Goal: Task Accomplishment & Management: Complete application form

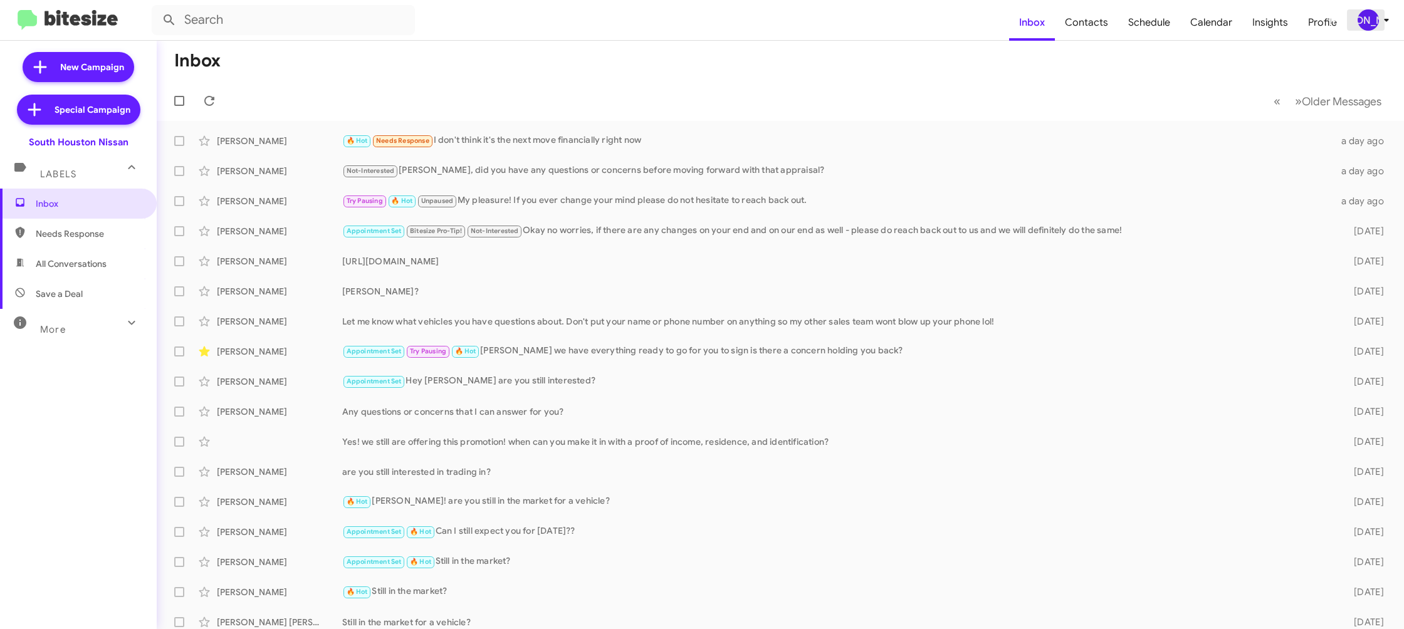
click at [1380, 23] on icon at bounding box center [1386, 20] width 15 height 15
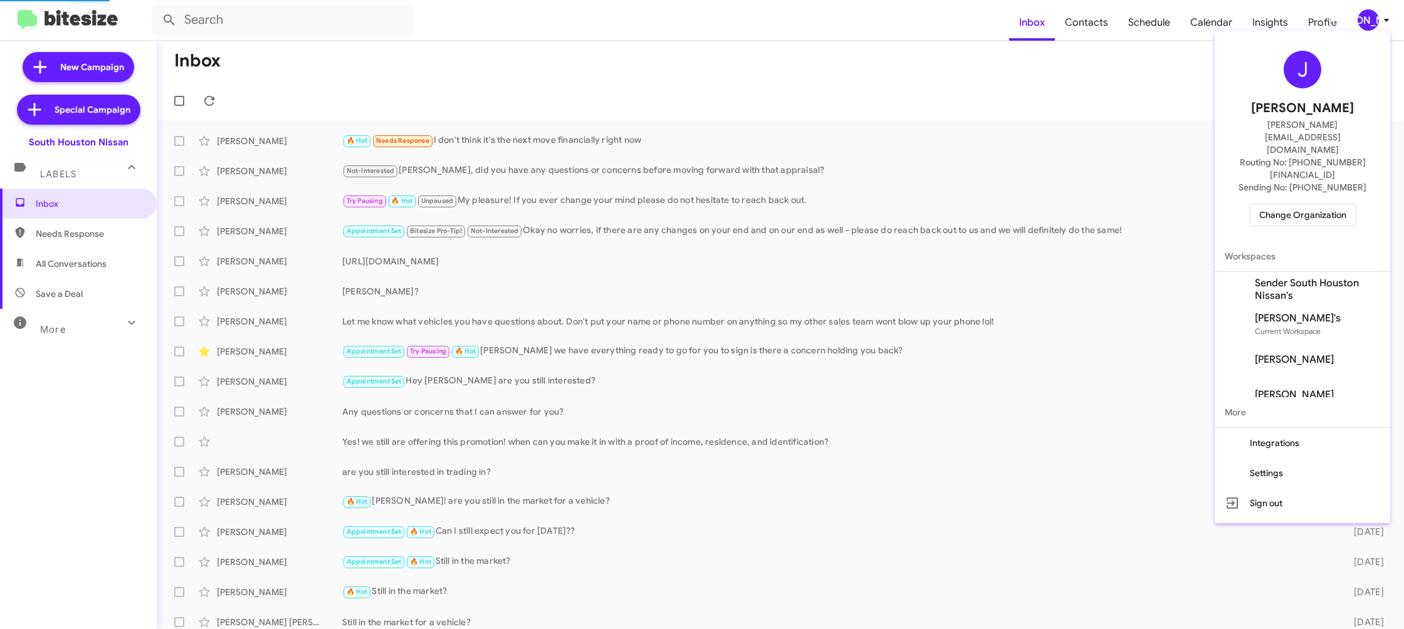
click at [1305, 204] on span "Change Organization" at bounding box center [1302, 214] width 87 height 21
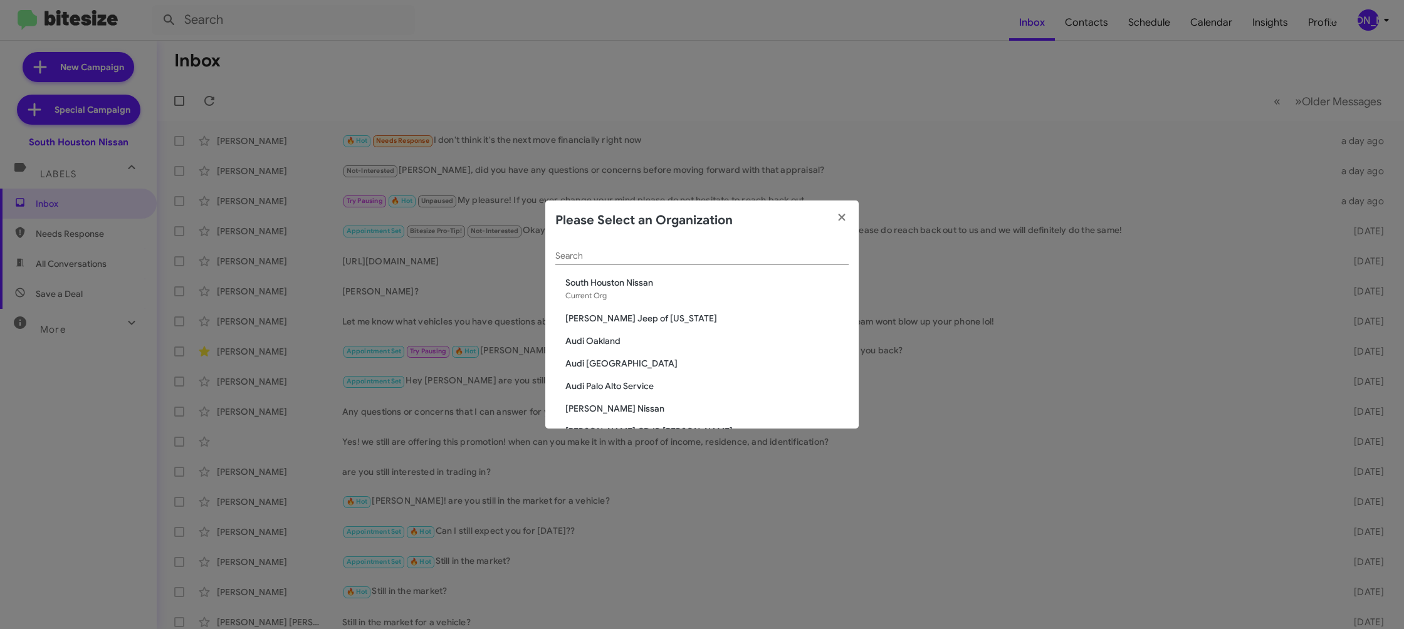
drag, startPoint x: 597, startPoint y: 259, endPoint x: 590, endPoint y: 258, distance: 7.6
click at [597, 259] on input "Search" at bounding box center [701, 256] width 293 height 10
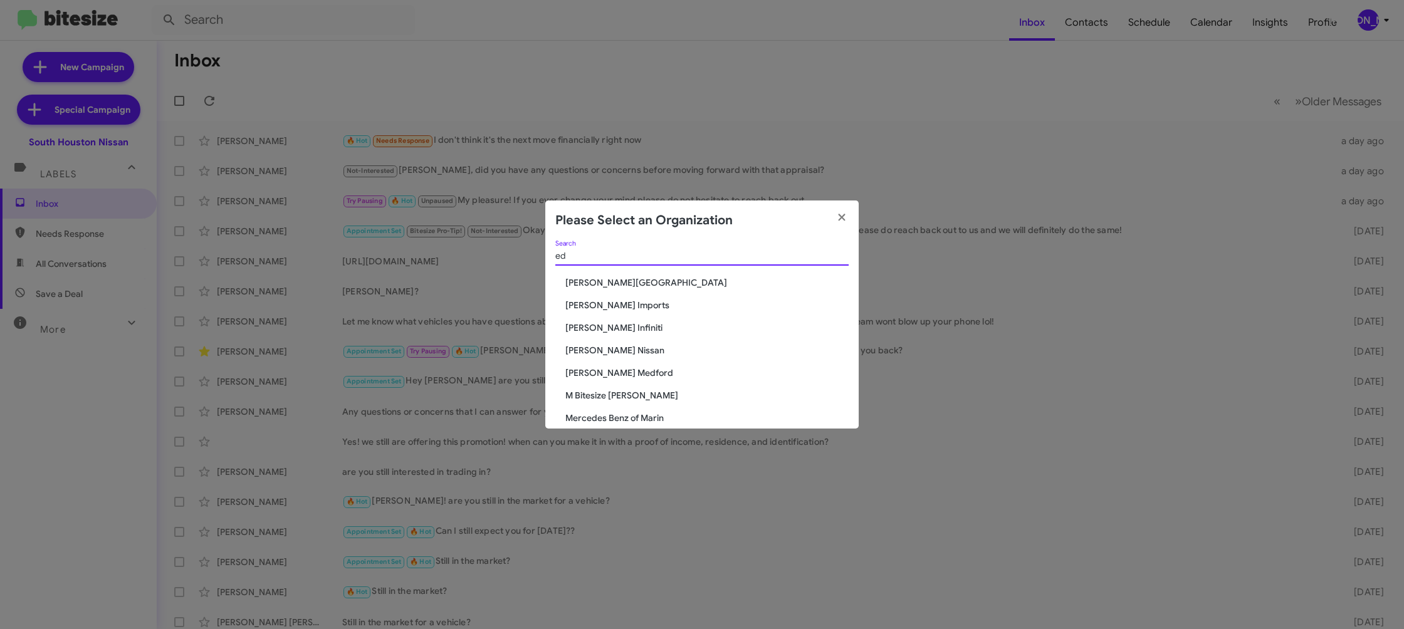
type input "ed"
click at [610, 347] on span "[PERSON_NAME] Nissan" at bounding box center [706, 350] width 283 height 13
drag, startPoint x: 610, startPoint y: 347, endPoint x: 518, endPoint y: 236, distance: 144.2
click at [603, 337] on div "ed Search Don Ledford Auto Center Ed Hicks Imports Ed Hicks Infiniti Ed Hicks N…" at bounding box center [701, 335] width 313 height 188
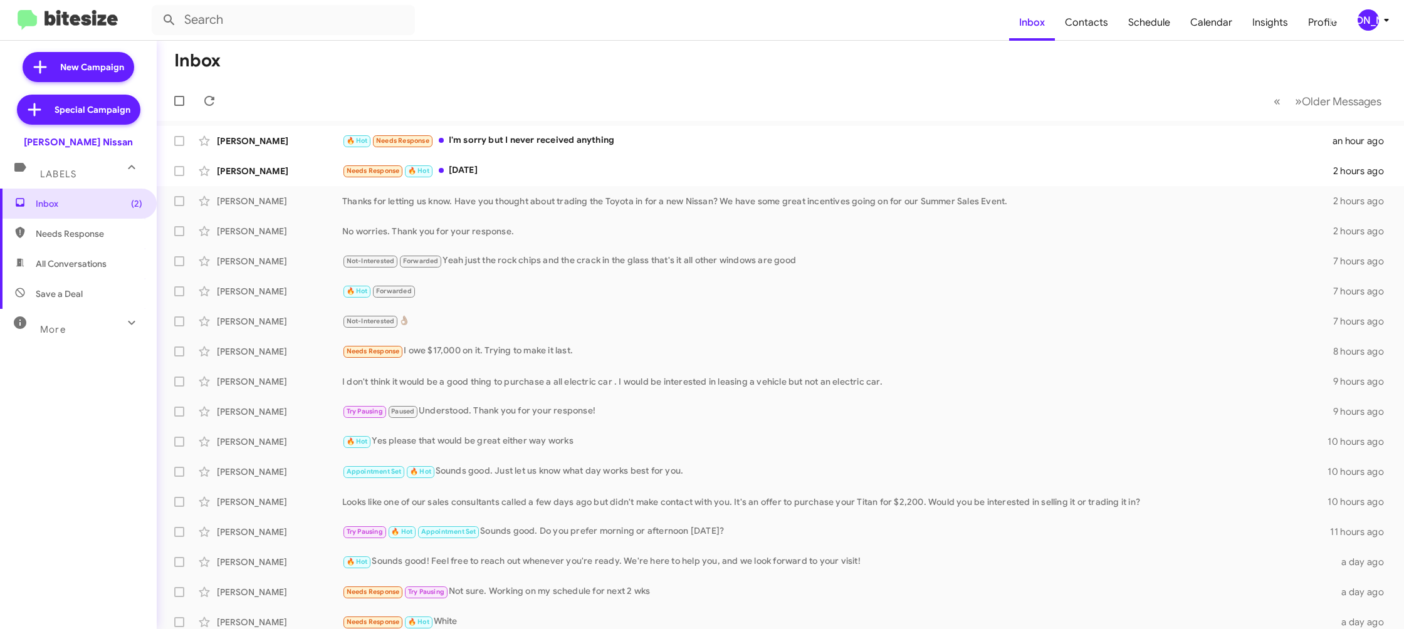
drag, startPoint x: 1373, startPoint y: 15, endPoint x: 1371, endPoint y: 22, distance: 7.1
click at [1373, 16] on div "[PERSON_NAME]" at bounding box center [1368, 19] width 21 height 21
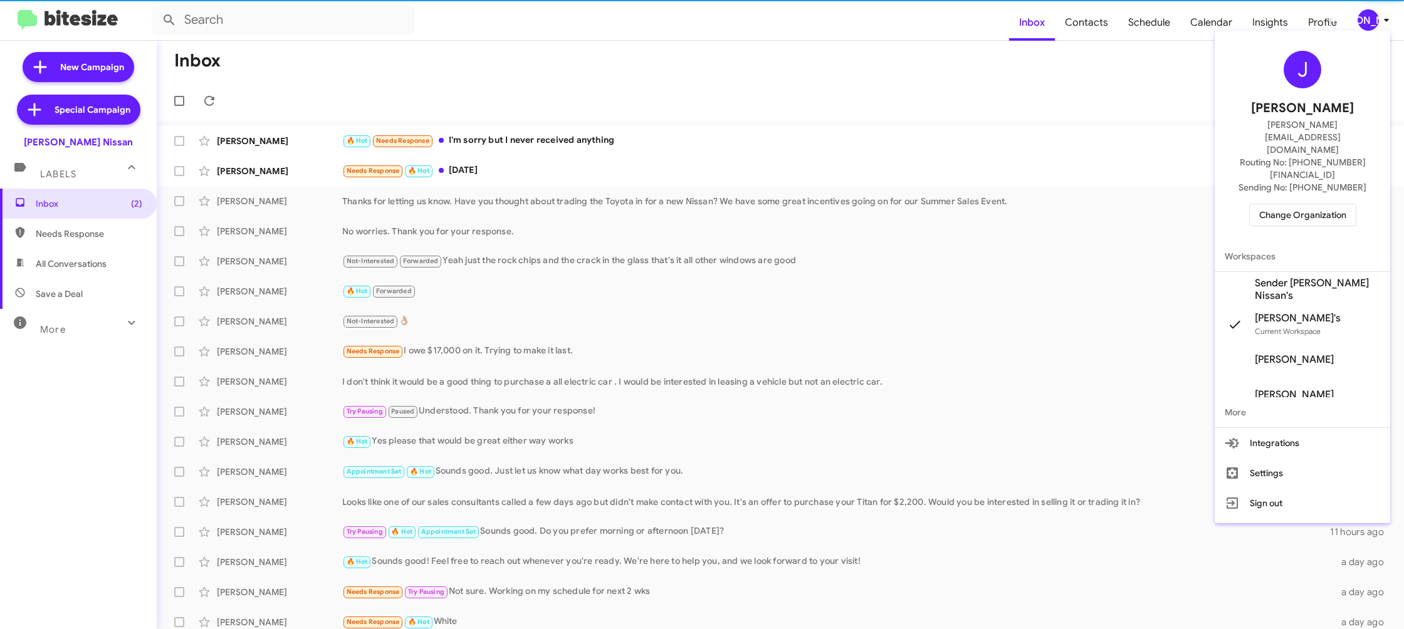
click at [1295, 204] on span "Change Organization" at bounding box center [1302, 214] width 87 height 21
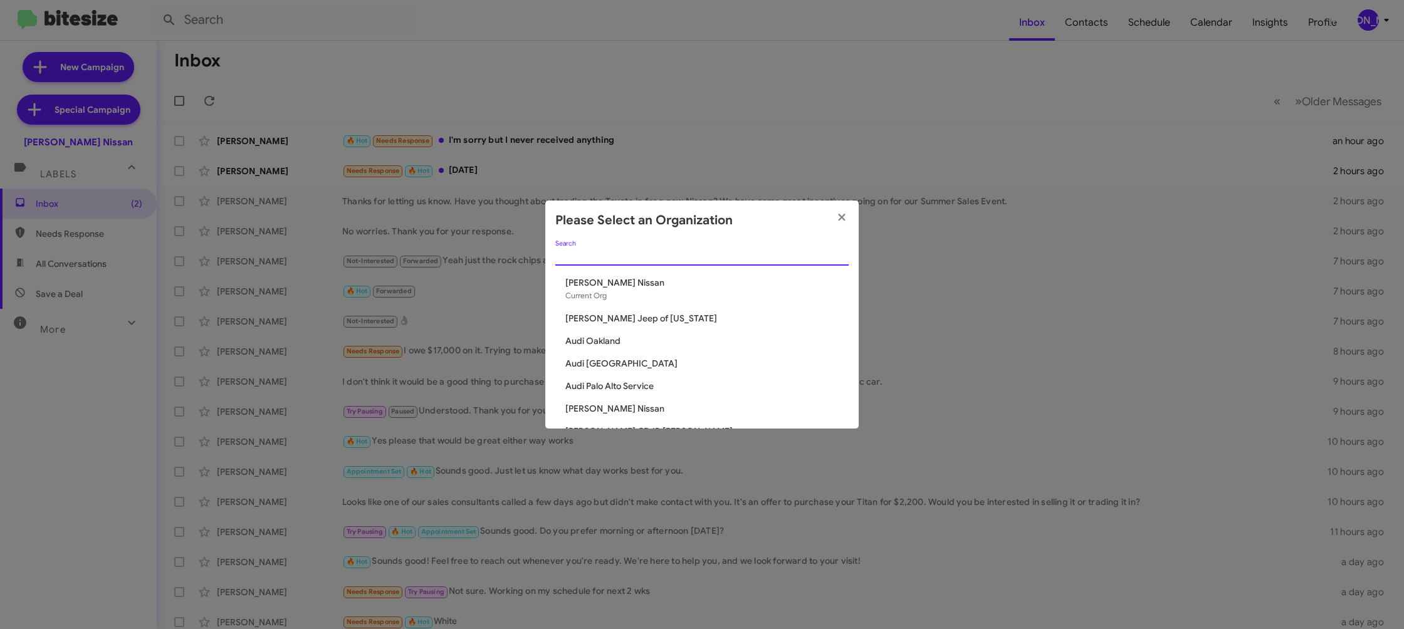
click at [606, 258] on div "Search" at bounding box center [701, 253] width 293 height 24
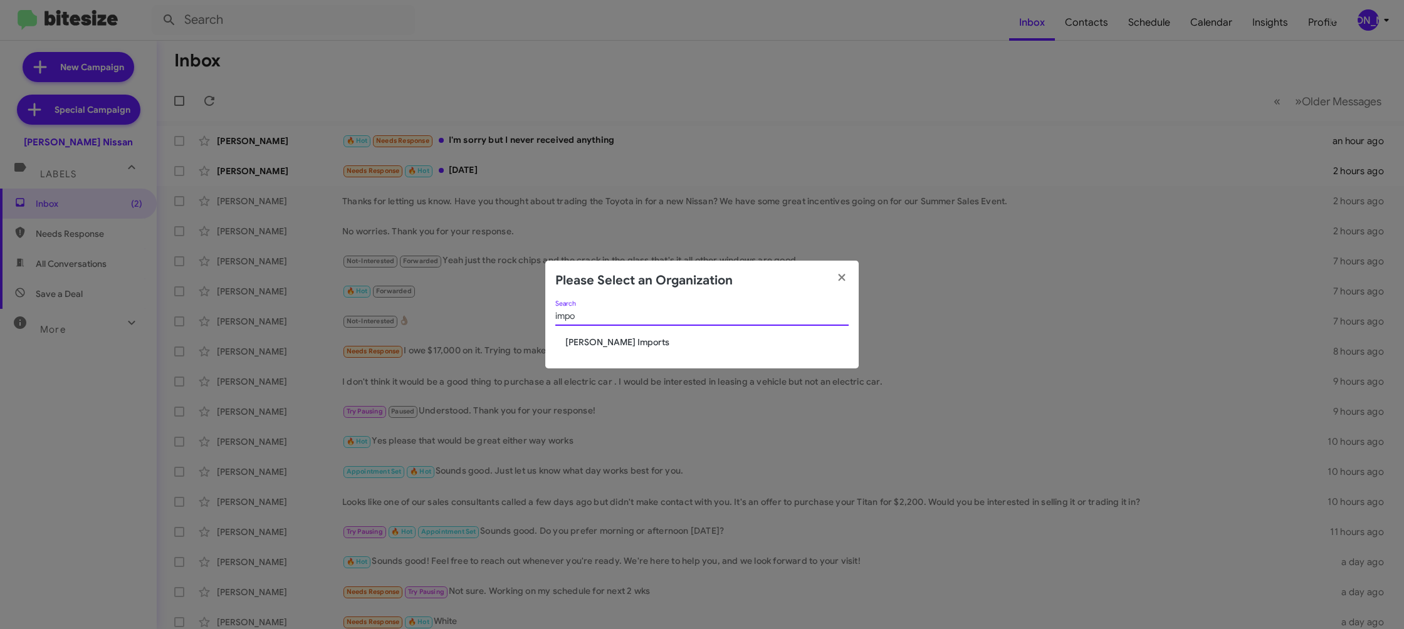
type input "impo"
click at [586, 340] on span "[PERSON_NAME] Imports" at bounding box center [706, 342] width 283 height 13
click at [586, 340] on span "Ed Hicks Imports" at bounding box center [706, 342] width 283 height 13
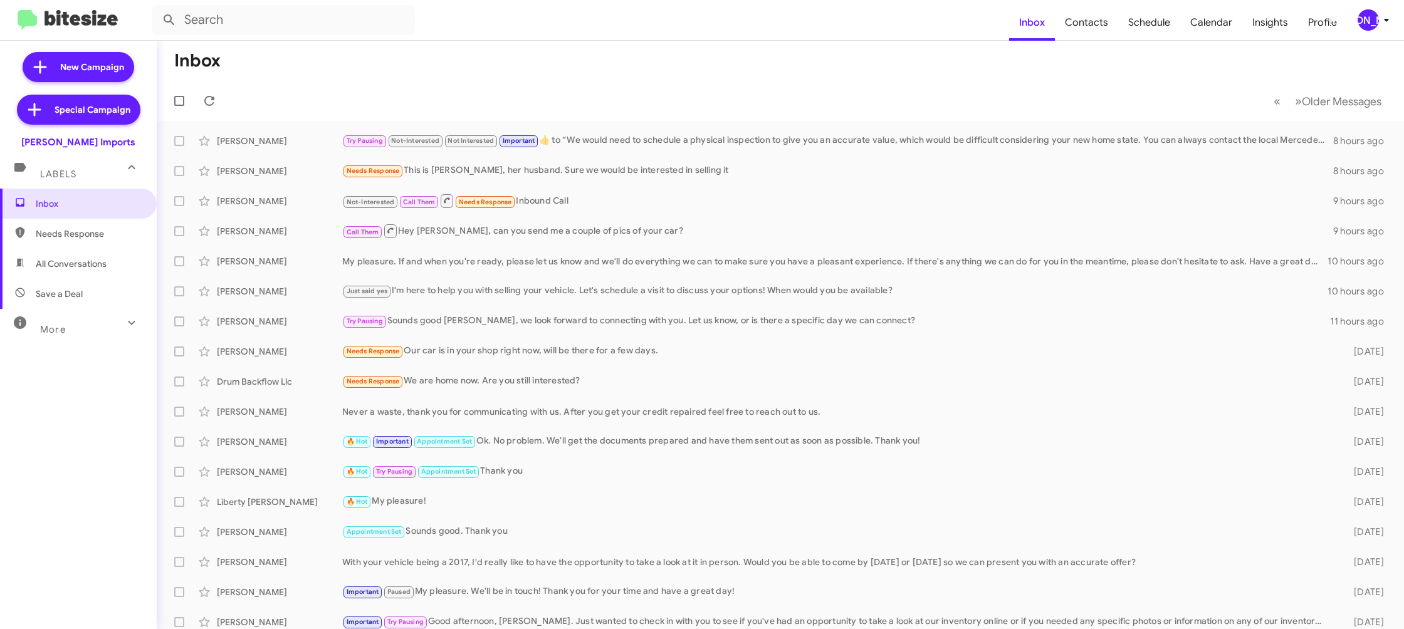
click at [1355, 21] on button "[PERSON_NAME]" at bounding box center [1368, 19] width 43 height 21
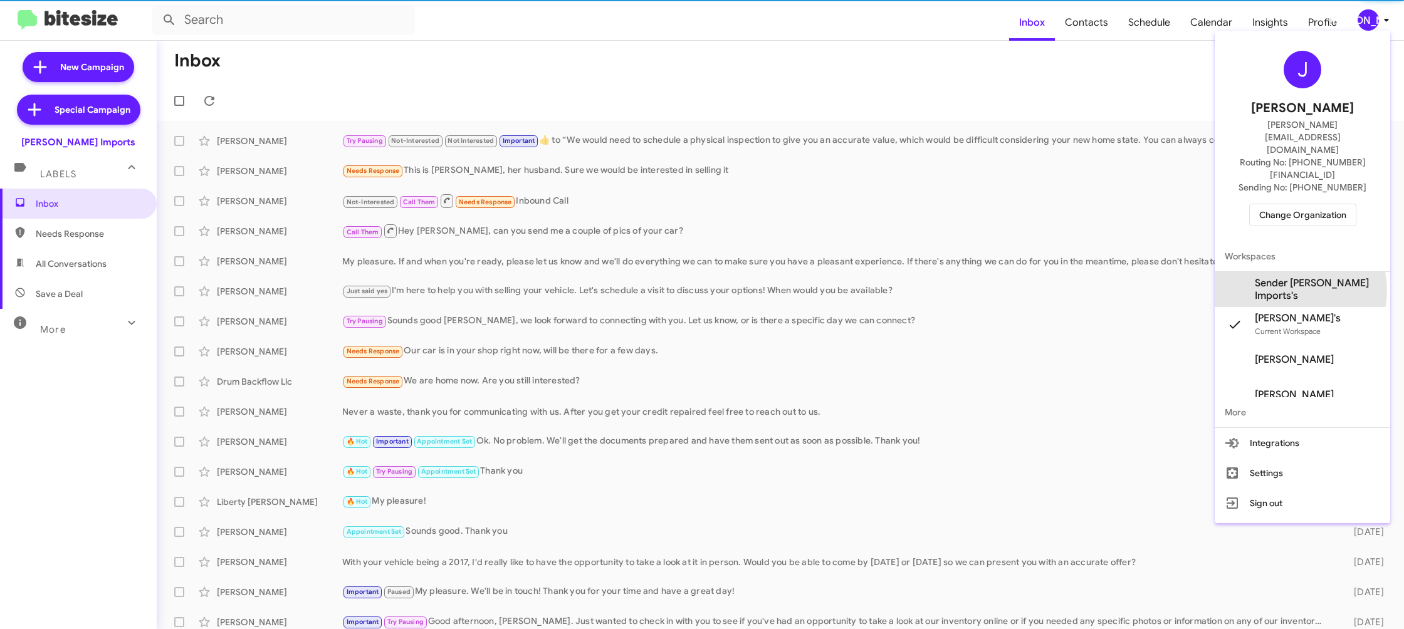
click at [1295, 277] on span "Sender [PERSON_NAME] Imports's" at bounding box center [1317, 289] width 125 height 25
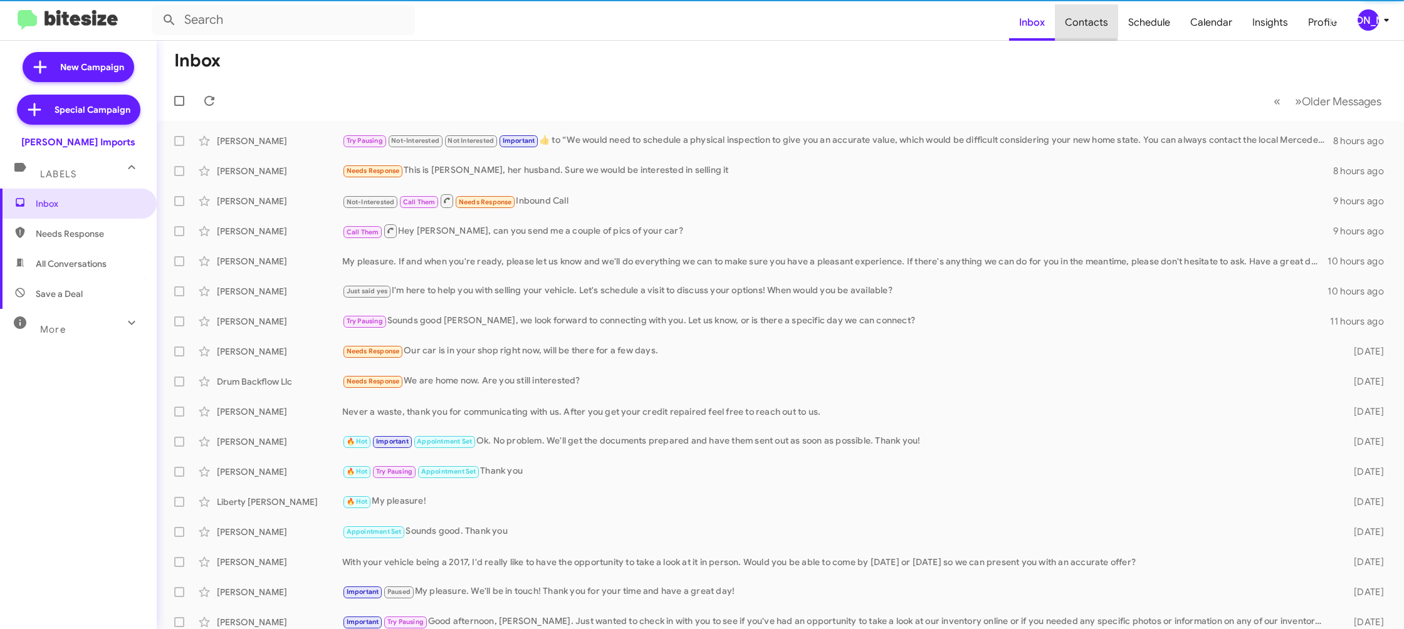
click at [1084, 22] on span "Contacts" at bounding box center [1086, 22] width 63 height 36
type input "in:groups"
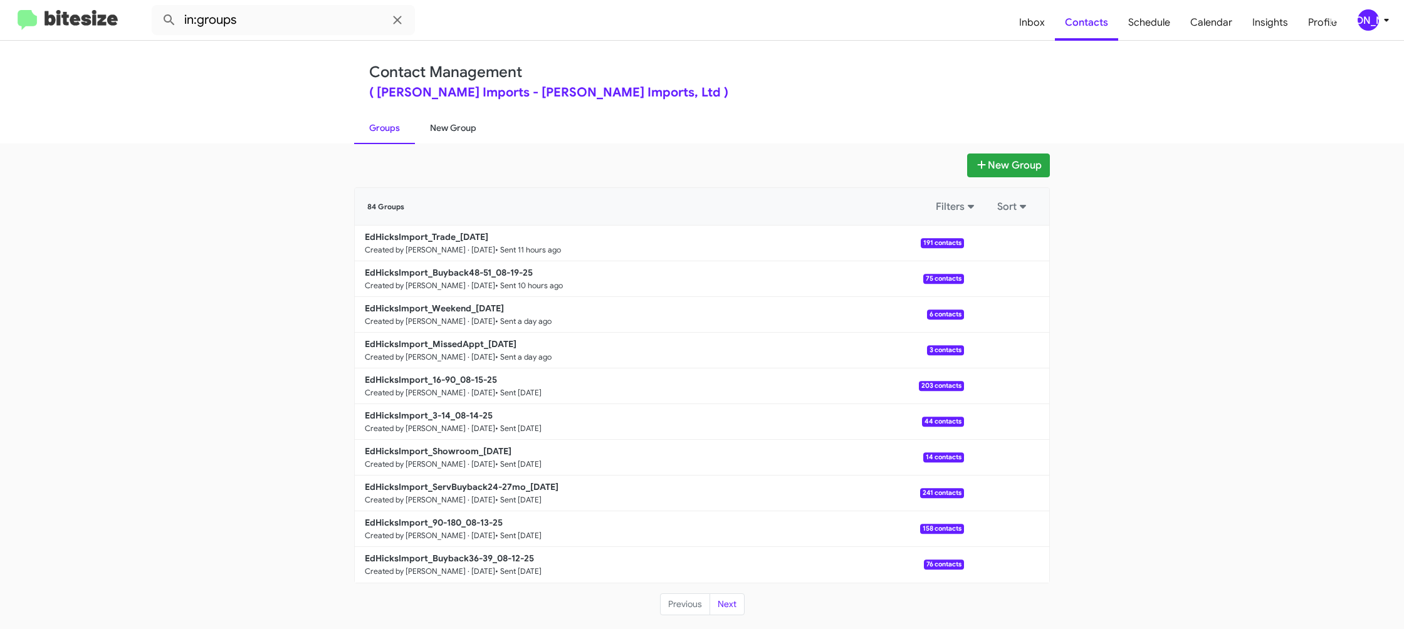
click at [434, 124] on link "New Group" at bounding box center [453, 128] width 76 height 33
drag, startPoint x: 434, startPoint y: 122, endPoint x: 396, endPoint y: 21, distance: 107.3
click at [434, 118] on link "New Group" at bounding box center [453, 128] width 76 height 33
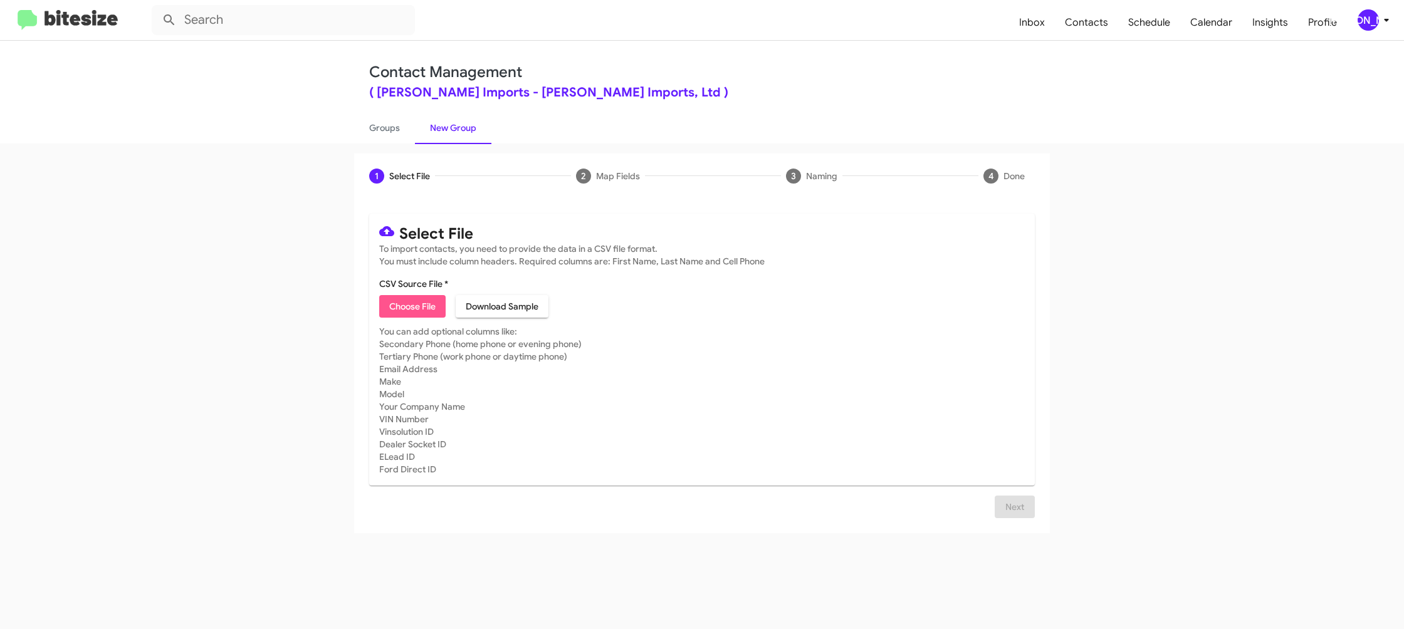
click at [414, 297] on span "Choose File" at bounding box center [412, 306] width 46 height 23
type input "EdHicksImport_ServBuyback36-39mo_08-20-25"
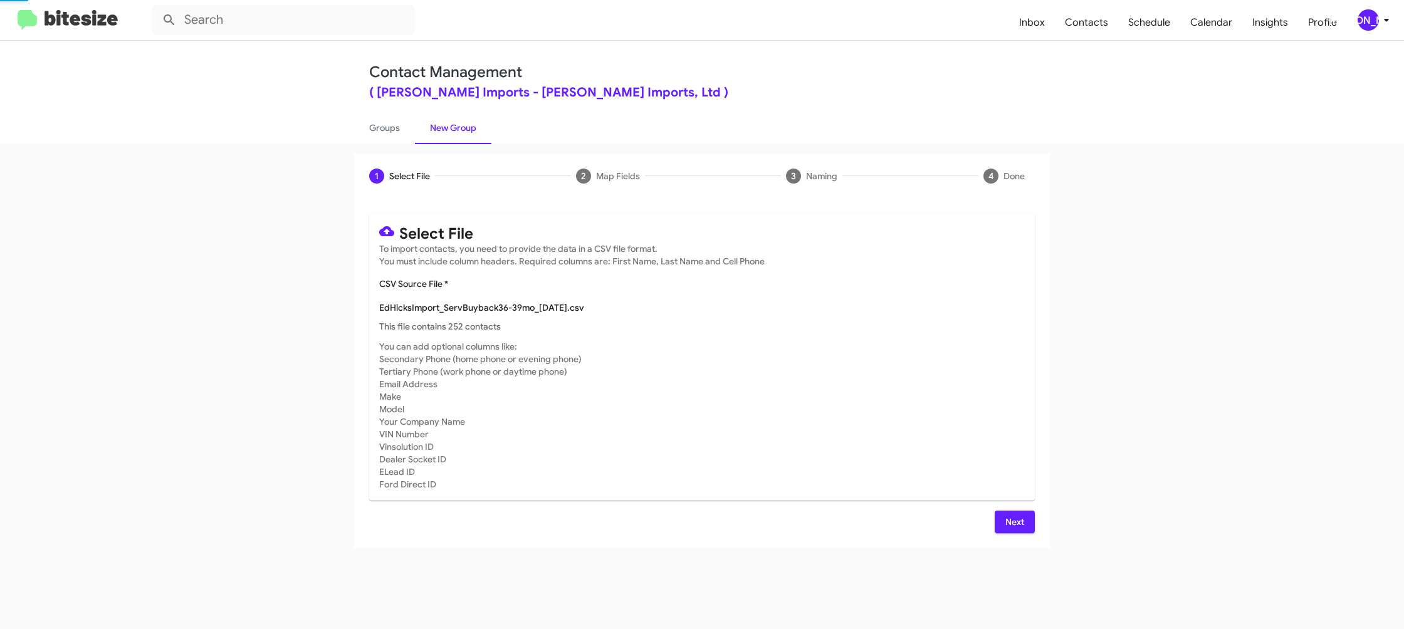
drag, startPoint x: 957, startPoint y: 381, endPoint x: 999, endPoint y: 425, distance: 61.2
click at [969, 389] on mat-card-subtitle "You can add optional columns like: Secondary Phone (home phone or evening phone…" at bounding box center [702, 415] width 646 height 150
click at [1023, 517] on div "Select File To import contacts, you need to provide the data in a CSV file form…" at bounding box center [702, 374] width 666 height 320
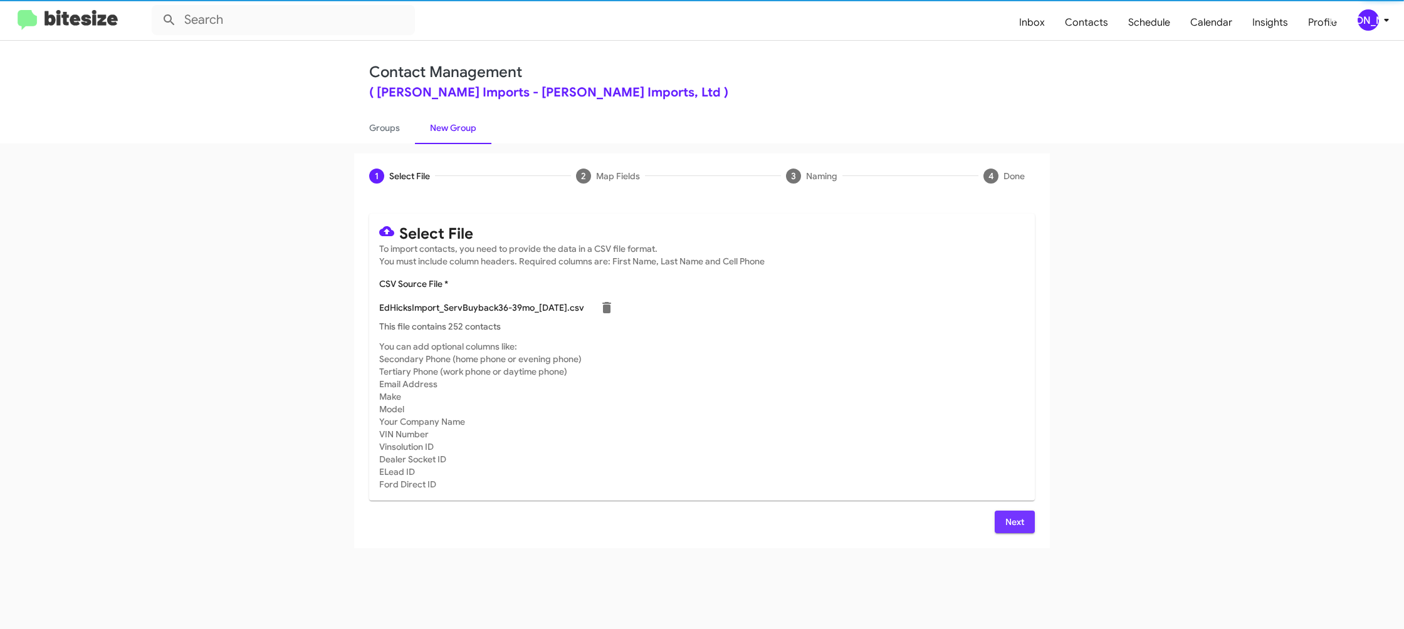
click at [1019, 524] on span "Next" at bounding box center [1015, 522] width 20 height 23
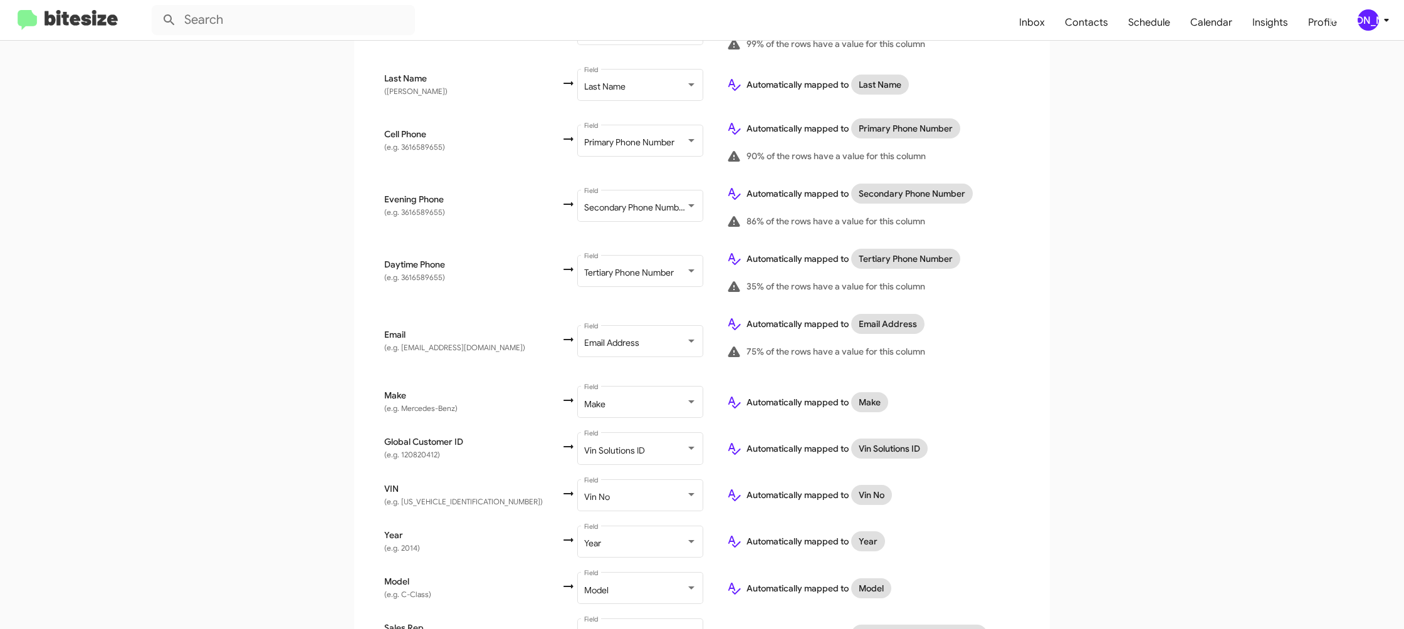
drag, startPoint x: 1135, startPoint y: 358, endPoint x: 1114, endPoint y: 355, distance: 21.5
click at [1133, 359] on app-new-group "Select File 2 Map Fields 3 Naming 4 Done Select File To import contacts, you ne…" at bounding box center [702, 295] width 1404 height 915
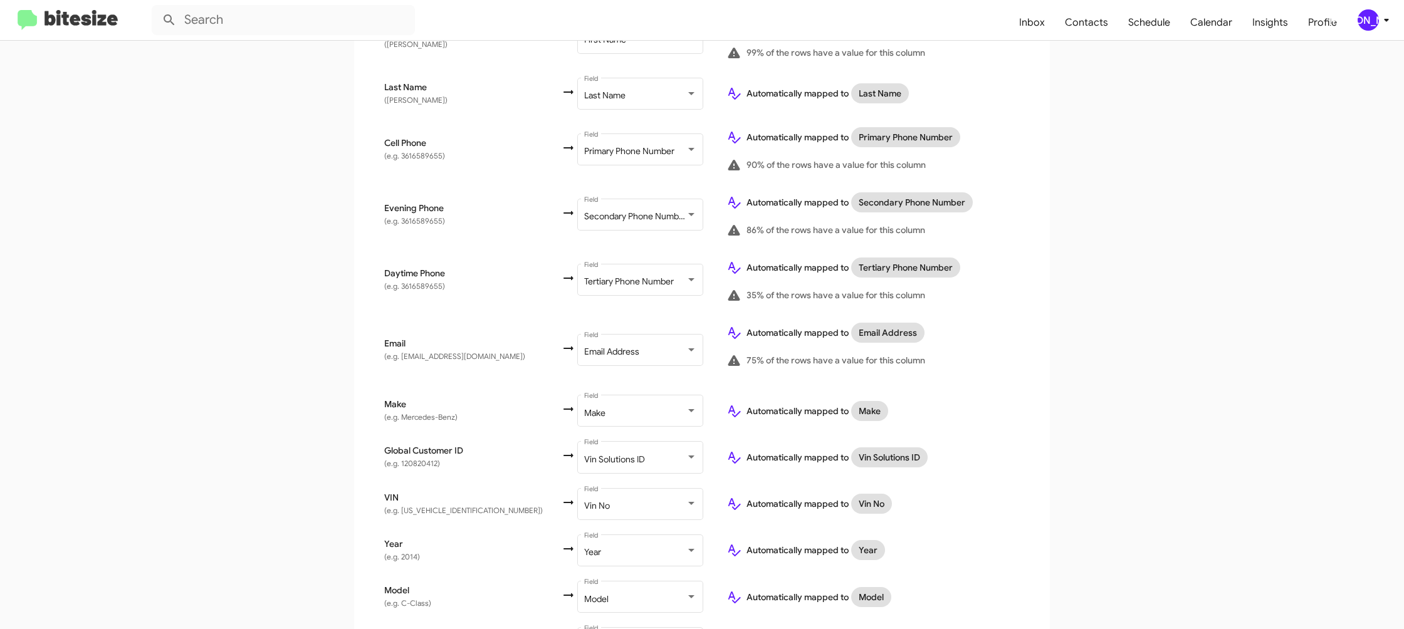
scroll to position [428, 0]
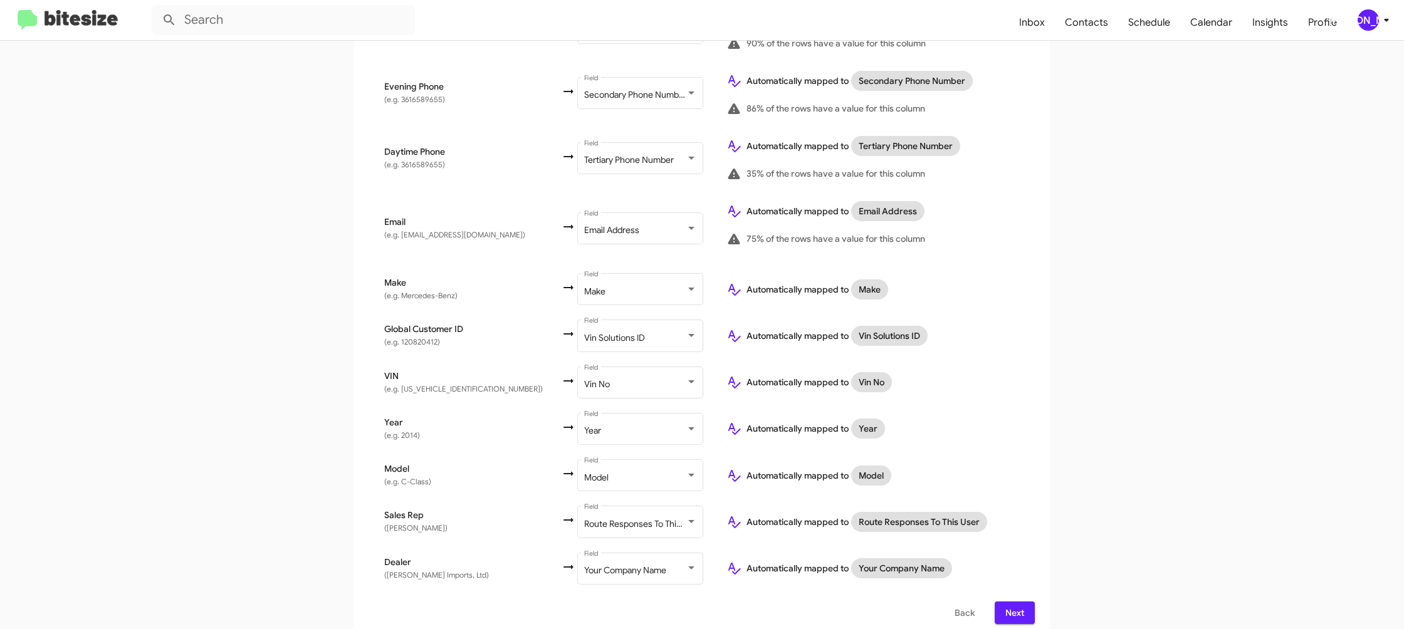
click at [1026, 603] on button "Next" at bounding box center [1015, 613] width 40 height 23
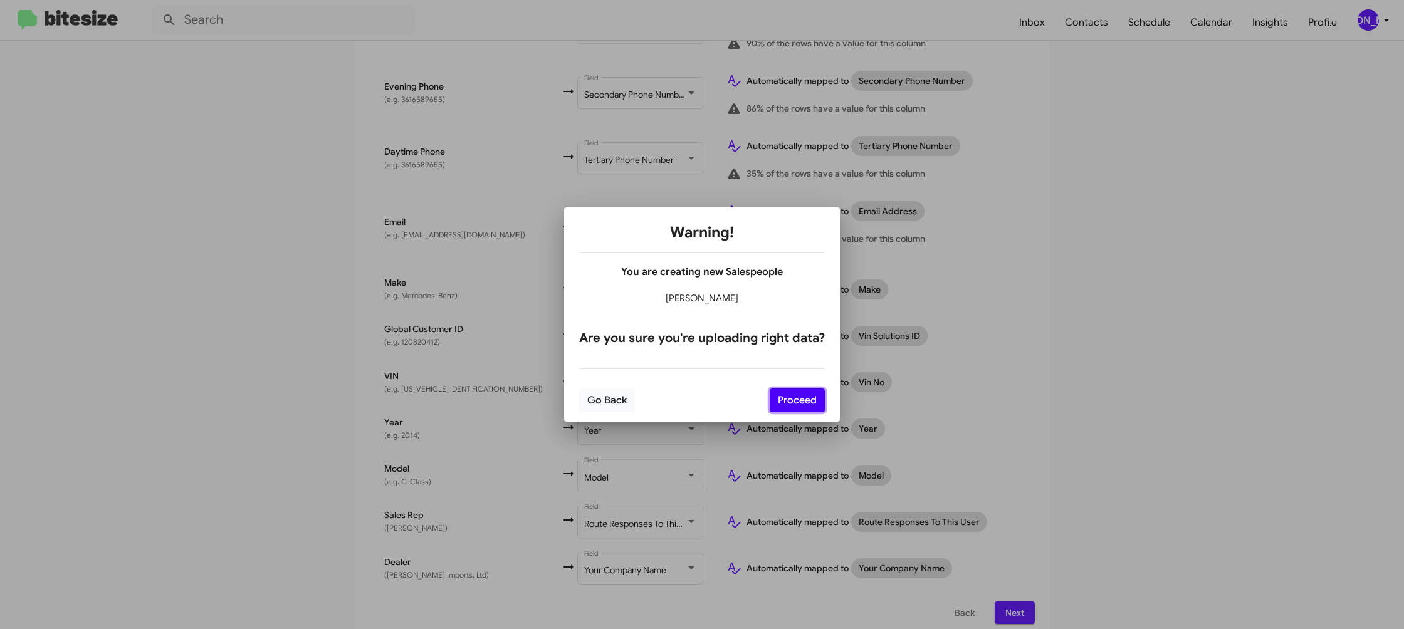
drag, startPoint x: 793, startPoint y: 399, endPoint x: 797, endPoint y: 416, distance: 17.3
click at [793, 399] on button "Proceed" at bounding box center [797, 401] width 55 height 24
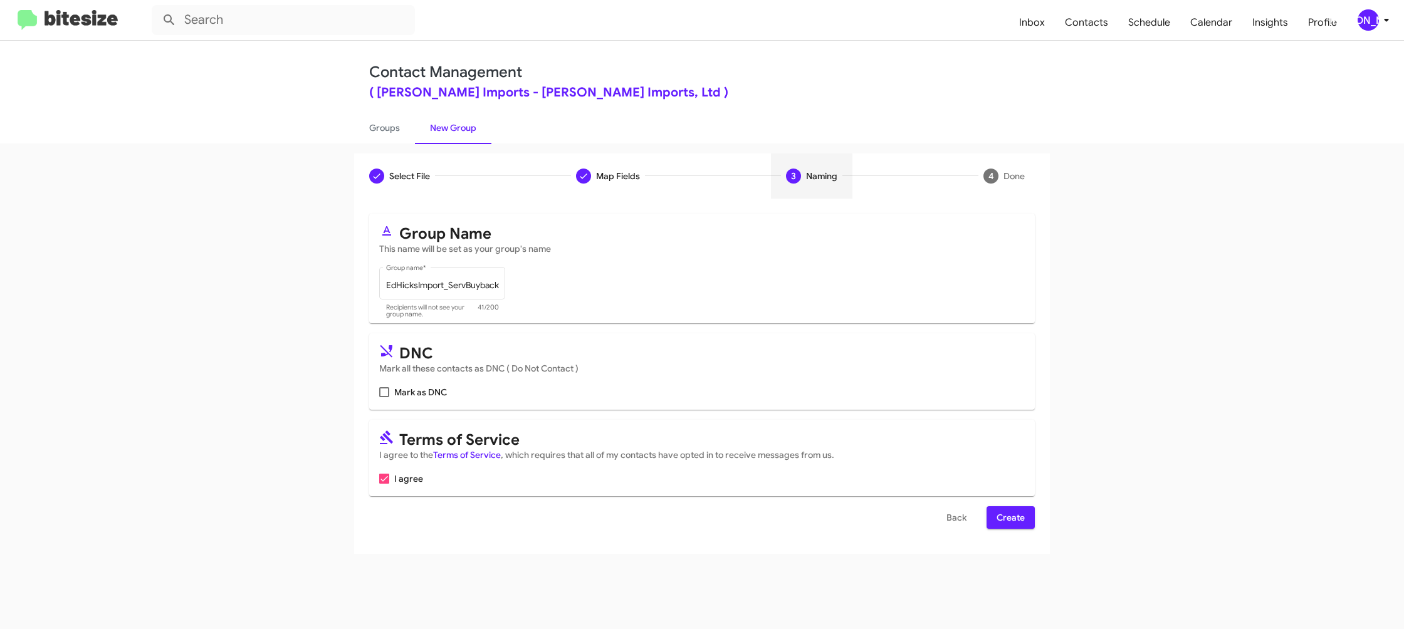
scroll to position [0, 0]
drag, startPoint x: 1014, startPoint y: 523, endPoint x: 993, endPoint y: 511, distance: 24.7
click at [1014, 523] on span "Create" at bounding box center [1011, 518] width 28 height 23
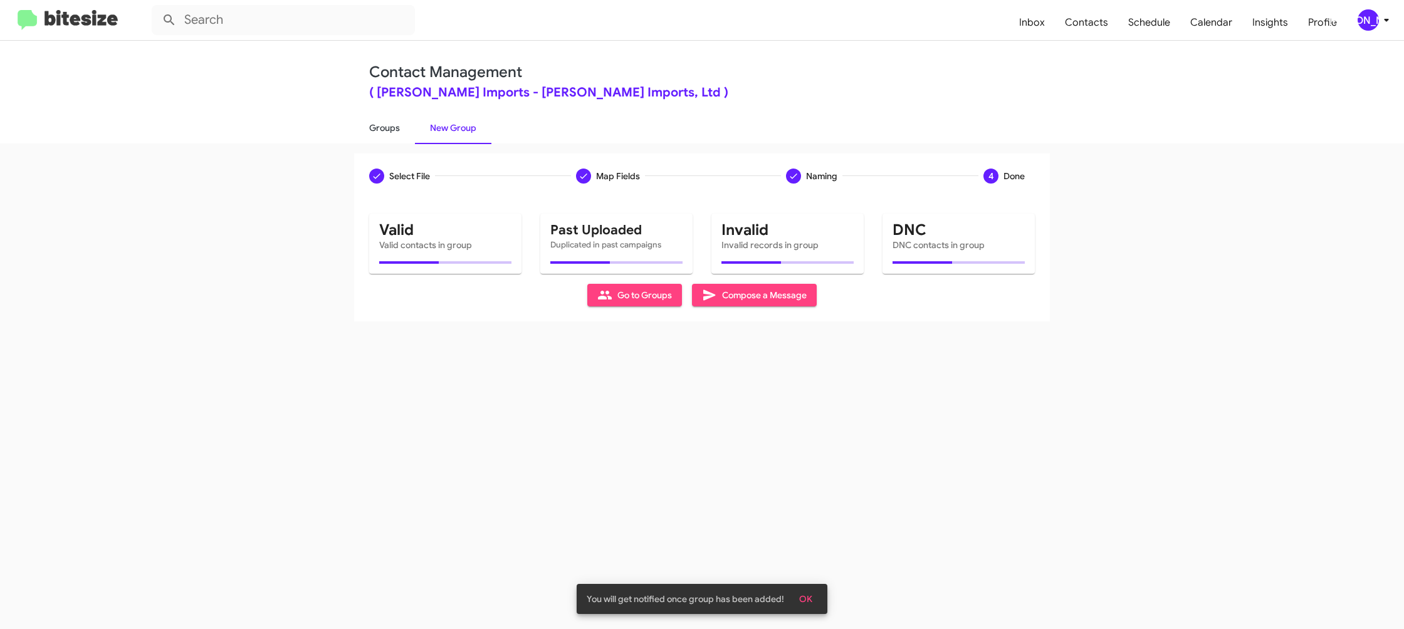
drag, startPoint x: 371, startPoint y: 122, endPoint x: 286, endPoint y: 20, distance: 133.1
click at [368, 120] on link "Groups" at bounding box center [384, 128] width 61 height 33
click at [283, 28] on input "text" at bounding box center [283, 20] width 263 height 30
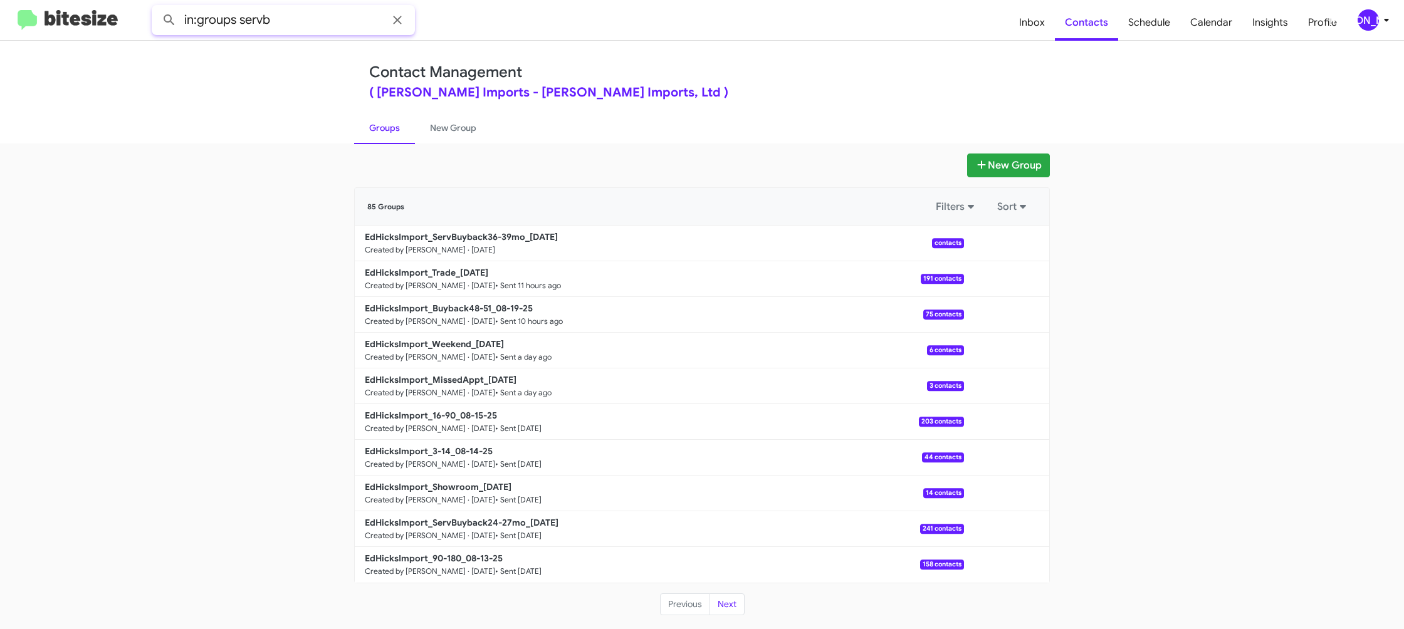
type input "in:groups servb"
click at [157, 8] on button at bounding box center [169, 20] width 25 height 25
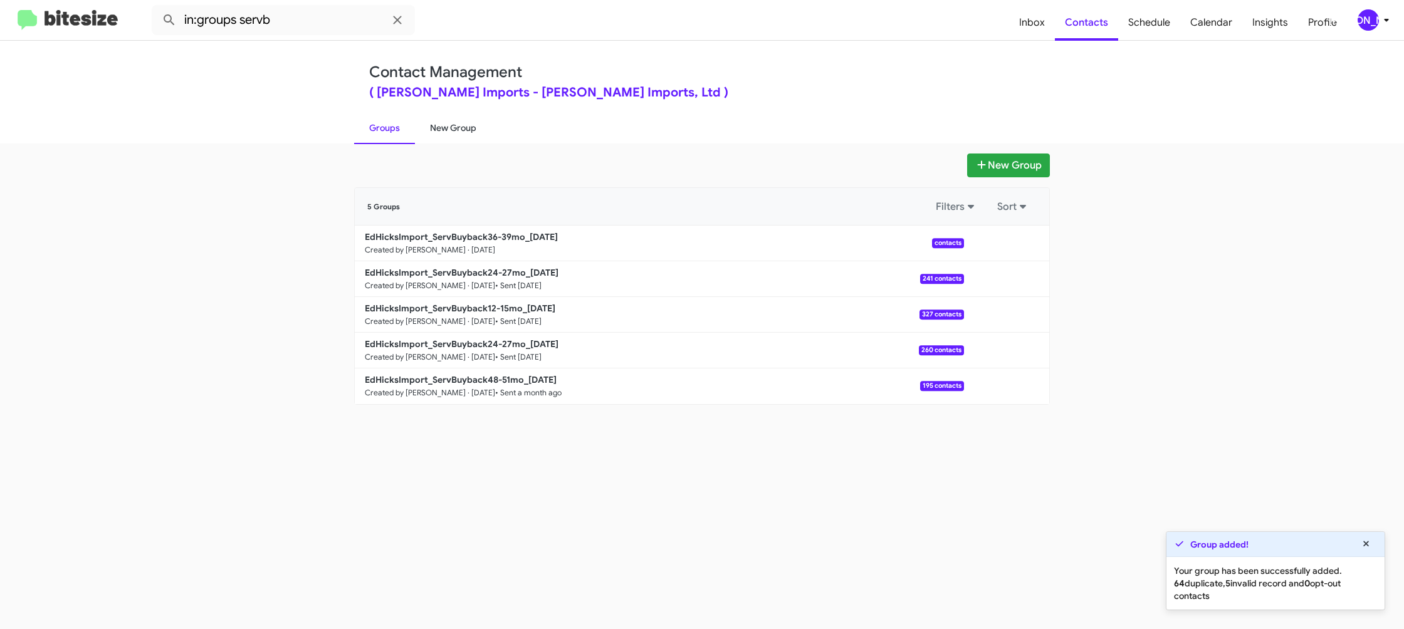
click at [451, 134] on link "New Group" at bounding box center [453, 128] width 76 height 33
drag, startPoint x: 451, startPoint y: 134, endPoint x: 435, endPoint y: 134, distance: 16.3
click at [451, 134] on link "New Group" at bounding box center [453, 128] width 76 height 33
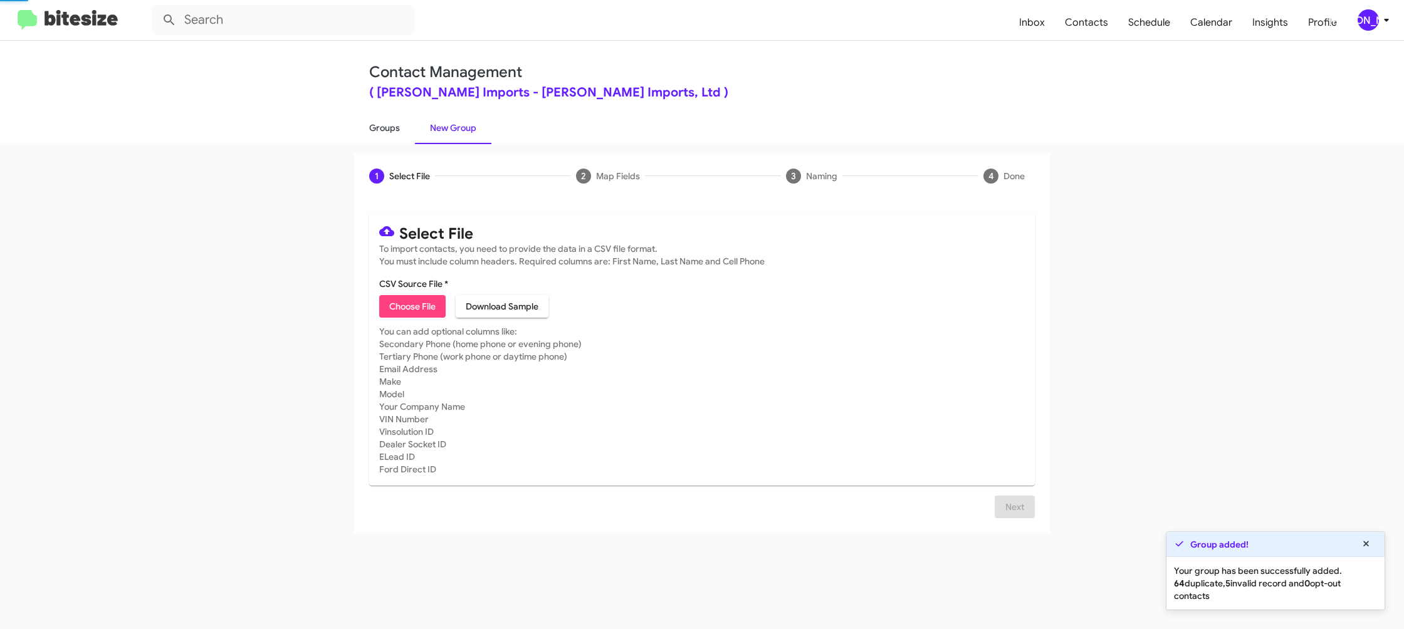
click at [381, 132] on link "Groups" at bounding box center [384, 128] width 61 height 33
type input "in:groups"
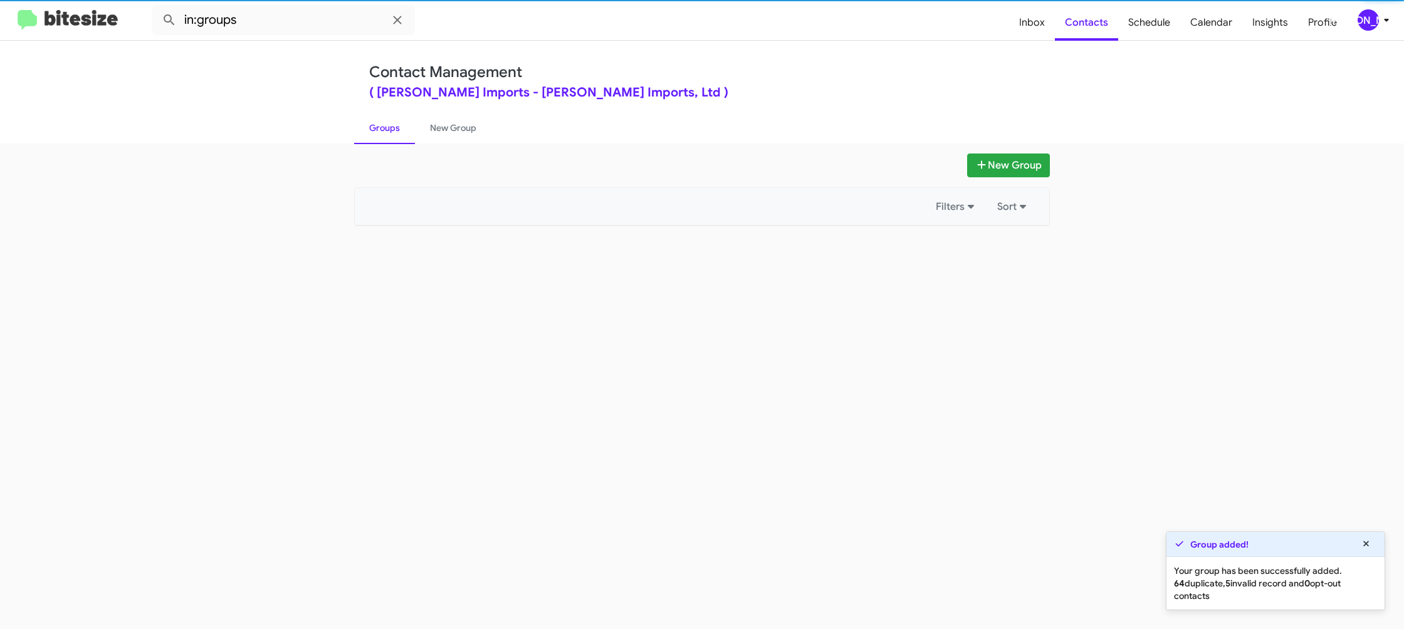
click at [381, 132] on link "Groups" at bounding box center [384, 128] width 61 height 33
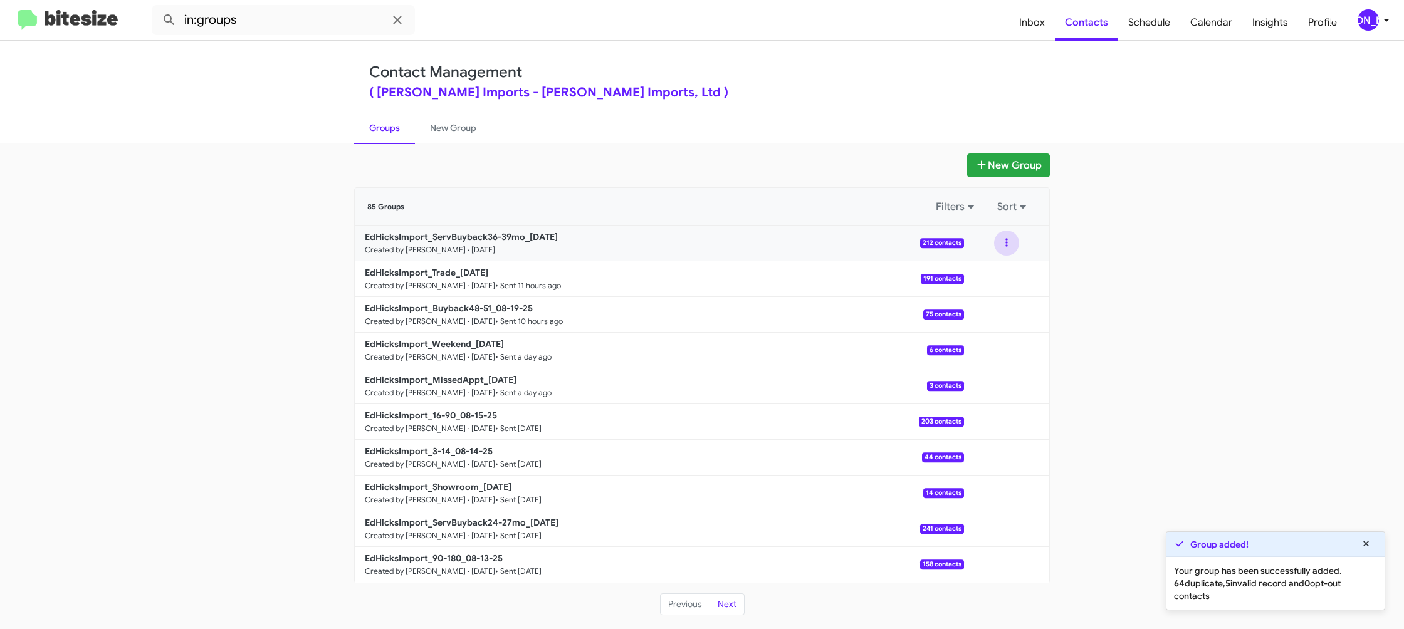
click at [1012, 249] on button at bounding box center [1006, 243] width 25 height 25
click at [998, 268] on button "View contacts" at bounding box center [969, 277] width 100 height 30
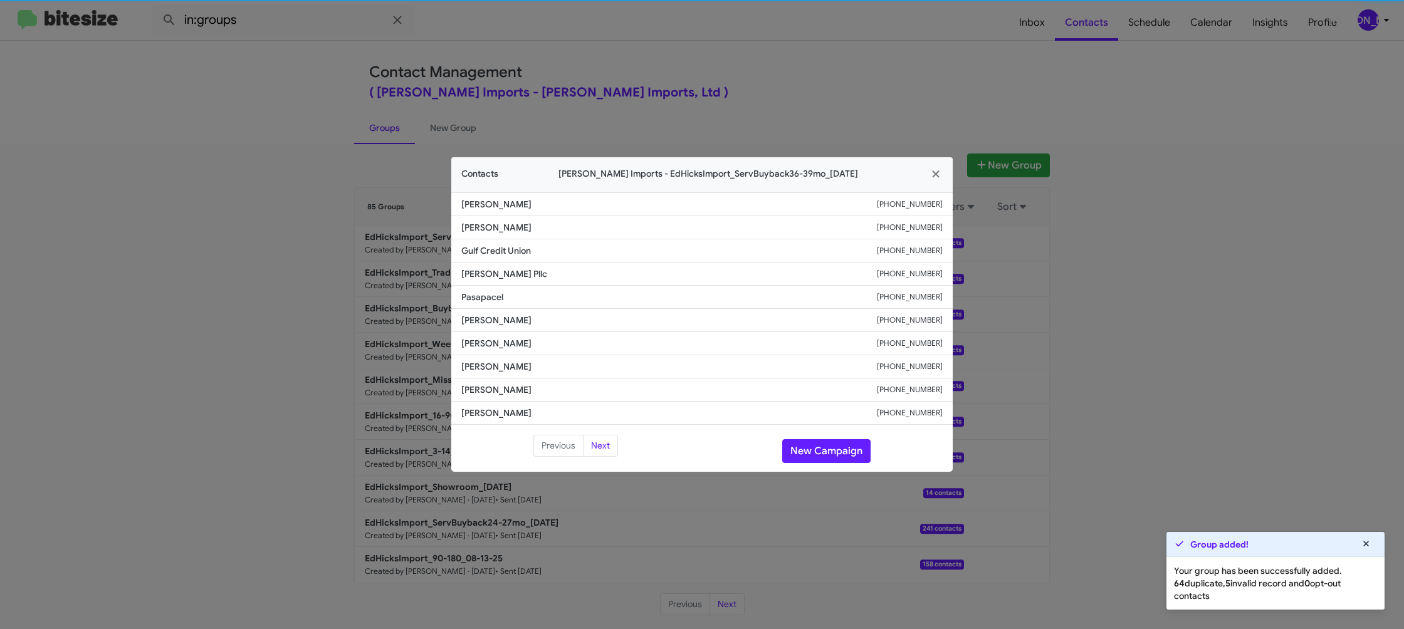
click at [473, 328] on li "Richard Smith +13616736831" at bounding box center [702, 320] width 502 height 23
copy span "Richard Smith"
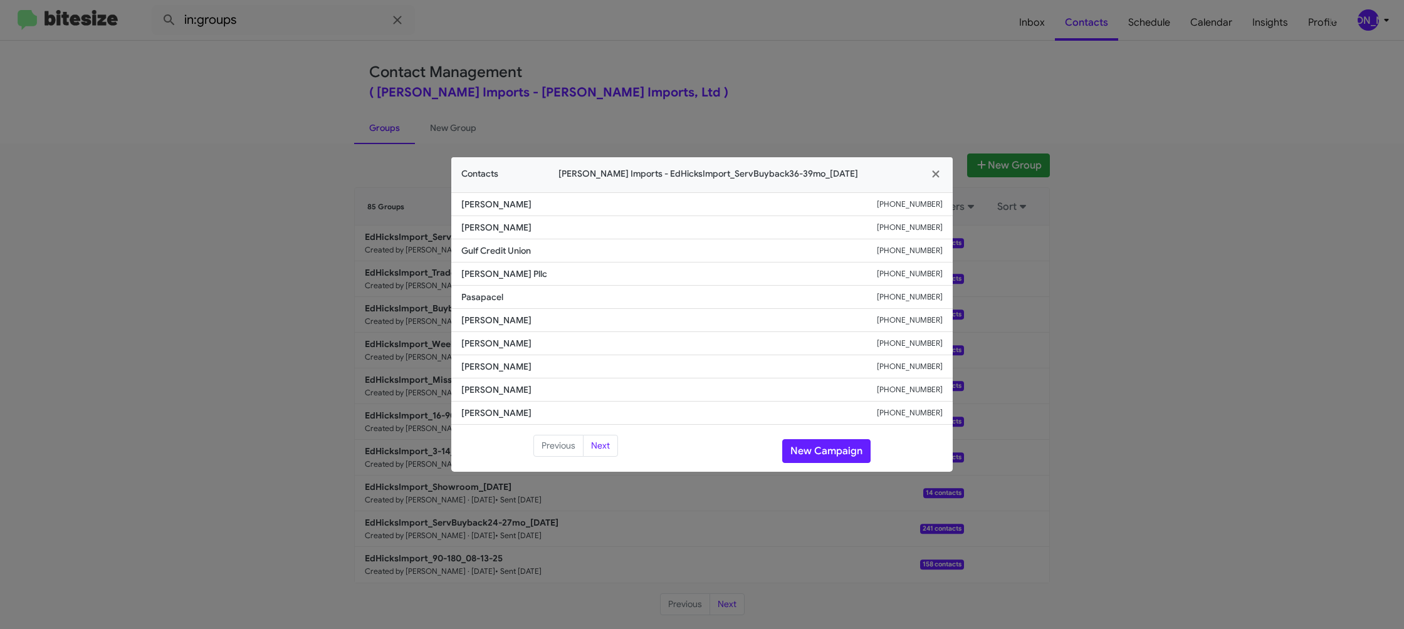
copy span "Richard Smith"
click at [927, 323] on small "+13616736831" at bounding box center [910, 320] width 66 height 13
copy small "+13616736831"
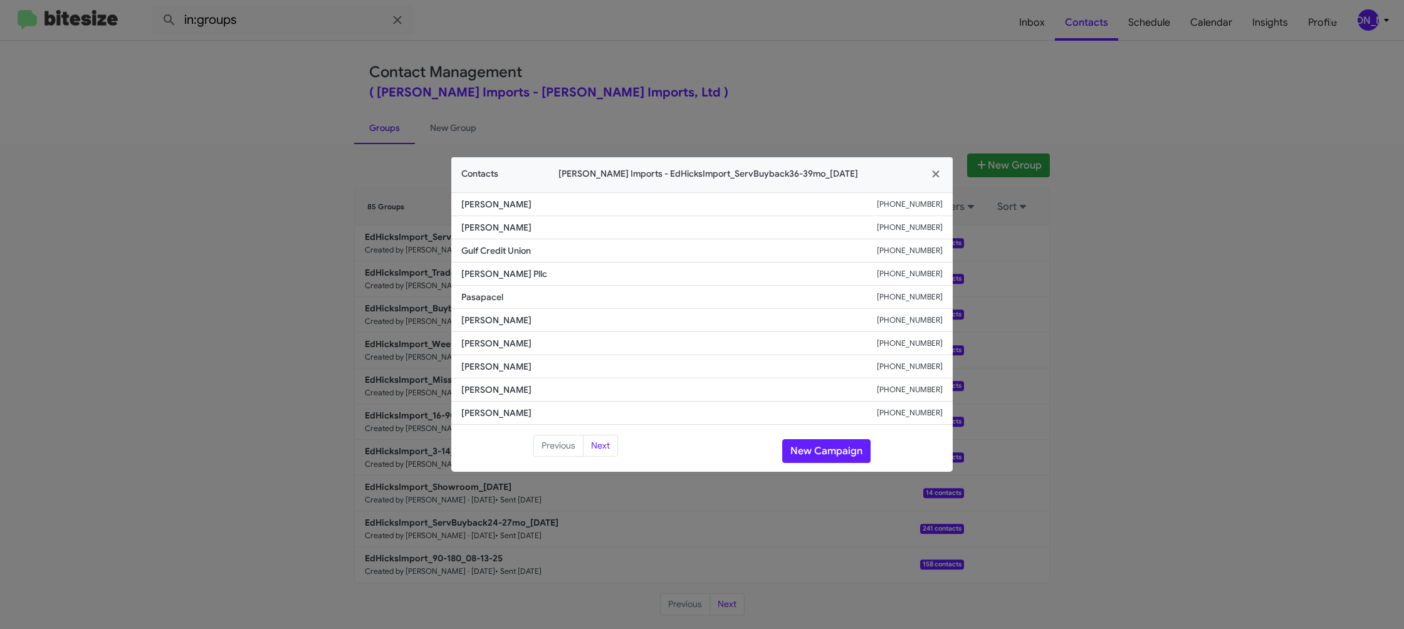
drag, startPoint x: 384, startPoint y: 182, endPoint x: 392, endPoint y: 194, distance: 14.1
click at [386, 183] on modal-container "Contacts Ed Hicks Imports - EdHicksImport_ServBuyback36-39mo_08-20-25 Mackenzie…" at bounding box center [702, 314] width 1404 height 629
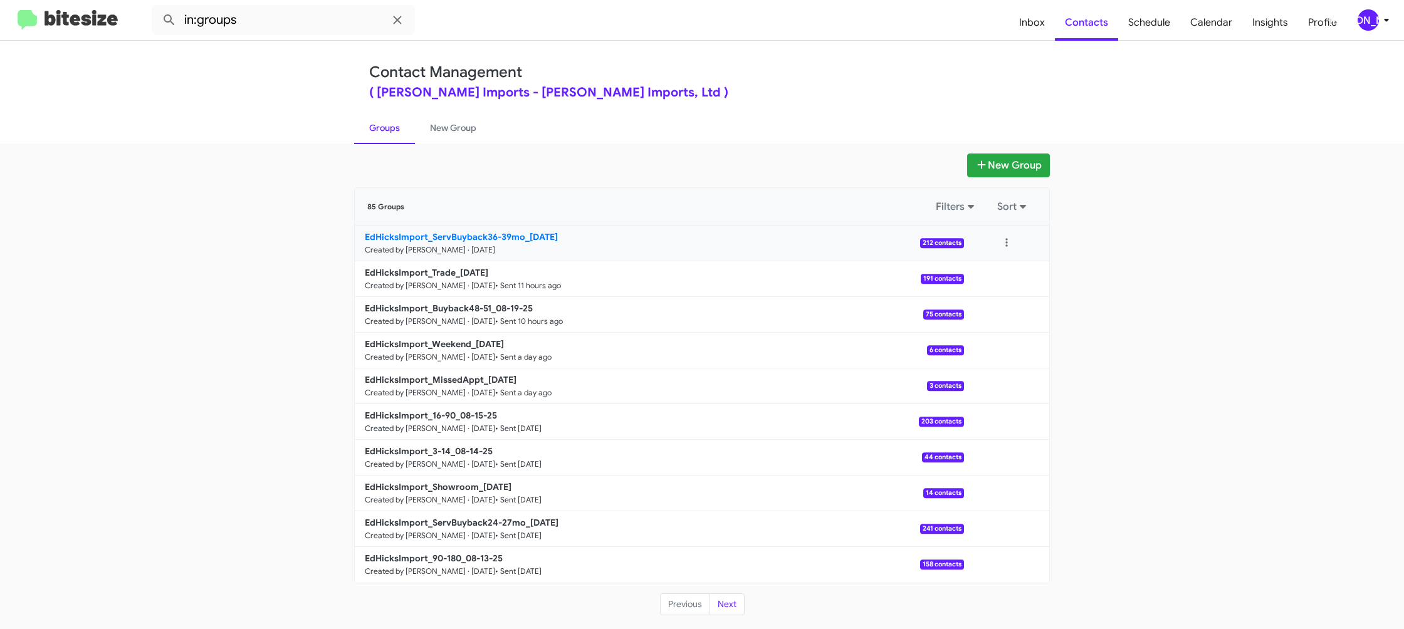
click at [474, 239] on b "EdHicksImport_ServBuyback36-39mo_08-20-25" at bounding box center [461, 236] width 193 height 11
click at [468, 229] on link "EdHicksImport_ServBuyback36-39mo_08-20-25 Created by Jason Apdua · Aug 20, 2025…" at bounding box center [659, 244] width 609 height 36
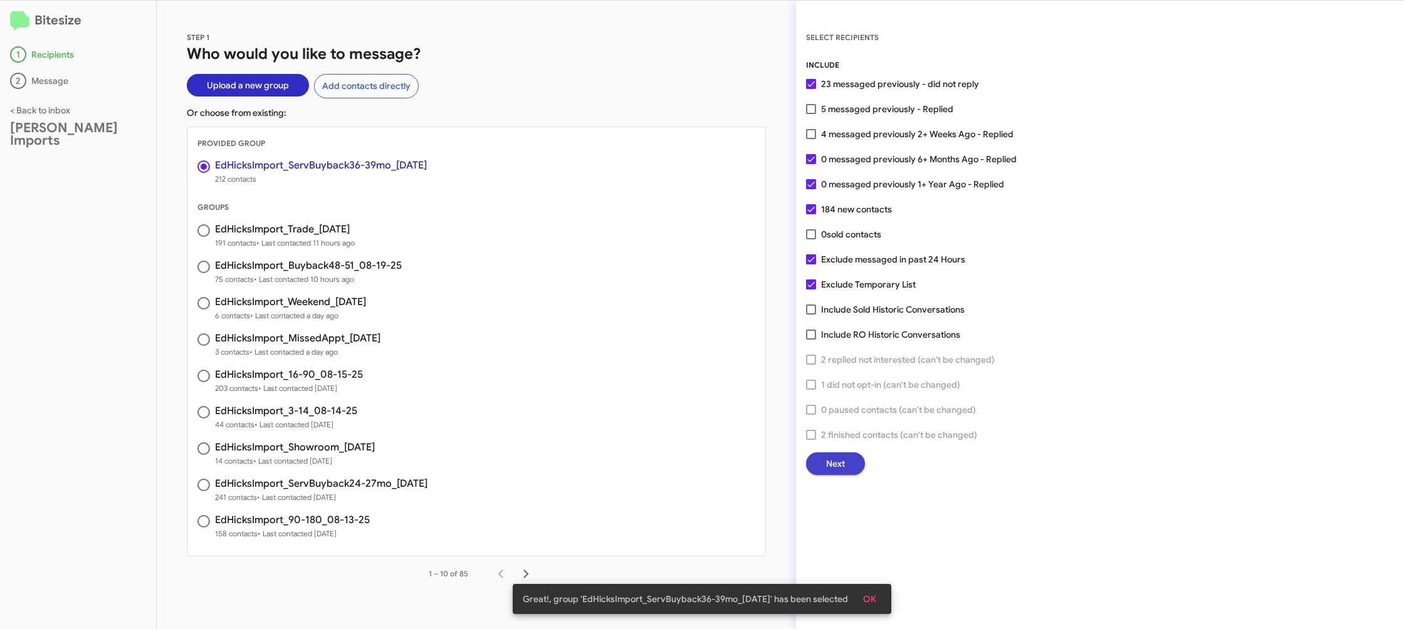
click at [844, 474] on span "Next" at bounding box center [835, 464] width 19 height 23
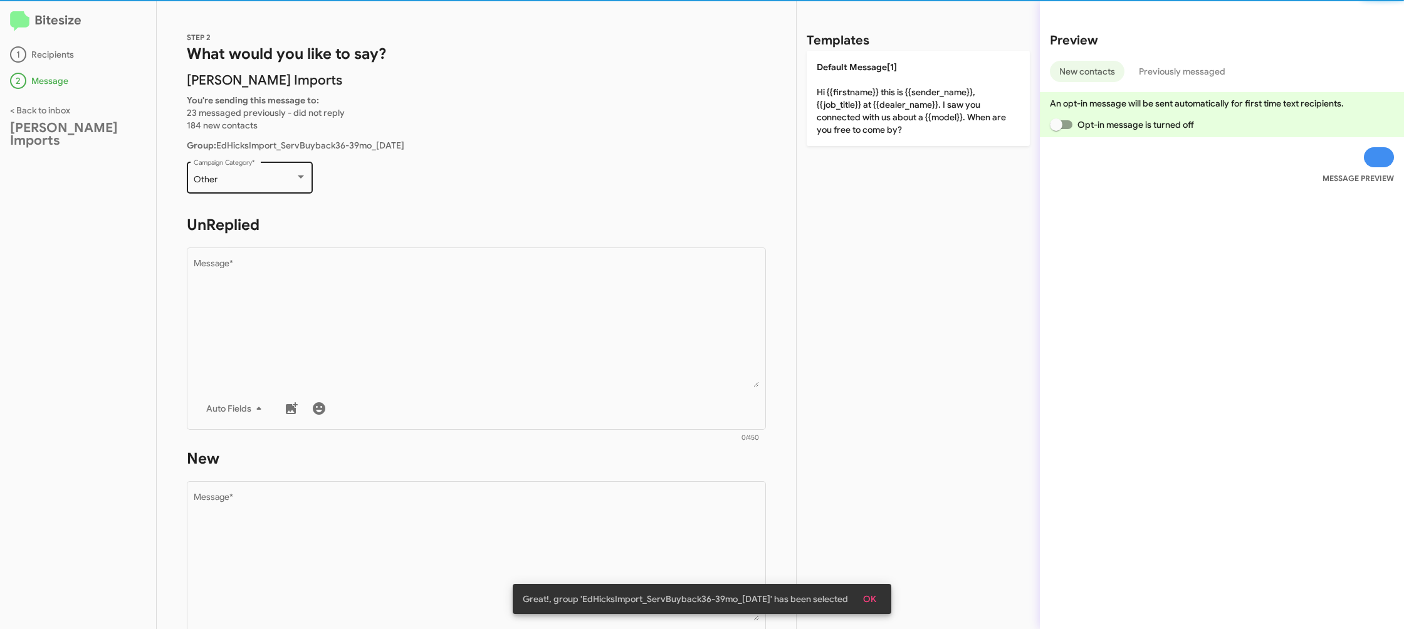
click at [286, 191] on div "Other Campaign Category *" at bounding box center [250, 176] width 113 height 34
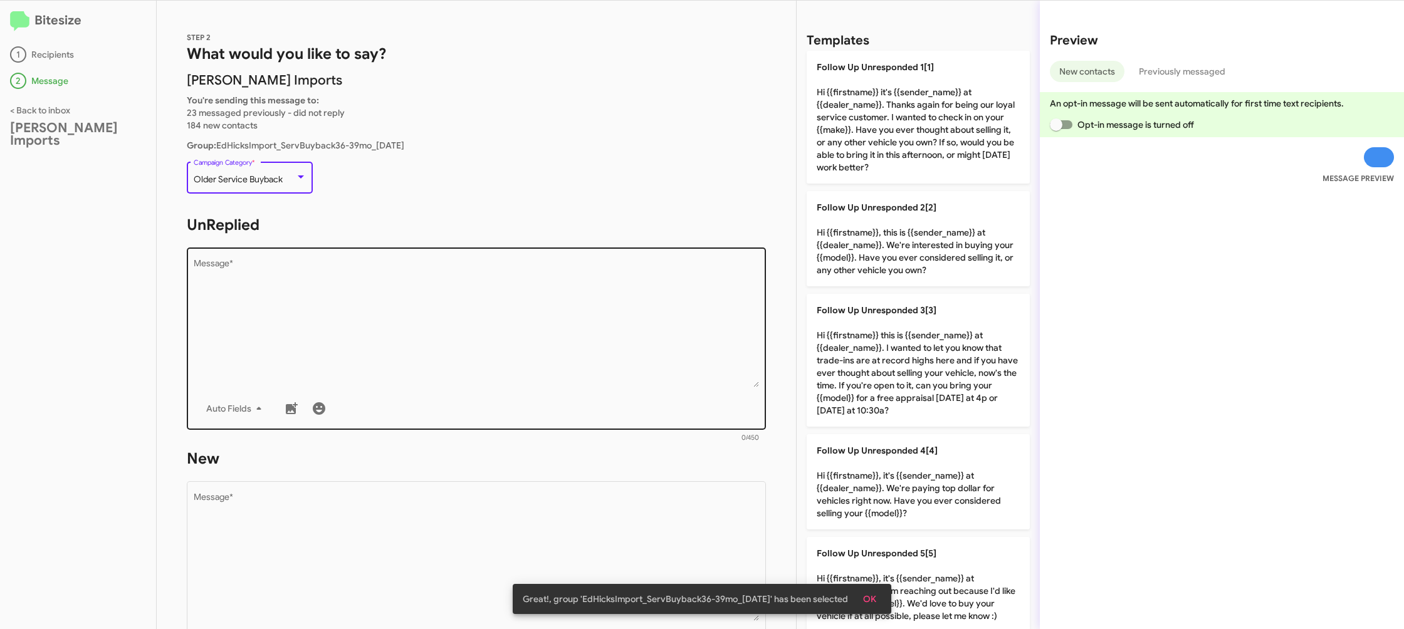
click at [580, 383] on textarea "Message *" at bounding box center [477, 324] width 566 height 128
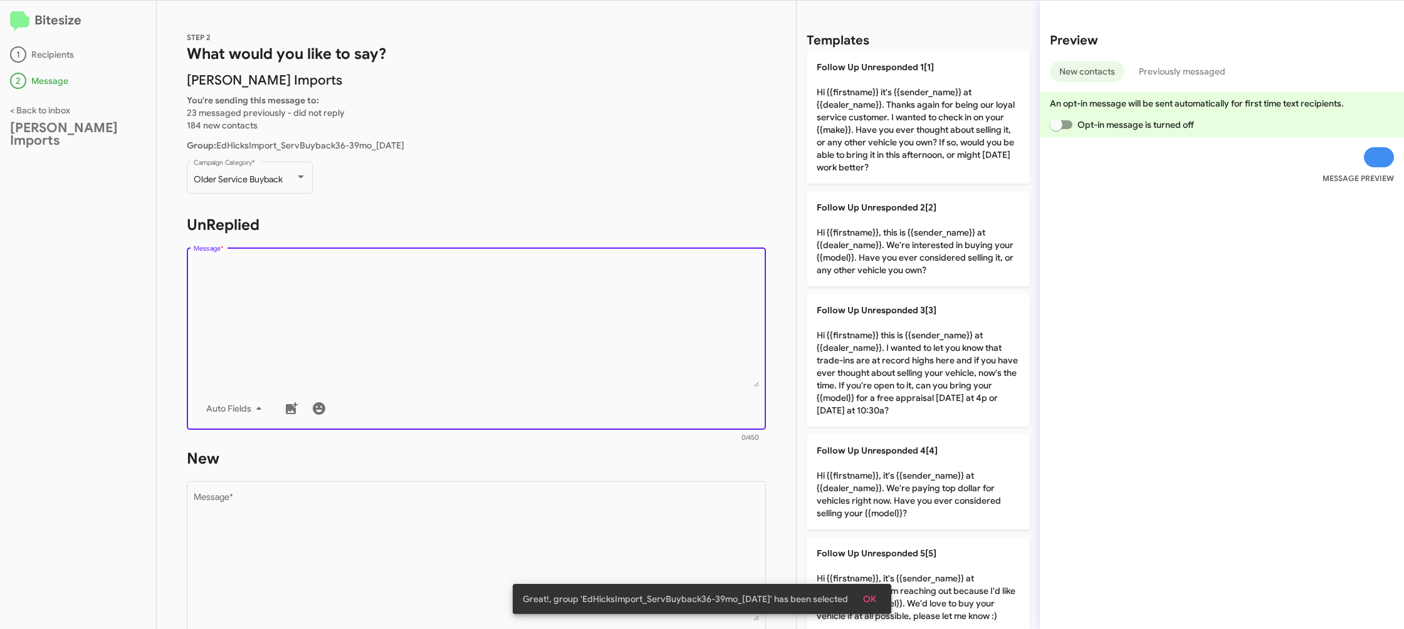
drag, startPoint x: 580, startPoint y: 383, endPoint x: 365, endPoint y: 24, distance: 418.3
click at [571, 354] on textarea "Message *" at bounding box center [477, 324] width 566 height 128
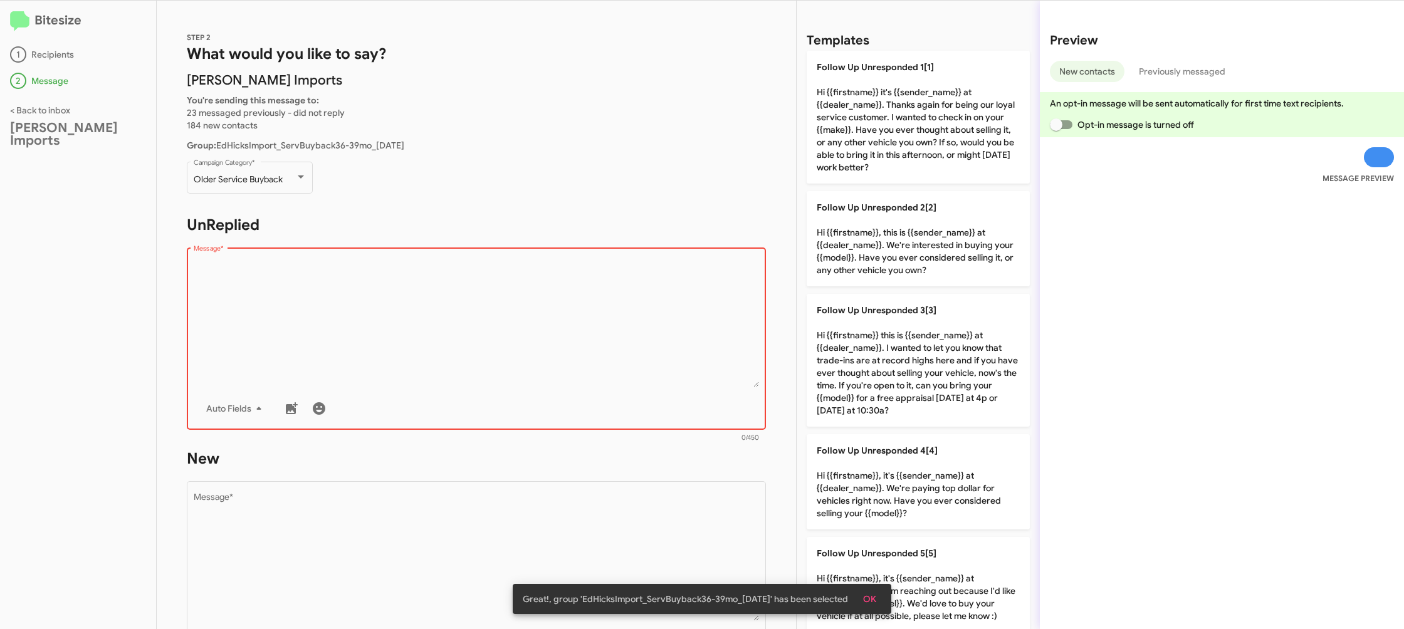
drag, startPoint x: 847, startPoint y: 96, endPoint x: 626, endPoint y: 302, distance: 302.5
click at [847, 97] on p "Follow Up Unresponded 1[1] Hi {{firstname}} it's {{sender_name}} at {{dealer_na…" at bounding box center [918, 117] width 223 height 133
type textarea "Hi {{firstname}} it's {{sender_name}} at {{dealer_name}}. Thanks again for bein…"
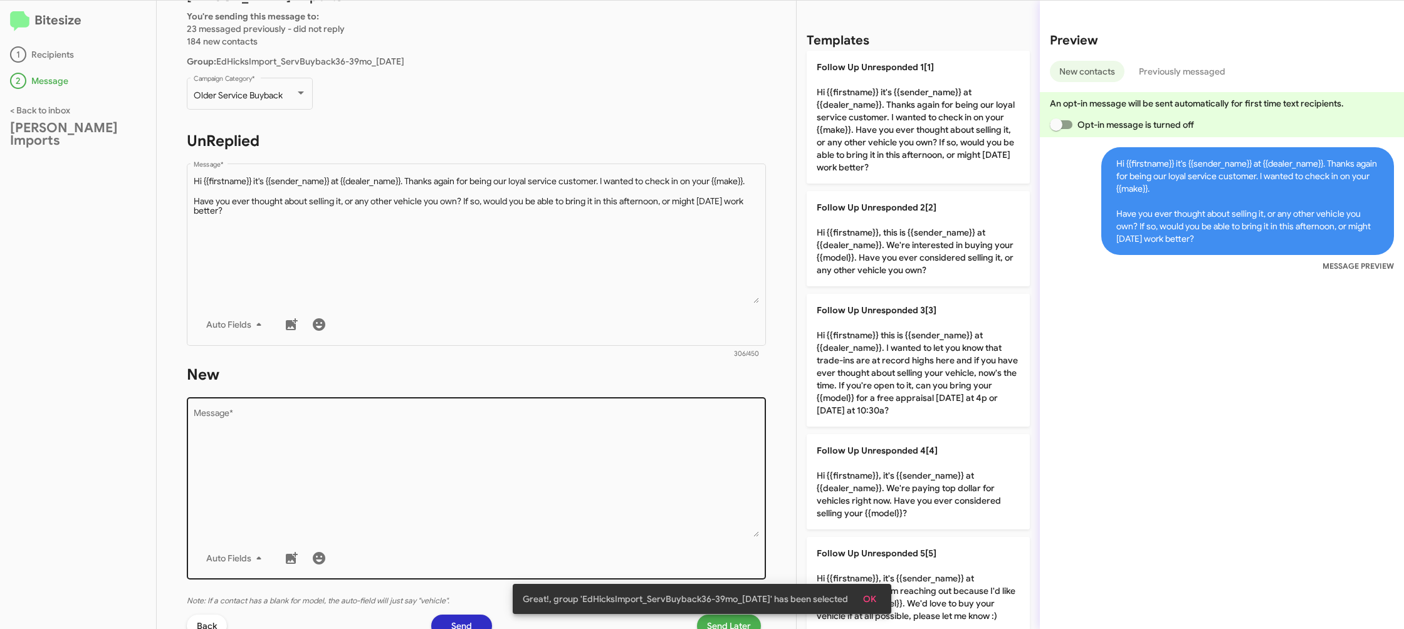
scroll to position [171, 0]
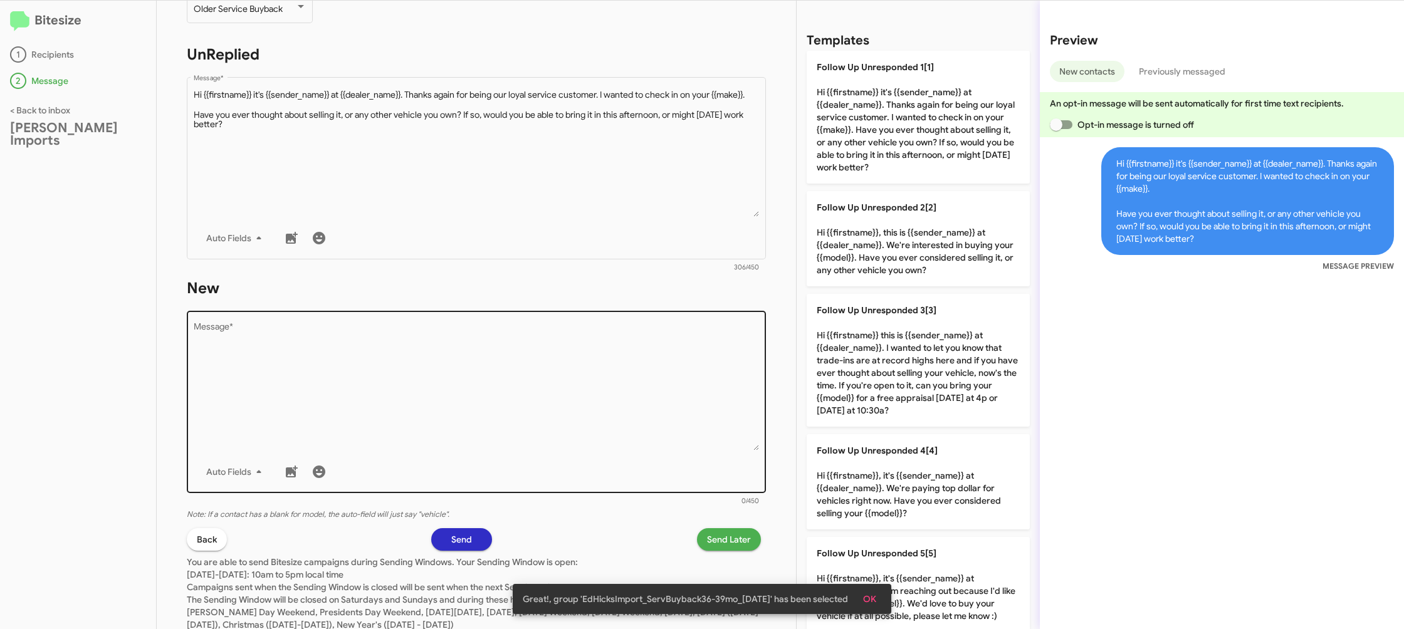
click at [599, 389] on textarea "Message *" at bounding box center [477, 387] width 566 height 128
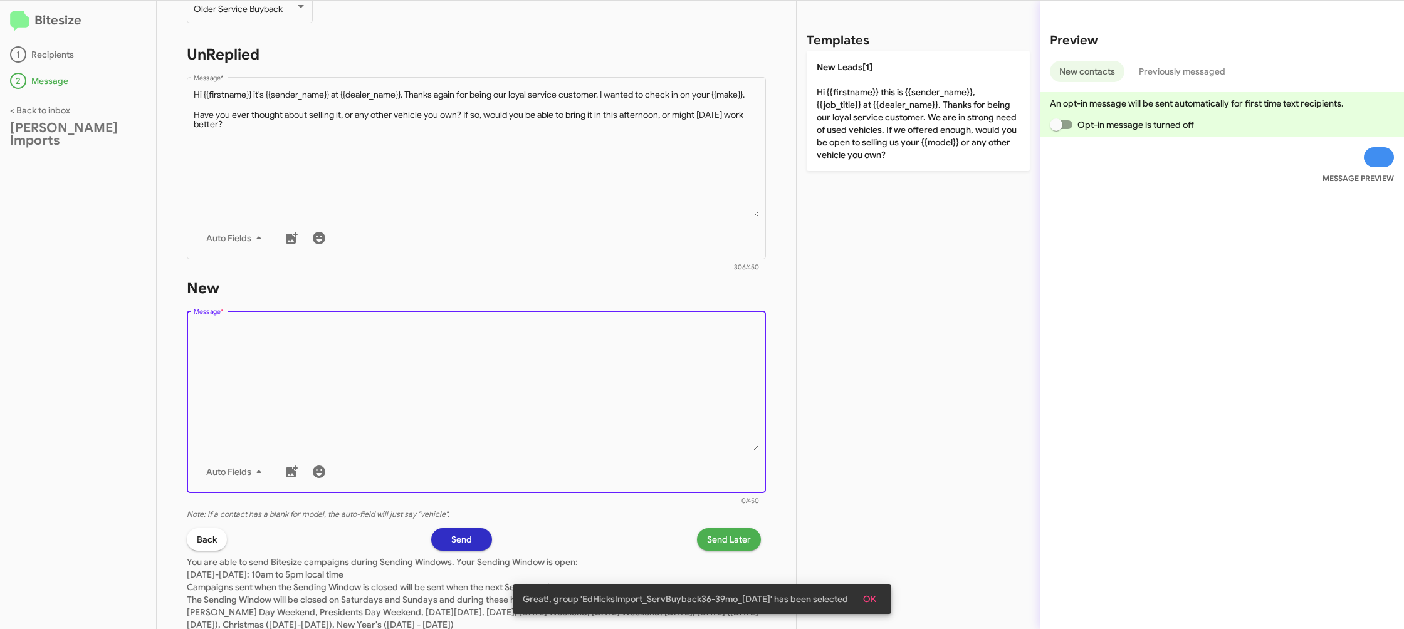
click at [600, 388] on textarea "Message *" at bounding box center [477, 387] width 566 height 128
drag, startPoint x: 600, startPoint y: 388, endPoint x: 703, endPoint y: 294, distance: 139.3
click at [653, 332] on textarea "Message *" at bounding box center [477, 387] width 566 height 128
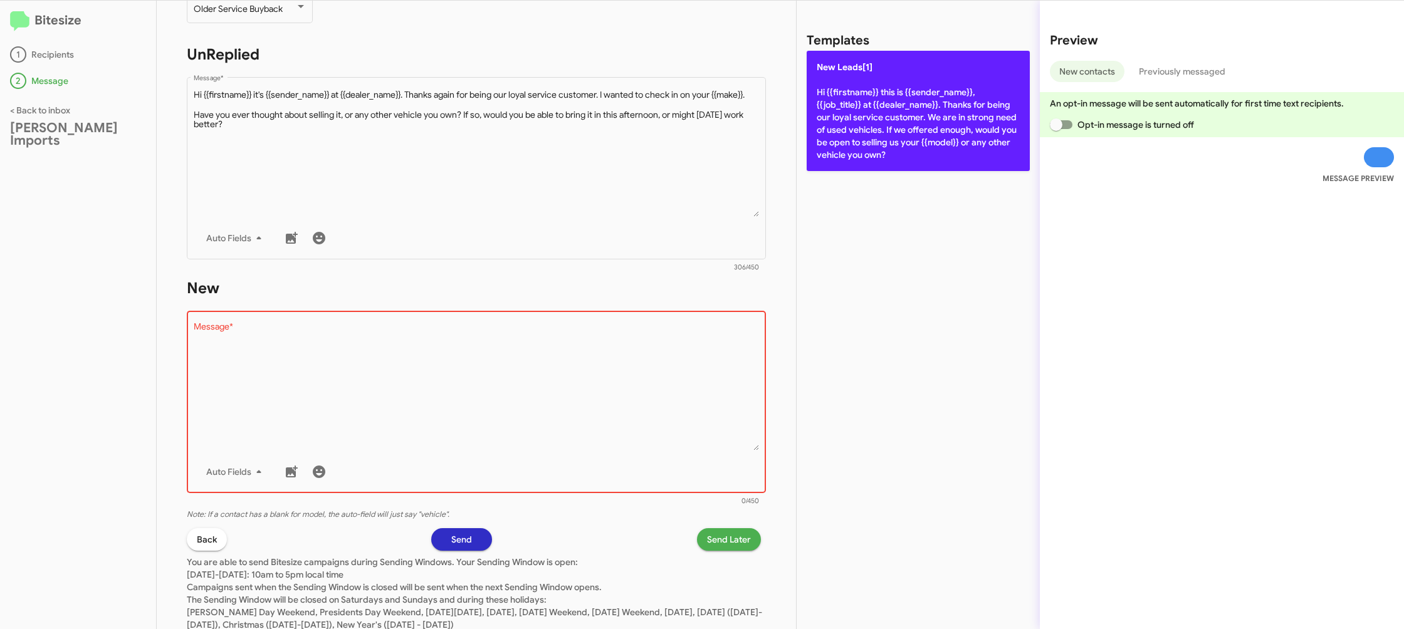
drag, startPoint x: 927, startPoint y: 160, endPoint x: 902, endPoint y: 145, distance: 29.2
click at [927, 160] on p "New Leads[1] Hi {{firstname}} this is {{sender_name}}, {{job_title}} at {{deale…" at bounding box center [918, 111] width 223 height 120
type textarea "Hi {{firstname}} this is {{sender_name}}, {{job_title}} at {{dealer_name}}. Tha…"
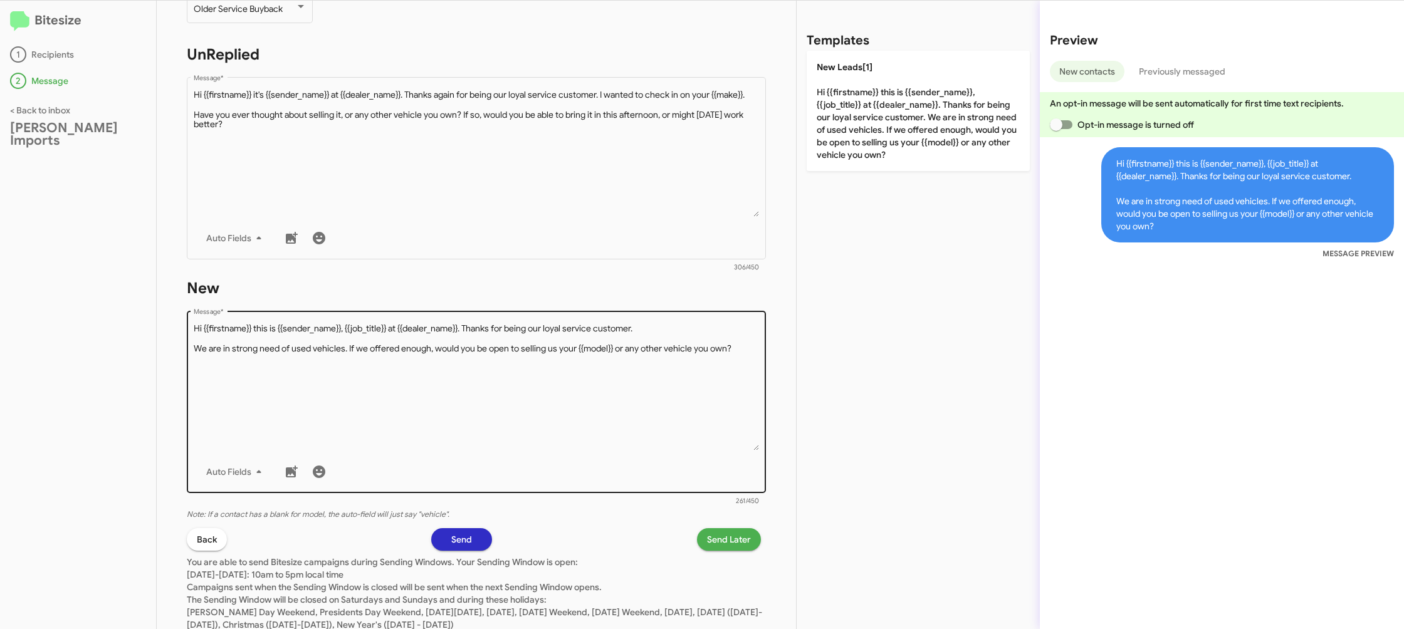
scroll to position [187, 0]
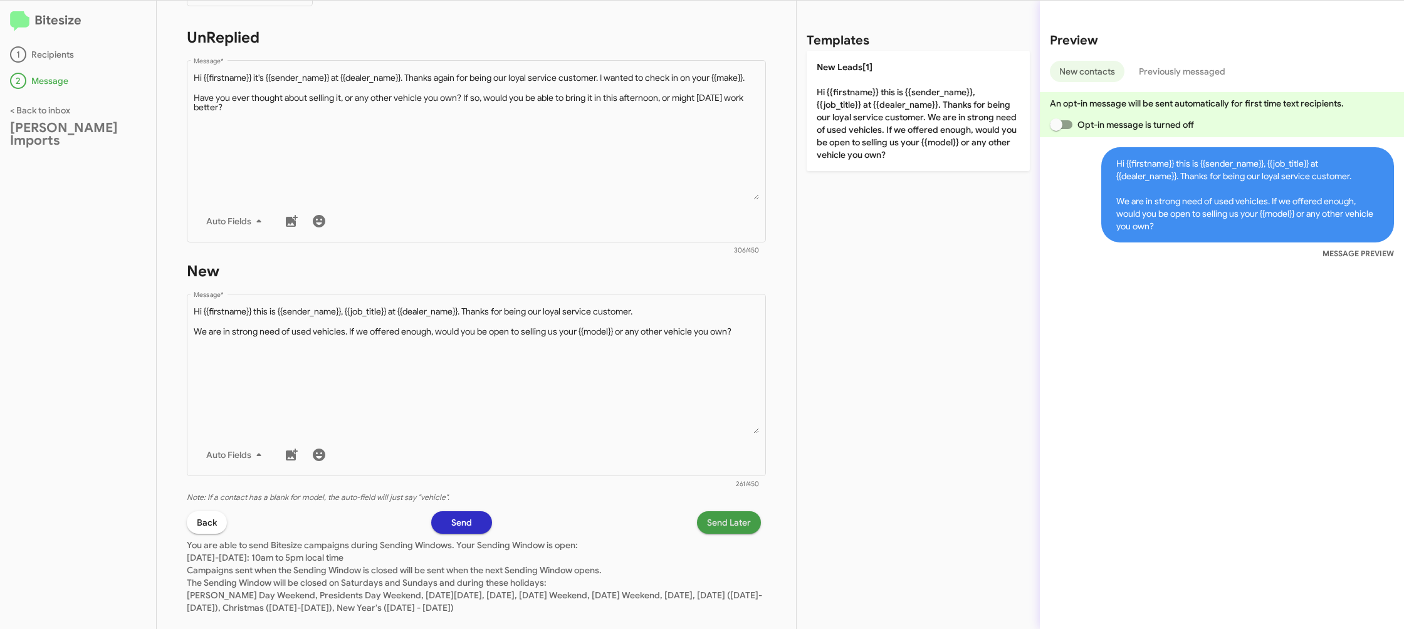
click at [709, 522] on span "Send Later" at bounding box center [729, 523] width 44 height 23
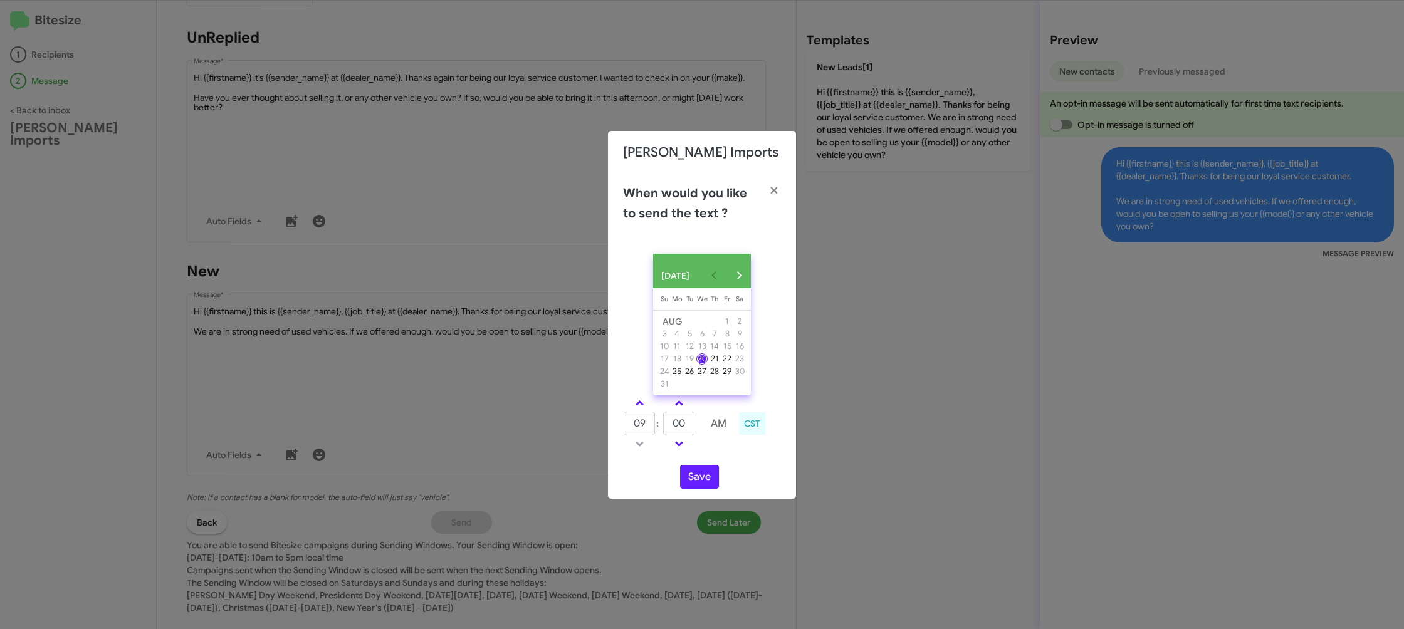
drag, startPoint x: 641, startPoint y: 411, endPoint x: 656, endPoint y: 414, distance: 14.6
click at [642, 409] on span at bounding box center [640, 405] width 8 height 8
type input "10"
click at [680, 426] on input "00" at bounding box center [678, 424] width 31 height 24
click at [683, 423] on input "00" at bounding box center [678, 424] width 31 height 24
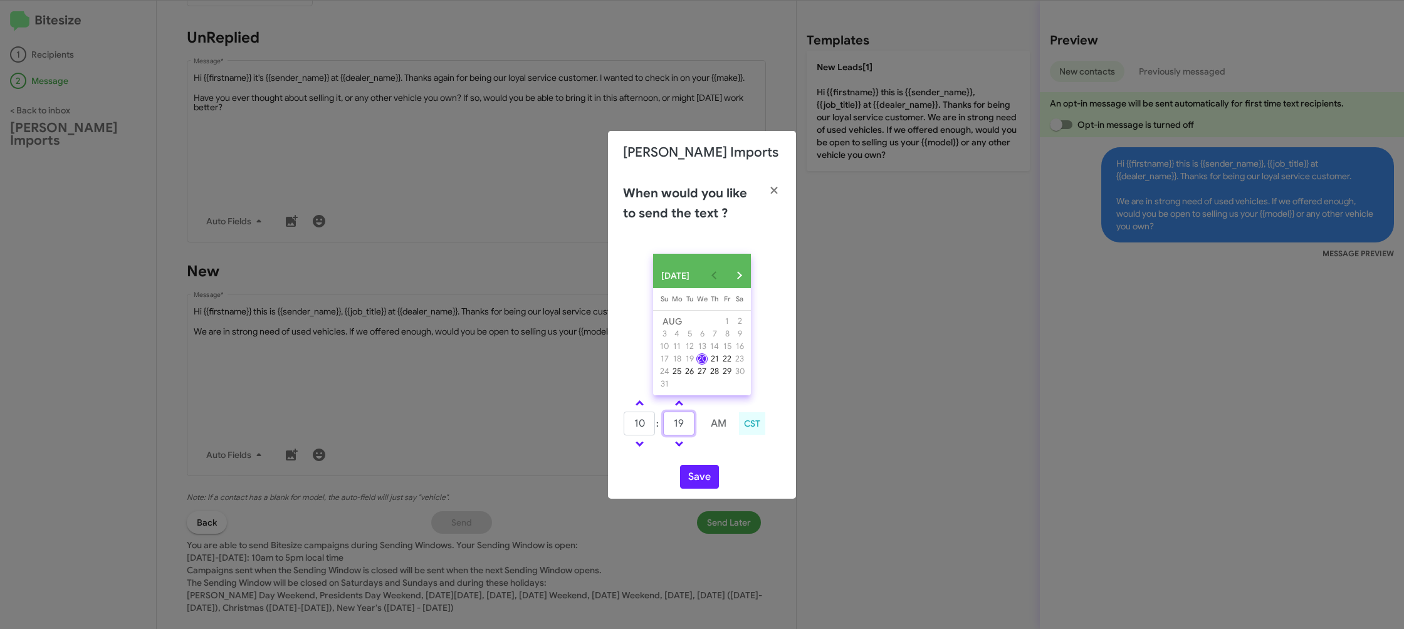
type input "19"
click at [716, 462] on div "AUG 2025 Sunday Su Monday Mo Tuesday Tu Wednesday We Thursday Th Friday Fr Satu…" at bounding box center [702, 371] width 188 height 255
click at [702, 476] on button "Save" at bounding box center [699, 477] width 39 height 24
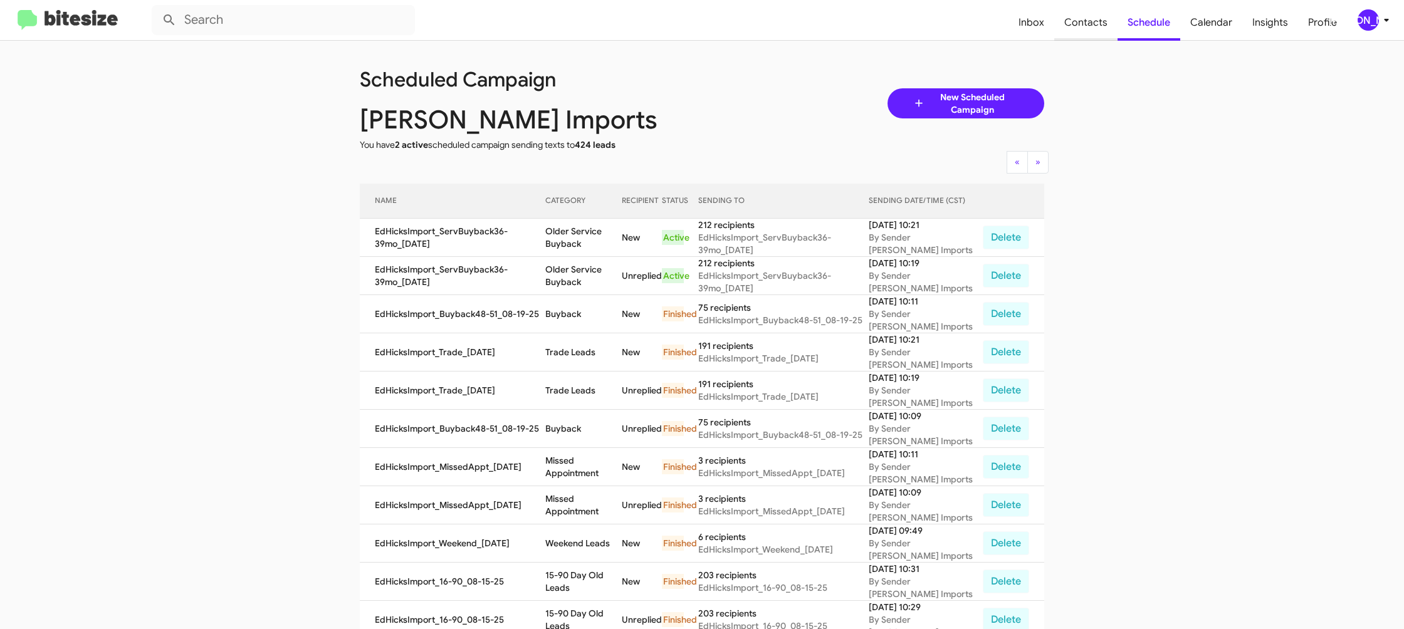
click at [1082, 14] on span "Contacts" at bounding box center [1085, 22] width 63 height 36
type input "in:groups"
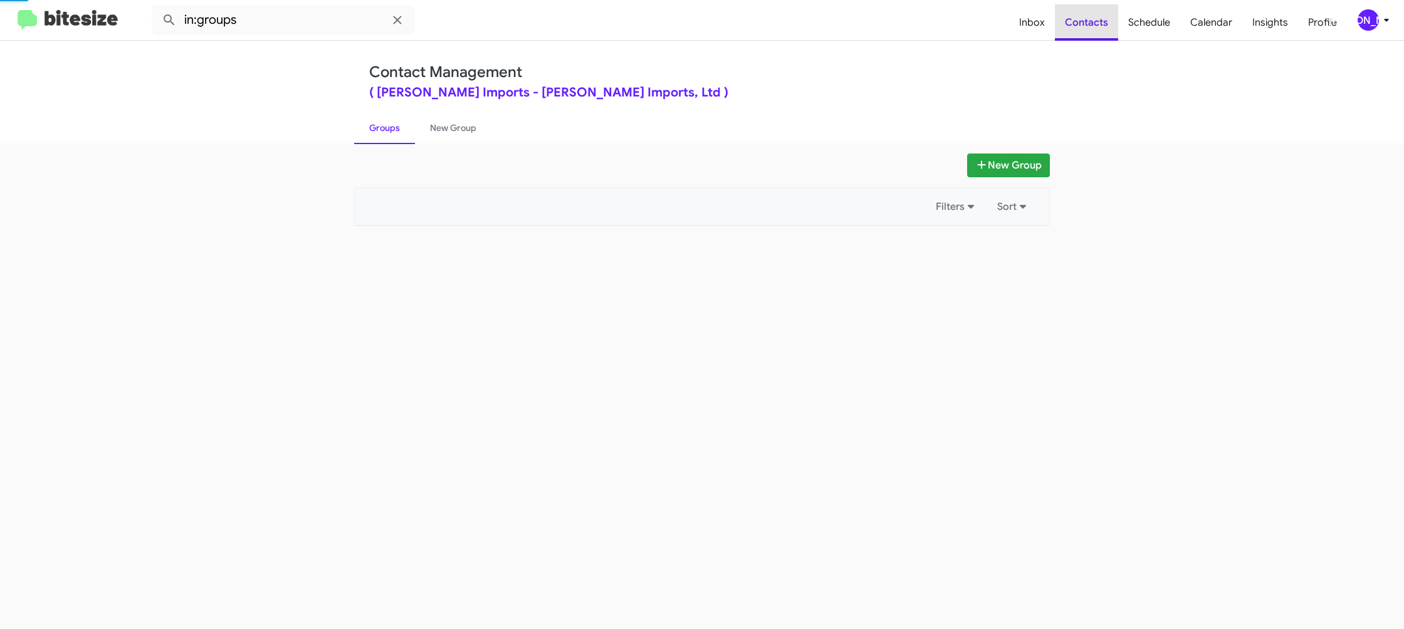
drag, startPoint x: 1082, startPoint y: 14, endPoint x: 1002, endPoint y: 7, distance: 80.0
click at [1065, 15] on span "Contacts" at bounding box center [1086, 22] width 63 height 36
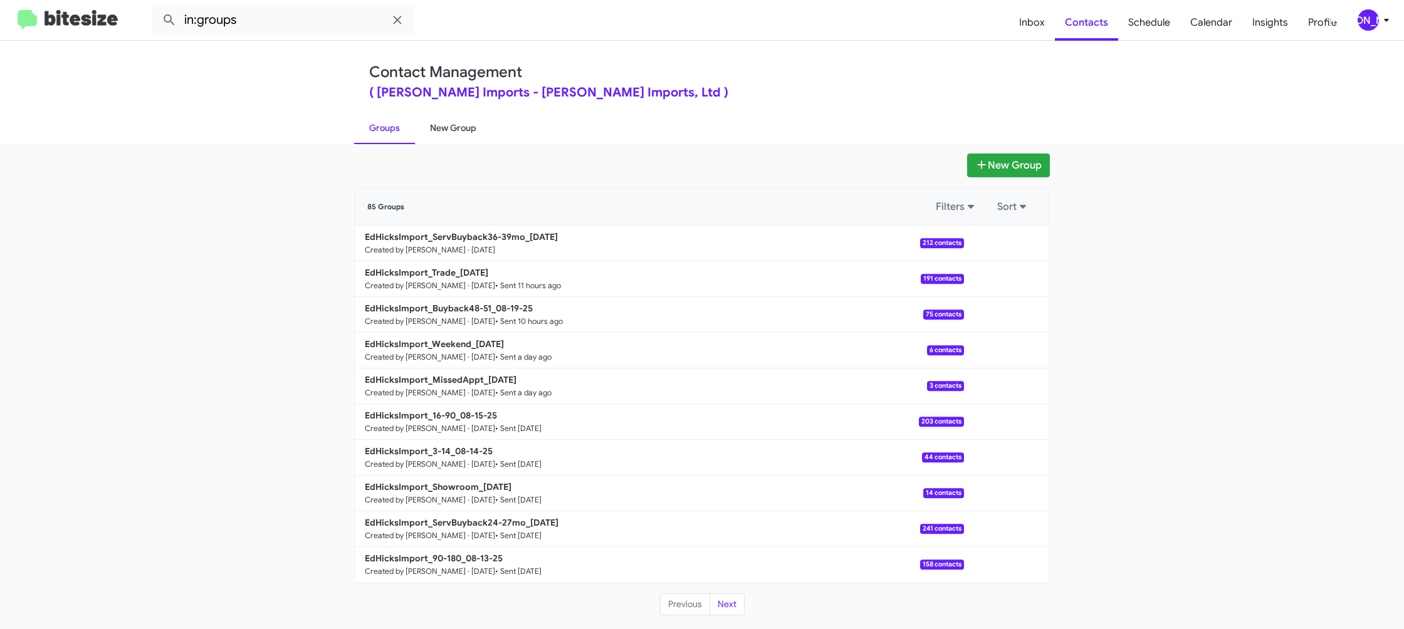
click at [465, 121] on link "New Group" at bounding box center [453, 128] width 76 height 33
drag, startPoint x: 465, startPoint y: 120, endPoint x: 460, endPoint y: 90, distance: 31.2
click at [463, 106] on div "Contact Management ( Ed Hicks Imports - Ed Hicks Imports, Ltd ) Groups New Group" at bounding box center [702, 92] width 715 height 103
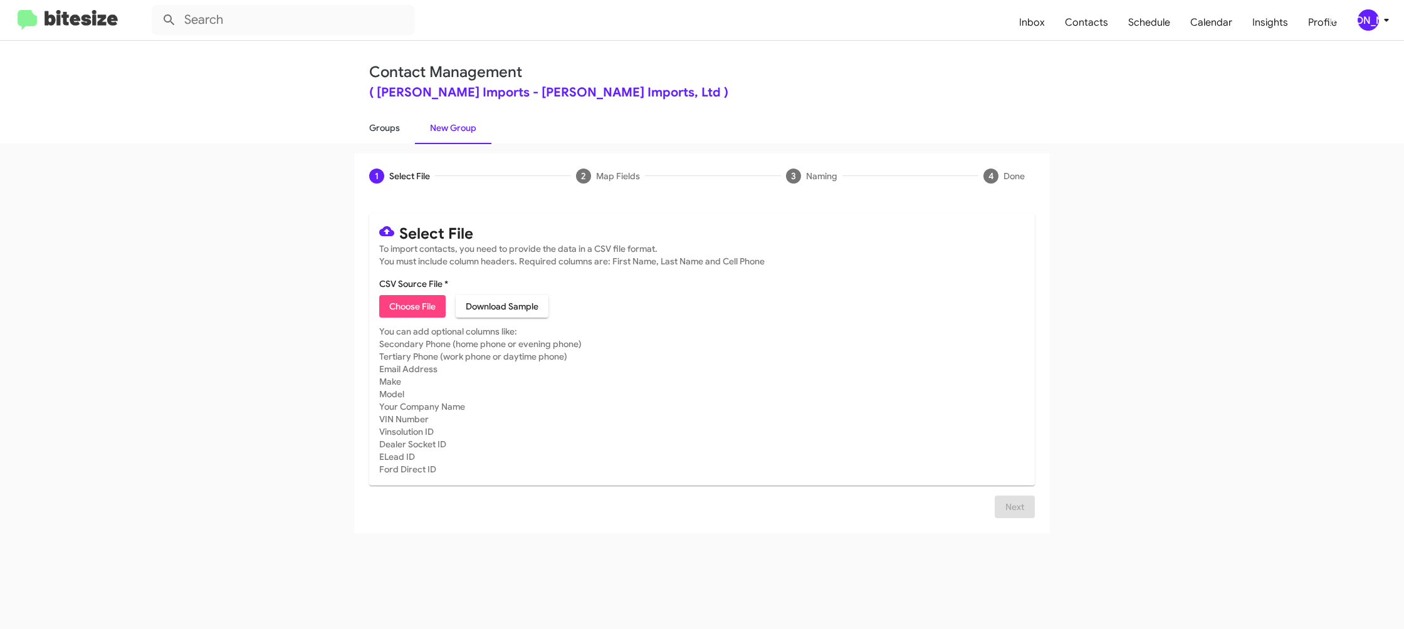
click at [402, 131] on link "Groups" at bounding box center [384, 128] width 61 height 33
type input "in:groups"
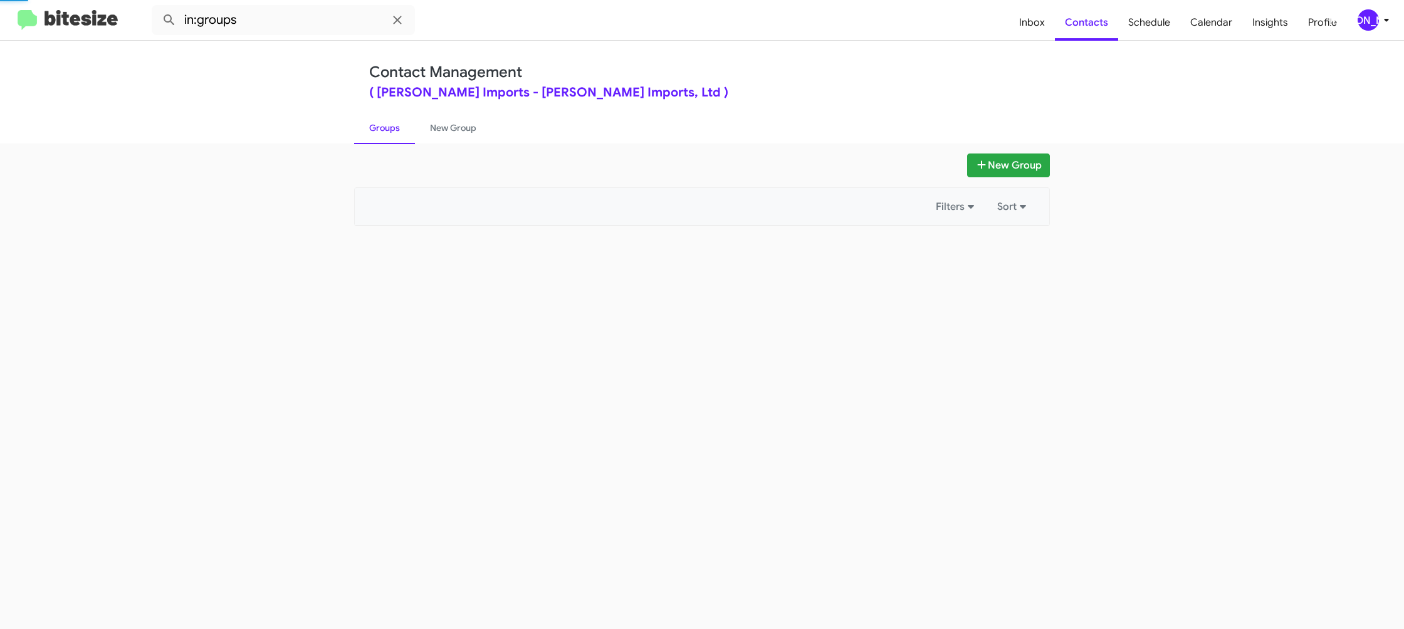
click at [402, 131] on link "Groups" at bounding box center [384, 128] width 61 height 33
drag, startPoint x: 402, startPoint y: 131, endPoint x: 427, endPoint y: 129, distance: 25.1
click at [404, 130] on link "Groups" at bounding box center [384, 128] width 61 height 33
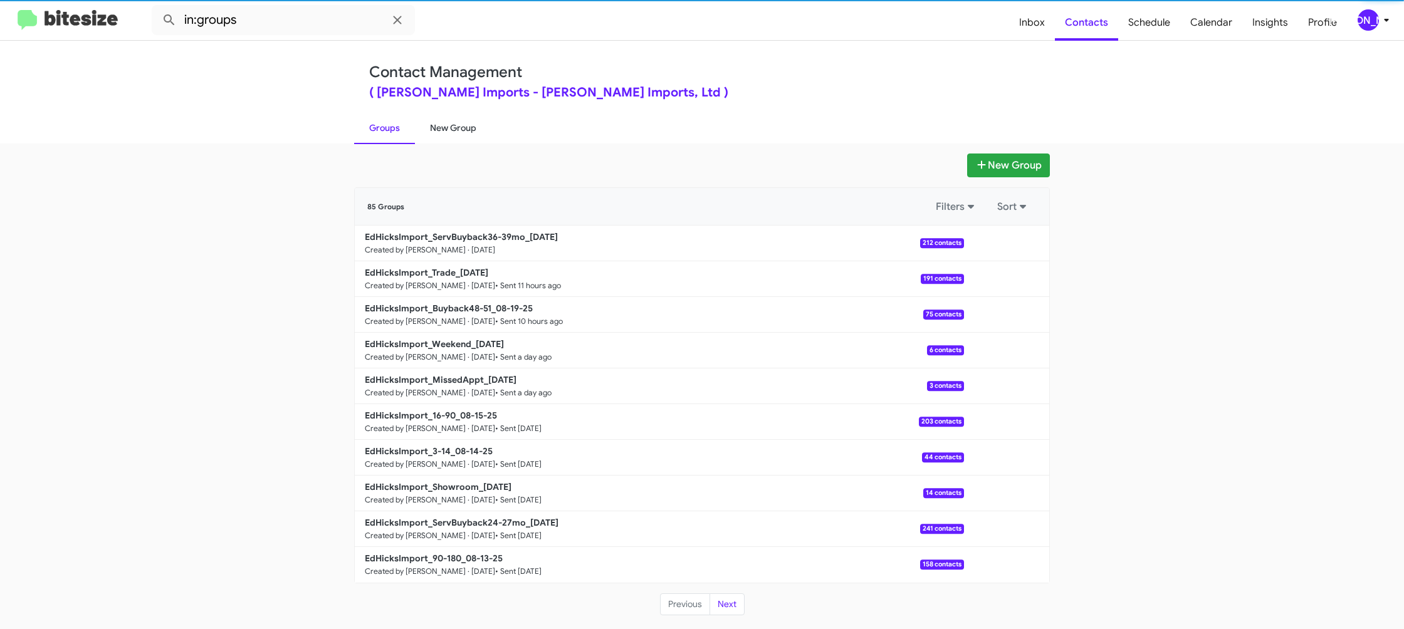
click at [434, 130] on link "New Group" at bounding box center [453, 128] width 76 height 33
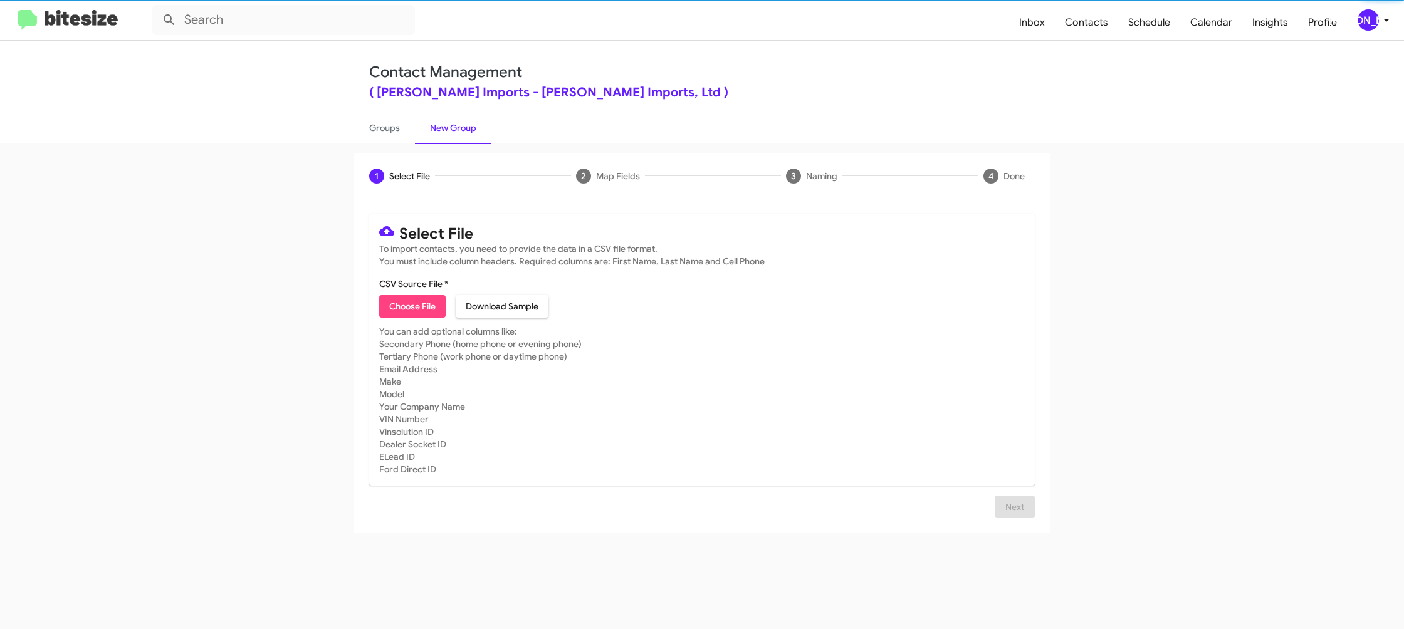
click at [434, 129] on link "New Group" at bounding box center [453, 128] width 76 height 33
click at [414, 308] on span "Choose File" at bounding box center [412, 306] width 46 height 23
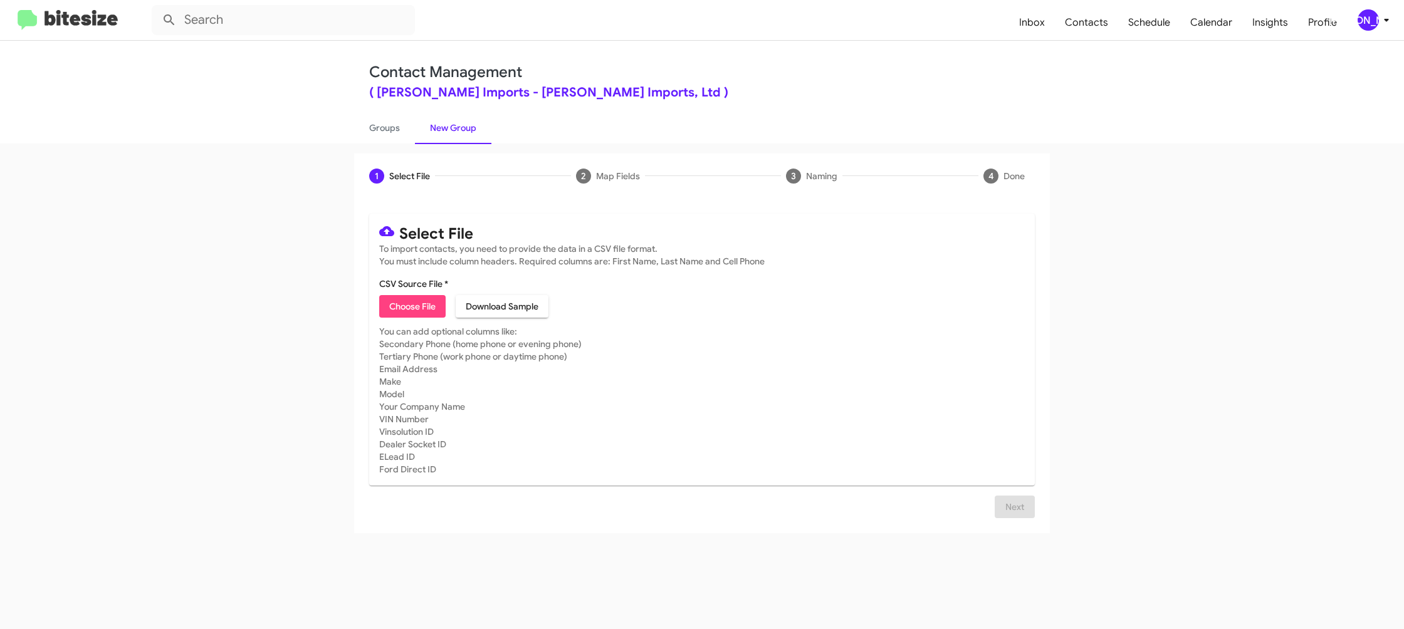
type input "EdHicksImport_Showroom_08-20-25"
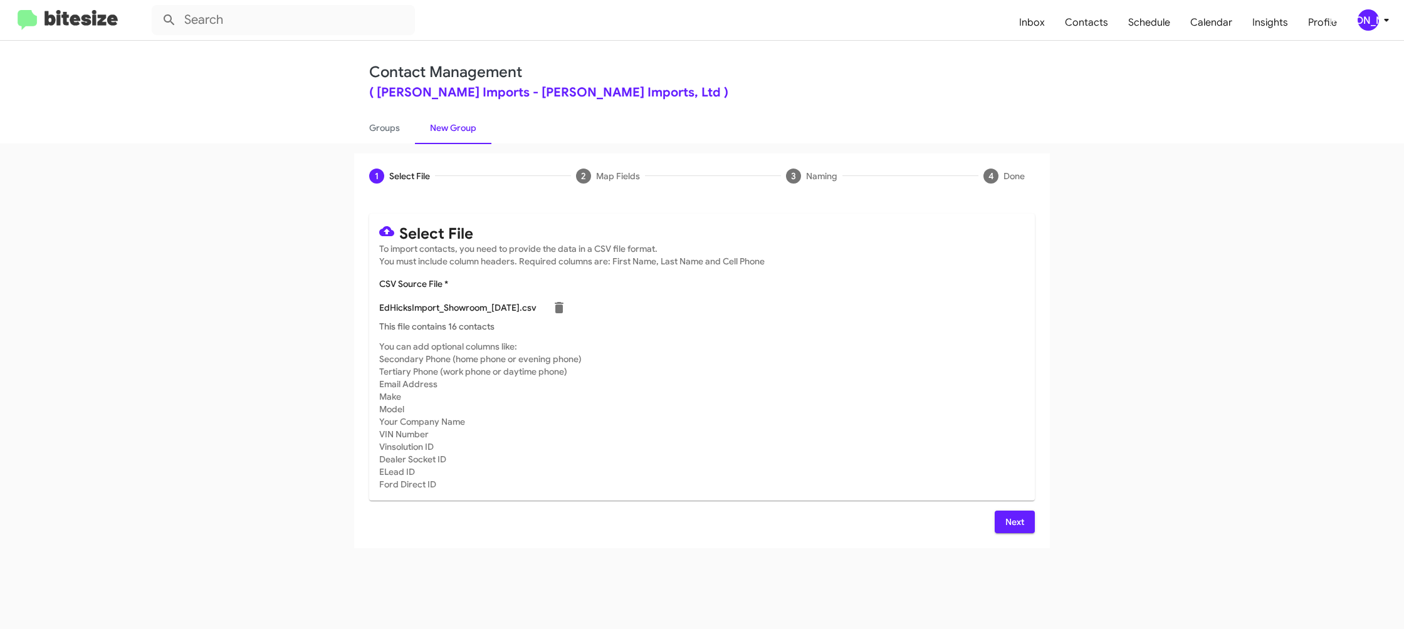
drag, startPoint x: 908, startPoint y: 359, endPoint x: 916, endPoint y: 362, distance: 8.5
click at [910, 359] on mat-card-subtitle "You can add optional columns like: Secondary Phone (home phone or evening phone…" at bounding box center [702, 415] width 646 height 150
drag, startPoint x: 1002, startPoint y: 520, endPoint x: 991, endPoint y: 513, distance: 12.9
click at [1001, 519] on button "Next" at bounding box center [1015, 522] width 40 height 23
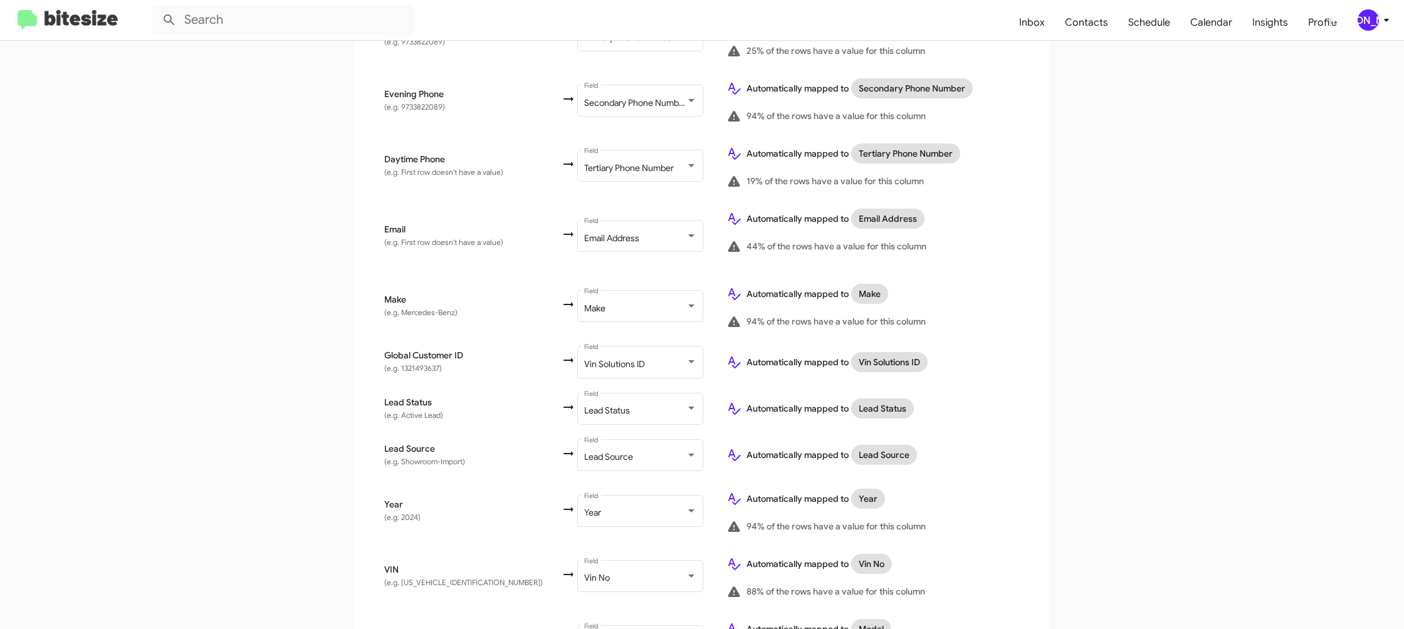
scroll to position [577, 0]
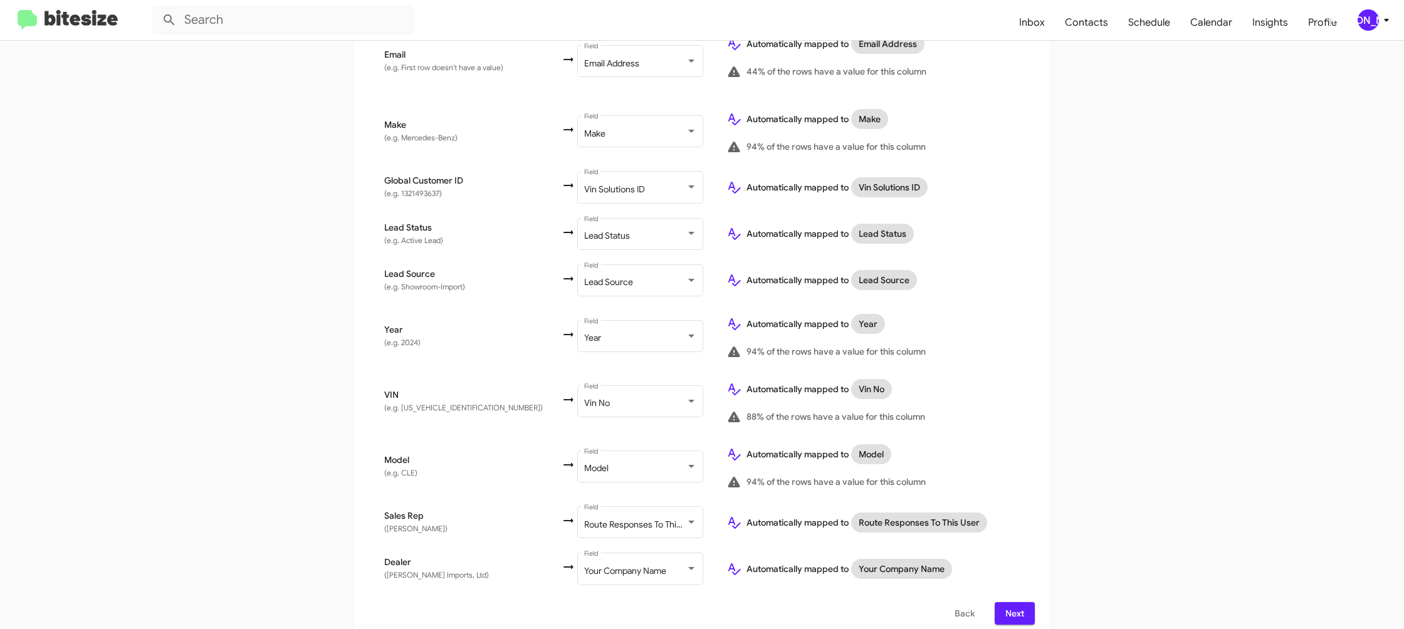
click at [1024, 602] on span "Next" at bounding box center [1015, 613] width 20 height 23
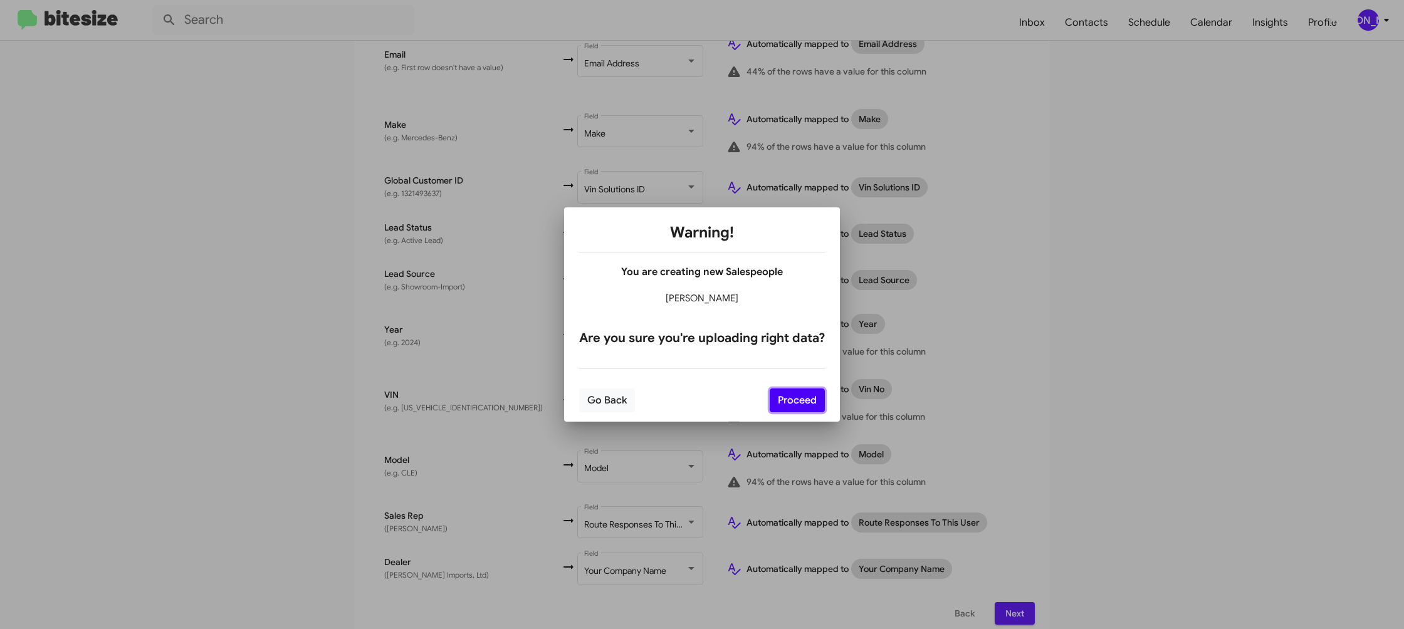
drag, startPoint x: 794, startPoint y: 409, endPoint x: 840, endPoint y: 418, distance: 46.6
click at [794, 409] on button "Proceed" at bounding box center [797, 401] width 55 height 24
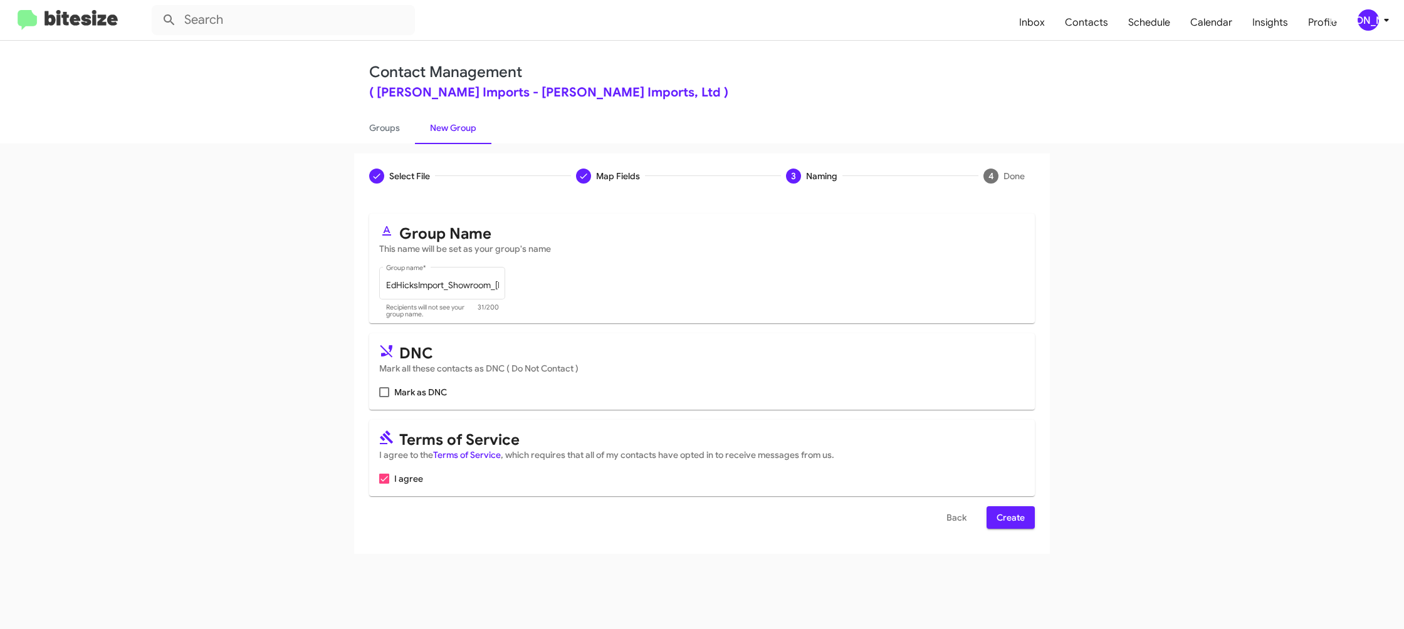
click at [989, 517] on div "Back Create" at bounding box center [702, 518] width 666 height 23
drag, startPoint x: 999, startPoint y: 517, endPoint x: 828, endPoint y: 400, distance: 207.4
click at [999, 517] on span "Create" at bounding box center [1011, 518] width 28 height 23
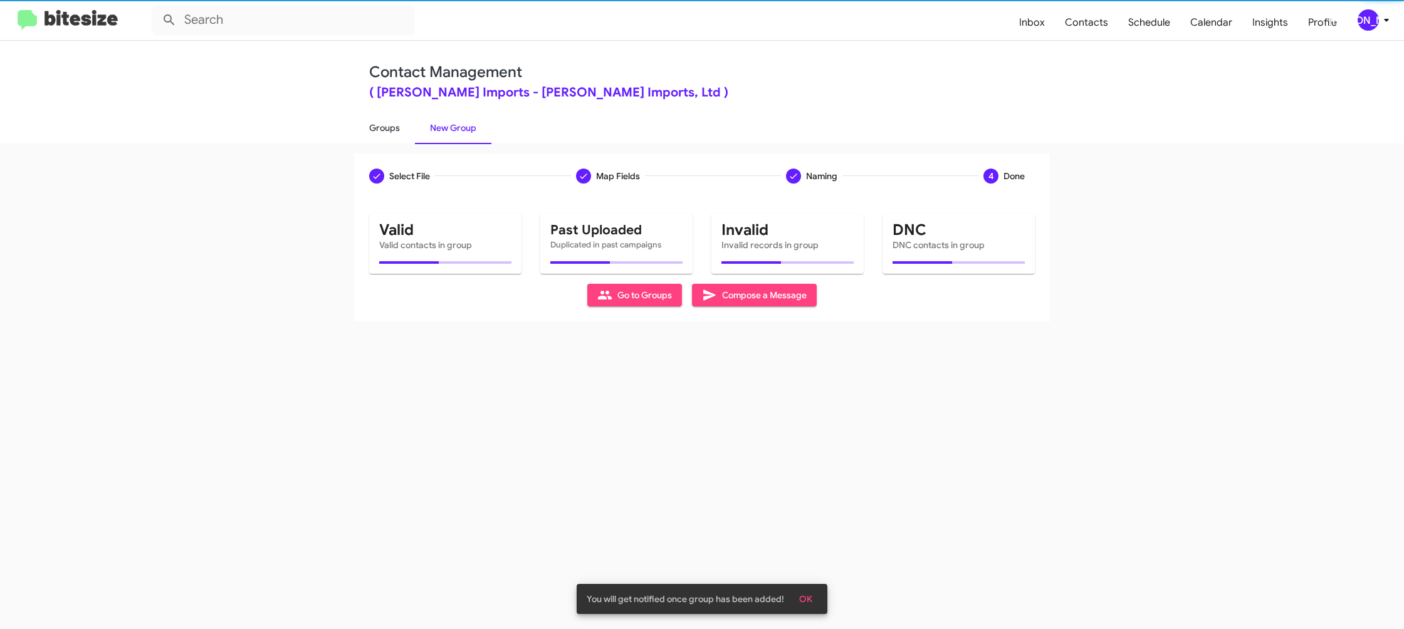
click at [399, 131] on link "Groups" at bounding box center [384, 128] width 61 height 33
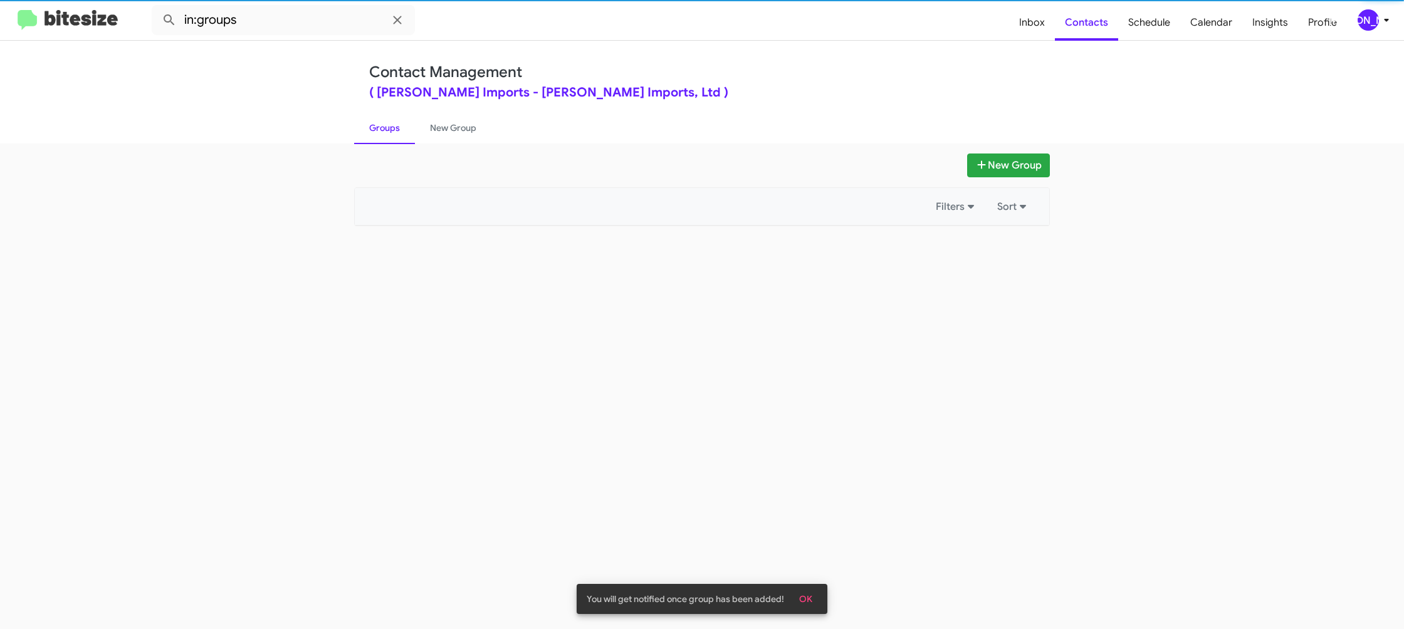
click at [399, 131] on link "Groups" at bounding box center [384, 128] width 61 height 33
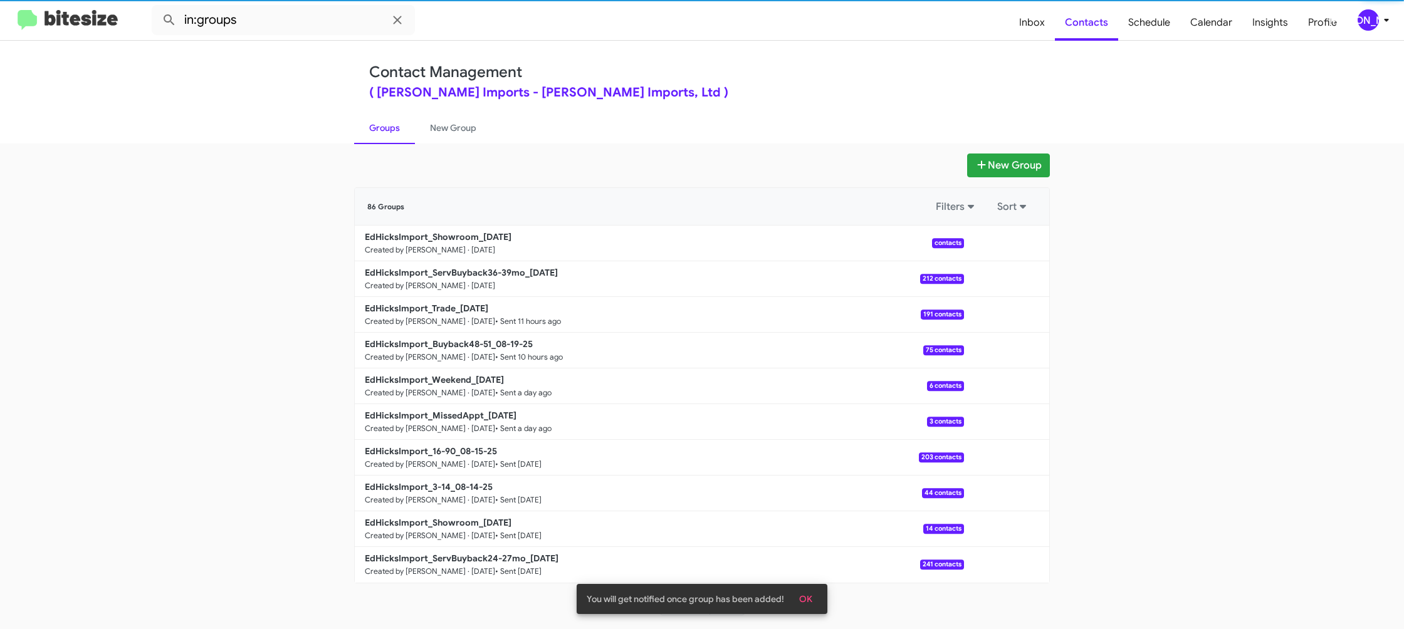
click at [399, 131] on link "Groups" at bounding box center [384, 128] width 61 height 33
drag, startPoint x: 399, startPoint y: 131, endPoint x: 392, endPoint y: 121, distance: 12.2
click at [401, 130] on link "Groups" at bounding box center [384, 128] width 61 height 33
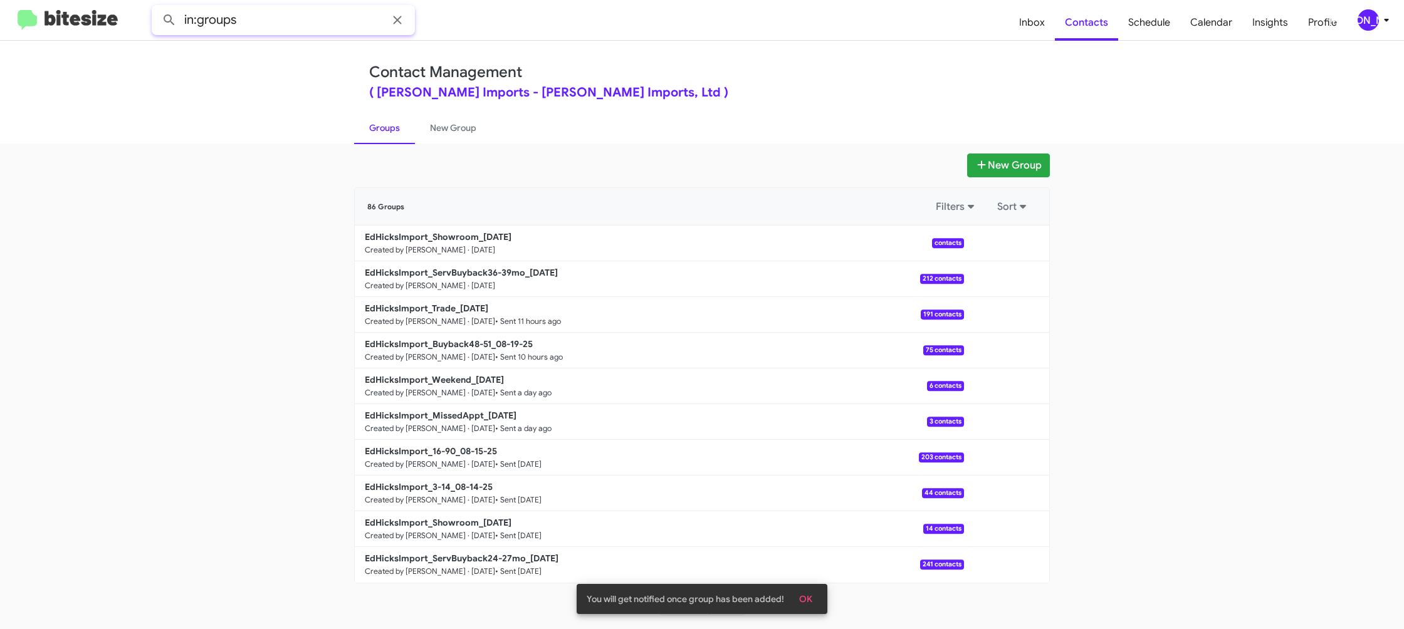
click at [289, 28] on input "in:groups" at bounding box center [283, 20] width 263 height 30
type input "in:groups show"
click at [157, 8] on button at bounding box center [169, 20] width 25 height 25
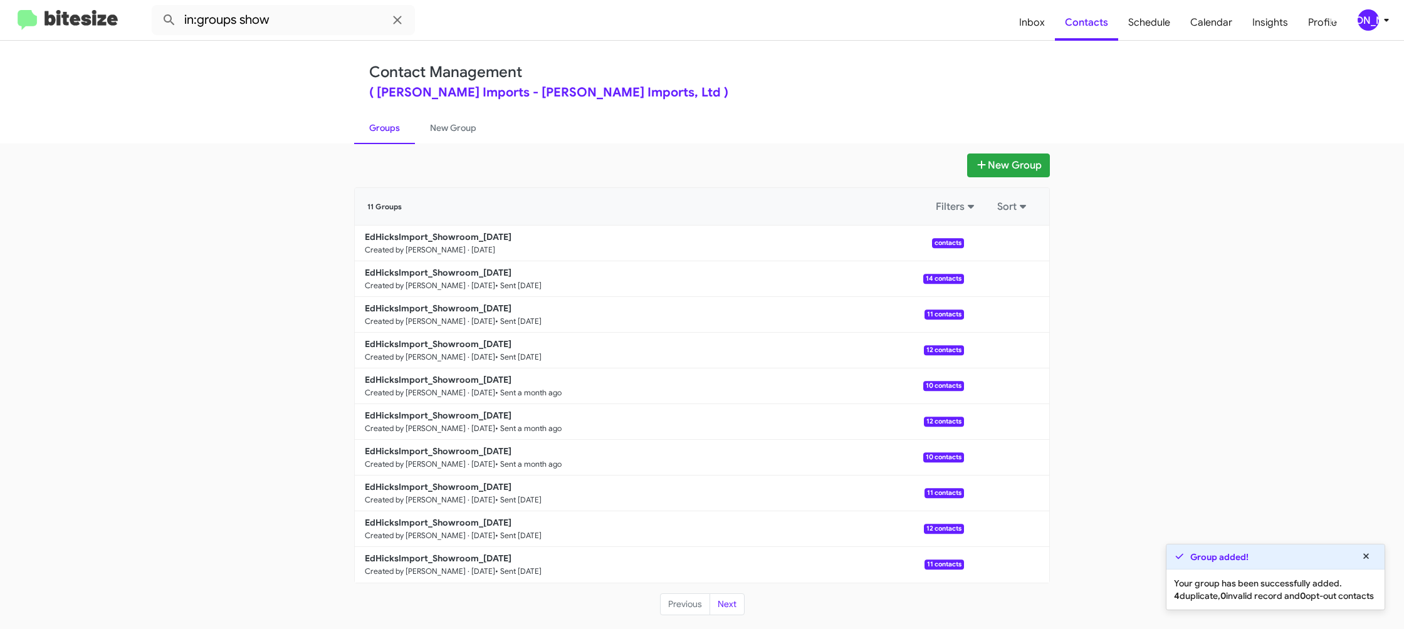
drag, startPoint x: 423, startPoint y: 132, endPoint x: 413, endPoint y: 133, distance: 10.1
click at [423, 132] on link "New Group" at bounding box center [453, 128] width 76 height 33
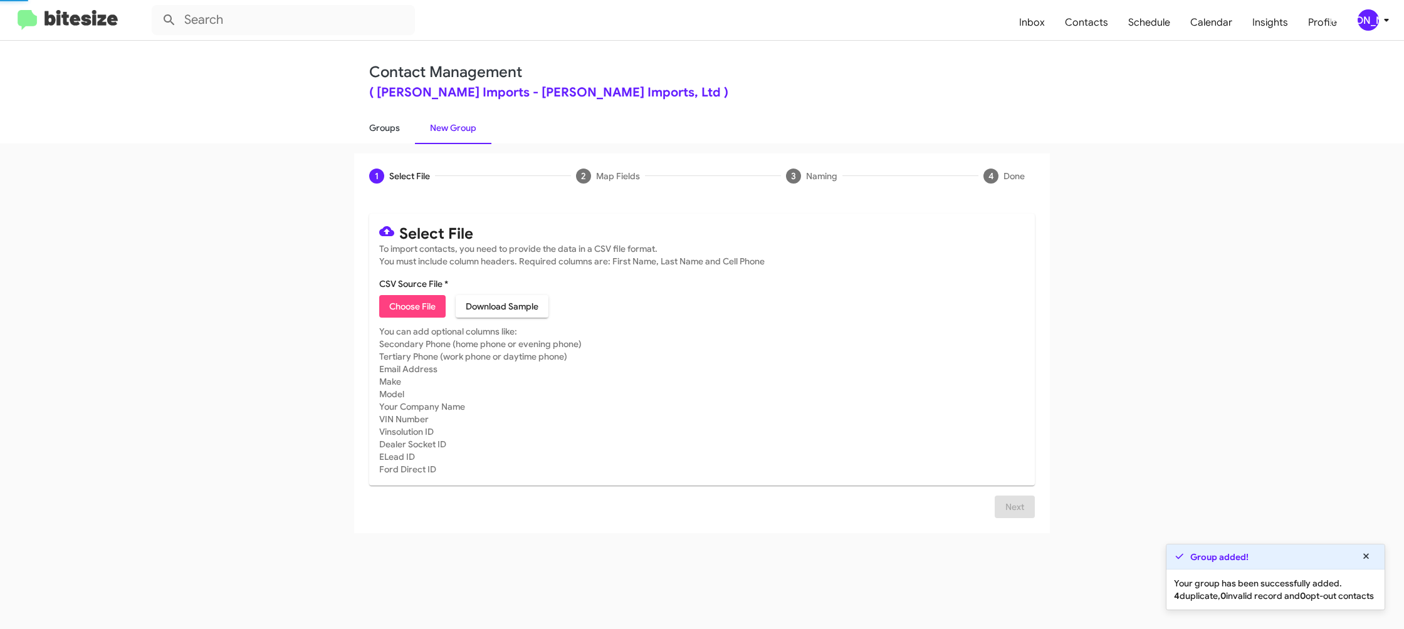
click at [382, 132] on link "Groups" at bounding box center [384, 128] width 61 height 33
type input "in:groups"
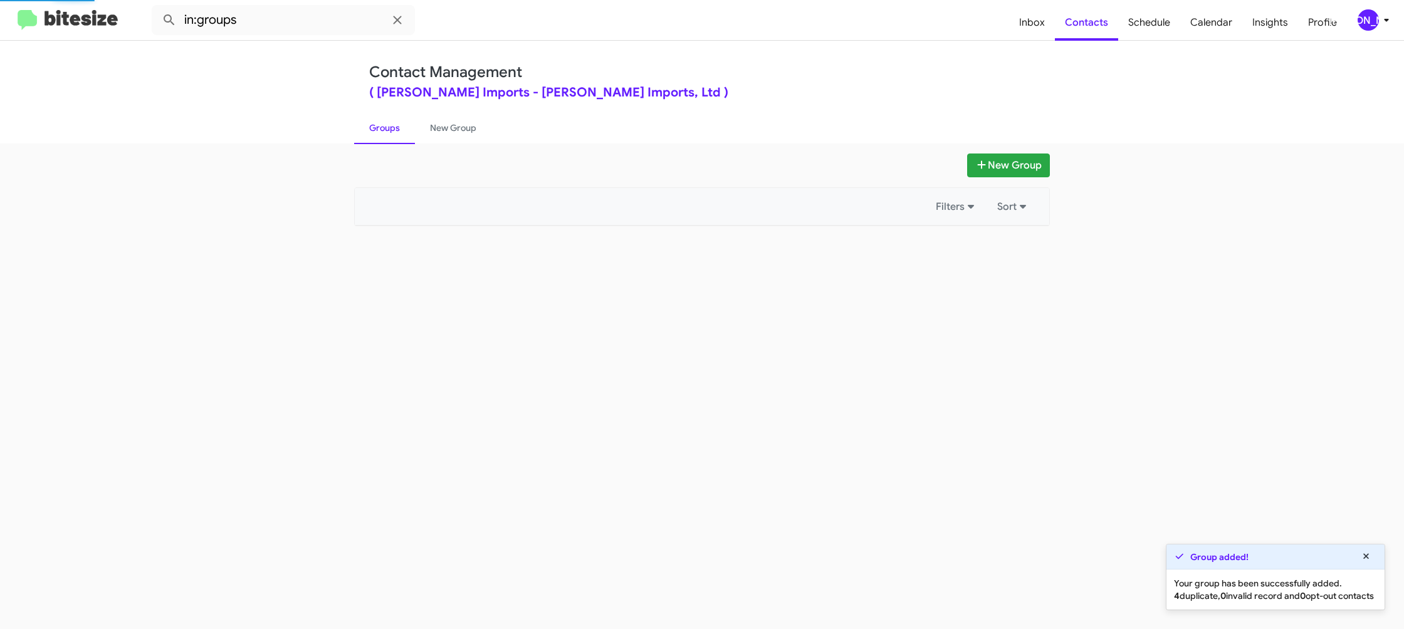
click at [382, 132] on link "Groups" at bounding box center [384, 128] width 61 height 33
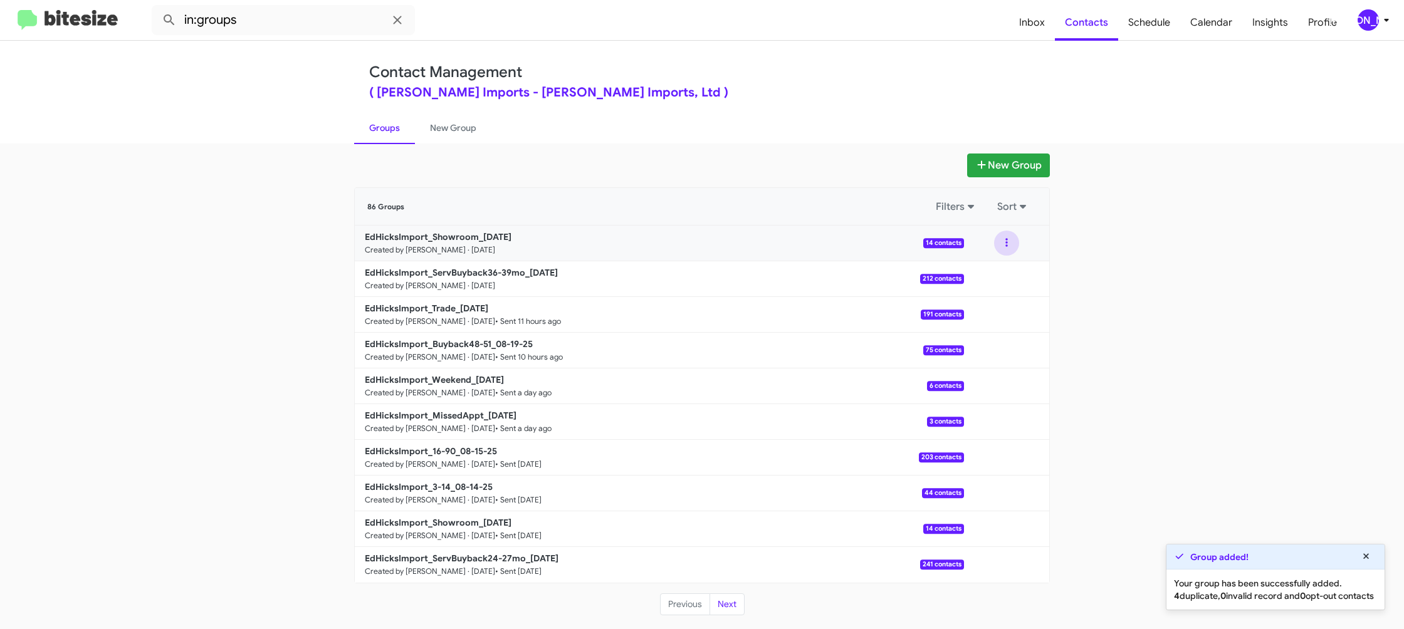
click at [1006, 252] on button at bounding box center [1006, 243] width 25 height 25
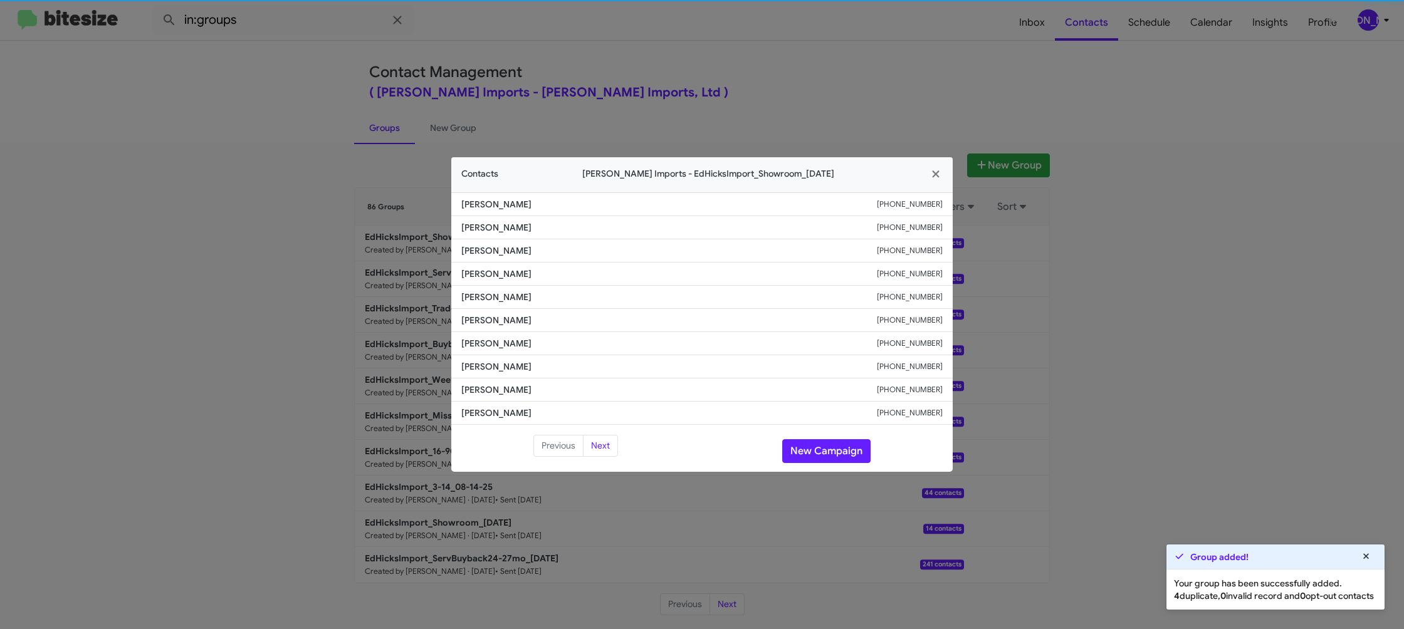
click at [516, 332] on li "Reese Rocha +13619466150" at bounding box center [702, 343] width 502 height 23
click at [916, 343] on small "+13619466150" at bounding box center [910, 343] width 66 height 13
drag, startPoint x: 916, startPoint y: 343, endPoint x: 903, endPoint y: 353, distance: 16.1
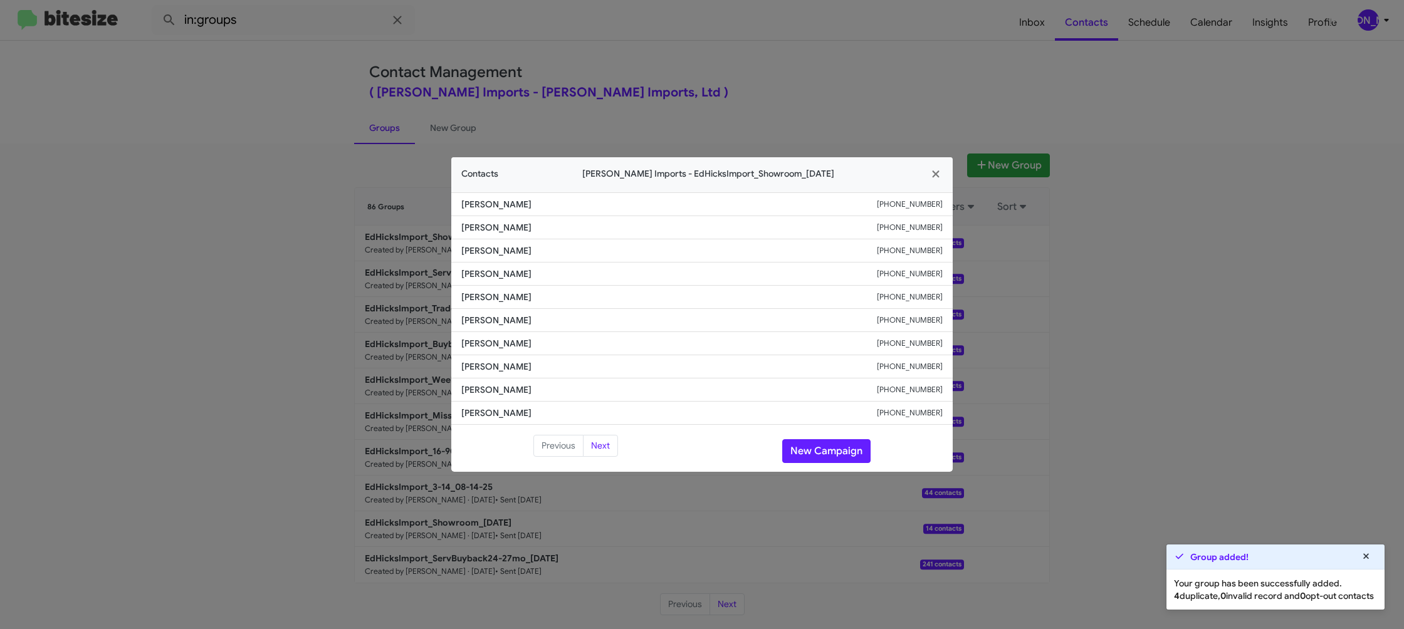
click at [915, 343] on small "+13619466150" at bounding box center [910, 343] width 66 height 13
copy small "+13619466150"
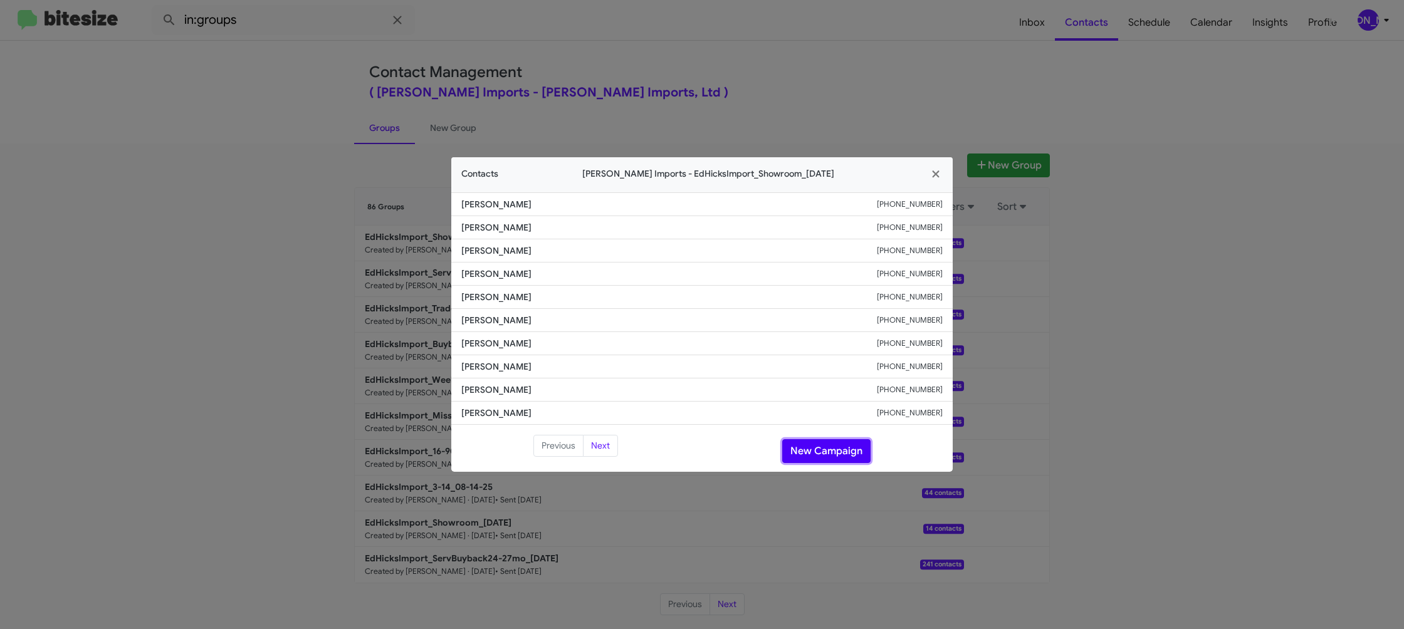
click at [826, 447] on button "New Campaign" at bounding box center [826, 451] width 88 height 24
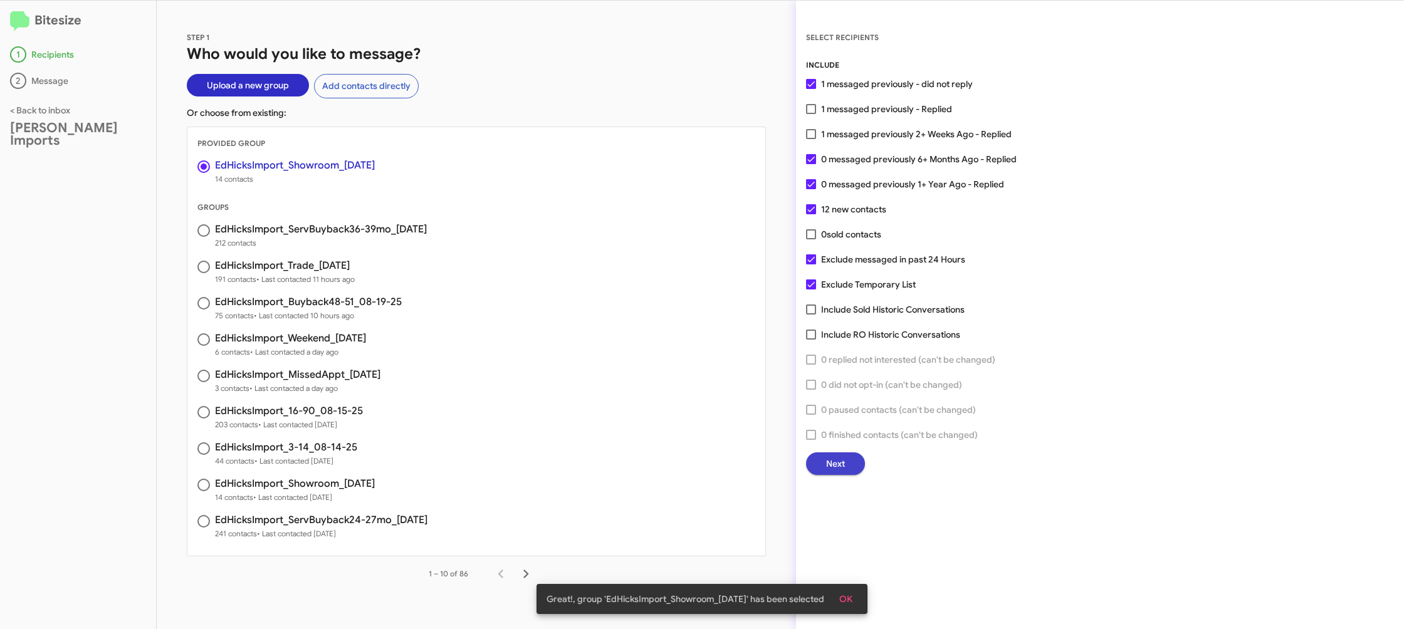
click at [826, 456] on span "Next" at bounding box center [835, 464] width 19 height 23
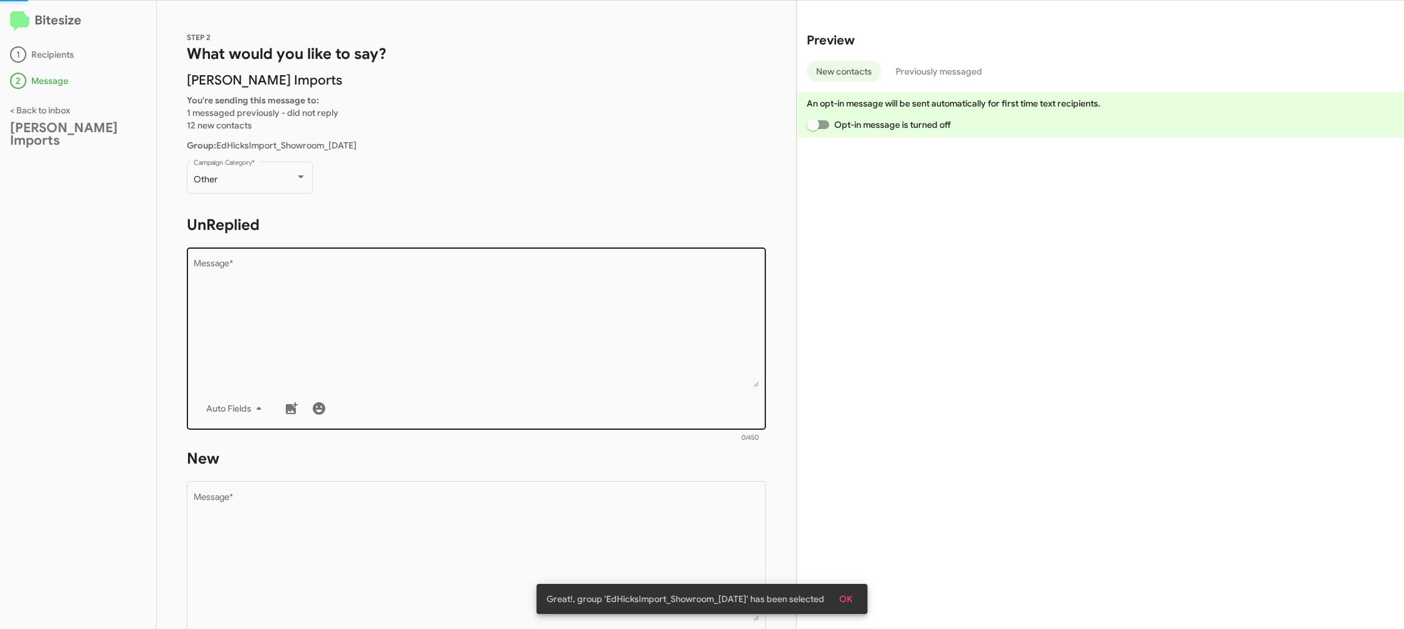
scroll to position [1, 0]
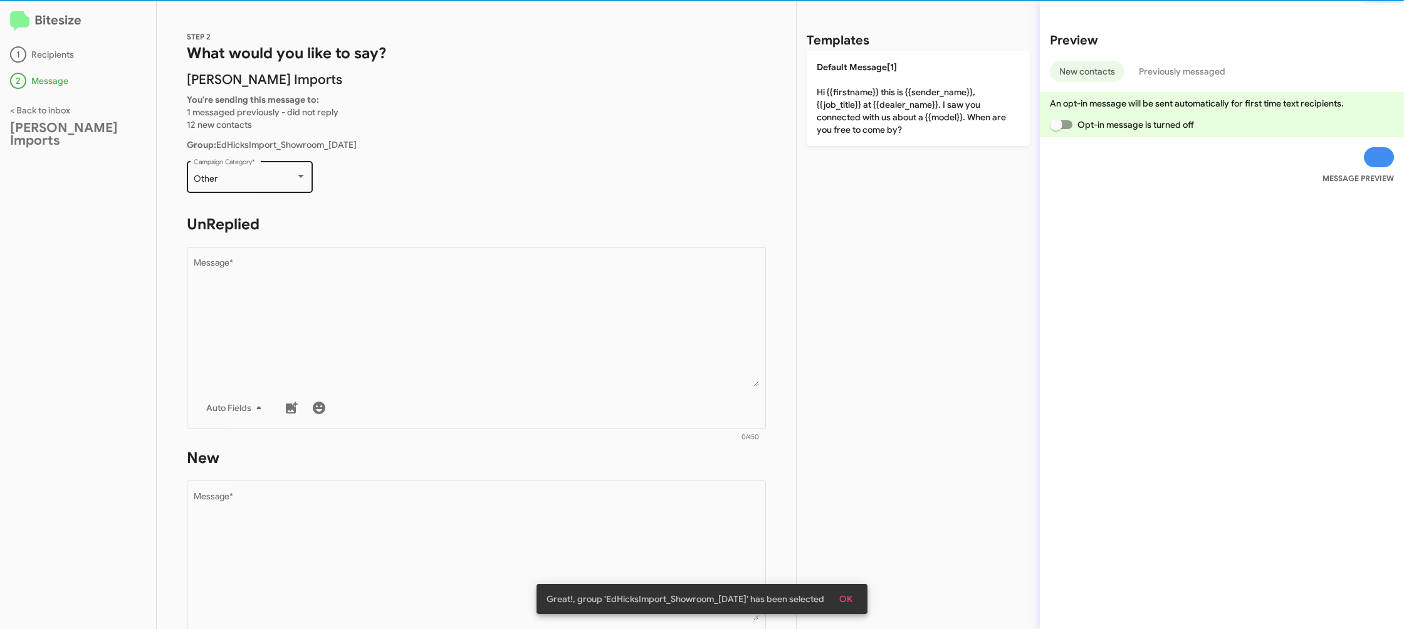
click at [254, 194] on div "Other Campaign Category *" at bounding box center [250, 183] width 126 height 44
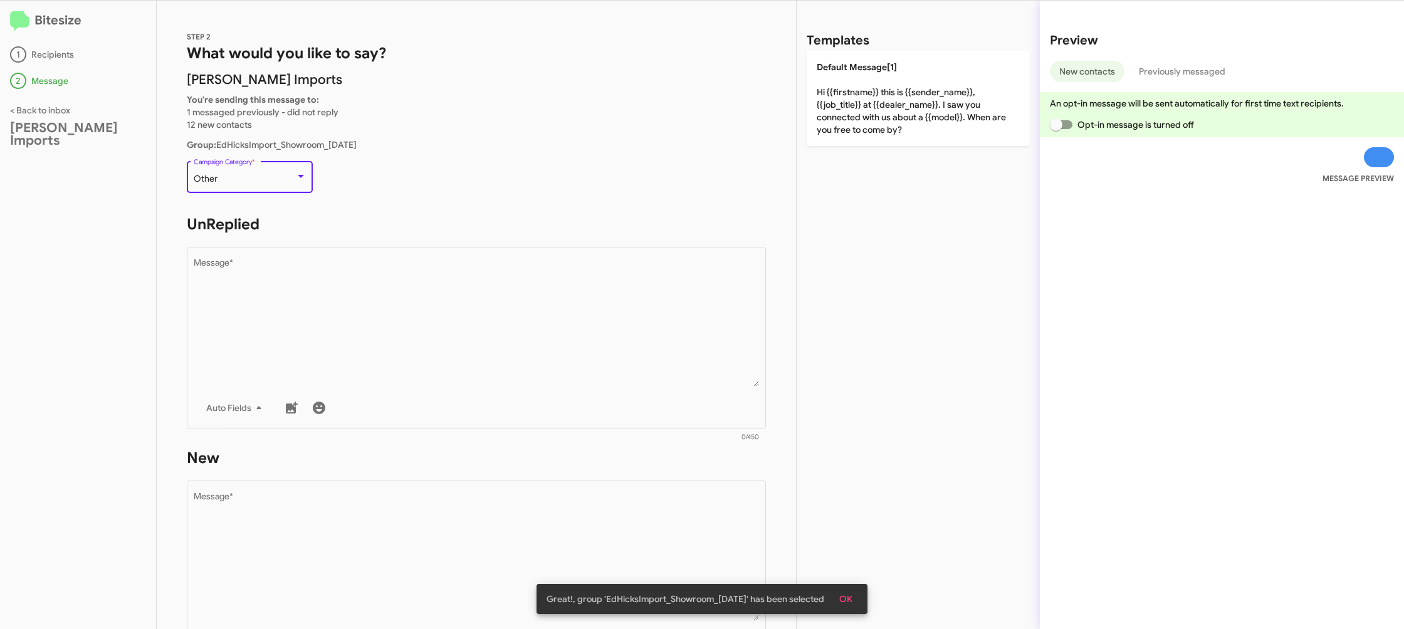
click at [249, 178] on div "Other" at bounding box center [245, 179] width 102 height 10
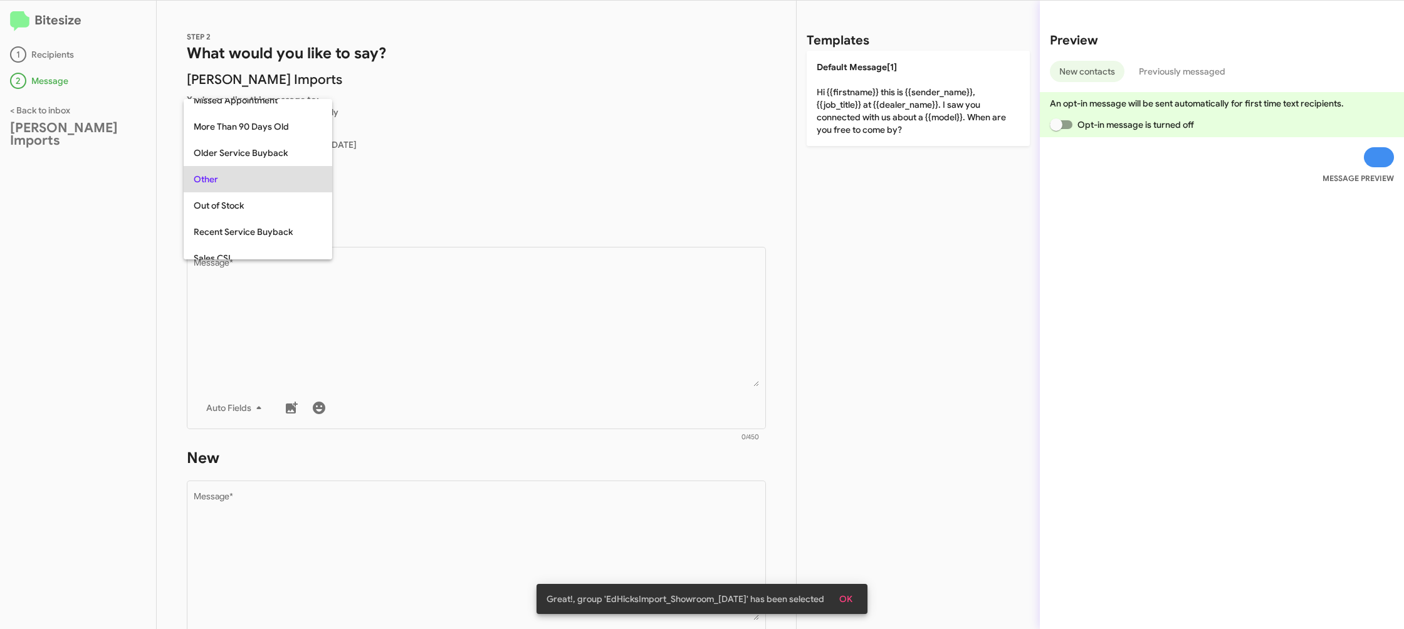
scroll to position [340, 0]
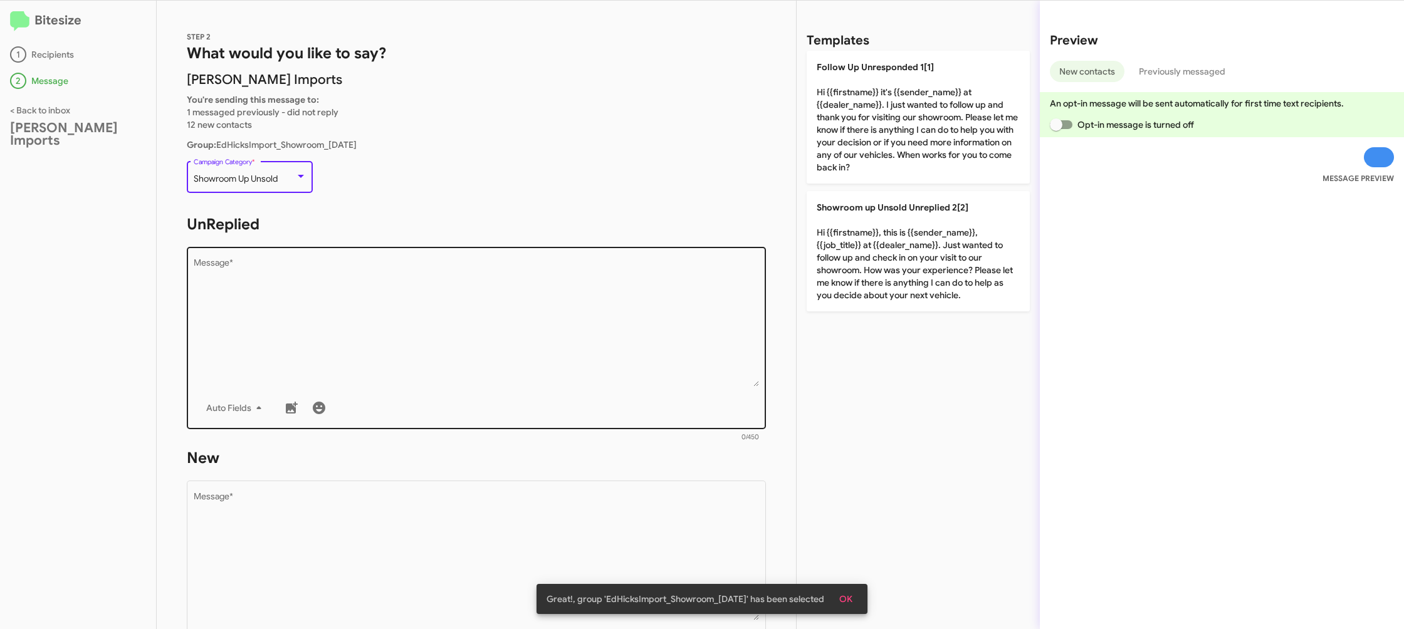
click at [425, 300] on textarea "Message *" at bounding box center [477, 323] width 566 height 128
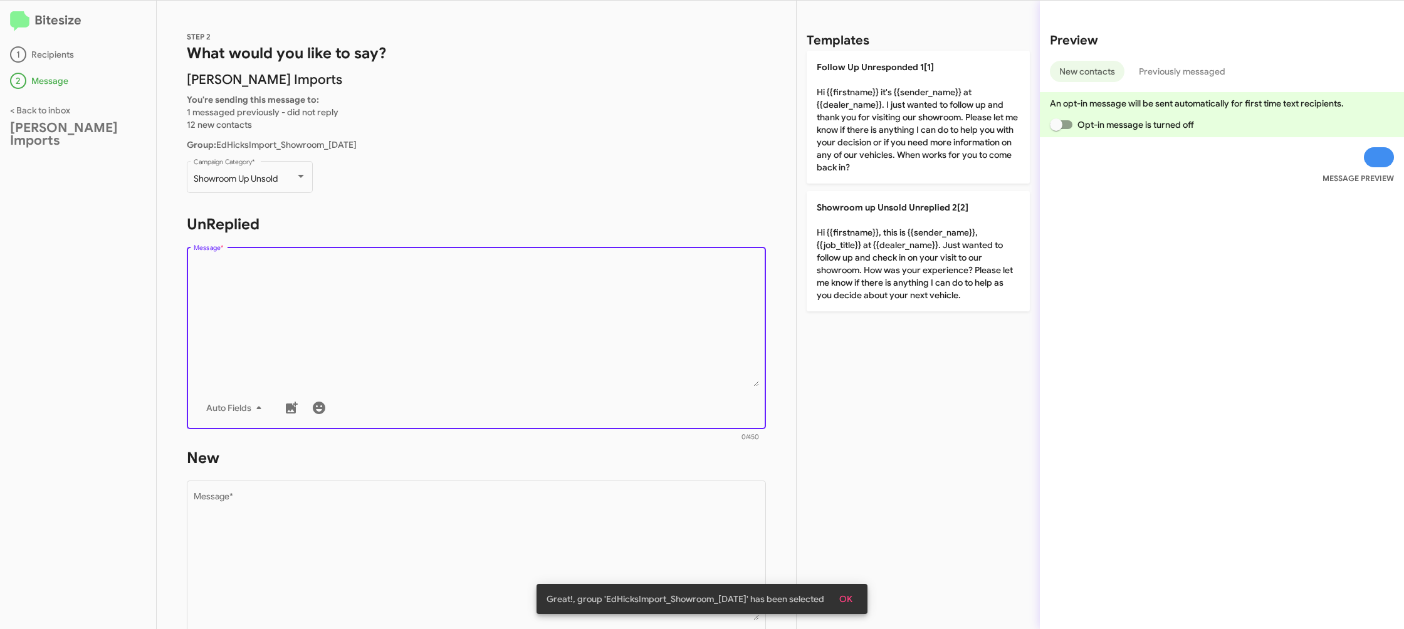
drag, startPoint x: 427, startPoint y: 302, endPoint x: 498, endPoint y: 268, distance: 78.2
click at [453, 288] on textarea "Message *" at bounding box center [477, 323] width 566 height 128
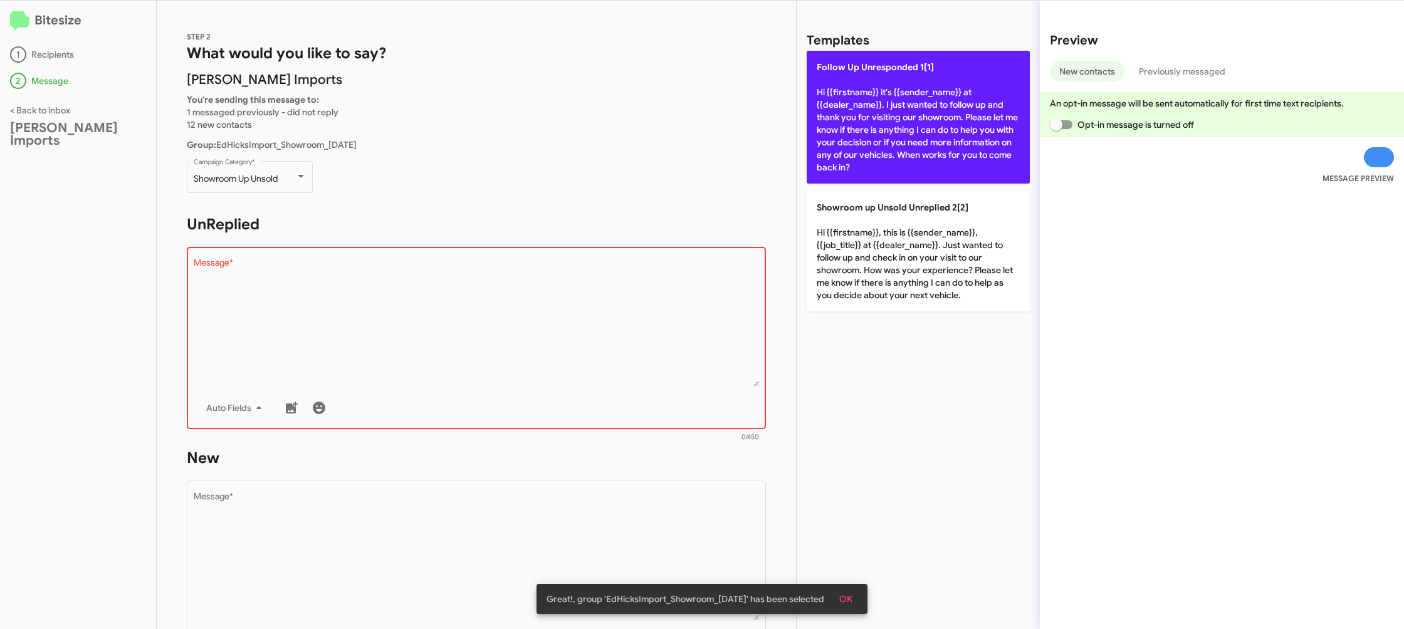
click at [891, 94] on p "Follow Up Unresponded 1[1] Hi {{firstname}} it's {{sender_name}} at {{dealer_na…" at bounding box center [918, 117] width 223 height 133
type textarea "Hi {{firstname}} it's {{sender_name}} at {{dealer_name}}. I just wanted to foll…"
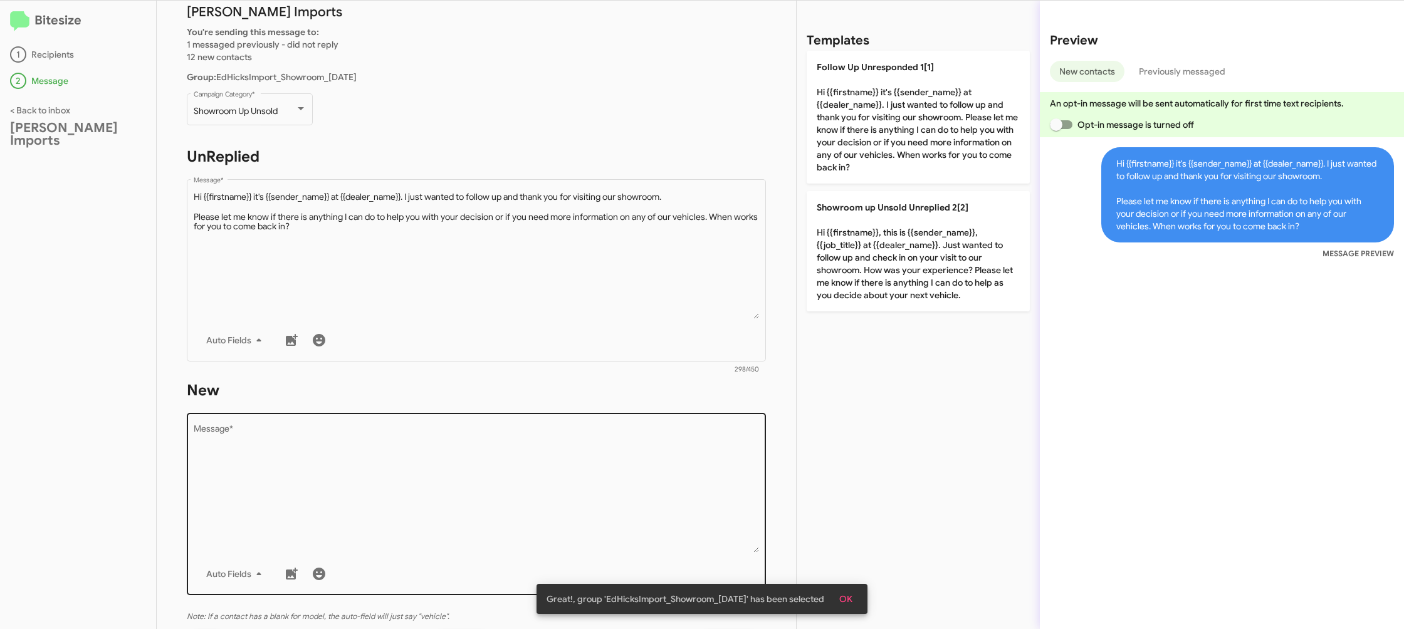
scroll to position [96, 0]
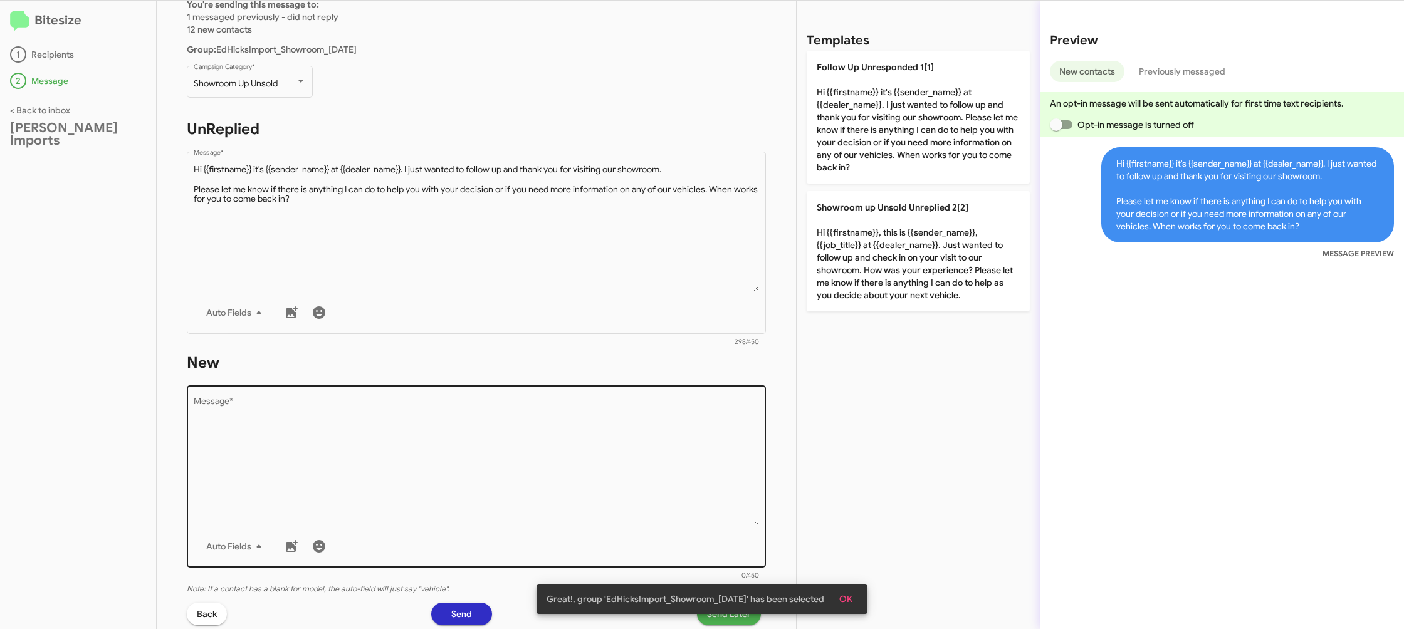
click at [602, 476] on textarea "Message *" at bounding box center [477, 461] width 566 height 128
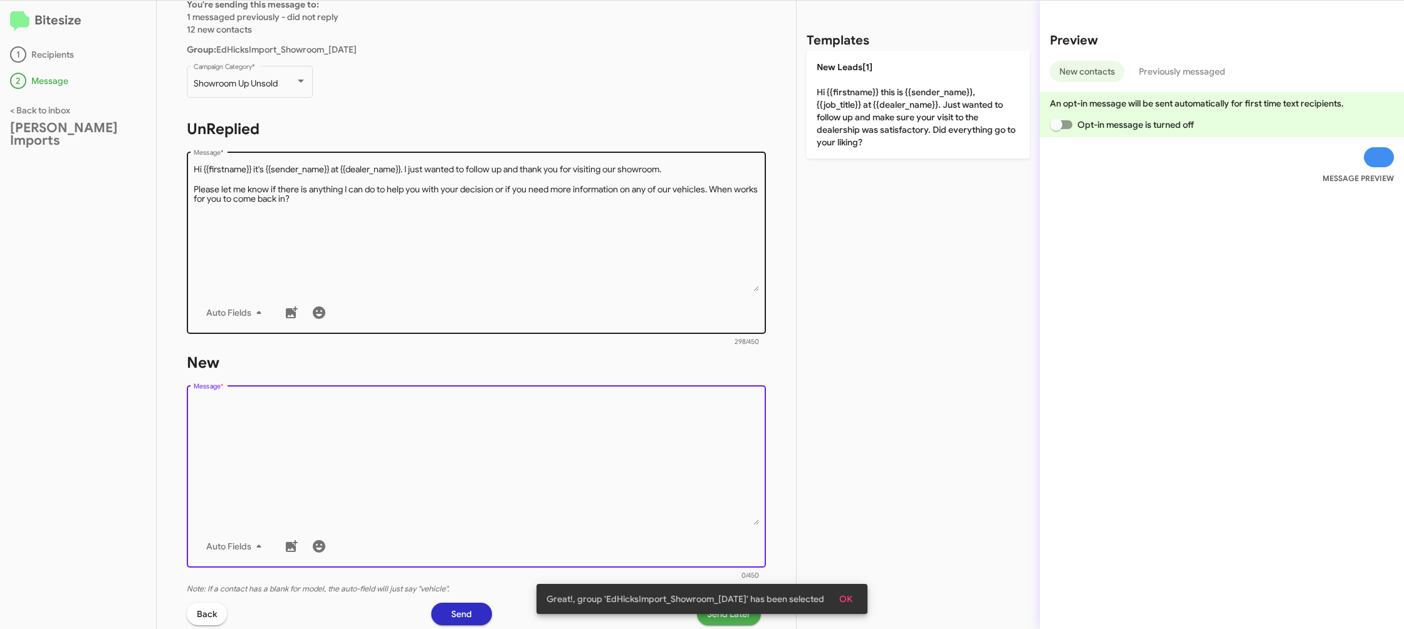
drag, startPoint x: 602, startPoint y: 475, endPoint x: 737, endPoint y: 285, distance: 233.1
click at [602, 470] on textarea "Message *" at bounding box center [477, 461] width 566 height 128
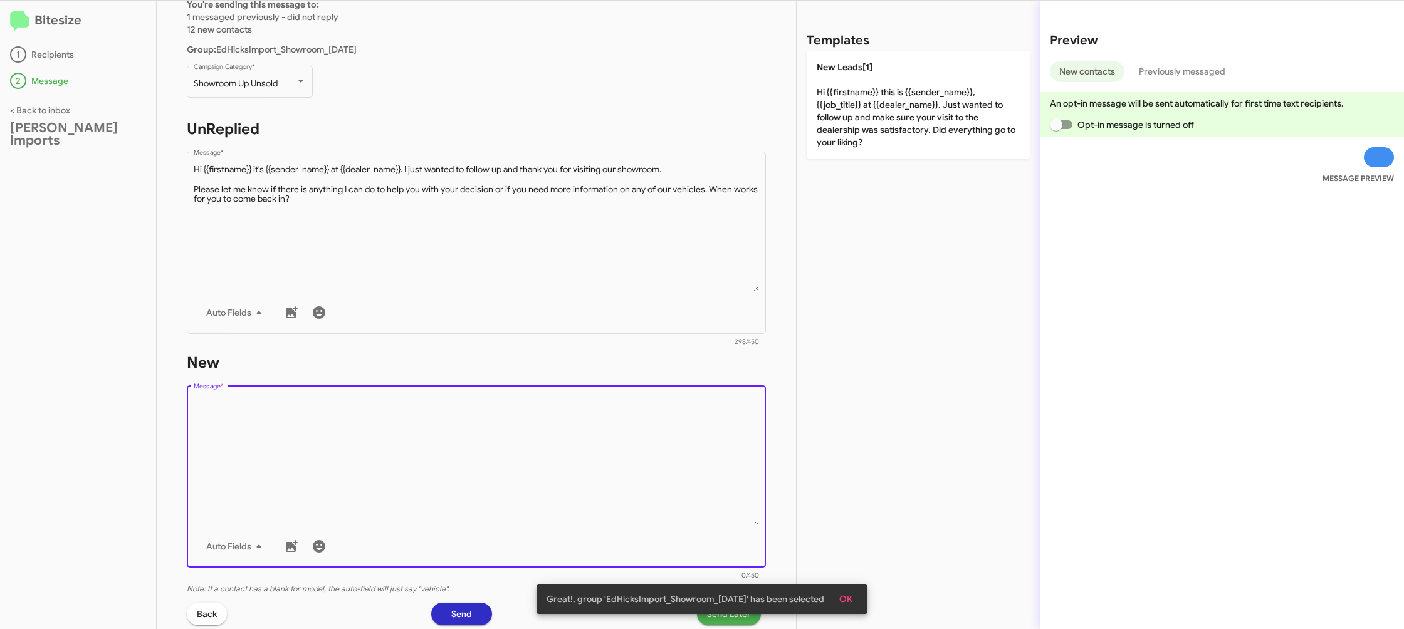
drag, startPoint x: 863, startPoint y: 163, endPoint x: 855, endPoint y: 161, distance: 8.4
click at [862, 162] on div "Templates New Leads[1] Hi {{firstname}} this is {{sender_name}}, {{job_title}} …" at bounding box center [918, 315] width 243 height 629
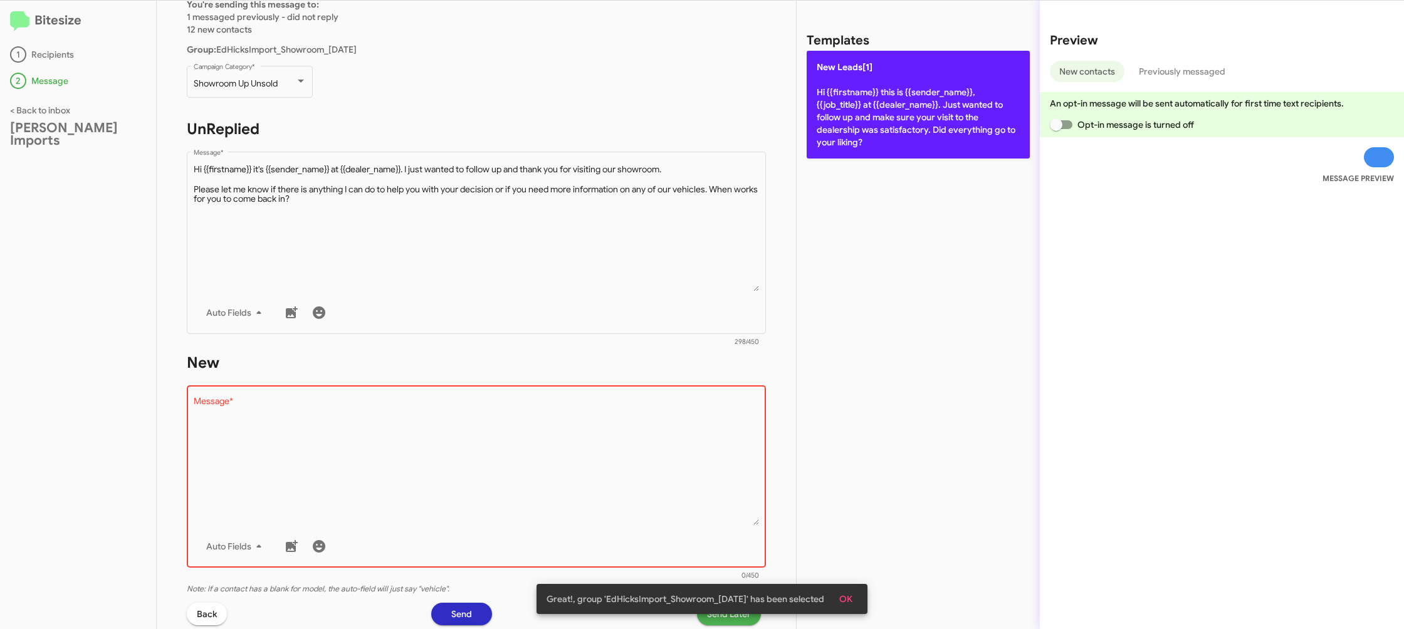
click at [841, 124] on p "New Leads[1] Hi {{firstname}} this is {{sender_name}}, {{job_title}} at {{deale…" at bounding box center [918, 105] width 223 height 108
type textarea "Hi {{firstname}} this is {{sender_name}}, {{job_title}} at {{dealer_name}}. Jus…"
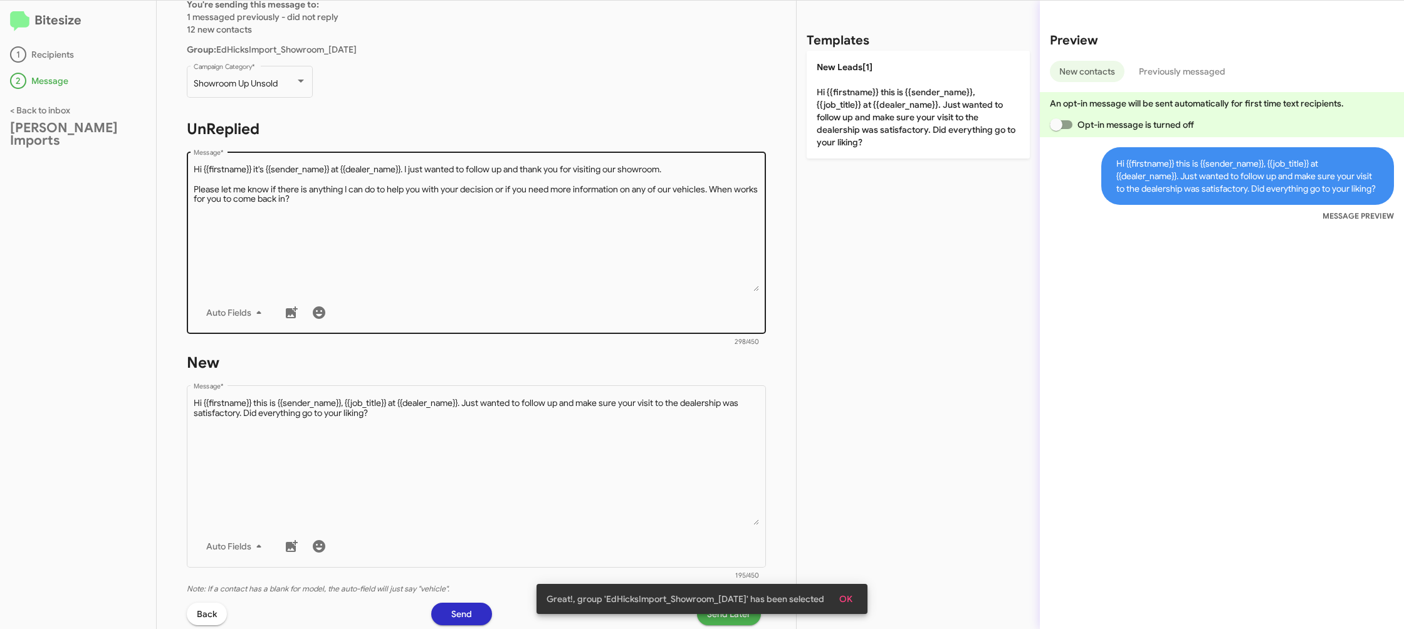
scroll to position [210, 0]
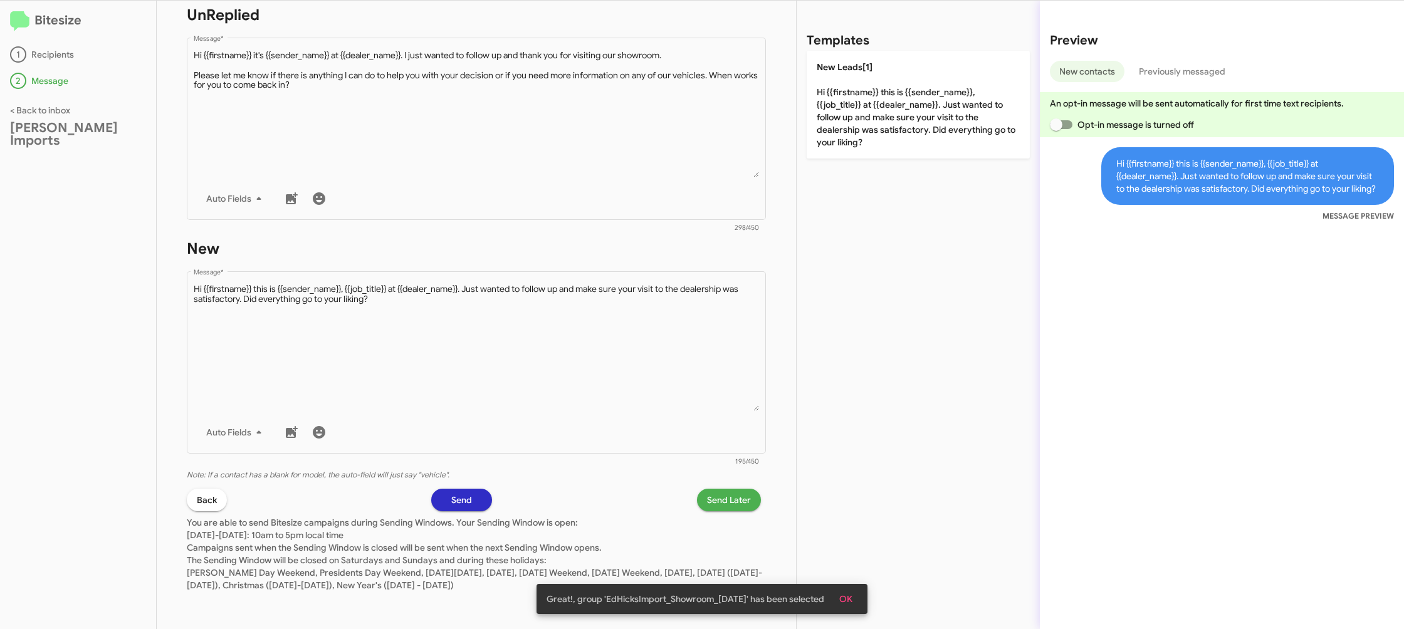
click at [745, 493] on span "Send Later" at bounding box center [729, 500] width 44 height 23
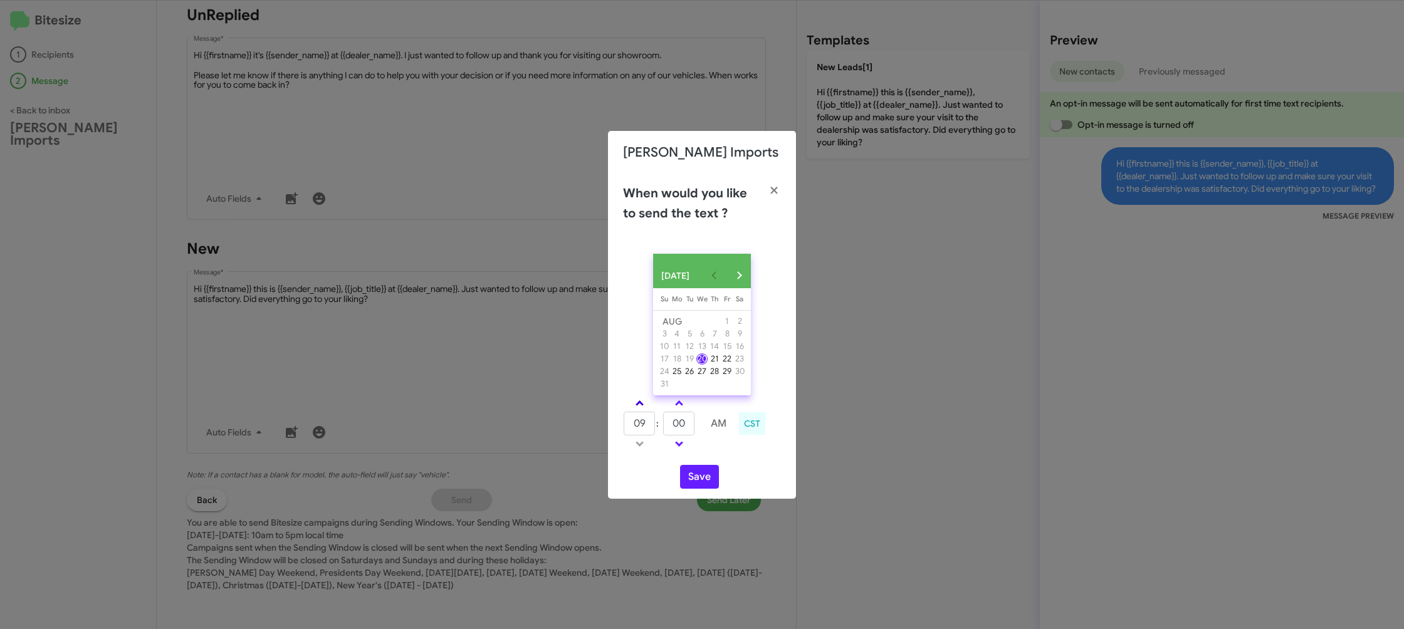
click at [639, 409] on span at bounding box center [640, 405] width 8 height 8
type input "10"
click at [680, 430] on input "00" at bounding box center [678, 424] width 31 height 24
type input "29"
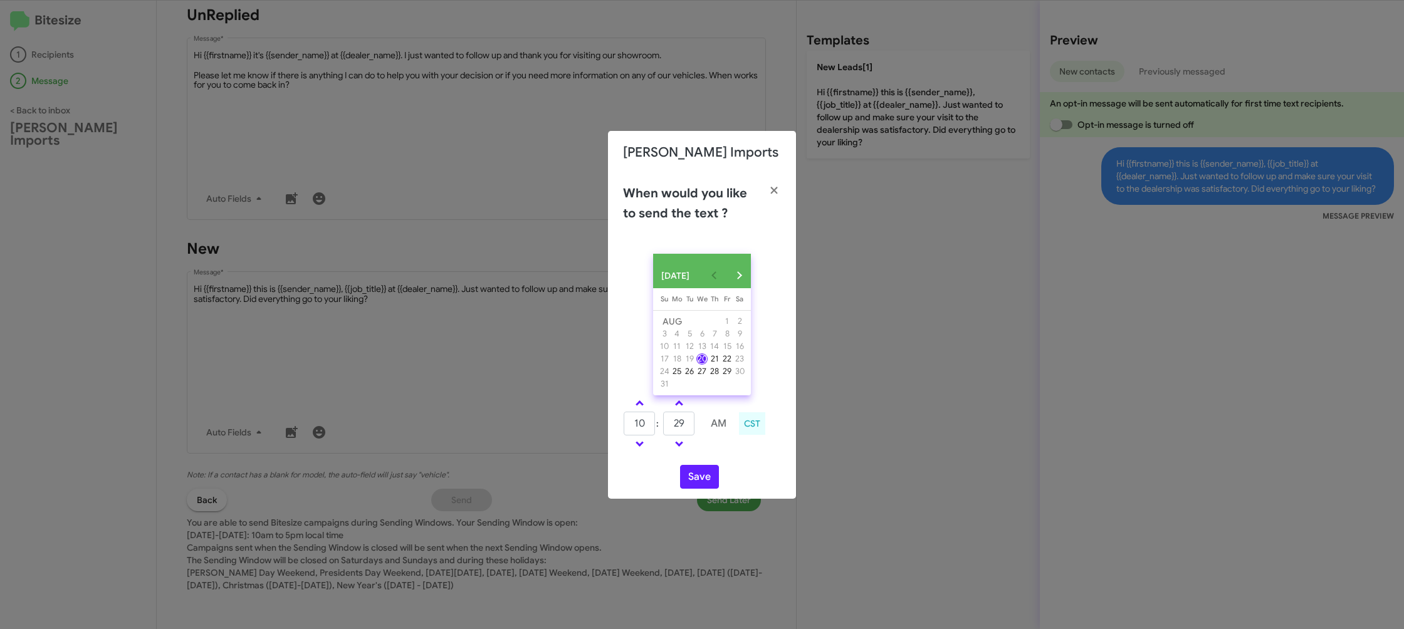
click at [724, 455] on div "10 : 29 AM CST" at bounding box center [702, 426] width 177 height 60
click at [702, 478] on button "Save" at bounding box center [699, 477] width 39 height 24
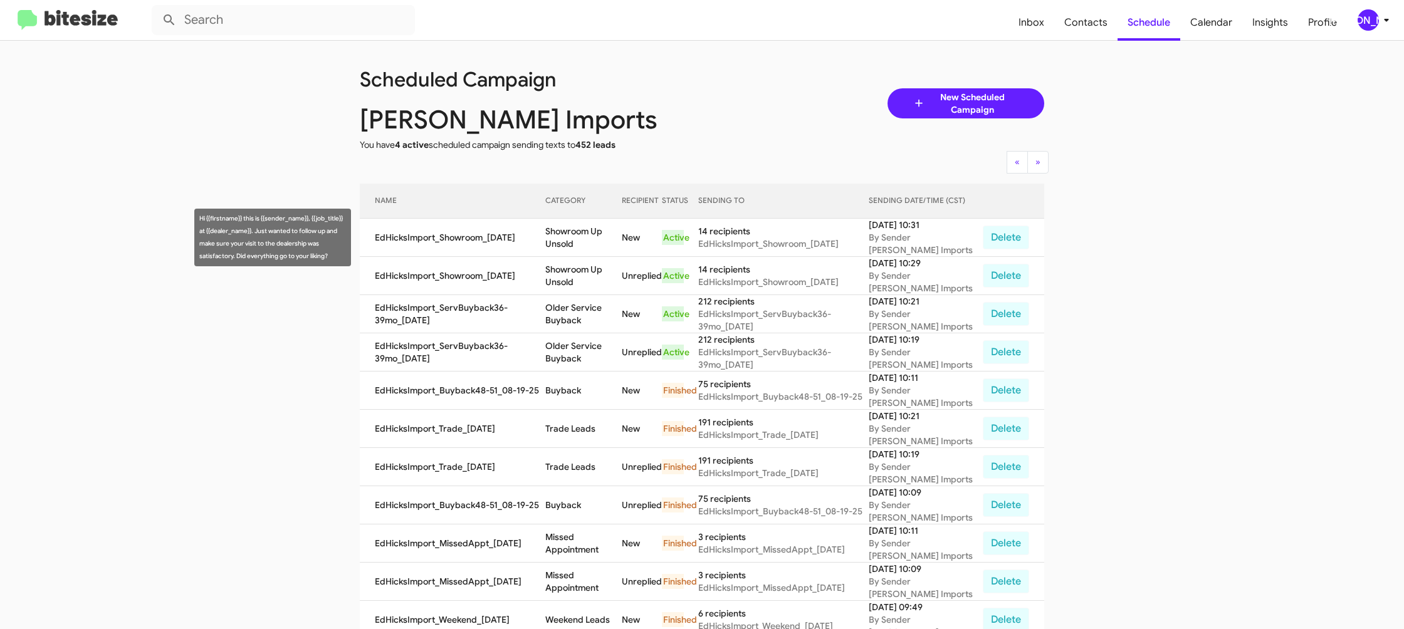
click at [584, 248] on td "Showroom Up Unsold" at bounding box center [583, 238] width 77 height 38
copy td "Showroom Up Unsold"
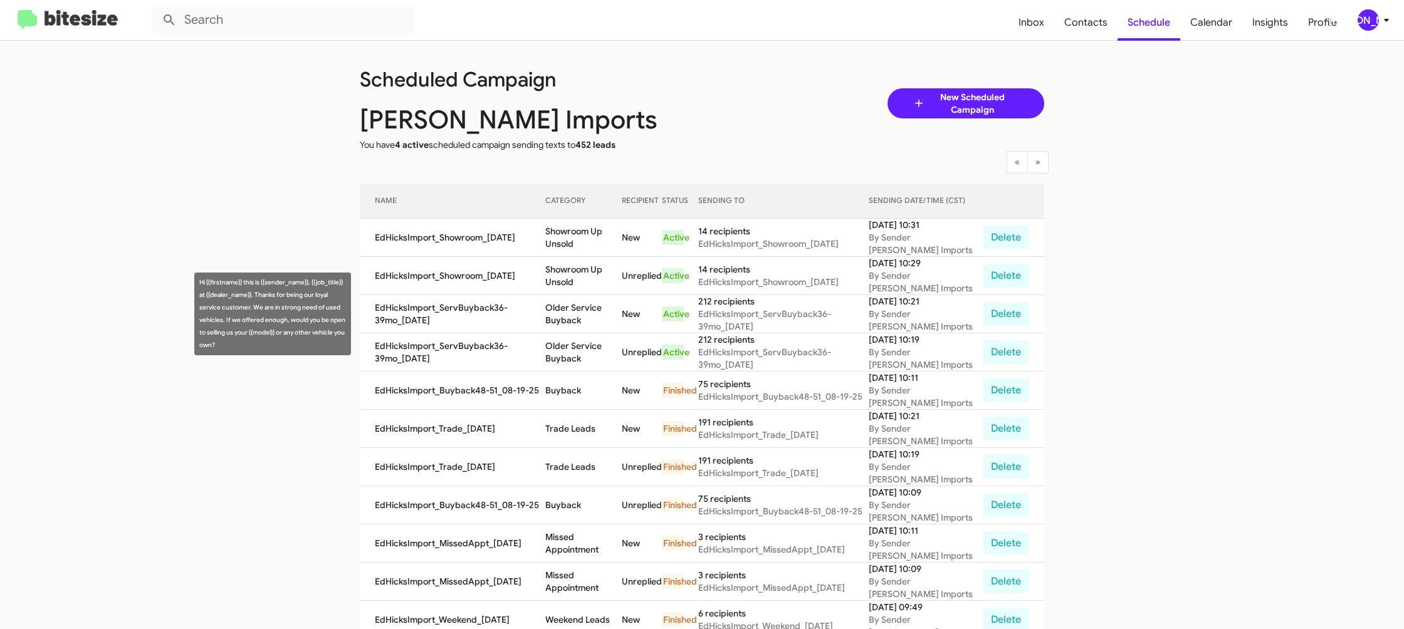
click at [576, 310] on td "Older Service Buyback" at bounding box center [583, 314] width 77 height 38
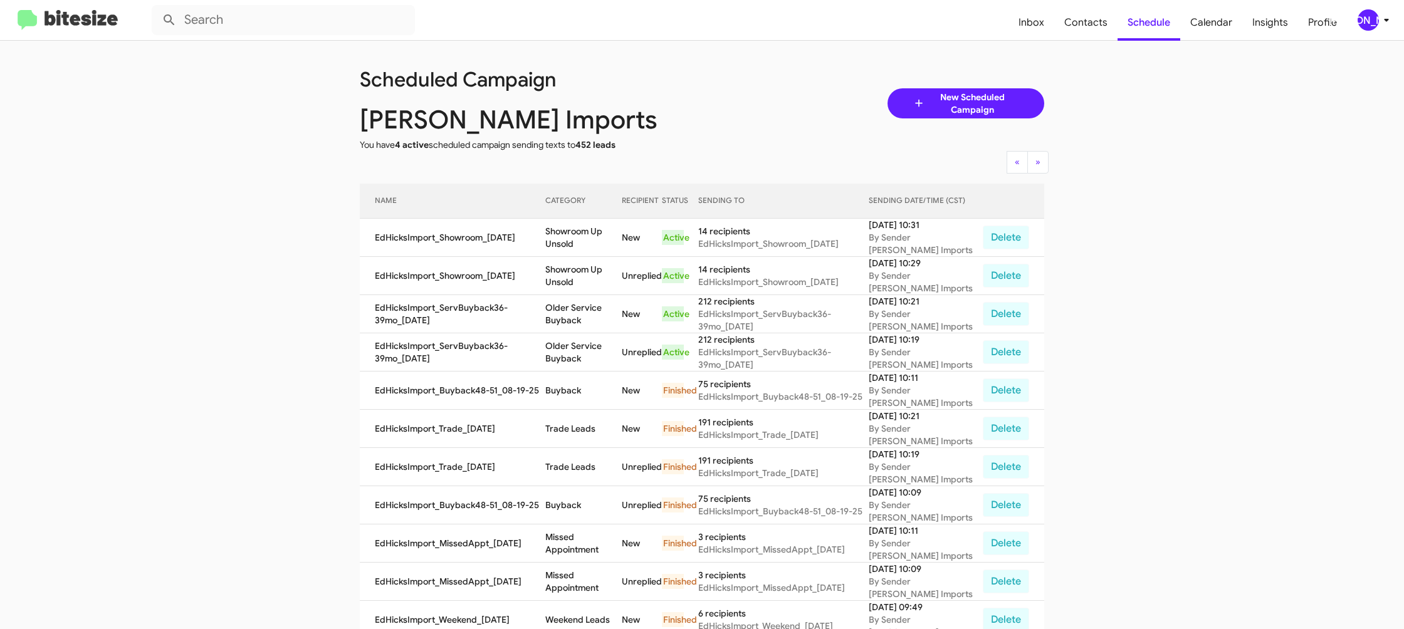
drag, startPoint x: 576, startPoint y: 310, endPoint x: 440, endPoint y: 112, distance: 240.3
click at [576, 309] on td "Older Service Buyback" at bounding box center [583, 314] width 77 height 38
copy td "Older Service Buyback"
click at [586, 234] on td "Showroom Up Unsold" at bounding box center [583, 238] width 77 height 38
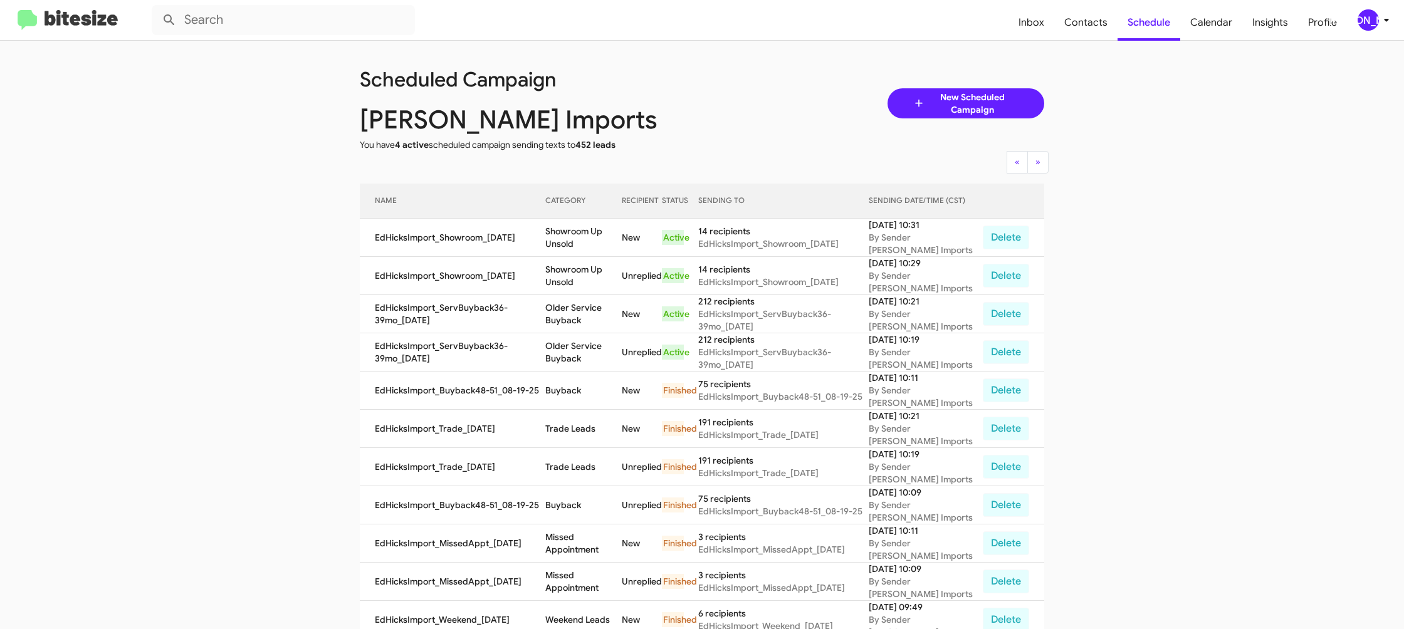
click at [586, 234] on td "Showroom Up Unsold" at bounding box center [583, 238] width 77 height 38
copy td "Showroom Up Unsold"
click at [1366, 16] on div "[PERSON_NAME]" at bounding box center [1368, 19] width 21 height 21
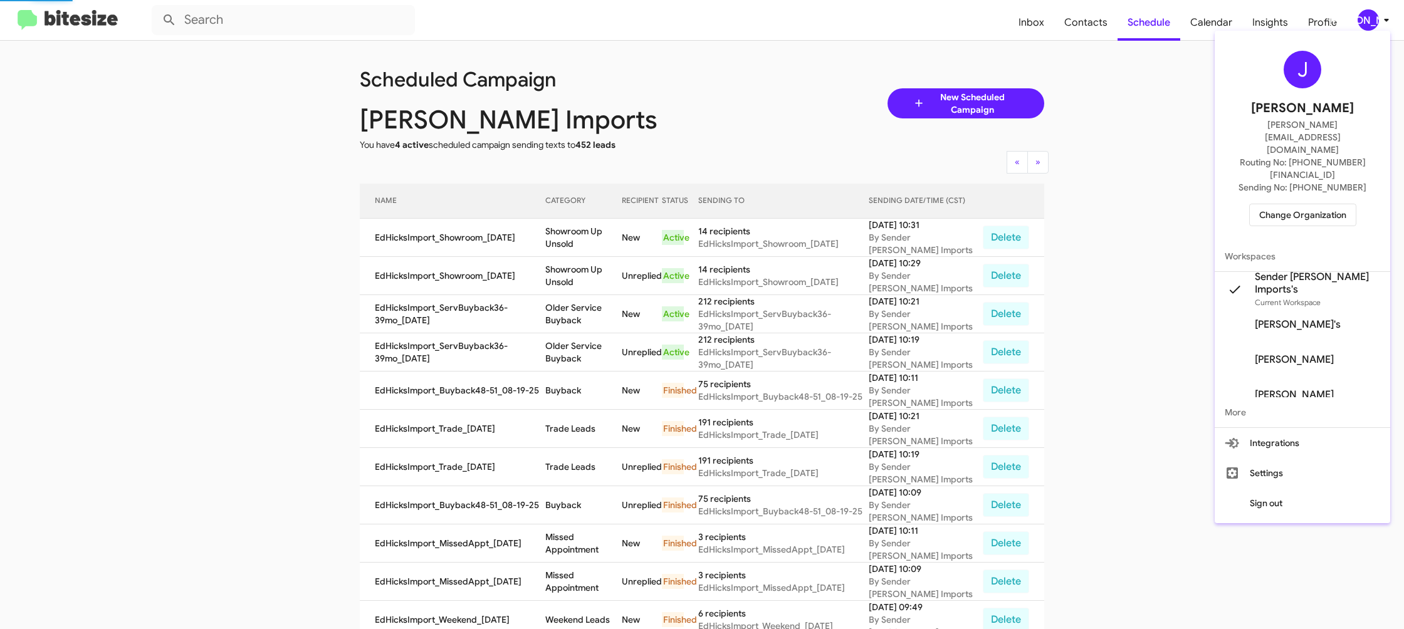
click at [1308, 204] on span "Change Organization" at bounding box center [1302, 214] width 87 height 21
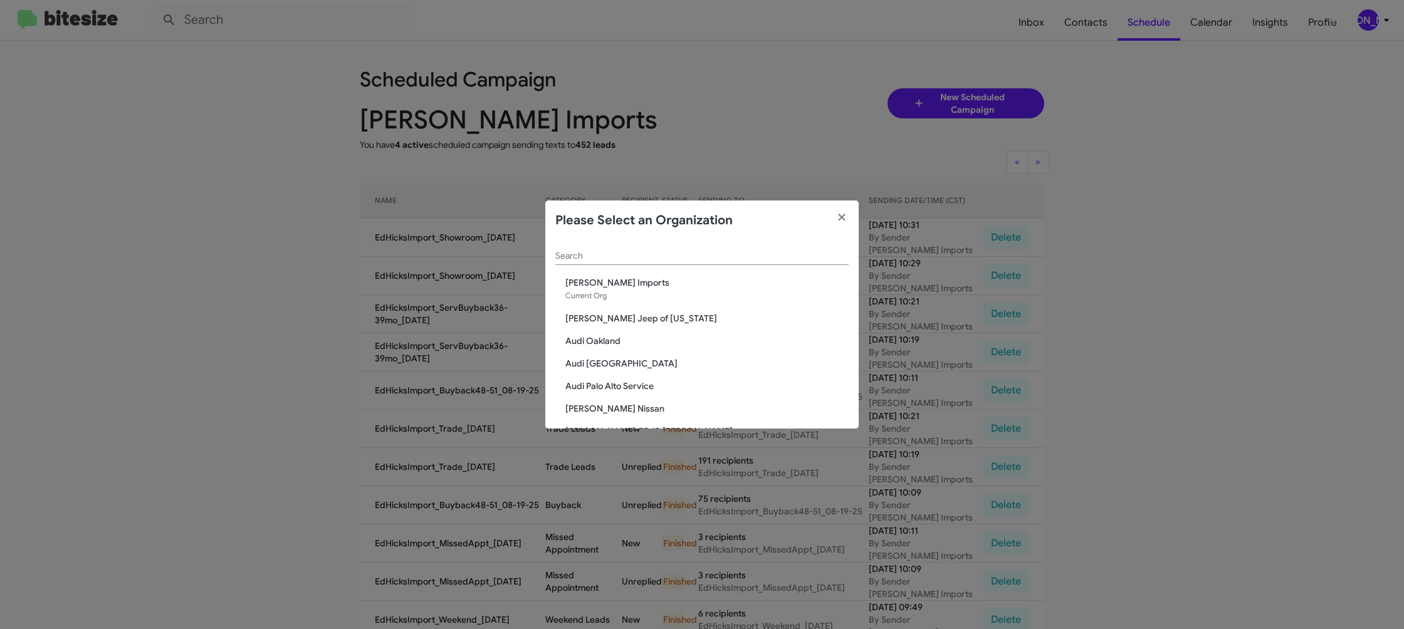
drag, startPoint x: 631, startPoint y: 273, endPoint x: 628, endPoint y: 262, distance: 11.3
click at [631, 271] on div "Search" at bounding box center [701, 259] width 293 height 36
click at [628, 261] on div "Search" at bounding box center [701, 253] width 293 height 24
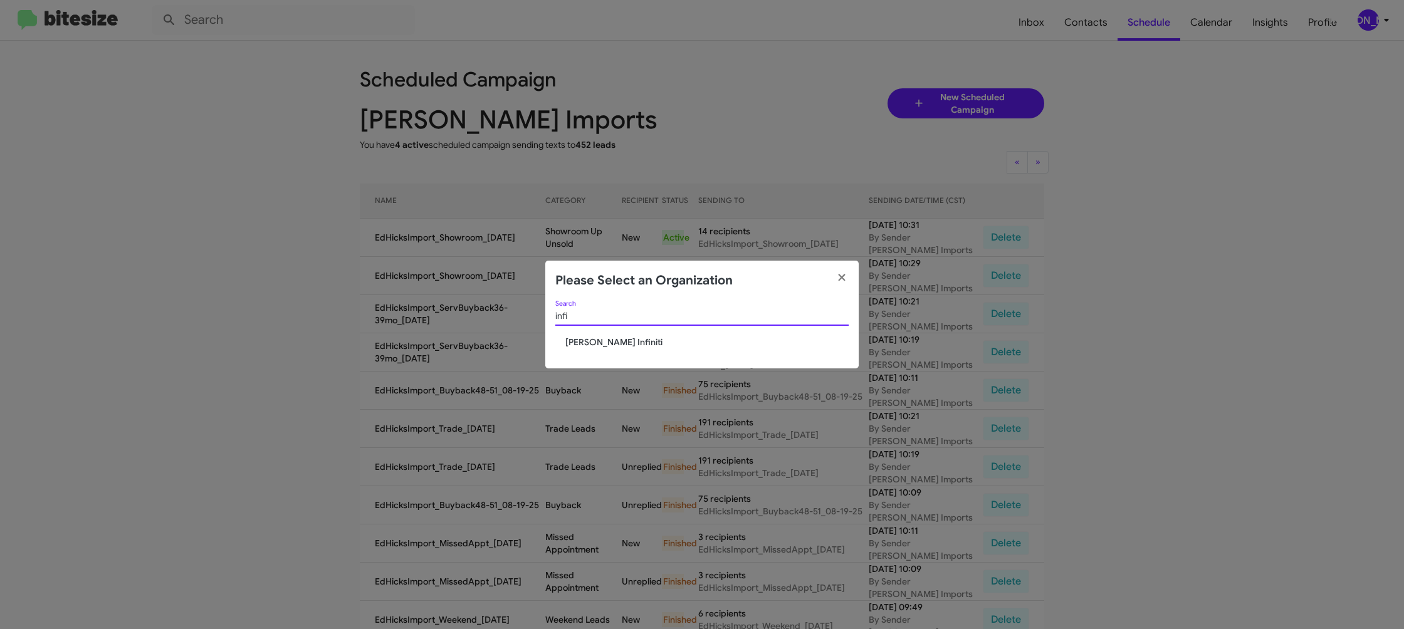
type input "infi"
click at [602, 335] on div "infi Search" at bounding box center [701, 319] width 293 height 36
click at [601, 344] on span "[PERSON_NAME] Infiniti" at bounding box center [706, 342] width 283 height 13
drag, startPoint x: 601, startPoint y: 344, endPoint x: 602, endPoint y: 325, distance: 18.3
click at [601, 335] on div "infi Search Ed Hicks Infiniti" at bounding box center [701, 335] width 313 height 68
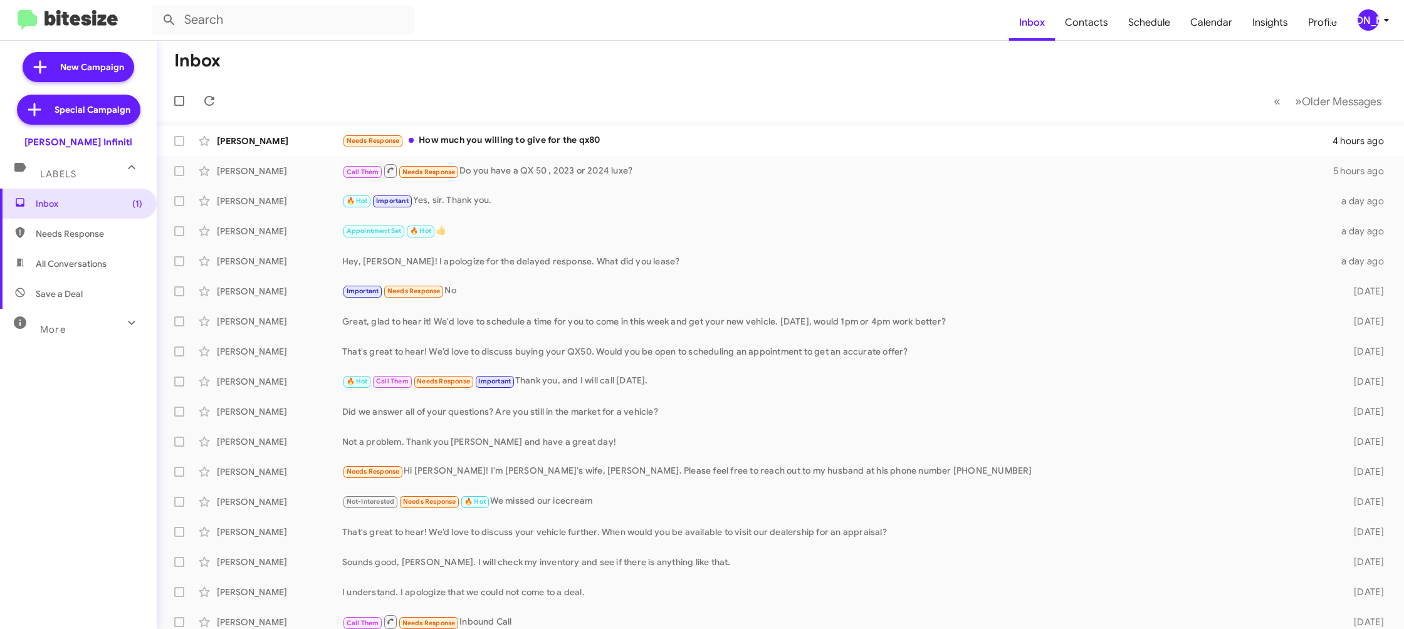
drag, startPoint x: 1374, startPoint y: 16, endPoint x: 1367, endPoint y: 21, distance: 8.9
click at [1374, 16] on div "[PERSON_NAME]" at bounding box center [1368, 19] width 21 height 21
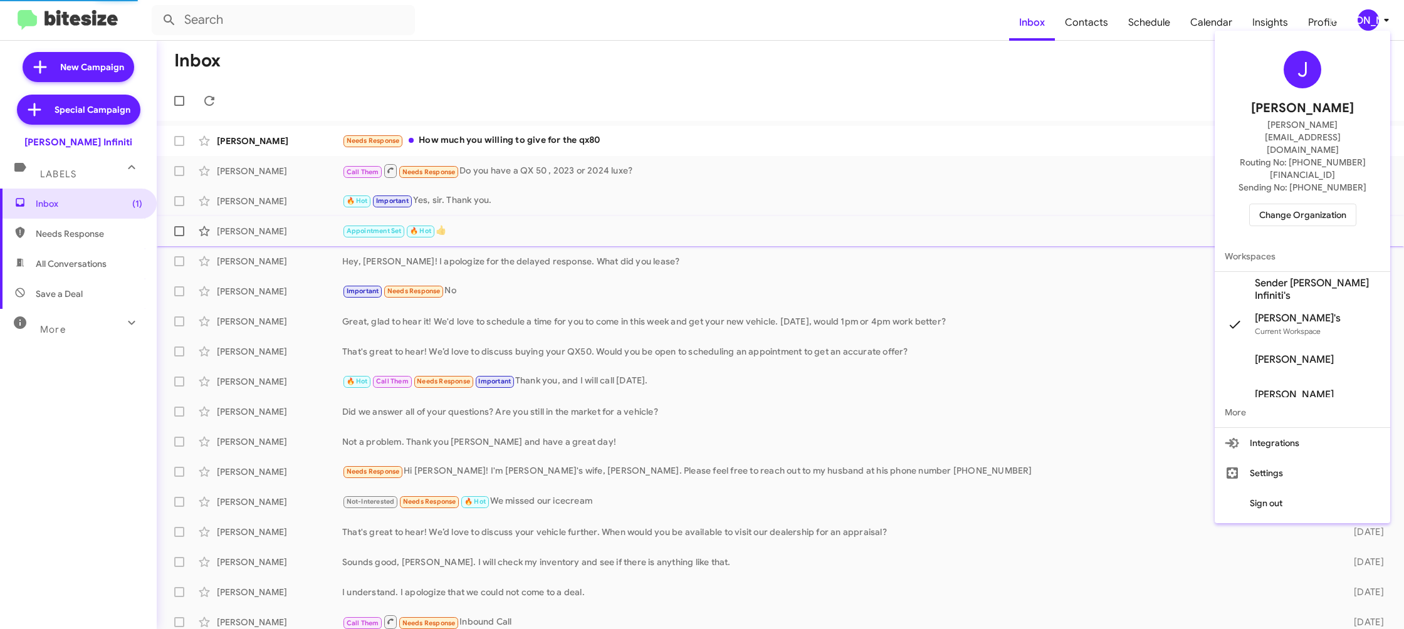
drag, startPoint x: 1322, startPoint y: 255, endPoint x: 1314, endPoint y: 221, distance: 34.7
click at [1320, 277] on span "Sender [PERSON_NAME] Infiniti's" at bounding box center [1317, 289] width 125 height 25
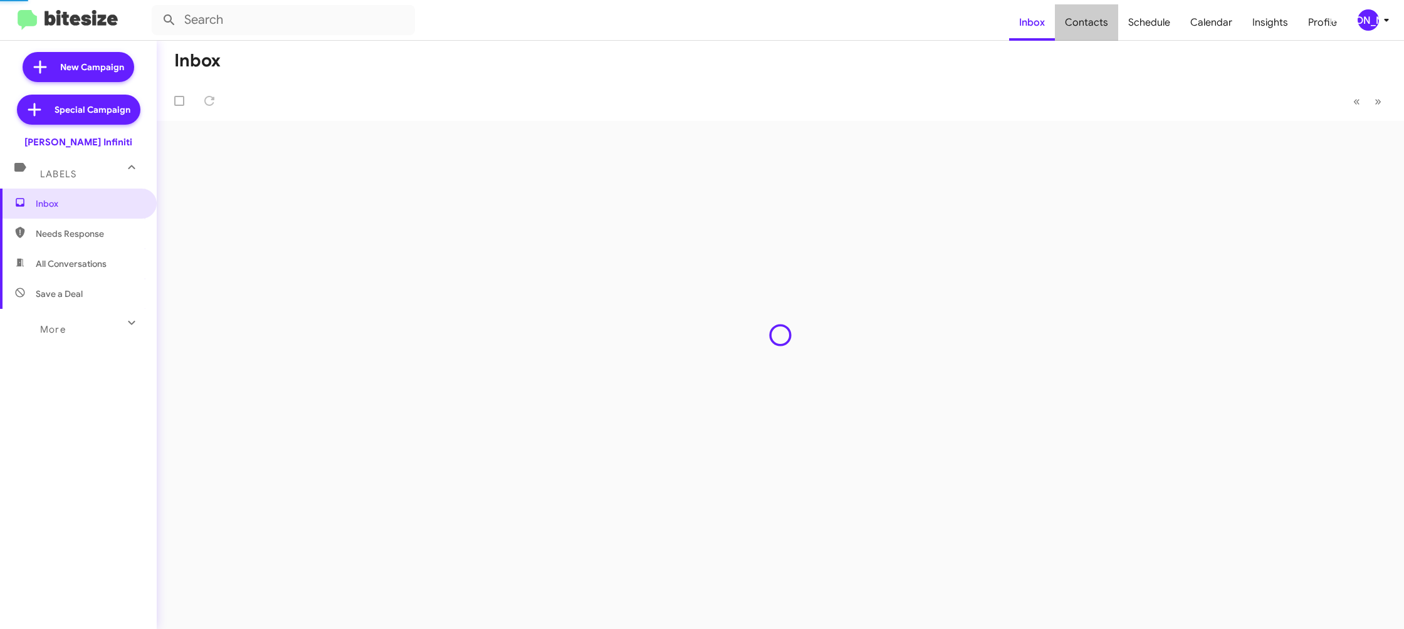
click at [1097, 27] on span "Contacts" at bounding box center [1086, 22] width 63 height 36
type input "in:groups"
click at [1097, 27] on span "Contacts" at bounding box center [1086, 22] width 63 height 36
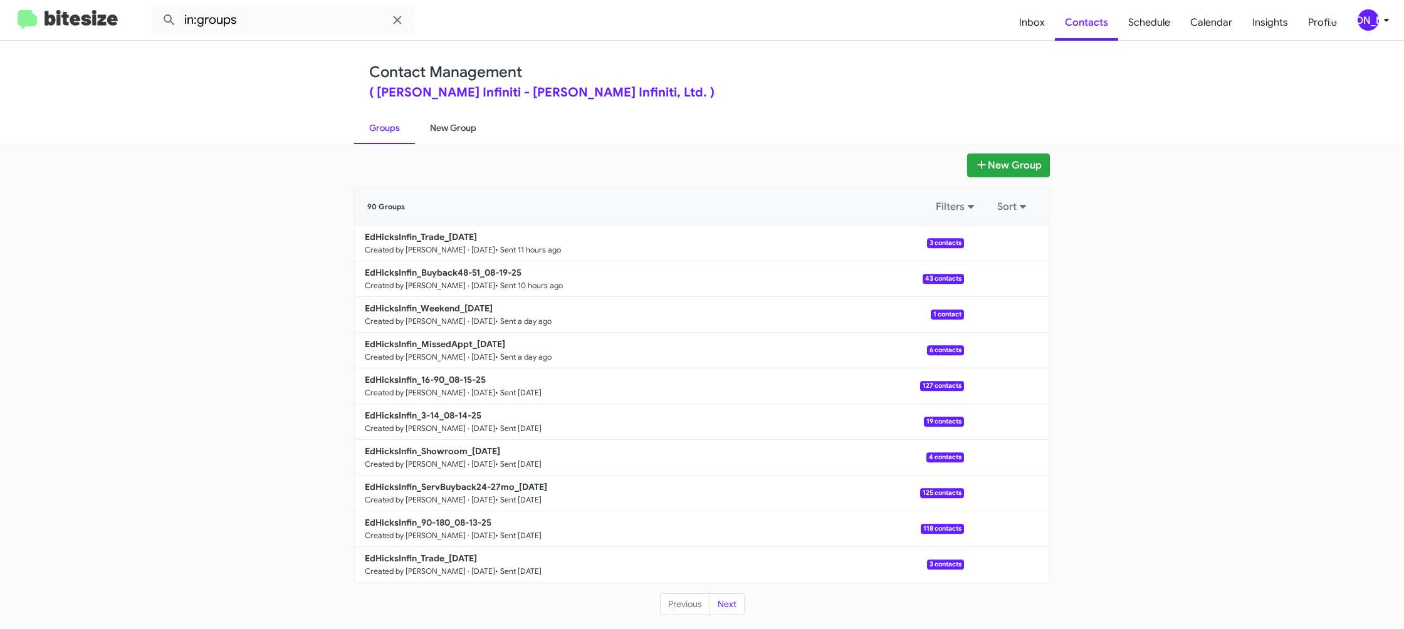
click at [458, 132] on link "New Group" at bounding box center [453, 128] width 76 height 33
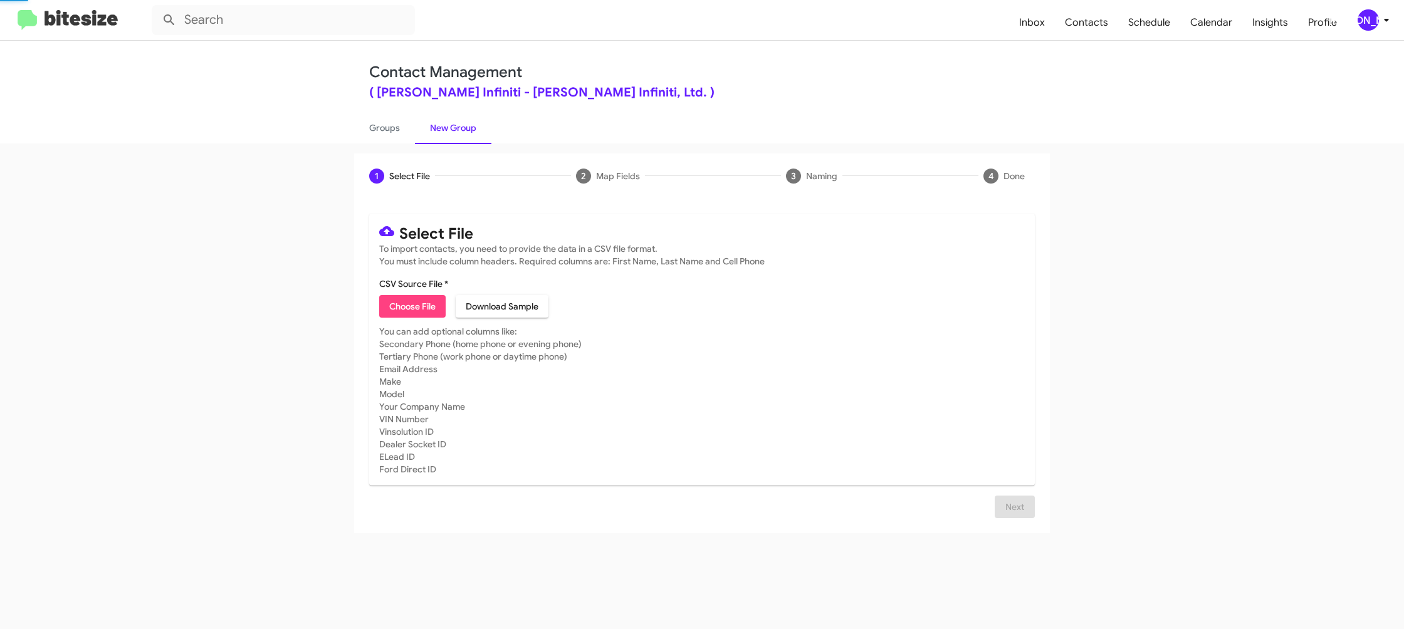
drag, startPoint x: 458, startPoint y: 132, endPoint x: 1002, endPoint y: 47, distance: 551.4
click at [462, 130] on link "New Group" at bounding box center [453, 128] width 76 height 33
click at [413, 312] on span "Choose File" at bounding box center [412, 306] width 46 height 23
type input "EdHicksInfin_ServBuyback36-39mo_[DATE]"
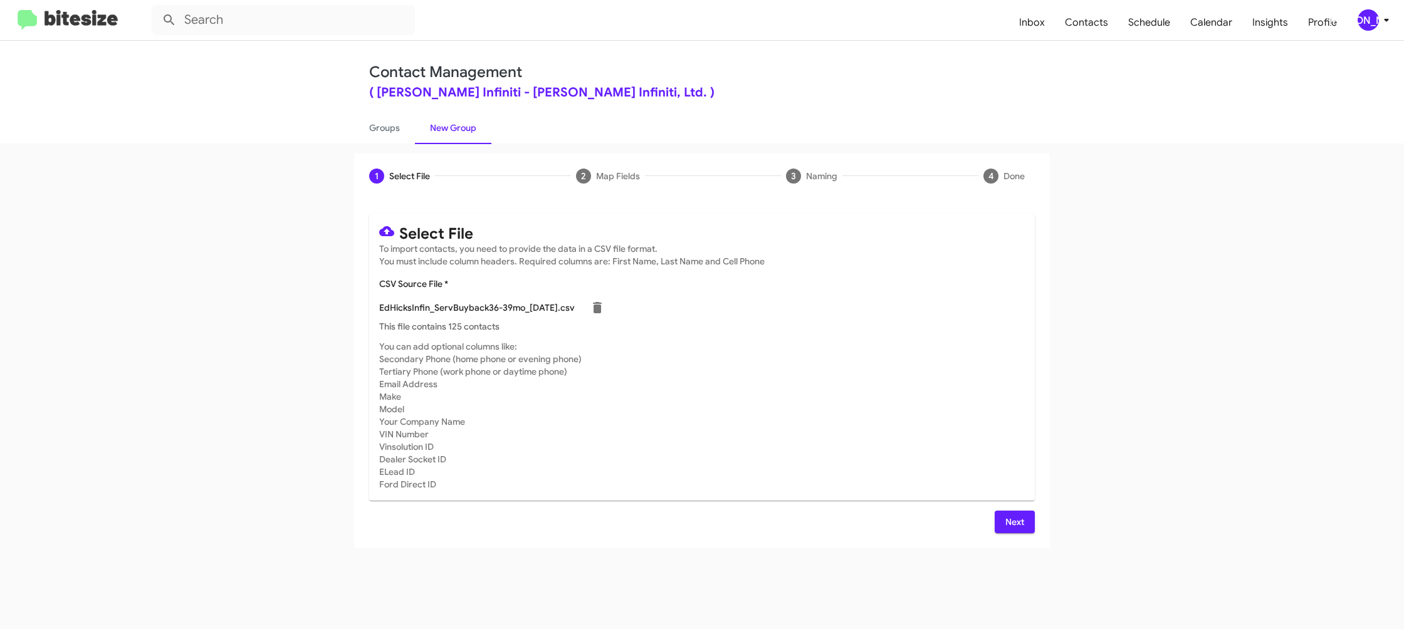
drag, startPoint x: 989, startPoint y: 449, endPoint x: 971, endPoint y: 447, distance: 18.3
click at [988, 448] on mat-card-subtitle "You can add optional columns like: Secondary Phone (home phone or evening phone…" at bounding box center [702, 415] width 646 height 150
click at [1019, 519] on span "Next" at bounding box center [1015, 522] width 20 height 23
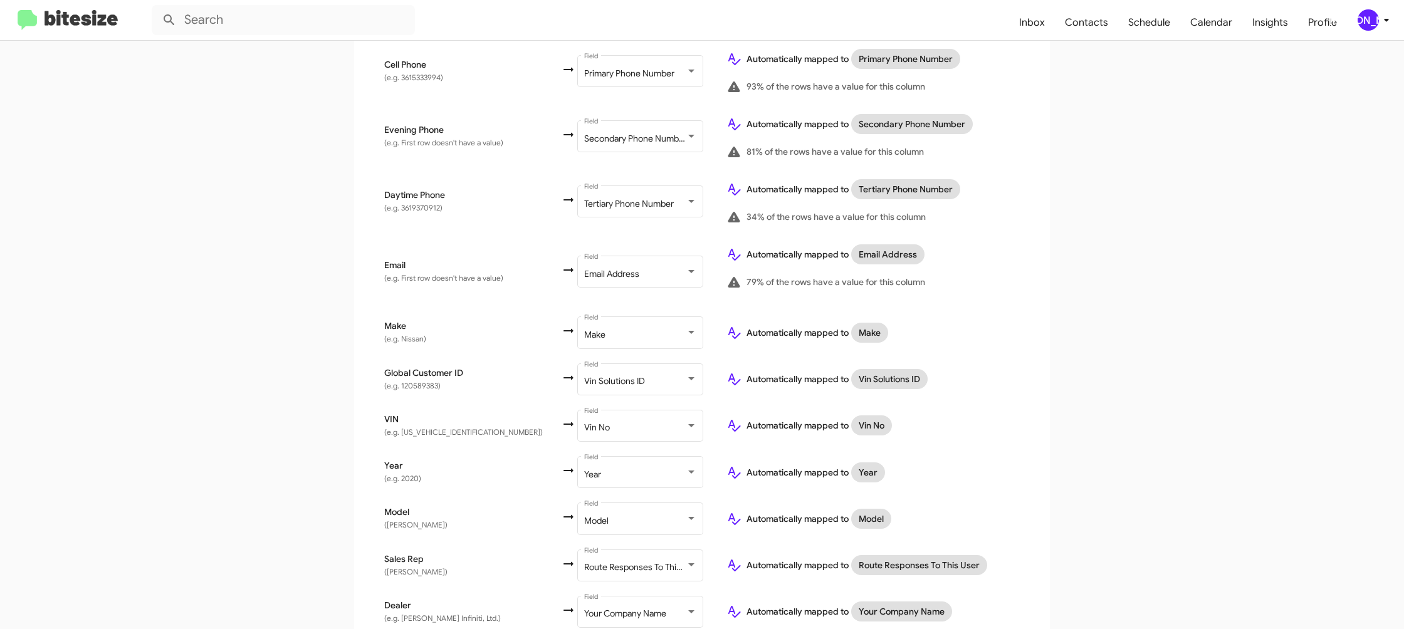
scroll to position [410, 0]
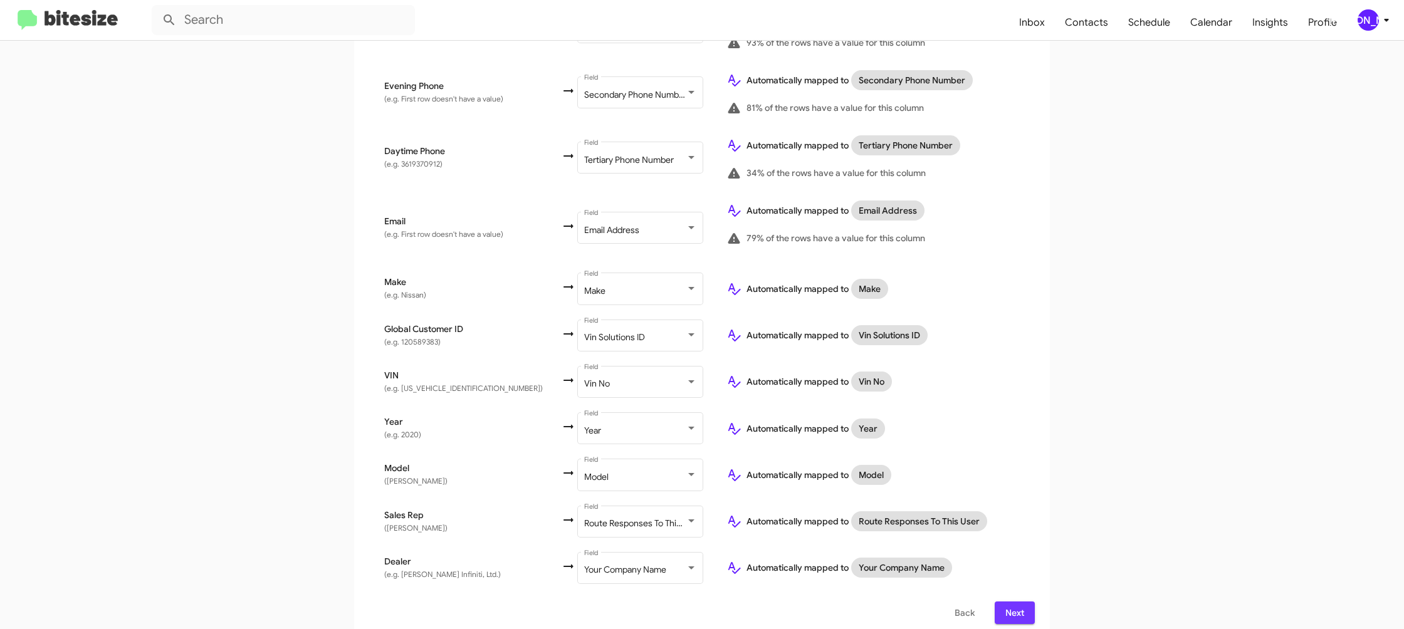
click at [1016, 602] on span "Next" at bounding box center [1015, 613] width 20 height 23
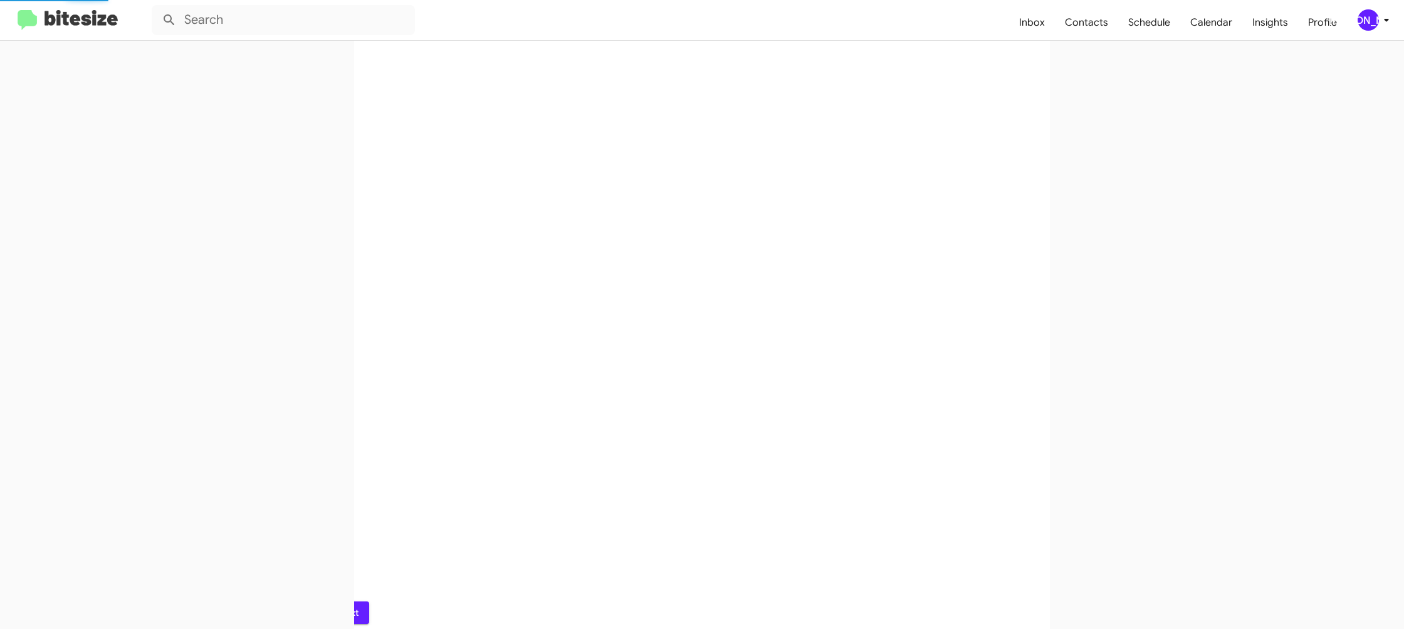
scroll to position [0, 0]
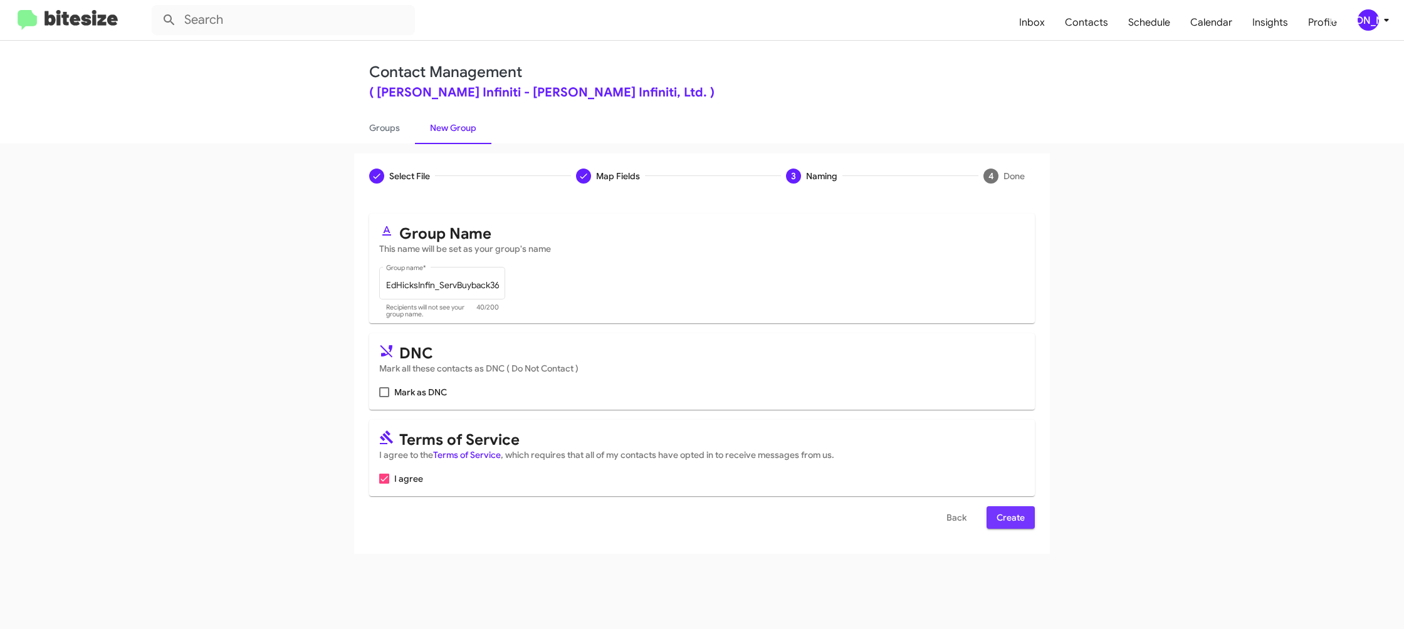
click at [1004, 520] on span "Create" at bounding box center [1011, 518] width 28 height 23
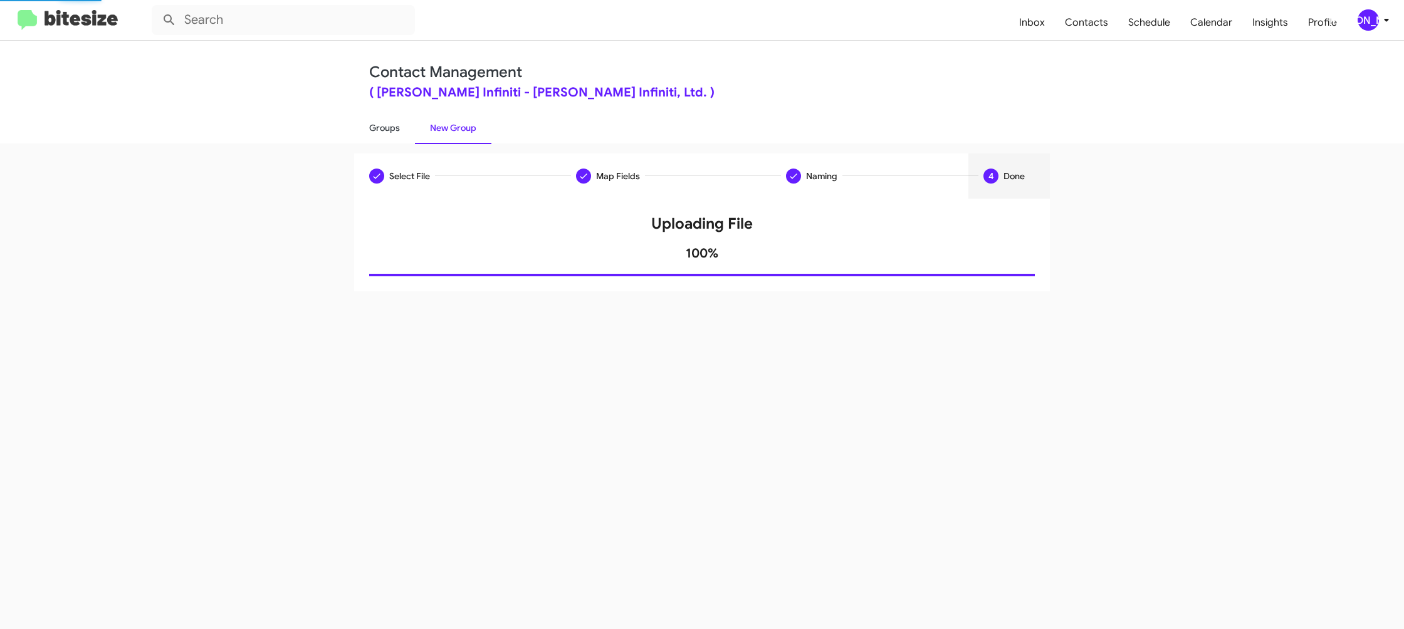
click at [374, 124] on link "Groups" at bounding box center [384, 128] width 61 height 33
type input "in:groups"
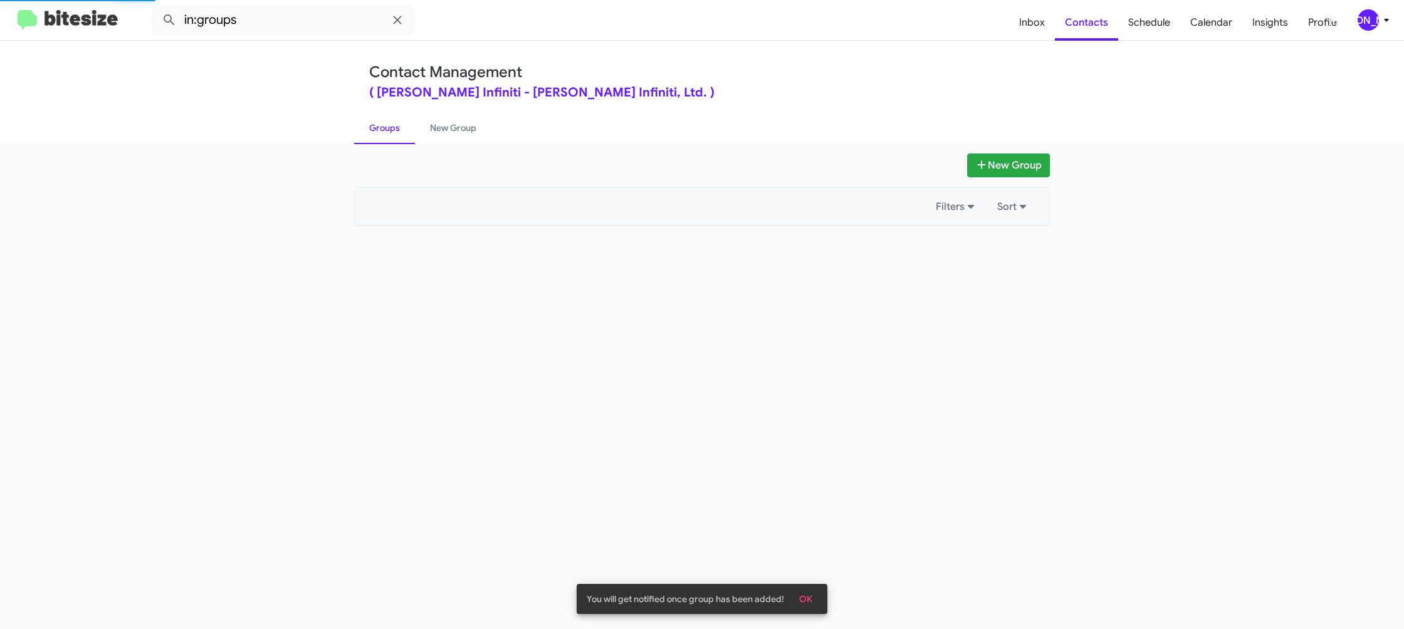
drag, startPoint x: 374, startPoint y: 124, endPoint x: 360, endPoint y: 131, distance: 16.0
click at [374, 125] on link "Groups" at bounding box center [384, 128] width 61 height 33
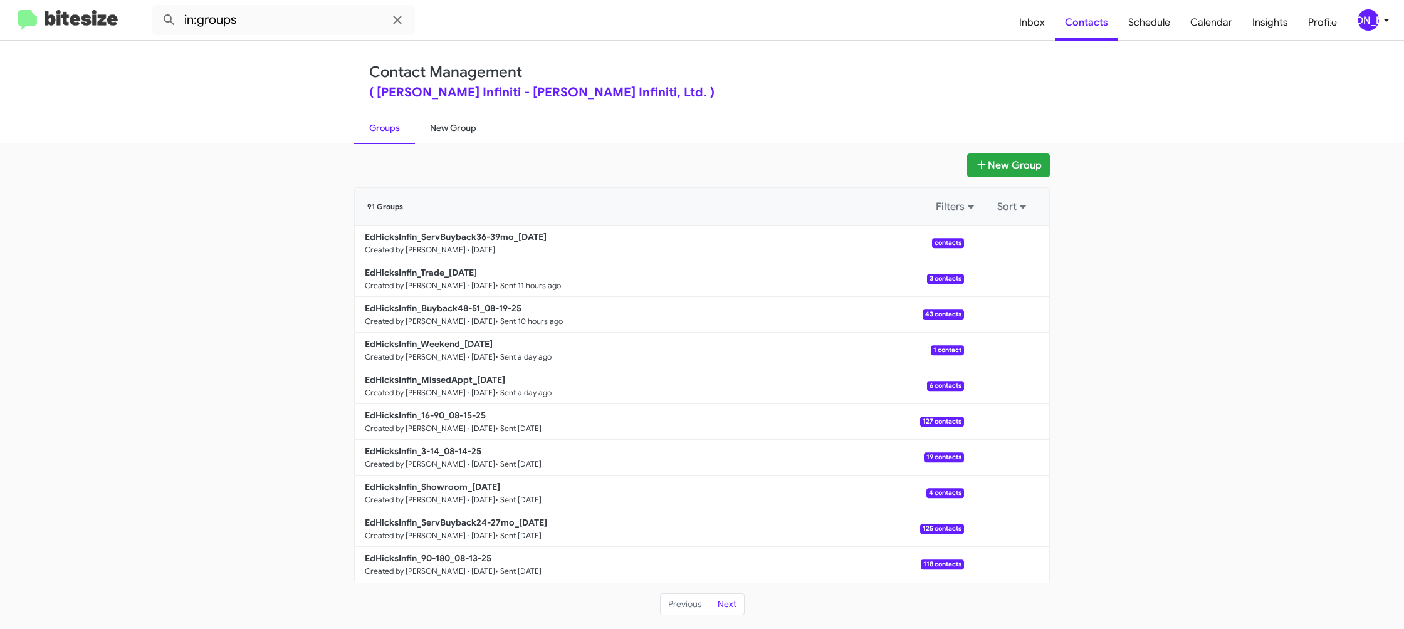
click at [477, 124] on link "New Group" at bounding box center [453, 128] width 76 height 33
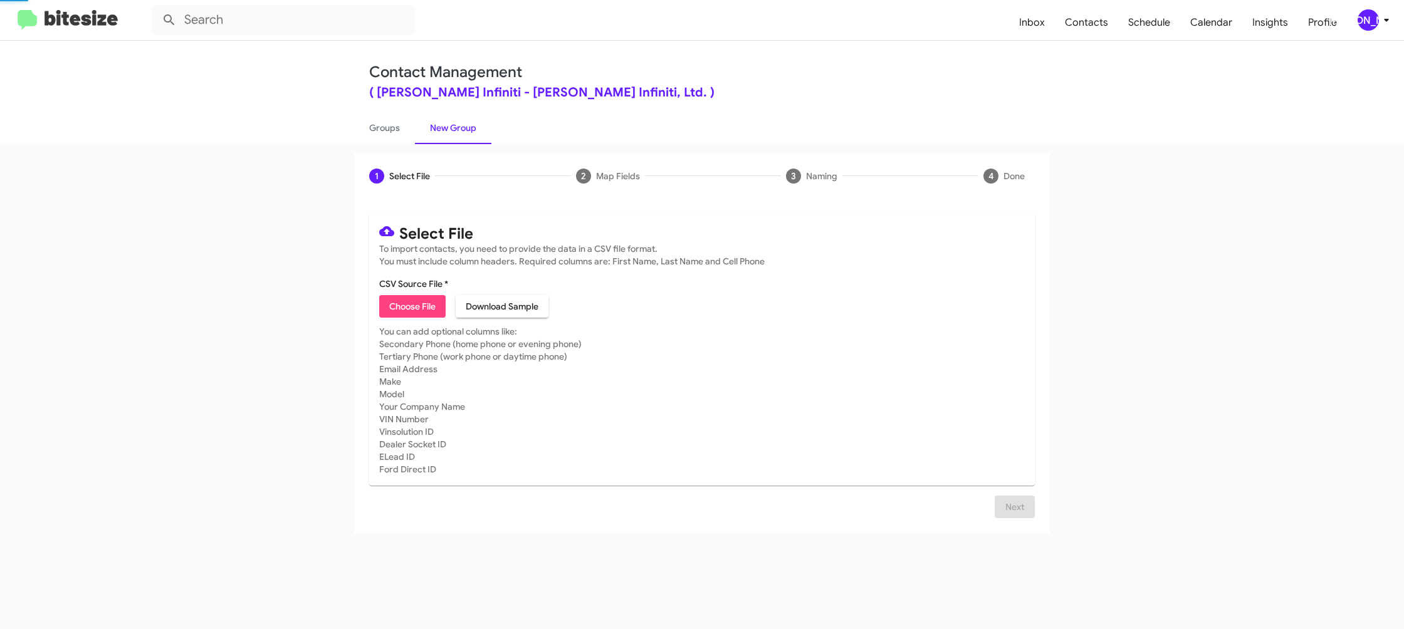
click at [477, 124] on link "New Group" at bounding box center [453, 128] width 76 height 33
click at [1386, 13] on icon at bounding box center [1386, 20] width 15 height 15
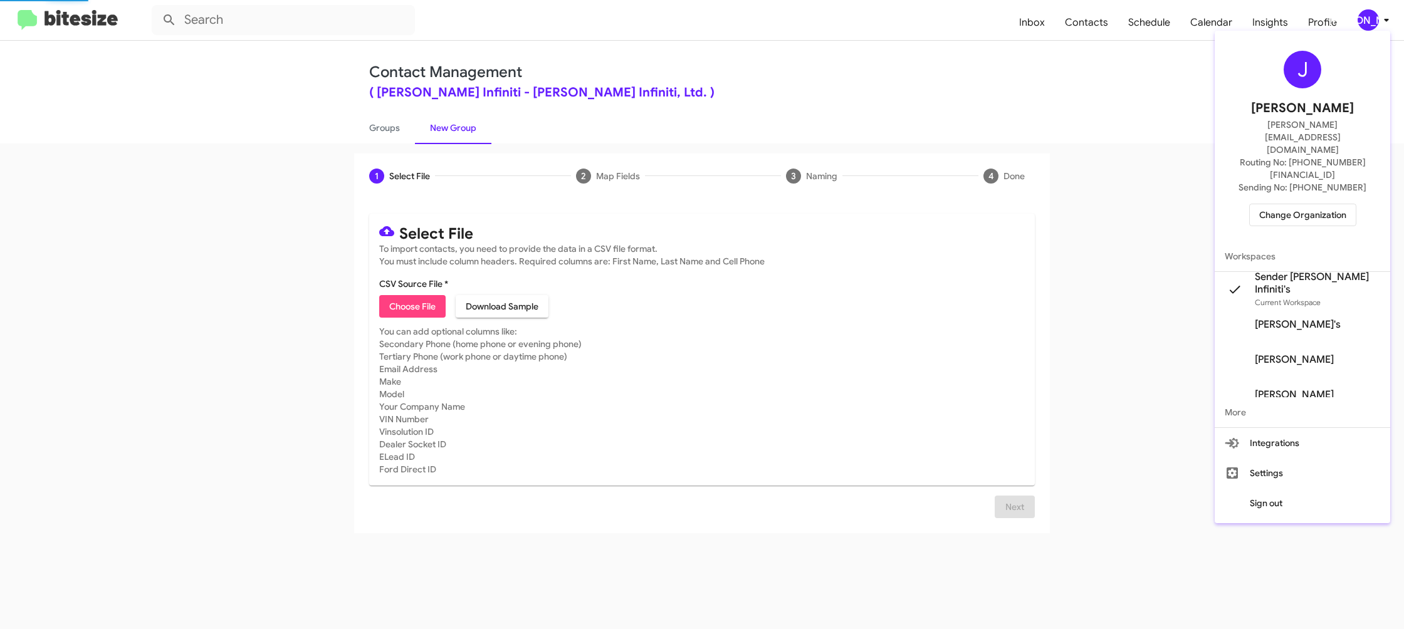
click at [1384, 11] on div at bounding box center [702, 314] width 1404 height 629
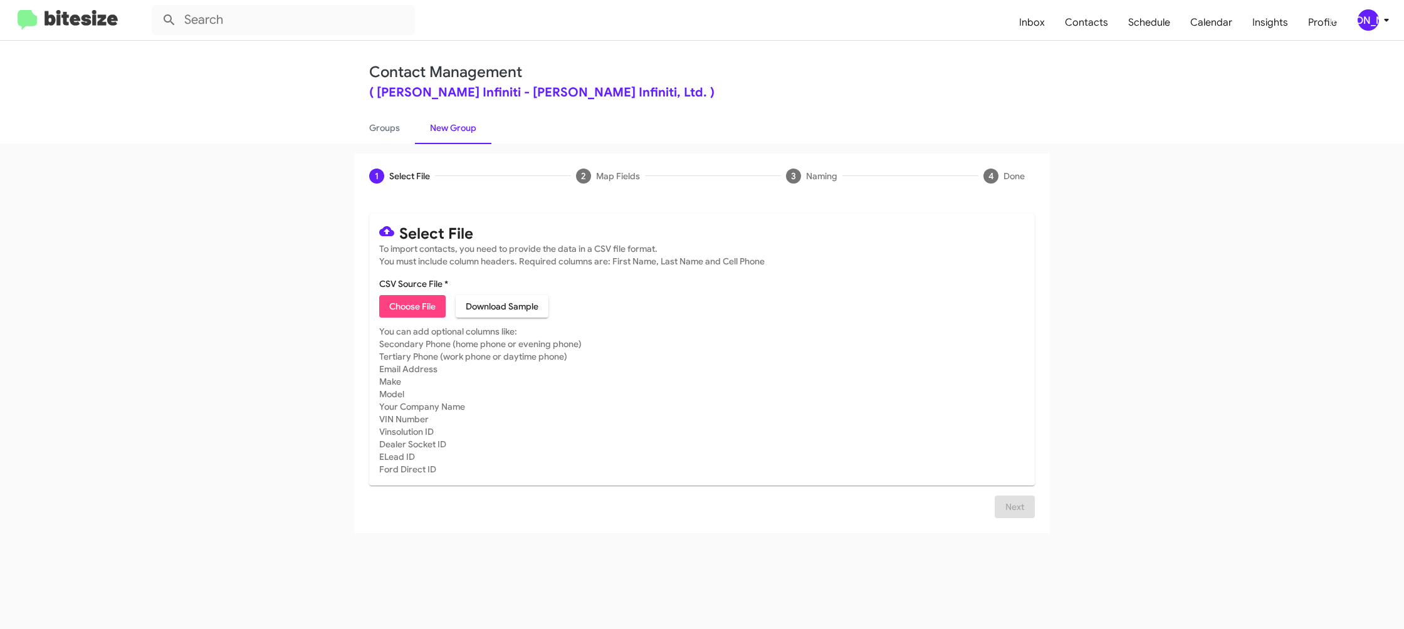
click at [397, 145] on div "1 Select File 2 Map Fields 3 Naming 4 Done Select File To import contacts, you …" at bounding box center [702, 387] width 1404 height 486
click at [396, 142] on div "Contact Management ( Ed Hicks Infiniti - Ed Hicks Infiniti, Ltd. ) Groups New G…" at bounding box center [702, 335] width 1404 height 589
click at [396, 142] on link "Groups" at bounding box center [384, 128] width 61 height 33
type input "in:groups"
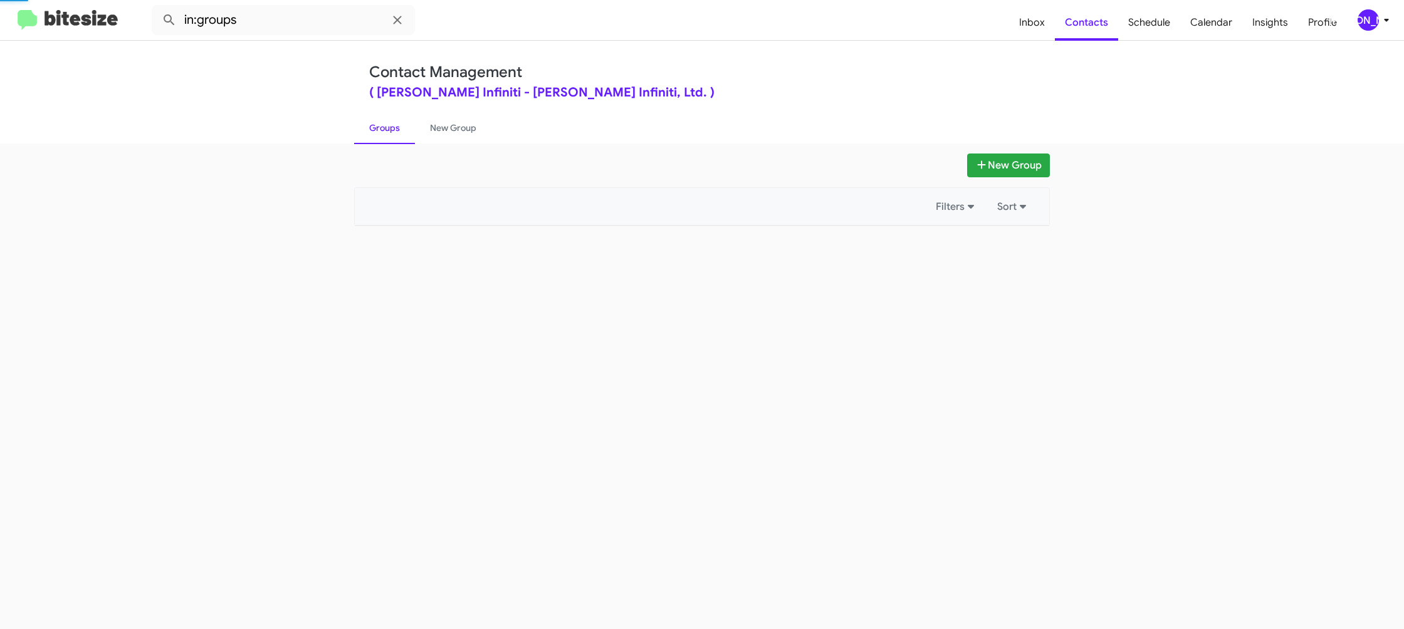
click at [396, 142] on link "Groups" at bounding box center [384, 128] width 61 height 33
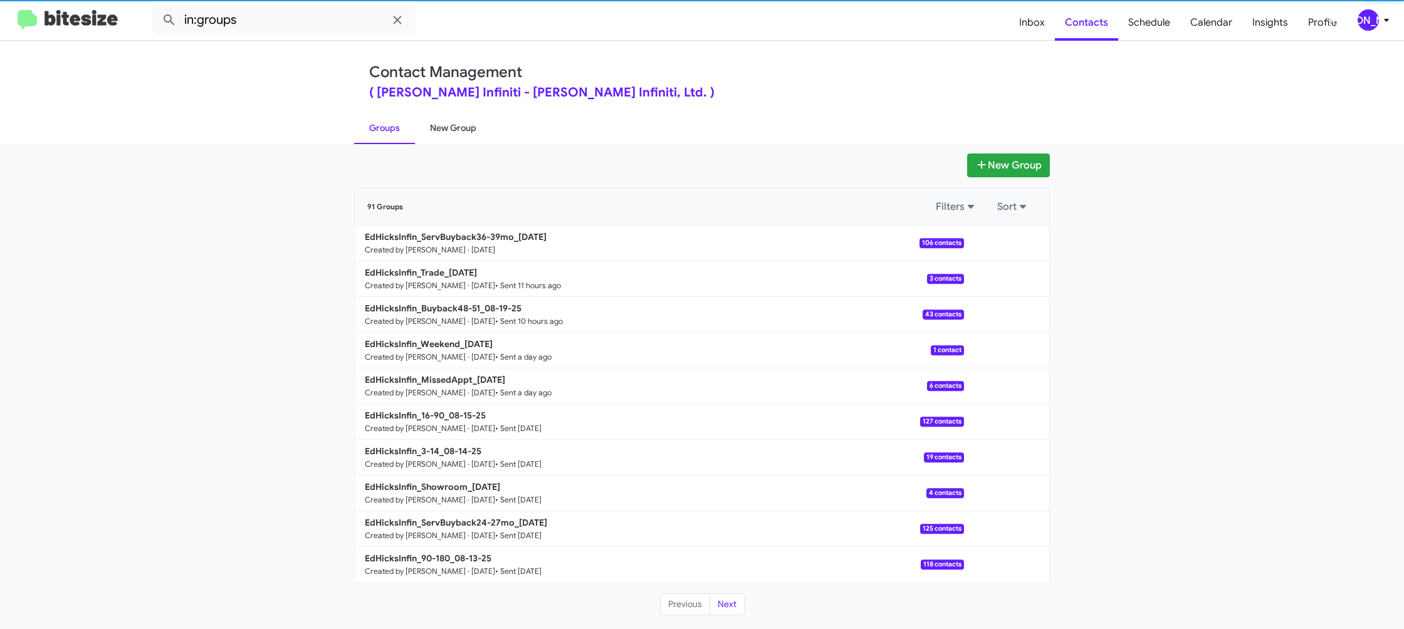
click at [428, 130] on link "New Group" at bounding box center [453, 128] width 76 height 33
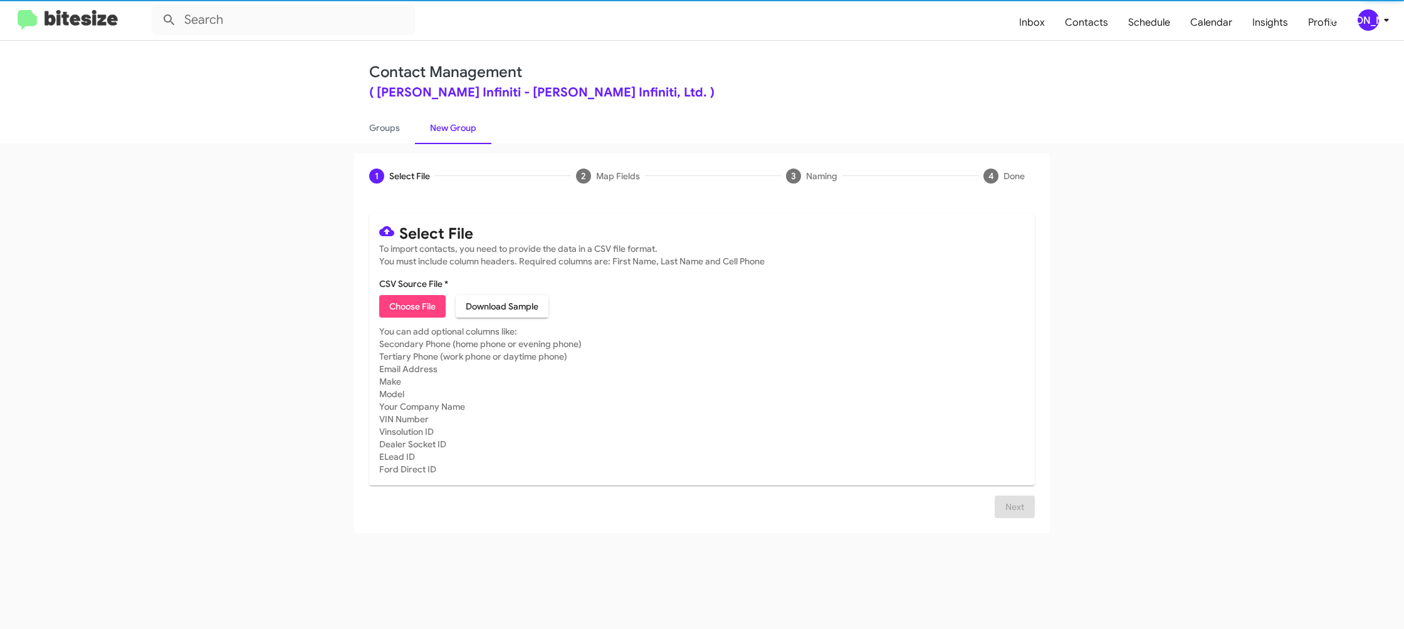
click at [428, 130] on link "New Group" at bounding box center [453, 128] width 76 height 33
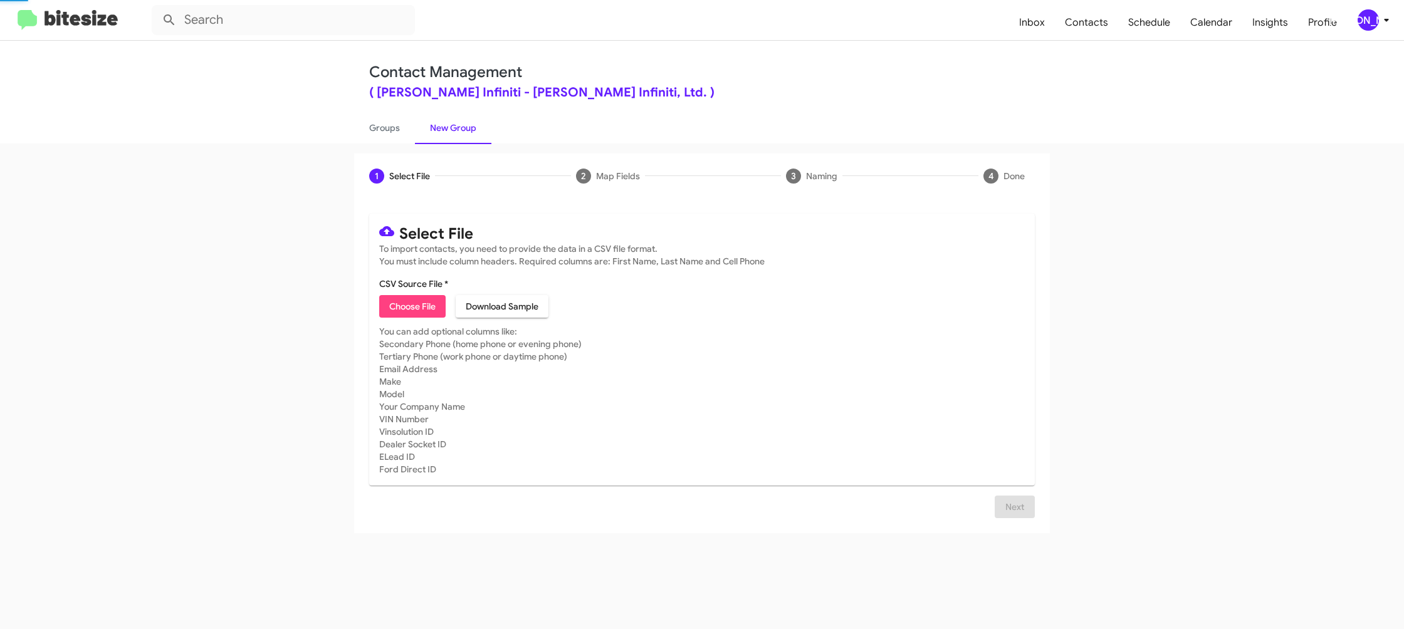
click at [428, 130] on link "New Group" at bounding box center [453, 128] width 76 height 33
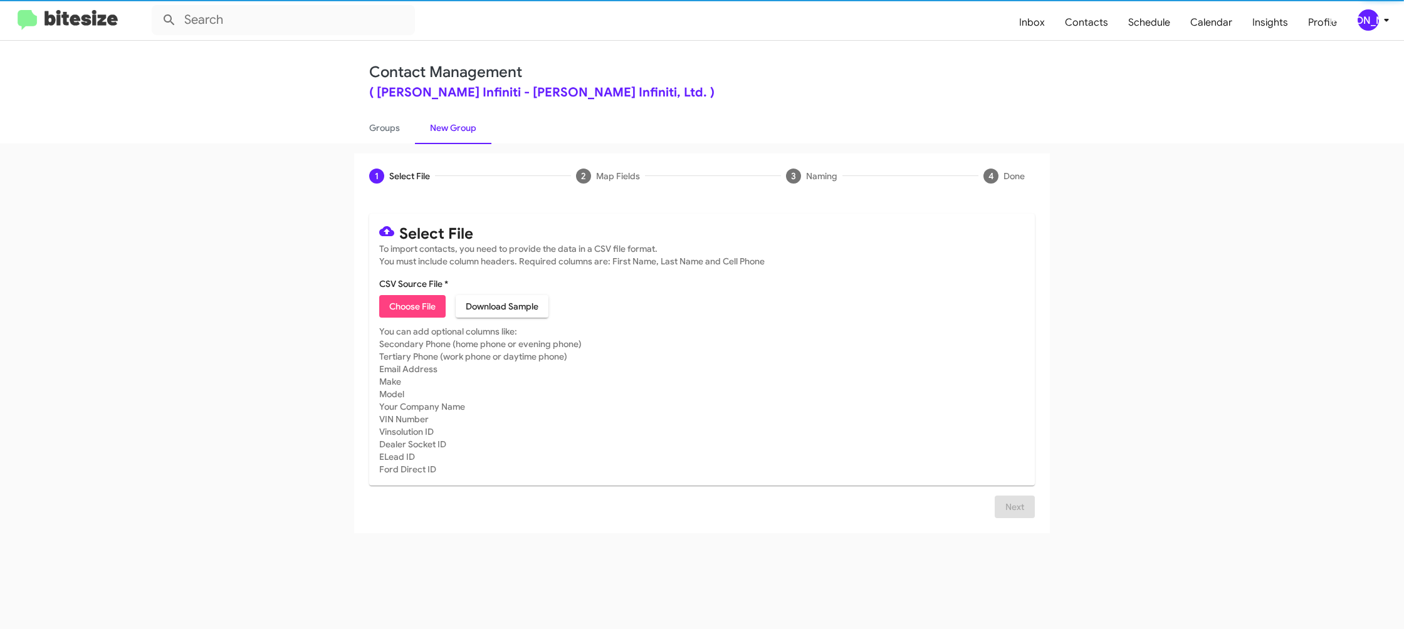
click at [428, 130] on link "New Group" at bounding box center [453, 128] width 76 height 33
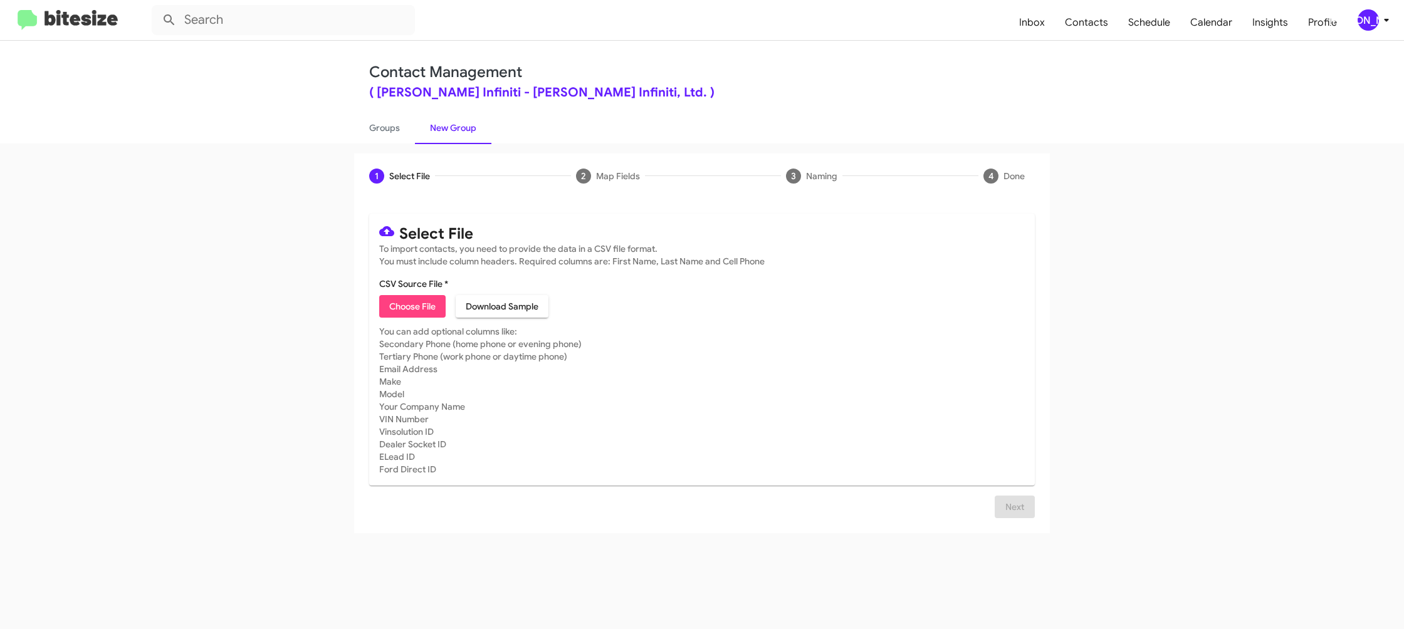
click at [413, 315] on span "Choose File" at bounding box center [412, 306] width 46 height 23
type input "EdHicksInfin_ServBuyback36-39mo_08-20-25"
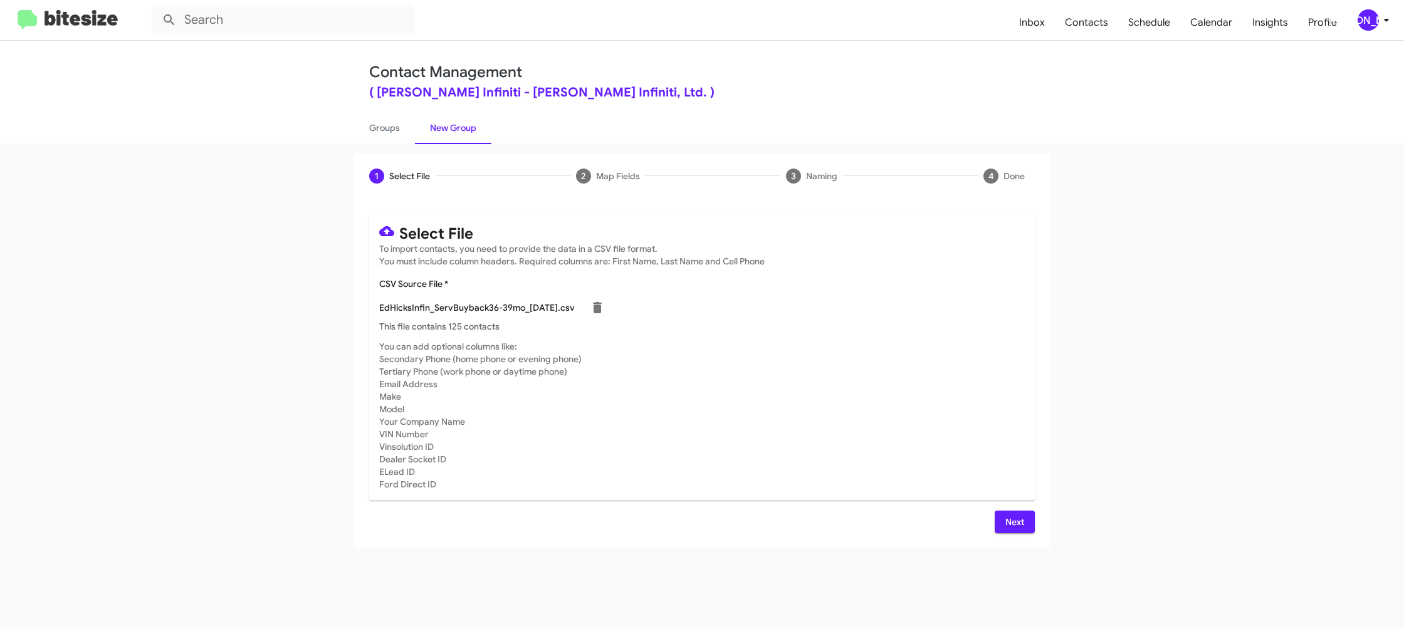
drag, startPoint x: 985, startPoint y: 478, endPoint x: 1033, endPoint y: 520, distance: 64.0
click at [985, 479] on mat-card-subtitle "You can add optional columns like: Secondary Phone (home phone or evening phone…" at bounding box center [702, 415] width 646 height 150
drag, startPoint x: 1033, startPoint y: 525, endPoint x: 1017, endPoint y: 523, distance: 15.9
click at [1033, 525] on button "Next" at bounding box center [1015, 522] width 40 height 23
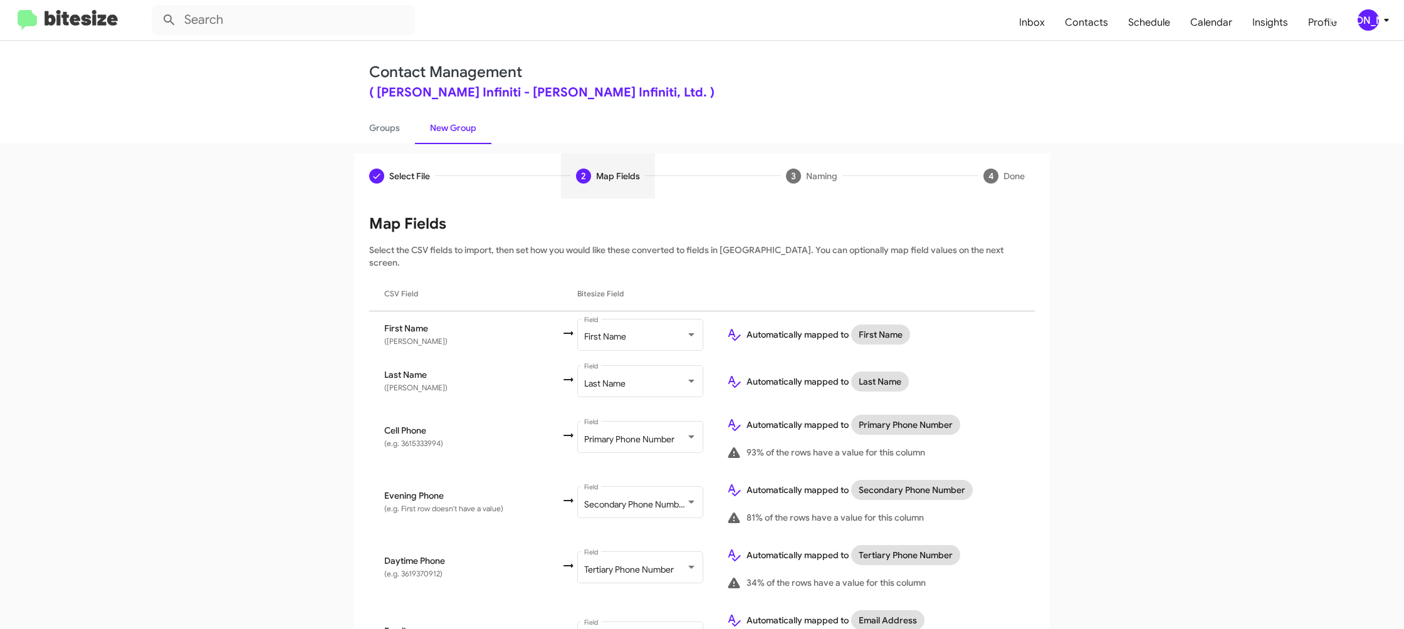
click at [1365, 25] on div "[PERSON_NAME]" at bounding box center [1368, 19] width 21 height 21
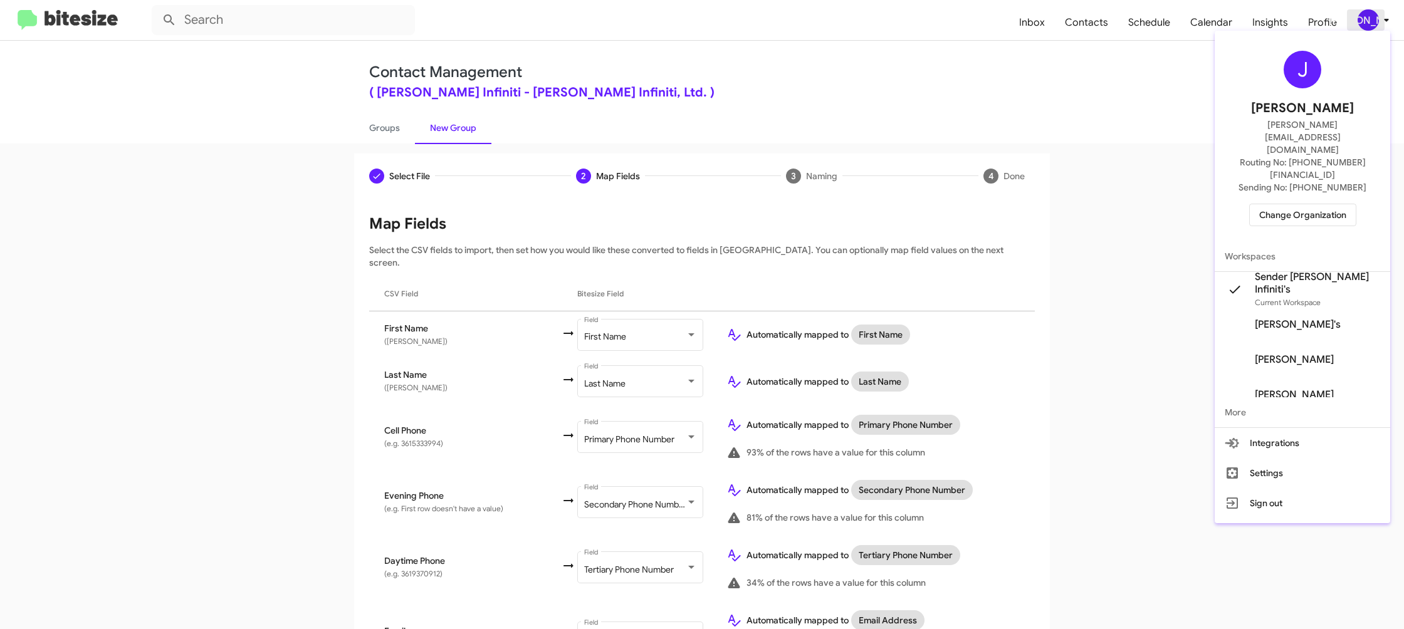
click at [1365, 24] on div at bounding box center [702, 314] width 1404 height 629
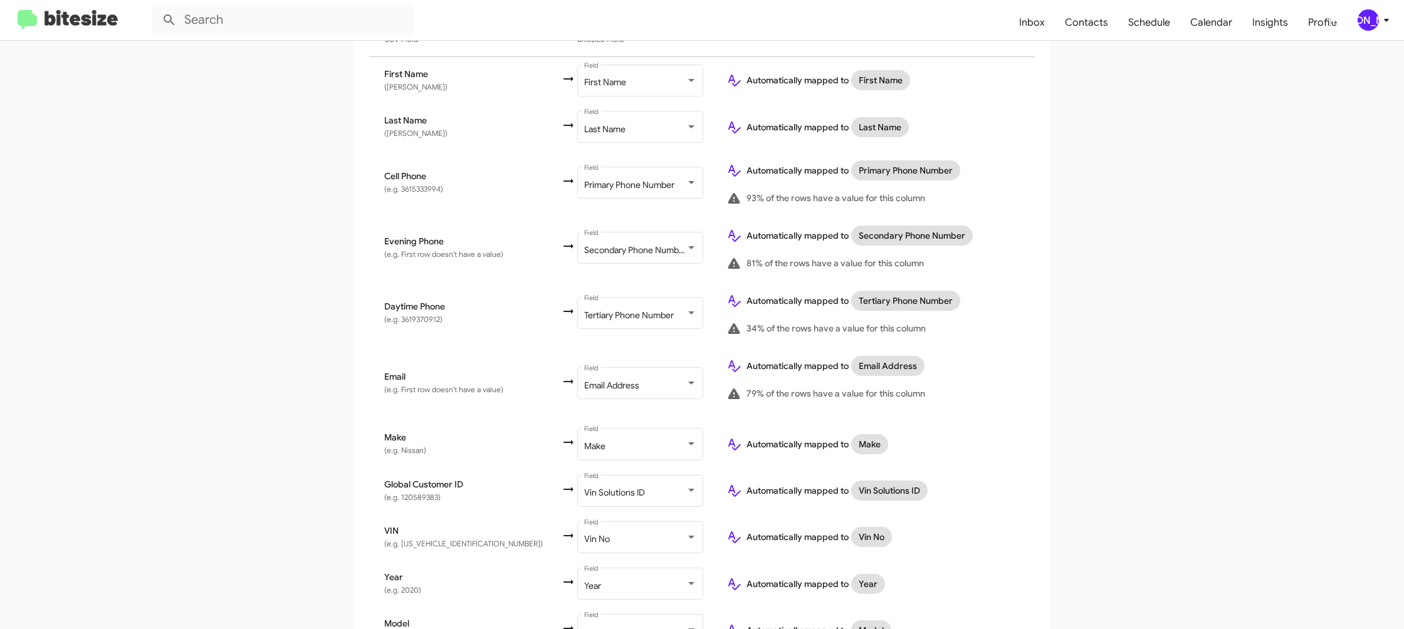
scroll to position [410, 0]
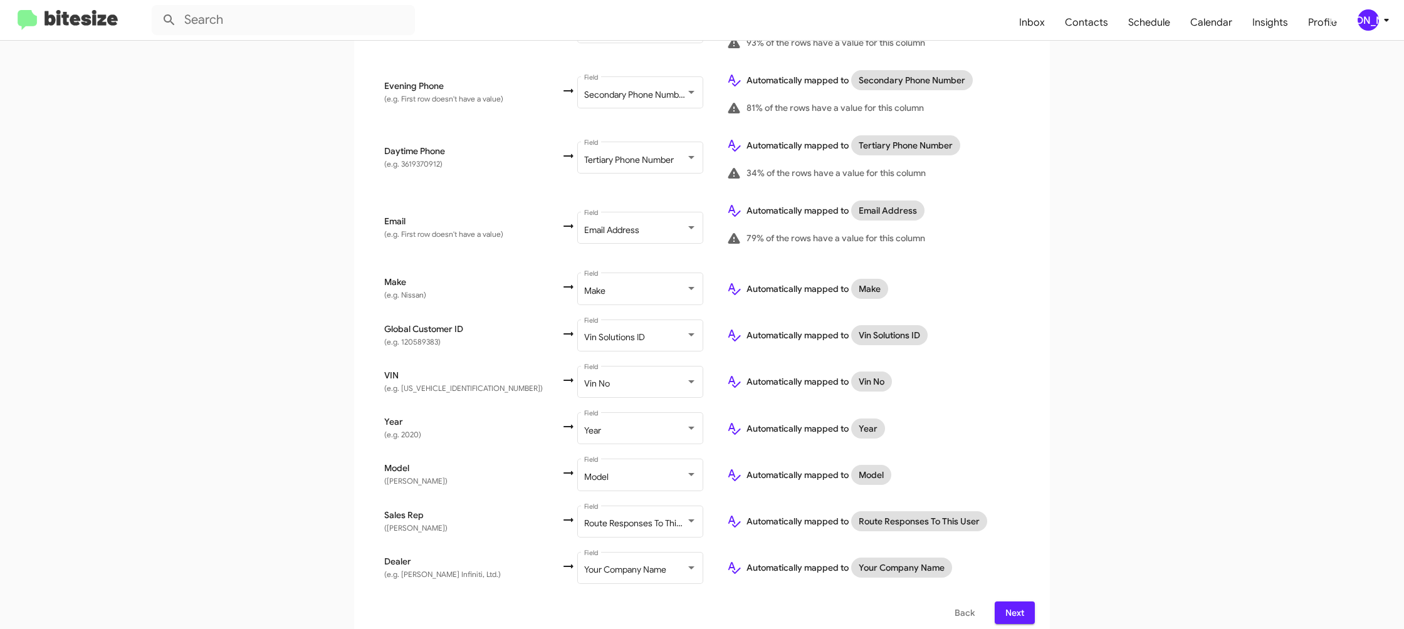
click at [1012, 603] on span "Next" at bounding box center [1015, 613] width 20 height 23
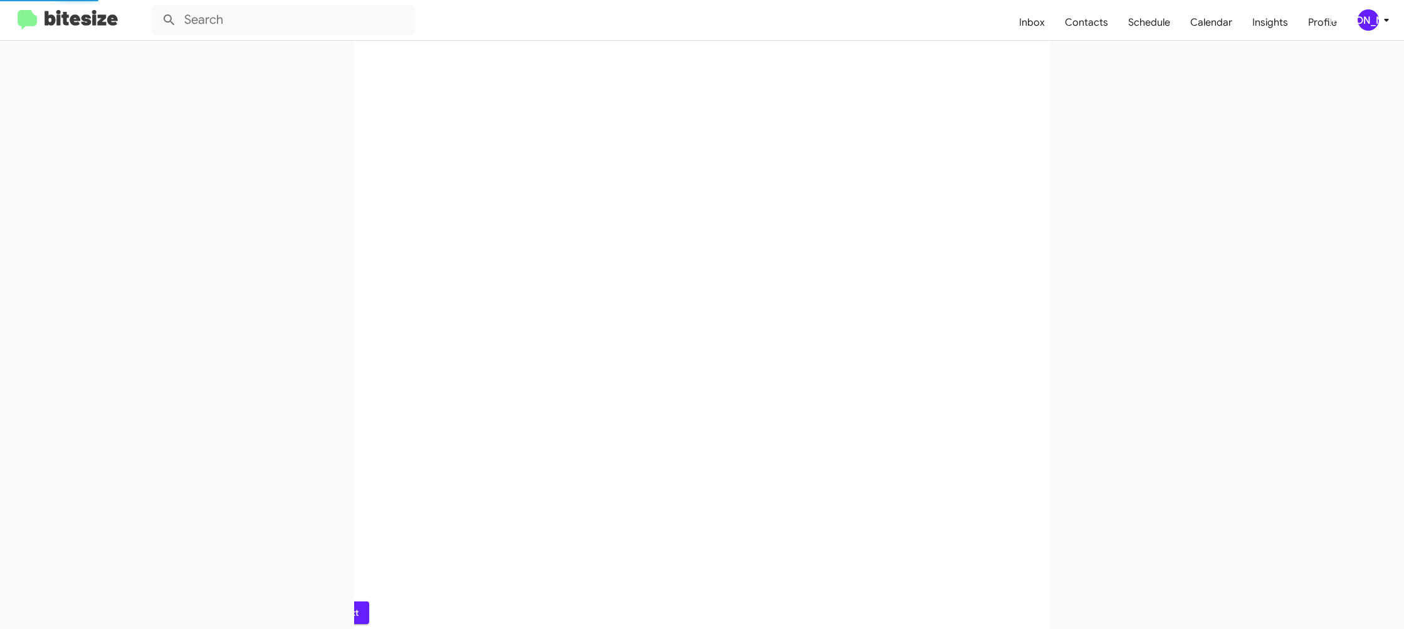
scroll to position [0, 0]
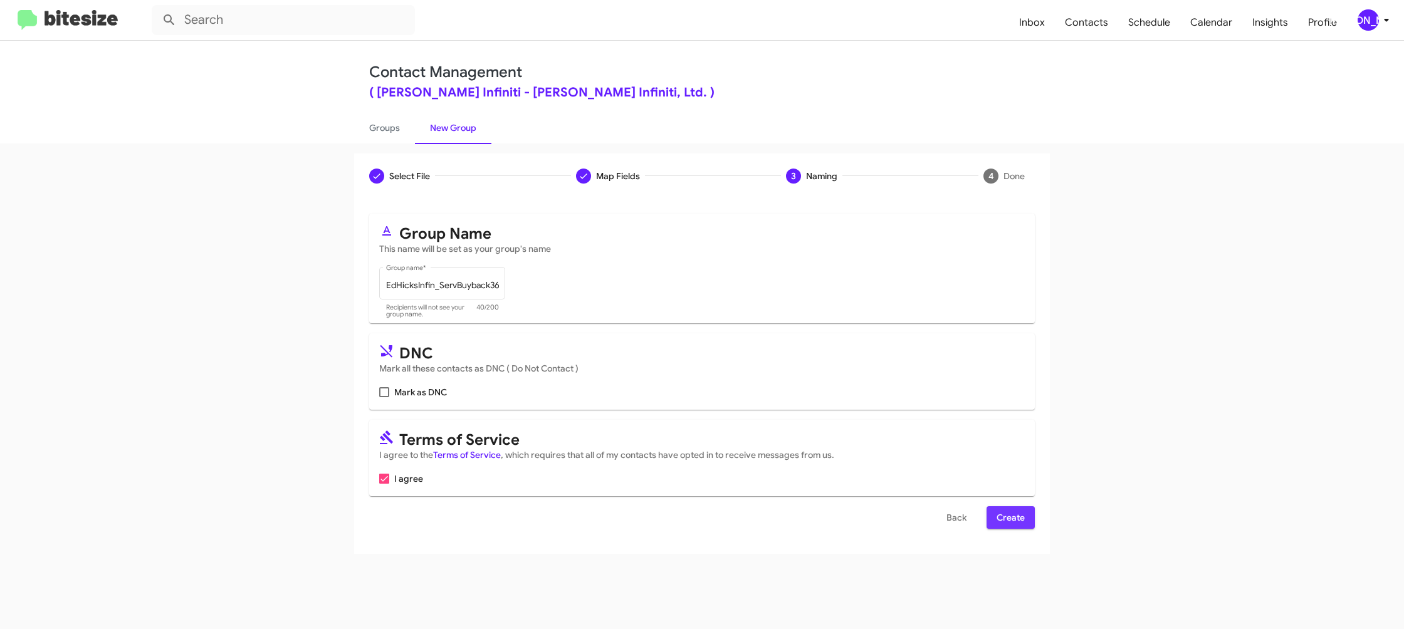
click at [1002, 525] on span "Create" at bounding box center [1011, 518] width 28 height 23
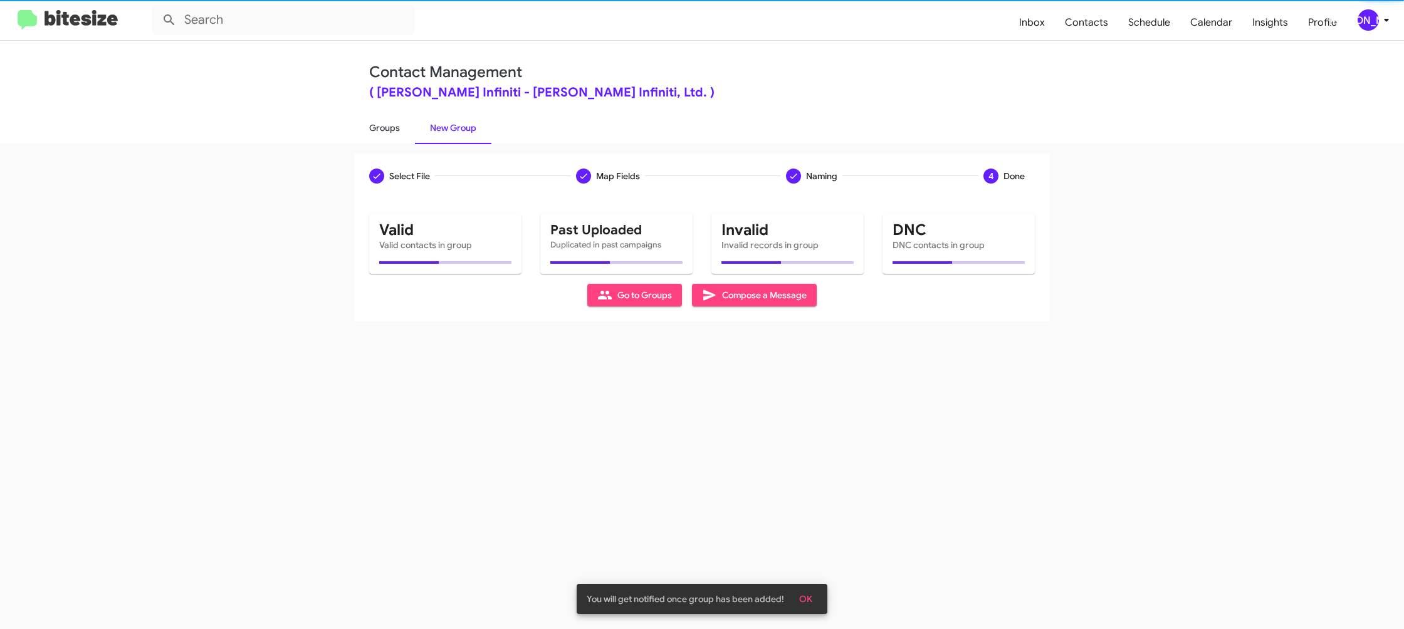
click at [379, 130] on link "Groups" at bounding box center [384, 128] width 61 height 33
type input "in:groups"
click at [379, 129] on link "Groups" at bounding box center [384, 128] width 61 height 33
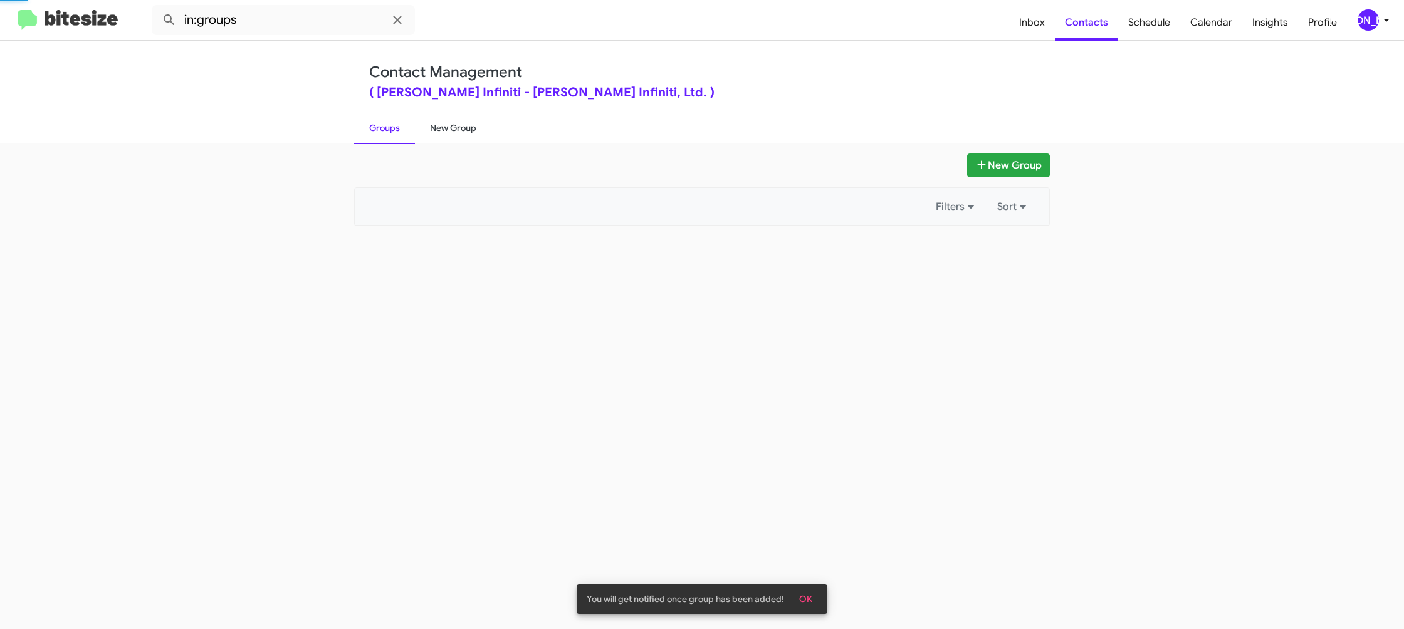
drag, startPoint x: 379, startPoint y: 129, endPoint x: 418, endPoint y: 126, distance: 39.0
click at [383, 128] on link "Groups" at bounding box center [384, 128] width 61 height 33
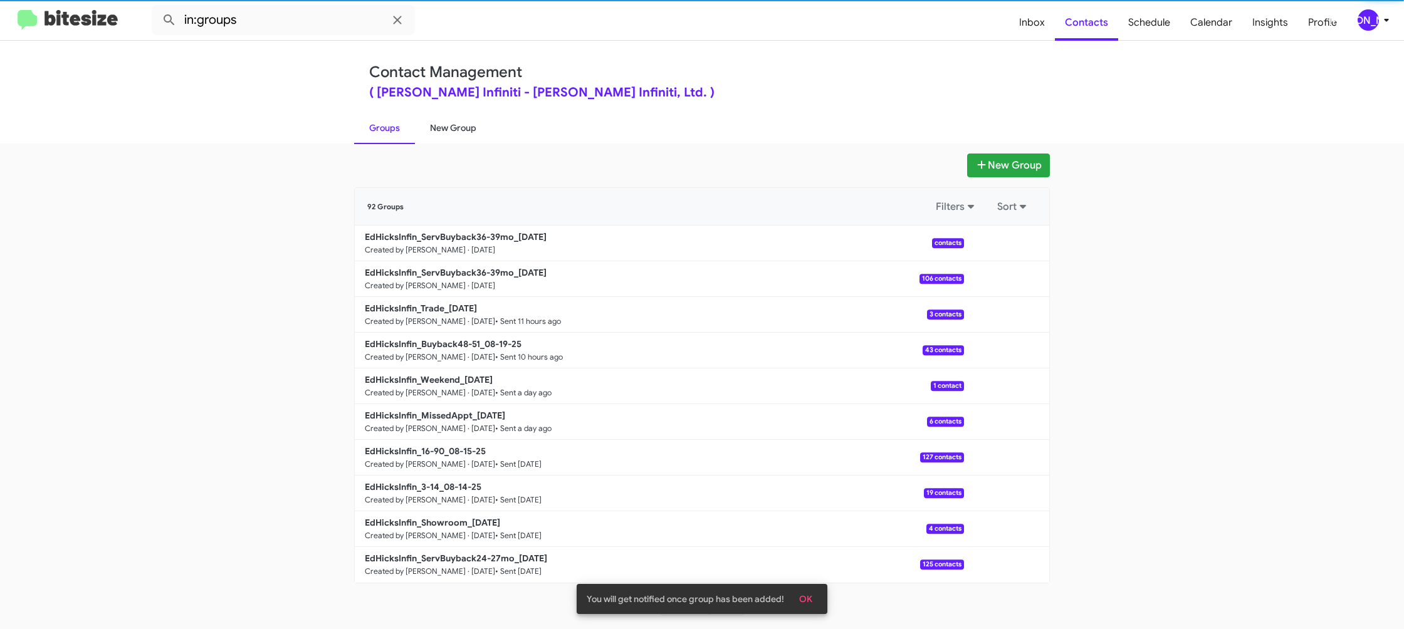
click at [418, 126] on link "New Group" at bounding box center [453, 128] width 76 height 33
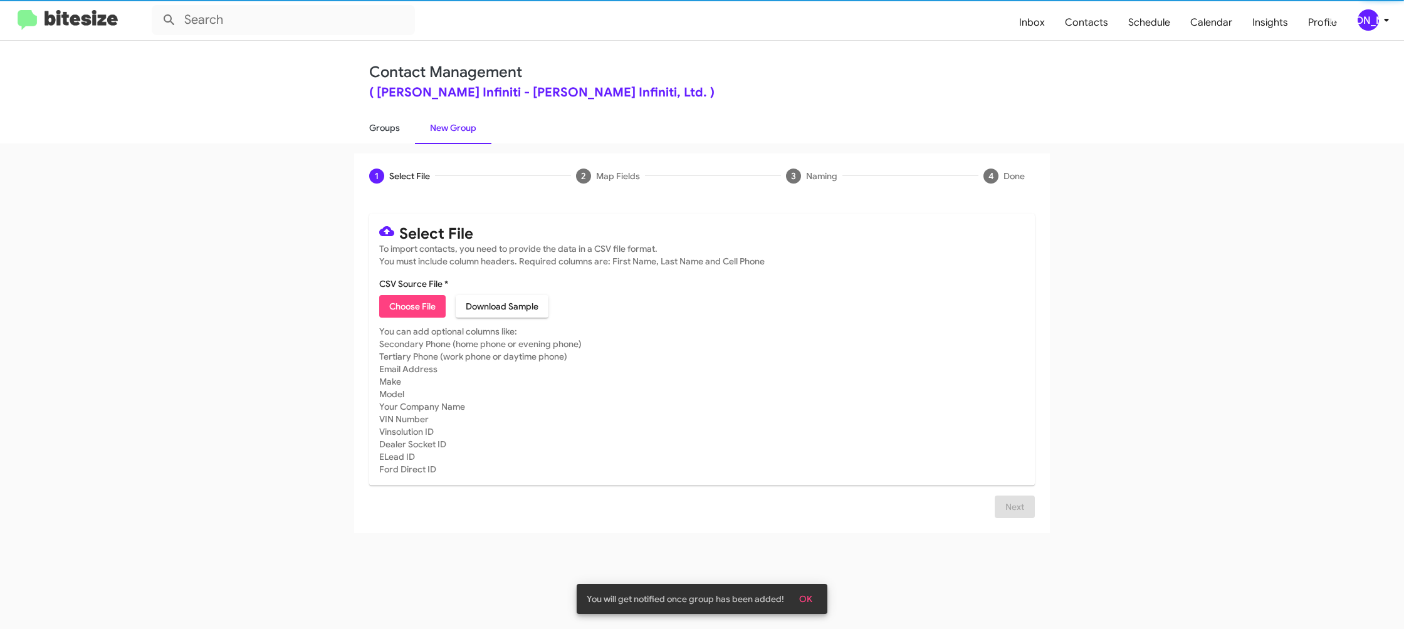
click at [389, 125] on link "Groups" at bounding box center [384, 128] width 61 height 33
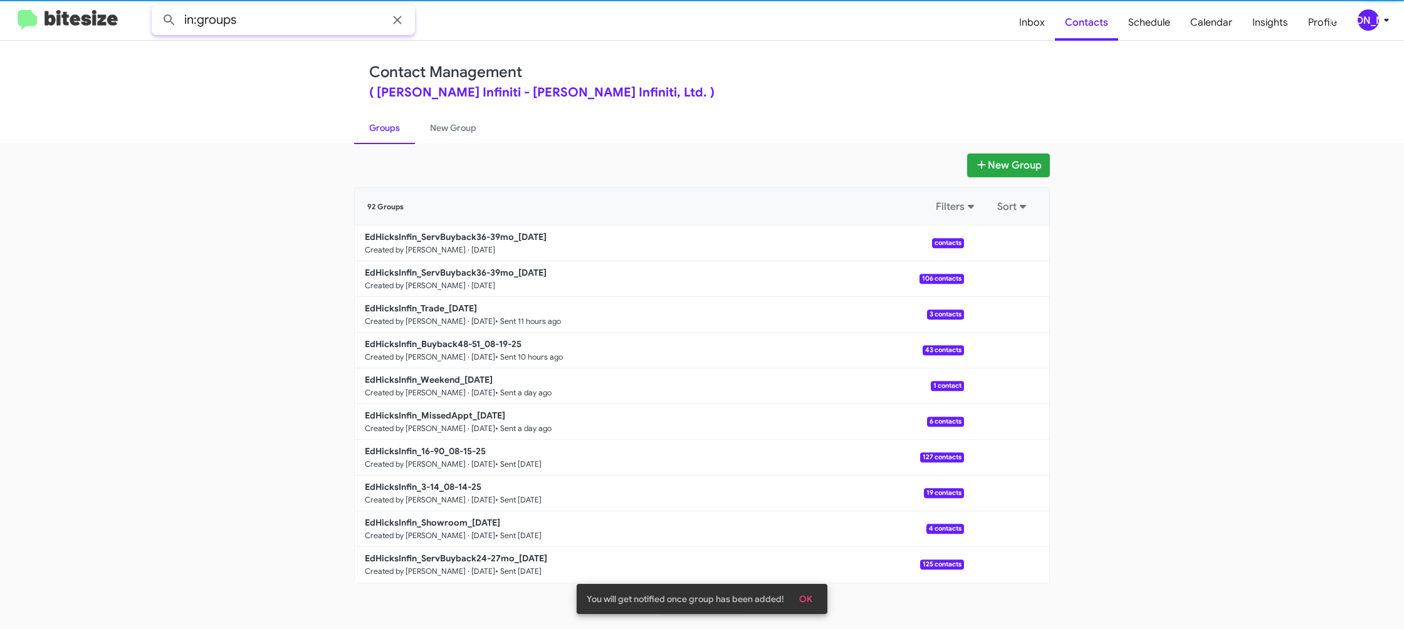
click at [272, 28] on input "in:groups" at bounding box center [283, 20] width 263 height 30
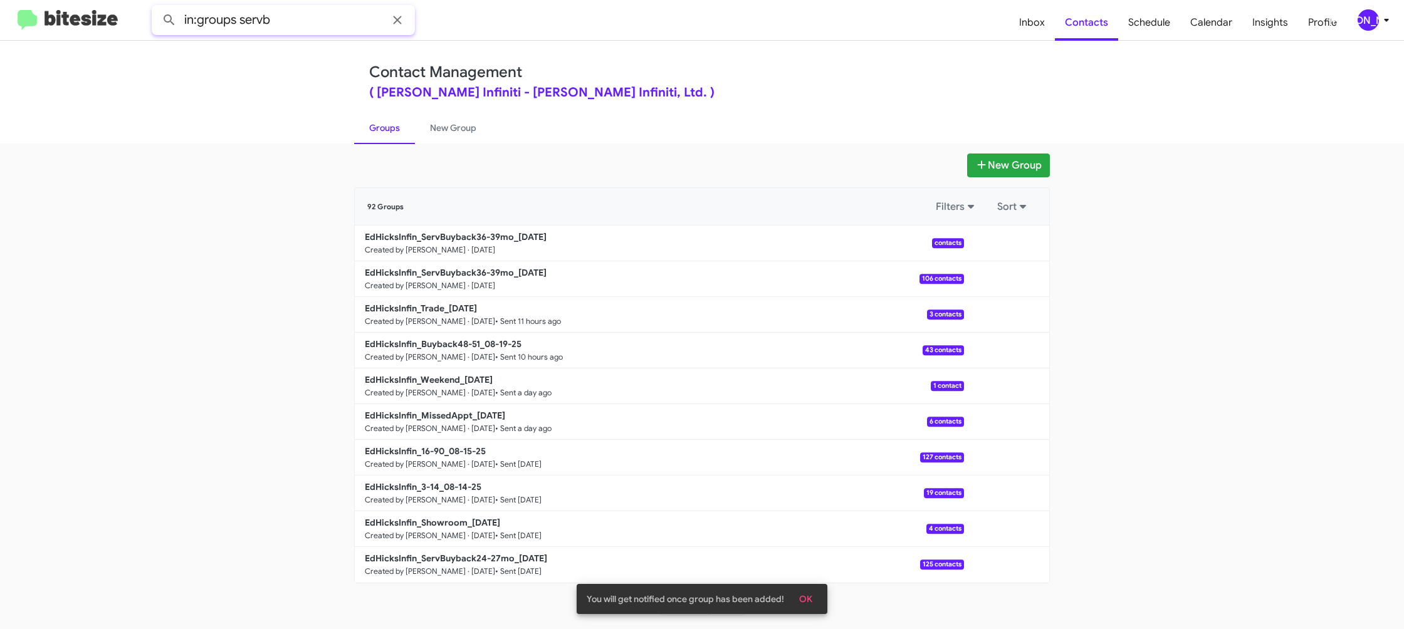
type input "in:groups servb"
click at [157, 8] on button at bounding box center [169, 20] width 25 height 25
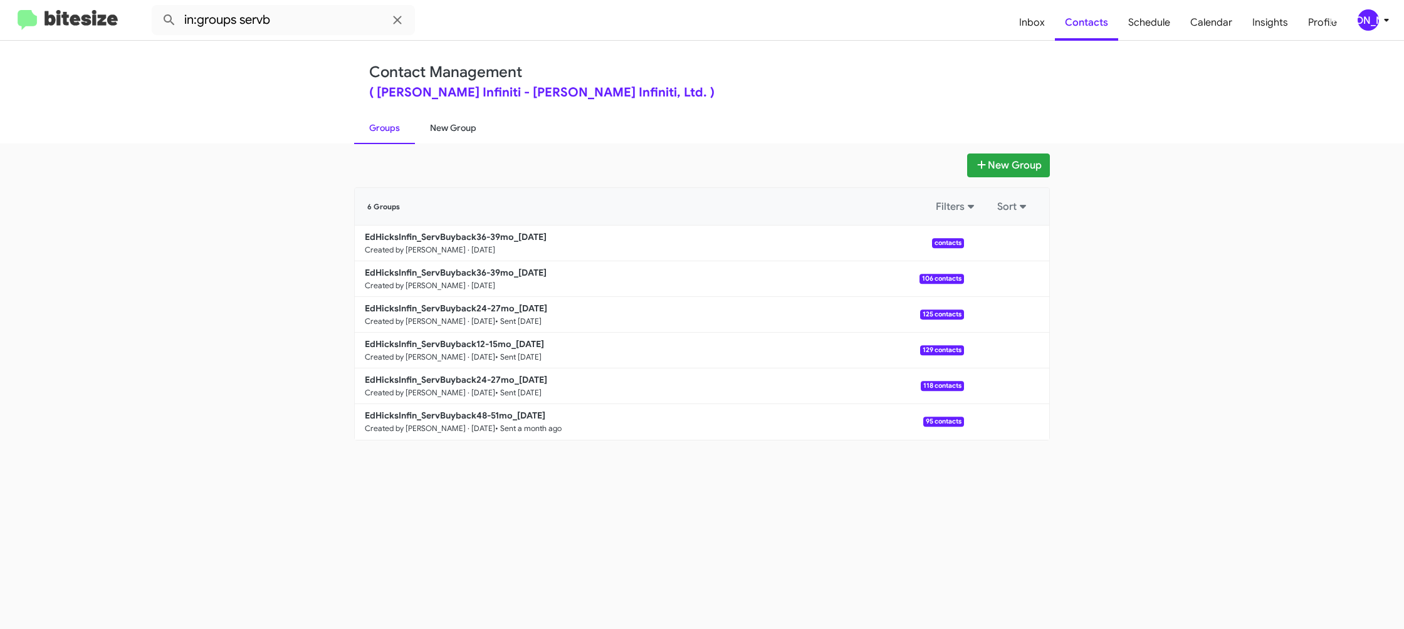
click at [446, 126] on link "New Group" at bounding box center [453, 128] width 76 height 33
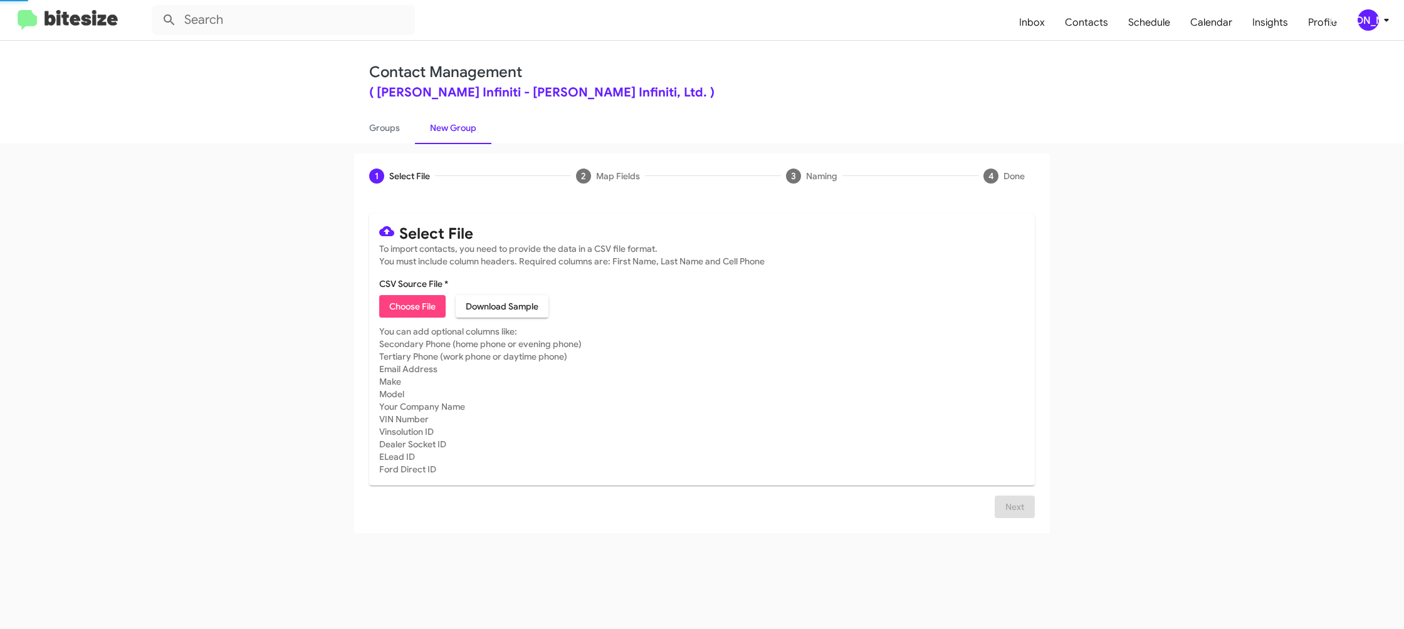
drag, startPoint x: 446, startPoint y: 126, endPoint x: 392, endPoint y: 128, distance: 53.9
click at [445, 126] on link "New Group" at bounding box center [453, 128] width 76 height 33
click at [392, 128] on link "Groups" at bounding box center [384, 128] width 61 height 33
type input "in:groups"
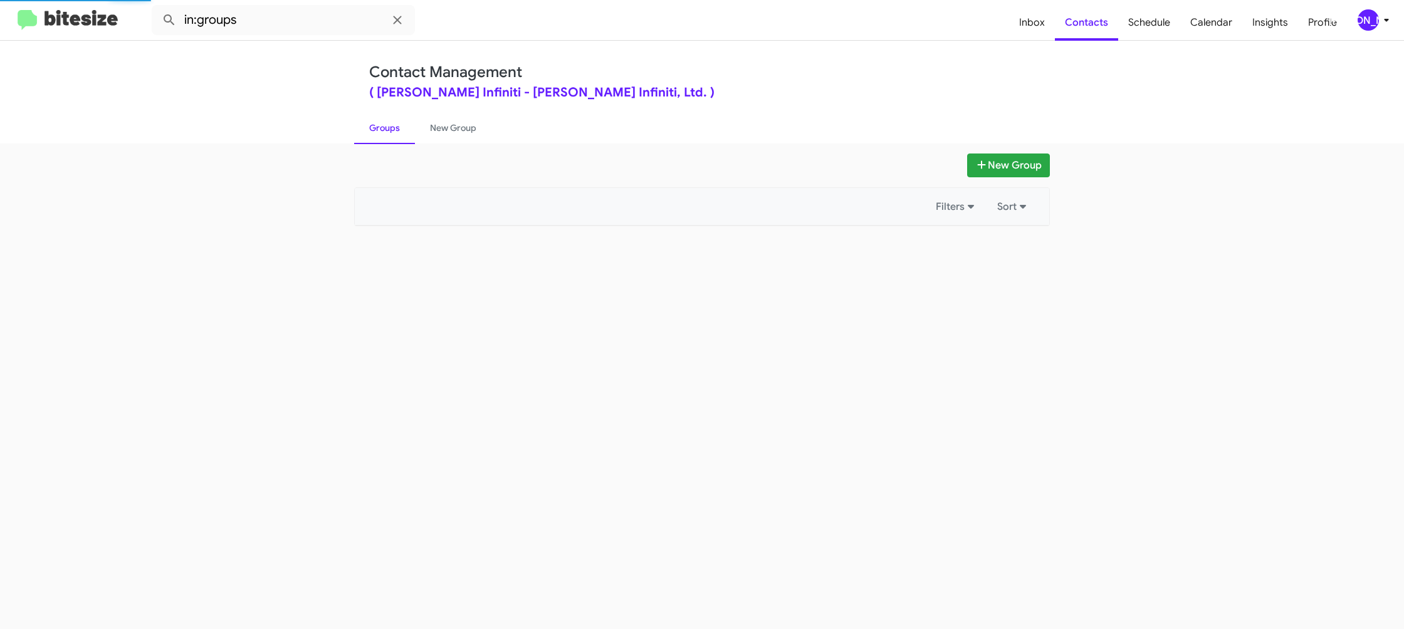
click at [392, 128] on link "Groups" at bounding box center [384, 128] width 61 height 33
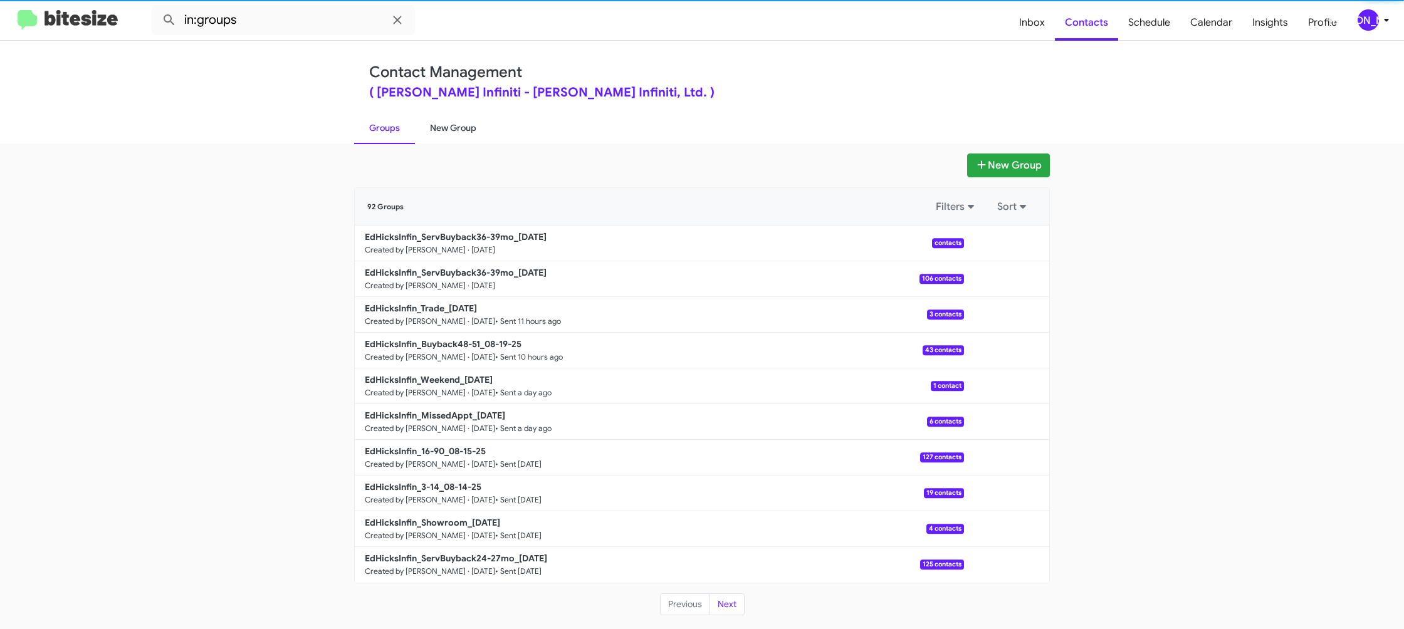
click at [419, 128] on link "New Group" at bounding box center [453, 128] width 76 height 33
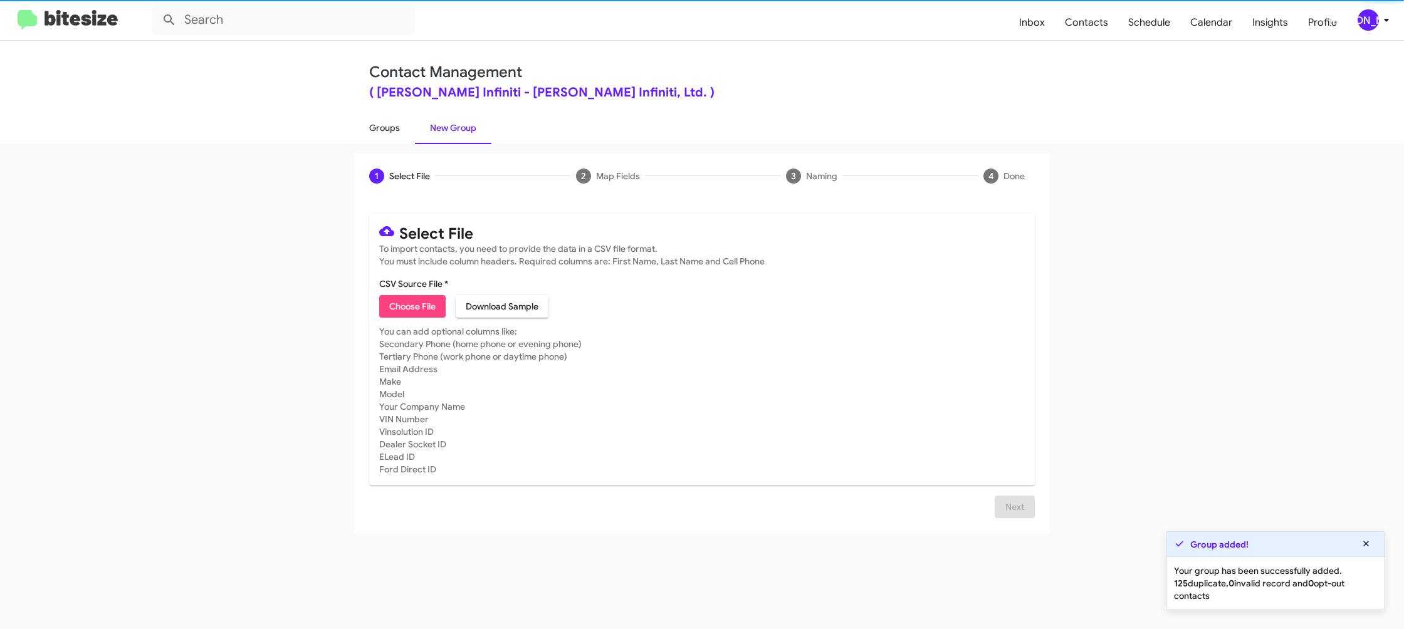
click at [393, 130] on link "Groups" at bounding box center [384, 128] width 61 height 33
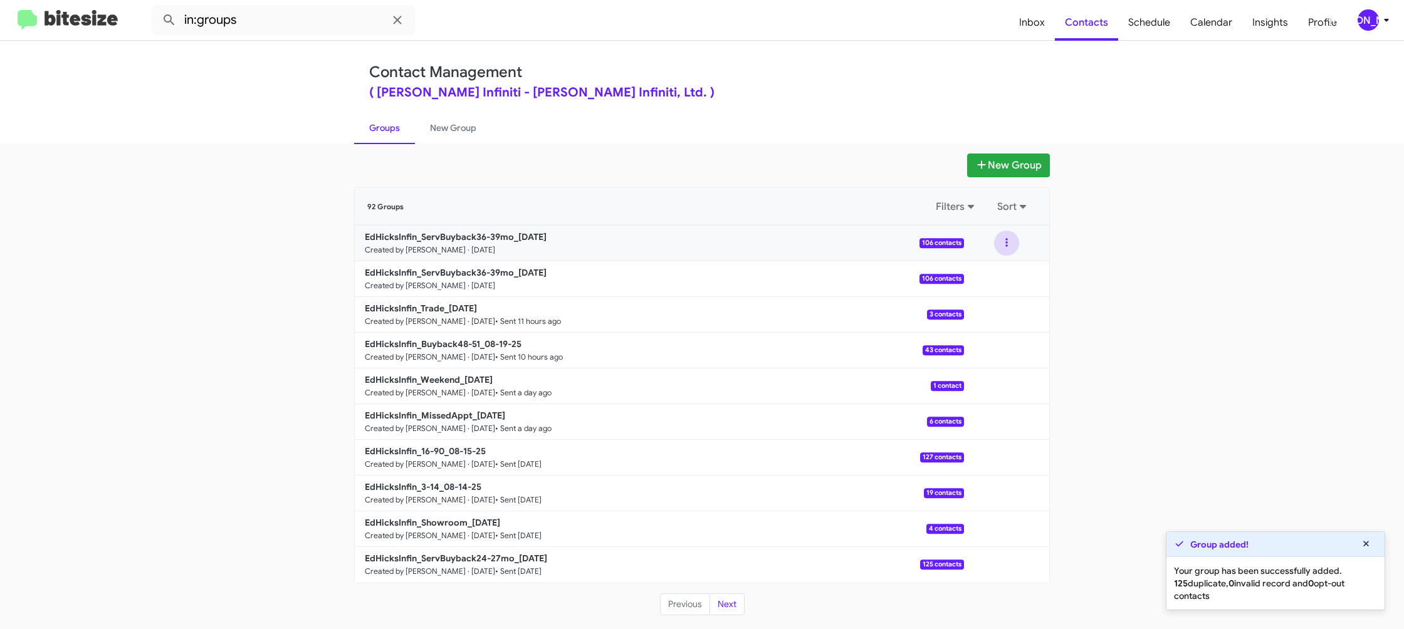
drag, startPoint x: 1003, startPoint y: 241, endPoint x: 997, endPoint y: 255, distance: 15.5
click at [1003, 241] on button at bounding box center [1006, 243] width 25 height 25
drag, startPoint x: 997, startPoint y: 255, endPoint x: 989, endPoint y: 268, distance: 15.0
click at [989, 268] on button "View contacts" at bounding box center [969, 277] width 100 height 30
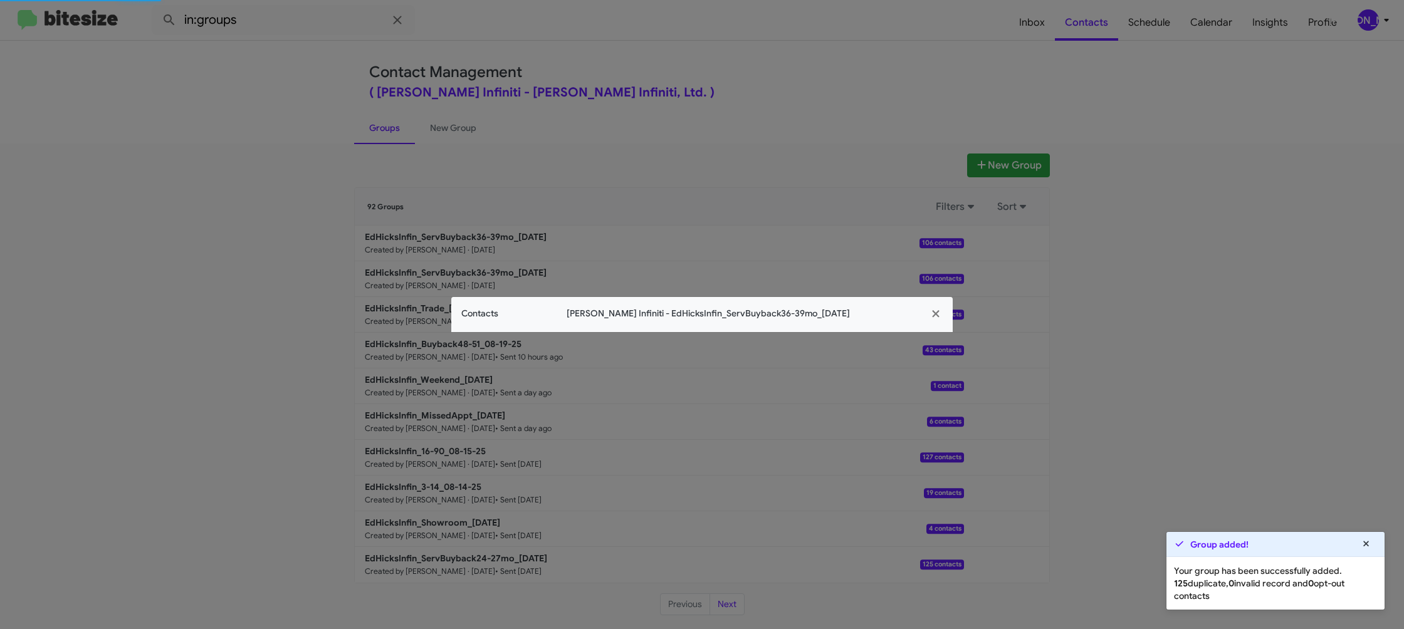
click at [477, 311] on span "Contacts" at bounding box center [479, 313] width 37 height 13
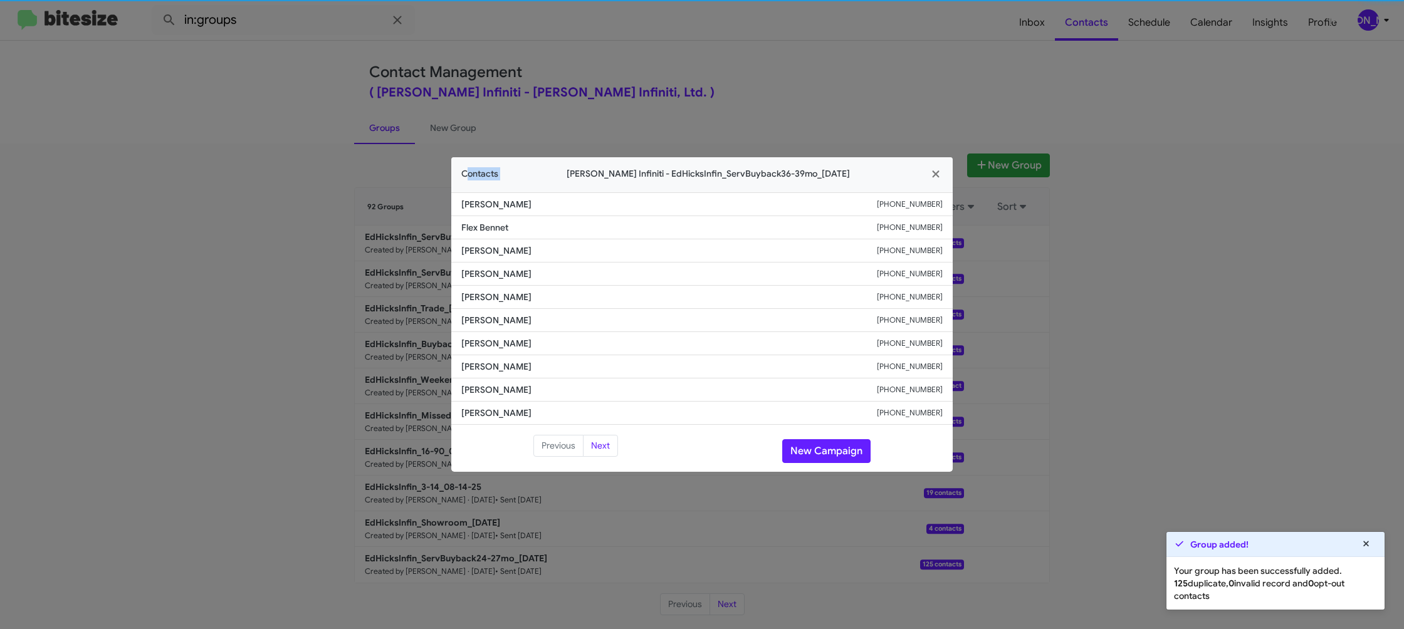
click at [477, 311] on app-contacts-modal "Contacts Ed Hicks Infiniti - EdHicksInfin_ServBuyback36-39mo_08-20-25 Karla Mcc…" at bounding box center [702, 314] width 502 height 315
click at [477, 311] on li "Polly Ulch +13613328730" at bounding box center [702, 320] width 502 height 23
click at [358, 277] on modal-container "Contacts Ed Hicks Infiniti - EdHicksInfin_ServBuyback36-39mo_08-20-25 Karla Mcc…" at bounding box center [702, 314] width 1404 height 629
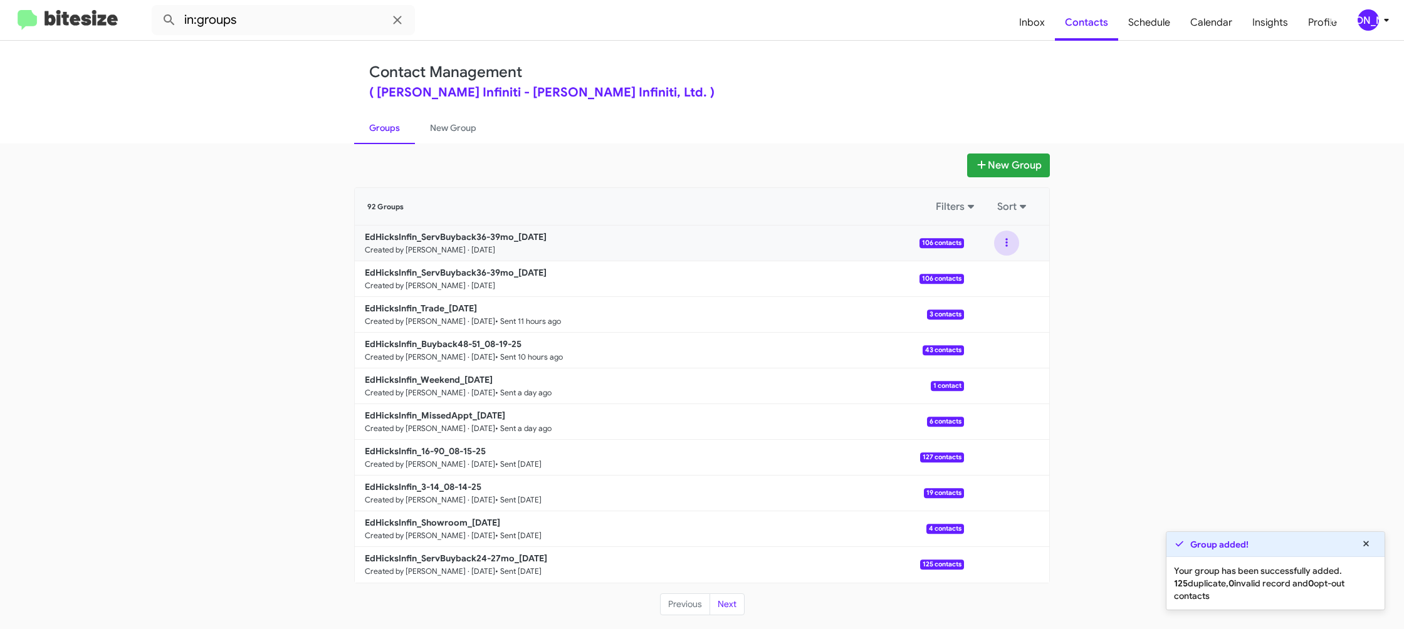
click at [1012, 244] on button at bounding box center [1006, 243] width 25 height 25
drag, startPoint x: 971, startPoint y: 317, endPoint x: 1000, endPoint y: 317, distance: 28.8
click at [972, 316] on button "Archive" at bounding box center [969, 307] width 100 height 30
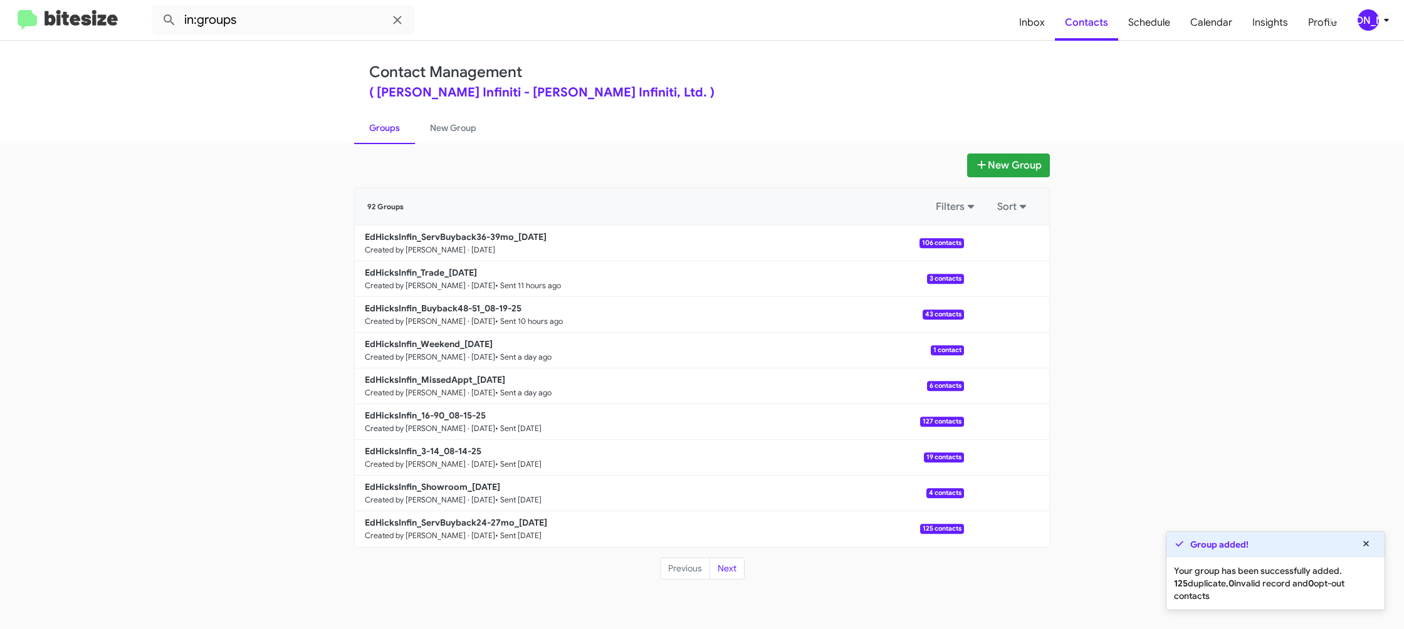
click at [303, 35] on mat-toolbar "in:groups Inbox Contacts Schedule Calendar Insights Profile JA" at bounding box center [702, 20] width 1404 height 40
click at [302, 28] on input "in:groups" at bounding box center [283, 20] width 263 height 30
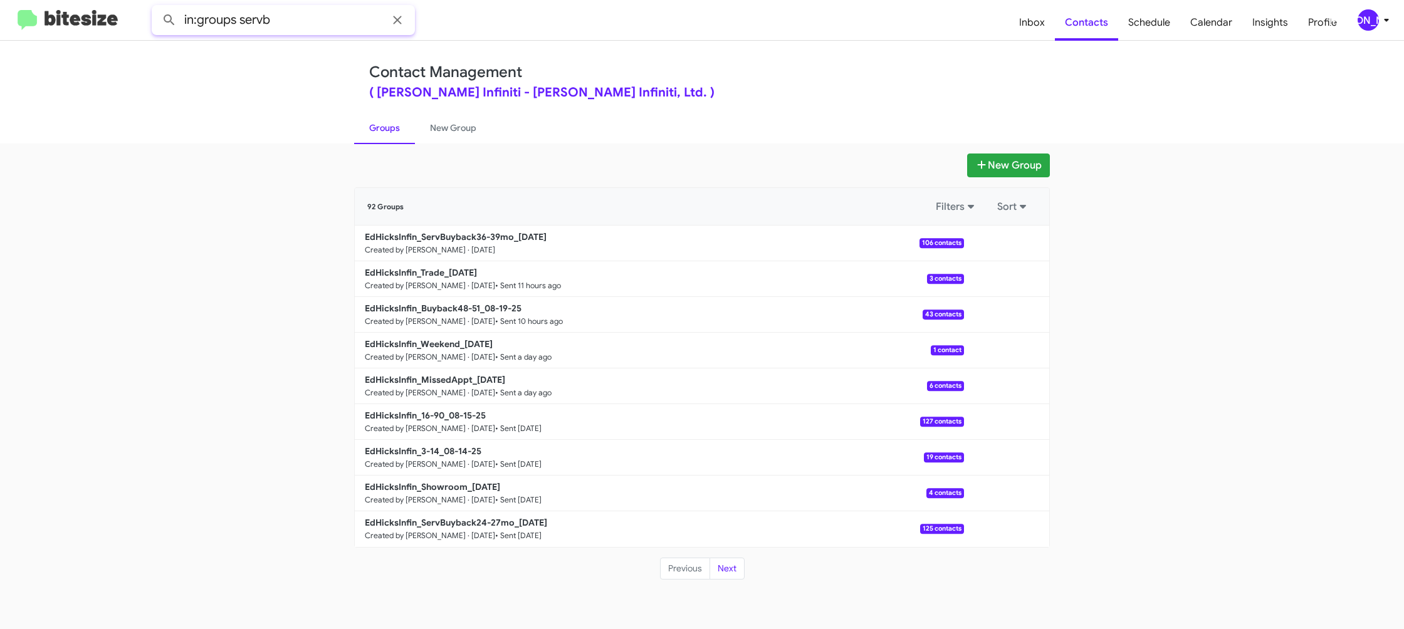
type input "in:groups servb"
click at [157, 8] on button at bounding box center [169, 20] width 25 height 25
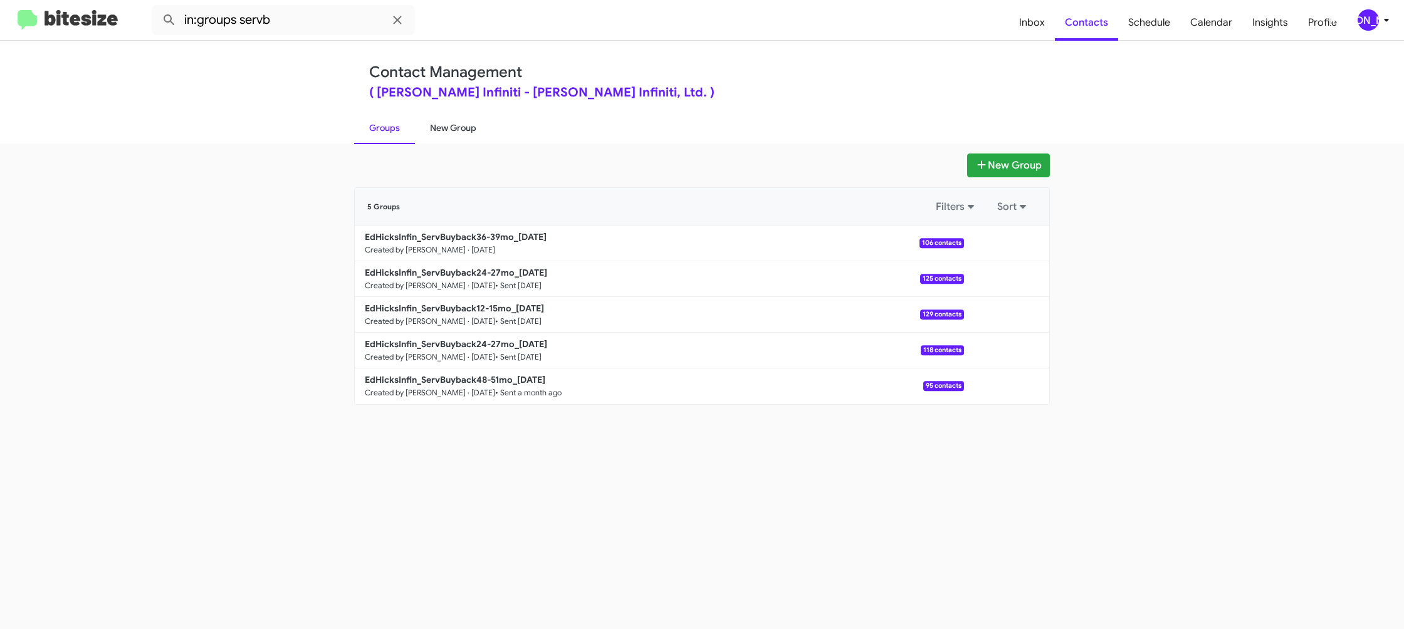
click at [444, 125] on link "New Group" at bounding box center [453, 128] width 76 height 33
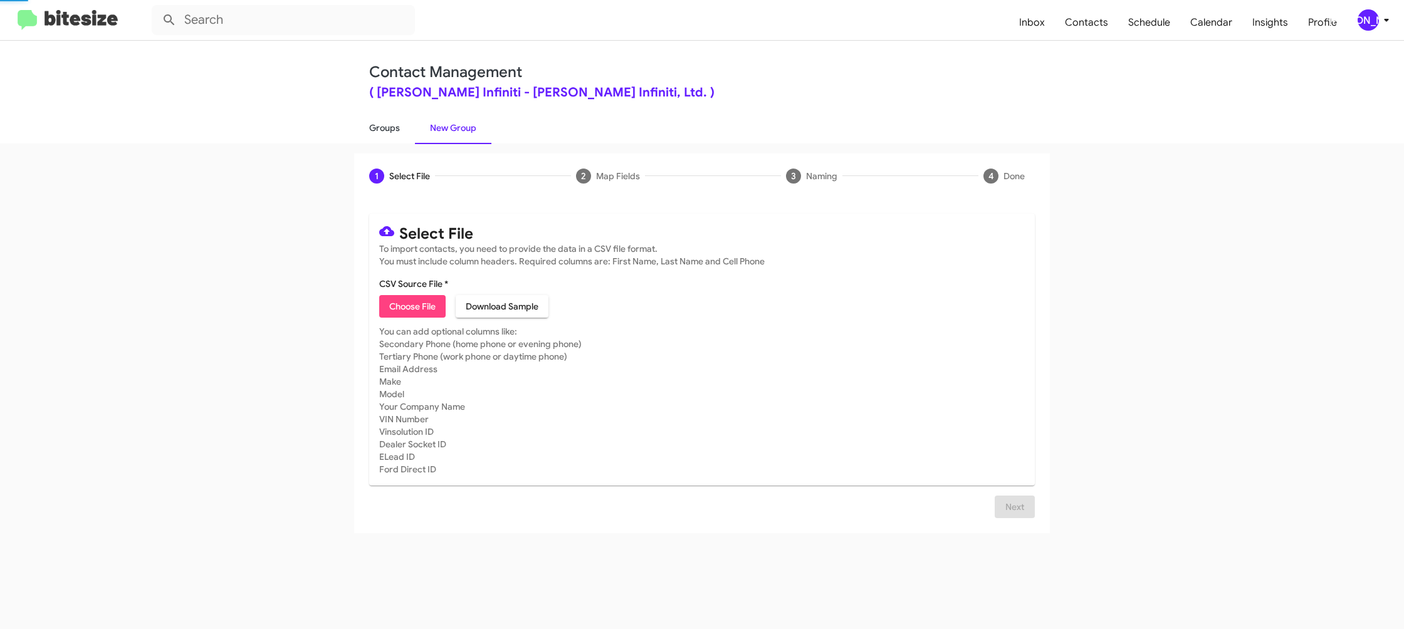
click at [385, 120] on link "Groups" at bounding box center [384, 128] width 61 height 33
type input "in:groups"
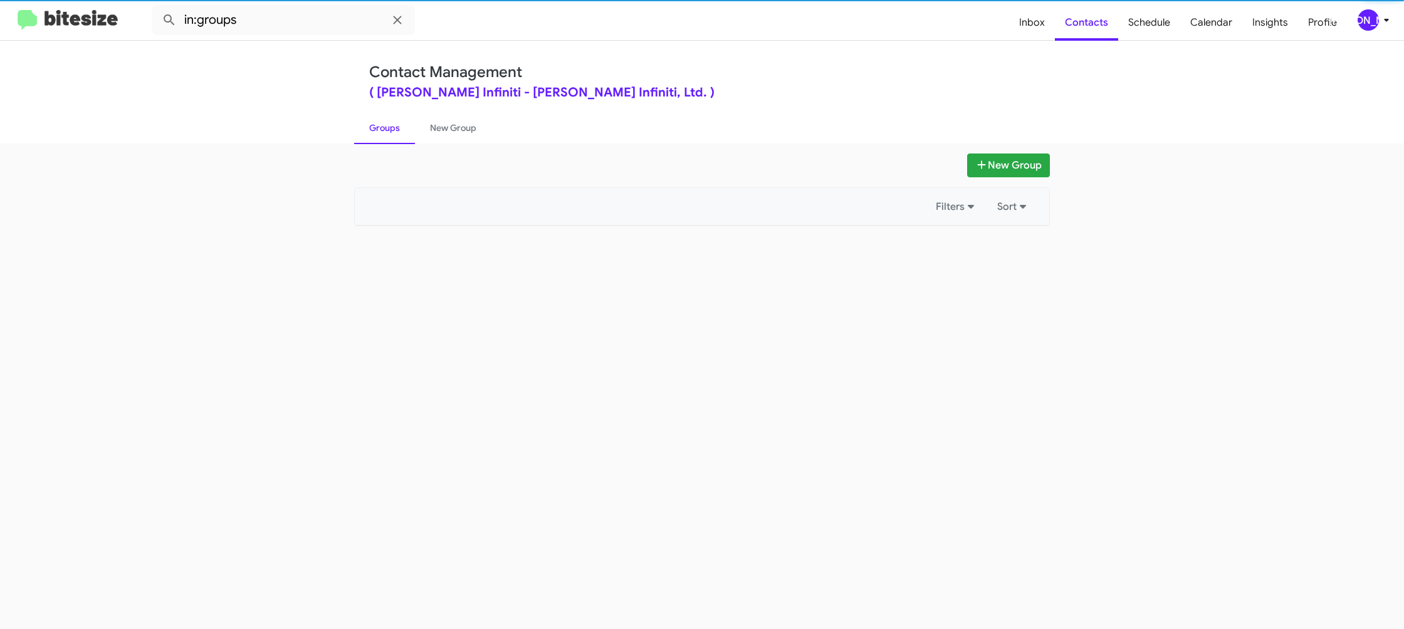
click at [385, 120] on link "Groups" at bounding box center [384, 128] width 61 height 33
drag, startPoint x: 385, startPoint y: 120, endPoint x: 512, endPoint y: 134, distance: 128.0
click at [386, 120] on link "Groups" at bounding box center [384, 128] width 61 height 33
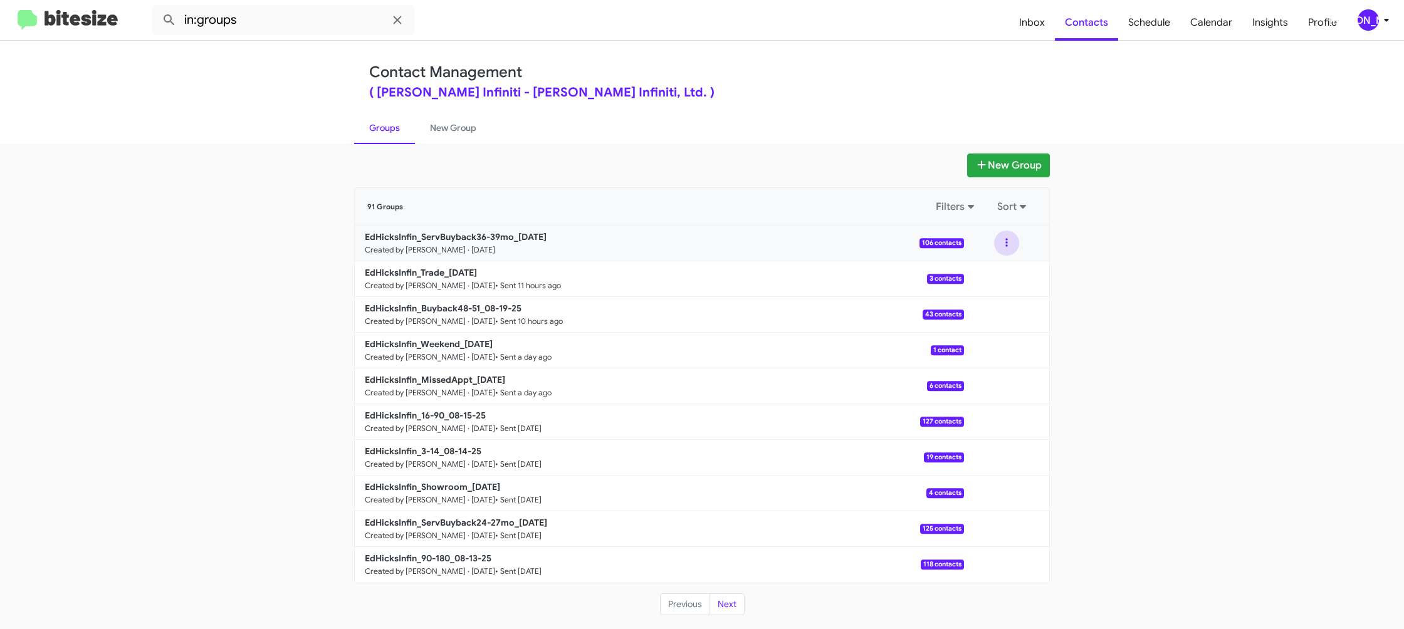
drag, startPoint x: 1004, startPoint y: 246, endPoint x: 1002, endPoint y: 253, distance: 7.1
click at [1004, 246] on button at bounding box center [1006, 243] width 25 height 25
click at [996, 268] on button "View contacts" at bounding box center [969, 277] width 100 height 30
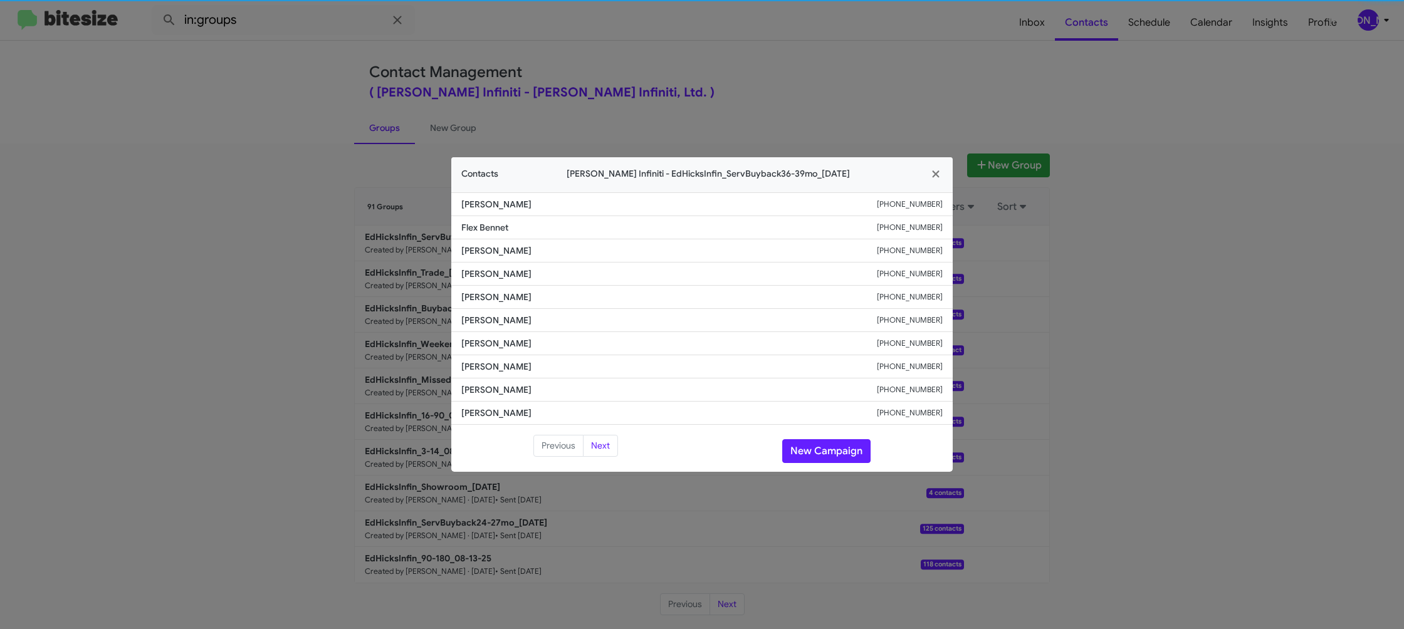
click at [483, 323] on span "Polly Ulch" at bounding box center [669, 320] width 416 height 13
copy span "Polly Ulch"
click at [903, 314] on li "Polly Ulch +13613328730" at bounding box center [702, 320] width 502 height 23
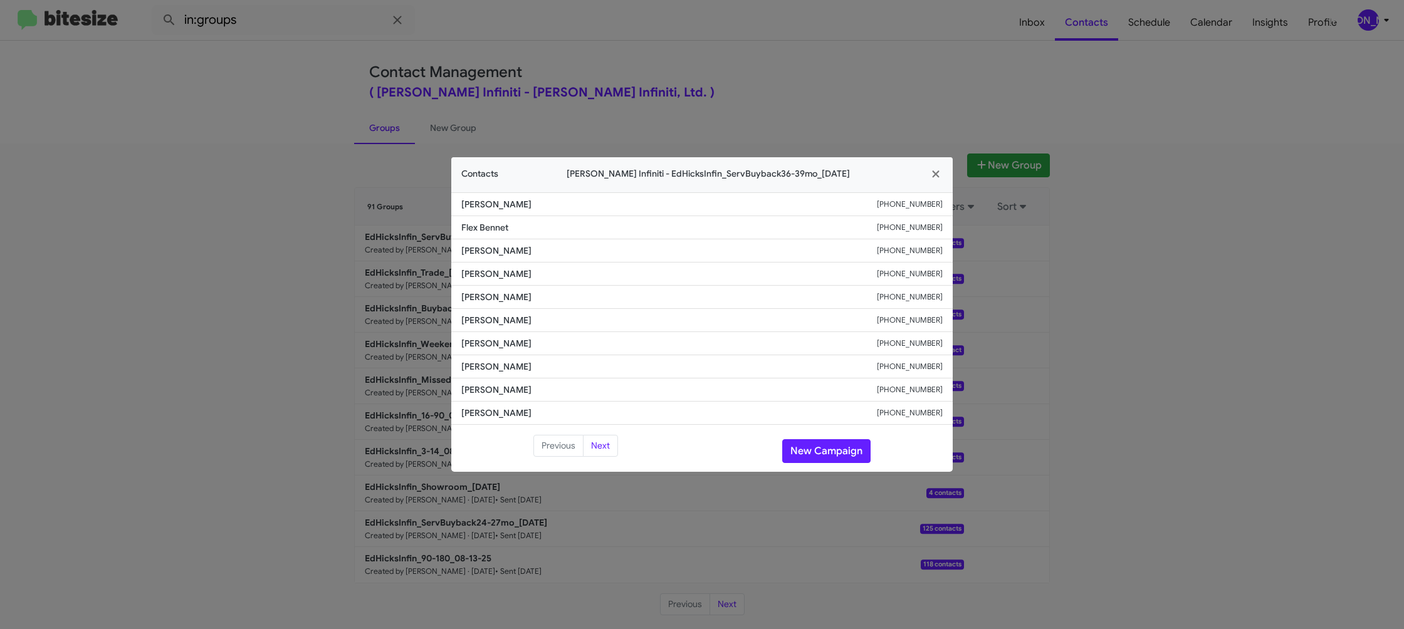
click at [921, 317] on small "+13613328730" at bounding box center [910, 320] width 66 height 13
copy small "+13613328730"
click at [818, 451] on button "New Campaign" at bounding box center [826, 451] width 88 height 24
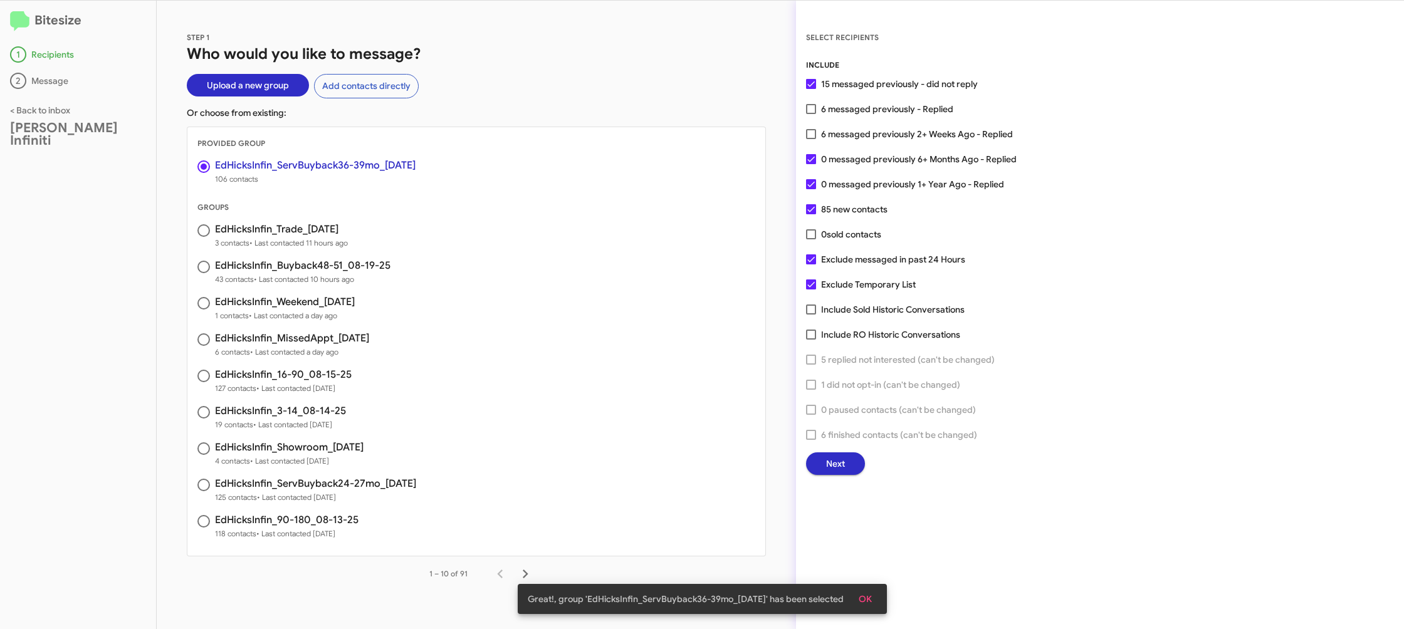
click at [826, 453] on span "Next" at bounding box center [835, 464] width 19 height 23
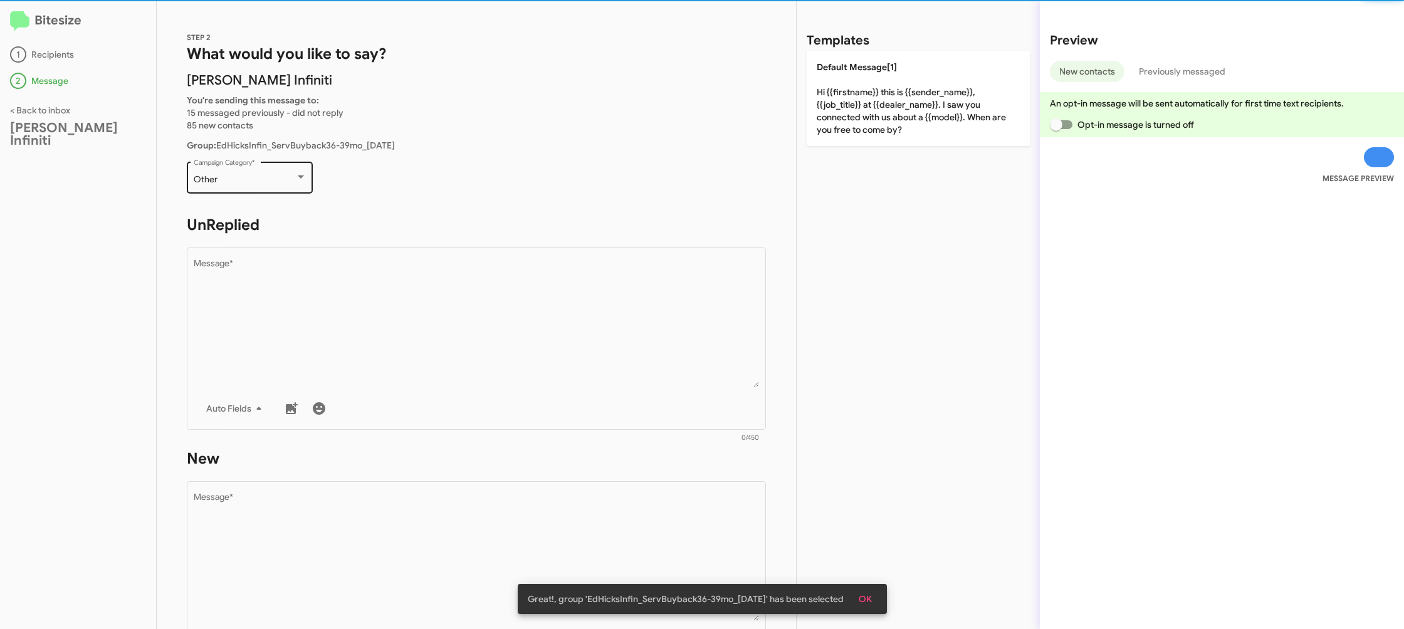
click at [267, 187] on div "Other Campaign Category *" at bounding box center [250, 176] width 113 height 34
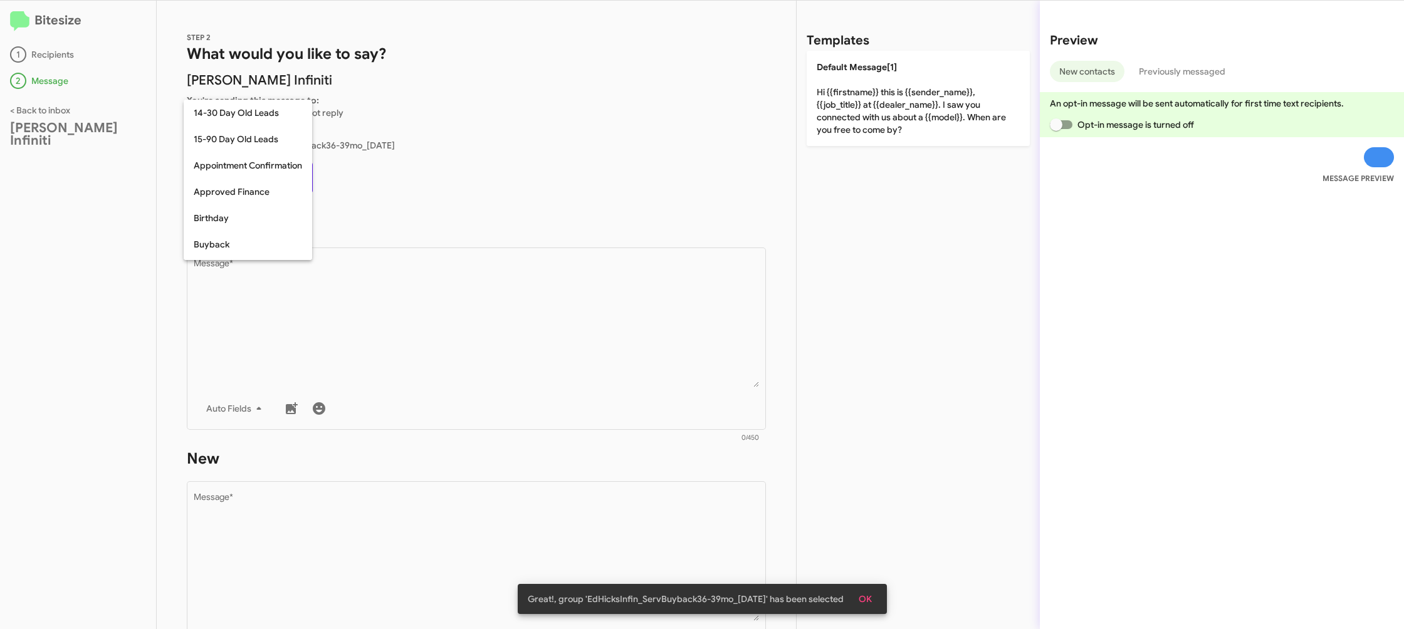
scroll to position [275, 0]
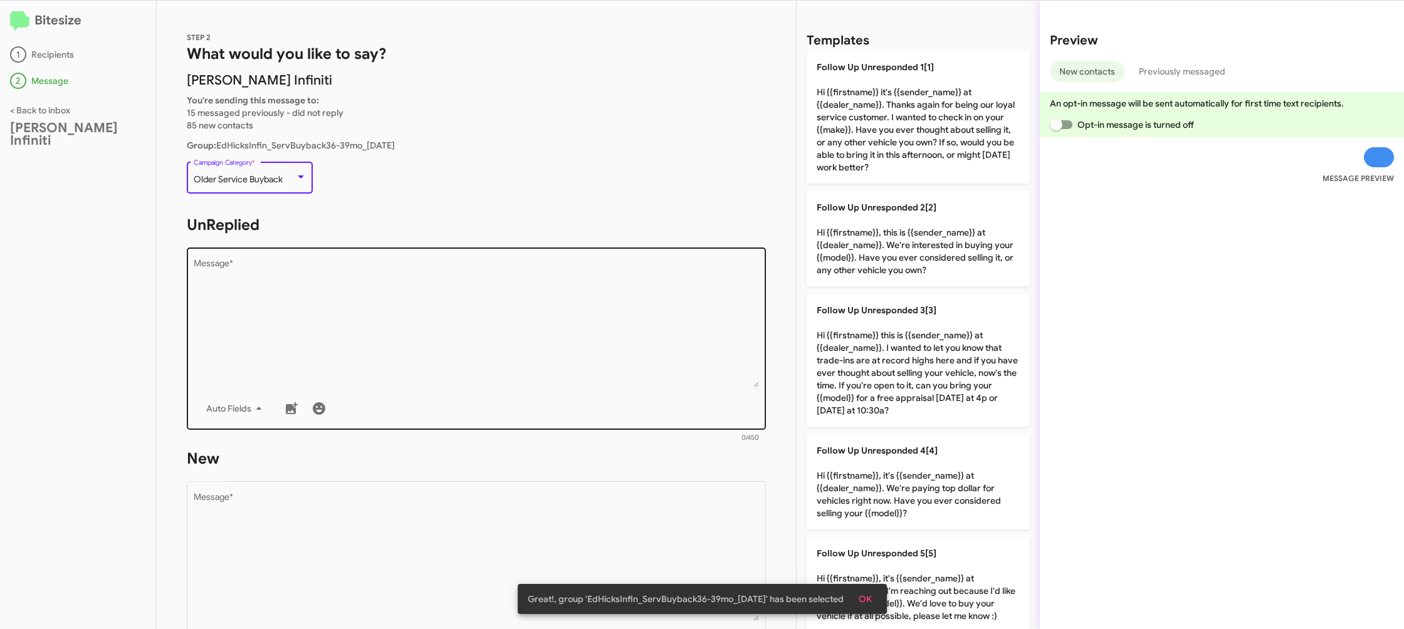
click at [520, 366] on textarea "Message *" at bounding box center [477, 324] width 566 height 128
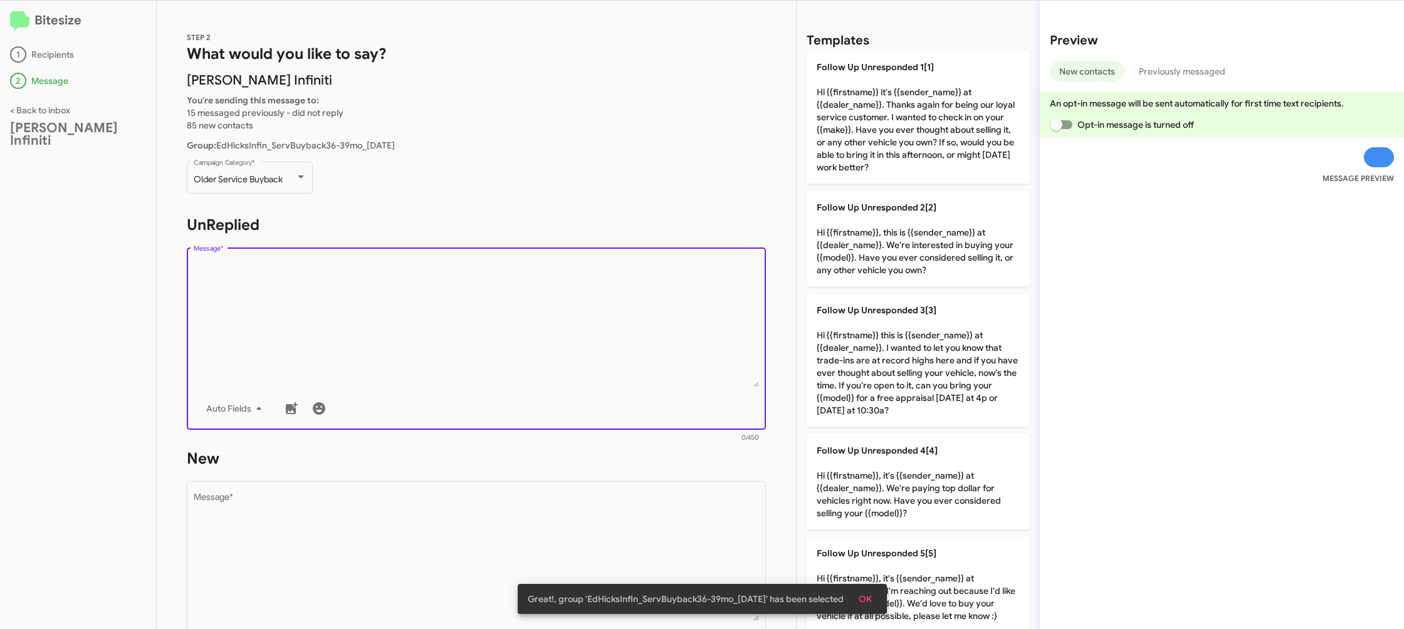
drag, startPoint x: 965, startPoint y: 100, endPoint x: 678, endPoint y: 357, distance: 385.8
click at [964, 101] on p "Follow Up Unresponded 1[1] Hi {{firstname}} it's {{sender_name}} at {{dealer_na…" at bounding box center [918, 117] width 223 height 133
type textarea "Hi {{firstname}} it's {{sender_name}} at {{dealer_name}}. Thanks again for bein…"
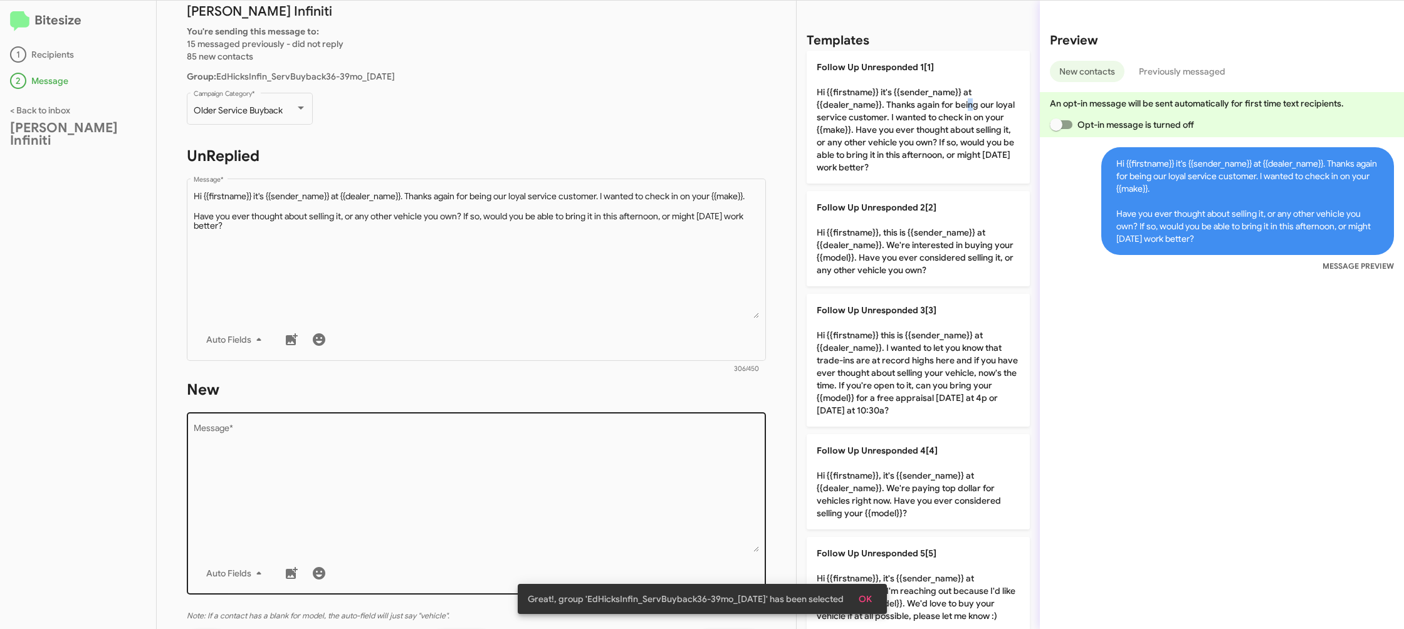
scroll to position [110, 0]
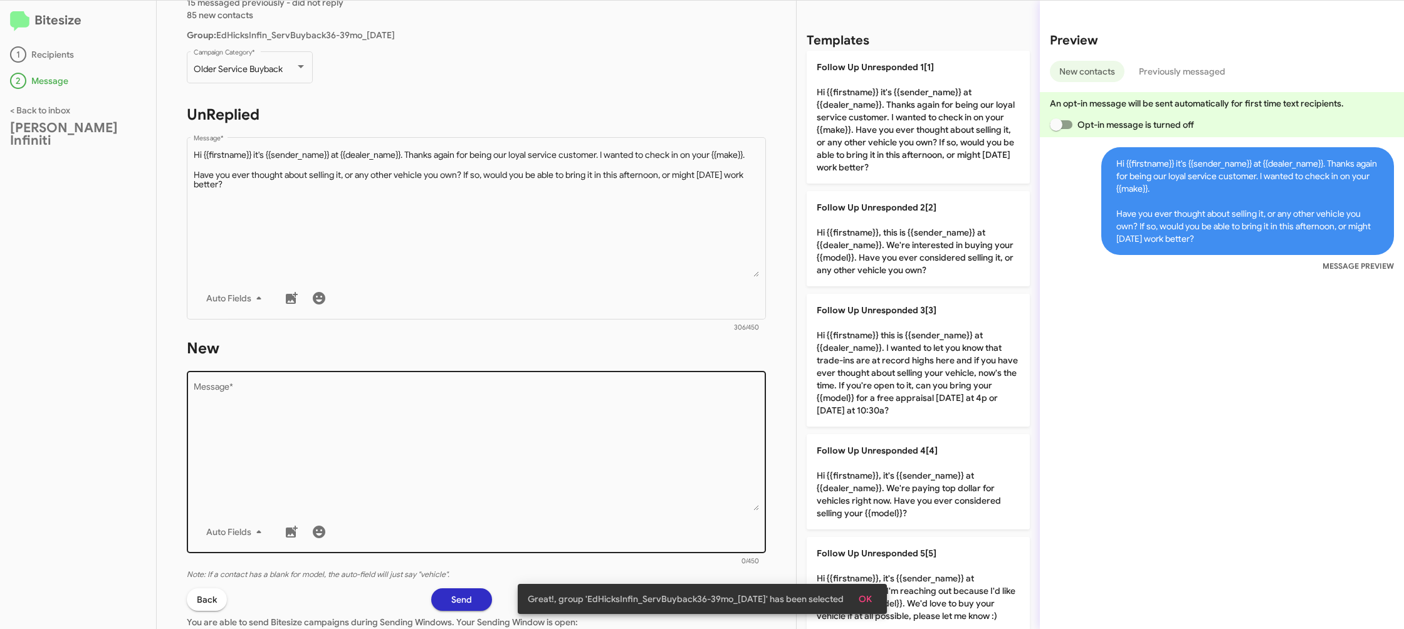
click at [646, 475] on textarea "Message *" at bounding box center [477, 447] width 566 height 128
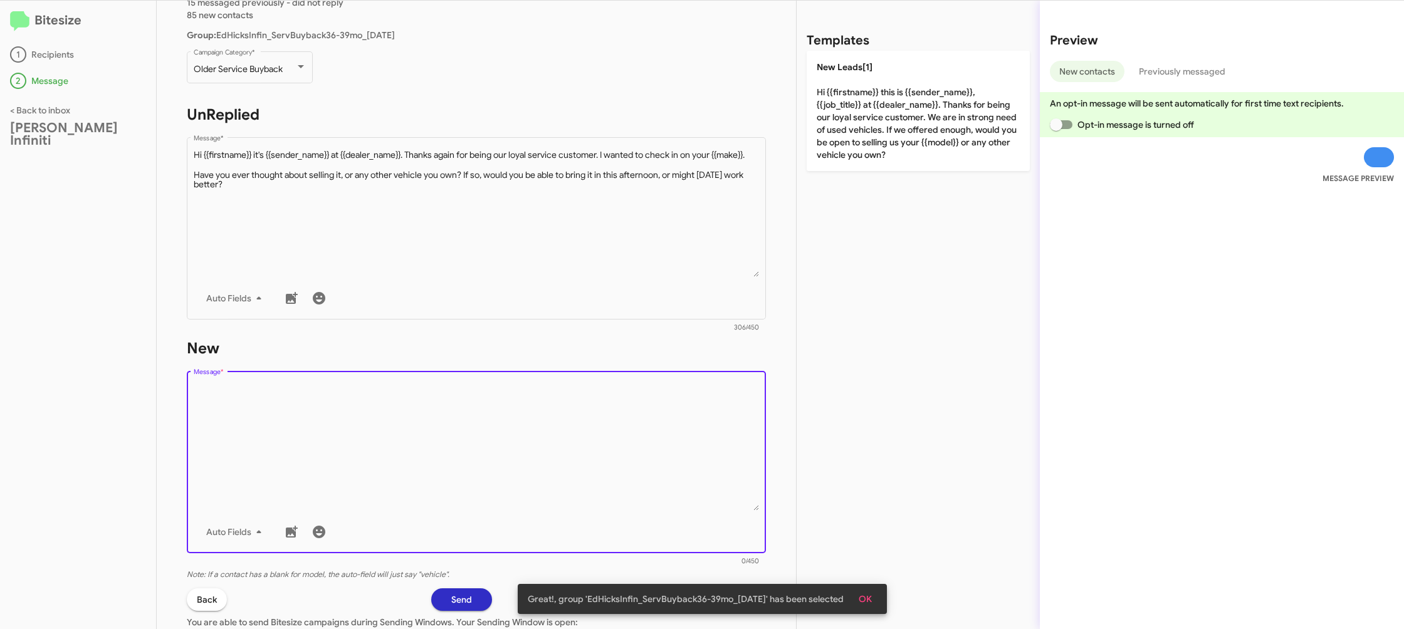
drag, startPoint x: 646, startPoint y: 475, endPoint x: 810, endPoint y: 209, distance: 311.6
click at [652, 444] on textarea "Message *" at bounding box center [477, 447] width 566 height 128
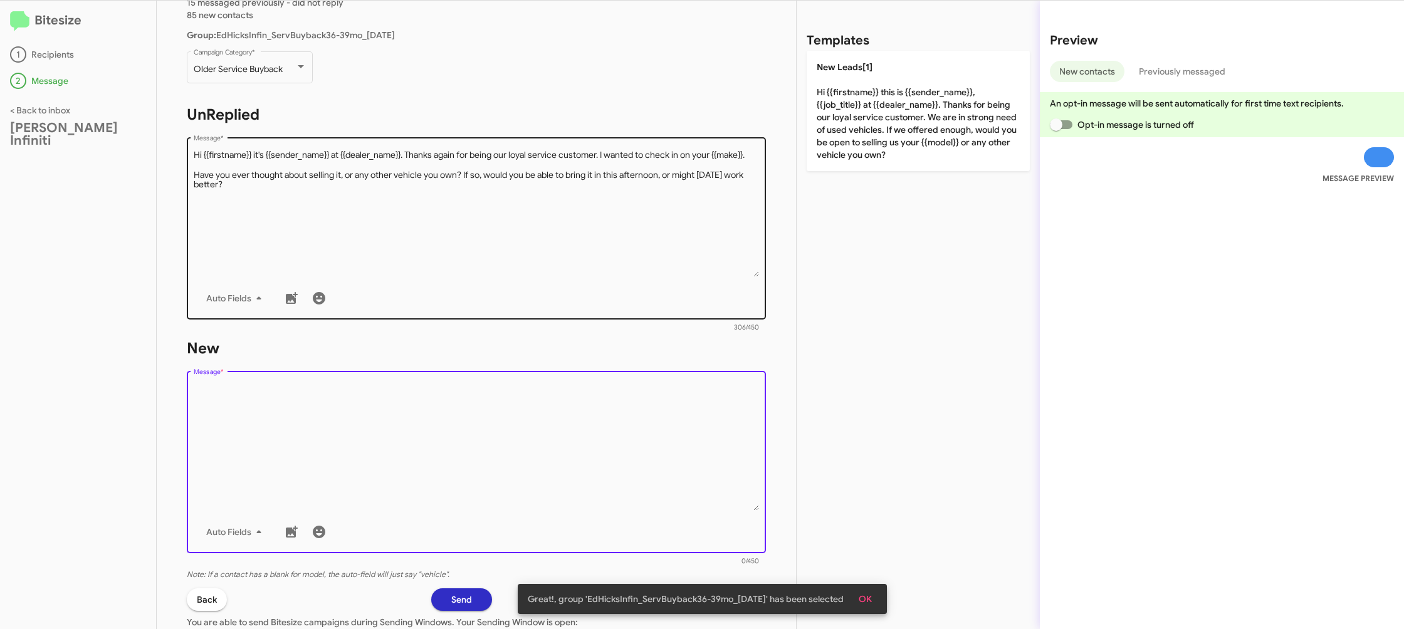
drag, startPoint x: 868, startPoint y: 155, endPoint x: 744, endPoint y: 294, distance: 186.9
click at [867, 159] on p "New Leads[1] Hi {{firstname}} this is {{sender_name}}, {{job_title}} at {{deale…" at bounding box center [918, 111] width 223 height 120
type textarea "Hi {{firstname}} this is {{sender_name}}, {{job_title}} at {{dealer_name}}. Tha…"
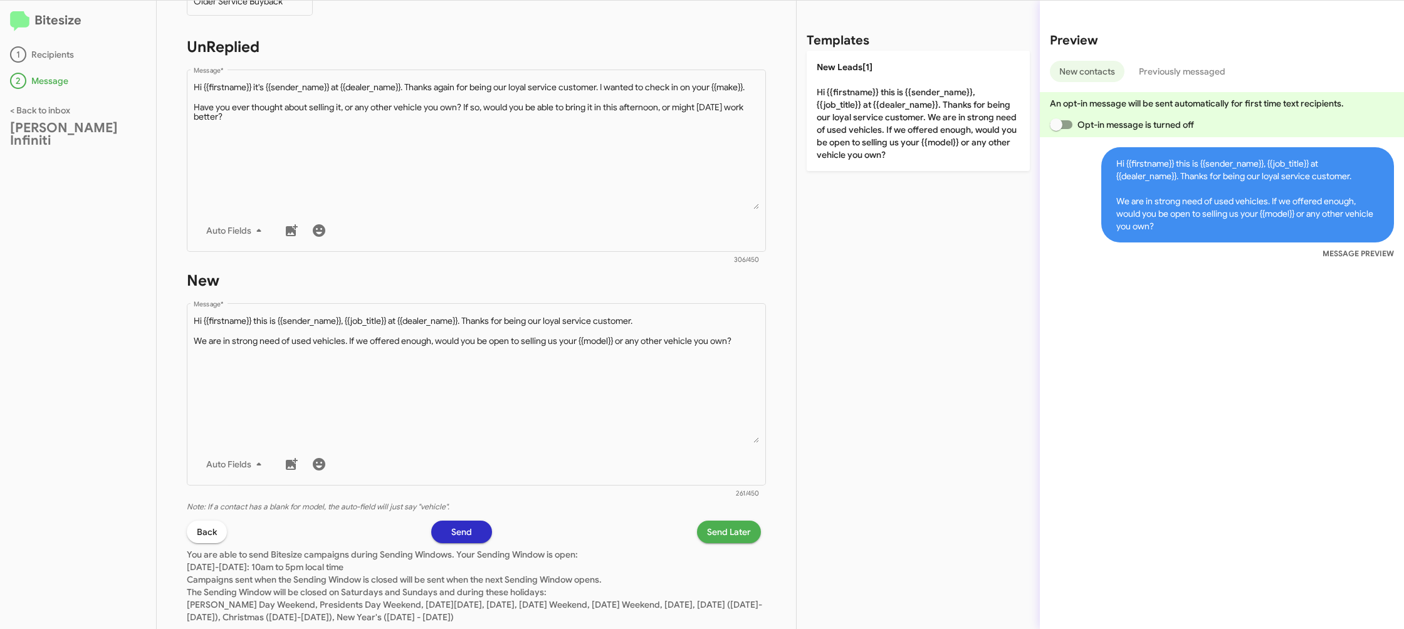
scroll to position [186, 0]
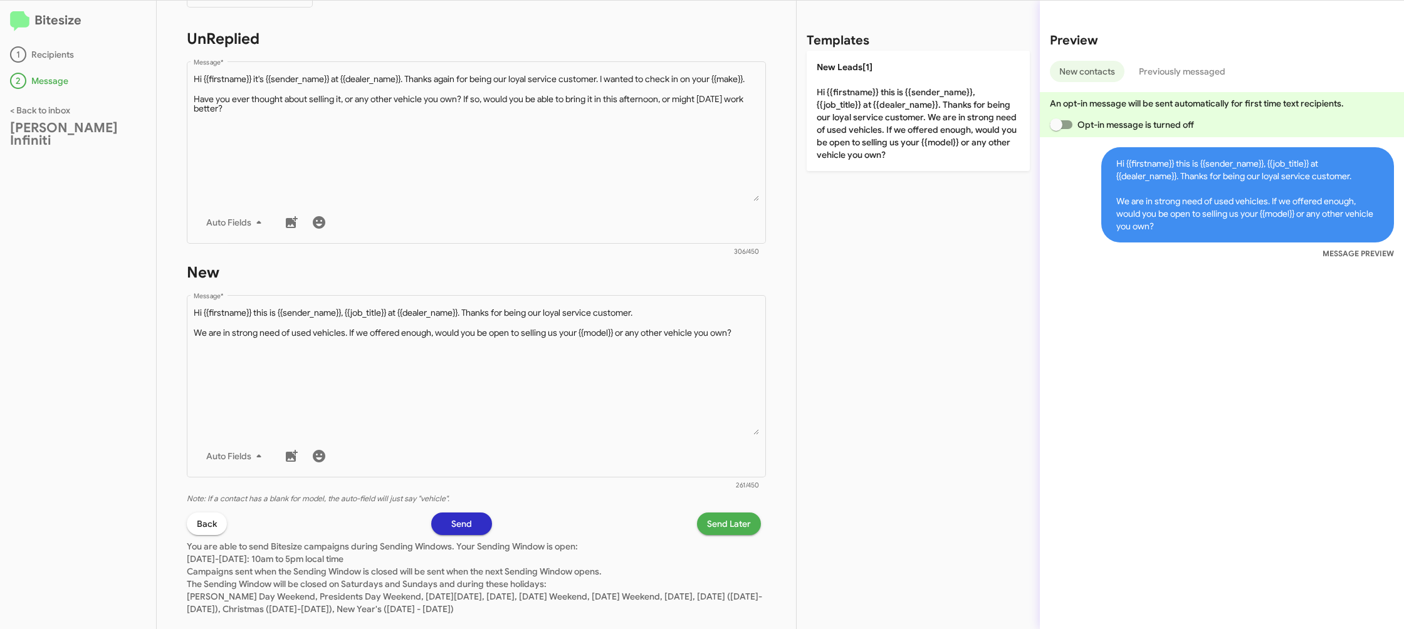
click at [722, 526] on span "Send Later" at bounding box center [729, 524] width 44 height 23
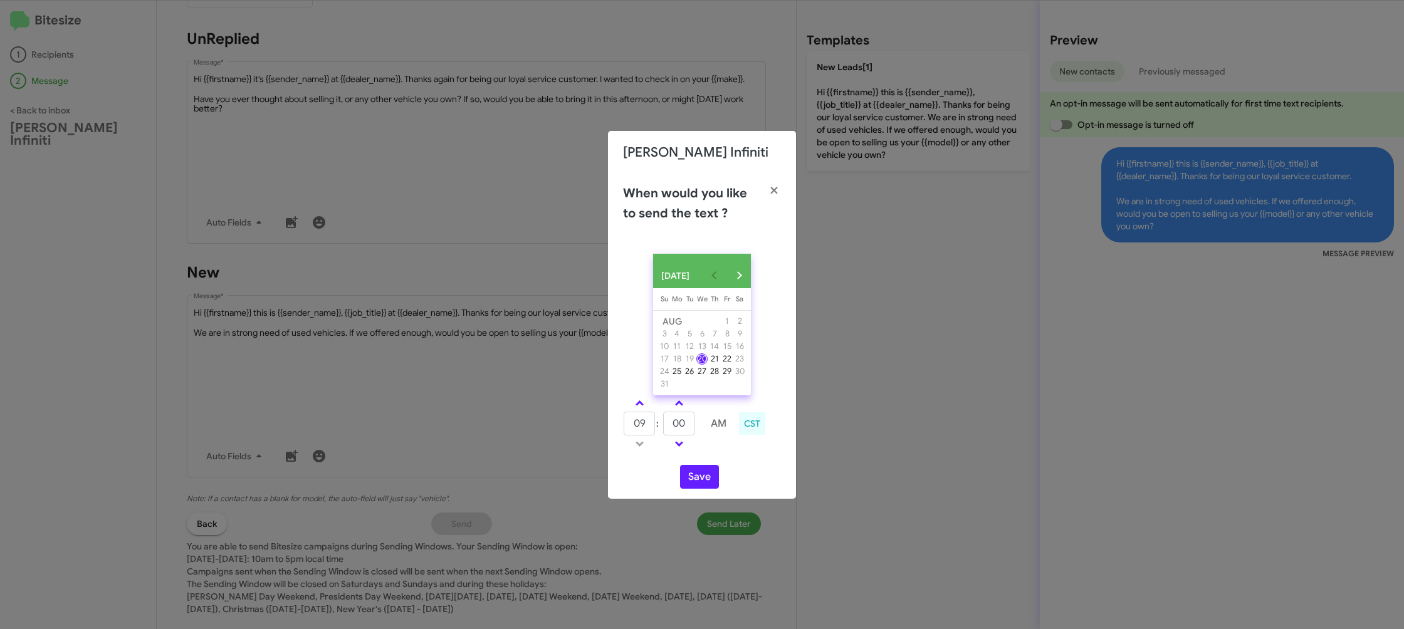
drag, startPoint x: 639, startPoint y: 407, endPoint x: 681, endPoint y: 427, distance: 46.5
click at [639, 407] on span at bounding box center [640, 405] width 8 height 8
type input "10"
click at [681, 427] on input "00" at bounding box center [678, 424] width 31 height 24
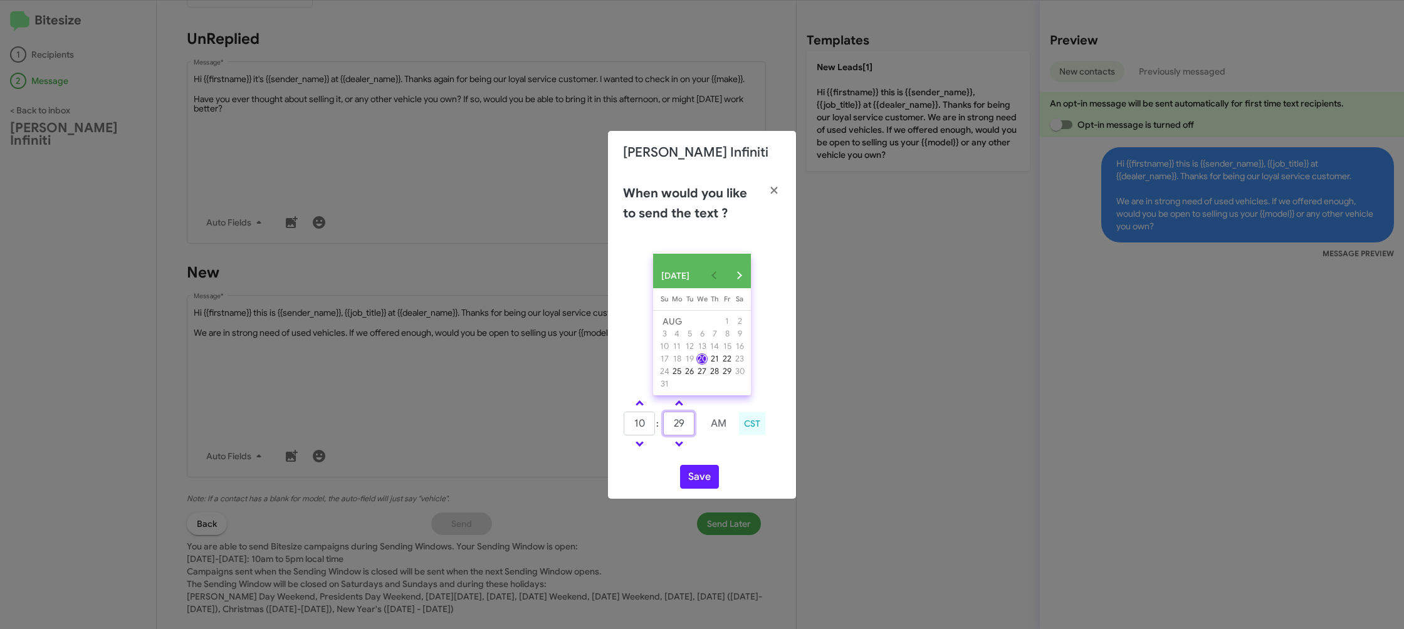
type input "29"
click at [720, 455] on div "10 : 29 AM CST" at bounding box center [702, 426] width 177 height 60
click at [703, 475] on button "Save" at bounding box center [699, 477] width 39 height 24
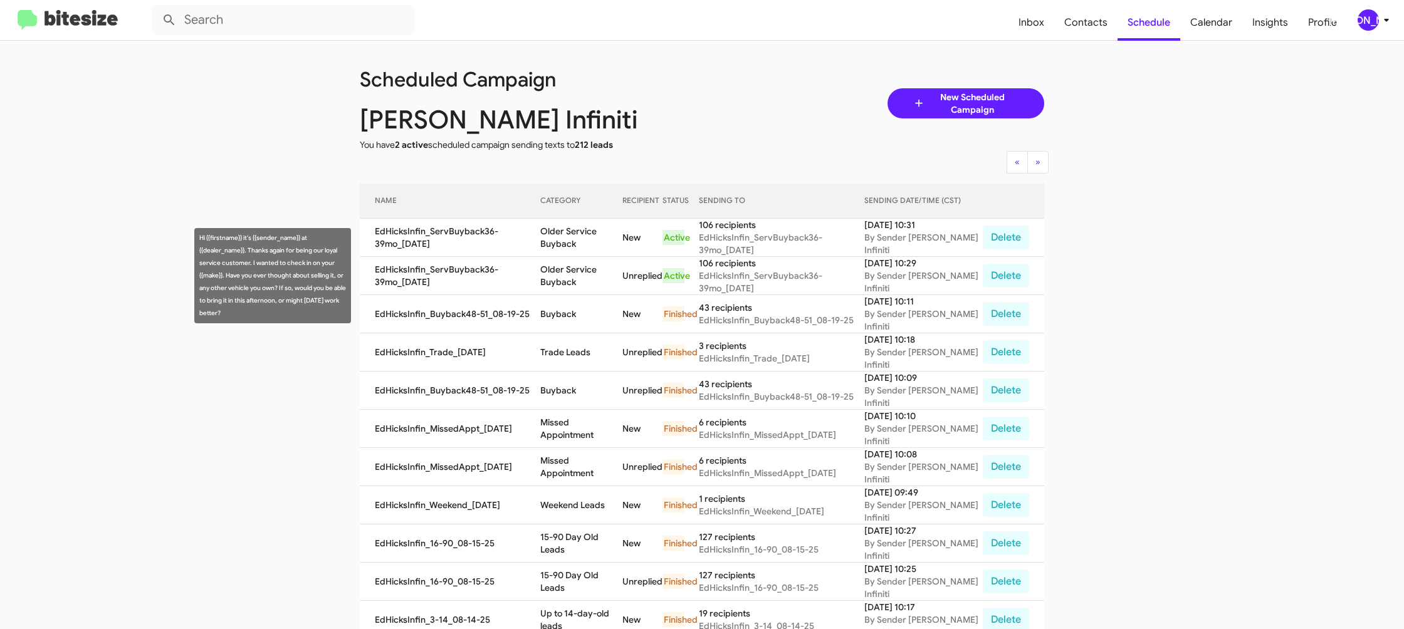
click at [577, 279] on td "Older Service Buyback" at bounding box center [580, 276] width 81 height 38
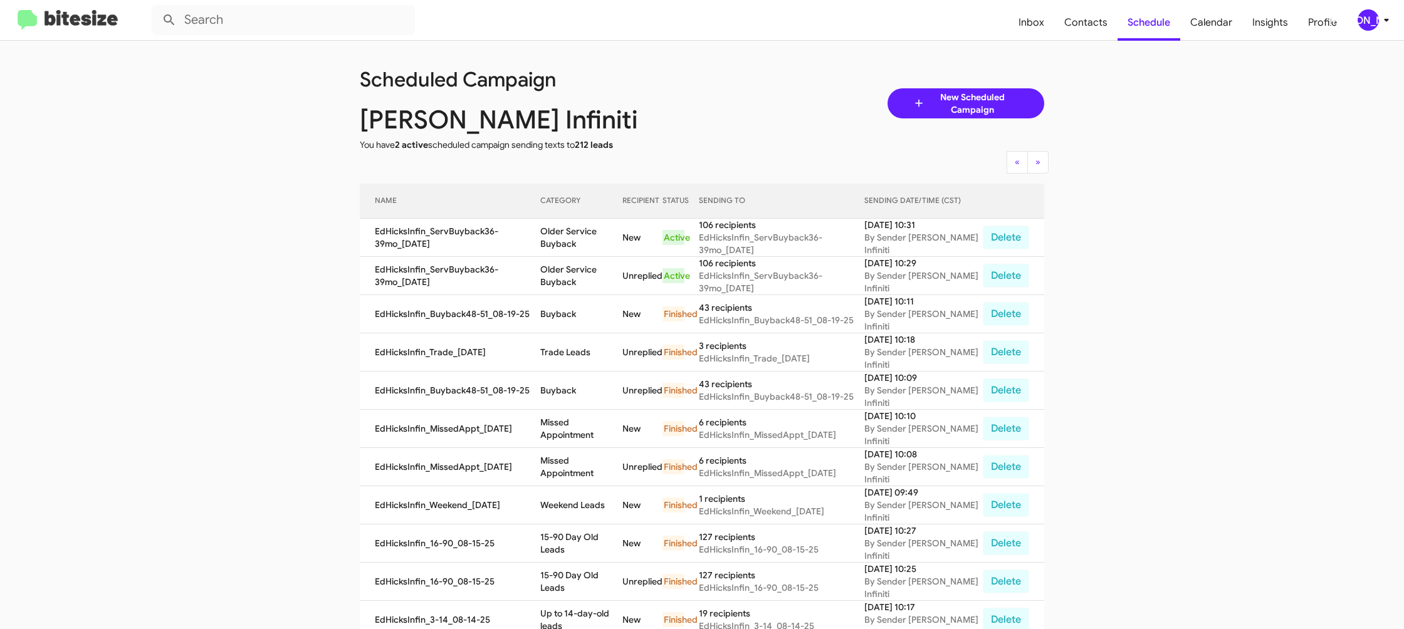
click at [577, 279] on td "Older Service Buyback" at bounding box center [580, 276] width 81 height 38
drag, startPoint x: 577, startPoint y: 279, endPoint x: 550, endPoint y: 289, distance: 28.8
click at [577, 278] on td "Older Service Buyback" at bounding box center [580, 276] width 81 height 38
copy td "Older Service Buyback"
click at [1368, 23] on div "[PERSON_NAME]" at bounding box center [1368, 19] width 21 height 21
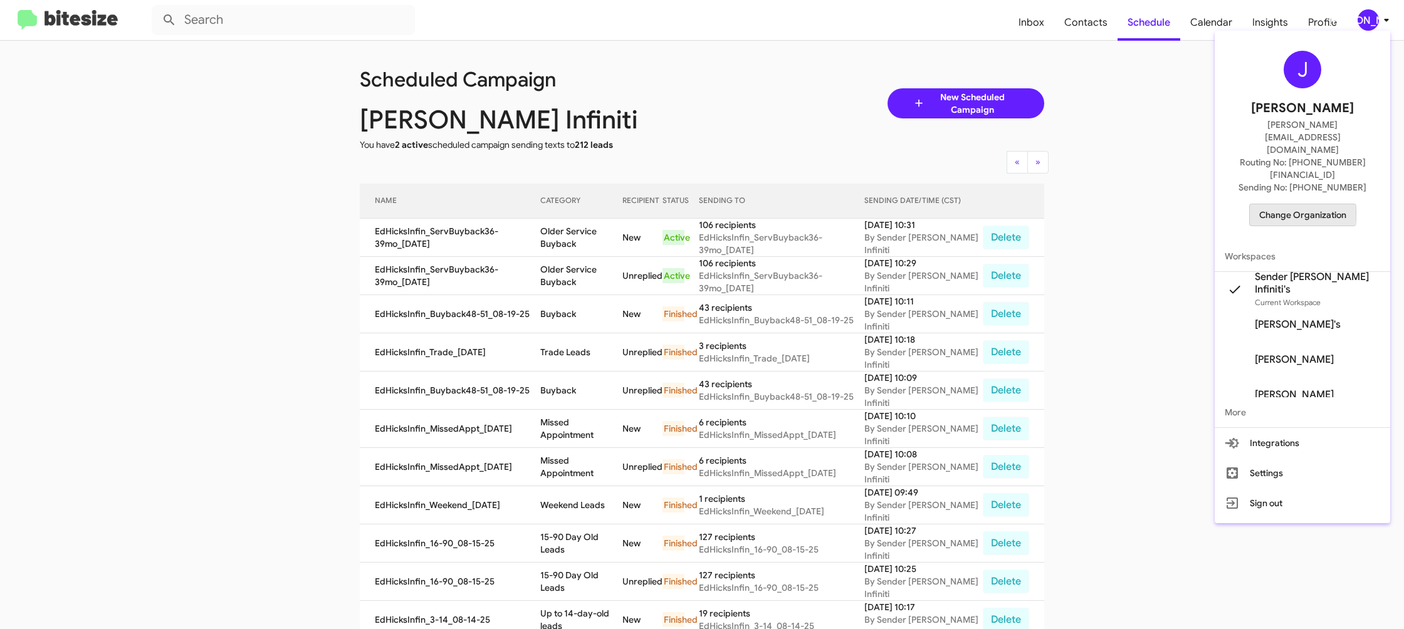
click at [1284, 204] on span "Change Organization" at bounding box center [1302, 214] width 87 height 21
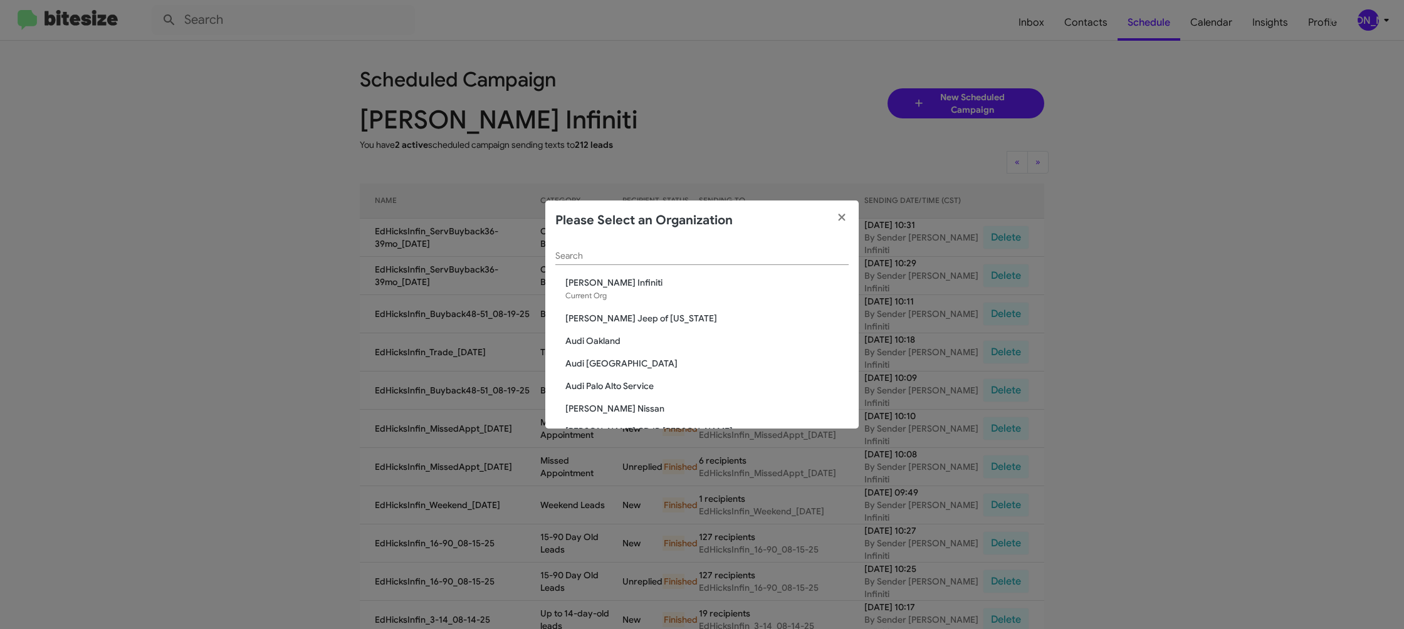
click at [602, 258] on input "Search" at bounding box center [701, 256] width 293 height 10
type input "ed"
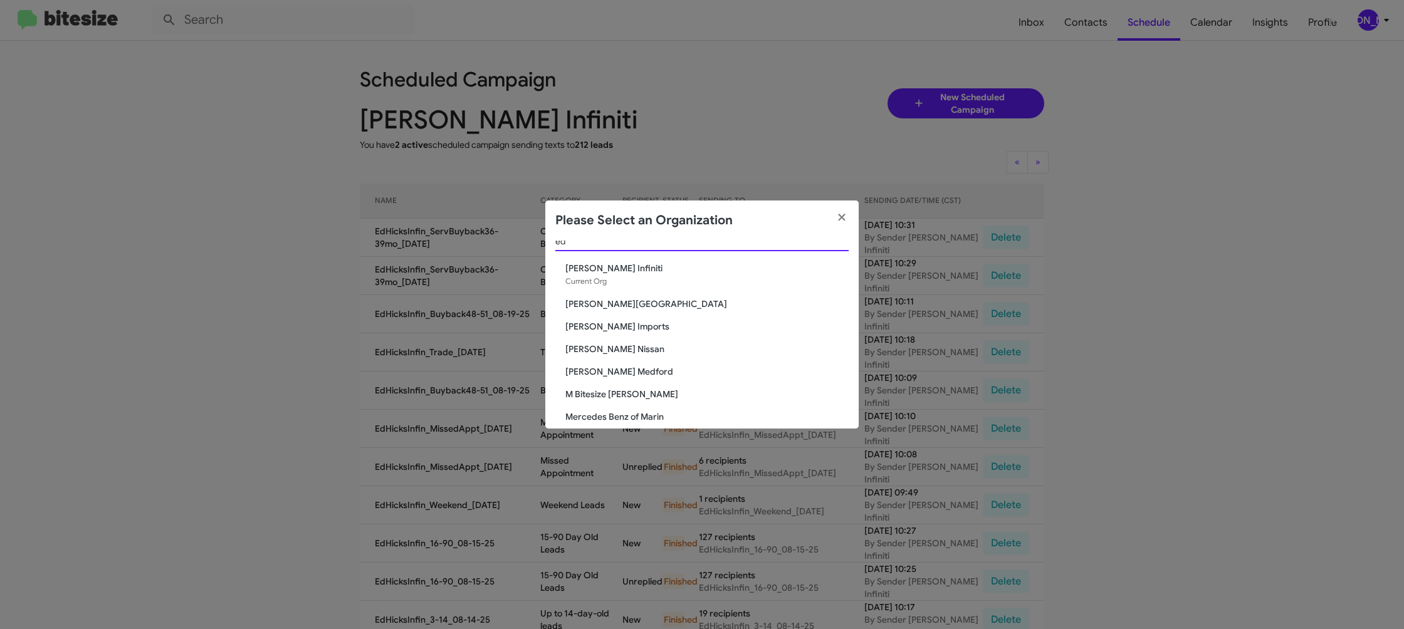
click at [591, 346] on span "Ed Hicks Nissan" at bounding box center [706, 349] width 283 height 13
click at [592, 347] on span "Ed Hicks Nissan" at bounding box center [706, 347] width 283 height 13
drag, startPoint x: 592, startPoint y: 346, endPoint x: 567, endPoint y: 226, distance: 122.2
click at [587, 308] on div "ed Search Ed Hicks Infiniti Current Org Don Ledford Auto Center Ed Hicks Import…" at bounding box center [701, 335] width 313 height 188
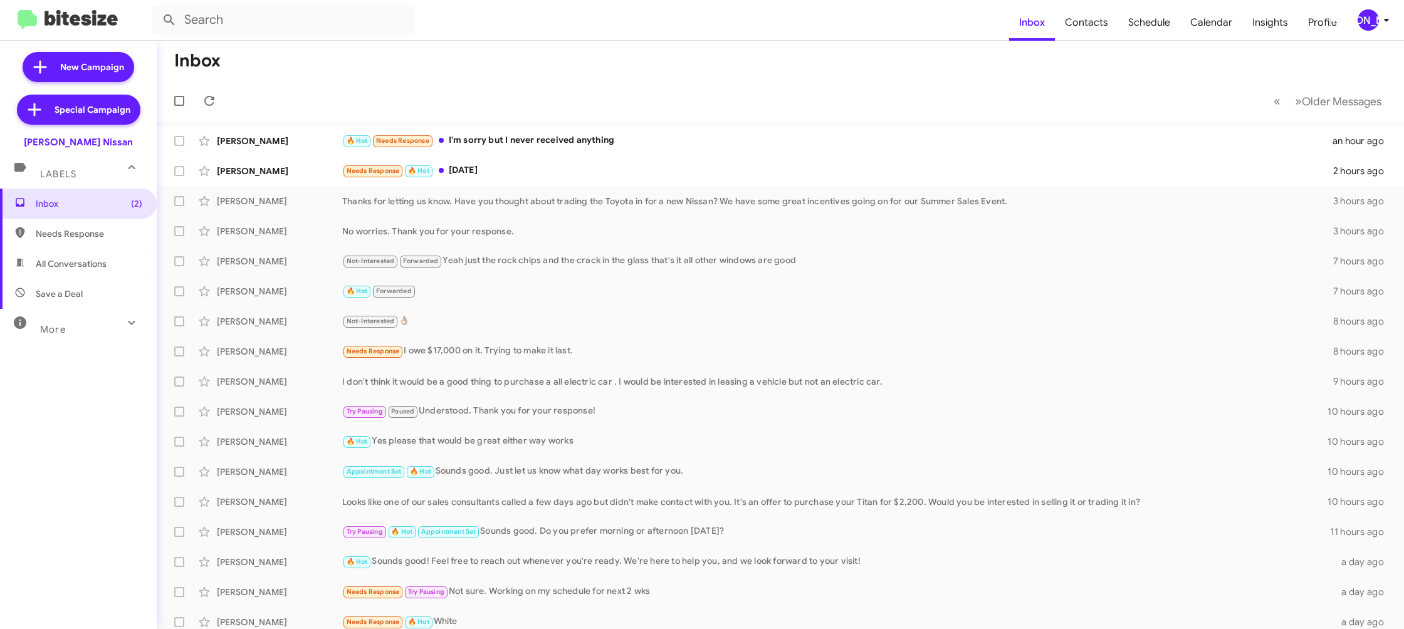
drag, startPoint x: 1388, startPoint y: 18, endPoint x: 1382, endPoint y: 23, distance: 7.5
click at [1387, 18] on icon at bounding box center [1386, 20] width 15 height 15
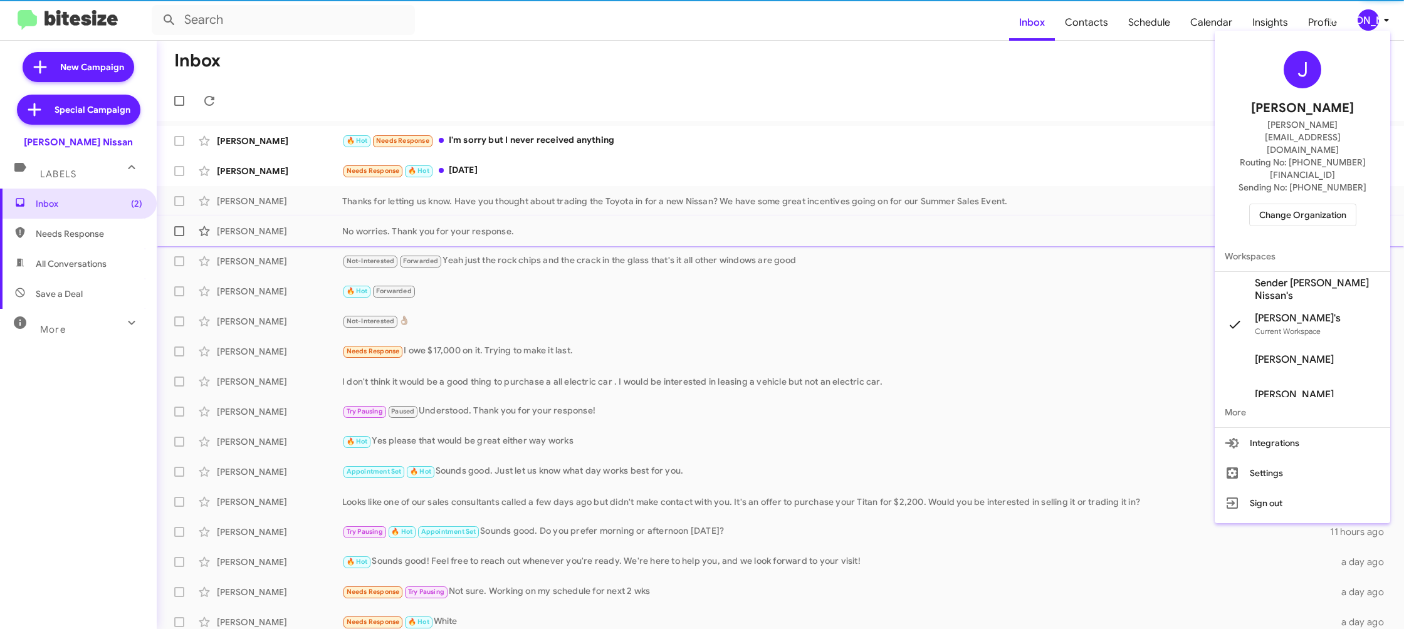
drag, startPoint x: 1317, startPoint y: 241, endPoint x: 1297, endPoint y: 229, distance: 22.8
click at [1317, 272] on span "Sender [PERSON_NAME] Nissan's" at bounding box center [1303, 289] width 176 height 35
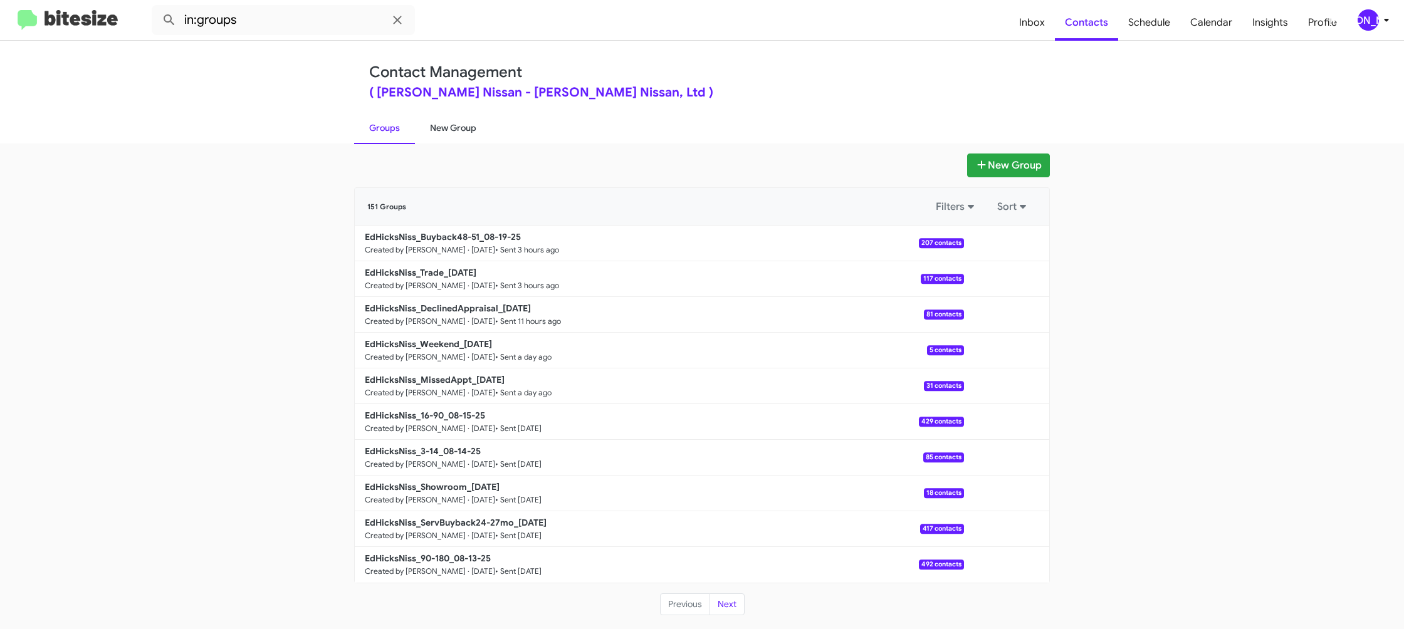
click at [440, 119] on link "New Group" at bounding box center [453, 128] width 76 height 33
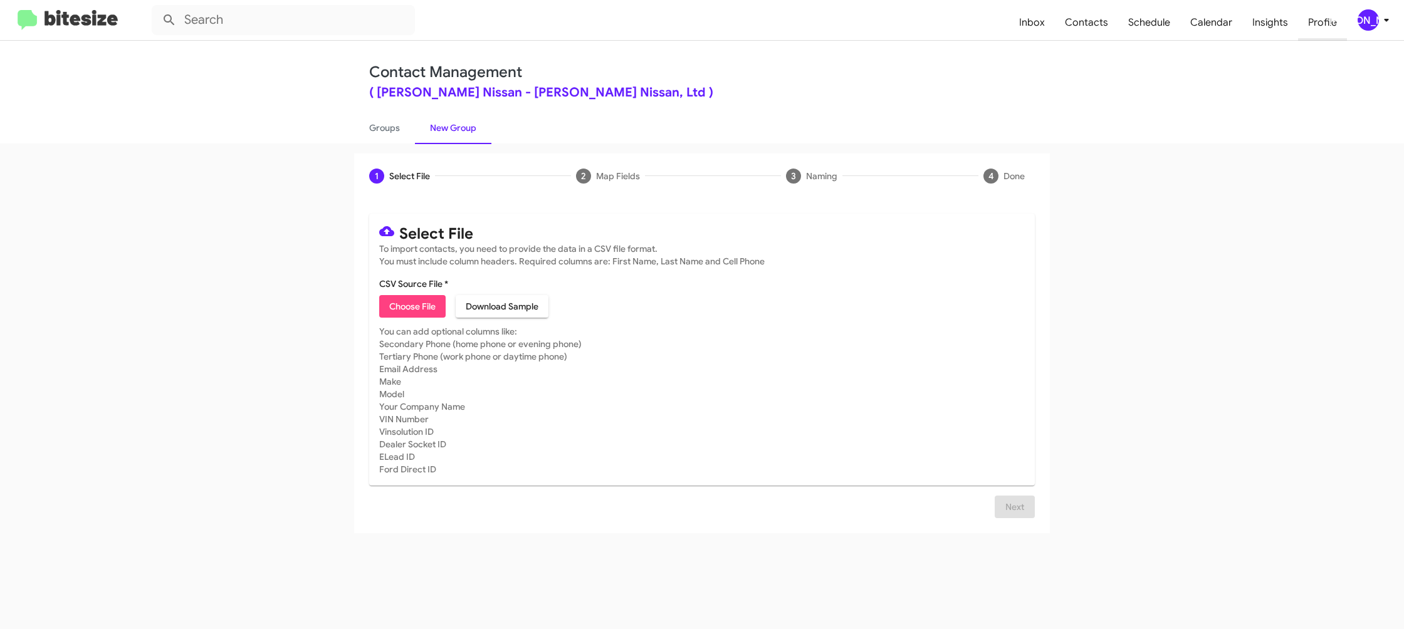
click at [1346, 6] on span "Profile" at bounding box center [1322, 22] width 49 height 36
click at [1366, 13] on div "[PERSON_NAME]" at bounding box center [1368, 19] width 21 height 21
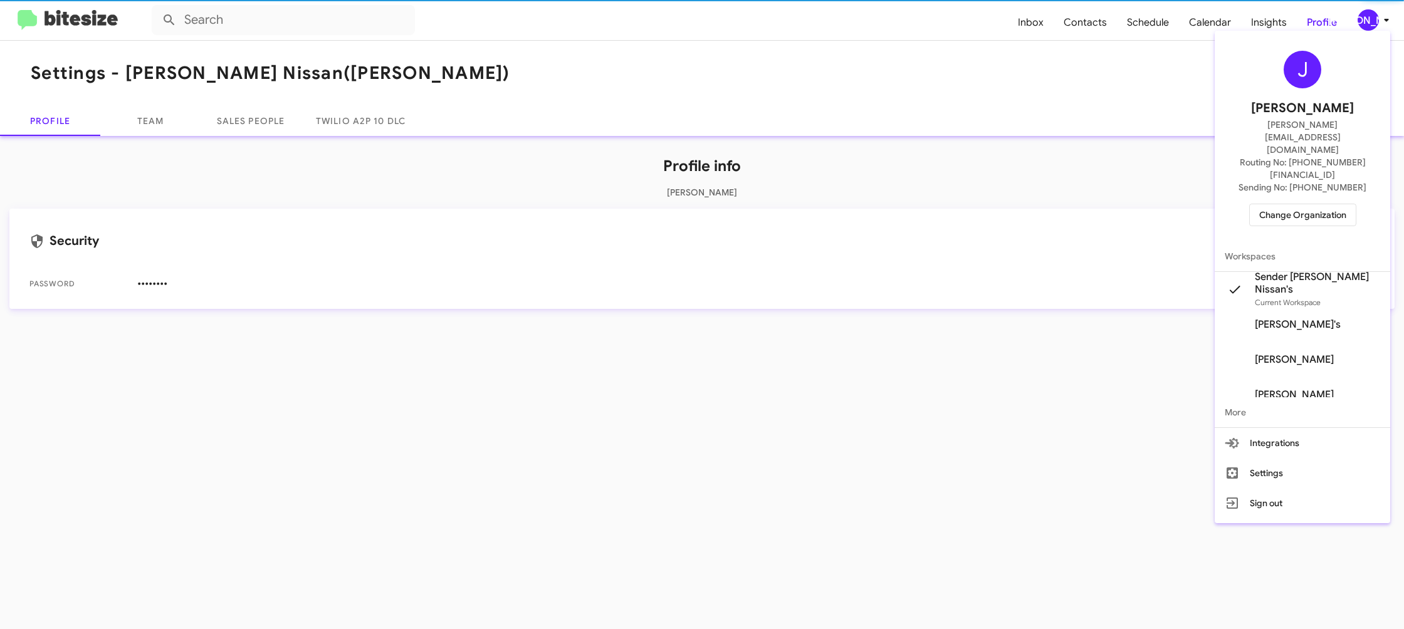
drag, startPoint x: 1365, startPoint y: 13, endPoint x: 1313, endPoint y: 3, distance: 53.6
click at [1365, 14] on div at bounding box center [702, 314] width 1404 height 629
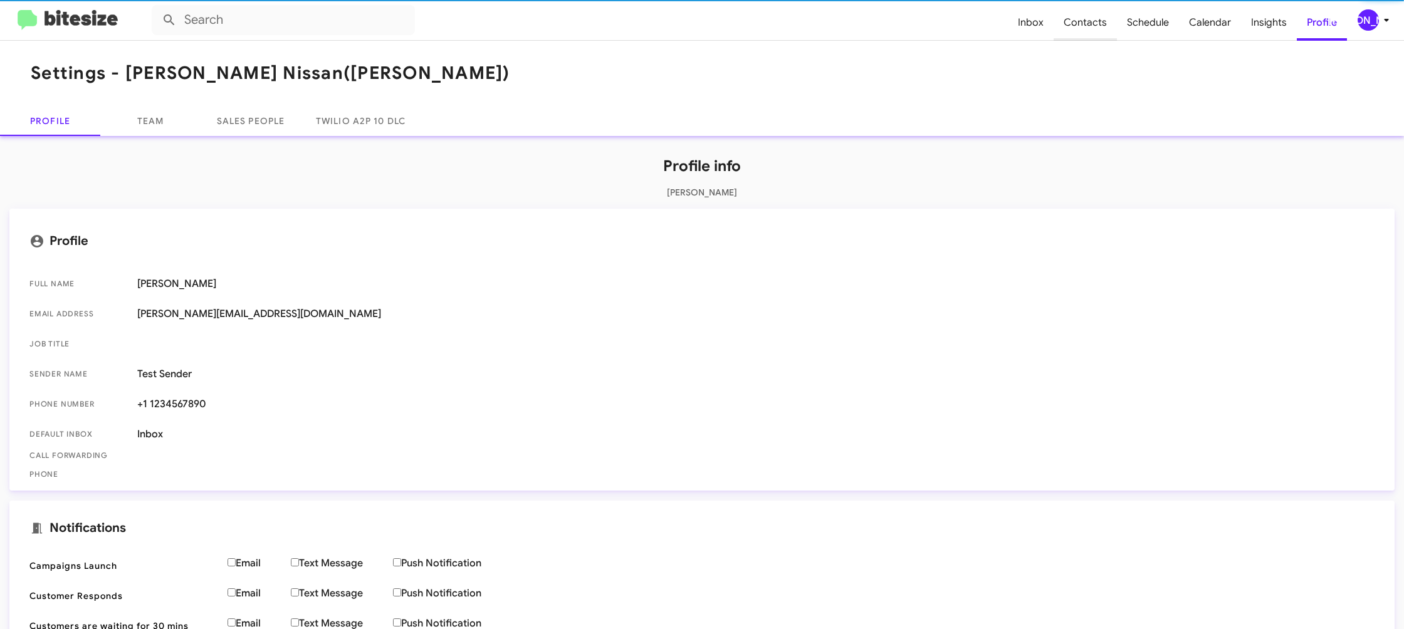
click at [1081, 23] on span "Contacts" at bounding box center [1085, 22] width 63 height 36
type input "in:groups"
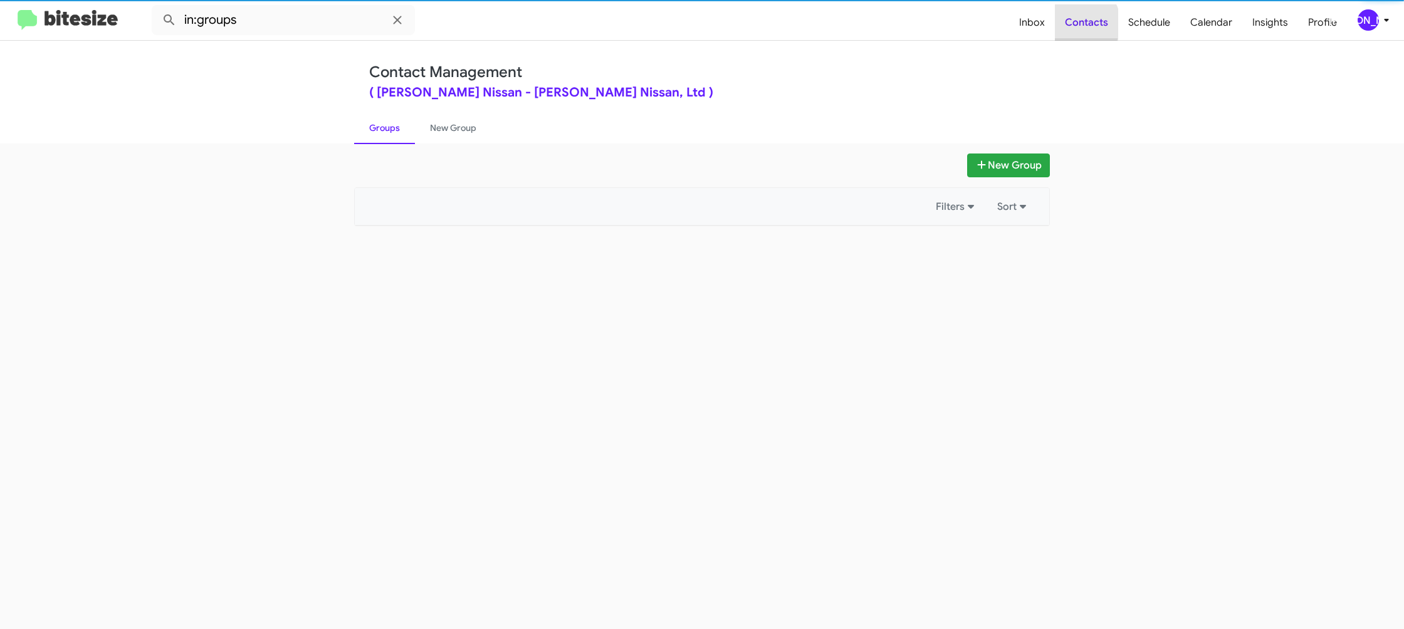
click at [1081, 23] on span "Contacts" at bounding box center [1086, 22] width 63 height 36
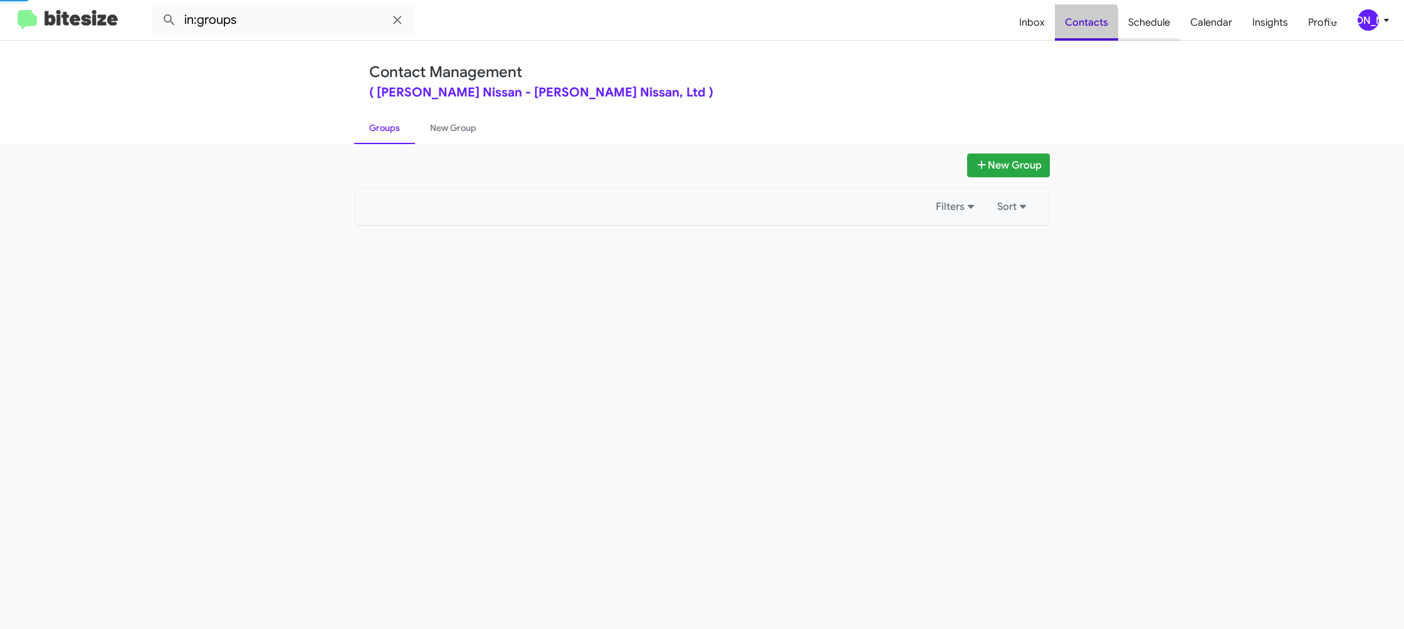
drag, startPoint x: 1081, startPoint y: 23, endPoint x: 1127, endPoint y: 25, distance: 45.8
click at [1081, 23] on span "Contacts" at bounding box center [1086, 22] width 63 height 36
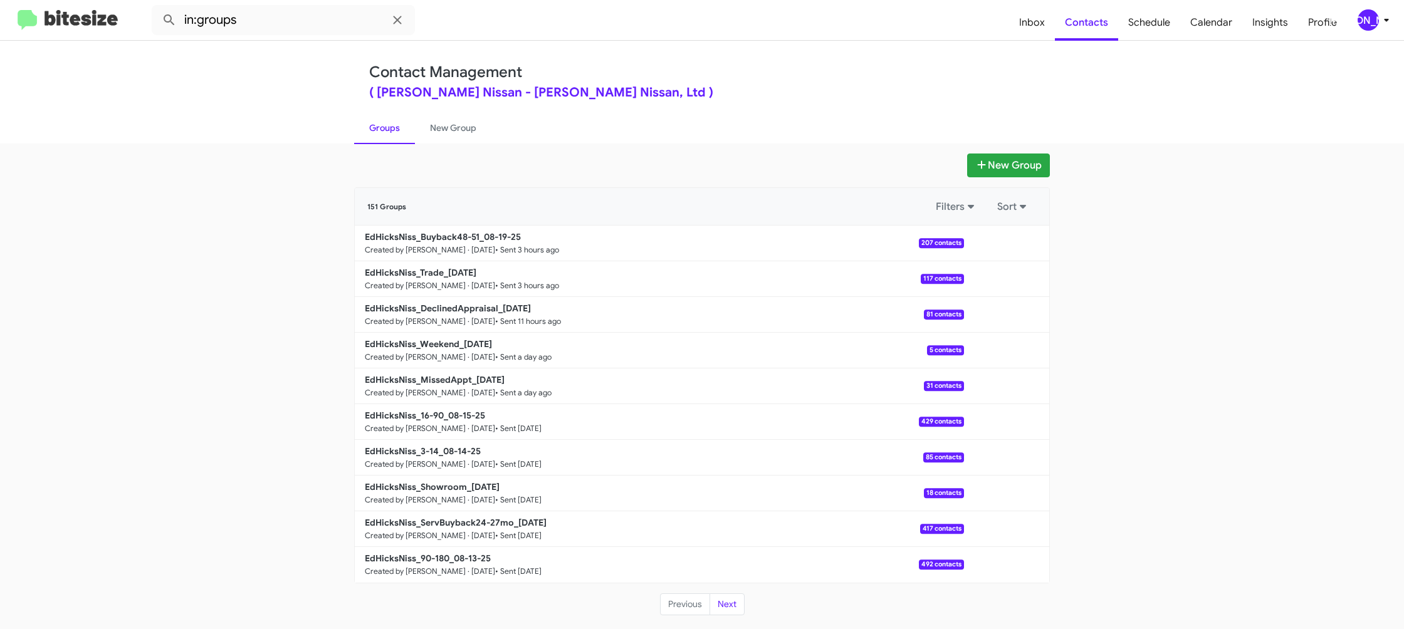
click at [1371, 21] on div "[PERSON_NAME]" at bounding box center [1368, 19] width 21 height 21
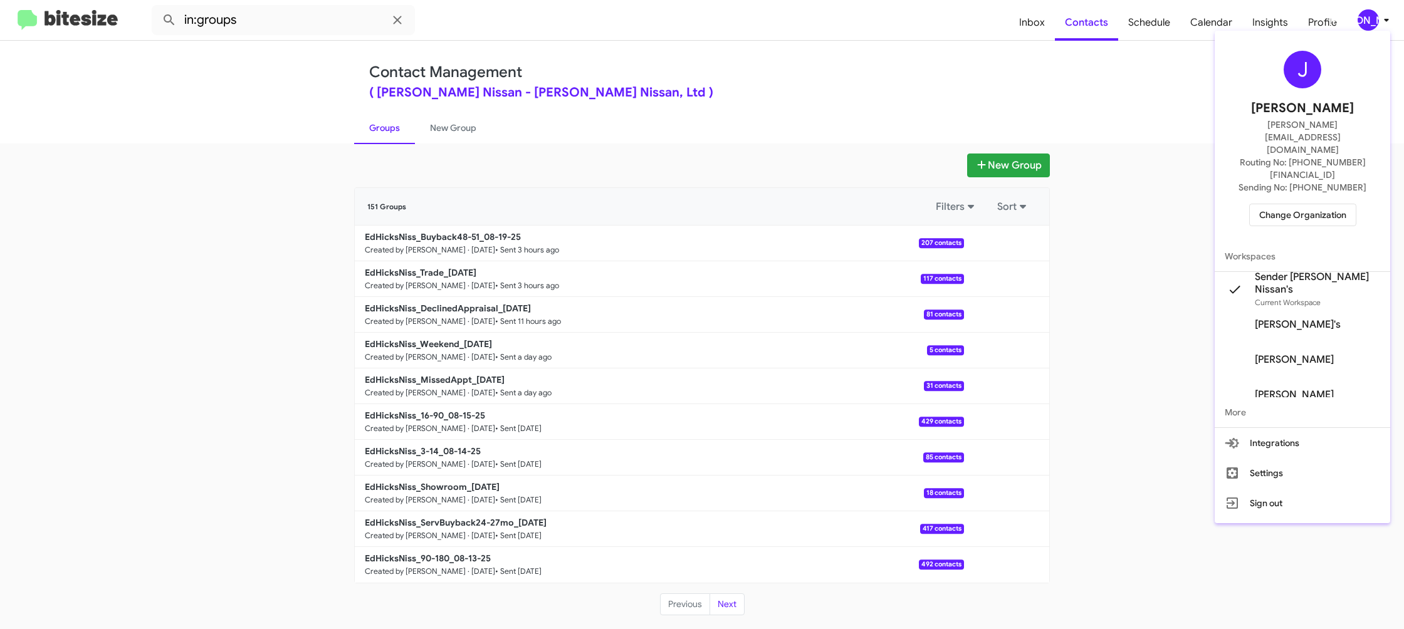
drag, startPoint x: 1371, startPoint y: 21, endPoint x: 1342, endPoint y: 13, distance: 30.4
click at [1371, 21] on div at bounding box center [702, 314] width 1404 height 629
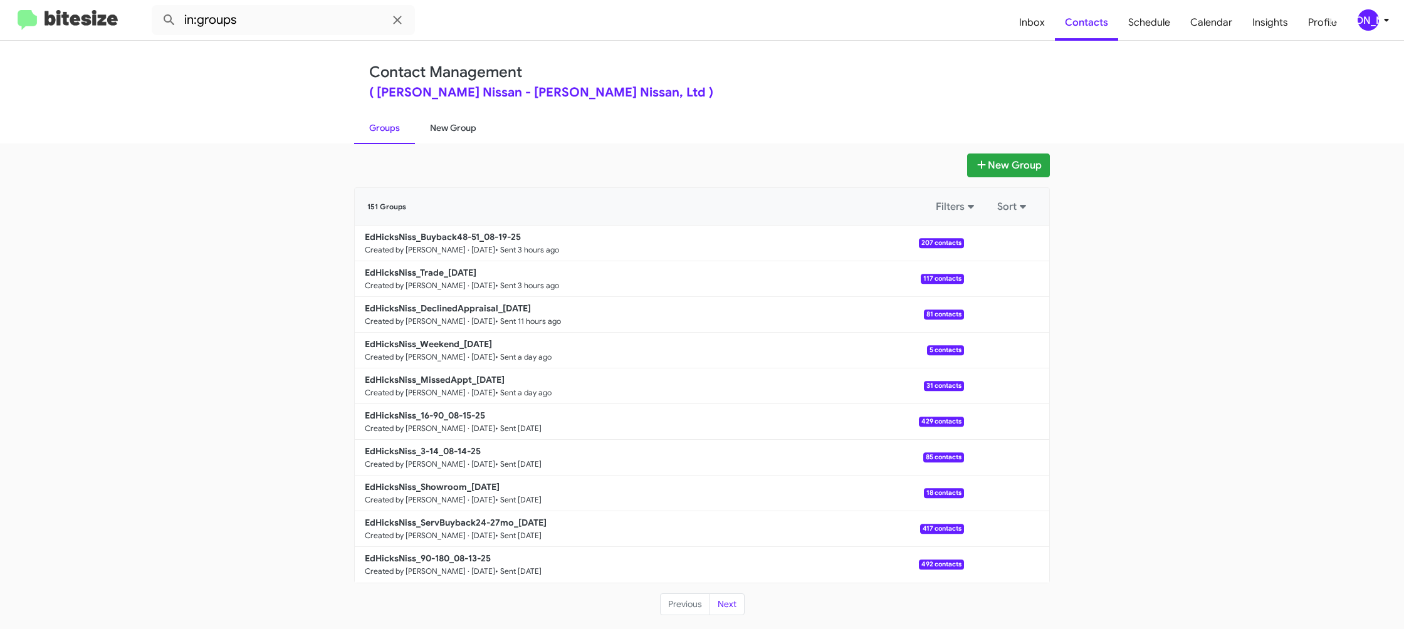
click at [453, 126] on link "New Group" at bounding box center [453, 128] width 76 height 33
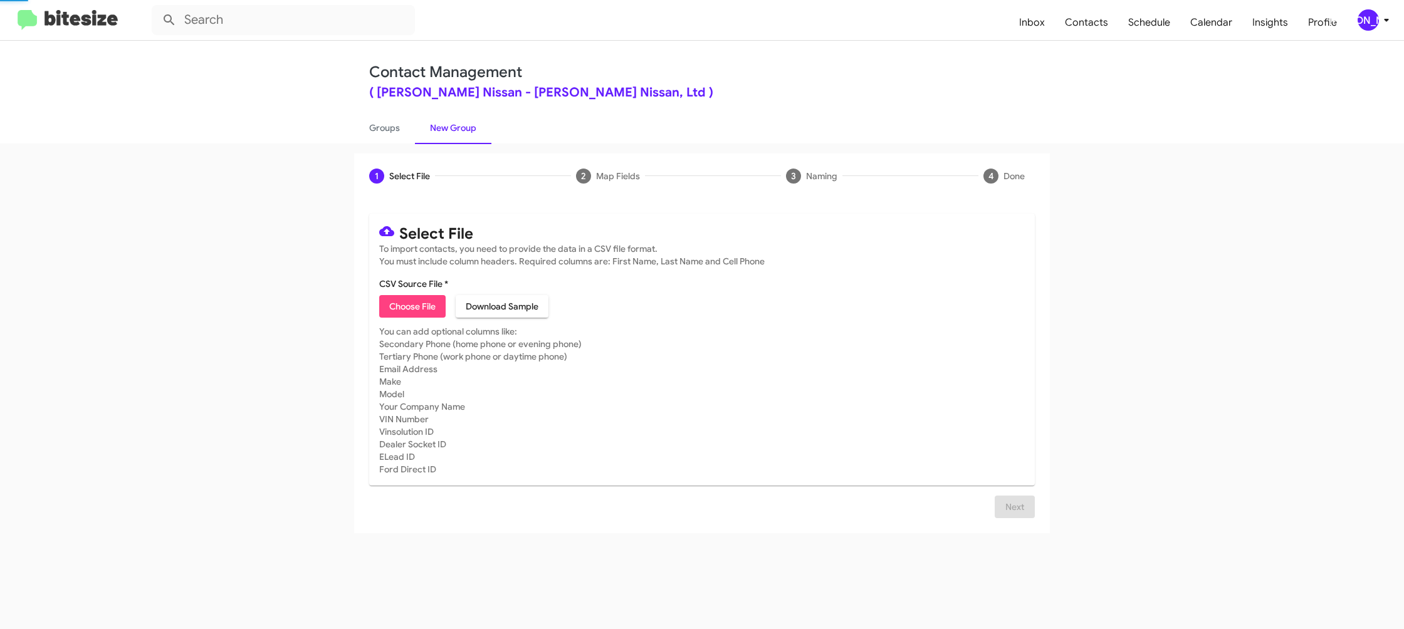
click at [453, 126] on link "New Group" at bounding box center [453, 128] width 76 height 33
click at [453, 125] on link "New Group" at bounding box center [453, 128] width 76 height 33
click at [418, 308] on span "Choose File" at bounding box center [412, 306] width 46 height 23
type input "EdHicksNiss_ServBuyback36-39mo_08-20-25"
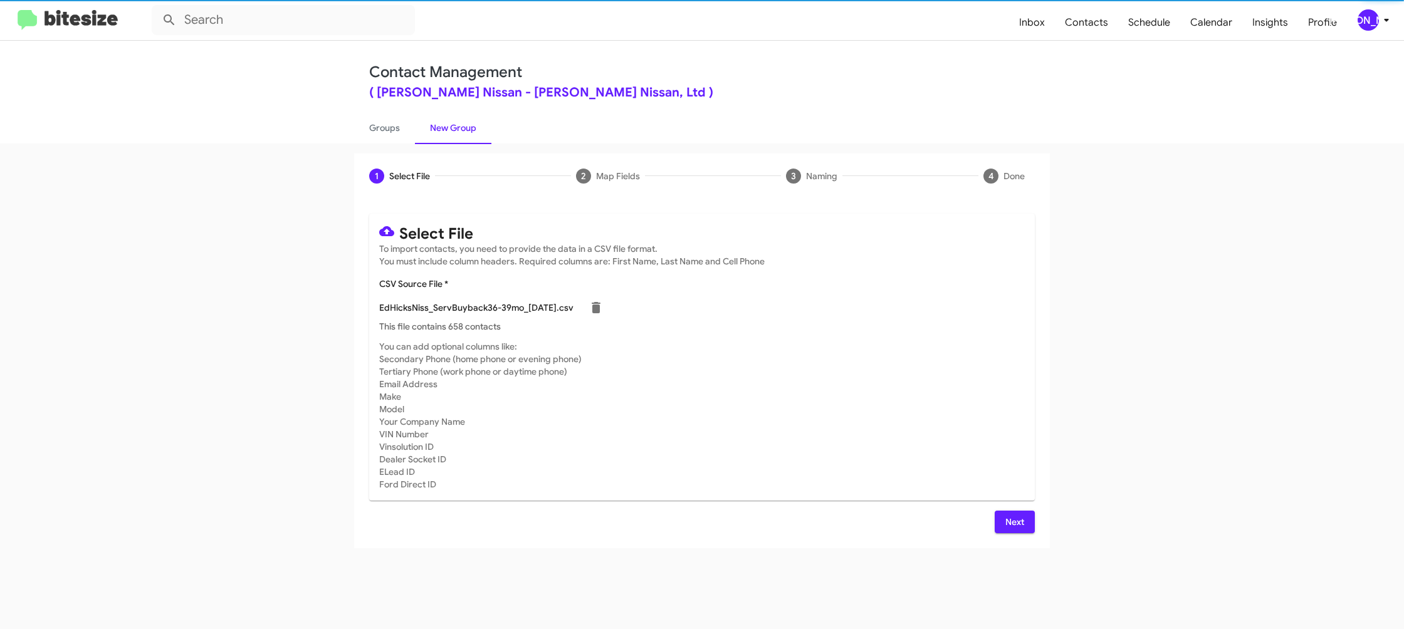
click at [895, 365] on mat-card-subtitle "You can add optional columns like: Secondary Phone (home phone or evening phone…" at bounding box center [702, 415] width 646 height 150
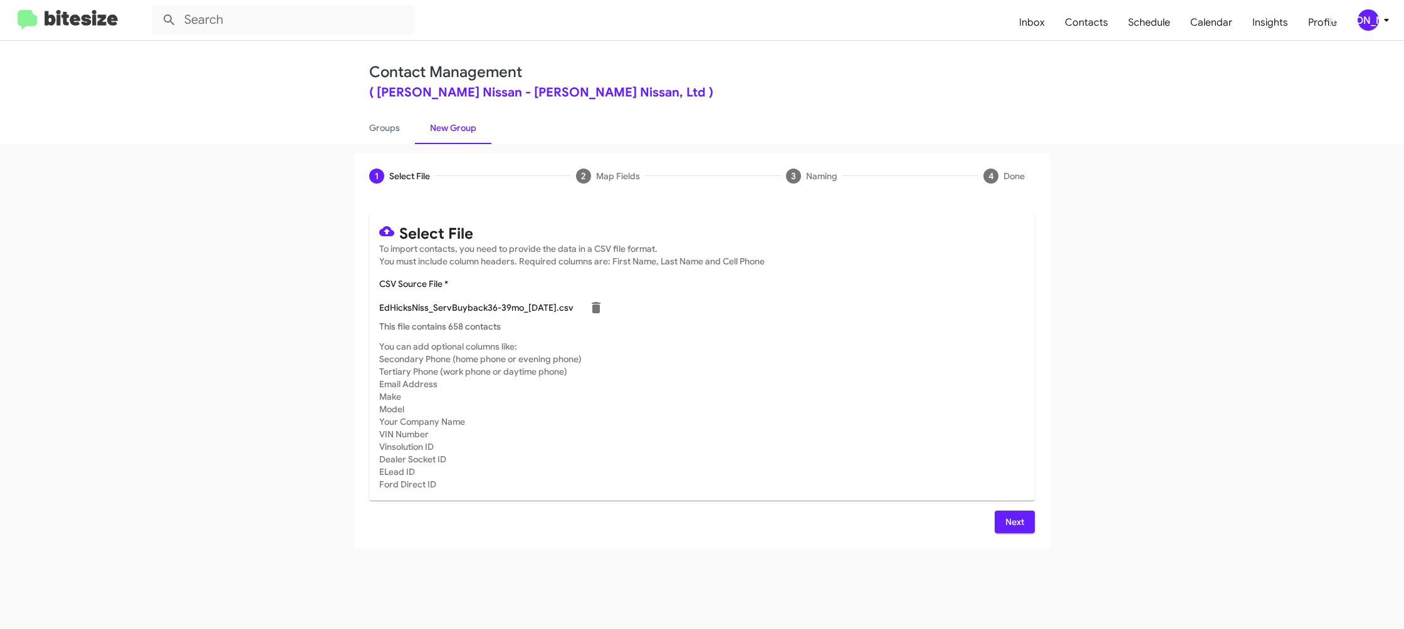
click at [1006, 526] on span "Next" at bounding box center [1015, 522] width 20 height 23
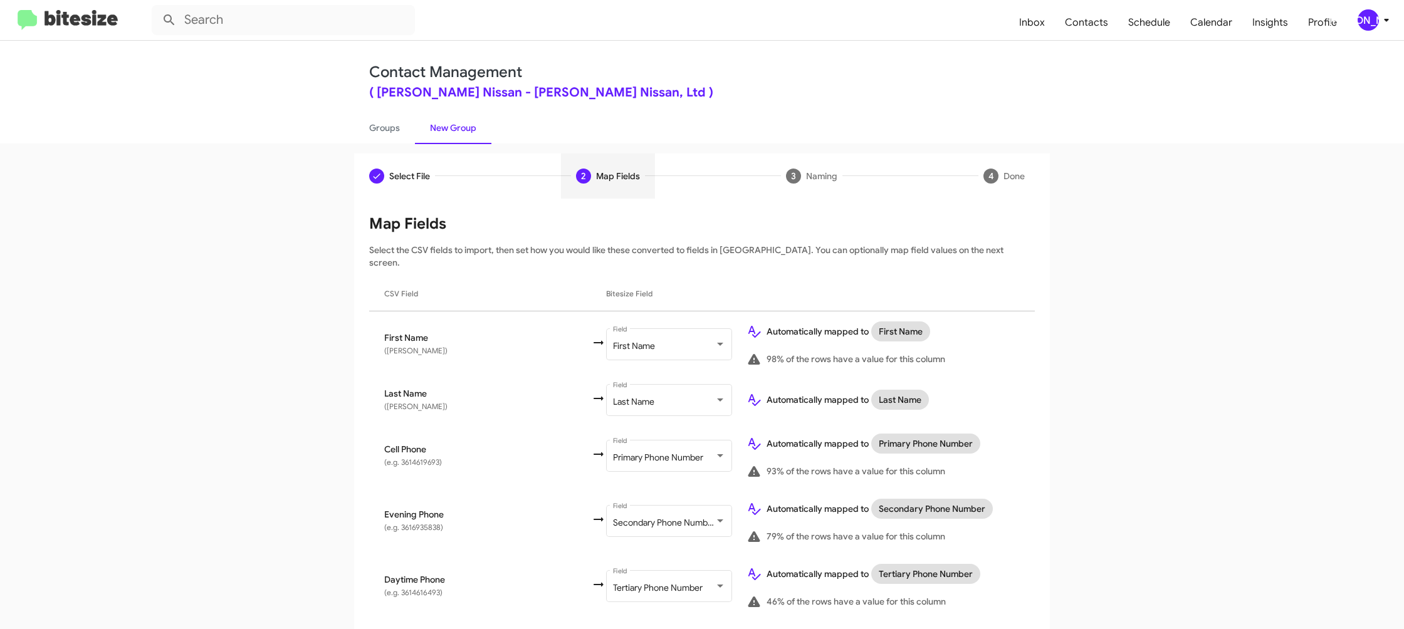
scroll to position [428, 0]
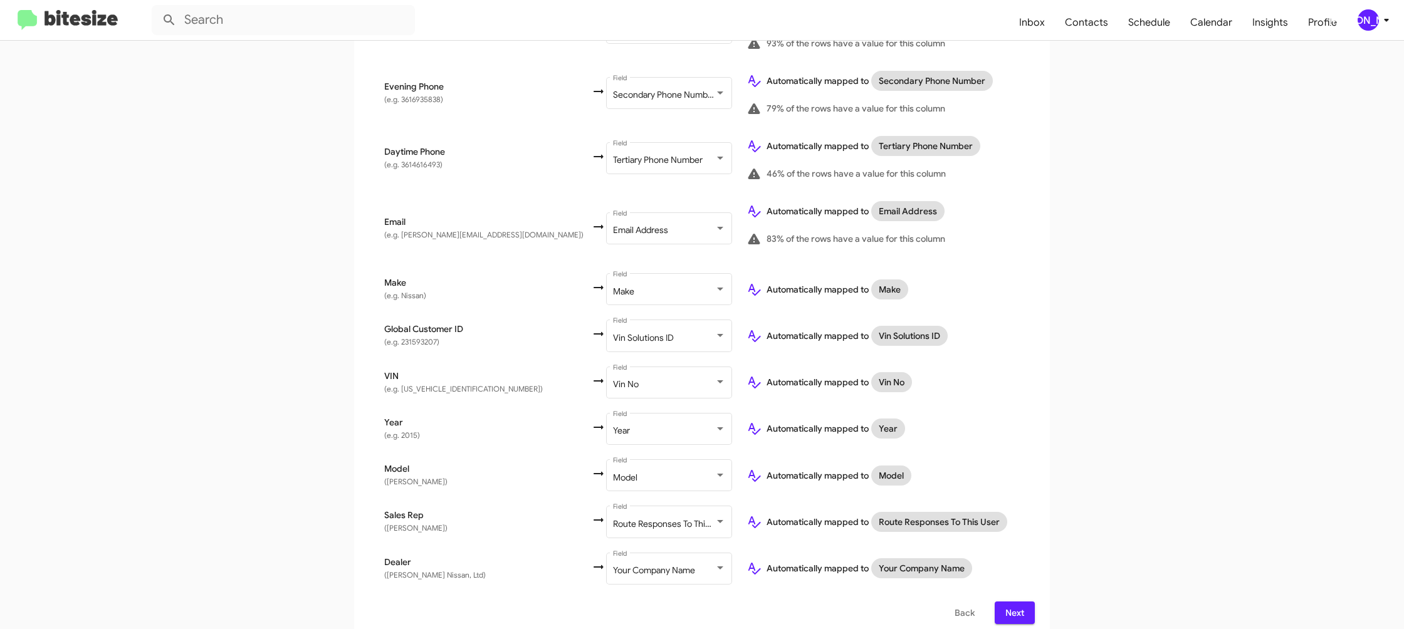
click at [1021, 609] on span "Next" at bounding box center [1015, 613] width 20 height 23
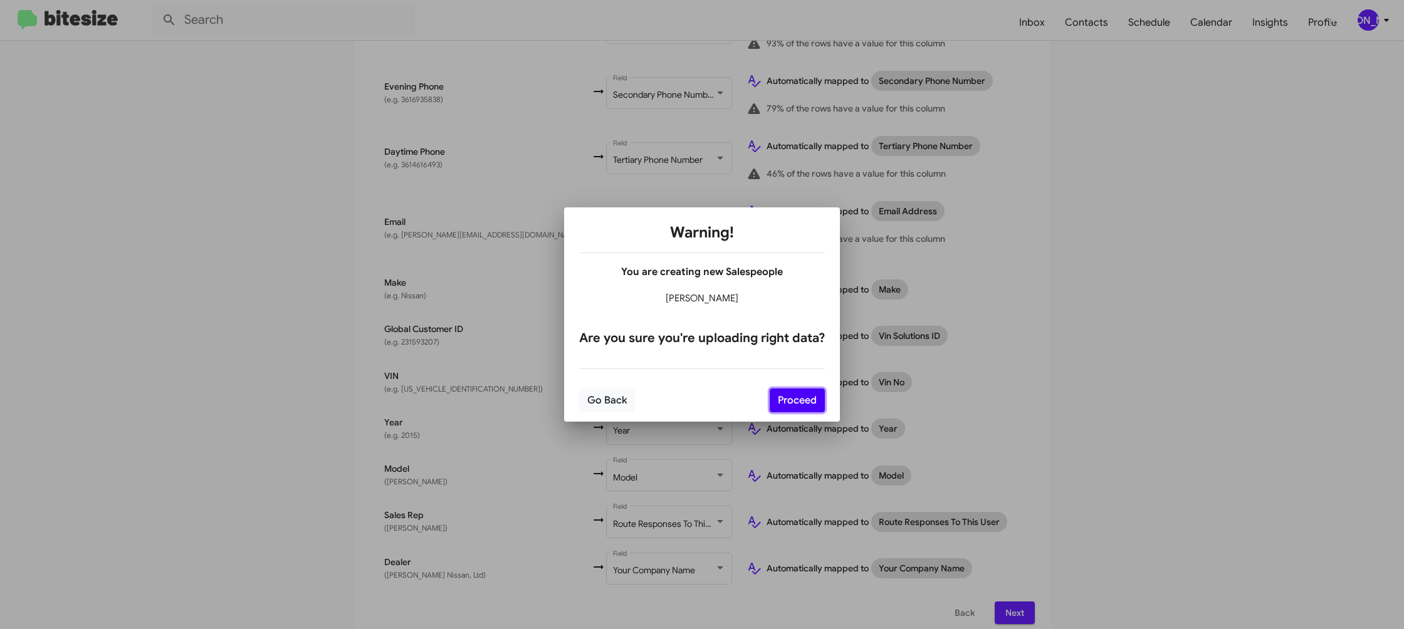
click at [798, 399] on button "Proceed" at bounding box center [797, 401] width 55 height 24
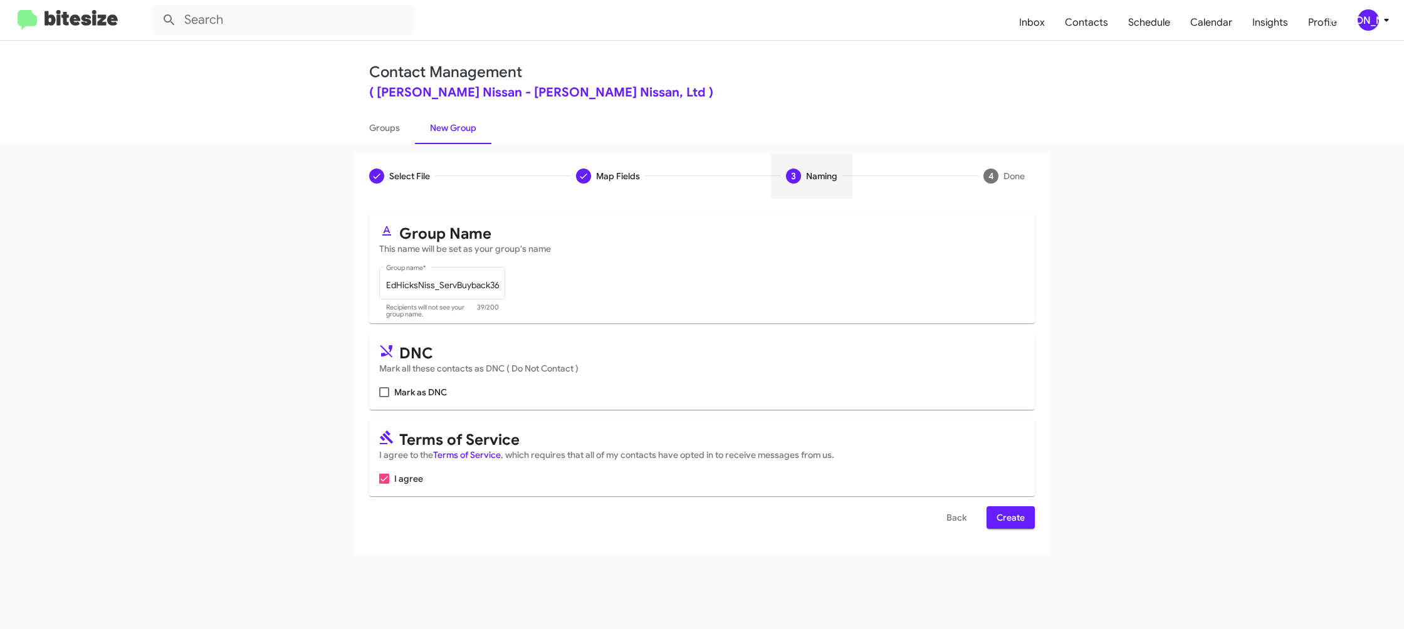
click at [1006, 517] on span "Create" at bounding box center [1011, 518] width 28 height 23
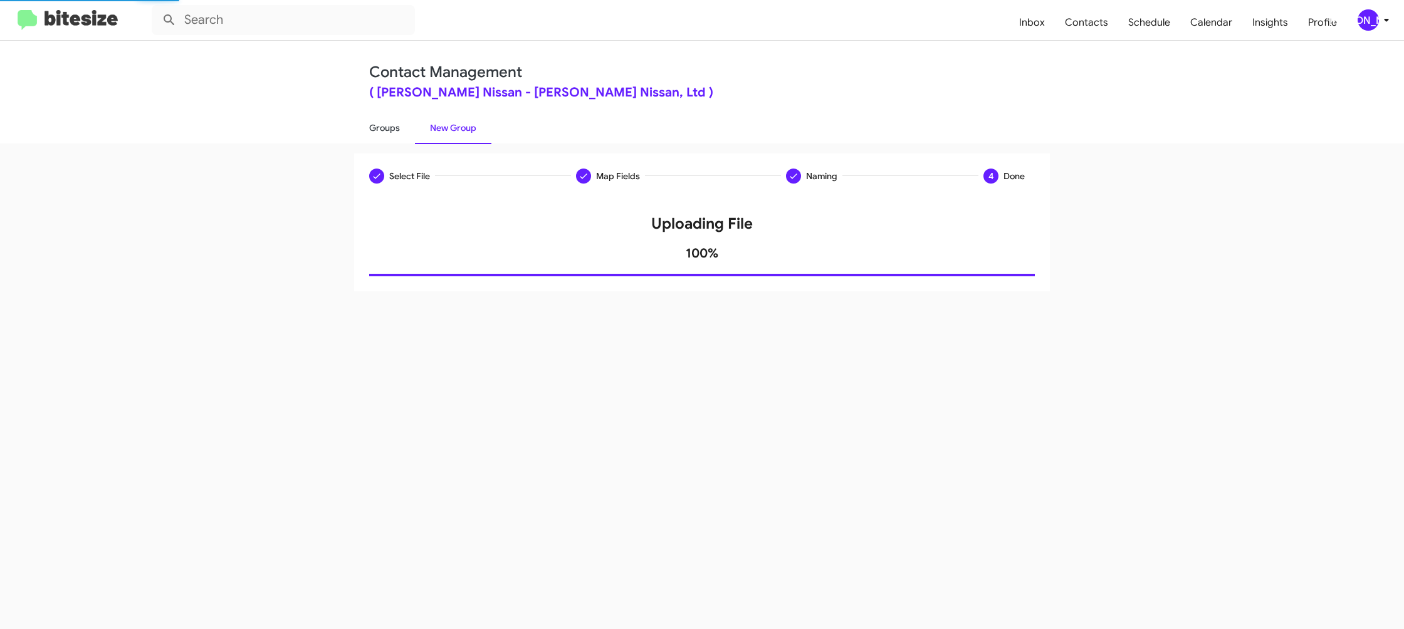
click at [409, 137] on link "Groups" at bounding box center [384, 128] width 61 height 33
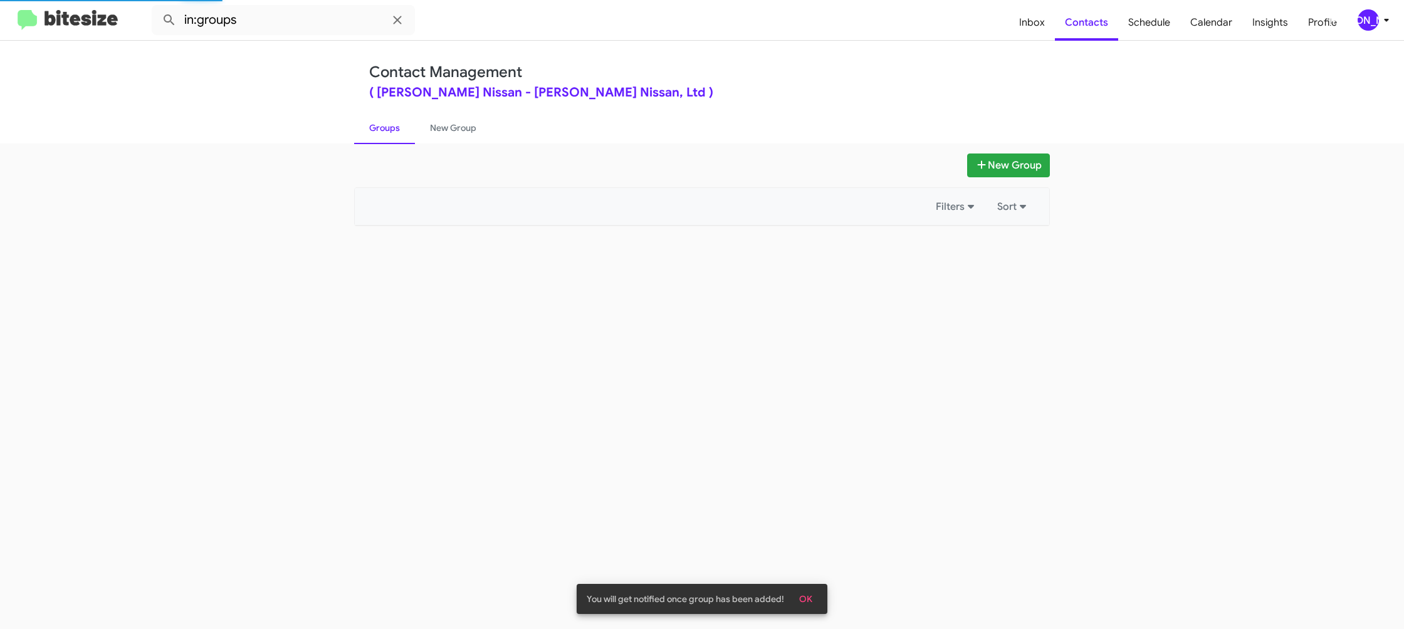
click at [409, 137] on link "Groups" at bounding box center [384, 128] width 61 height 33
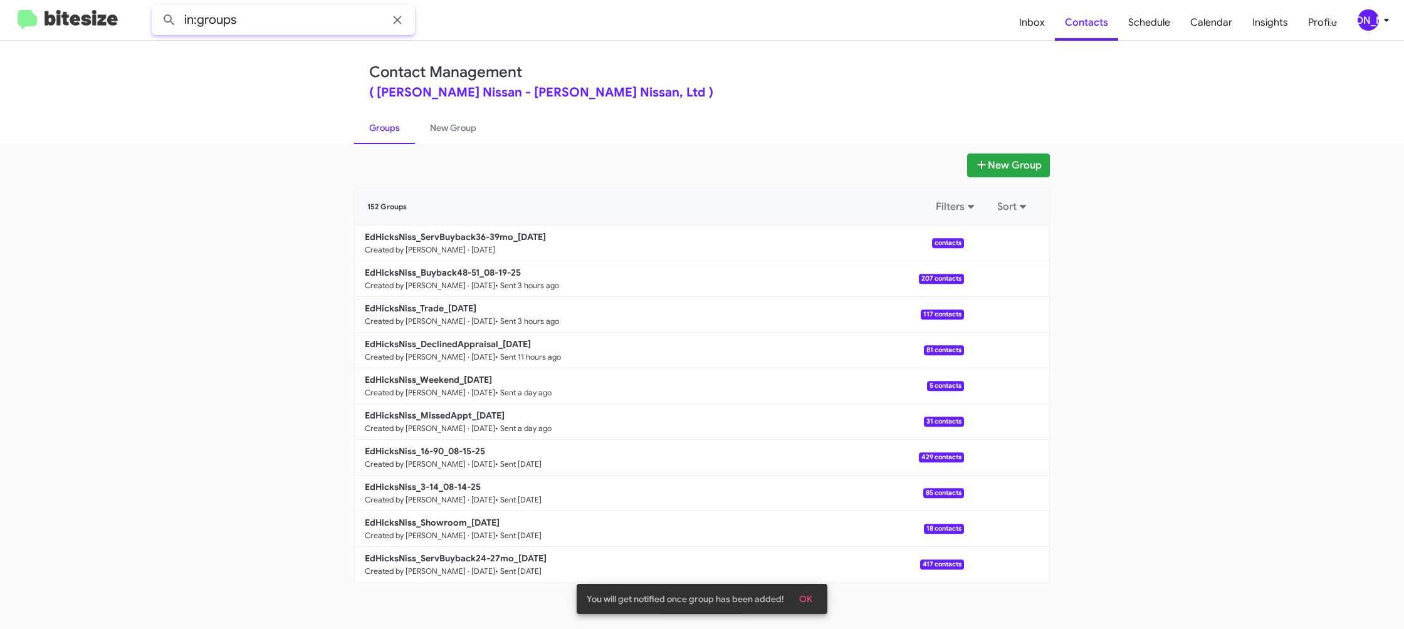
click at [290, 25] on input "in:groups" at bounding box center [283, 20] width 263 height 30
type input "in:groups servb"
click at [157, 8] on button at bounding box center [169, 20] width 25 height 25
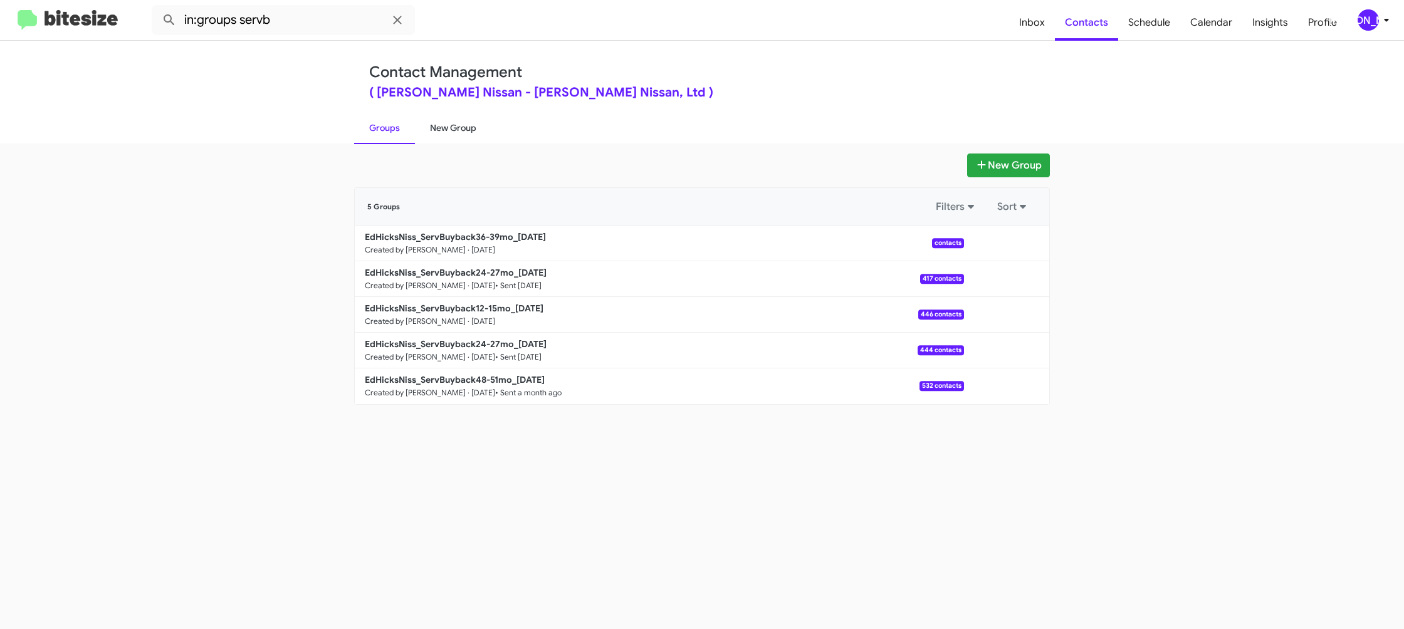
click at [442, 126] on link "New Group" at bounding box center [453, 128] width 76 height 33
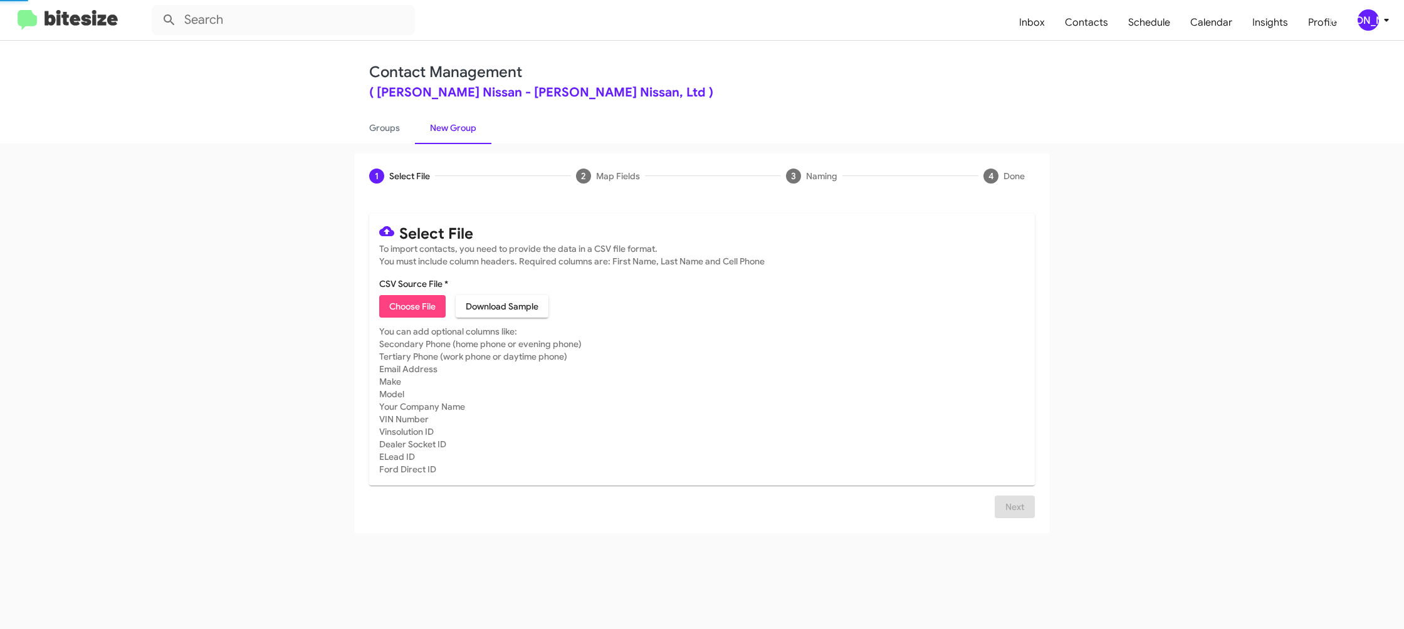
click at [442, 126] on link "New Group" at bounding box center [453, 128] width 76 height 33
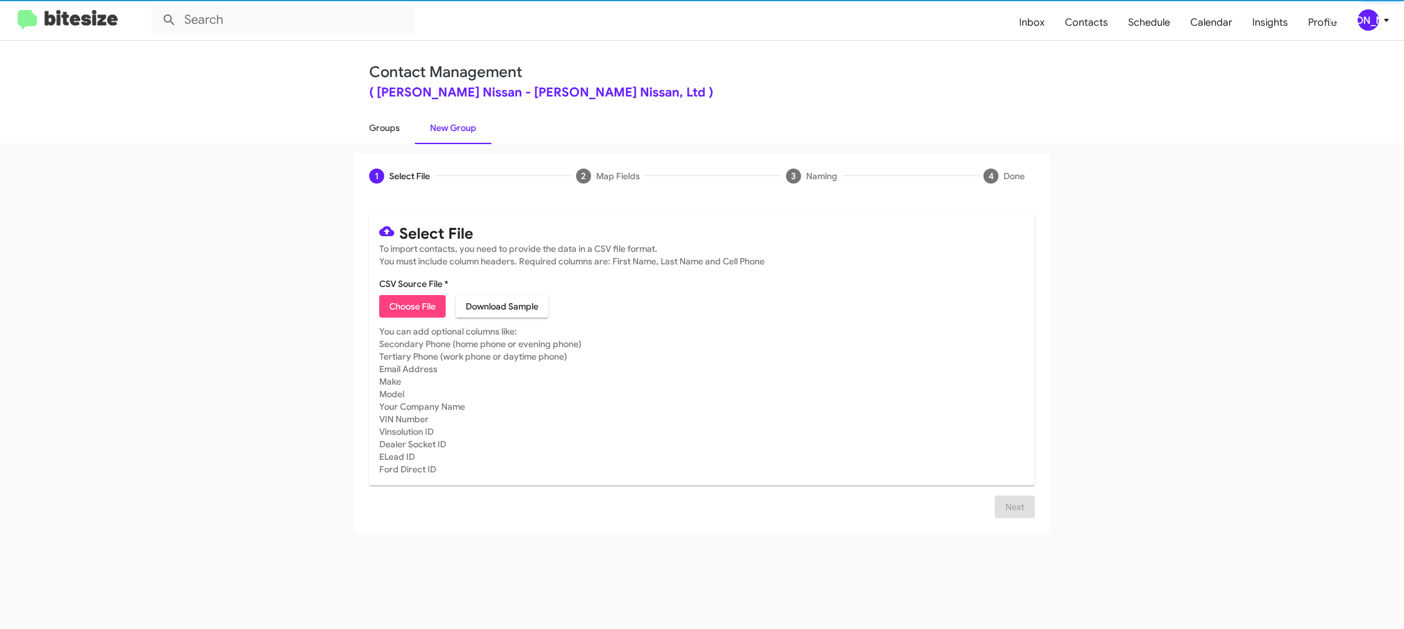
click at [365, 127] on link "Groups" at bounding box center [384, 128] width 61 height 33
type input "in:groups"
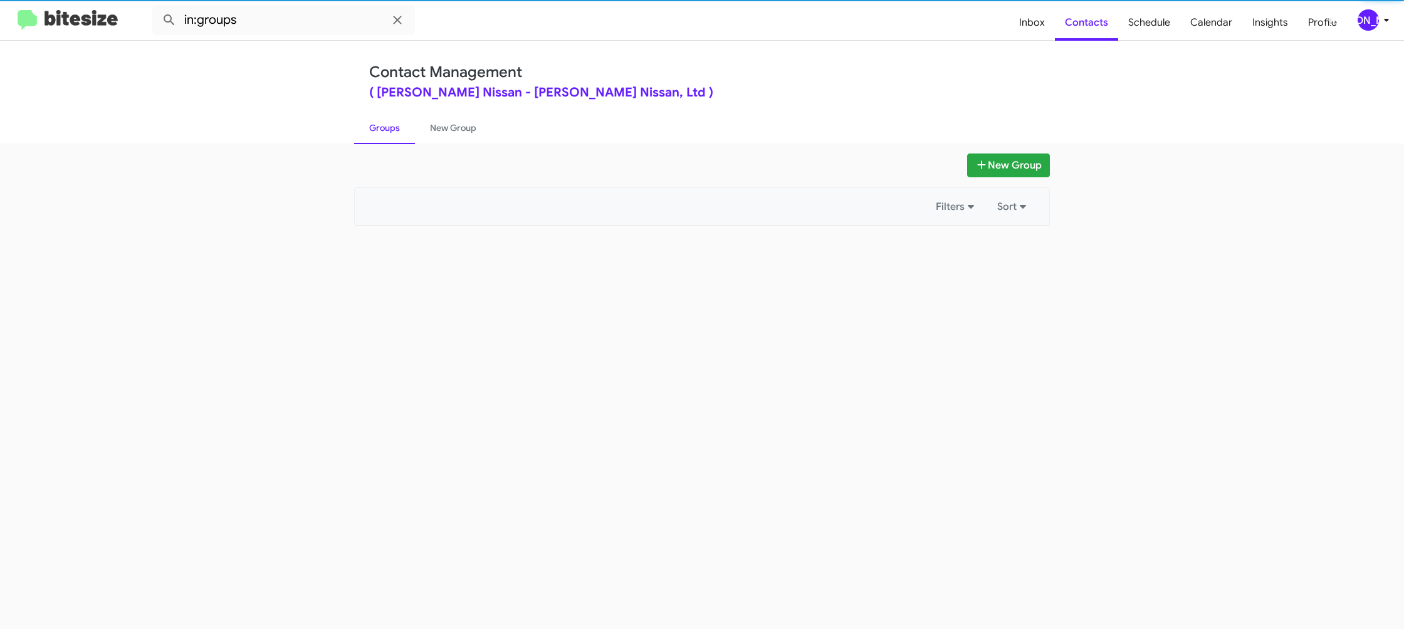
click at [365, 127] on link "Groups" at bounding box center [384, 128] width 61 height 33
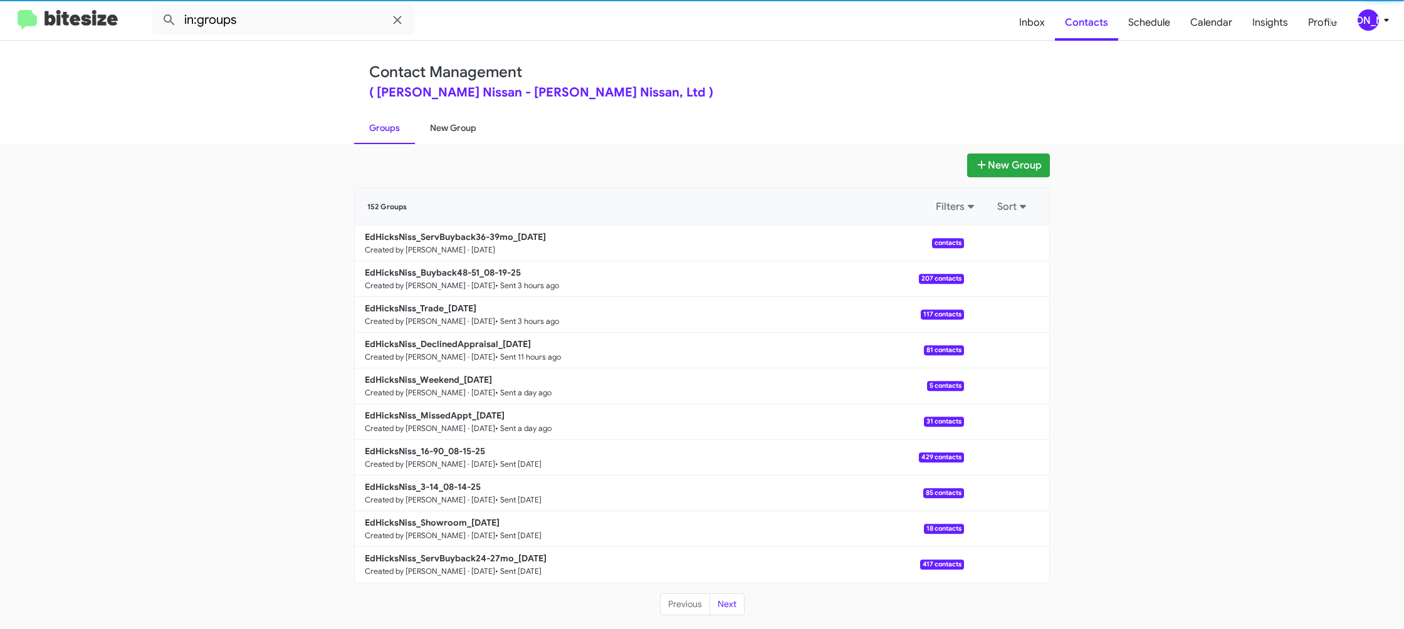
click at [443, 126] on link "New Group" at bounding box center [453, 128] width 76 height 33
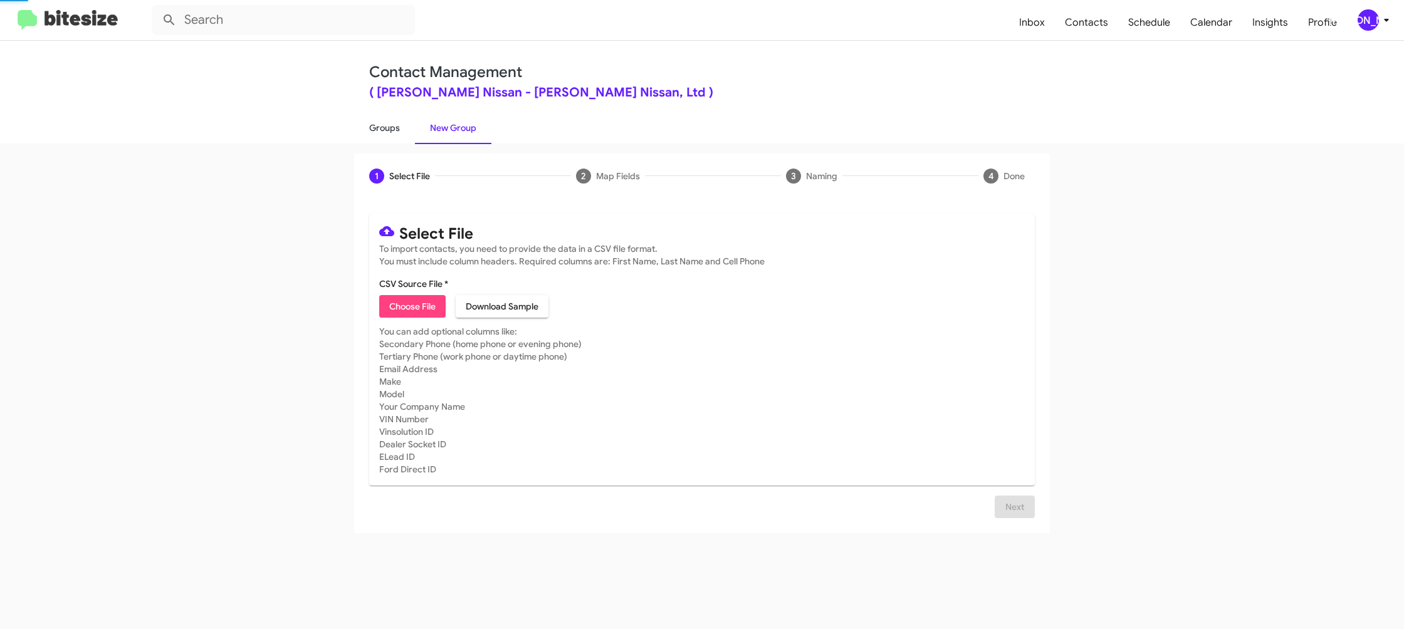
click at [394, 128] on link "Groups" at bounding box center [384, 128] width 61 height 33
type input "in:groups"
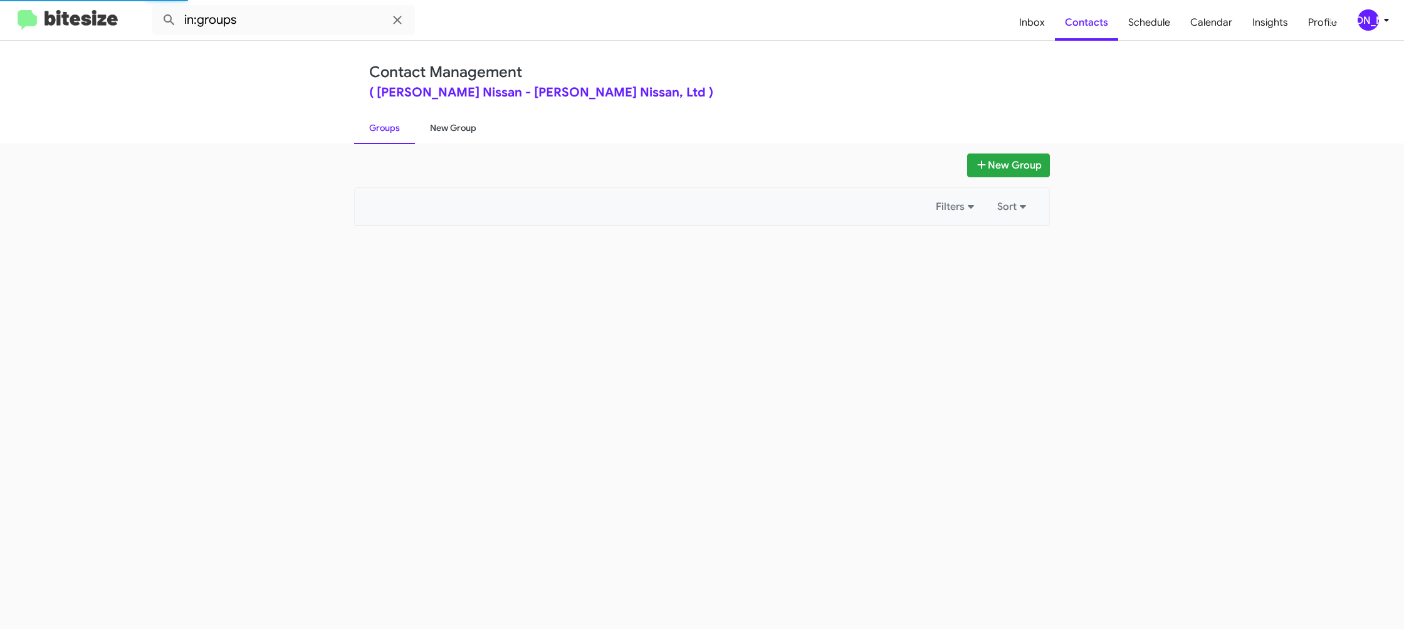
click at [451, 130] on link "New Group" at bounding box center [453, 128] width 76 height 33
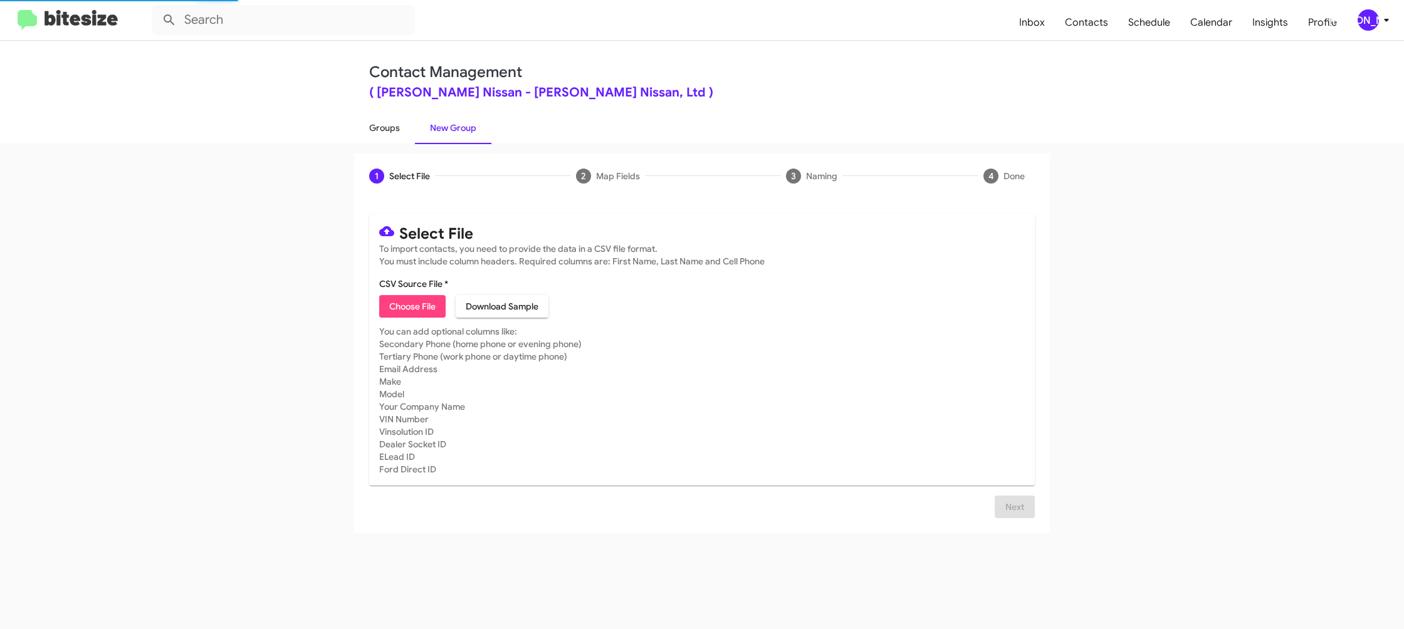
click at [411, 132] on link "Groups" at bounding box center [384, 128] width 61 height 33
type input "in:groups"
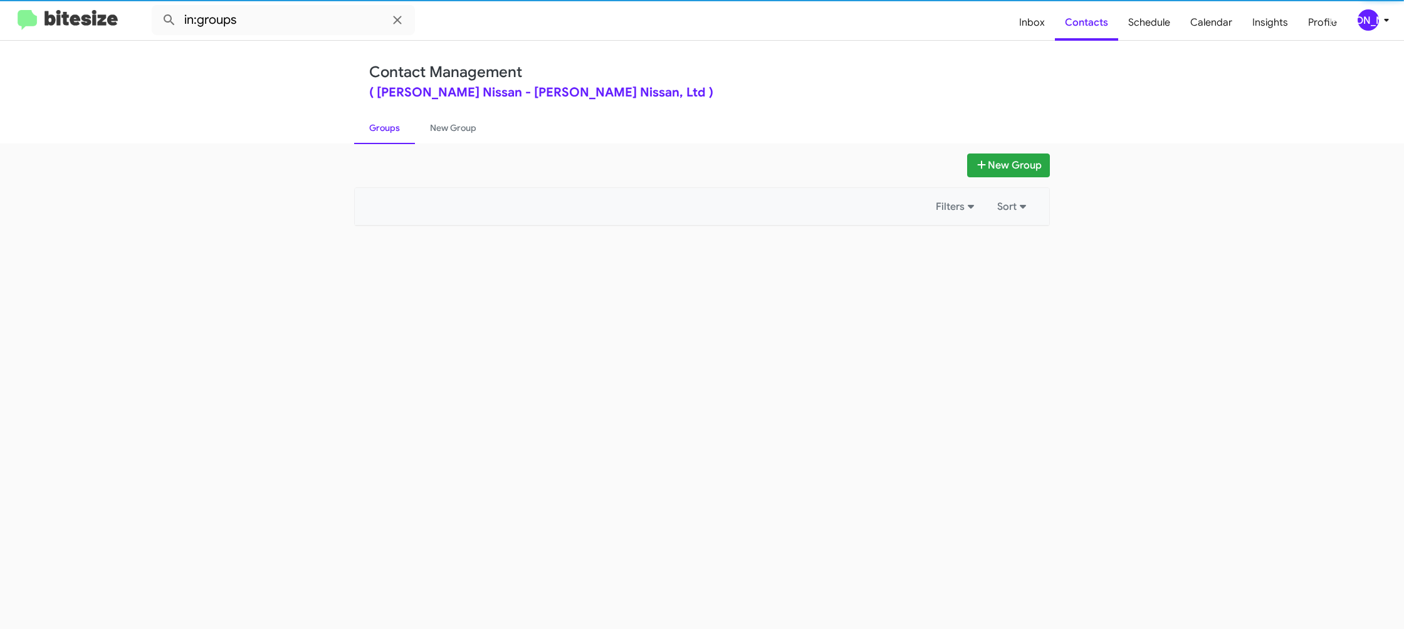
click at [397, 132] on link "Groups" at bounding box center [384, 128] width 61 height 33
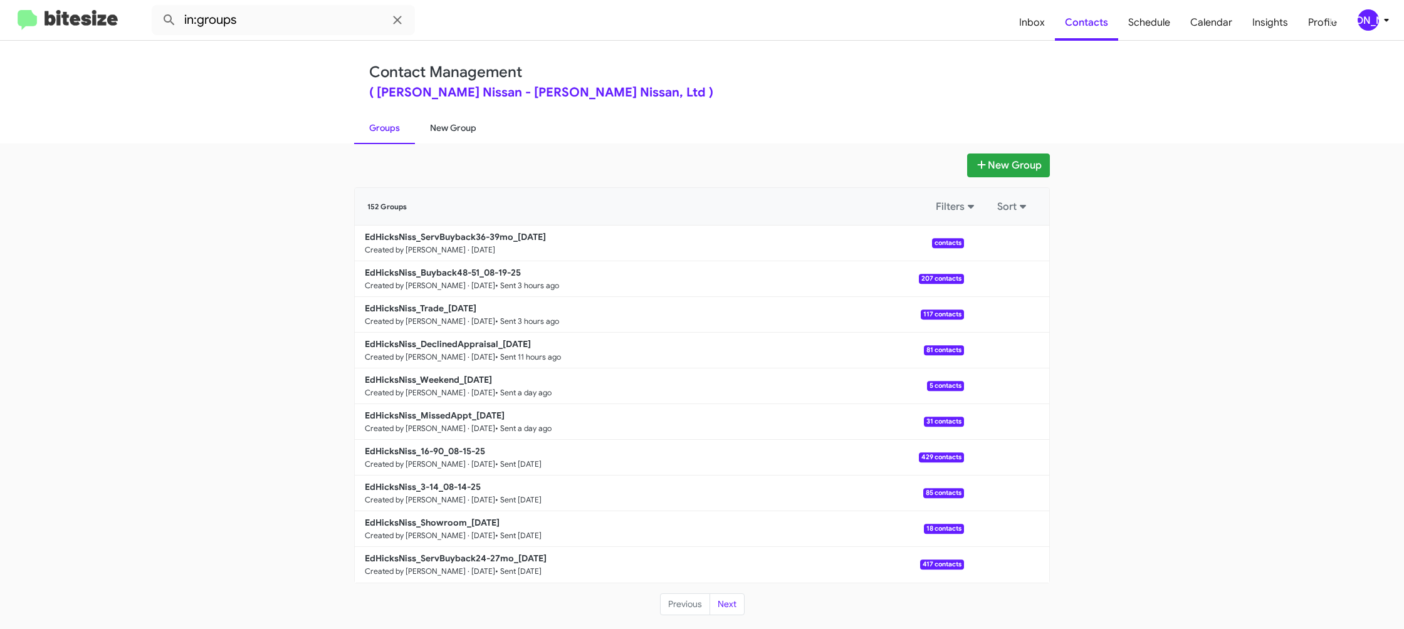
click at [418, 130] on link "New Group" at bounding box center [453, 128] width 76 height 33
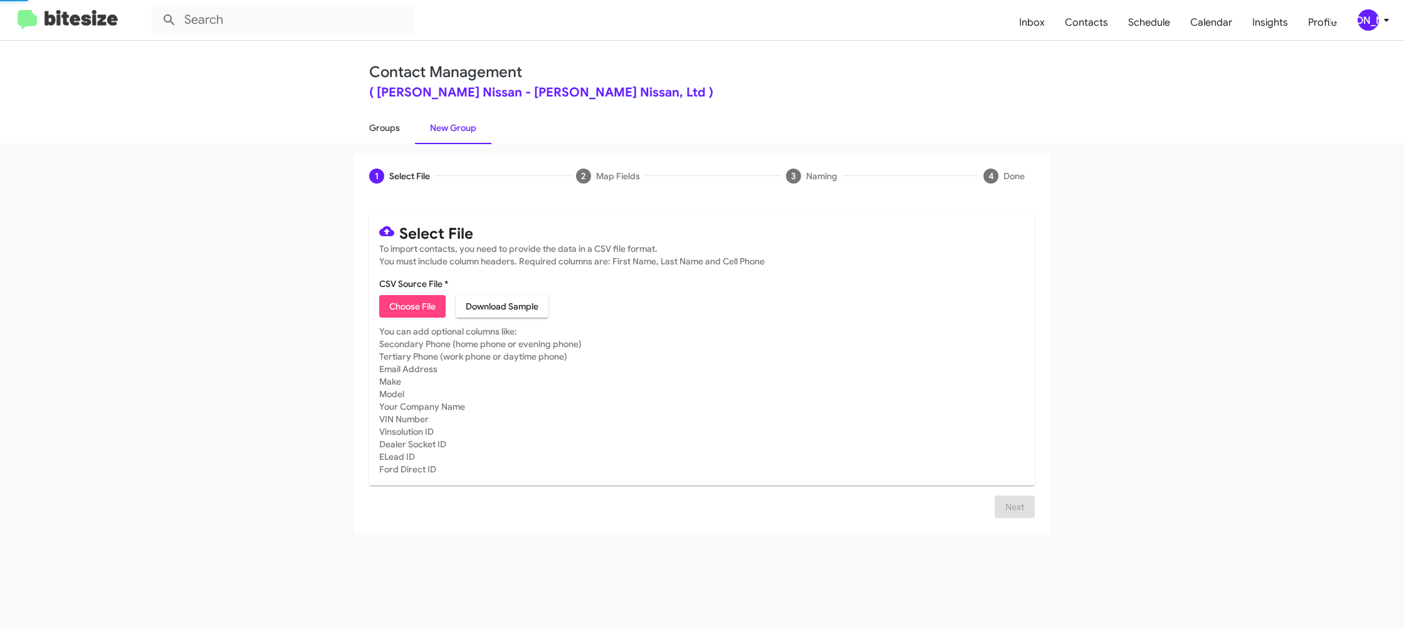
click at [398, 132] on link "Groups" at bounding box center [384, 128] width 61 height 33
type input "in:groups"
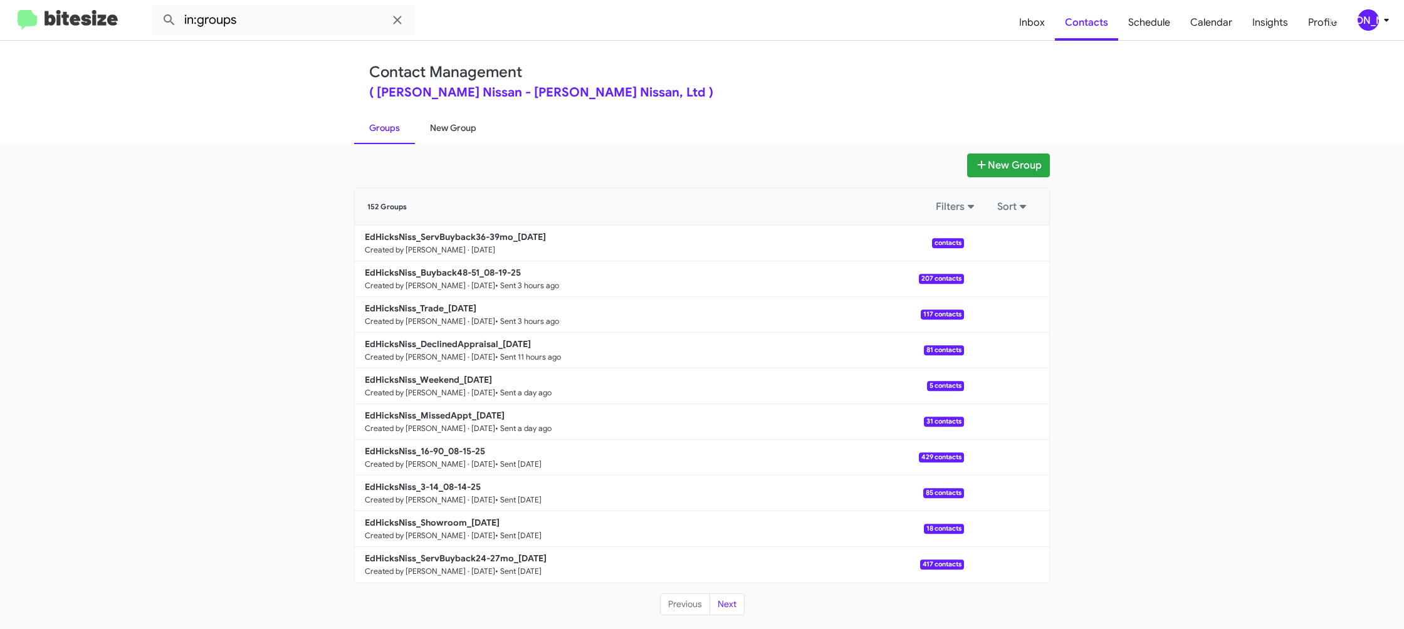
click at [443, 139] on link "New Group" at bounding box center [453, 128] width 76 height 33
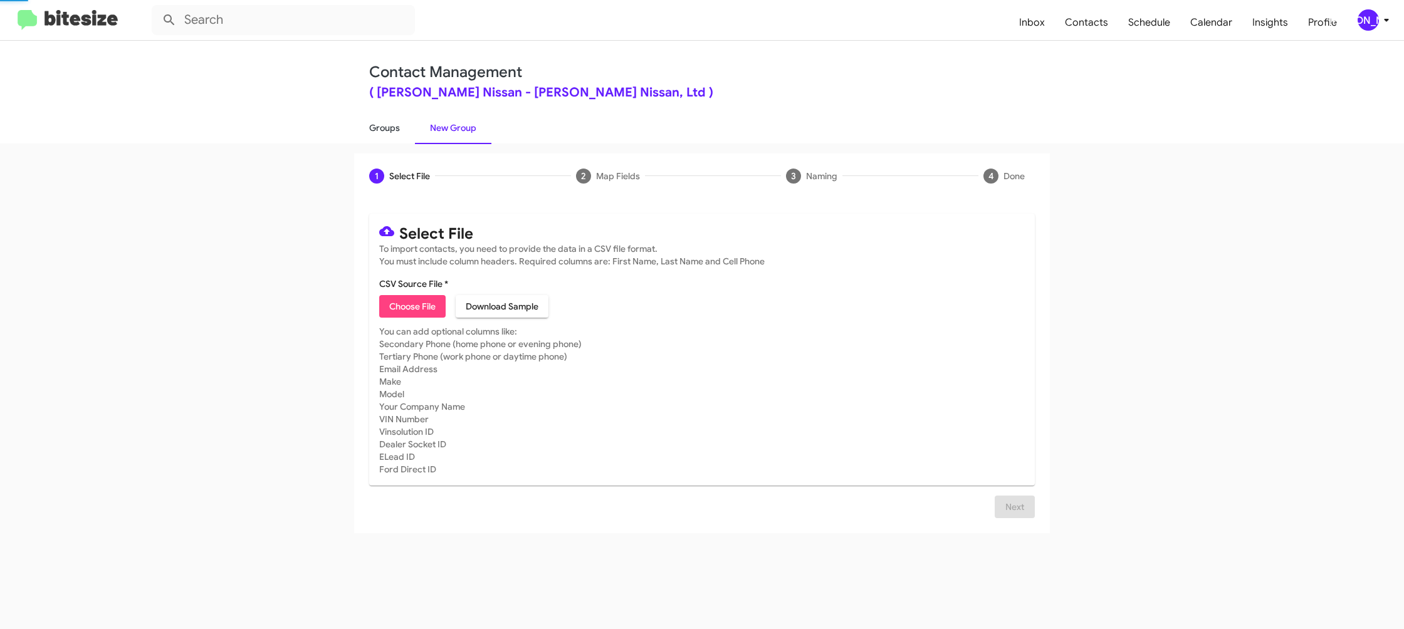
click at [395, 133] on link "Groups" at bounding box center [384, 128] width 61 height 33
type input "in:groups"
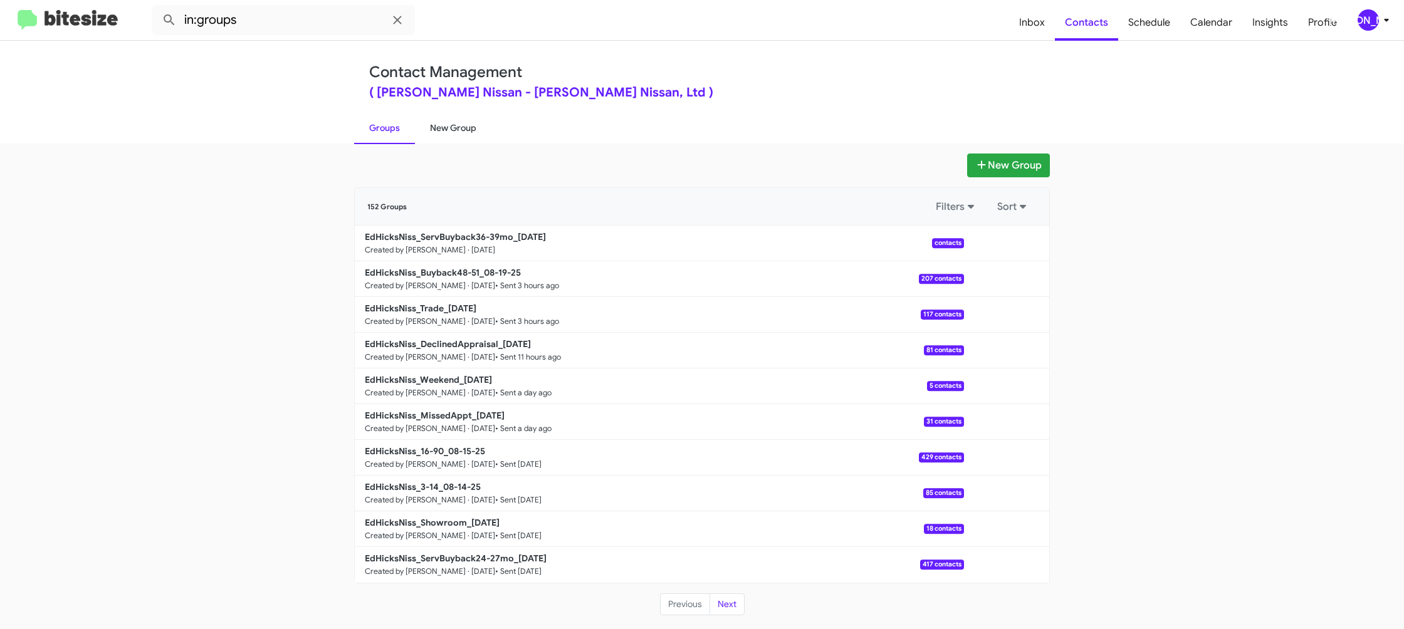
click at [444, 133] on link "New Group" at bounding box center [453, 128] width 76 height 33
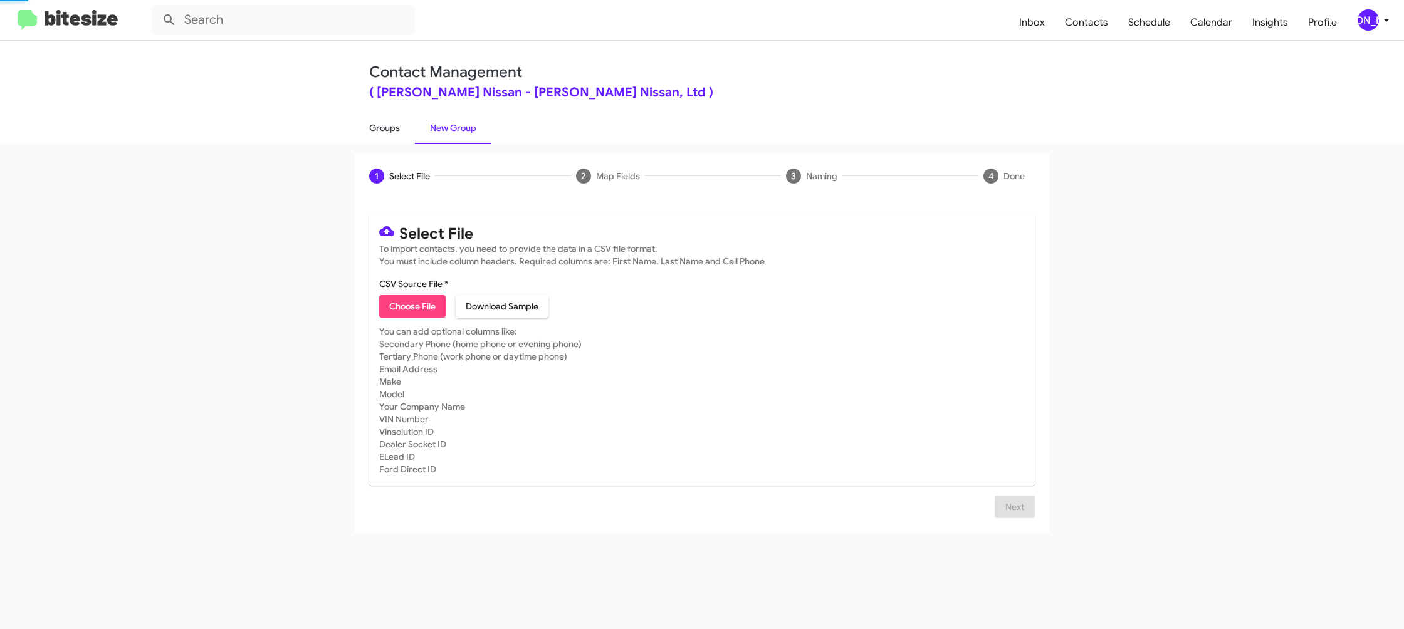
click at [406, 128] on link "Groups" at bounding box center [384, 128] width 61 height 33
type input "in:groups"
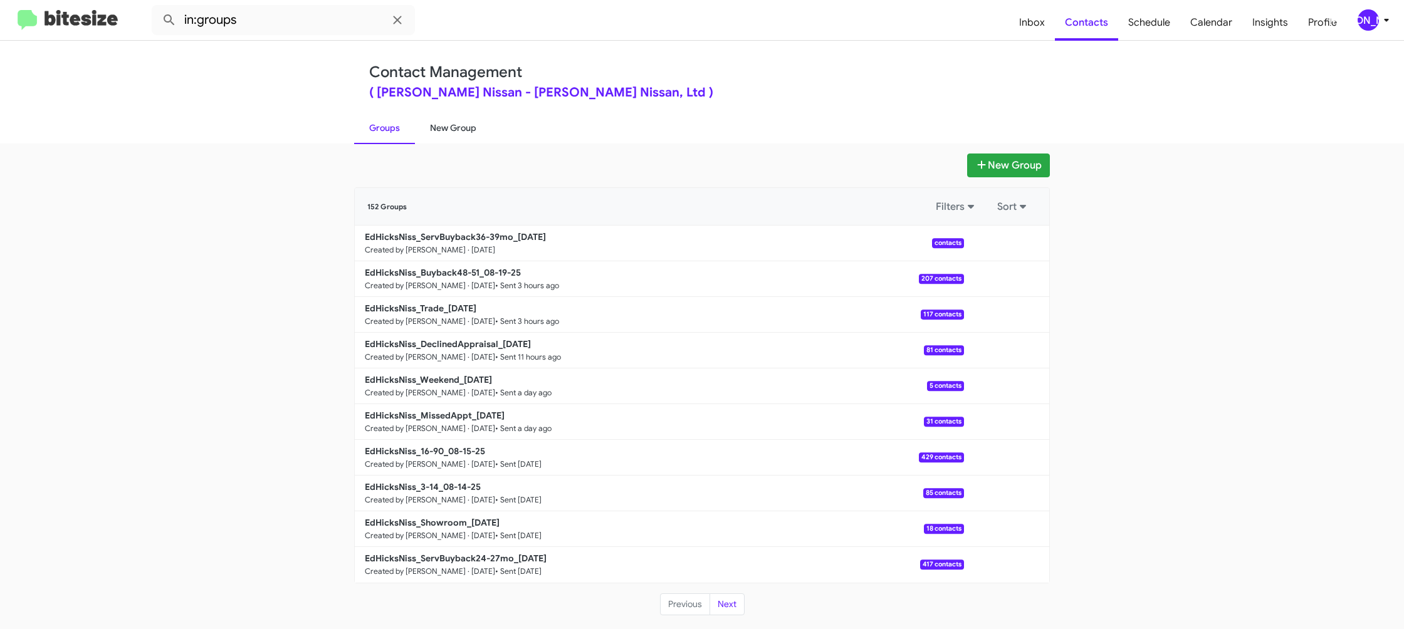
click at [436, 130] on link "New Group" at bounding box center [453, 128] width 76 height 33
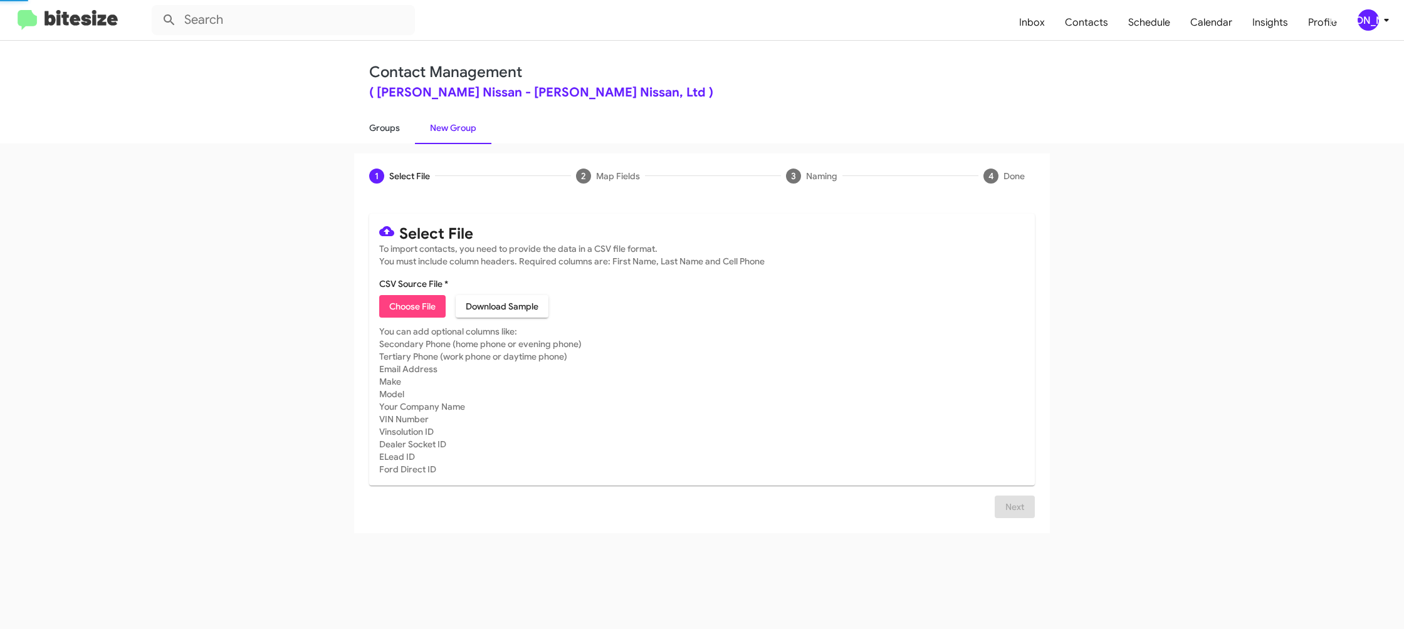
click at [394, 129] on link "Groups" at bounding box center [384, 128] width 61 height 33
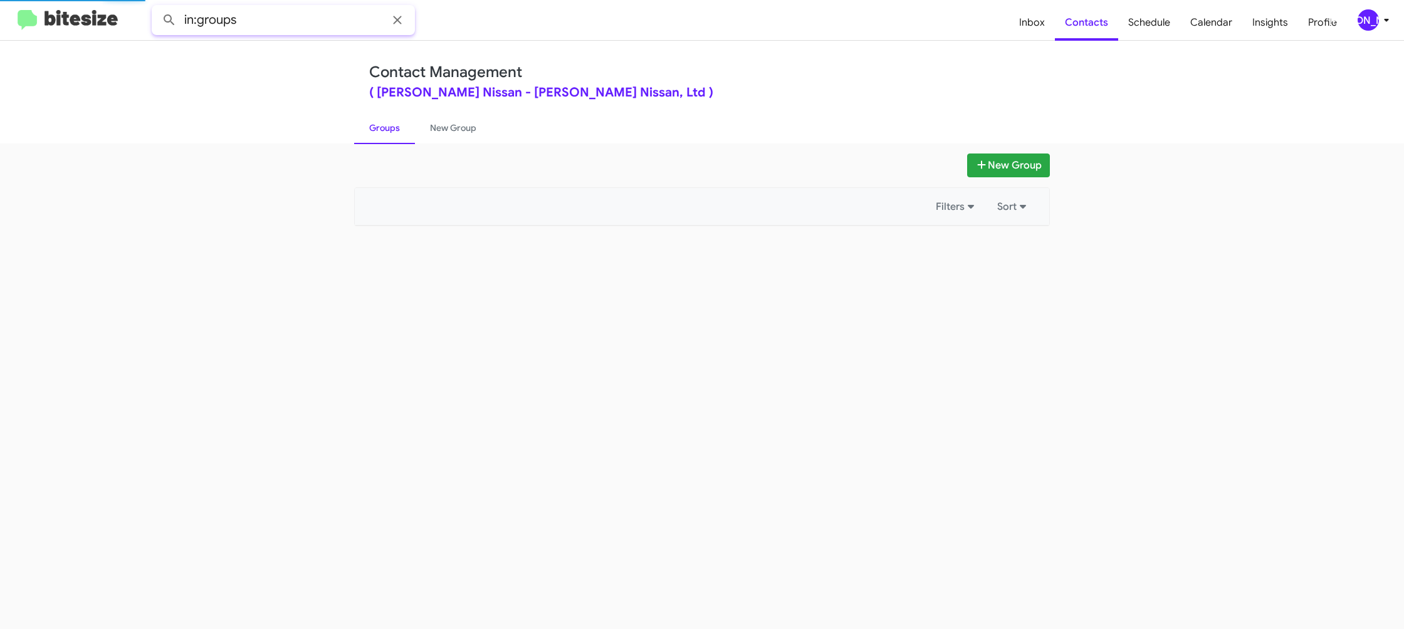
click at [275, 22] on input "in:groups" at bounding box center [283, 20] width 263 height 30
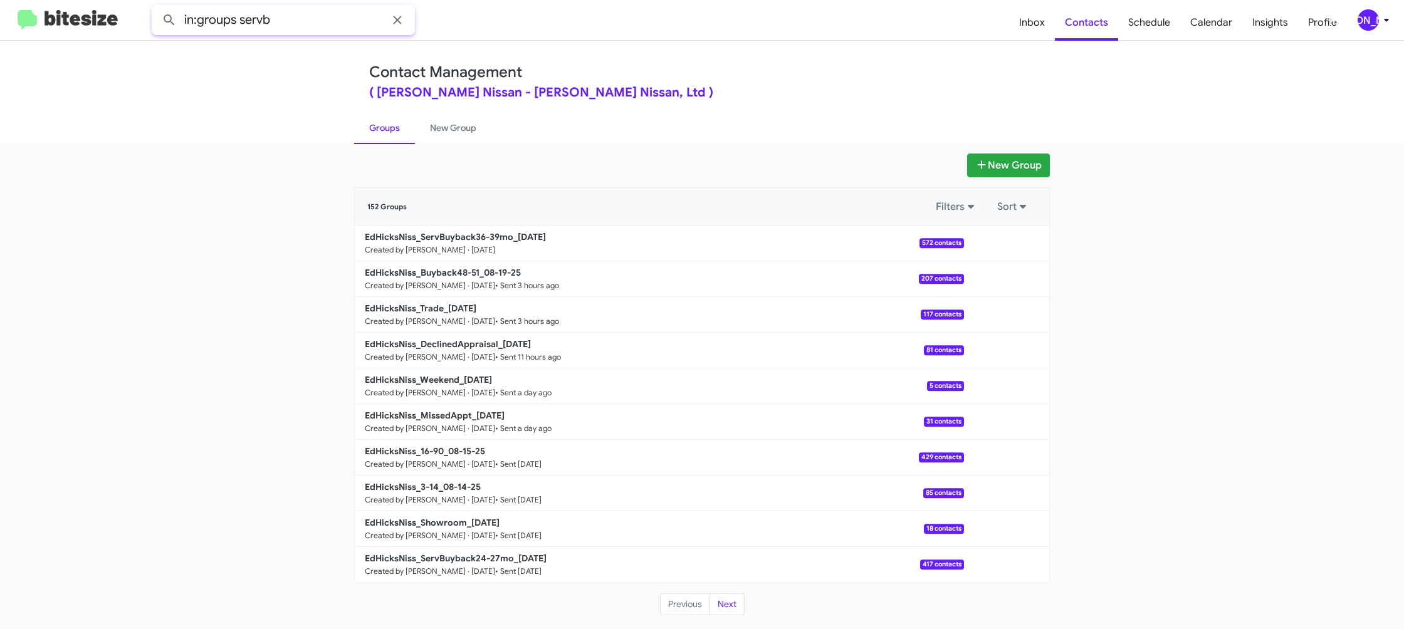
click at [157, 8] on button at bounding box center [169, 20] width 25 height 25
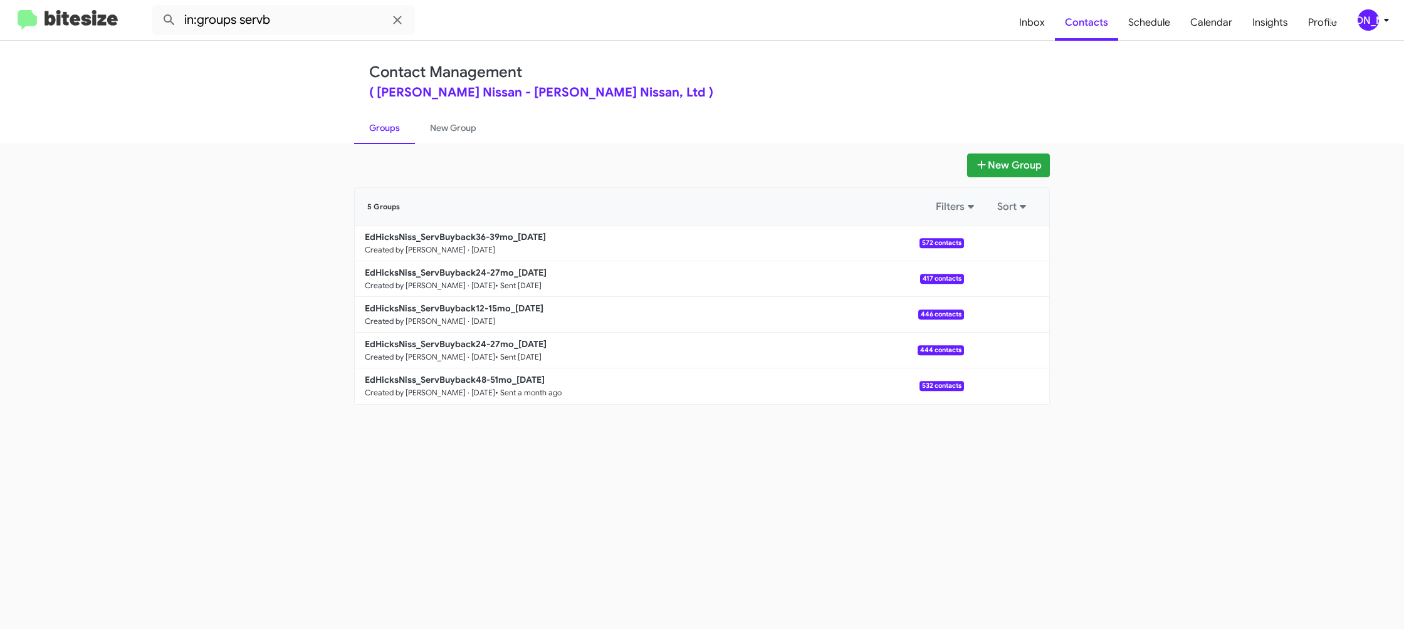
click at [399, 126] on link "Groups" at bounding box center [384, 128] width 61 height 33
type input "in:groups"
click at [399, 126] on link "Groups" at bounding box center [384, 128] width 61 height 33
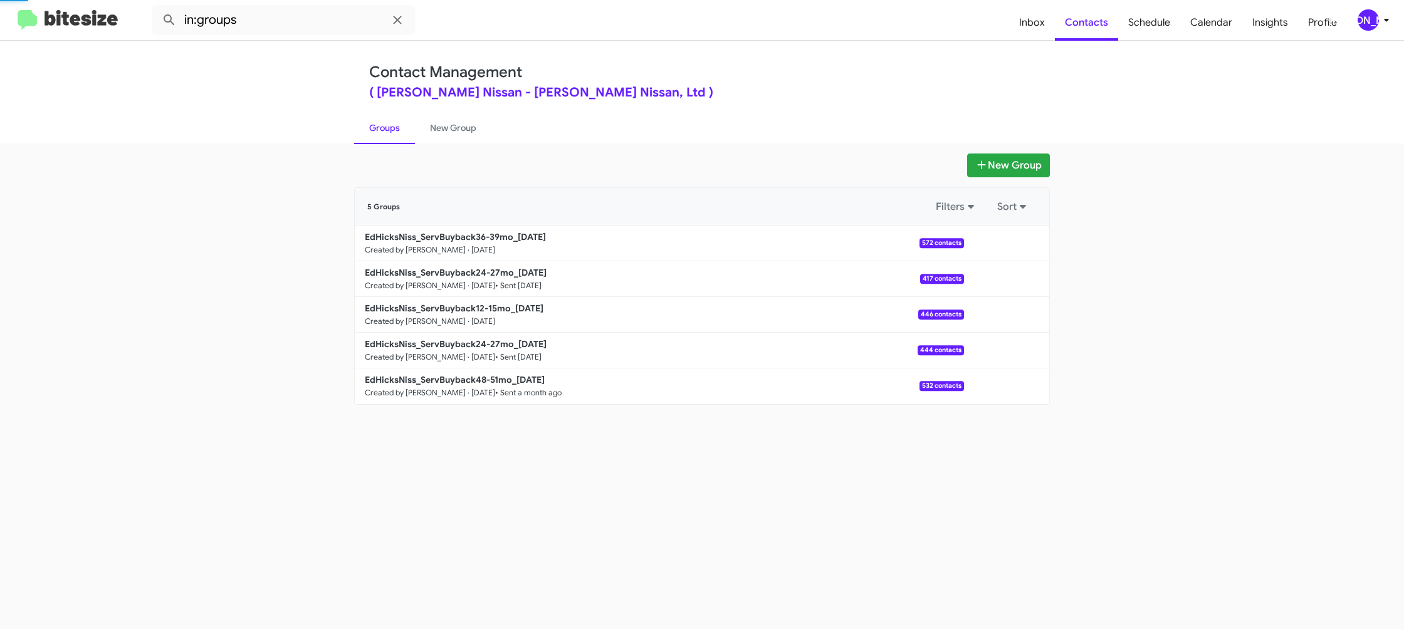
click at [399, 126] on link "Groups" at bounding box center [384, 128] width 61 height 33
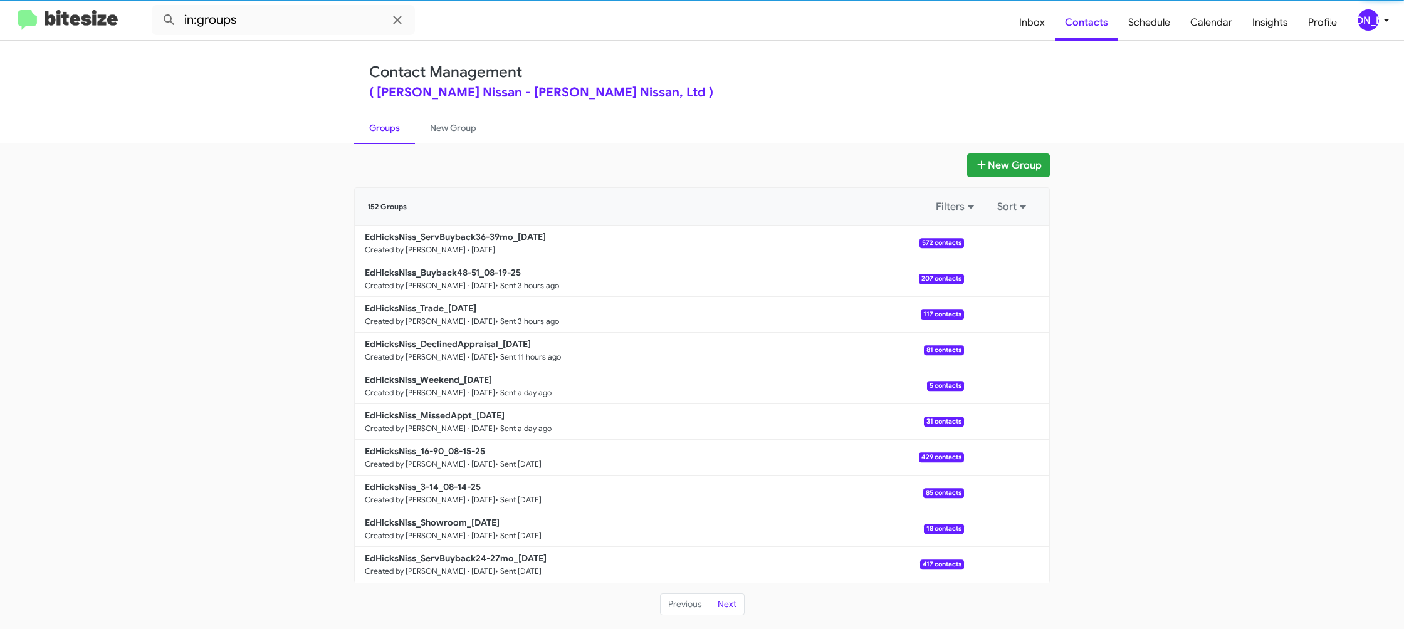
click at [399, 126] on link "Groups" at bounding box center [384, 128] width 61 height 33
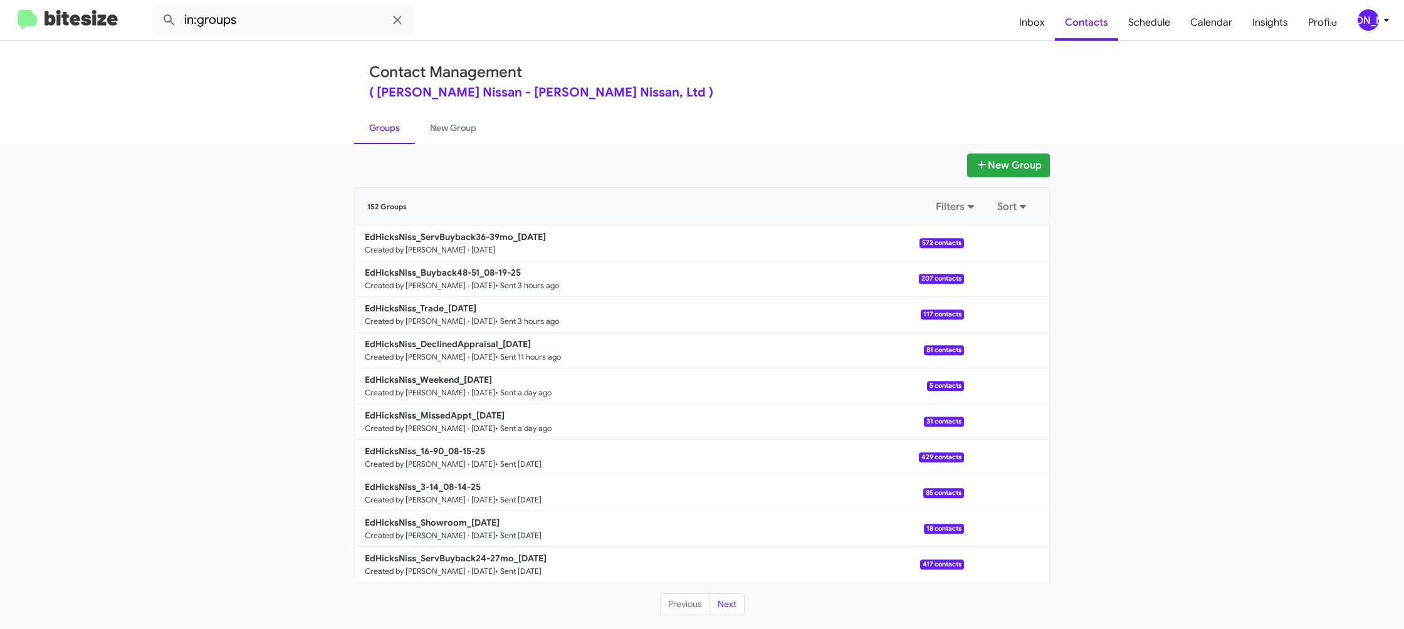
click at [399, 126] on link "Groups" at bounding box center [384, 128] width 61 height 33
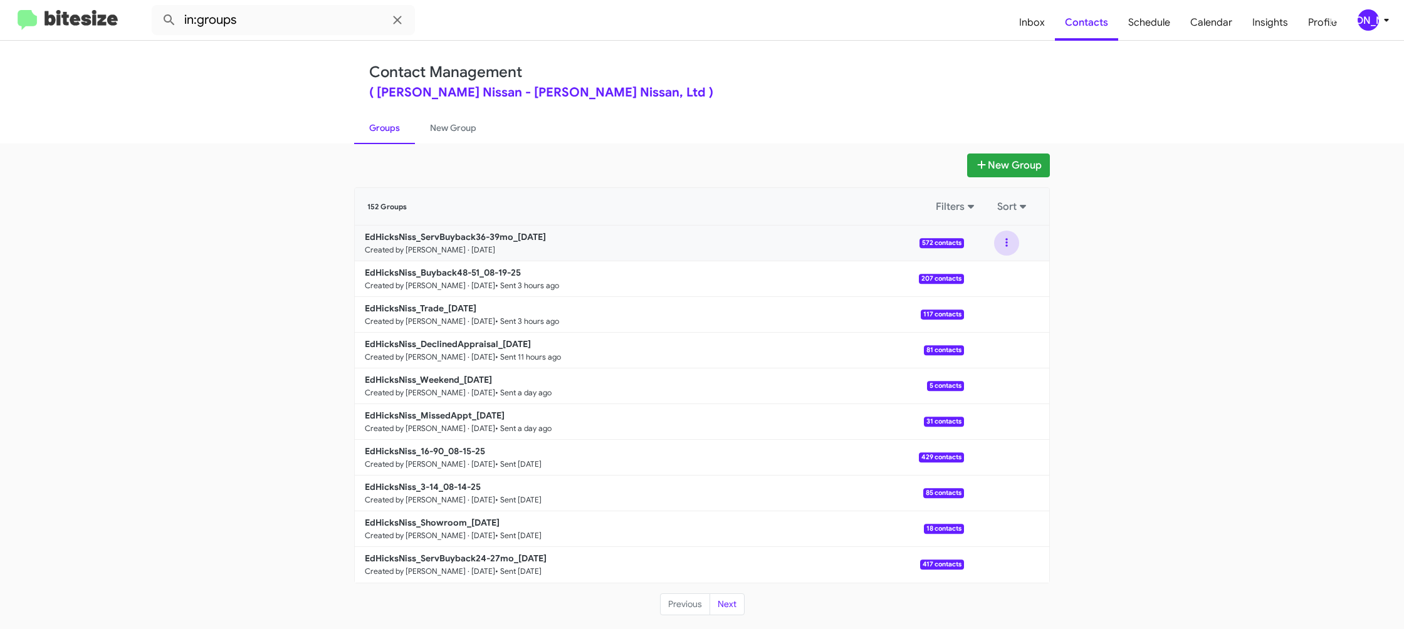
drag, startPoint x: 1011, startPoint y: 243, endPoint x: 1006, endPoint y: 255, distance: 12.9
click at [1011, 243] on button at bounding box center [1006, 243] width 25 height 25
drag, startPoint x: 1006, startPoint y: 255, endPoint x: 1005, endPoint y: 266, distance: 11.4
click at [1005, 266] on button "View contacts" at bounding box center [969, 277] width 100 height 30
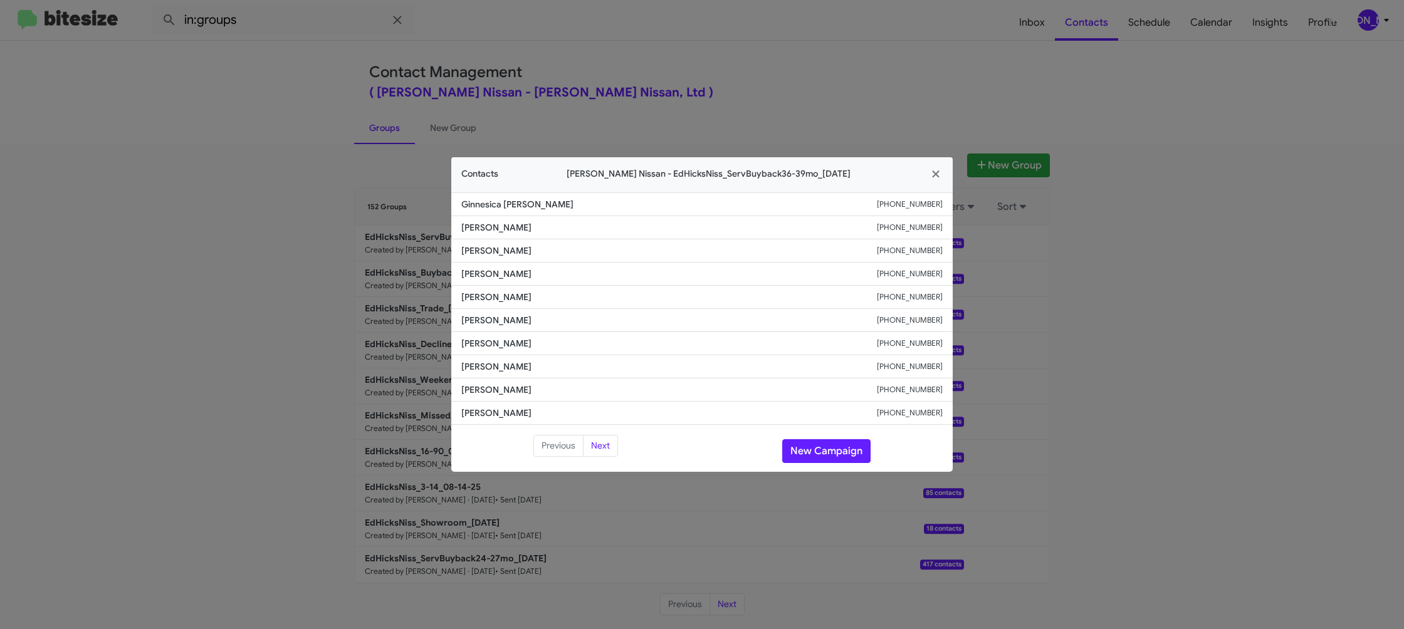
click at [507, 313] on li "Jaime Garcia +13619602953" at bounding box center [702, 320] width 502 height 23
copy span "Jaime Garcia"
click at [908, 317] on small "+13619602953" at bounding box center [910, 320] width 66 height 13
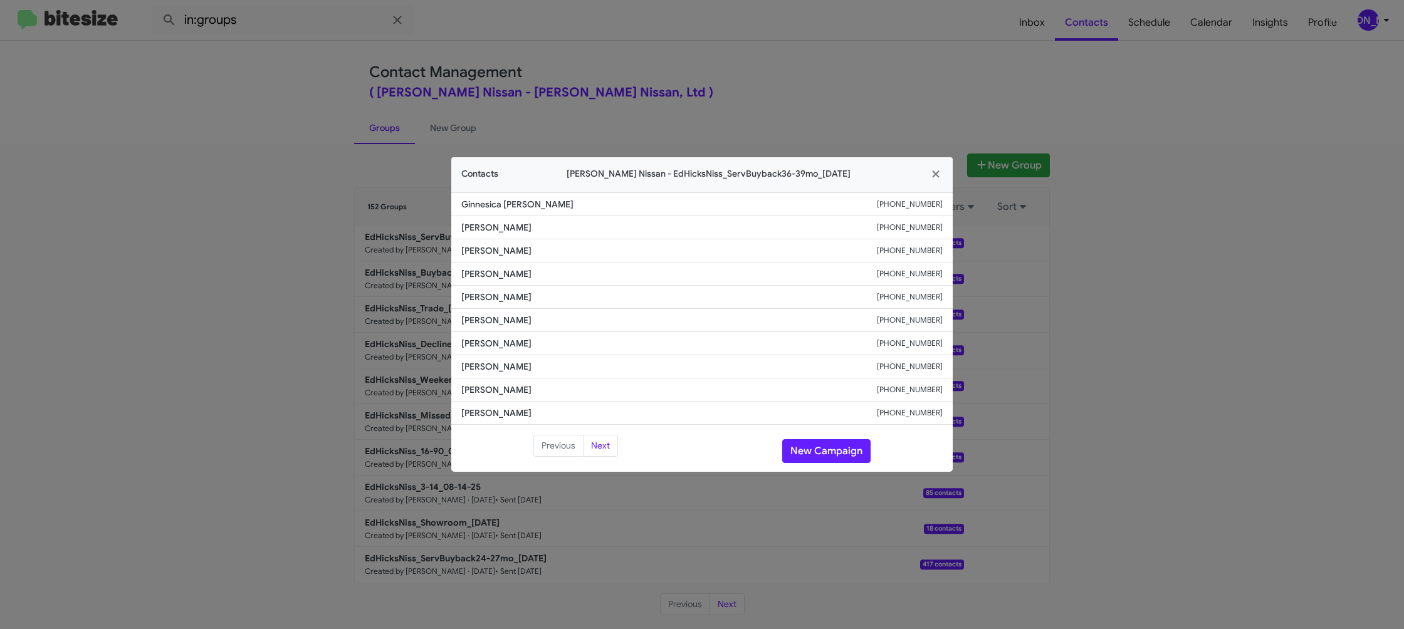
click at [908, 317] on small "+13619602953" at bounding box center [910, 320] width 66 height 13
copy small "+13619602953"
click at [840, 448] on button "New Campaign" at bounding box center [826, 451] width 88 height 24
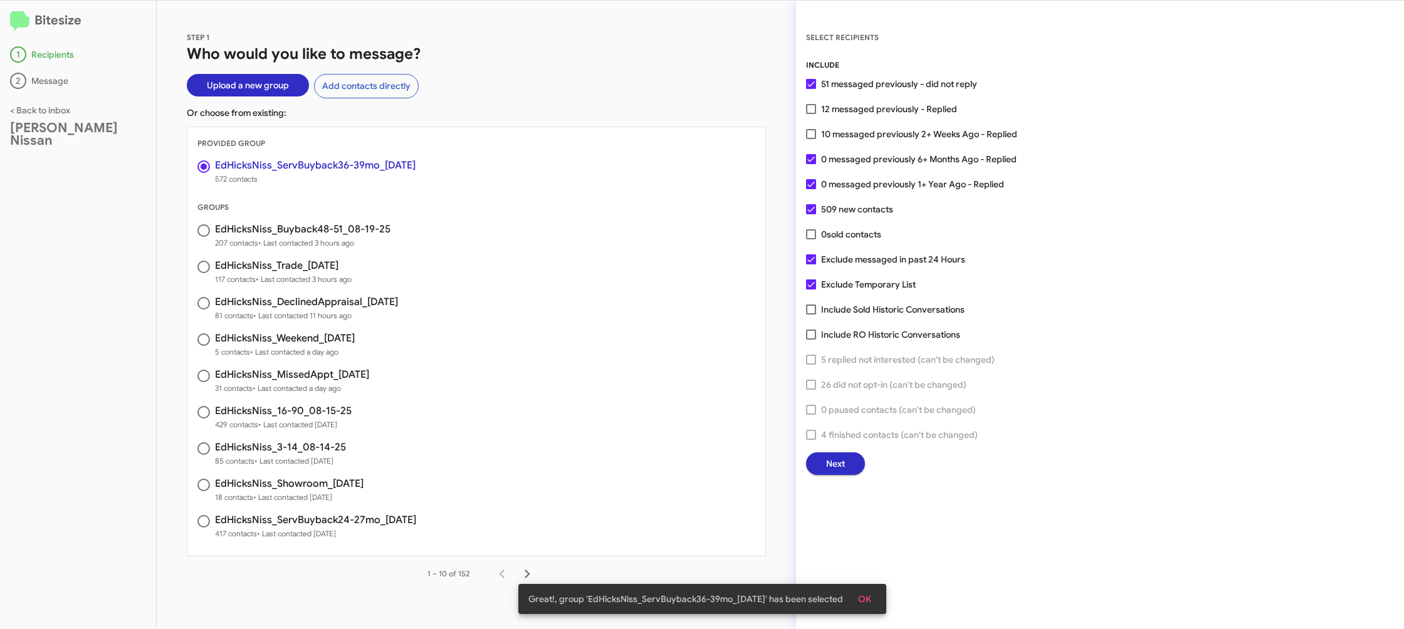
click at [838, 462] on span "Next" at bounding box center [835, 464] width 19 height 23
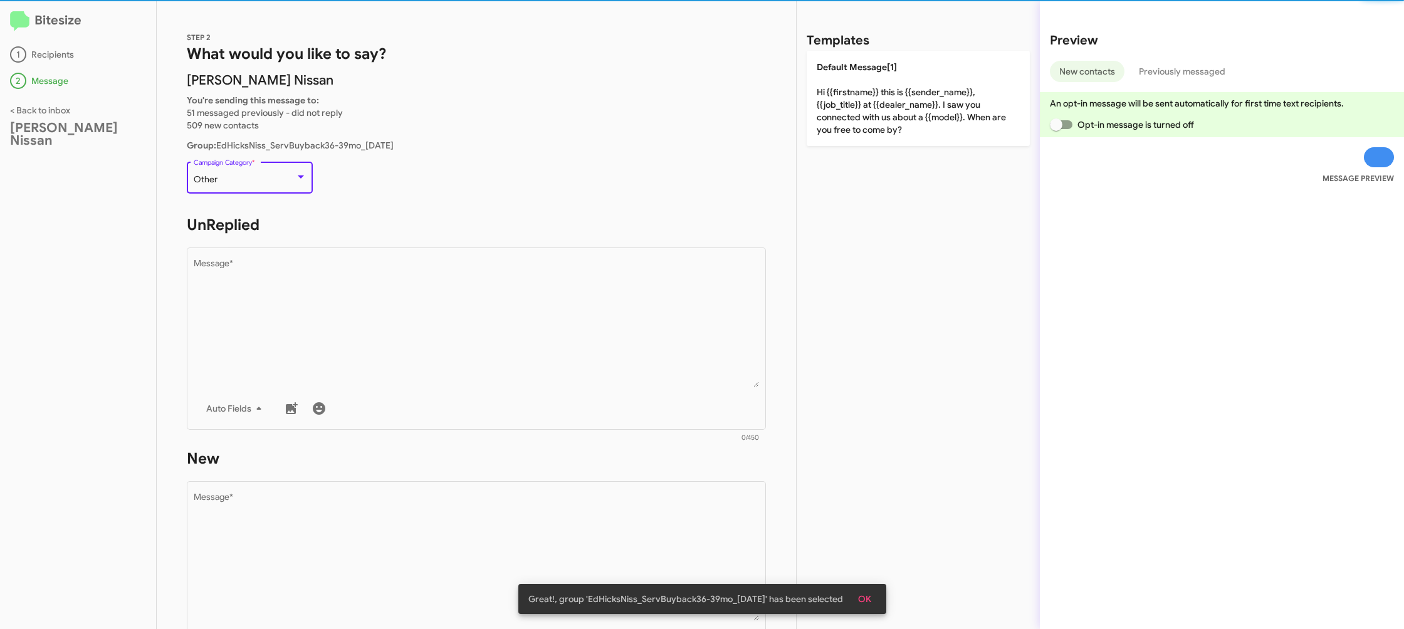
click at [267, 183] on div "Other" at bounding box center [245, 180] width 102 height 10
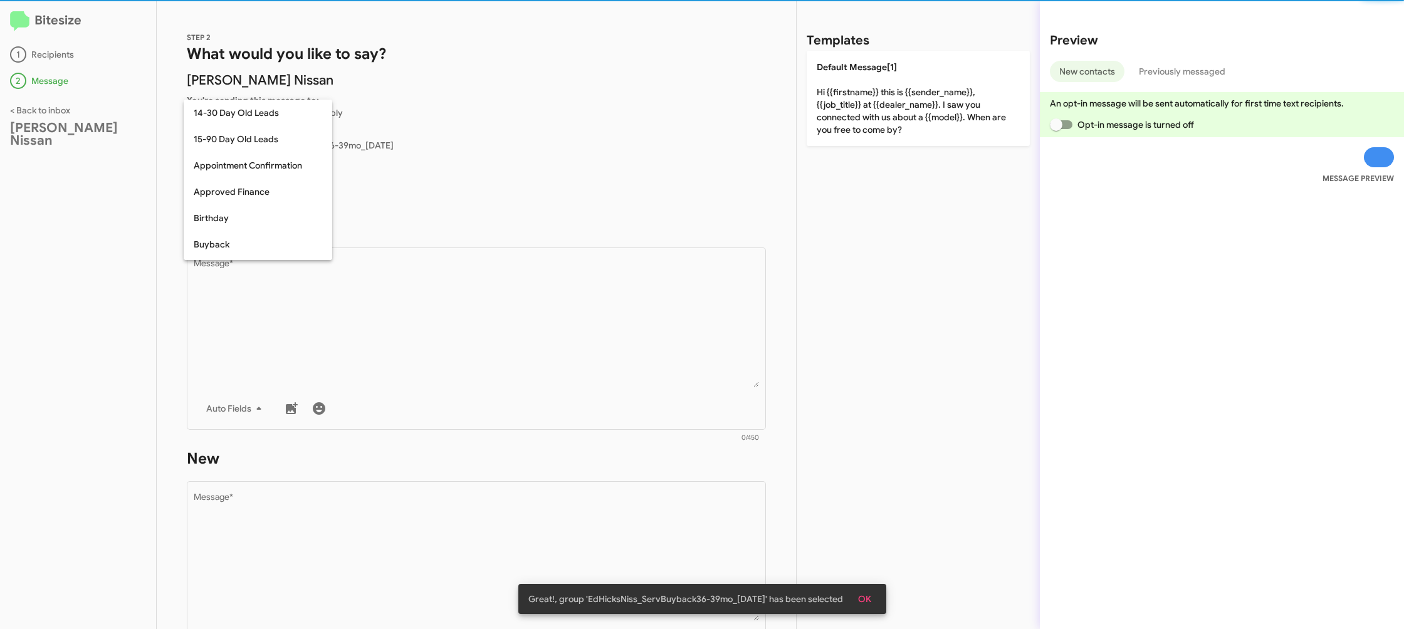
scroll to position [275, 0]
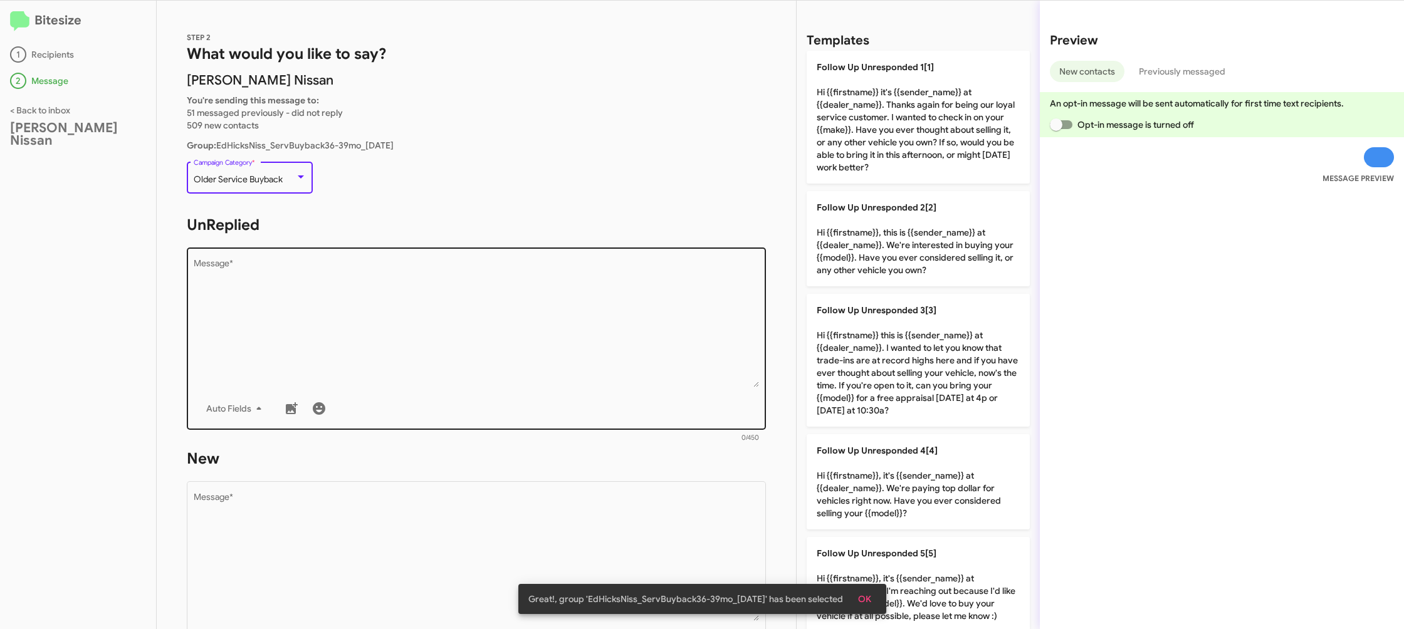
click at [427, 320] on textarea "Message *" at bounding box center [477, 324] width 566 height 128
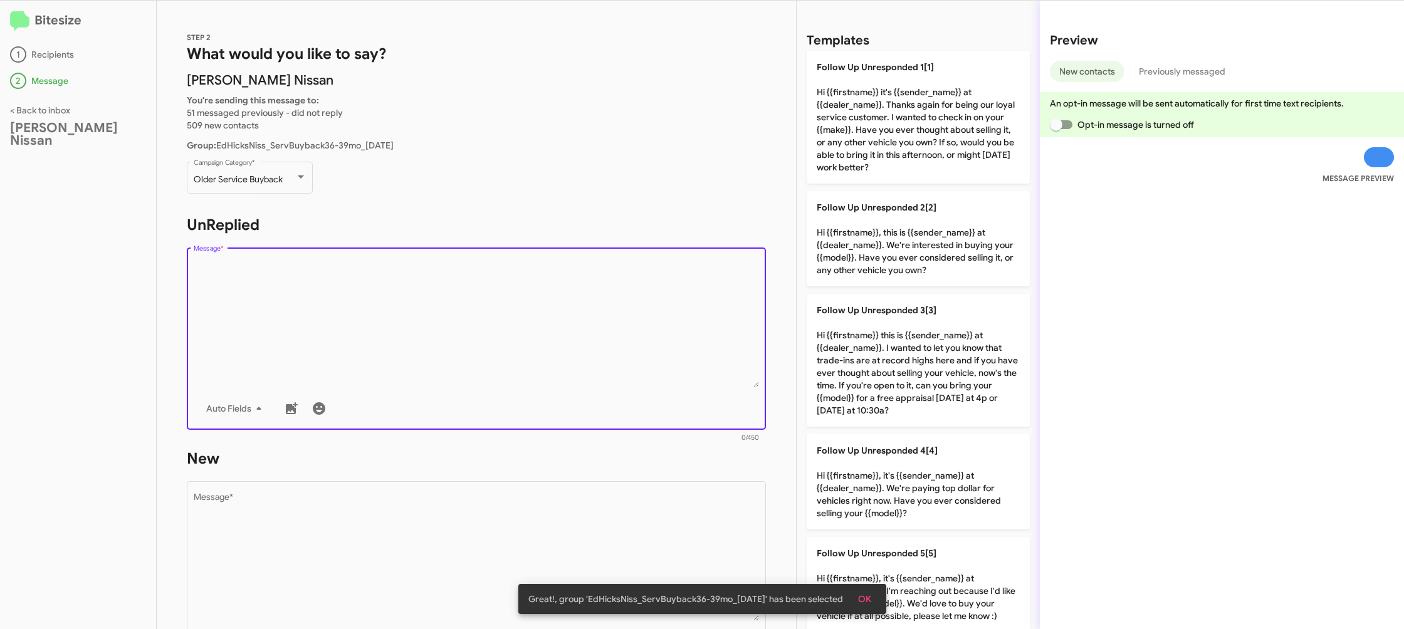
click at [427, 320] on textarea "Message *" at bounding box center [477, 324] width 566 height 128
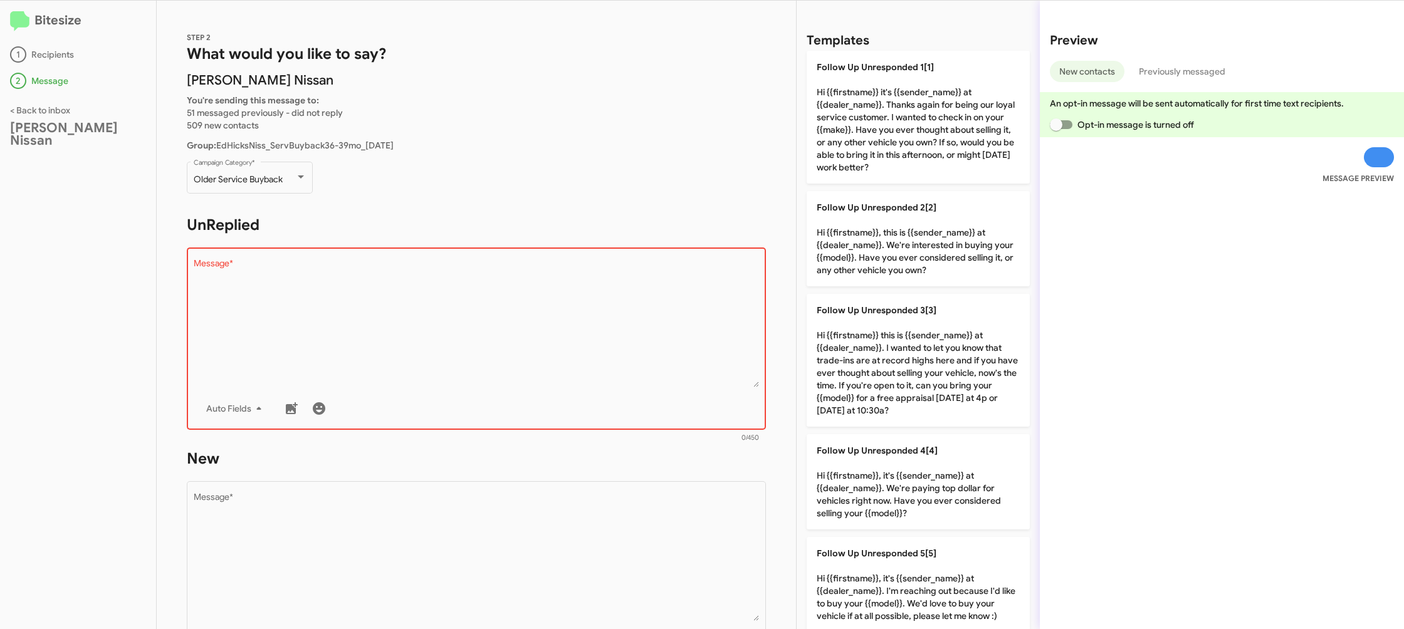
click at [754, 403] on div "Auto Fields" at bounding box center [477, 408] width 566 height 25
click at [746, 397] on div "Auto Fields" at bounding box center [477, 408] width 566 height 25
click at [740, 395] on div "Drop image here to insert Auto Fields Message *" at bounding box center [477, 337] width 566 height 185
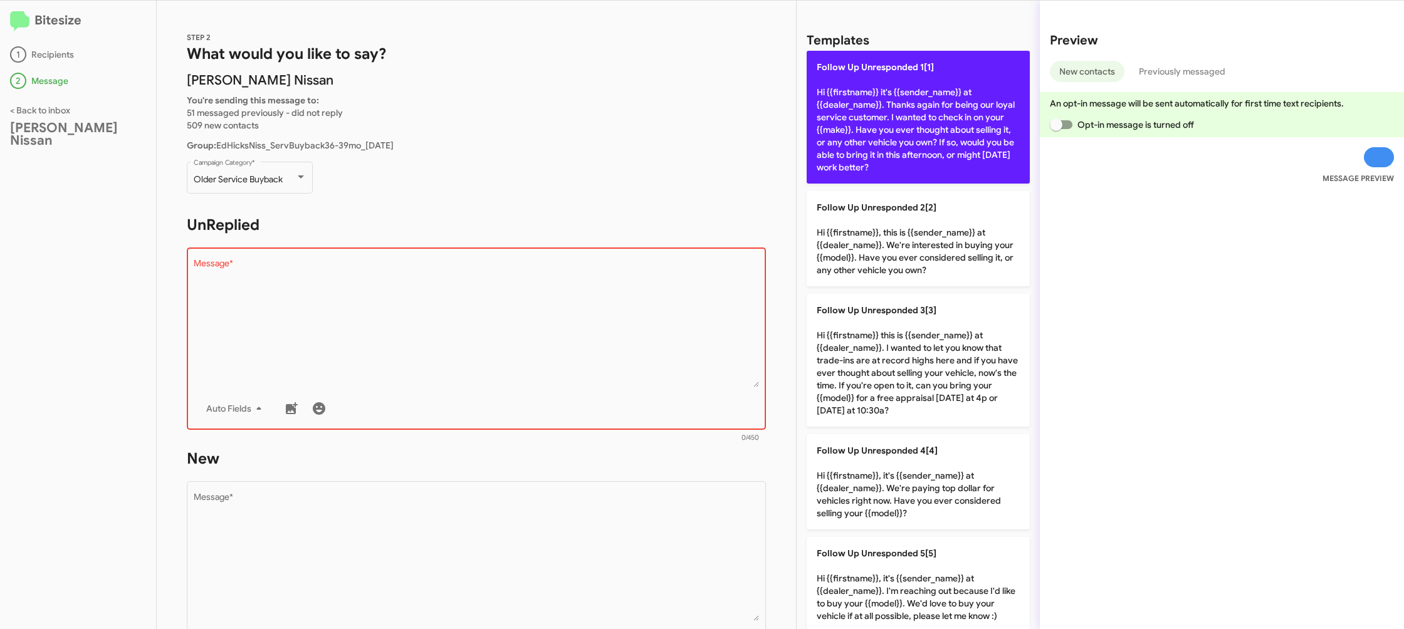
drag, startPoint x: 740, startPoint y: 393, endPoint x: 913, endPoint y: 112, distance: 329.9
click at [762, 356] on div "Drop image here to insert Auto Fields Message *" at bounding box center [476, 337] width 579 height 185
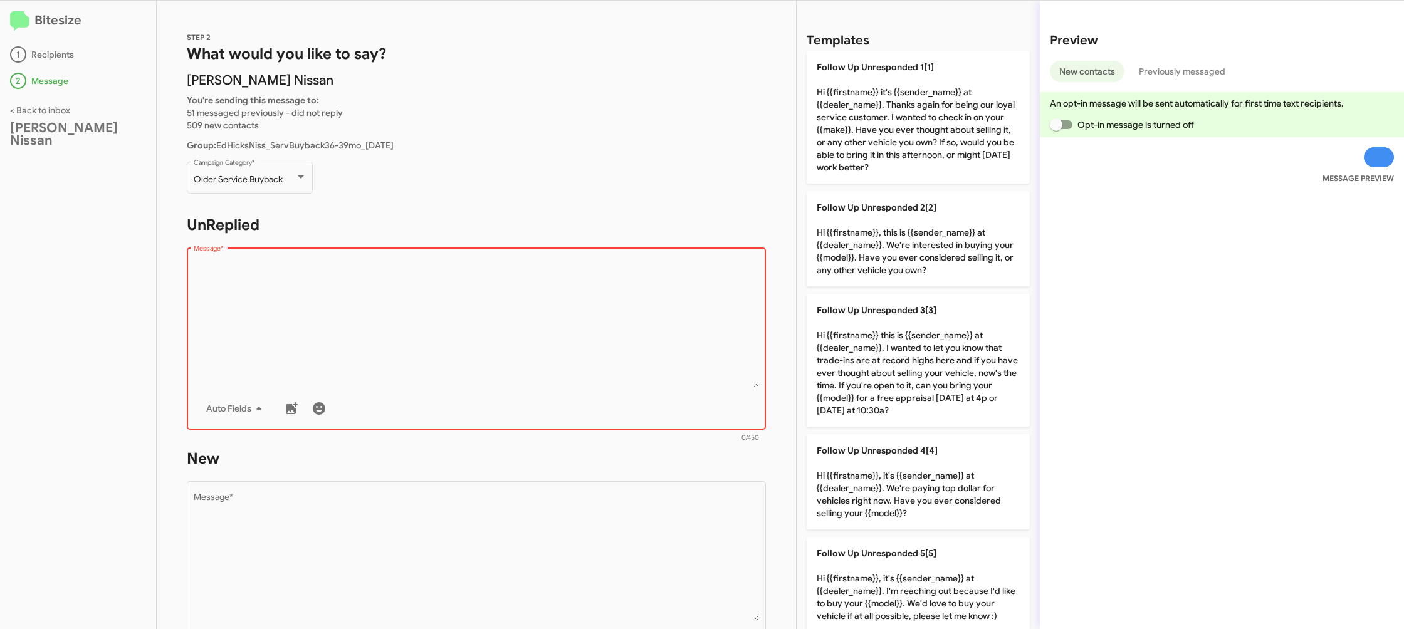
drag, startPoint x: 919, startPoint y: 110, endPoint x: 636, endPoint y: 409, distance: 412.0
click at [917, 111] on p "Follow Up Unresponded 1[1] Hi {{firstname}} it's {{sender_name}} at {{dealer_na…" at bounding box center [918, 117] width 223 height 133
type textarea "Hi {{firstname}} it's {{sender_name}} at {{dealer_name}}. Thanks again for bein…"
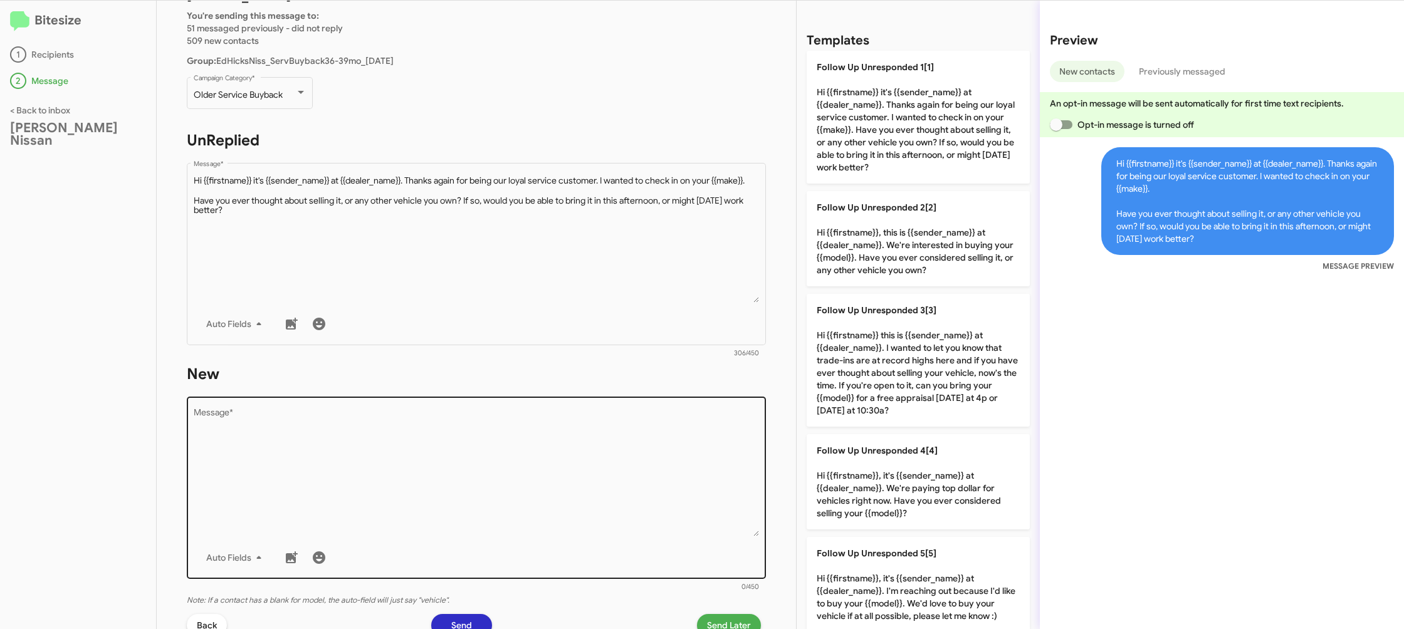
scroll to position [190, 0]
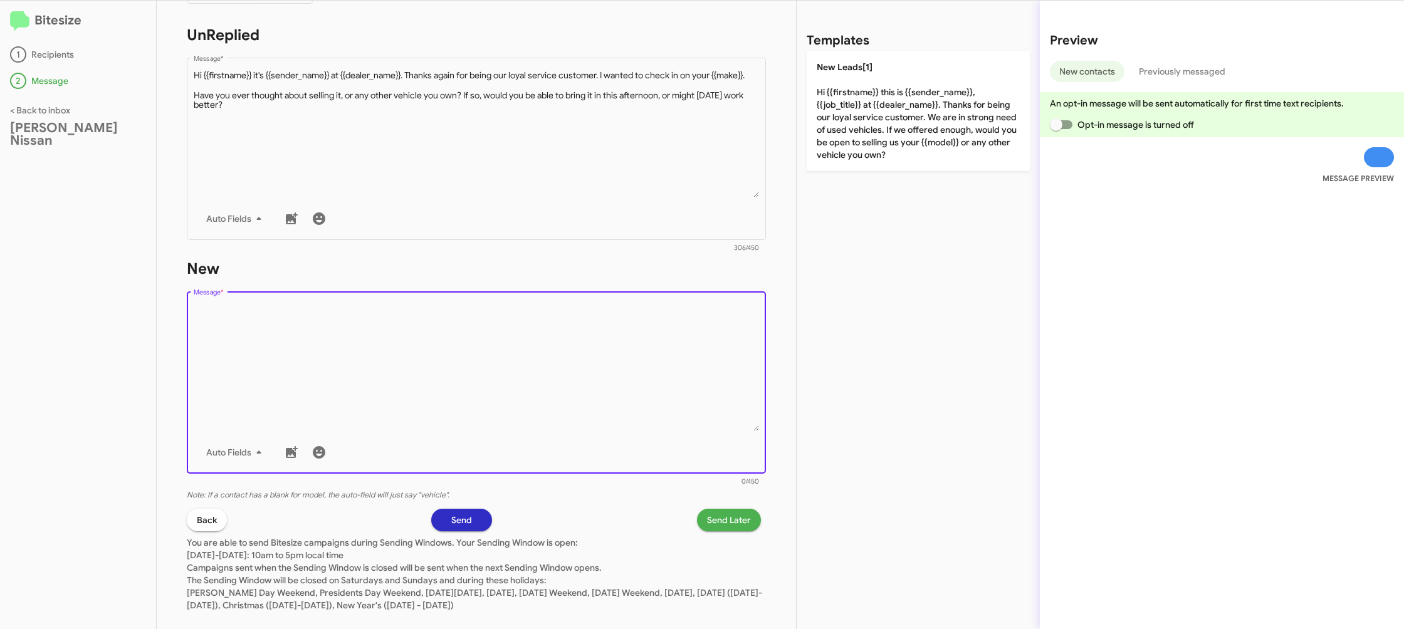
click at [646, 409] on textarea "Message *" at bounding box center [477, 367] width 566 height 128
drag, startPoint x: 646, startPoint y: 409, endPoint x: 802, endPoint y: 159, distance: 294.7
click at [693, 308] on textarea "Message *" at bounding box center [477, 367] width 566 height 128
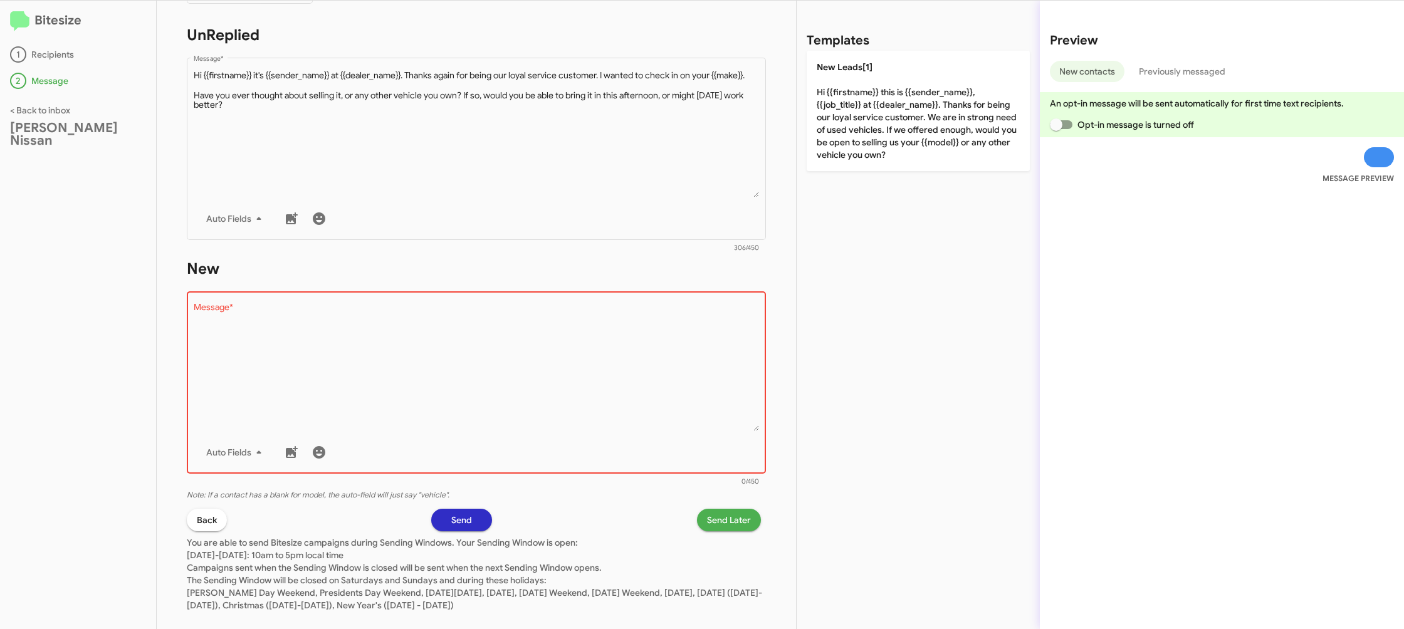
drag, startPoint x: 841, startPoint y: 130, endPoint x: 787, endPoint y: 284, distance: 163.4
click at [841, 130] on p "New Leads[1] Hi {{firstname}} this is {{sender_name}}, {{job_title}} at {{deale…" at bounding box center [918, 111] width 223 height 120
type textarea "Hi {{firstname}} this is {{sender_name}}, {{job_title}} at {{dealer_name}}. Tha…"
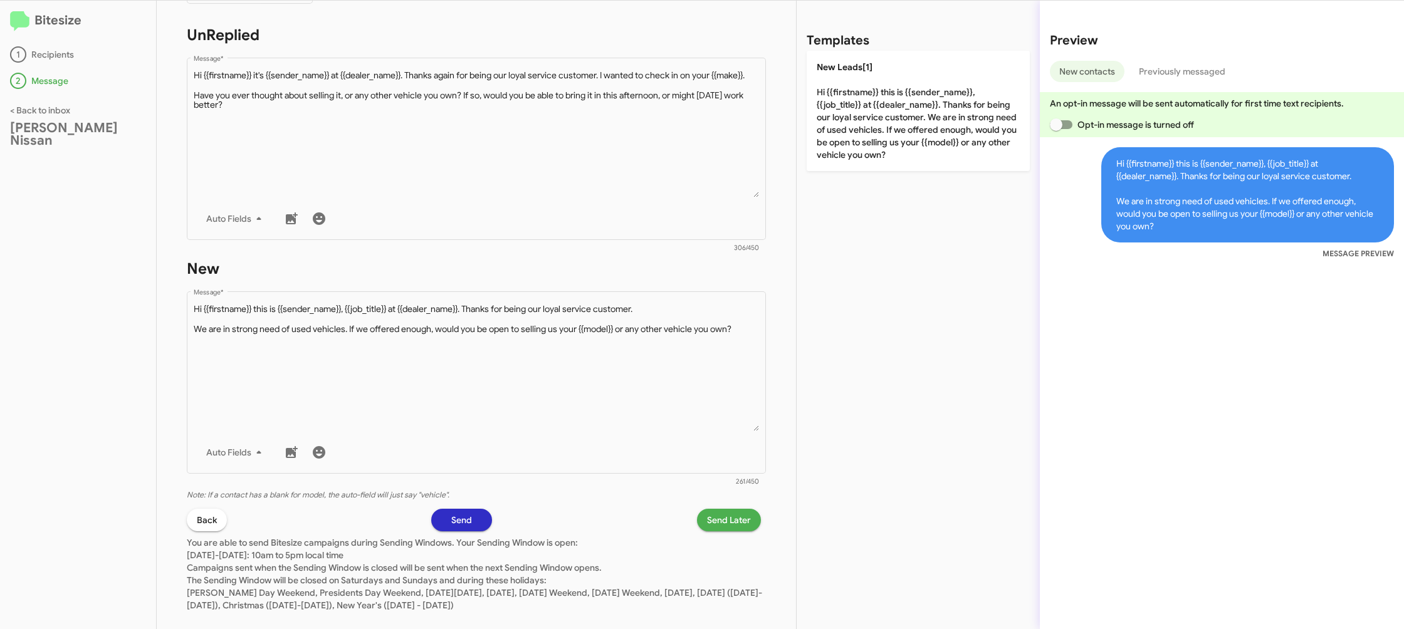
scroll to position [199, 0]
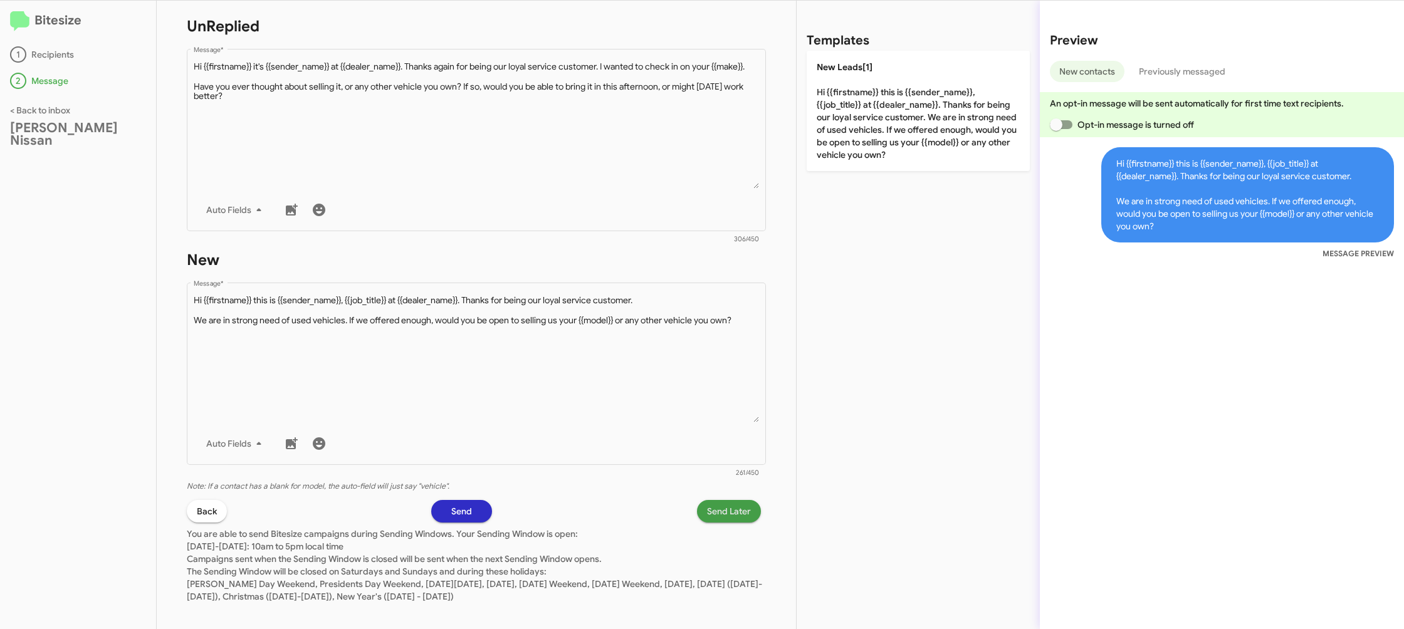
click at [724, 513] on span "Send Later" at bounding box center [729, 511] width 44 height 23
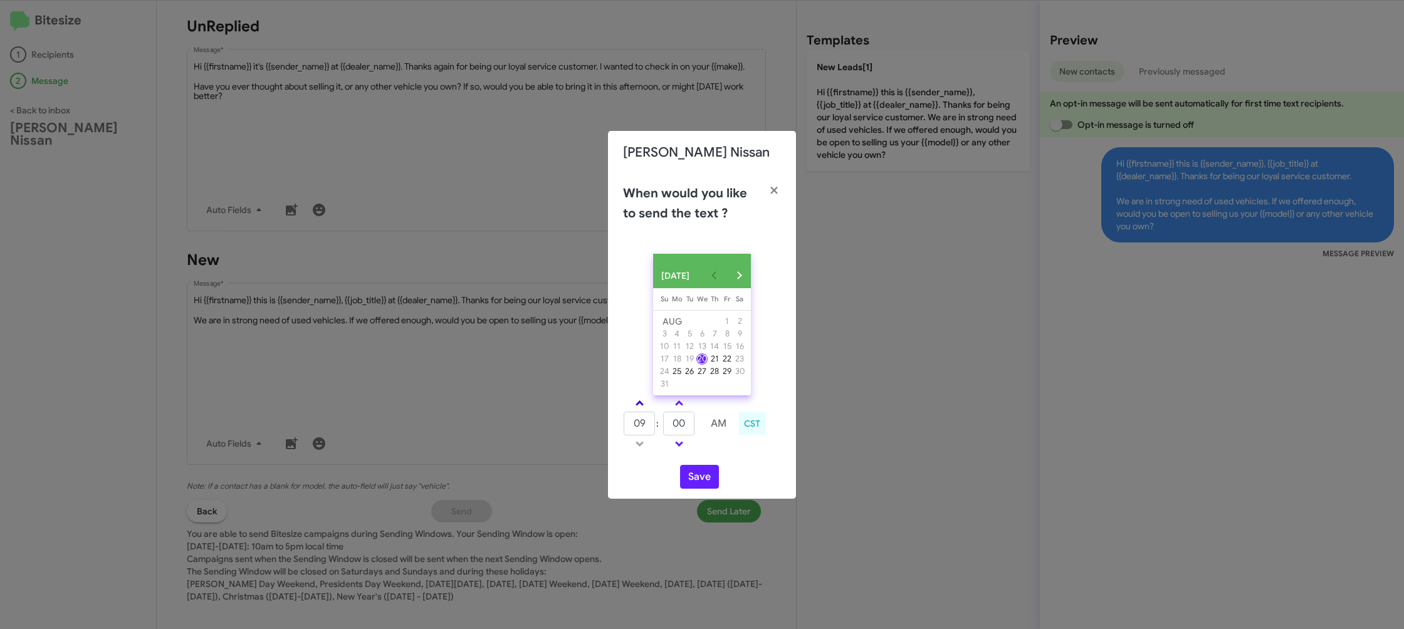
click at [643, 409] on link at bounding box center [640, 403] width 22 height 14
click at [643, 407] on link at bounding box center [640, 403] width 22 height 14
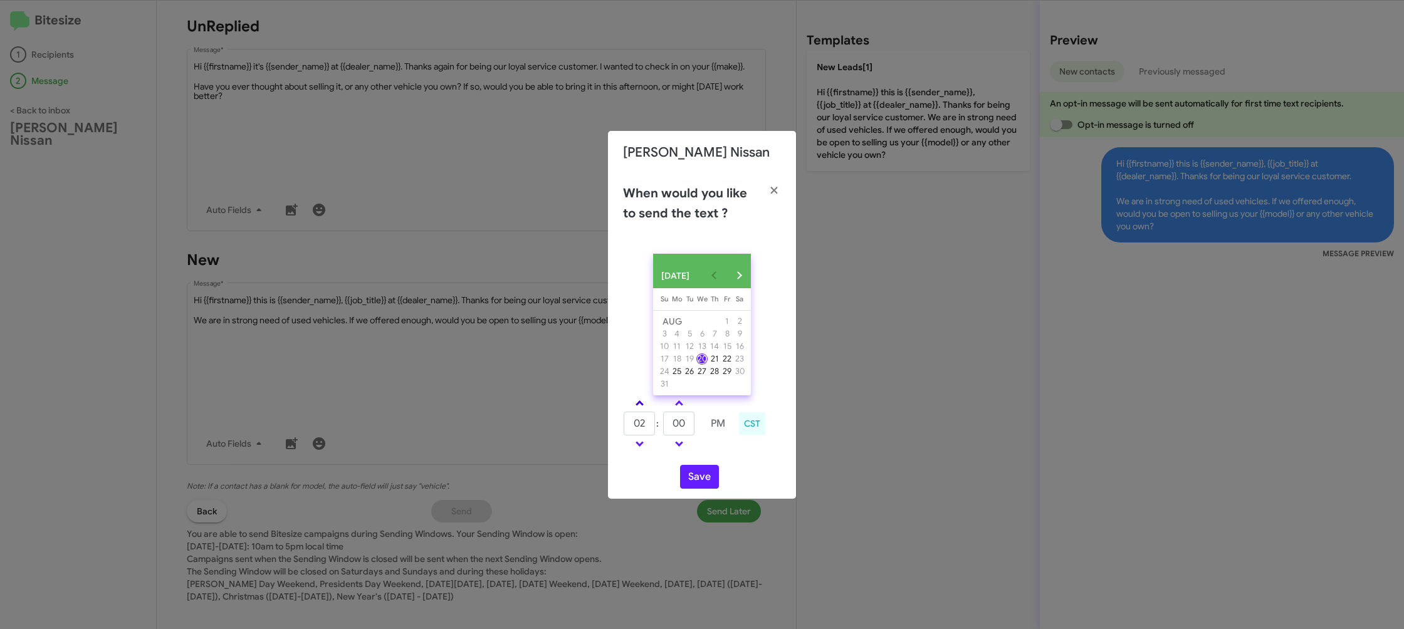
click at [643, 407] on link at bounding box center [640, 403] width 22 height 14
drag, startPoint x: 643, startPoint y: 407, endPoint x: 677, endPoint y: 411, distance: 34.1
click at [643, 407] on link at bounding box center [640, 403] width 22 height 14
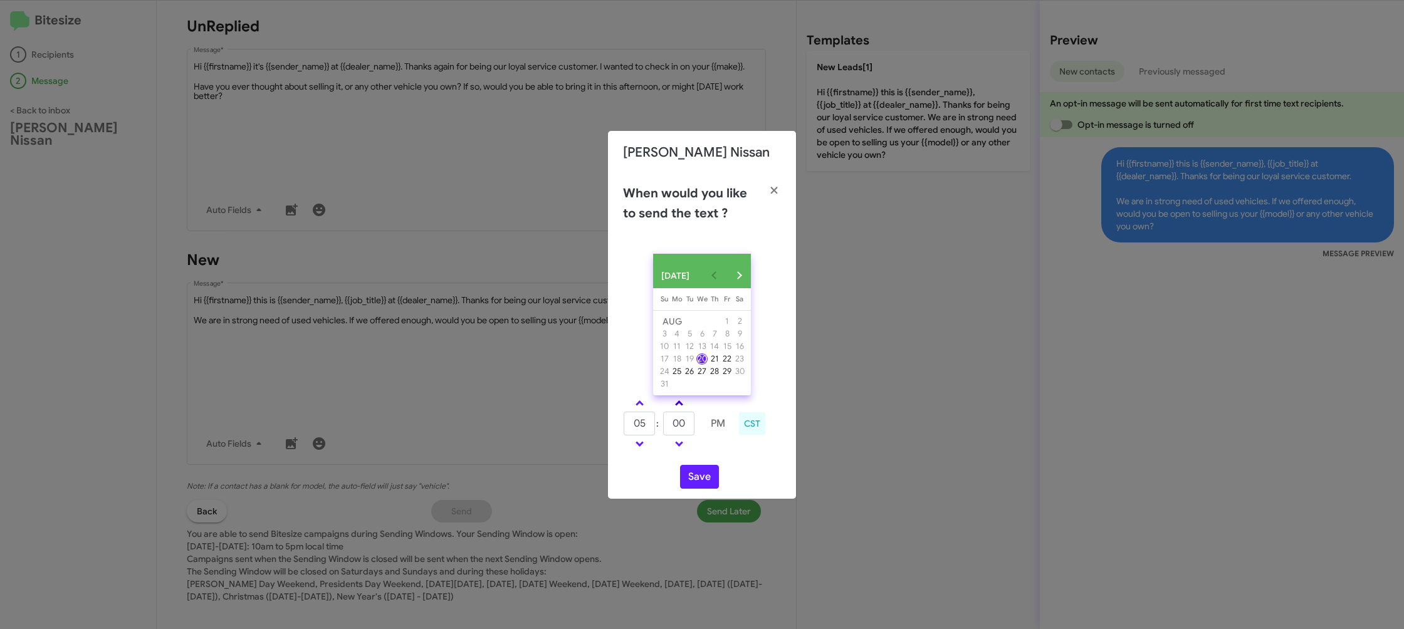
type input "06"
click at [681, 428] on input "00" at bounding box center [678, 424] width 31 height 24
type input "17"
click at [730, 452] on td at bounding box center [718, 444] width 32 height 16
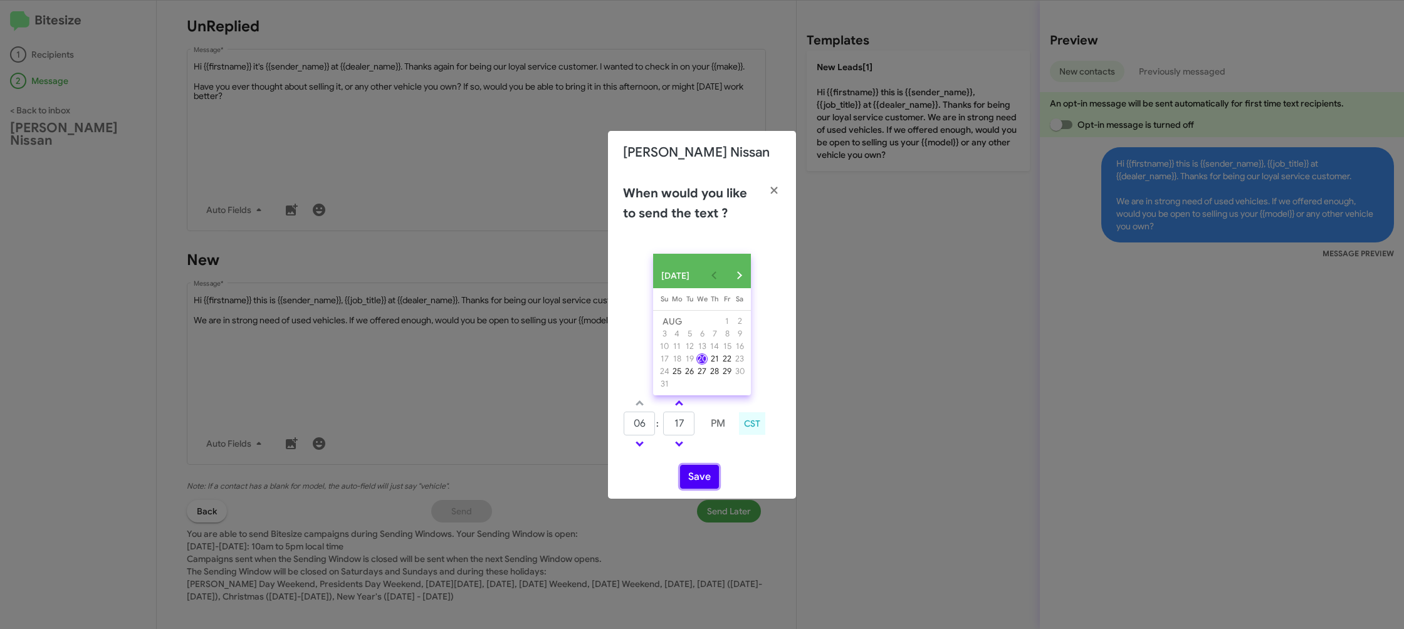
click at [706, 479] on button "Save" at bounding box center [699, 477] width 39 height 24
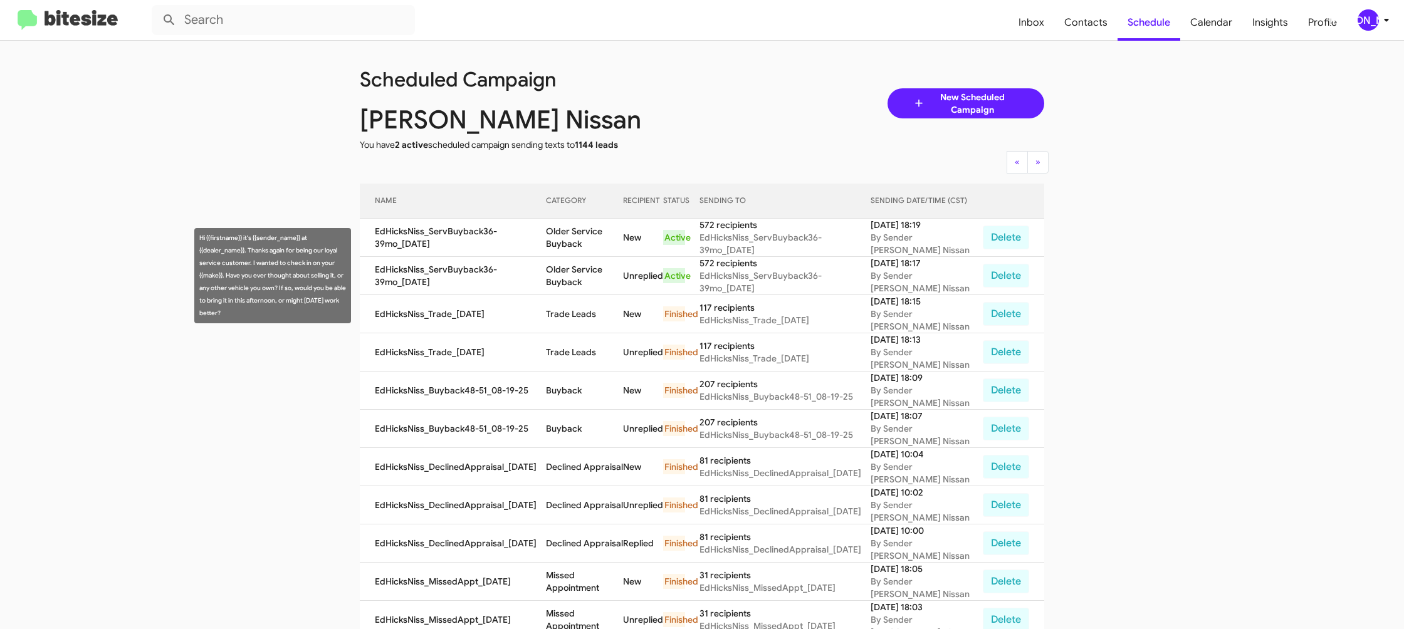
click at [559, 264] on td "Older Service Buyback" at bounding box center [584, 276] width 77 height 38
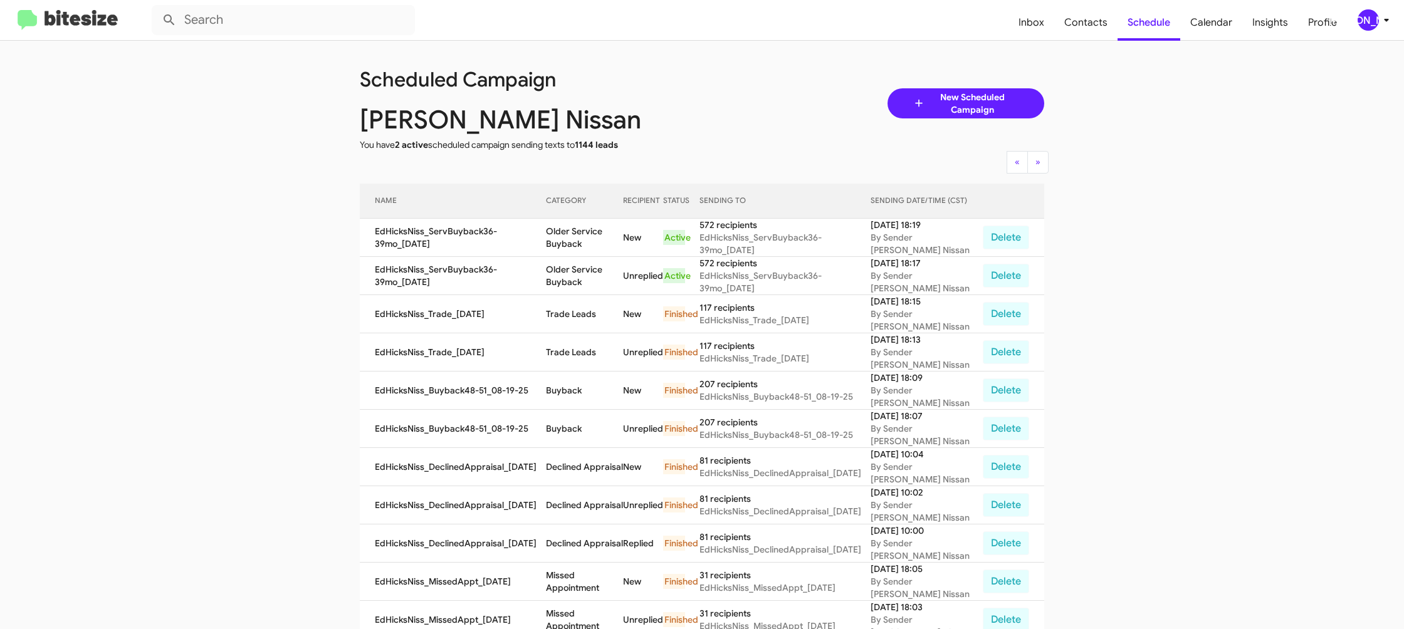
click at [559, 264] on td "Older Service Buyback" at bounding box center [584, 276] width 77 height 38
click at [560, 264] on td "Older Service Buyback" at bounding box center [584, 276] width 77 height 38
copy td "Older Service Buyback"
drag, startPoint x: 1367, startPoint y: 22, endPoint x: 1361, endPoint y: 28, distance: 8.9
click at [1367, 22] on div "[PERSON_NAME]" at bounding box center [1368, 19] width 21 height 21
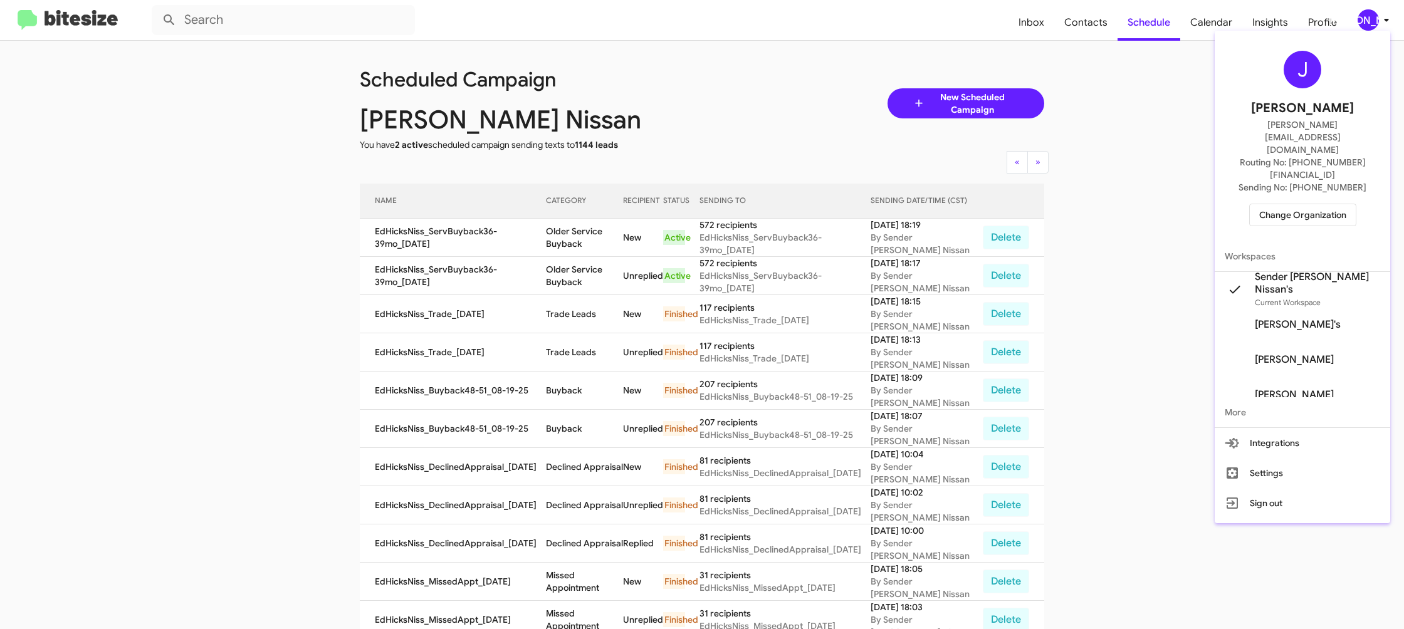
drag, startPoint x: 1281, startPoint y: 178, endPoint x: 1271, endPoint y: 172, distance: 11.8
click at [1271, 204] on span "Change Organization" at bounding box center [1302, 214] width 87 height 21
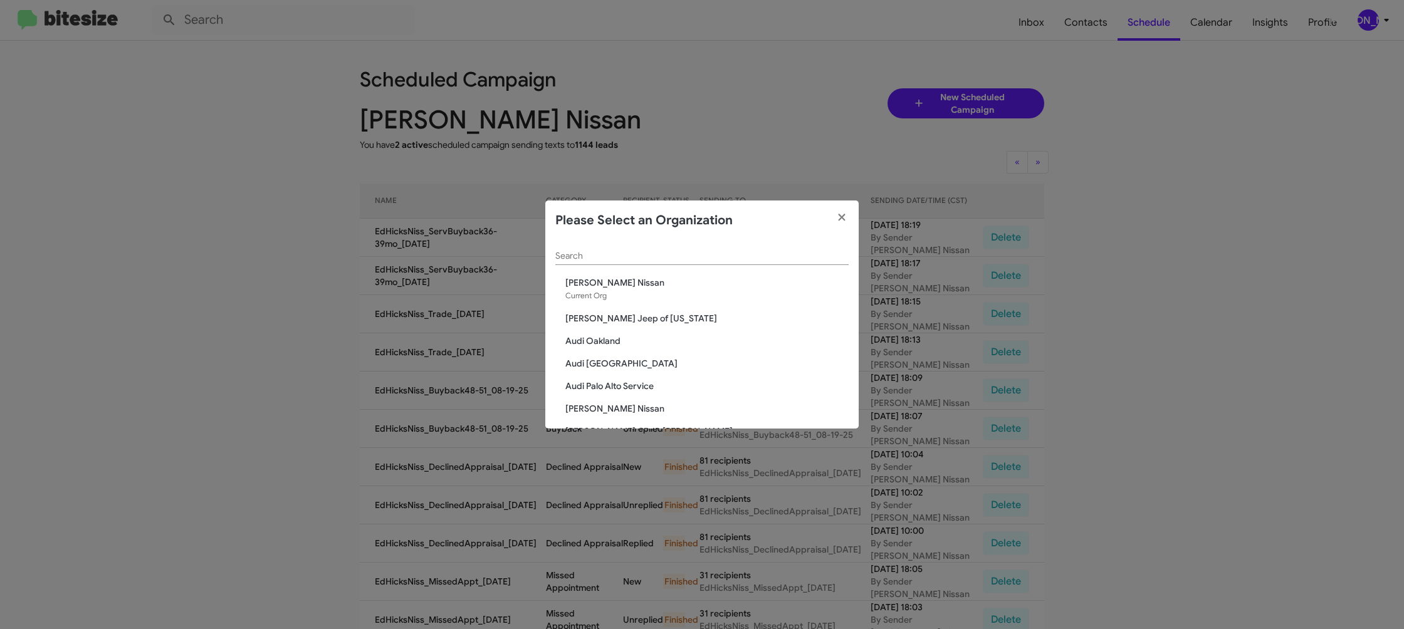
drag, startPoint x: 604, startPoint y: 246, endPoint x: 604, endPoint y: 254, distance: 8.2
click at [604, 251] on div "Search" at bounding box center [701, 253] width 293 height 24
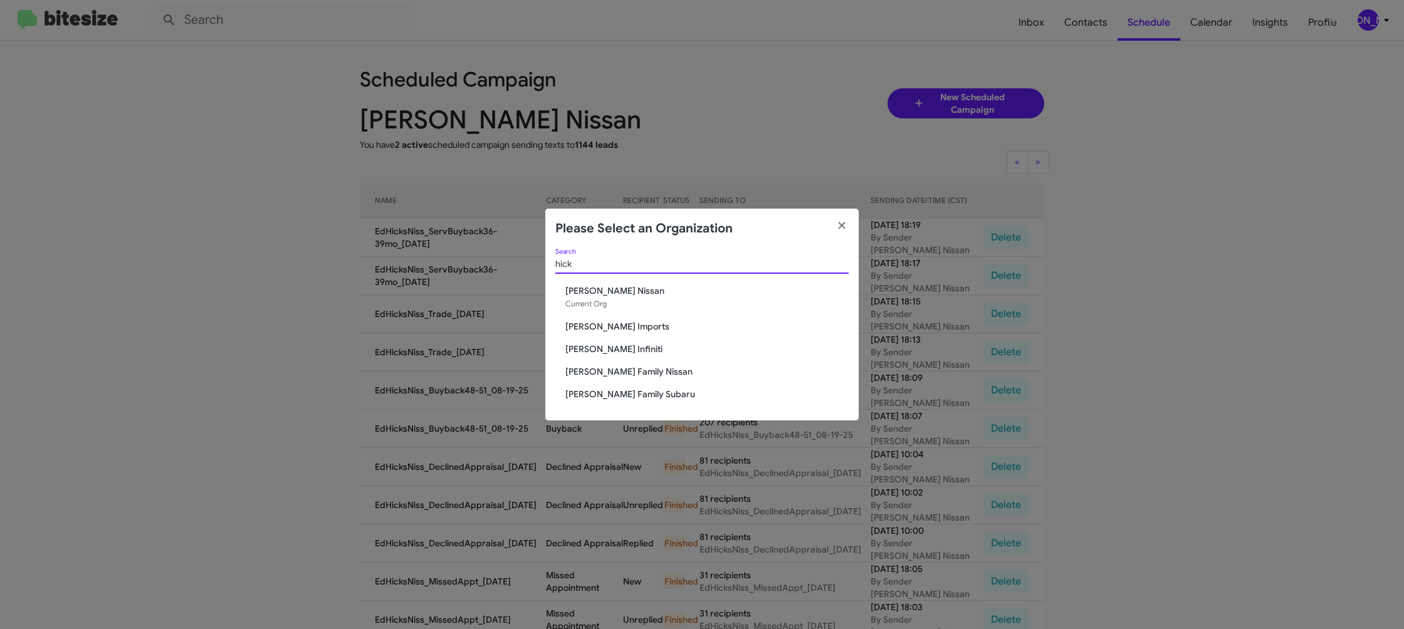
type input "hick"
click at [602, 372] on span "Hicks Family Nissan" at bounding box center [706, 371] width 283 height 13
click at [602, 372] on span "[PERSON_NAME] Family Nissan" at bounding box center [706, 371] width 283 height 13
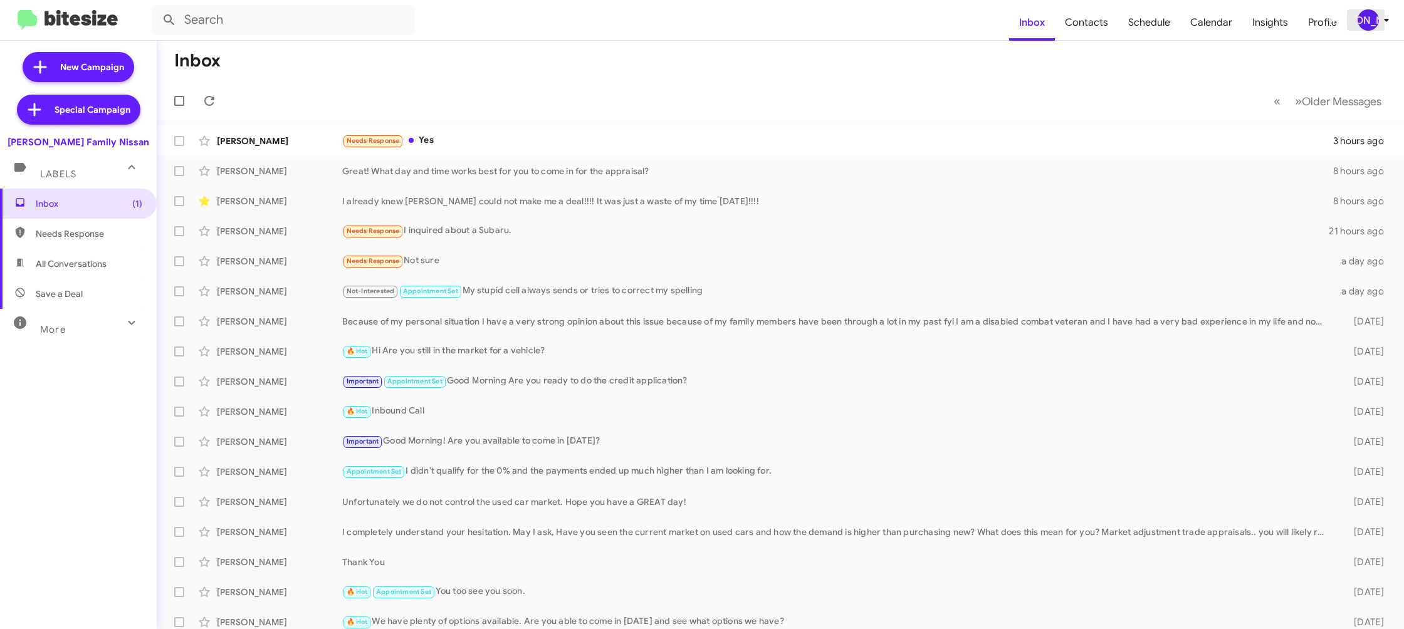
drag, startPoint x: 1386, startPoint y: 30, endPoint x: 1369, endPoint y: 35, distance: 17.7
click at [1376, 34] on mat-toolbar "Inbox Contacts Schedule Calendar Insights Profile [PERSON_NAME]" at bounding box center [702, 20] width 1404 height 40
drag, startPoint x: 1375, startPoint y: 13, endPoint x: 1358, endPoint y: 24, distance: 20.3
click at [1370, 15] on div "[PERSON_NAME]" at bounding box center [1368, 19] width 21 height 21
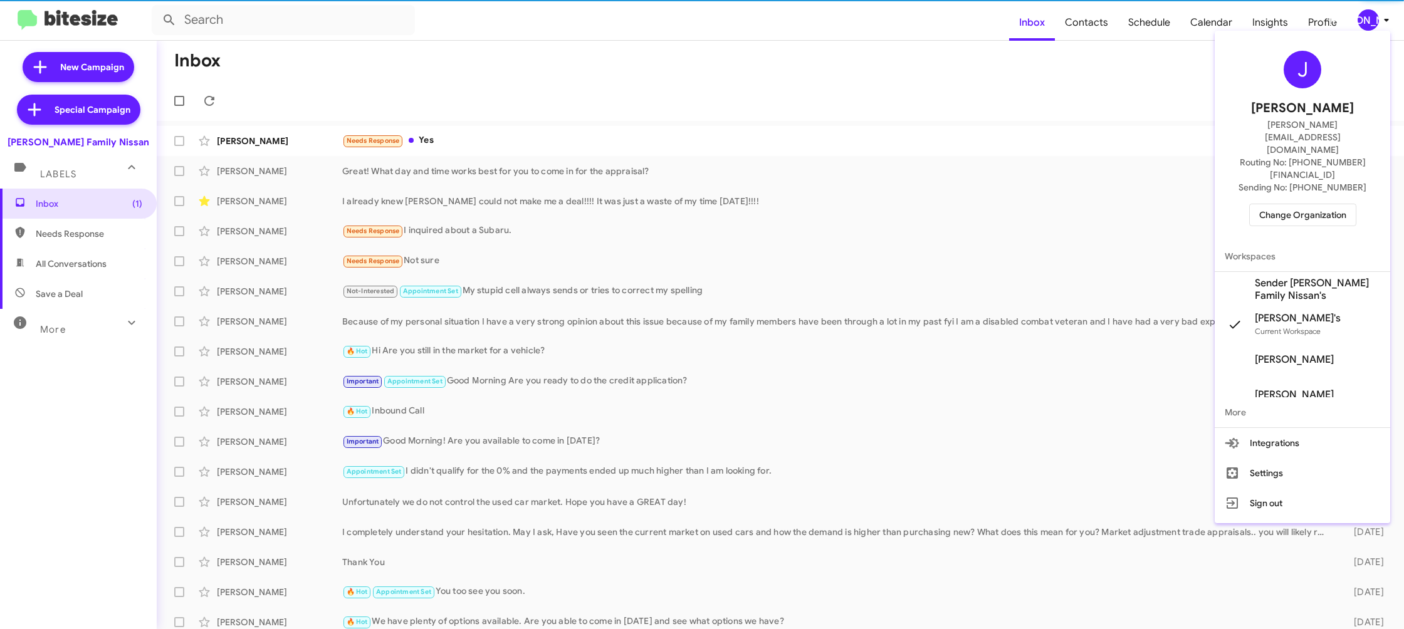
click at [1312, 277] on span "Sender [PERSON_NAME] Family Nissan's" at bounding box center [1317, 289] width 125 height 25
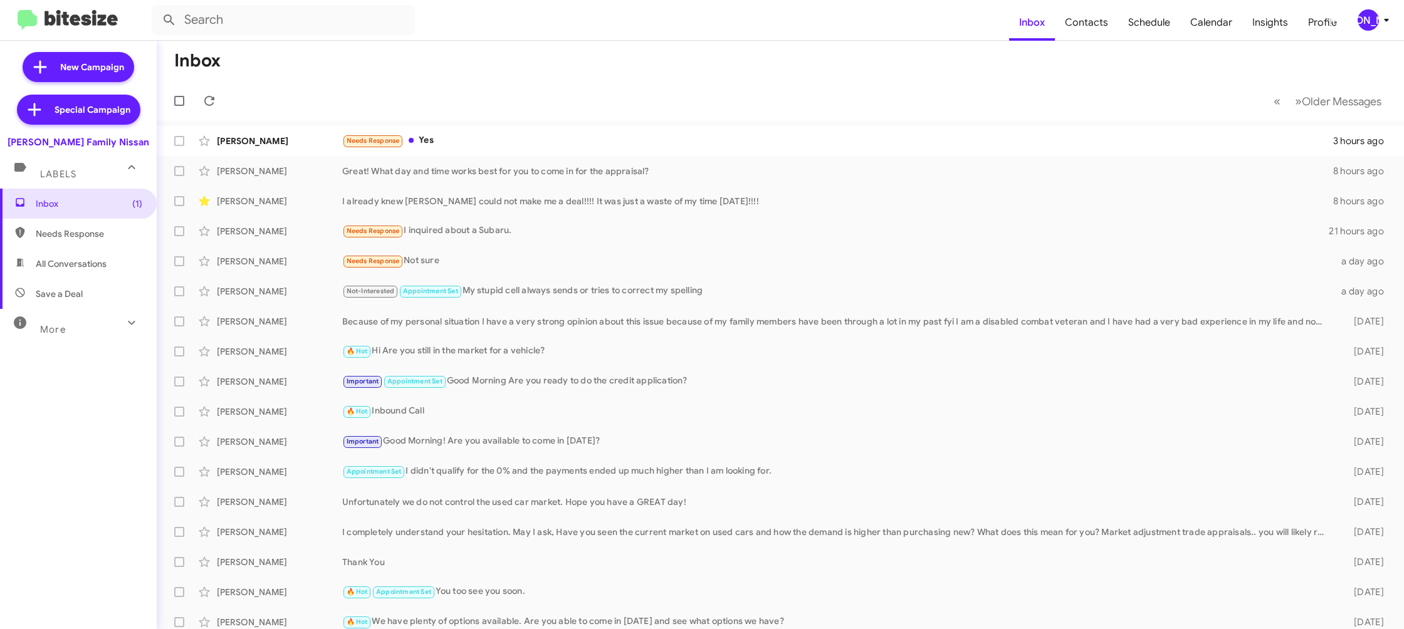
click at [1364, 14] on div "[PERSON_NAME]" at bounding box center [1368, 19] width 21 height 21
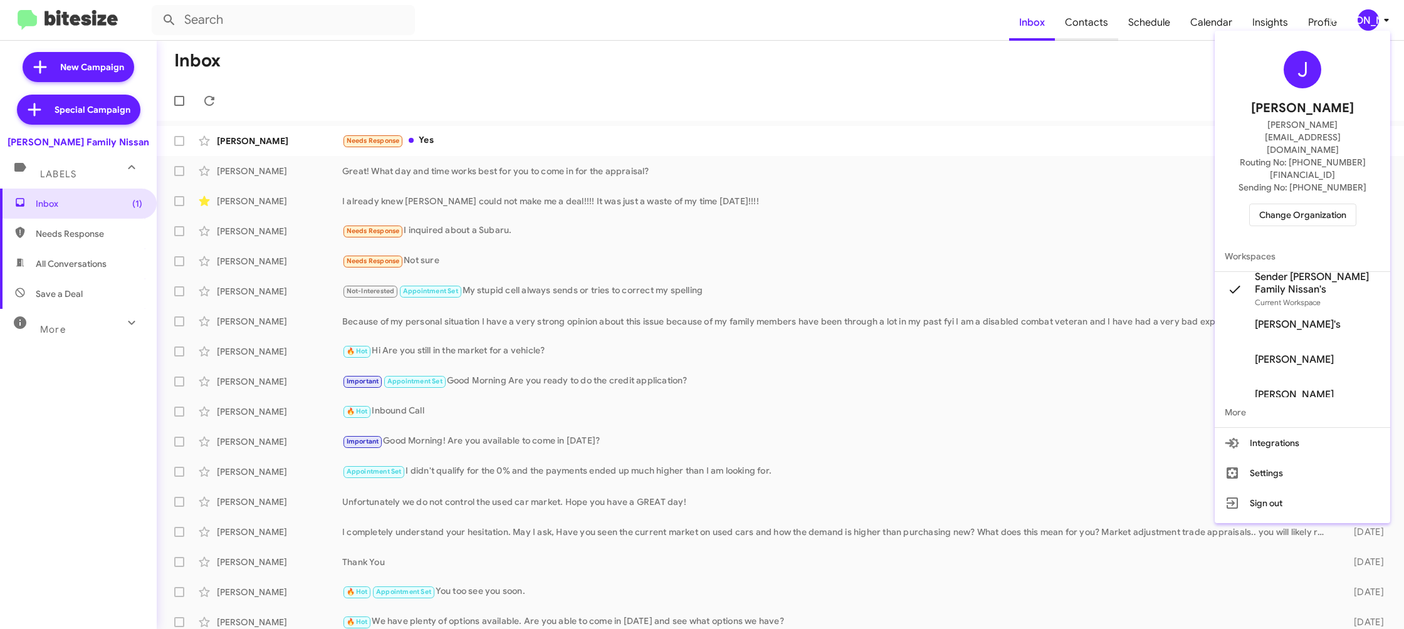
click at [1110, 28] on div at bounding box center [702, 314] width 1404 height 629
click at [1108, 24] on span "Contacts" at bounding box center [1086, 22] width 63 height 36
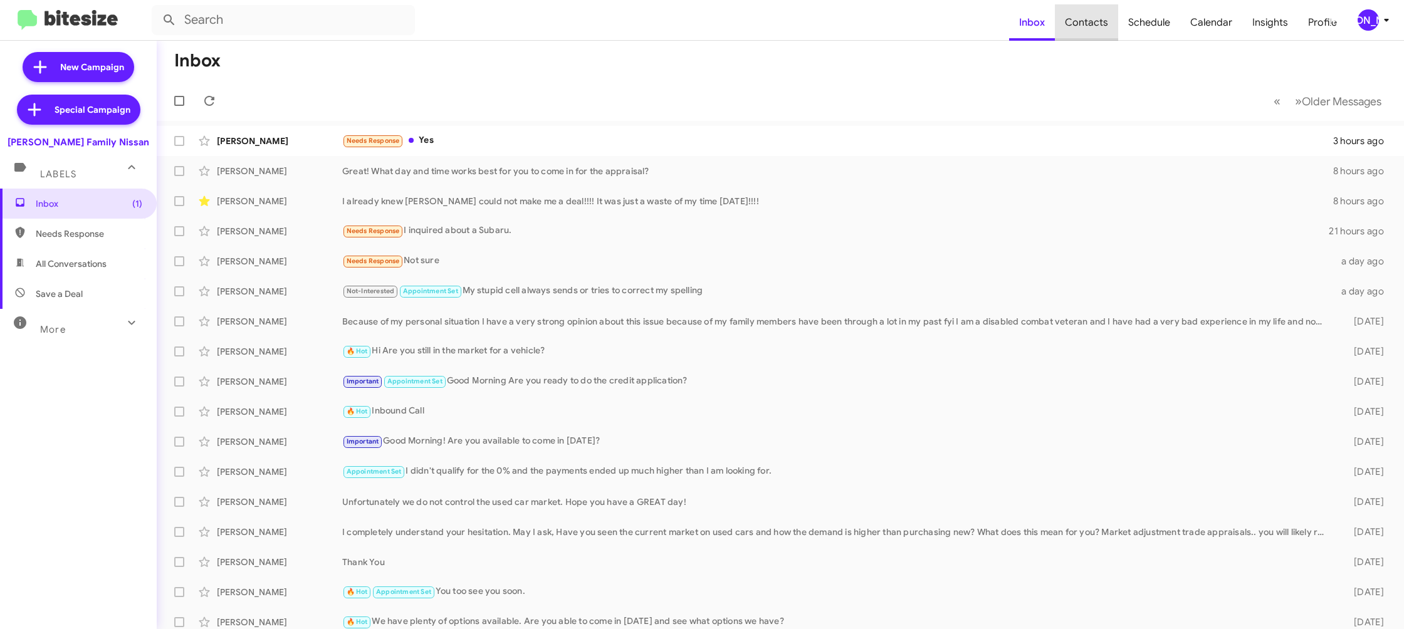
type input "in:groups"
click at [1108, 24] on span "Contacts" at bounding box center [1086, 22] width 63 height 36
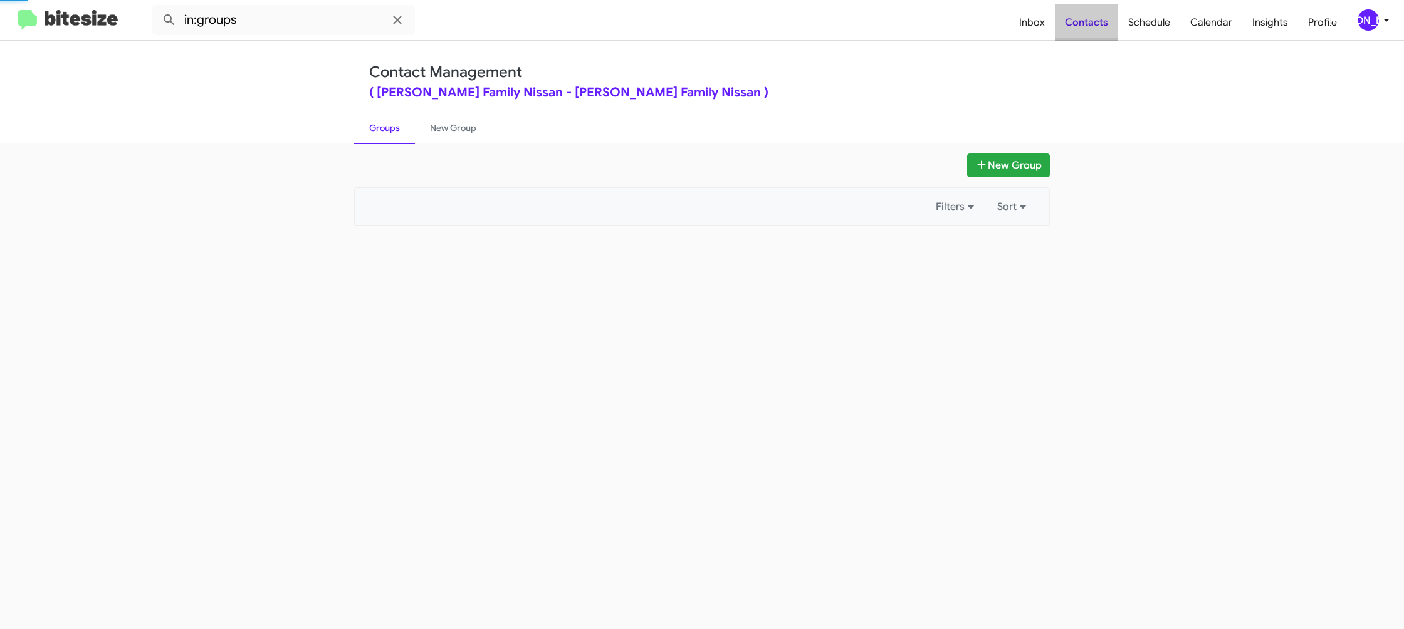
drag, startPoint x: 1108, startPoint y: 24, endPoint x: 1002, endPoint y: 5, distance: 108.2
click at [1068, 18] on span "Contacts" at bounding box center [1086, 22] width 63 height 36
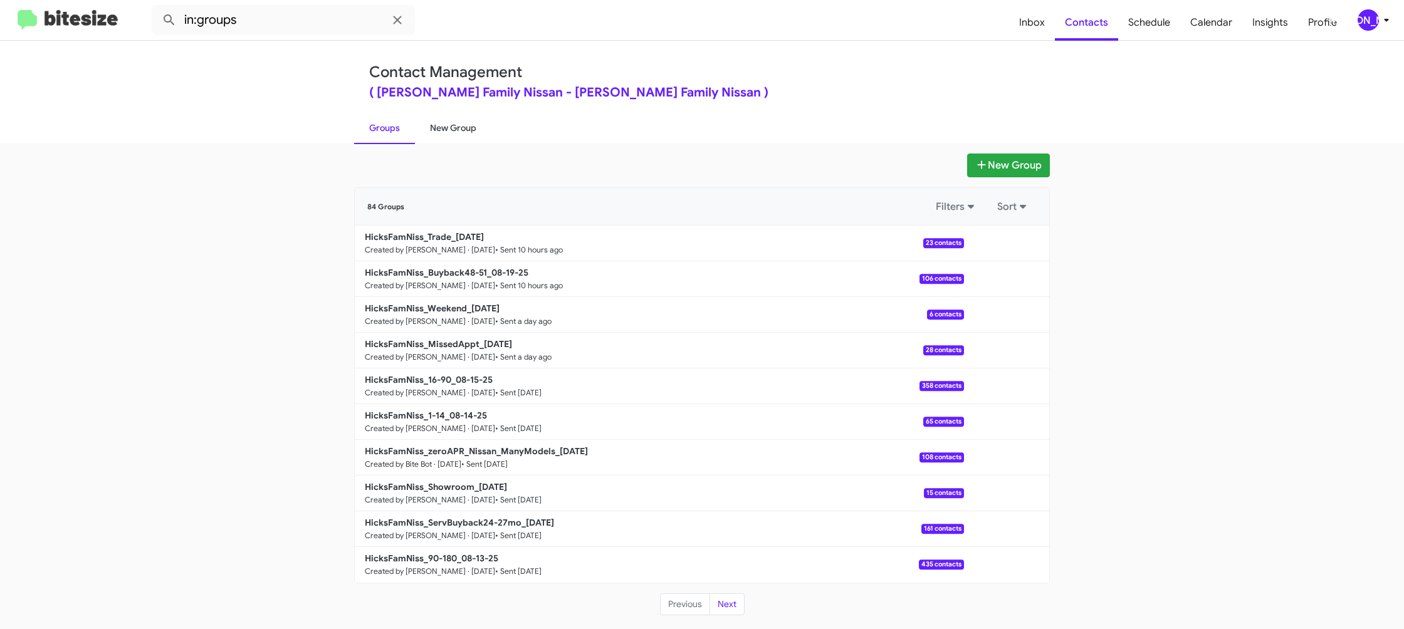
click at [484, 136] on link "New Group" at bounding box center [453, 128] width 76 height 33
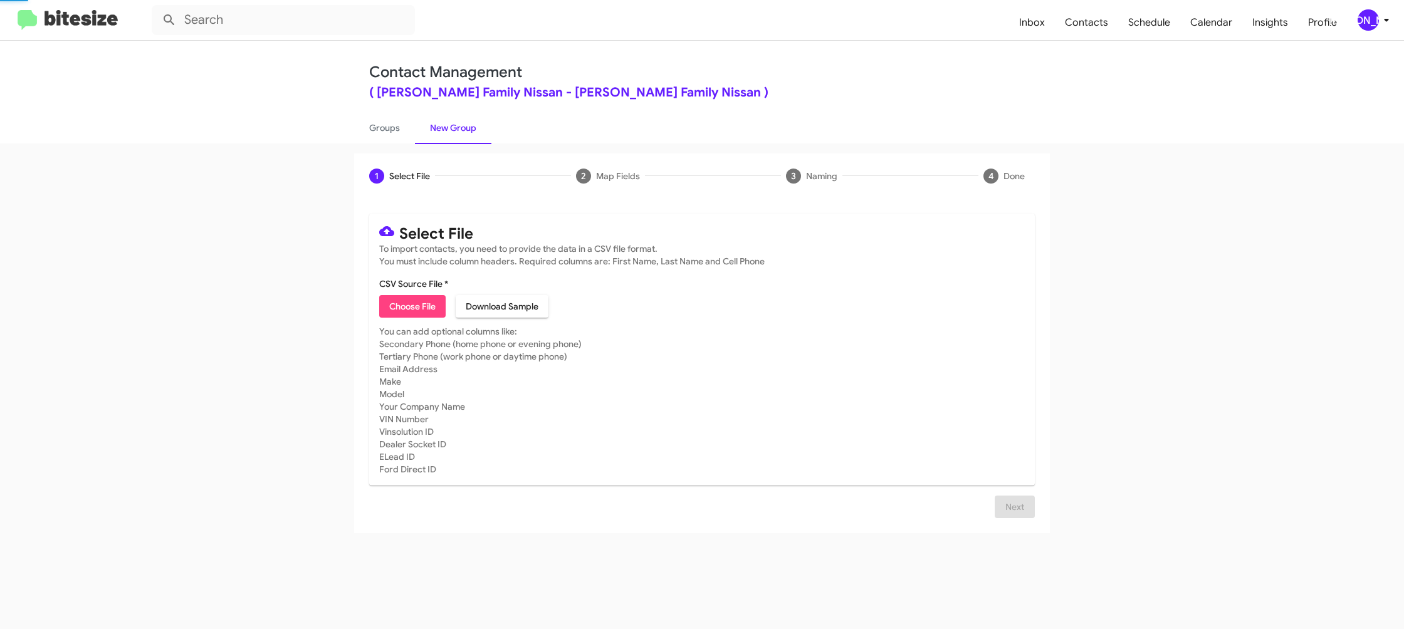
click at [484, 136] on link "New Group" at bounding box center [453, 128] width 76 height 33
drag, startPoint x: 484, startPoint y: 136, endPoint x: 470, endPoint y: 30, distance: 106.9
click at [484, 129] on link "New Group" at bounding box center [453, 128] width 76 height 33
click at [406, 301] on span "Choose File" at bounding box center [412, 306] width 46 height 23
type input "HicksFamNiss_90-180_08-20-25"
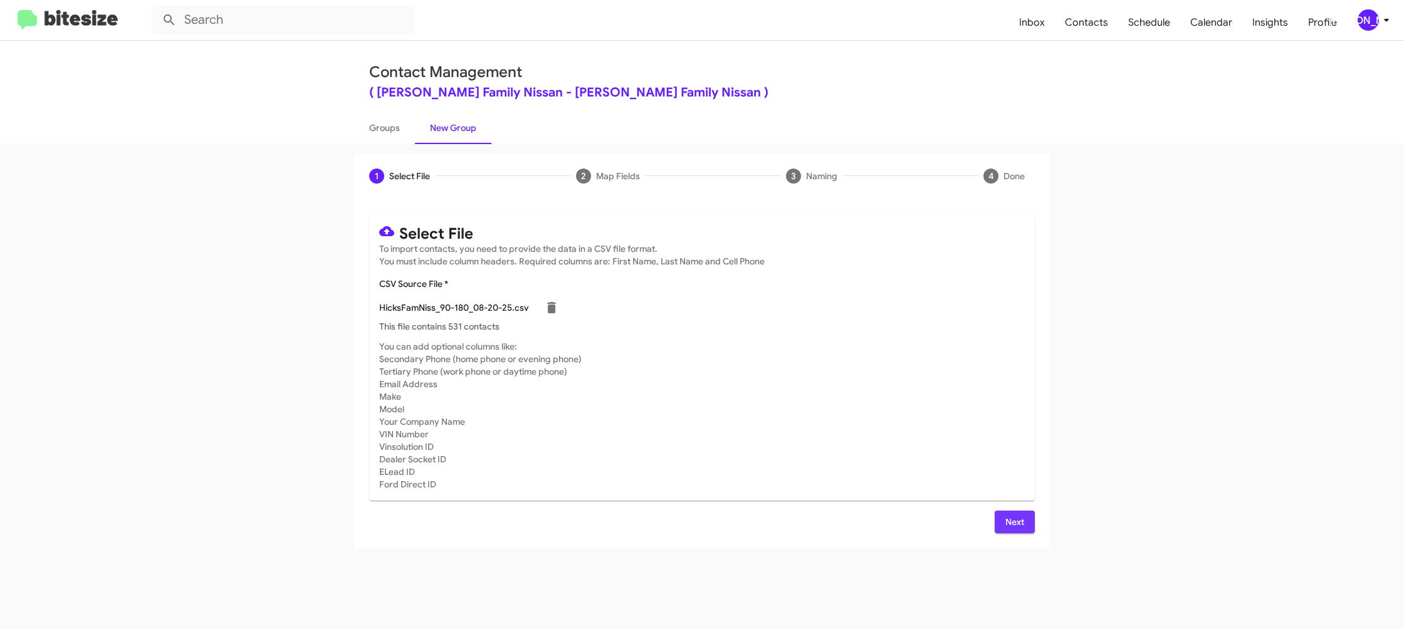
click at [1001, 521] on button "Next" at bounding box center [1015, 522] width 40 height 23
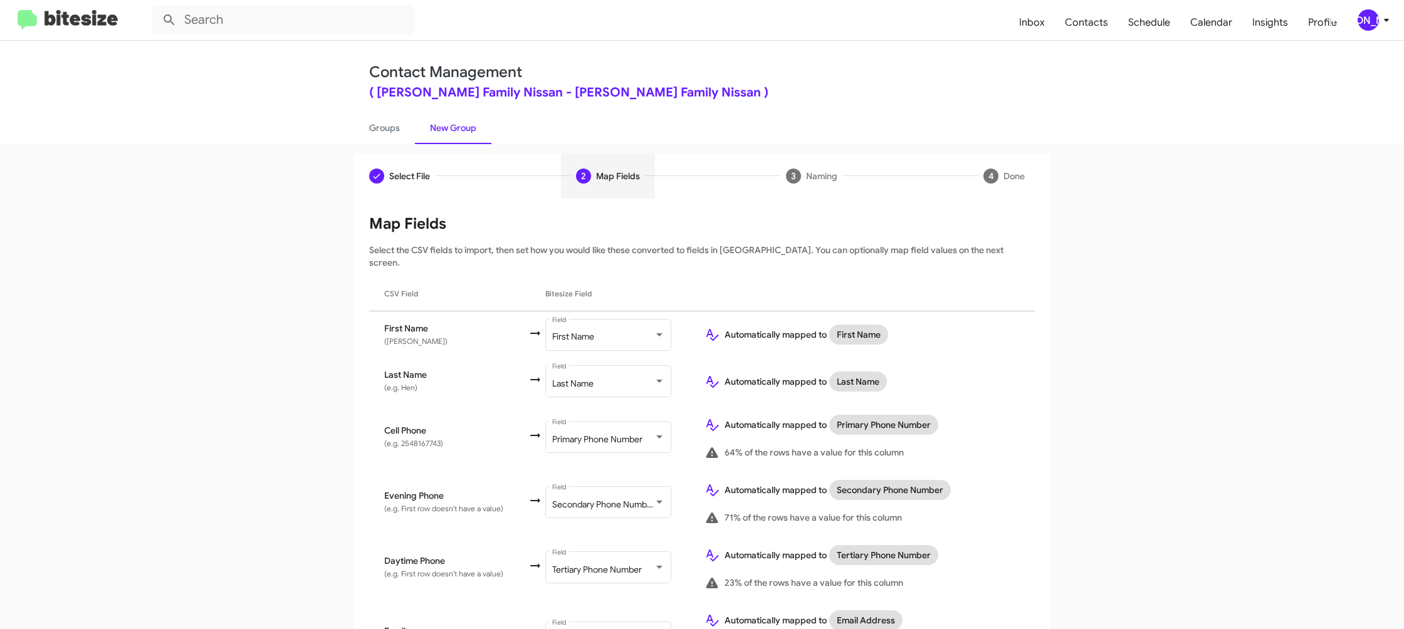
scroll to position [577, 0]
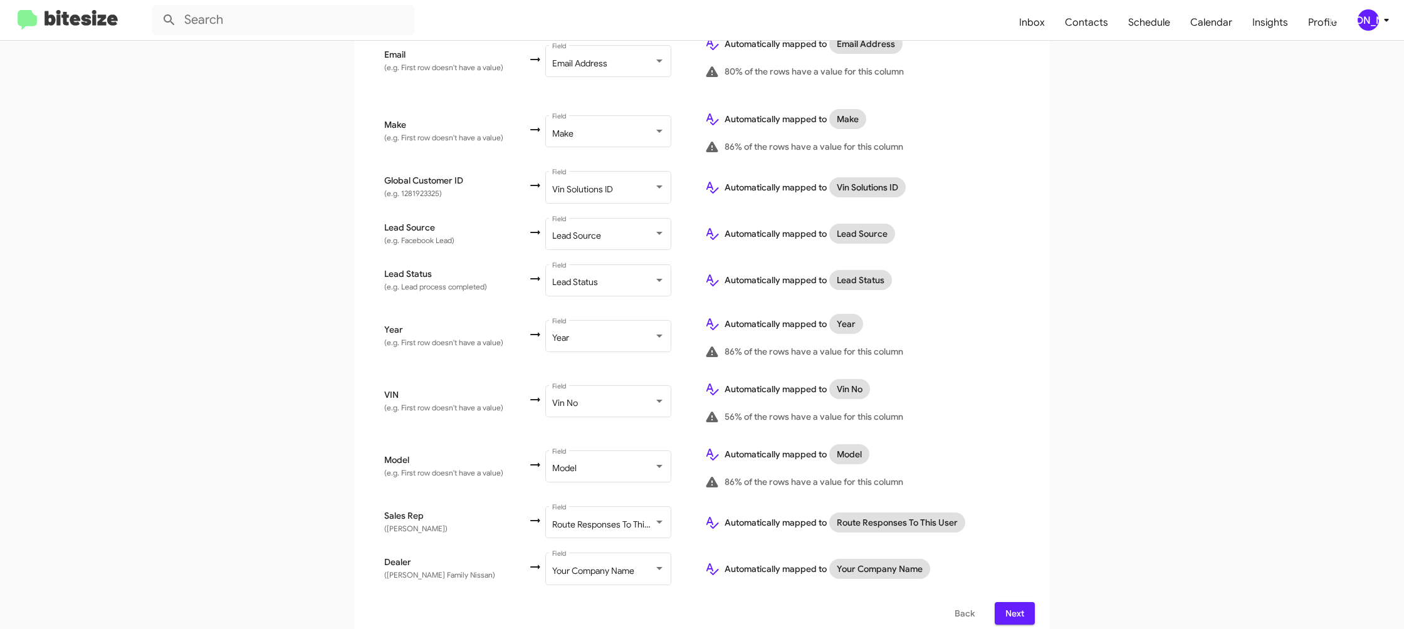
click at [1009, 602] on span "Next" at bounding box center [1015, 613] width 20 height 23
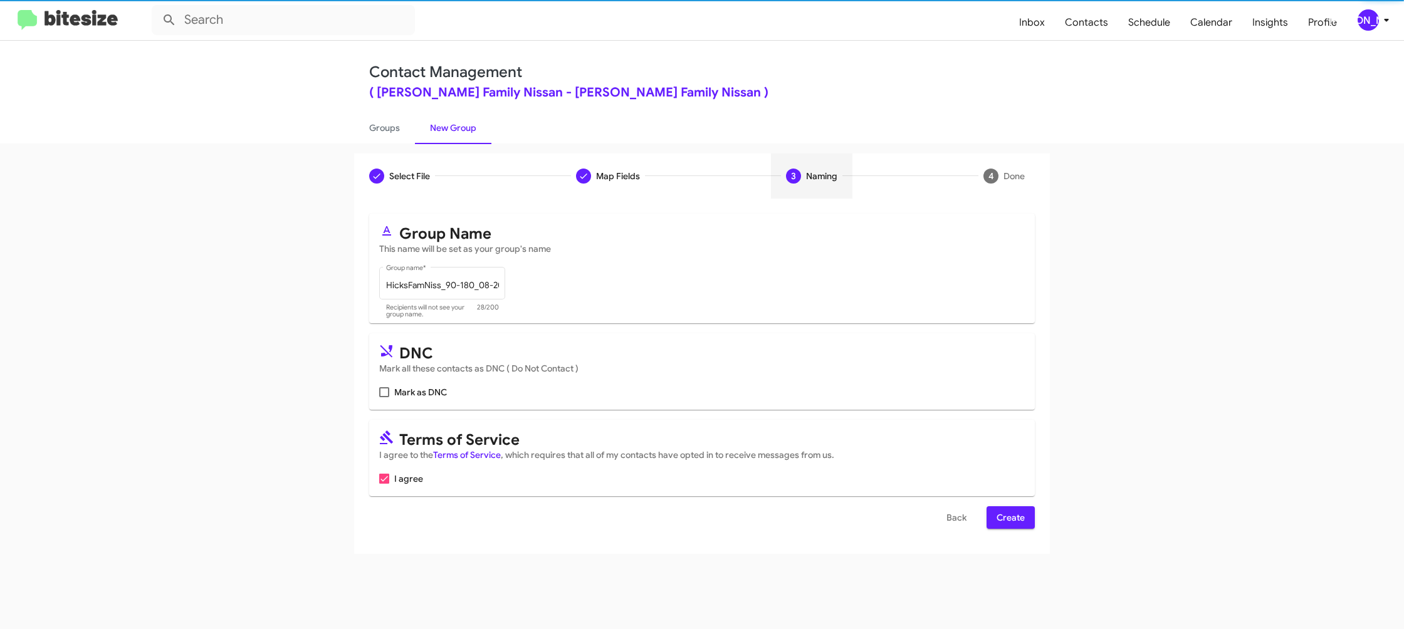
scroll to position [0, 0]
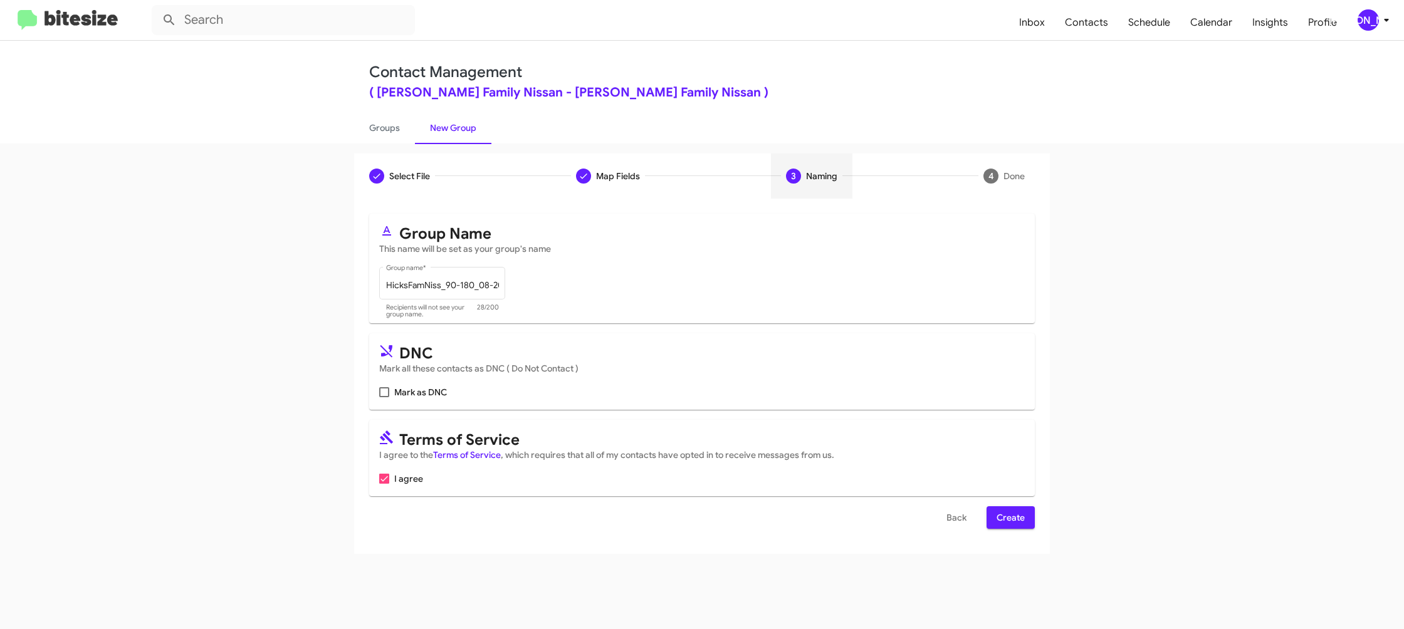
drag, startPoint x: 1009, startPoint y: 527, endPoint x: 918, endPoint y: 456, distance: 115.6
click at [1009, 527] on span "Create" at bounding box center [1011, 518] width 28 height 23
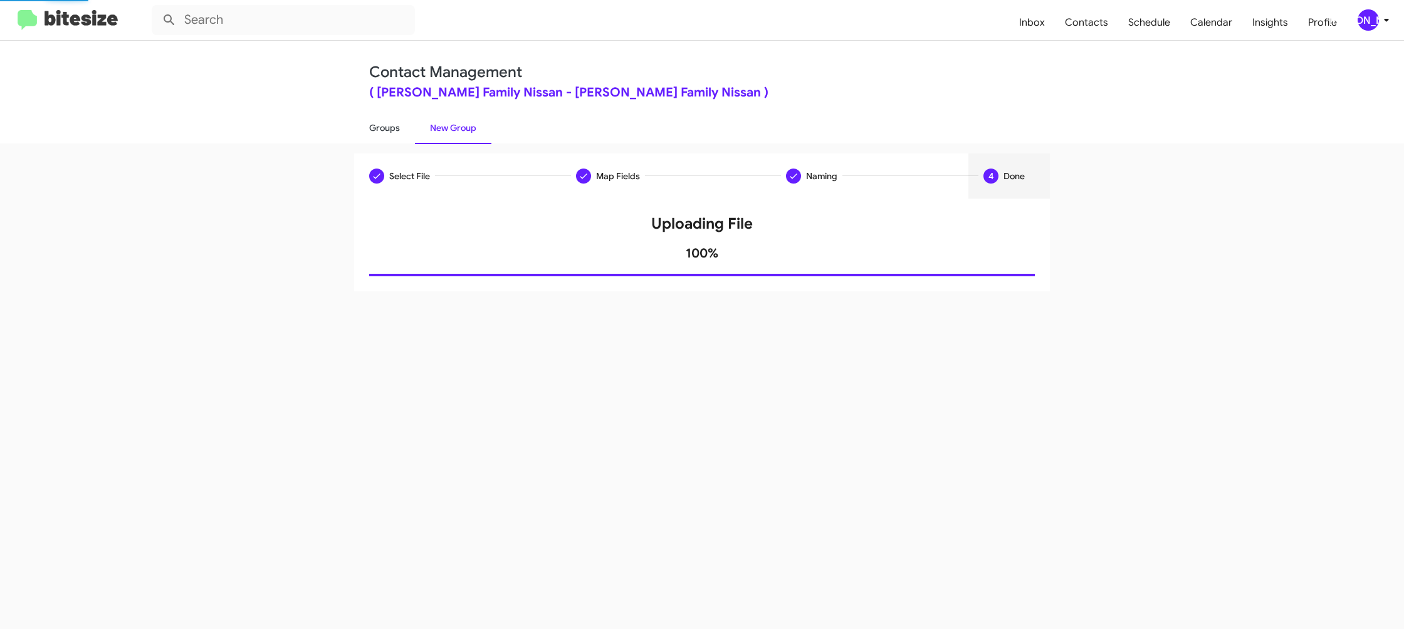
click at [383, 124] on link "Groups" at bounding box center [384, 128] width 61 height 33
type input "in:groups"
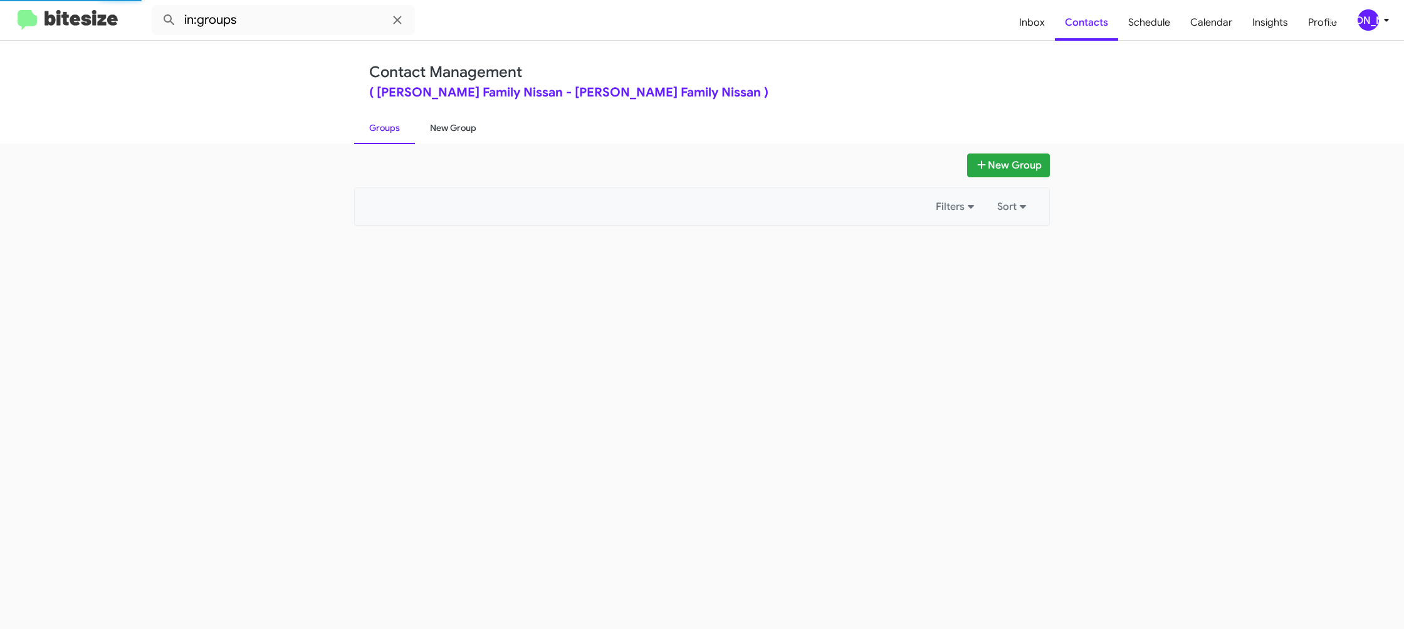
drag, startPoint x: 383, startPoint y: 124, endPoint x: 428, endPoint y: 122, distance: 44.6
click at [384, 122] on link "Groups" at bounding box center [384, 128] width 61 height 33
click at [428, 122] on link "New Group" at bounding box center [453, 128] width 76 height 33
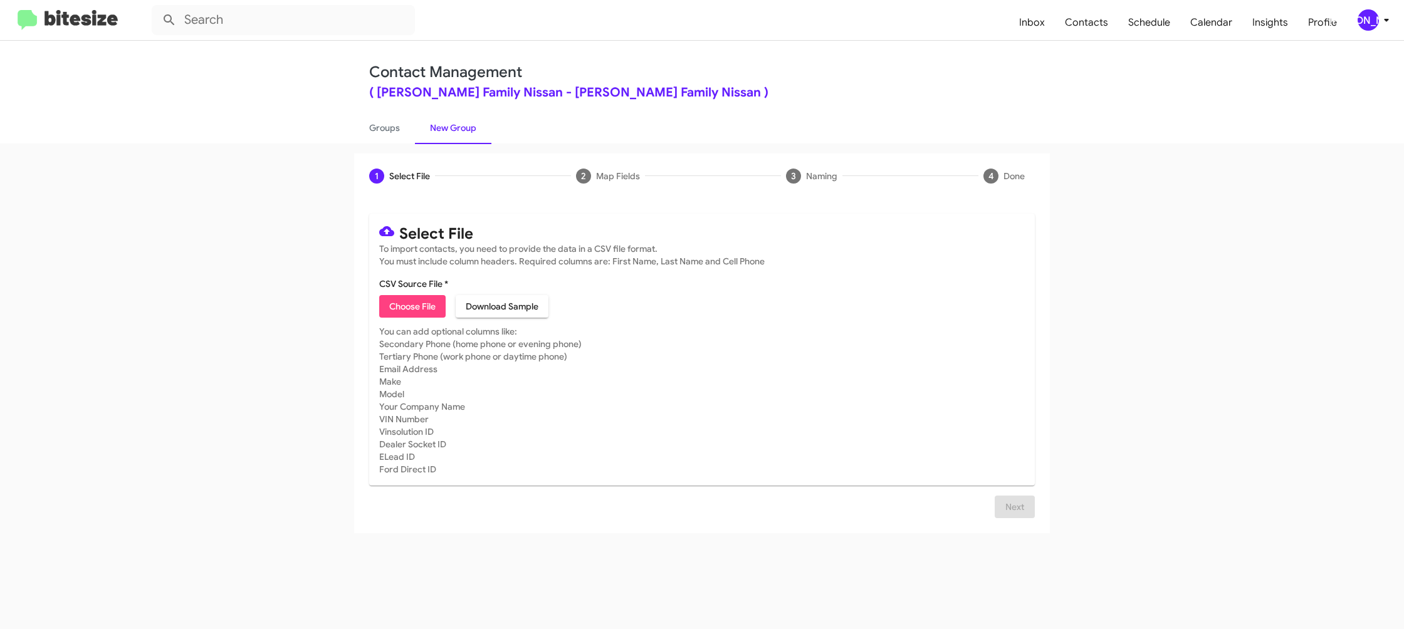
click at [423, 310] on span "Choose File" at bounding box center [412, 306] width 46 height 23
type input "HicksFamNiss_ServBuyback36-39mo_[DATE]"
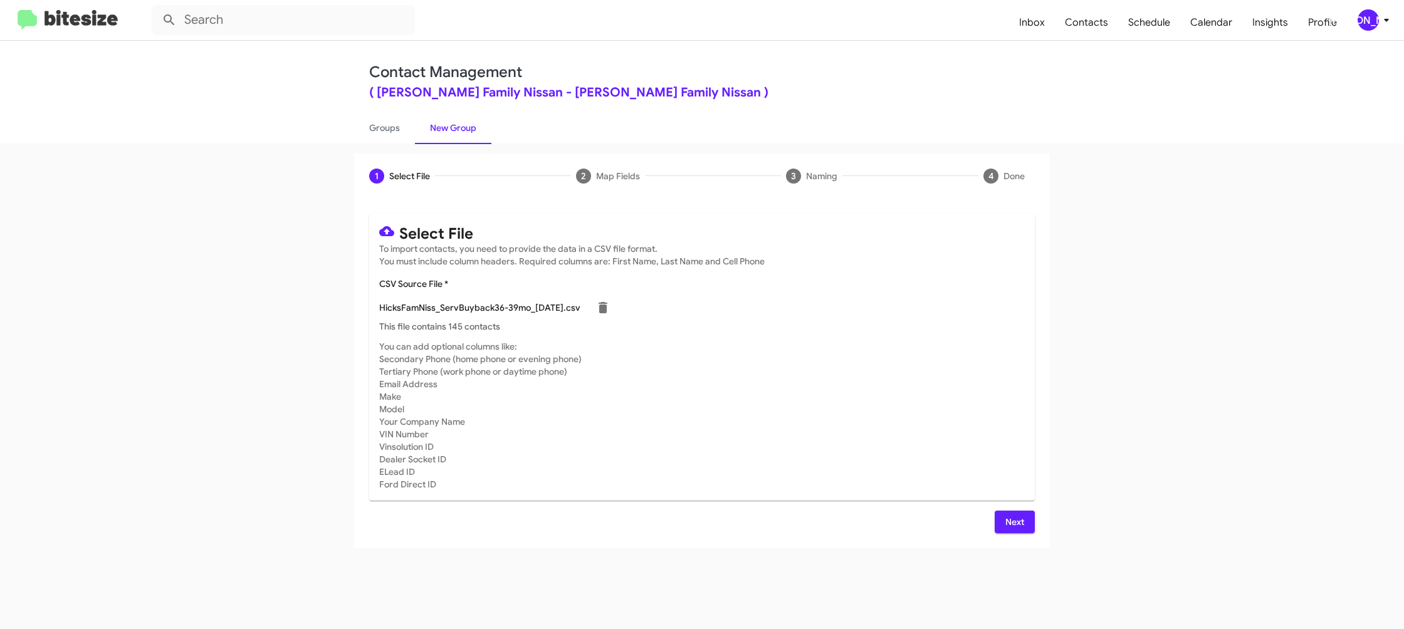
drag, startPoint x: 906, startPoint y: 338, endPoint x: 903, endPoint y: 345, distance: 8.1
click at [905, 338] on mat-card "Select File To import contacts, you need to provide the data in a CSV file form…" at bounding box center [702, 357] width 666 height 287
click at [1033, 522] on div "Select File To import contacts, you need to provide the data in a CSV file form…" at bounding box center [702, 374] width 696 height 350
click at [1012, 514] on span "Next" at bounding box center [1015, 522] width 20 height 23
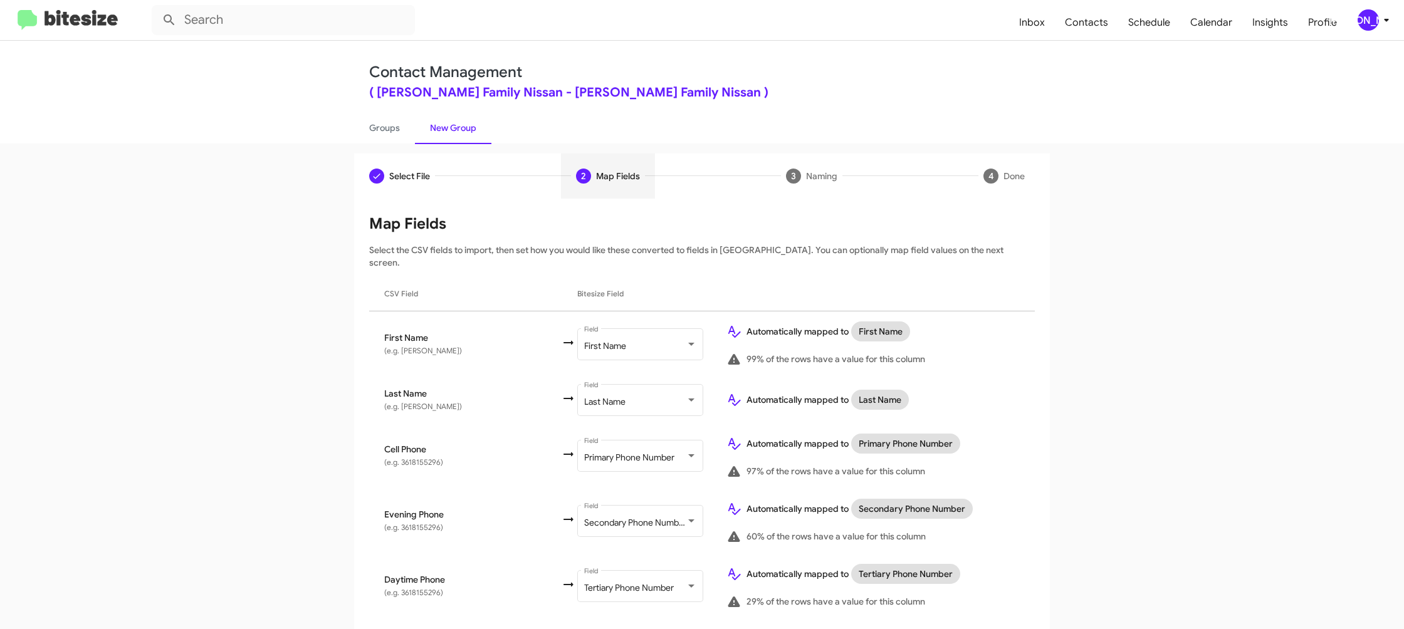
scroll to position [428, 0]
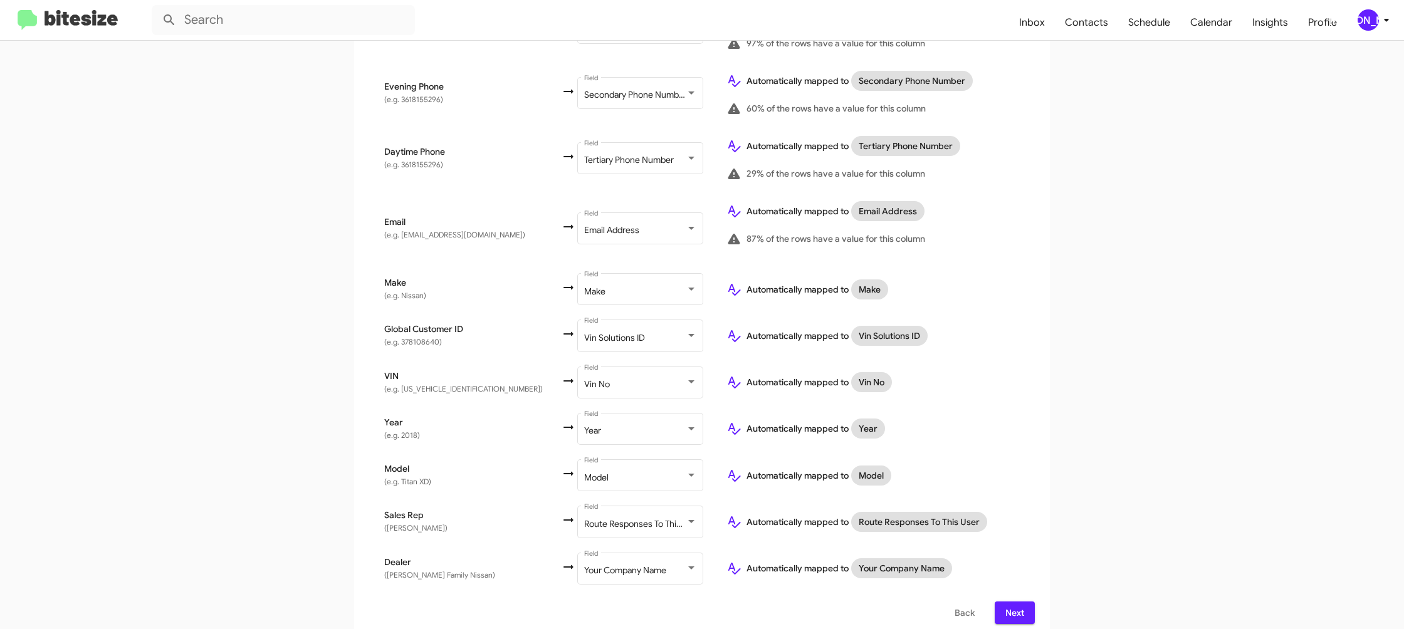
click at [1014, 602] on span "Next" at bounding box center [1015, 613] width 20 height 23
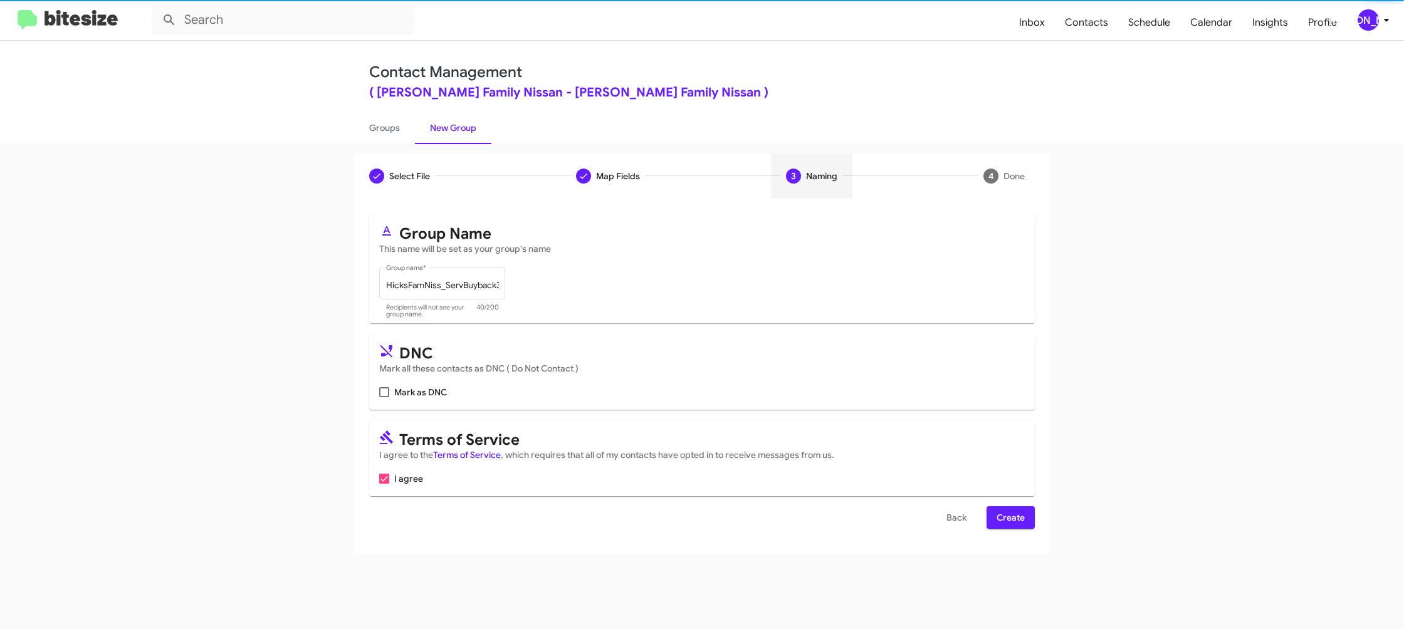
scroll to position [0, 0]
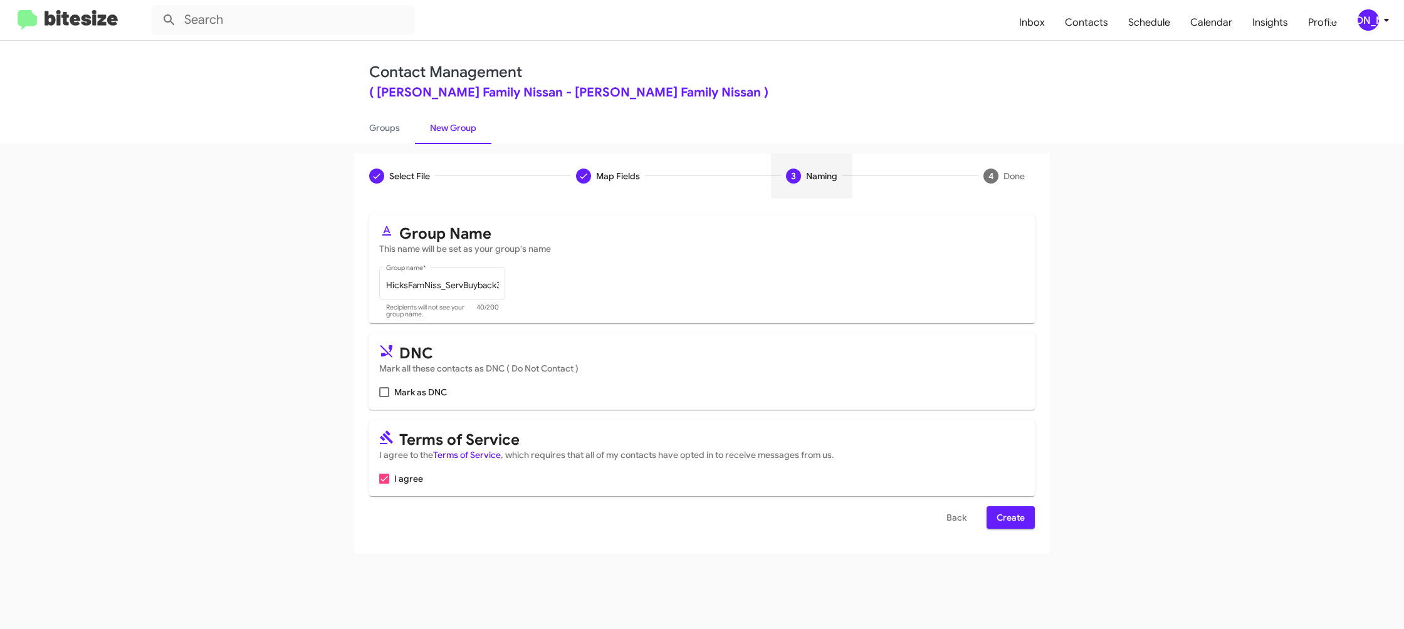
click at [1012, 514] on span "Create" at bounding box center [1011, 518] width 28 height 23
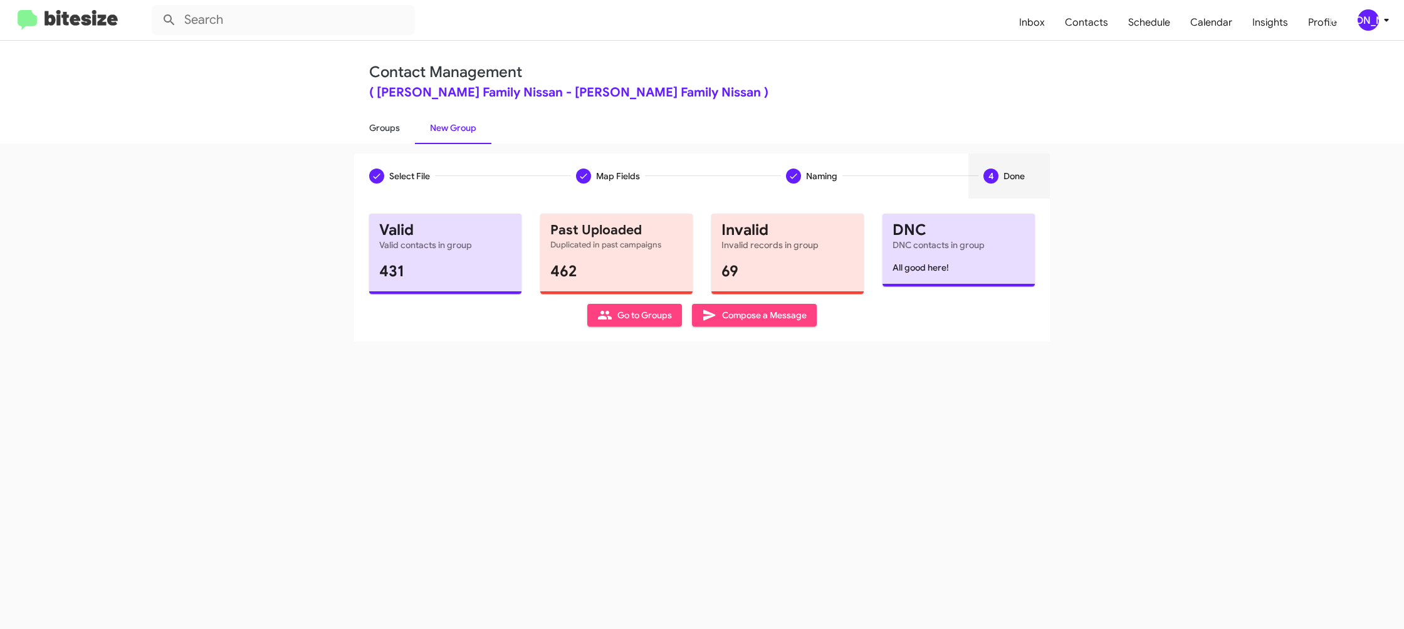
click at [401, 122] on link "Groups" at bounding box center [384, 128] width 61 height 33
type input "in:groups"
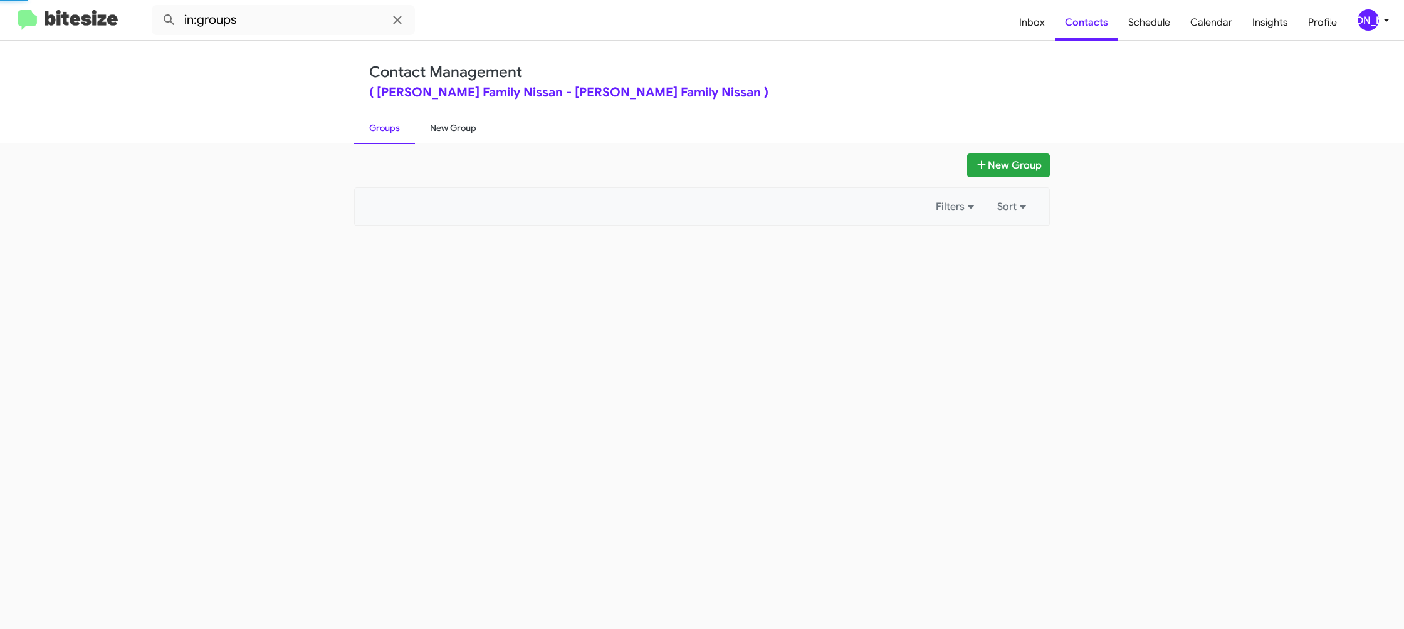
click at [443, 126] on link "New Group" at bounding box center [453, 128] width 76 height 33
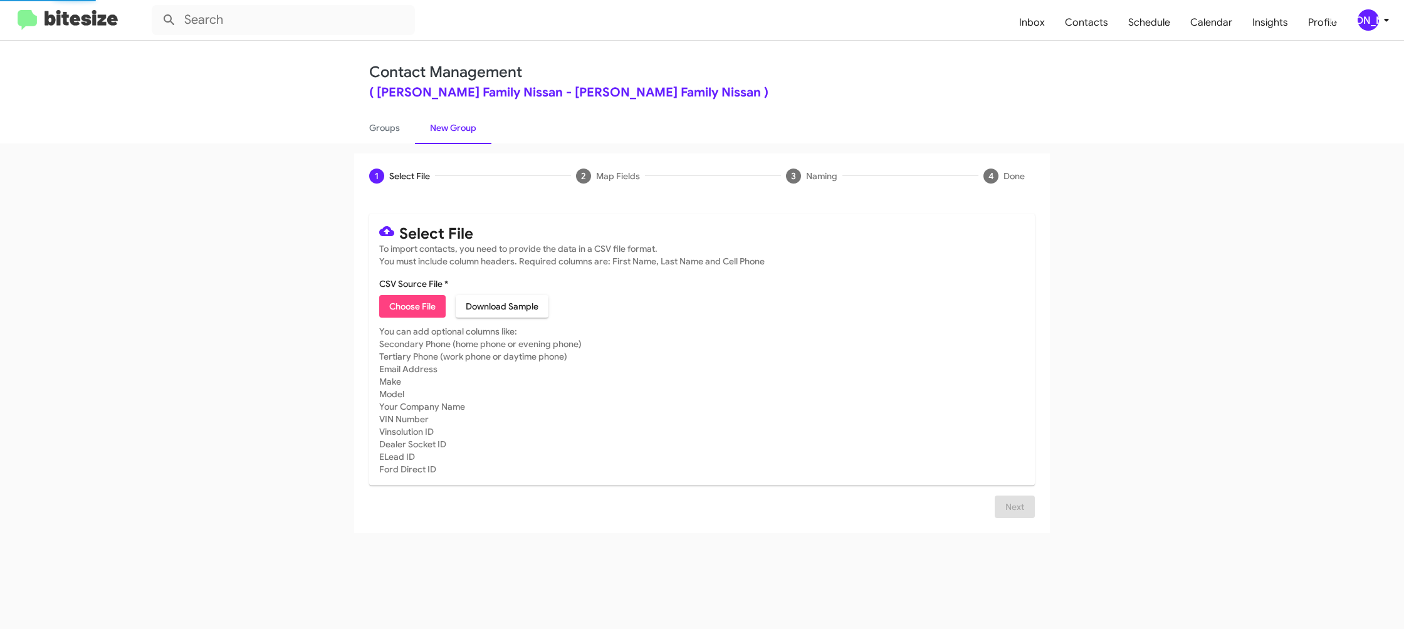
click at [446, 119] on link "New Group" at bounding box center [453, 128] width 76 height 33
click at [1204, 17] on span "Calendar" at bounding box center [1211, 22] width 62 height 36
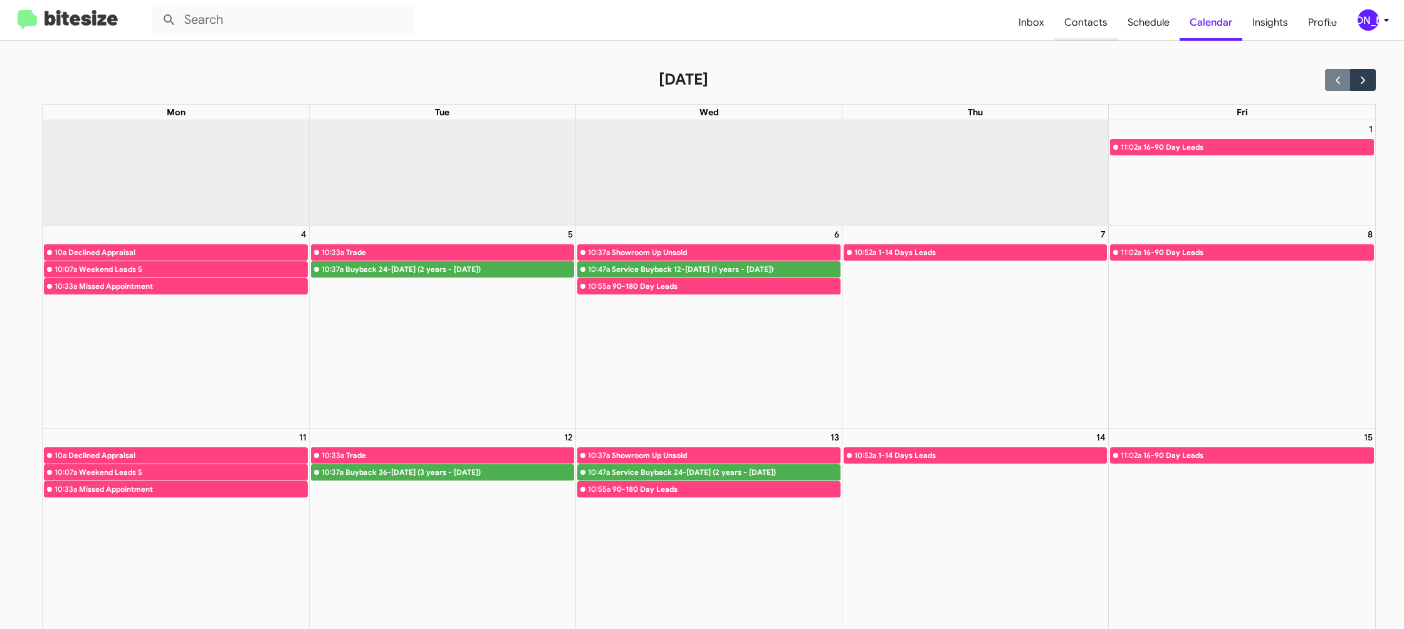
click at [1085, 24] on span "Contacts" at bounding box center [1085, 22] width 63 height 36
type input "in:groups"
click at [1085, 24] on span "Contacts" at bounding box center [1085, 22] width 63 height 36
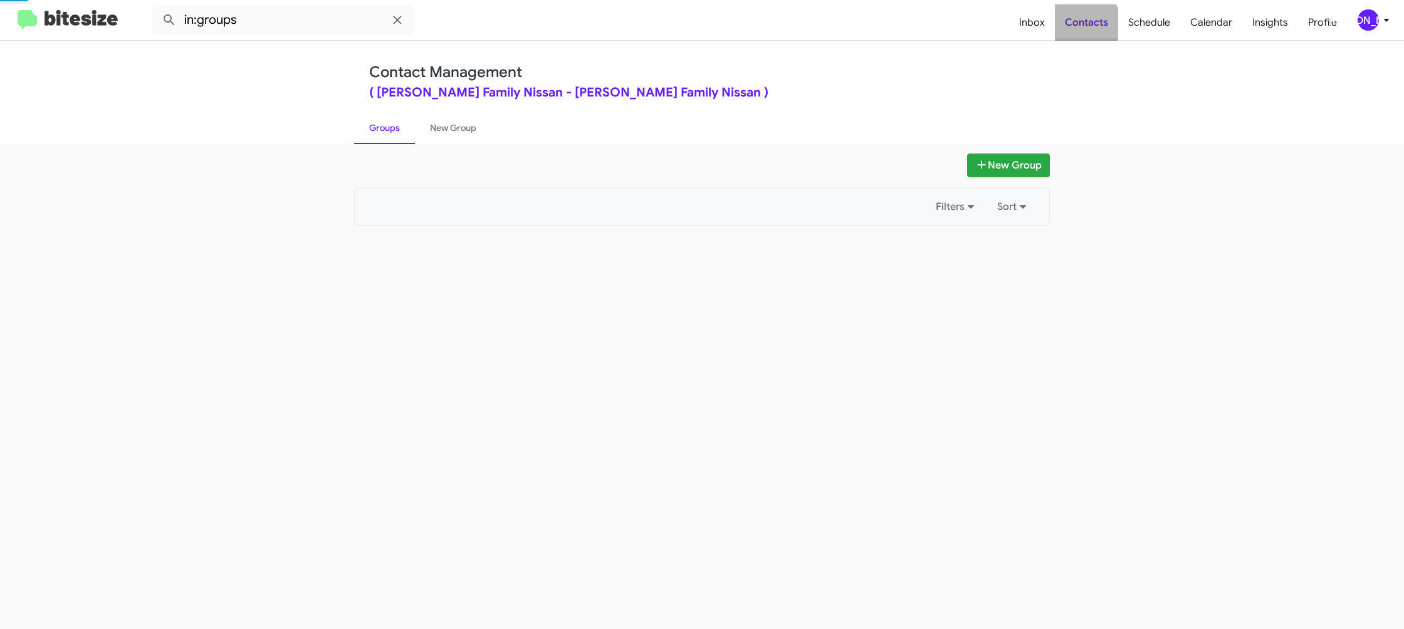
click at [1085, 24] on span "Contacts" at bounding box center [1086, 22] width 63 height 36
drag, startPoint x: 1085, startPoint y: 24, endPoint x: 1073, endPoint y: 24, distance: 11.9
click at [1086, 23] on span "Contacts" at bounding box center [1086, 22] width 63 height 36
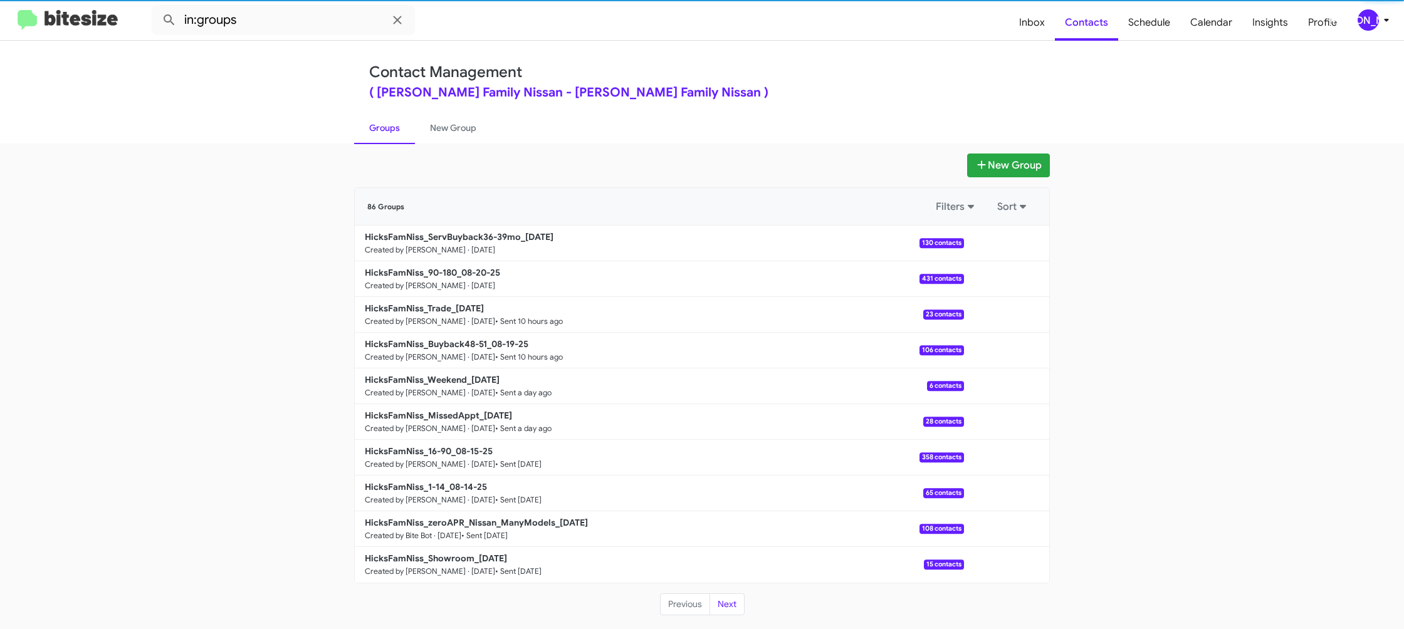
click at [454, 154] on div "New Group" at bounding box center [702, 166] width 696 height 24
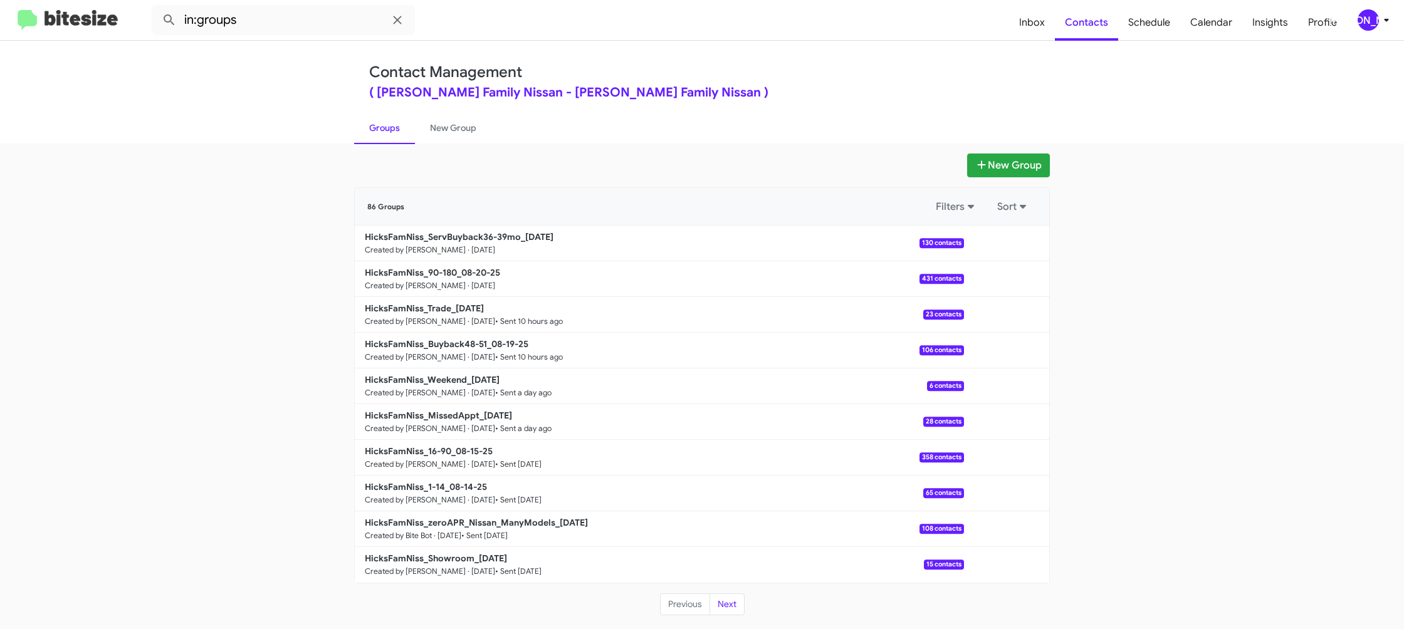
click at [455, 151] on div "New Group 86 Groups Filters Sort HicksFamNiss_ServBuyback36-39mo_08-20-25 Creat…" at bounding box center [702, 387] width 1404 height 486
click at [455, 149] on div "New Group 86 Groups Filters Sort HicksFamNiss_ServBuyback36-39mo_08-20-25 Creat…" at bounding box center [702, 387] width 1404 height 486
click at [463, 139] on link "New Group" at bounding box center [453, 128] width 76 height 33
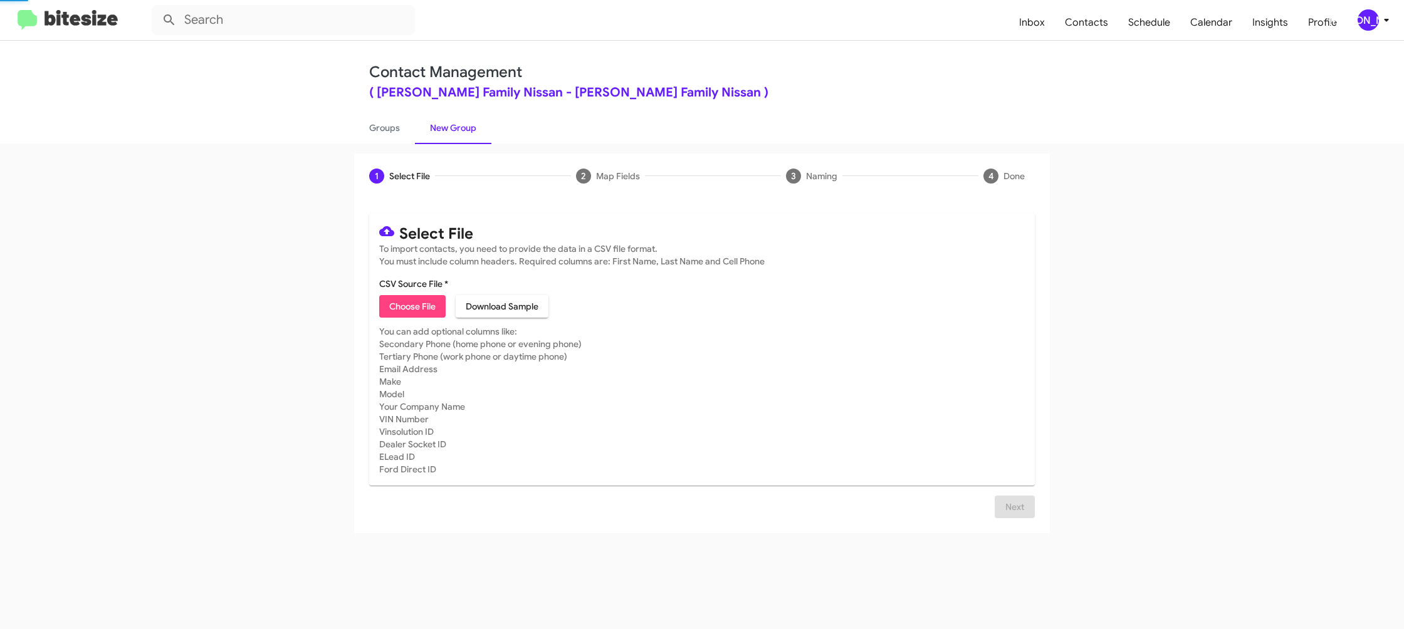
click at [463, 139] on link "New Group" at bounding box center [453, 128] width 76 height 33
drag, startPoint x: 464, startPoint y: 137, endPoint x: 430, endPoint y: 295, distance: 161.6
click at [464, 137] on link "New Group" at bounding box center [453, 128] width 76 height 33
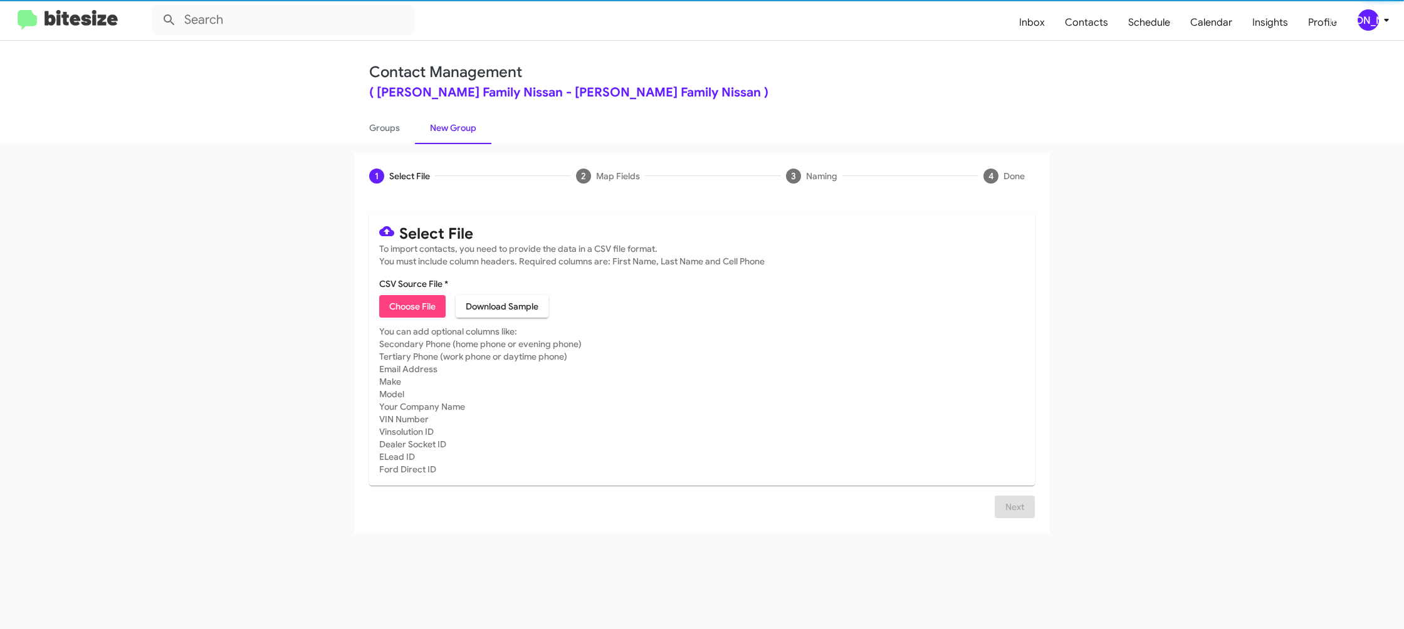
click at [424, 309] on span "Choose File" at bounding box center [412, 306] width 46 height 23
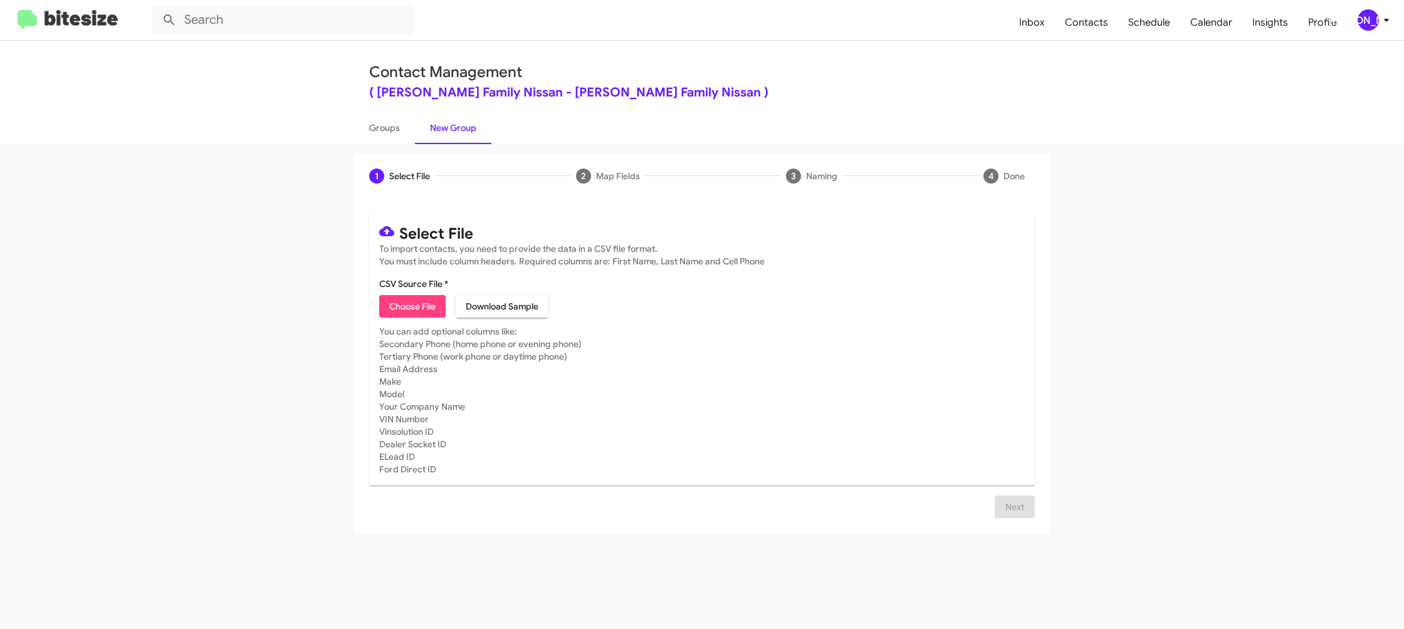
type input "HicksFamNiss_Showroom_08-20-25"
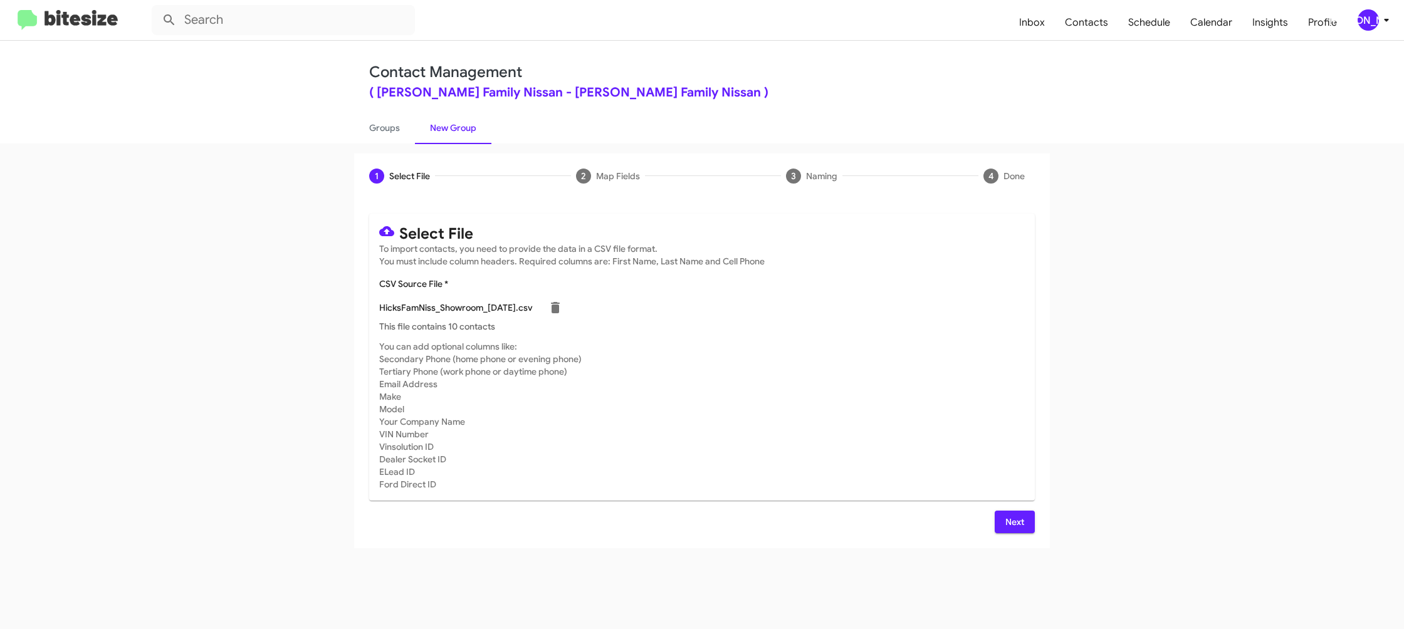
click at [926, 301] on div "HicksFamNiss_Showroom_08-20-25.csv" at bounding box center [702, 307] width 646 height 25
click at [1369, 13] on div "[PERSON_NAME]" at bounding box center [1368, 19] width 21 height 21
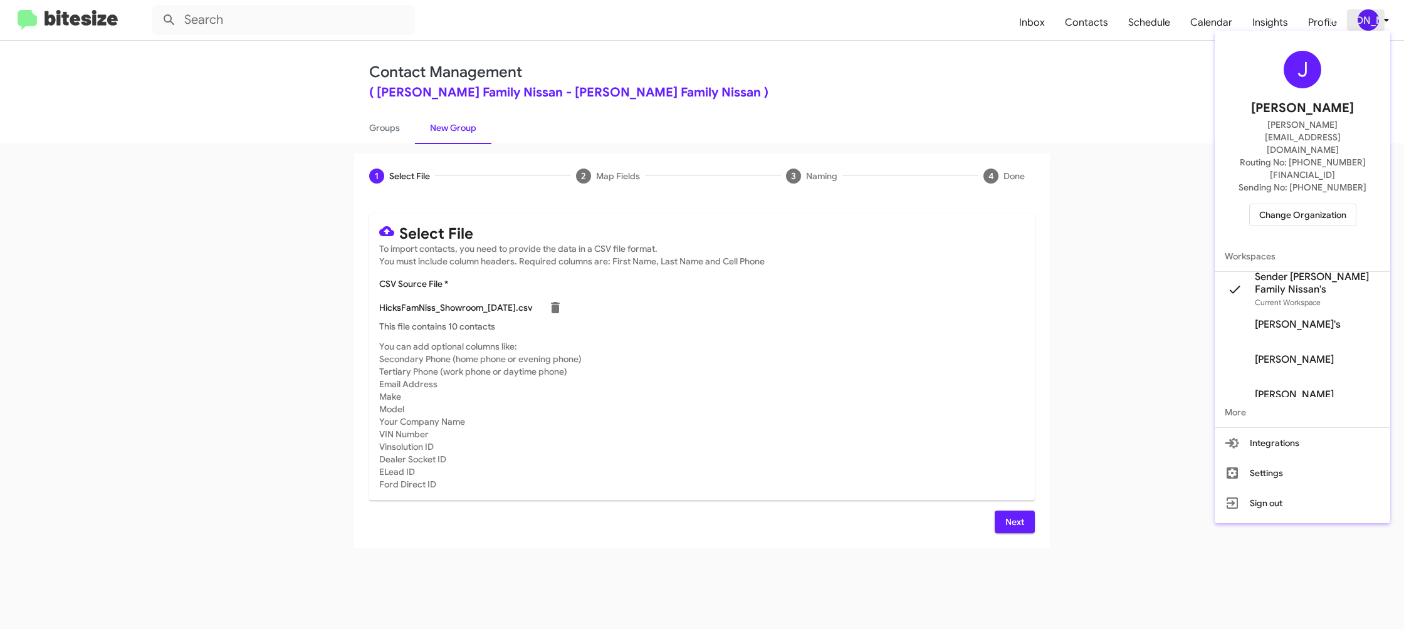
click at [1369, 13] on div at bounding box center [702, 314] width 1404 height 629
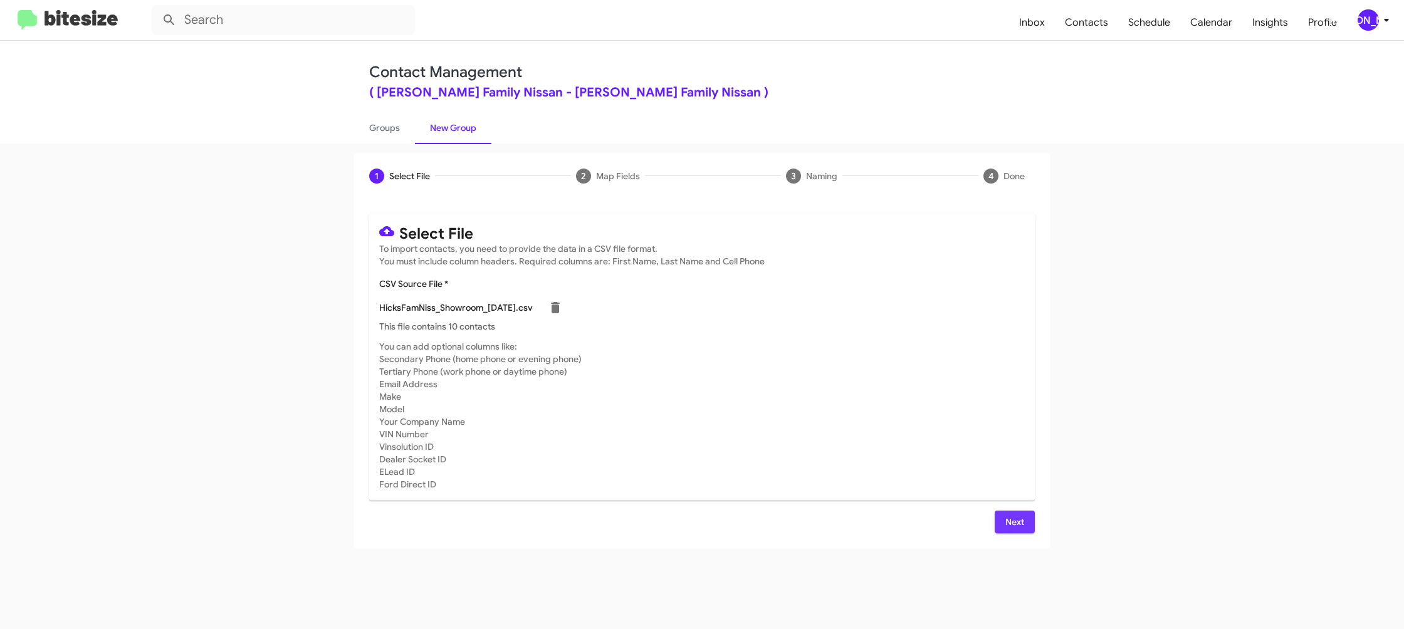
drag, startPoint x: 1011, startPoint y: 525, endPoint x: 1009, endPoint y: 516, distance: 9.5
click at [1011, 526] on span "Next" at bounding box center [1015, 522] width 20 height 23
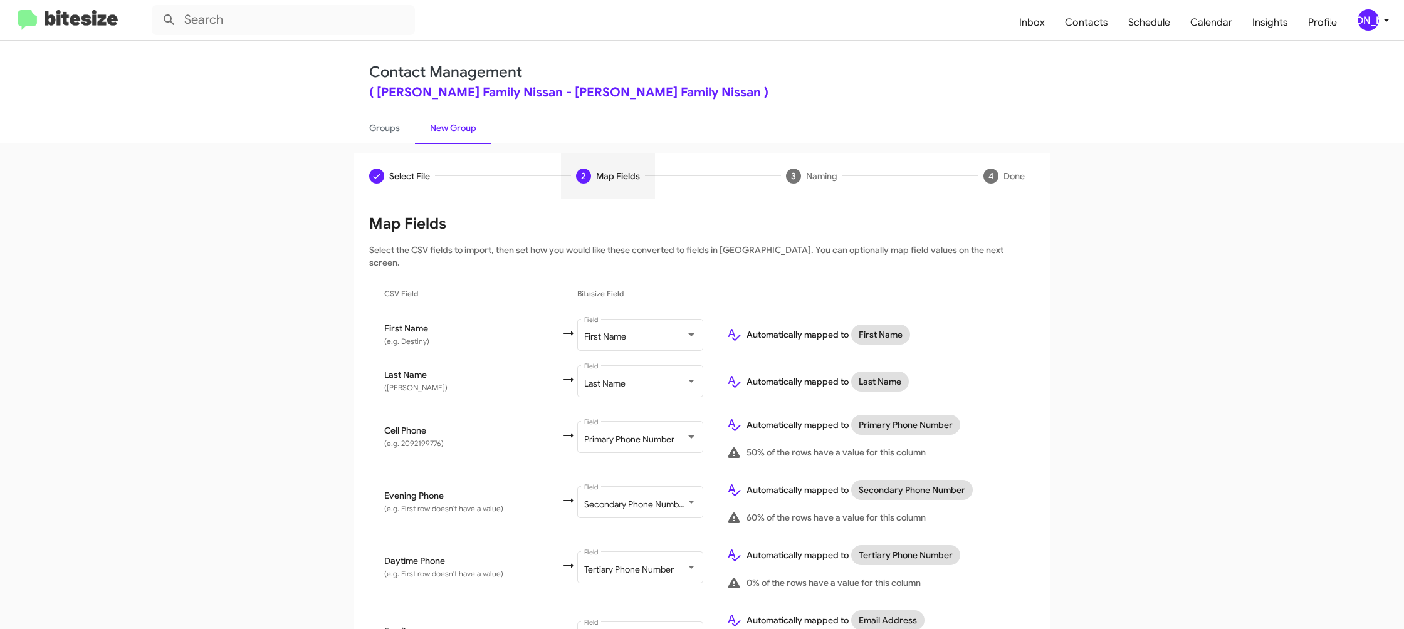
scroll to position [577, 0]
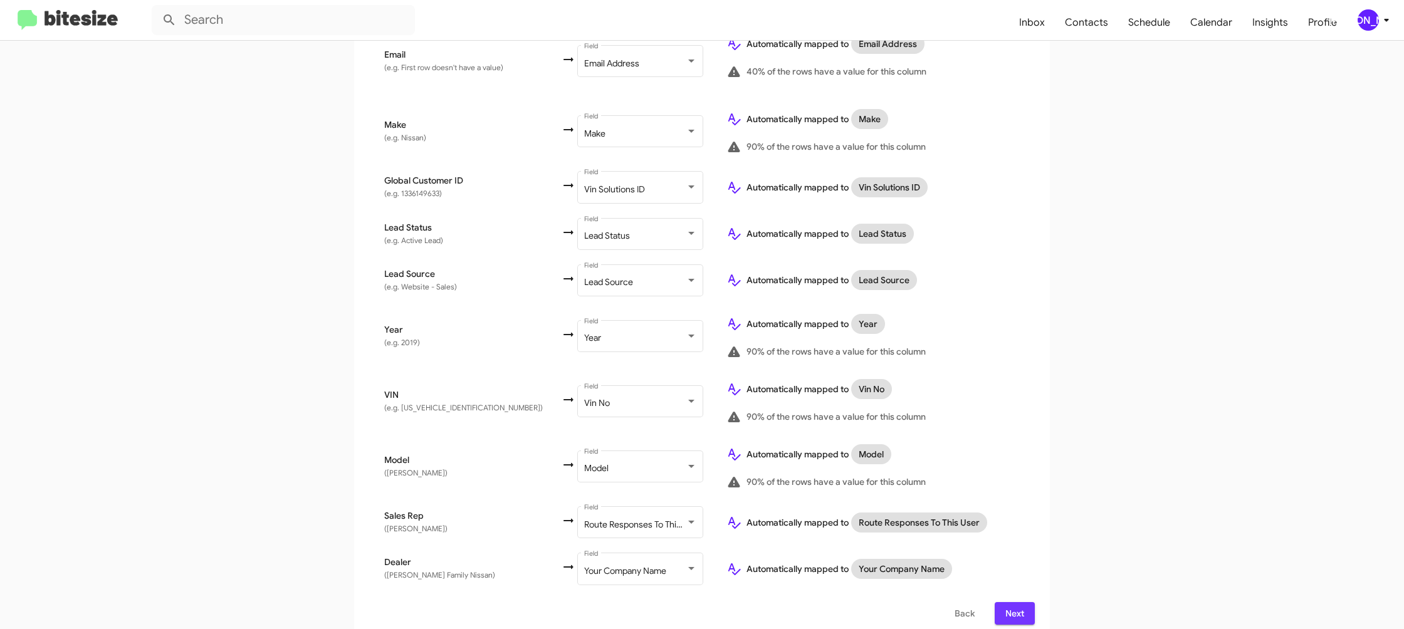
click at [1020, 605] on span "Next" at bounding box center [1015, 613] width 20 height 23
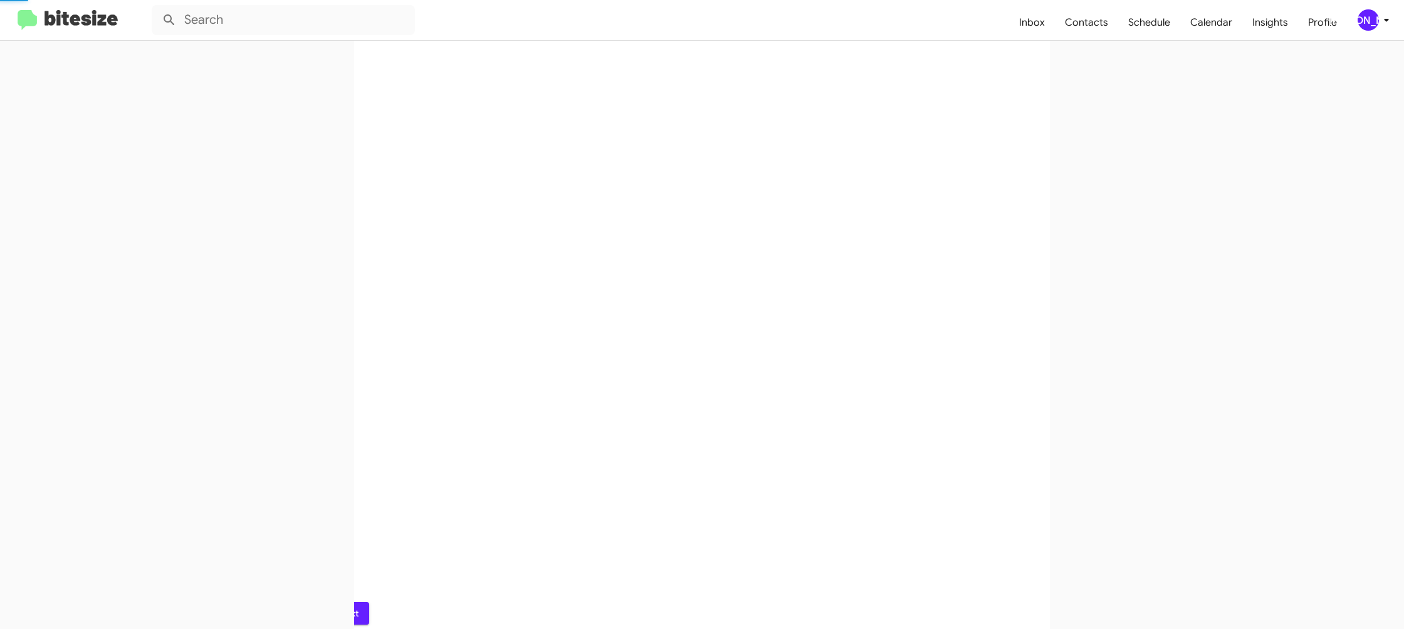
scroll to position [0, 0]
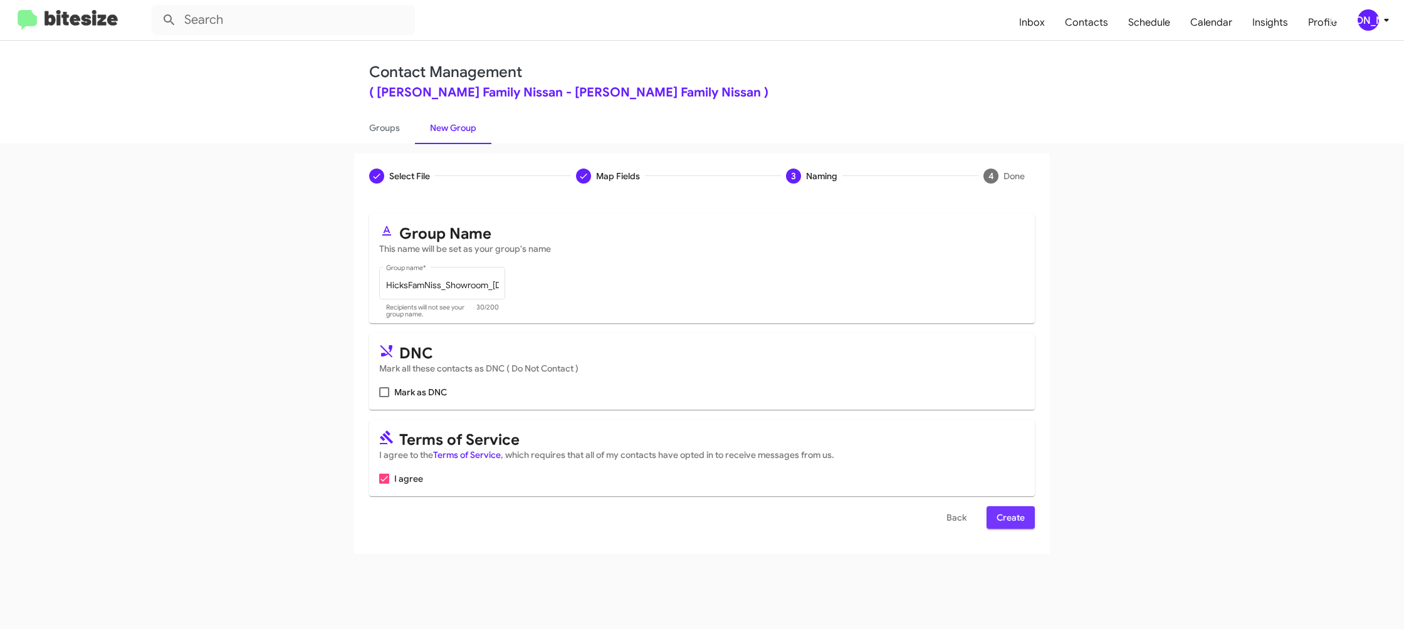
click at [1011, 525] on span "Create" at bounding box center [1011, 518] width 28 height 23
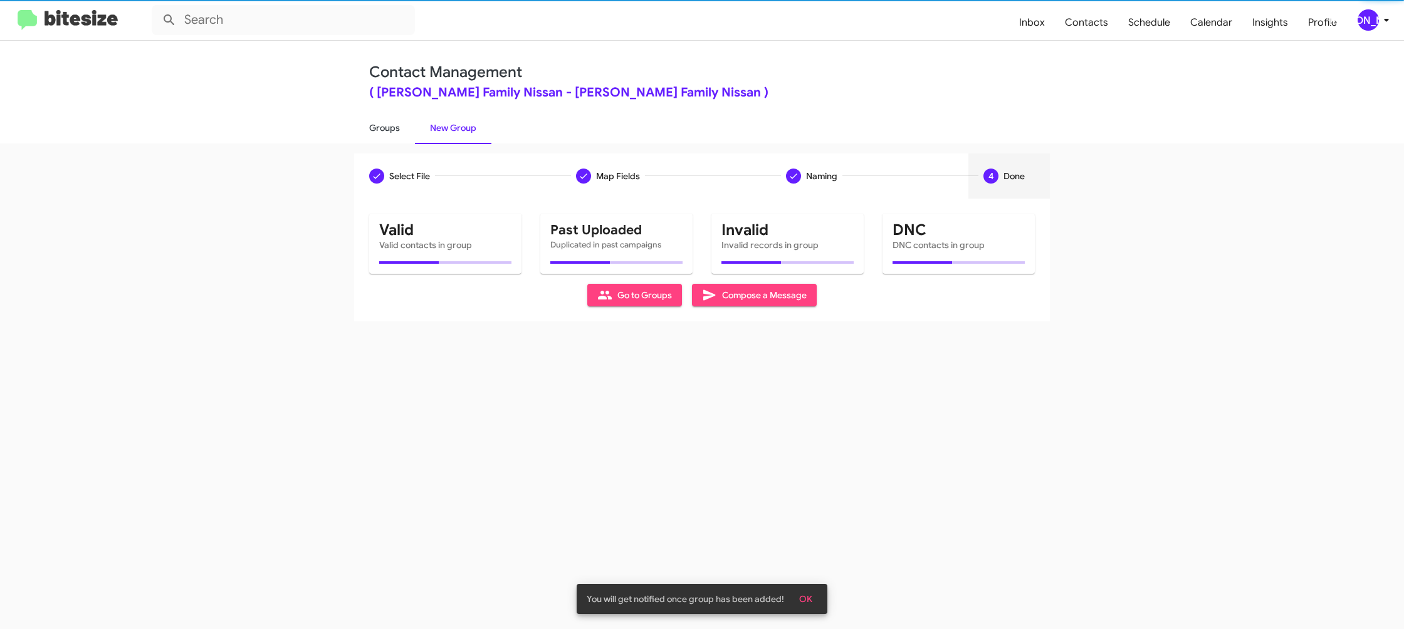
click at [401, 139] on link "Groups" at bounding box center [384, 128] width 61 height 33
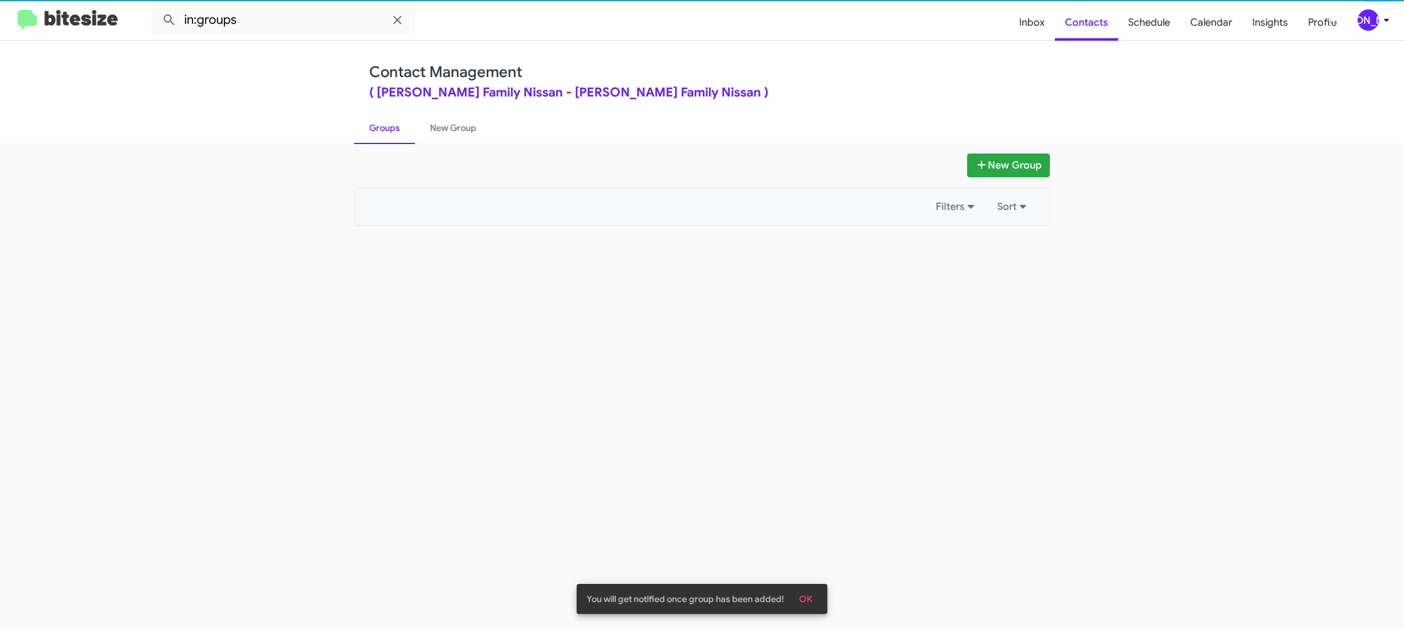
click at [401, 139] on link "Groups" at bounding box center [384, 128] width 61 height 33
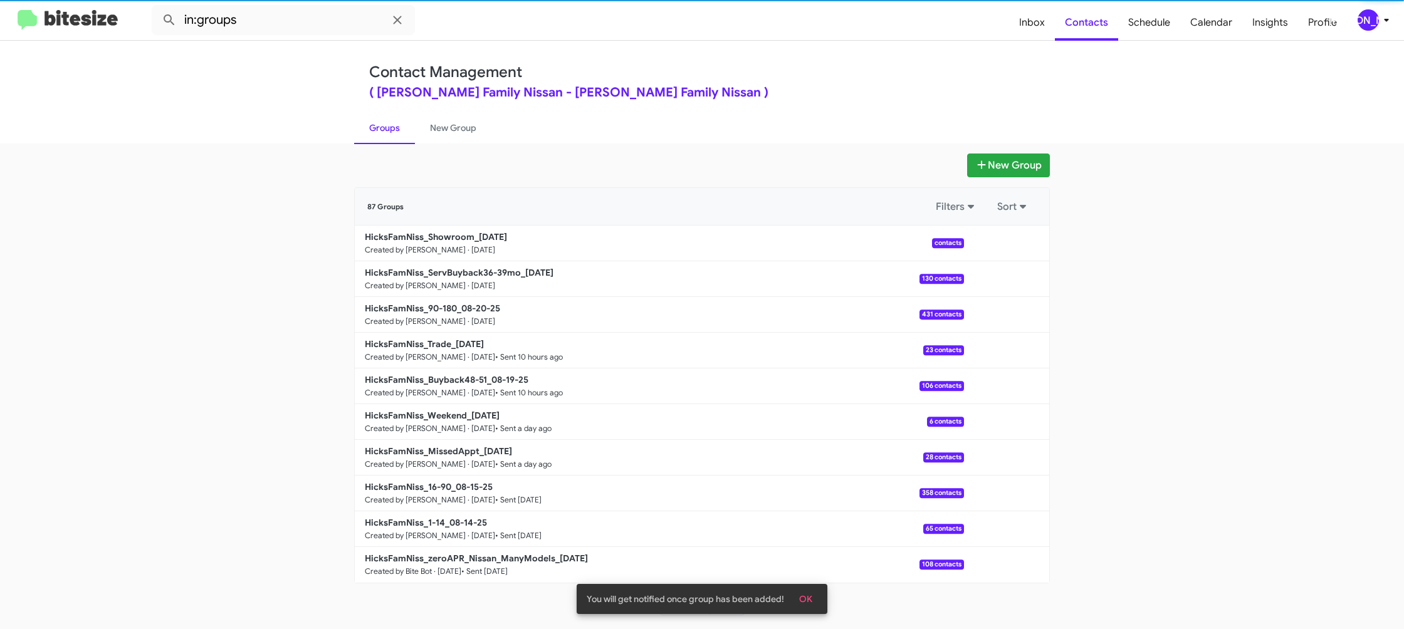
drag, startPoint x: 401, startPoint y: 139, endPoint x: 535, endPoint y: 120, distance: 135.4
click at [401, 139] on link "Groups" at bounding box center [384, 128] width 61 height 33
click at [723, 107] on div "Contact Management ( Hicks Family Nissan - Hicks Family Nissan ) Groups New Gro…" at bounding box center [702, 92] width 715 height 103
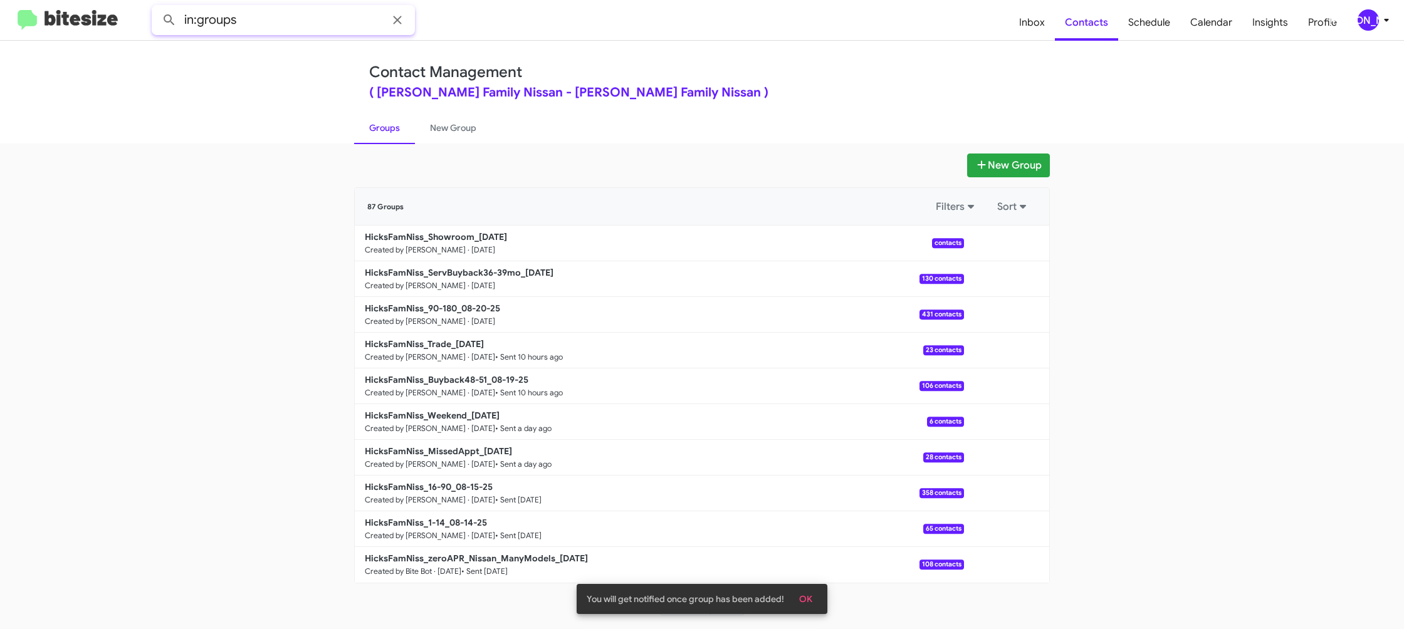
click at [323, 19] on input "in:groups" at bounding box center [283, 20] width 263 height 30
click at [157, 8] on button at bounding box center [169, 20] width 25 height 25
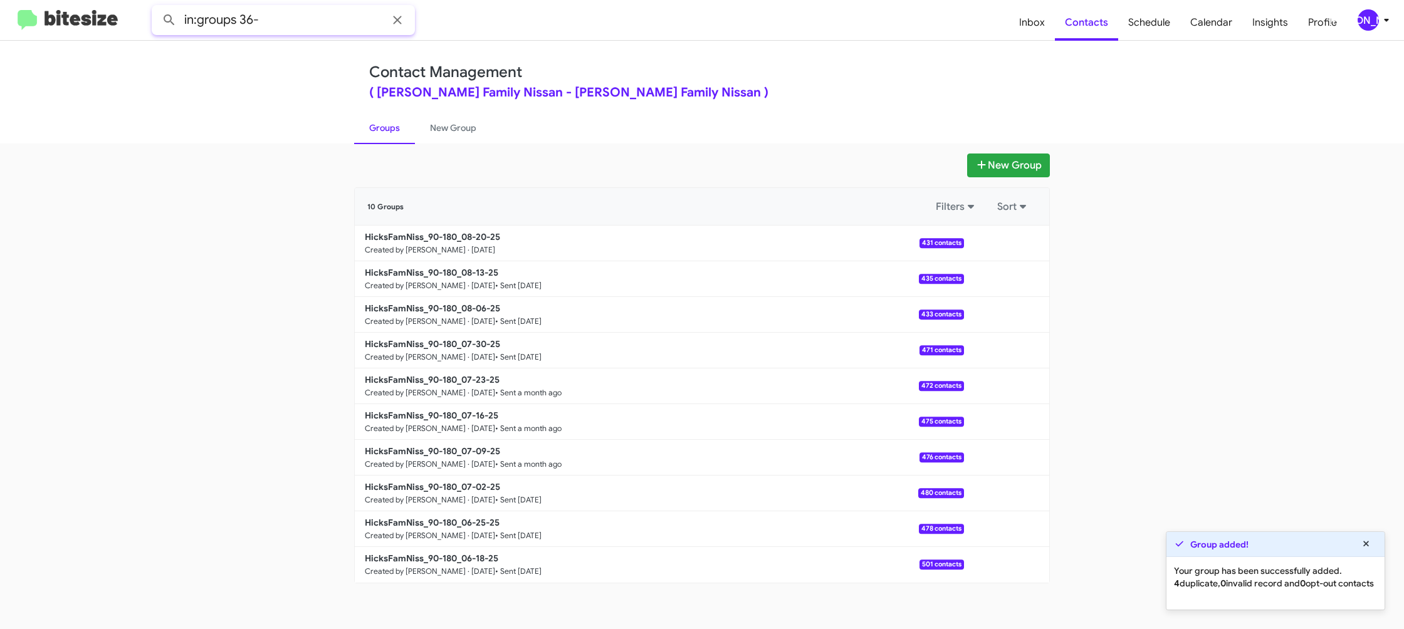
click at [157, 8] on button at bounding box center [169, 20] width 25 height 25
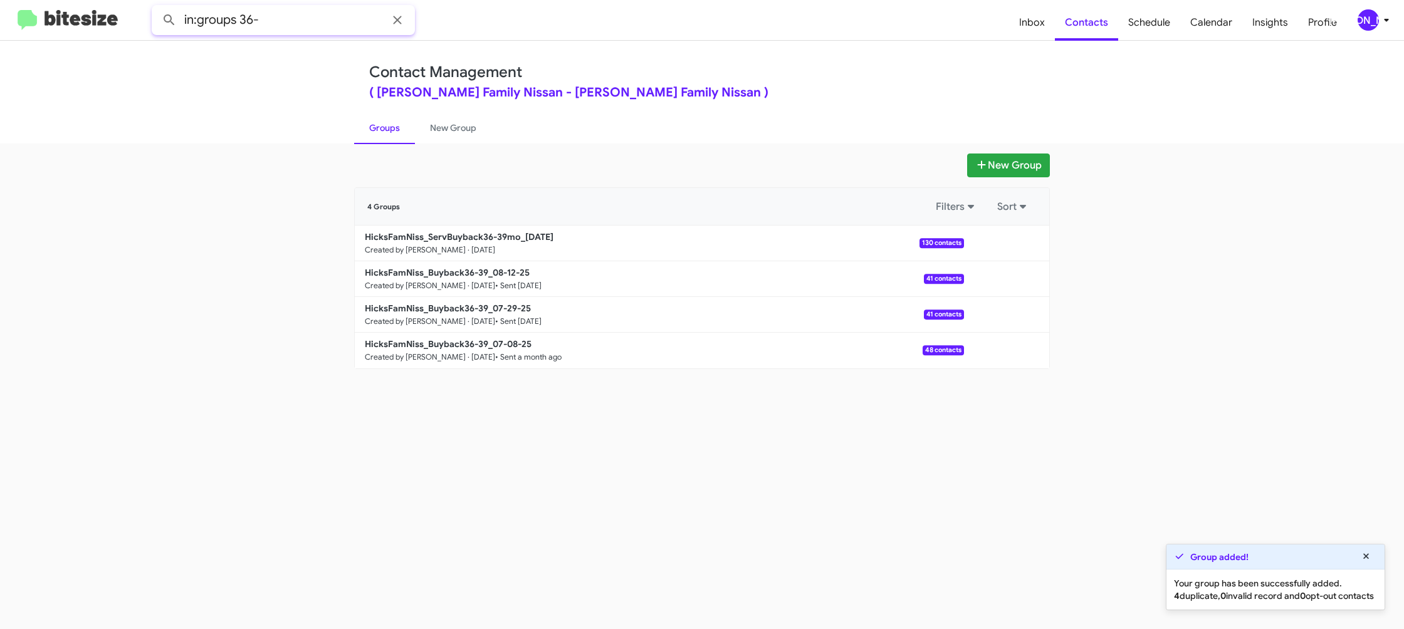
click at [246, 18] on input "in:groups 36-" at bounding box center [283, 20] width 263 height 30
click at [157, 8] on button at bounding box center [169, 20] width 25 height 25
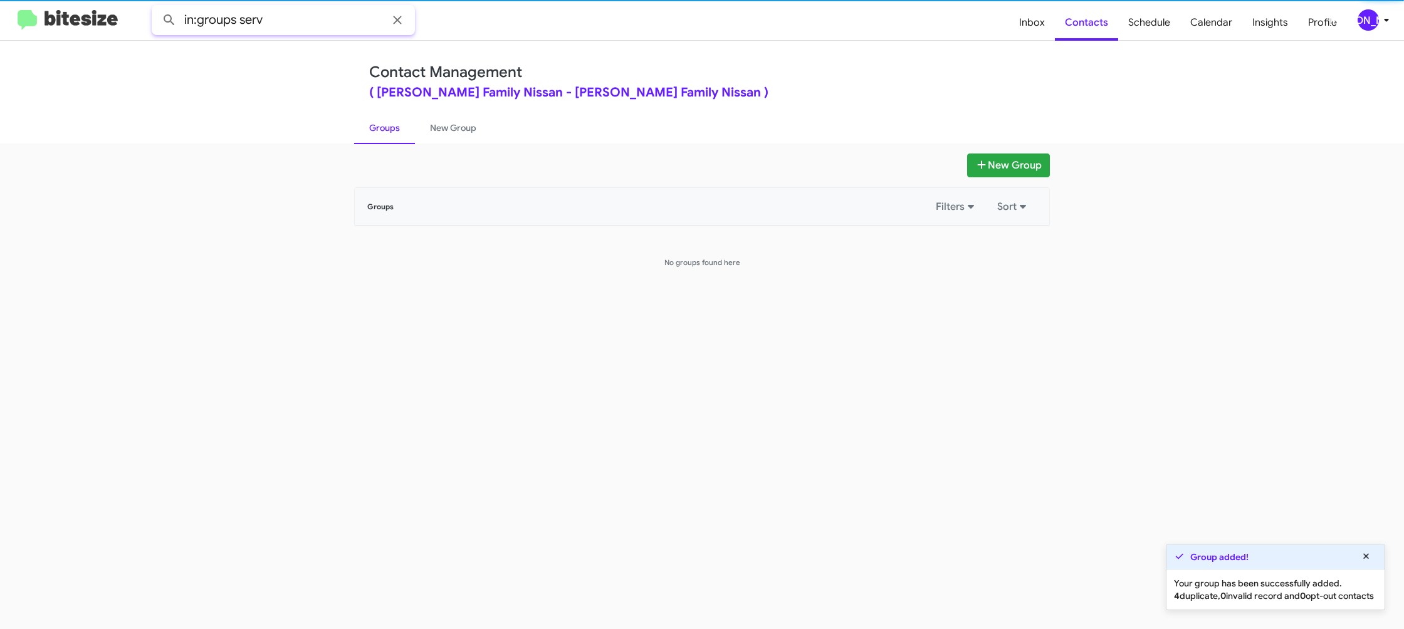
type input "in:groups serv"
click at [157, 8] on button at bounding box center [169, 20] width 25 height 25
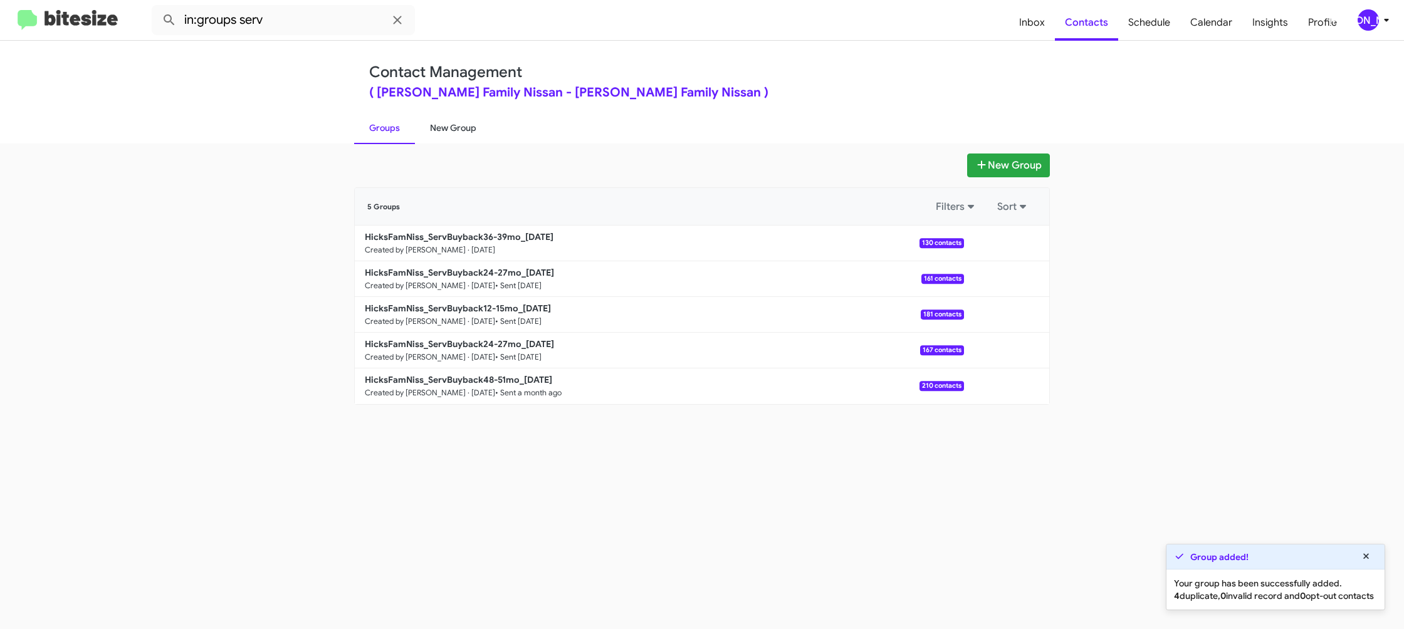
click at [441, 134] on link "New Group" at bounding box center [453, 128] width 76 height 33
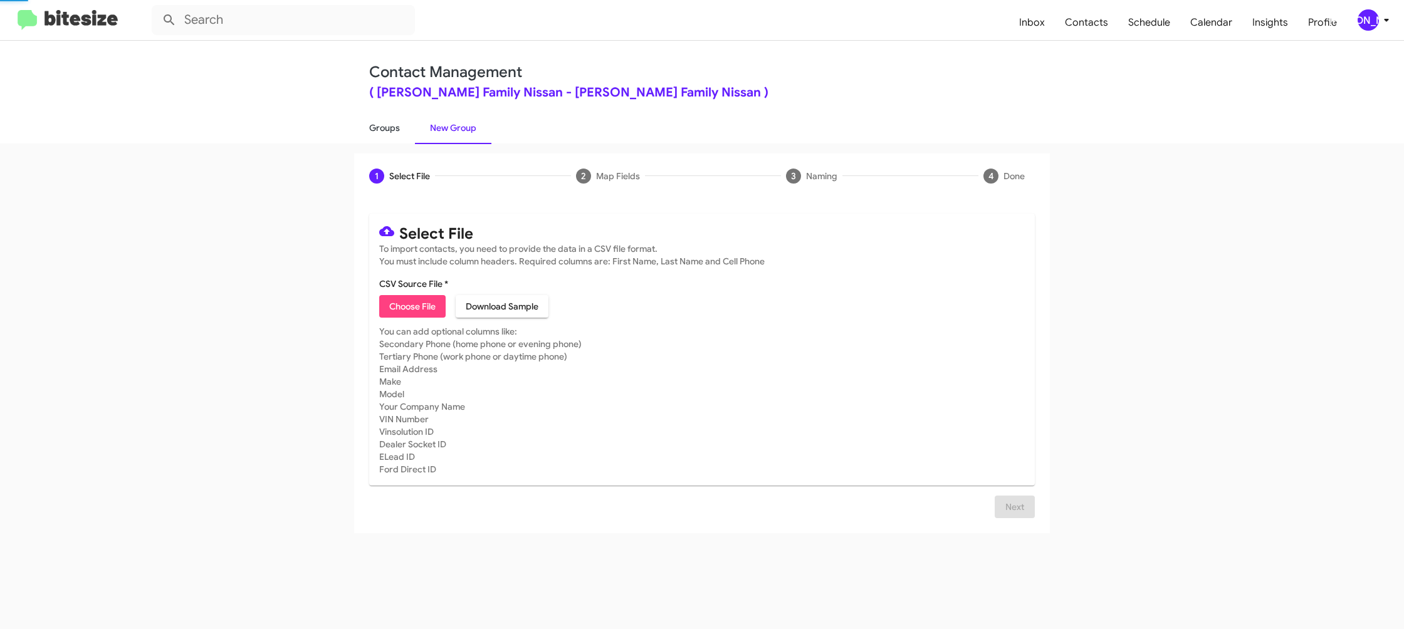
click at [393, 134] on link "Groups" at bounding box center [384, 128] width 61 height 33
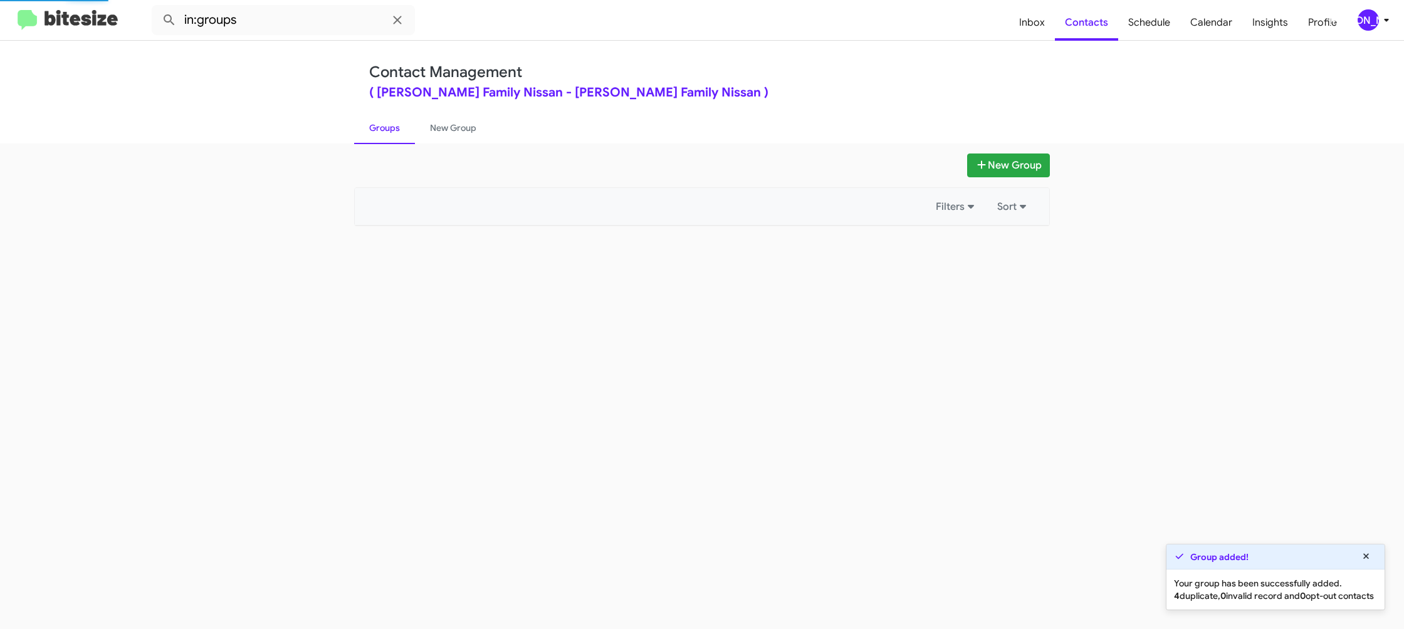
drag, startPoint x: 393, startPoint y: 134, endPoint x: 320, endPoint y: 52, distance: 109.6
click at [393, 133] on link "Groups" at bounding box center [384, 128] width 61 height 33
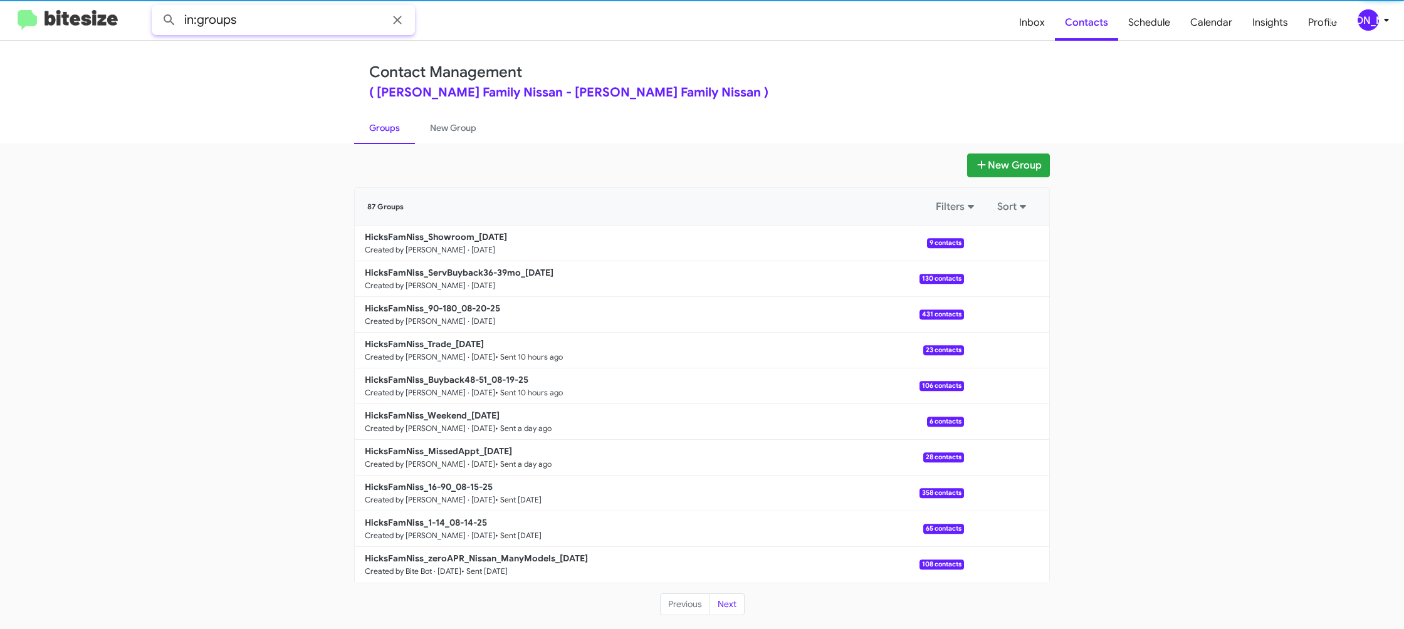
click at [310, 28] on input "in:groups" at bounding box center [283, 20] width 263 height 30
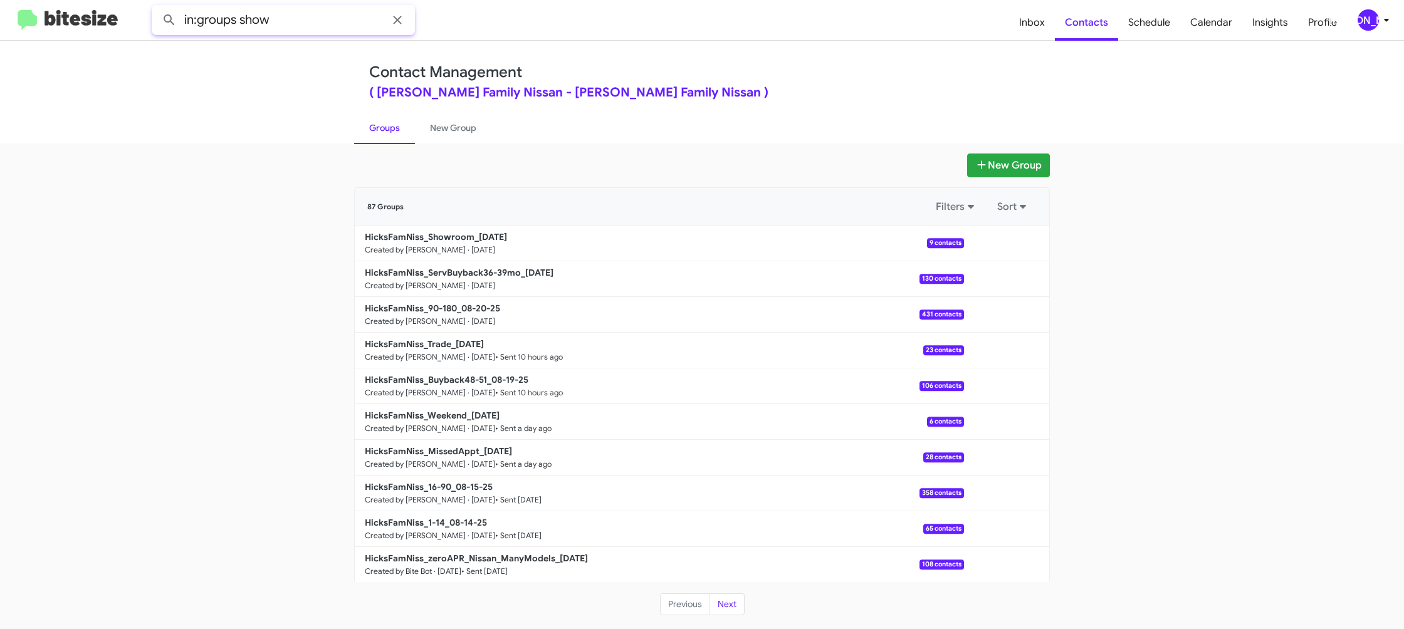
type input "in:groups show"
click at [157, 8] on button at bounding box center [169, 20] width 25 height 25
click at [446, 130] on link "New Group" at bounding box center [453, 128] width 76 height 33
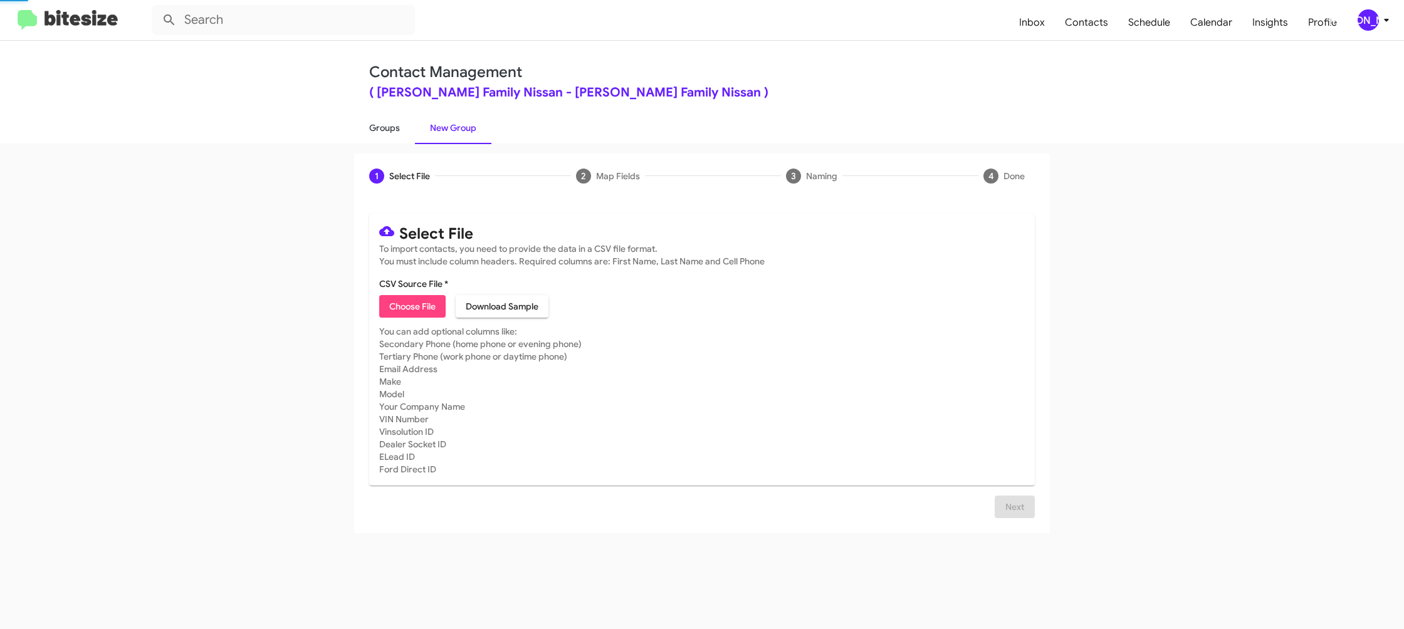
drag, startPoint x: 446, startPoint y: 130, endPoint x: 376, endPoint y: 131, distance: 70.2
click at [446, 130] on link "New Group" at bounding box center [453, 128] width 76 height 33
click at [375, 131] on link "Groups" at bounding box center [384, 128] width 61 height 33
type input "in:groups"
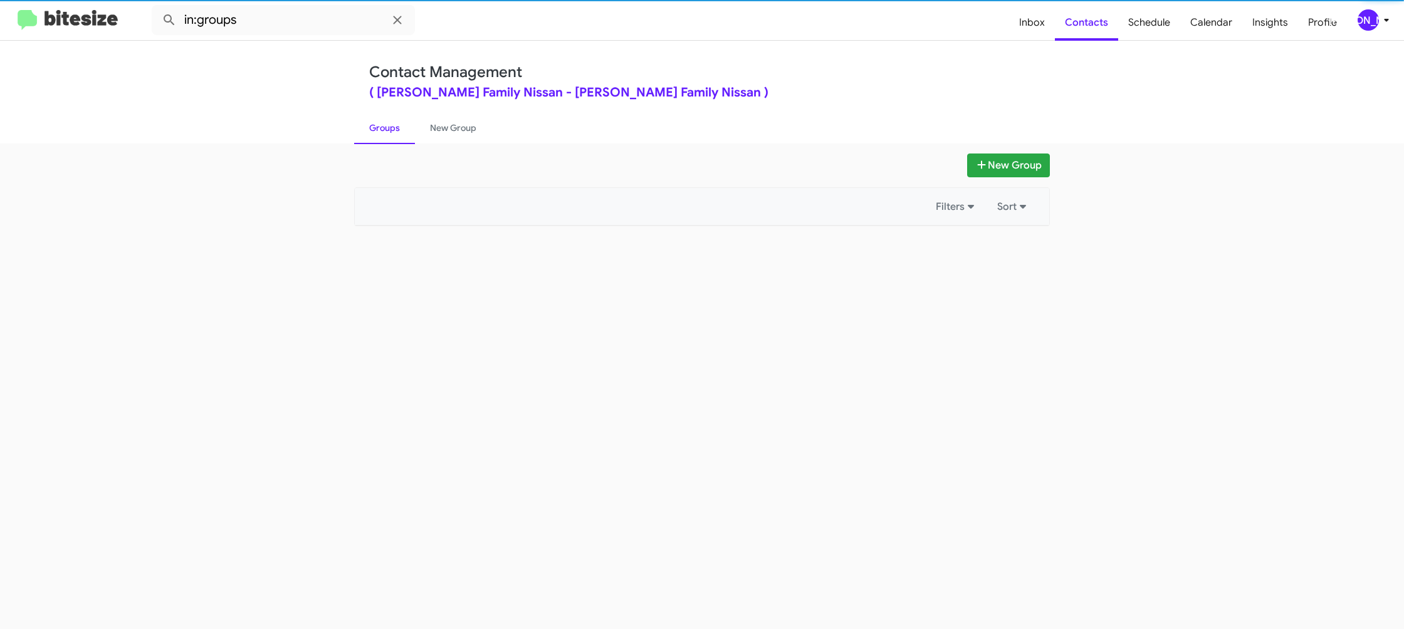
click at [375, 131] on link "Groups" at bounding box center [384, 128] width 61 height 33
drag, startPoint x: 375, startPoint y: 131, endPoint x: 556, endPoint y: 223, distance: 203.0
click at [377, 131] on link "Groups" at bounding box center [384, 128] width 61 height 33
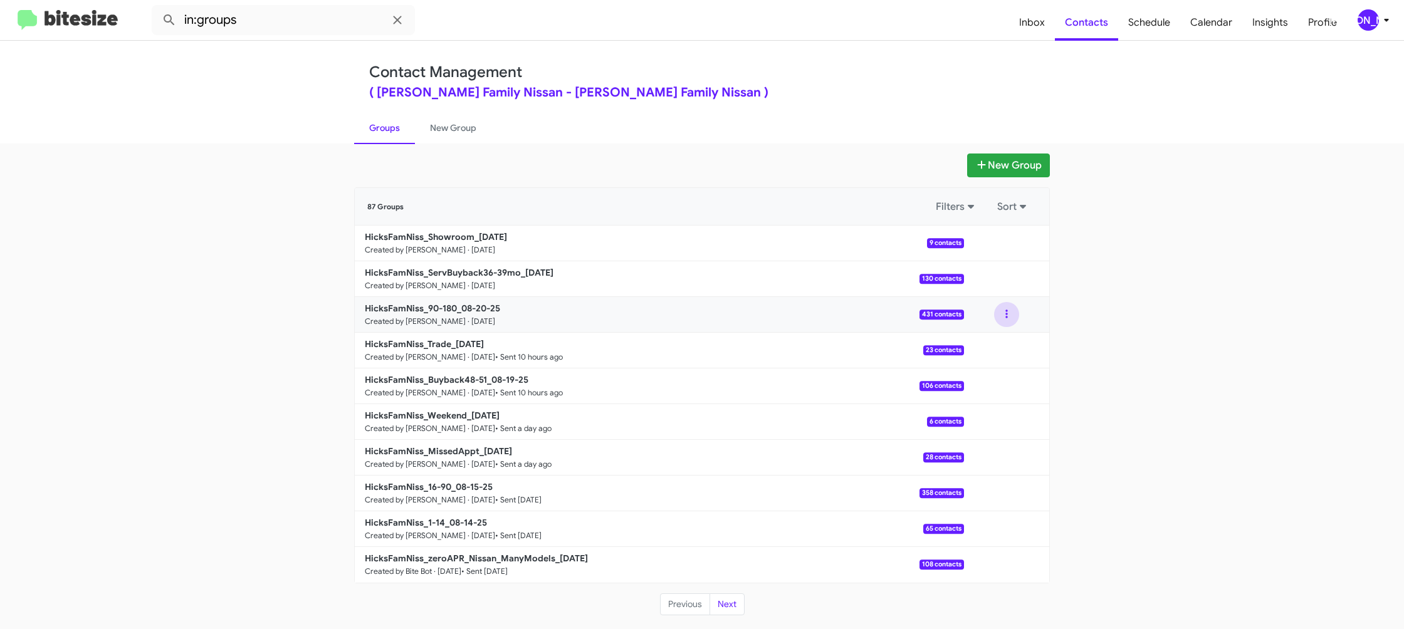
click at [1011, 318] on button at bounding box center [1006, 314] width 25 height 25
click at [996, 351] on button "View contacts" at bounding box center [969, 349] width 100 height 30
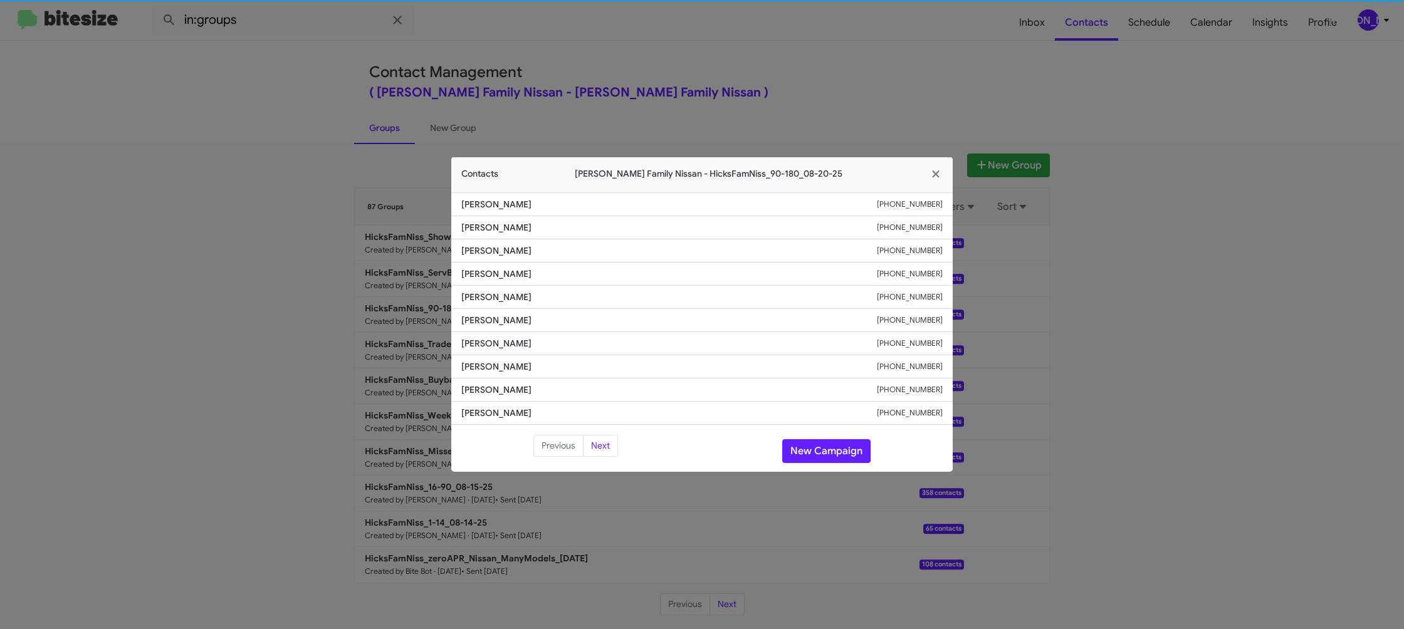
click at [500, 317] on span "Alberto Vasquez" at bounding box center [669, 320] width 416 height 13
copy span "Alberto Vasquez"
click at [918, 323] on small "+13616884131" at bounding box center [910, 320] width 66 height 13
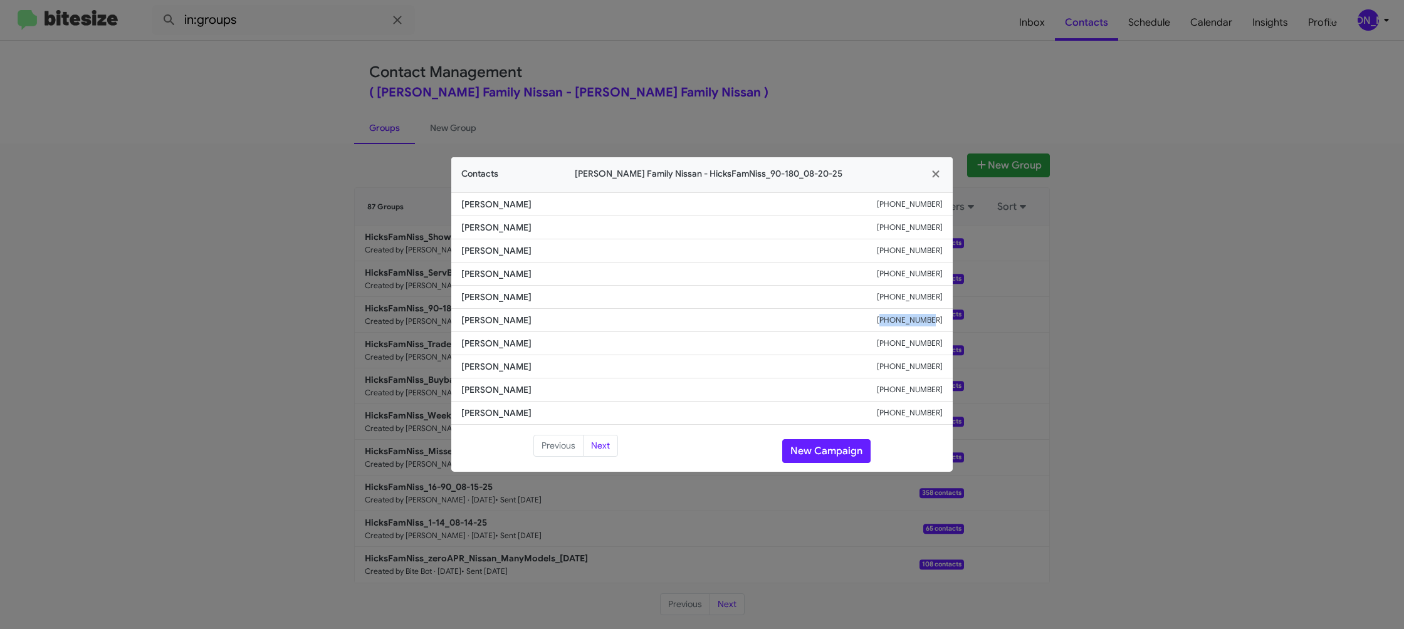
click at [918, 323] on small "+13616884131" at bounding box center [910, 320] width 66 height 13
drag, startPoint x: 918, startPoint y: 323, endPoint x: 908, endPoint y: 330, distance: 12.5
click at [917, 323] on small "+13616884131" at bounding box center [910, 320] width 66 height 13
copy small "+13616884131"
drag, startPoint x: 706, startPoint y: 71, endPoint x: 1009, endPoint y: 201, distance: 329.4
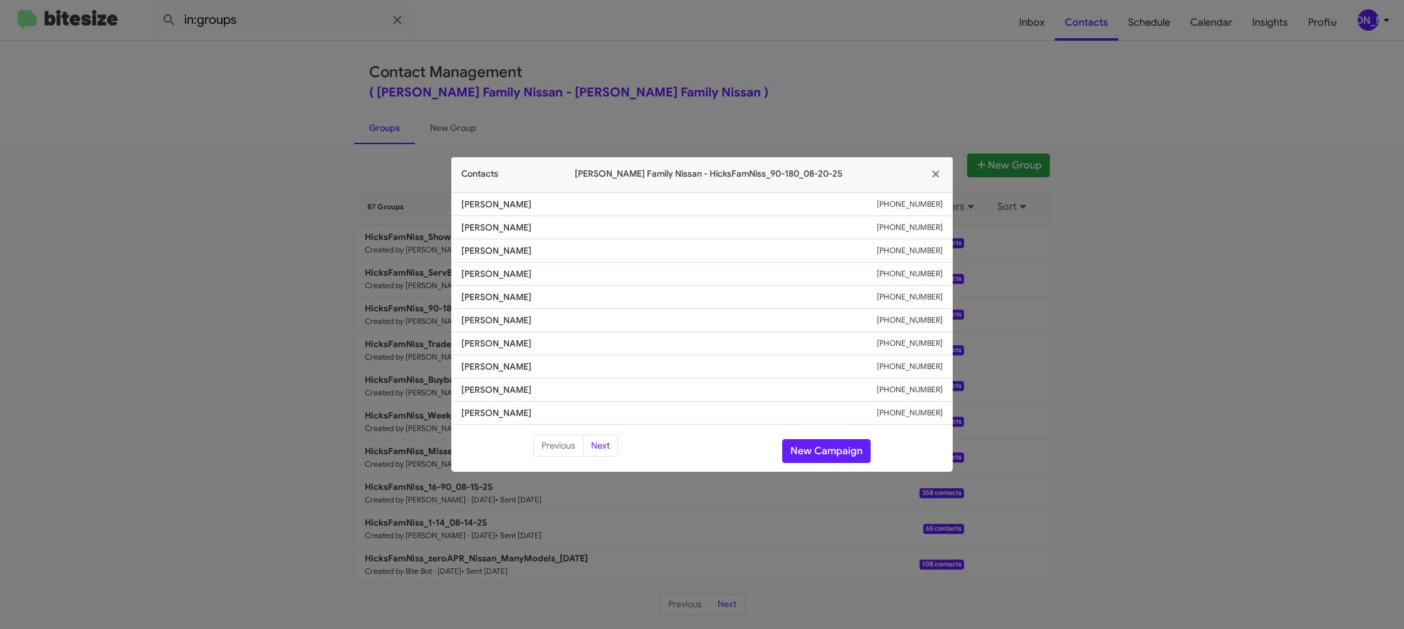
click at [706, 71] on modal-container "Contacts Hicks Family Nissan - HicksFamNiss_90-180_08-20-25 Grace Barrera +1361…" at bounding box center [702, 314] width 1404 height 629
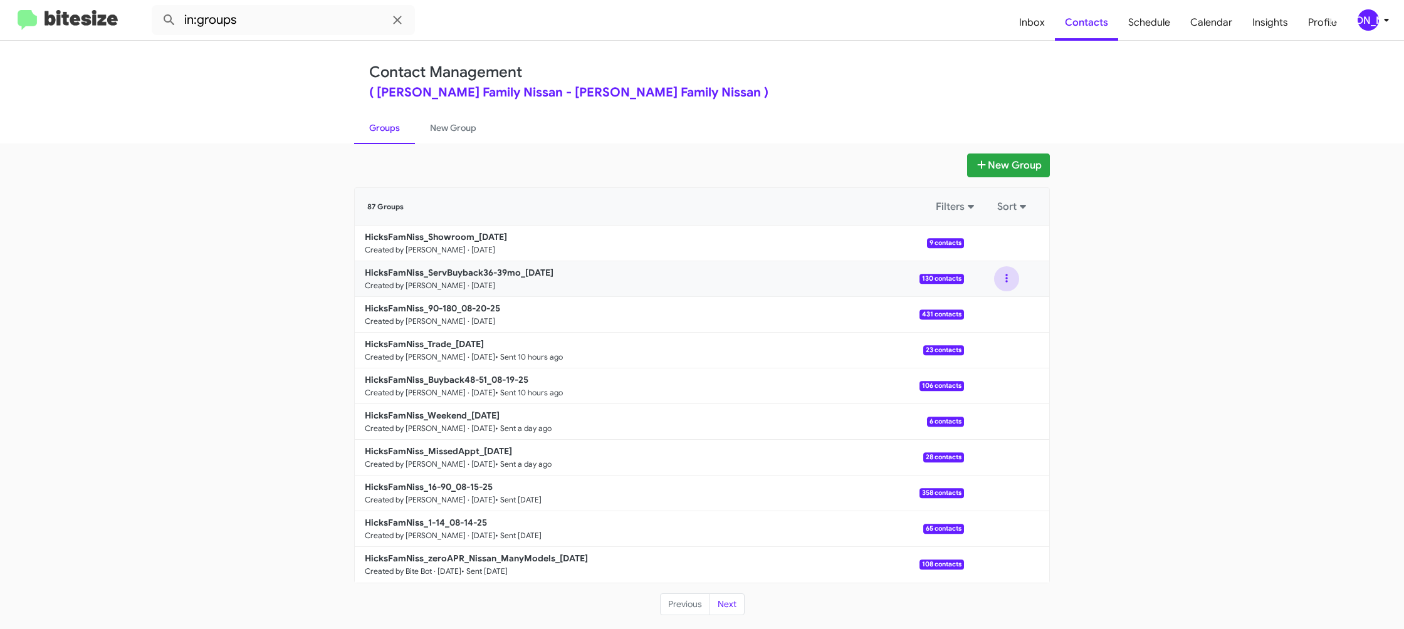
drag, startPoint x: 1011, startPoint y: 283, endPoint x: 1001, endPoint y: 290, distance: 12.0
click at [1009, 283] on button at bounding box center [1006, 278] width 25 height 25
click at [990, 304] on button "View contacts" at bounding box center [969, 313] width 100 height 30
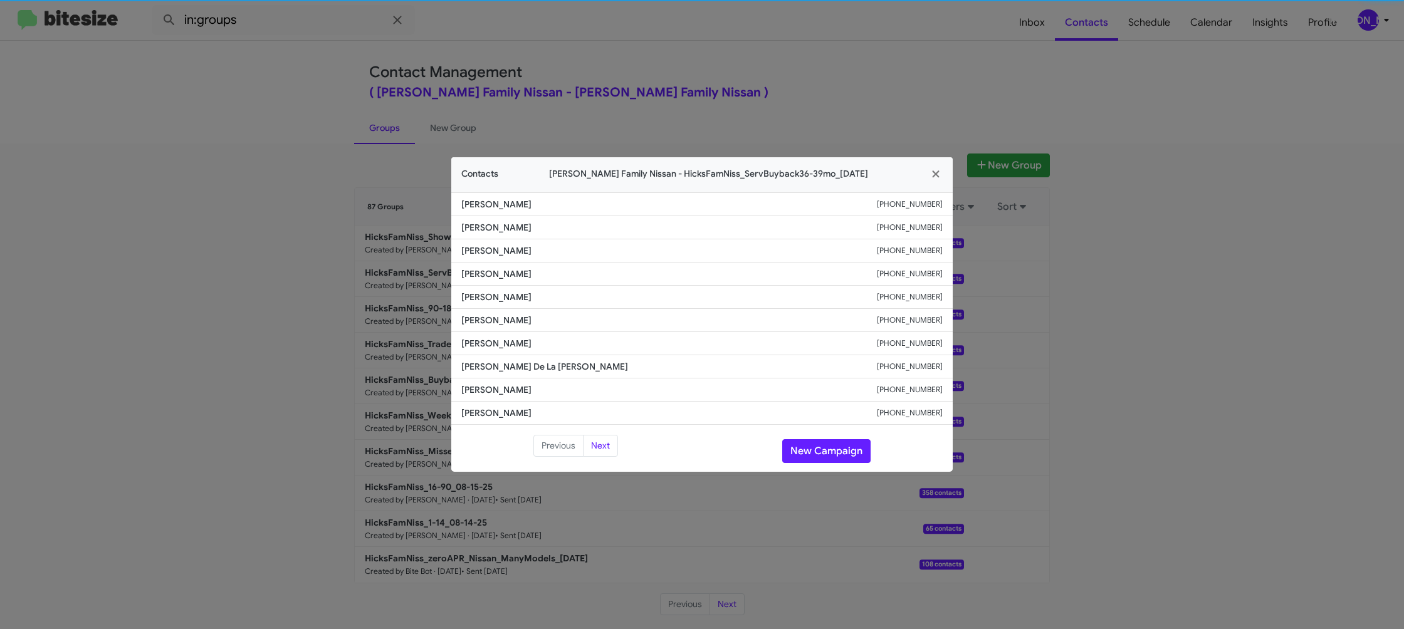
click at [492, 323] on span "Tonya Martinez" at bounding box center [669, 320] width 416 height 13
copy span "Tonya Martinez"
click at [923, 322] on small "+13616335311" at bounding box center [910, 320] width 66 height 13
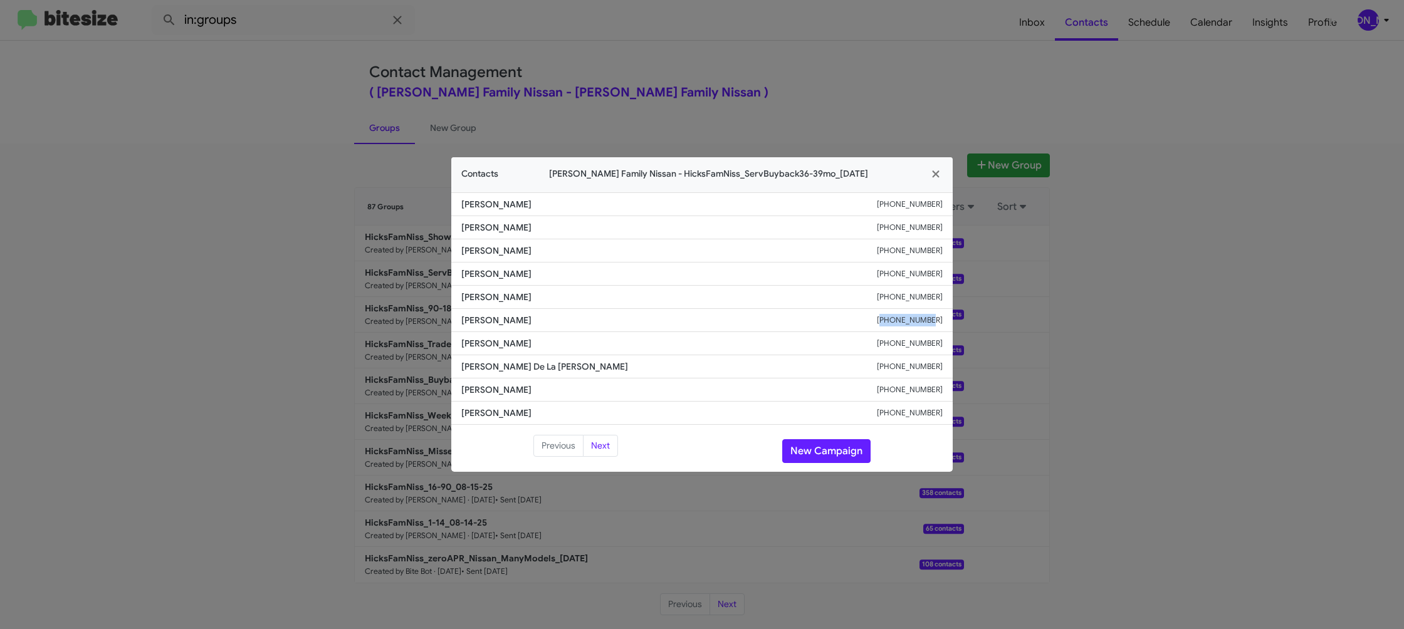
click at [923, 322] on small "+13616335311" at bounding box center [910, 320] width 66 height 13
drag, startPoint x: 923, startPoint y: 322, endPoint x: 910, endPoint y: 291, distance: 33.2
click at [923, 321] on small "+13616335311" at bounding box center [910, 320] width 66 height 13
copy small "+13616335311"
drag, startPoint x: 760, startPoint y: 62, endPoint x: 1034, endPoint y: 262, distance: 338.7
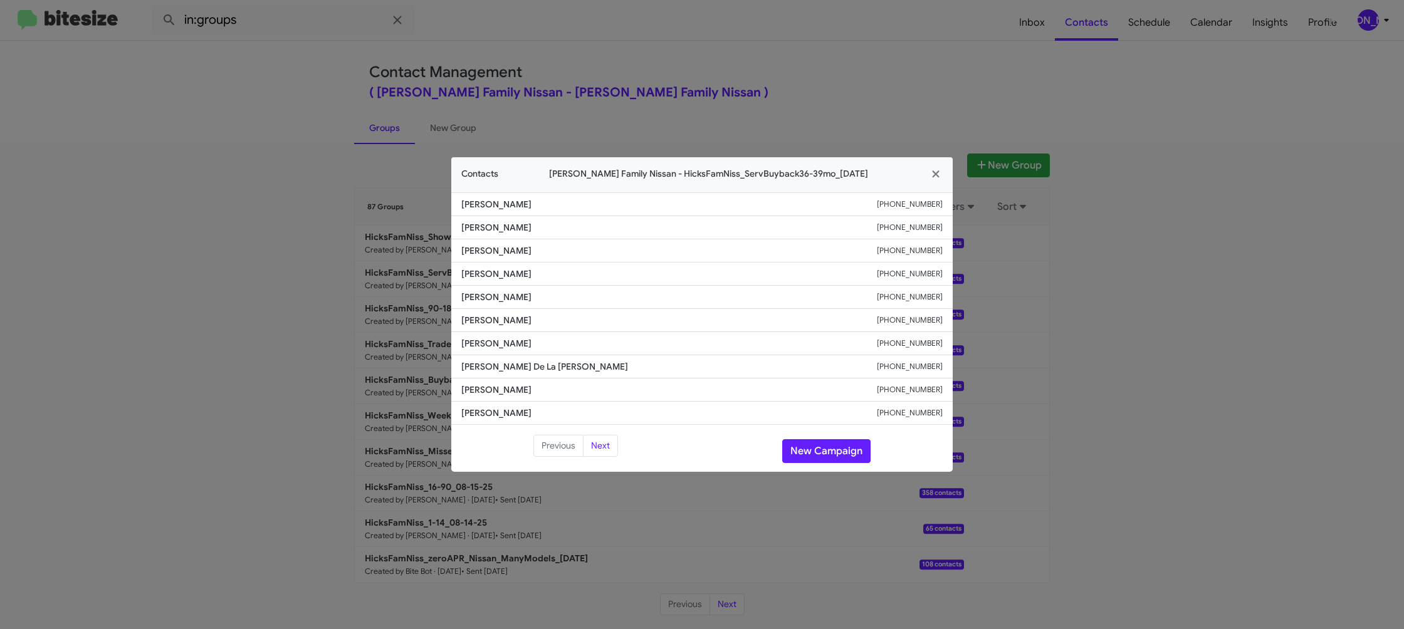
click at [765, 65] on modal-container "Contacts Hicks Family Nissan - HicksFamNiss_ServBuyback36-39mo_08-20-25 Orlando…" at bounding box center [702, 314] width 1404 height 629
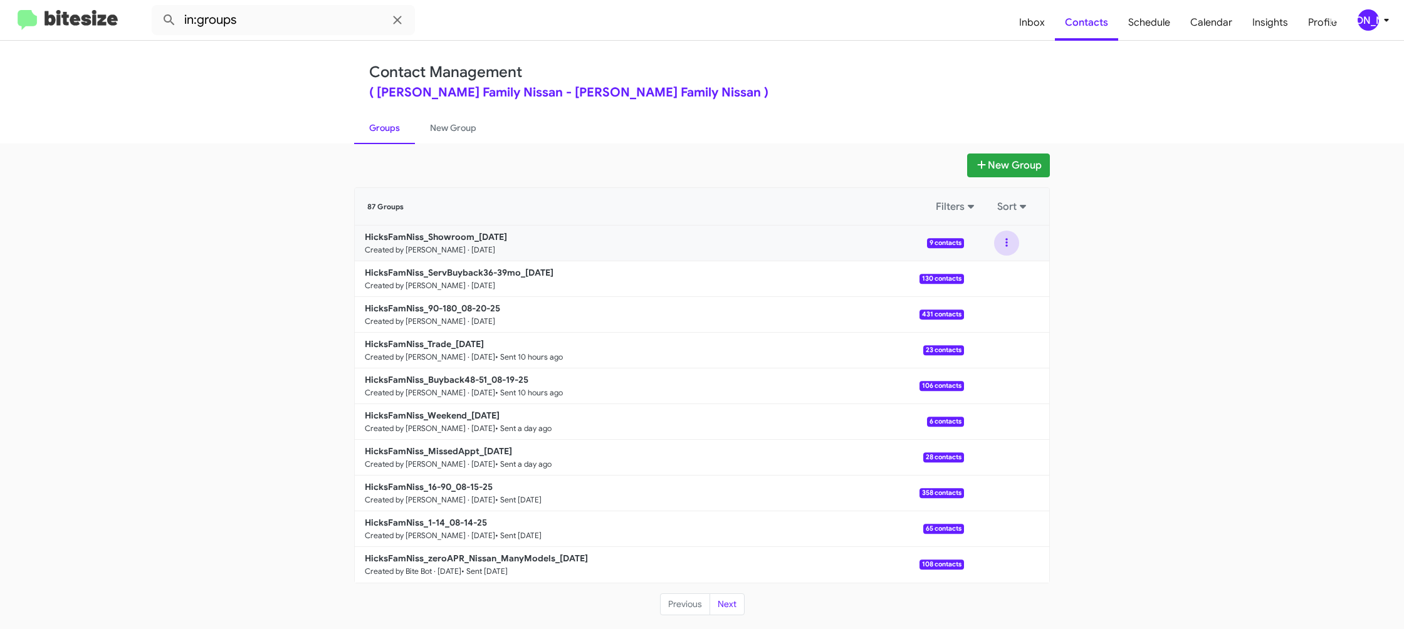
drag, startPoint x: 1006, startPoint y: 246, endPoint x: 1003, endPoint y: 254, distance: 8.5
click at [1007, 246] on button at bounding box center [1006, 243] width 25 height 25
drag, startPoint x: 1003, startPoint y: 254, endPoint x: 980, endPoint y: 276, distance: 31.5
click at [980, 276] on button "View contacts" at bounding box center [969, 277] width 100 height 30
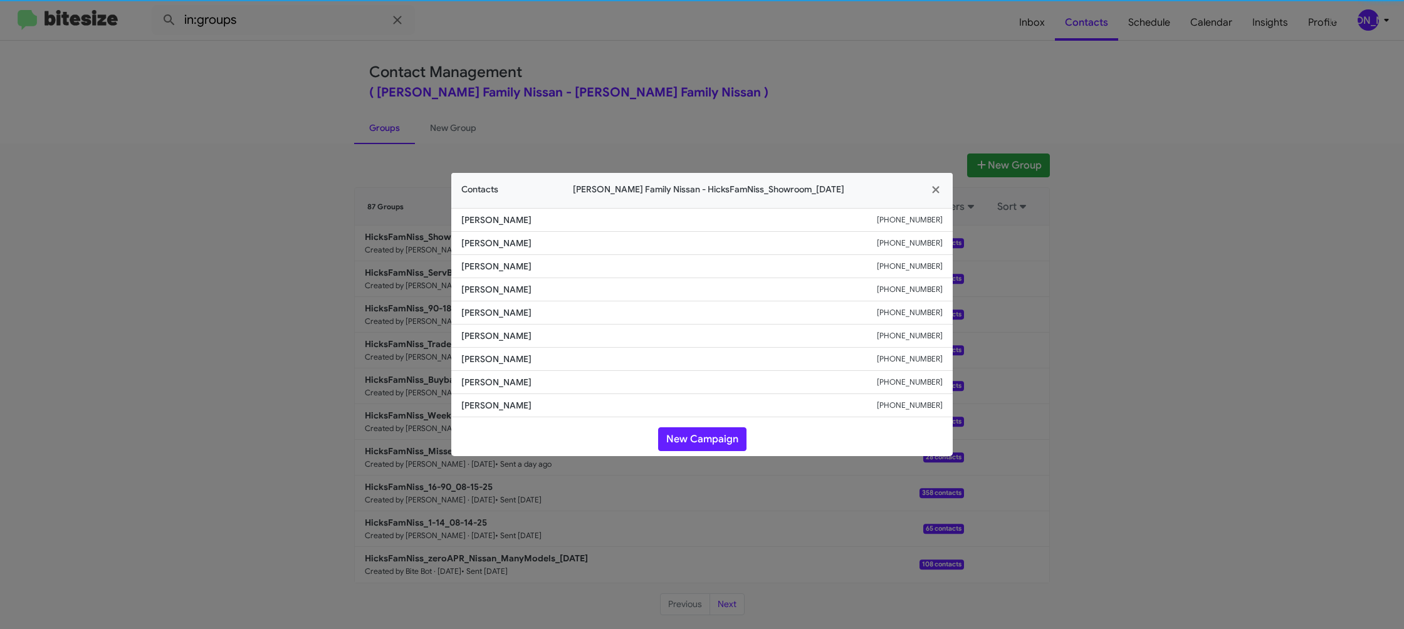
click at [476, 309] on span "Stephanie Kirkman" at bounding box center [669, 313] width 416 height 13
copy span "Stephanie Kirkman"
click at [911, 317] on small "+13616606933" at bounding box center [910, 313] width 66 height 13
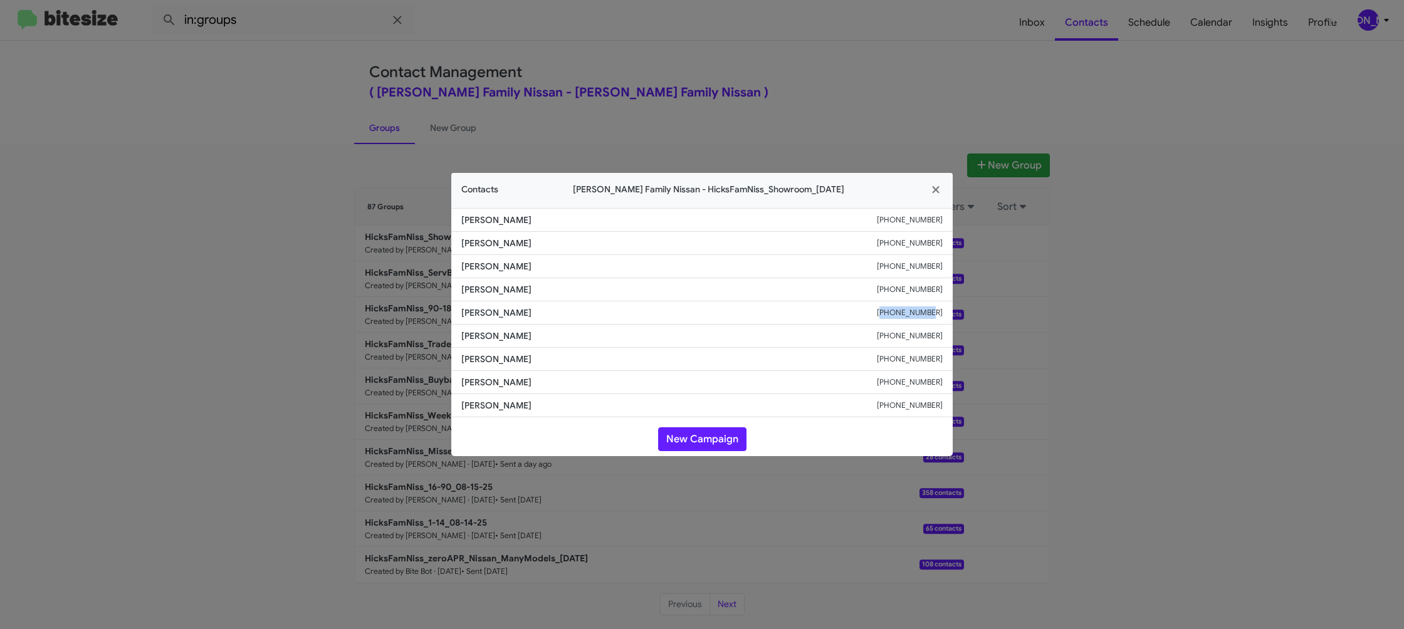
click at [911, 317] on small "+13616606933" at bounding box center [910, 313] width 66 height 13
drag, startPoint x: 911, startPoint y: 317, endPoint x: 895, endPoint y: 298, distance: 24.9
click at [911, 317] on small "+13616606933" at bounding box center [910, 313] width 66 height 13
copy small "+13616606933"
drag, startPoint x: 350, startPoint y: 208, endPoint x: 401, endPoint y: 263, distance: 74.1
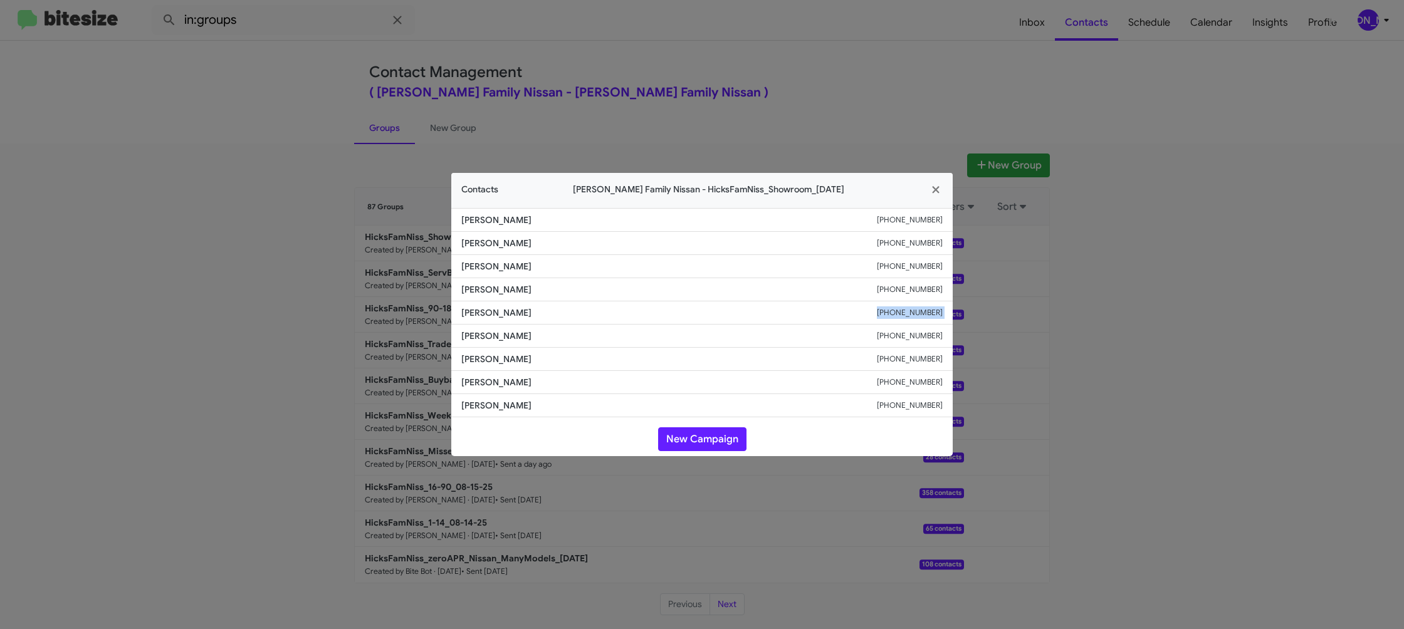
click at [350, 208] on modal-container "Contacts Hicks Family Nissan - HicksFamNiss_Showroom_08-20-25 Edgar Munoz +1915…" at bounding box center [702, 314] width 1404 height 629
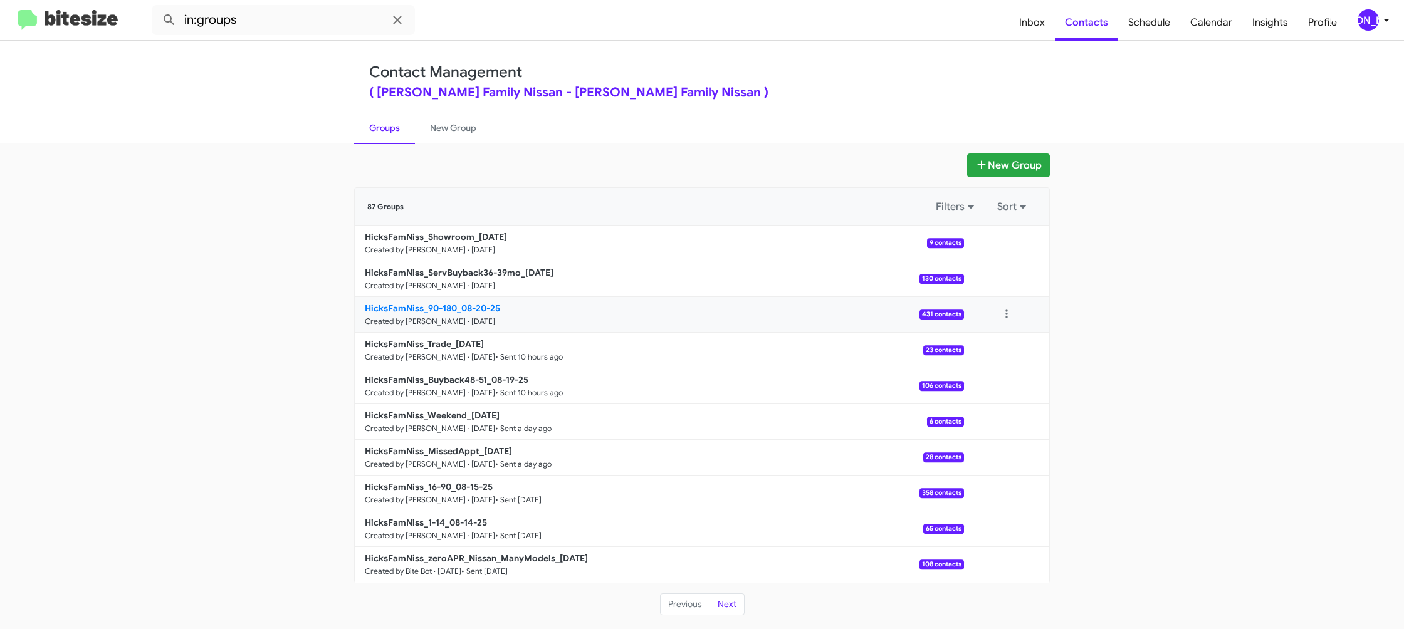
click at [469, 310] on b "HicksFamNiss_90-180_08-20-25" at bounding box center [432, 308] width 135 height 11
drag, startPoint x: 469, startPoint y: 310, endPoint x: 281, endPoint y: 31, distance: 336.5
click at [467, 304] on b "HicksFamNiss_90-180_08-20-25" at bounding box center [432, 308] width 135 height 11
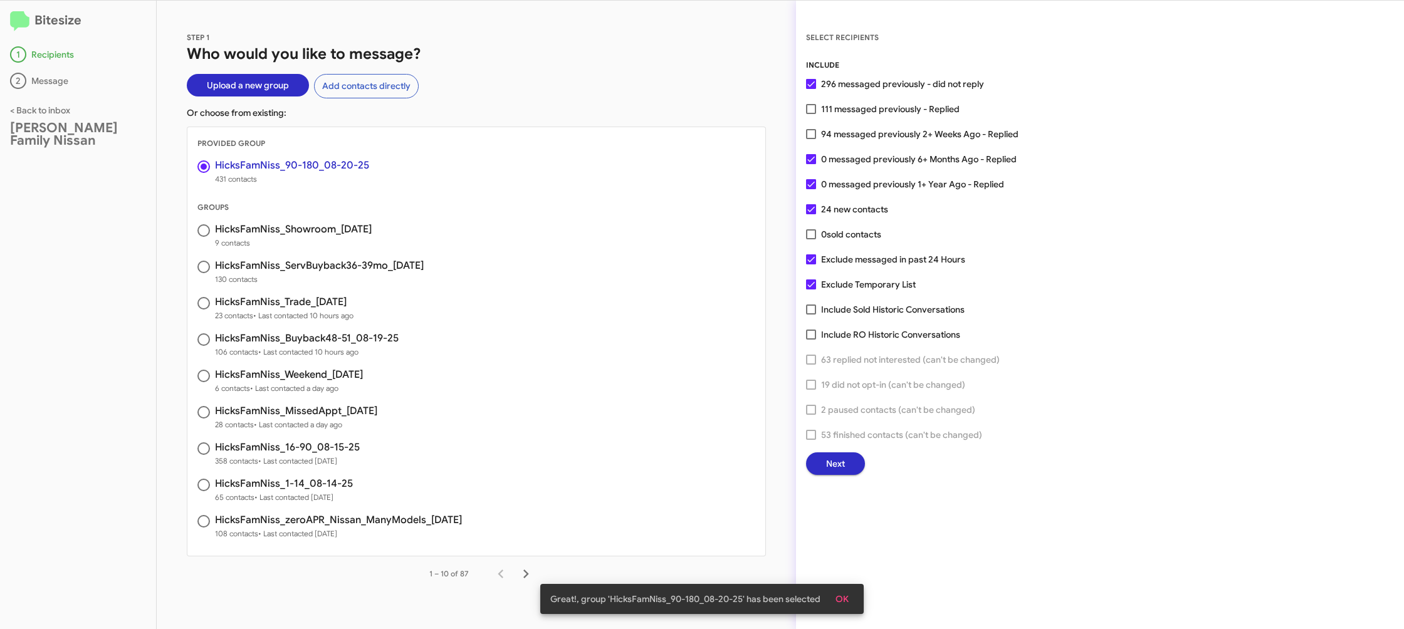
click at [828, 459] on span "Next" at bounding box center [835, 464] width 19 height 23
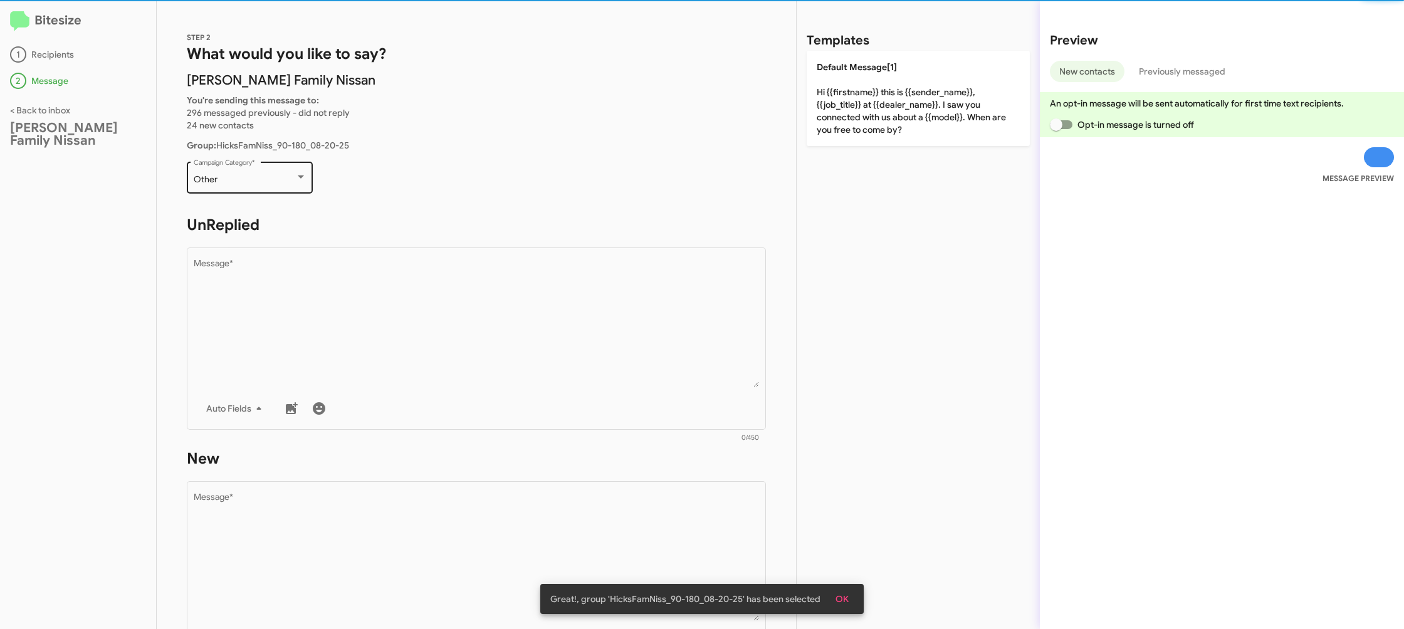
click at [260, 186] on div "Other Campaign Category *" at bounding box center [250, 176] width 113 height 34
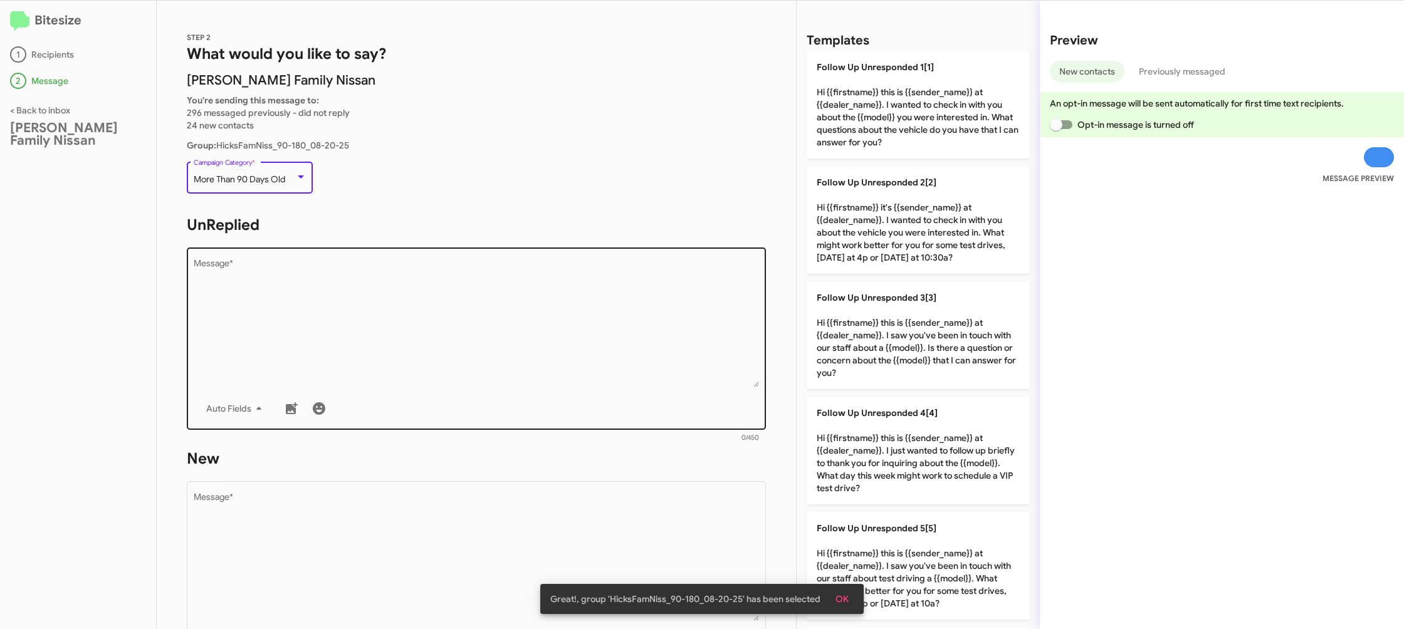
click at [428, 302] on textarea "Message *" at bounding box center [477, 324] width 566 height 128
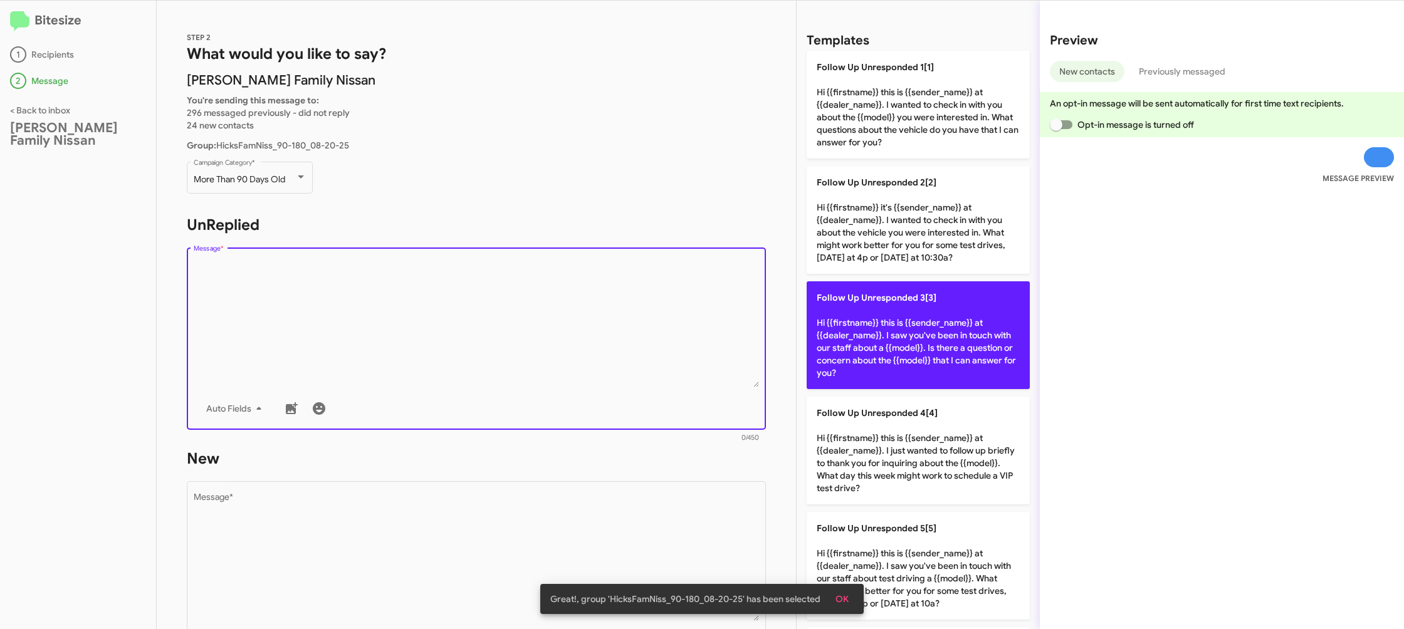
drag, startPoint x: 428, startPoint y: 302, endPoint x: 827, endPoint y: 368, distance: 404.7
click at [438, 303] on textarea "Message *" at bounding box center [477, 324] width 566 height 128
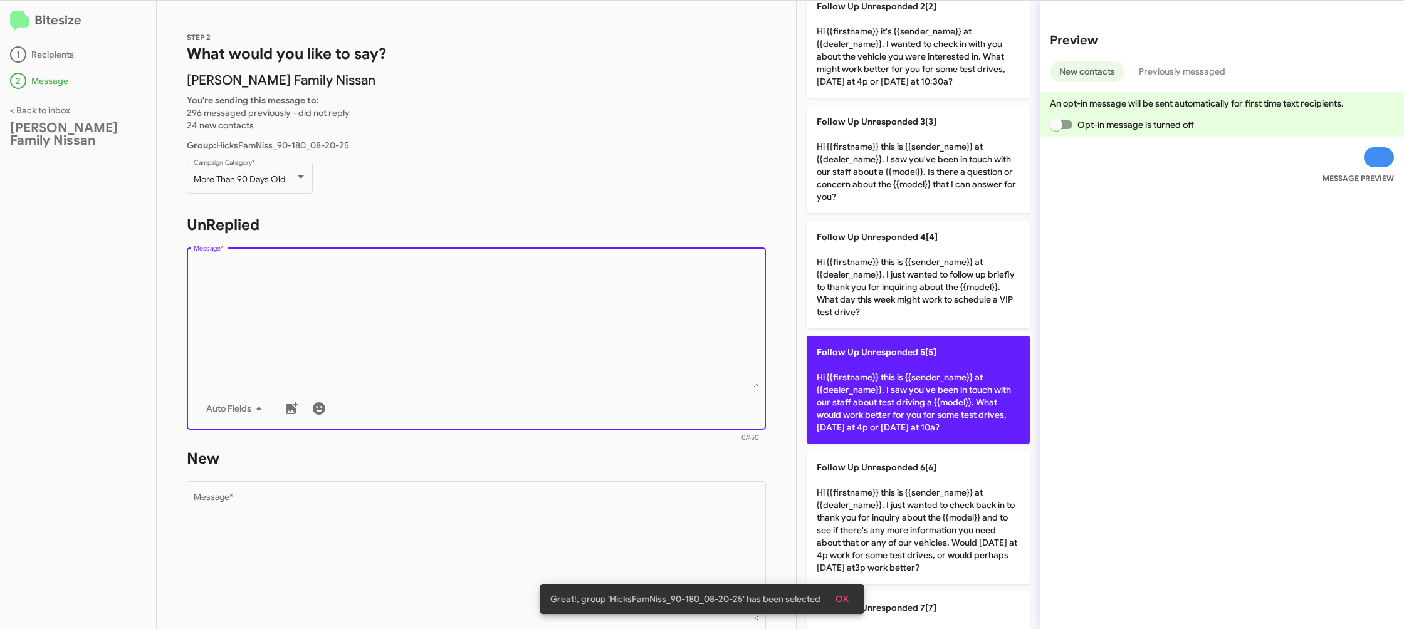
scroll to position [184, 0]
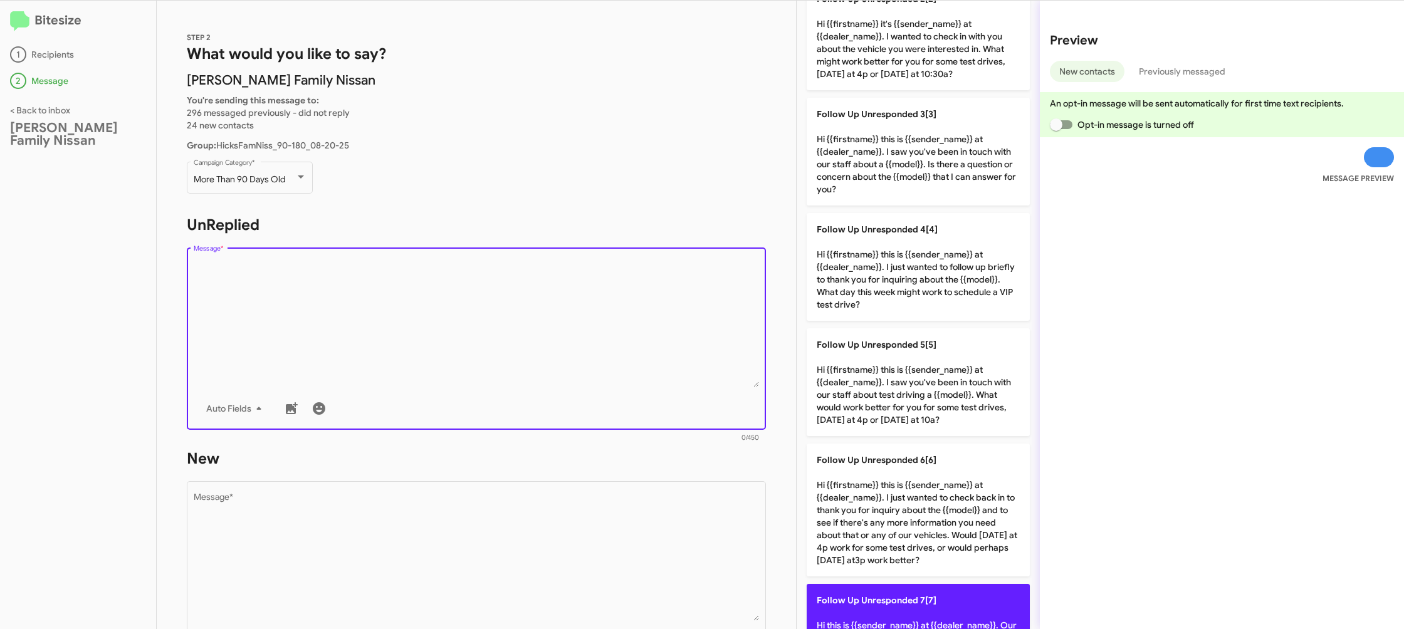
click at [906, 595] on span "Follow Up Unresponded 7[7]" at bounding box center [877, 600] width 120 height 11
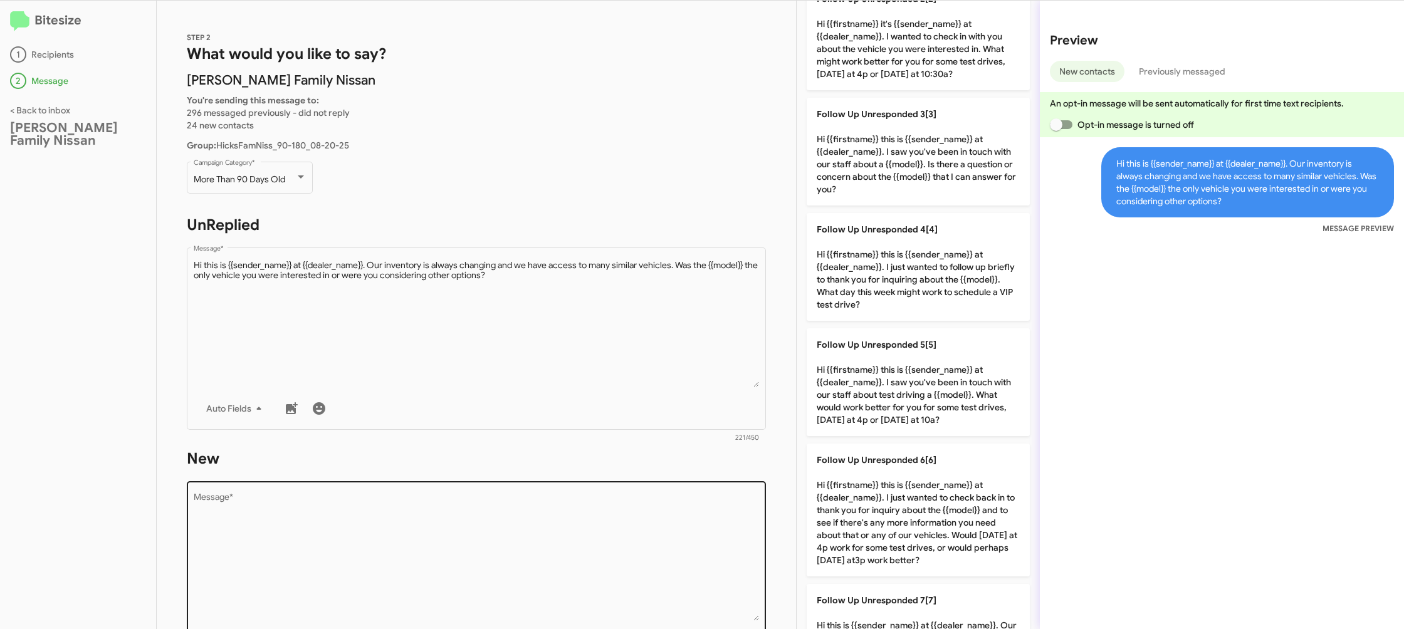
click at [495, 498] on textarea "Message *" at bounding box center [477, 557] width 566 height 128
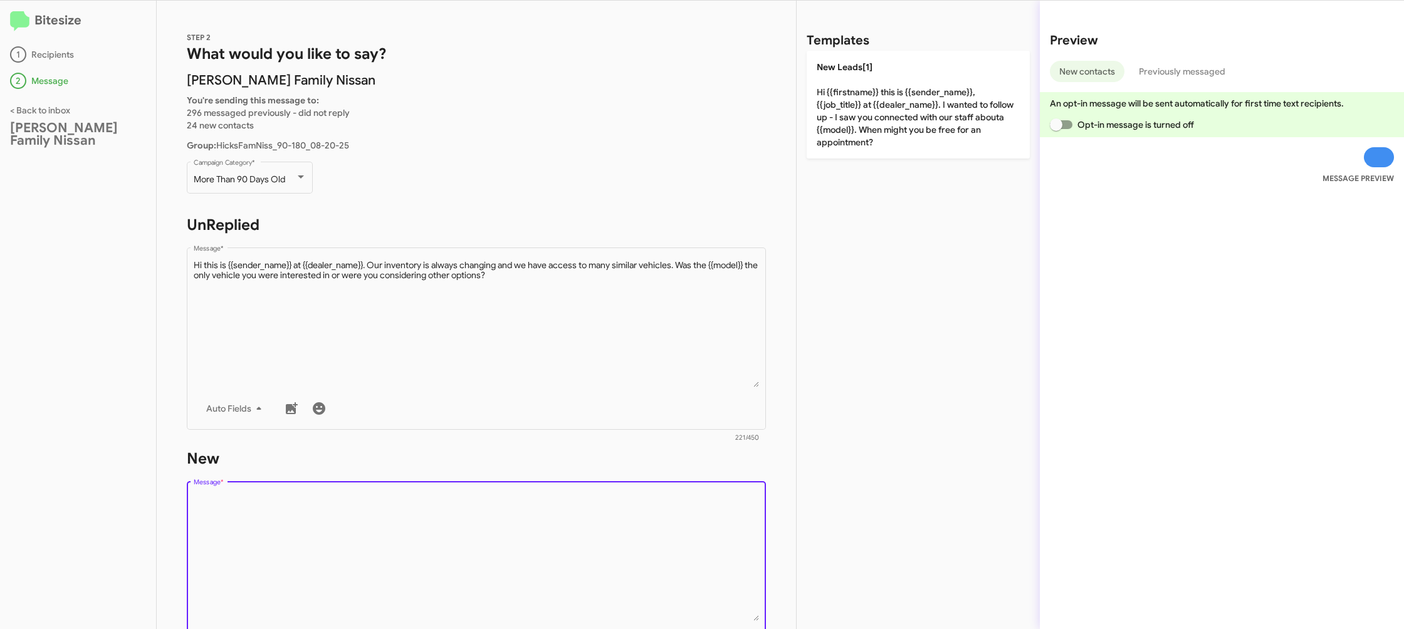
click at [495, 498] on textarea "Message *" at bounding box center [477, 557] width 566 height 128
drag, startPoint x: 495, startPoint y: 498, endPoint x: 526, endPoint y: 436, distance: 68.7
click at [499, 490] on div "Drop image here to insert Auto Fields Message *" at bounding box center [477, 571] width 566 height 185
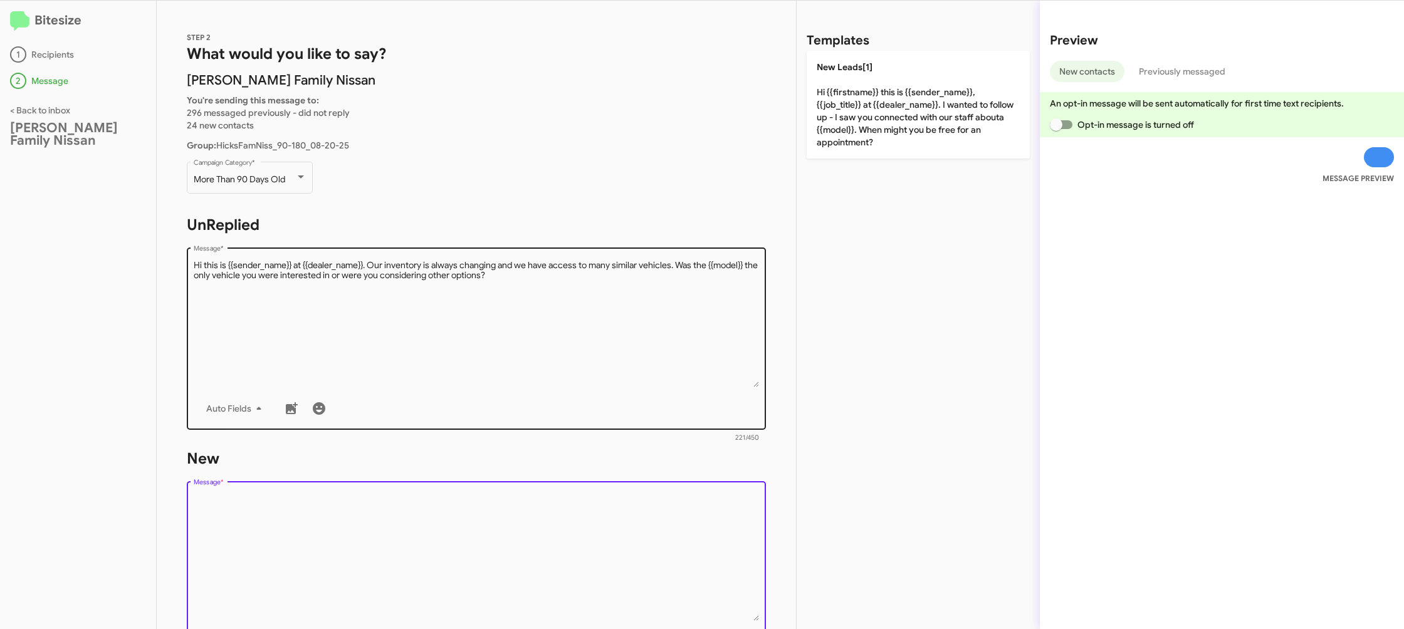
click at [574, 332] on textarea "Message *" at bounding box center [477, 324] width 566 height 128
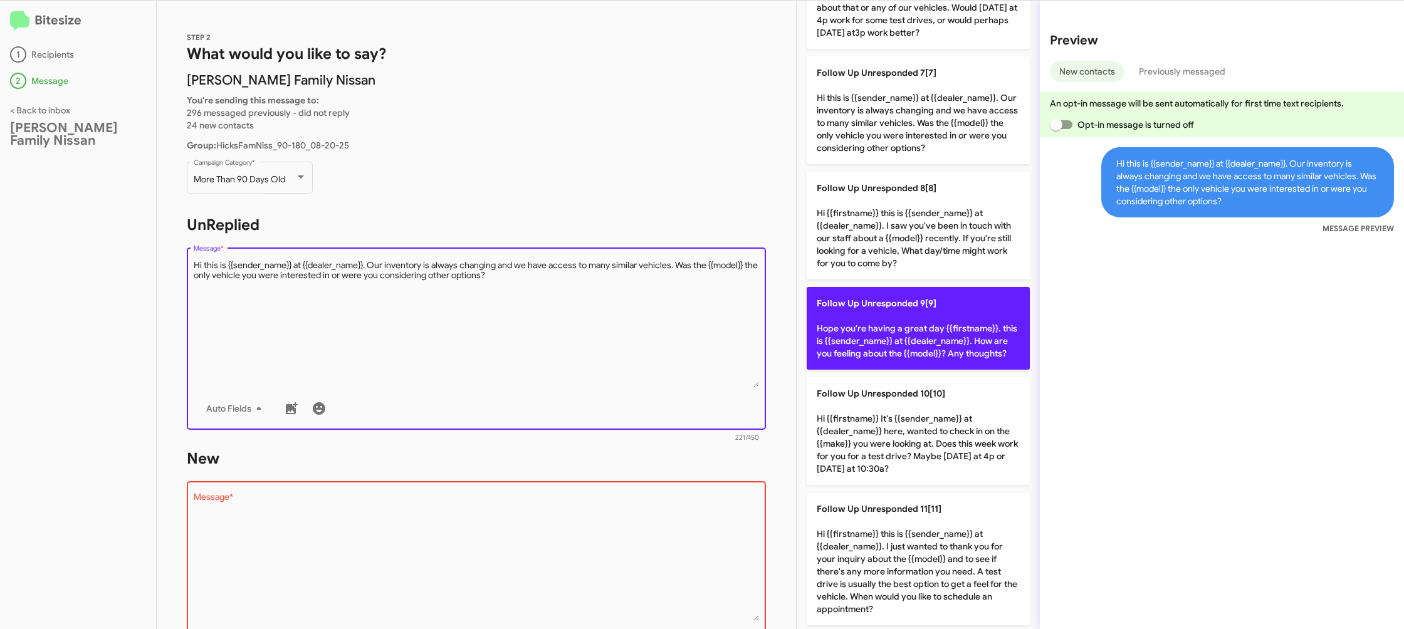
scroll to position [715, 0]
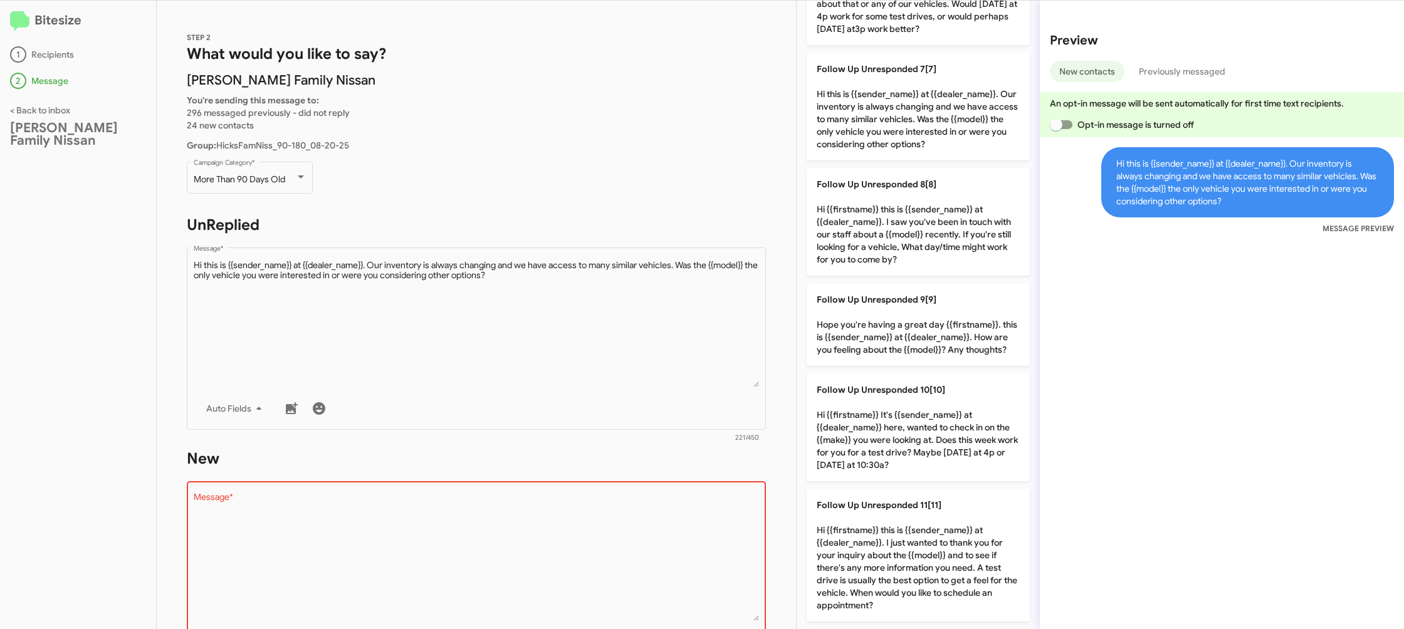
drag, startPoint x: 905, startPoint y: 449, endPoint x: 649, endPoint y: 463, distance: 256.8
click at [902, 448] on p "Follow Up Unresponded 10[10] Hi {{firstname}} It's {{sender_name}} at {{dealer_…" at bounding box center [918, 428] width 223 height 108
type textarea "Hi {{firstname}} It's {{sender_name}} at {{dealer_name}} here, wanted to check …"
drag, startPoint x: 639, startPoint y: 489, endPoint x: 633, endPoint y: 504, distance: 16.6
click at [639, 489] on div "Drop image here to insert Auto Fields Message *" at bounding box center [477, 571] width 566 height 185
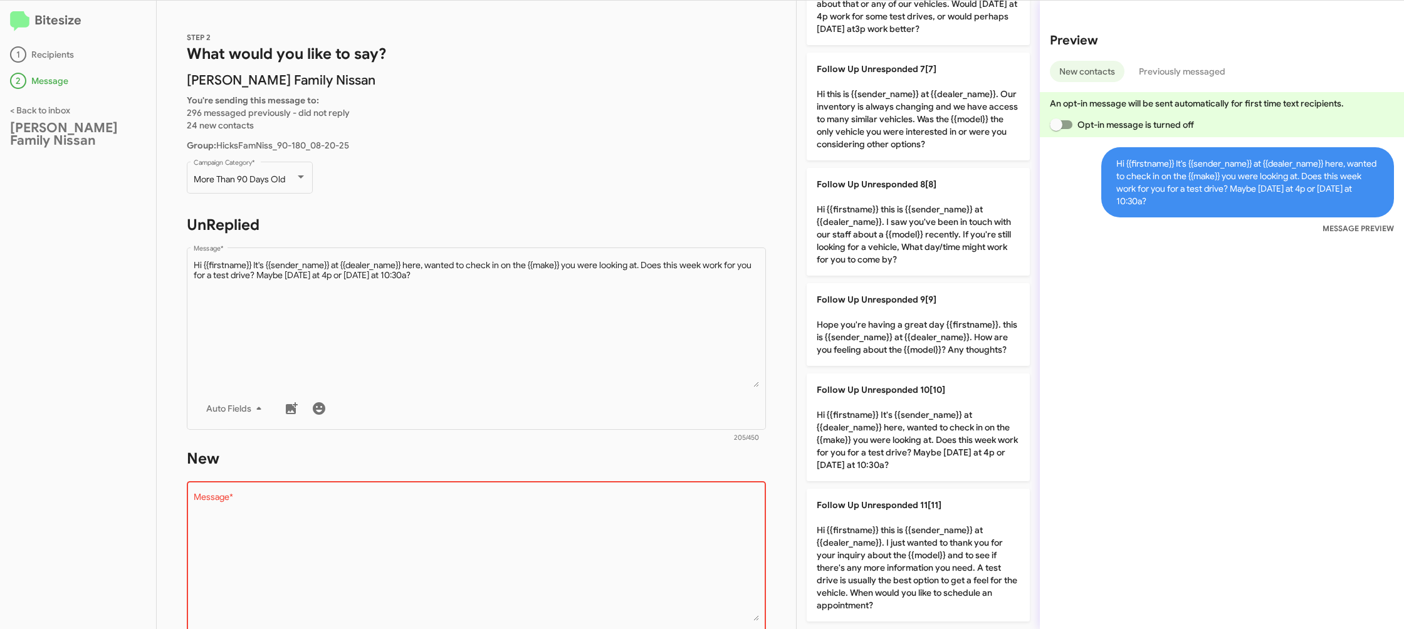
scroll to position [0, 0]
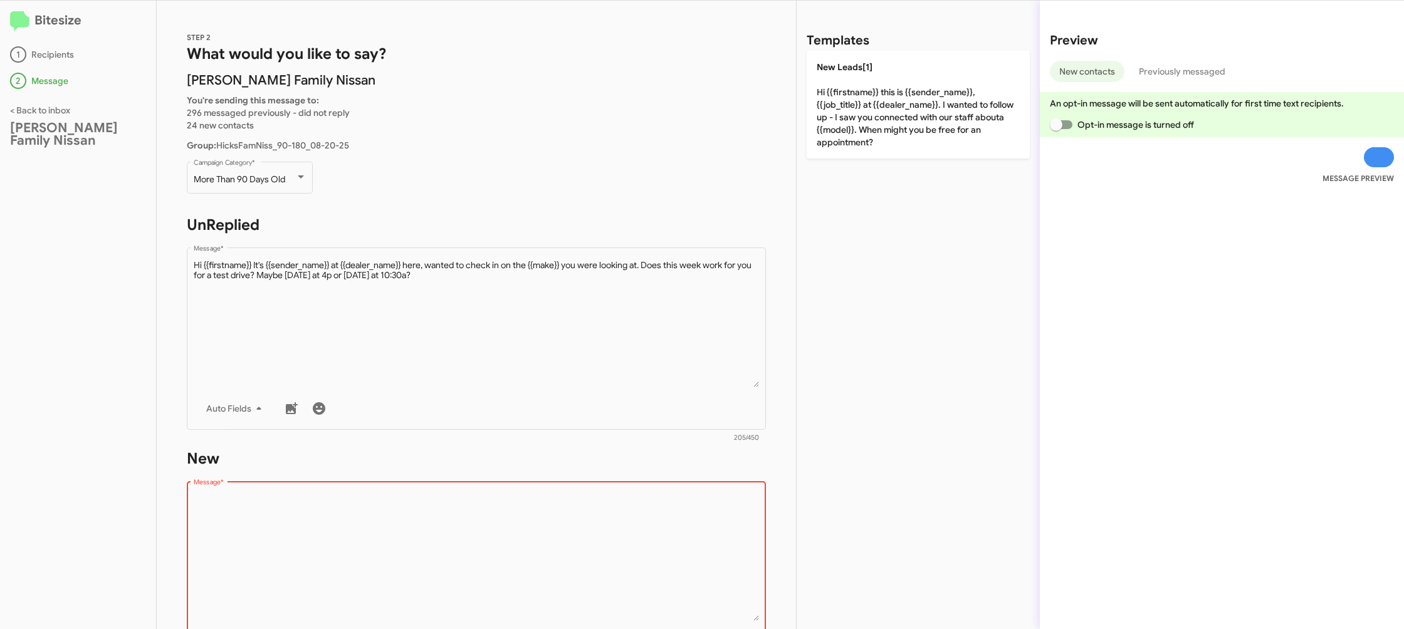
click at [631, 508] on textarea "Message *" at bounding box center [477, 557] width 566 height 128
drag, startPoint x: 631, startPoint y: 508, endPoint x: 790, endPoint y: 259, distance: 296.0
click at [653, 458] on form "New Drop image here to insert Auto Fields Message * 0/450" at bounding box center [476, 563] width 579 height 229
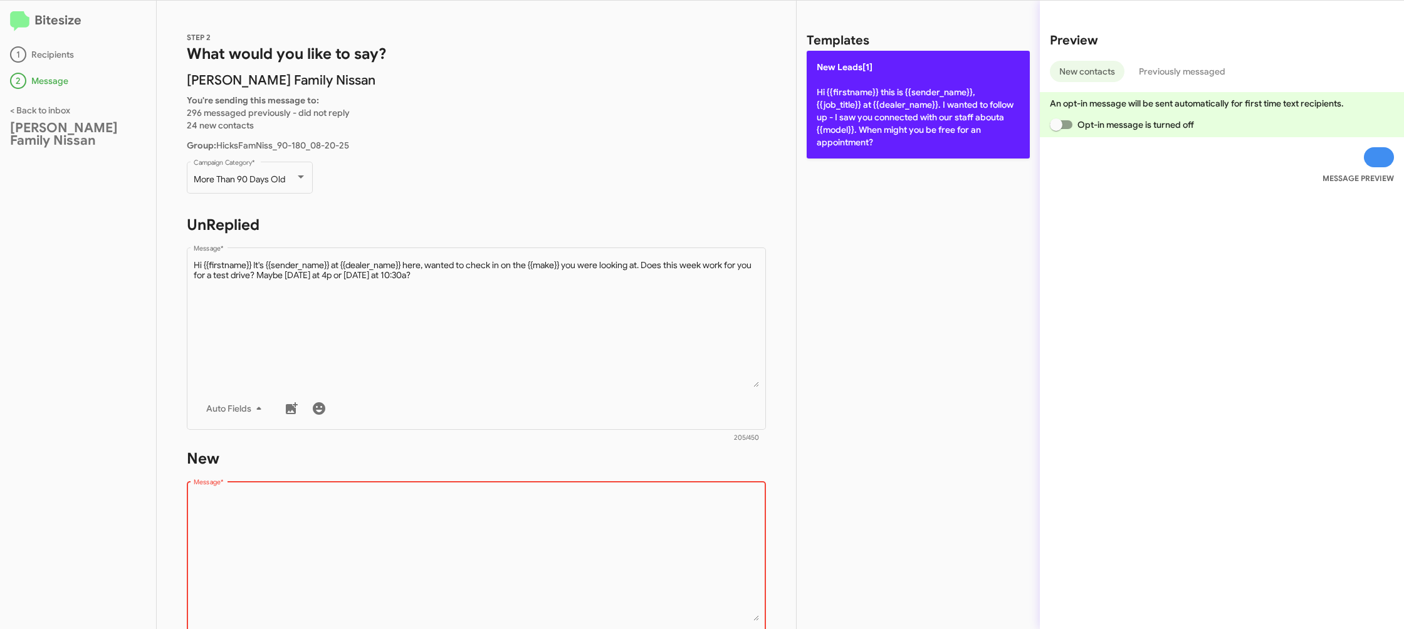
click at [883, 152] on div "Templates New Leads[1] Hi {{firstname}} this is {{sender_name}}, {{job_title}} …" at bounding box center [918, 315] width 243 height 629
click at [866, 132] on p "New Leads[1] Hi {{firstname}} this is {{sender_name}}, {{job_title}} at {{deale…" at bounding box center [918, 105] width 223 height 108
type textarea "Hi {{firstname}} this is {{sender_name}}, {{job_title}} at {{dealer_name}}. I w…"
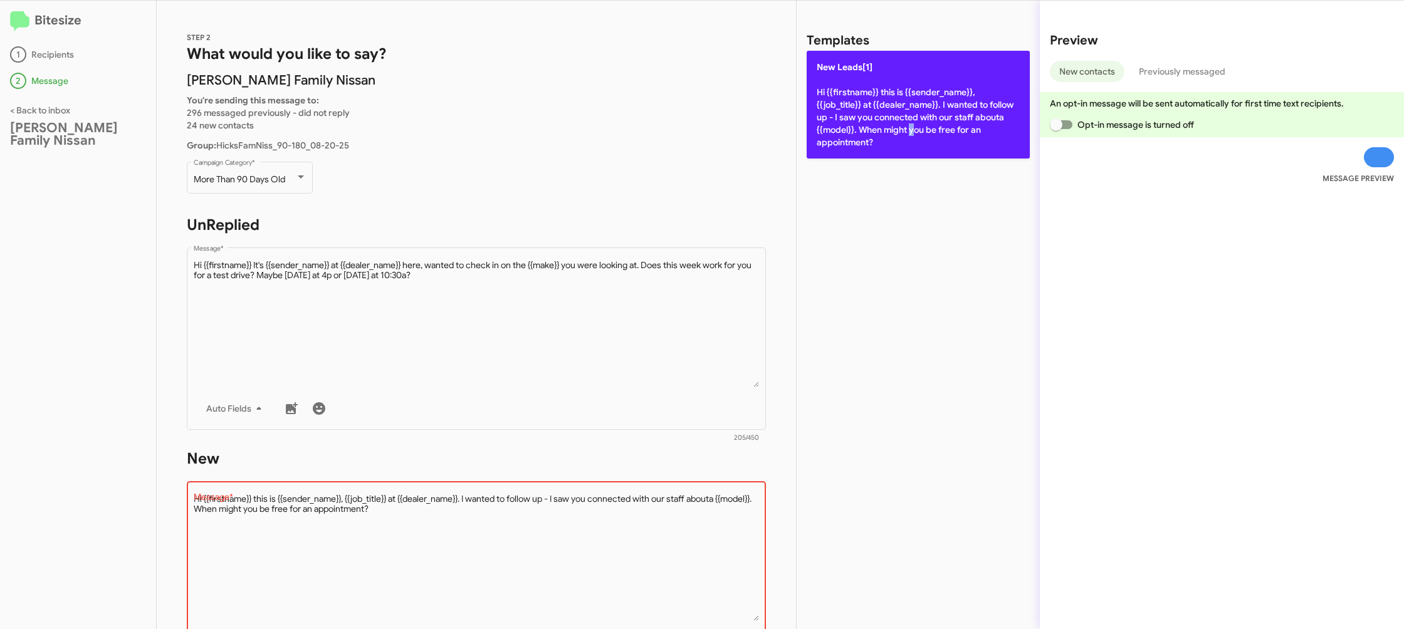
click at [866, 132] on p "New Leads[1] Hi {{firstname}} this is {{sender_name}}, {{job_title}} at {{deale…" at bounding box center [918, 105] width 223 height 108
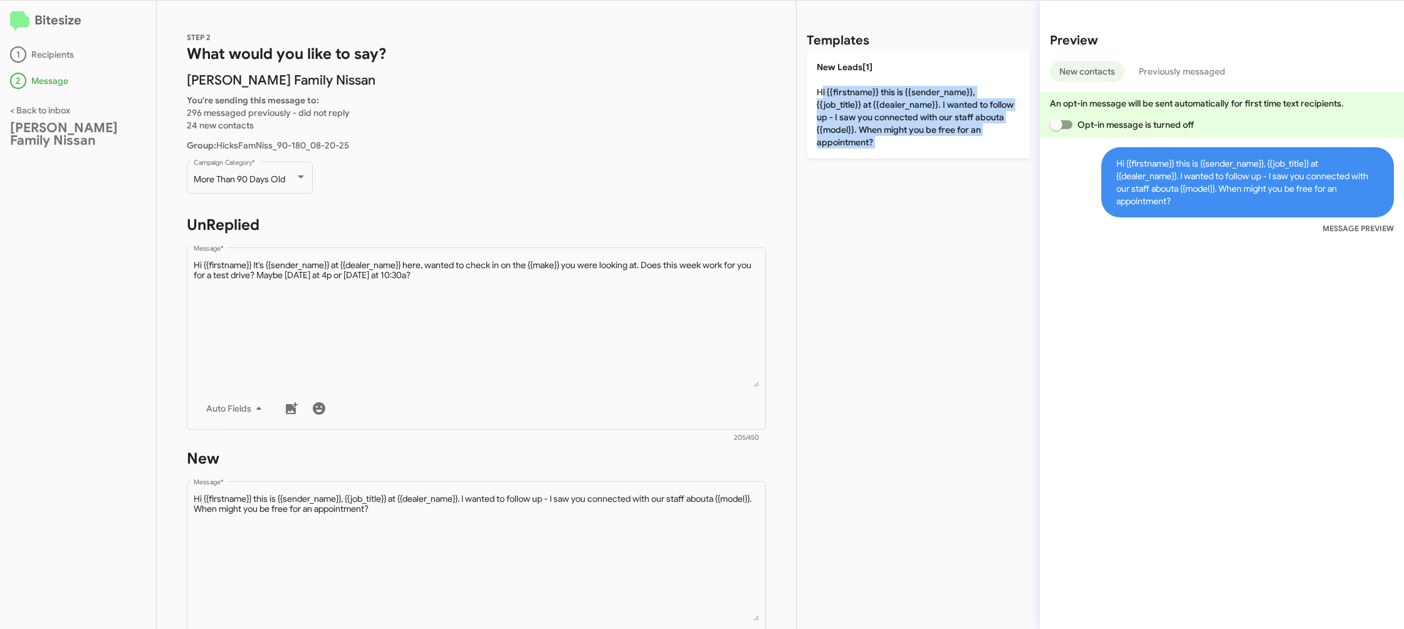
drag, startPoint x: 866, startPoint y: 132, endPoint x: 327, endPoint y: 134, distance: 539.2
click at [866, 132] on p "New Leads[1] Hi {{firstname}} this is {{sender_name}}, {{job_title}} at {{deale…" at bounding box center [918, 105] width 223 height 108
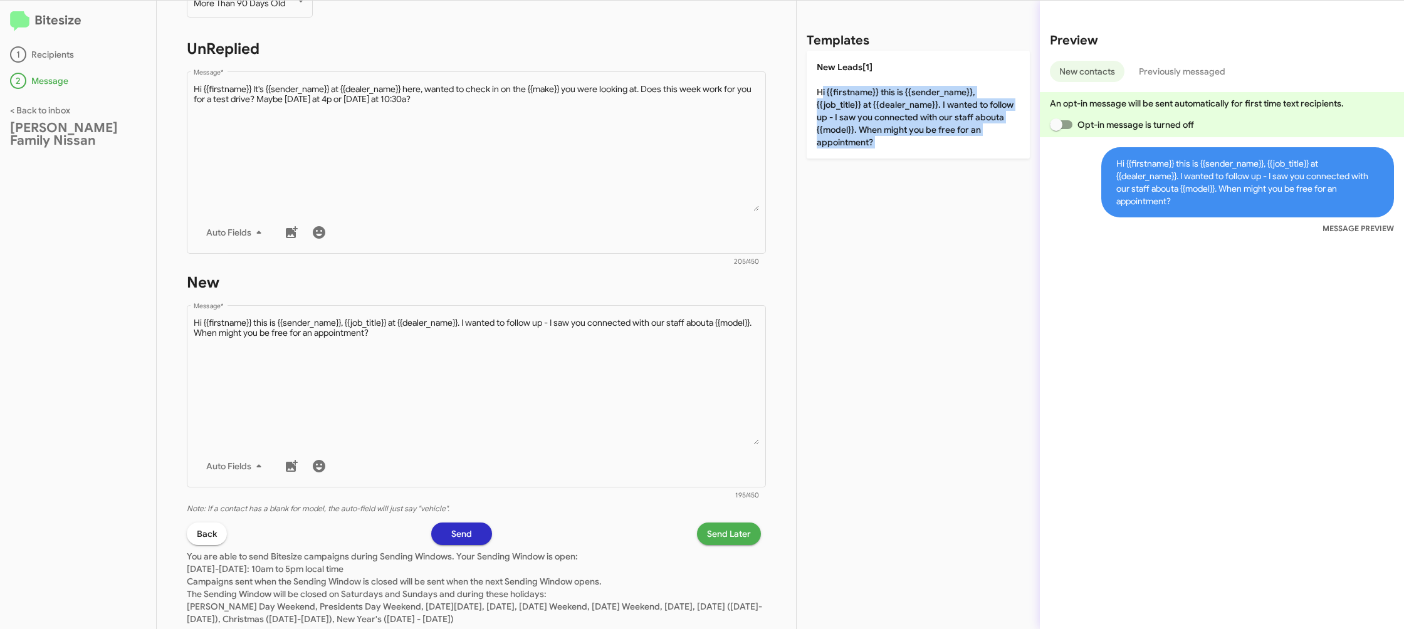
scroll to position [210, 0]
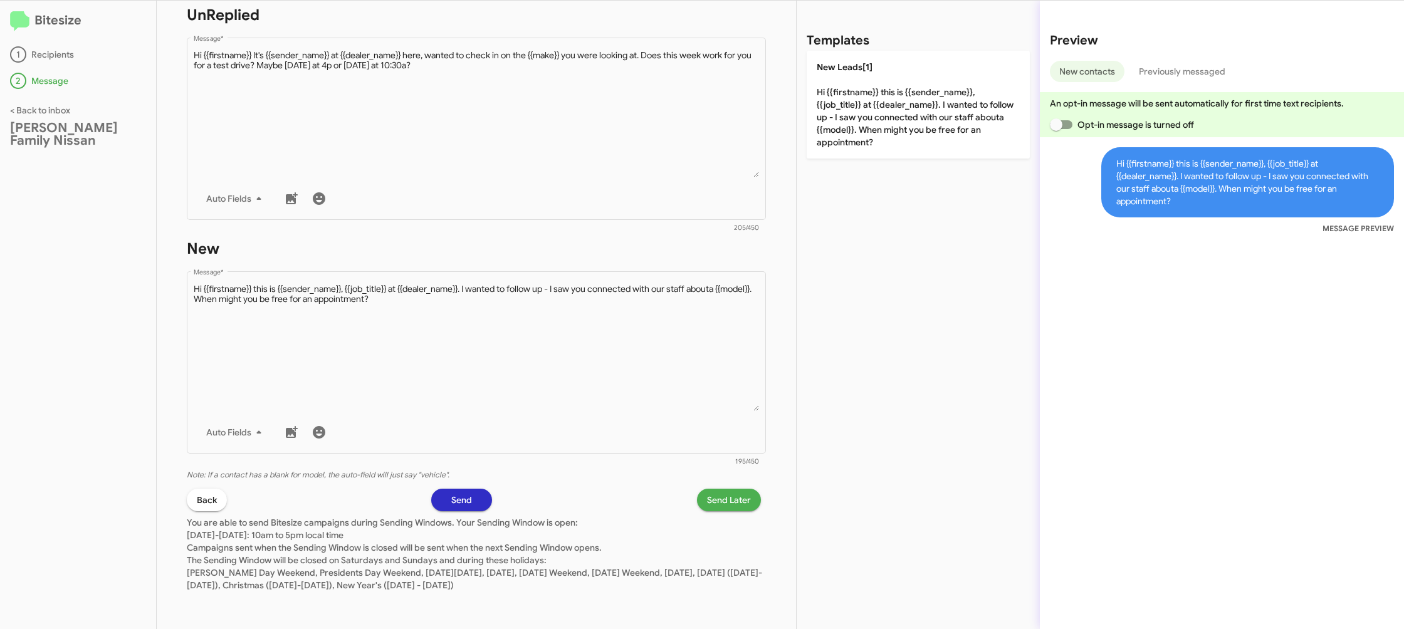
drag, startPoint x: 720, startPoint y: 488, endPoint x: 695, endPoint y: 490, distance: 25.2
click at [720, 489] on div "STEP 2 What would you like to say? Hicks Family Nissan You're sending this mess…" at bounding box center [476, 315] width 639 height 629
click at [715, 503] on span "Send Later" at bounding box center [729, 500] width 44 height 23
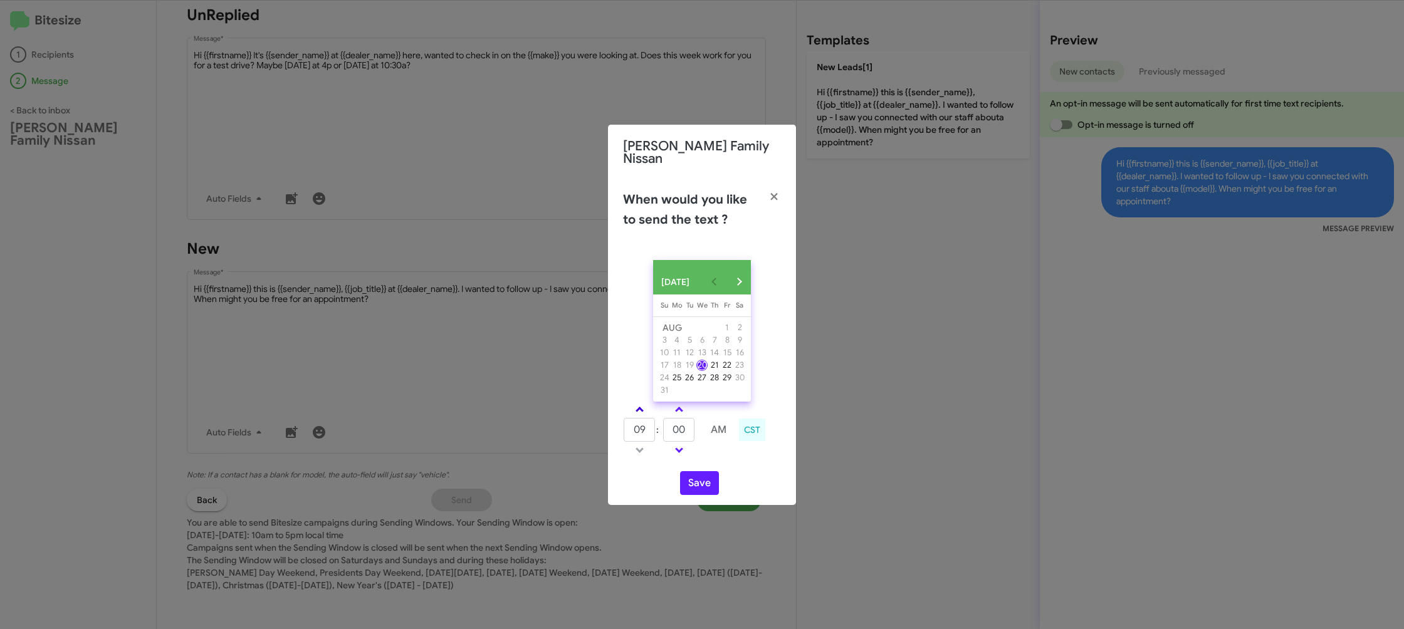
click at [644, 408] on link at bounding box center [640, 409] width 22 height 14
type input "10"
click at [701, 431] on td at bounding box center [698, 430] width 7 height 25
drag, startPoint x: 701, startPoint y: 431, endPoint x: 673, endPoint y: 430, distance: 28.2
click at [700, 431] on td at bounding box center [698, 430] width 7 height 25
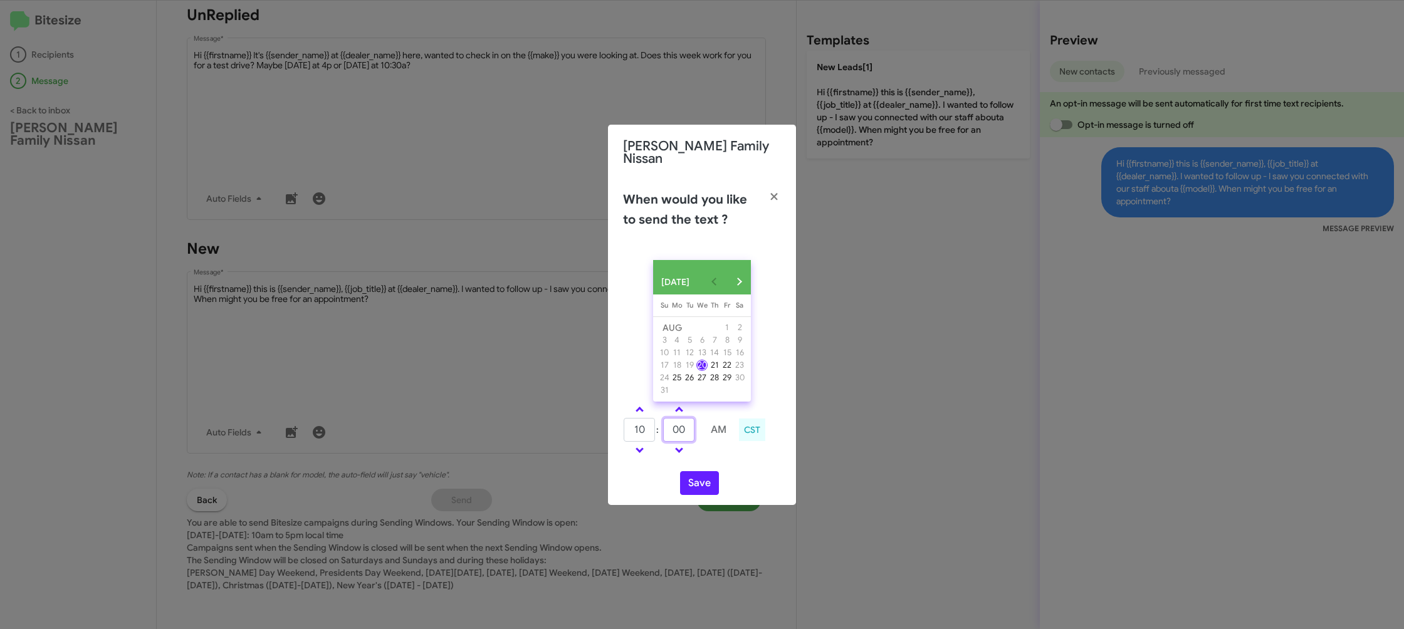
click at [669, 430] on input "00" at bounding box center [678, 430] width 31 height 24
drag, startPoint x: 669, startPoint y: 430, endPoint x: 685, endPoint y: 442, distance: 20.2
click at [669, 430] on input "00" at bounding box center [678, 430] width 31 height 24
type input "55"
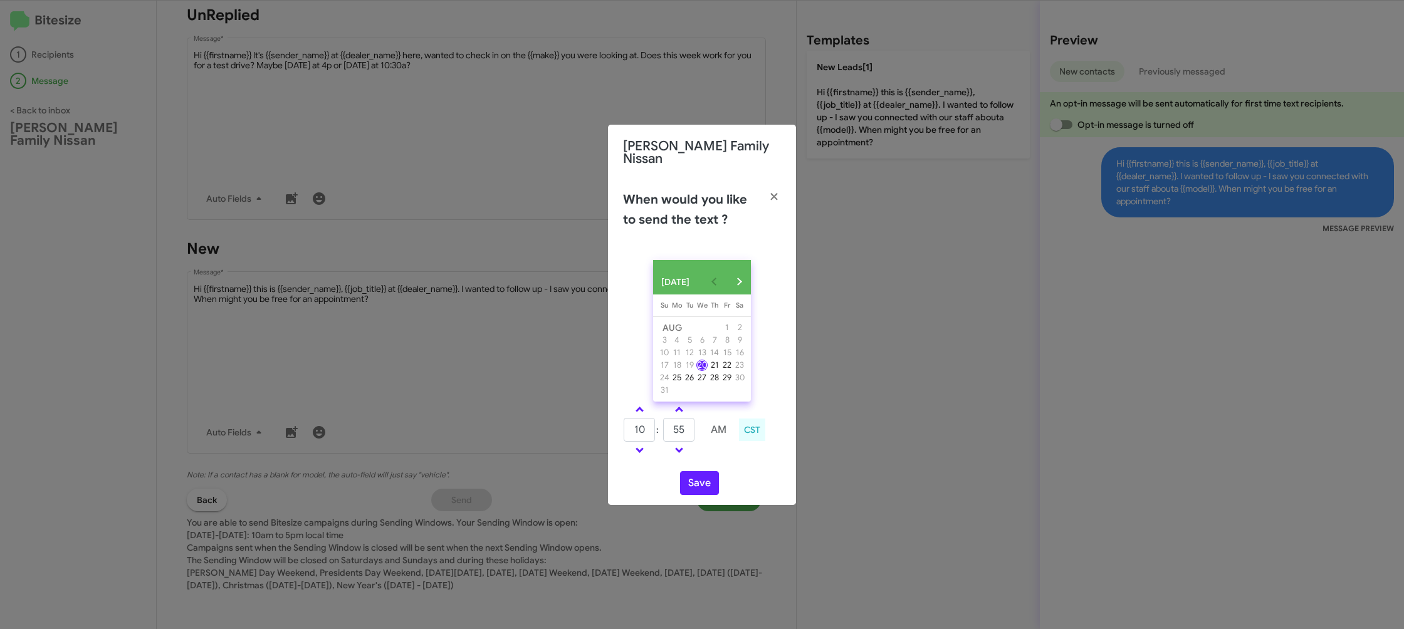
click at [718, 459] on div "10 : 55 AM CST" at bounding box center [702, 432] width 177 height 60
click at [690, 492] on button "Save" at bounding box center [699, 483] width 39 height 24
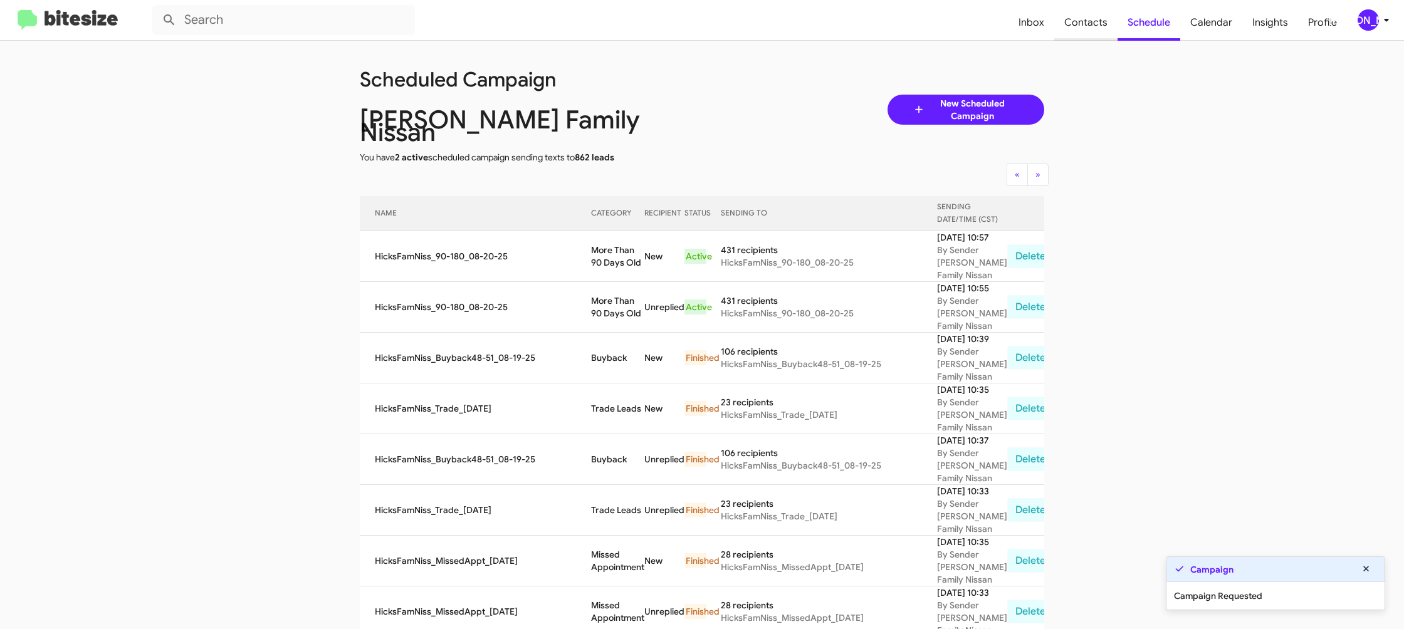
click at [1084, 36] on span "Contacts" at bounding box center [1085, 22] width 63 height 36
type input "in:groups"
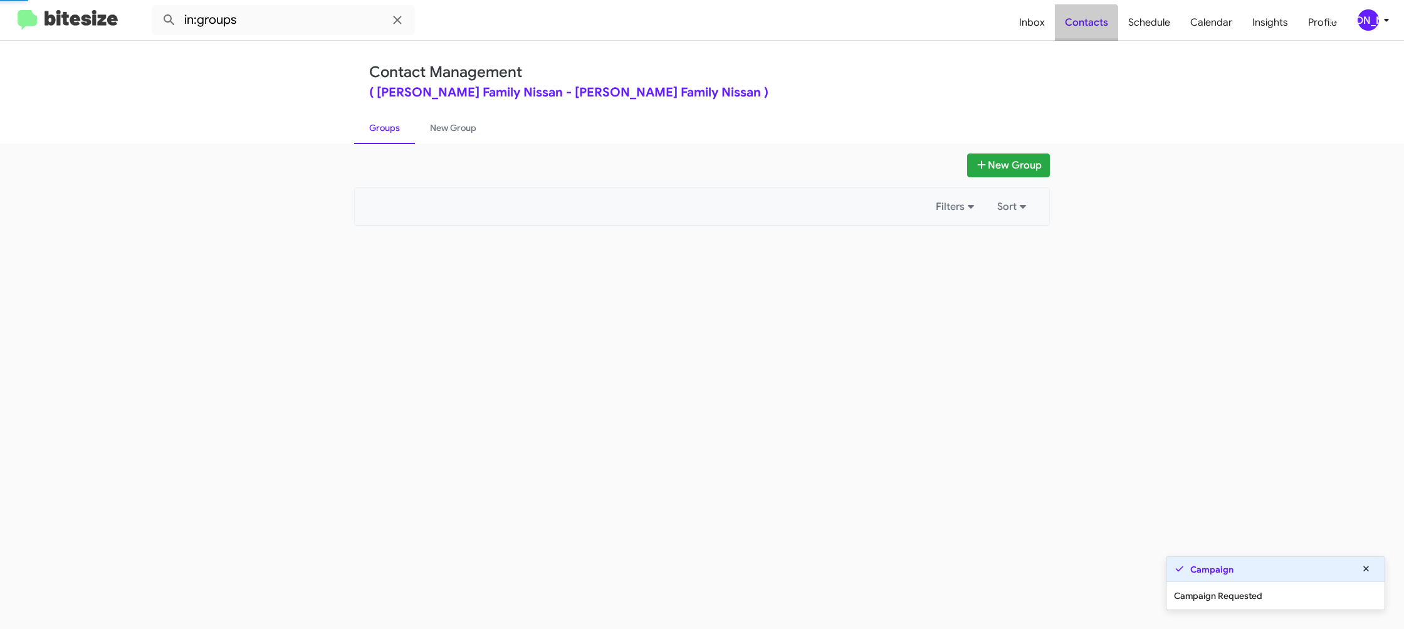
click at [1084, 36] on span "Contacts" at bounding box center [1086, 22] width 63 height 36
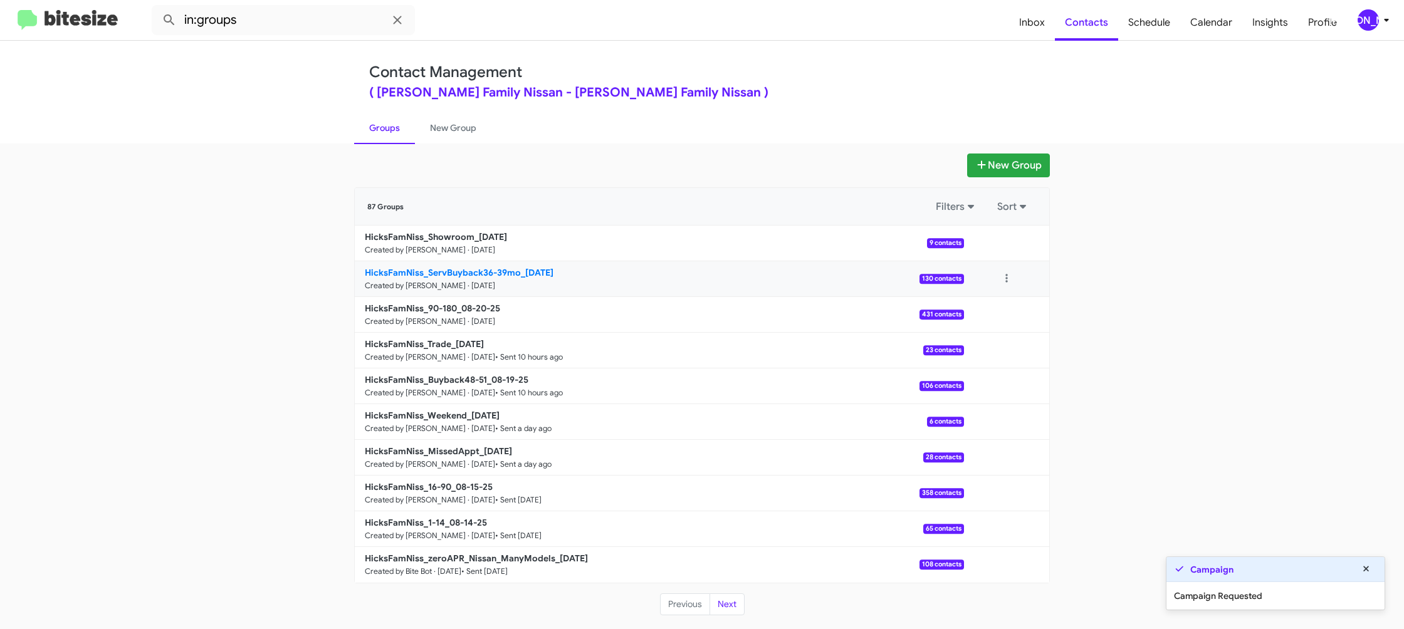
click at [488, 267] on b "HicksFamNiss_ServBuyback36-39mo_08-20-25" at bounding box center [459, 272] width 189 height 11
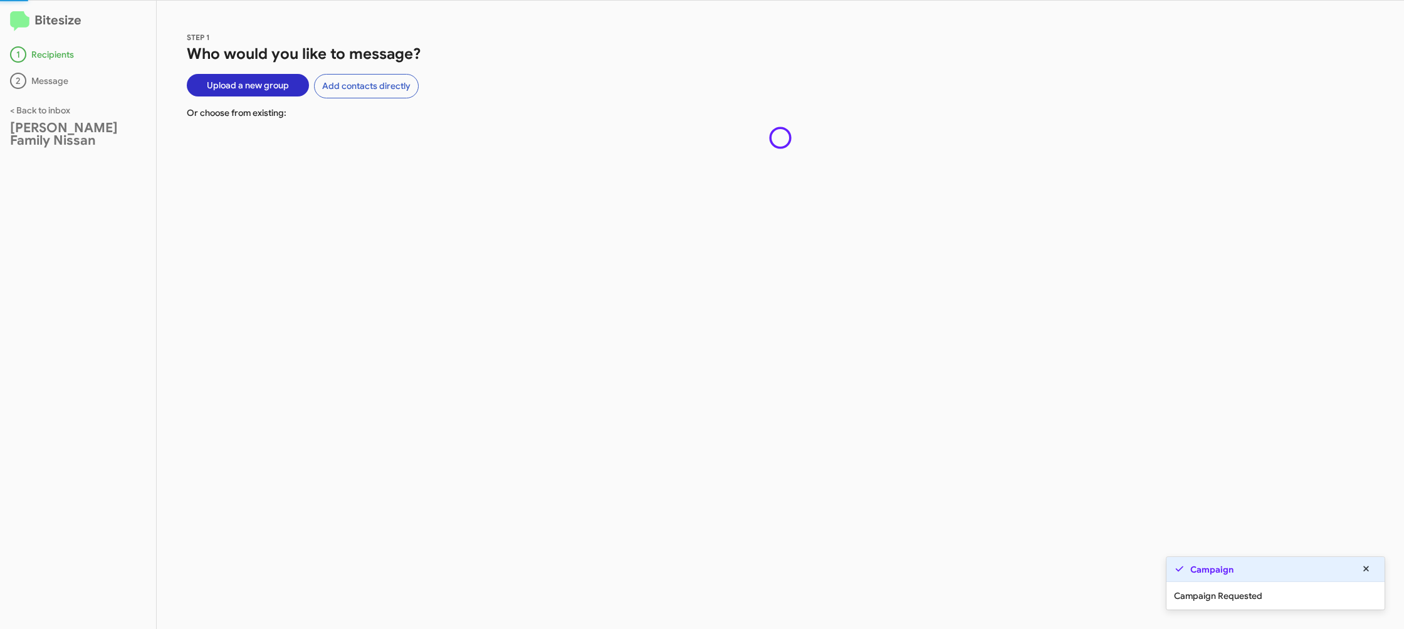
click at [488, 267] on div "STEP 1 Who would you like to message? Upload a new group Add contacts directly …" at bounding box center [781, 315] width 1248 height 629
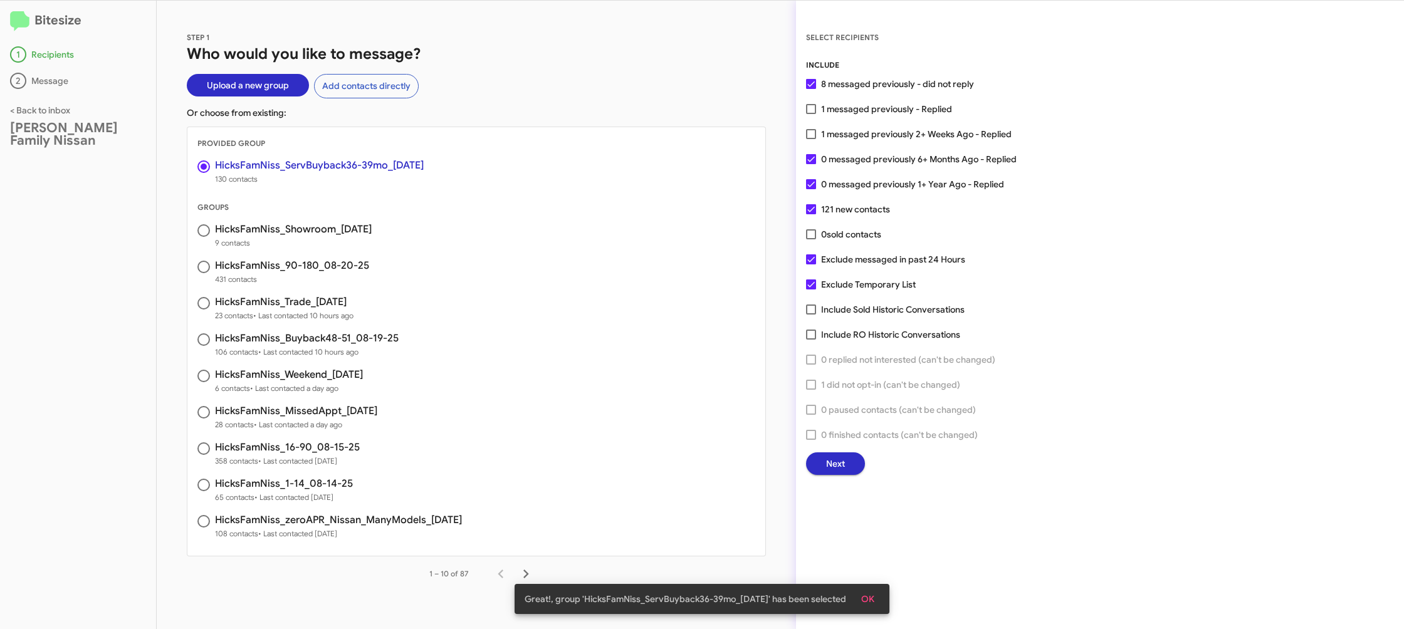
click at [832, 468] on span "Next" at bounding box center [835, 464] width 19 height 23
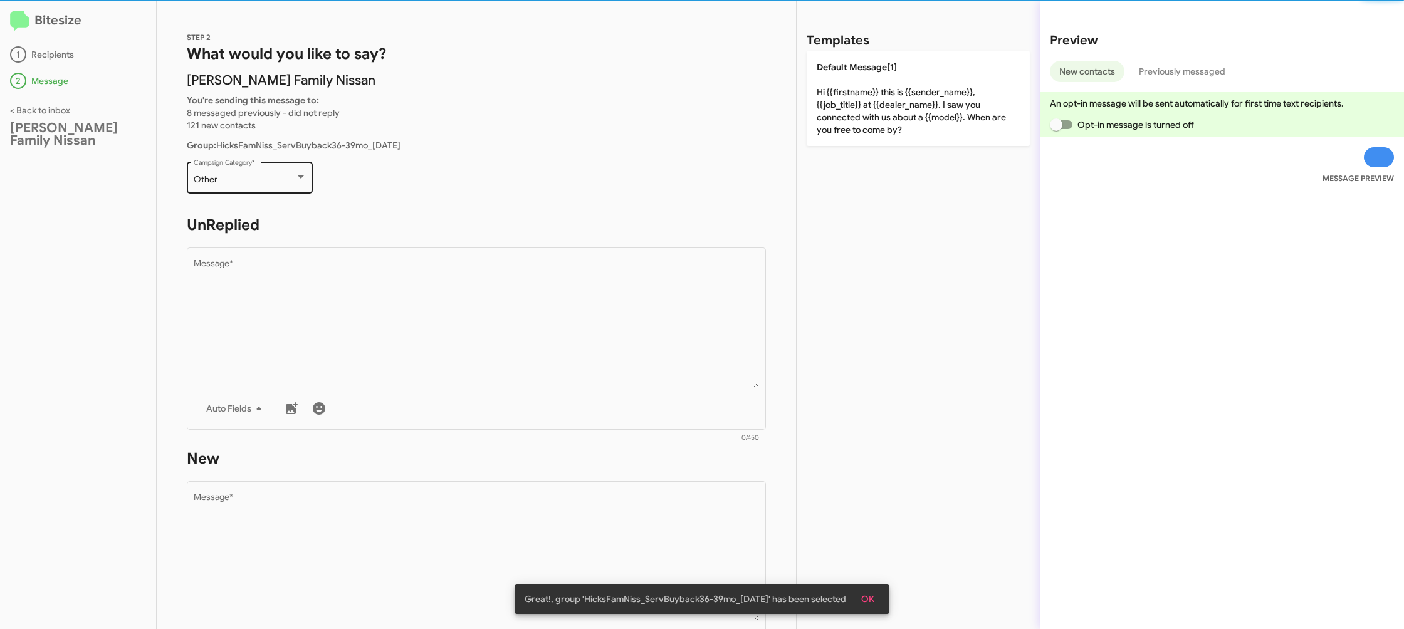
click at [266, 185] on div "Other Campaign Category *" at bounding box center [250, 176] width 113 height 34
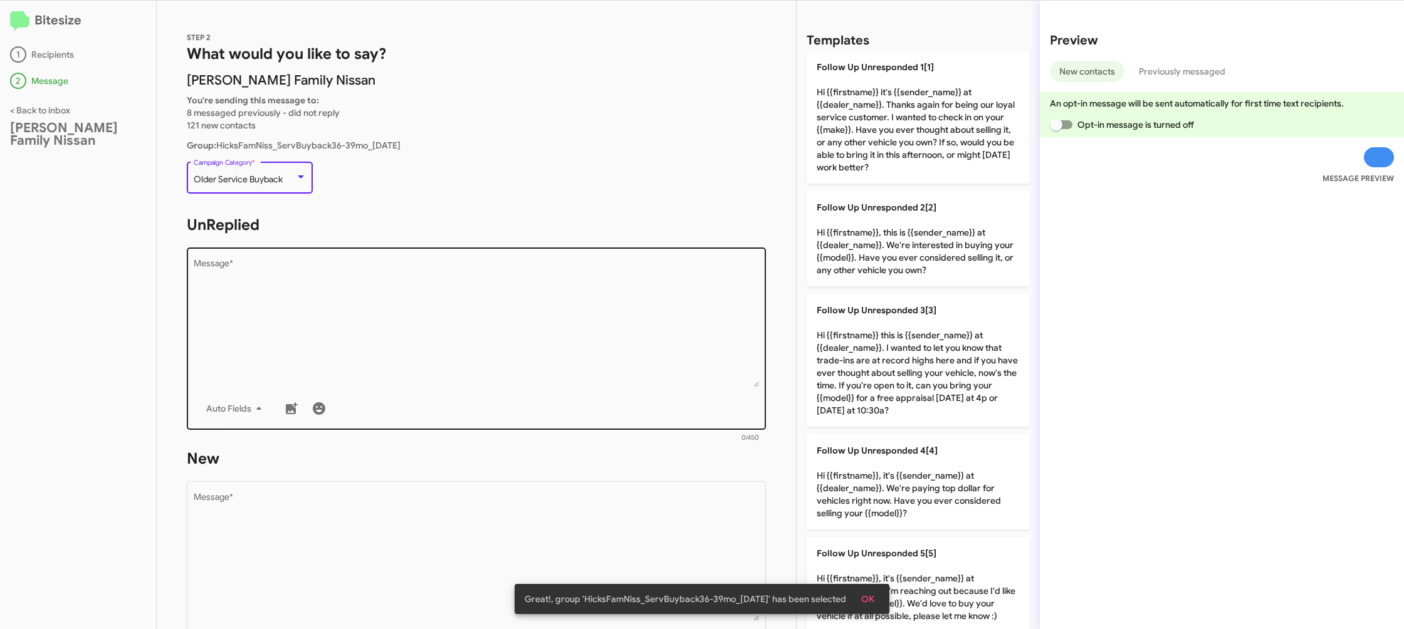
click at [463, 320] on textarea "Message *" at bounding box center [477, 324] width 566 height 128
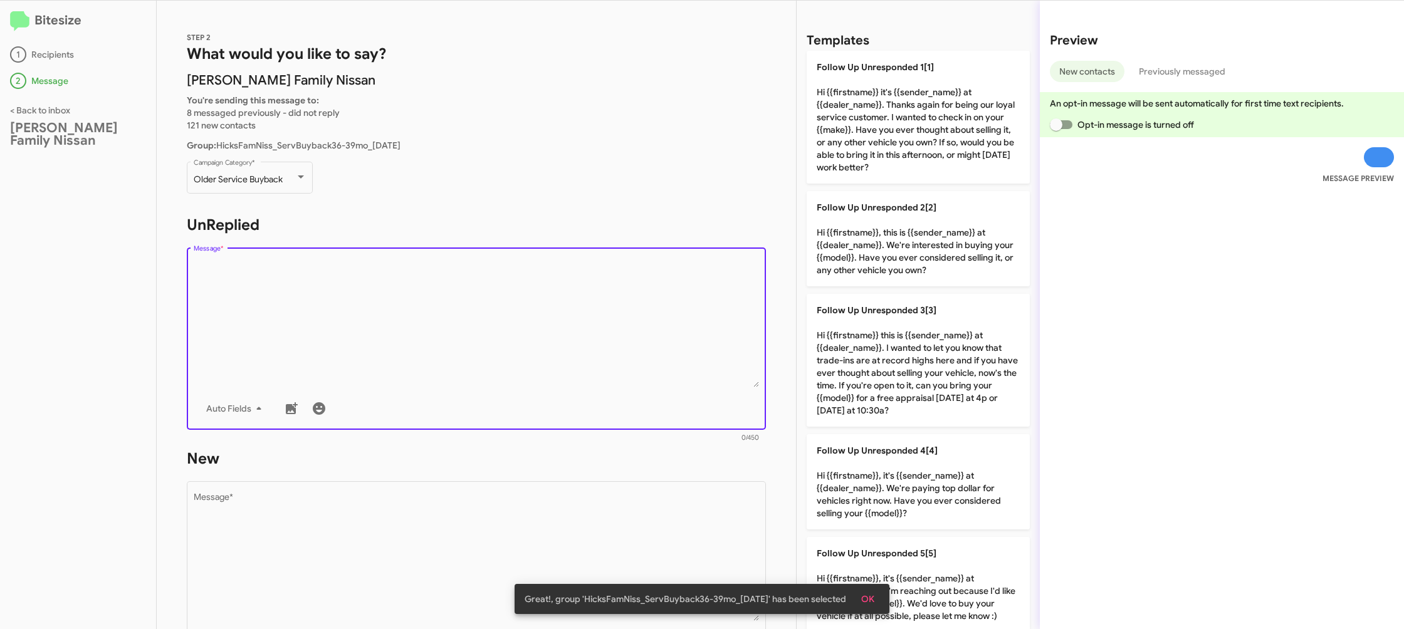
click at [462, 322] on textarea "Message *" at bounding box center [477, 324] width 566 height 128
drag, startPoint x: 462, startPoint y: 322, endPoint x: 386, endPoint y: 110, distance: 224.7
click at [463, 313] on textarea "Message *" at bounding box center [477, 324] width 566 height 128
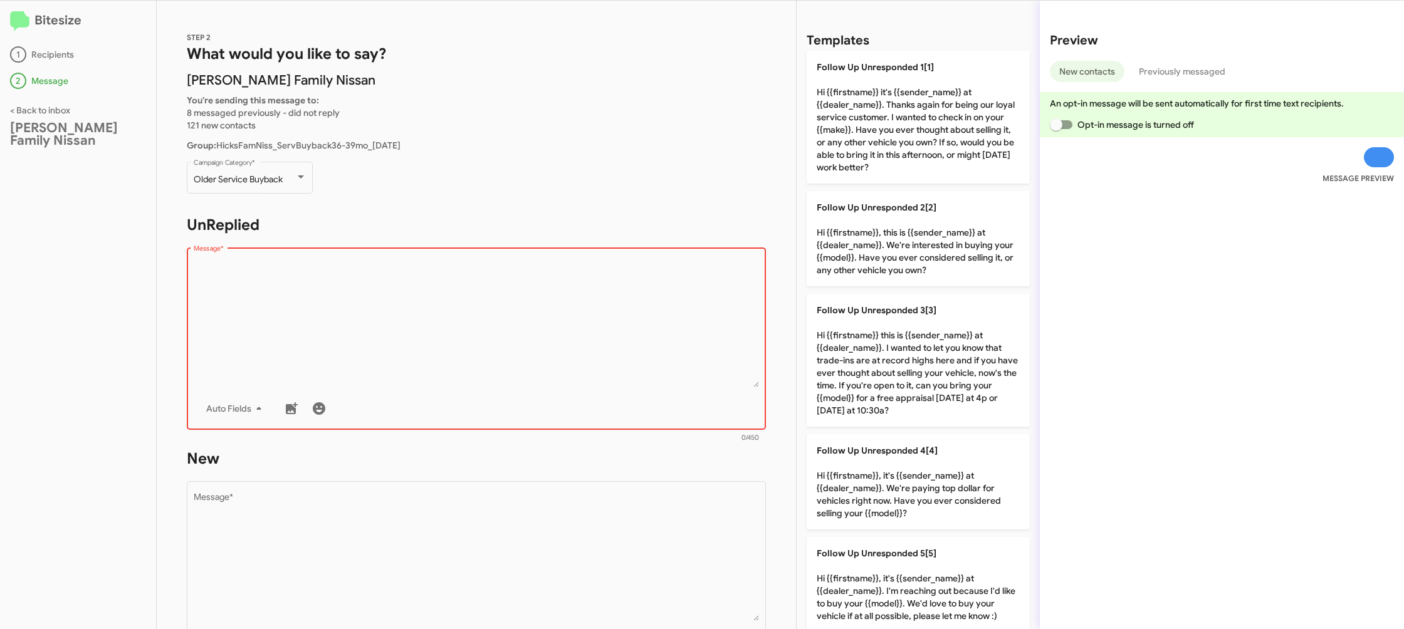
click at [500, 273] on textarea "Message *" at bounding box center [477, 324] width 566 height 128
drag, startPoint x: 505, startPoint y: 276, endPoint x: 660, endPoint y: 215, distance: 167.2
click at [540, 266] on textarea "Message *" at bounding box center [477, 324] width 566 height 128
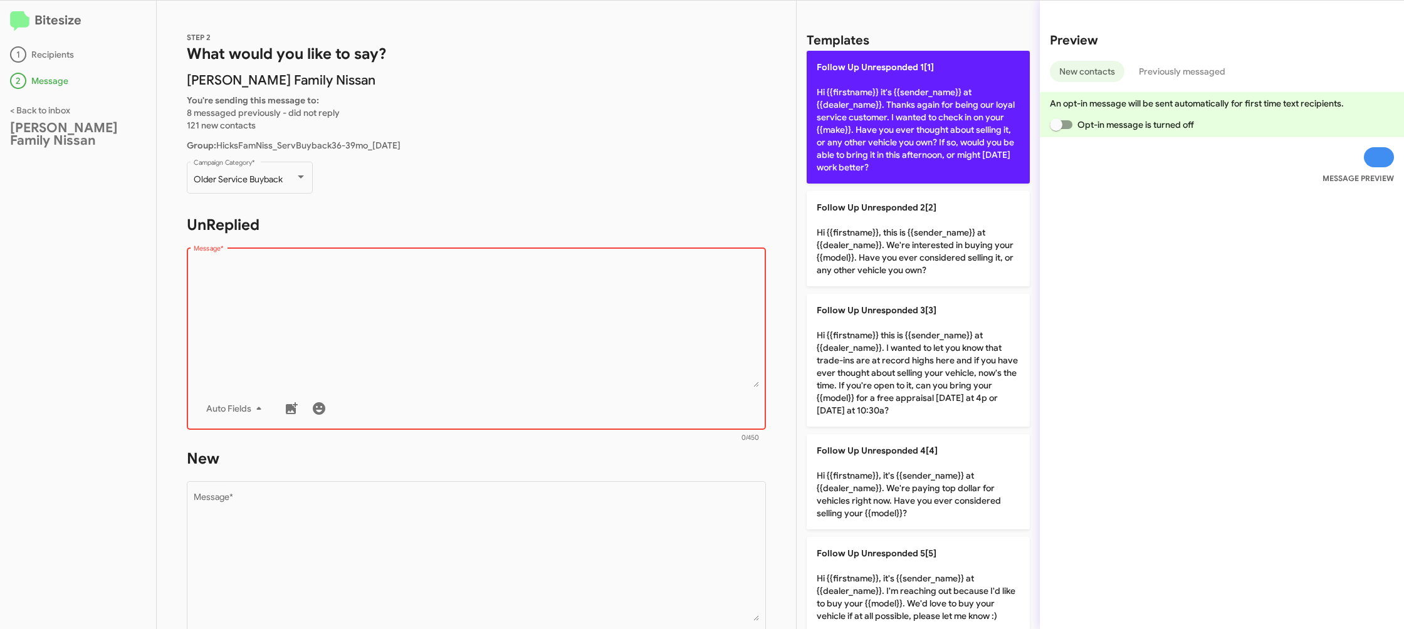
click at [854, 87] on p "Follow Up Unresponded 1[1] Hi {{firstname}} it's {{sender_name}} at {{dealer_na…" at bounding box center [918, 117] width 223 height 133
type textarea "Hi {{firstname}} it's {{sender_name}} at {{dealer_name}}. Thanks again for bein…"
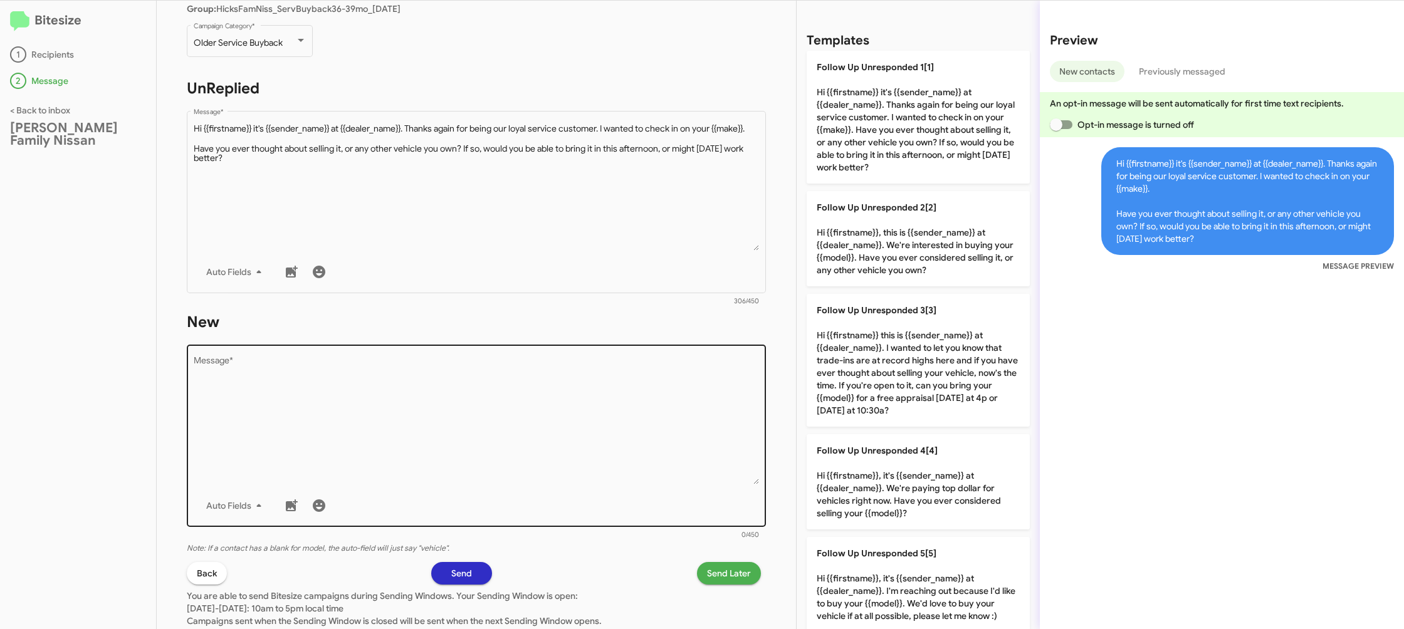
scroll to position [169, 0]
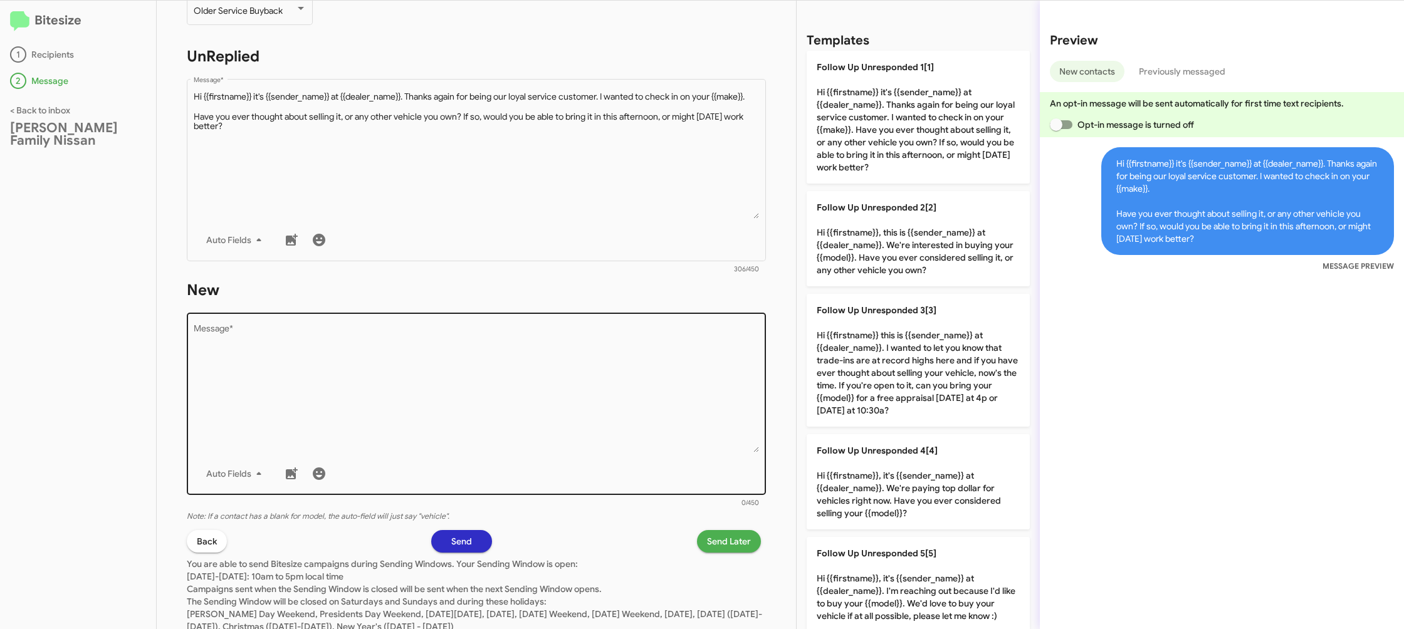
click at [605, 460] on div "Drop image here to insert Auto Fields Message *" at bounding box center [477, 402] width 566 height 185
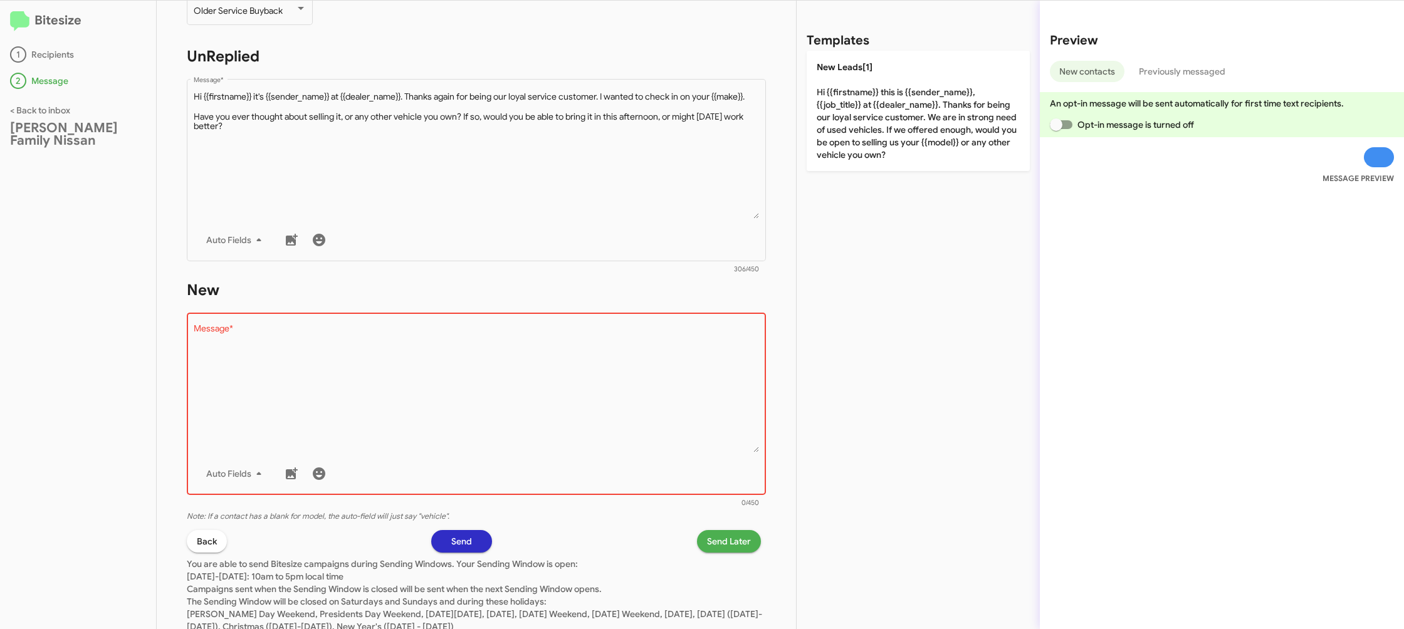
drag, startPoint x: 605, startPoint y: 460, endPoint x: 886, endPoint y: 211, distance: 375.7
click at [612, 443] on div "Drop image here to insert Auto Fields Message *" at bounding box center [477, 402] width 566 height 185
click at [905, 176] on div "Templates New Leads[1] Hi {{firstname}} this is {{sender_name}}, {{job_title}} …" at bounding box center [918, 315] width 243 height 629
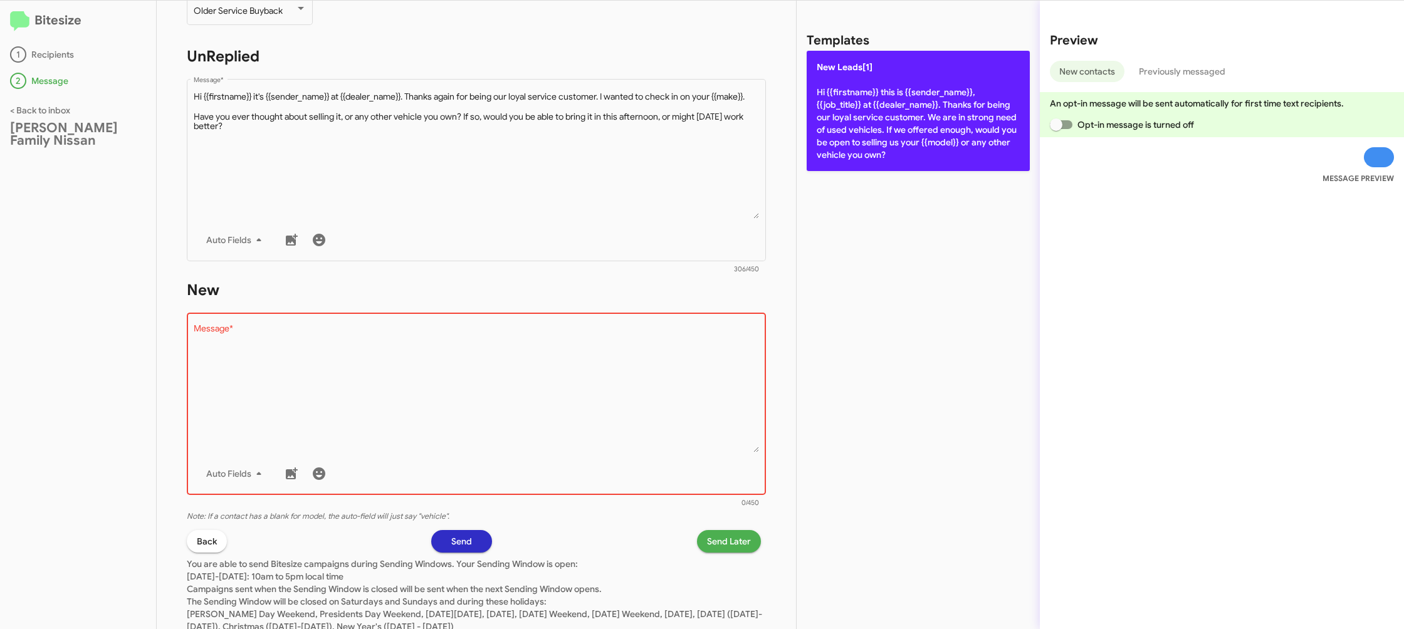
click at [886, 155] on p "New Leads[1] Hi {{firstname}} this is {{sender_name}}, {{job_title}} at {{deale…" at bounding box center [918, 111] width 223 height 120
type textarea "Hi {{firstname}} this is {{sender_name}}, {{job_title}} at {{dealer_name}}. Tha…"
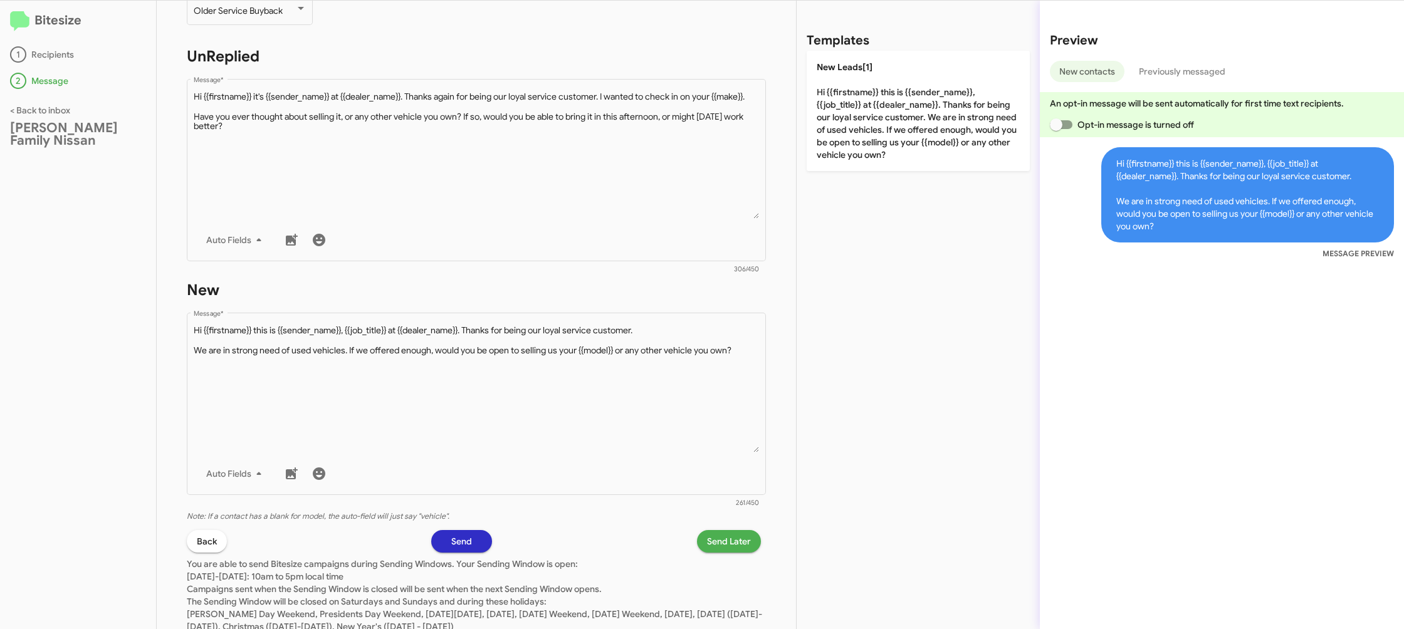
click at [732, 546] on span "Send Later" at bounding box center [729, 541] width 44 height 23
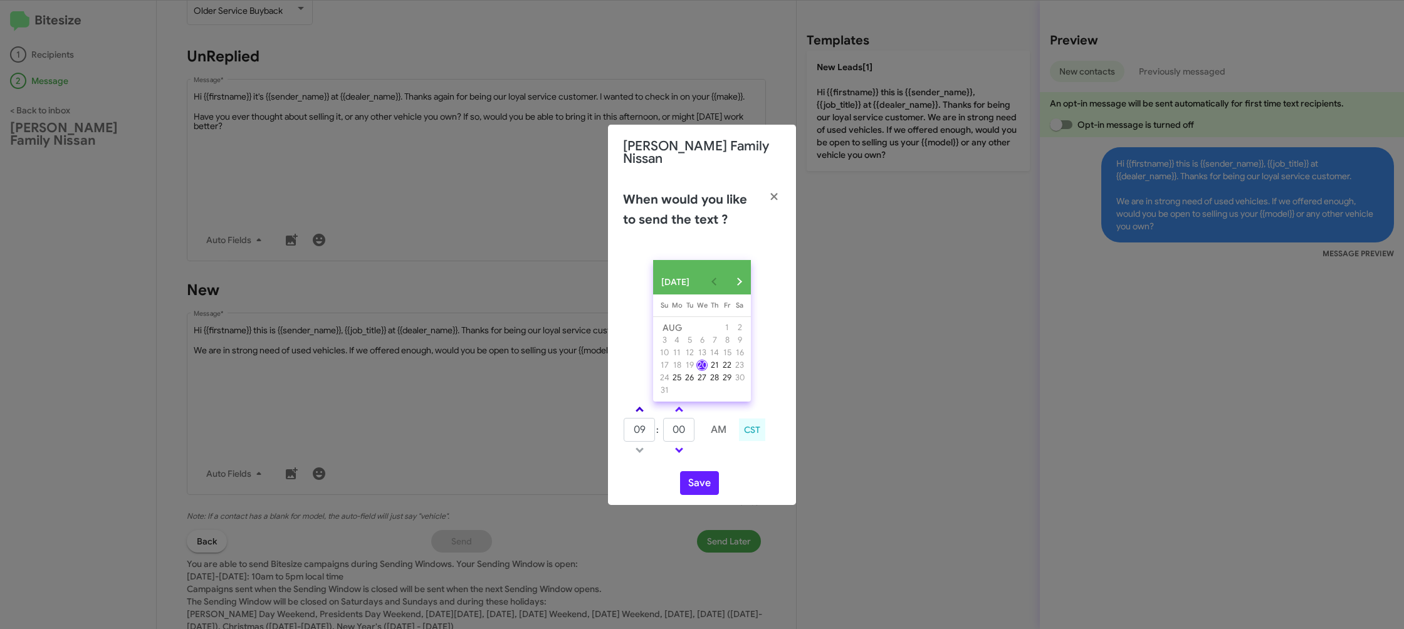
drag, startPoint x: 639, startPoint y: 407, endPoint x: 661, endPoint y: 421, distance: 26.4
click at [639, 408] on span at bounding box center [640, 411] width 8 height 8
type input "10"
click at [688, 429] on input "00" at bounding box center [678, 430] width 31 height 24
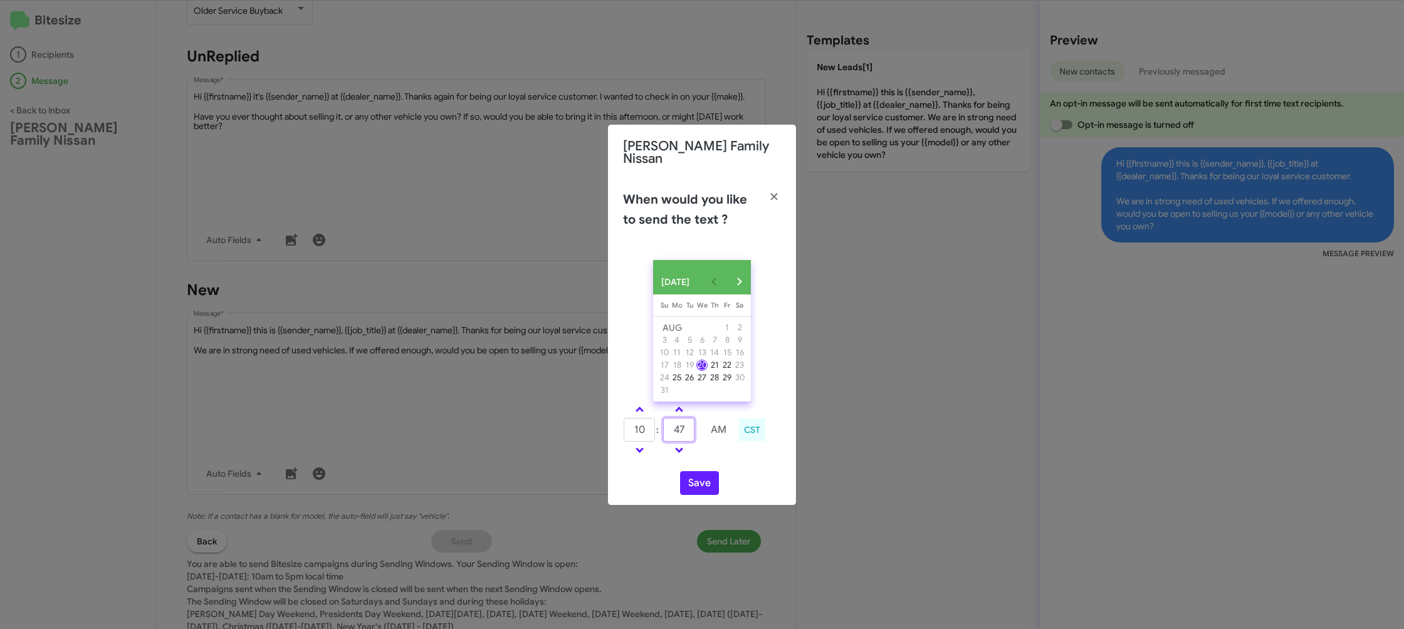
type input "47"
click at [722, 464] on div "AUG 2025 Sunday Su Monday Mo Tuesday Tu Wednesday We Thursday Th Friday Fr Satu…" at bounding box center [702, 377] width 188 height 255
click at [697, 492] on button "Save" at bounding box center [699, 483] width 39 height 24
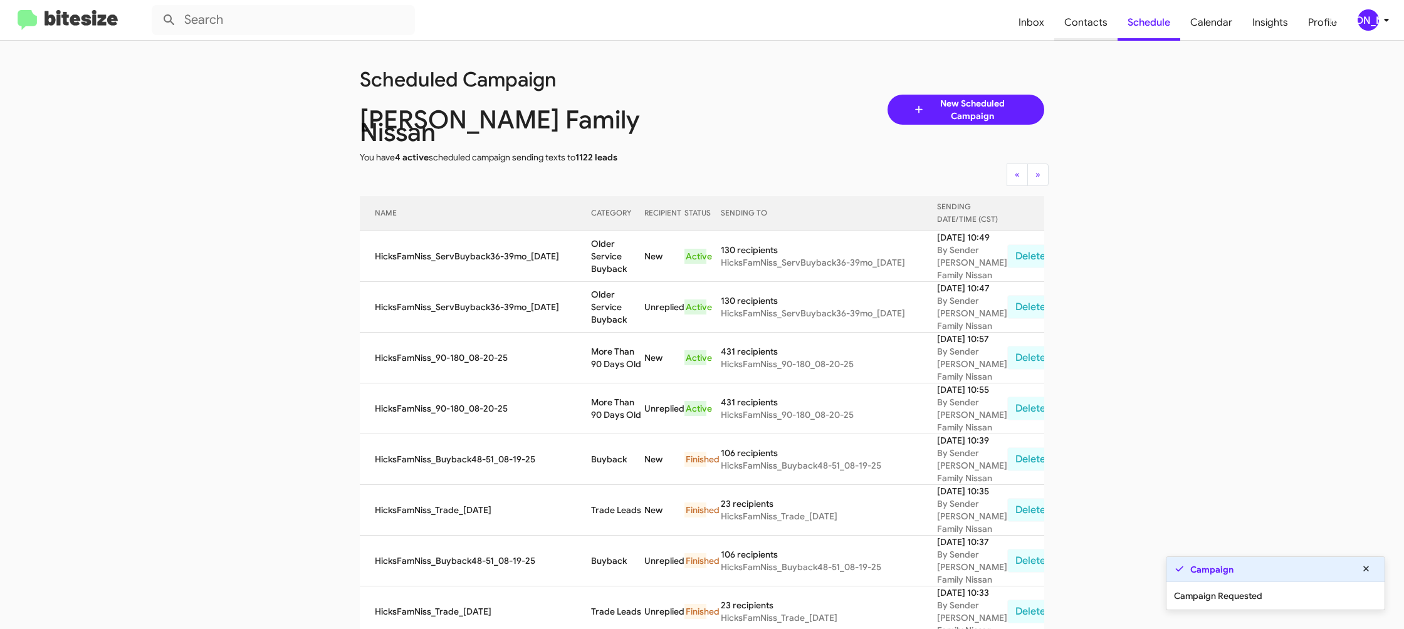
click at [1074, 21] on span "Contacts" at bounding box center [1085, 22] width 63 height 36
type input "in:groups"
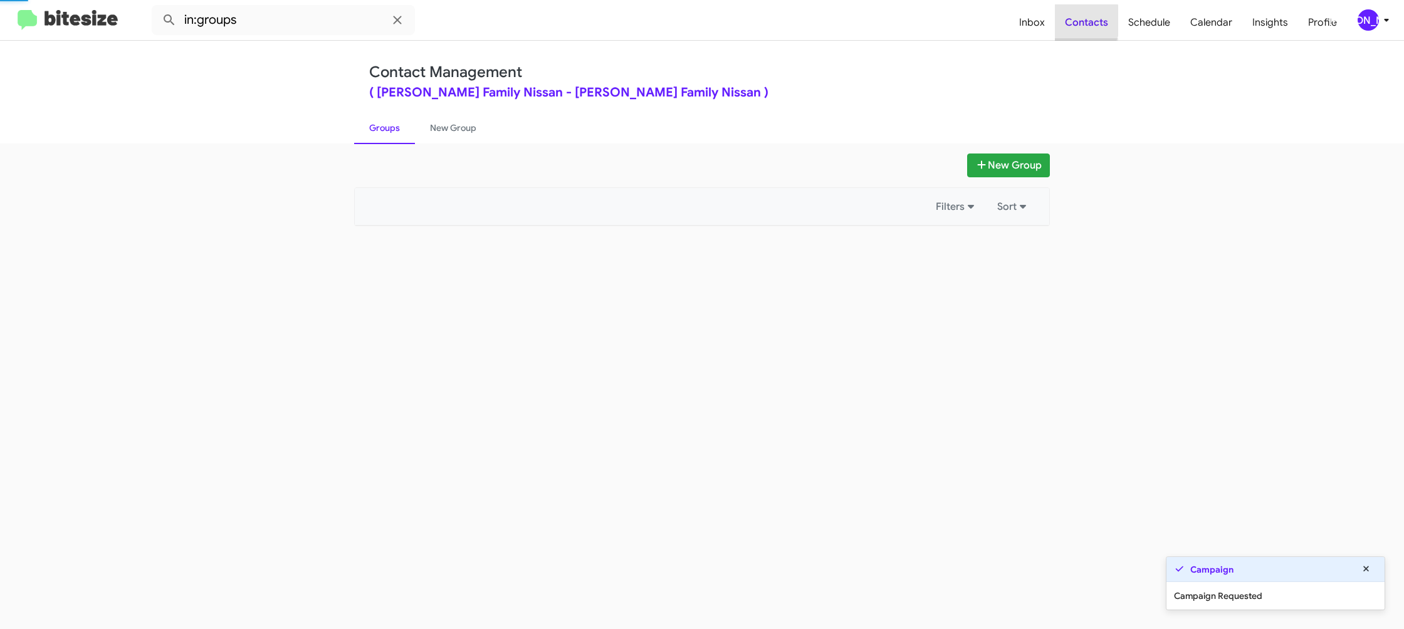
click at [1074, 21] on span "Contacts" at bounding box center [1086, 22] width 63 height 36
drag, startPoint x: 1074, startPoint y: 21, endPoint x: 778, endPoint y: 181, distance: 336.6
click at [1075, 19] on span "Contacts" at bounding box center [1086, 22] width 63 height 36
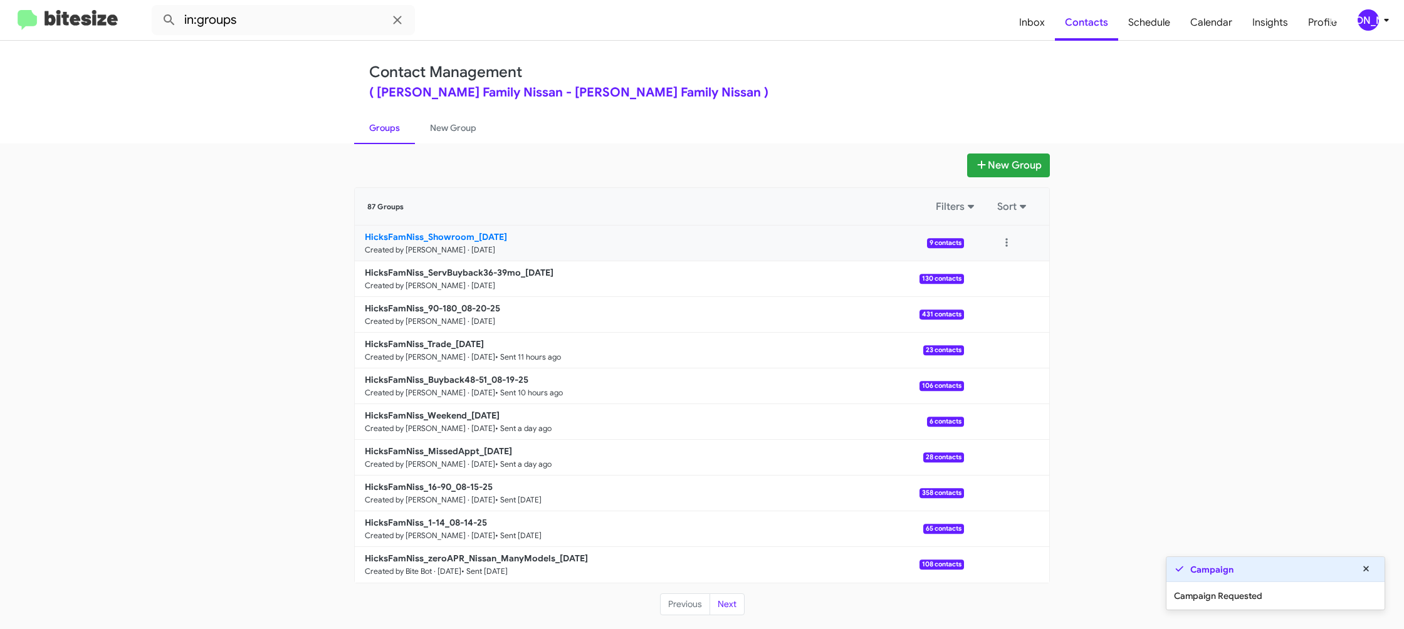
click at [476, 243] on link "HicksFamNiss_Showroom_08-20-25 Created by Jason Apdua · Aug 20, 2025 9 contacts" at bounding box center [659, 244] width 609 height 36
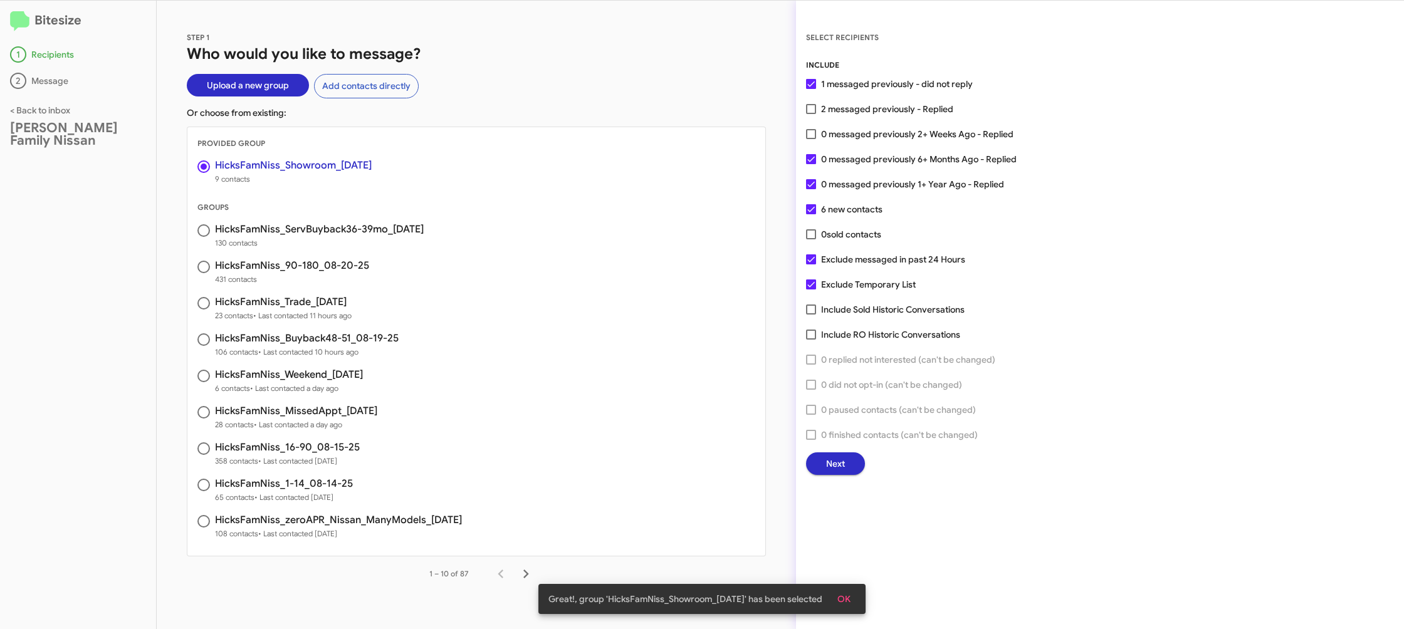
click at [823, 463] on button "Next" at bounding box center [835, 464] width 59 height 23
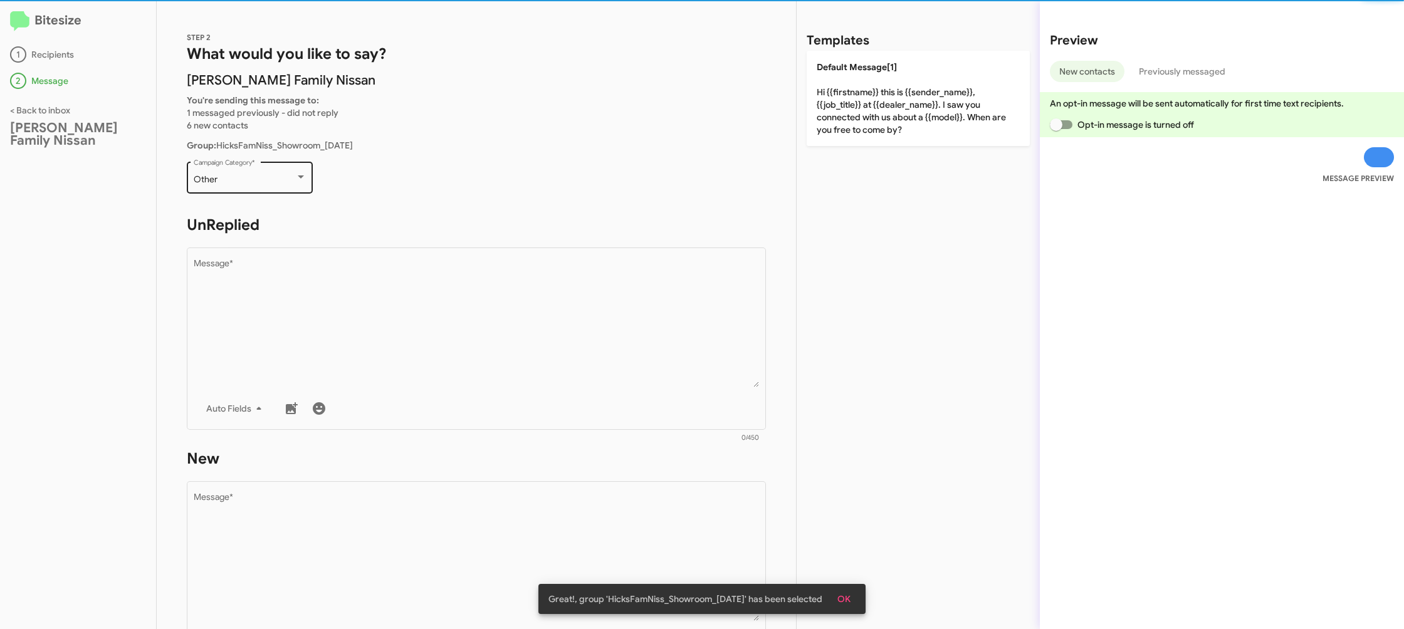
click at [280, 185] on div "Other Campaign Category *" at bounding box center [250, 176] width 113 height 34
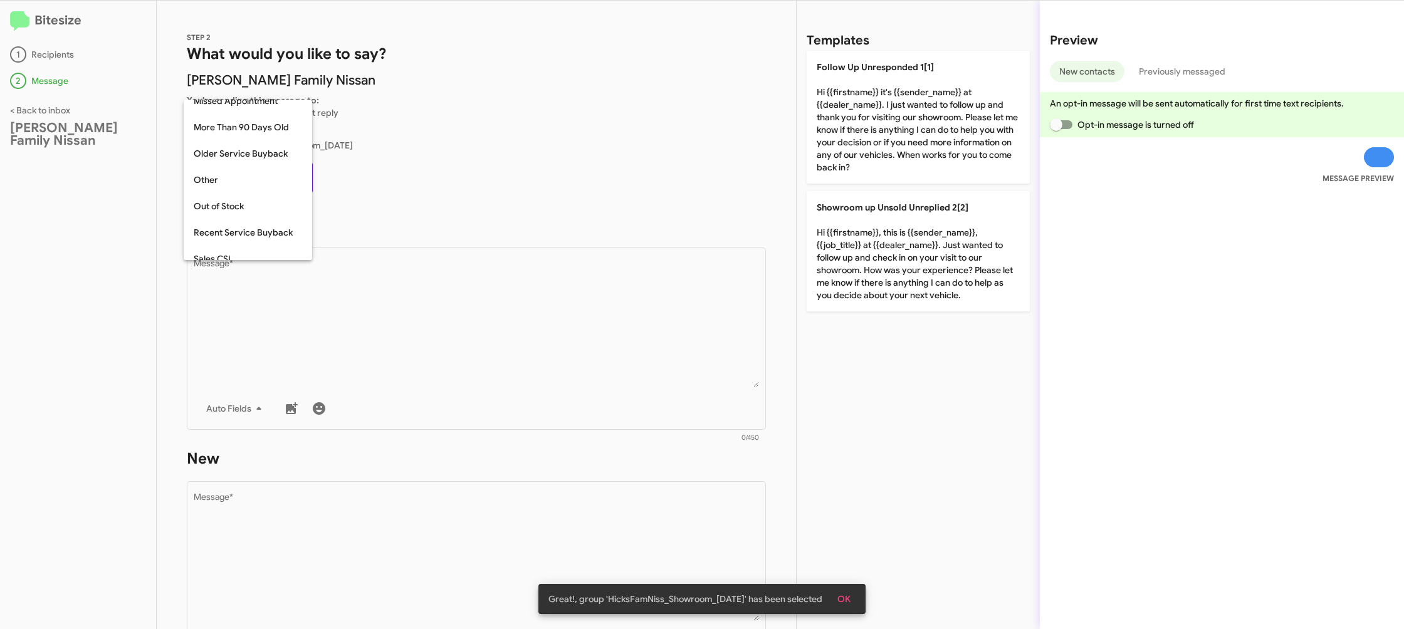
scroll to position [340, 0]
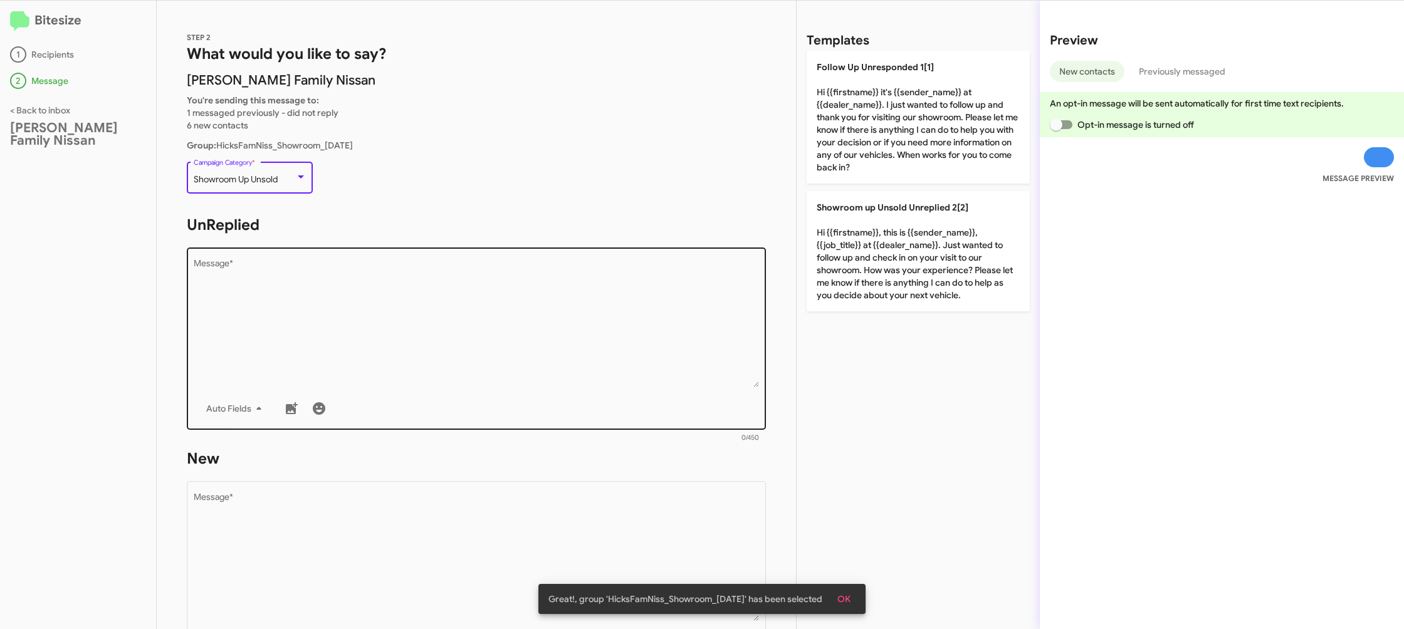
click at [415, 299] on textarea "Message *" at bounding box center [477, 324] width 566 height 128
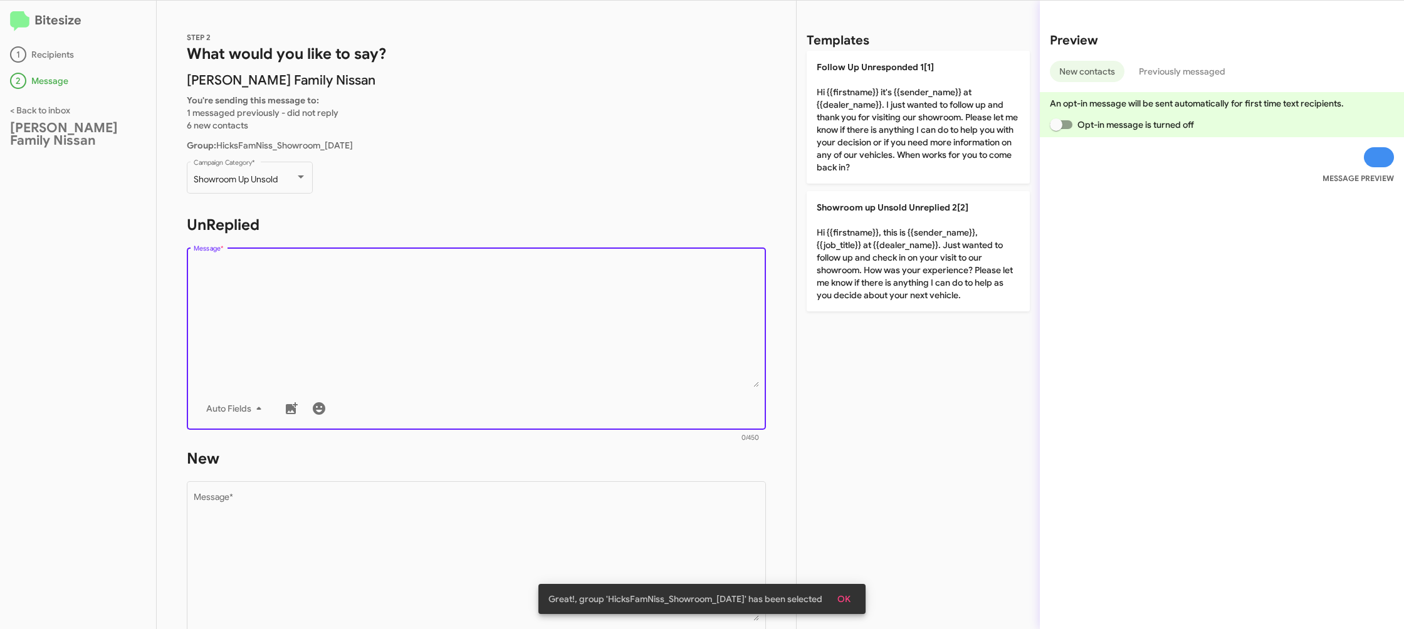
click at [429, 294] on textarea "Message *" at bounding box center [477, 324] width 566 height 128
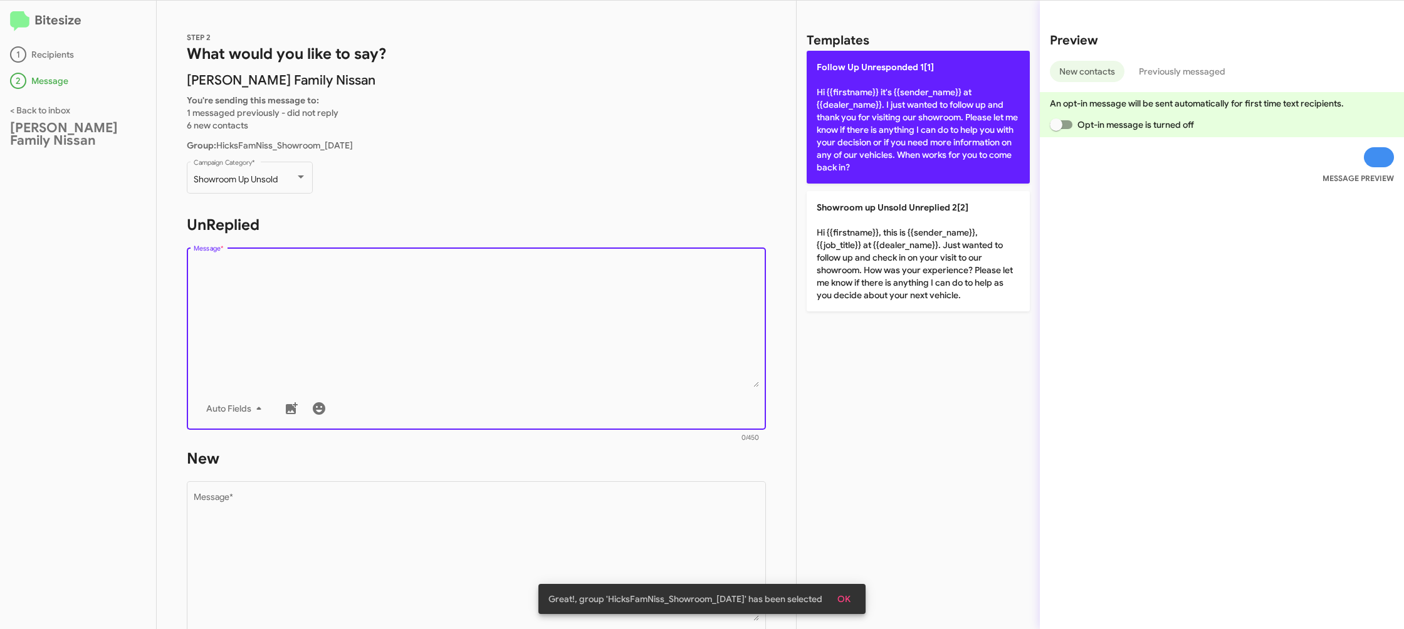
click at [862, 99] on p "Follow Up Unresponded 1[1] Hi {{firstname}} it's {{sender_name}} at {{dealer_na…" at bounding box center [918, 117] width 223 height 133
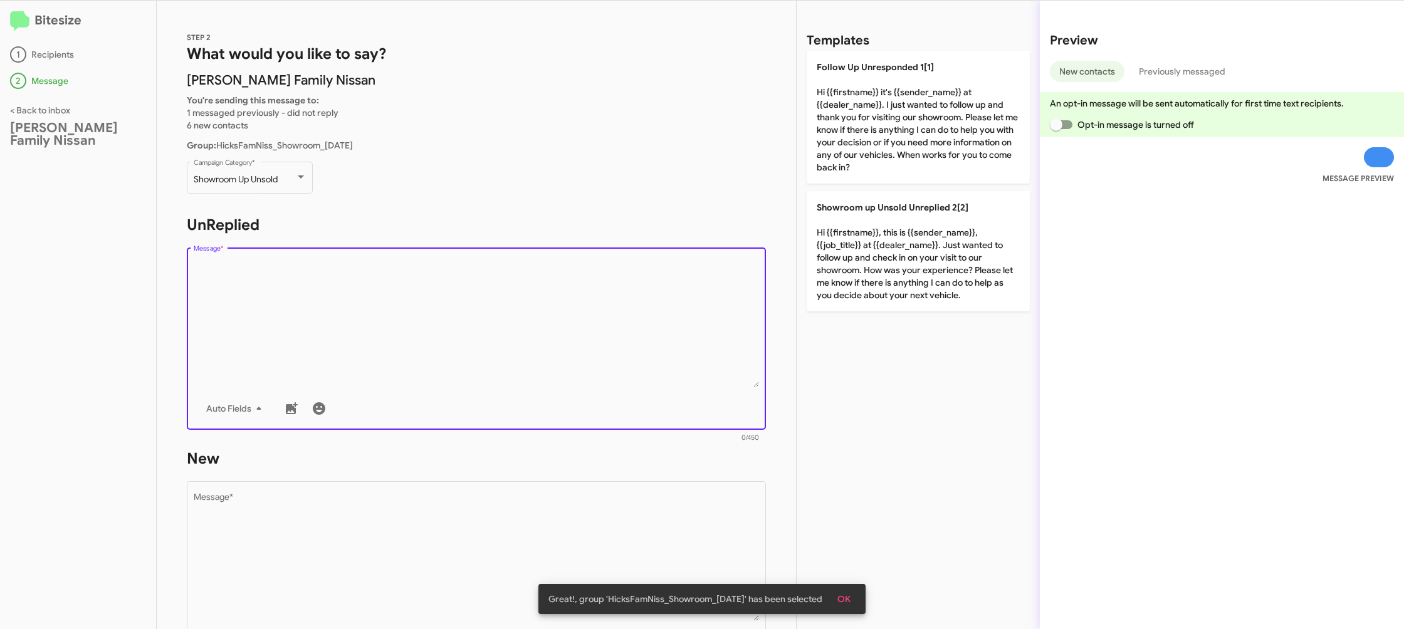
type textarea "Hi {{firstname}} it's {{sender_name}} at {{dealer_name}}. I just wanted to foll…"
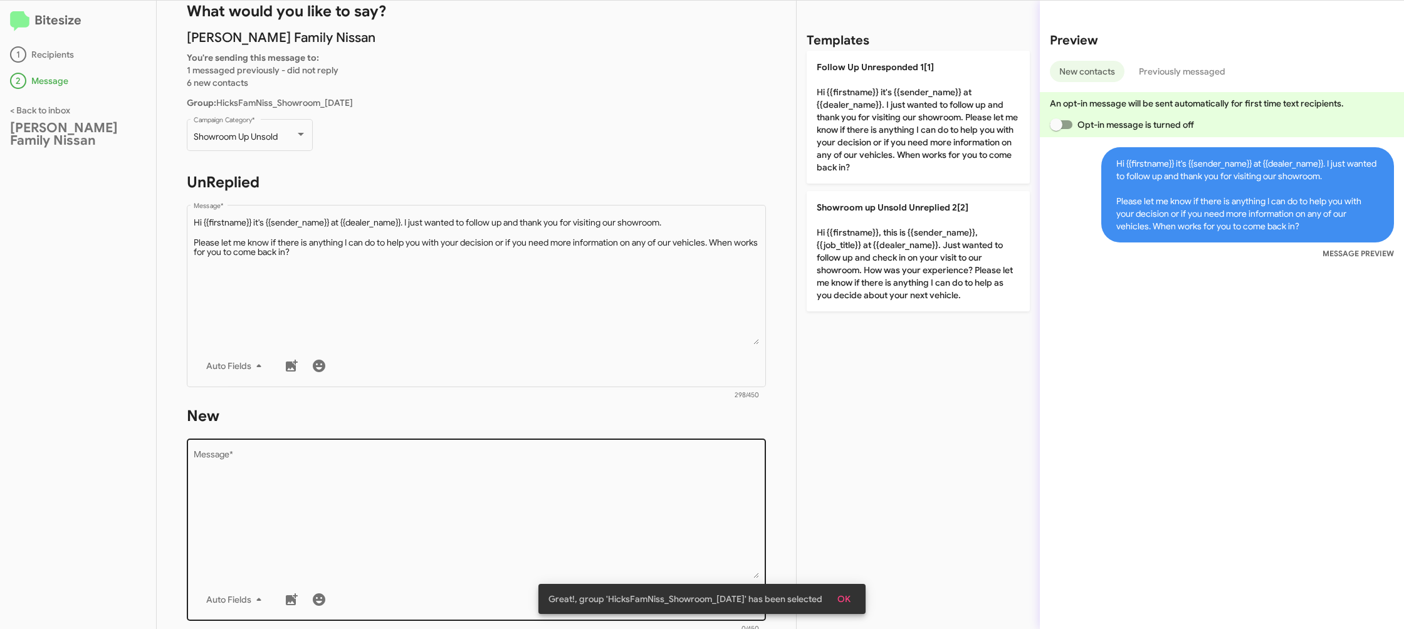
scroll to position [59, 0]
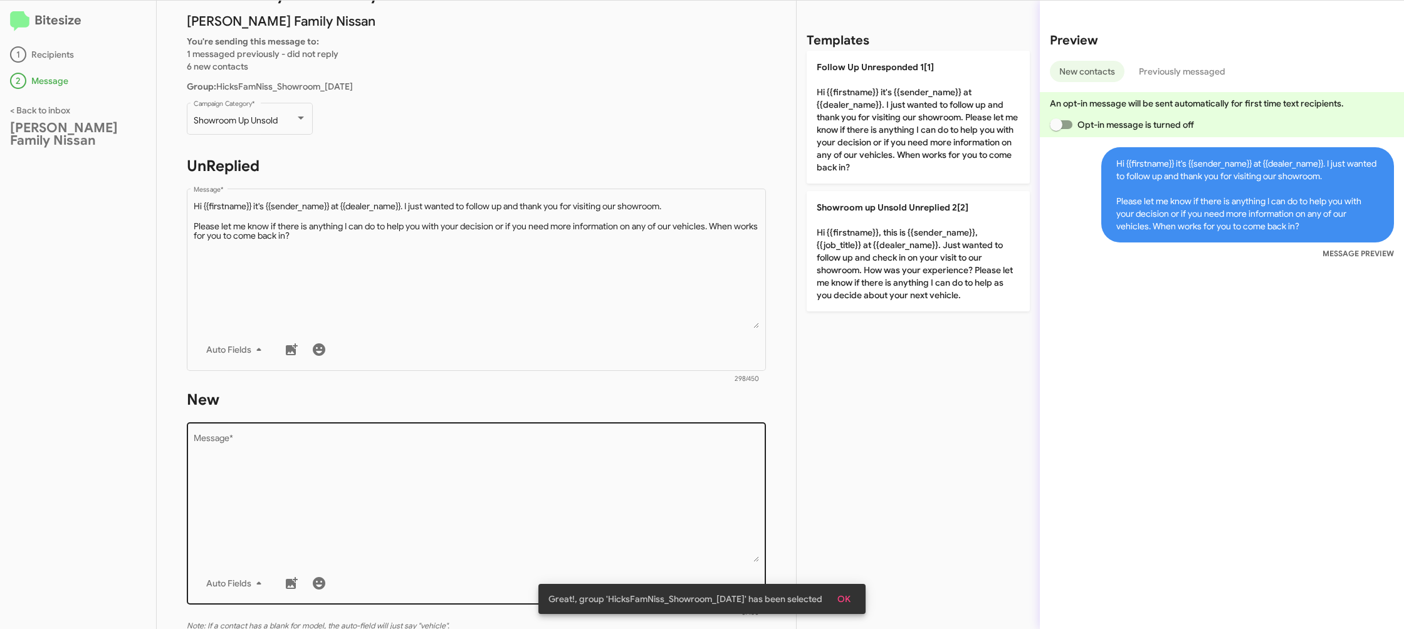
click at [643, 441] on textarea "Message *" at bounding box center [477, 498] width 566 height 128
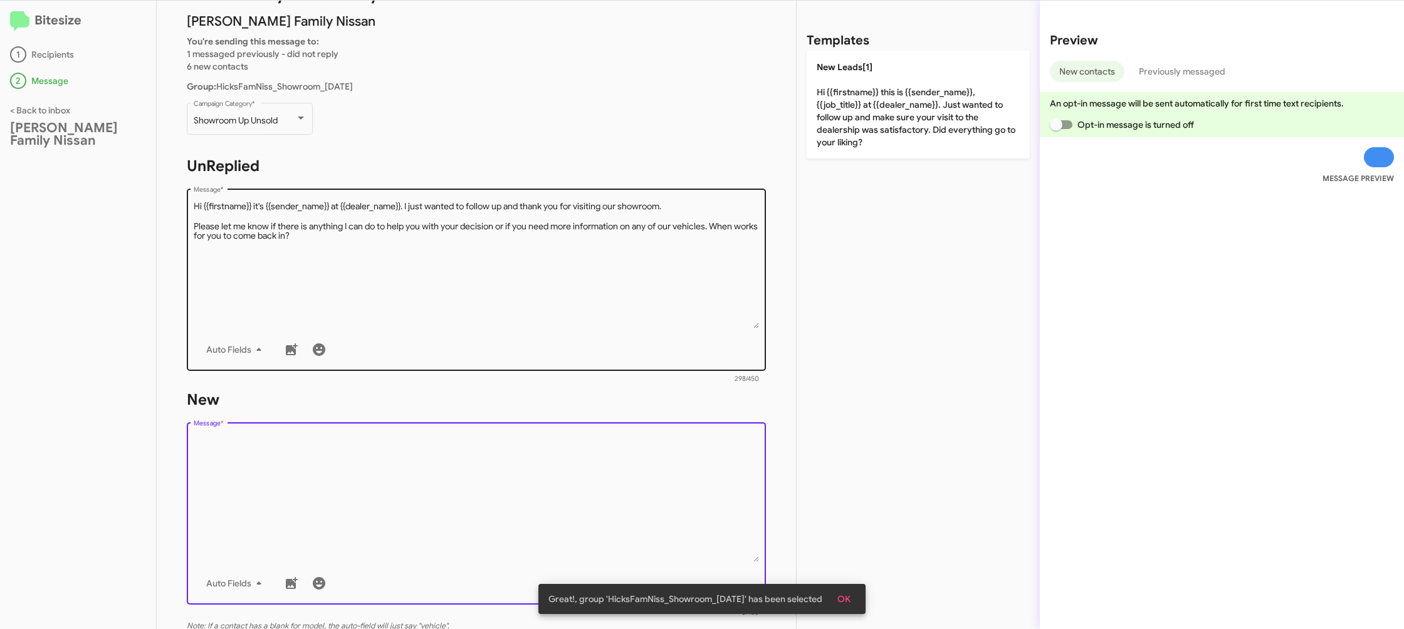
drag, startPoint x: 643, startPoint y: 439, endPoint x: 855, endPoint y: 157, distance: 352.8
click at [691, 358] on div "STEP 2 What would you like to say? Hicks Family Nissan You're sending this mess…" at bounding box center [476, 315] width 639 height 629
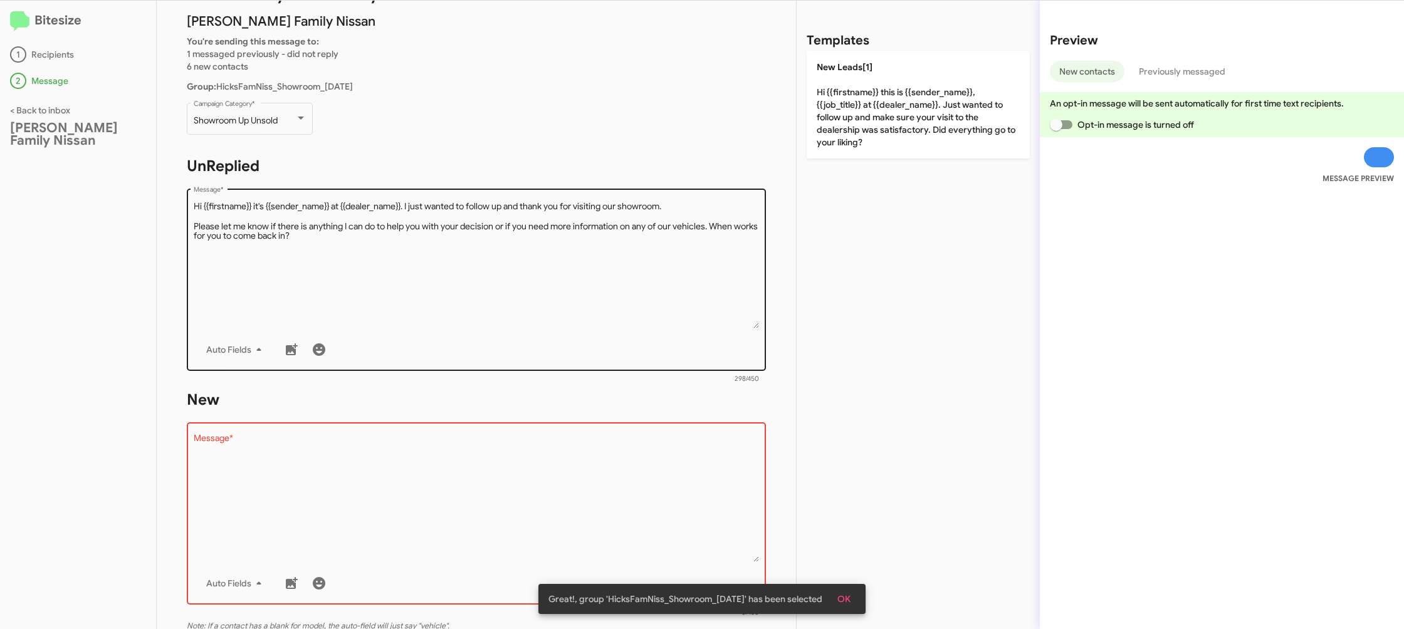
drag, startPoint x: 867, startPoint y: 117, endPoint x: 713, endPoint y: 212, distance: 181.0
click at [867, 117] on p "New Leads[1] Hi {{firstname}} this is {{sender_name}}, {{job_title}} at {{deale…" at bounding box center [918, 105] width 223 height 108
type textarea "Hi {{firstname}} this is {{sender_name}}, {{job_title}} at {{dealer_name}}. Jus…"
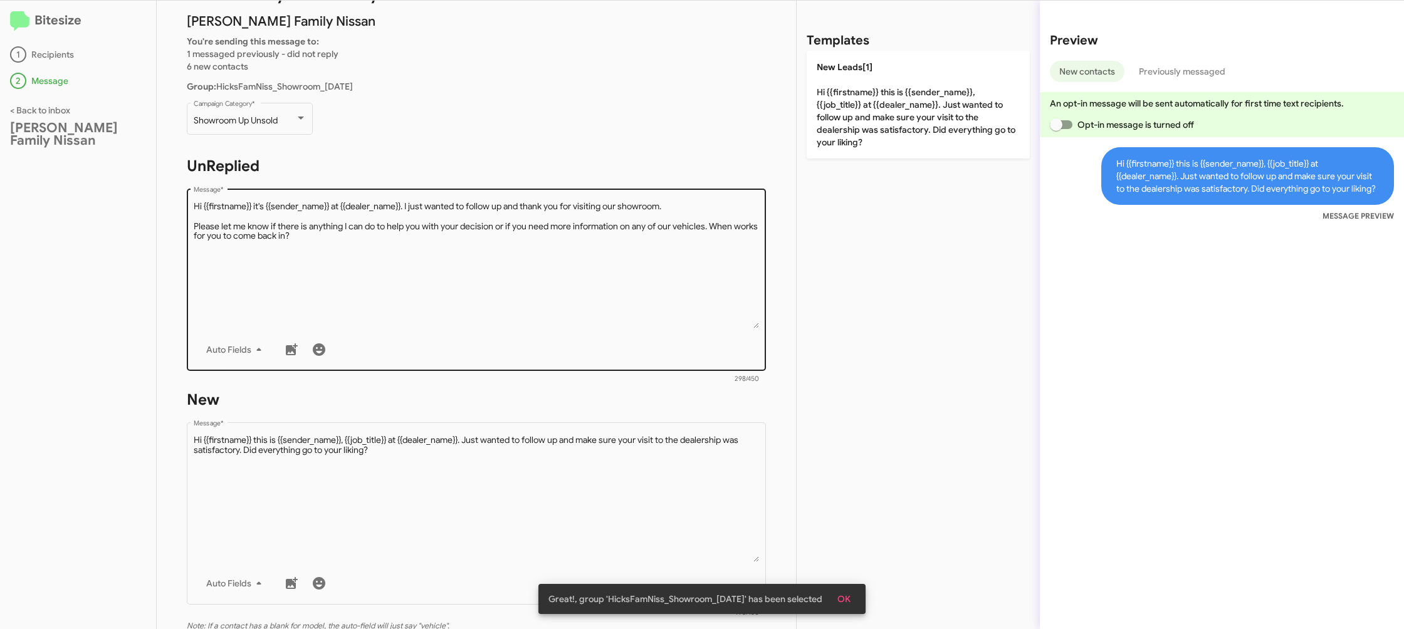
scroll to position [210, 0]
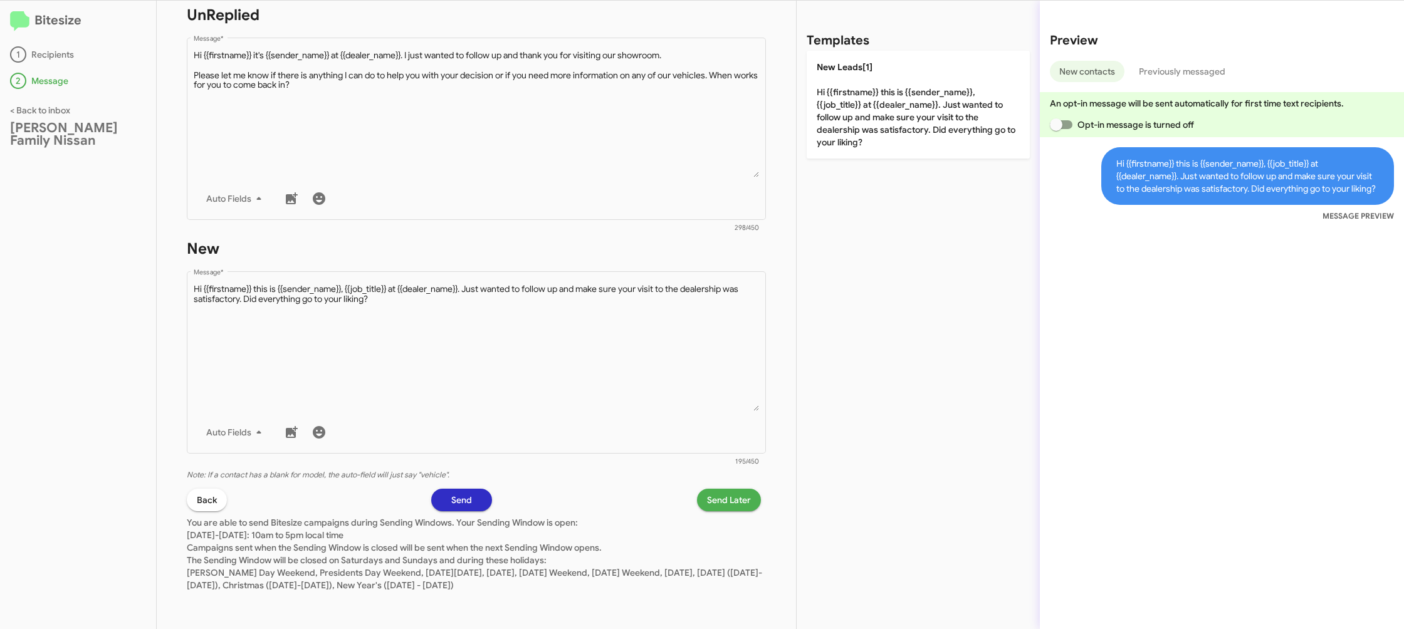
drag, startPoint x: 732, startPoint y: 512, endPoint x: 718, endPoint y: 504, distance: 15.7
click at [726, 505] on div "STEP 2 What would you like to say? Hicks Family Nissan You're sending this mess…" at bounding box center [476, 315] width 639 height 629
click at [718, 502] on span "Send Later" at bounding box center [729, 500] width 44 height 23
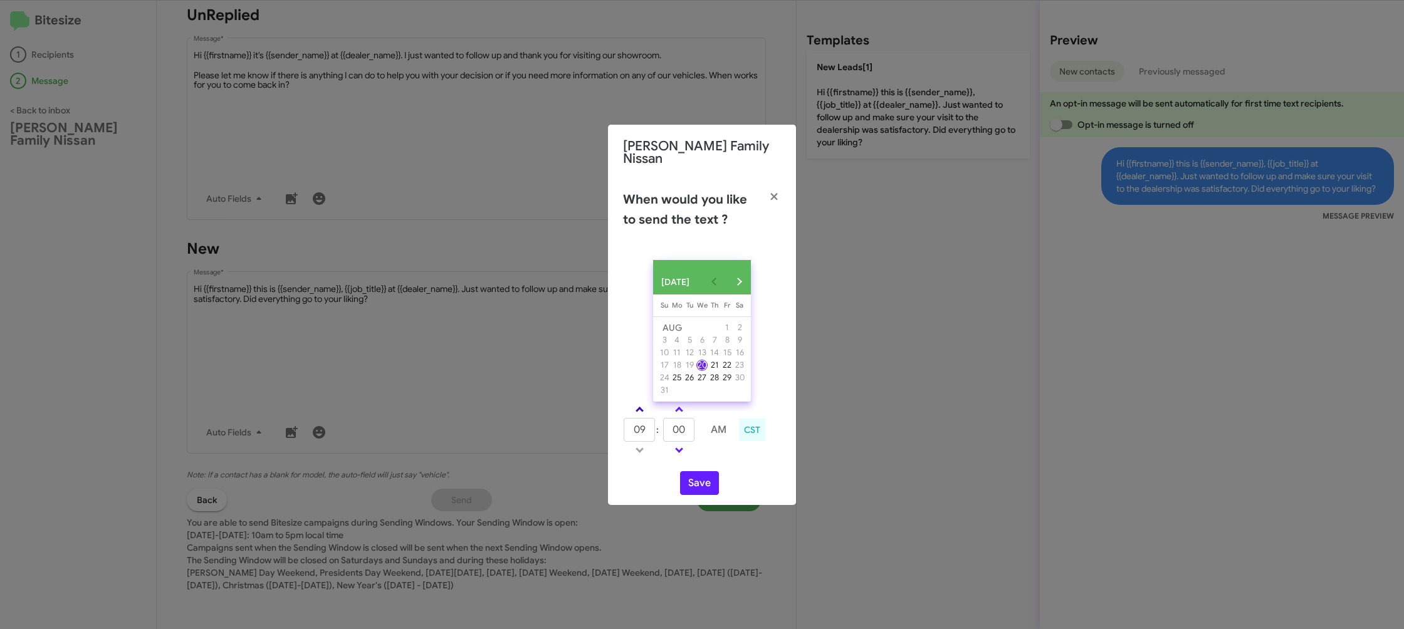
drag, startPoint x: 642, startPoint y: 409, endPoint x: 686, endPoint y: 424, distance: 46.2
click at [642, 409] on span at bounding box center [640, 411] width 8 height 8
type input "10"
click at [686, 424] on input "00" at bounding box center [678, 430] width 31 height 24
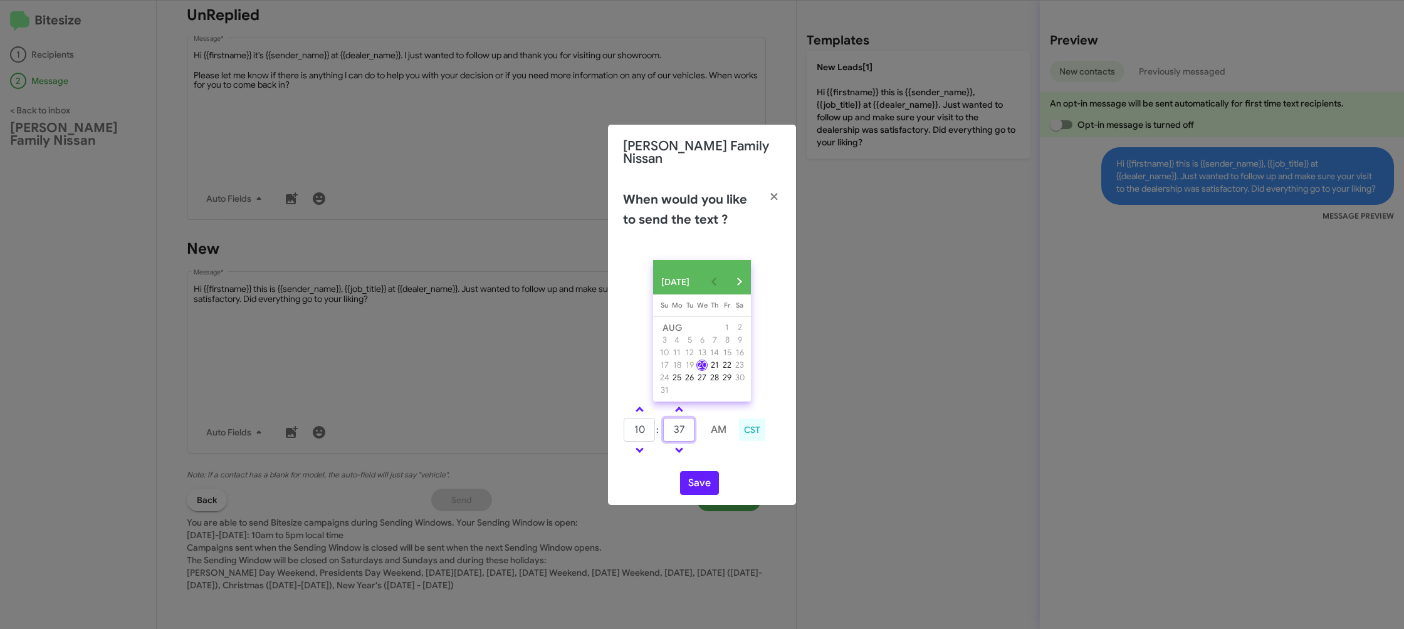
type input "37"
drag, startPoint x: 716, startPoint y: 449, endPoint x: 704, endPoint y: 461, distance: 16.8
click at [713, 452] on td at bounding box center [718, 451] width 33 height 16
click at [700, 475] on button "Save" at bounding box center [699, 483] width 39 height 24
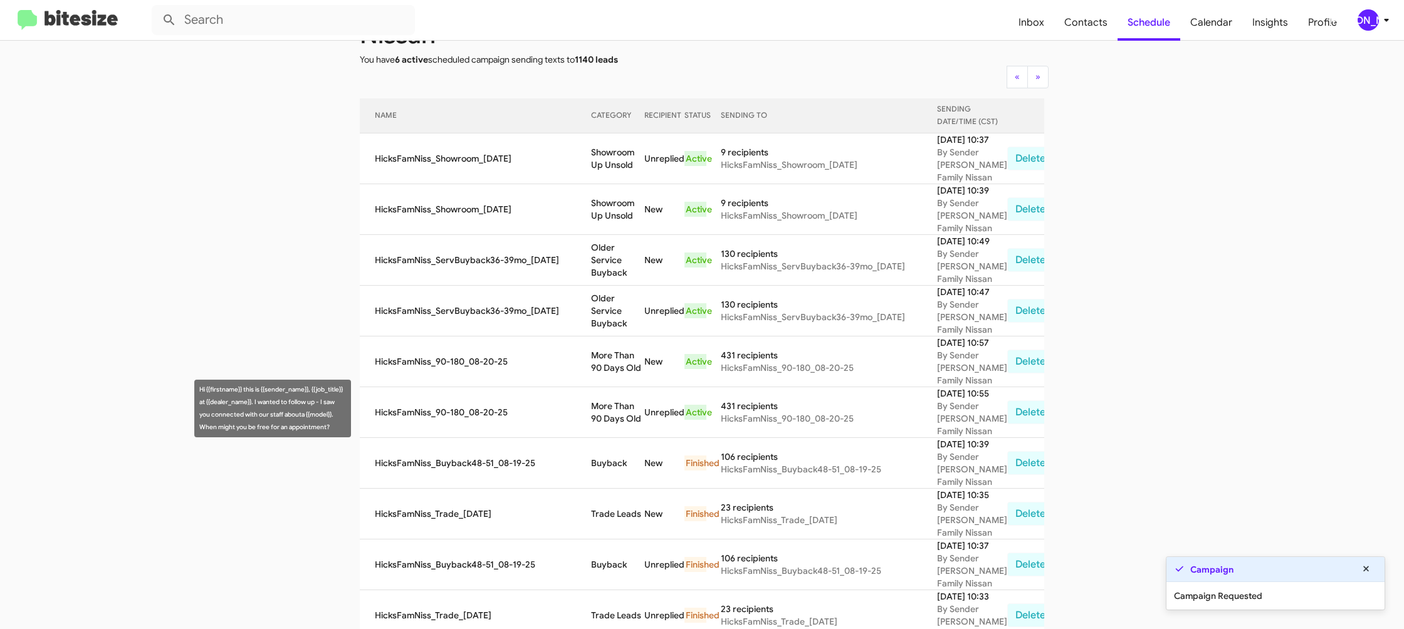
scroll to position [121, 0]
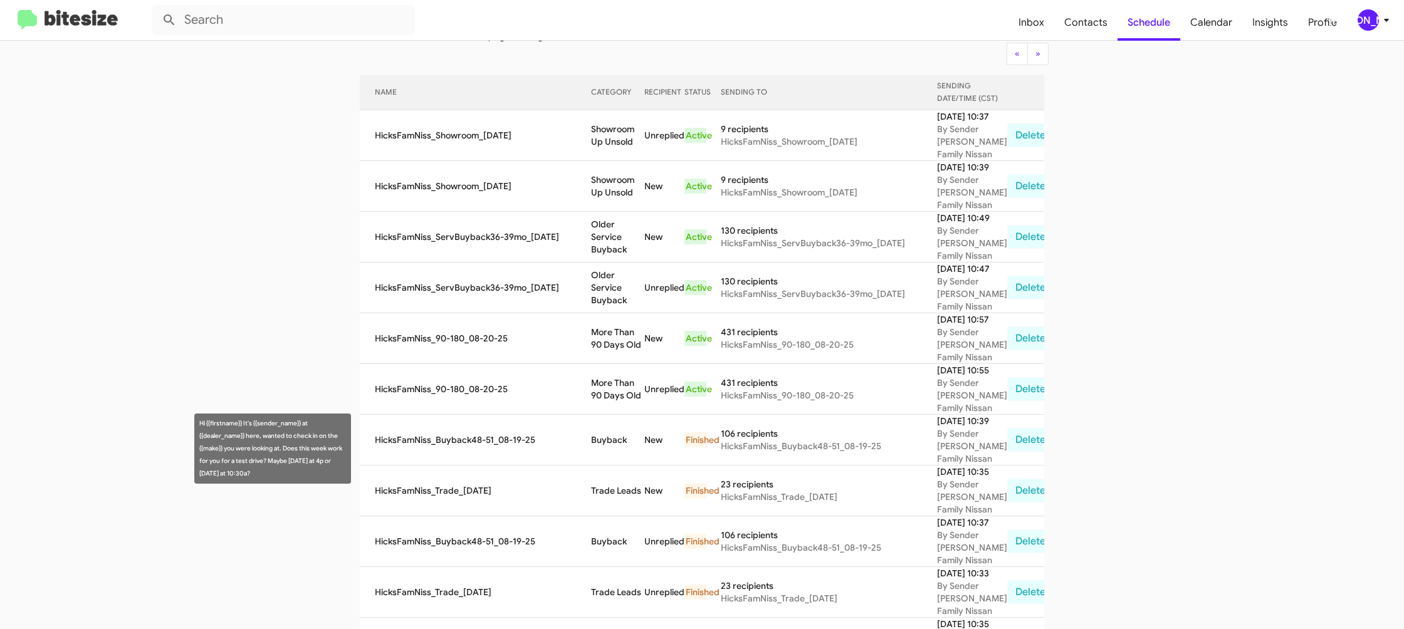
click at [608, 415] on td "More Than 90 Days Old" at bounding box center [617, 389] width 53 height 51
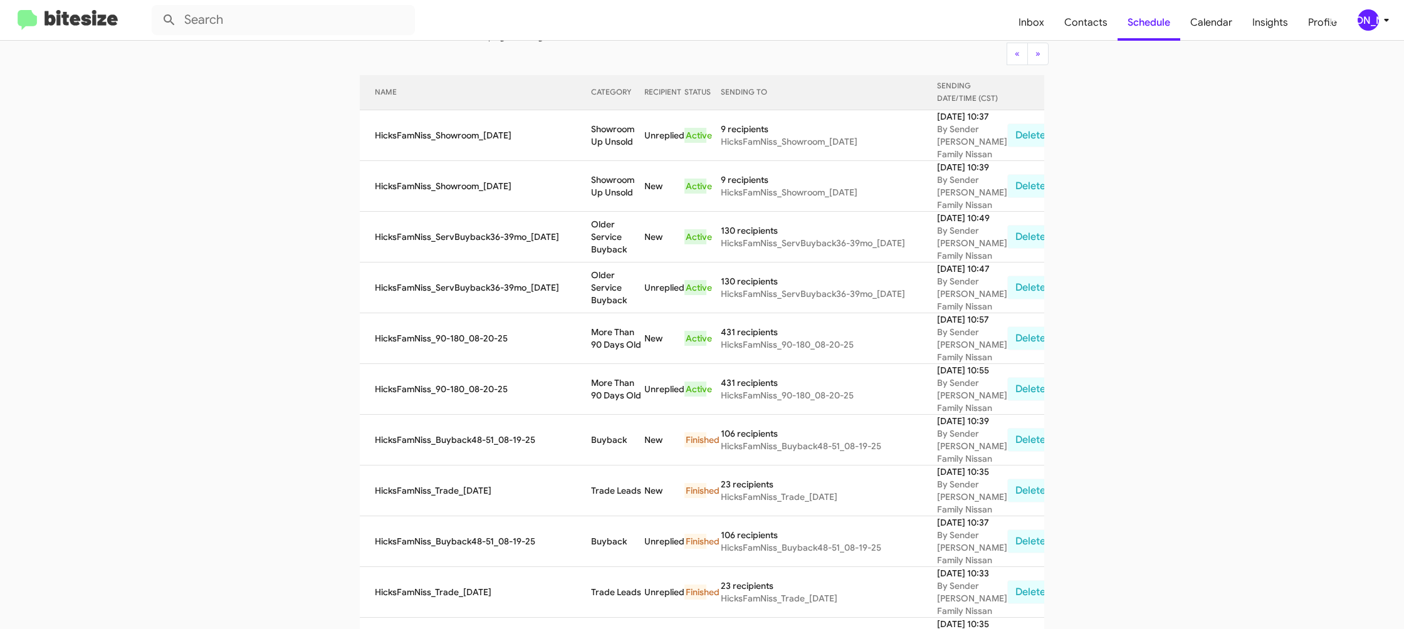
click at [608, 415] on td "More Than 90 Days Old" at bounding box center [617, 389] width 53 height 51
copy td "More Than 90 Days Old"
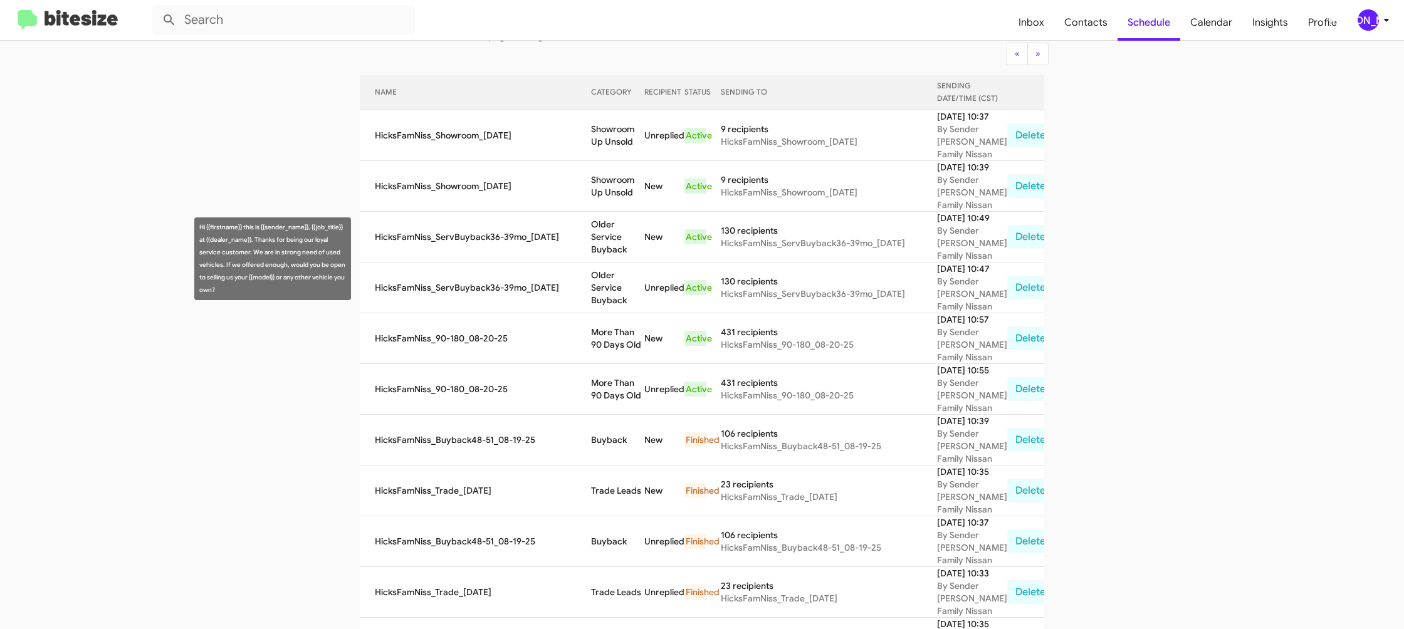
click at [604, 263] on td "Older Service Buyback" at bounding box center [617, 237] width 53 height 51
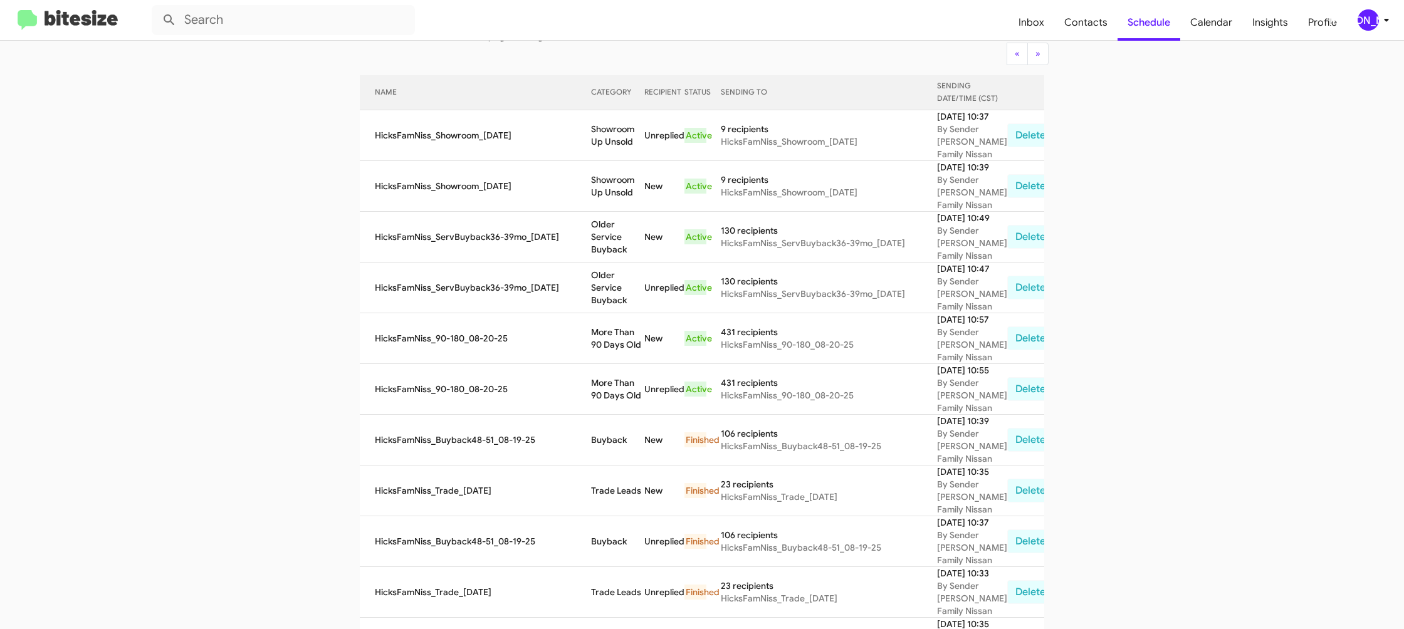
click at [604, 263] on td "Older Service Buyback" at bounding box center [617, 237] width 53 height 51
copy td "Older Service Buyback"
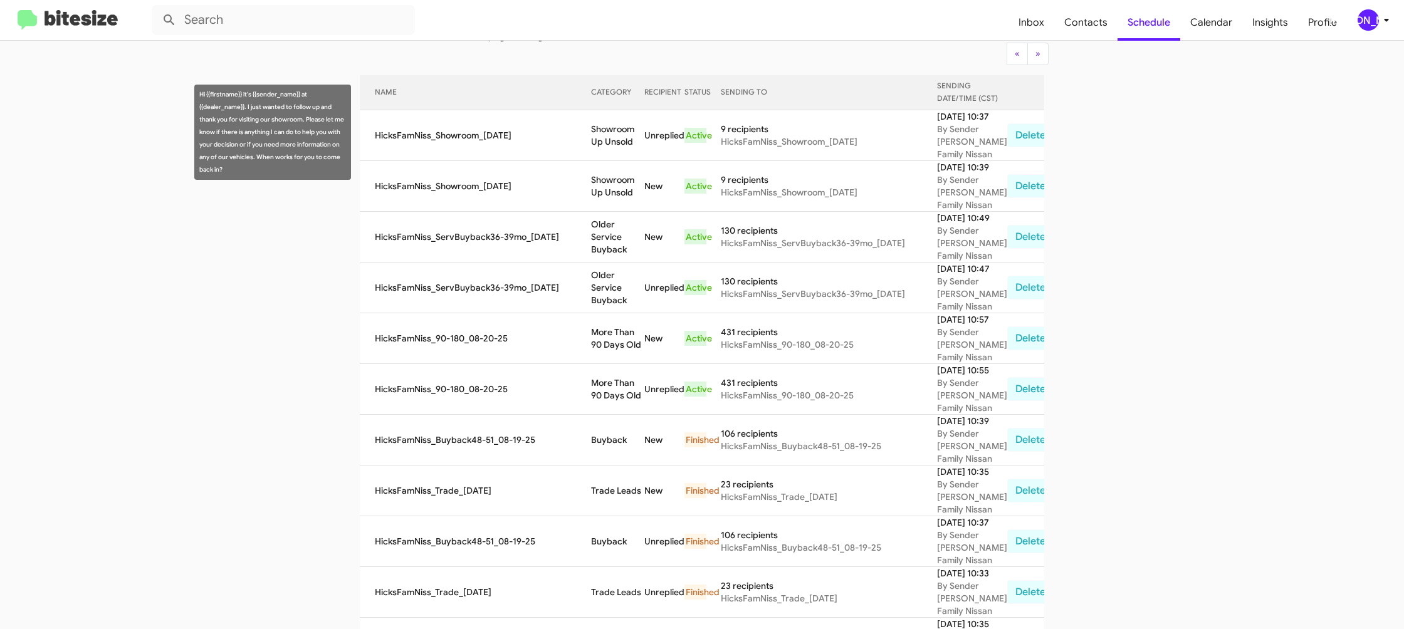
click at [609, 131] on td "Showroom Up Unsold" at bounding box center [617, 135] width 53 height 51
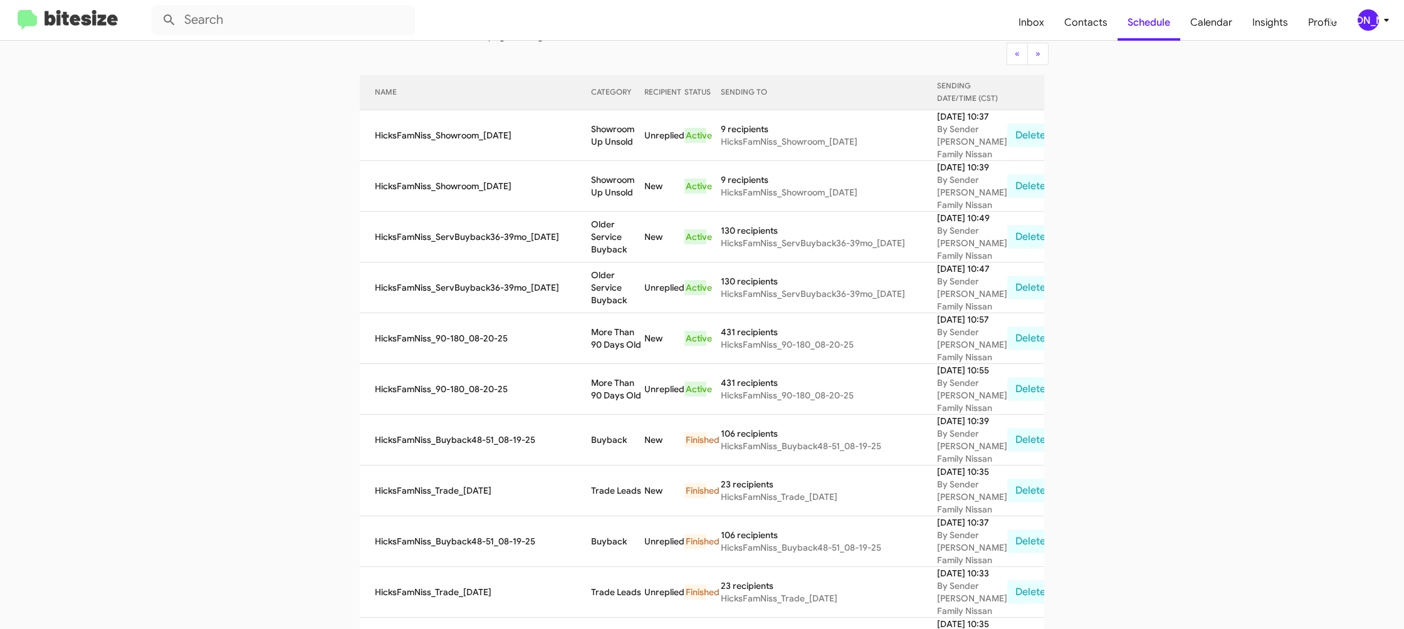
click at [609, 131] on td "Showroom Up Unsold" at bounding box center [617, 135] width 53 height 51
drag, startPoint x: 609, startPoint y: 131, endPoint x: 361, endPoint y: 35, distance: 265.6
click at [608, 130] on td "Showroom Up Unsold" at bounding box center [617, 135] width 53 height 51
copy td "Showroom Up Unsold"
click at [1369, 21] on div "[PERSON_NAME]" at bounding box center [1368, 19] width 21 height 21
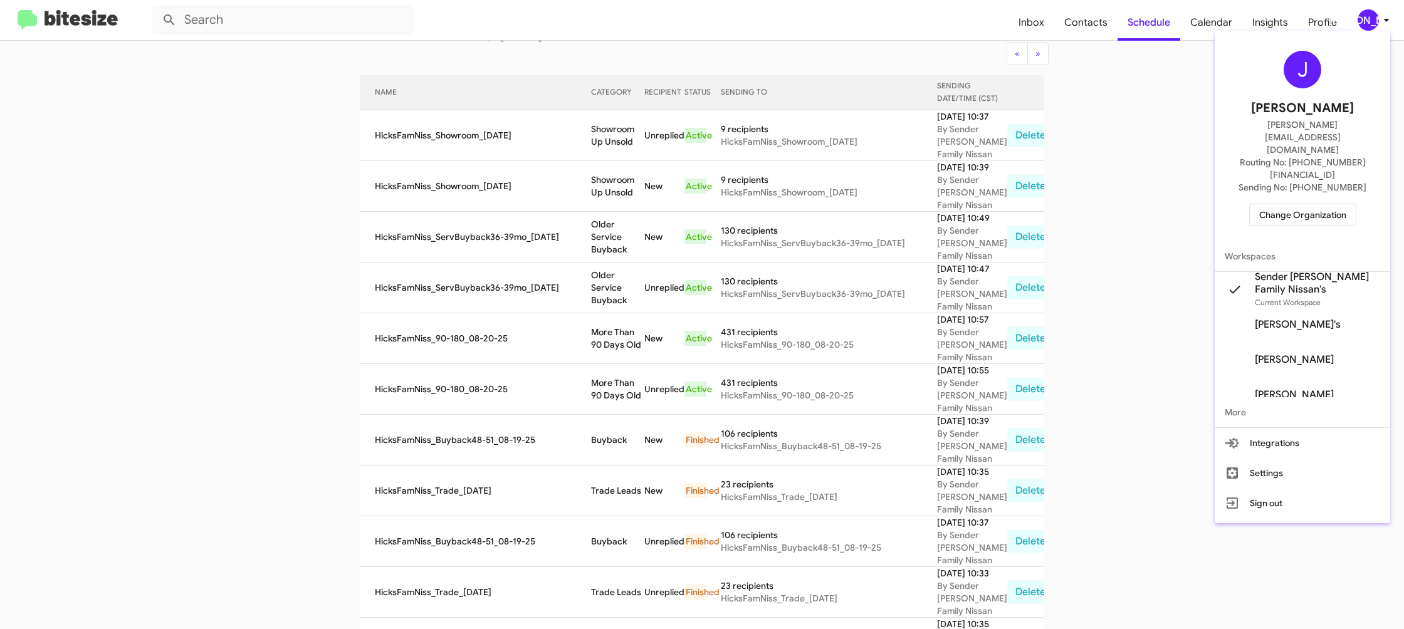
click at [1284, 204] on span "Change Organization" at bounding box center [1302, 214] width 87 height 21
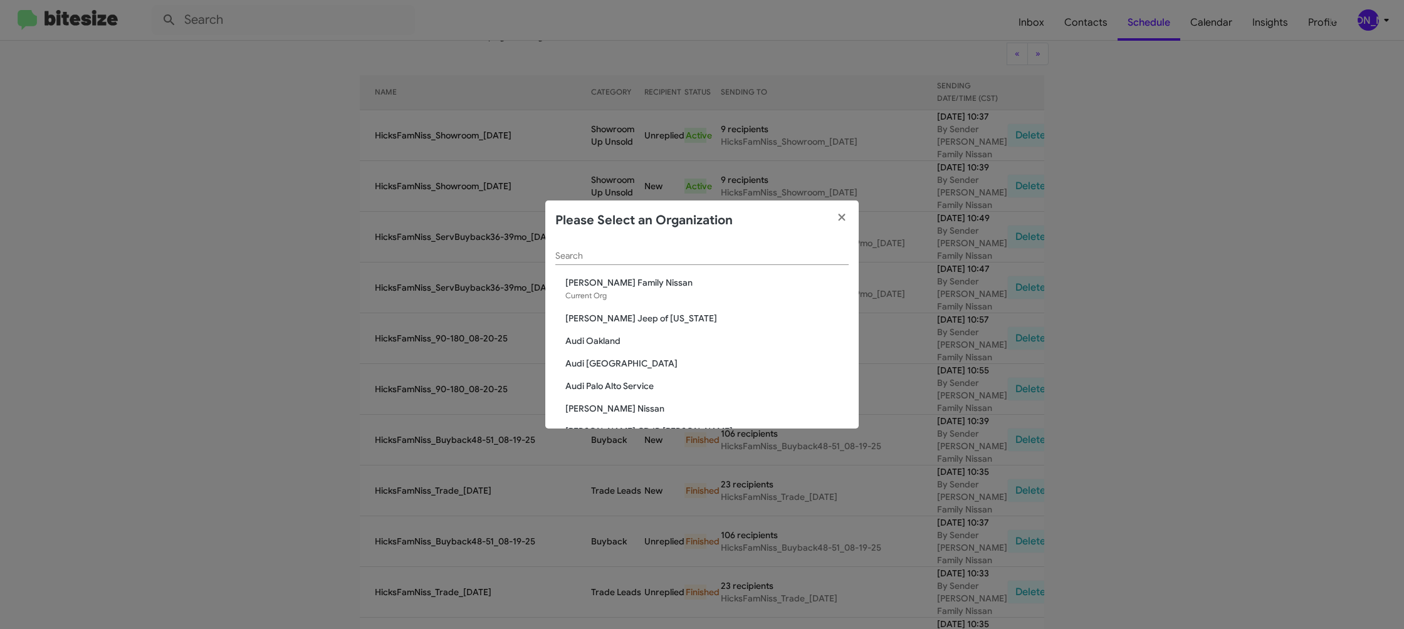
click at [596, 255] on input "Search" at bounding box center [701, 256] width 293 height 10
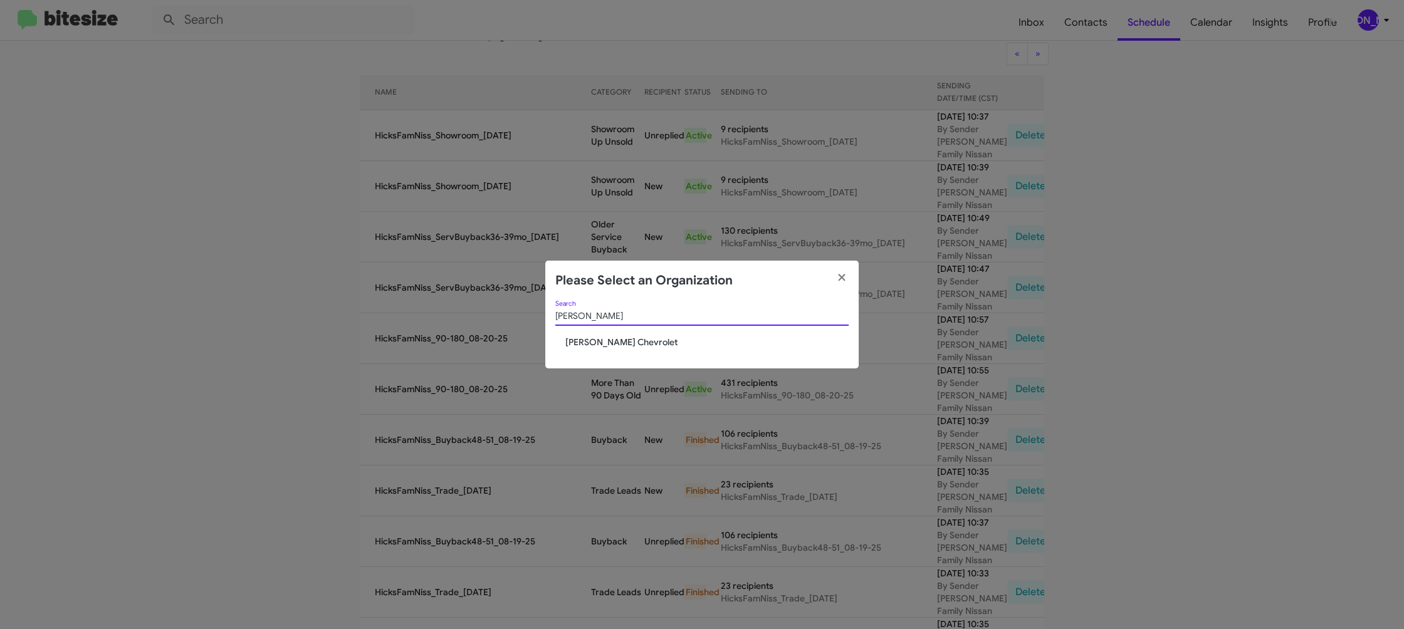
type input "elkin"
click at [613, 340] on span "[PERSON_NAME] Chevrolet" at bounding box center [706, 342] width 283 height 13
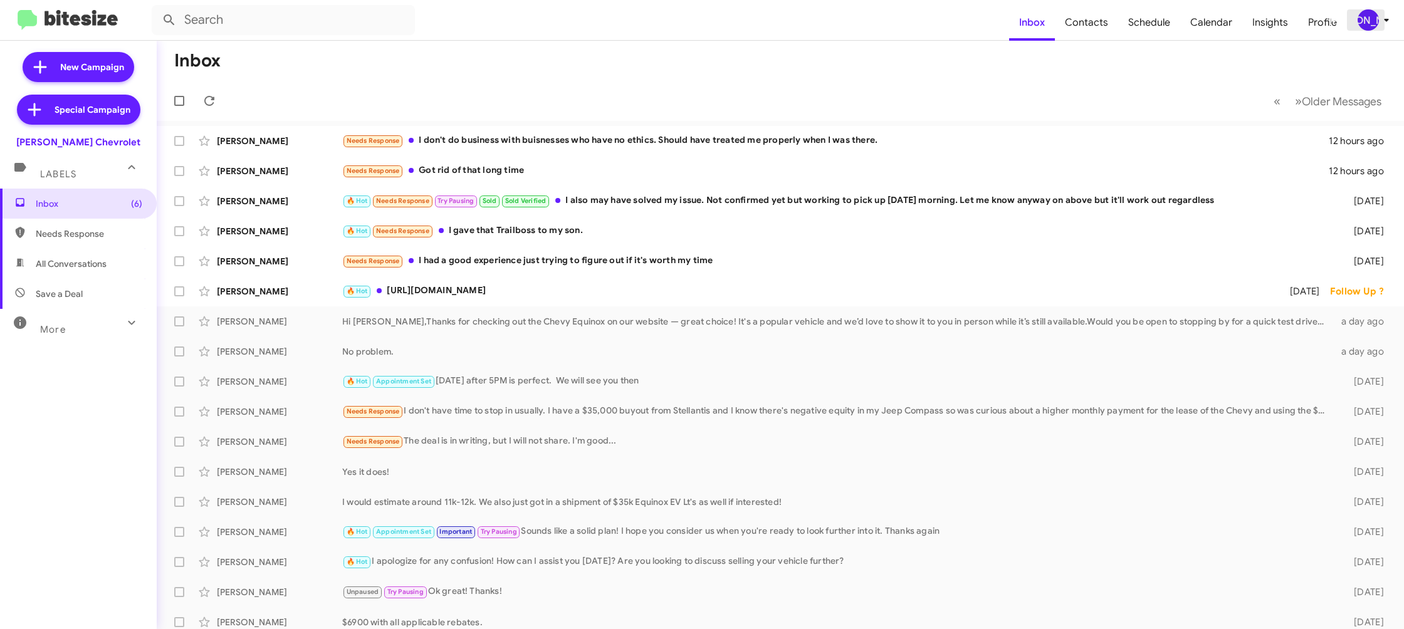
drag, startPoint x: 1369, startPoint y: 16, endPoint x: 1364, endPoint y: 21, distance: 6.7
click at [1367, 19] on div "[PERSON_NAME]" at bounding box center [1368, 19] width 21 height 21
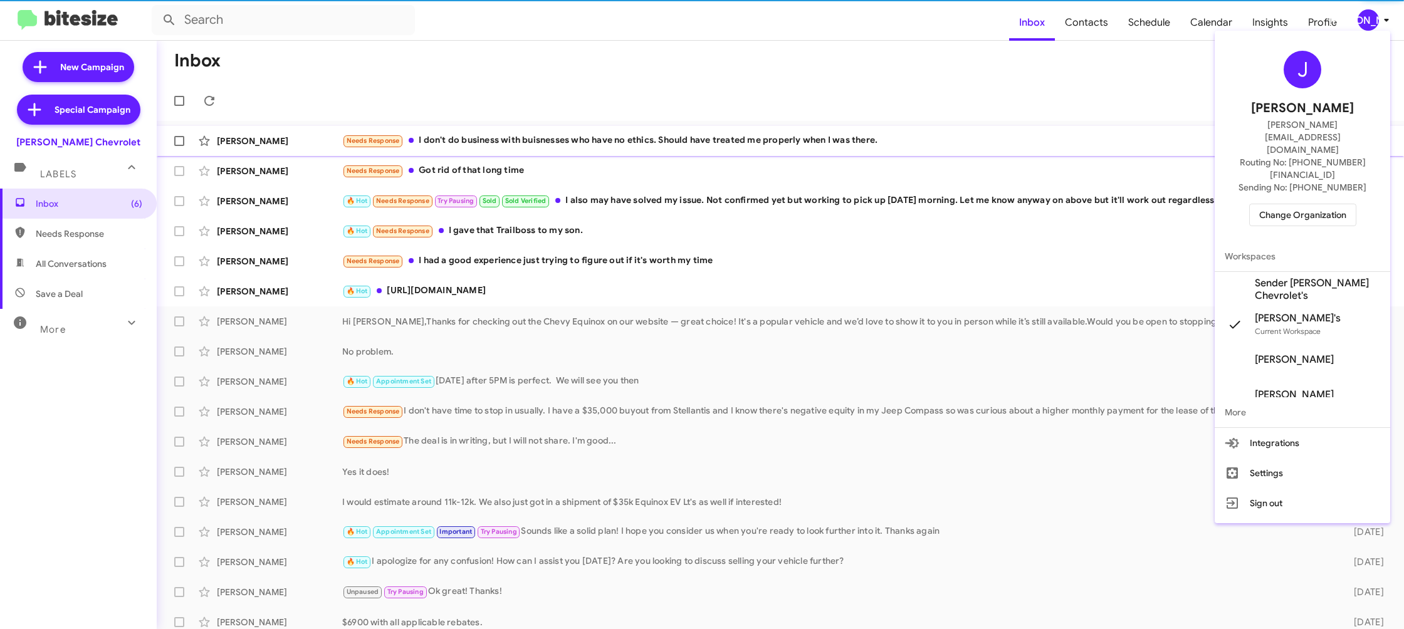
drag, startPoint x: 1319, startPoint y: 253, endPoint x: 1184, endPoint y: 127, distance: 184.5
click at [1319, 277] on span "Sender [PERSON_NAME] Chevrolet's" at bounding box center [1317, 289] width 125 height 25
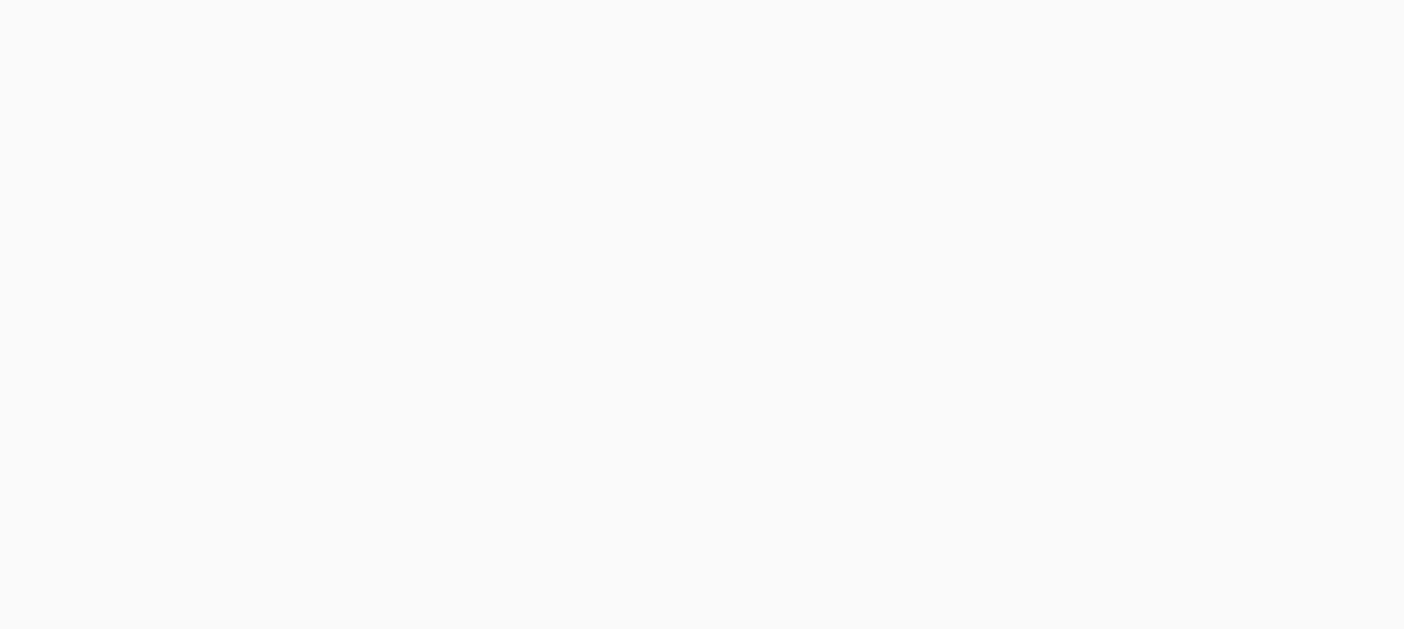
click at [1093, 35] on body at bounding box center [702, 314] width 1404 height 629
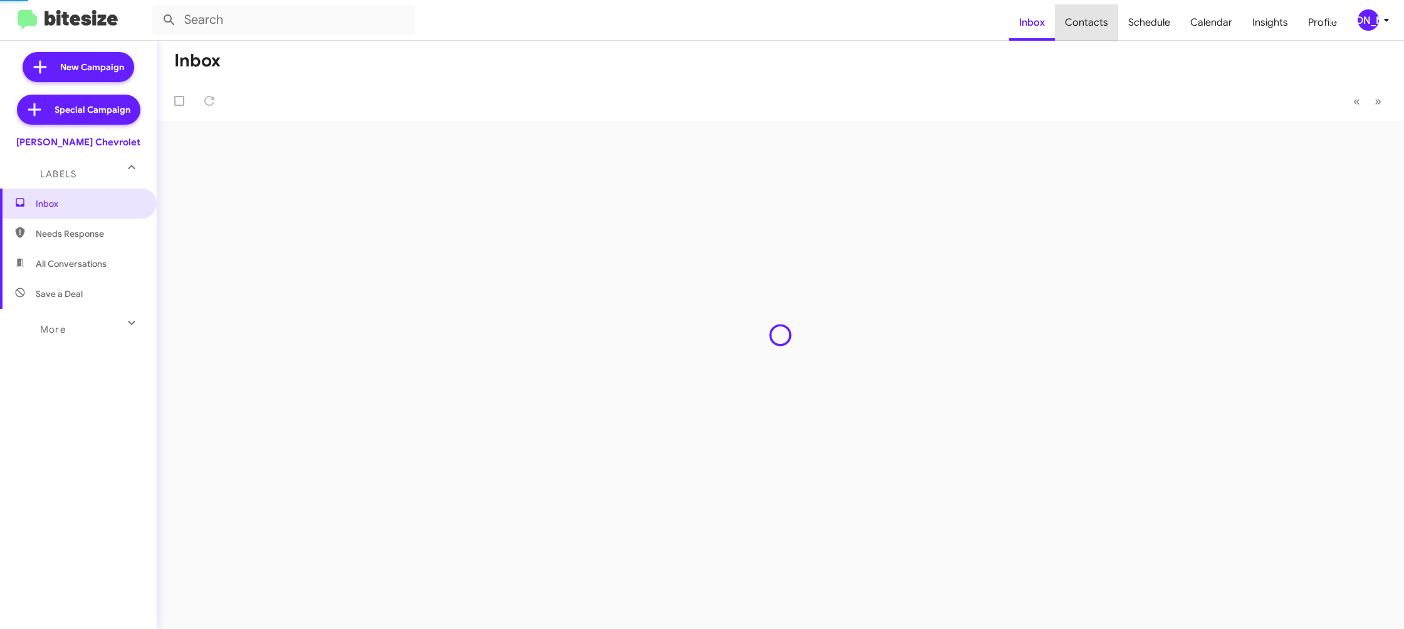
click at [1093, 35] on span "Contacts" at bounding box center [1086, 22] width 63 height 36
type input "in:groups"
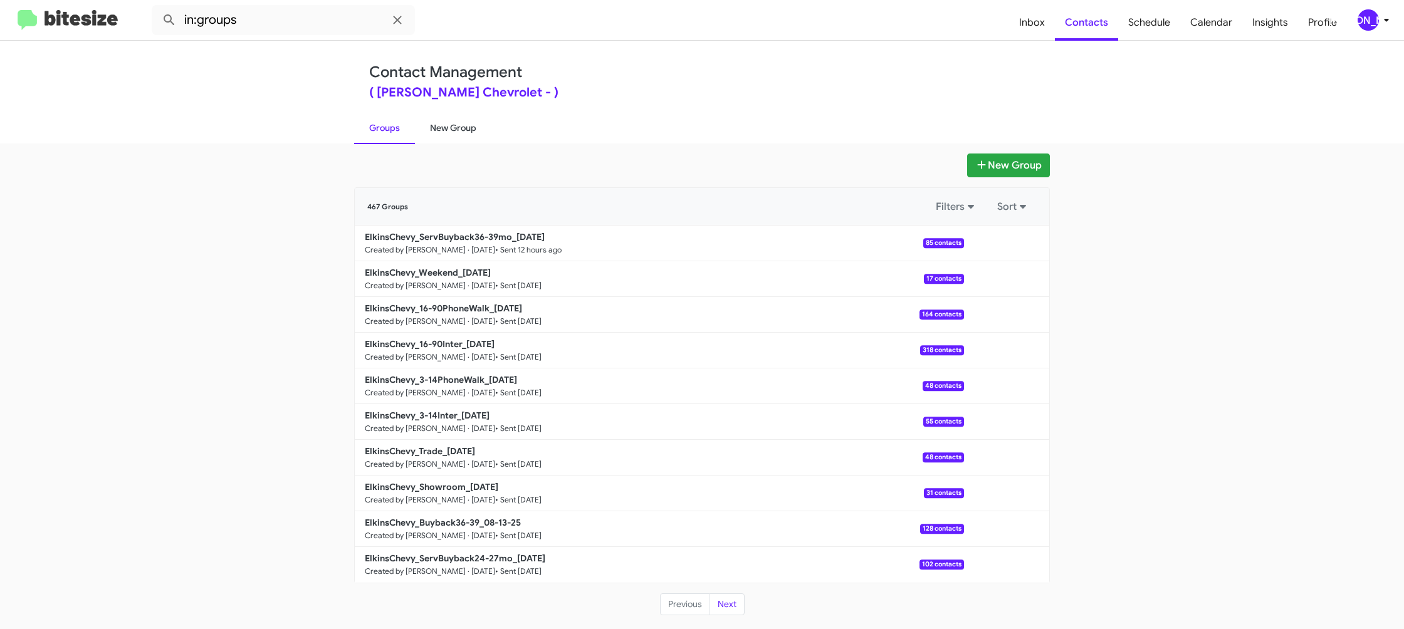
click at [458, 137] on link "New Group" at bounding box center [453, 128] width 76 height 33
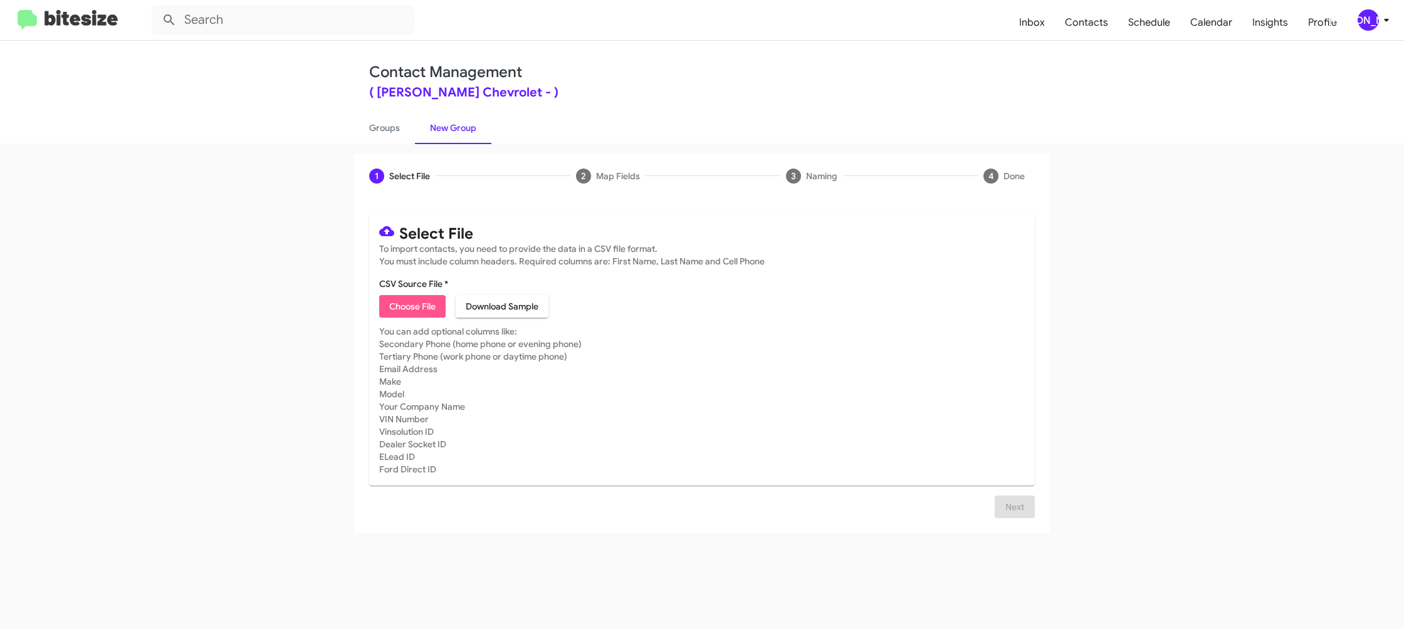
click at [407, 308] on span "Choose File" at bounding box center [412, 306] width 46 height 23
type input "ElkinsChevy_Buyback48-51_08-20-25"
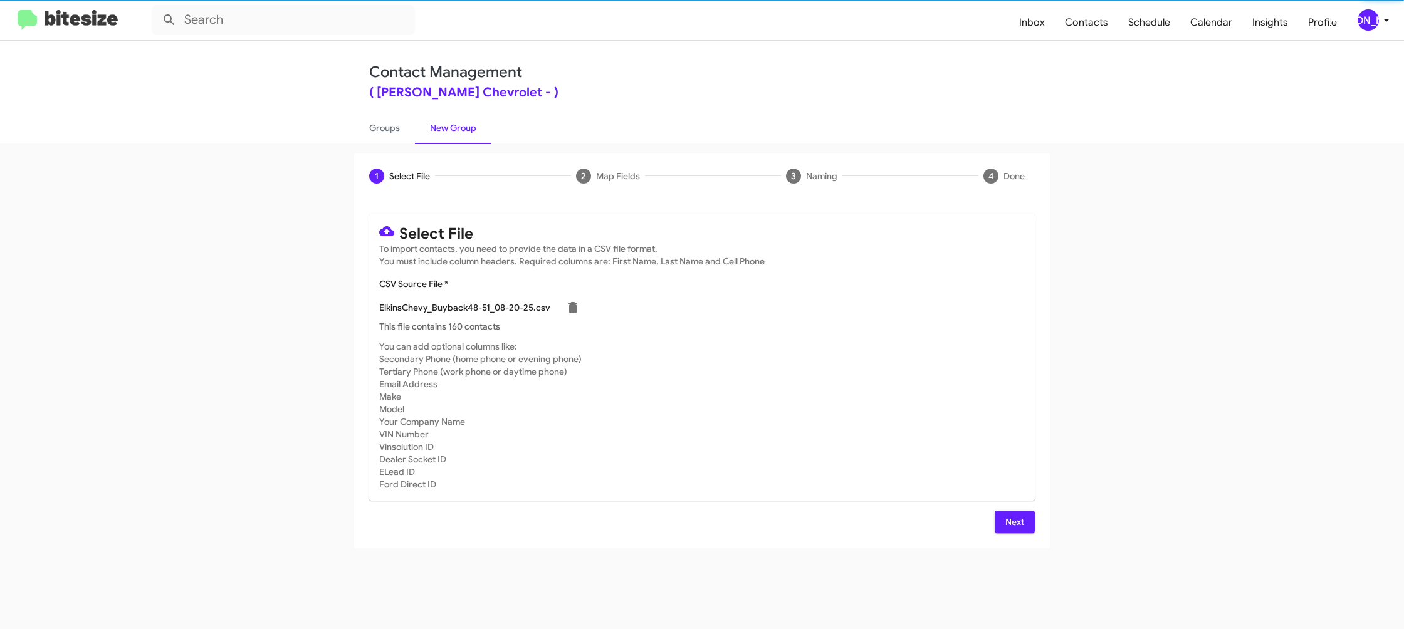
click at [885, 351] on mat-card-subtitle "You can add optional columns like: Secondary Phone (home phone or evening phone…" at bounding box center [702, 415] width 646 height 150
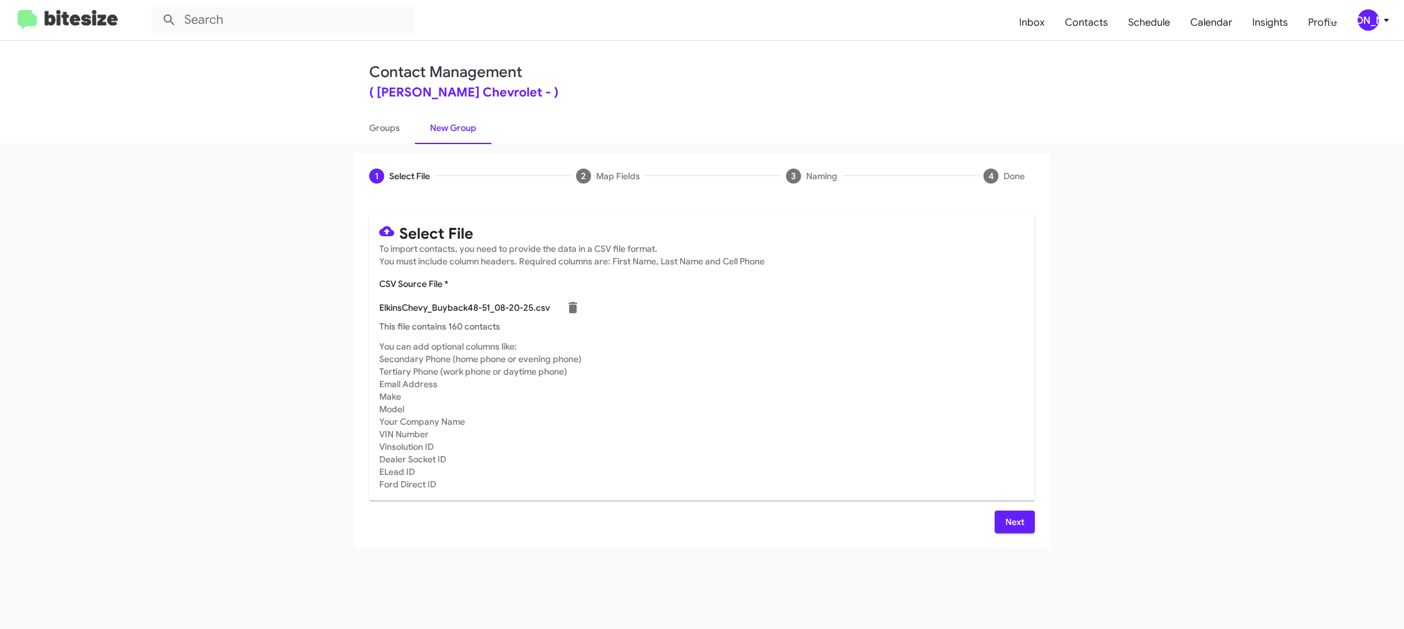
click at [1017, 527] on span "Next" at bounding box center [1015, 522] width 20 height 23
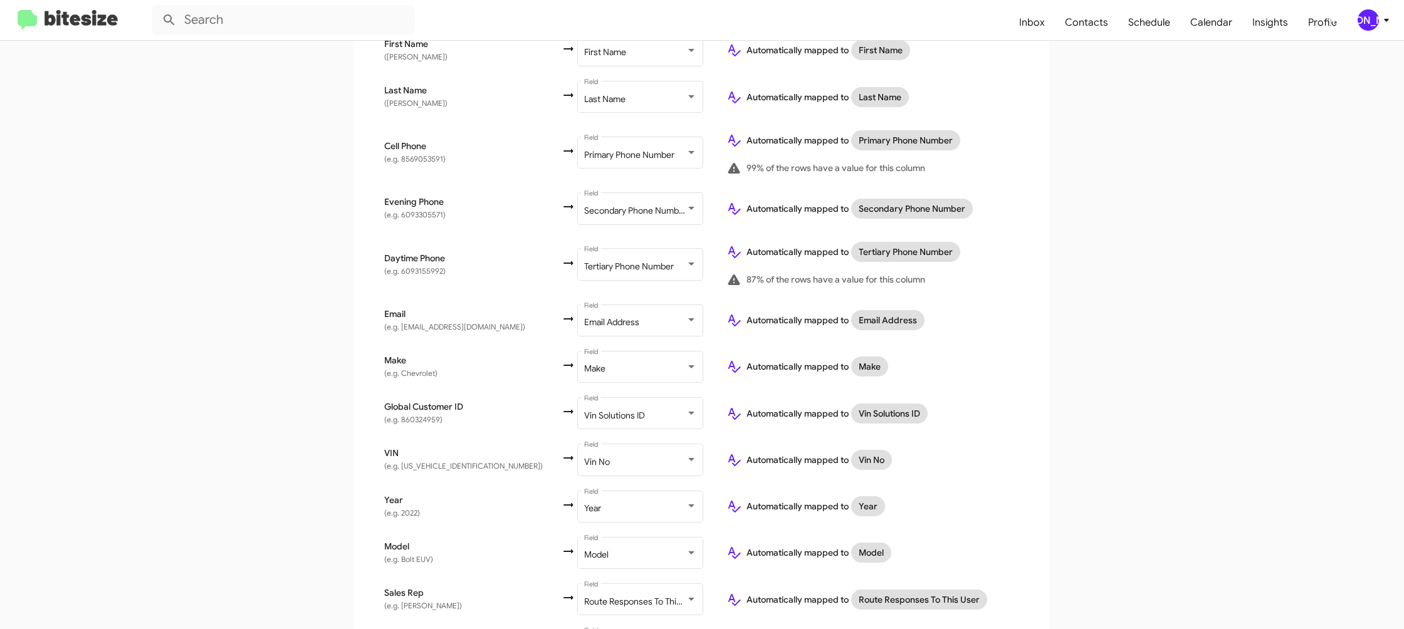
scroll to position [363, 0]
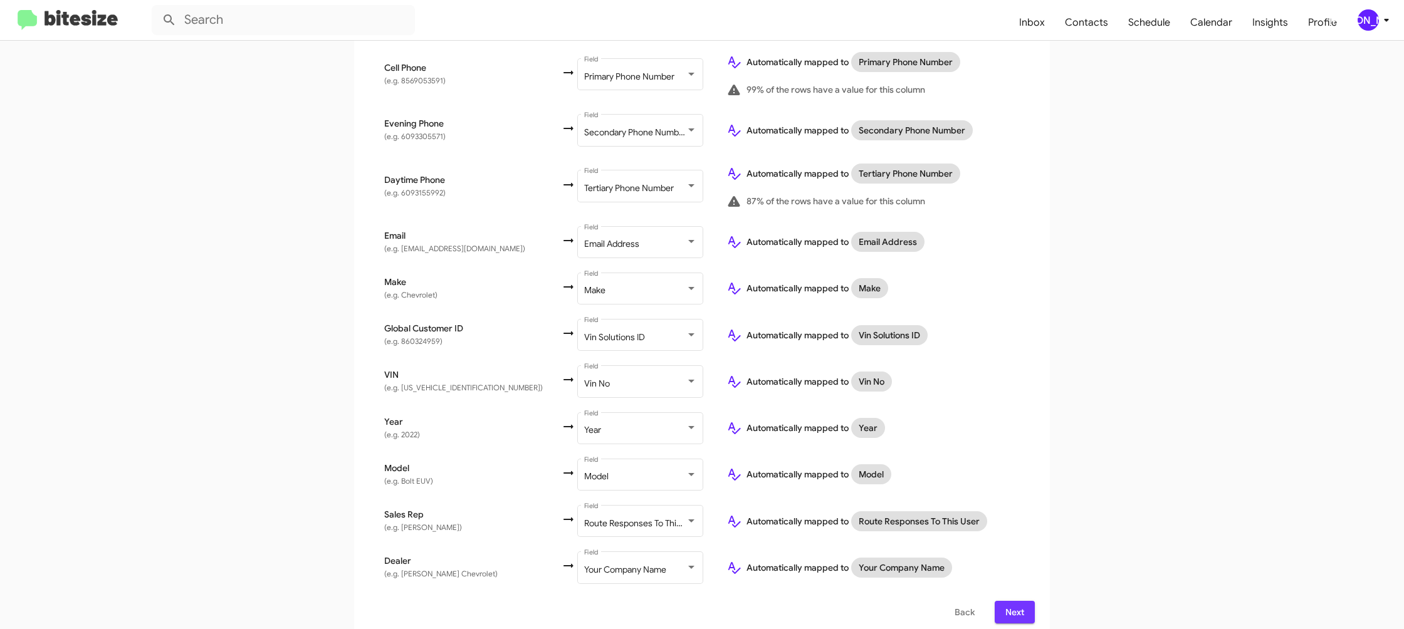
click at [1019, 604] on span "Next" at bounding box center [1015, 612] width 20 height 23
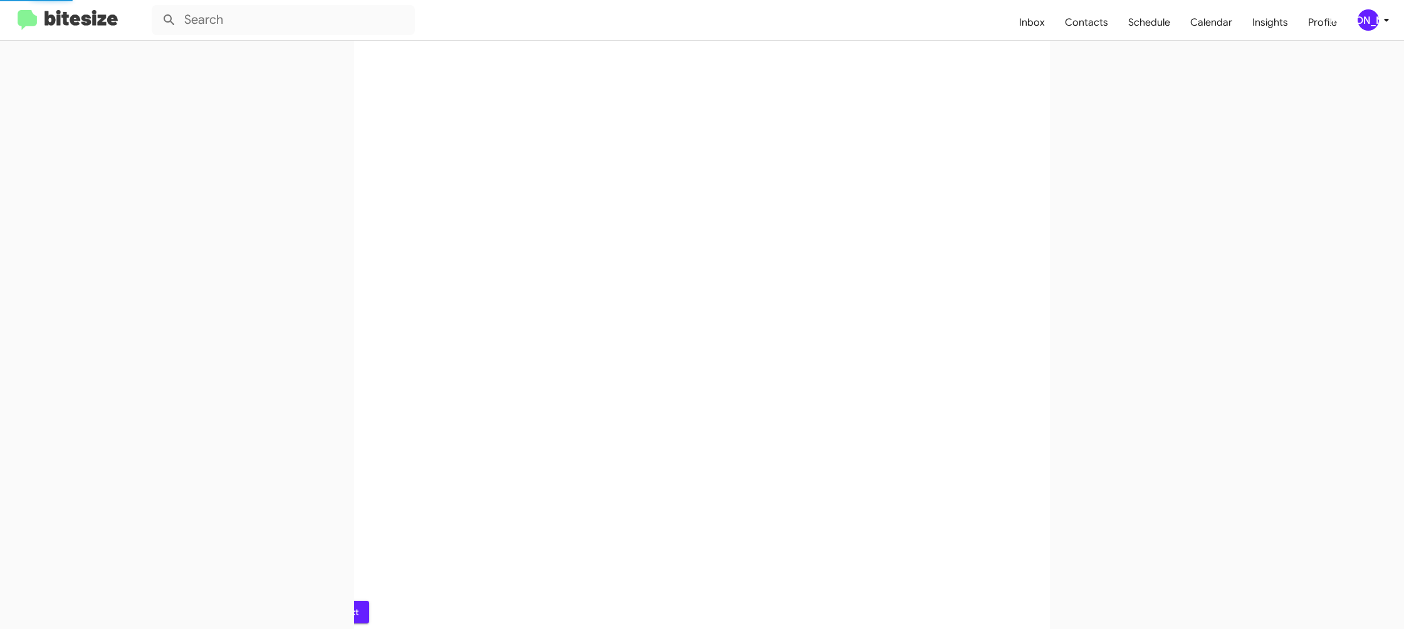
scroll to position [0, 0]
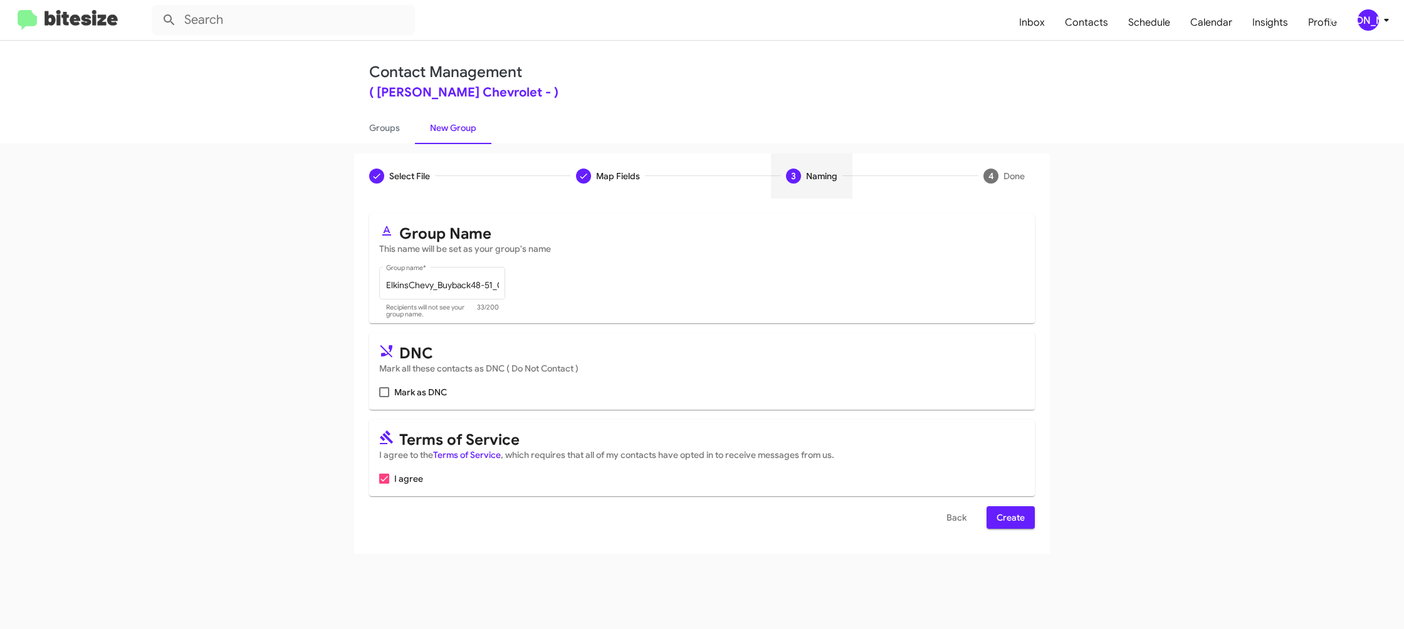
click at [1010, 521] on span "Create" at bounding box center [1011, 518] width 28 height 23
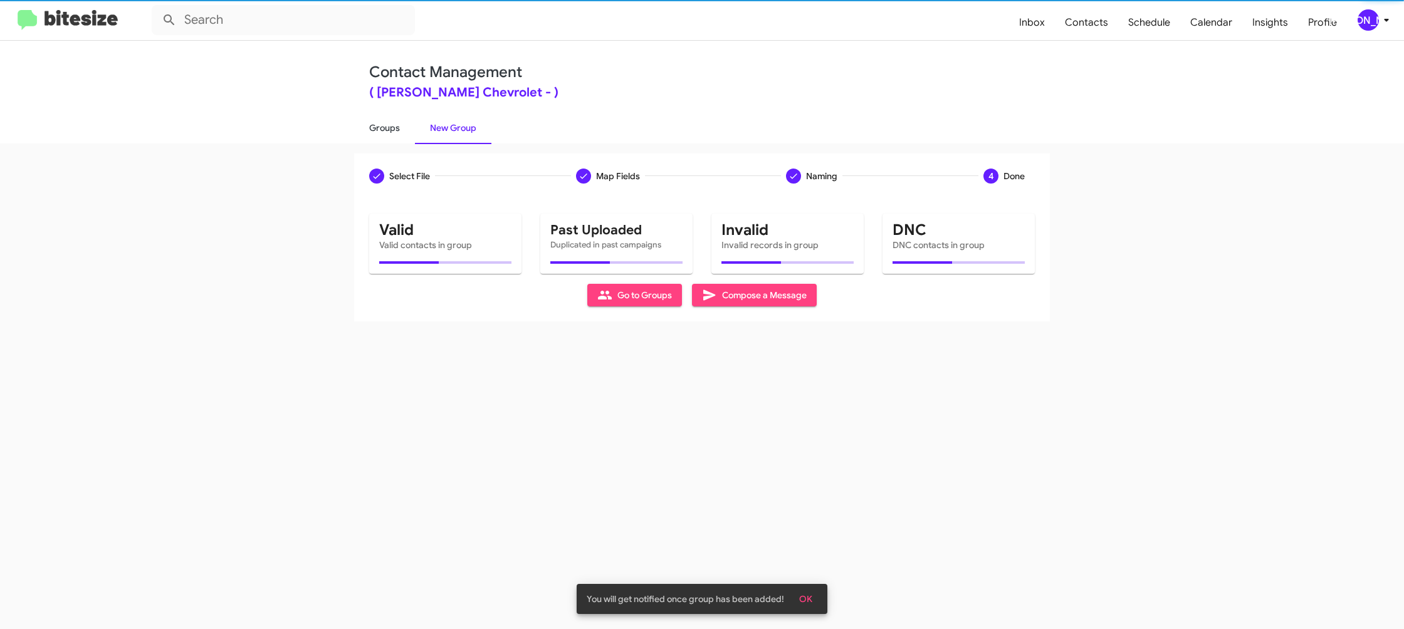
click at [387, 141] on link "Groups" at bounding box center [384, 128] width 61 height 33
type input "in:groups"
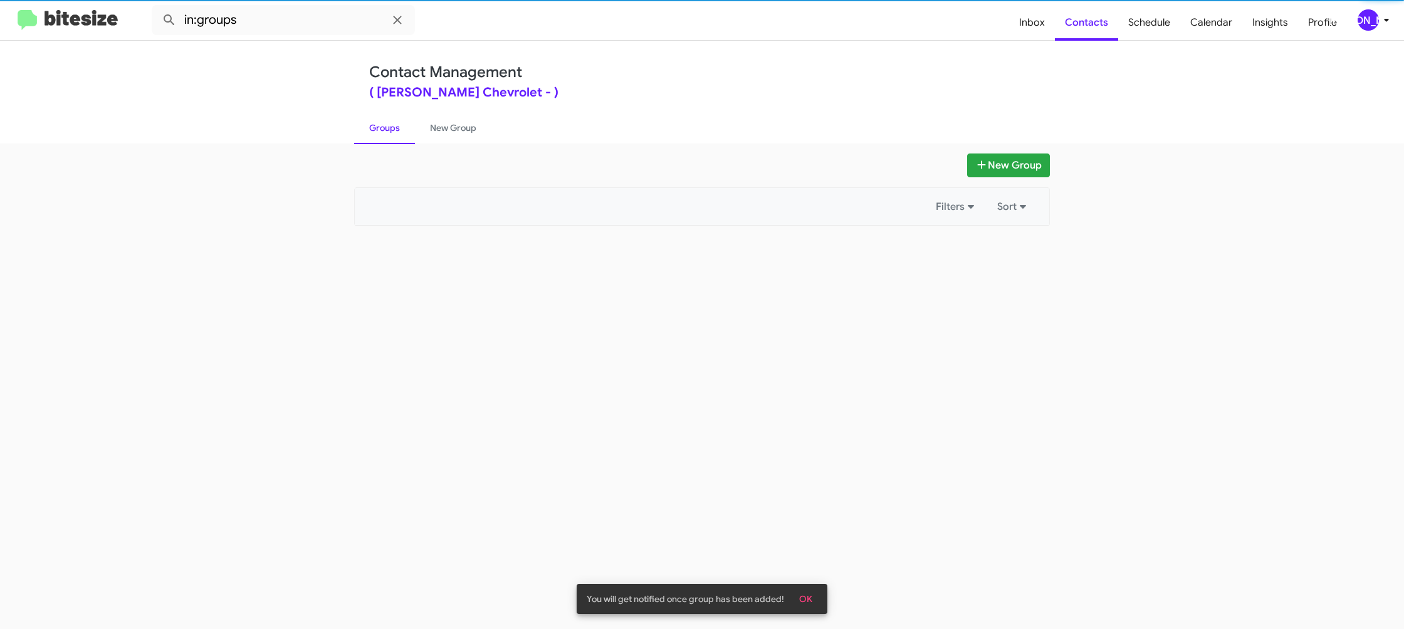
click at [387, 141] on link "Groups" at bounding box center [384, 128] width 61 height 33
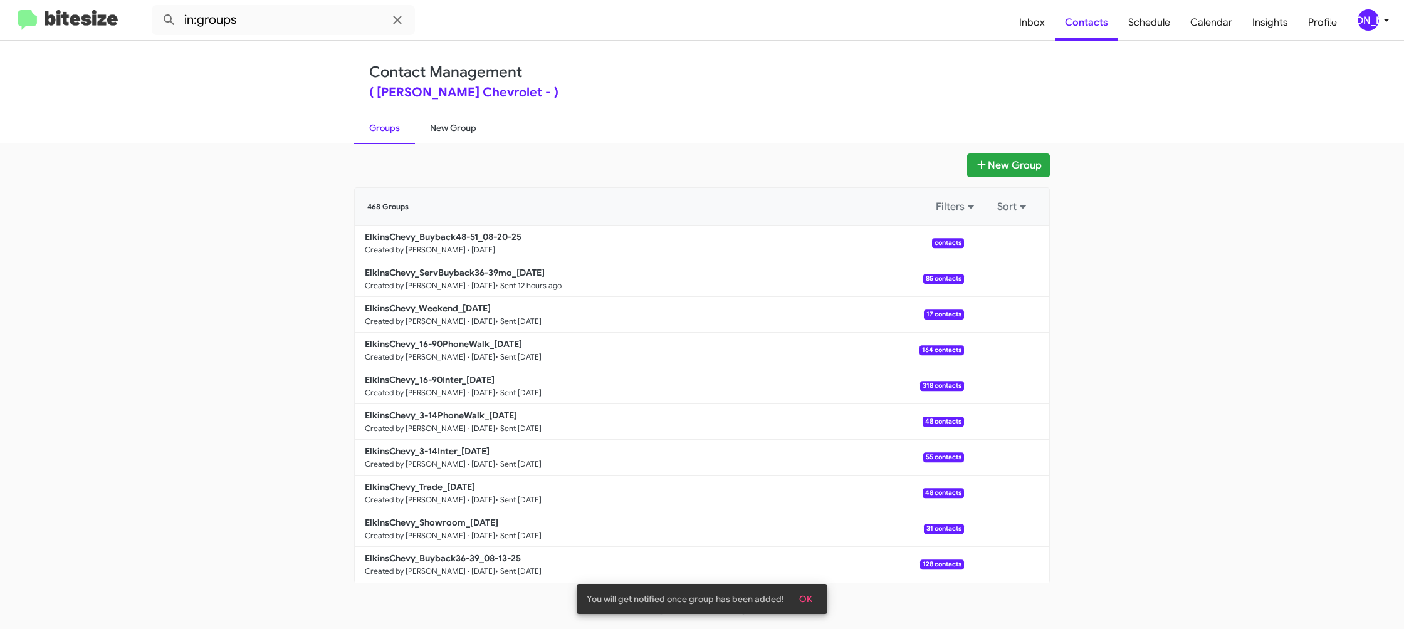
click at [424, 135] on link "New Group" at bounding box center [453, 128] width 76 height 33
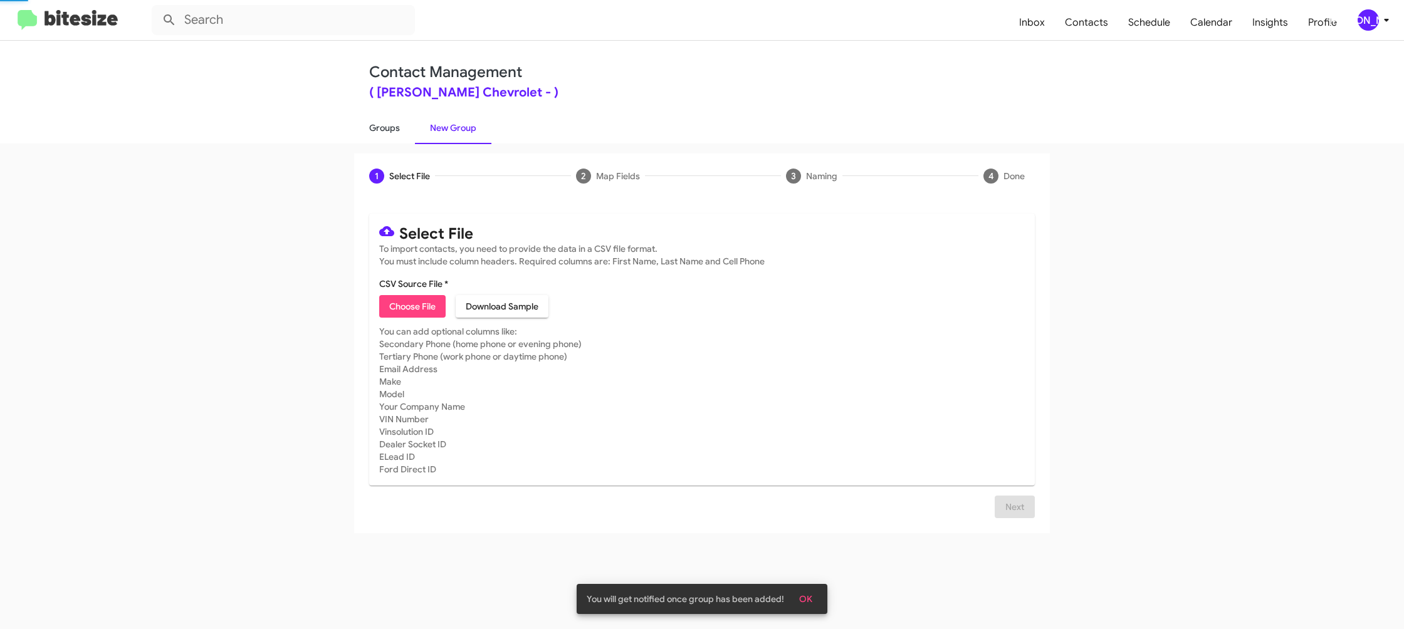
click at [380, 135] on link "Groups" at bounding box center [384, 128] width 61 height 33
type input "in:groups"
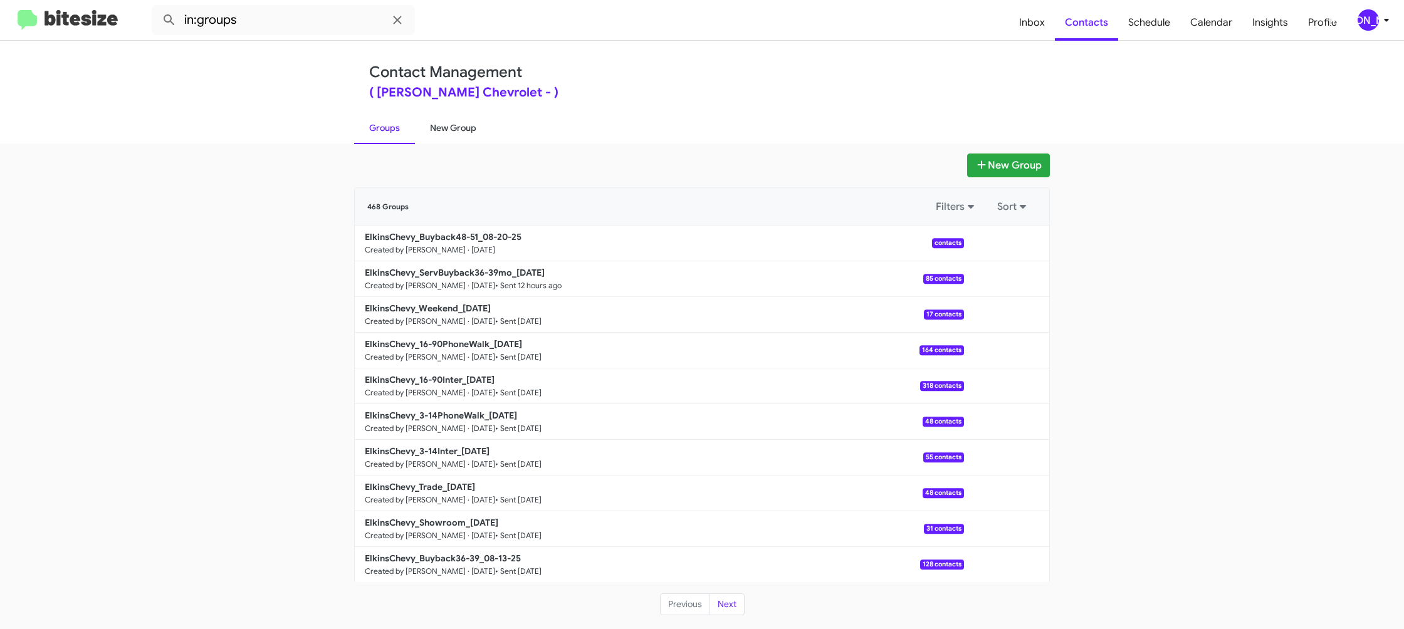
click at [434, 129] on link "New Group" at bounding box center [453, 128] width 76 height 33
drag, startPoint x: 434, startPoint y: 130, endPoint x: 436, endPoint y: 122, distance: 7.8
click at [434, 127] on link "New Group" at bounding box center [453, 128] width 76 height 33
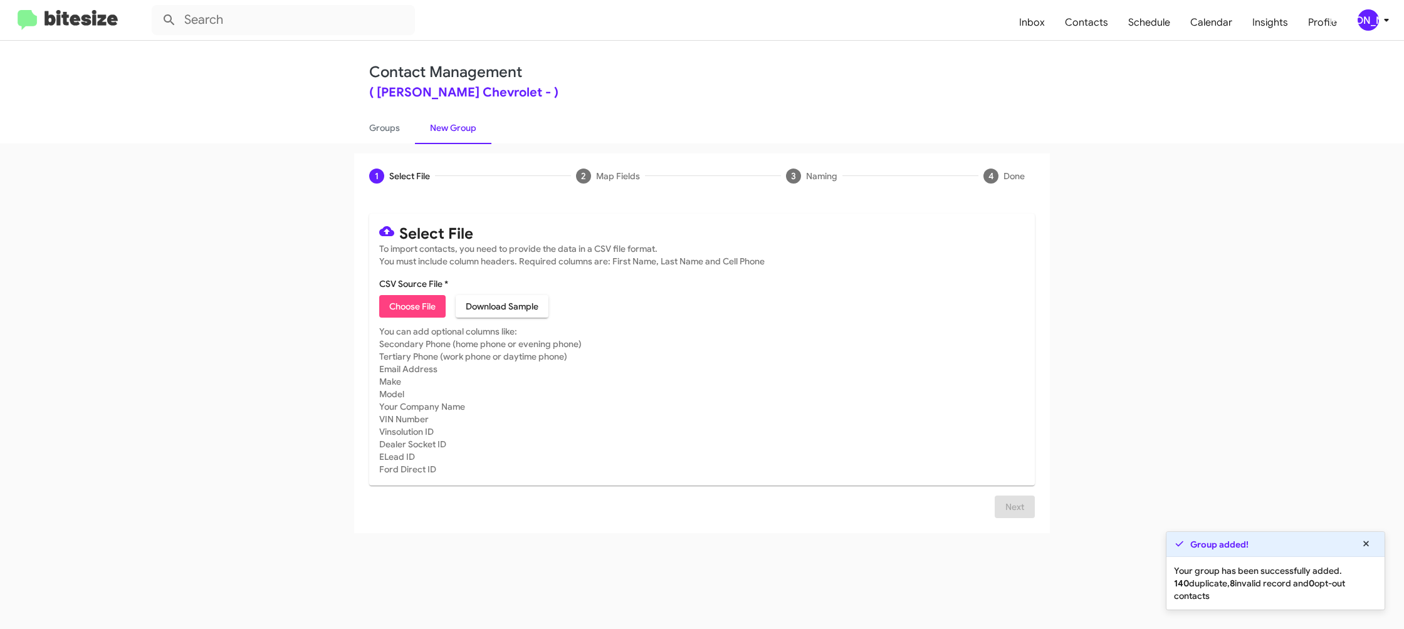
click at [414, 304] on span "Choose File" at bounding box center [412, 306] width 46 height 23
type input "ElkinsChevy_Buyback48-51_08-20-25"
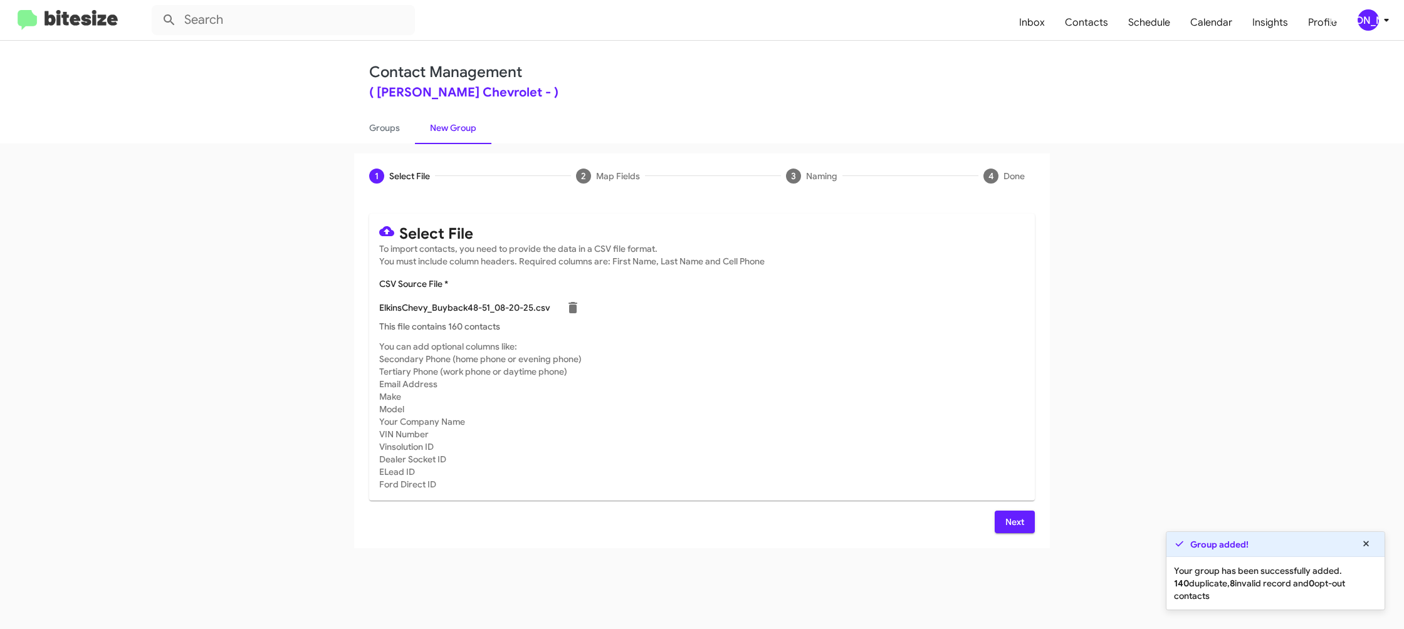
click at [791, 354] on mat-card-subtitle "You can add optional columns like: Secondary Phone (home phone or evening phone…" at bounding box center [702, 415] width 646 height 150
drag, startPoint x: 792, startPoint y: 354, endPoint x: 799, endPoint y: 367, distance: 15.7
click at [796, 355] on mat-card-subtitle "You can add optional columns like: Secondary Phone (home phone or evening phone…" at bounding box center [702, 415] width 646 height 150
click at [996, 518] on button "Next" at bounding box center [1015, 522] width 40 height 23
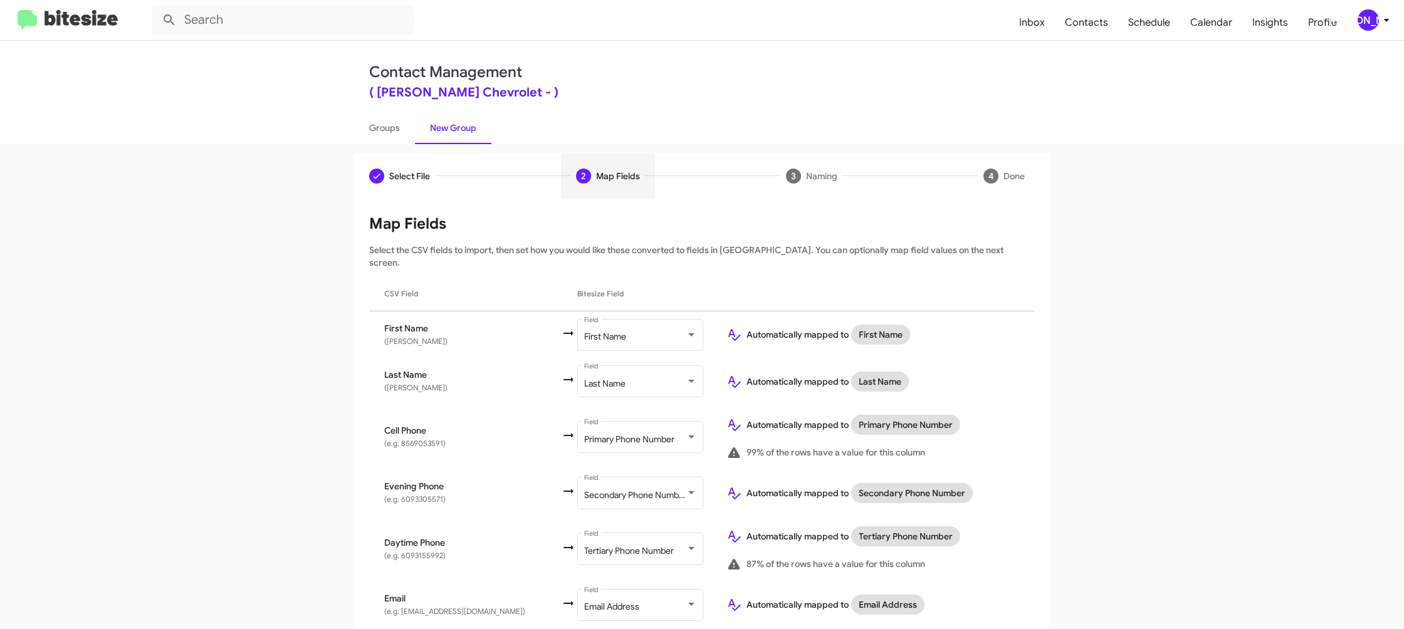
scroll to position [363, 0]
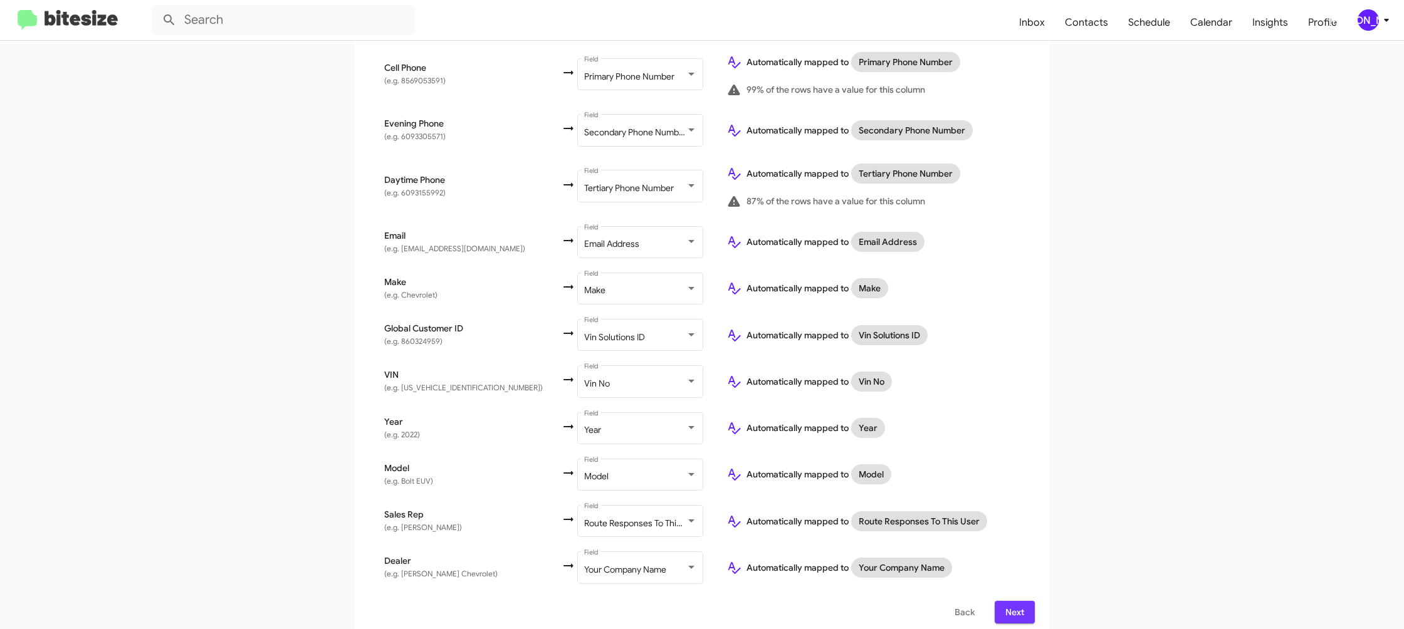
click at [1002, 604] on button "Next" at bounding box center [1015, 612] width 40 height 23
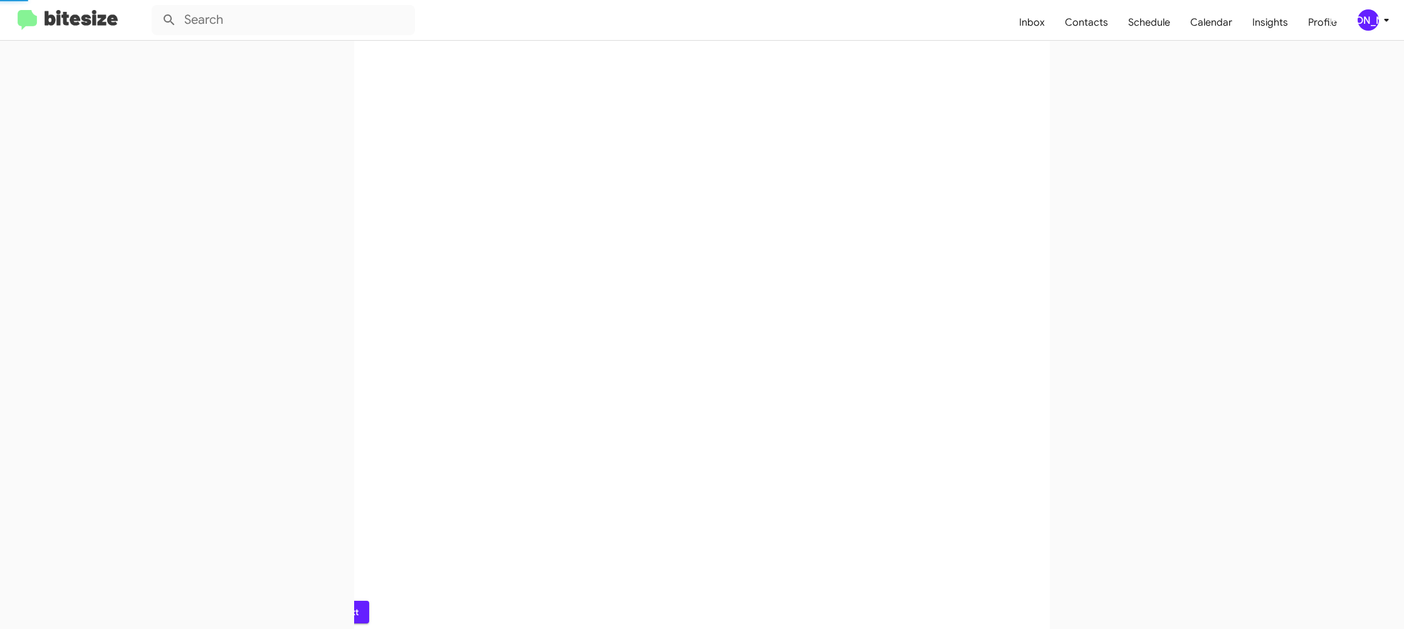
scroll to position [0, 0]
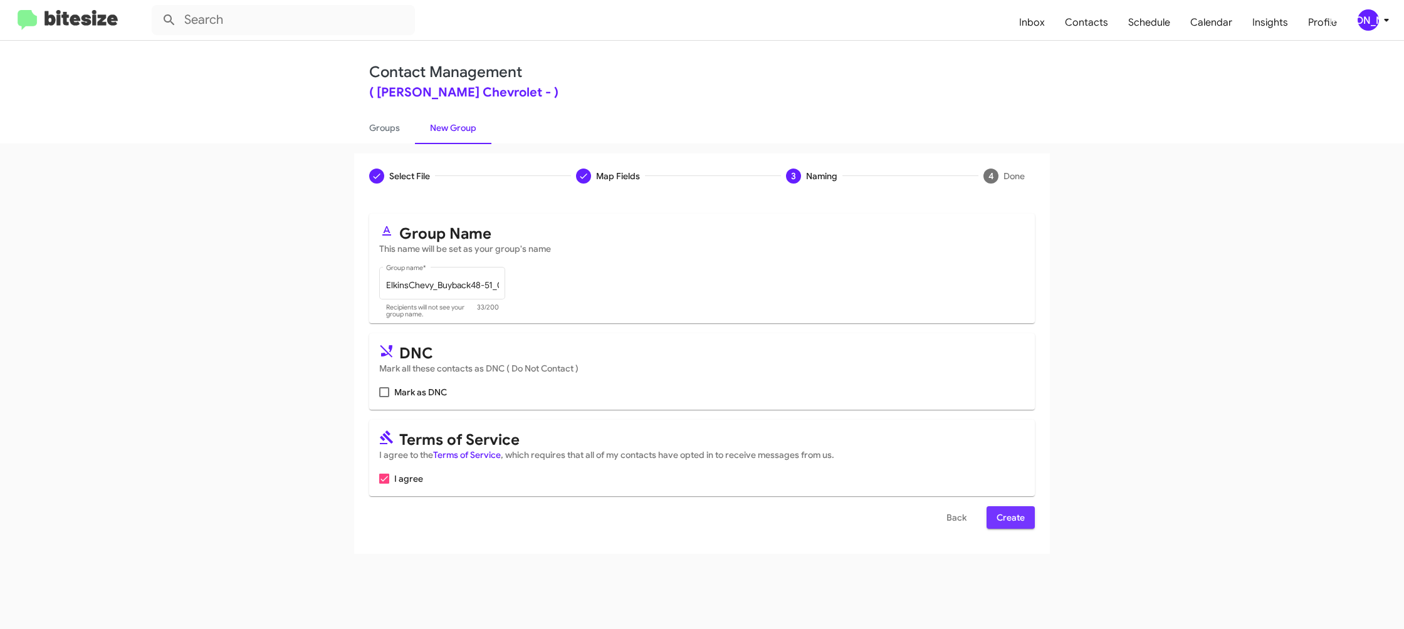
drag, startPoint x: 1022, startPoint y: 513, endPoint x: 902, endPoint y: 424, distance: 150.1
click at [1022, 513] on span "Create" at bounding box center [1011, 518] width 28 height 23
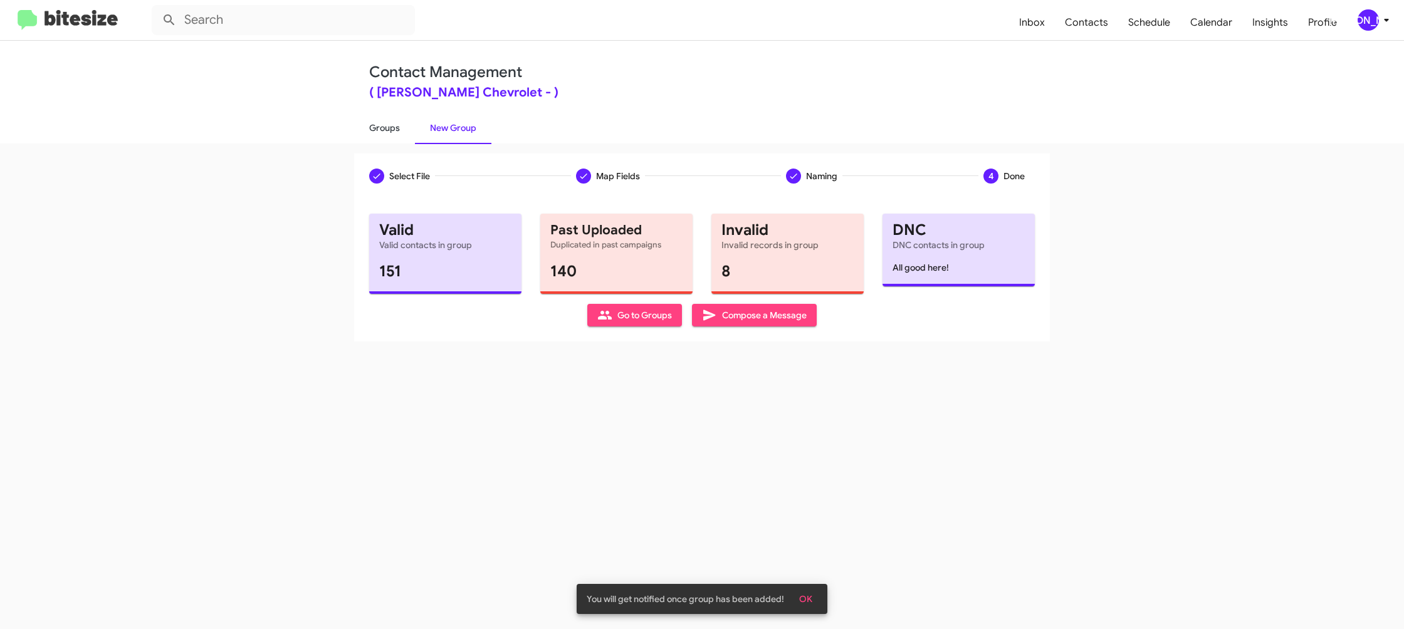
click at [389, 132] on link "Groups" at bounding box center [384, 128] width 61 height 33
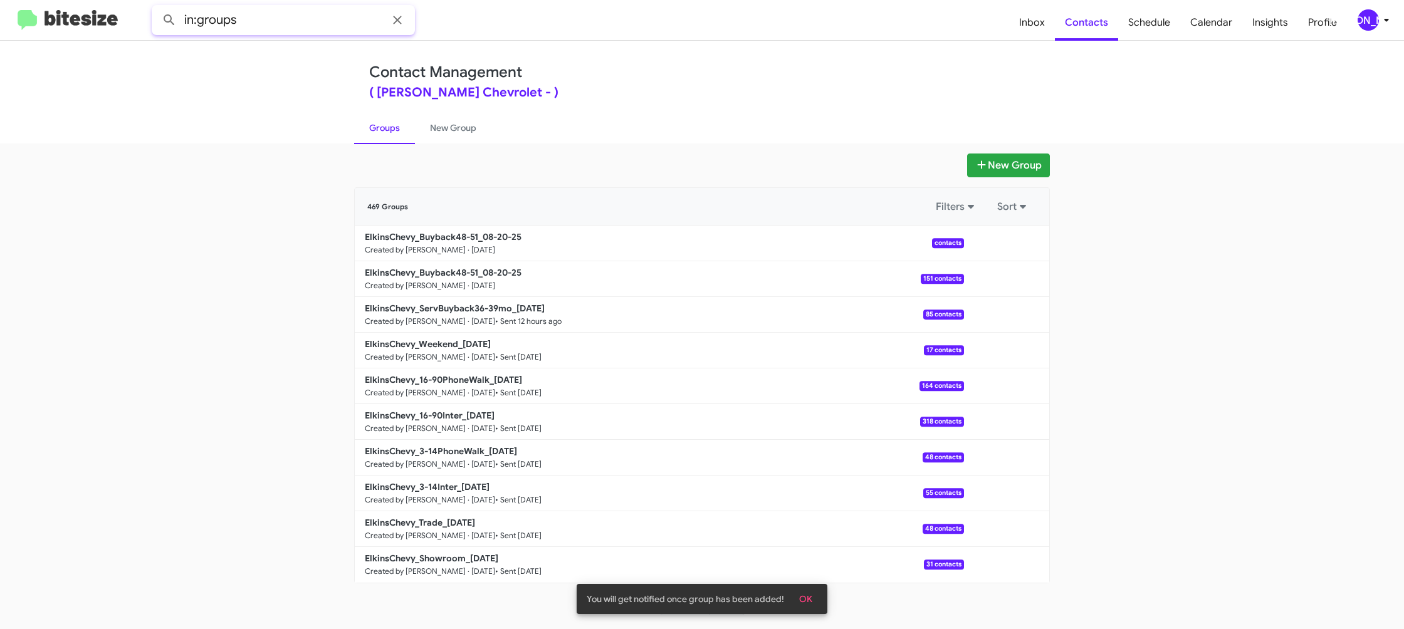
click at [292, 28] on input "in:groups" at bounding box center [283, 20] width 263 height 30
type input "in:groups 48-"
click at [157, 8] on button at bounding box center [169, 20] width 25 height 25
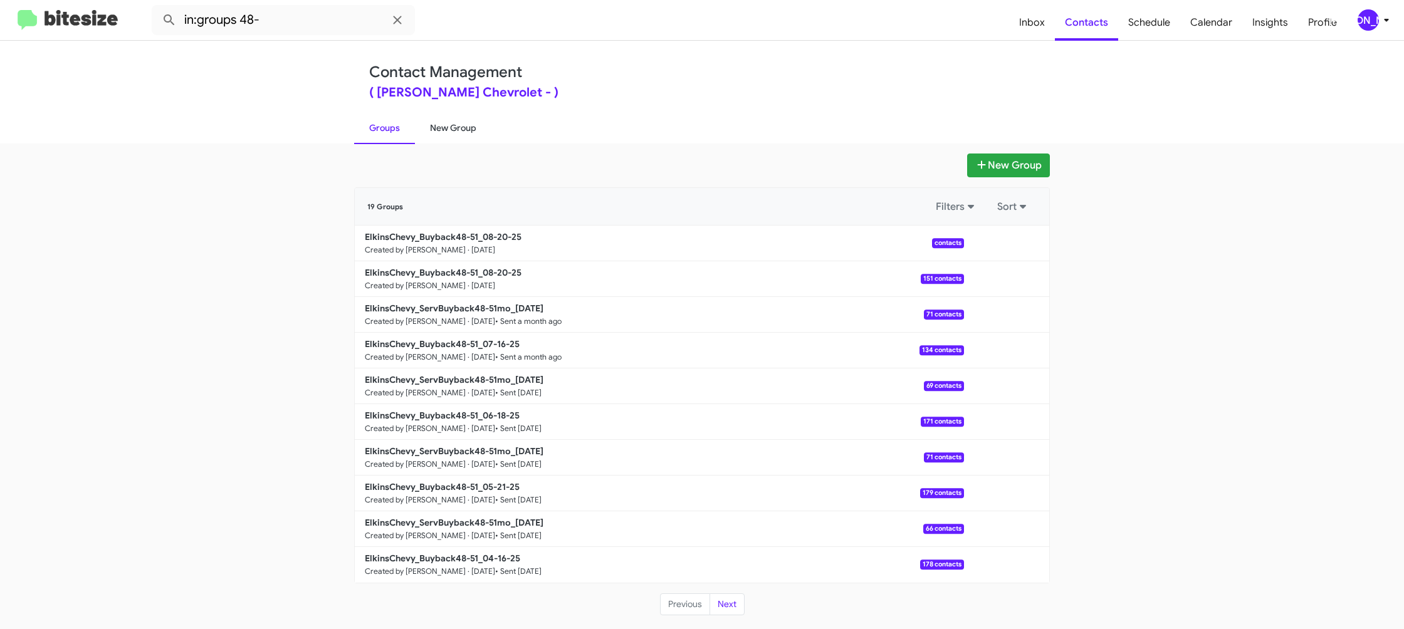
click at [440, 118] on link "New Group" at bounding box center [453, 128] width 76 height 33
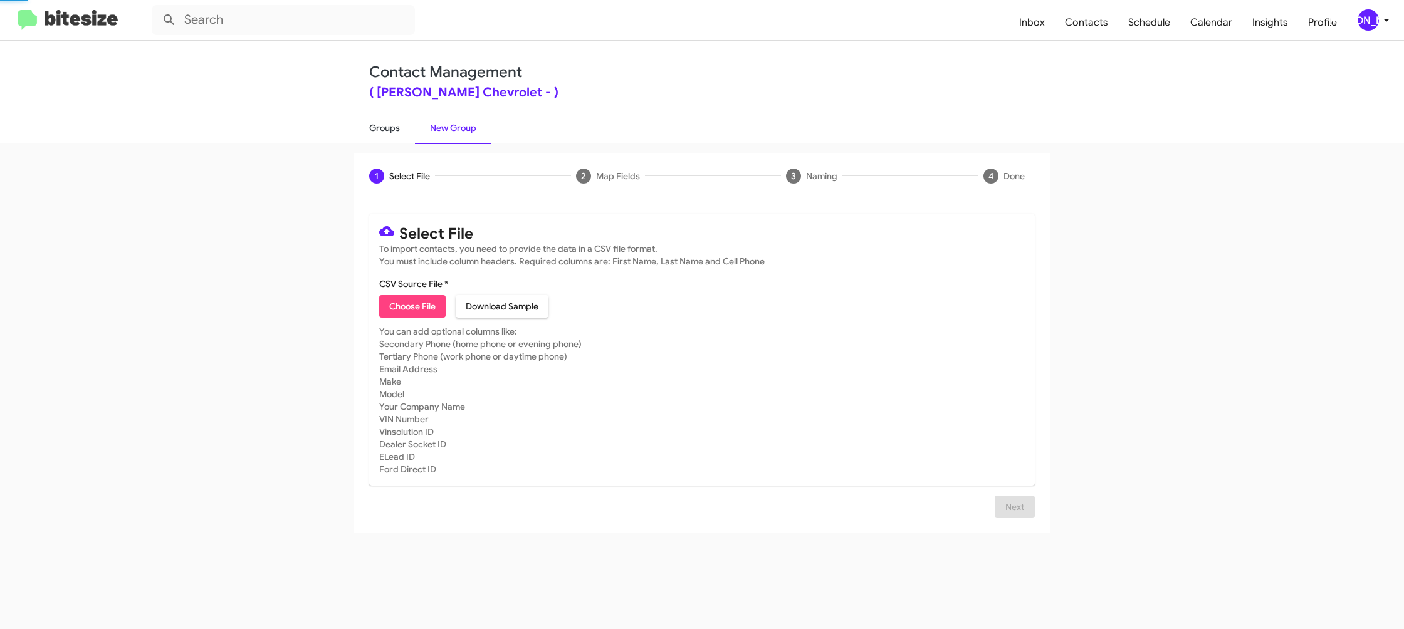
click at [400, 121] on link "Groups" at bounding box center [384, 128] width 61 height 33
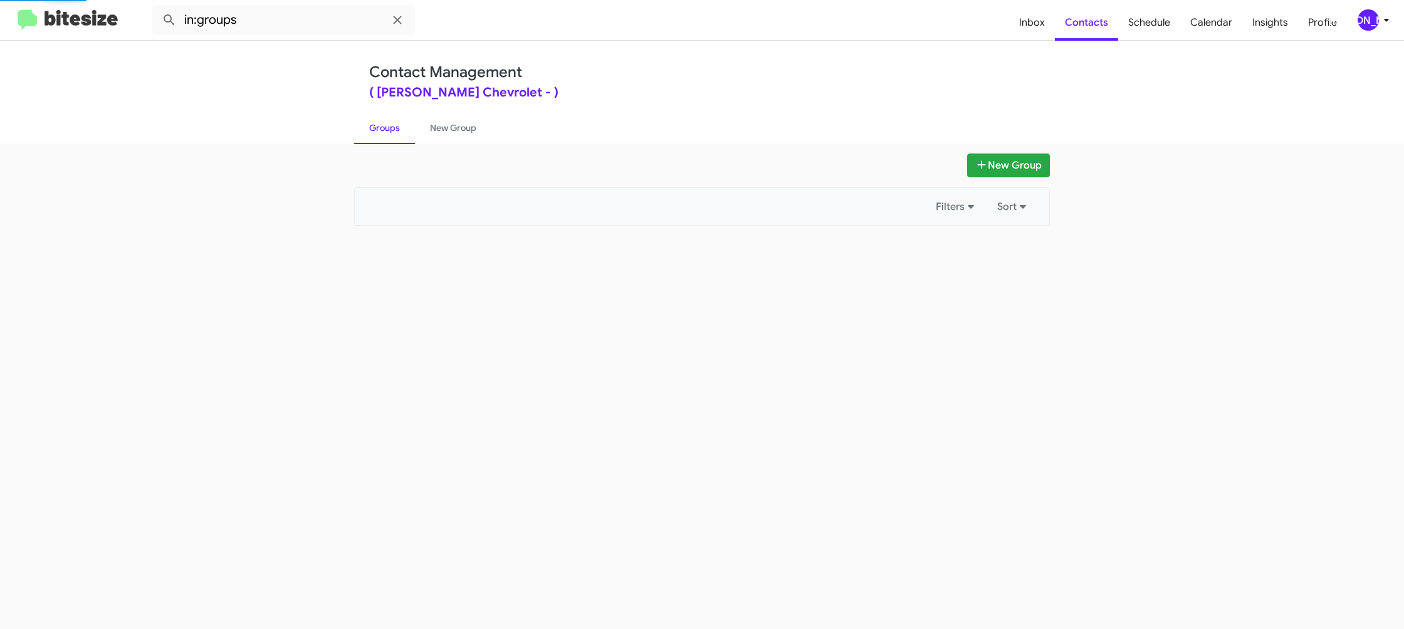
drag, startPoint x: 400, startPoint y: 121, endPoint x: 775, endPoint y: 218, distance: 387.7
click at [400, 121] on link "Groups" at bounding box center [384, 128] width 61 height 33
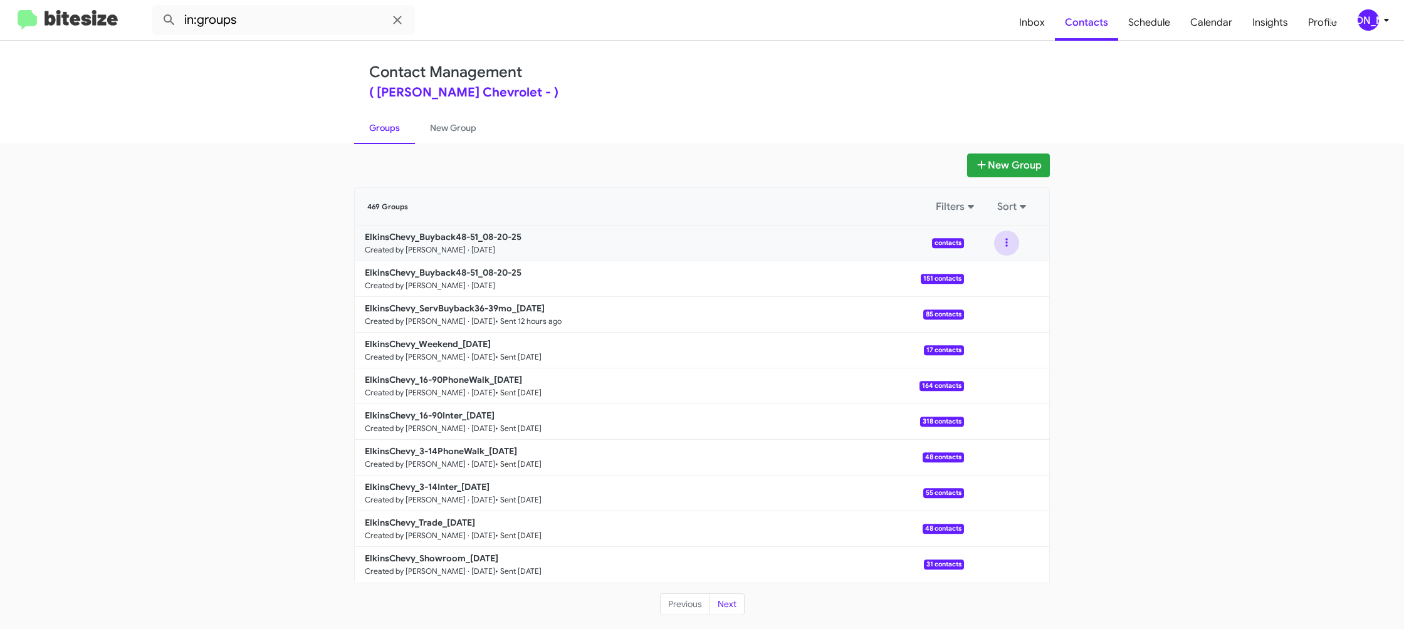
click at [1006, 242] on button at bounding box center [1006, 243] width 25 height 25
click at [989, 303] on button "Archive" at bounding box center [969, 307] width 100 height 30
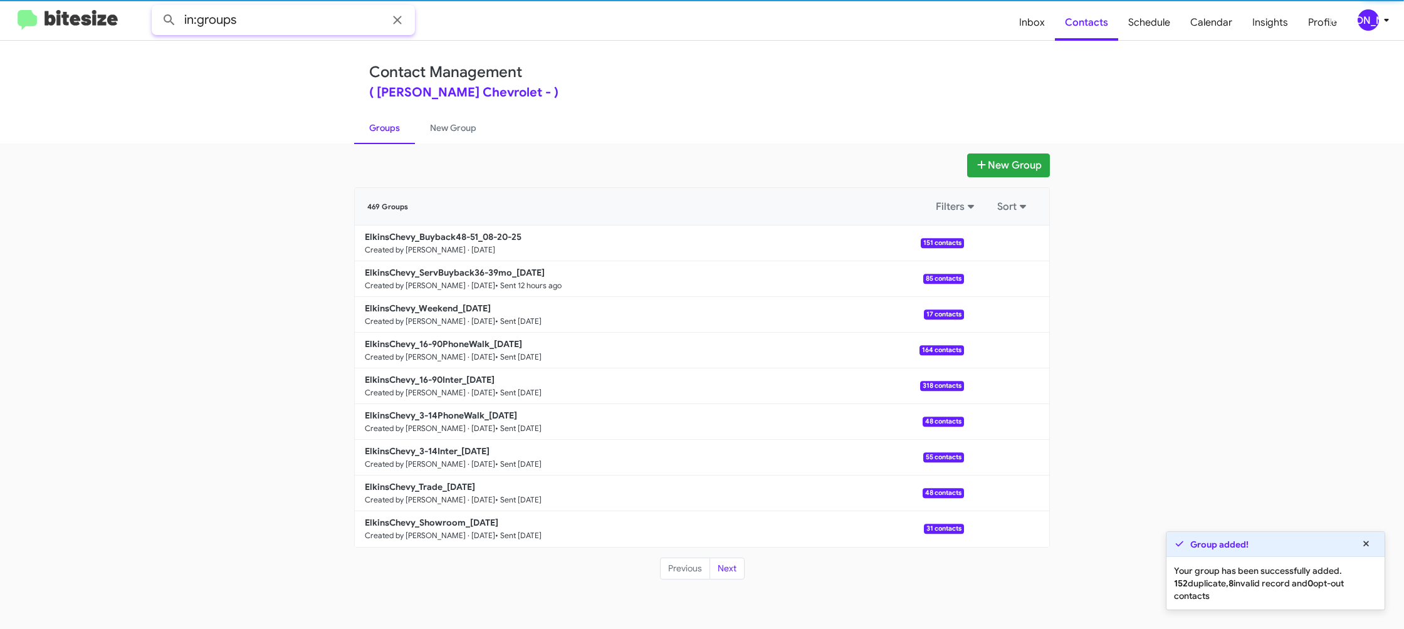
click at [316, 26] on input "in:groups" at bounding box center [283, 20] width 263 height 30
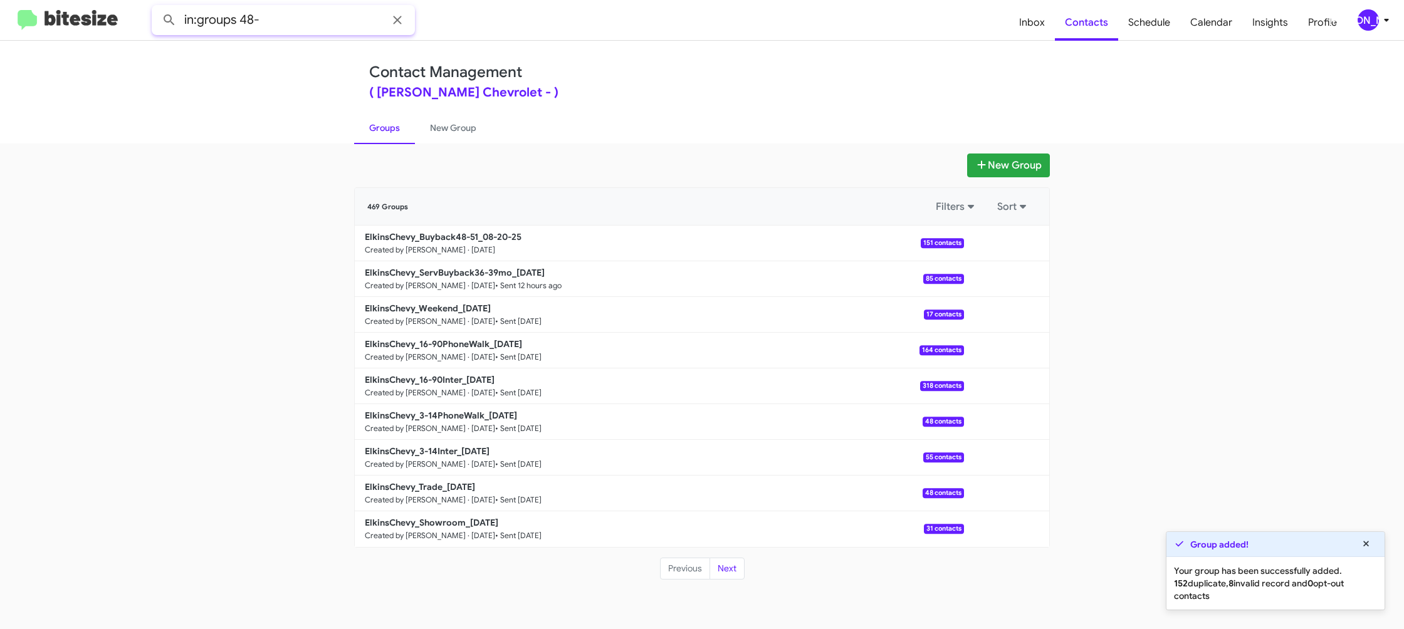
type input "in:groups 48-"
click at [157, 8] on button at bounding box center [169, 20] width 25 height 25
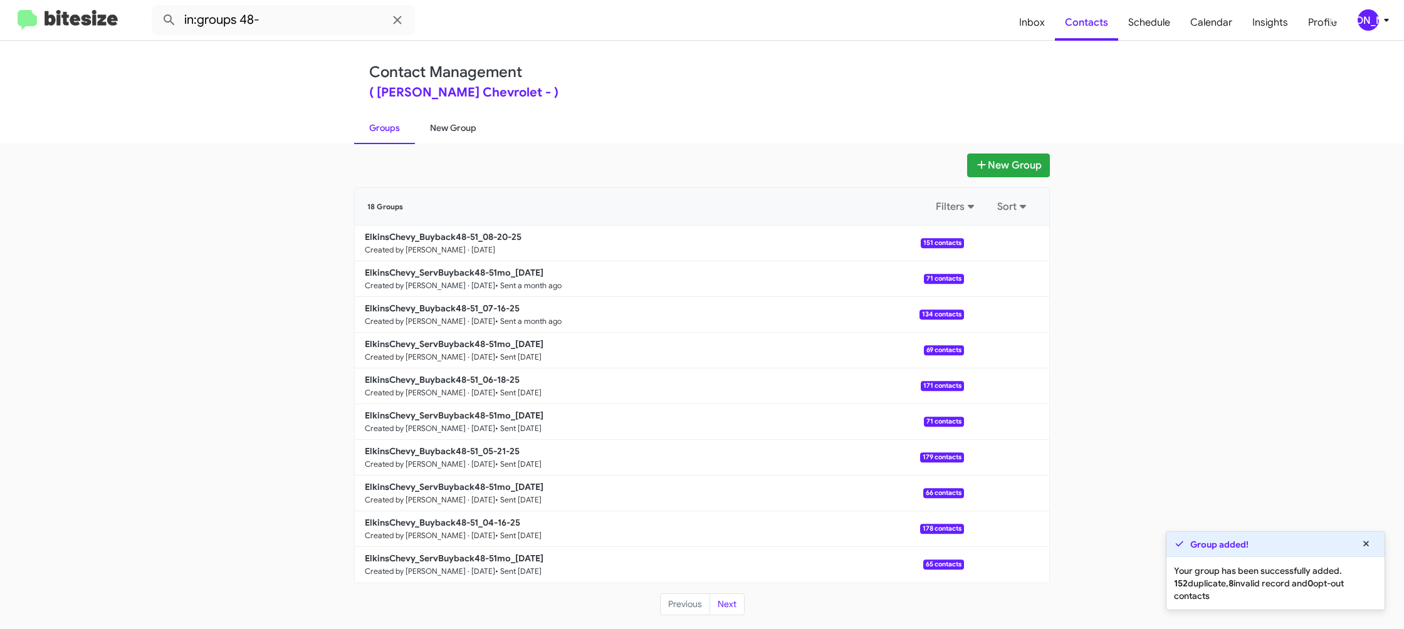
click at [429, 129] on link "New Group" at bounding box center [453, 128] width 76 height 33
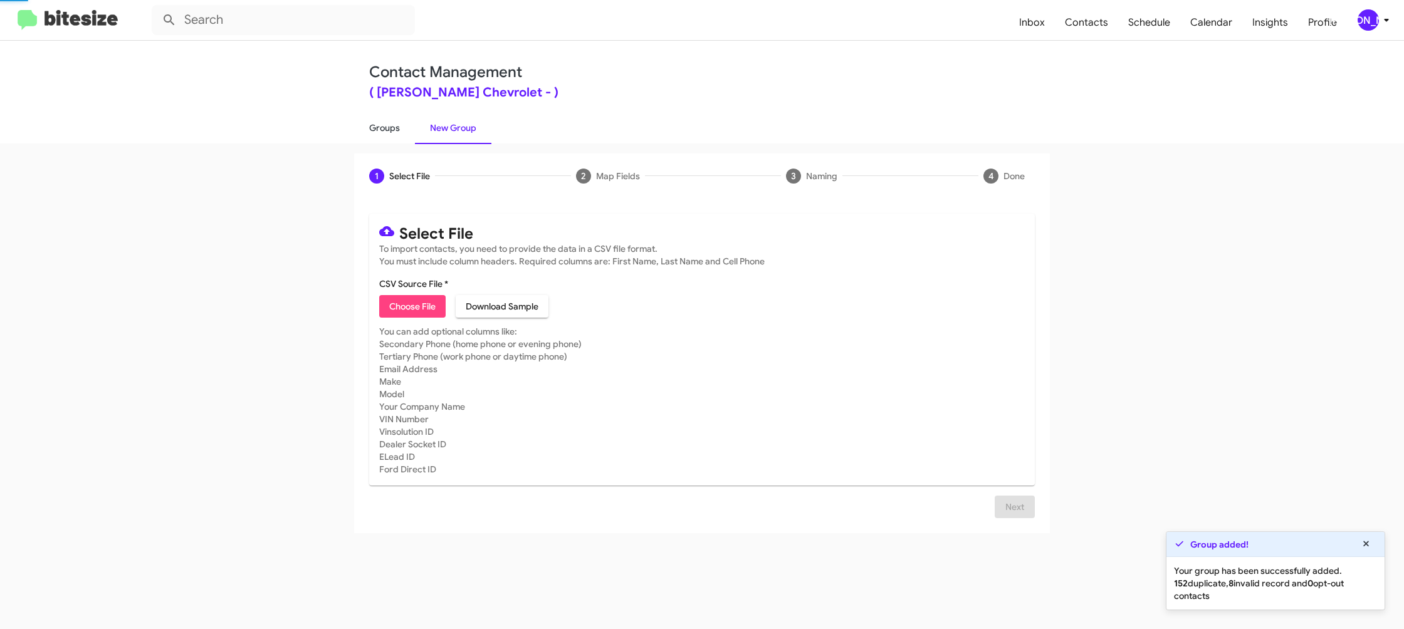
click at [369, 129] on link "Groups" at bounding box center [384, 128] width 61 height 33
type input "in:groups"
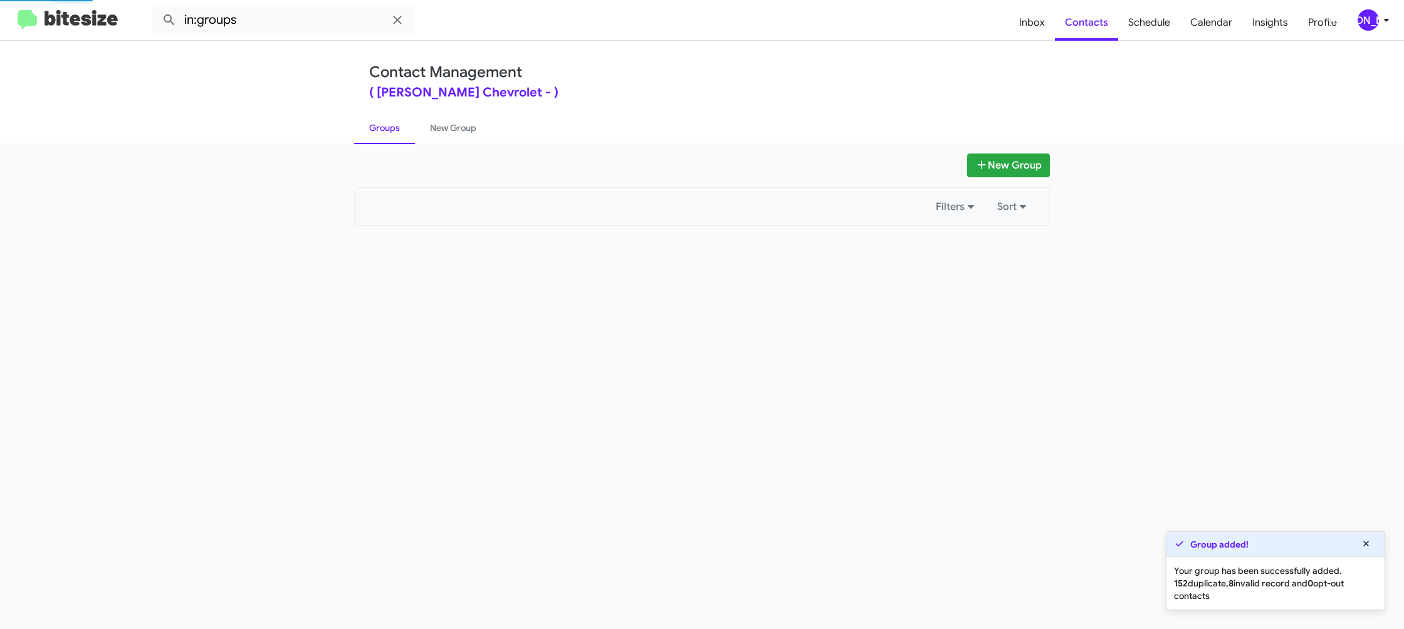
click at [369, 129] on link "Groups" at bounding box center [384, 128] width 61 height 33
drag, startPoint x: 369, startPoint y: 129, endPoint x: 412, endPoint y: 131, distance: 42.7
click at [376, 129] on link "Groups" at bounding box center [384, 128] width 61 height 33
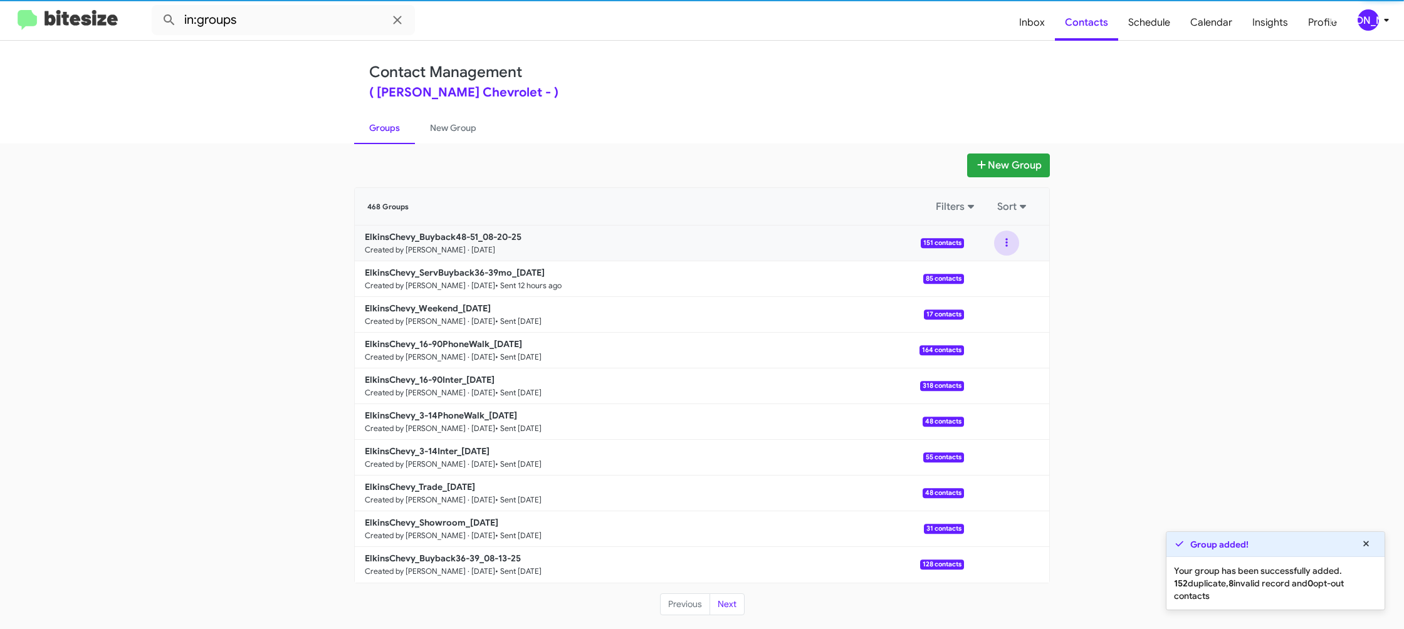
drag, startPoint x: 1007, startPoint y: 244, endPoint x: 999, endPoint y: 255, distance: 13.4
click at [1006, 244] on button at bounding box center [1006, 243] width 25 height 25
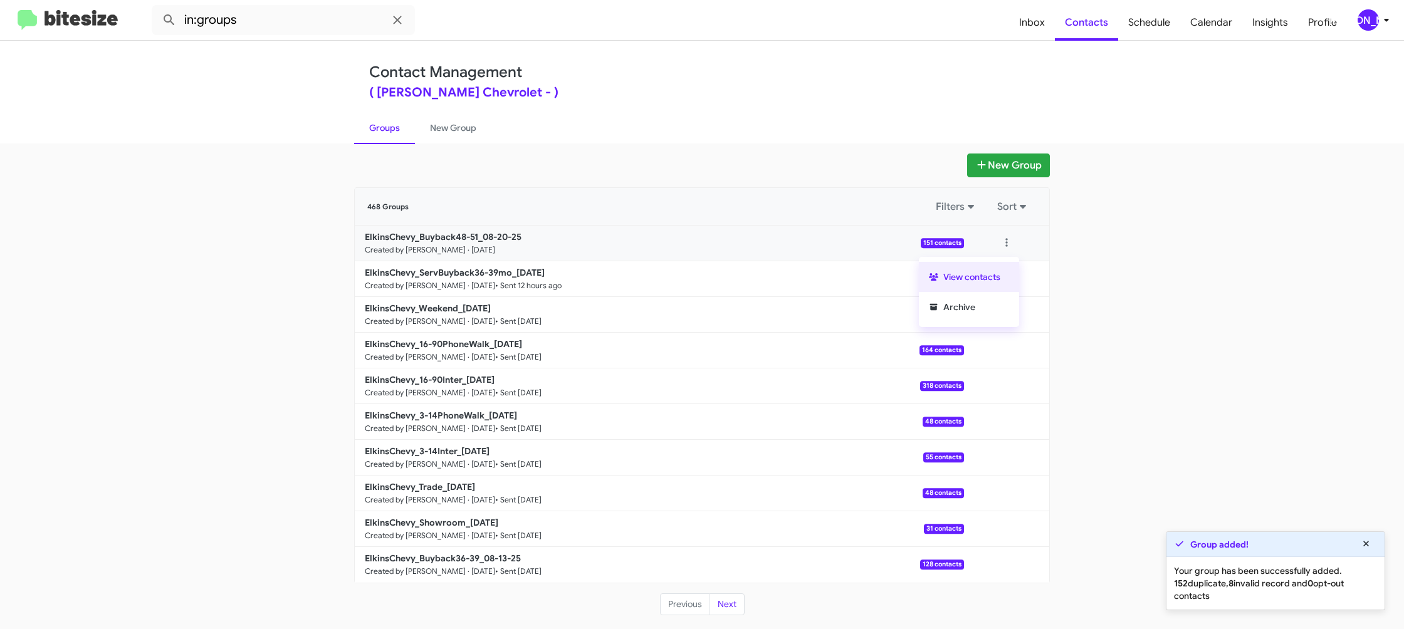
click at [979, 275] on button "View contacts" at bounding box center [969, 277] width 100 height 30
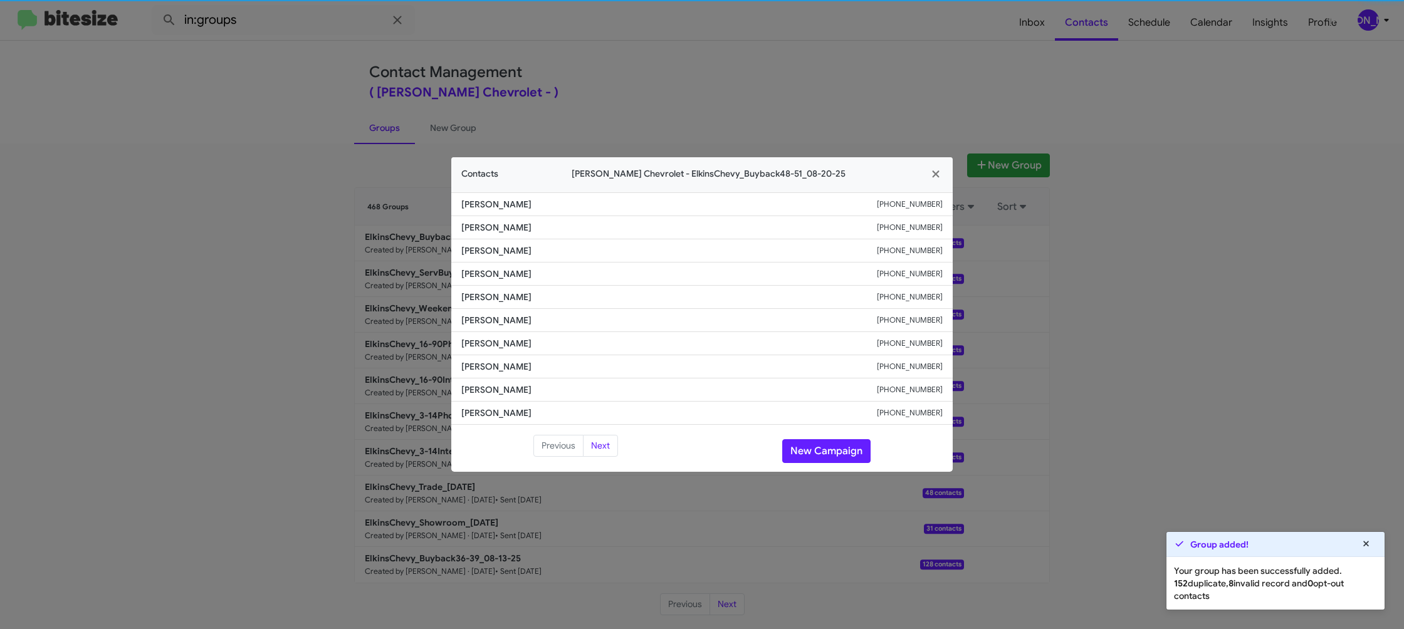
click at [489, 306] on li "Jeffrey Brown +16097601640" at bounding box center [702, 297] width 502 height 23
copy span "Jeffrey Brown"
click at [488, 321] on span "Juan Gonzalez" at bounding box center [669, 320] width 416 height 13
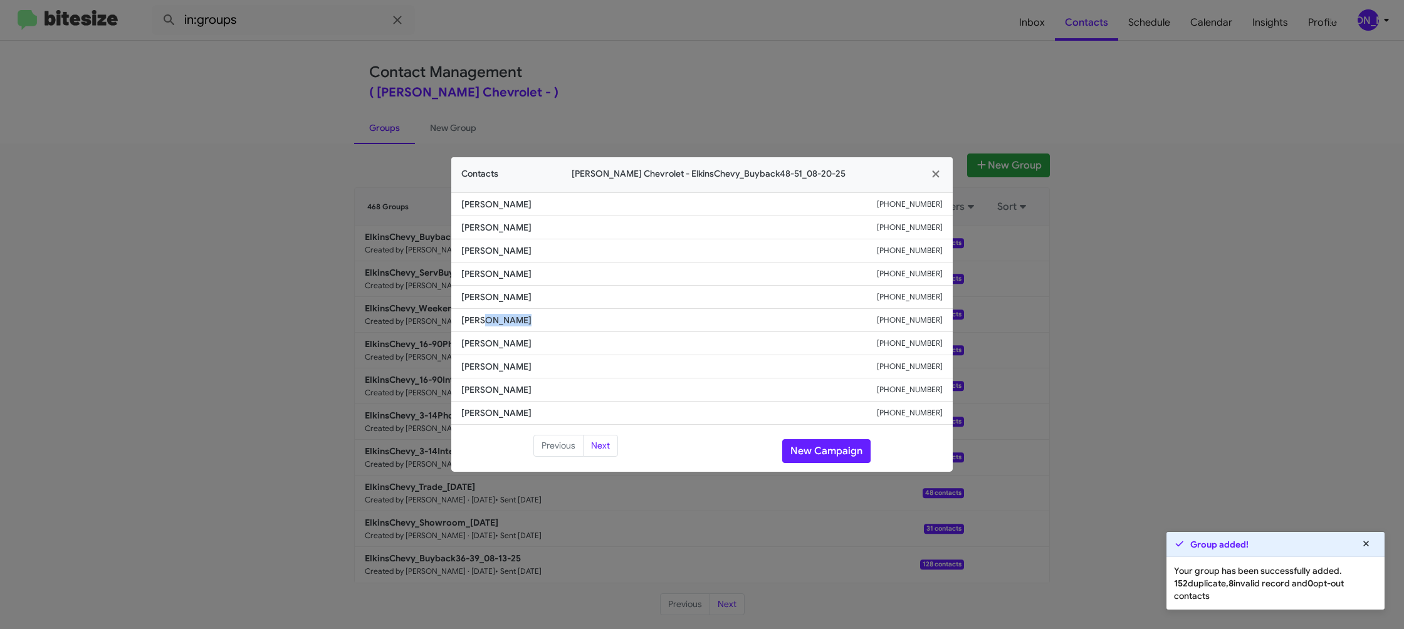
click at [488, 321] on span "Juan Gonzalez" at bounding box center [669, 320] width 416 height 13
click at [488, 340] on span "Barbara Christy" at bounding box center [669, 343] width 416 height 13
click at [487, 340] on span "Barbara Christy" at bounding box center [669, 343] width 416 height 13
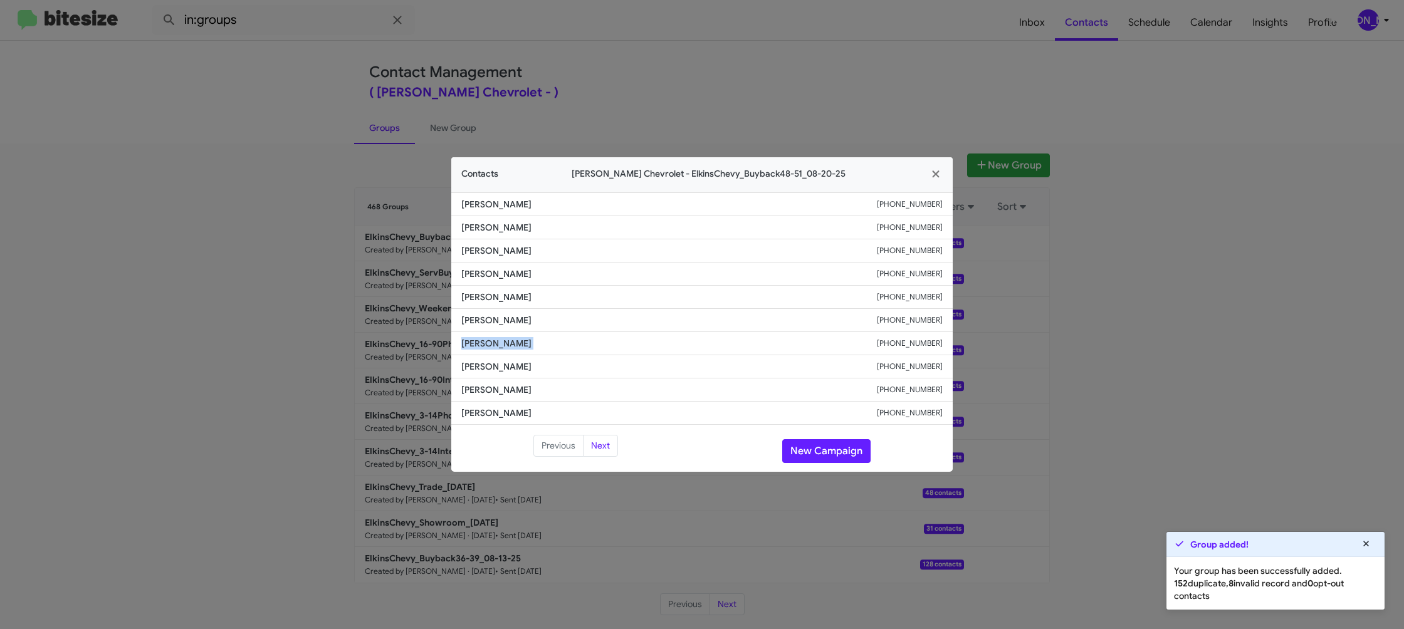
copy span "Barbara Christy"
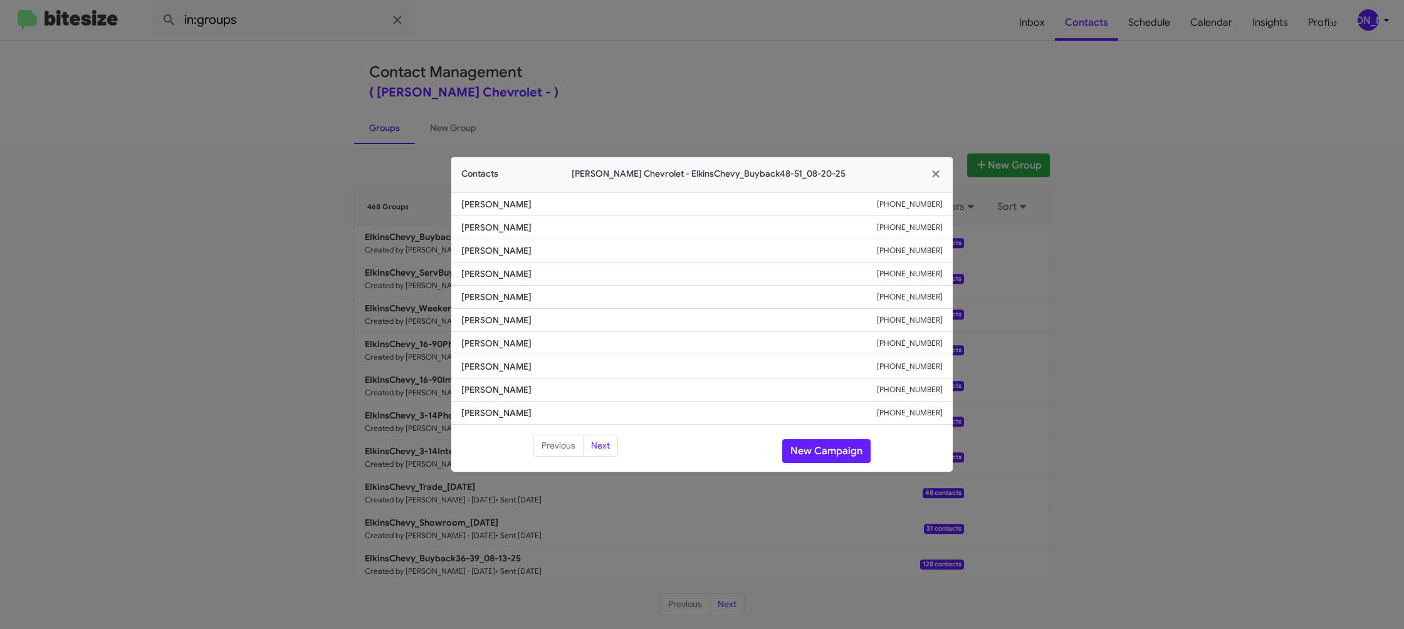
click at [912, 342] on small "+18562837746" at bounding box center [910, 343] width 66 height 13
drag, startPoint x: 912, startPoint y: 342, endPoint x: 688, endPoint y: 57, distance: 362.1
click at [910, 340] on small "+18562837746" at bounding box center [910, 343] width 66 height 13
copy small "+18562837746"
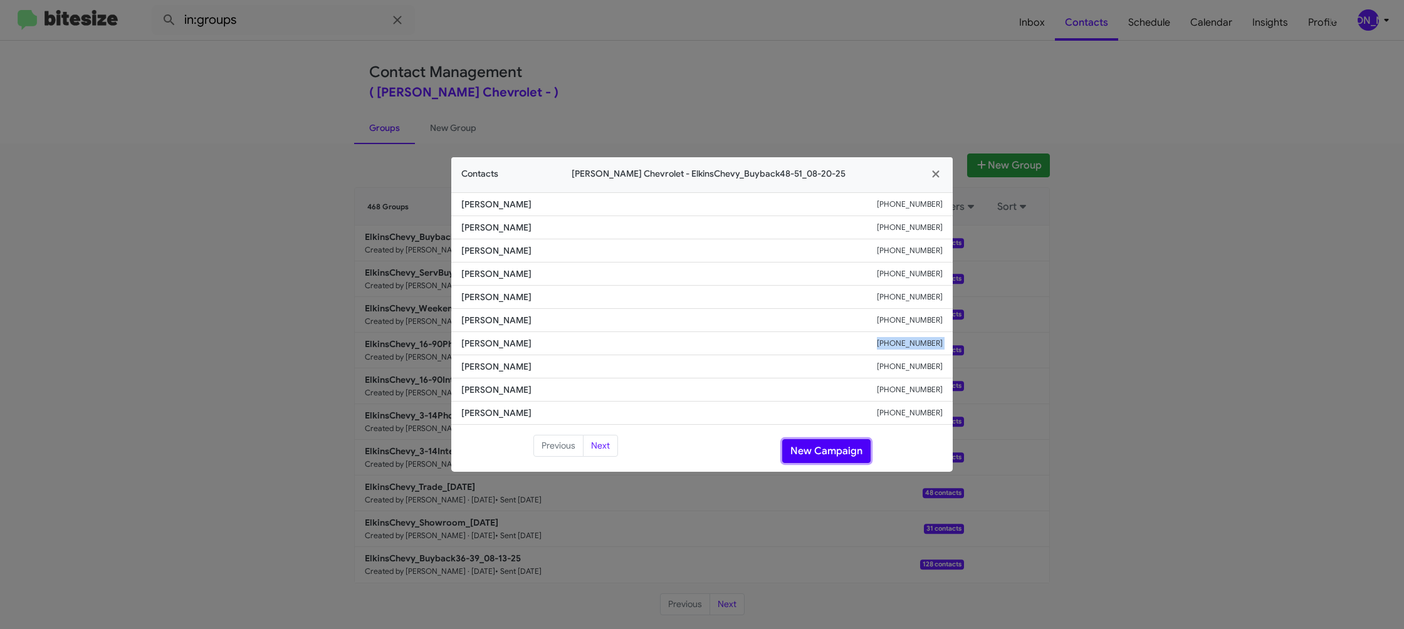
click at [843, 447] on button "New Campaign" at bounding box center [826, 451] width 88 height 24
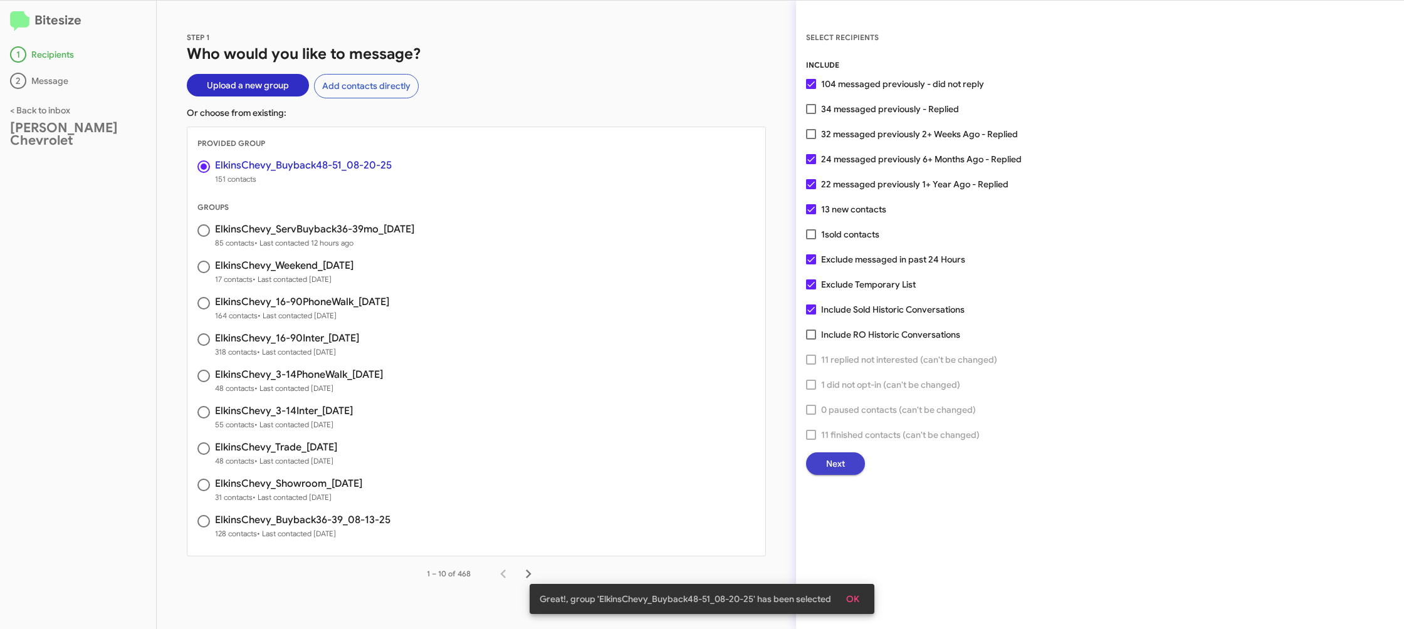
click at [823, 466] on button "Next" at bounding box center [835, 464] width 59 height 23
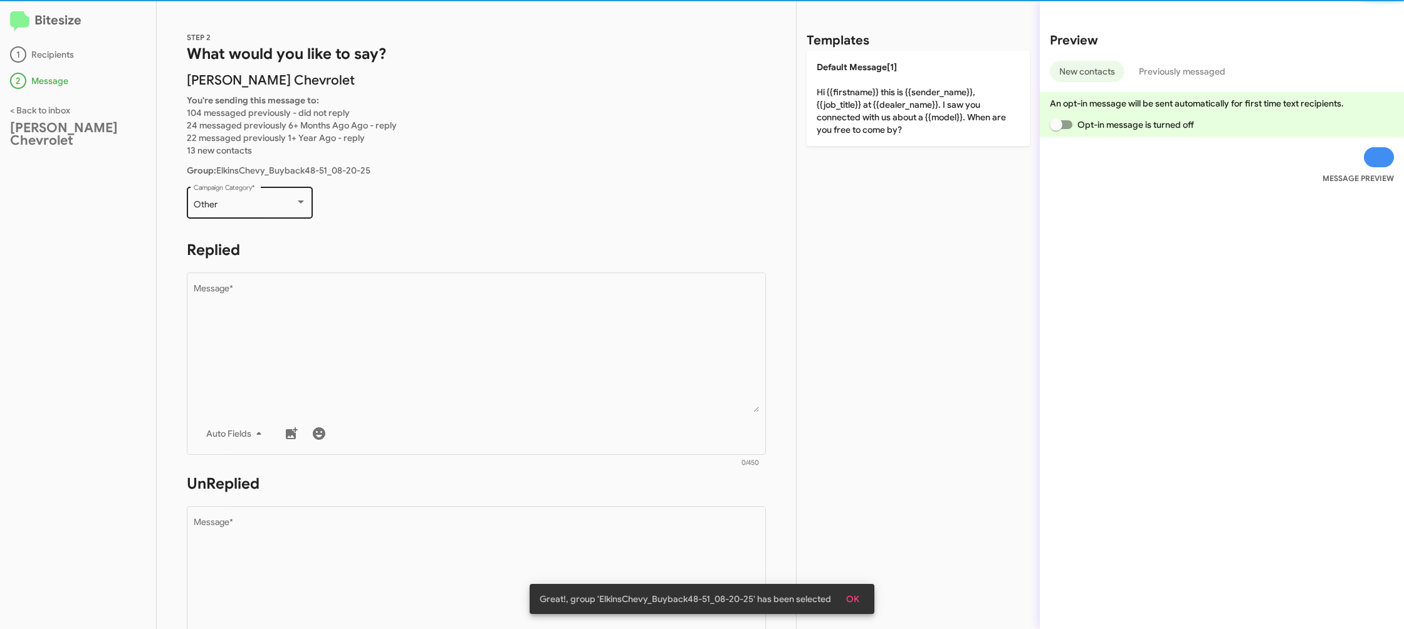
click at [276, 201] on div "Other" at bounding box center [245, 205] width 102 height 10
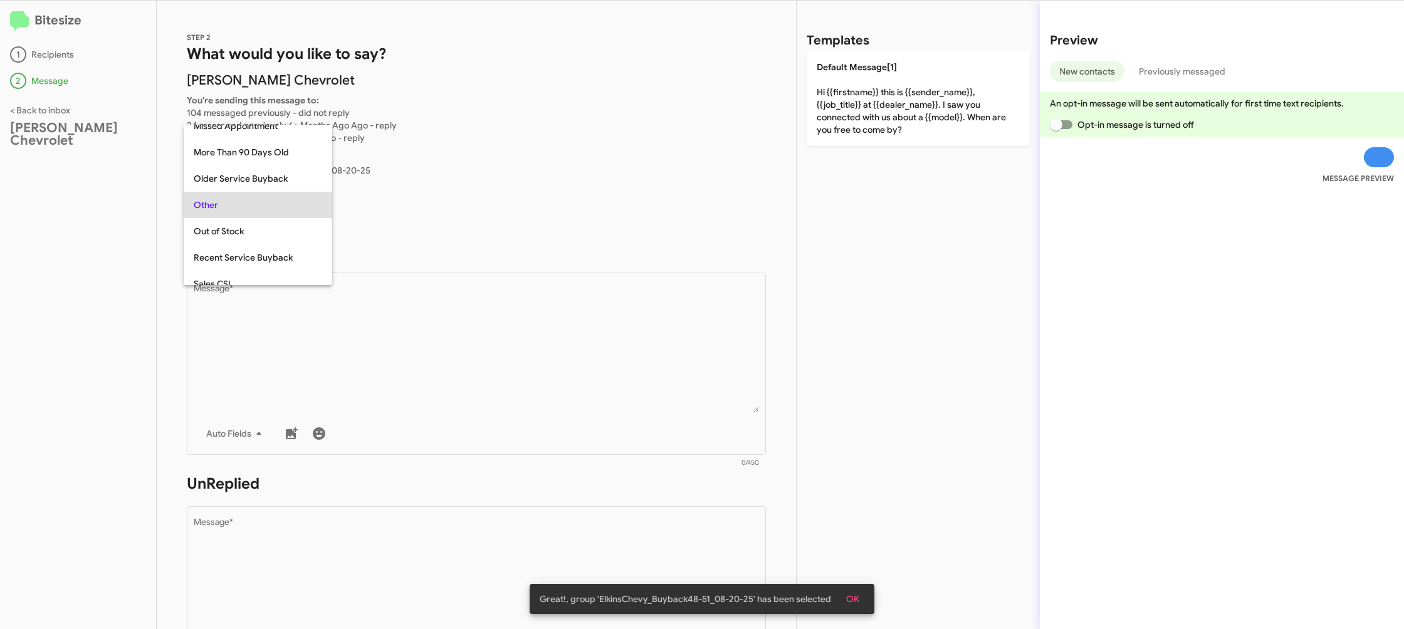
scroll to position [105, 0]
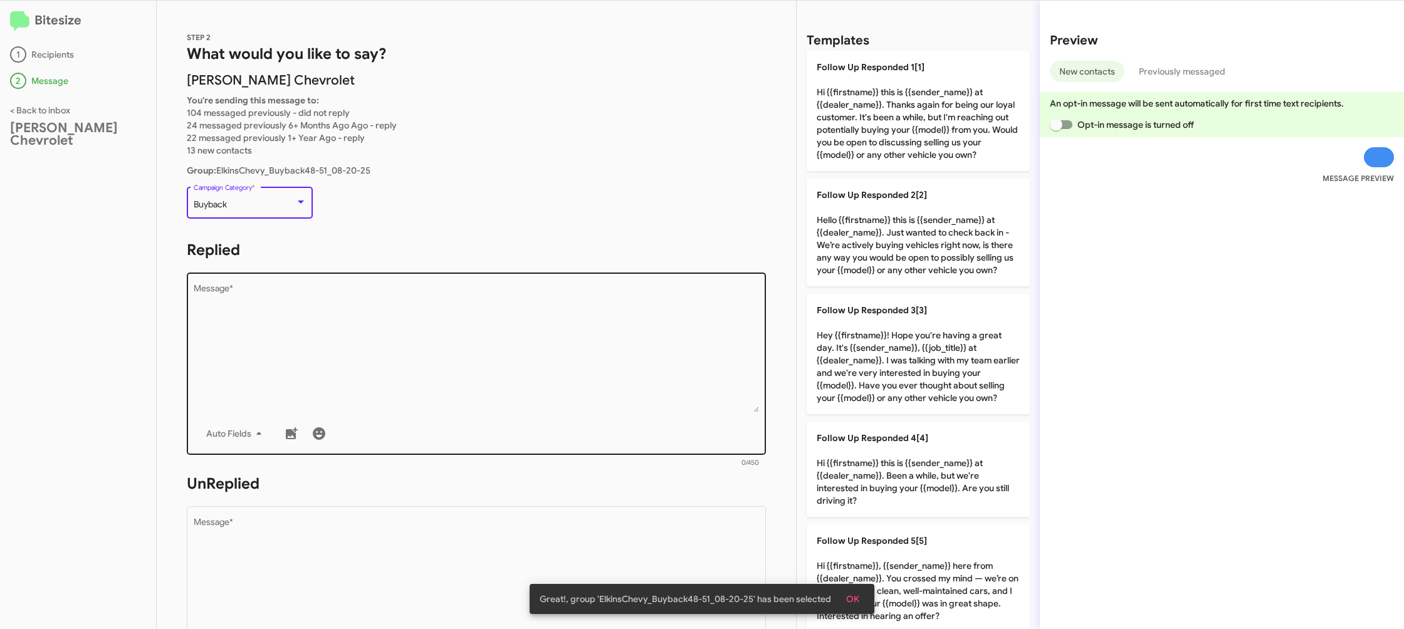
click at [379, 318] on textarea "Message *" at bounding box center [477, 349] width 566 height 128
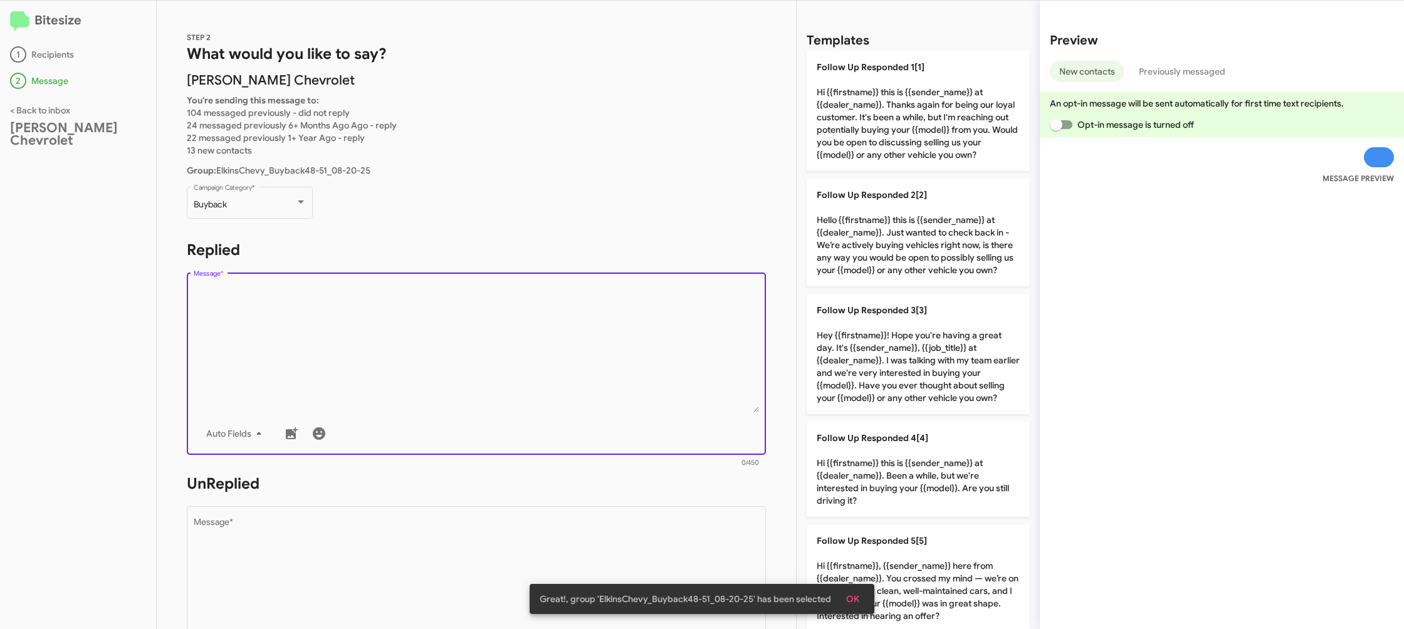
drag, startPoint x: 381, startPoint y: 317, endPoint x: 394, endPoint y: 318, distance: 12.6
click at [384, 317] on textarea "Message *" at bounding box center [477, 349] width 566 height 128
drag, startPoint x: 896, startPoint y: 231, endPoint x: 555, endPoint y: 406, distance: 383.3
click at [894, 233] on p "Follow Up Responded 2[2] Hello {{firstname}} this is {{sender_name}} at {{deale…" at bounding box center [918, 233] width 223 height 108
type textarea "Hello {{firstname}} this is {{sender_name}} at {{dealer_name}}. Just wanted to …"
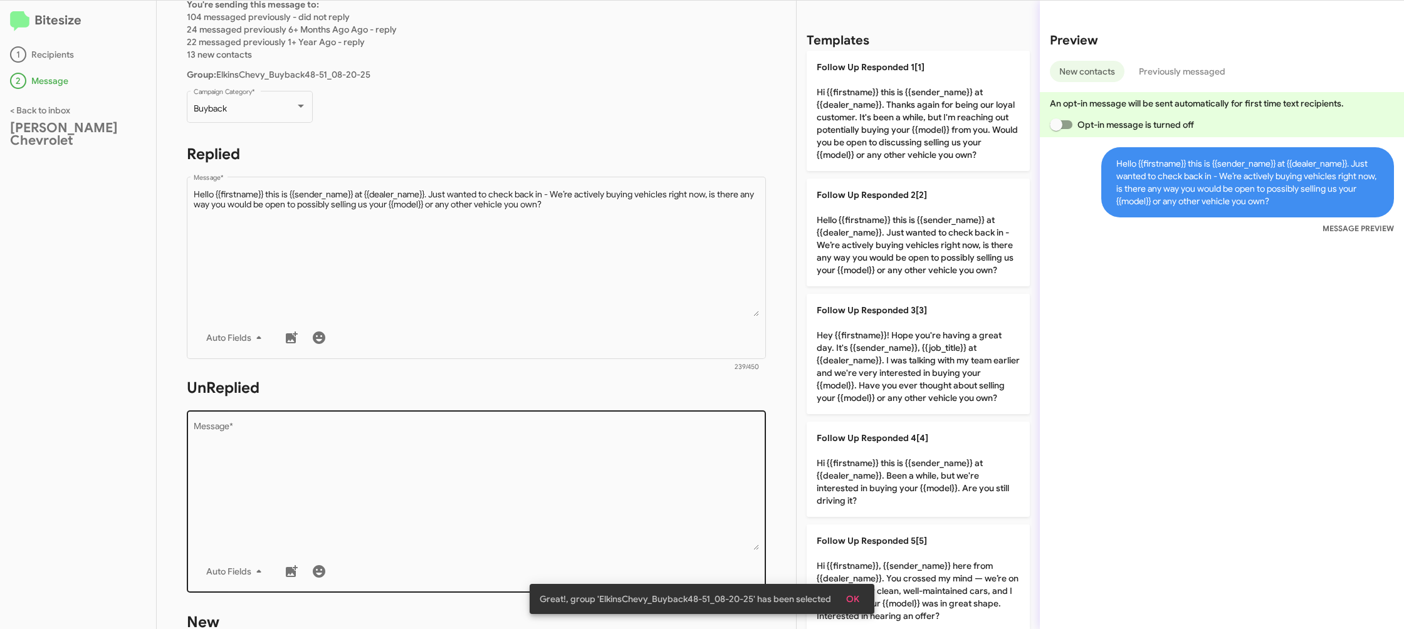
scroll to position [193, 0]
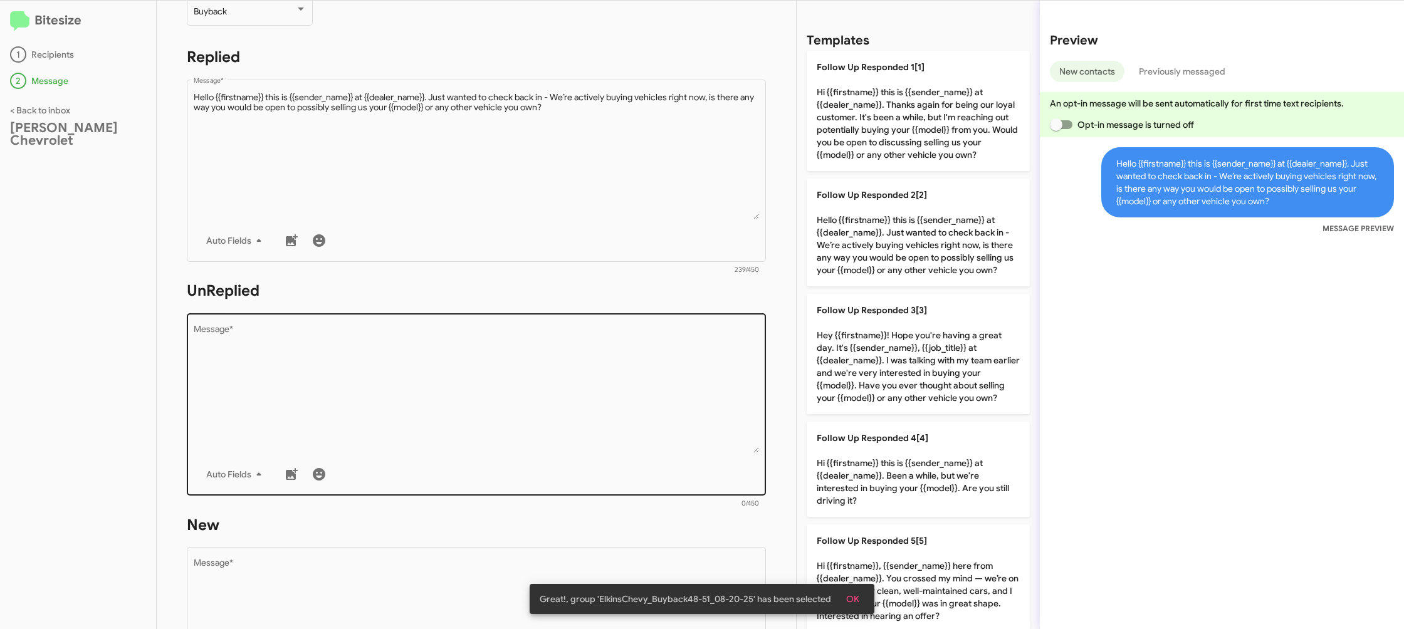
click at [559, 416] on textarea "Message *" at bounding box center [477, 389] width 566 height 128
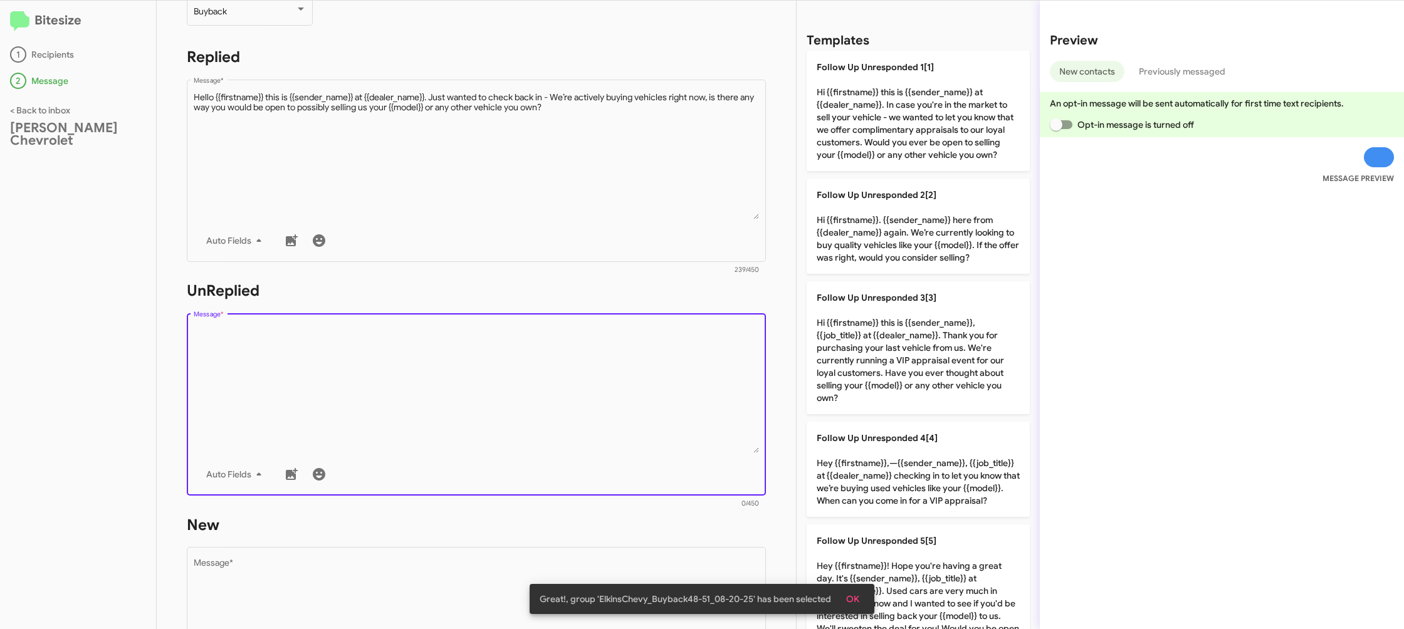
drag, startPoint x: 559, startPoint y: 416, endPoint x: 564, endPoint y: 406, distance: 11.2
click at [559, 416] on textarea "Message *" at bounding box center [477, 389] width 566 height 128
drag, startPoint x: 564, startPoint y: 406, endPoint x: 631, endPoint y: 347, distance: 89.7
click at [599, 372] on textarea "Message *" at bounding box center [477, 389] width 566 height 128
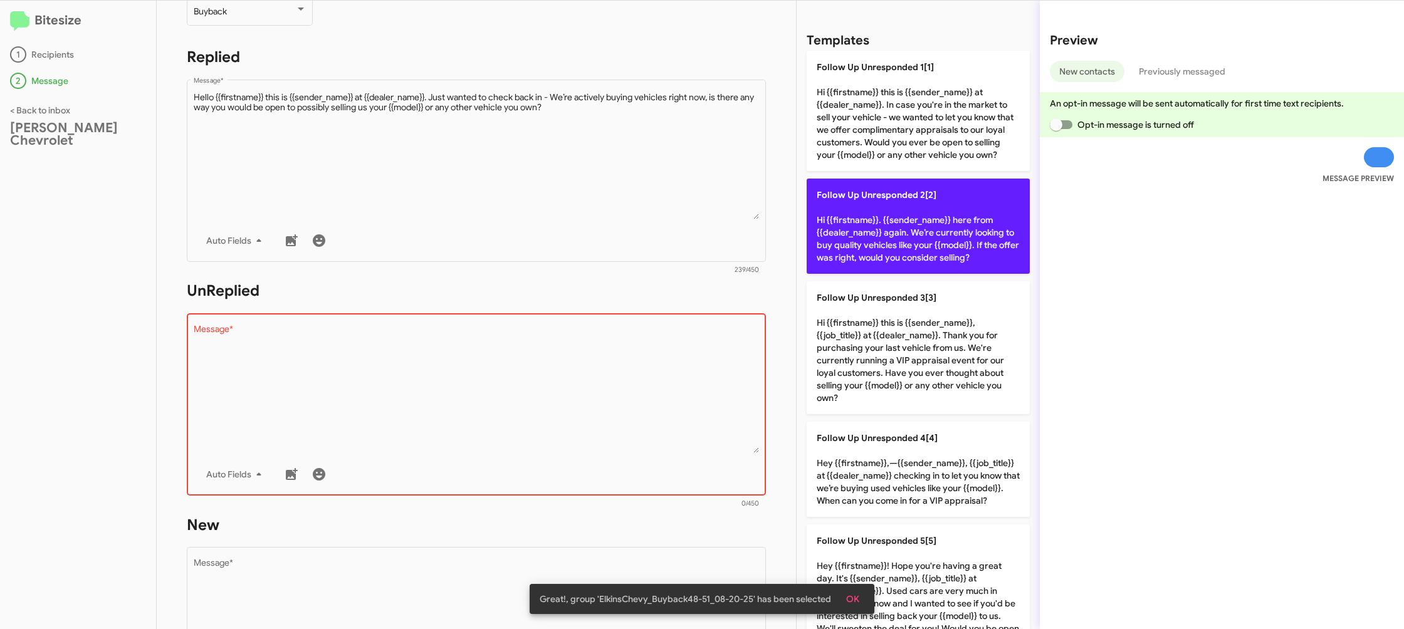
drag, startPoint x: 902, startPoint y: 205, endPoint x: 601, endPoint y: 327, distance: 324.6
click at [902, 205] on p "Follow Up Unresponded 2[2] Hi {{firstname}}. {{sender_name}} here from {{dealer…" at bounding box center [918, 226] width 223 height 95
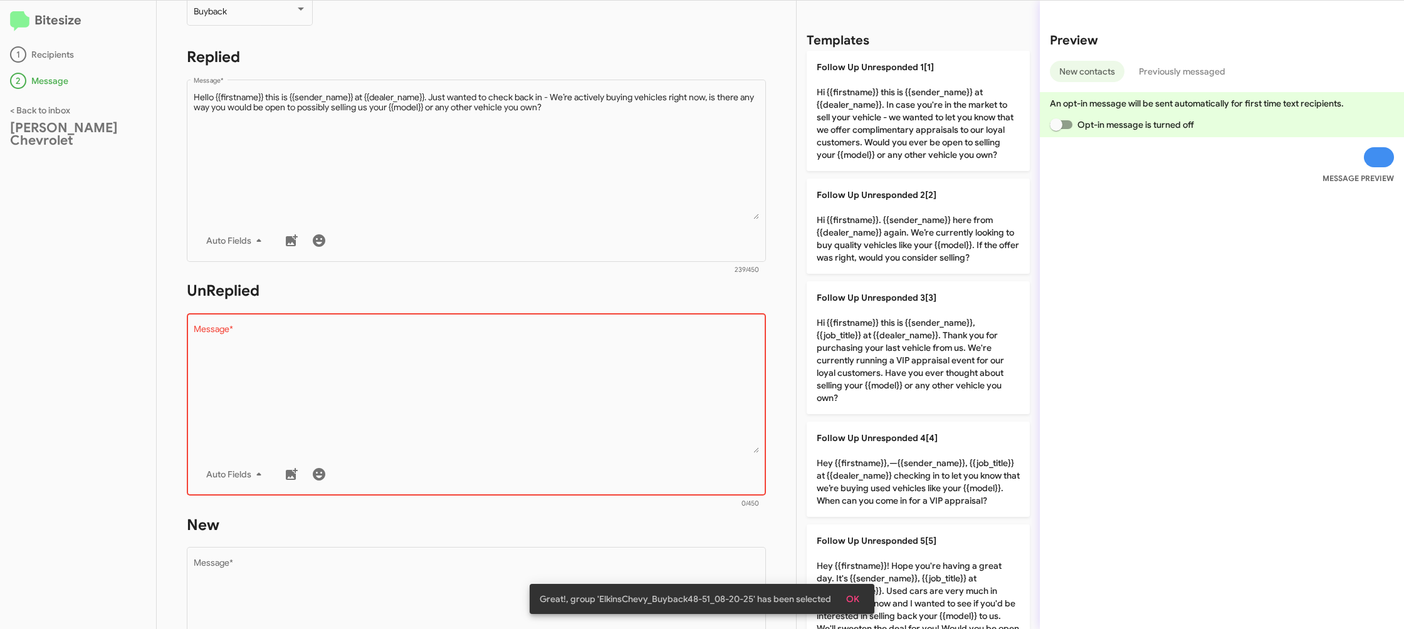
type textarea "Hi {{firstname}}. {{sender_name}} here from {{dealer_name}} again. We’re curren…"
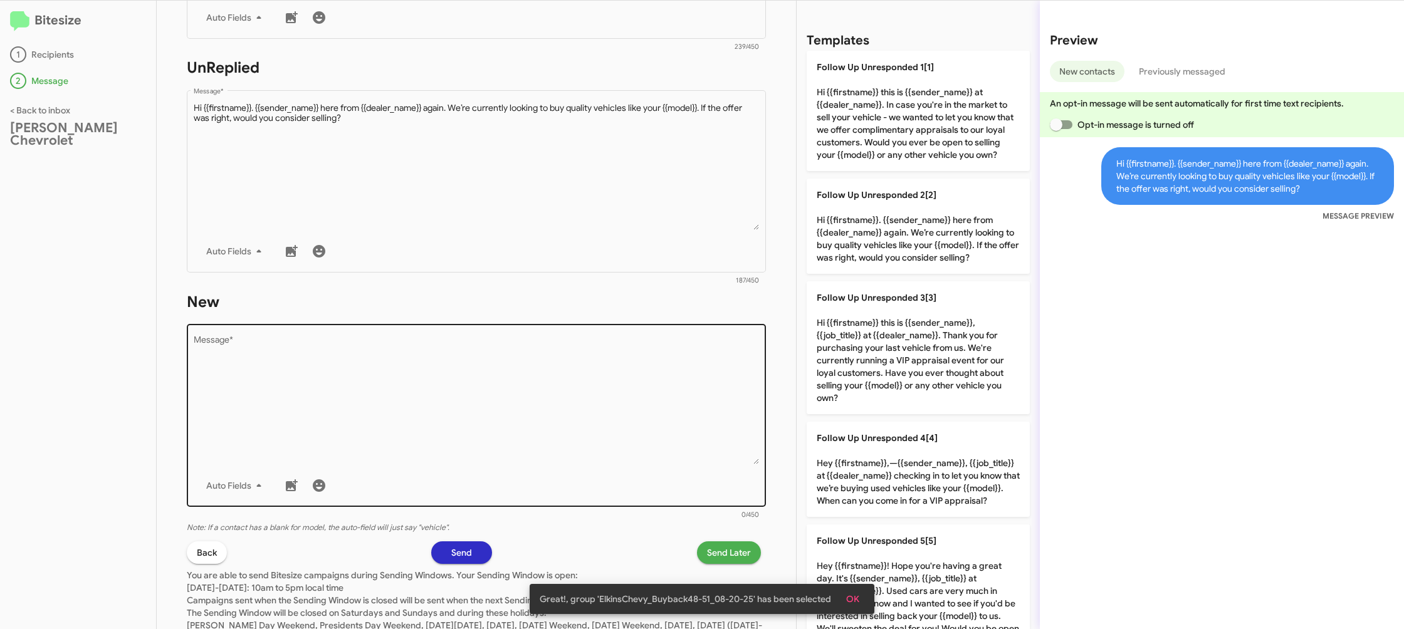
scroll to position [448, 0]
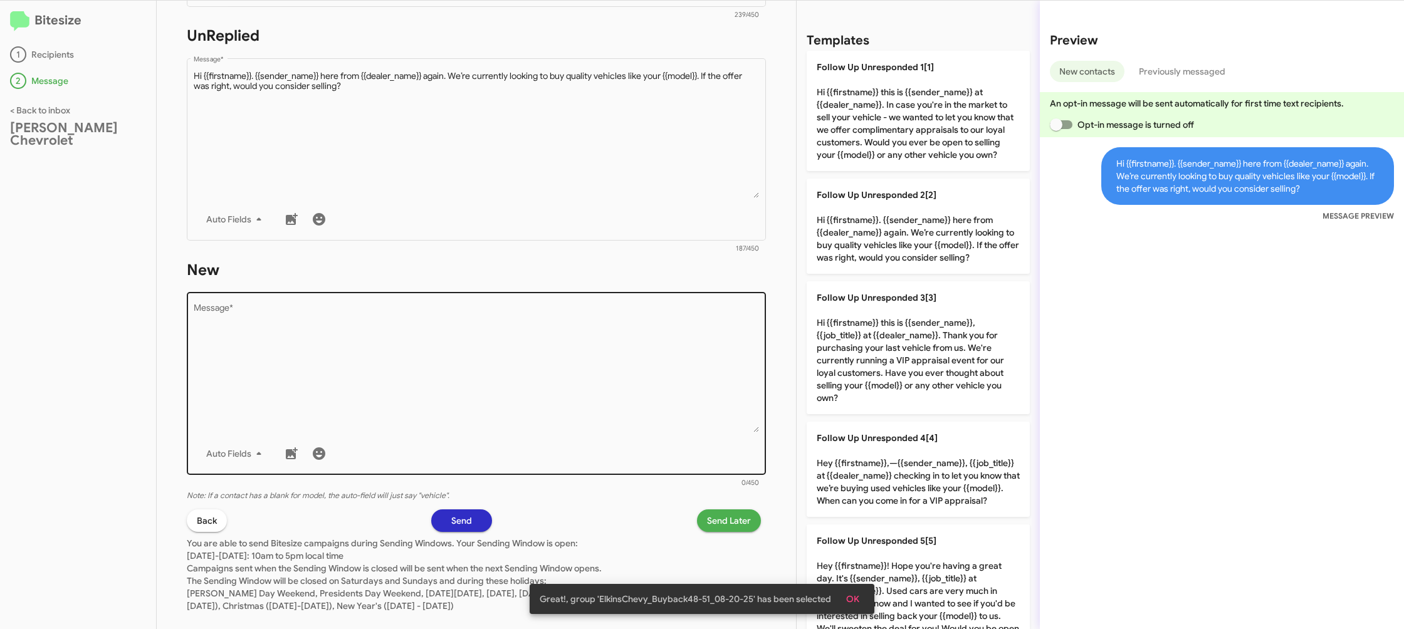
click at [629, 461] on div "Auto Fields" at bounding box center [477, 453] width 566 height 25
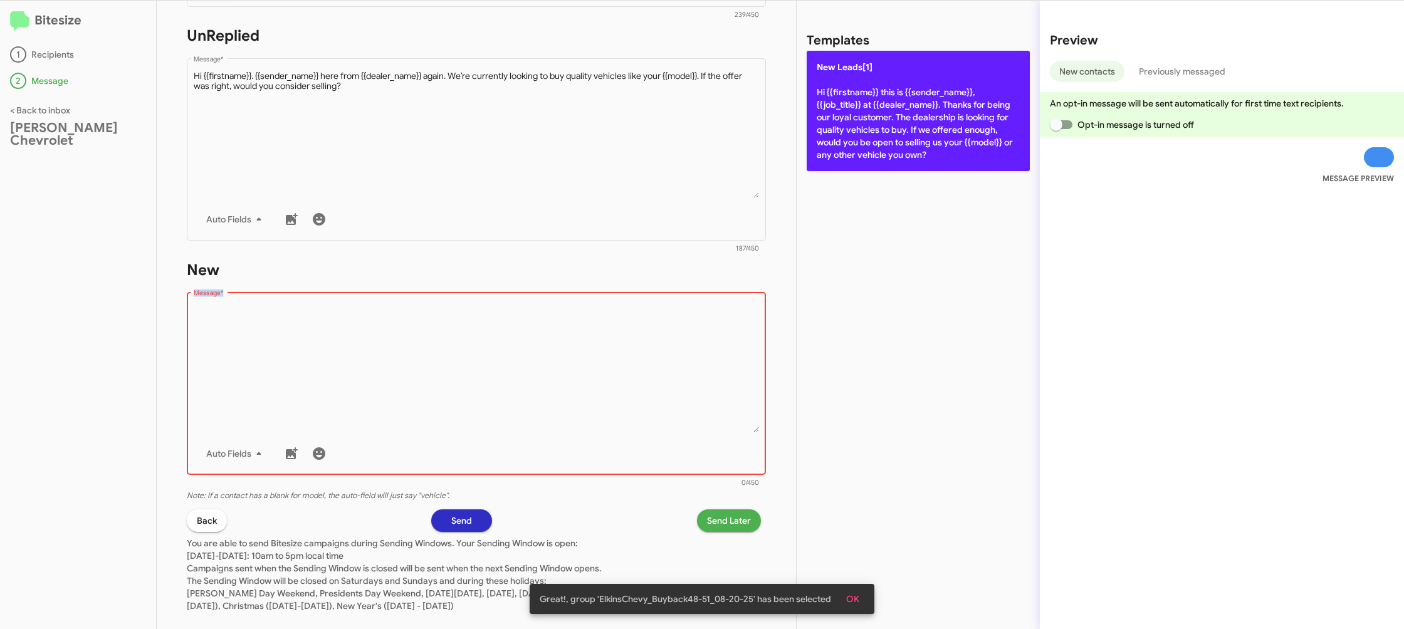
drag, startPoint x: 629, startPoint y: 461, endPoint x: 837, endPoint y: 102, distance: 415.4
click at [644, 417] on div "Drop image here to insert Auto Fields Message *" at bounding box center [477, 382] width 566 height 185
click at [939, 69] on p "New Leads[1] Hi {{firstname}} this is {{sender_name}}, {{job_title}} at {{deale…" at bounding box center [918, 111] width 223 height 120
type textarea "Hi {{firstname}} this is {{sender_name}}, {{job_title}} at {{dealer_name}}. Tha…"
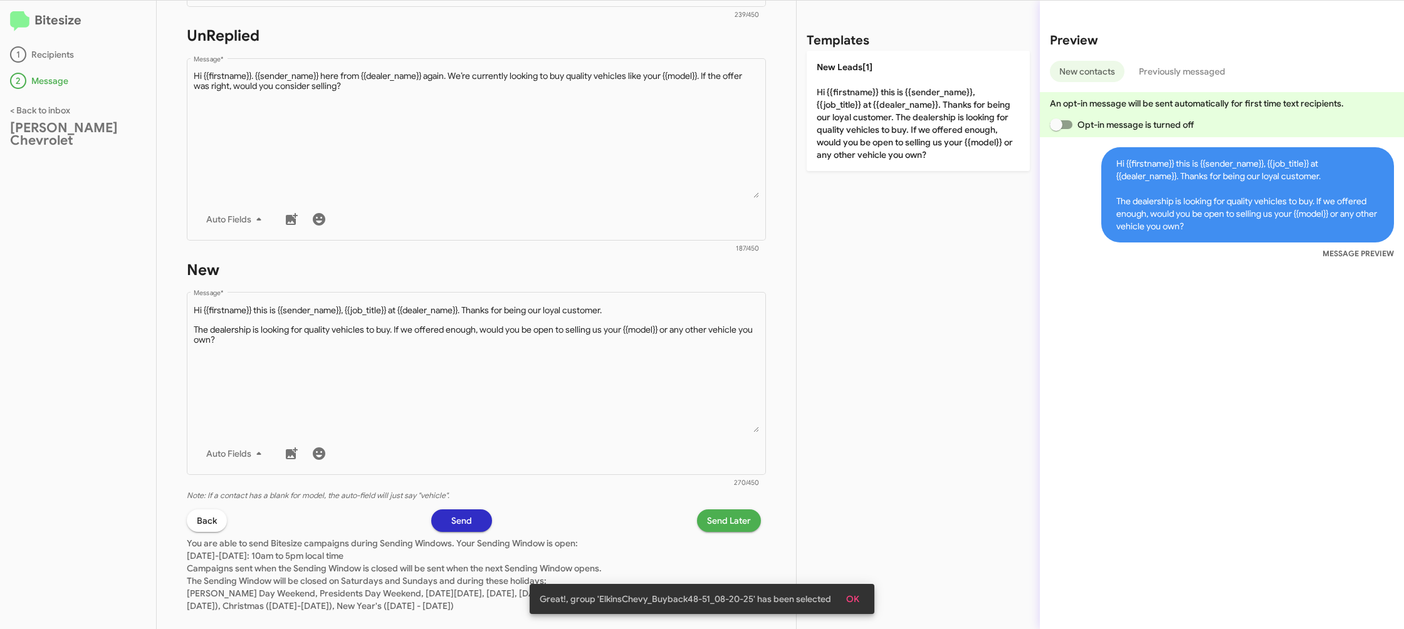
click at [732, 527] on span "Send Later" at bounding box center [729, 521] width 44 height 23
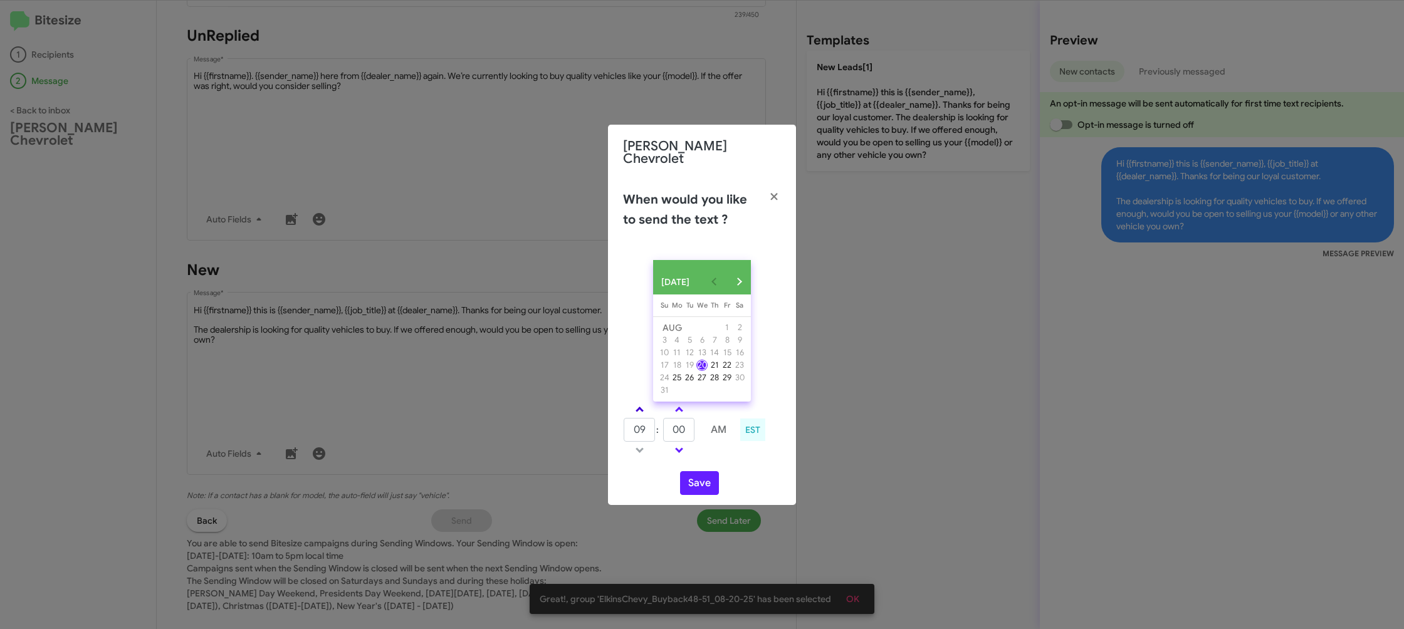
click at [649, 410] on link at bounding box center [640, 409] width 22 height 14
type input "10"
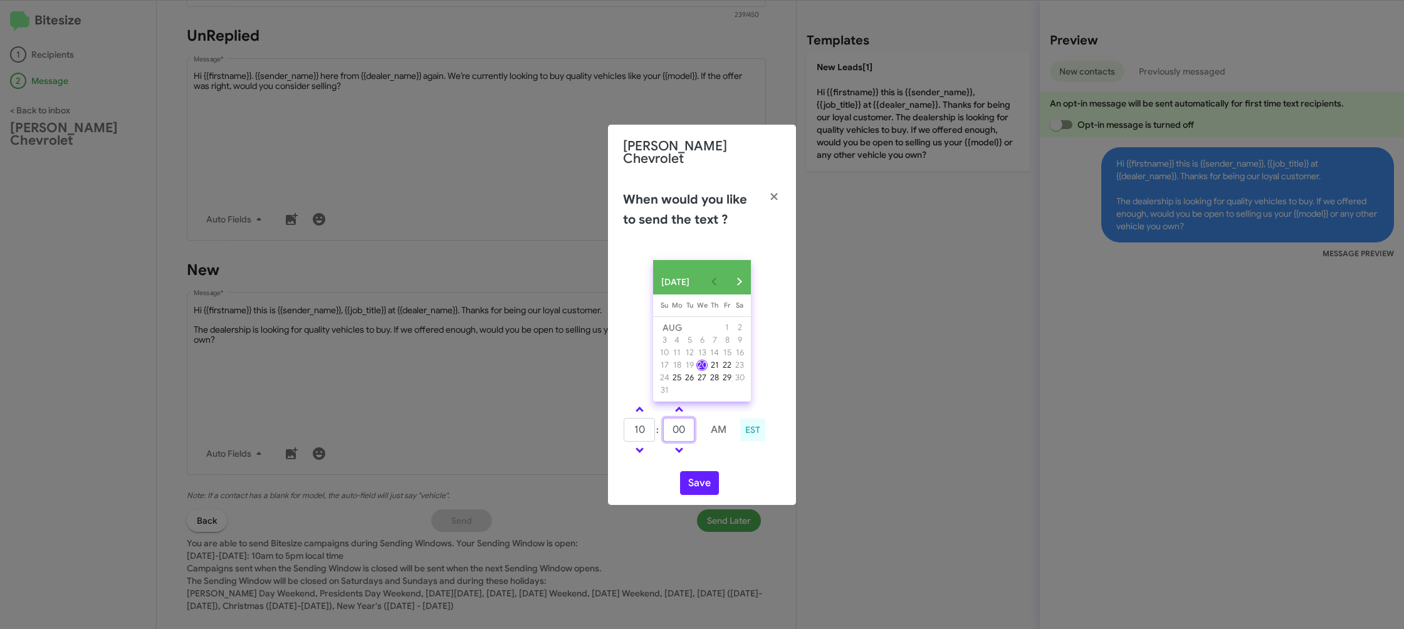
drag, startPoint x: 682, startPoint y: 426, endPoint x: 690, endPoint y: 429, distance: 8.7
click at [683, 426] on input "00" at bounding box center [678, 430] width 31 height 24
click at [690, 429] on input "00" at bounding box center [678, 430] width 31 height 24
type input "07"
drag, startPoint x: 714, startPoint y: 458, endPoint x: 705, endPoint y: 466, distance: 12.9
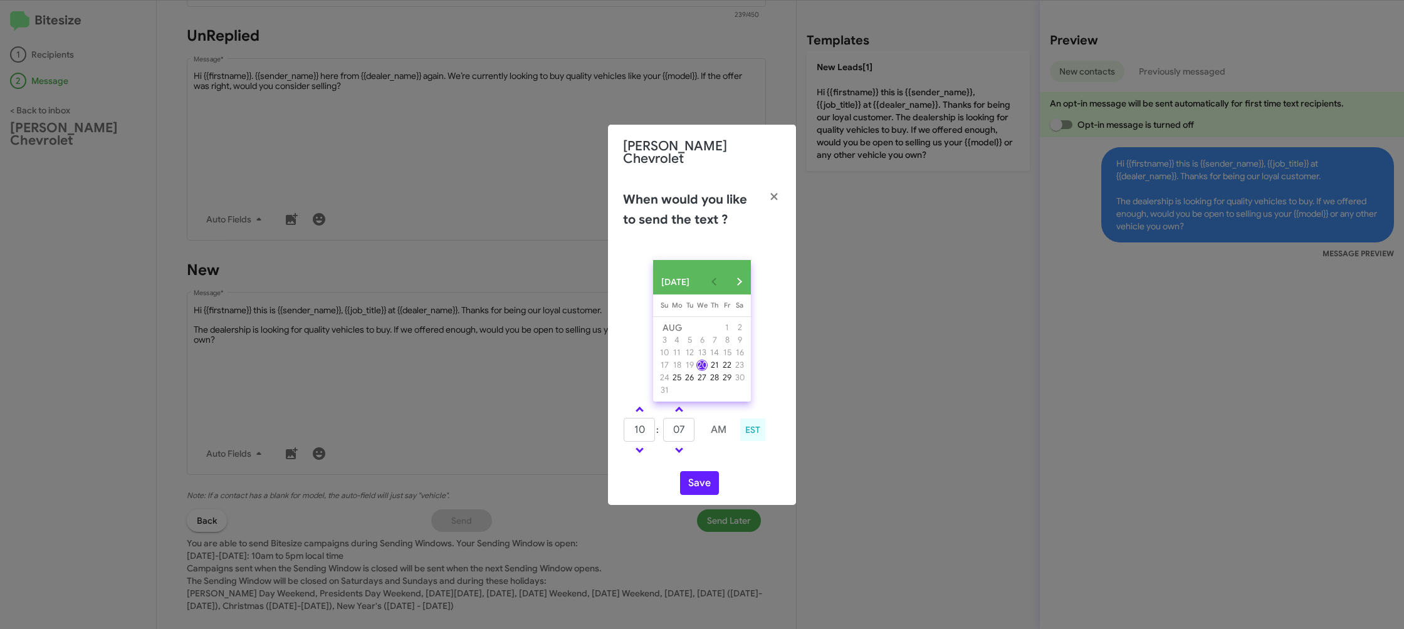
click at [712, 458] on div "10 : 07 AM EST" at bounding box center [702, 432] width 177 height 60
click at [698, 479] on button "Save" at bounding box center [699, 483] width 39 height 24
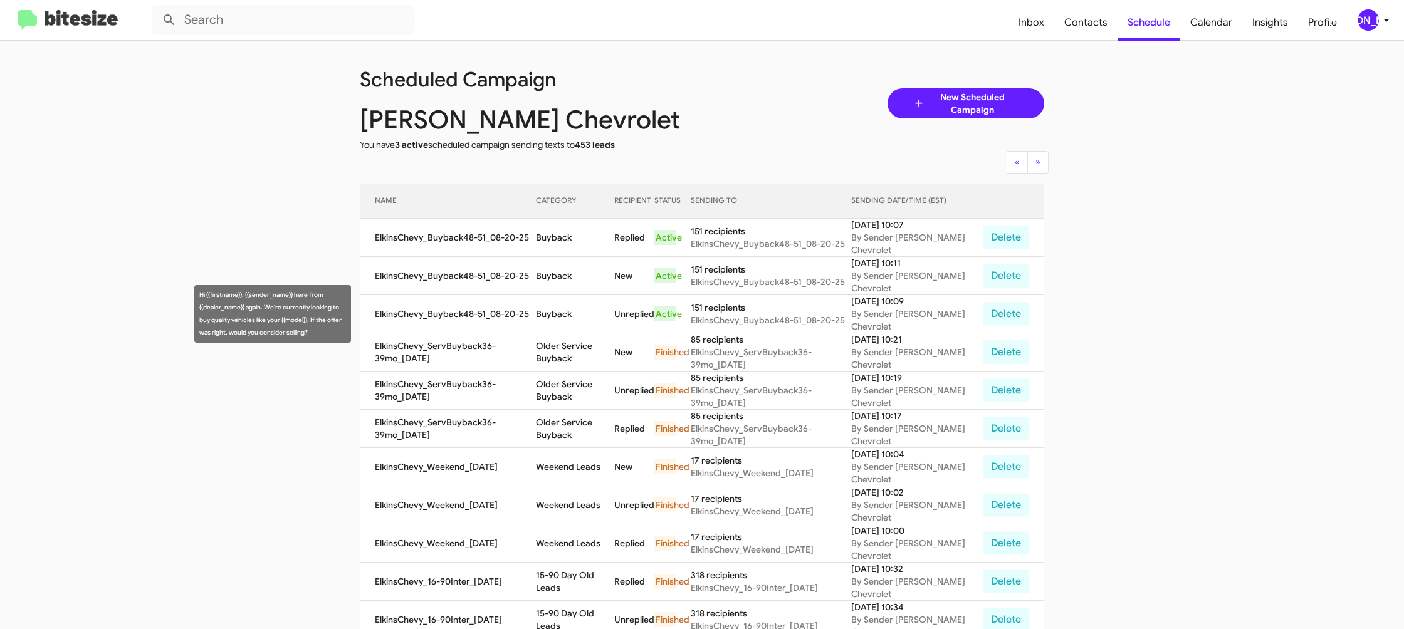
click at [576, 315] on td "Buyback" at bounding box center [575, 314] width 78 height 38
drag, startPoint x: 576, startPoint y: 315, endPoint x: 448, endPoint y: 162, distance: 199.8
click at [576, 315] on td "Buyback" at bounding box center [575, 314] width 78 height 38
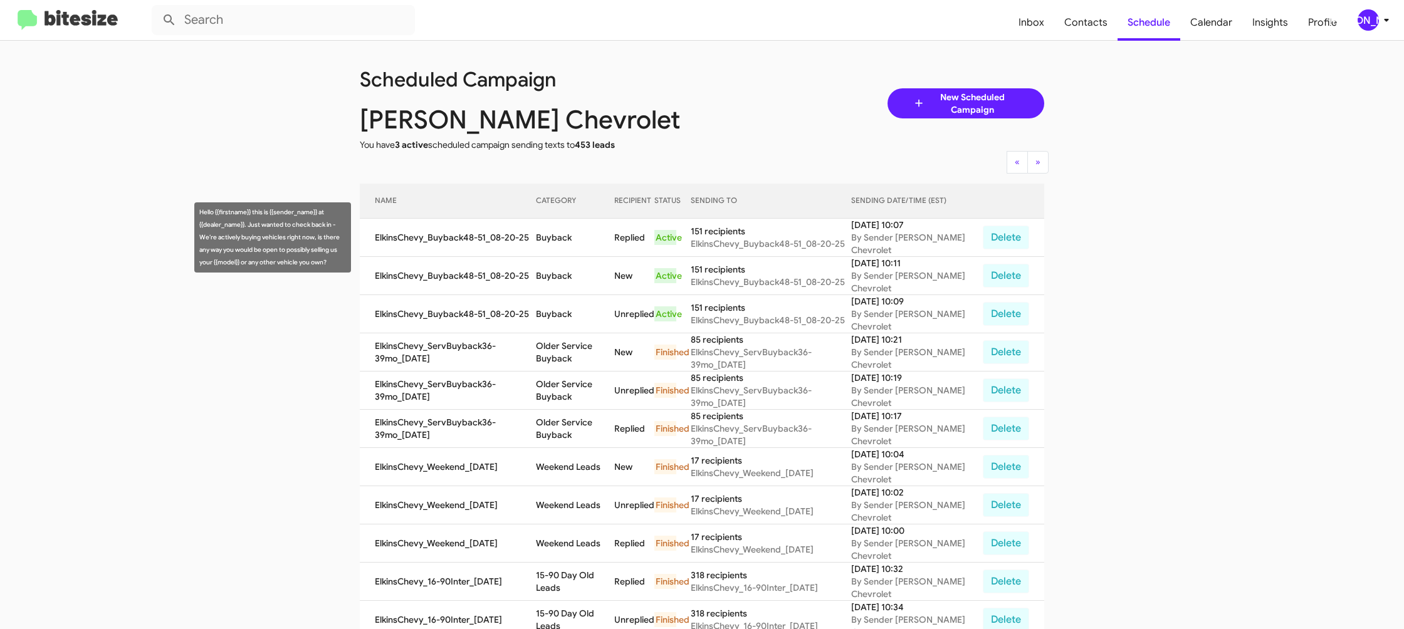
copy td "Buyback"
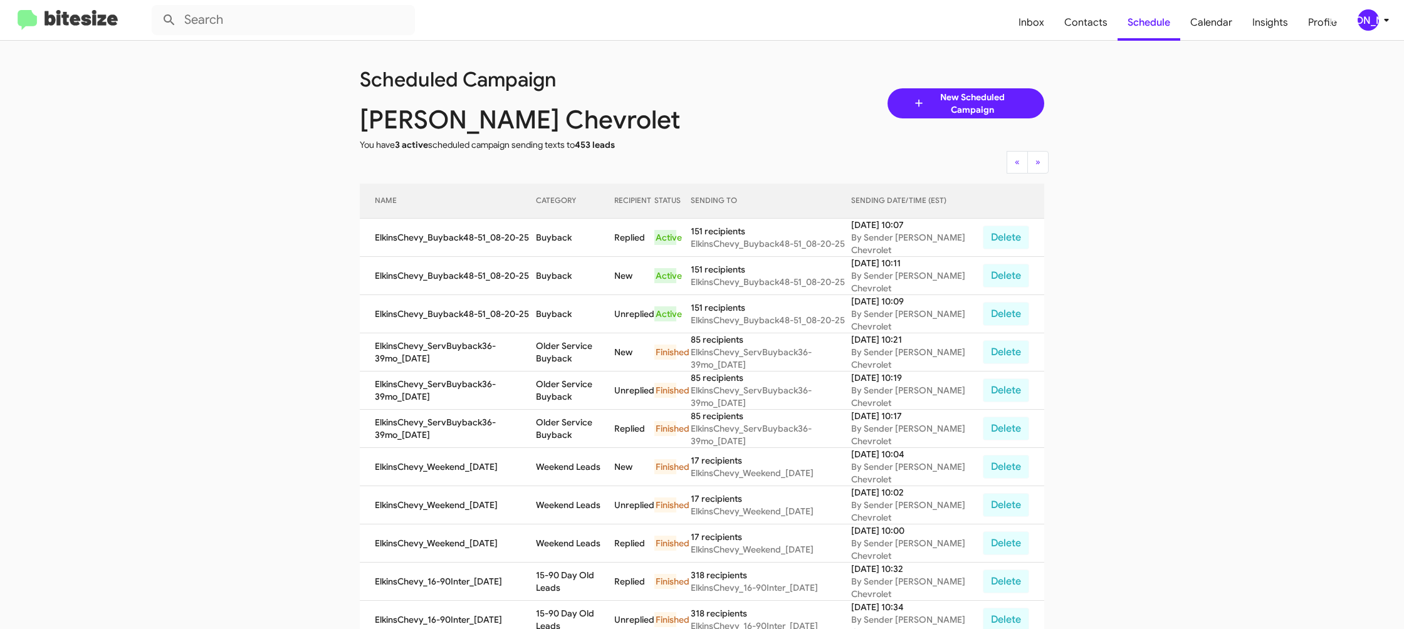
click at [1373, 24] on div "[PERSON_NAME]" at bounding box center [1368, 19] width 21 height 21
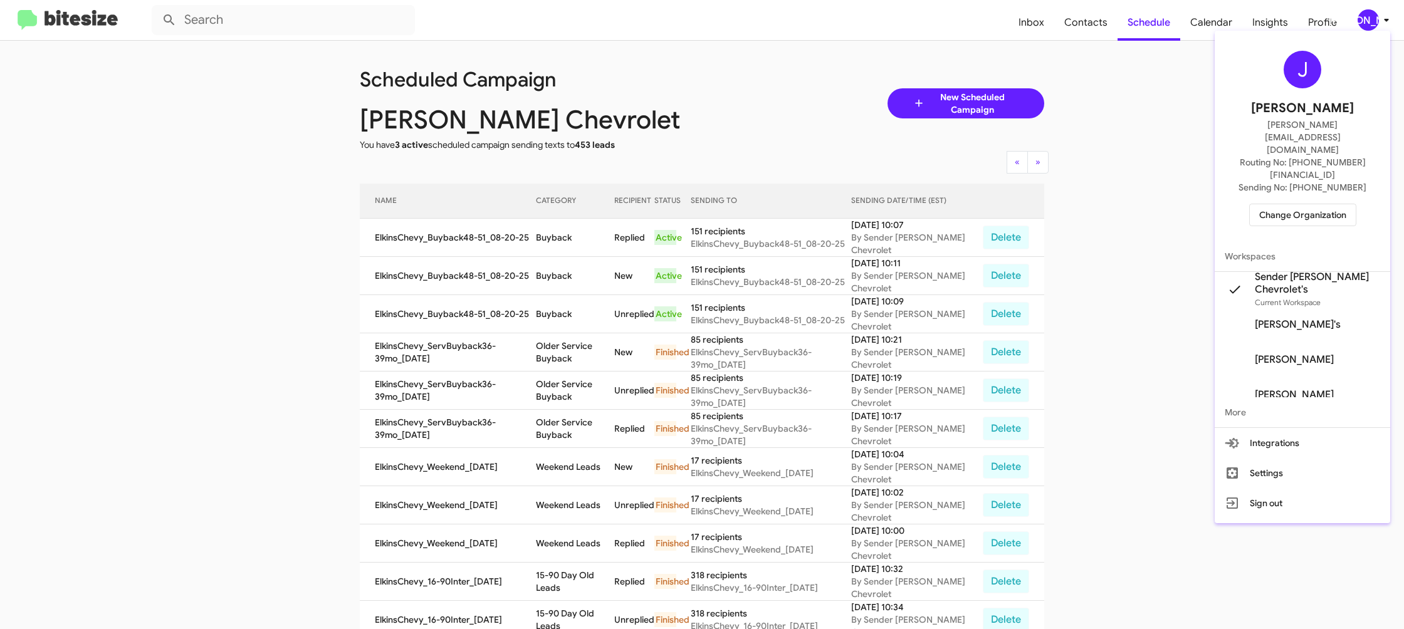
click at [1280, 204] on span "Change Organization" at bounding box center [1302, 214] width 87 height 21
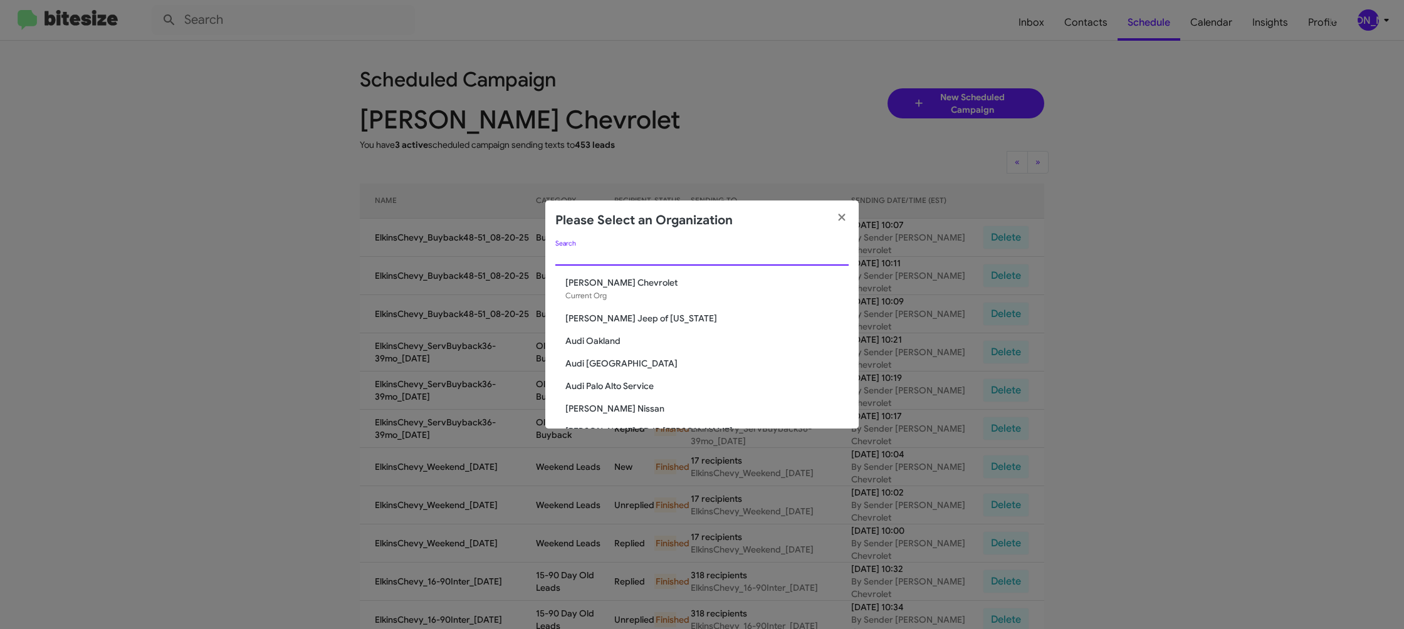
click at [607, 259] on input "Search" at bounding box center [701, 256] width 293 height 10
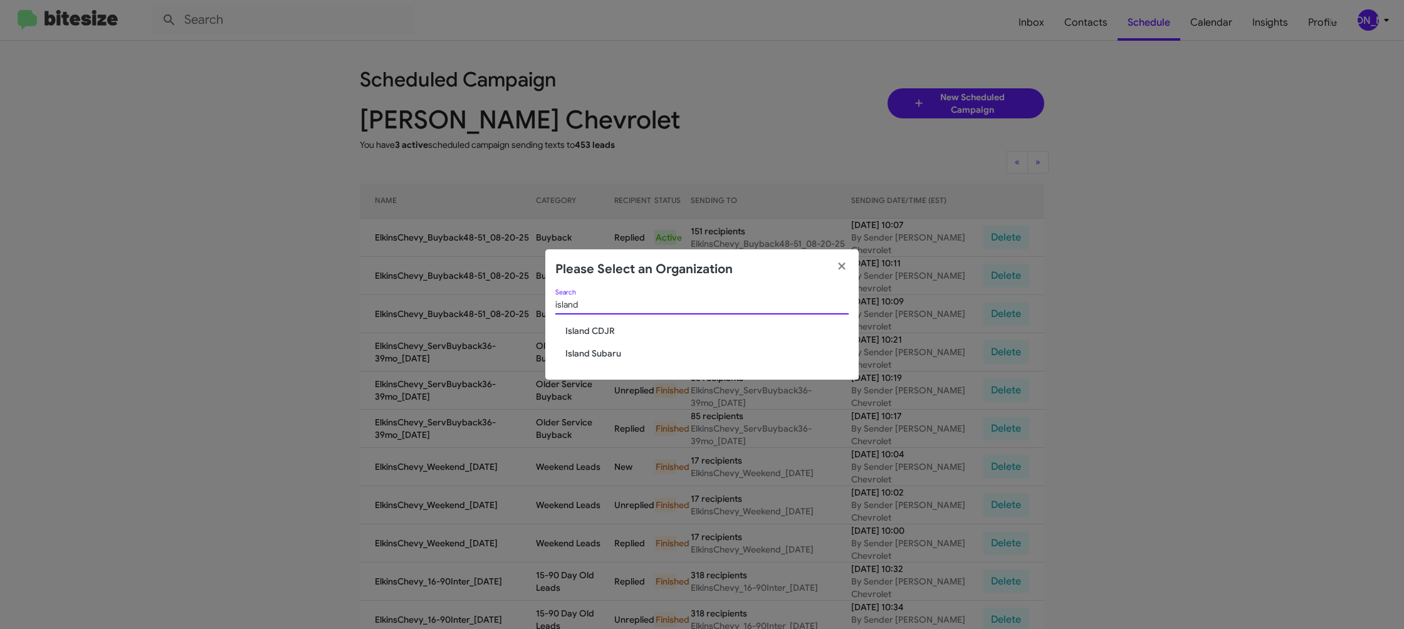
type input "island"
click at [620, 330] on span "Island CDJR" at bounding box center [706, 331] width 283 height 13
click at [619, 330] on span "Island CDJR" at bounding box center [706, 331] width 283 height 13
drag, startPoint x: 619, startPoint y: 330, endPoint x: 614, endPoint y: 315, distance: 16.5
click at [617, 325] on span "Island CDJR" at bounding box center [706, 331] width 283 height 13
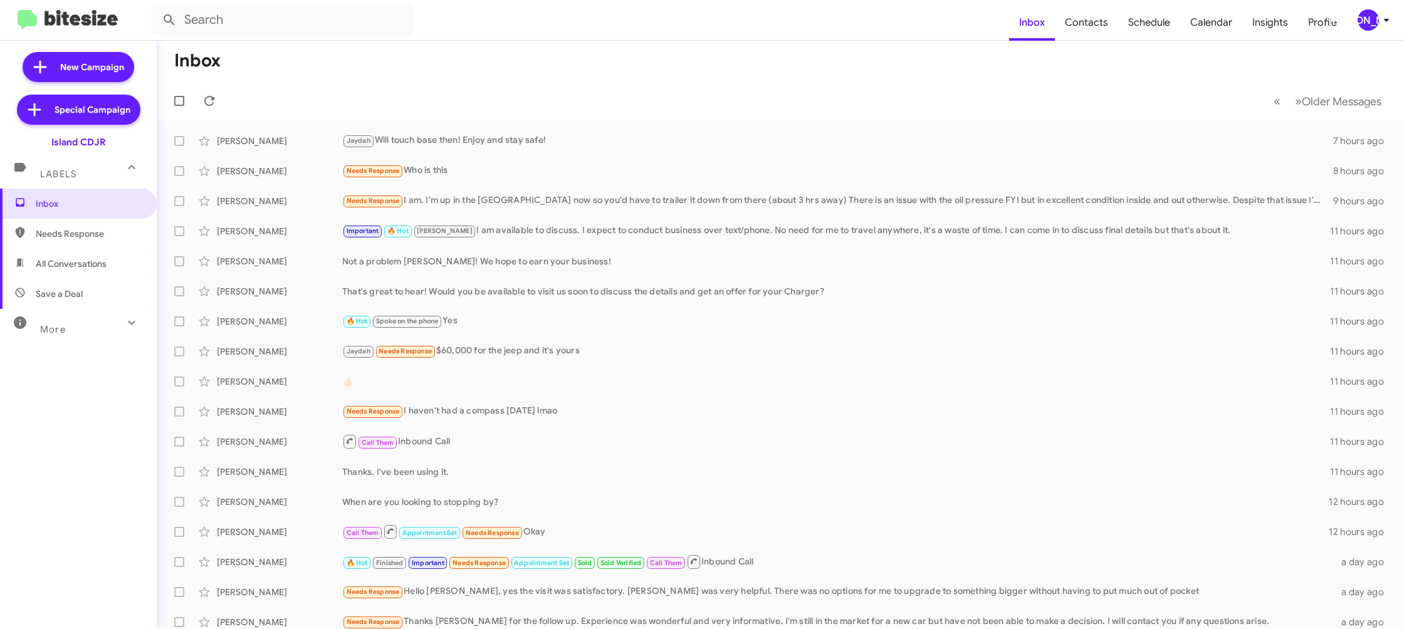
click at [1375, 19] on span "[PERSON_NAME]" at bounding box center [1376, 19] width 38 height 21
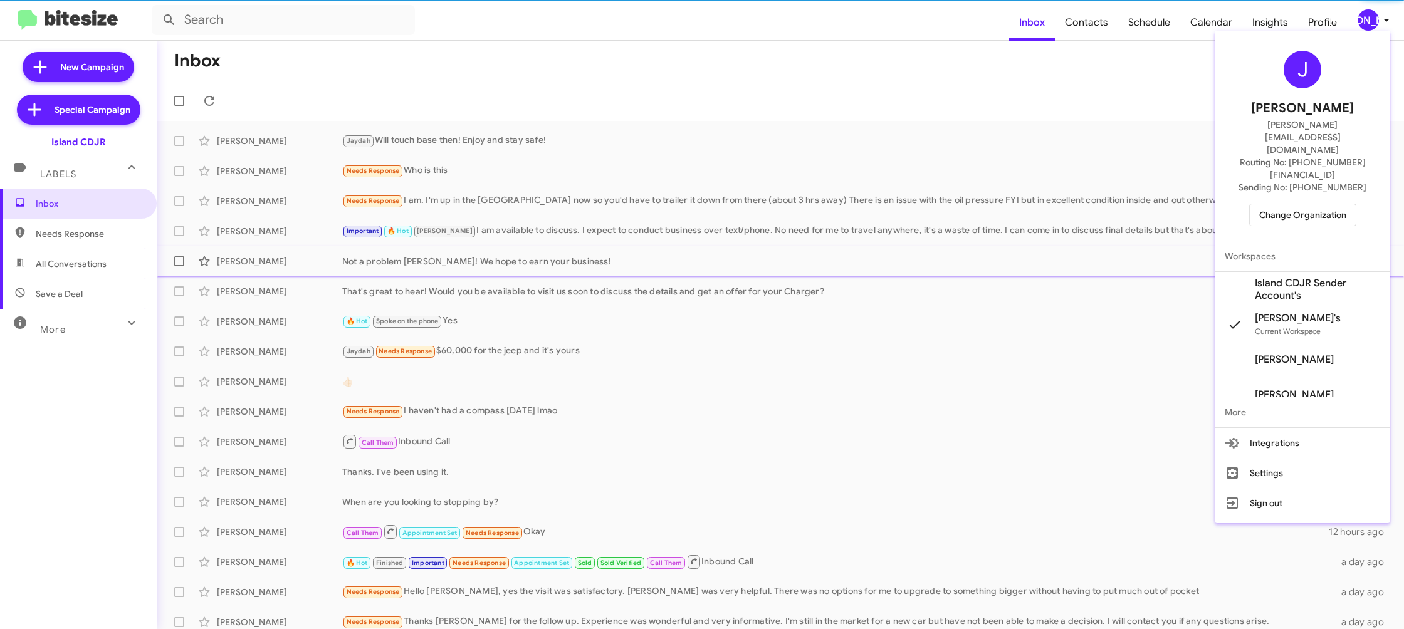
click at [1300, 277] on span "Island CDJR Sender Account's" at bounding box center [1317, 289] width 125 height 25
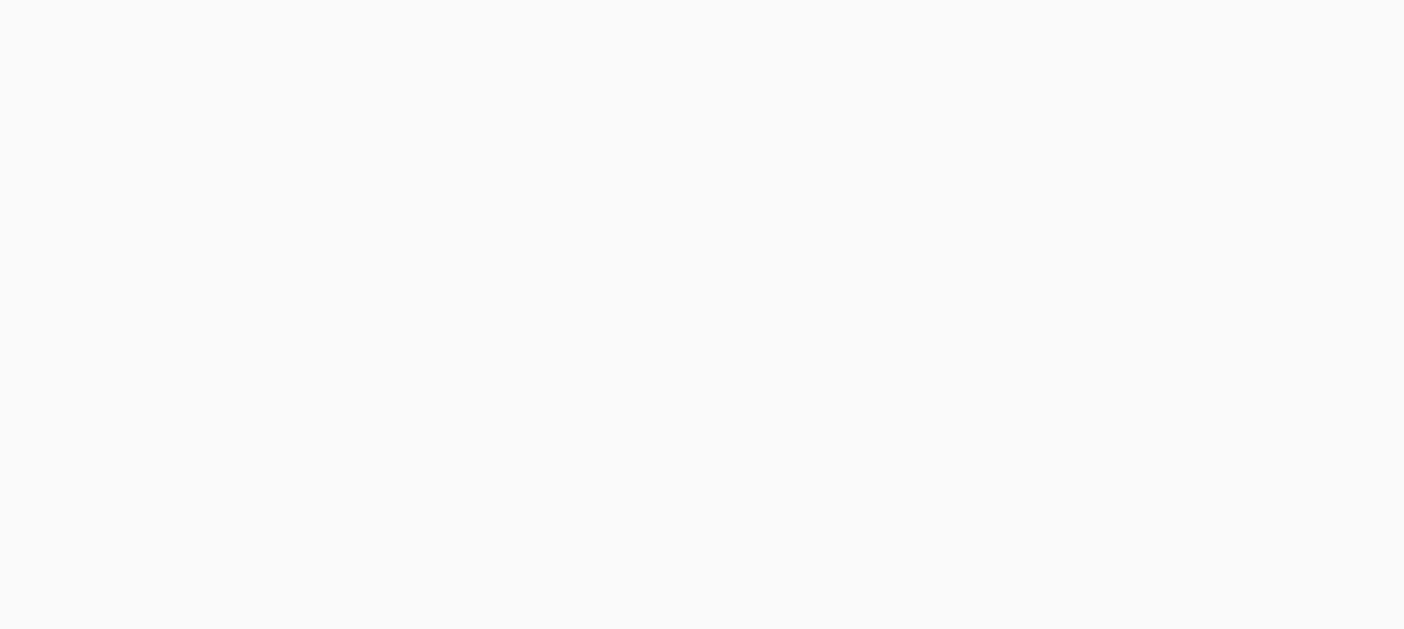
drag, startPoint x: 0, startPoint y: 0, endPoint x: 1102, endPoint y: 35, distance: 1102.7
click at [1102, 35] on body at bounding box center [702, 314] width 1404 height 629
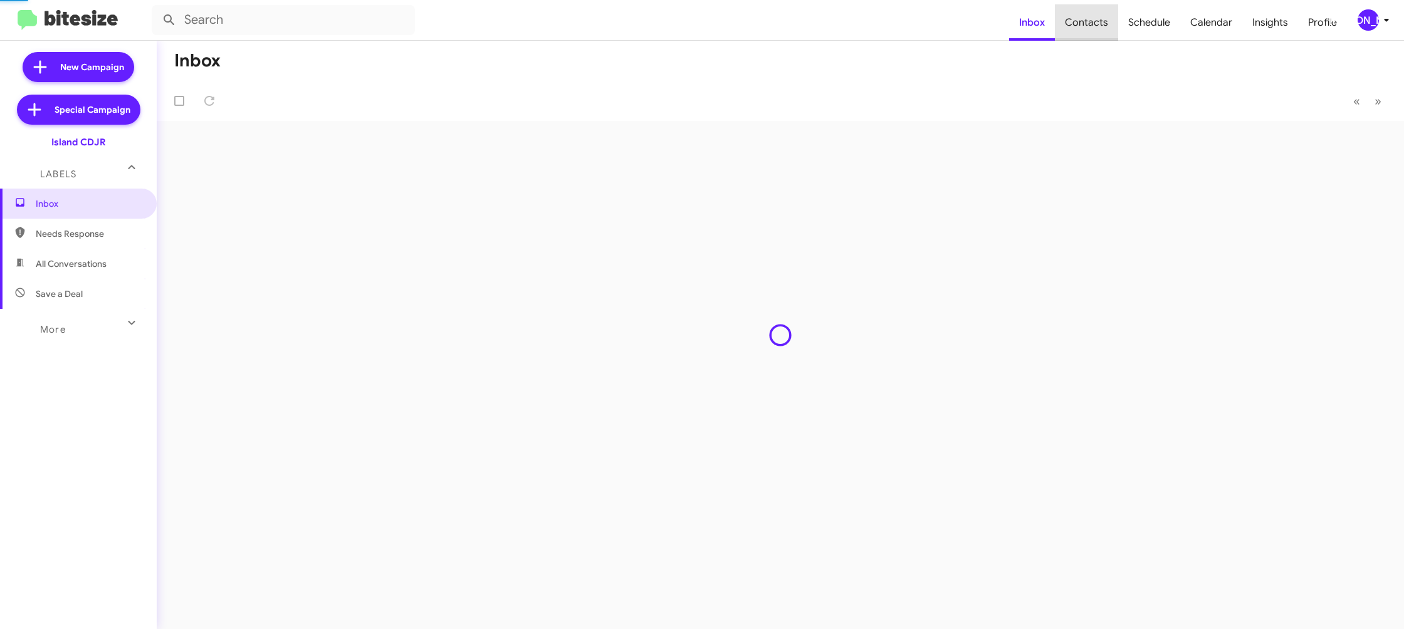
click at [1102, 33] on span "Contacts" at bounding box center [1086, 22] width 63 height 36
type input "in:groups"
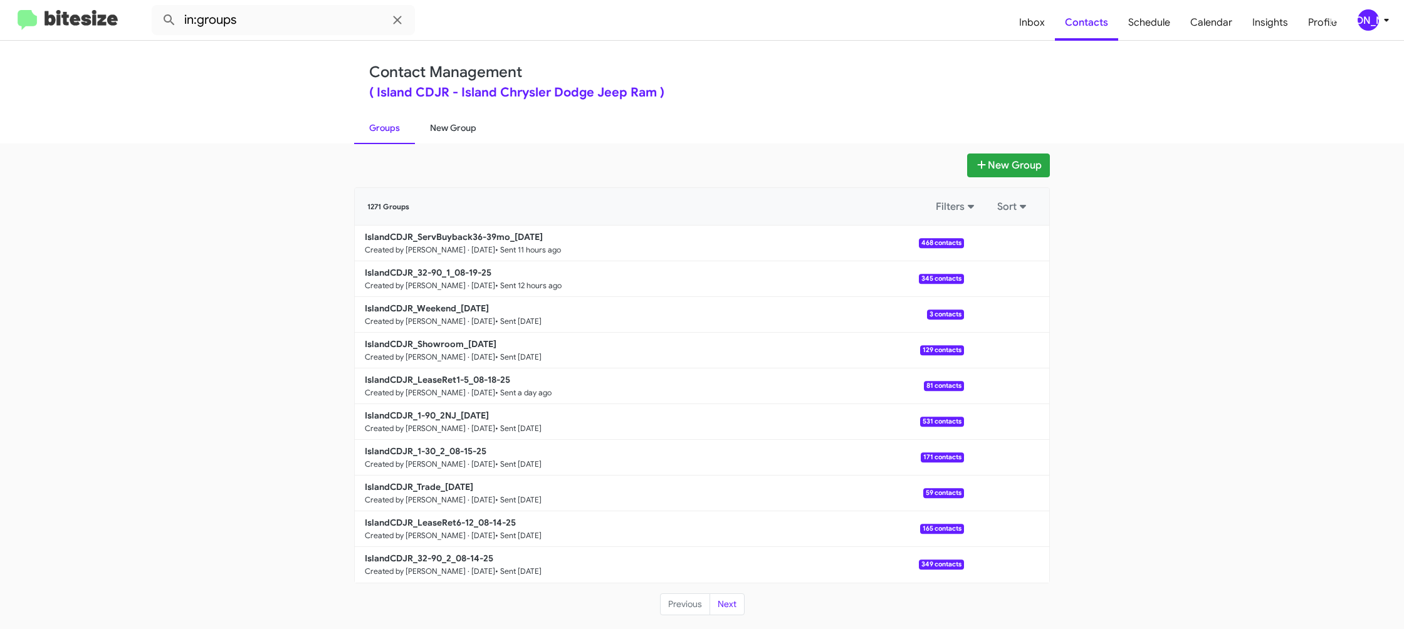
click at [458, 138] on link "New Group" at bounding box center [453, 128] width 76 height 33
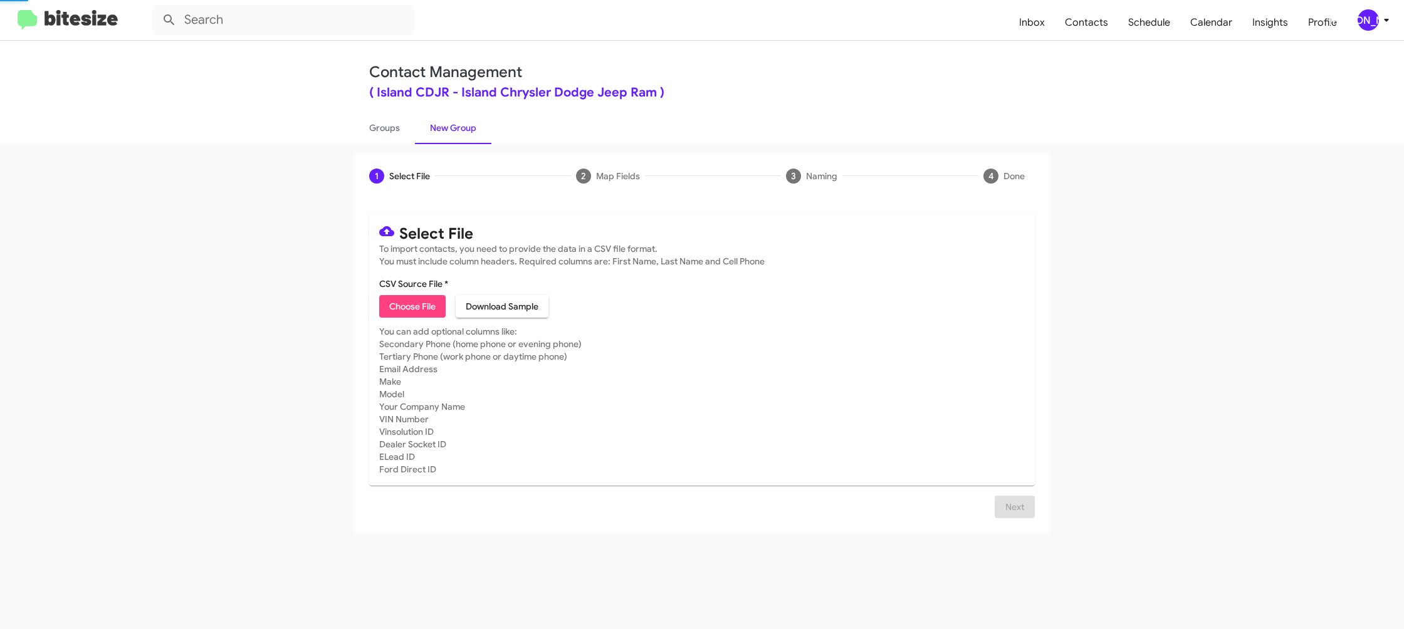
click at [458, 138] on link "New Group" at bounding box center [453, 128] width 76 height 33
drag, startPoint x: 458, startPoint y: 138, endPoint x: 459, endPoint y: 93, distance: 45.2
click at [459, 117] on link "New Group" at bounding box center [453, 128] width 76 height 33
click at [400, 302] on span "Choose File" at bounding box center [412, 306] width 46 height 23
type input "IslandCDJR_1-30_1_08-20-25"
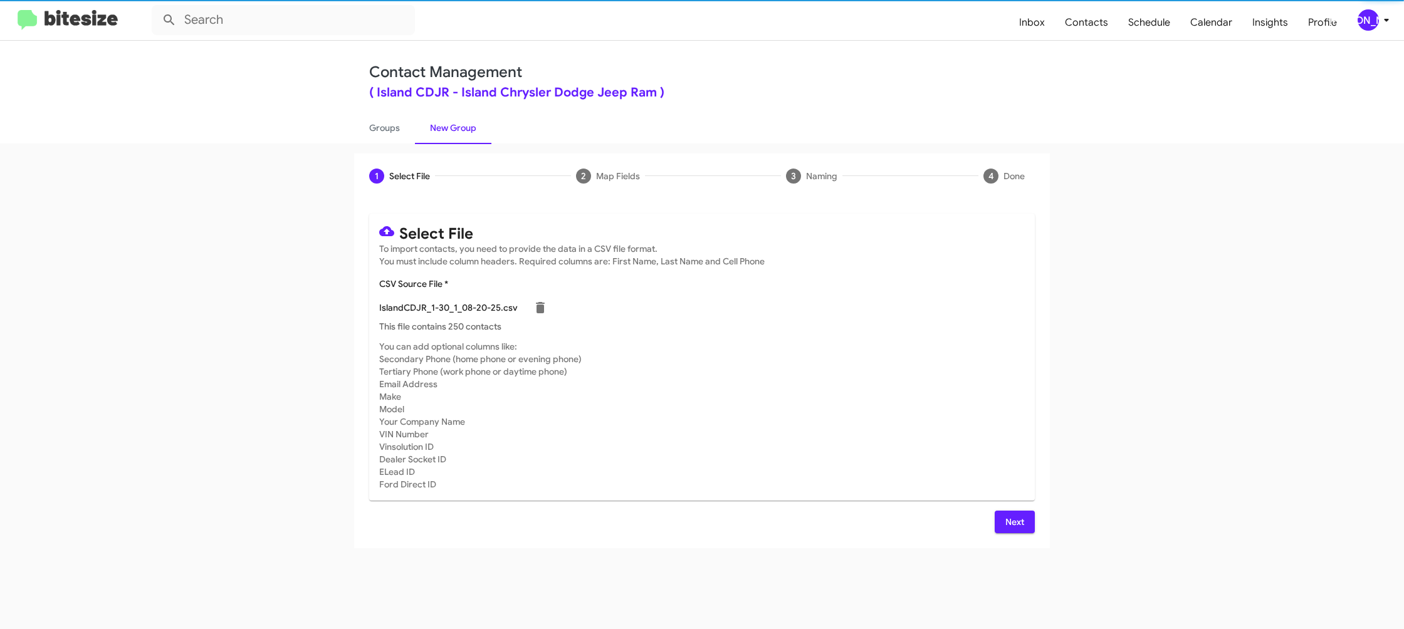
drag, startPoint x: 868, startPoint y: 396, endPoint x: 879, endPoint y: 406, distance: 15.5
click at [868, 396] on mat-card-subtitle "You can add optional columns like: Secondary Phone (home phone or evening phone…" at bounding box center [702, 415] width 646 height 150
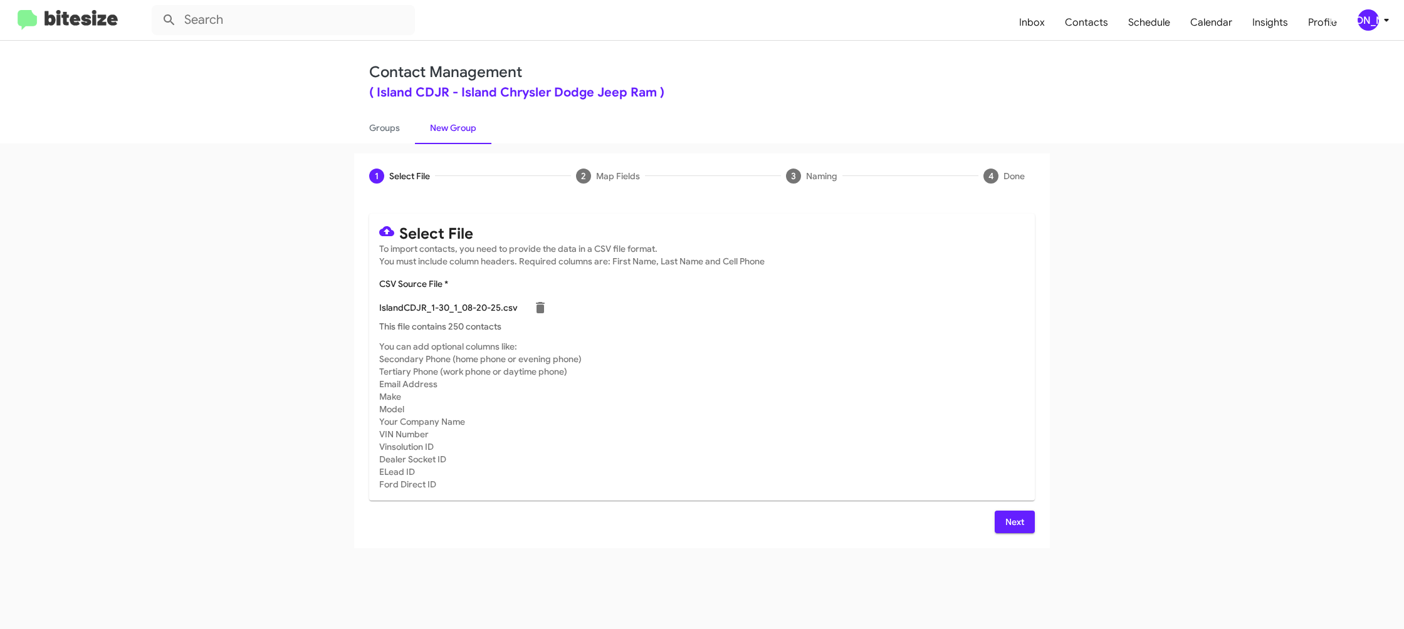
drag, startPoint x: 1010, startPoint y: 523, endPoint x: 1004, endPoint y: 519, distance: 6.8
click at [1009, 522] on span "Next" at bounding box center [1015, 522] width 20 height 23
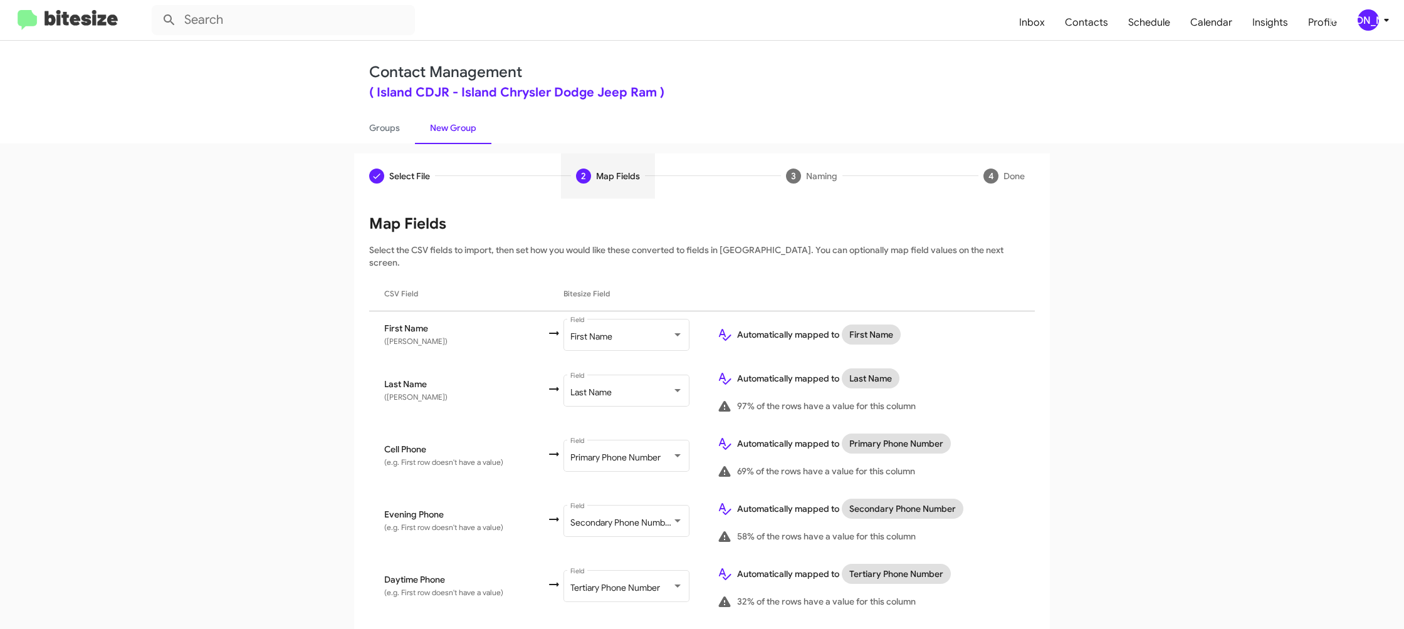
scroll to position [596, 0]
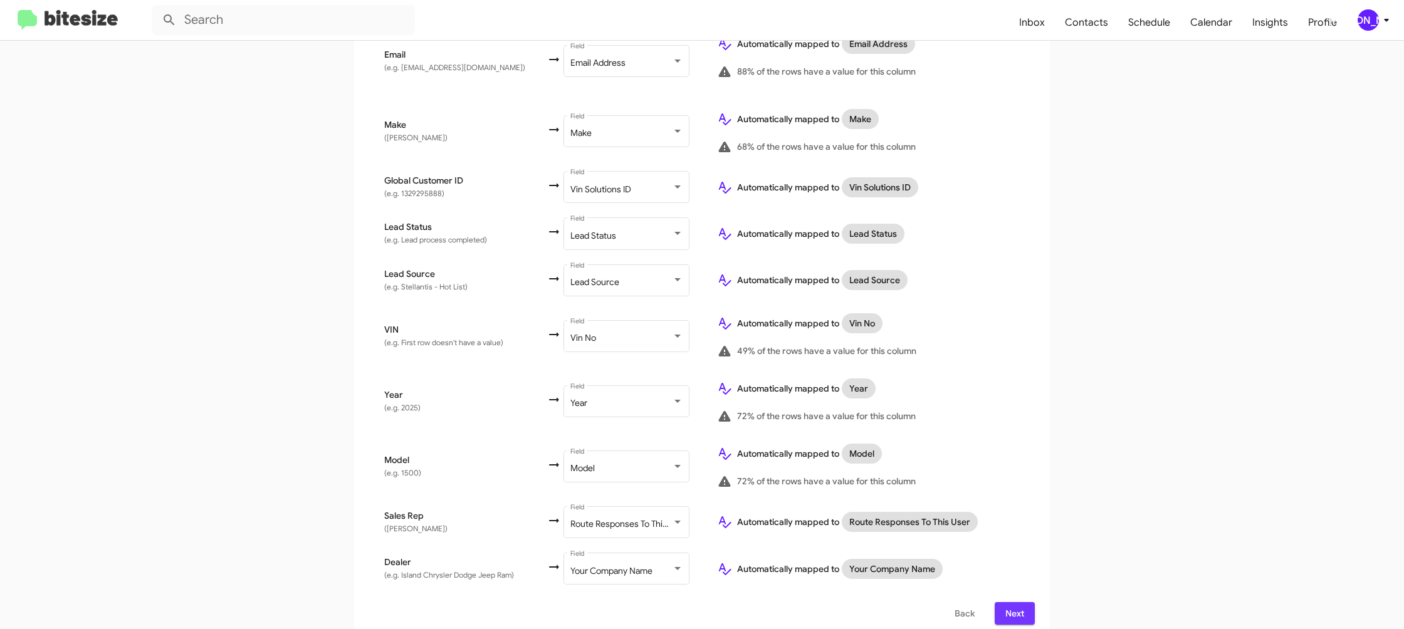
drag, startPoint x: 1025, startPoint y: 599, endPoint x: 1032, endPoint y: 597, distance: 7.1
click at [1025, 602] on button "Next" at bounding box center [1015, 613] width 40 height 23
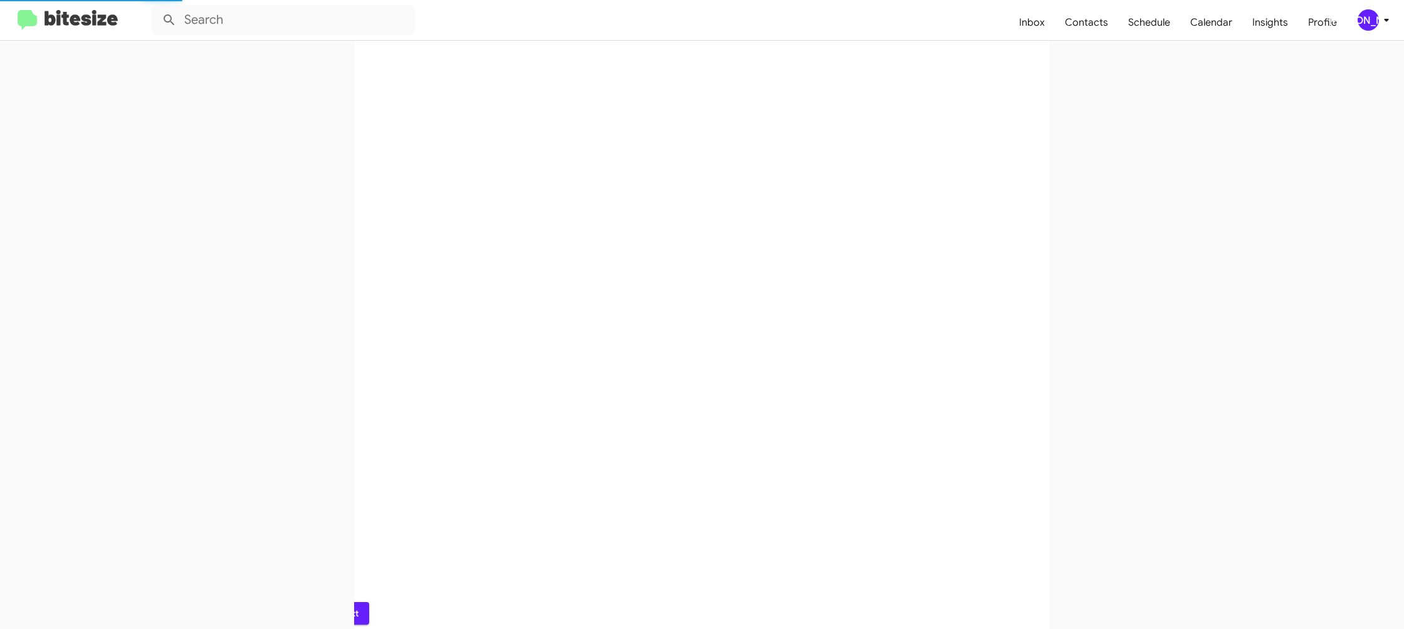
scroll to position [0, 0]
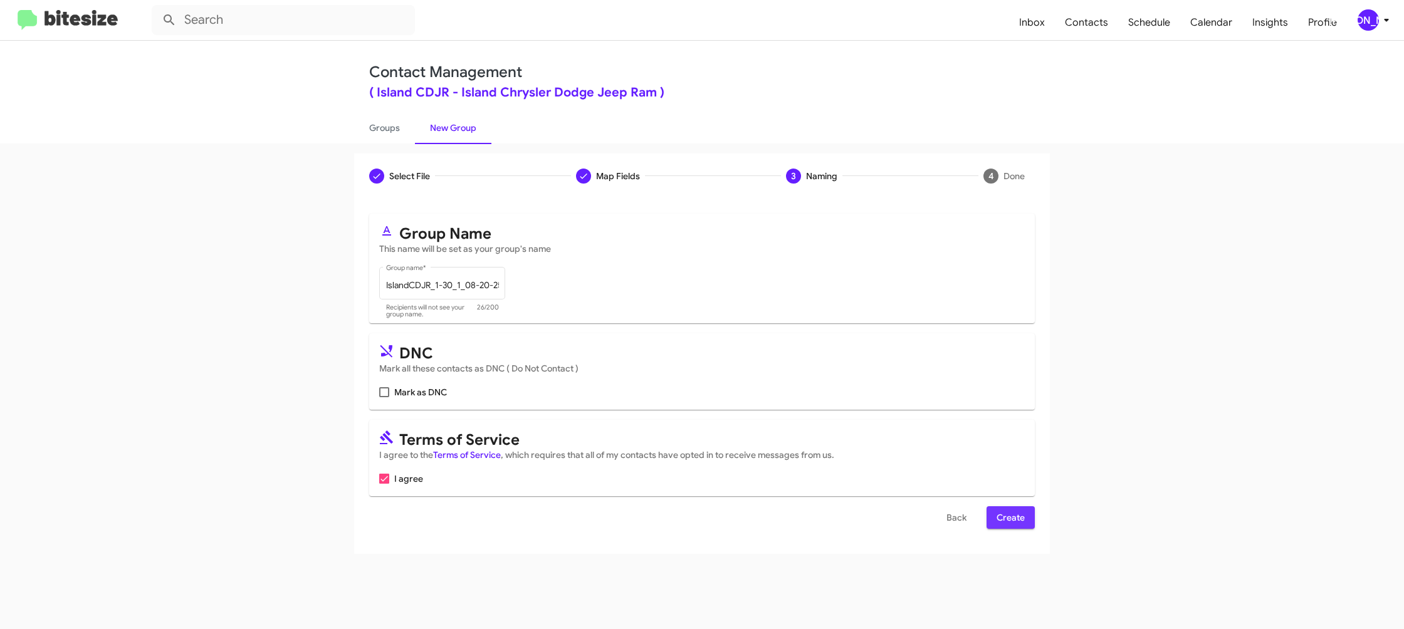
drag, startPoint x: 1001, startPoint y: 507, endPoint x: 1006, endPoint y: 518, distance: 11.8
click at [1001, 509] on span "Create" at bounding box center [1011, 518] width 28 height 23
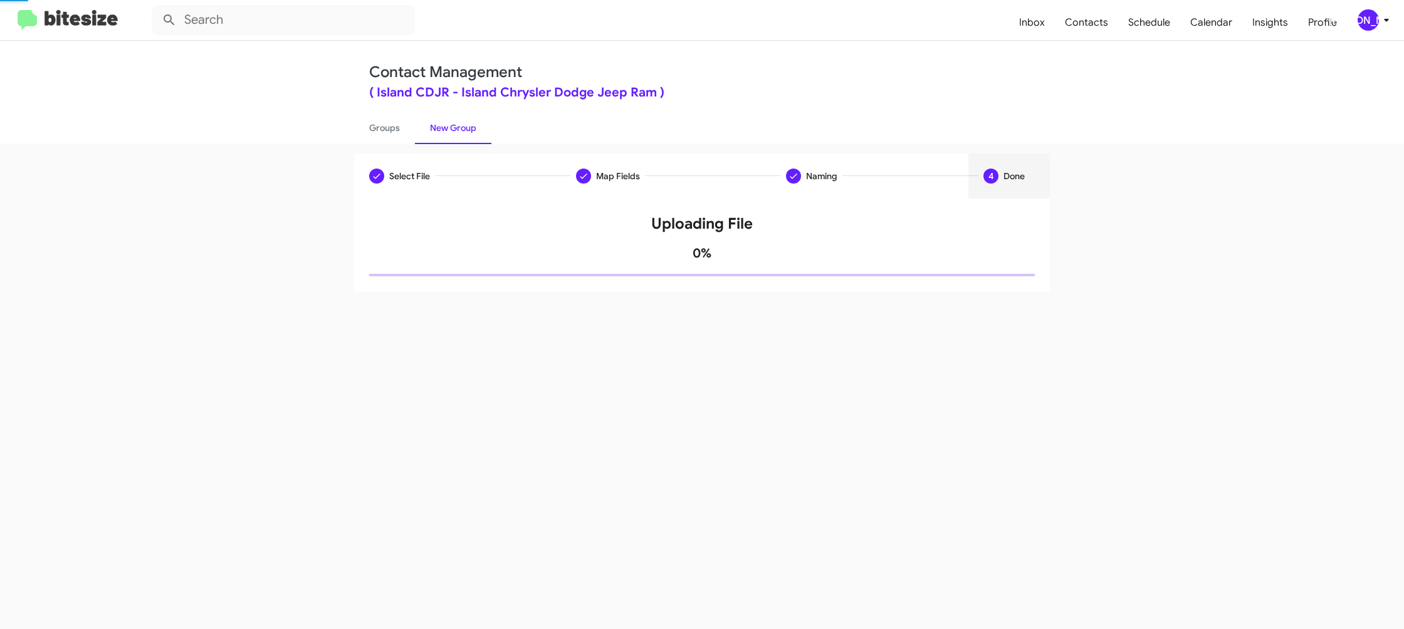
drag, startPoint x: 1006, startPoint y: 518, endPoint x: 661, endPoint y: 103, distance: 539.6
click at [1006, 518] on div "Select File Map Fields Naming 4 Done Select File To import contacts, you need t…" at bounding box center [702, 387] width 1404 height 486
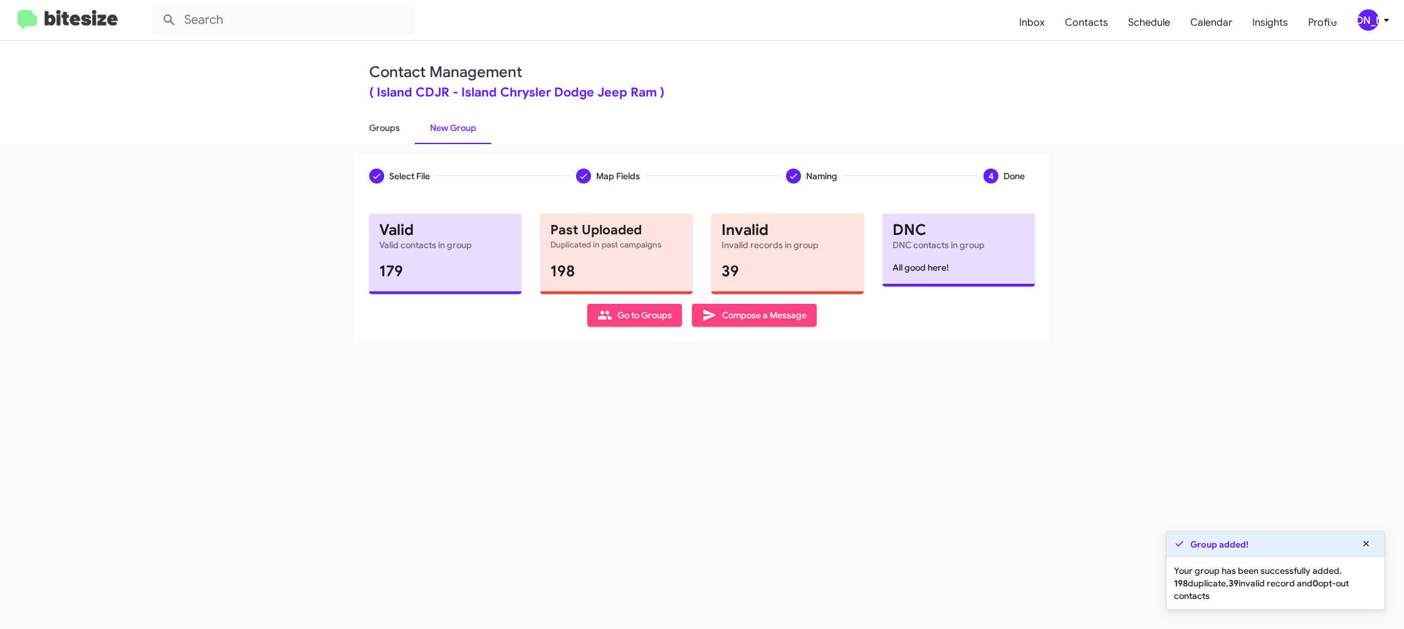
click at [391, 130] on link "Groups" at bounding box center [384, 128] width 61 height 33
type input "in:groups"
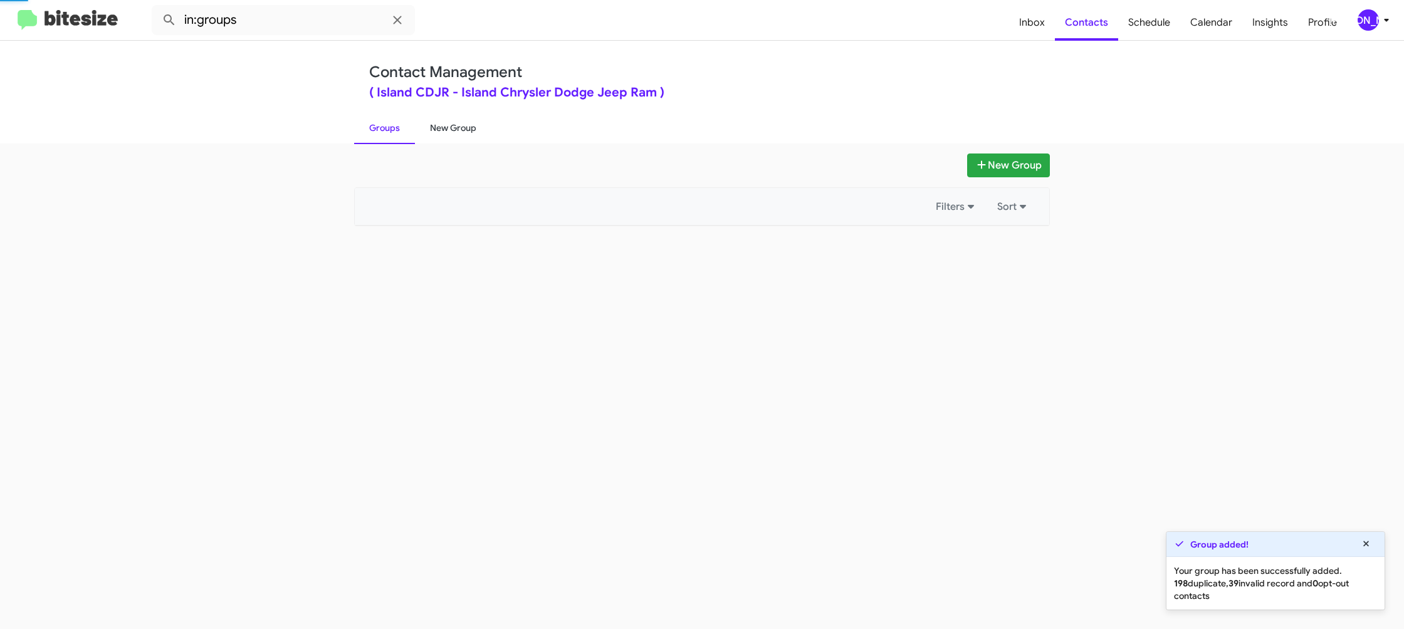
click at [446, 124] on link "New Group" at bounding box center [453, 128] width 76 height 33
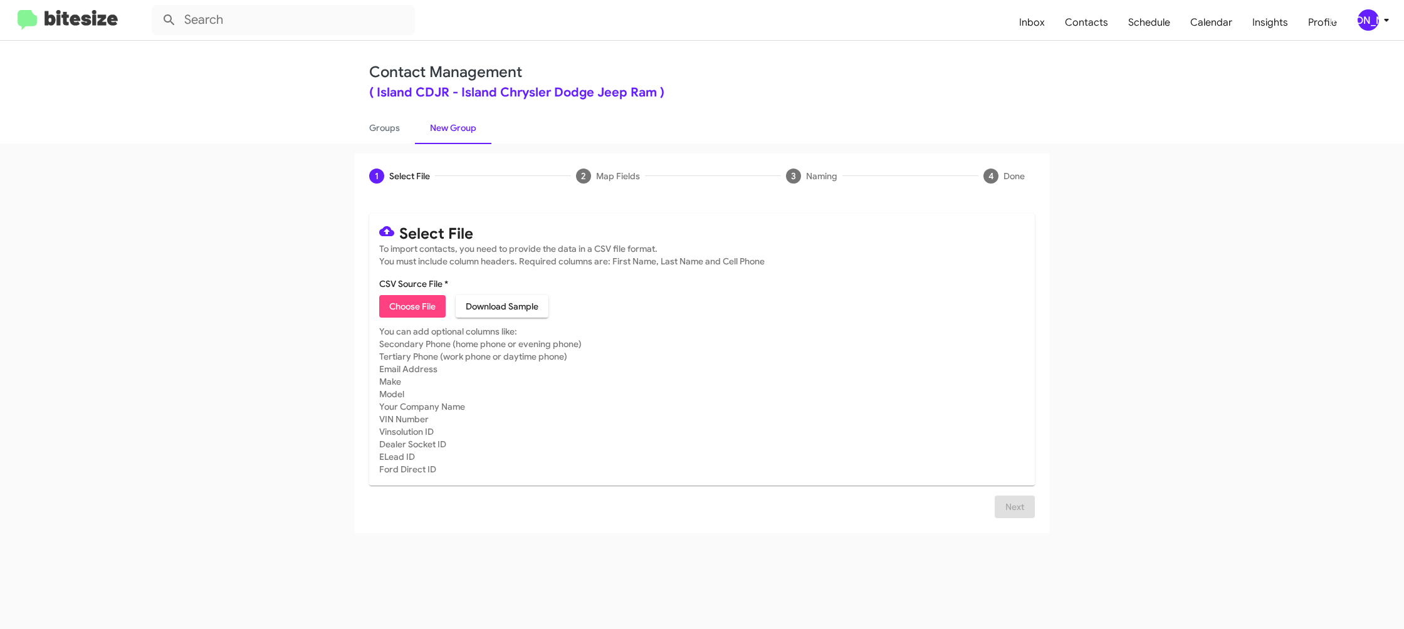
click at [421, 300] on span "Choose File" at bounding box center [412, 306] width 46 height 23
type input "IslandCDJR_1-90_1NJ_[DATE]"
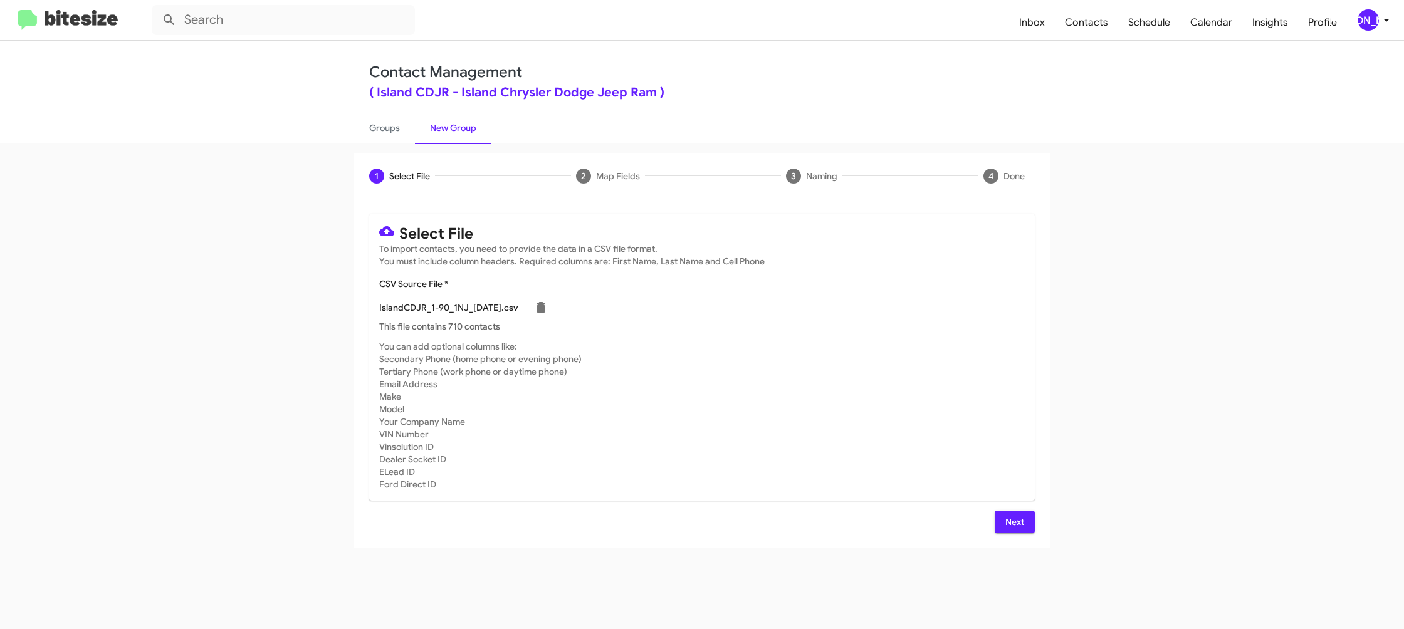
click at [948, 361] on mat-card-subtitle "You can add optional columns like: Secondary Phone (home phone or evening phone…" at bounding box center [702, 415] width 646 height 150
click at [1016, 516] on span "Next" at bounding box center [1015, 522] width 20 height 23
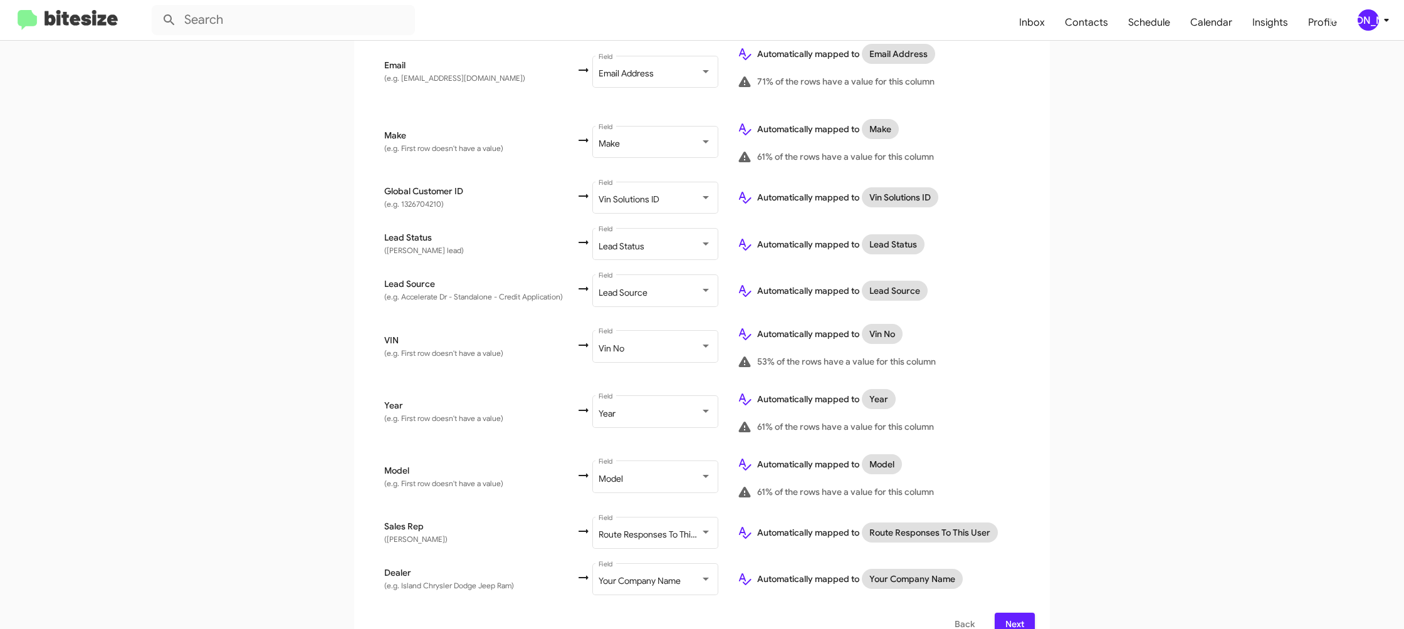
scroll to position [614, 0]
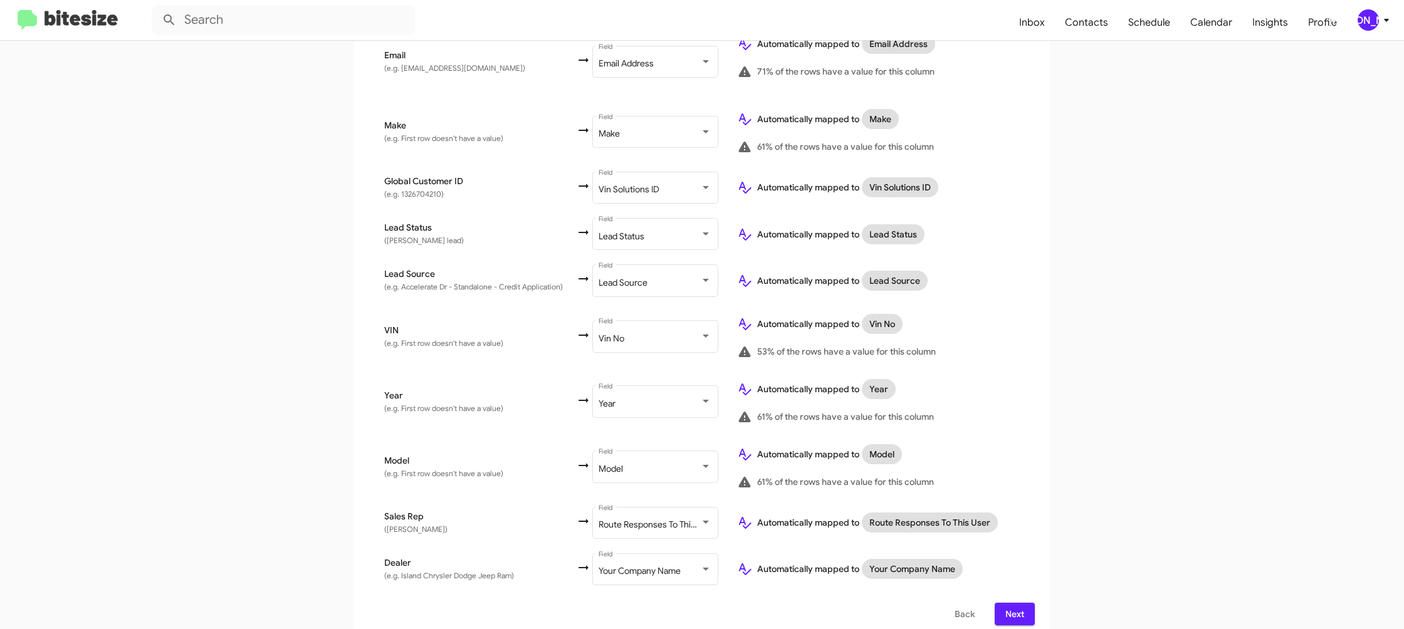
click at [1021, 604] on span "Next" at bounding box center [1015, 614] width 20 height 23
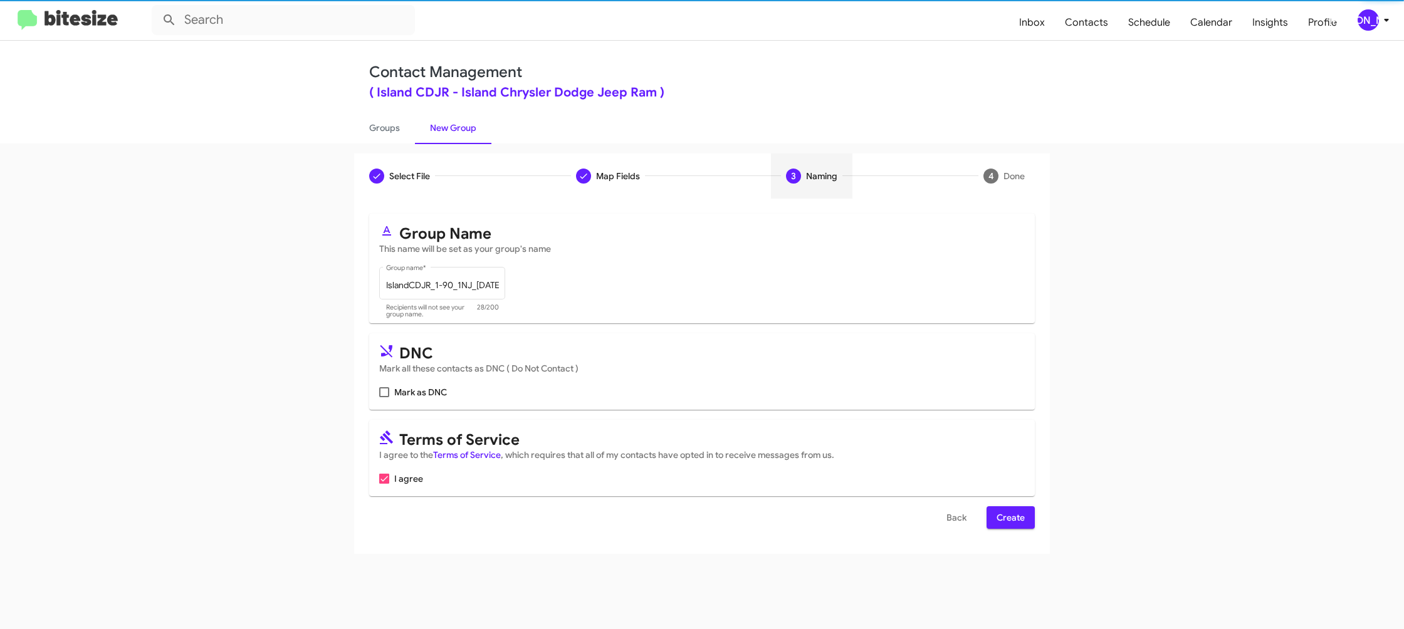
scroll to position [0, 0]
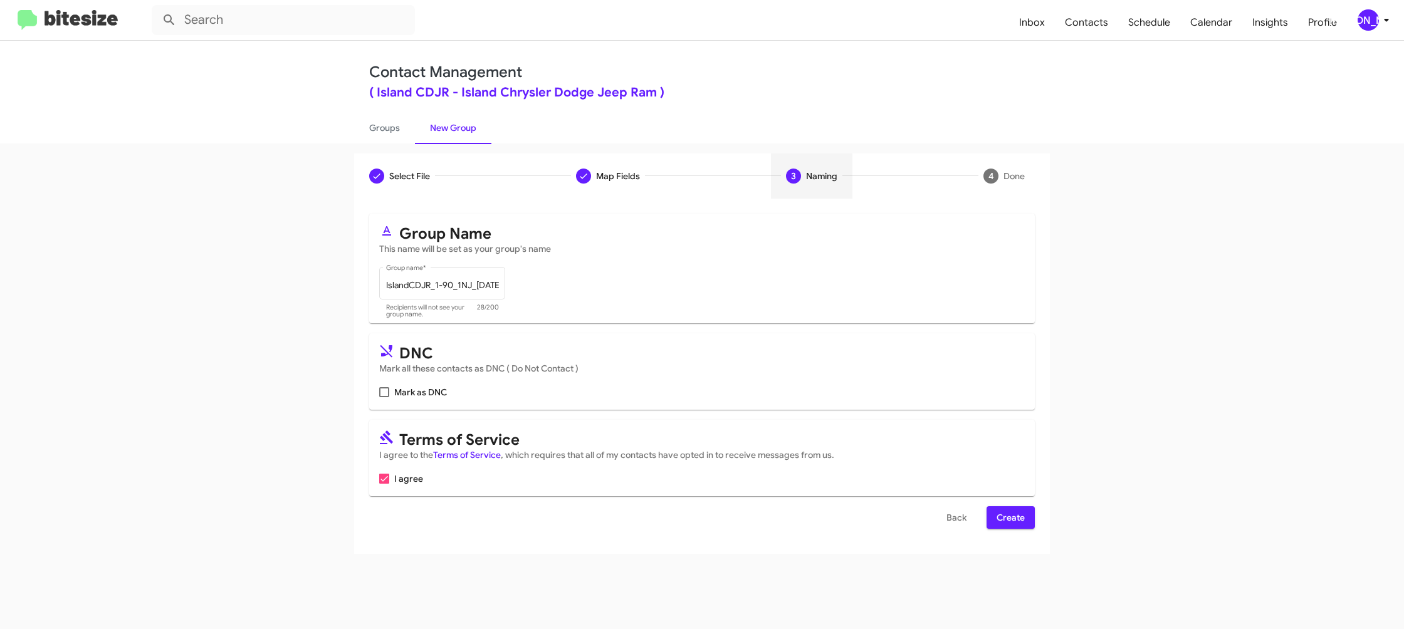
click at [1019, 523] on span "Create" at bounding box center [1011, 518] width 28 height 23
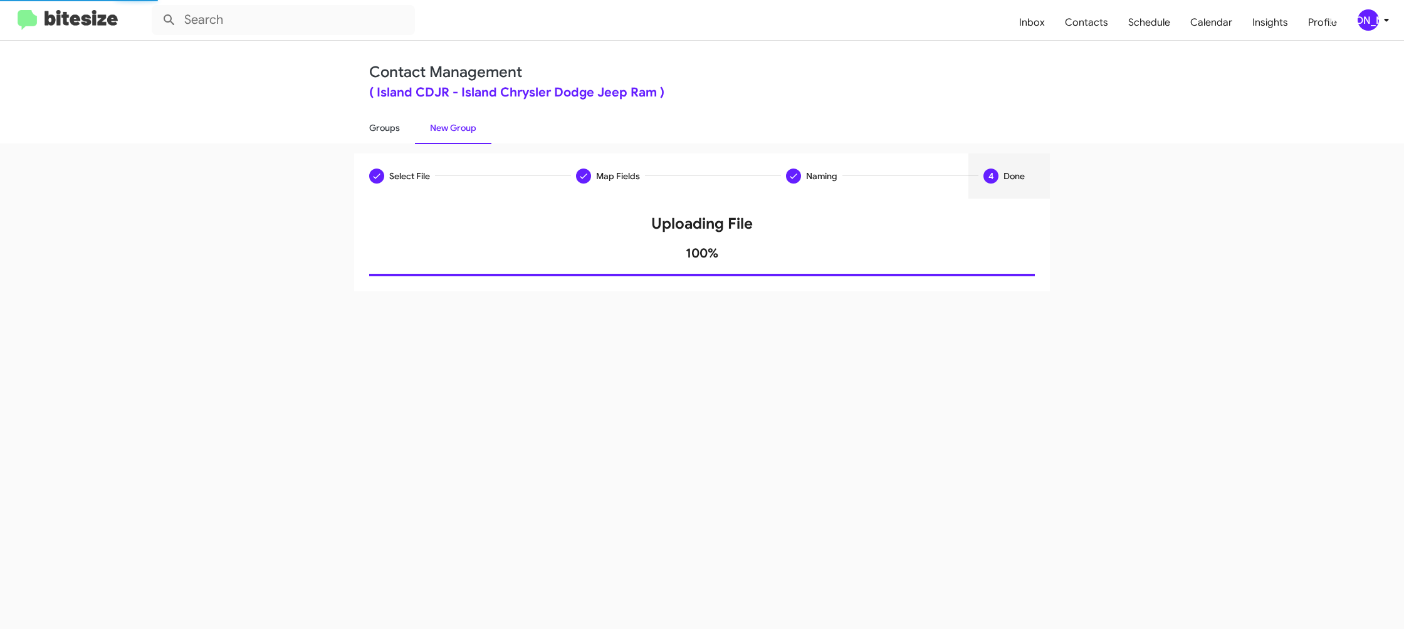
click at [397, 129] on link "Groups" at bounding box center [384, 128] width 61 height 33
type input "in:groups"
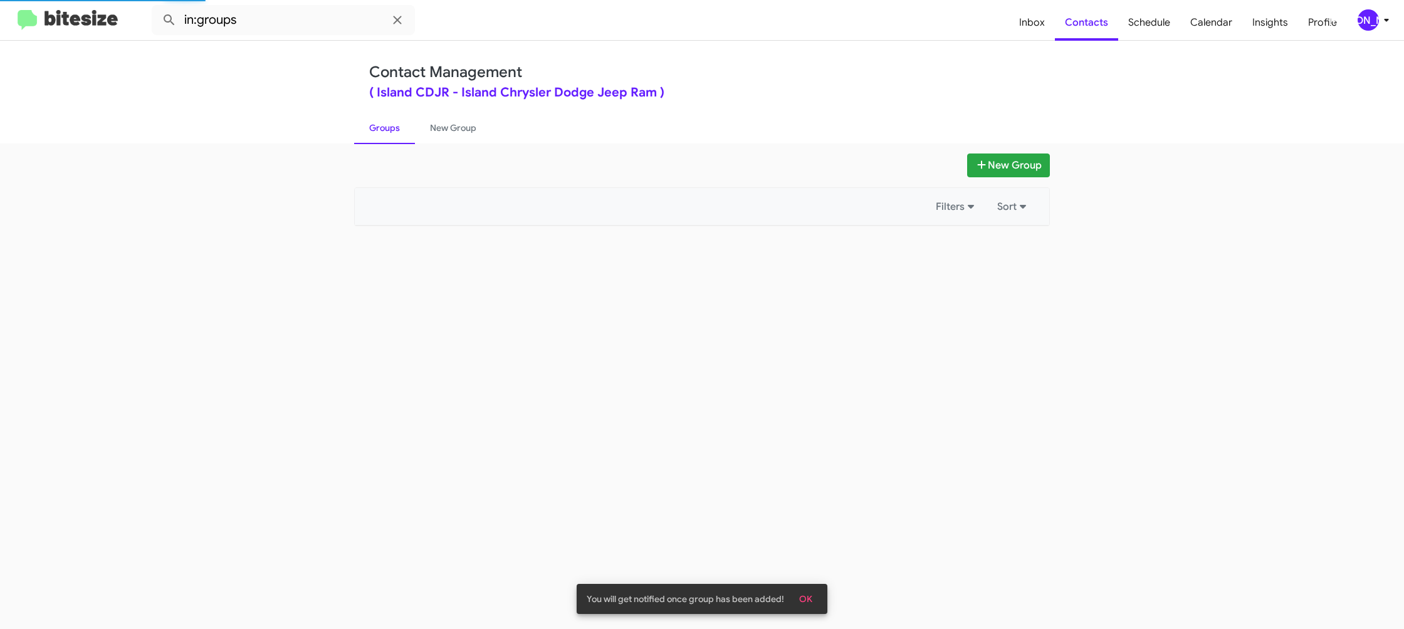
drag, startPoint x: 397, startPoint y: 129, endPoint x: 408, endPoint y: 19, distance: 110.2
click at [401, 125] on link "Groups" at bounding box center [384, 128] width 61 height 33
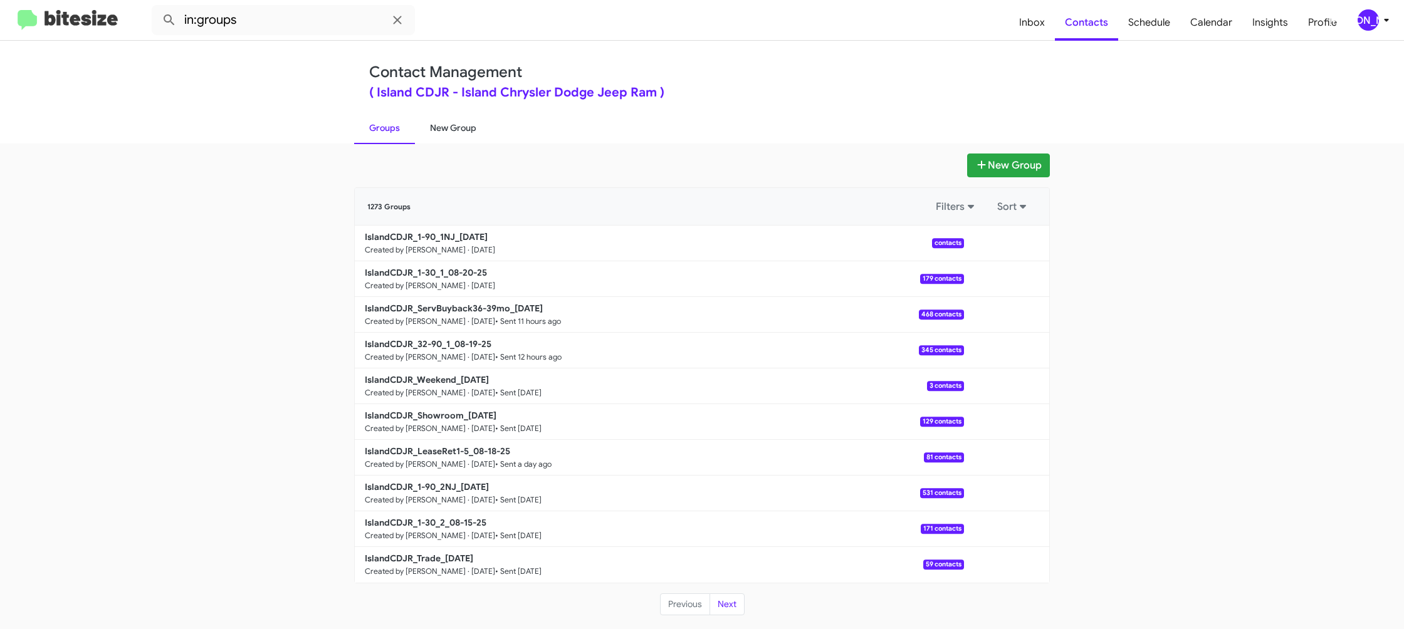
click at [441, 127] on link "New Group" at bounding box center [453, 128] width 76 height 33
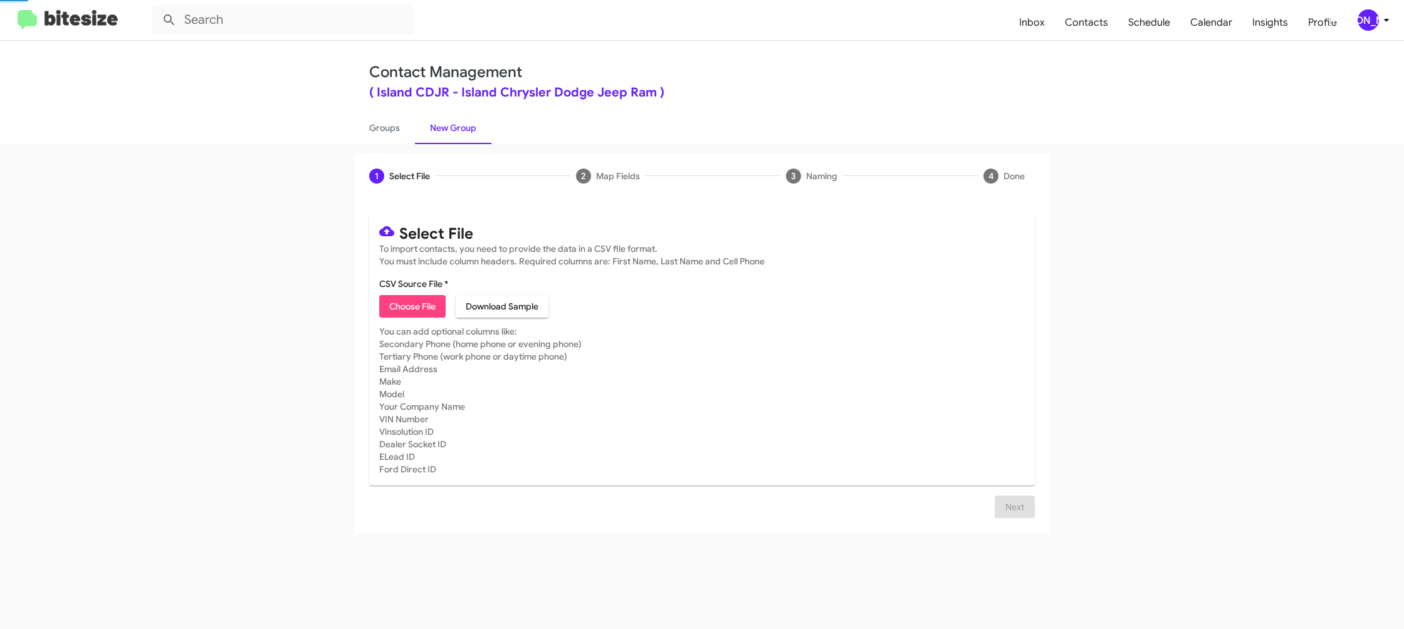
click at [441, 127] on link "New Group" at bounding box center [453, 128] width 76 height 33
drag, startPoint x: 418, startPoint y: 308, endPoint x: 411, endPoint y: 303, distance: 8.5
click at [411, 303] on span "Choose File" at bounding box center [412, 306] width 46 height 23
type input "IslandCDJR_Buyback48-51_08-20-25"
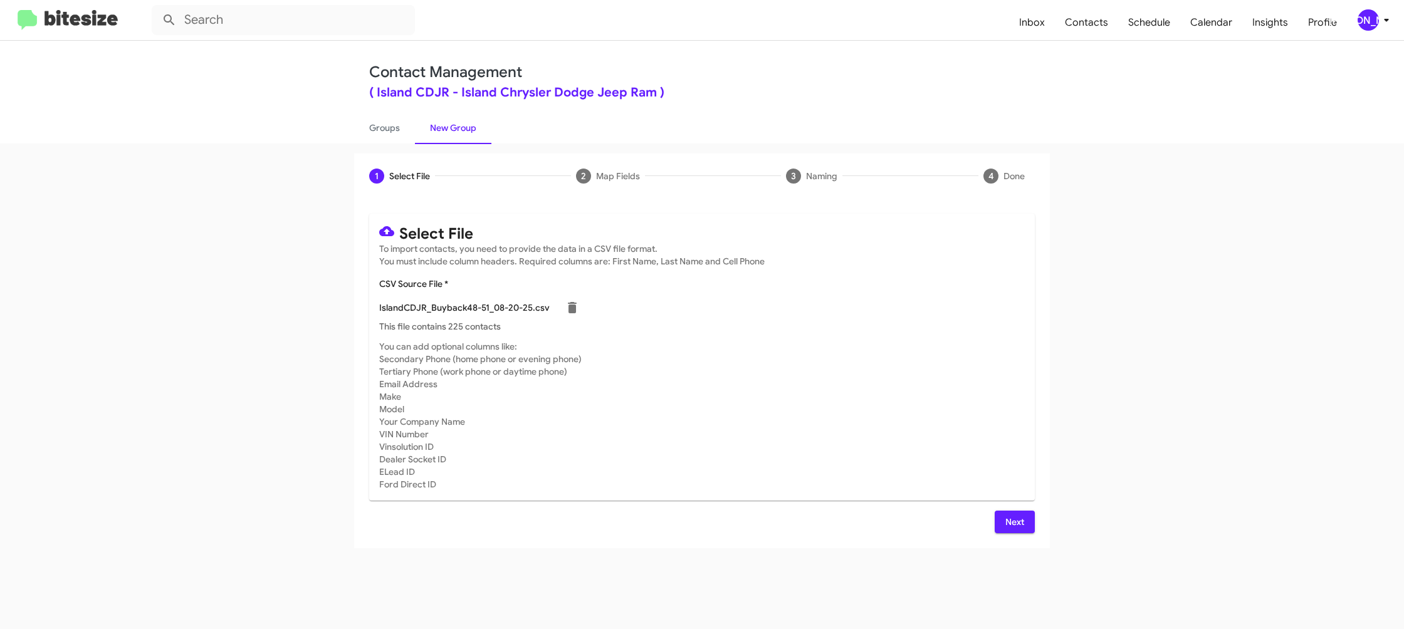
drag, startPoint x: 875, startPoint y: 428, endPoint x: 865, endPoint y: 425, distance: 10.3
click at [875, 427] on mat-card-subtitle "You can add optional columns like: Secondary Phone (home phone or evening phone…" at bounding box center [702, 415] width 646 height 150
click at [1022, 532] on span "Next" at bounding box center [1015, 522] width 20 height 23
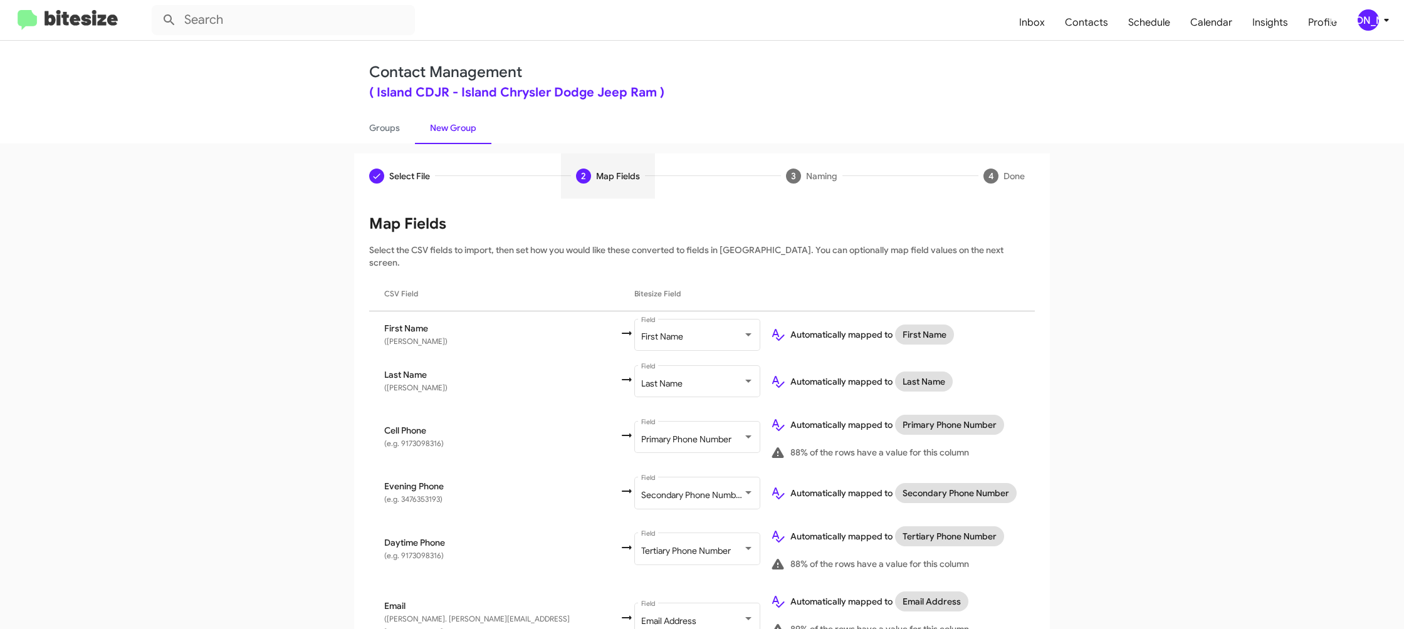
scroll to position [392, 0]
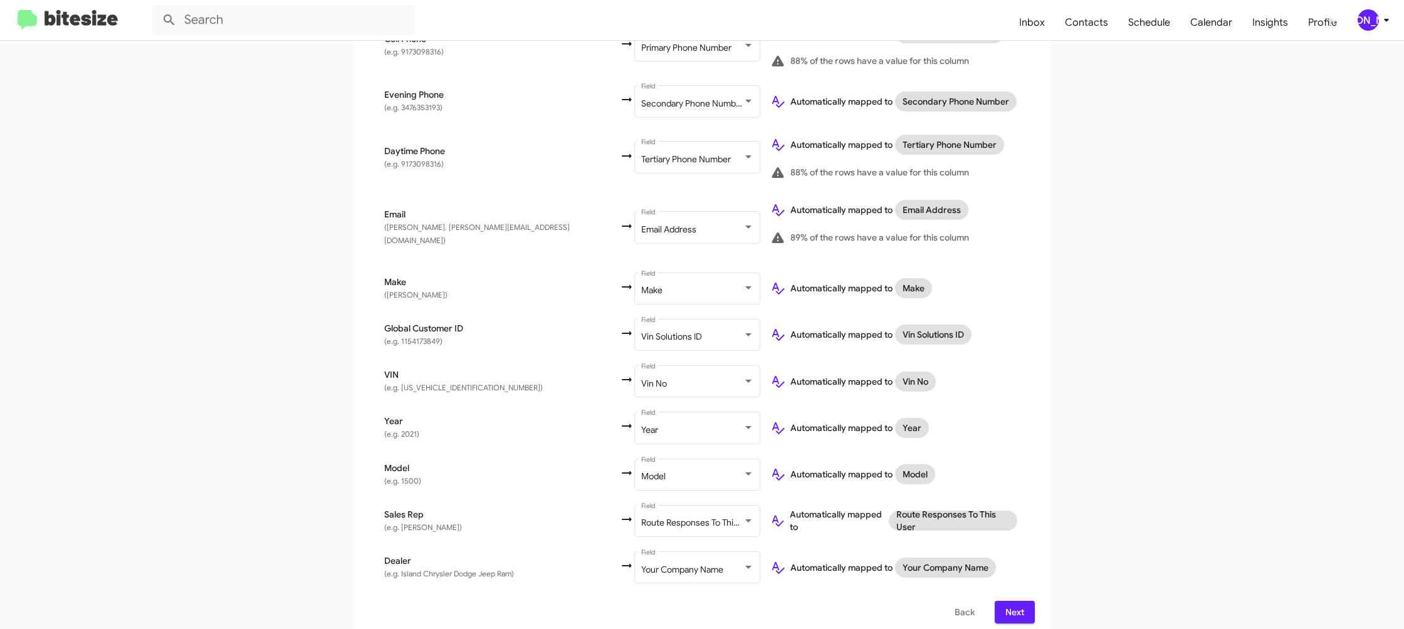
click at [1011, 601] on span "Next" at bounding box center [1015, 612] width 20 height 23
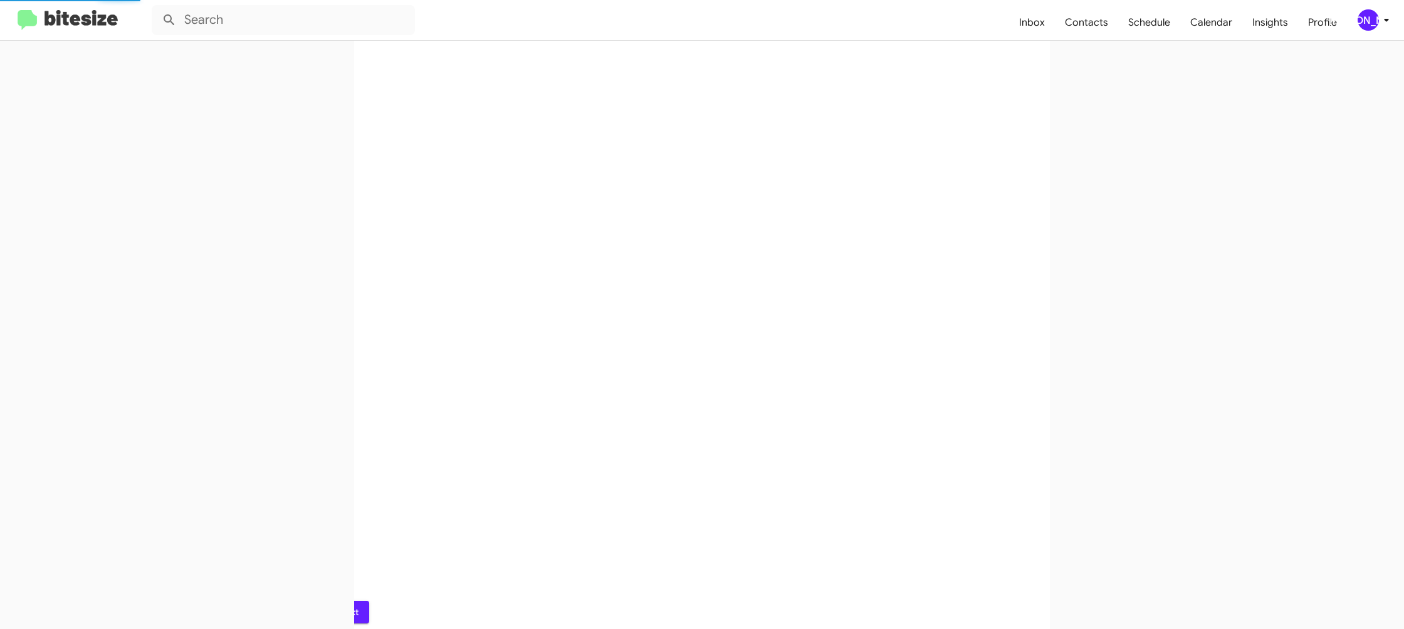
scroll to position [0, 0]
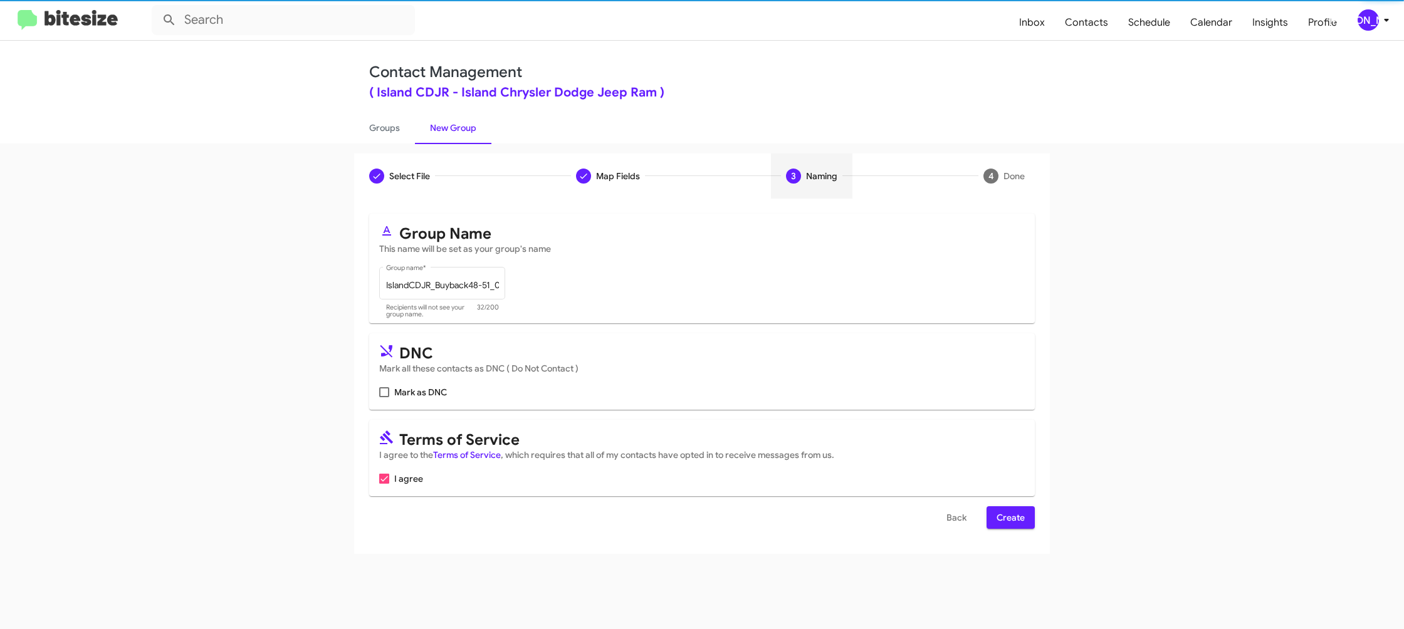
drag, startPoint x: 1001, startPoint y: 508, endPoint x: 1008, endPoint y: 516, distance: 10.6
click at [1001, 510] on span "Create" at bounding box center [1011, 518] width 28 height 23
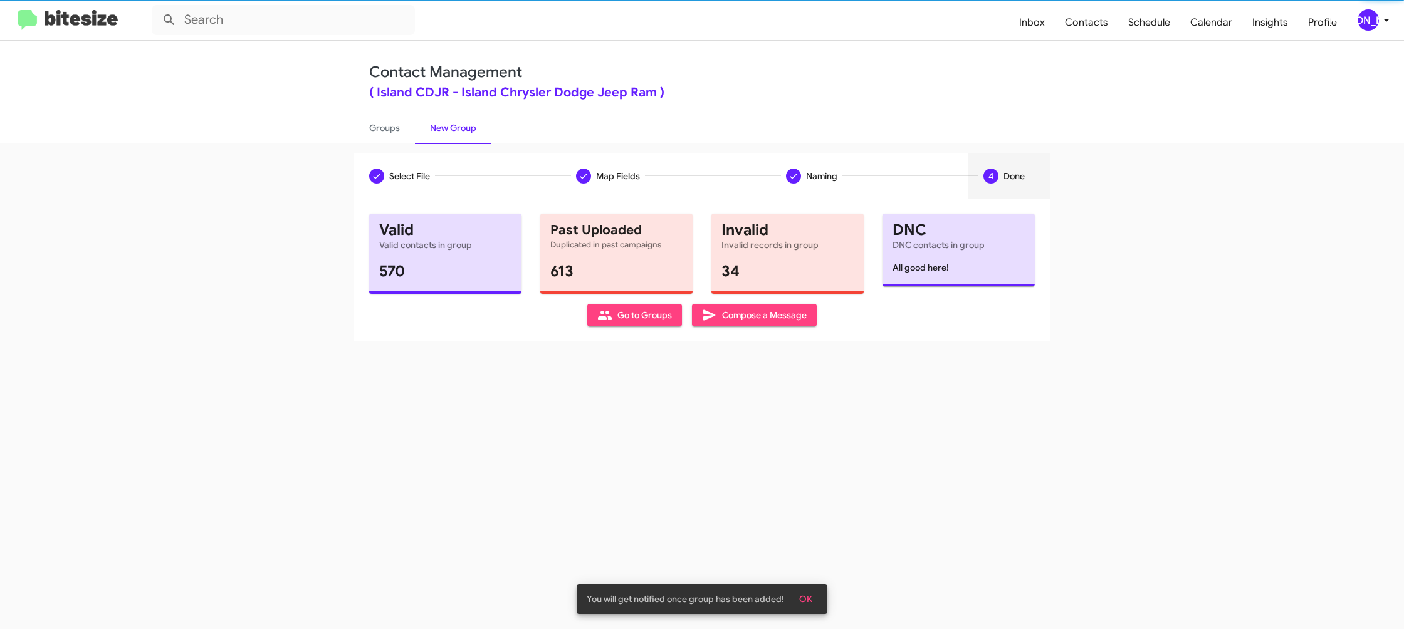
click at [389, 147] on div "Select File Map Fields Naming 4 Done Select File To import contacts, you need t…" at bounding box center [702, 387] width 1404 height 486
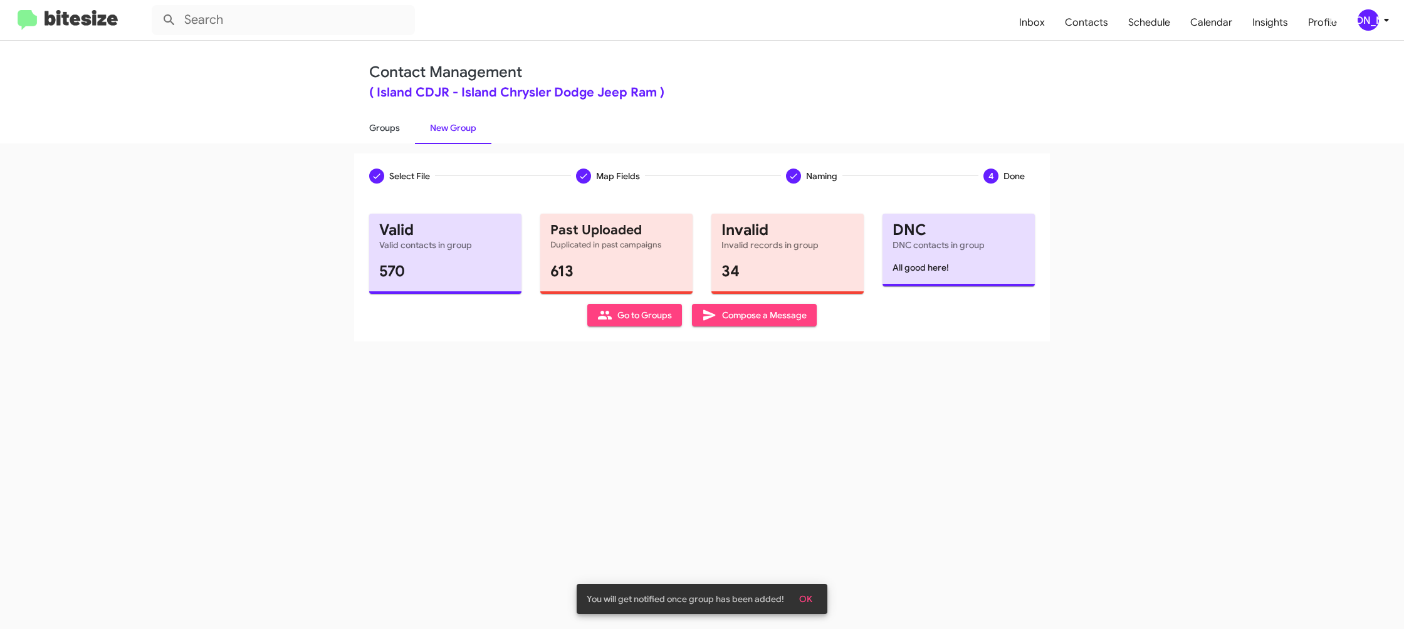
click at [389, 135] on link "Groups" at bounding box center [384, 128] width 61 height 33
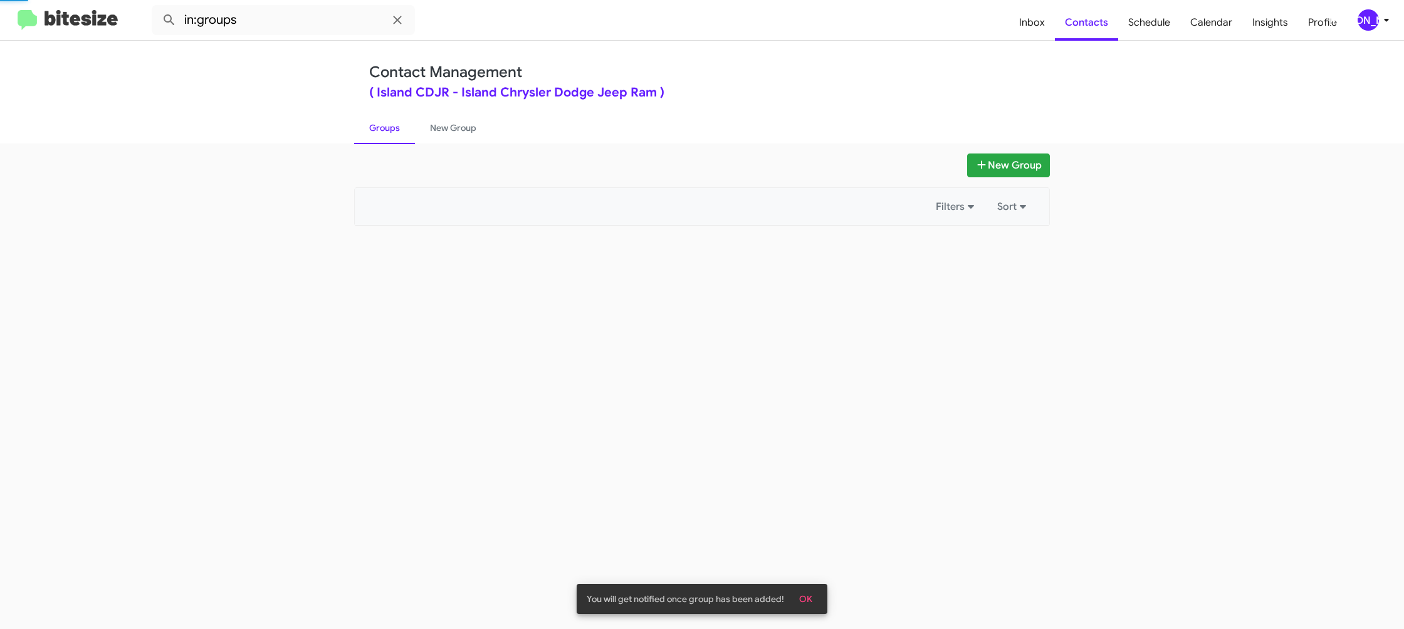
click at [389, 135] on link "Groups" at bounding box center [384, 128] width 61 height 33
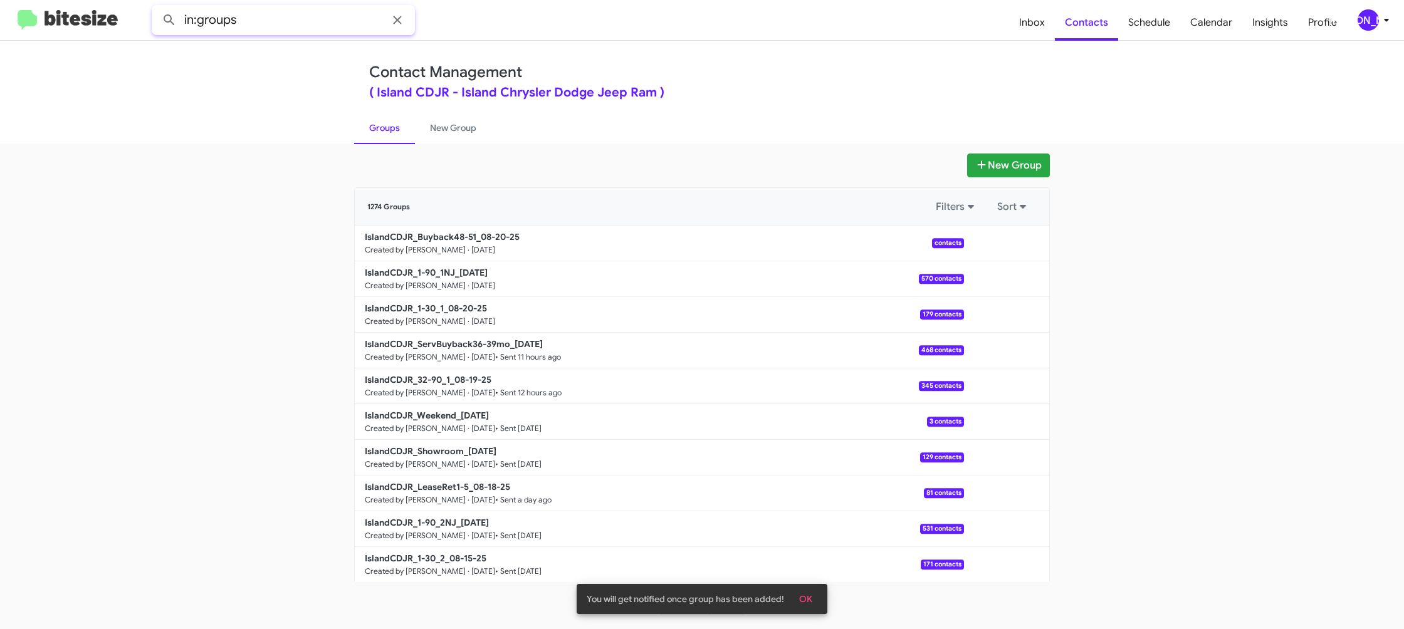
click at [342, 26] on input "in:groups" at bounding box center [283, 20] width 263 height 30
click at [157, 8] on button at bounding box center [169, 20] width 25 height 25
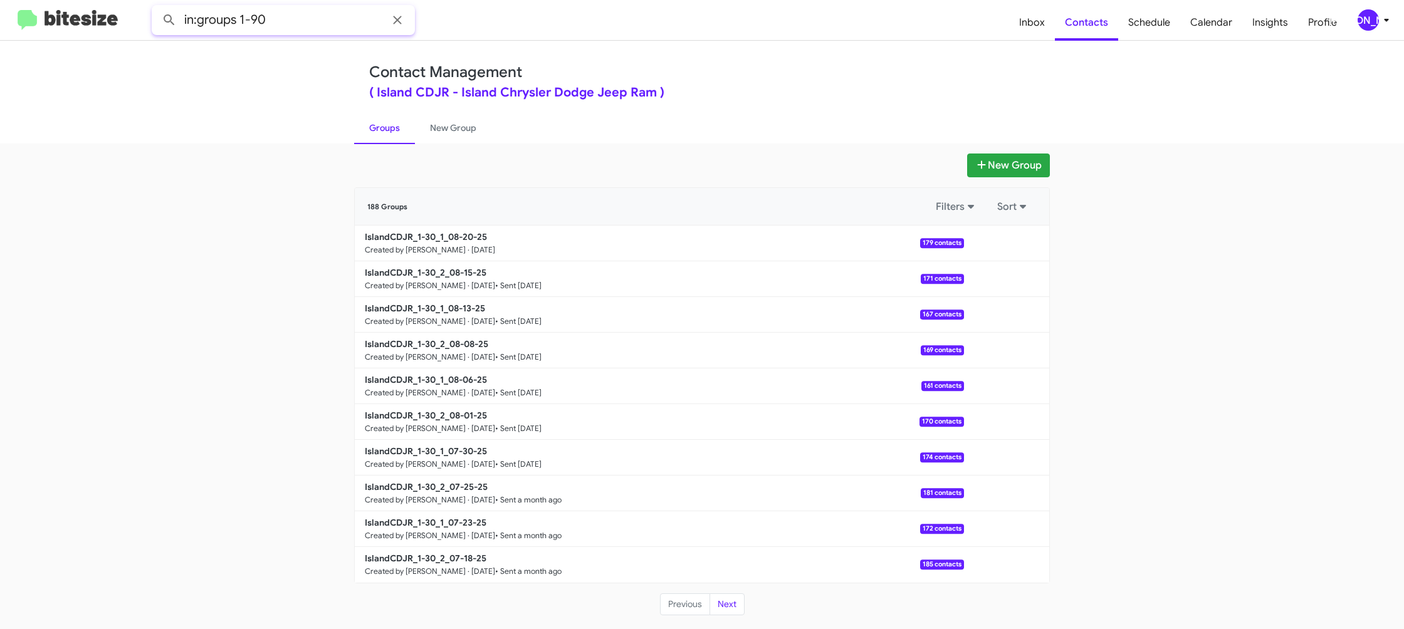
type input "in:groups 1-90"
click at [157, 8] on button at bounding box center [169, 20] width 25 height 25
click at [453, 129] on link "New Group" at bounding box center [453, 128] width 76 height 33
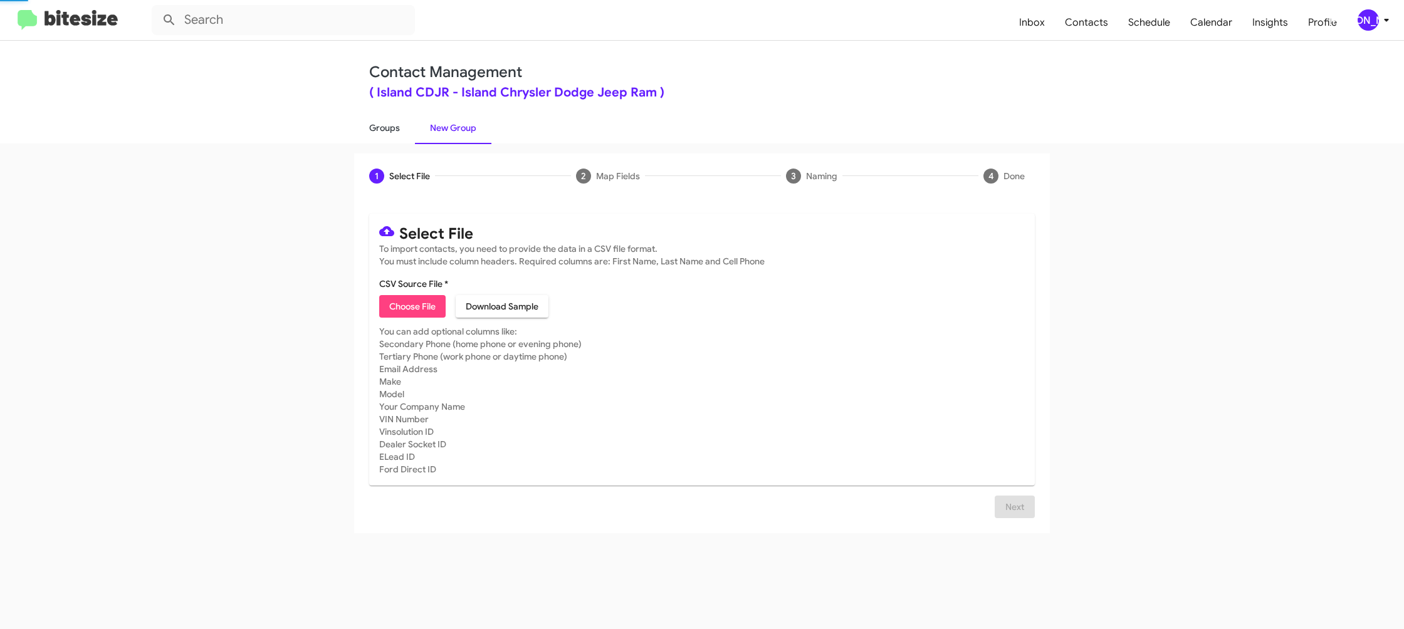
click at [375, 125] on link "Groups" at bounding box center [384, 128] width 61 height 33
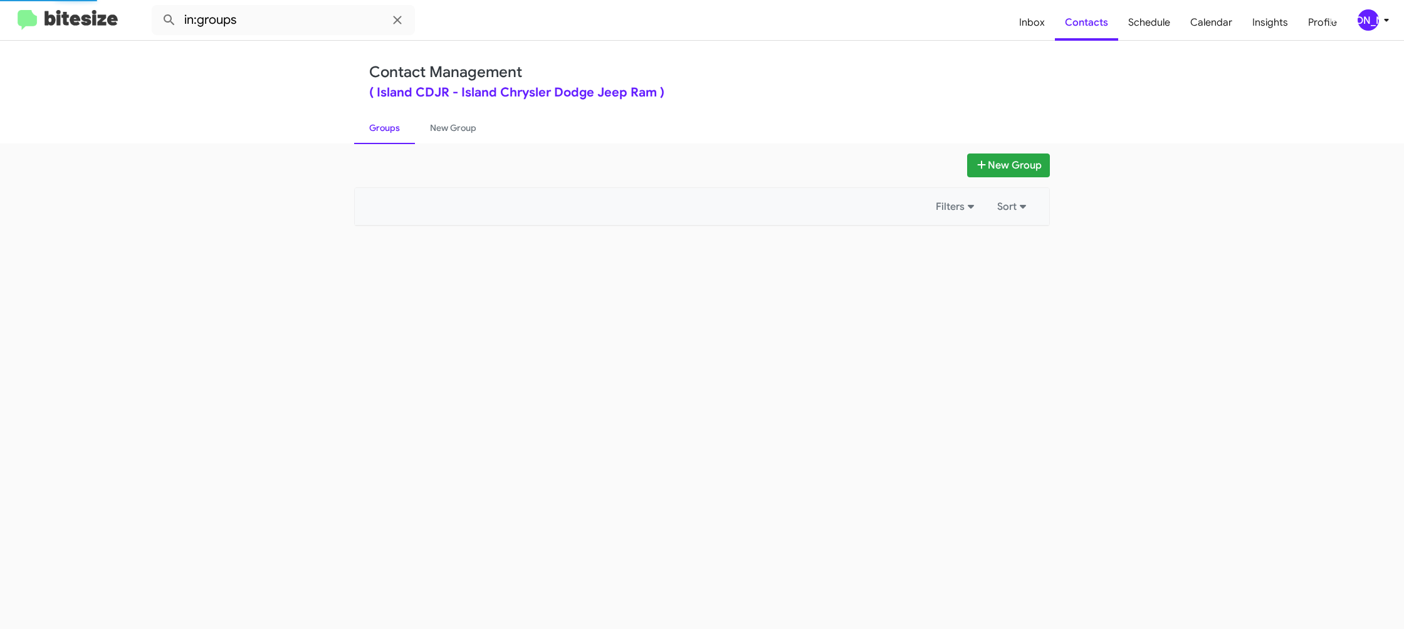
drag, startPoint x: 375, startPoint y: 125, endPoint x: 294, endPoint y: 9, distance: 141.9
click at [374, 124] on link "Groups" at bounding box center [384, 128] width 61 height 33
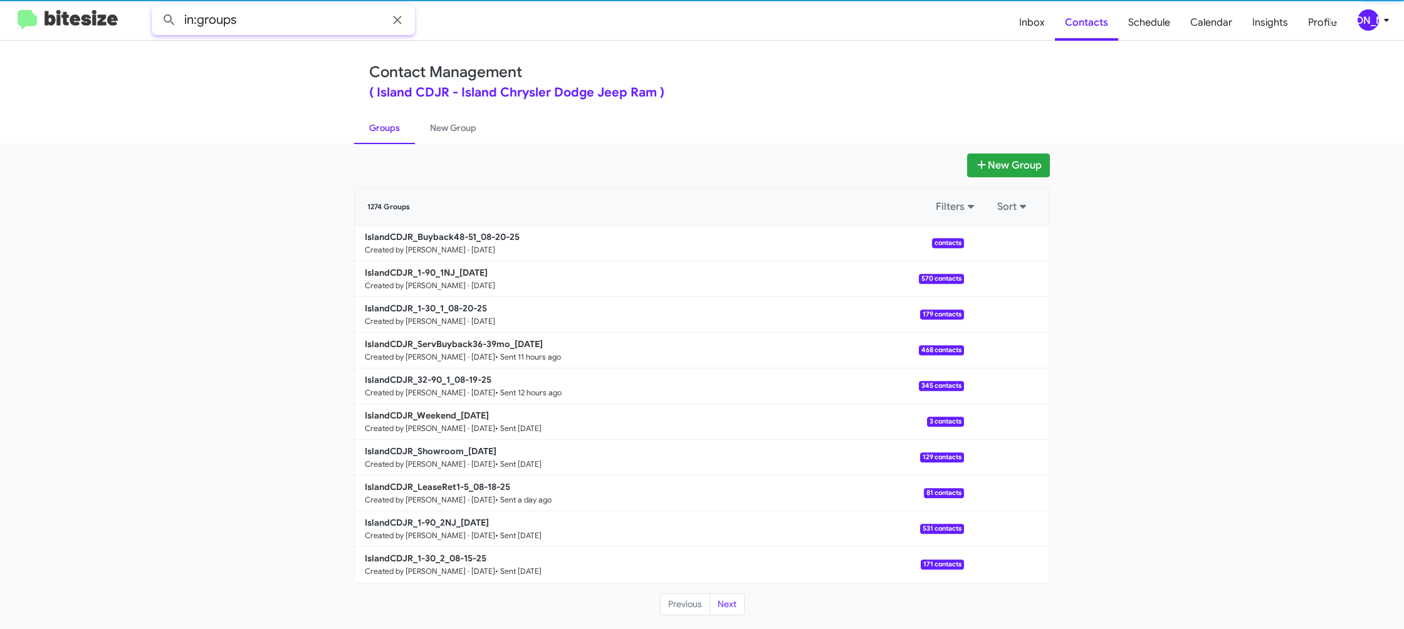
click at [285, 23] on input "in:groups" at bounding box center [283, 20] width 263 height 30
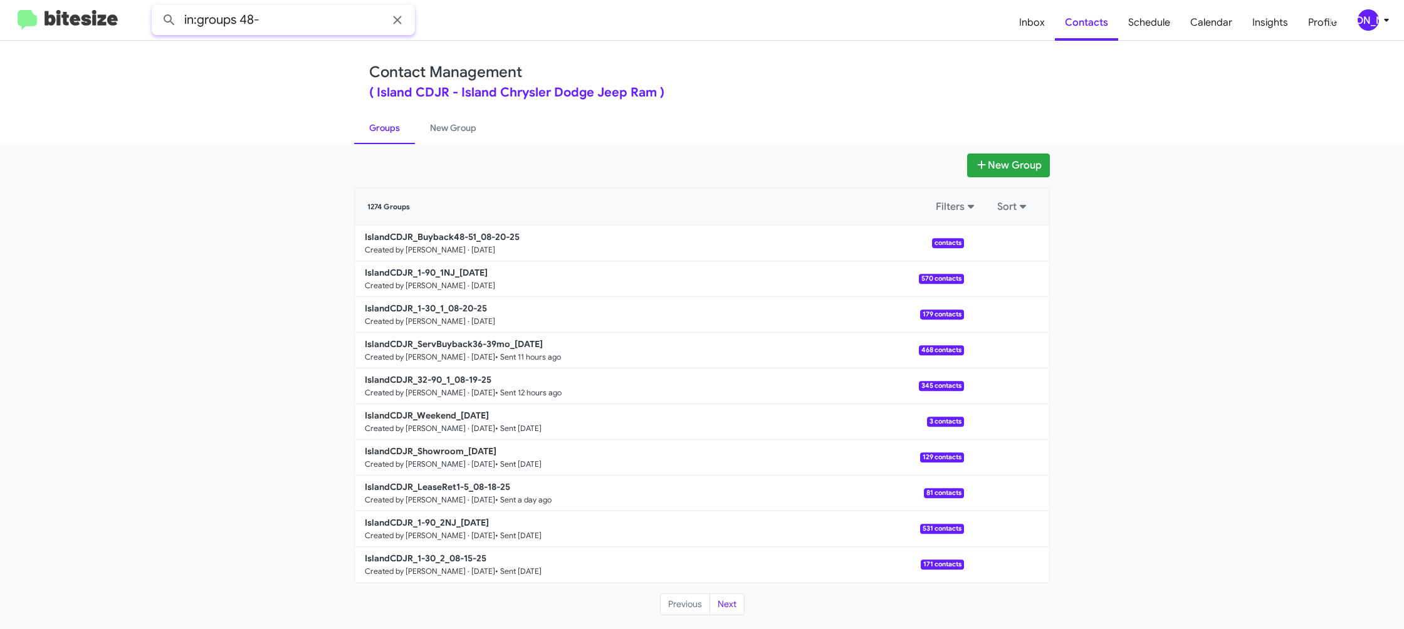
type input "in:groups 48-"
click at [157, 8] on button at bounding box center [169, 20] width 25 height 25
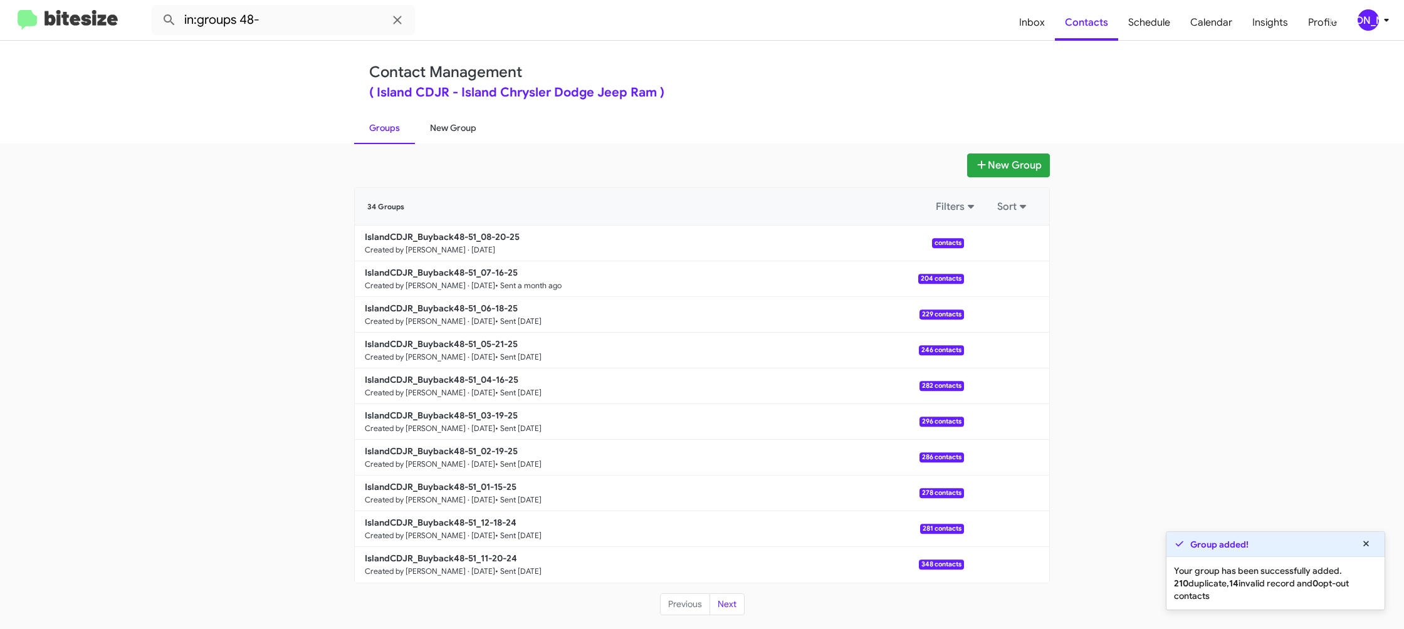
click at [430, 119] on link "New Group" at bounding box center [453, 128] width 76 height 33
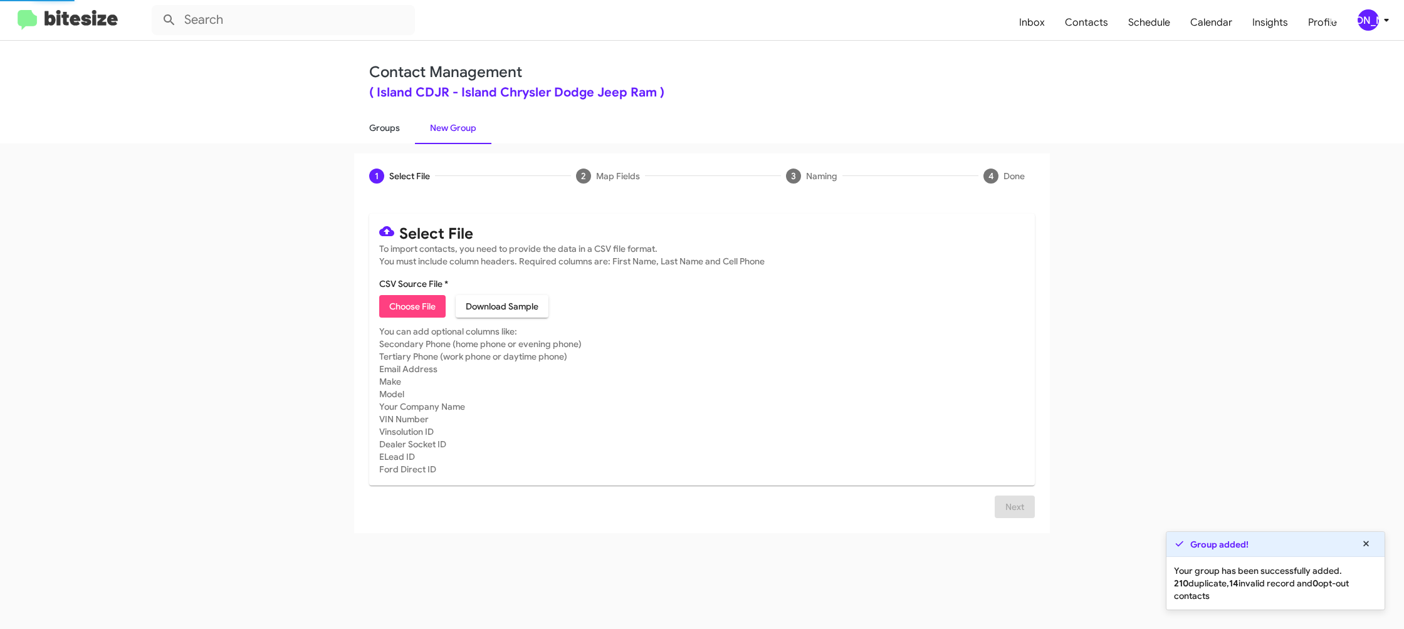
click at [387, 122] on link "Groups" at bounding box center [384, 128] width 61 height 33
type input "in:groups"
drag, startPoint x: 387, startPoint y: 122, endPoint x: 453, endPoint y: 140, distance: 68.3
click at [387, 122] on link "Groups" at bounding box center [384, 128] width 61 height 33
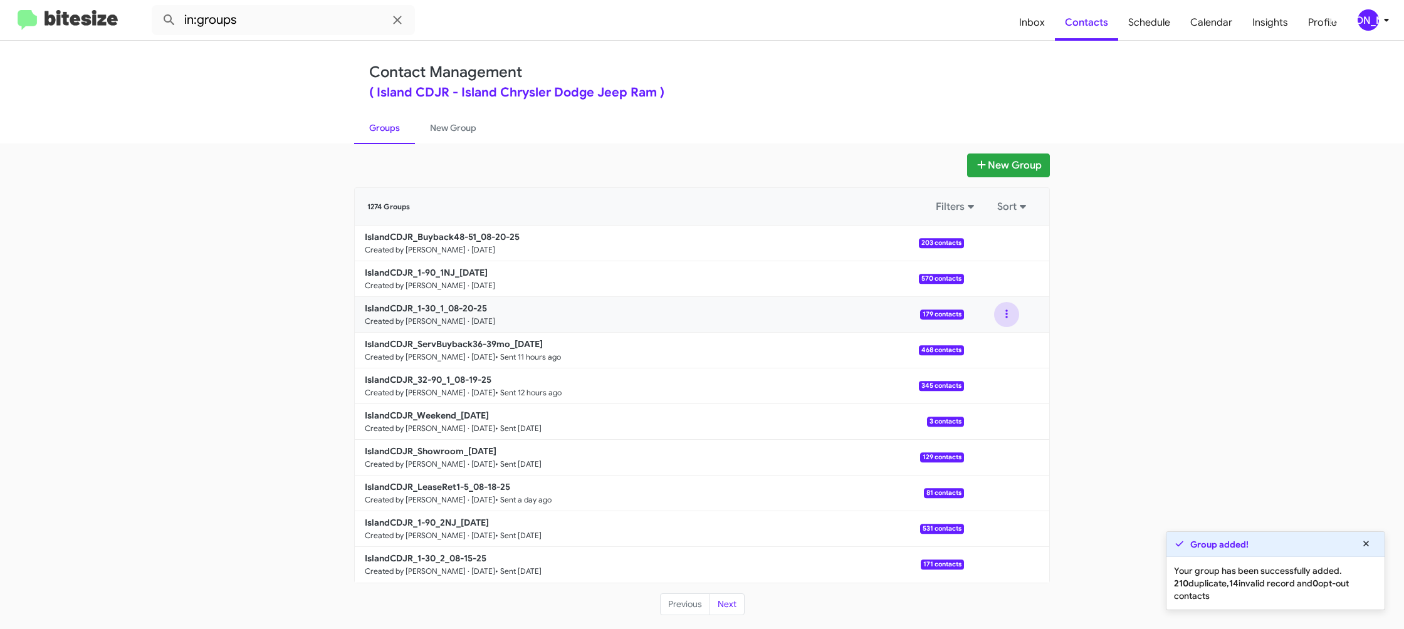
click at [996, 317] on button at bounding box center [1006, 314] width 25 height 25
click at [992, 341] on button "View contacts" at bounding box center [969, 349] width 100 height 30
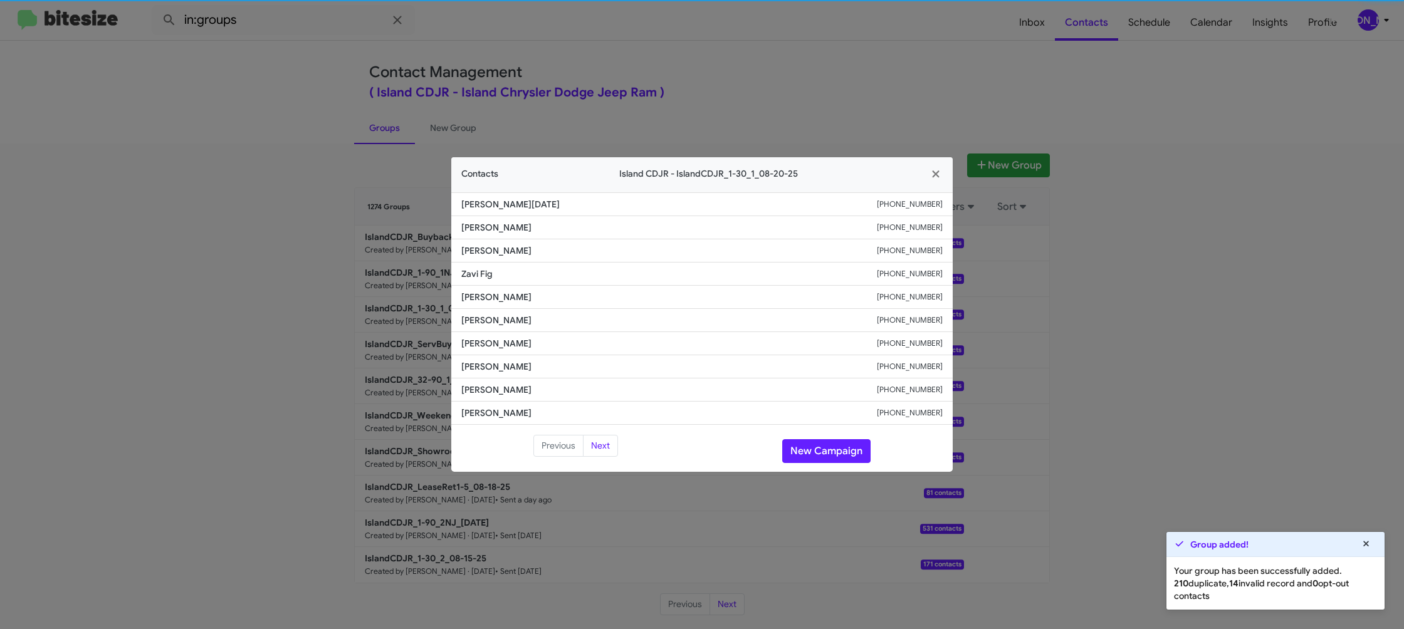
click at [477, 322] on span "Jose Flores" at bounding box center [669, 320] width 416 height 13
drag, startPoint x: 477, startPoint y: 322, endPoint x: 488, endPoint y: 324, distance: 10.8
click at [477, 322] on span "Jose Flores" at bounding box center [669, 320] width 416 height 13
copy span "Jose Flores"
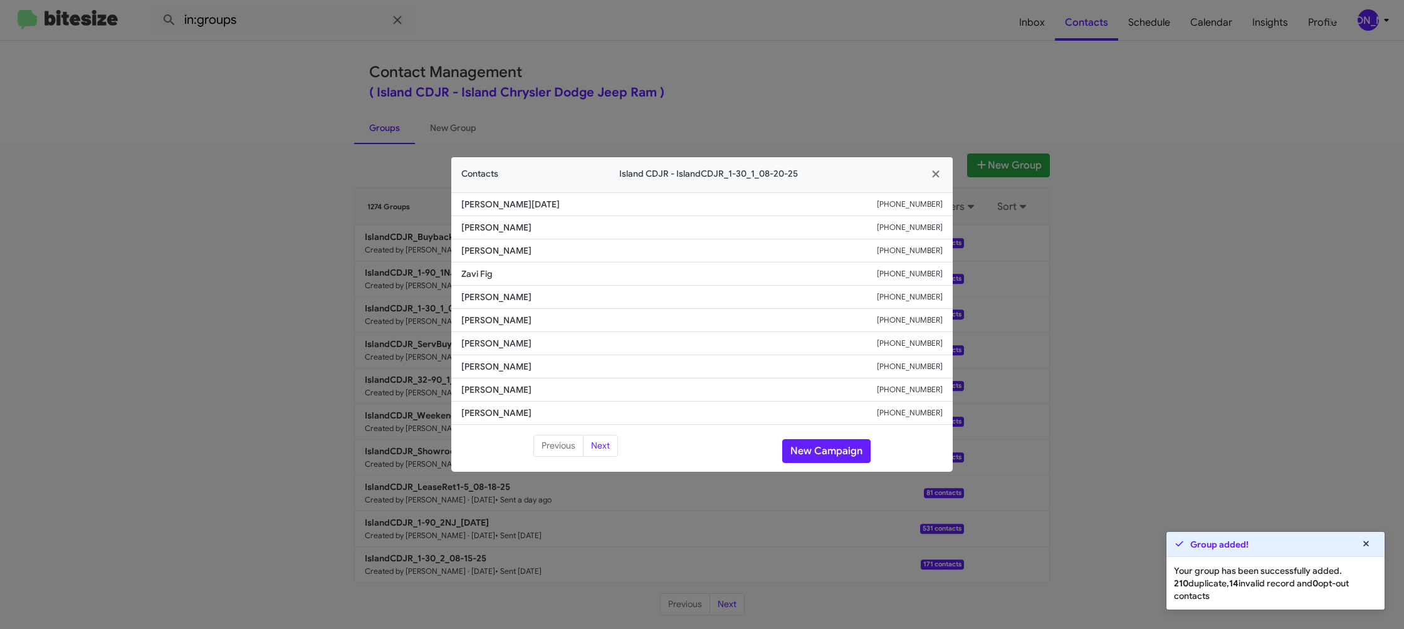
click at [489, 301] on span "Dexter Alexander" at bounding box center [669, 297] width 416 height 13
copy span "Dexter Alexander"
click at [917, 308] on li "Dexter Alexander +17186684302" at bounding box center [702, 297] width 502 height 23
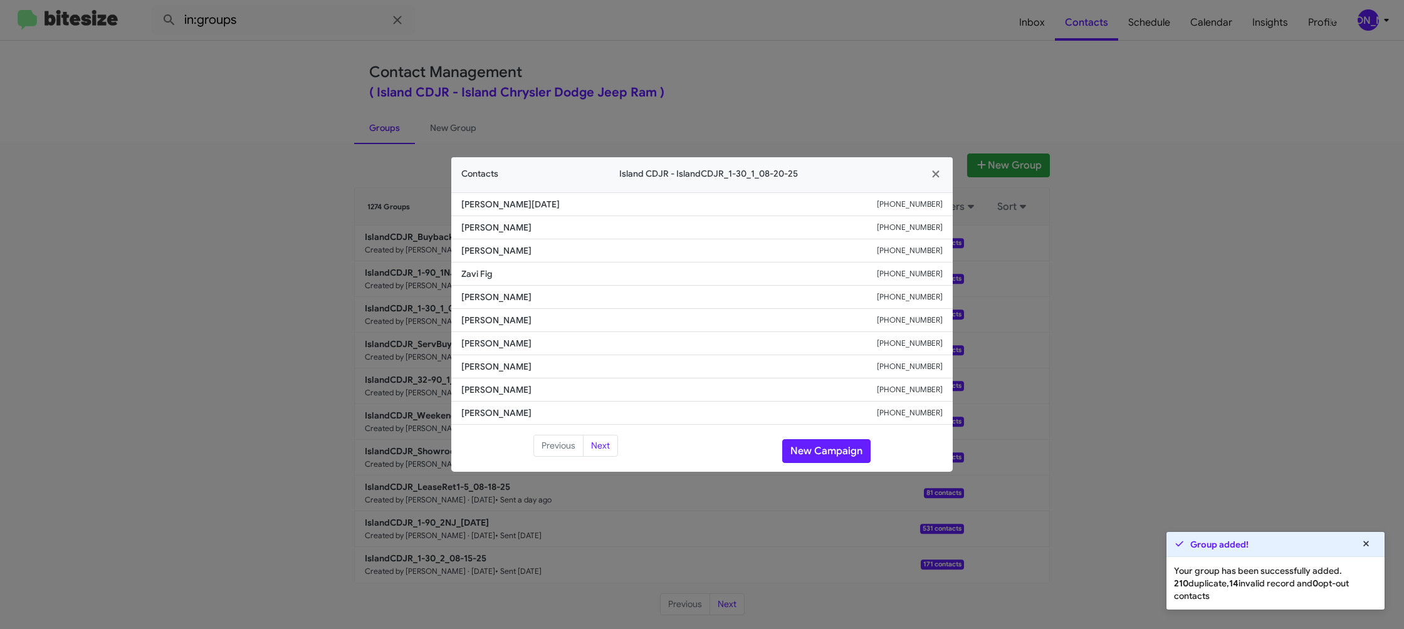
click at [918, 297] on small "+17186684302" at bounding box center [910, 297] width 66 height 13
copy small "17186684302"
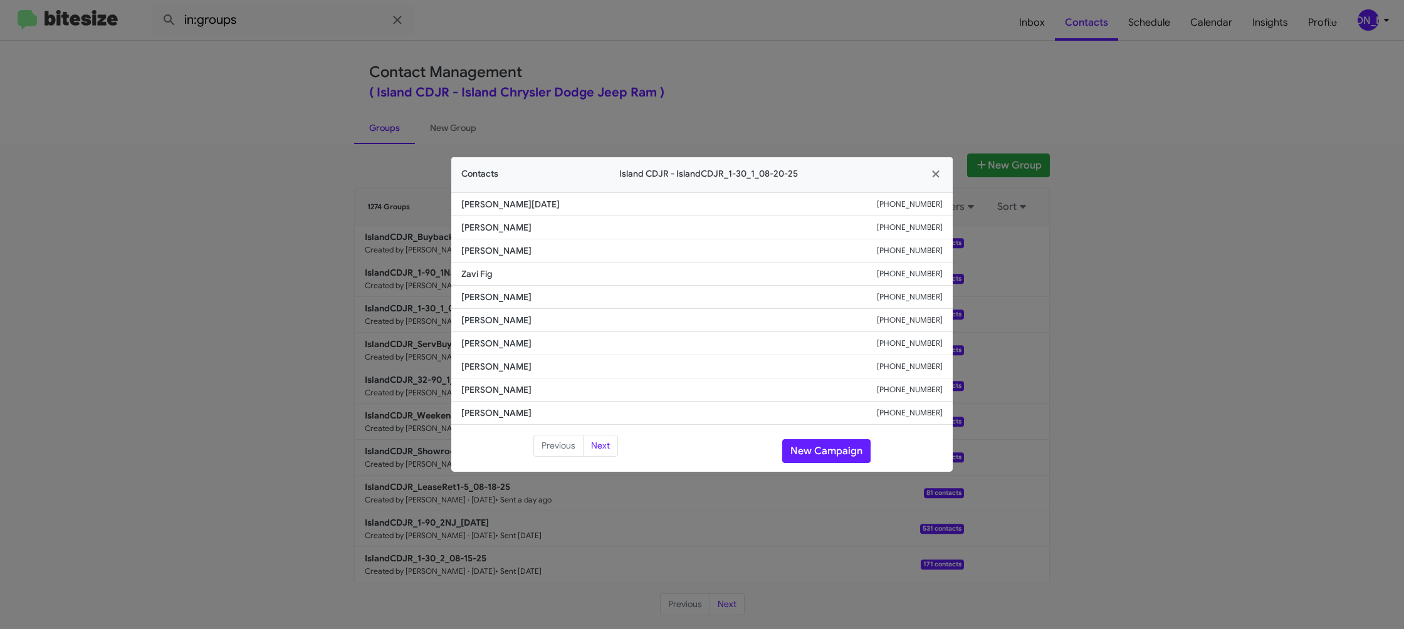
drag, startPoint x: 718, startPoint y: 58, endPoint x: 888, endPoint y: 178, distance: 208.2
click at [723, 60] on modal-container "Contacts Island CDJR - IslandCDJR_1-30_1_08-20-25 Lenny Toussaint +19177040156 …" at bounding box center [702, 314] width 1404 height 629
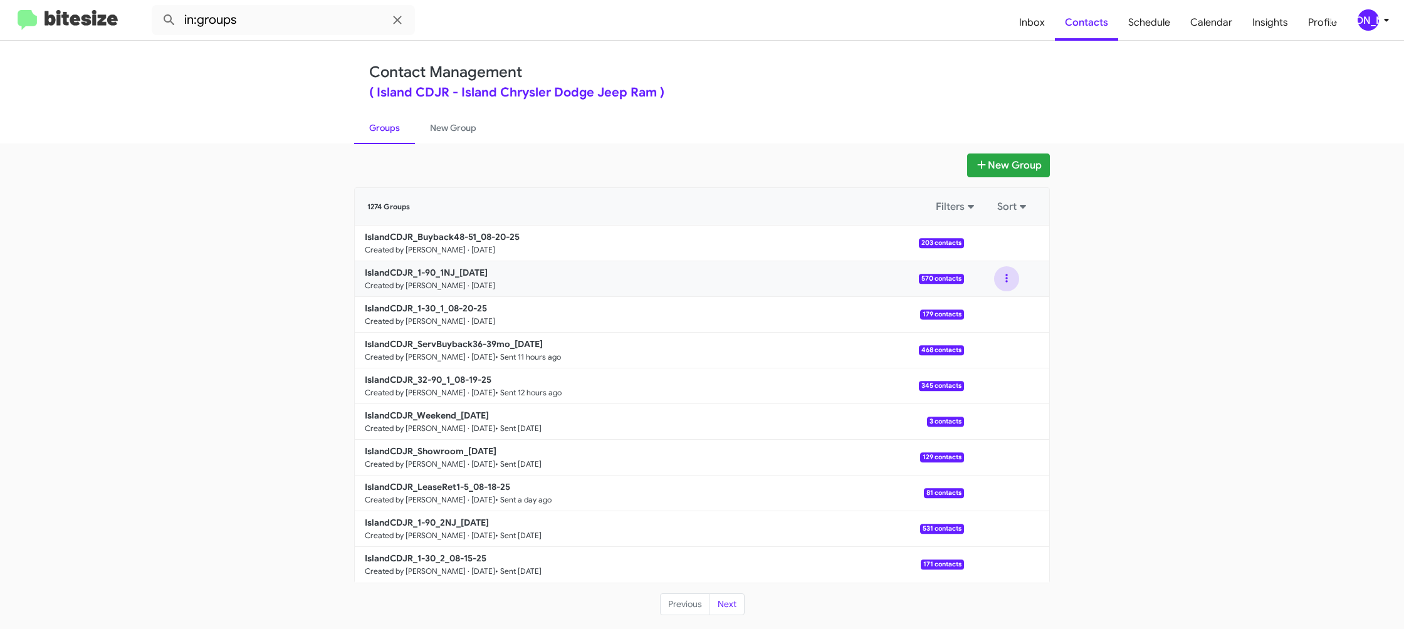
drag, startPoint x: 995, startPoint y: 280, endPoint x: 1000, endPoint y: 285, distance: 7.1
click at [999, 282] on button at bounding box center [1006, 278] width 25 height 25
drag, startPoint x: 1002, startPoint y: 292, endPoint x: 984, endPoint y: 304, distance: 22.1
click at [984, 304] on button "View contacts" at bounding box center [969, 313] width 100 height 30
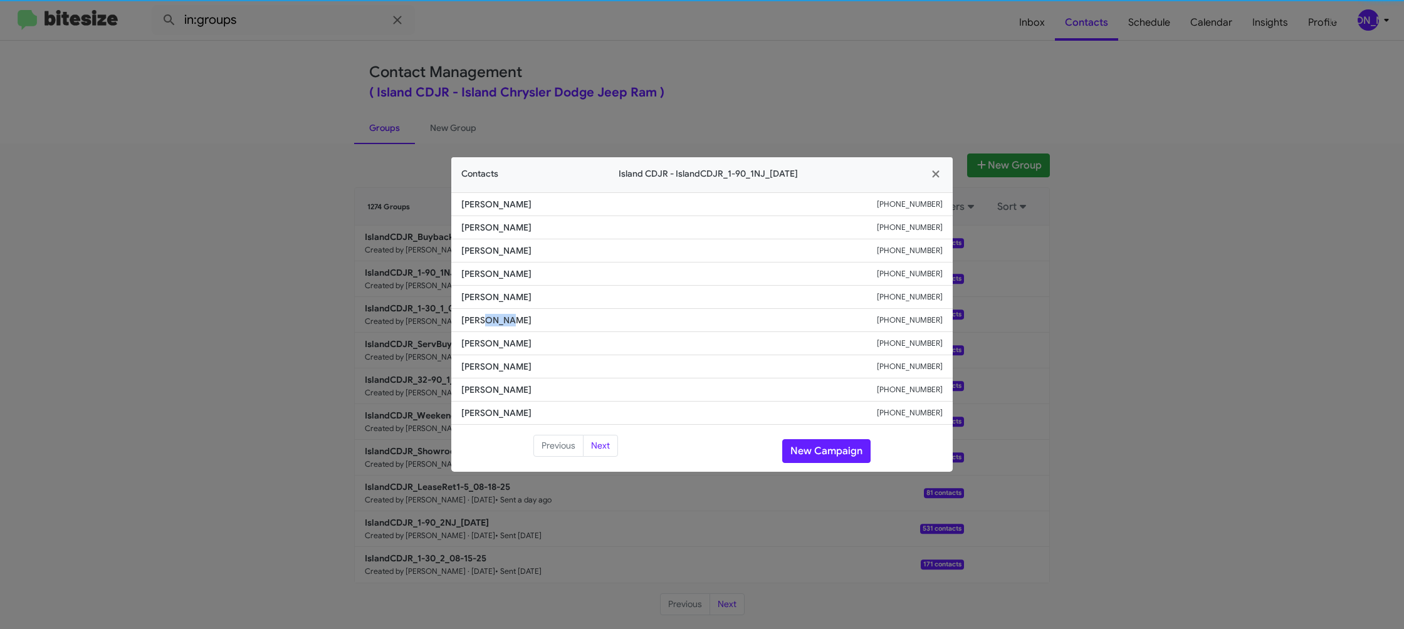
click at [488, 318] on span "Prit Patel" at bounding box center [669, 320] width 416 height 13
drag, startPoint x: 495, startPoint y: 325, endPoint x: 490, endPoint y: 317, distance: 8.7
click at [488, 318] on span "Prit Patel" at bounding box center [669, 320] width 416 height 13
drag, startPoint x: 767, startPoint y: 50, endPoint x: 910, endPoint y: 169, distance: 186.1
click at [781, 63] on modal-container "Contacts Island CDJR - IslandCDJR_1-90_1NJ_08-20-25 Sandra Paez-Kaminski +19083…" at bounding box center [702, 314] width 1404 height 629
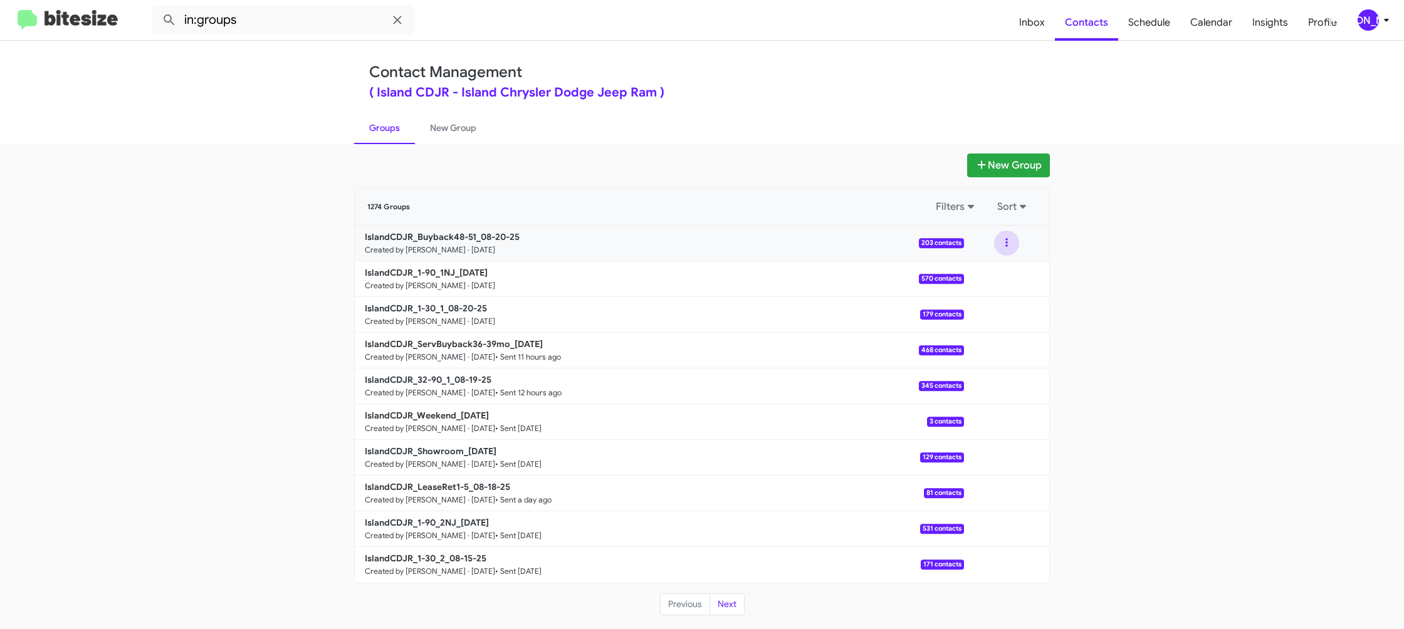
drag, startPoint x: 999, startPoint y: 246, endPoint x: 998, endPoint y: 253, distance: 7.0
click at [999, 246] on button at bounding box center [1006, 243] width 25 height 25
click at [983, 275] on button "View contacts" at bounding box center [969, 277] width 100 height 30
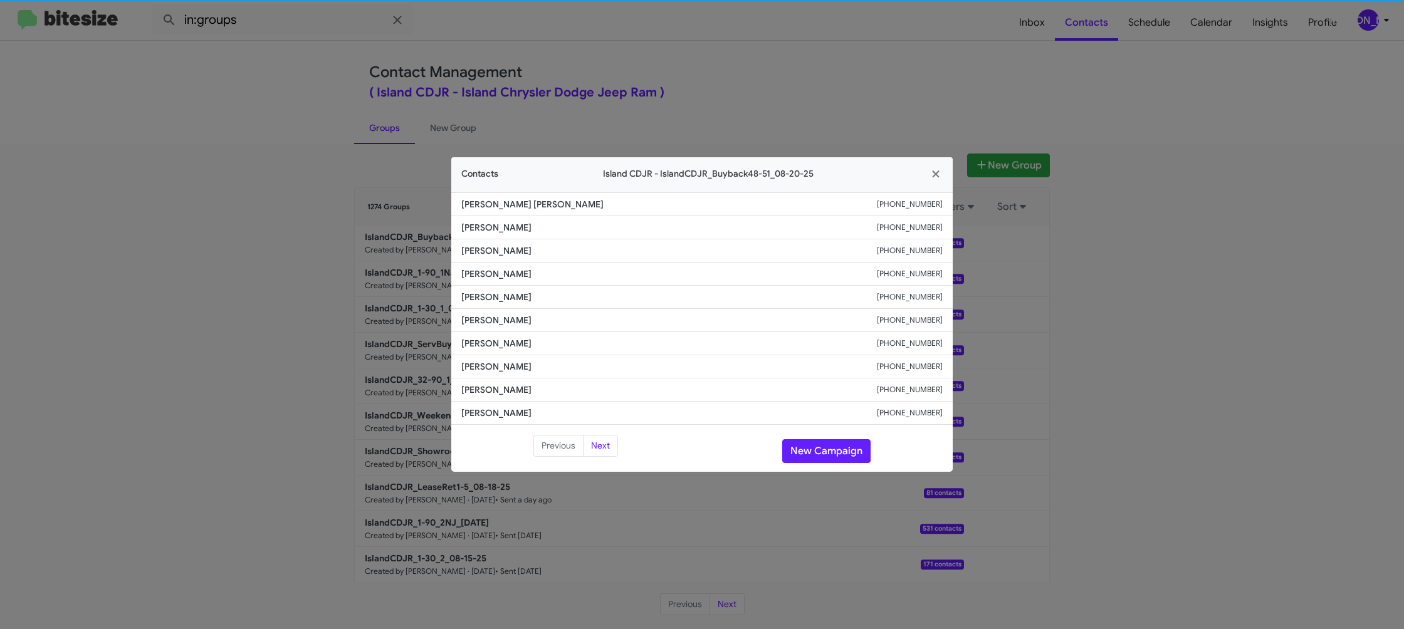
click at [470, 302] on span "Olivia Blasi" at bounding box center [669, 297] width 416 height 13
copy span "Olivia Blasi"
drag, startPoint x: 360, startPoint y: 196, endPoint x: 491, endPoint y: 300, distance: 166.9
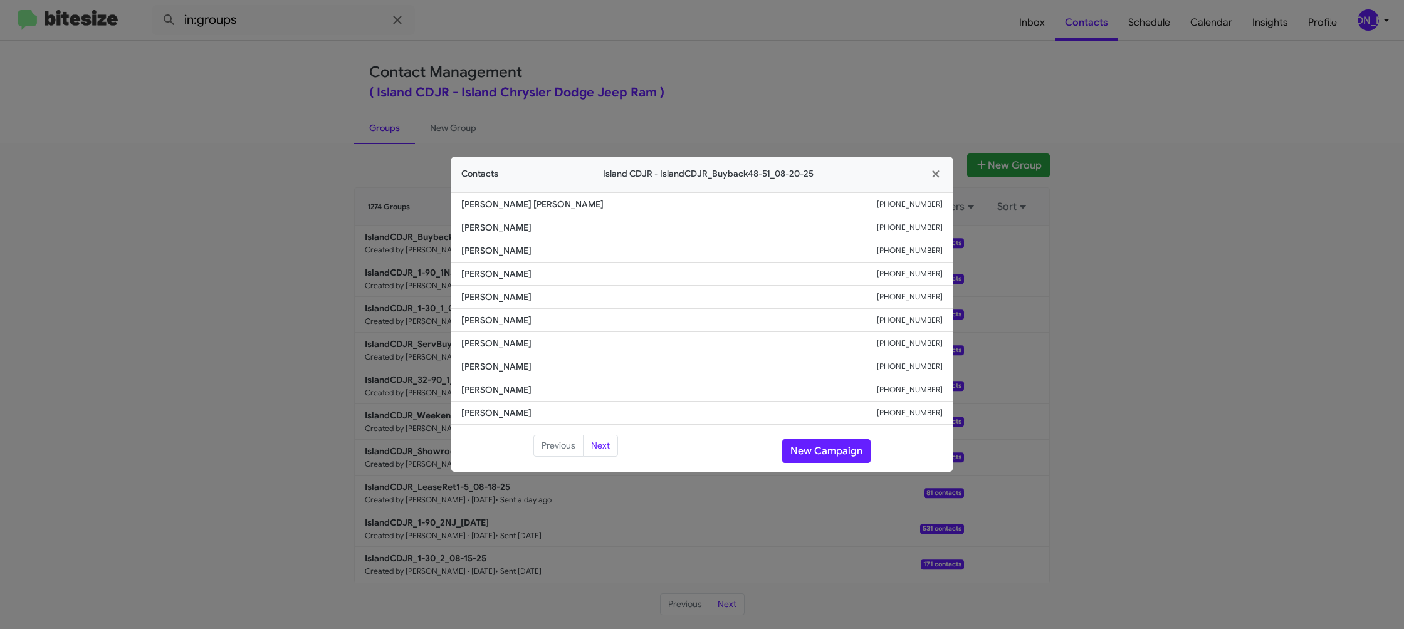
click at [361, 198] on modal-container "Contacts Island CDJR - IslandCDJR_Buyback48-51_08-20-25 Eliezer Compes Fabian +…" at bounding box center [702, 314] width 1404 height 629
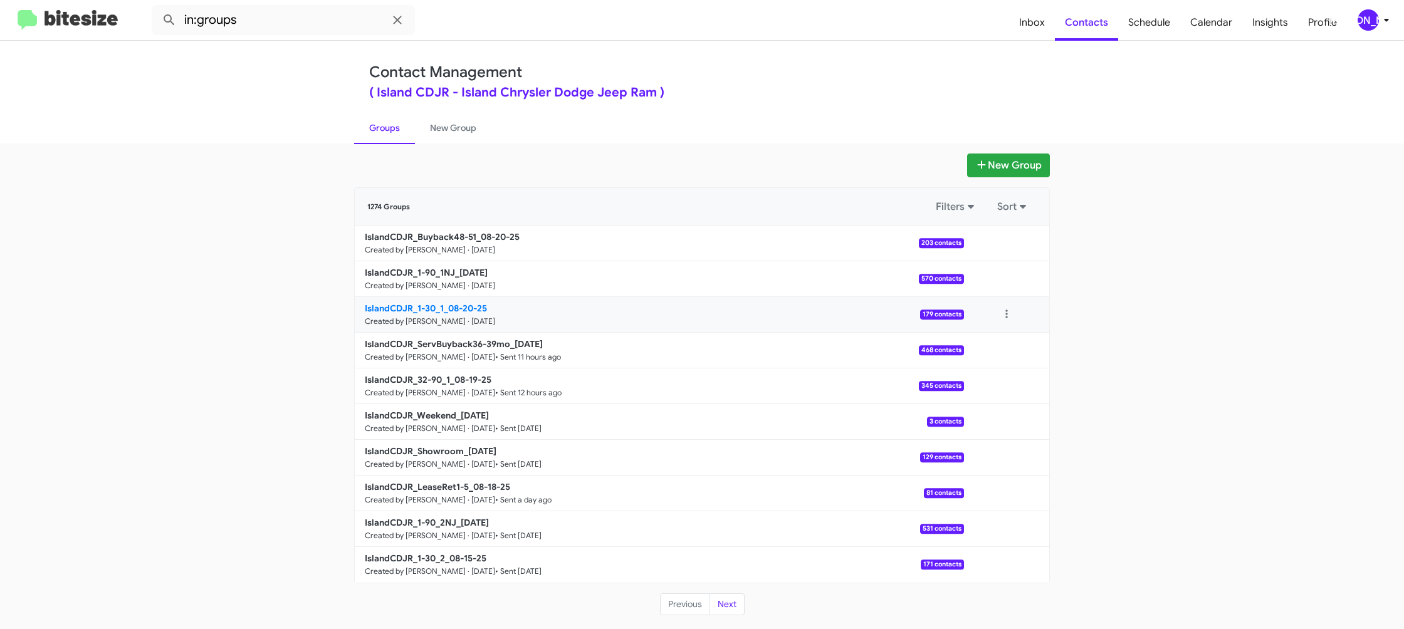
click at [477, 317] on small "Created by [PERSON_NAME] · [DATE]" at bounding box center [430, 322] width 130 height 10
drag, startPoint x: 477, startPoint y: 315, endPoint x: 246, endPoint y: 1, distance: 390.1
click at [477, 314] on link "IslandCDJR_1-30_1_08-20-25 Created by Jason Apdua · Aug 20, 2025 179 contacts" at bounding box center [659, 315] width 609 height 36
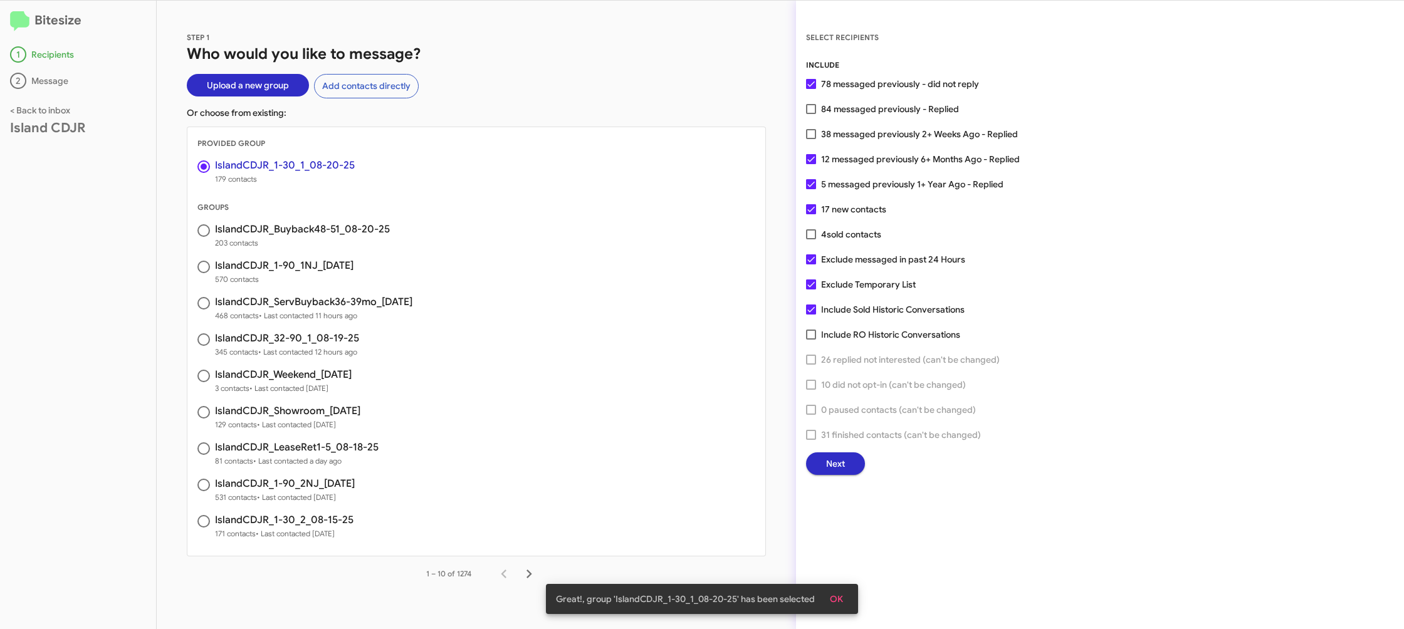
click at [844, 118] on div "INCLUDE 78 messaged previously - did not reply 84 messaged previously - Replied…" at bounding box center [1100, 267] width 588 height 416
click at [841, 129] on span "38 messaged previously 2+ Weeks Ago - Replied" at bounding box center [919, 134] width 197 height 15
click at [811, 139] on input "38 messaged previously 2+ Weeks Ago - Replied" at bounding box center [811, 139] width 1 height 1
checkbox input "true"
click at [810, 467] on button "Next" at bounding box center [835, 464] width 59 height 23
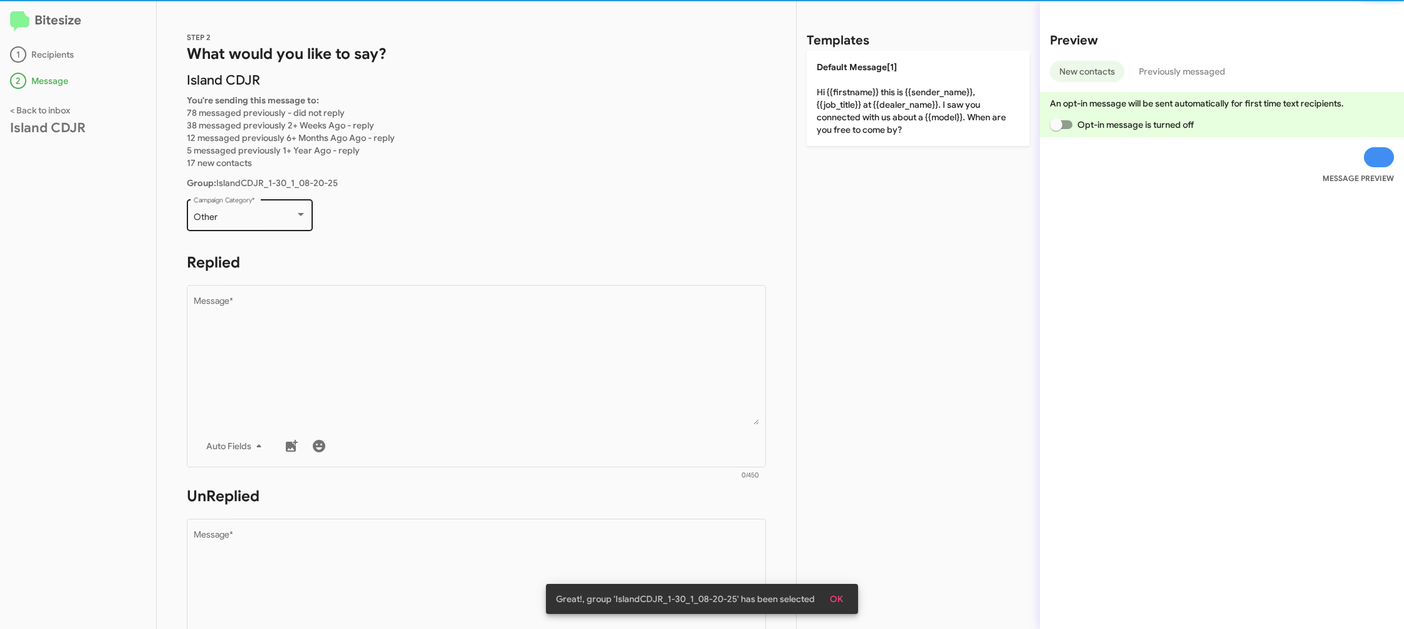
click at [270, 219] on div "Other" at bounding box center [245, 218] width 102 height 10
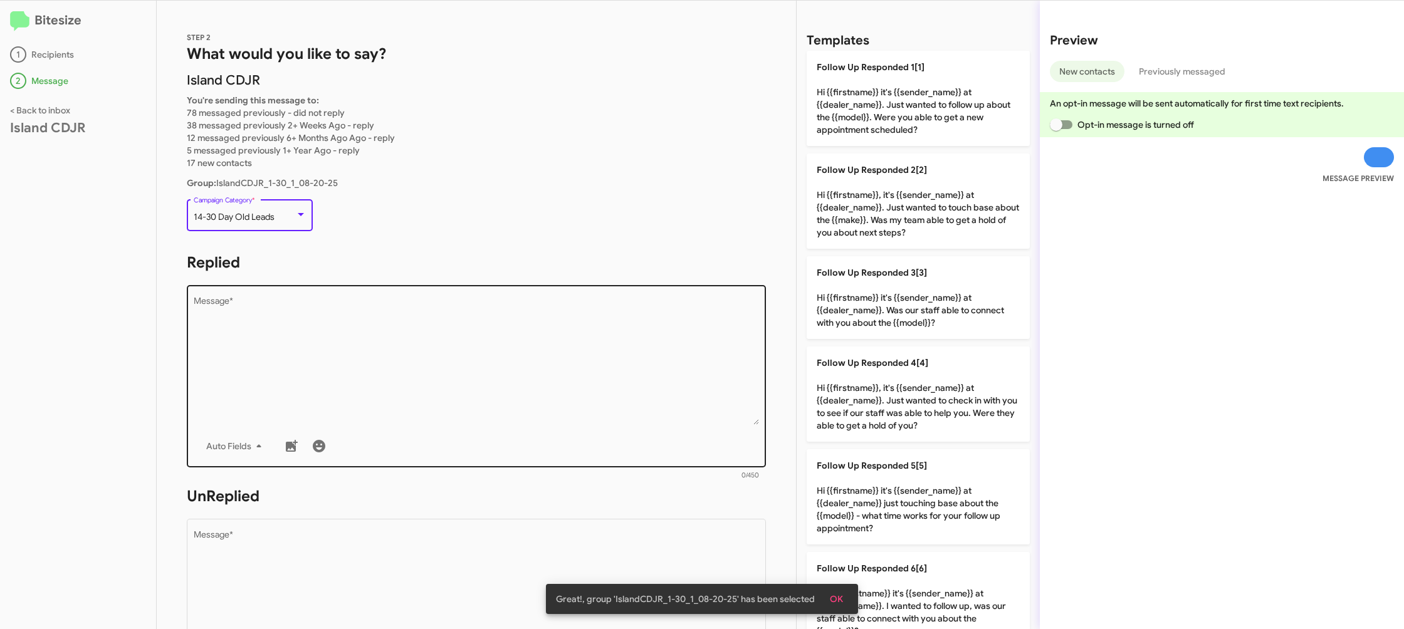
drag, startPoint x: 474, startPoint y: 357, endPoint x: 487, endPoint y: 359, distance: 13.3
click at [474, 356] on textarea "Message *" at bounding box center [477, 361] width 566 height 128
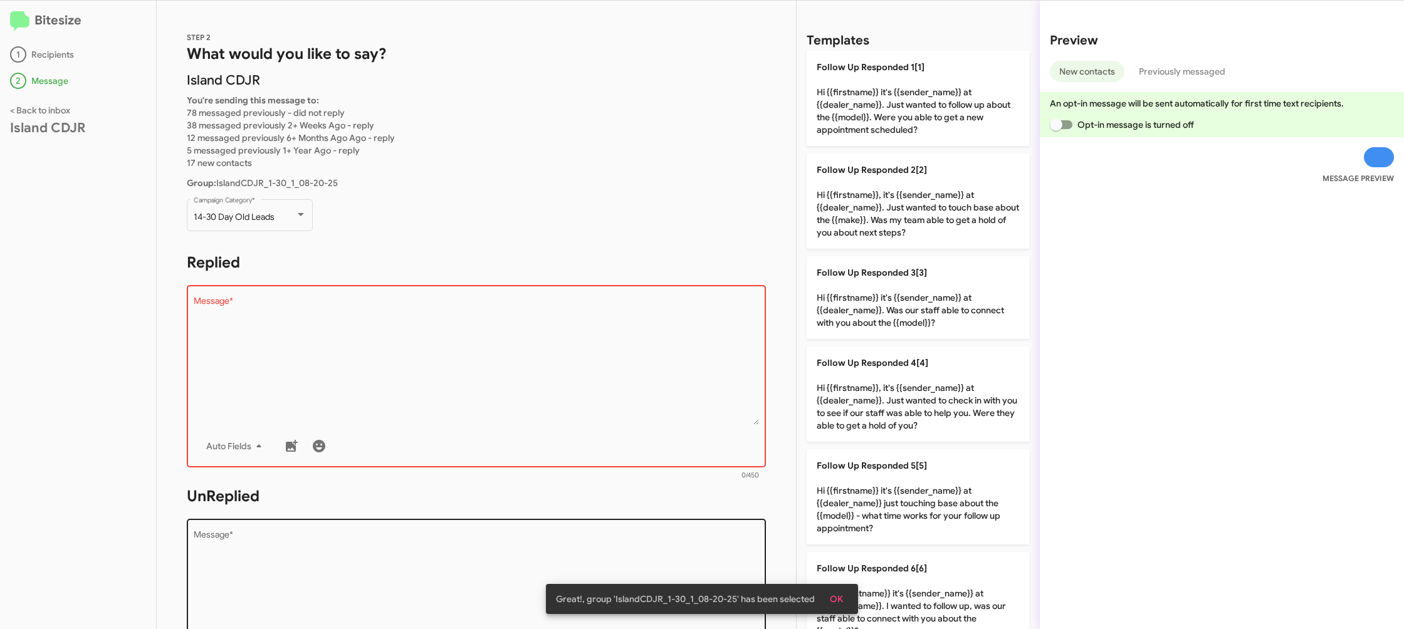
drag, startPoint x: 902, startPoint y: 389, endPoint x: 510, endPoint y: 549, distance: 422.6
click at [888, 393] on p "Follow Up Responded 4[4] Hi {{firstname}}, it's {{sender_name}} at {{dealer_nam…" at bounding box center [918, 394] width 223 height 95
type textarea "Hi {{firstname}}, it's {{sender_name}} at {{dealer_name}}. Just wanted to check…"
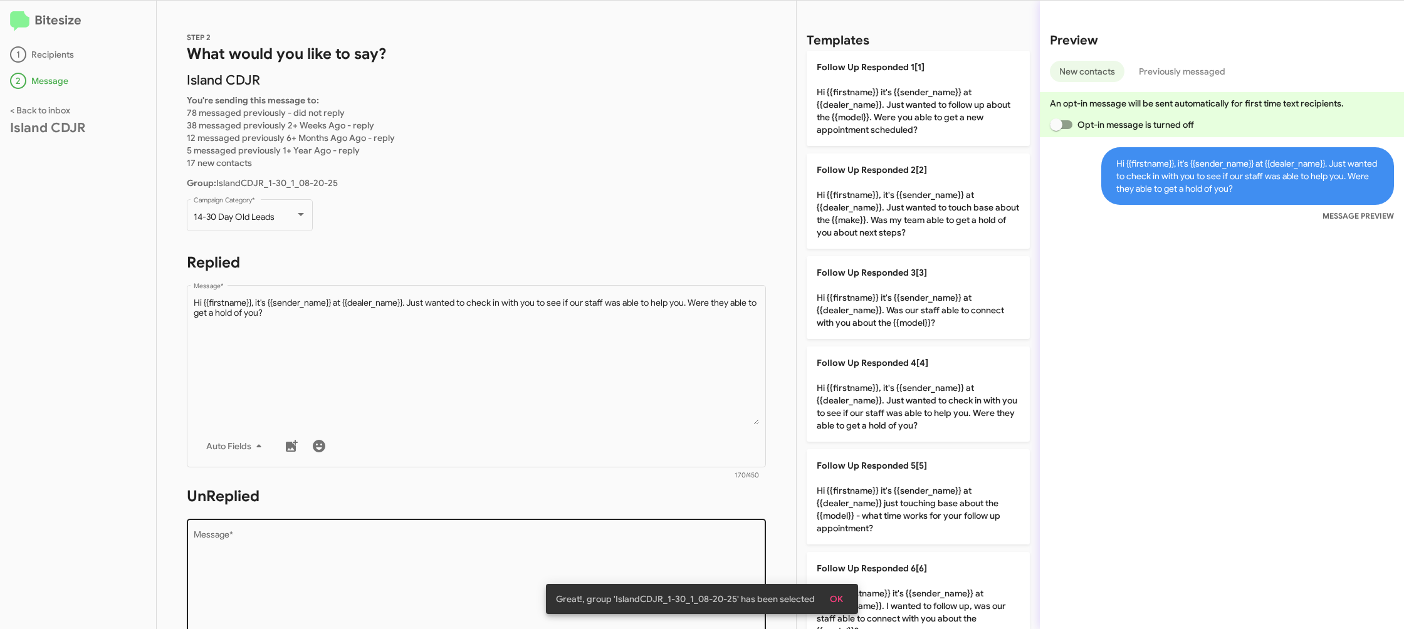
click at [523, 554] on textarea "Message *" at bounding box center [477, 595] width 566 height 128
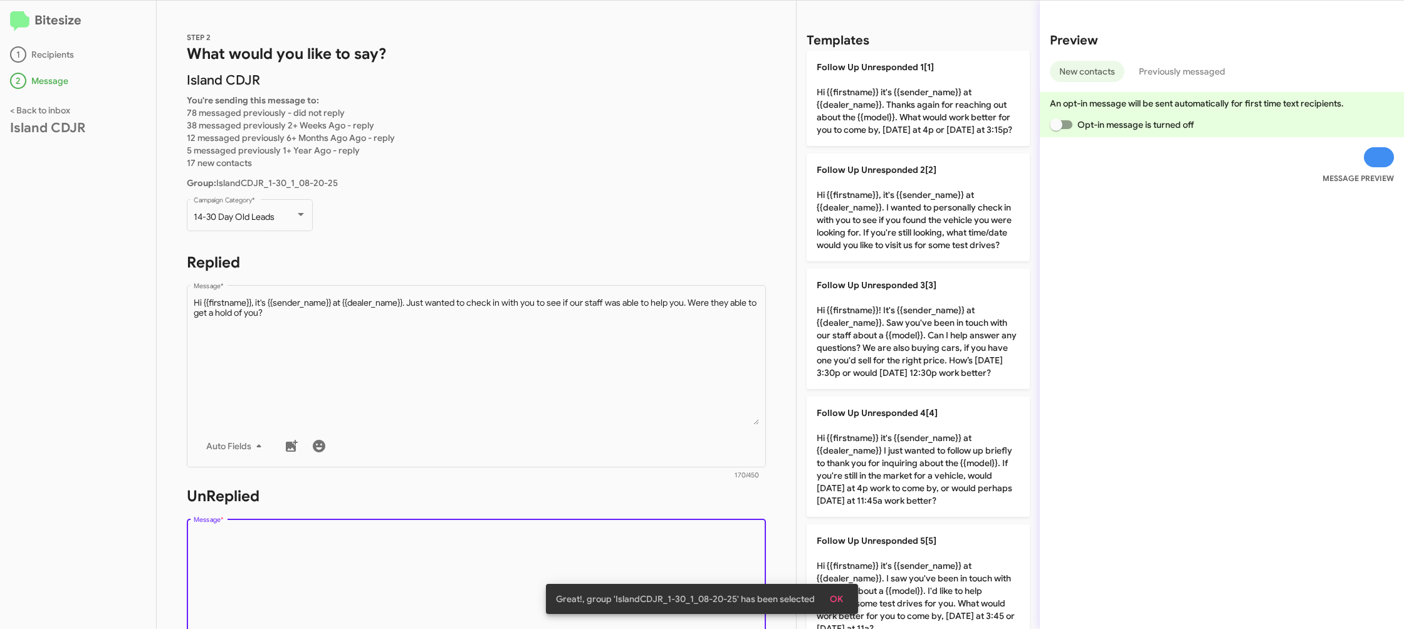
click at [523, 554] on textarea "Message *" at bounding box center [477, 595] width 566 height 128
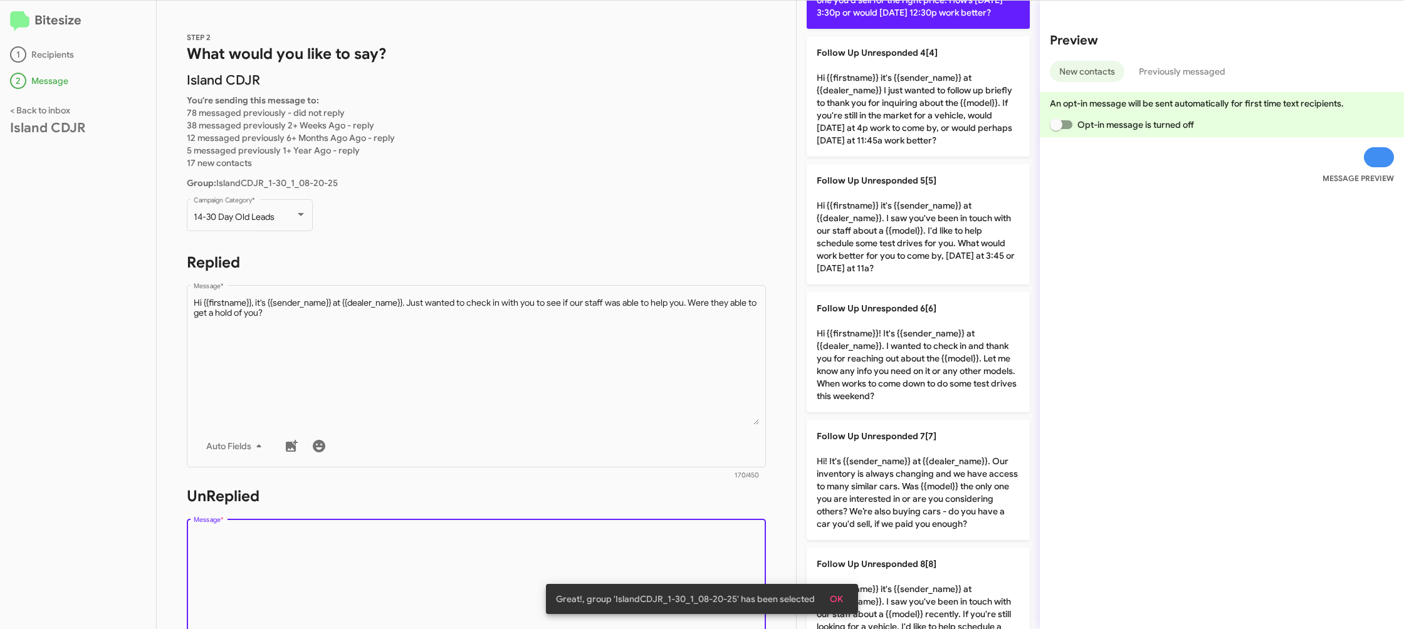
scroll to position [803, 0]
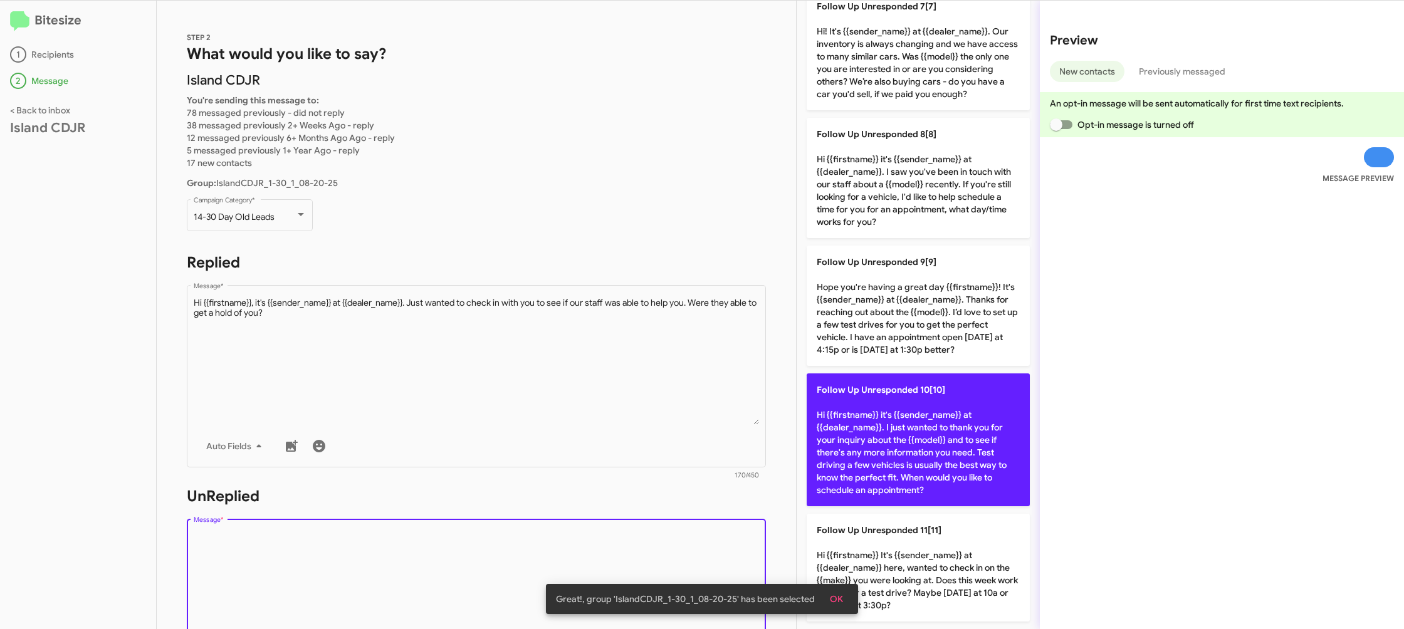
drag, startPoint x: 882, startPoint y: 443, endPoint x: 844, endPoint y: 443, distance: 38.2
click at [880, 443] on p "Follow Up Unresponded 10[10] Hi {{firstname}} it's {{sender_name}} at {{dealer_…" at bounding box center [918, 440] width 223 height 133
type textarea "Hi {{firstname}} it's {{sender_name}} at {{dealer_name}}. I just wanted to than…"
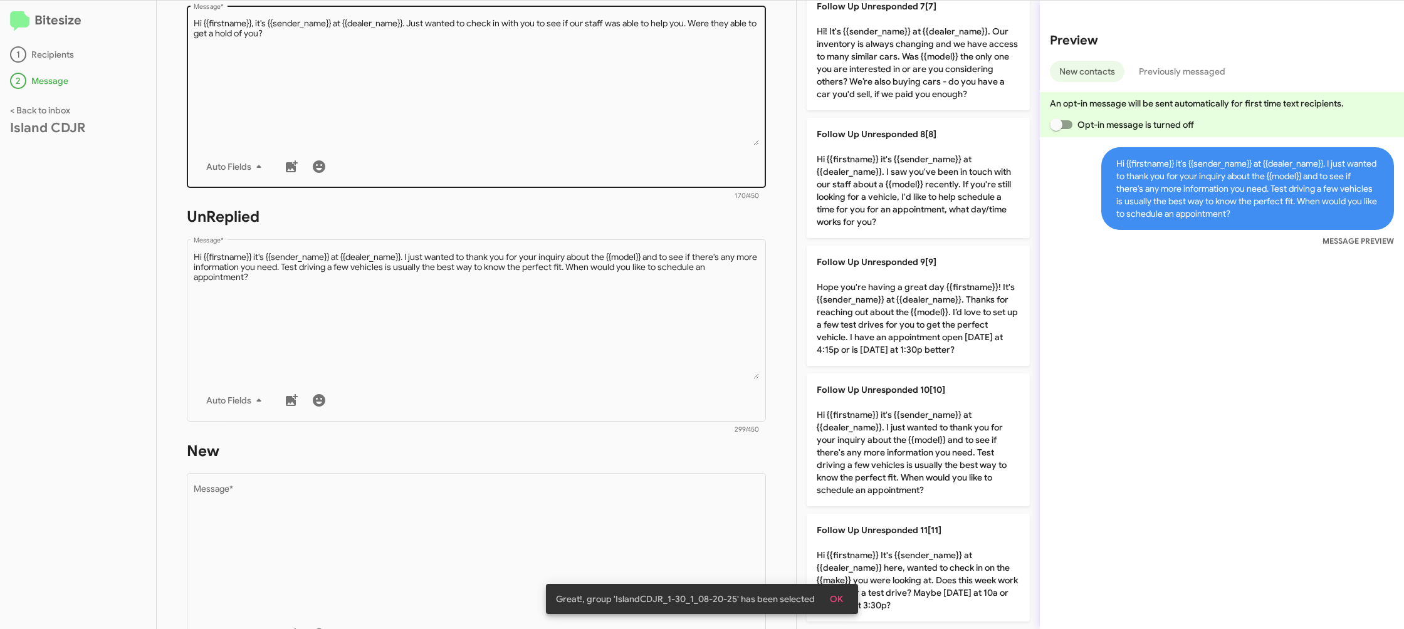
scroll to position [482, 0]
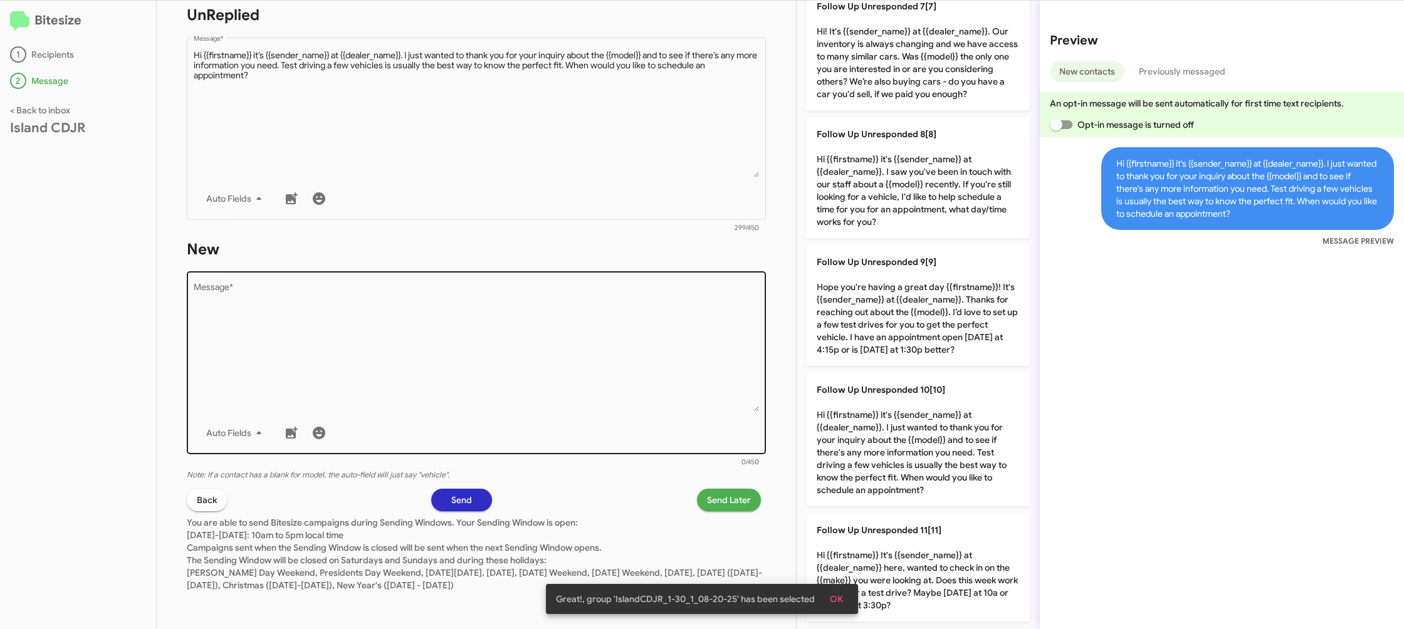
click at [579, 382] on textarea "Message *" at bounding box center [477, 348] width 566 height 128
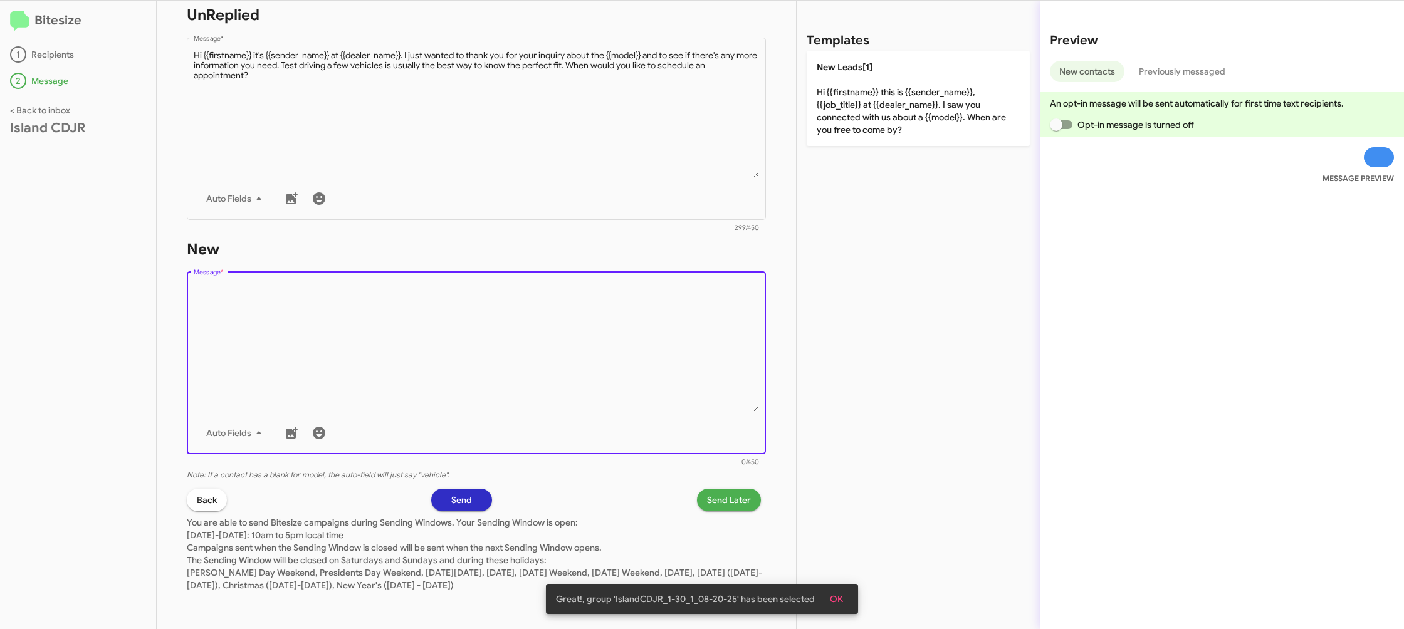
drag, startPoint x: 589, startPoint y: 360, endPoint x: 878, endPoint y: 108, distance: 383.0
click at [594, 355] on textarea "Message *" at bounding box center [477, 348] width 566 height 128
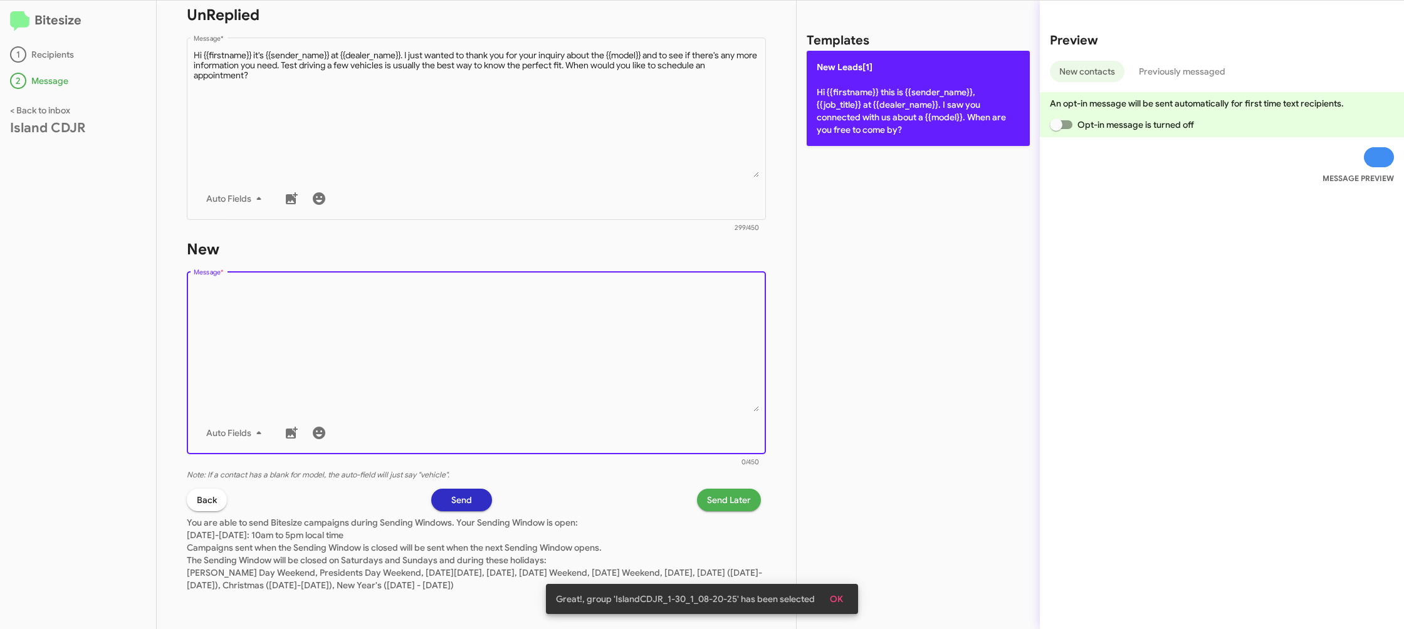
click at [883, 109] on p "New Leads[1] Hi {{firstname}} this is {{sender_name}}, {{job_title}} at {{deale…" at bounding box center [918, 98] width 223 height 95
type textarea "Hi {{firstname}} this is {{sender_name}}, {{job_title}} at {{dealer_name}}. I s…"
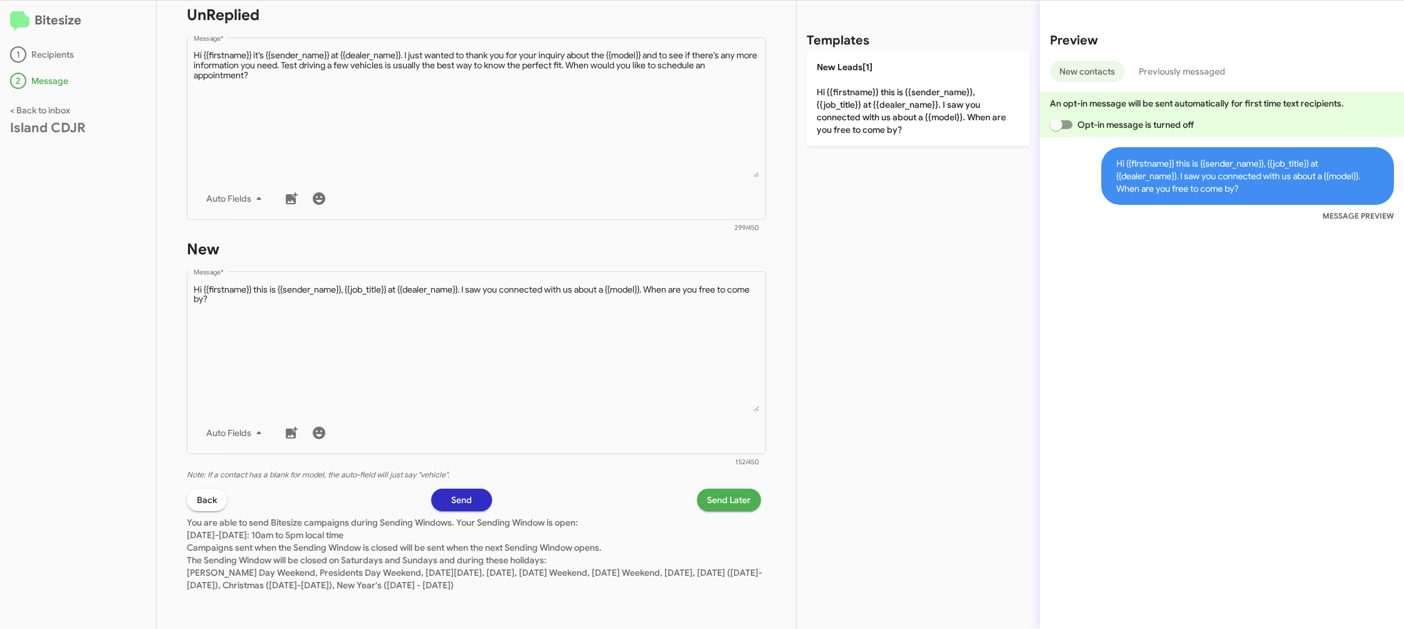
click at [735, 500] on span "Send Later" at bounding box center [729, 500] width 44 height 23
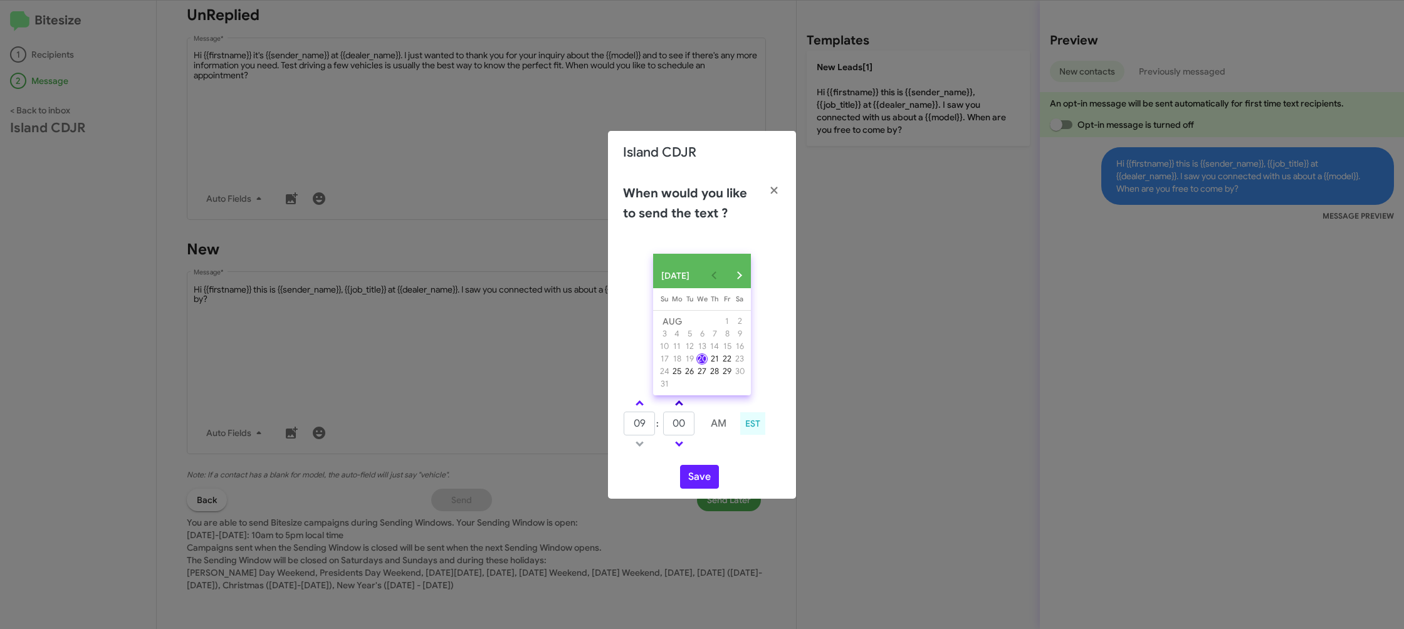
drag, startPoint x: 639, startPoint y: 406, endPoint x: 676, endPoint y: 409, distance: 37.1
click at [641, 407] on link at bounding box center [640, 403] width 22 height 14
type input "10"
click at [676, 409] on span at bounding box center [679, 405] width 8 height 8
click at [676, 408] on span at bounding box center [679, 405] width 8 height 8
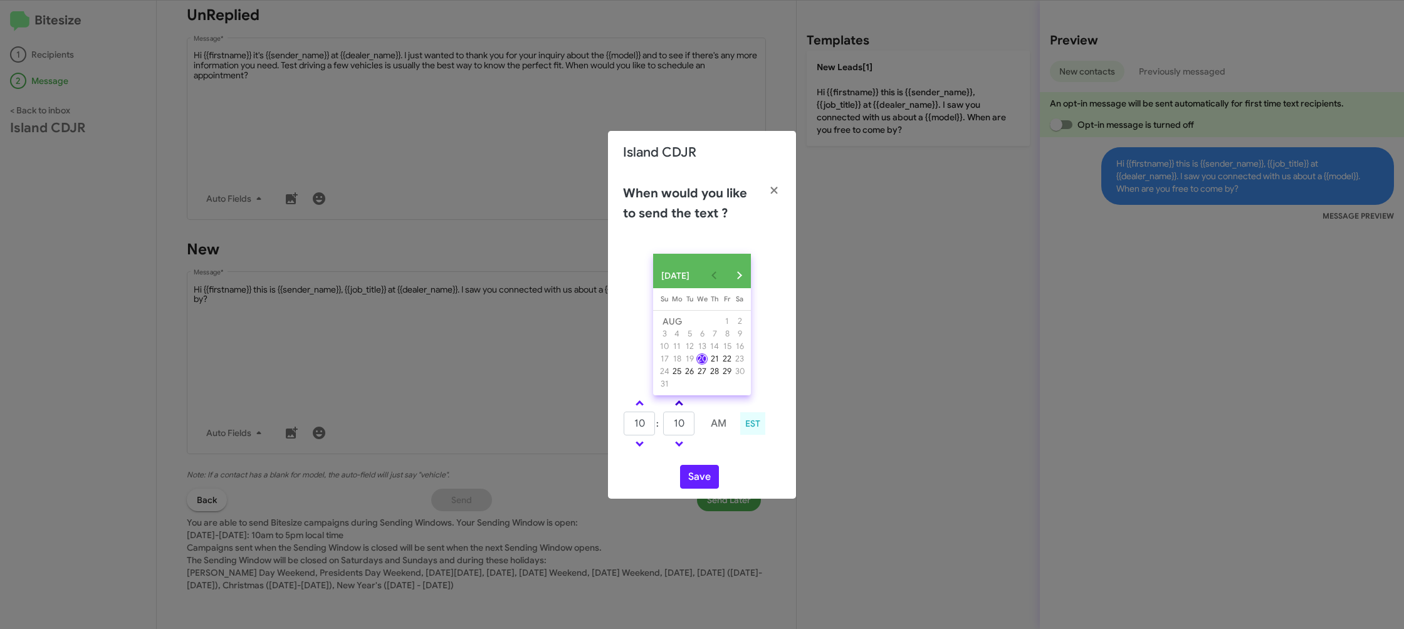
click at [676, 408] on span at bounding box center [679, 405] width 8 height 8
drag, startPoint x: 676, startPoint y: 408, endPoint x: 681, endPoint y: 434, distance: 26.1
click at [676, 408] on link at bounding box center [679, 403] width 22 height 14
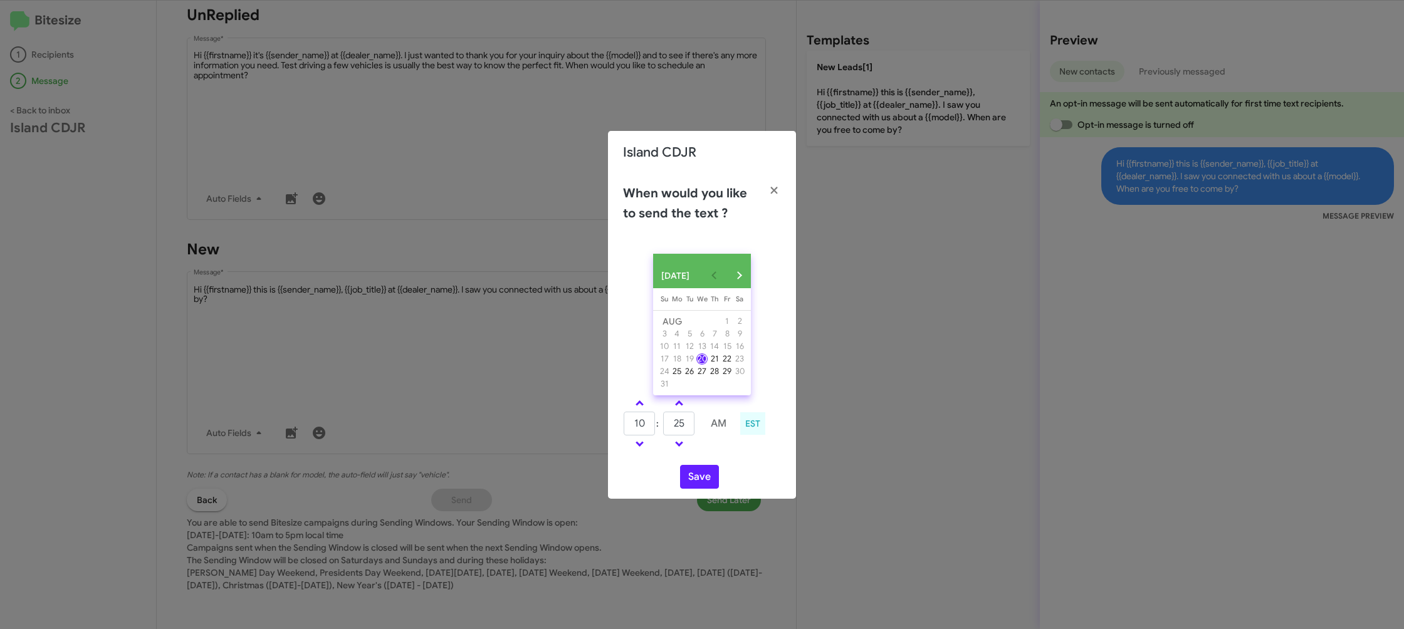
type input "30"
click at [691, 485] on button "Save" at bounding box center [699, 477] width 39 height 24
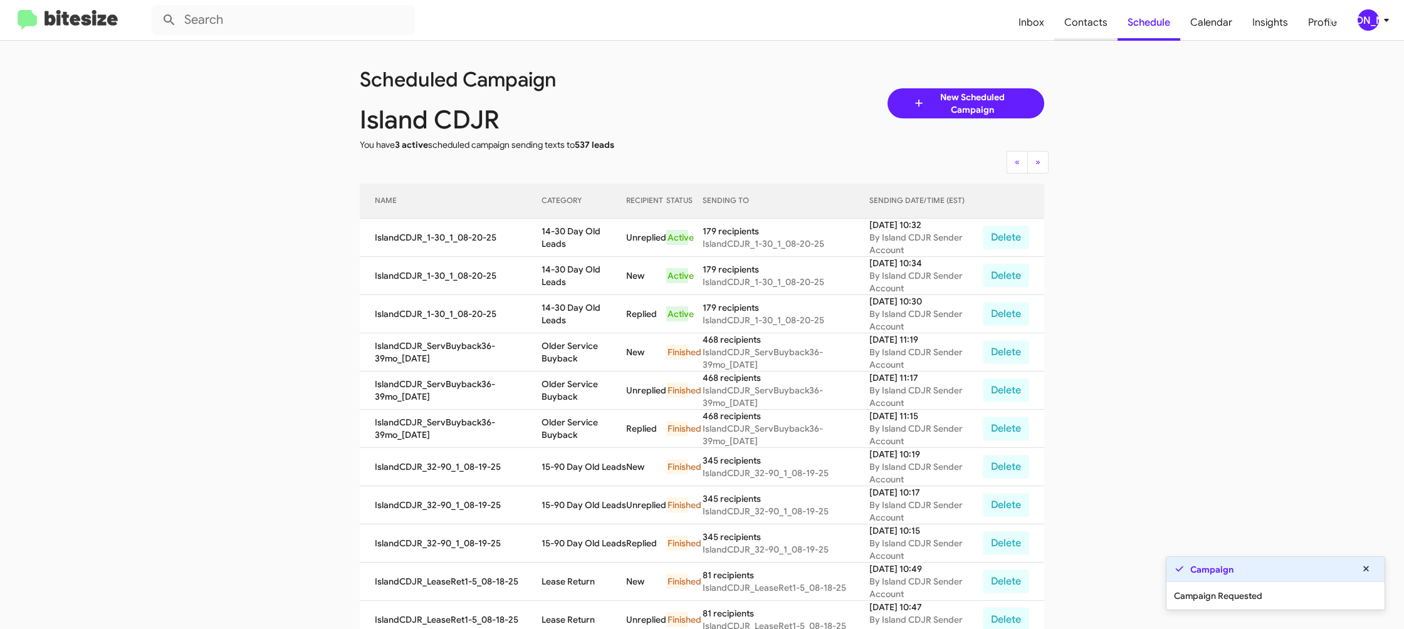
click at [1086, 21] on span "Contacts" at bounding box center [1085, 22] width 63 height 36
type input "in:groups"
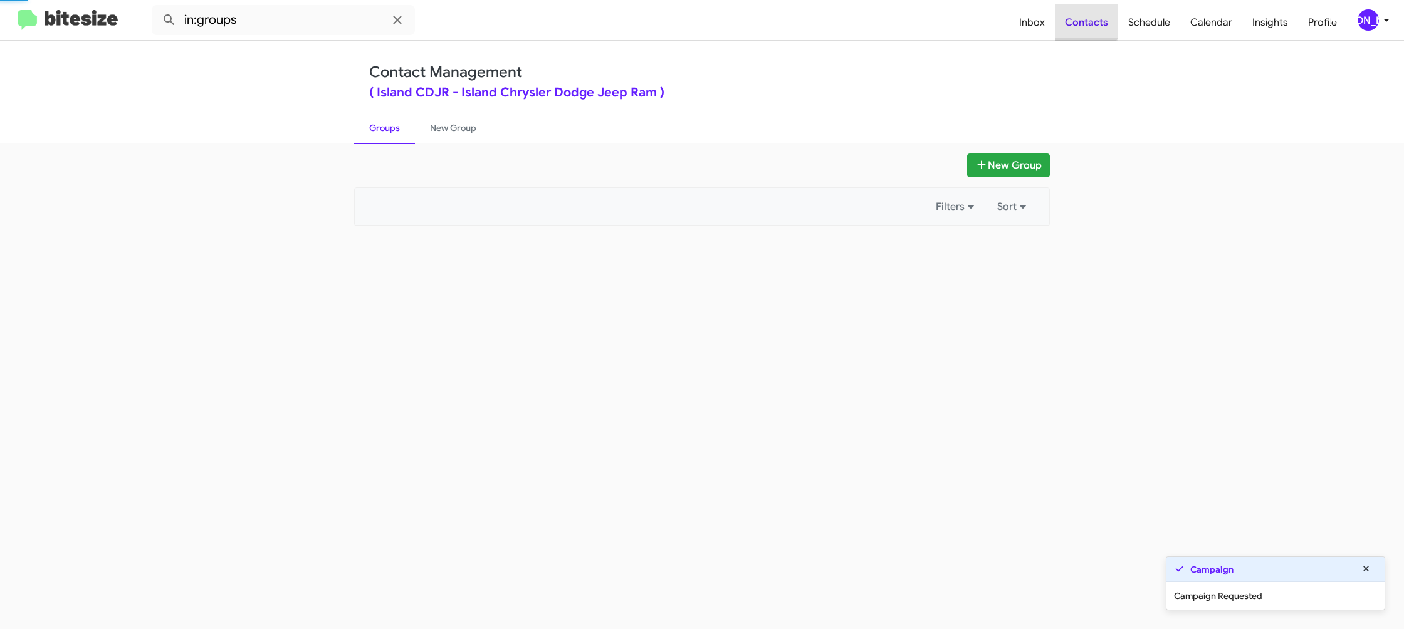
click at [1086, 21] on span "Contacts" at bounding box center [1086, 22] width 63 height 36
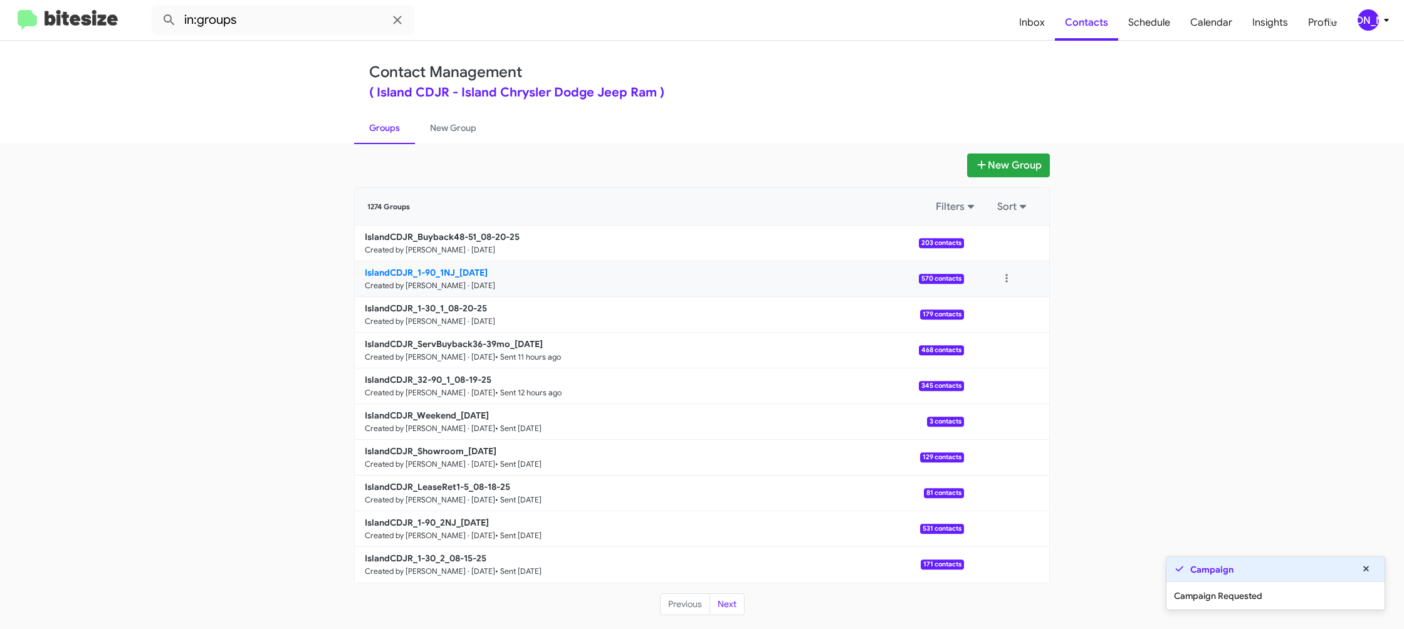
click at [440, 273] on b "IslandCDJR_1-90_1NJ_08-20-25" at bounding box center [426, 272] width 123 height 11
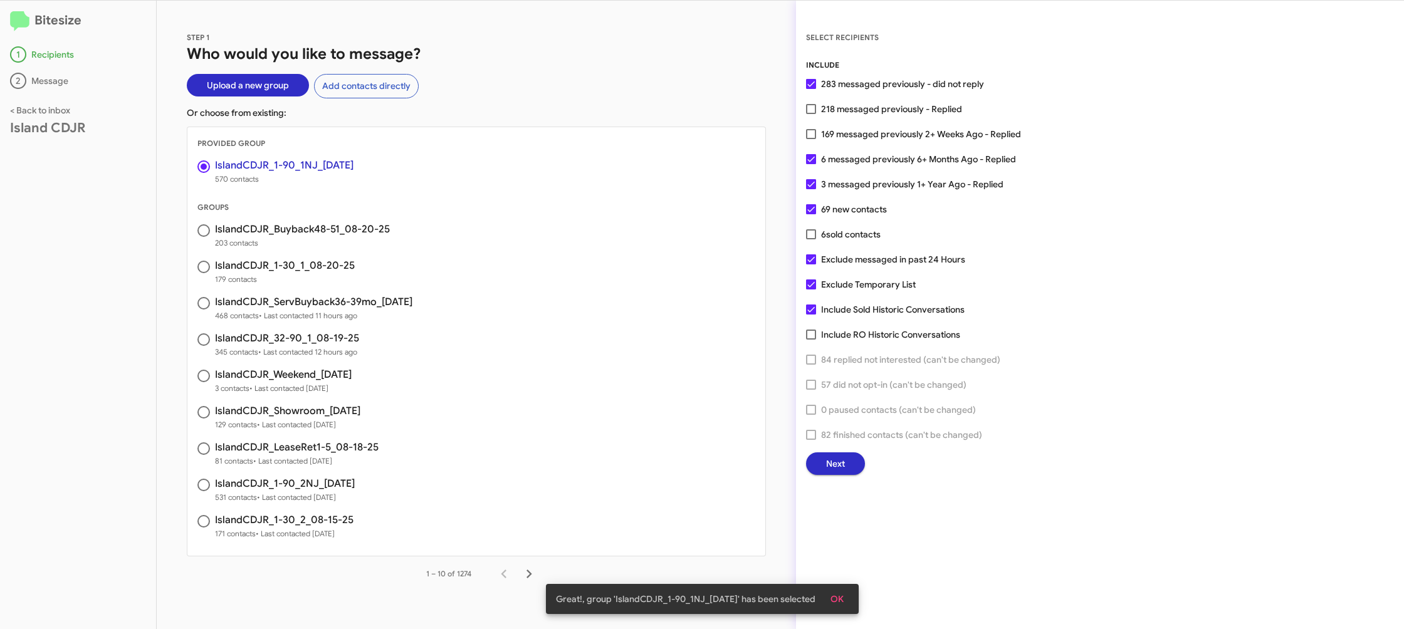
click at [870, 136] on span "169 messaged previously 2+ Weeks Ago - Replied" at bounding box center [921, 134] width 200 height 15
click at [811, 139] on input "169 messaged previously 2+ Weeks Ago - Replied" at bounding box center [811, 139] width 1 height 1
checkbox input "true"
click at [819, 461] on button "Next" at bounding box center [835, 464] width 59 height 23
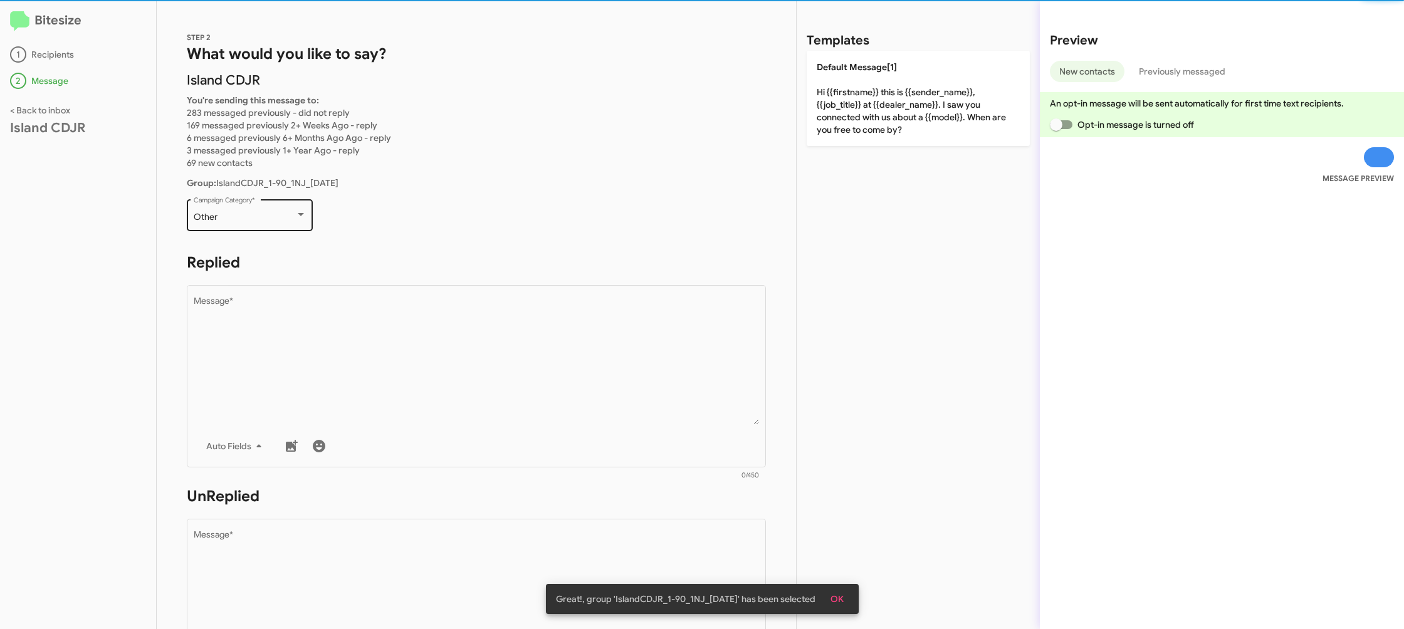
click at [230, 219] on div "Other" at bounding box center [245, 218] width 102 height 10
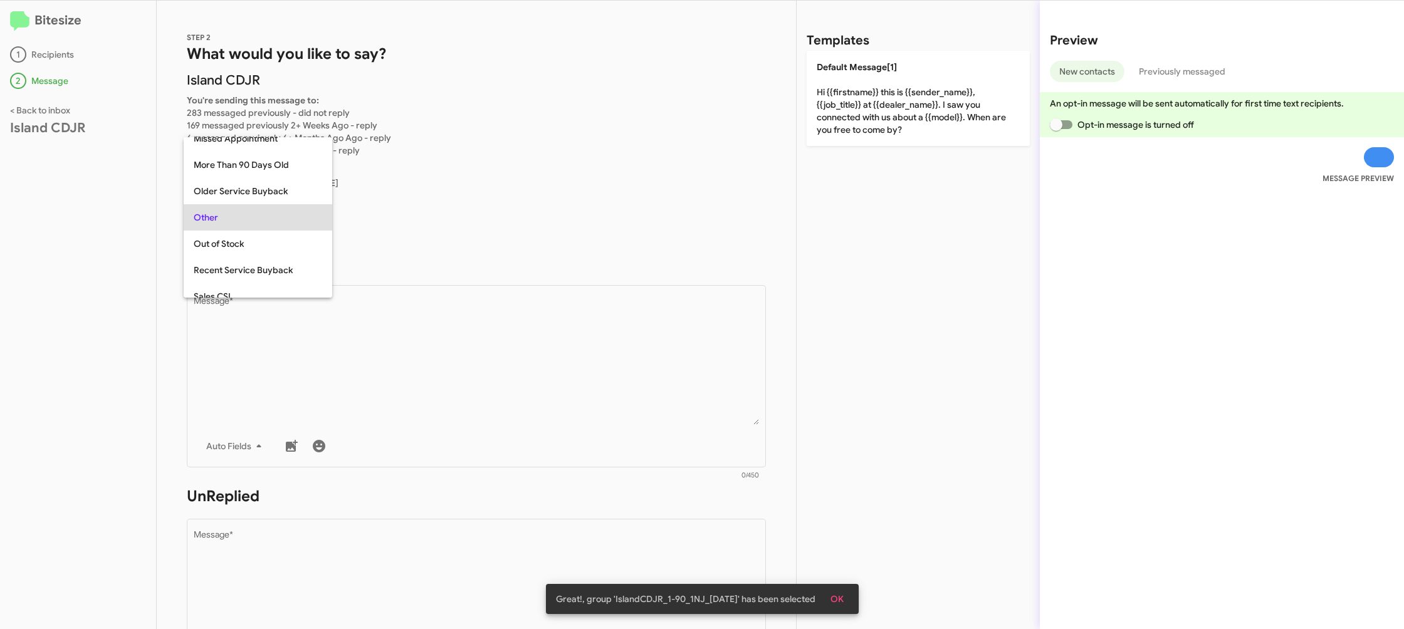
scroll to position [26, 0]
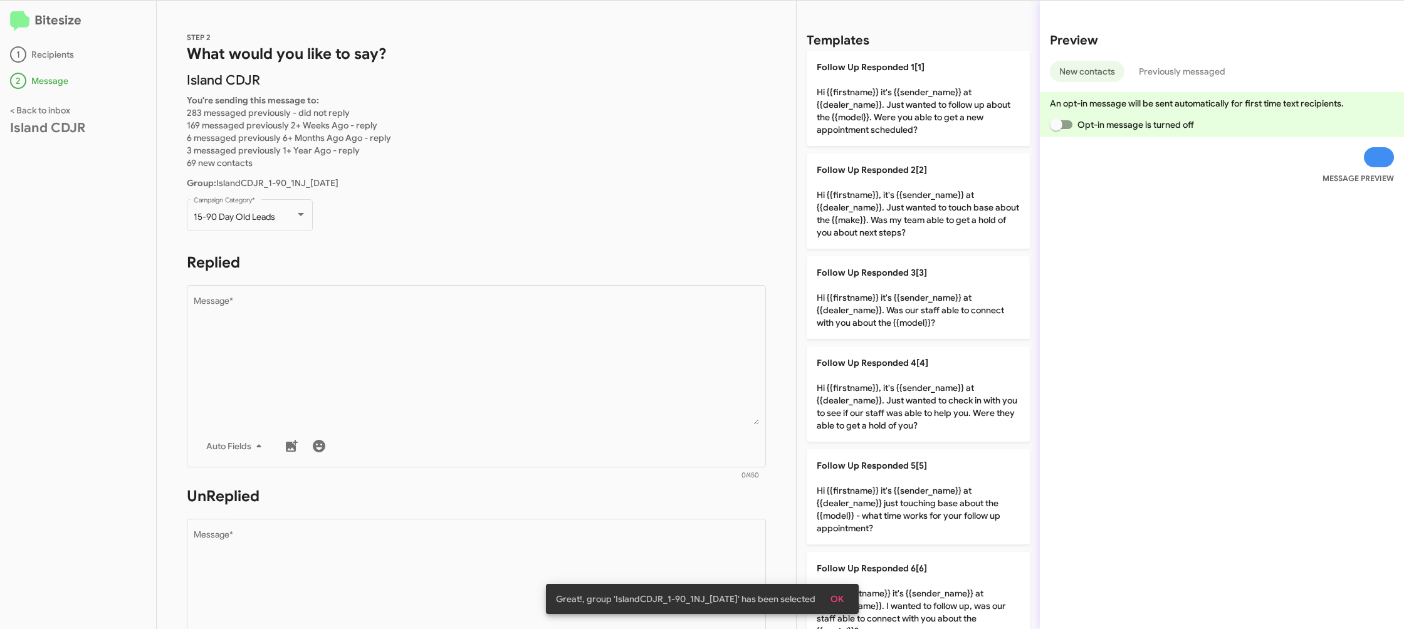
click at [313, 278] on form "Replied Drop image here to insert Auto Fields Message * 0/450" at bounding box center [476, 367] width 579 height 229
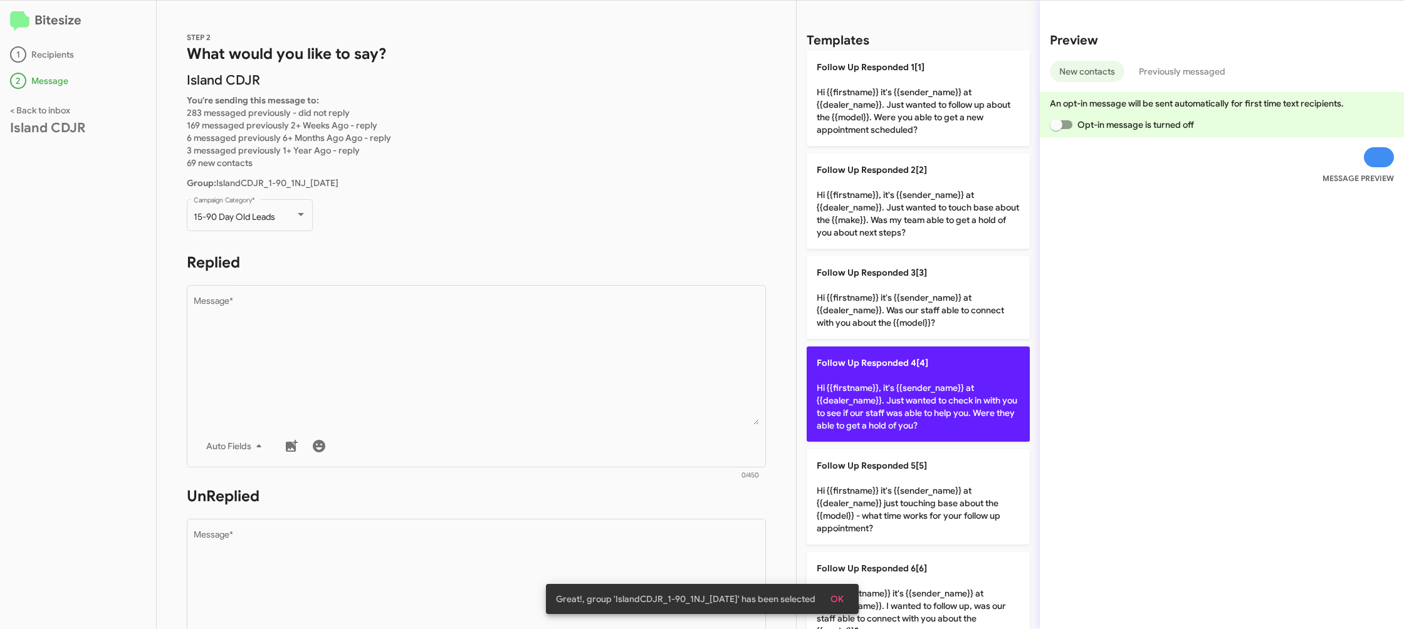
drag, startPoint x: 863, startPoint y: 370, endPoint x: 854, endPoint y: 372, distance: 9.0
click at [861, 371] on p "Follow Up Responded 4[4] Hi {{firstname}}, it's {{sender_name}} at {{dealer_nam…" at bounding box center [918, 394] width 223 height 95
type textarea "Hi {{firstname}}, it's {{sender_name}} at {{dealer_name}}. Just wanted to check…"
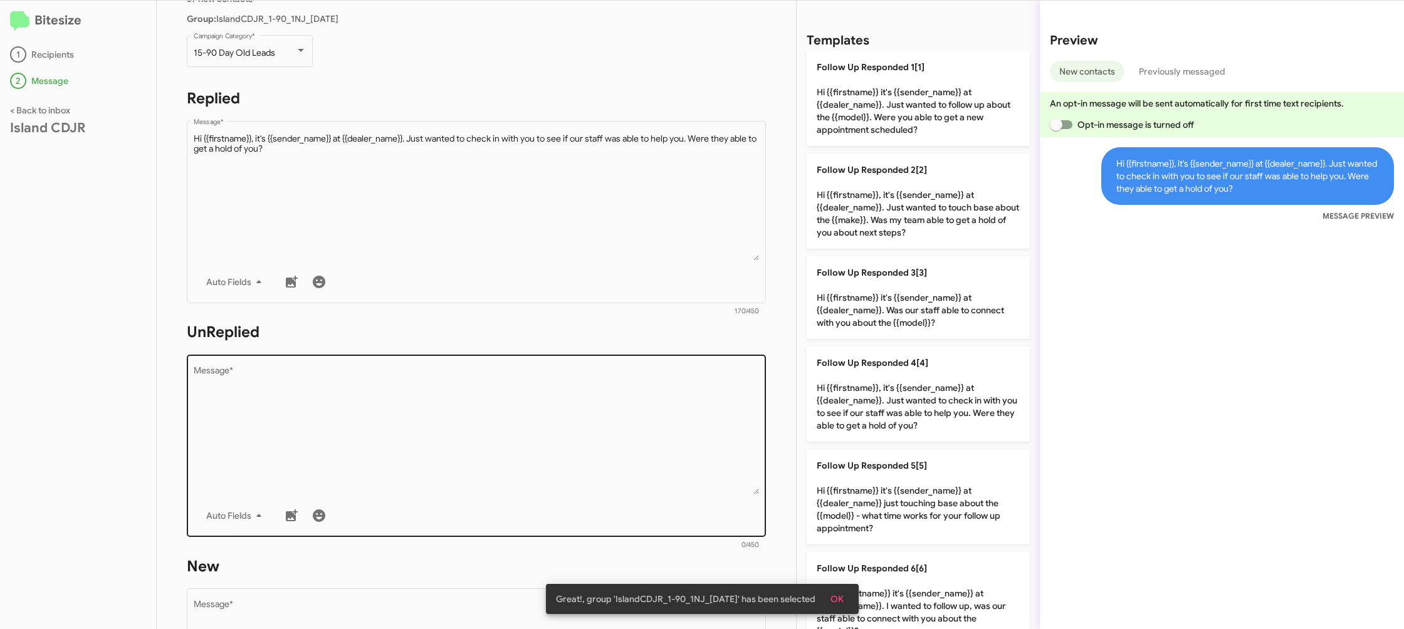
scroll to position [211, 0]
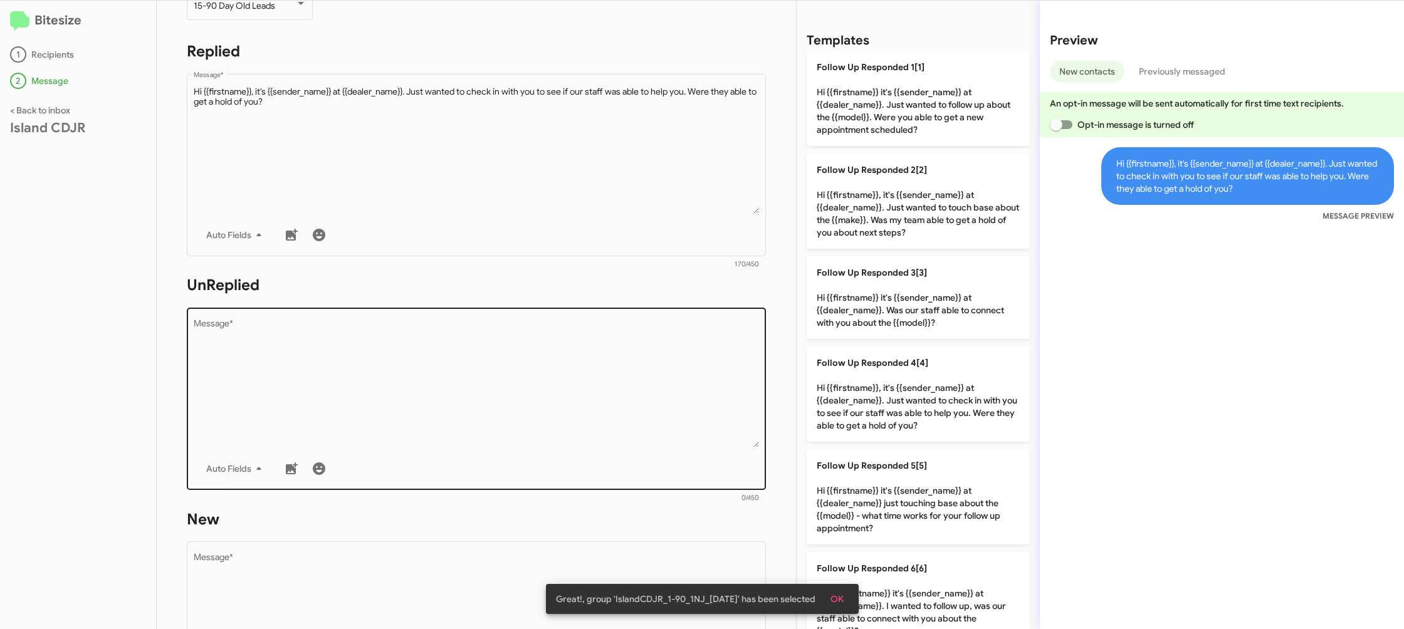
click at [573, 428] on textarea "Message *" at bounding box center [477, 384] width 566 height 128
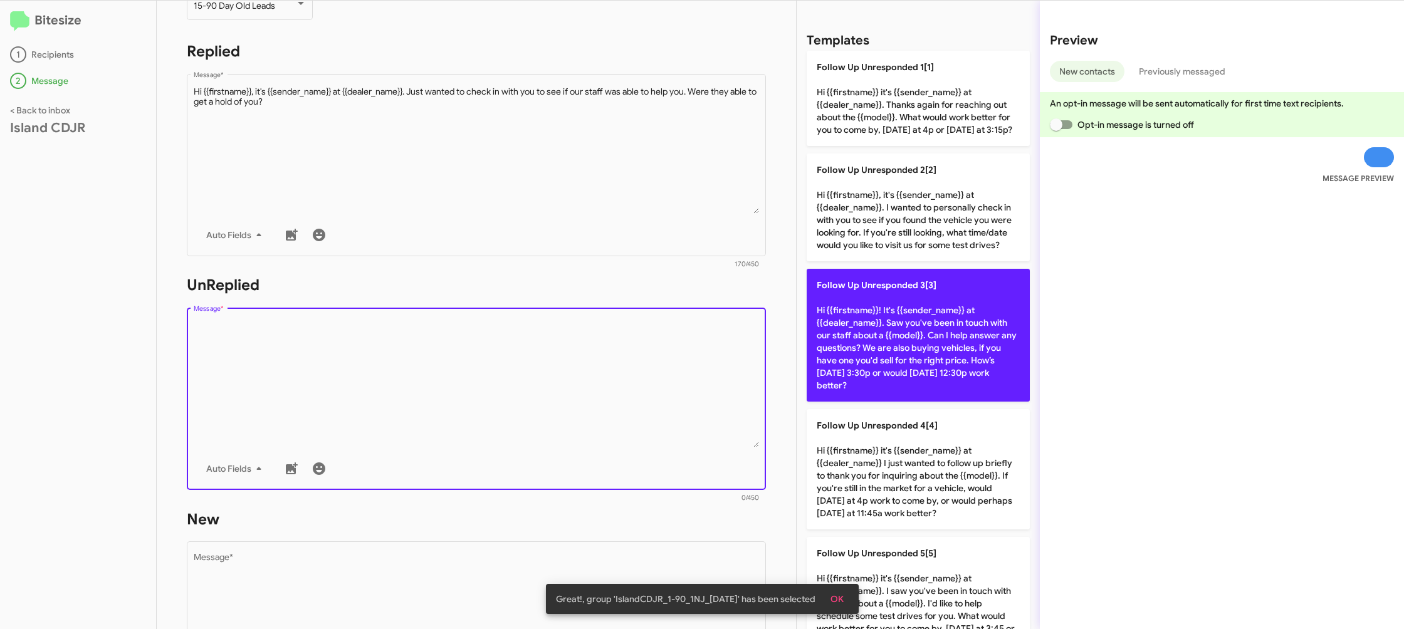
drag, startPoint x: 573, startPoint y: 428, endPoint x: 835, endPoint y: 362, distance: 270.2
click at [615, 411] on textarea "Message *" at bounding box center [477, 384] width 566 height 128
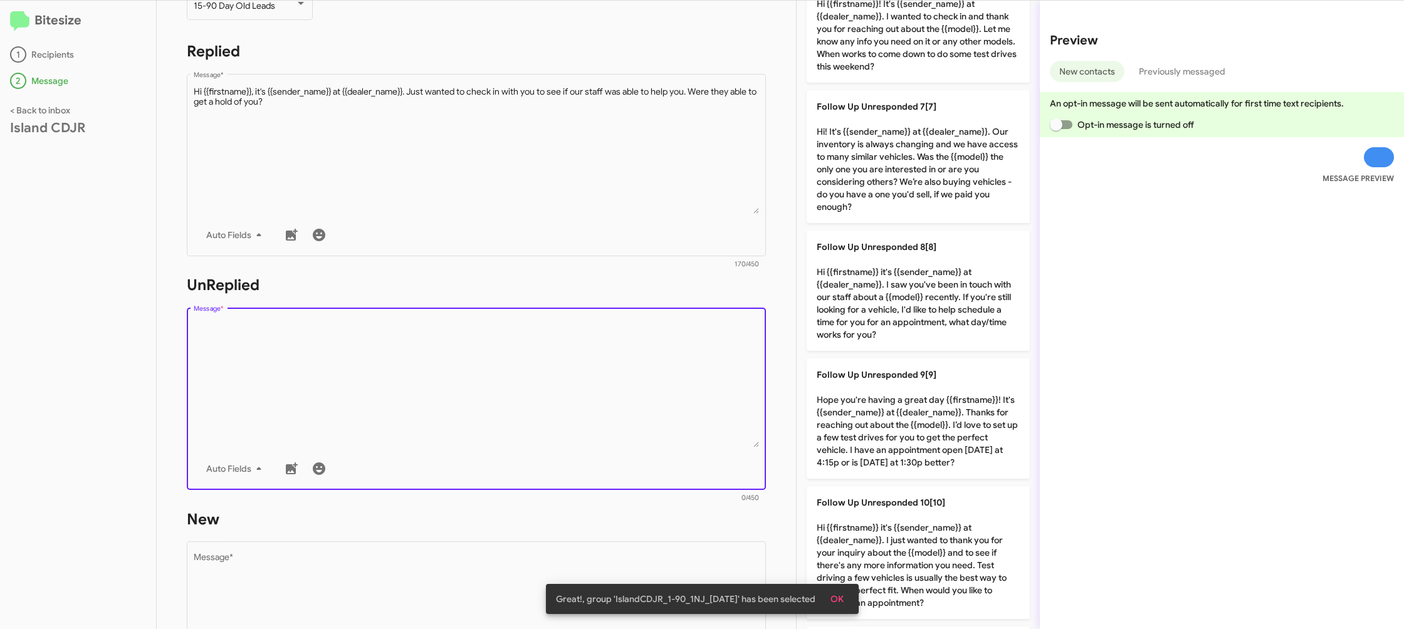
scroll to position [828, 0]
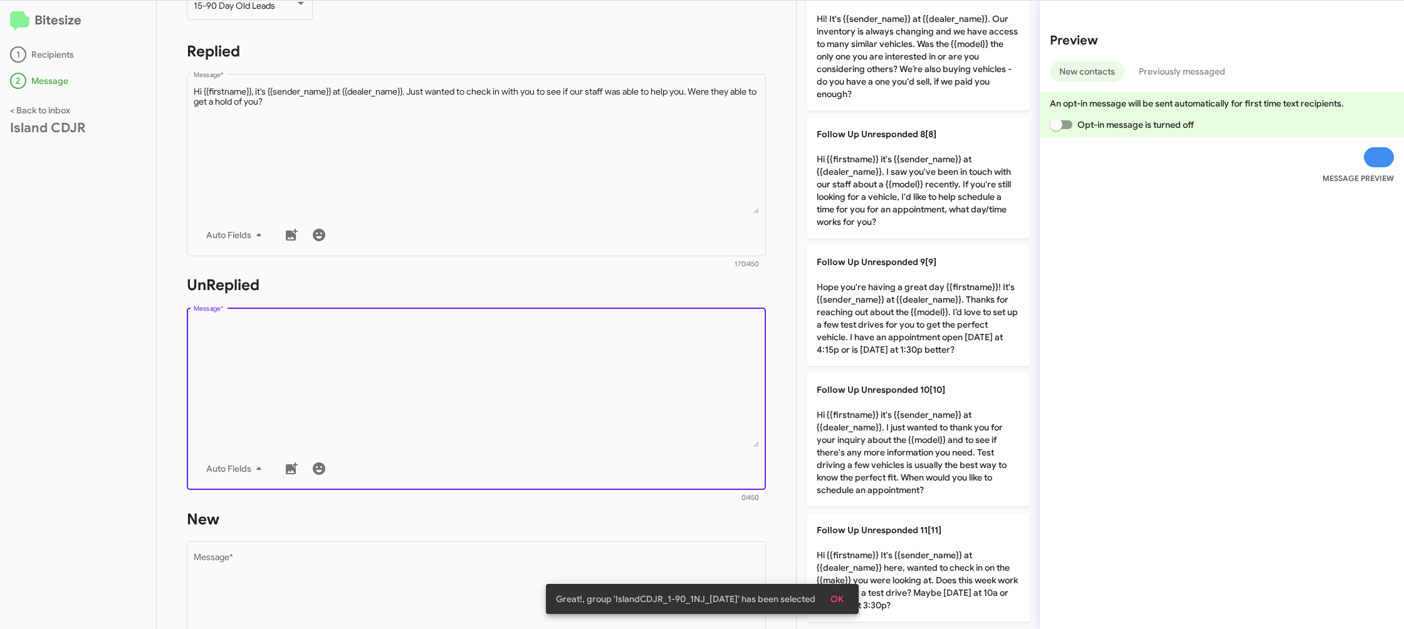
click at [902, 406] on p "Follow Up Unresponded 10[10] Hi {{firstname}} it's {{sender_name}} at {{dealer_…" at bounding box center [918, 440] width 223 height 133
type textarea "Hi {{firstname}} it's {{sender_name}} at {{dealer_name}}. I just wanted to than…"
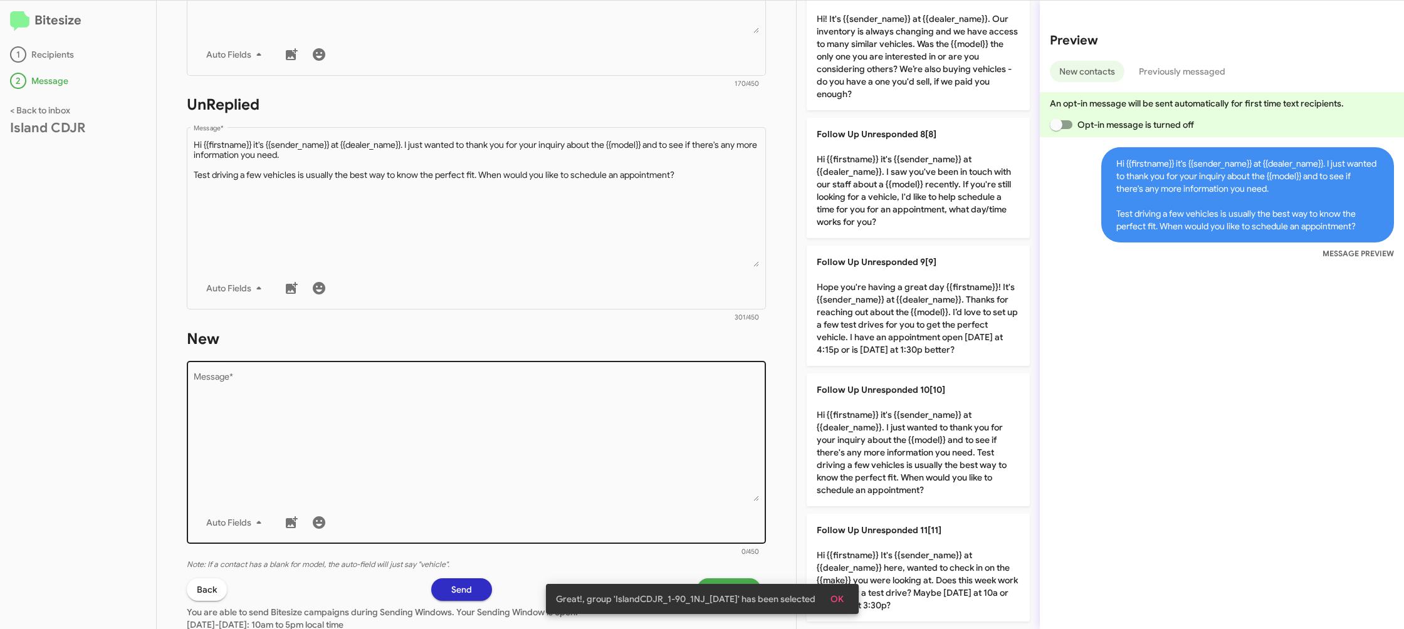
scroll to position [450, 0]
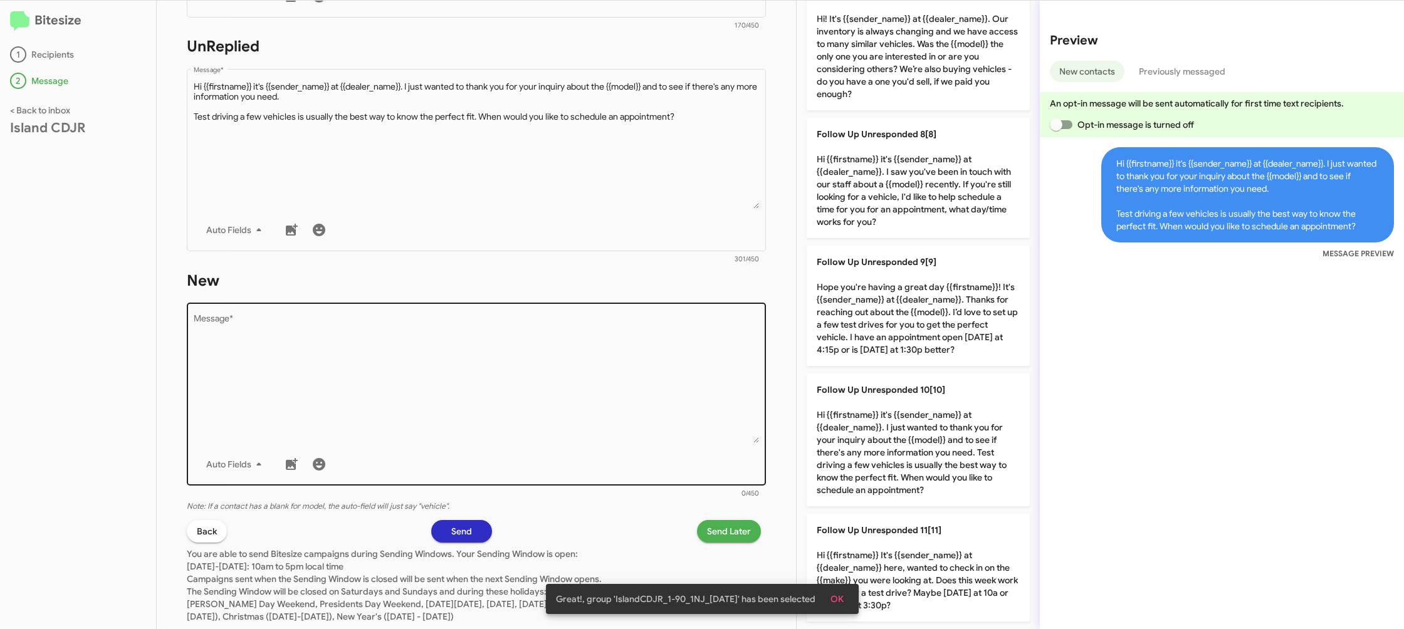
click at [592, 406] on textarea "Message *" at bounding box center [477, 379] width 566 height 128
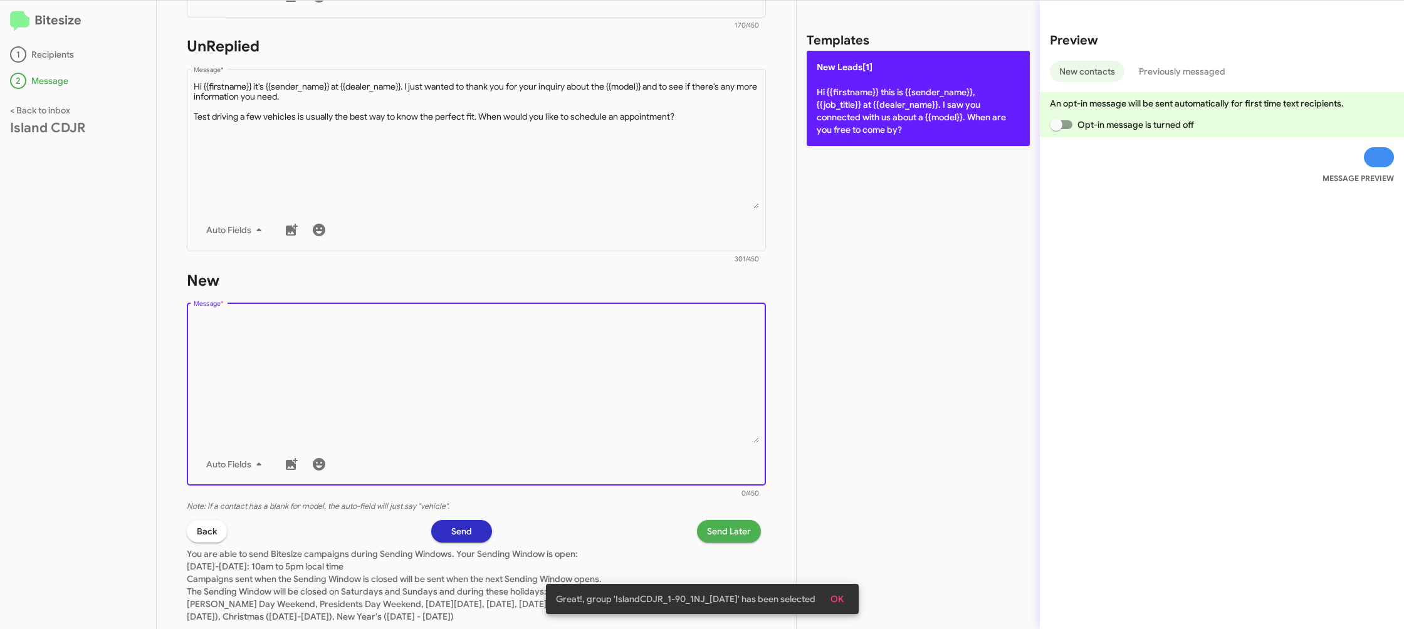
drag, startPoint x: 592, startPoint y: 406, endPoint x: 846, endPoint y: 112, distance: 388.5
click at [601, 382] on textarea "Message *" at bounding box center [477, 379] width 566 height 128
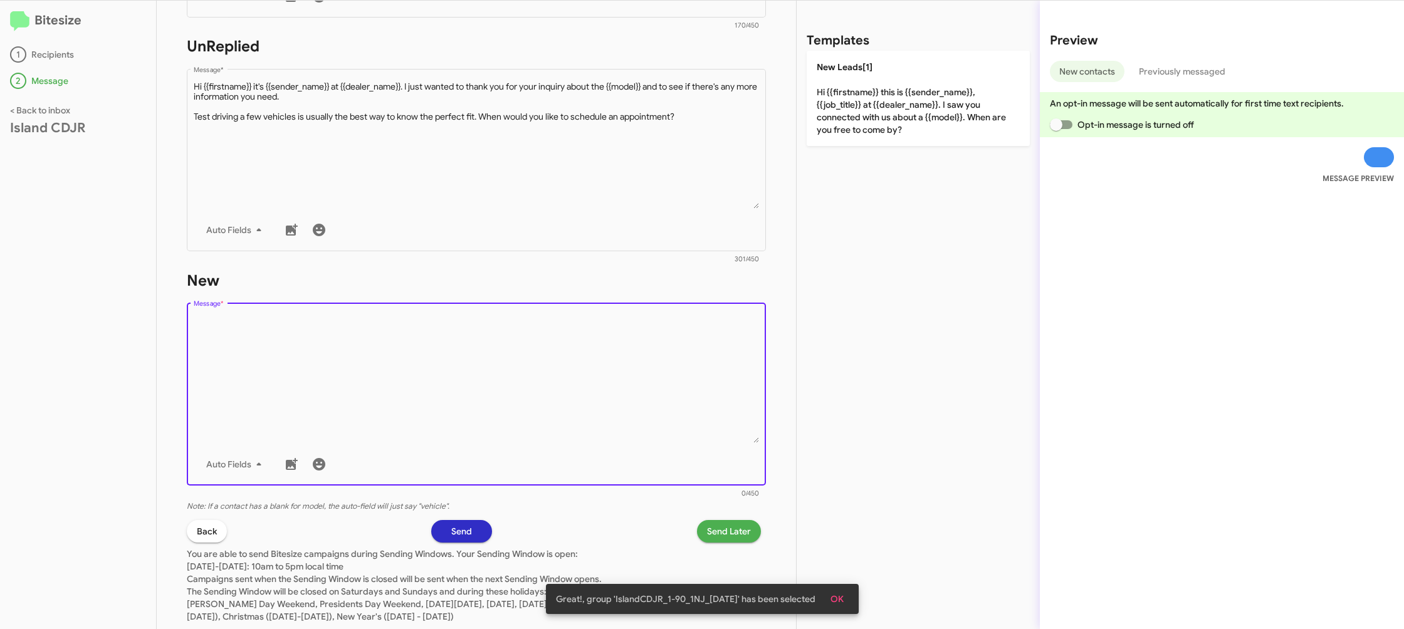
drag, startPoint x: 854, startPoint y: 108, endPoint x: 664, endPoint y: 30, distance: 206.1
click at [854, 109] on p "New Leads[1] Hi {{firstname}} this is {{sender_name}}, {{job_title}} at {{deale…" at bounding box center [918, 98] width 223 height 95
type textarea "Hi {{firstname}} this is {{sender_name}}, {{job_title}} at {{dealer_name}}. I s…"
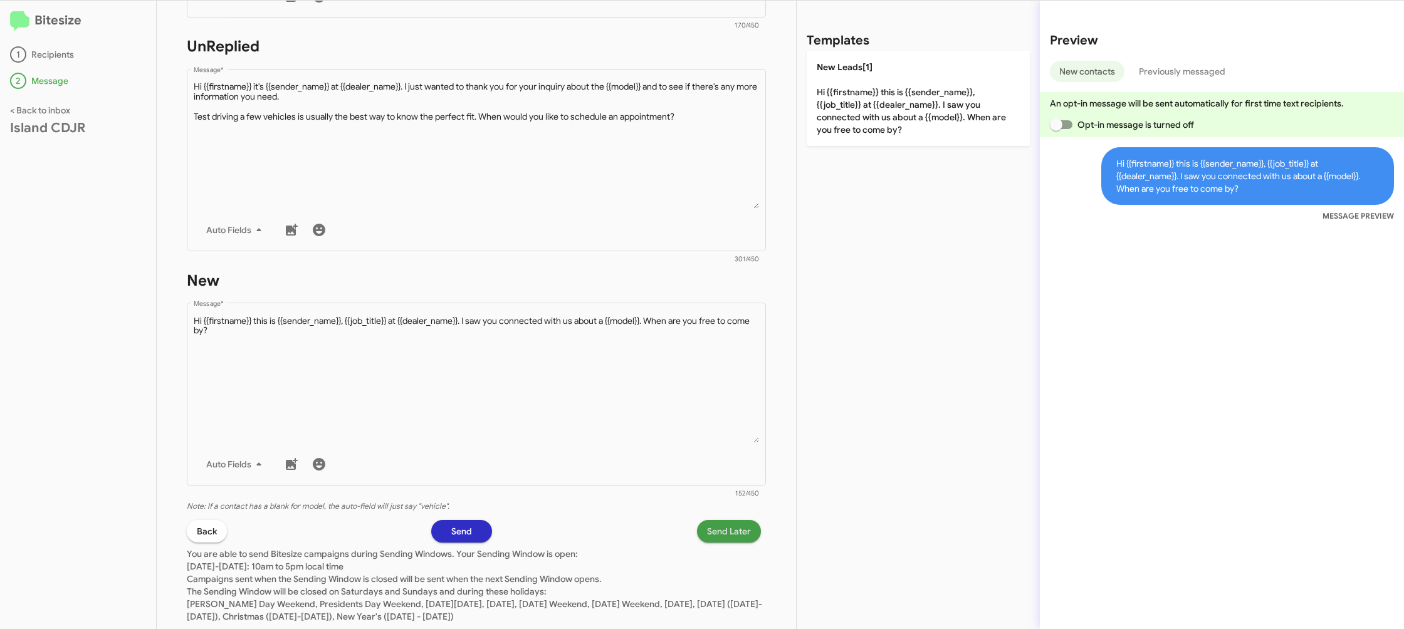
click at [726, 540] on span "Send Later" at bounding box center [729, 531] width 44 height 23
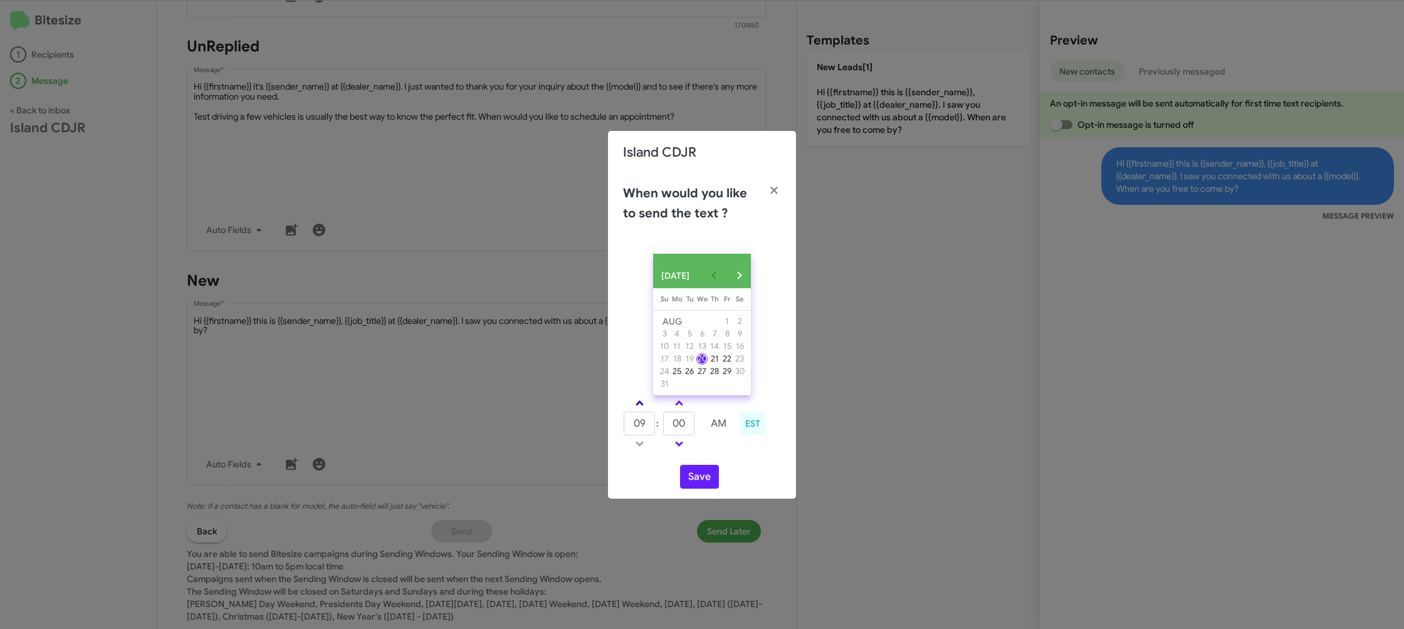
click at [639, 406] on link at bounding box center [640, 403] width 22 height 14
type input "10"
click at [680, 428] on input "00" at bounding box center [678, 424] width 31 height 24
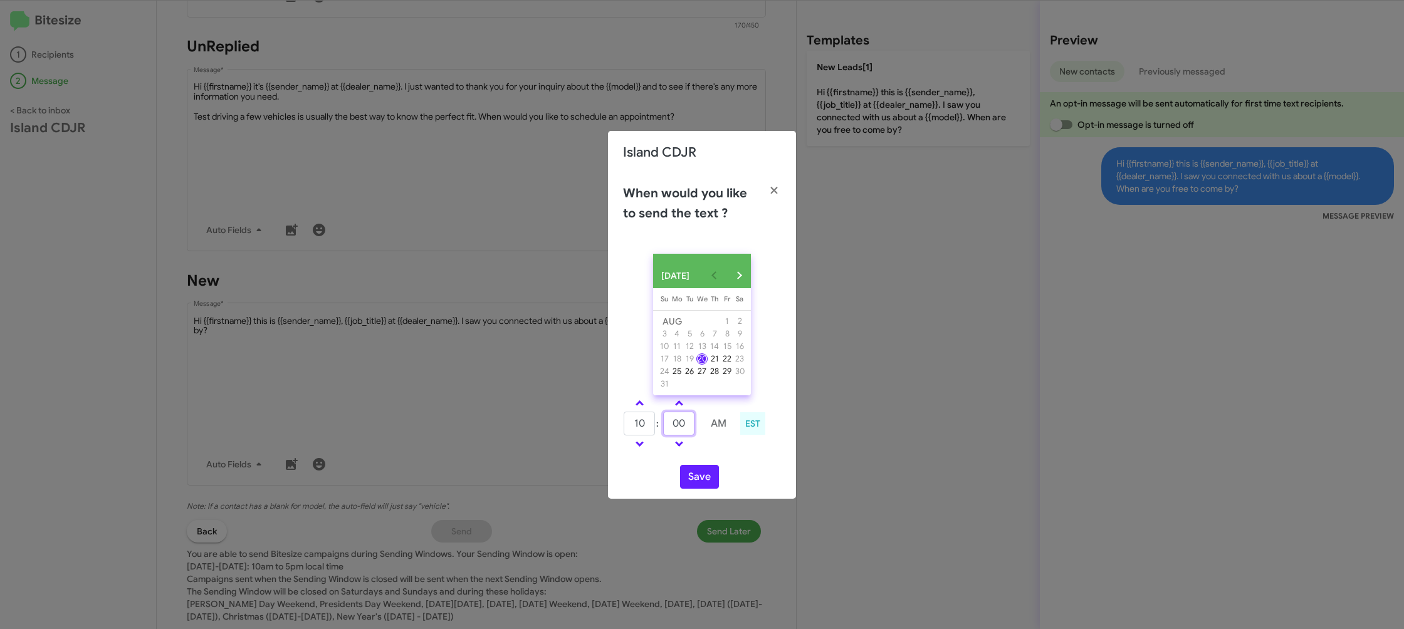
click at [680, 428] on input "00" at bounding box center [678, 424] width 31 height 24
type input "37"
click at [725, 455] on div "10 : 37 AM EST" at bounding box center [702, 426] width 177 height 60
click at [703, 481] on button "Save" at bounding box center [699, 477] width 39 height 24
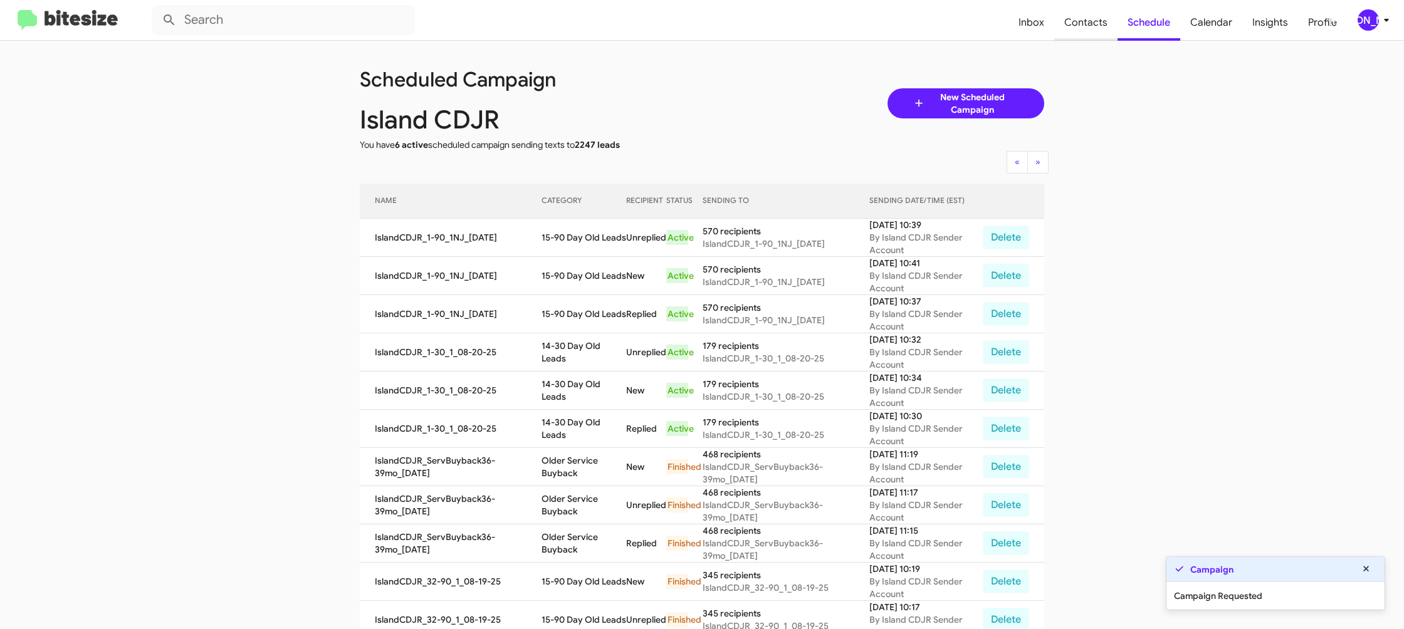
click at [1063, 26] on span "Contacts" at bounding box center [1085, 22] width 63 height 36
type input "in:groups"
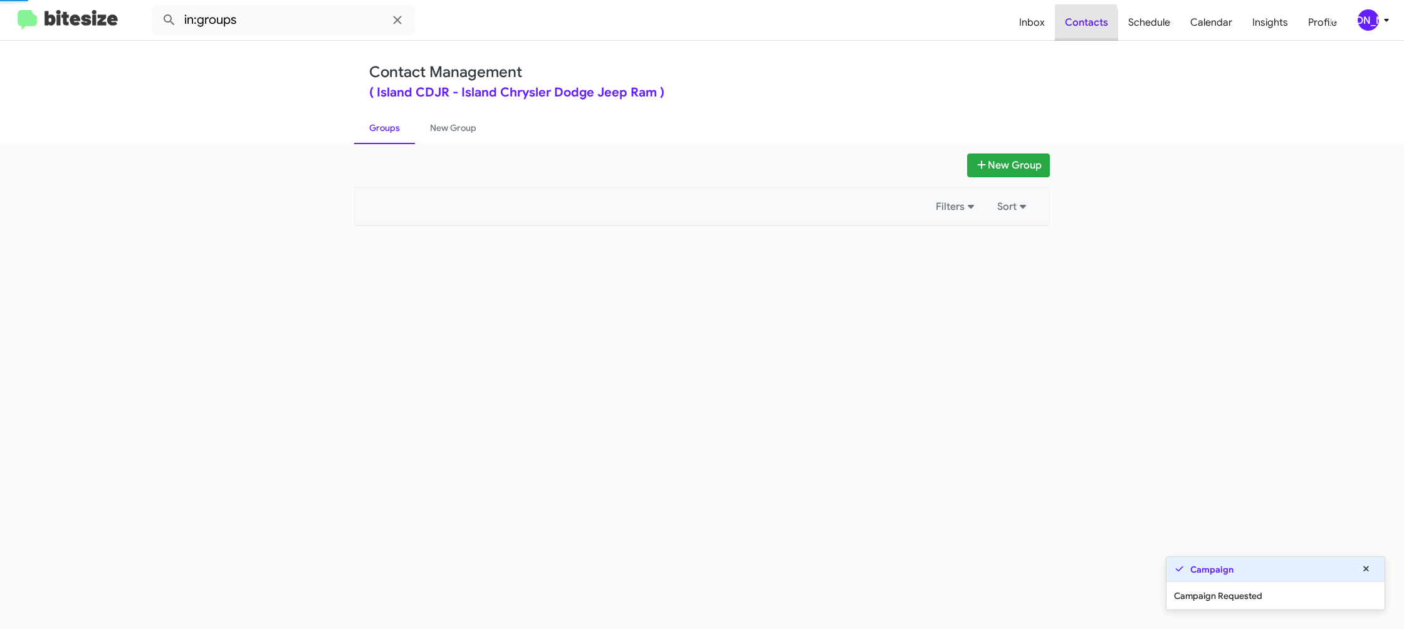
click at [1063, 26] on span "Contacts" at bounding box center [1086, 22] width 63 height 36
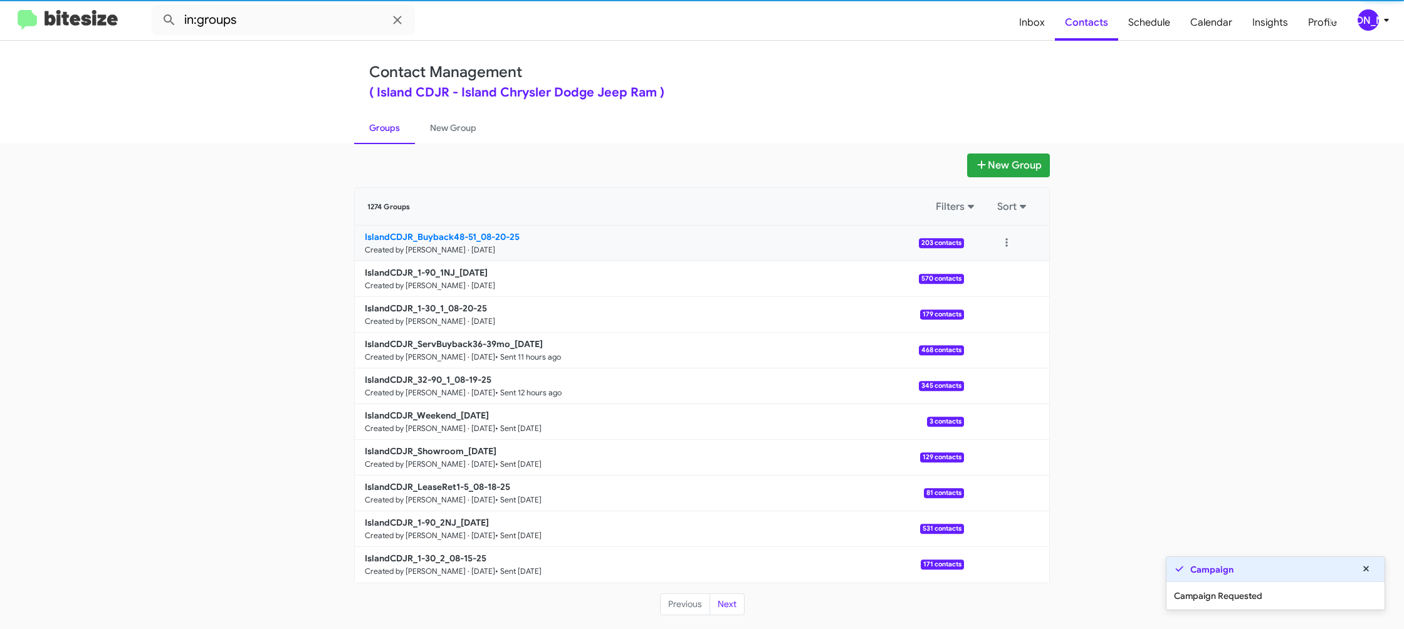
click at [461, 241] on b "IslandCDJR_Buyback48-51_08-20-25" at bounding box center [442, 236] width 155 height 11
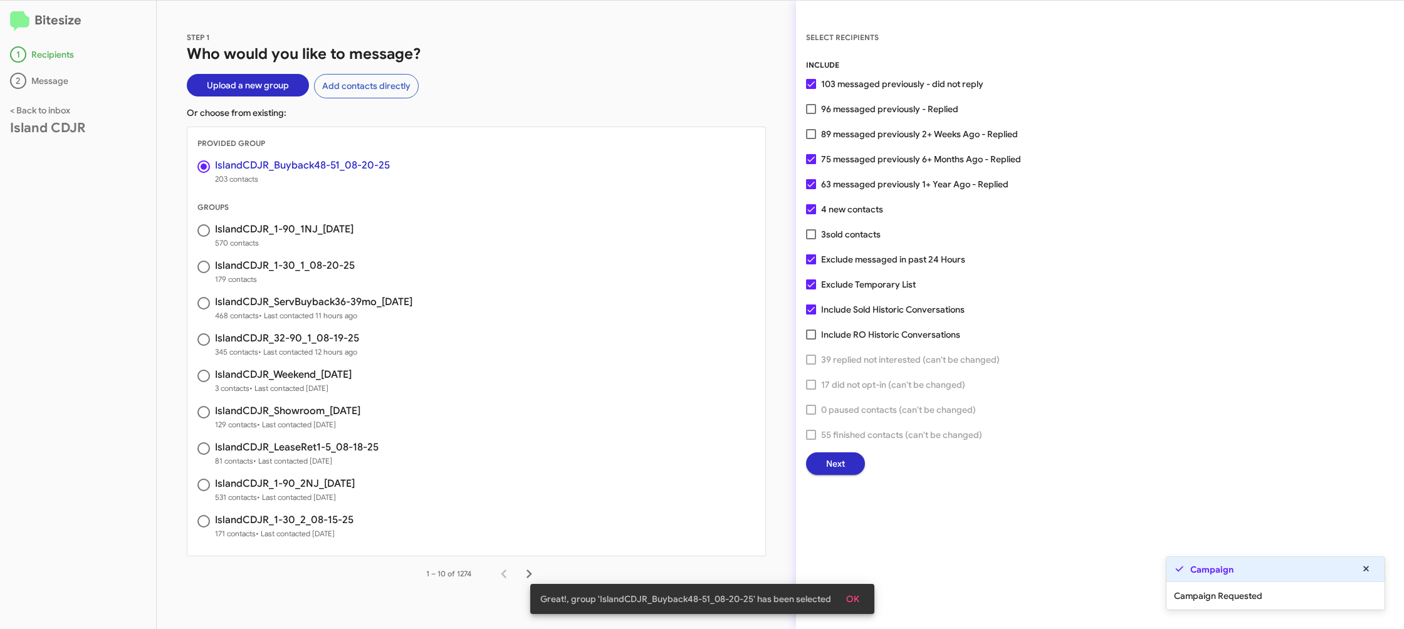
drag, startPoint x: 851, startPoint y: 606, endPoint x: 849, endPoint y: 581, distance: 25.1
click at [849, 606] on span "OK" at bounding box center [852, 599] width 13 height 23
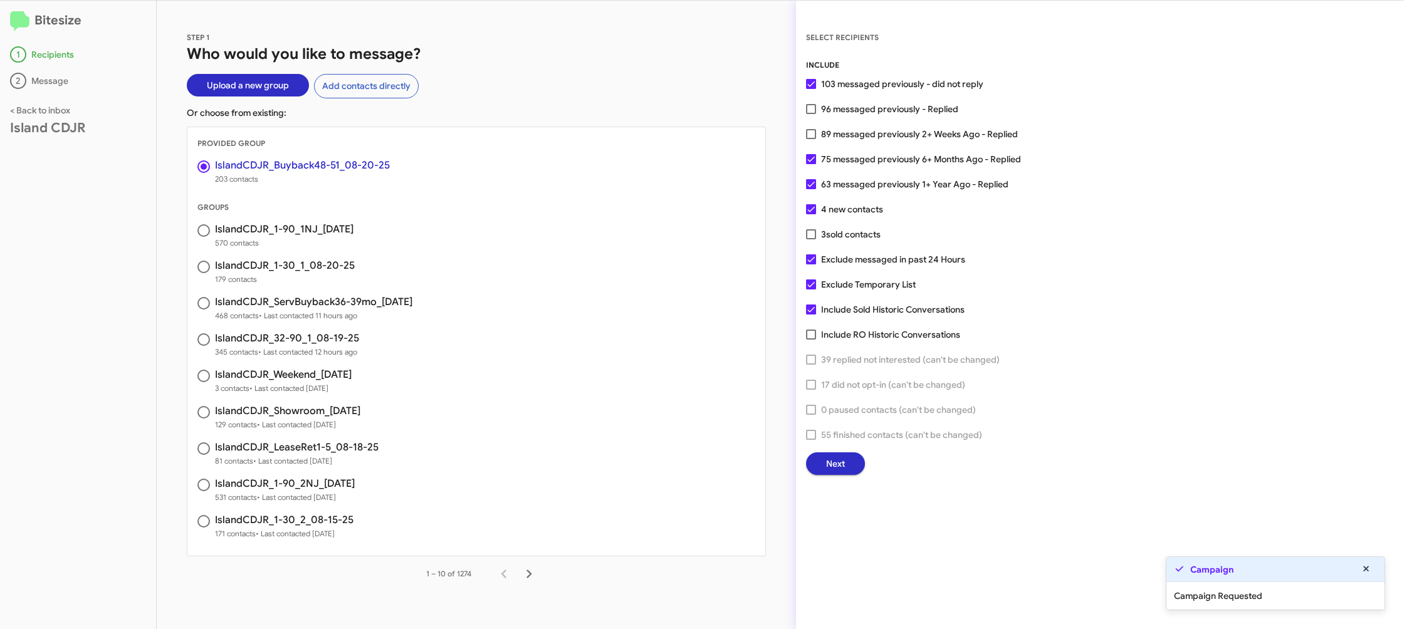
click at [829, 446] on div "INCLUDE 103 messaged previously - did not reply 96 messaged previously - Replie…" at bounding box center [1100, 267] width 588 height 416
click at [829, 465] on span "Next" at bounding box center [835, 464] width 19 height 23
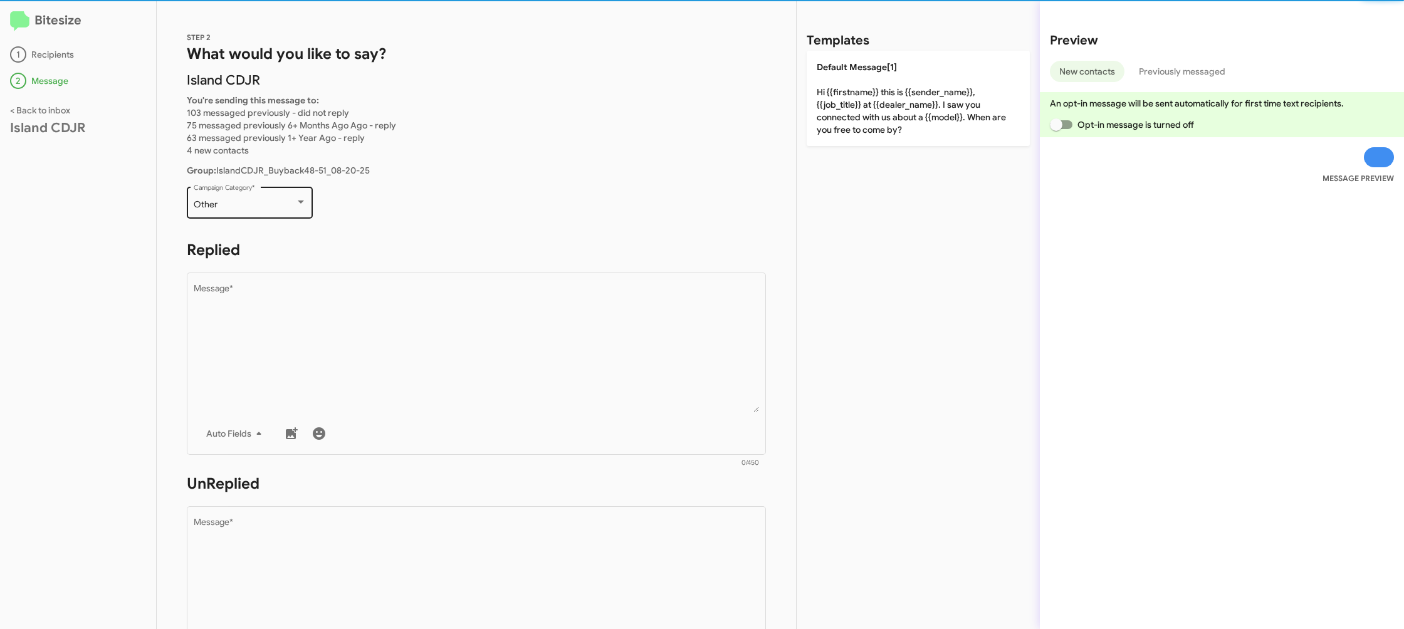
click at [266, 194] on div "Other Campaign Category *" at bounding box center [250, 201] width 113 height 34
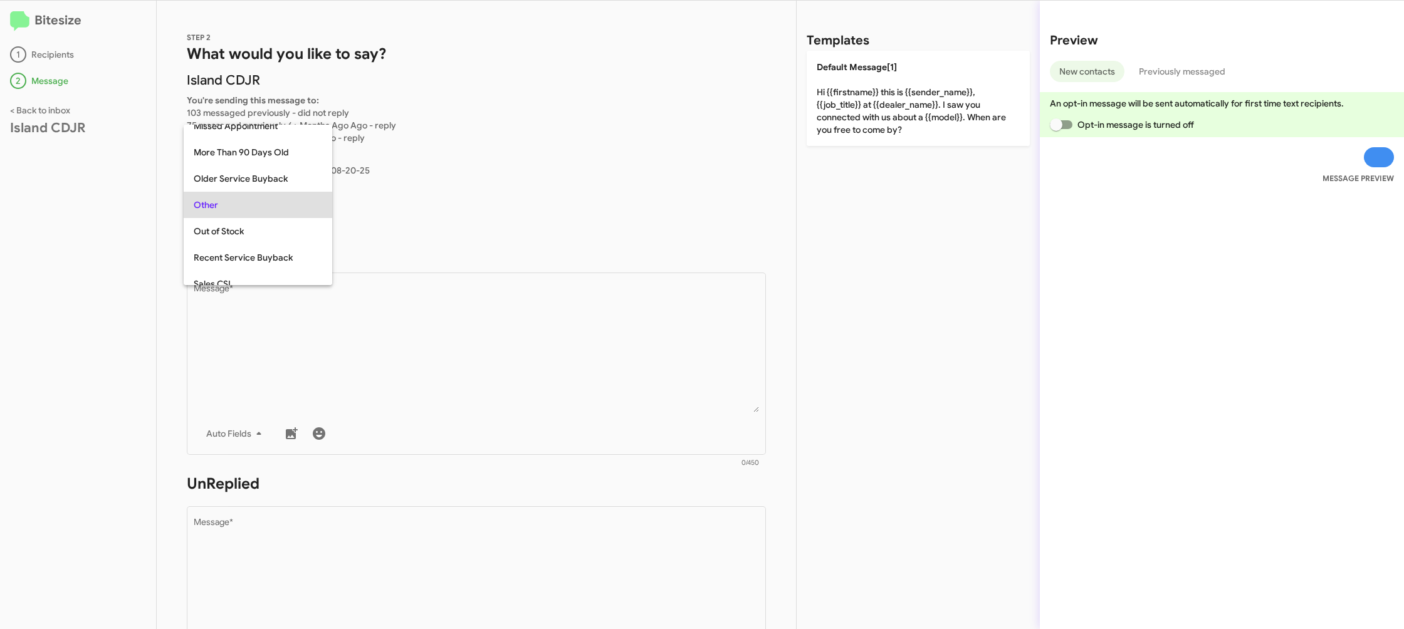
scroll to position [132, 0]
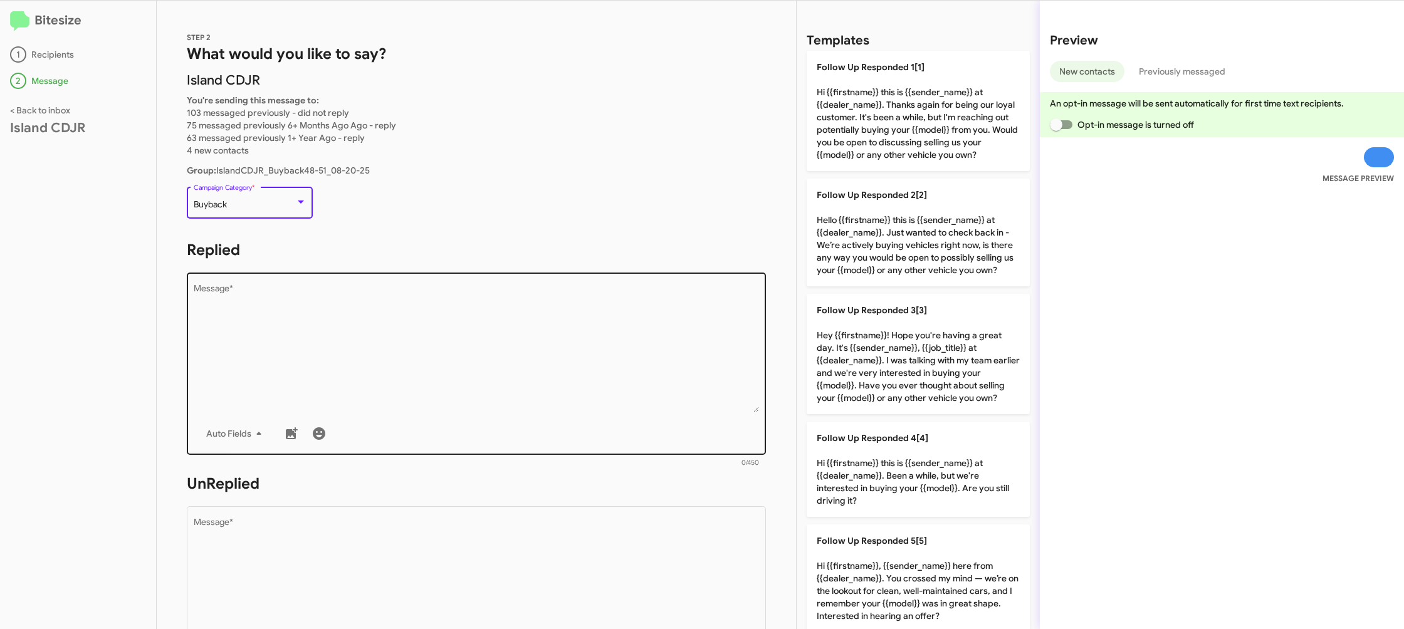
click at [444, 360] on textarea "Message *" at bounding box center [477, 349] width 566 height 128
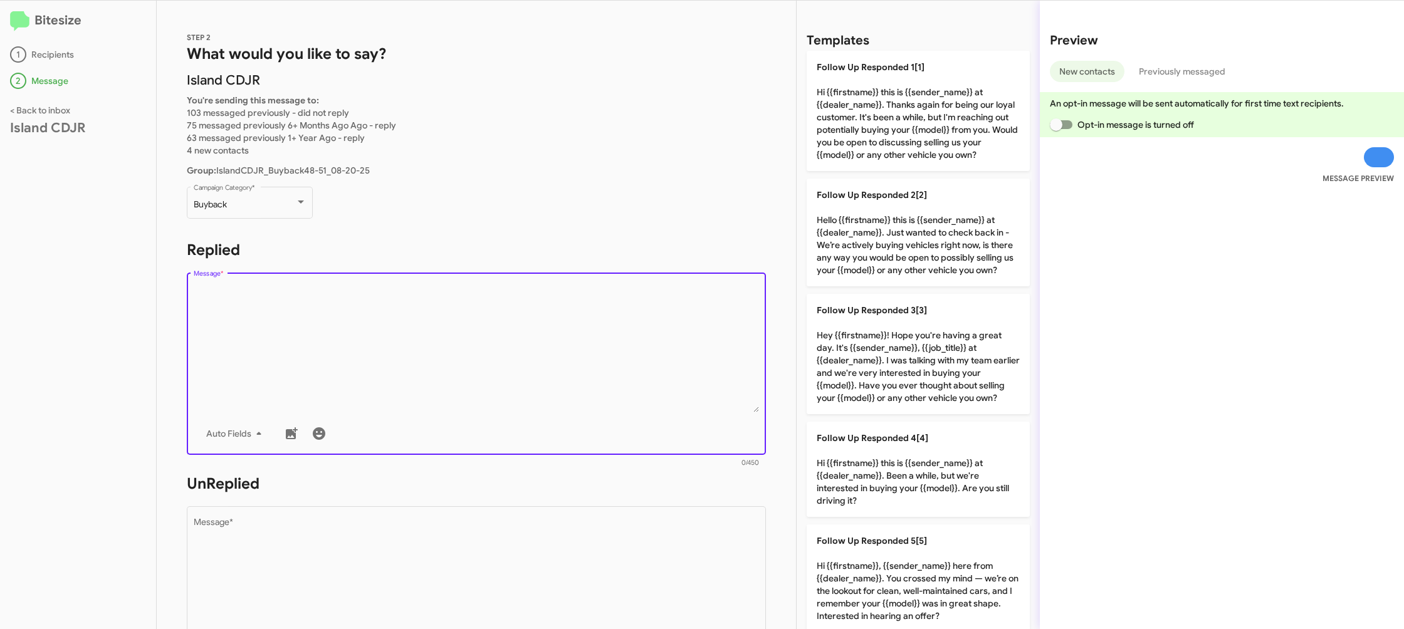
drag, startPoint x: 444, startPoint y: 360, endPoint x: 789, endPoint y: 404, distance: 346.9
click at [464, 359] on textarea "Message *" at bounding box center [477, 349] width 566 height 128
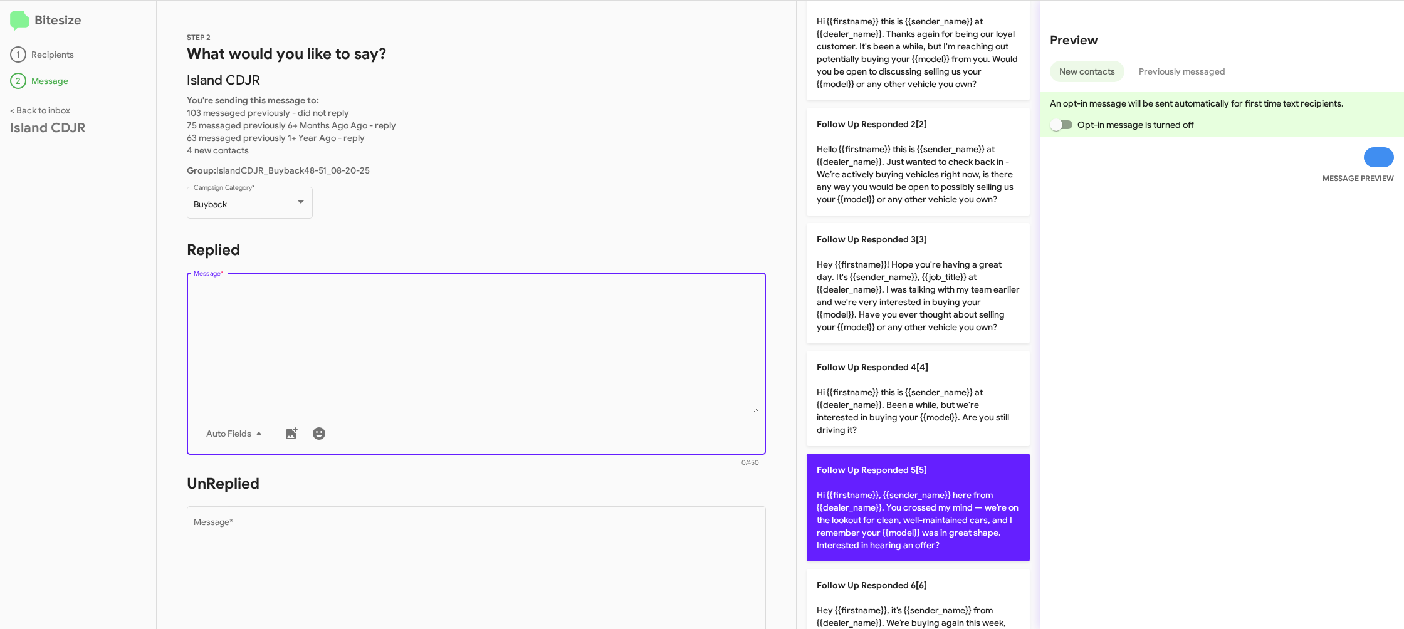
scroll to position [126, 0]
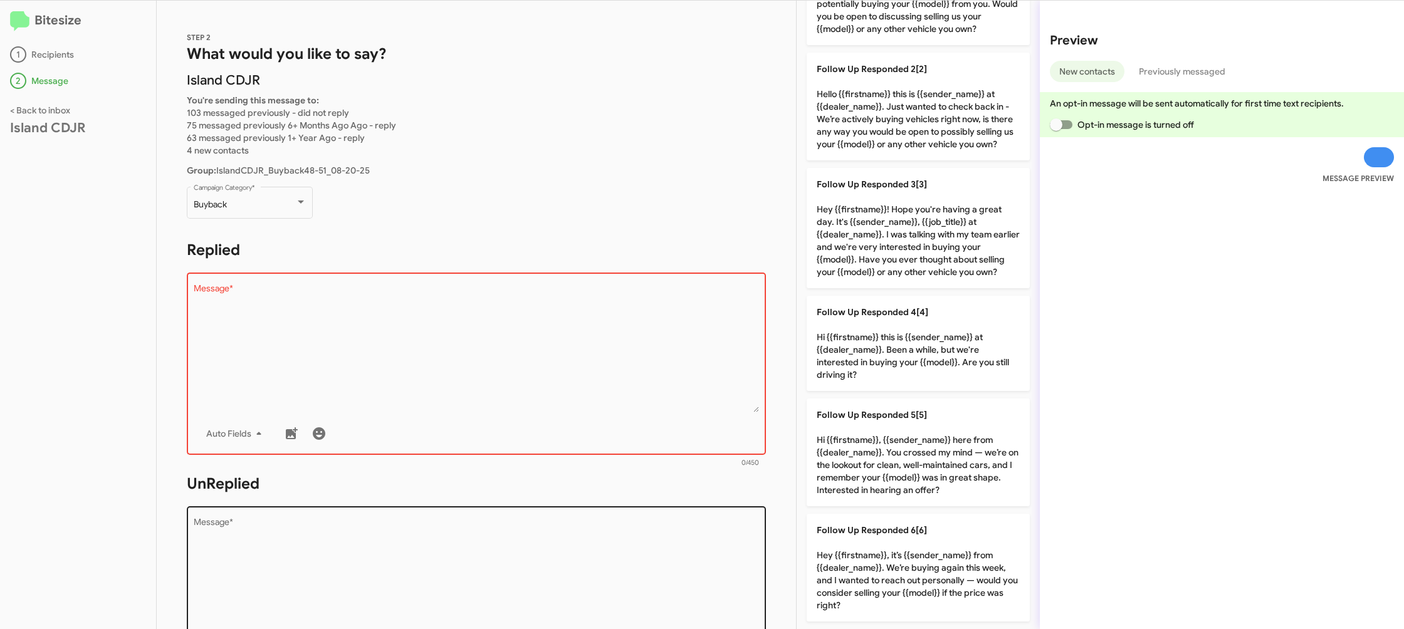
drag, startPoint x: 895, startPoint y: 466, endPoint x: 667, endPoint y: 528, distance: 235.9
click at [889, 468] on p "Follow Up Responded 5[5] Hi {{firstname}}, {{sender_name}} here from {{dealer_n…" at bounding box center [918, 453] width 223 height 108
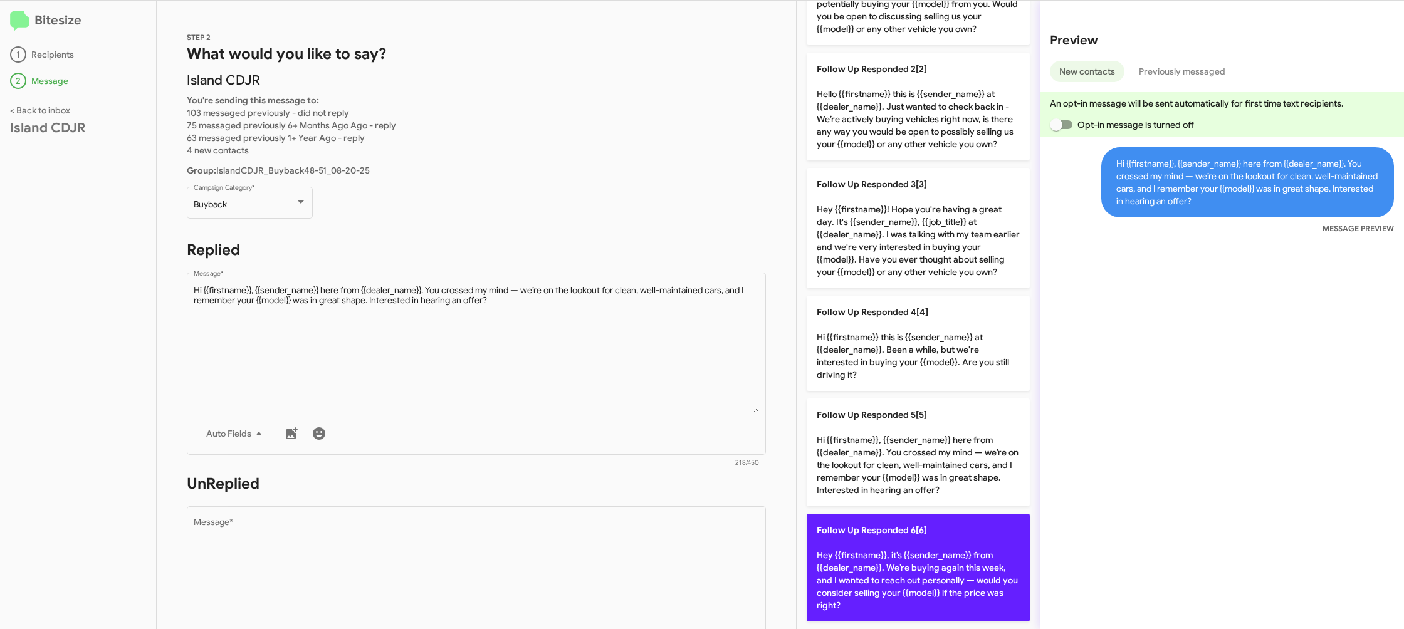
click at [880, 574] on p "Follow Up Responded 6[6] Hey {{firstname}}, it’s {{sender_name}} from {{dealer_…" at bounding box center [918, 568] width 223 height 108
type textarea "Hey {{firstname}}, it’s {{sender_name}} from {{dealer_name}}. We’re buying agai…"
click at [880, 574] on p "Follow Up Responded 6[6] Hey {{firstname}}, it’s {{sender_name}} from {{dealer_…" at bounding box center [918, 568] width 223 height 108
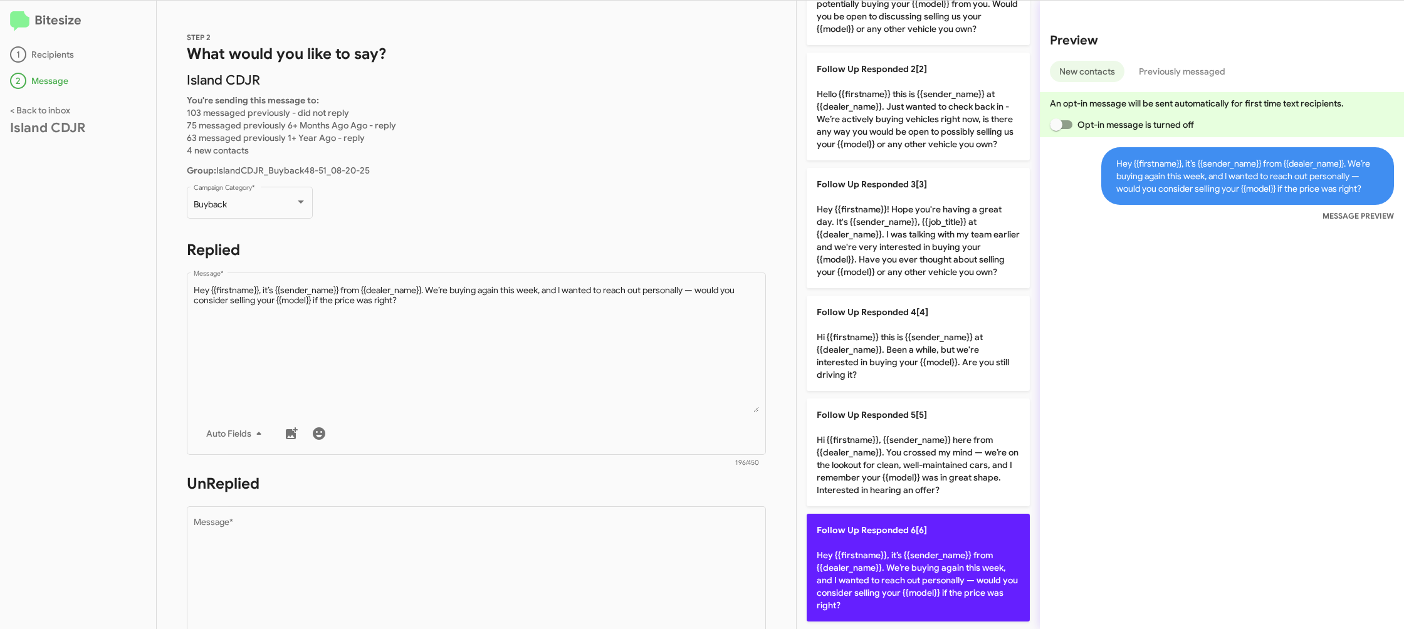
click at [880, 574] on p "Follow Up Responded 6[6] Hey {{firstname}}, it’s {{sender_name}} from {{dealer_…" at bounding box center [918, 568] width 223 height 108
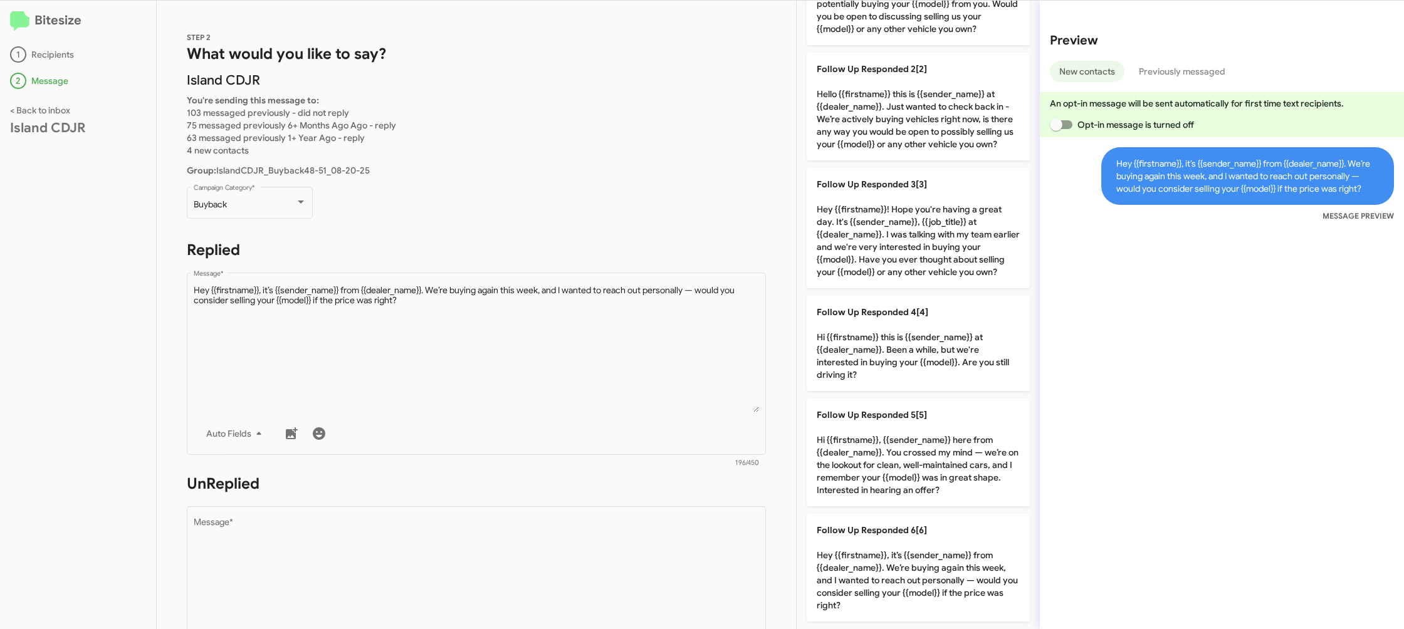
drag, startPoint x: 880, startPoint y: 574, endPoint x: 730, endPoint y: 492, distance: 171.2
click at [880, 574] on p "Follow Up Responded 6[6] Hey {{firstname}}, it’s {{sender_name}} from {{dealer_…" at bounding box center [918, 568] width 223 height 108
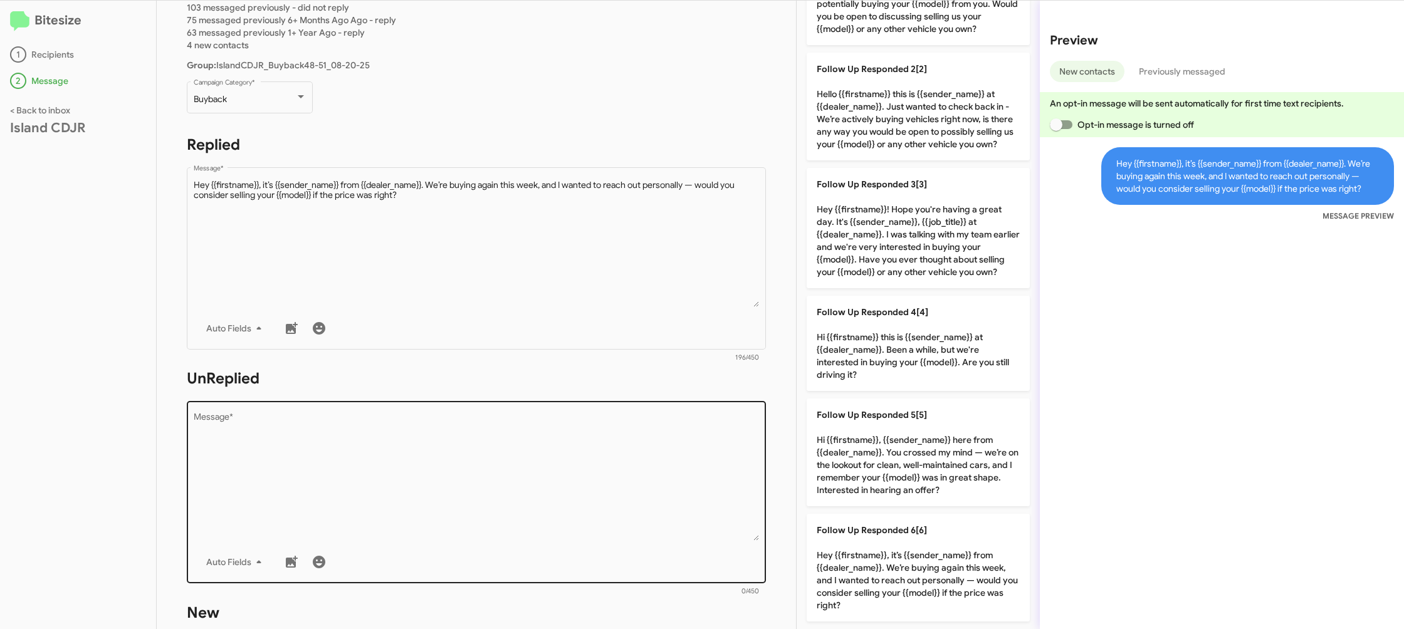
scroll to position [121, 0]
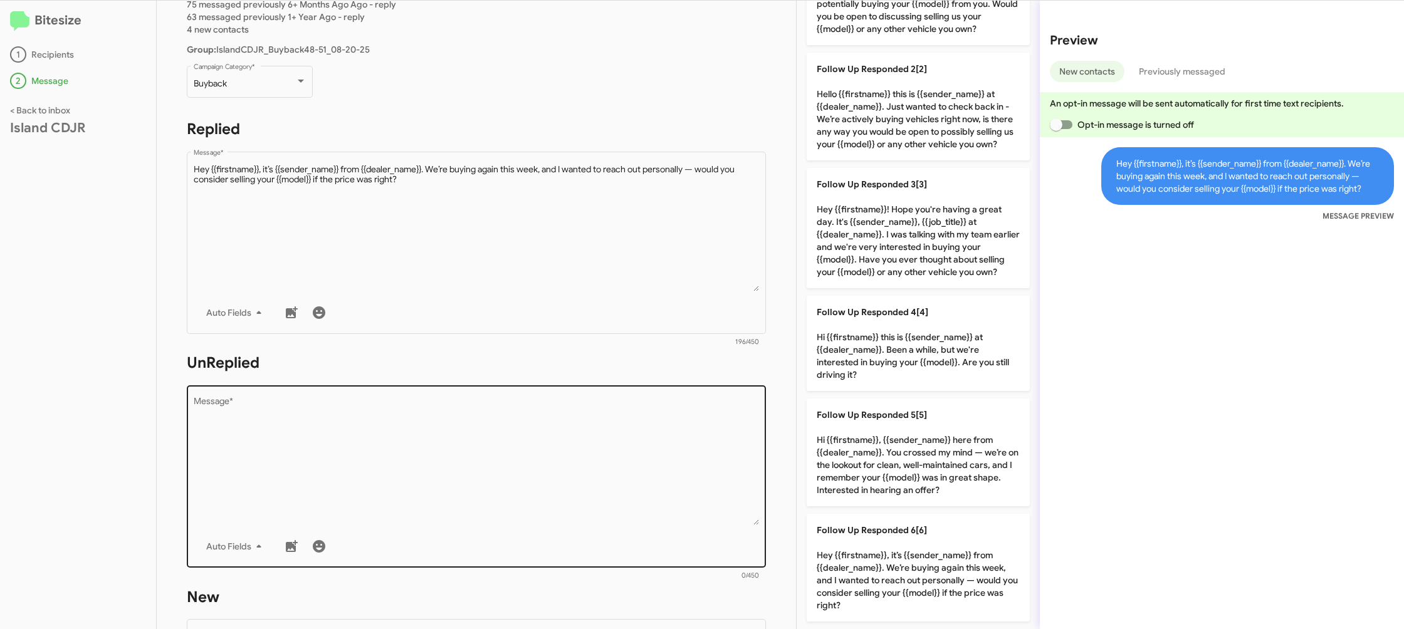
click at [682, 522] on textarea "Message *" at bounding box center [477, 461] width 566 height 128
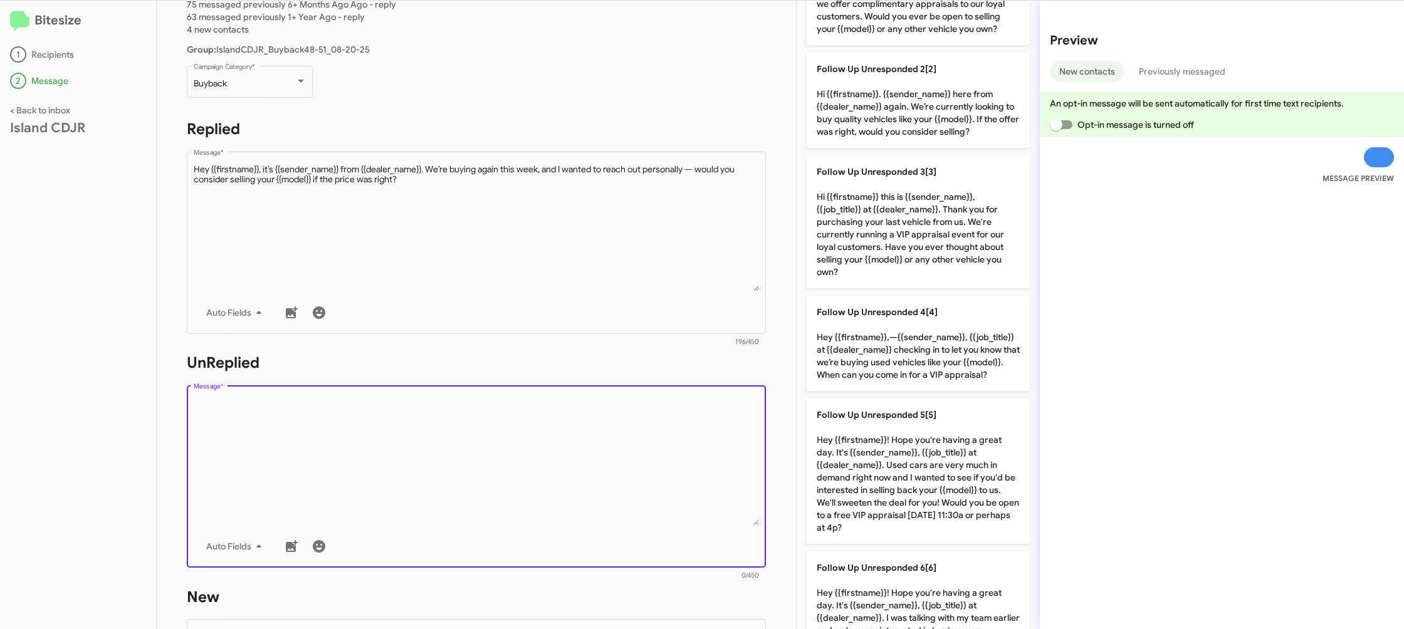
drag, startPoint x: 681, startPoint y: 521, endPoint x: 791, endPoint y: 472, distance: 120.1
click at [681, 521] on textarea "Message *" at bounding box center [477, 461] width 566 height 128
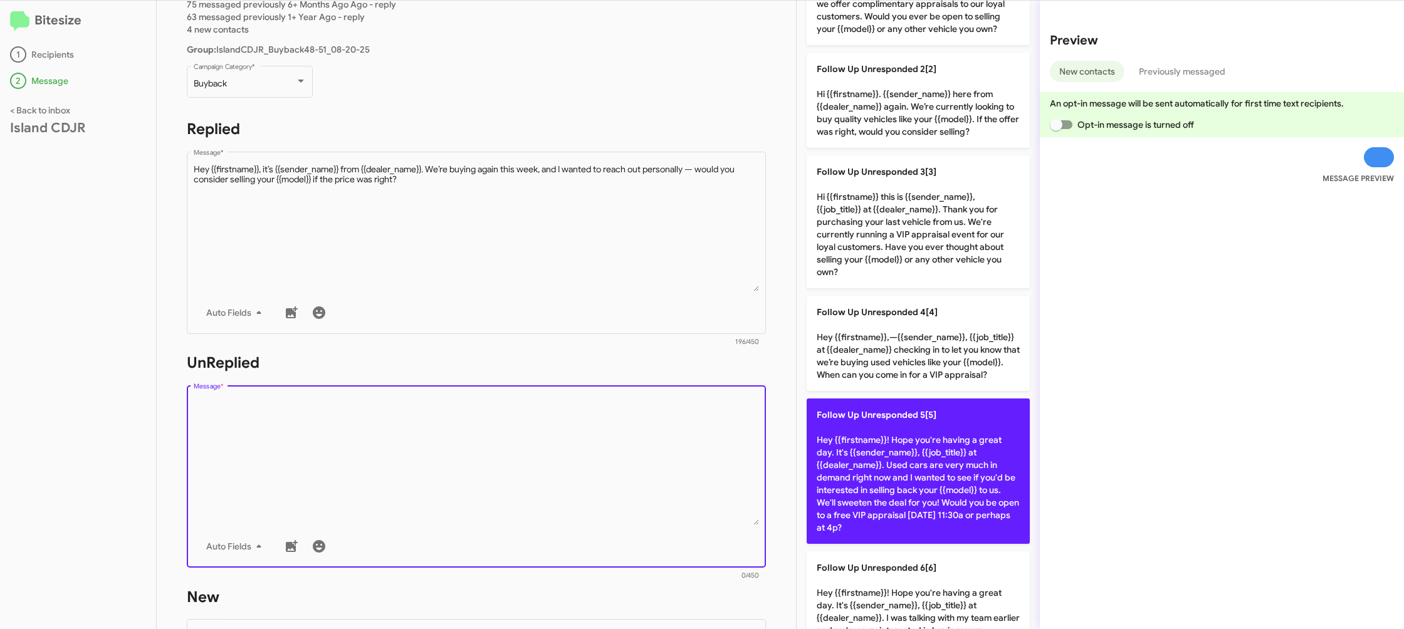
scroll to position [394, 0]
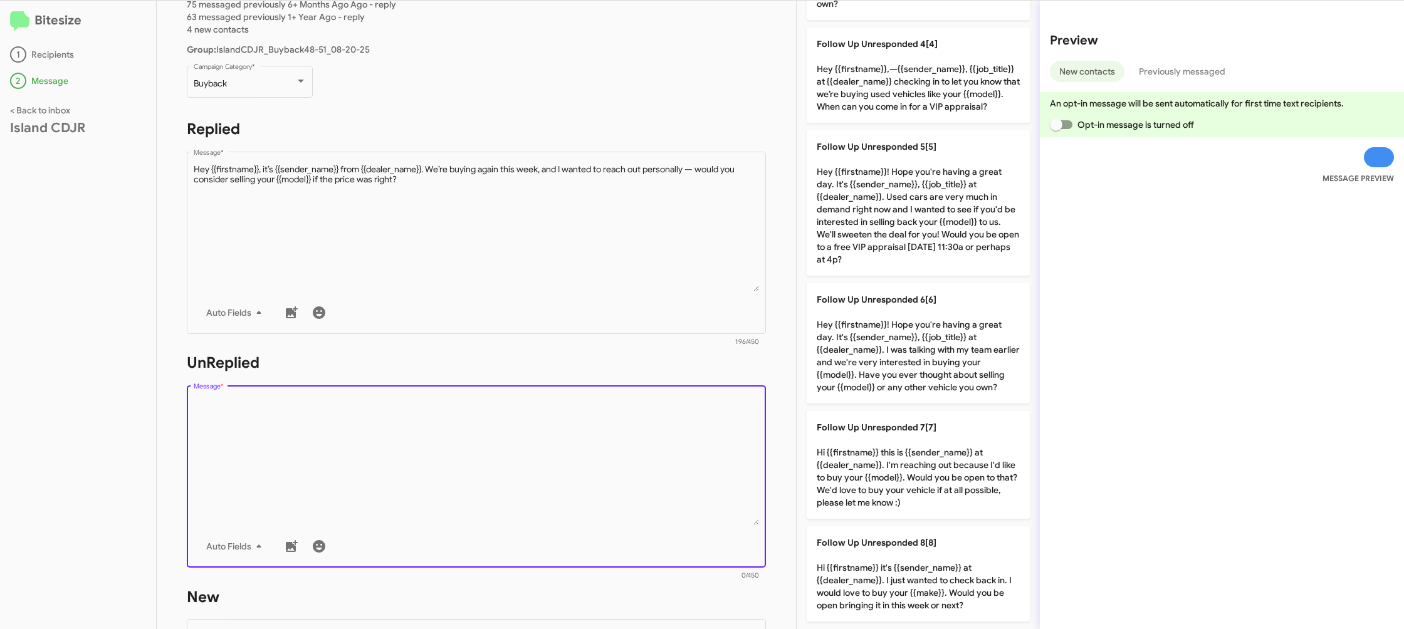
click at [905, 479] on p "Follow Up Unresponded 7[7] Hi {{firstname}} this is {{sender_name}} at {{dealer…" at bounding box center [918, 465] width 223 height 108
type textarea "Hi {{firstname}} this is {{sender_name}} at {{dealer_name}}. I'm reaching out b…"
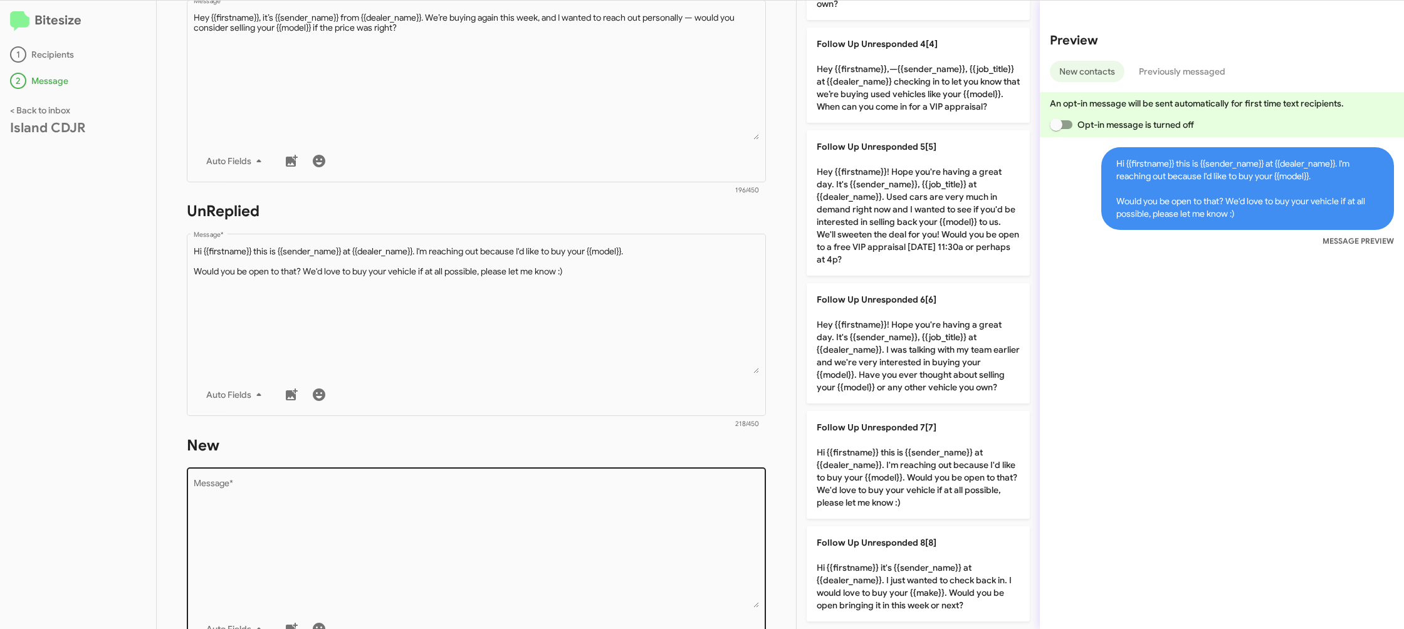
scroll to position [278, 0]
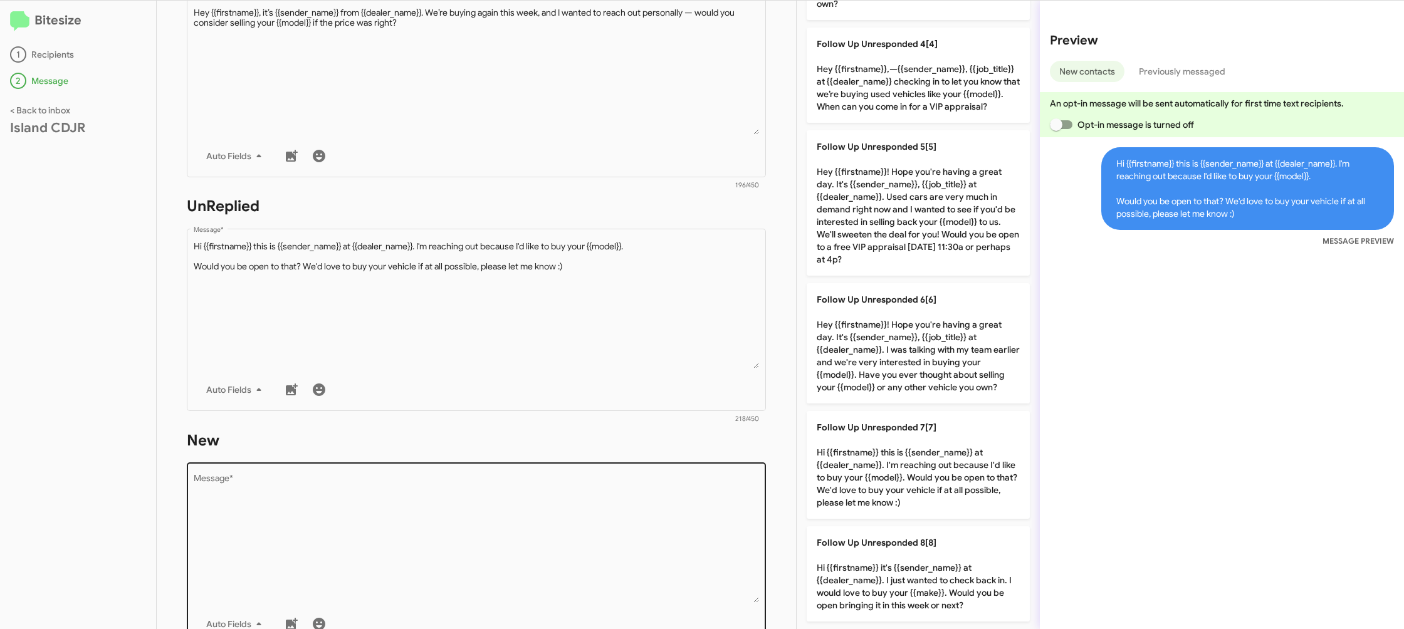
click at [627, 505] on textarea "Message *" at bounding box center [477, 539] width 566 height 128
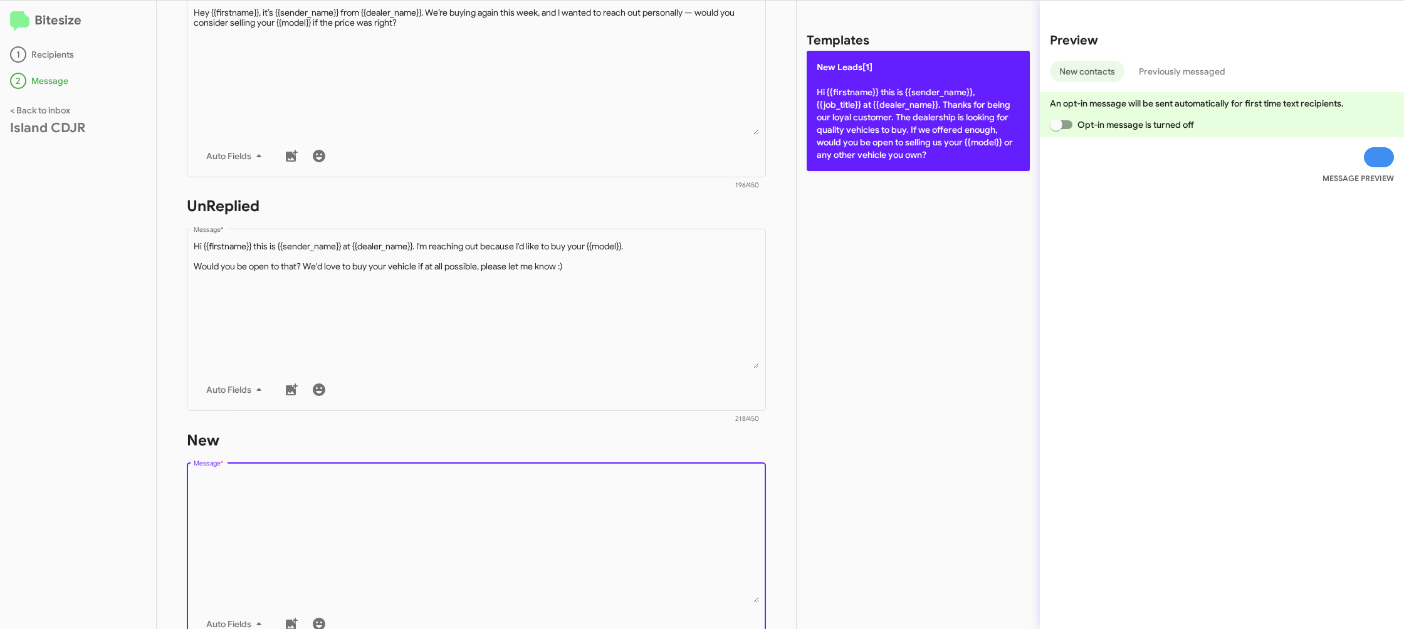
drag, startPoint x: 627, startPoint y: 505, endPoint x: 808, endPoint y: 114, distance: 430.5
click at [663, 402] on div "STEP 2 What would you like to say? Island CDJR You're sending this message to: …" at bounding box center [476, 315] width 639 height 629
click at [823, 110] on p "New Leads[1] Hi {{firstname}} this is {{sender_name}}, {{job_title}} at {{deale…" at bounding box center [918, 111] width 223 height 120
type textarea "Hi {{firstname}} this is {{sender_name}}, {{job_title}} at {{dealer_name}}. Tha…"
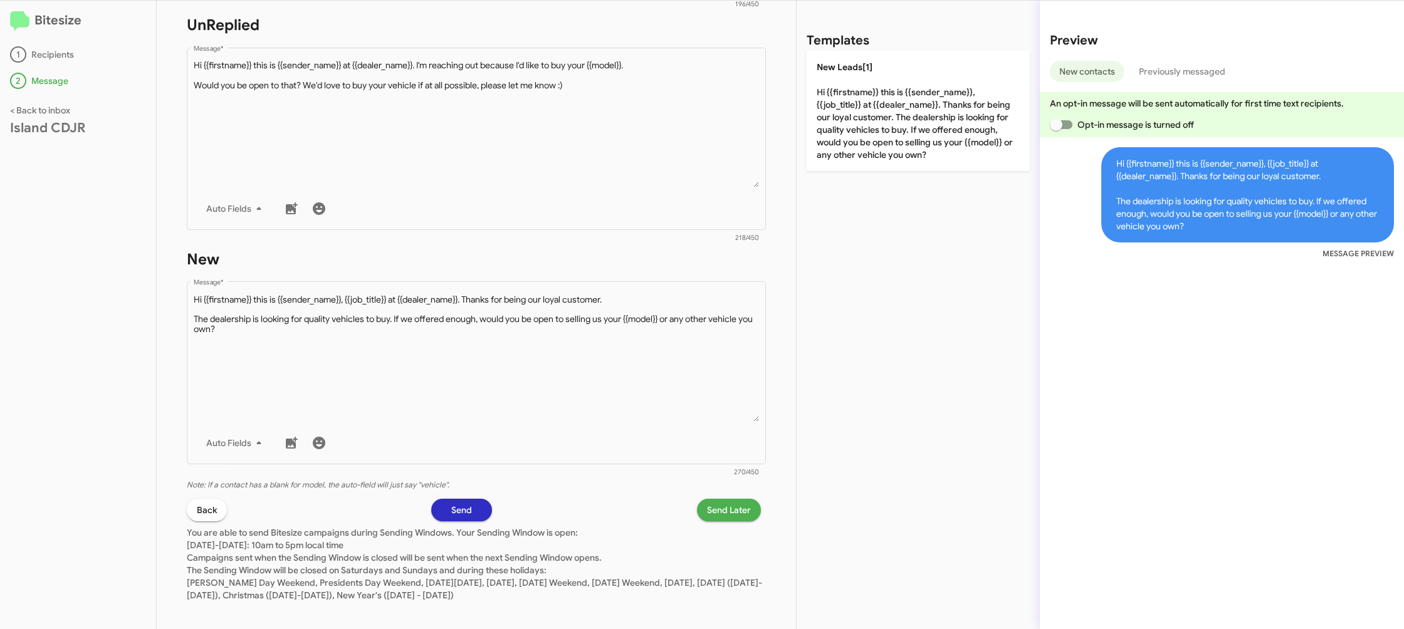
scroll to position [470, 0]
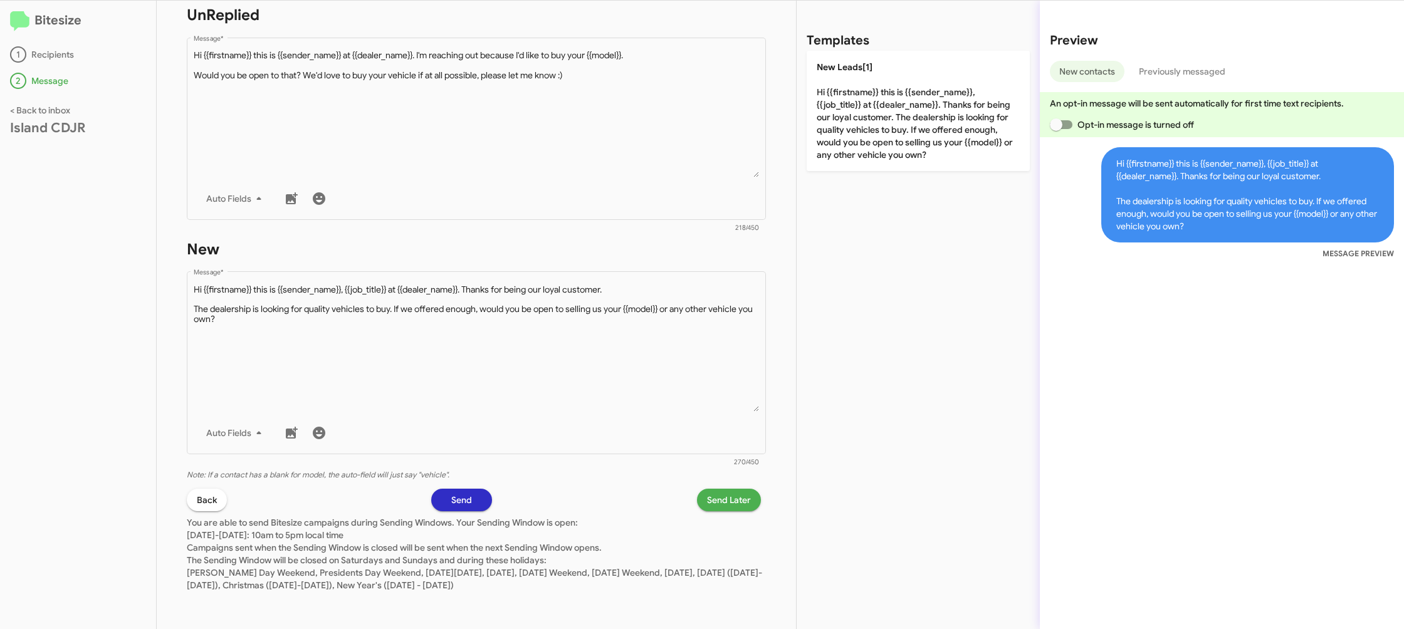
click at [727, 512] on p "You are able to send Bitesize campaigns during Sending Windows. Your Sending Wi…" at bounding box center [476, 552] width 579 height 80
click at [722, 507] on span "Send Later" at bounding box center [729, 500] width 44 height 23
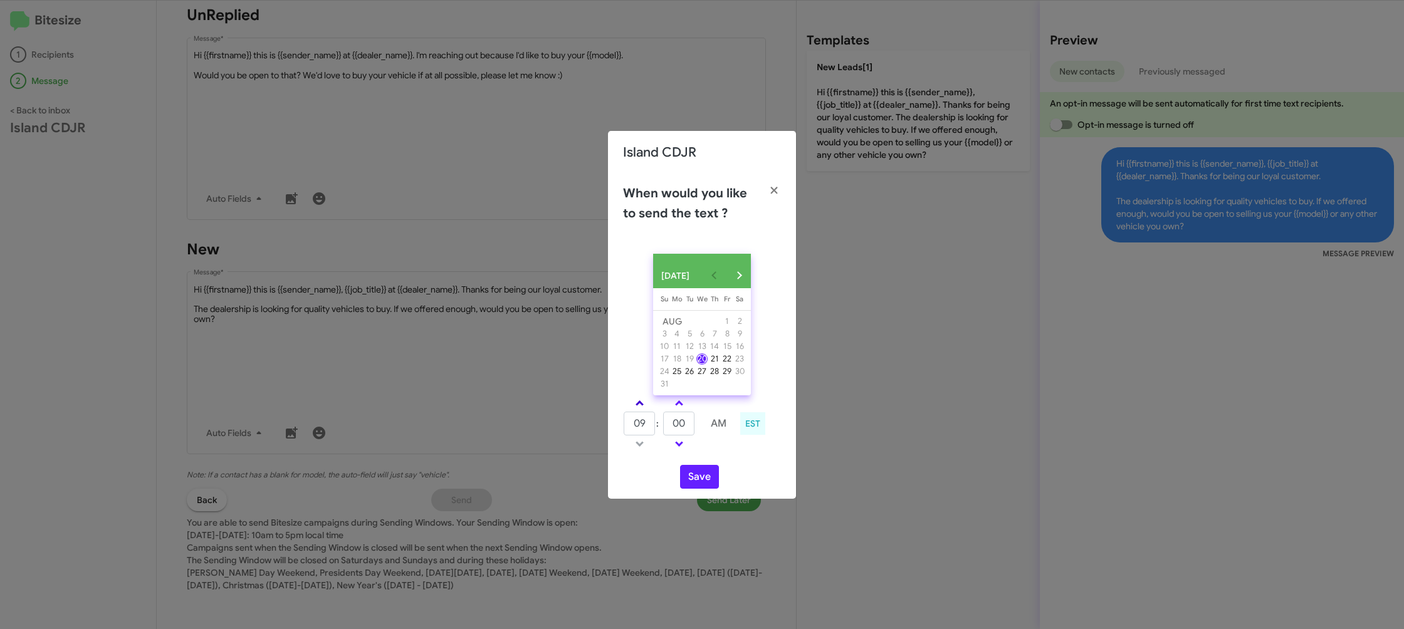
click at [638, 411] on link at bounding box center [640, 403] width 22 height 14
click at [638, 409] on span at bounding box center [640, 405] width 8 height 8
type input "11"
click at [676, 406] on link at bounding box center [679, 403] width 22 height 14
type input "05"
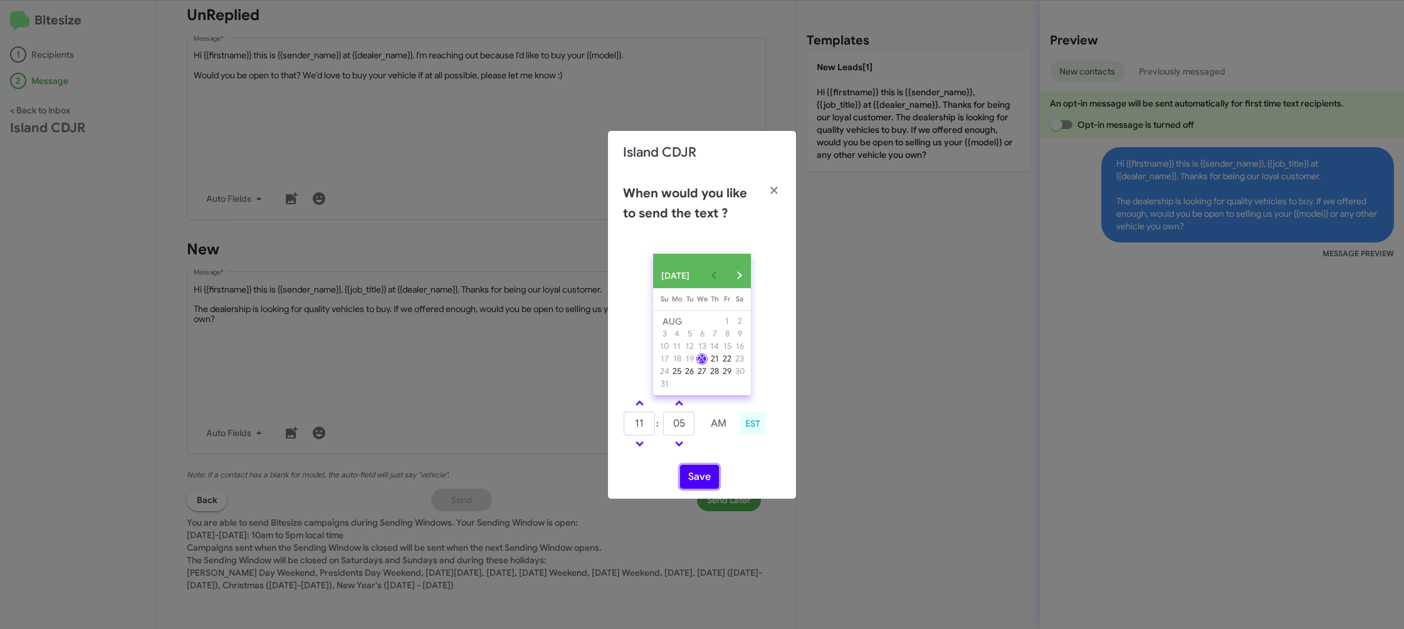
click at [703, 476] on button "Save" at bounding box center [699, 477] width 39 height 24
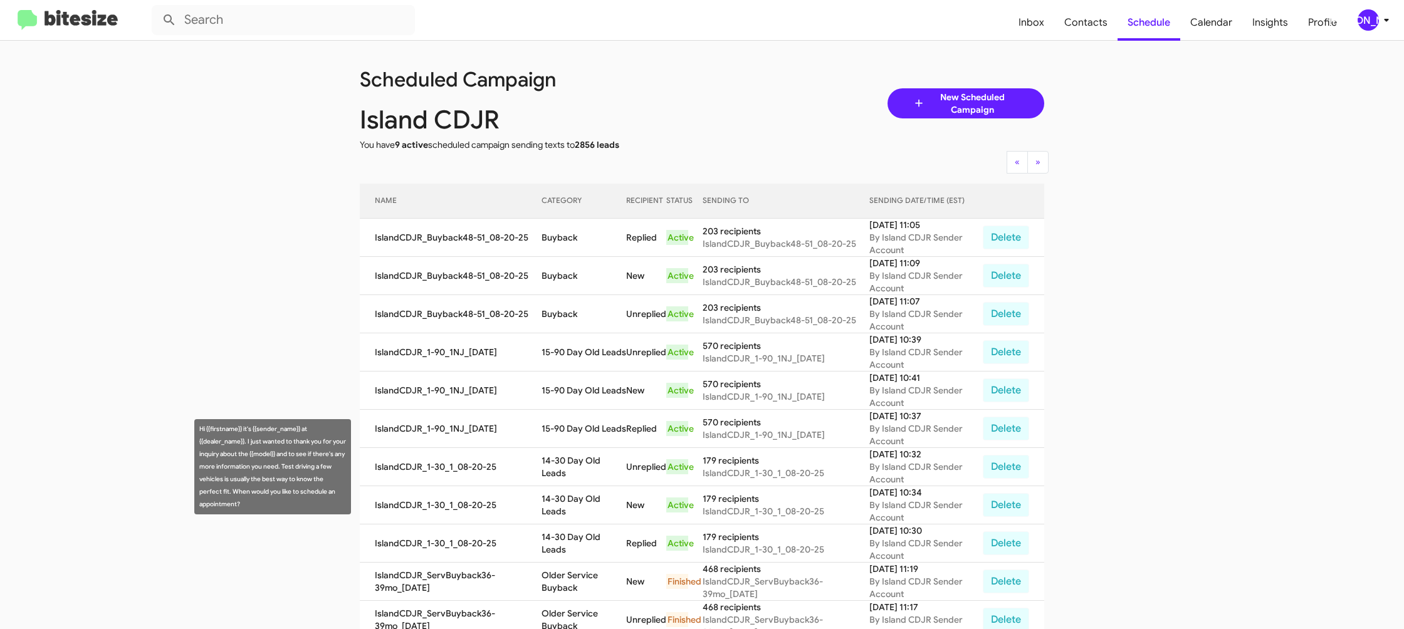
click at [562, 466] on td "14-30 Day Old Leads" at bounding box center [584, 467] width 85 height 38
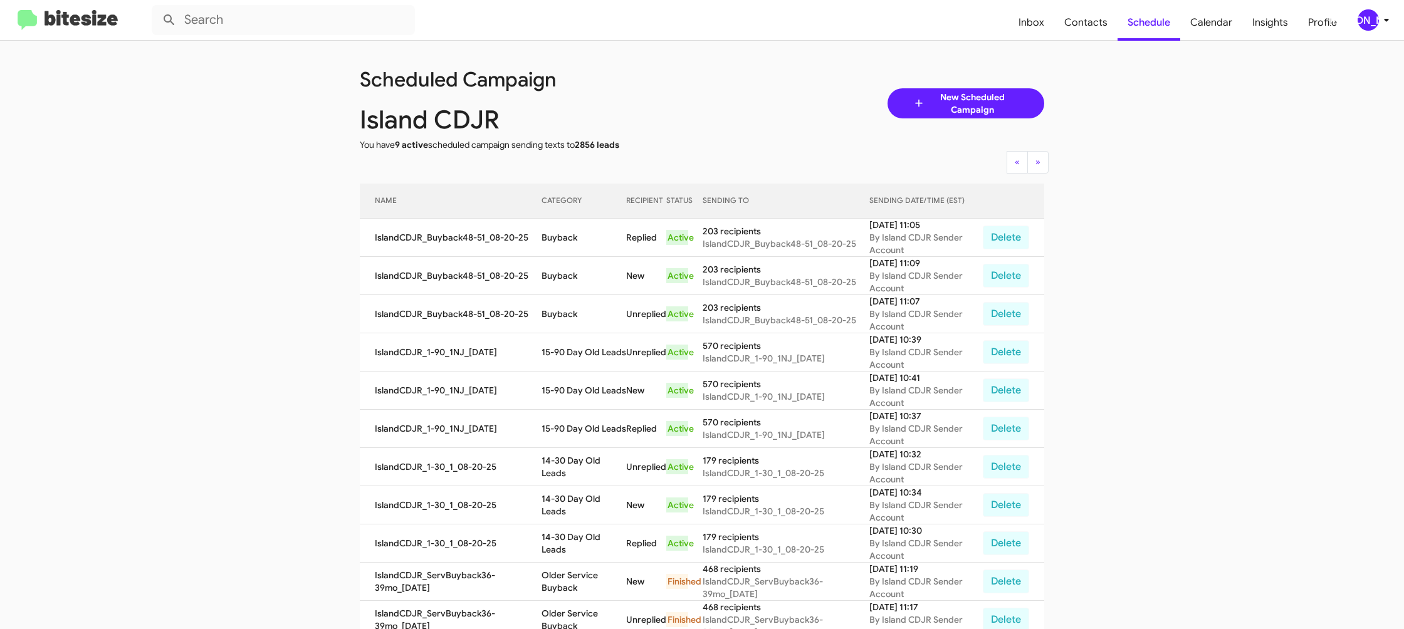
click at [562, 466] on td "14-30 Day Old Leads" at bounding box center [584, 467] width 85 height 38
drag, startPoint x: 562, startPoint y: 466, endPoint x: 515, endPoint y: 306, distance: 167.1
click at [562, 466] on td "14-30 Day Old Leads" at bounding box center [584, 467] width 85 height 38
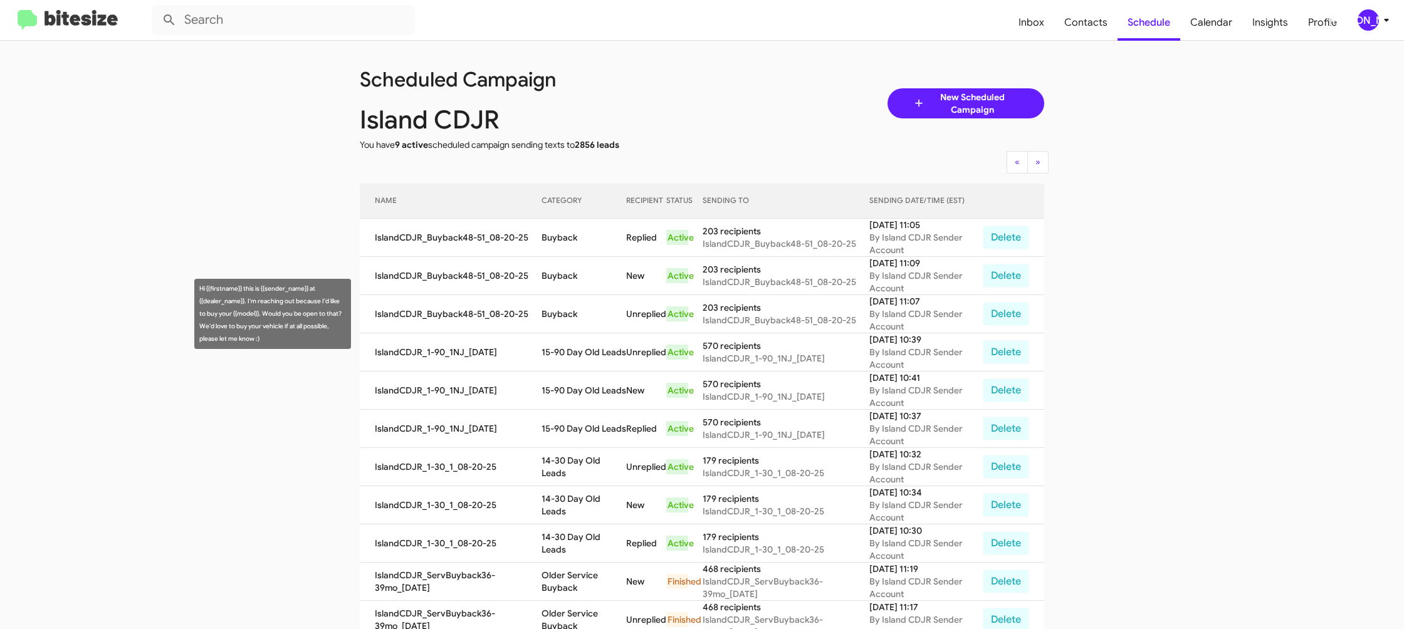
copy td "14-30 Day Old Leads"
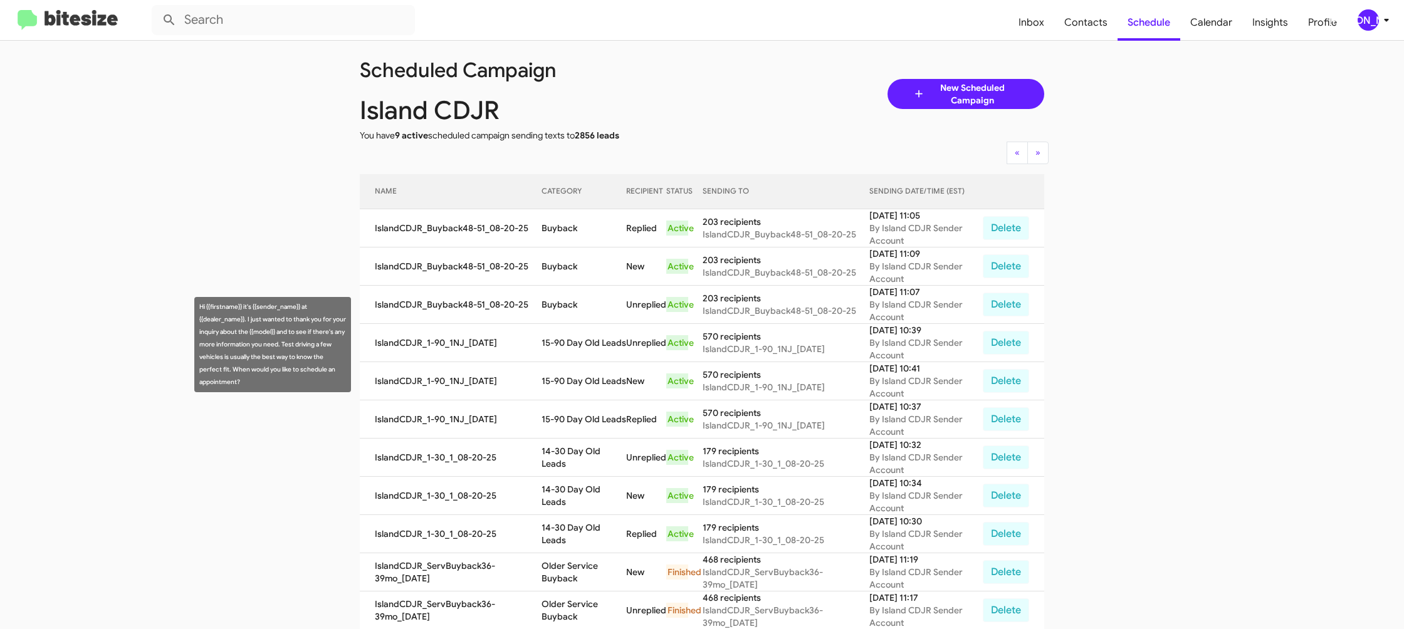
click at [570, 350] on td "15-90 Day Old Leads" at bounding box center [584, 343] width 85 height 38
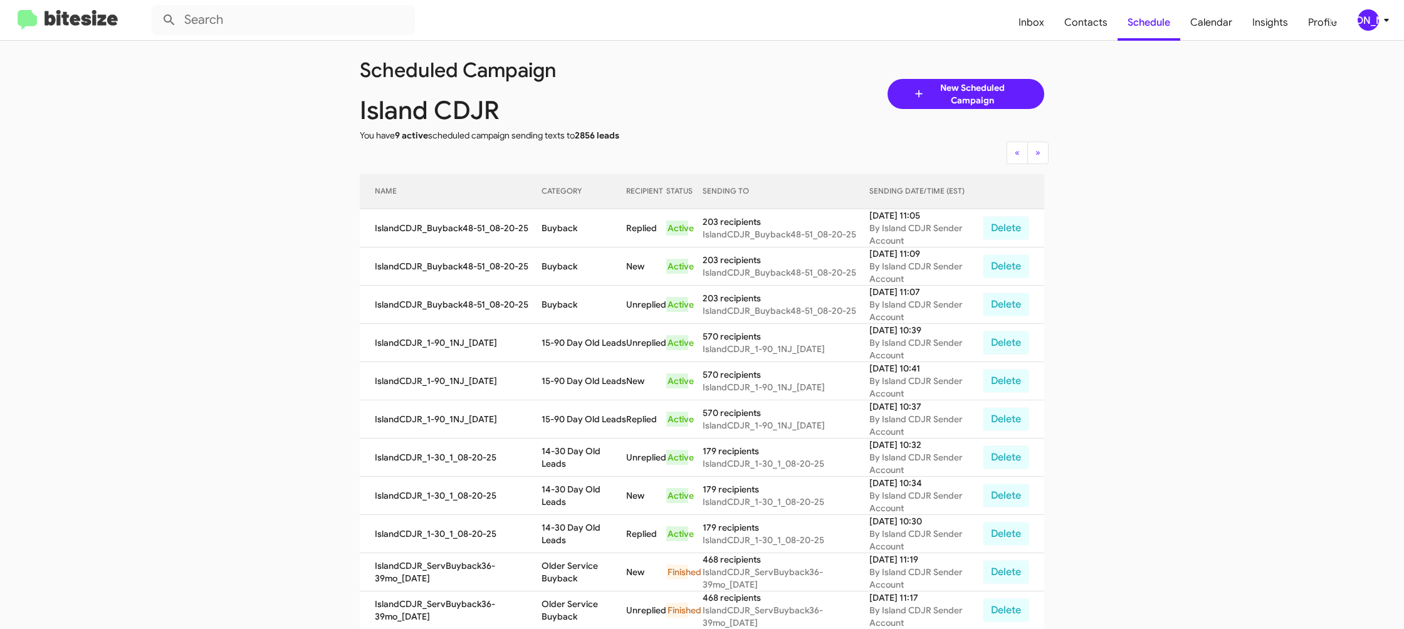
click at [570, 350] on td "15-90 Day Old Leads" at bounding box center [584, 343] width 85 height 38
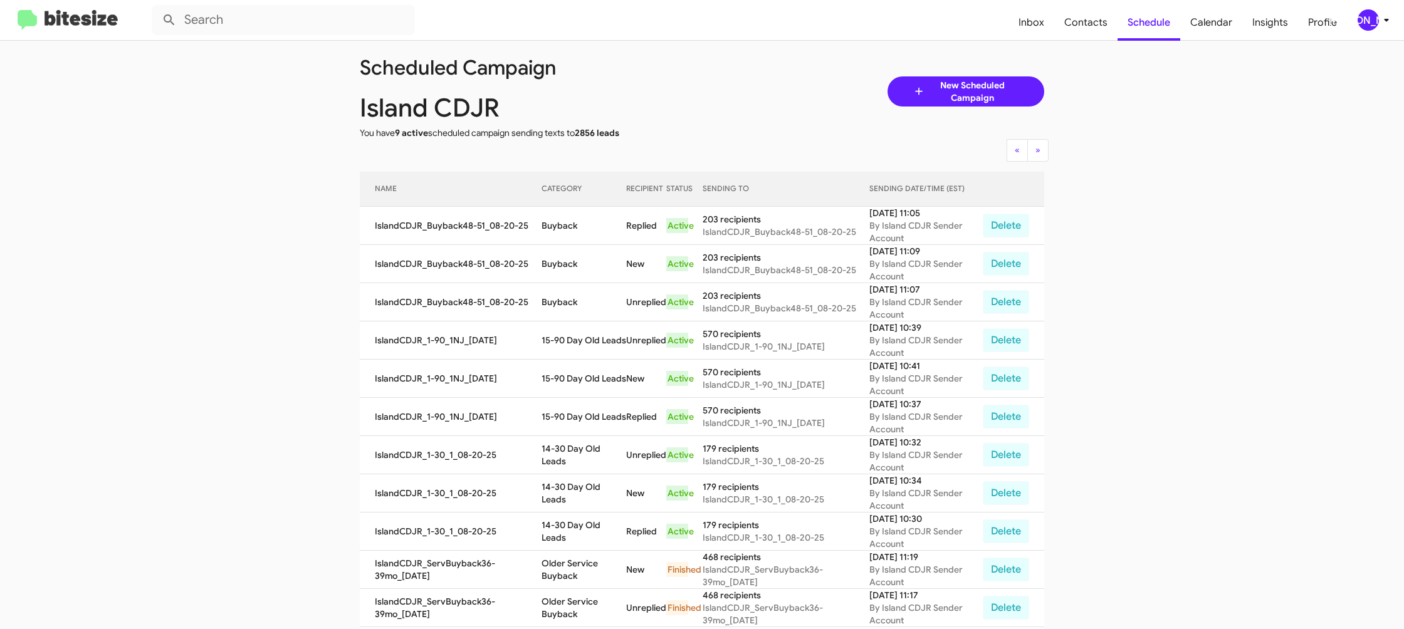
click at [570, 350] on td "15-90 Day Old Leads" at bounding box center [584, 341] width 85 height 38
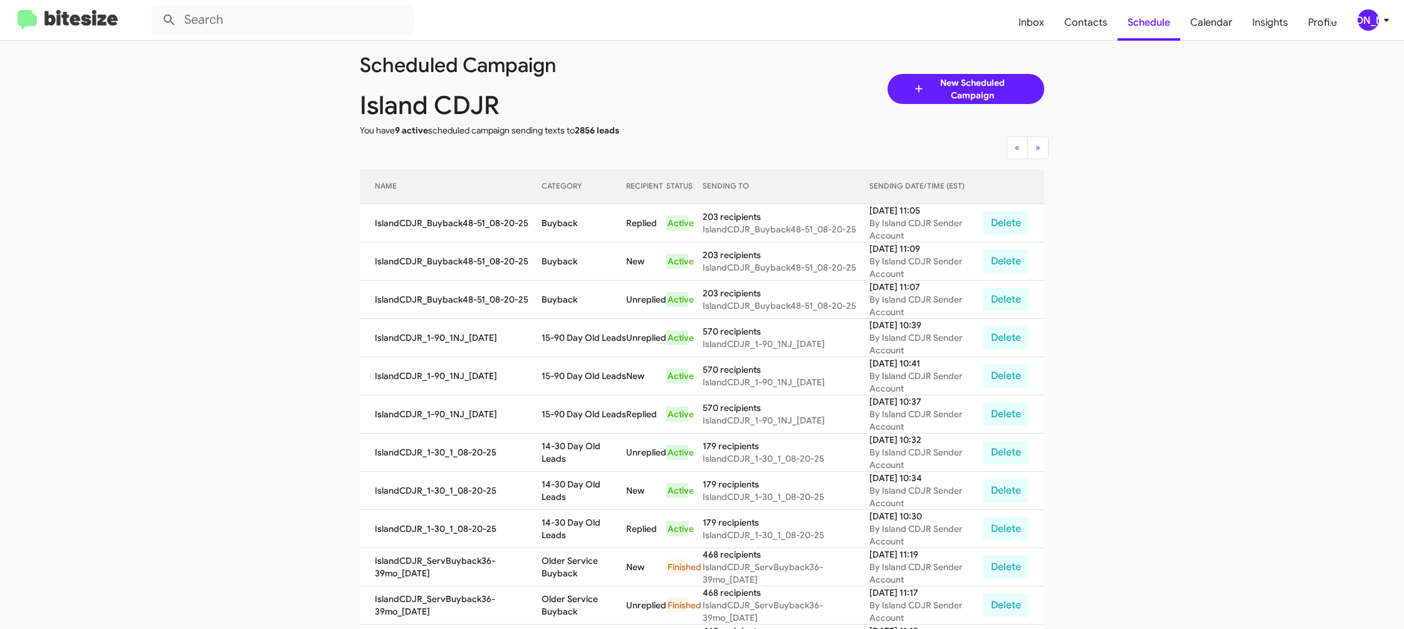
copy td "15-90 Day Old Leads"
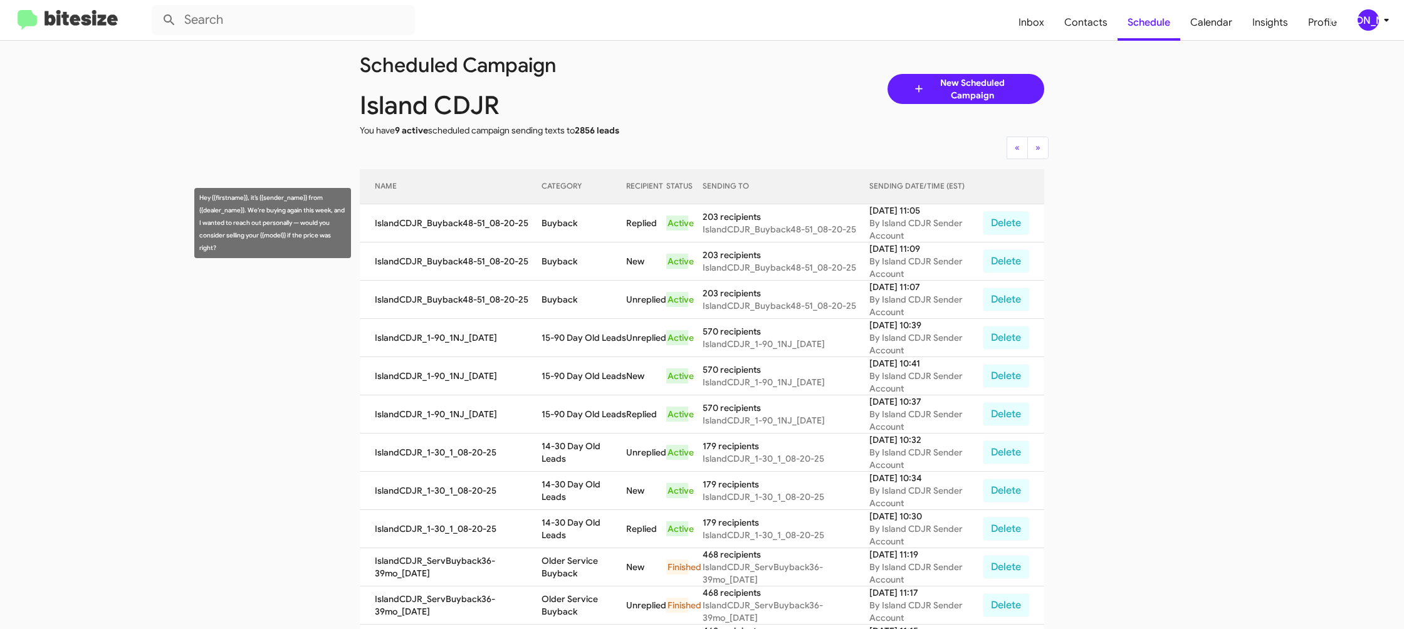
click at [564, 219] on td "Buyback" at bounding box center [584, 223] width 85 height 38
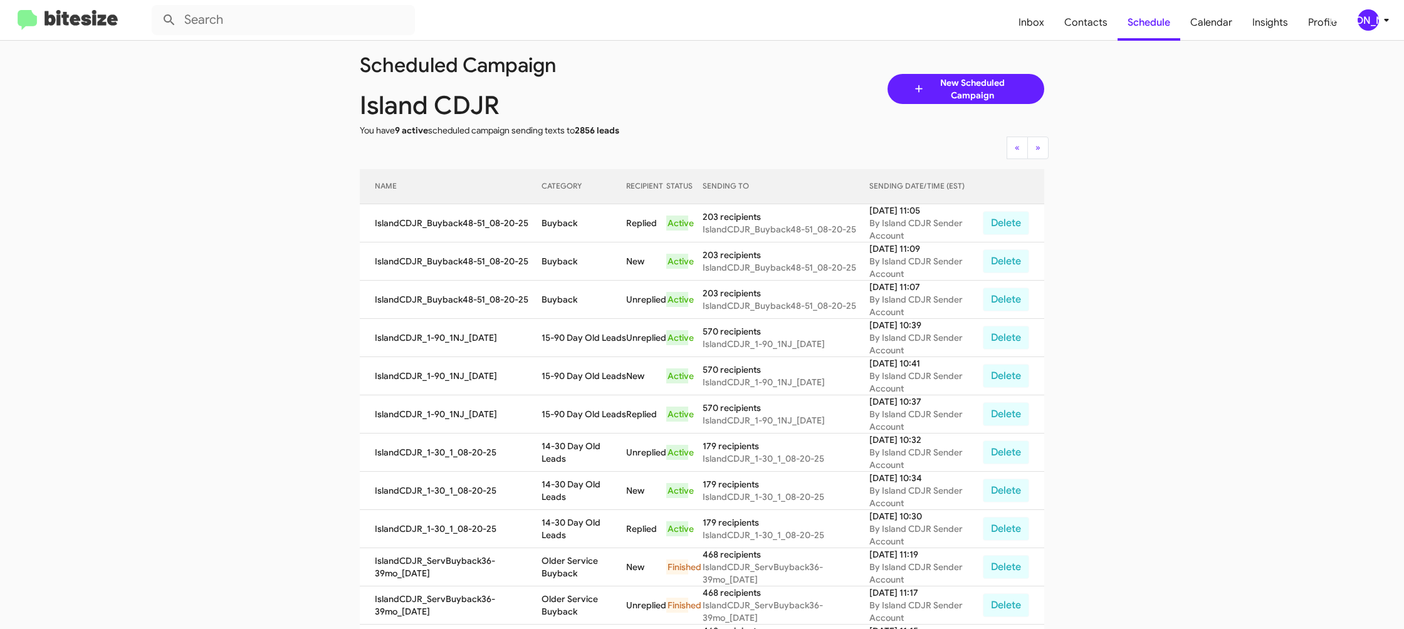
click at [564, 219] on td "Buyback" at bounding box center [584, 223] width 85 height 38
copy td "Buyback"
drag, startPoint x: 1362, startPoint y: 15, endPoint x: 1354, endPoint y: 22, distance: 10.7
click at [1362, 16] on div "[PERSON_NAME]" at bounding box center [1368, 19] width 21 height 21
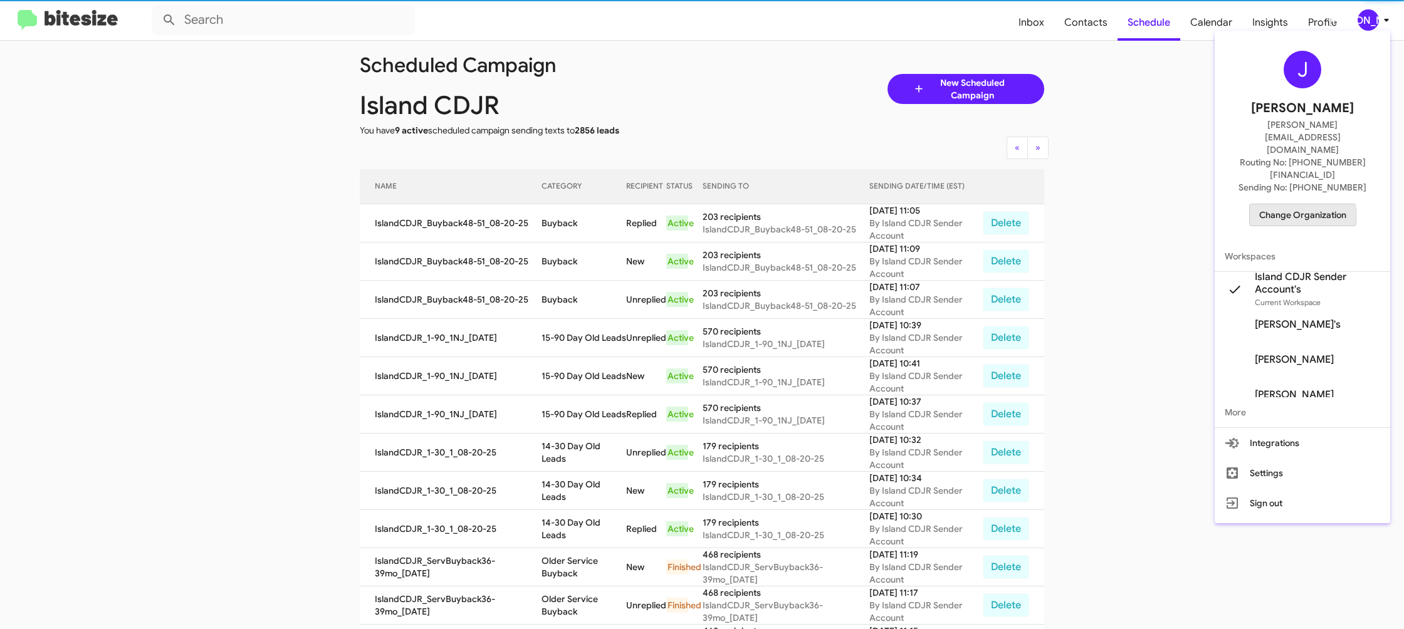
click at [1271, 204] on span "Change Organization" at bounding box center [1302, 214] width 87 height 21
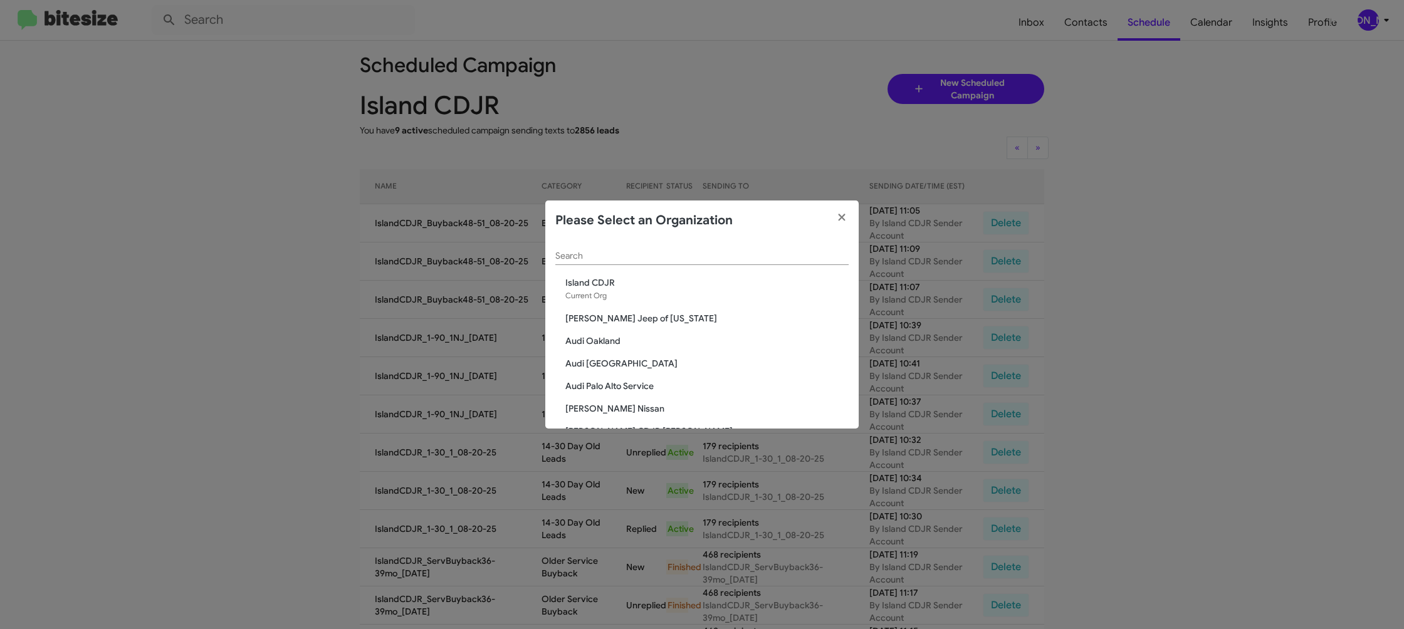
click at [569, 254] on input "Search" at bounding box center [701, 256] width 293 height 10
type input "s"
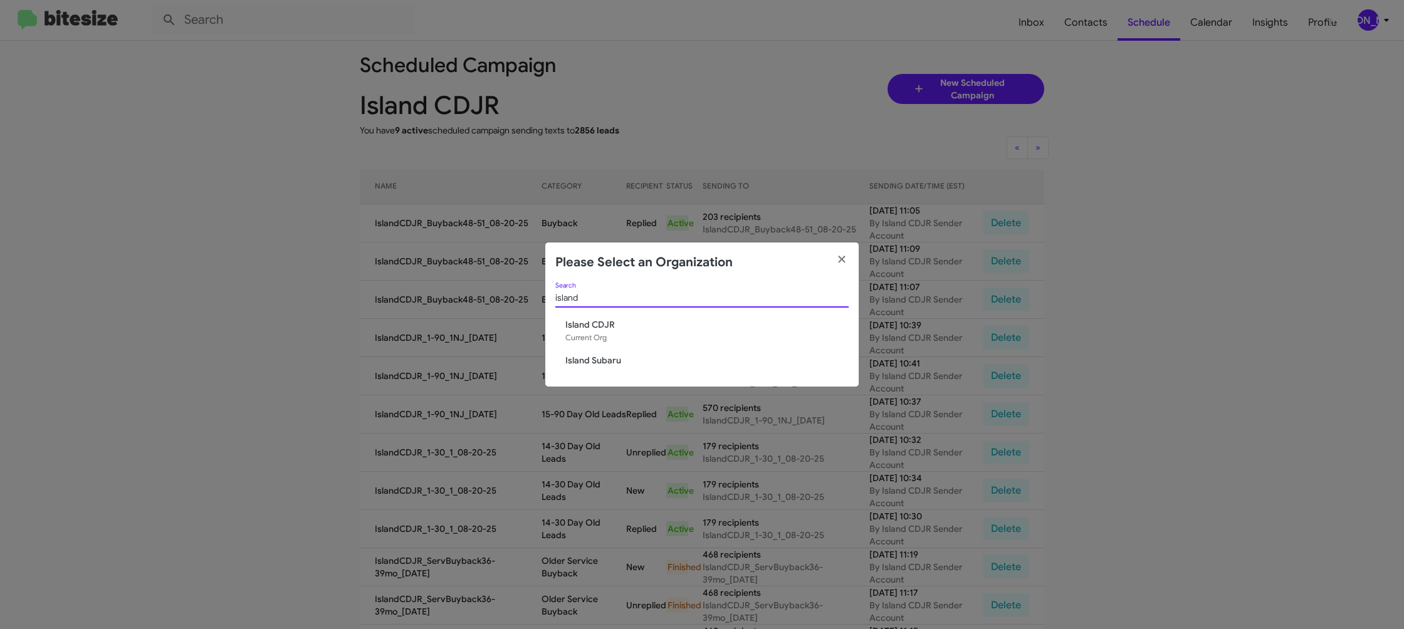
type input "island"
click at [614, 357] on span "Island Subaru" at bounding box center [706, 360] width 283 height 13
drag, startPoint x: 613, startPoint y: 316, endPoint x: 578, endPoint y: 155, distance: 164.3
click at [612, 307] on div "island Search Island CDJR Current Org Island Subaru" at bounding box center [701, 335] width 313 height 104
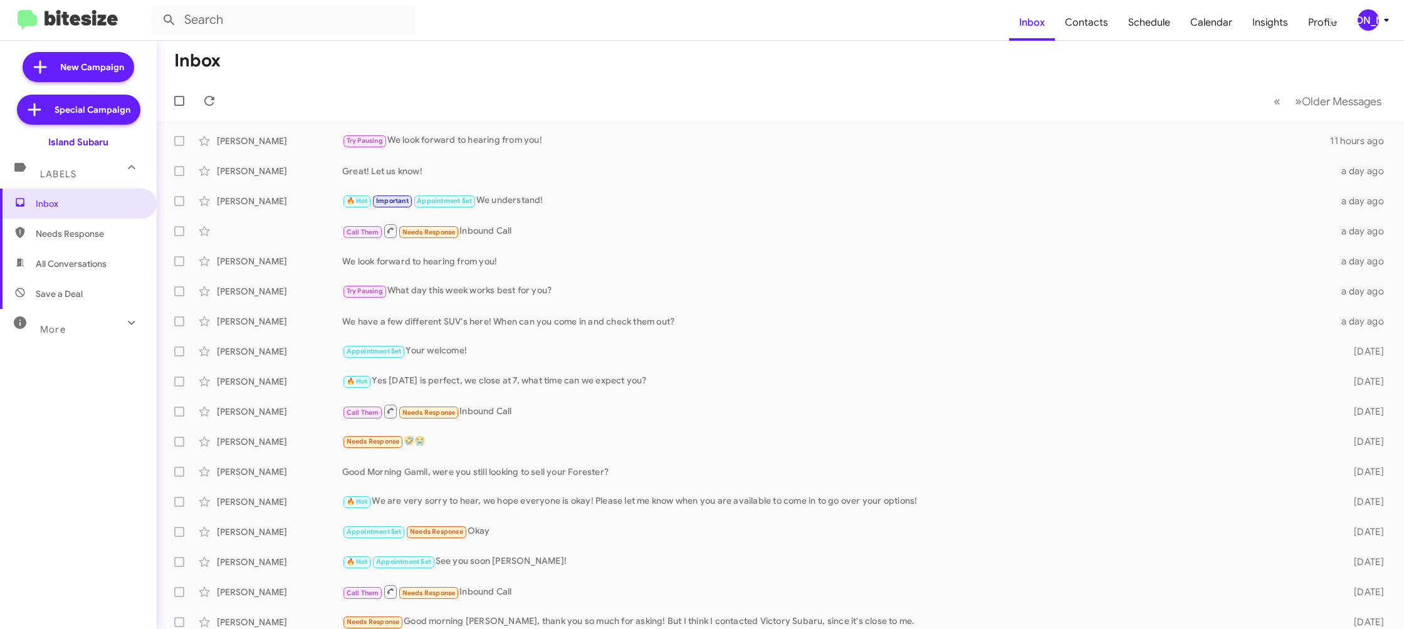
click at [1361, 19] on div "[PERSON_NAME]" at bounding box center [1368, 19] width 21 height 21
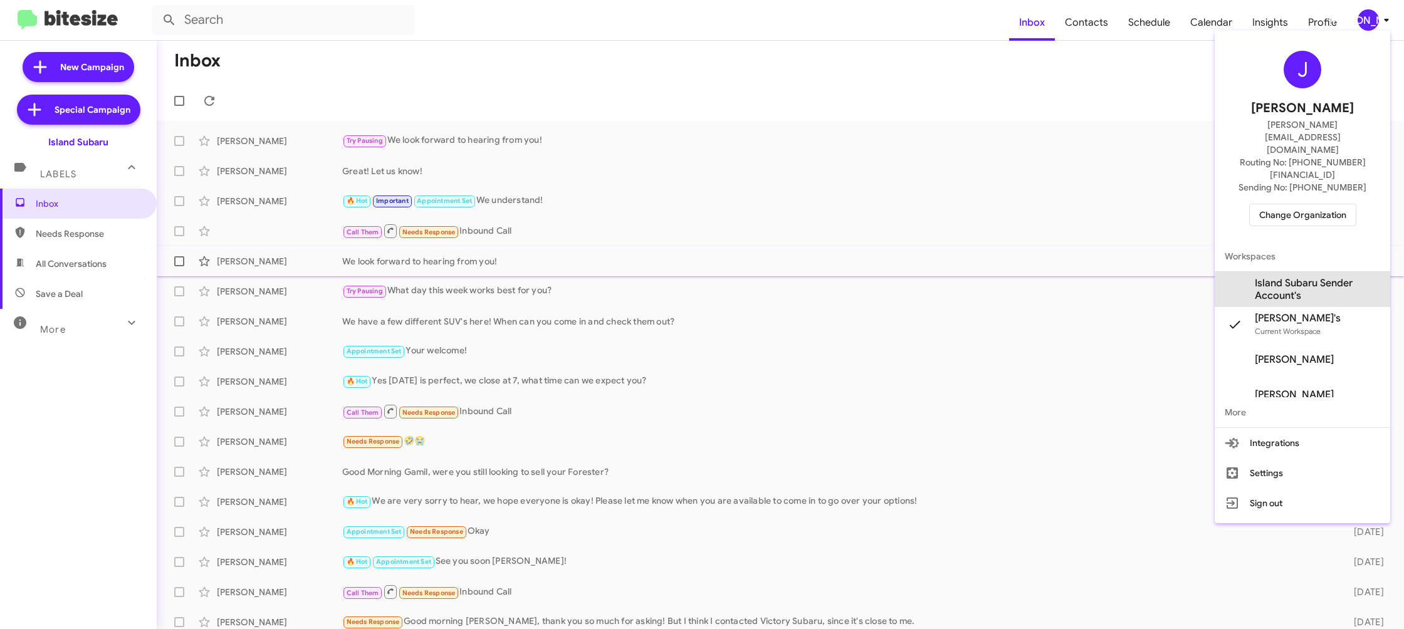
click at [1305, 277] on span "Island Subaru Sender Account's" at bounding box center [1317, 289] width 125 height 25
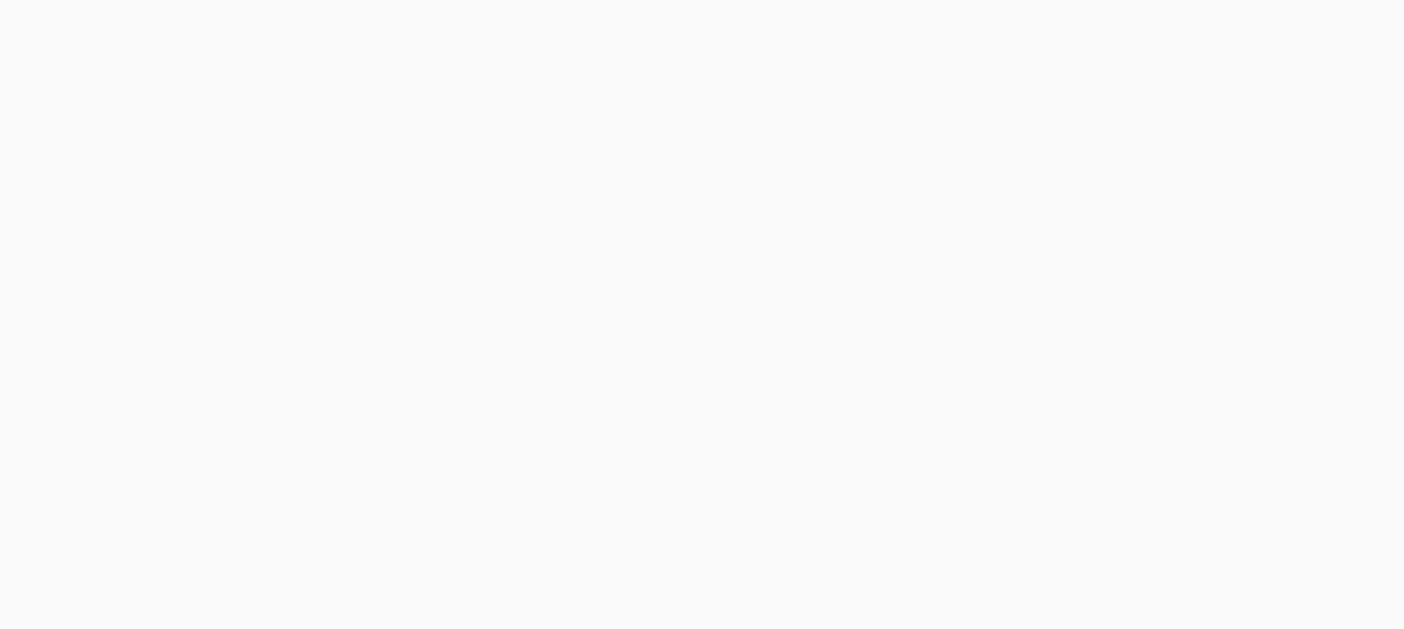
click at [1091, 29] on body at bounding box center [702, 314] width 1404 height 629
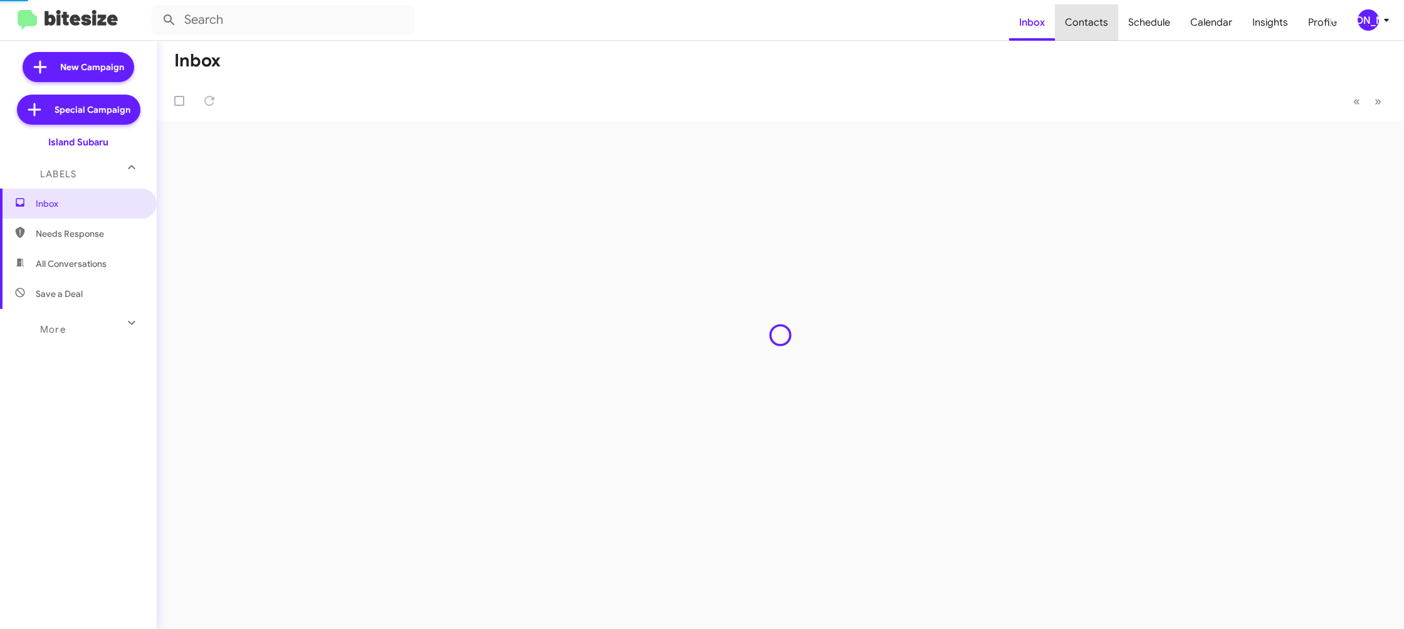
click at [1091, 29] on span "Contacts" at bounding box center [1086, 22] width 63 height 36
type input "in:groups"
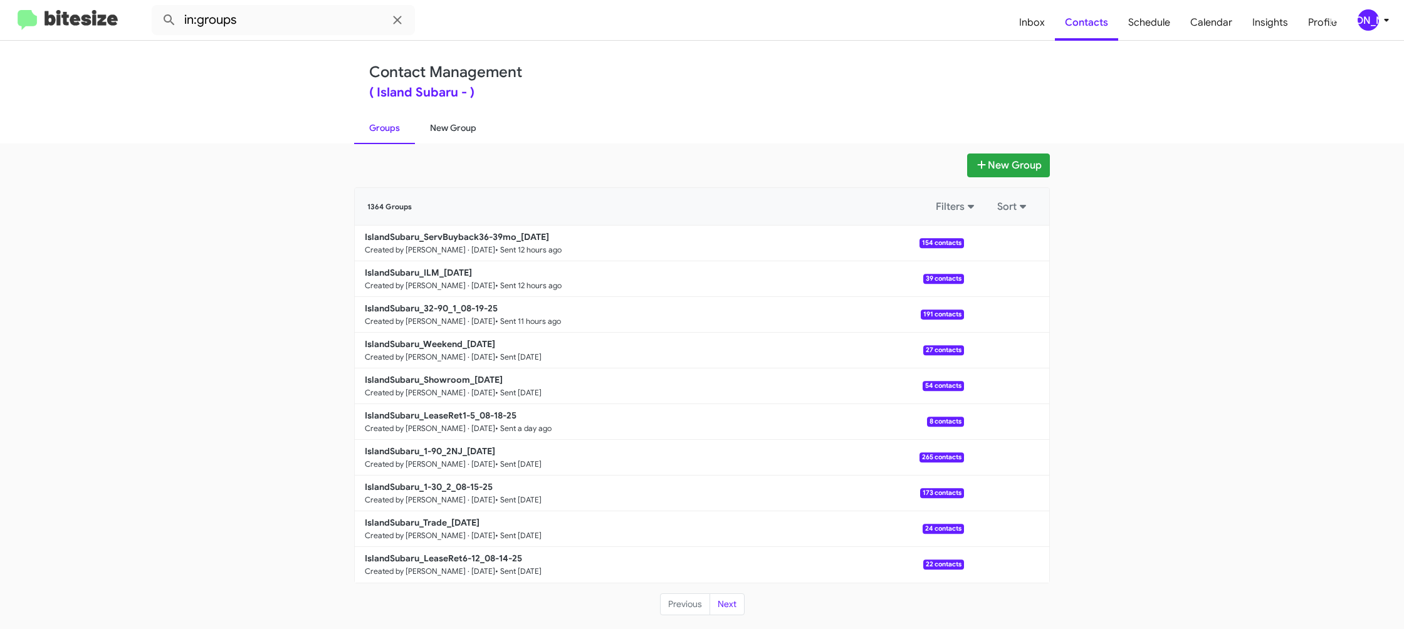
click at [471, 117] on link "New Group" at bounding box center [453, 128] width 76 height 33
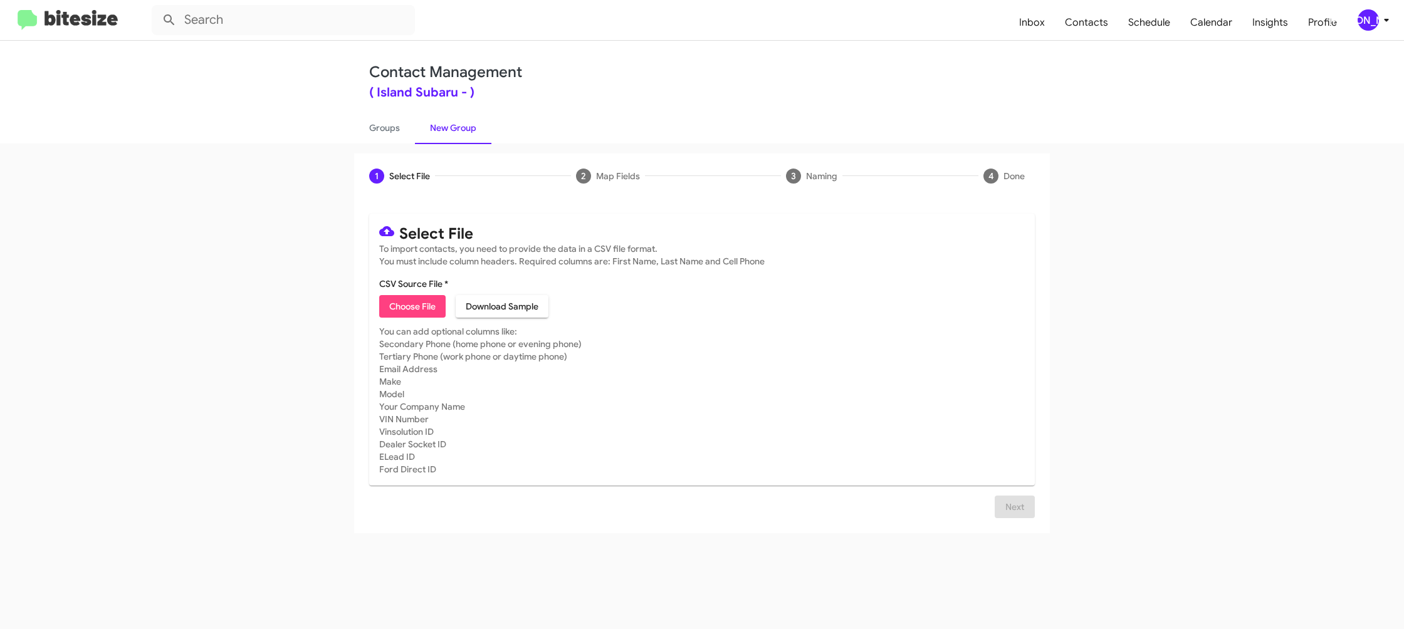
click at [1372, 28] on mat-toolbar "Inbox Contacts Schedule Calendar Insights Profile JA" at bounding box center [702, 20] width 1404 height 40
click at [1370, 18] on div "[PERSON_NAME]" at bounding box center [1368, 19] width 21 height 21
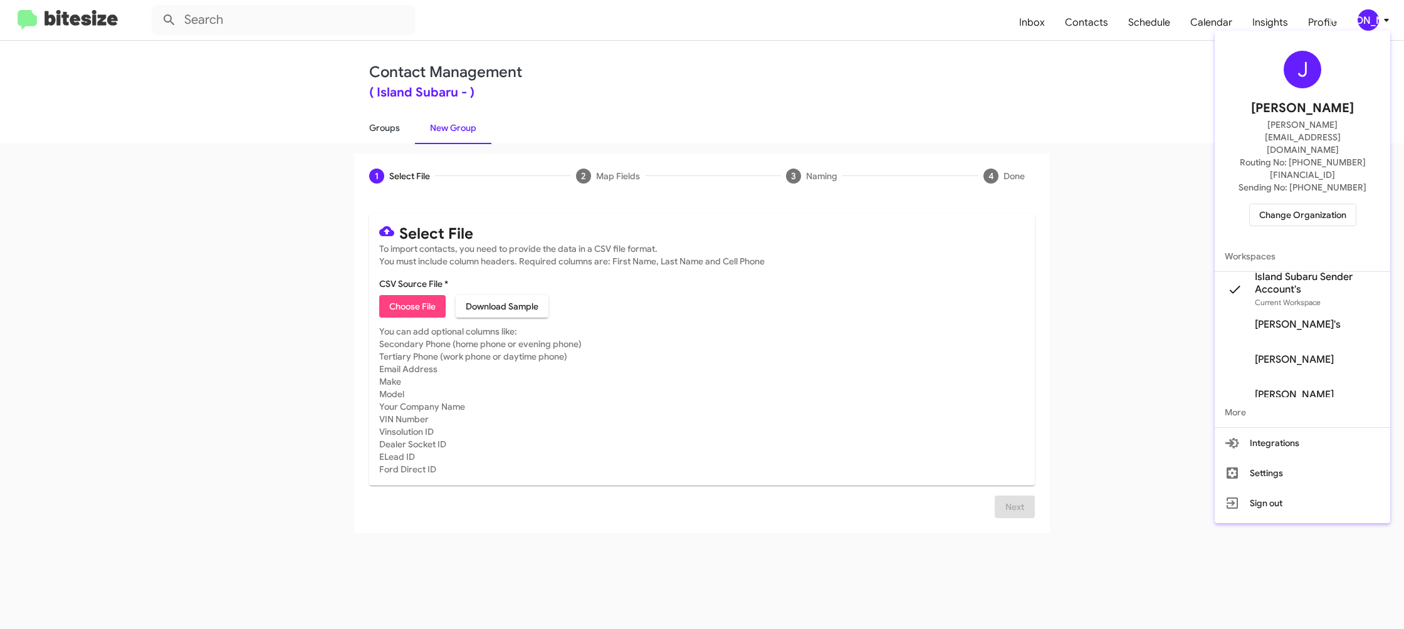
click at [442, 156] on div at bounding box center [702, 314] width 1404 height 629
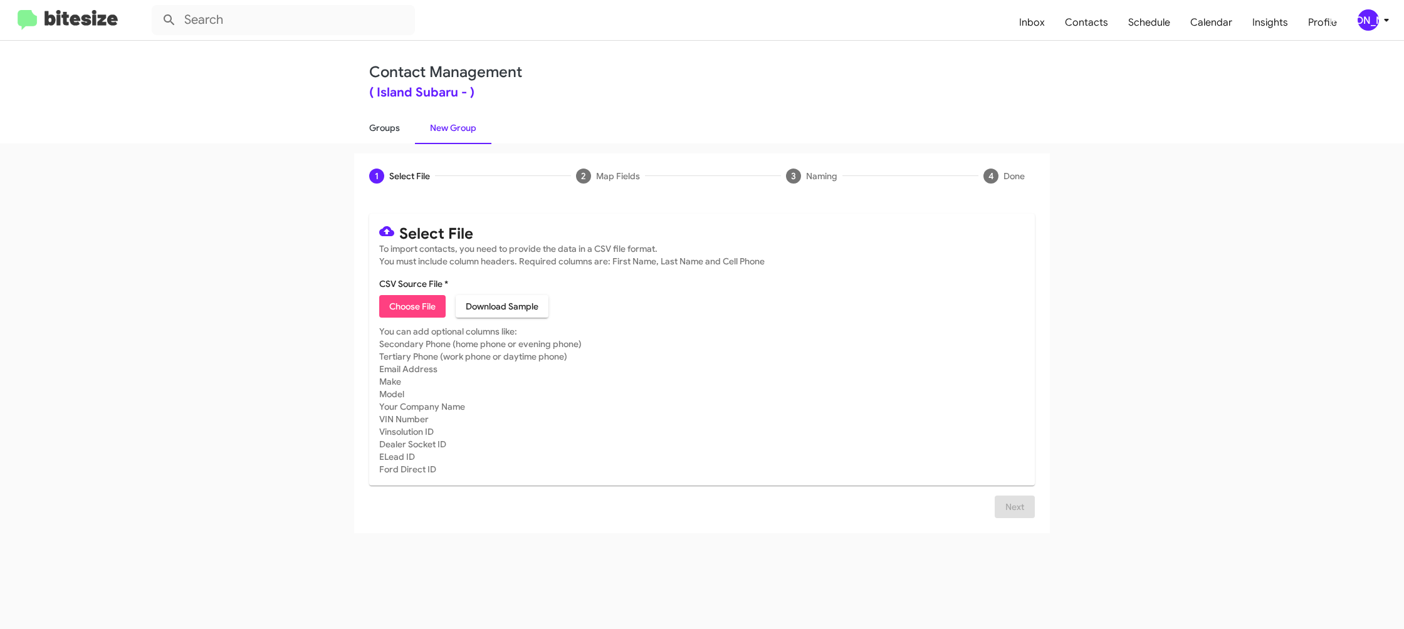
click at [389, 131] on link "Groups" at bounding box center [384, 128] width 61 height 33
type input "in:groups"
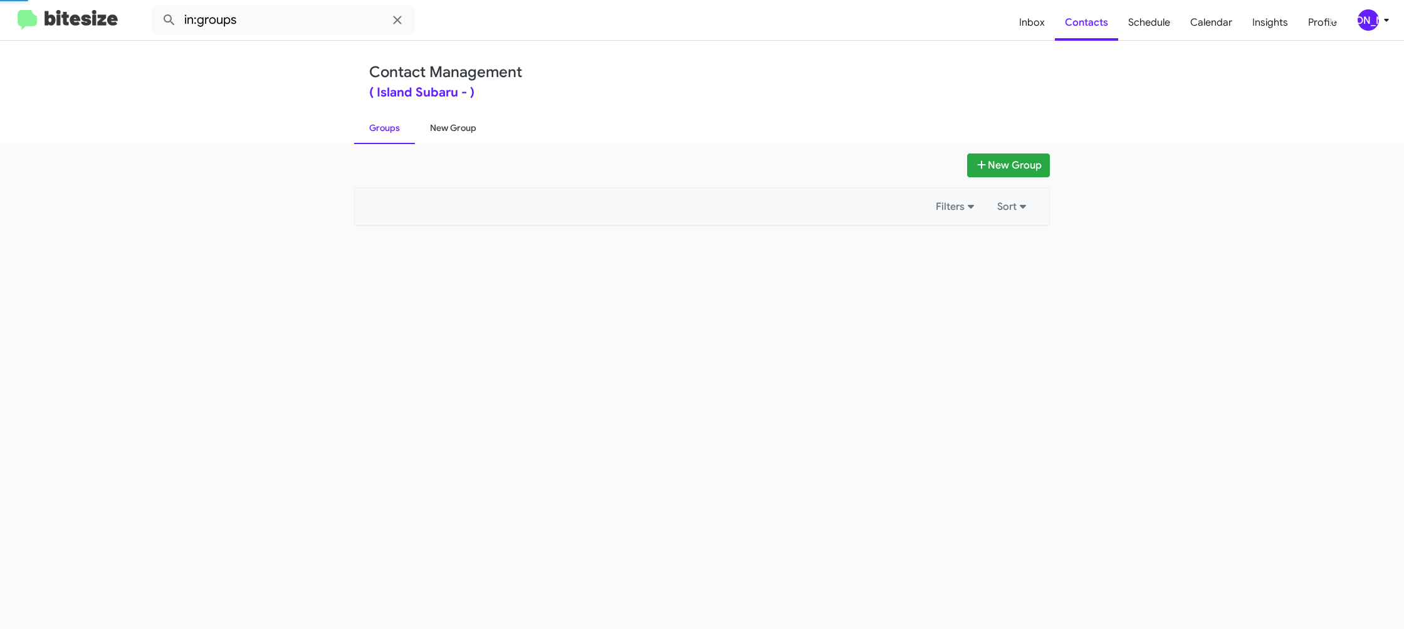
drag, startPoint x: 389, startPoint y: 131, endPoint x: 453, endPoint y: 124, distance: 64.9
click at [401, 127] on link "Groups" at bounding box center [384, 128] width 61 height 33
click at [453, 124] on link "New Group" at bounding box center [453, 128] width 76 height 33
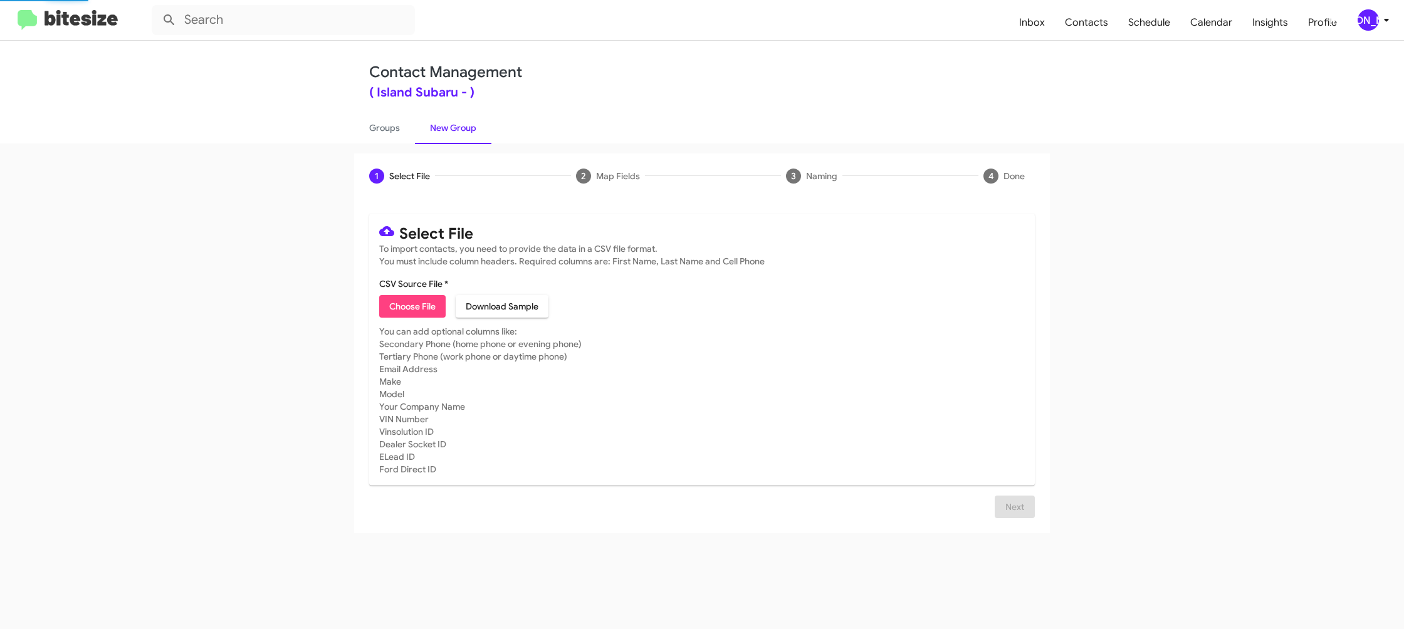
drag, startPoint x: 453, startPoint y: 124, endPoint x: 494, endPoint y: 36, distance: 96.8
click at [463, 99] on div "Contact Management ( Island Subaru - ) Groups New Group" at bounding box center [702, 92] width 715 height 103
click at [394, 319] on mat-card "Select File To import contacts, you need to provide the data in a CSV file form…" at bounding box center [702, 350] width 666 height 272
click at [398, 305] on span "Choose File" at bounding box center [412, 306] width 46 height 23
type input "IslandSubaru_1-30_1_08-20-25"
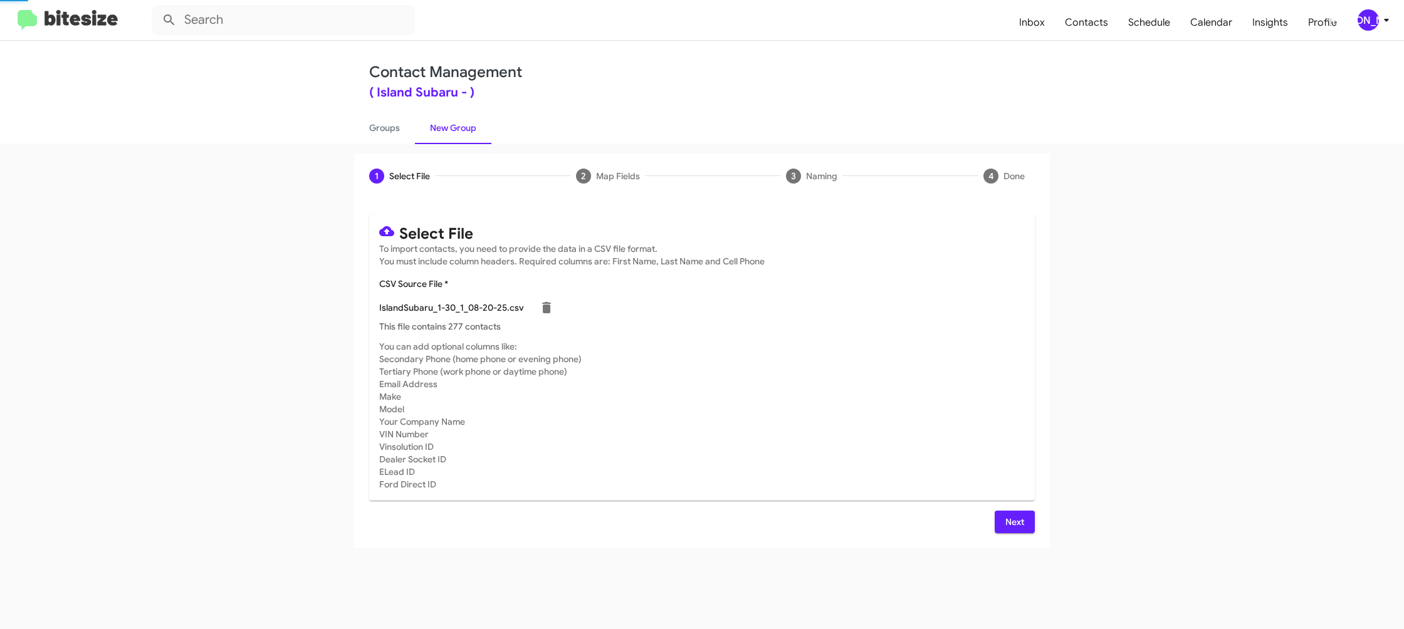
click at [1039, 451] on div "Select File To import contacts, you need to provide the data in a CSV file form…" at bounding box center [702, 374] width 696 height 350
click at [1027, 522] on button "Next" at bounding box center [1015, 522] width 40 height 23
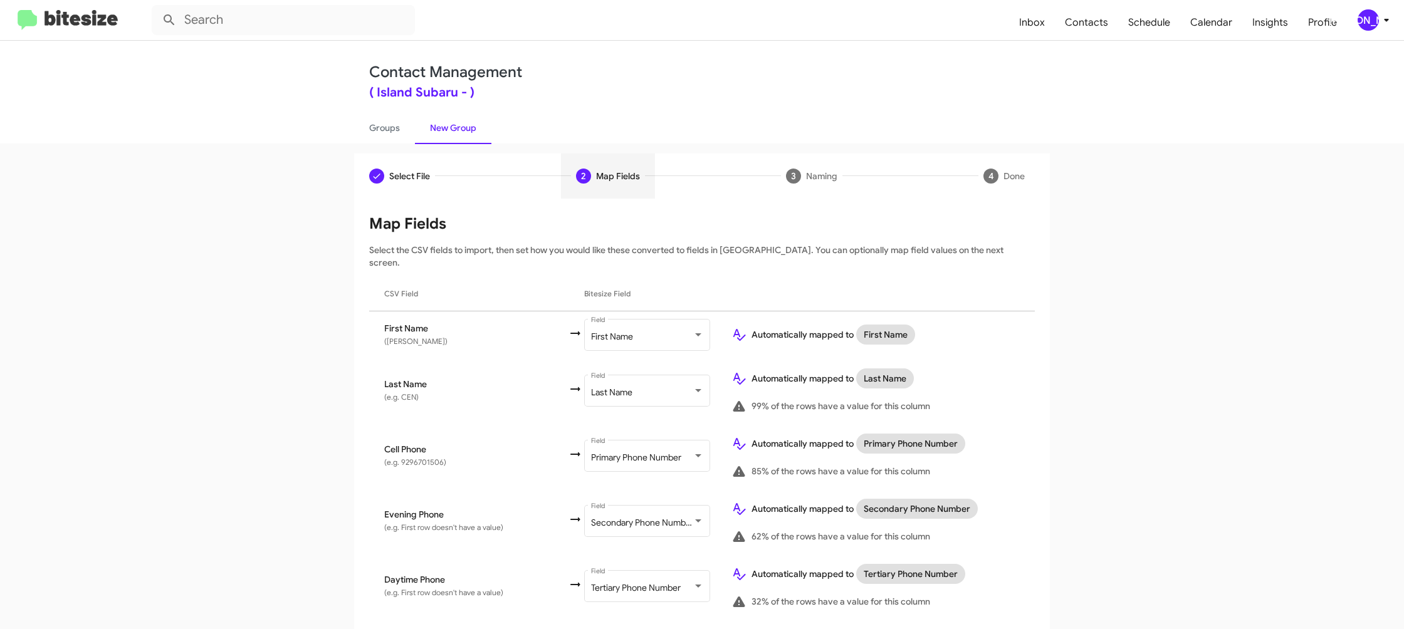
scroll to position [596, 0]
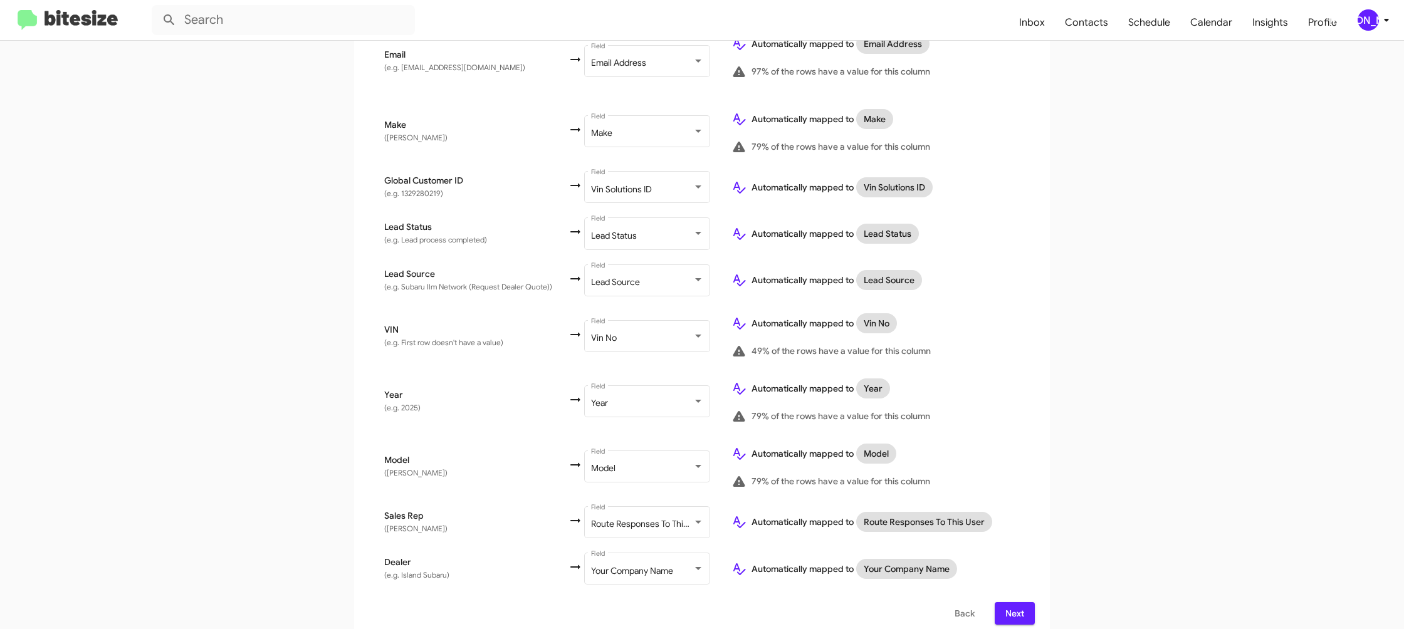
click at [1011, 602] on span "Next" at bounding box center [1015, 613] width 20 height 23
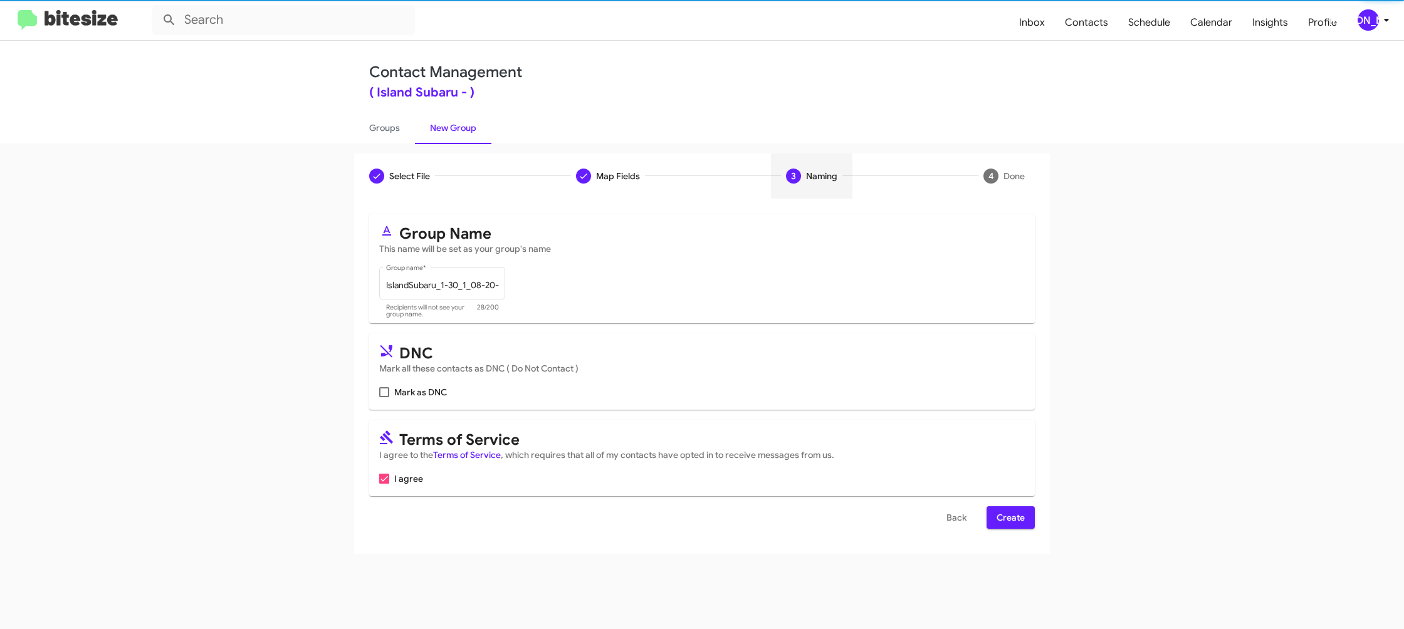
scroll to position [0, 0]
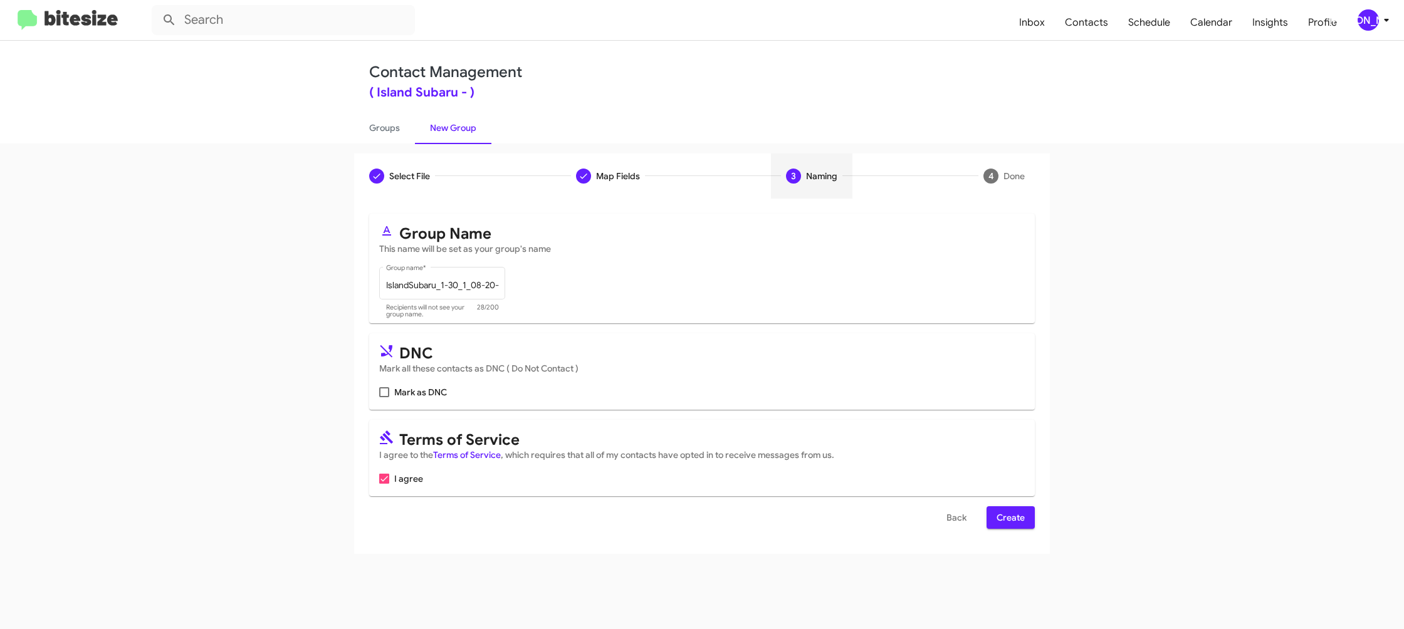
click at [1014, 522] on span "Create" at bounding box center [1011, 518] width 28 height 23
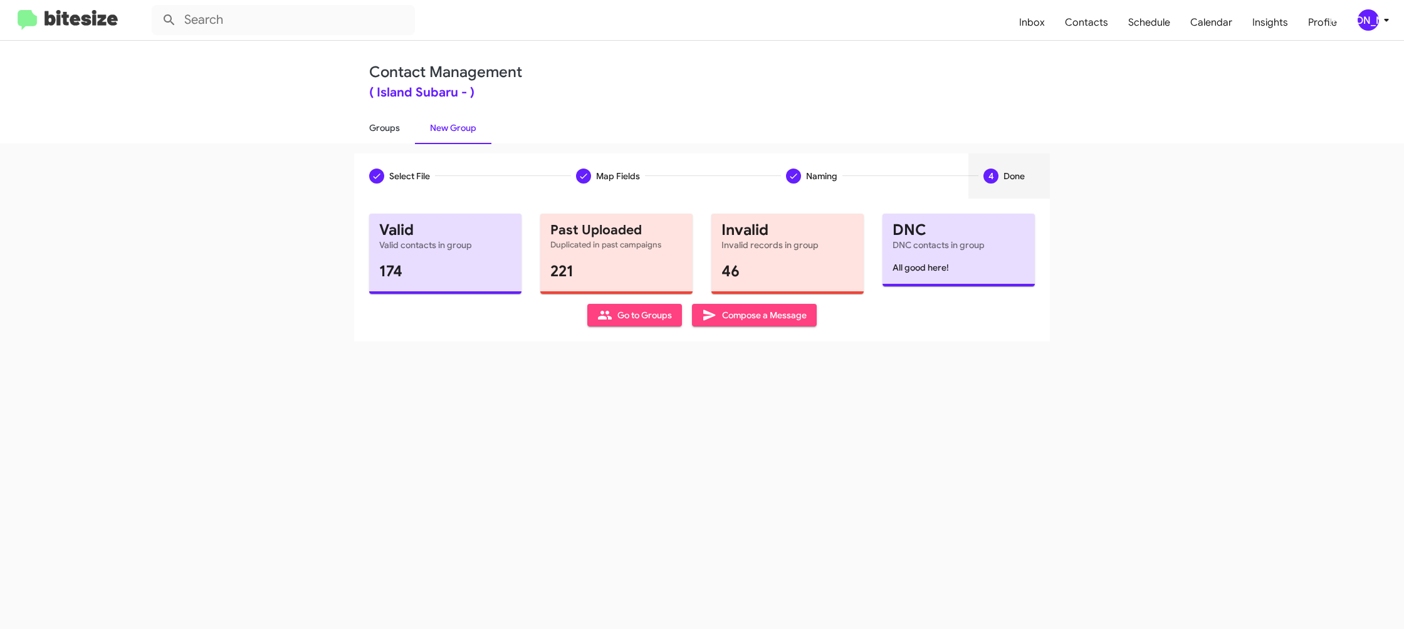
click at [394, 136] on link "Groups" at bounding box center [384, 128] width 61 height 33
type input "in:groups"
click at [394, 135] on link "Groups" at bounding box center [384, 128] width 61 height 33
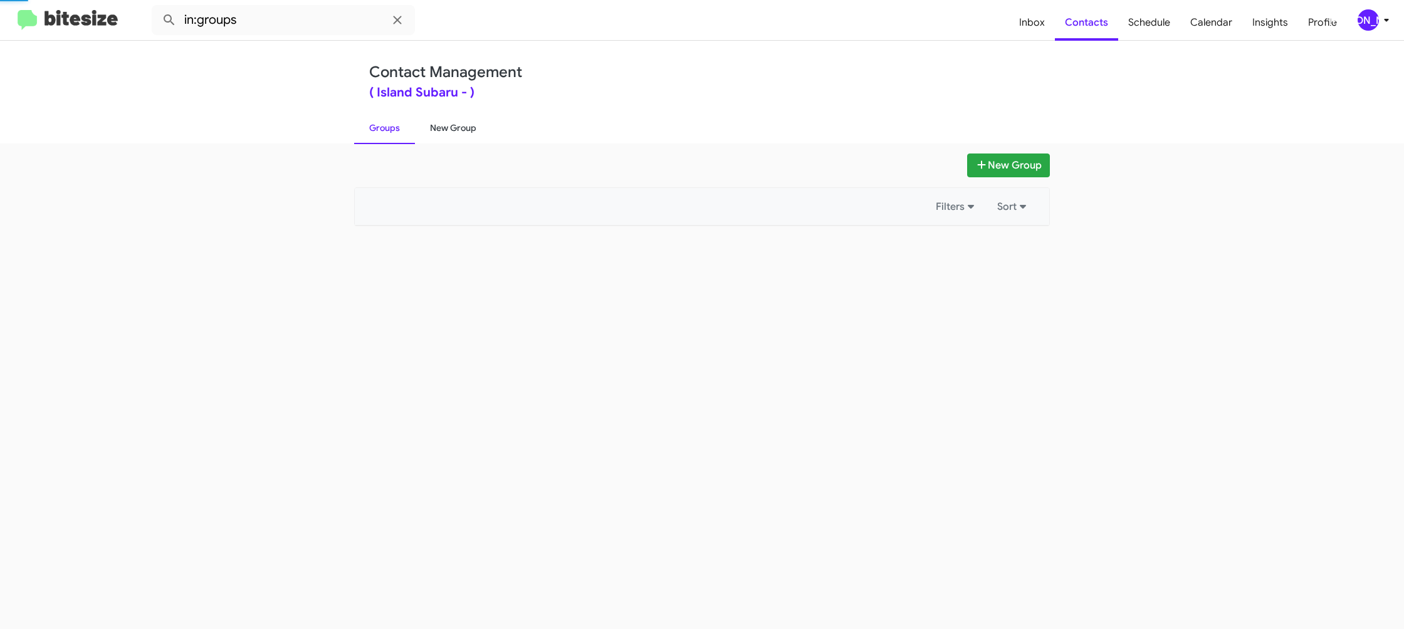
click at [440, 126] on link "New Group" at bounding box center [453, 128] width 76 height 33
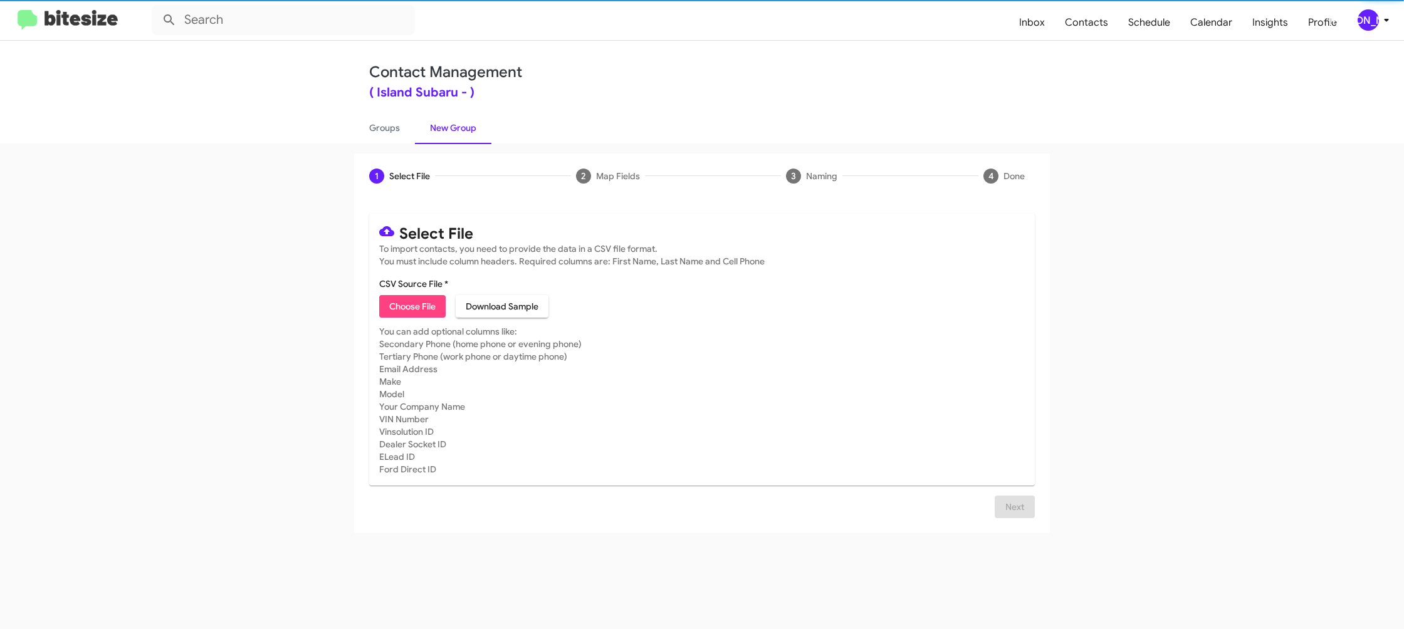
click at [440, 126] on link "New Group" at bounding box center [453, 128] width 76 height 33
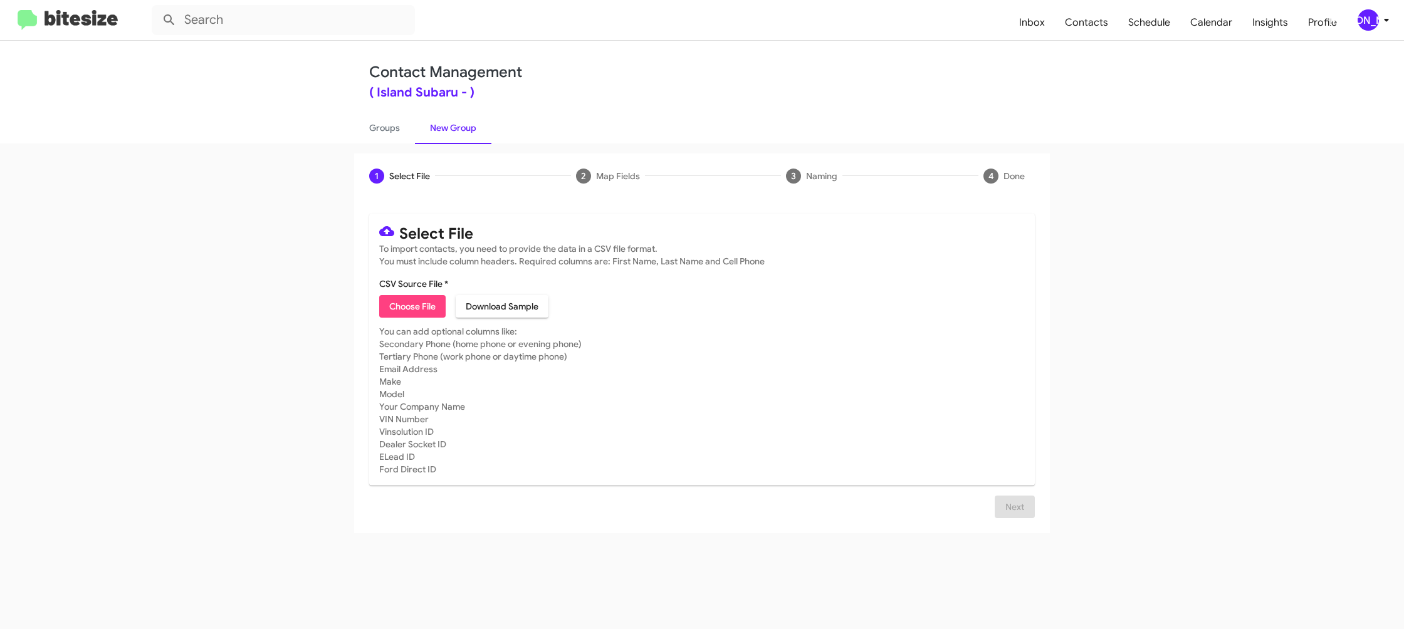
click at [429, 308] on span "Choose File" at bounding box center [412, 306] width 46 height 23
type input "IslandSubaru_1-90_1NJ_08-20-25"
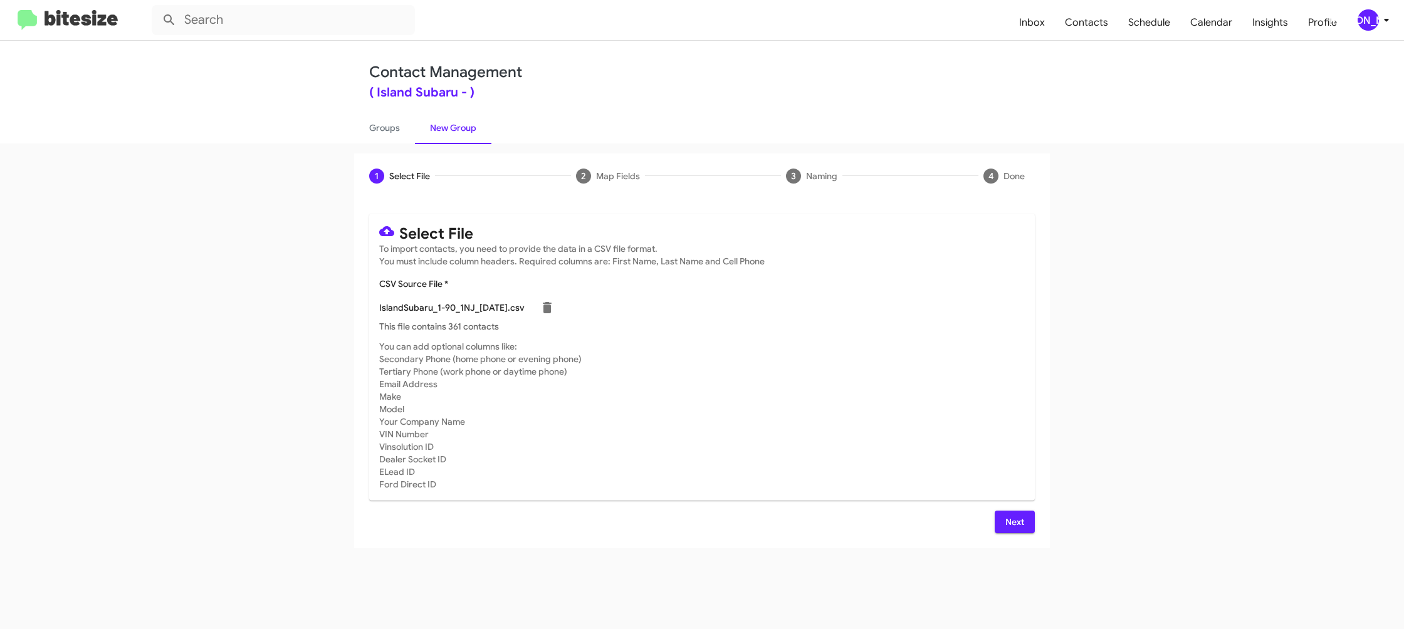
click at [838, 372] on mat-card-subtitle "You can add optional columns like: Secondary Phone (home phone or evening phone…" at bounding box center [702, 415] width 646 height 150
click at [1007, 510] on div "Select File To import contacts, you need to provide the data in a CSV file form…" at bounding box center [702, 374] width 666 height 320
click at [1007, 512] on span "Next" at bounding box center [1015, 522] width 20 height 23
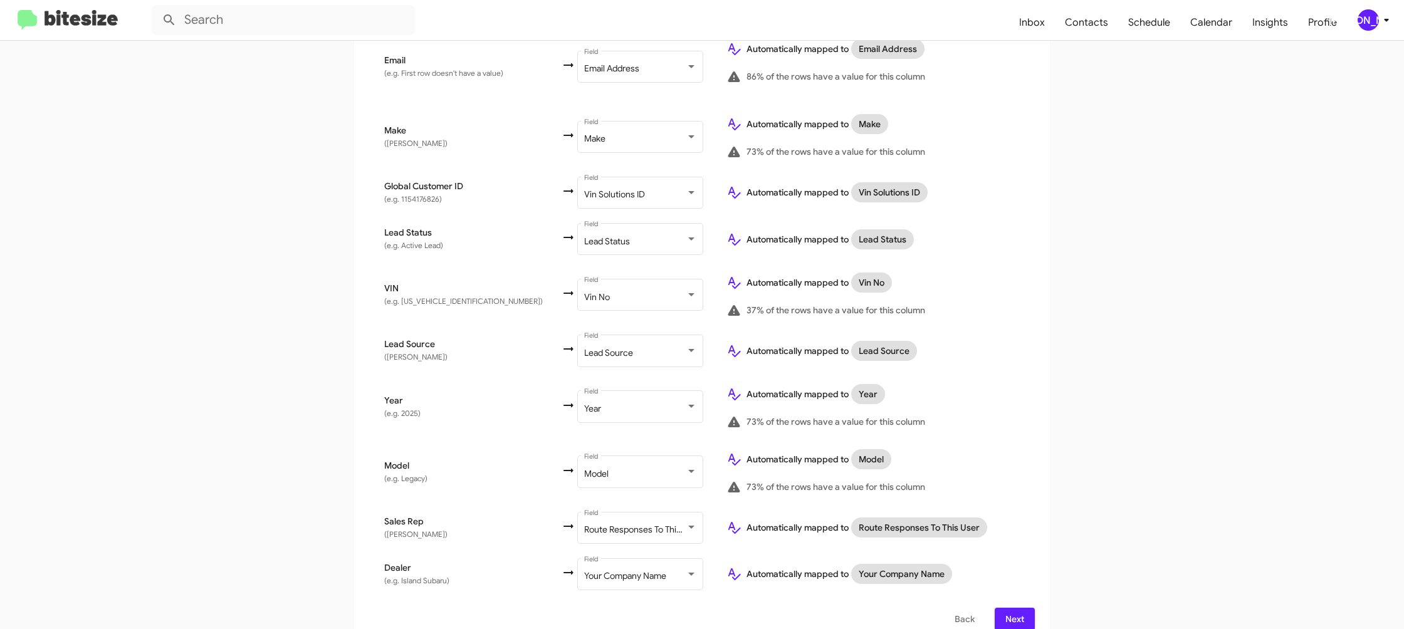
scroll to position [614, 0]
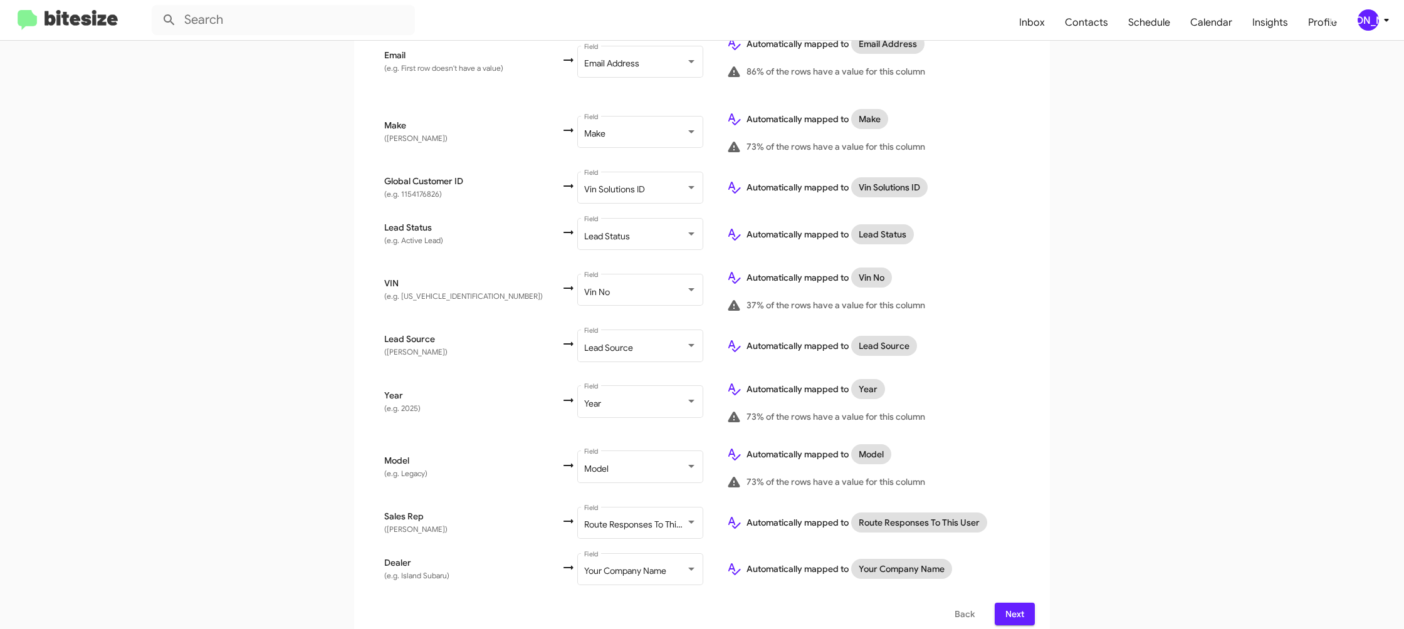
click at [1023, 606] on span "Next" at bounding box center [1015, 614] width 20 height 23
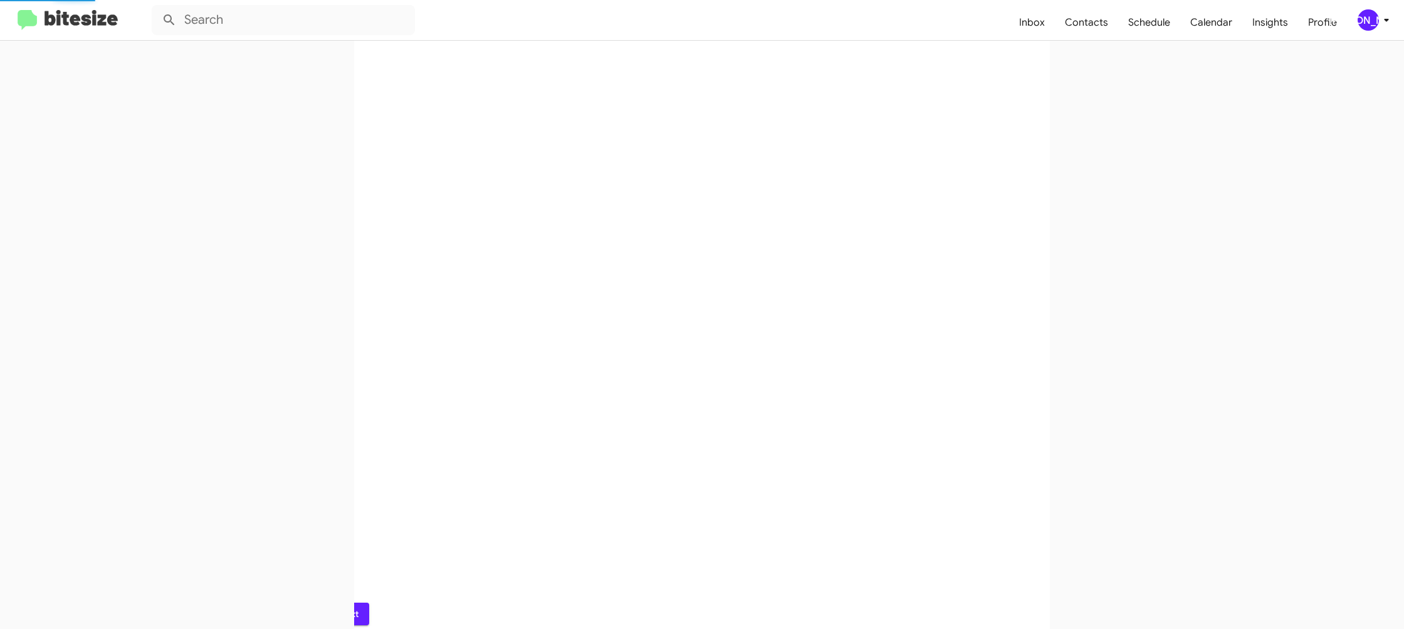
scroll to position [0, 0]
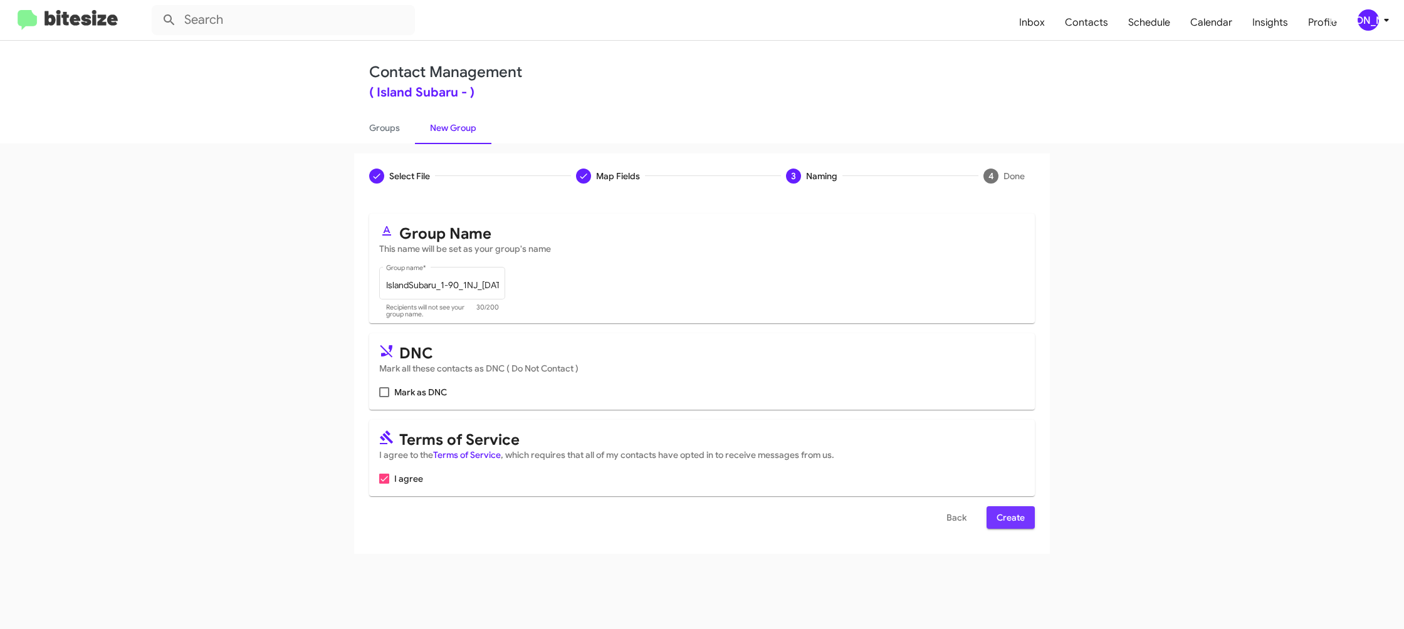
click at [1011, 515] on span "Create" at bounding box center [1011, 518] width 28 height 23
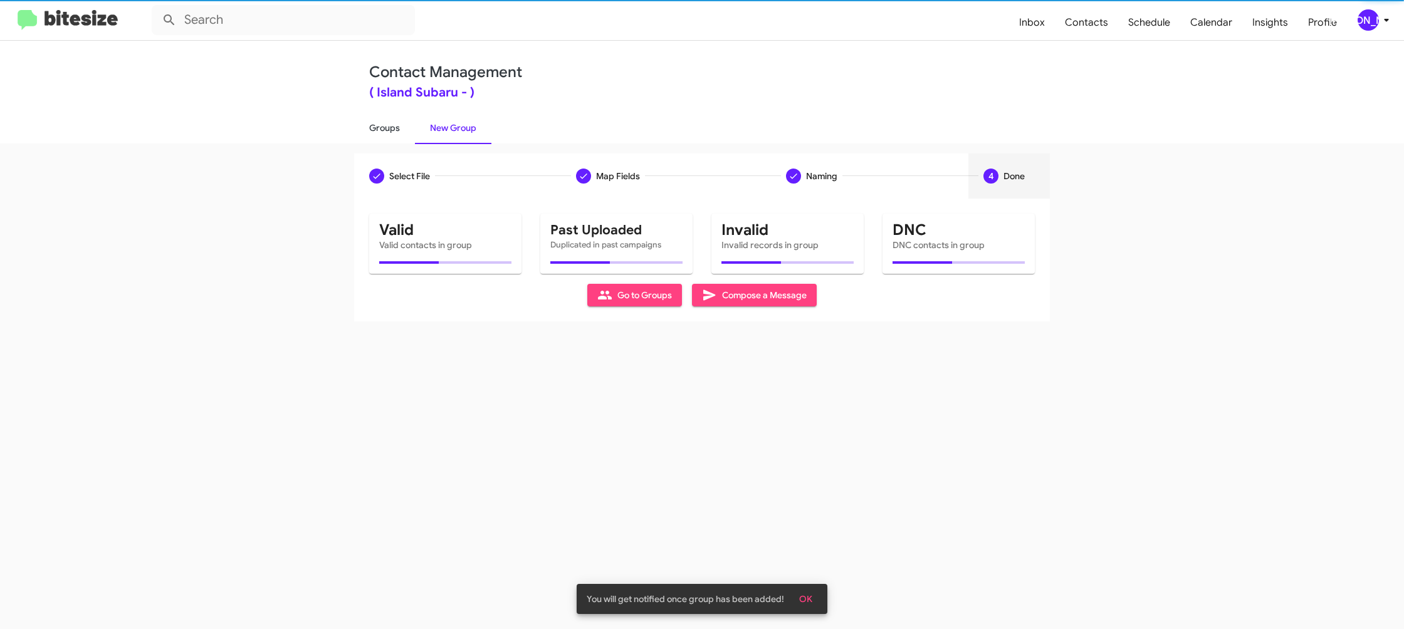
click at [391, 133] on link "Groups" at bounding box center [384, 128] width 61 height 33
type input "in:groups"
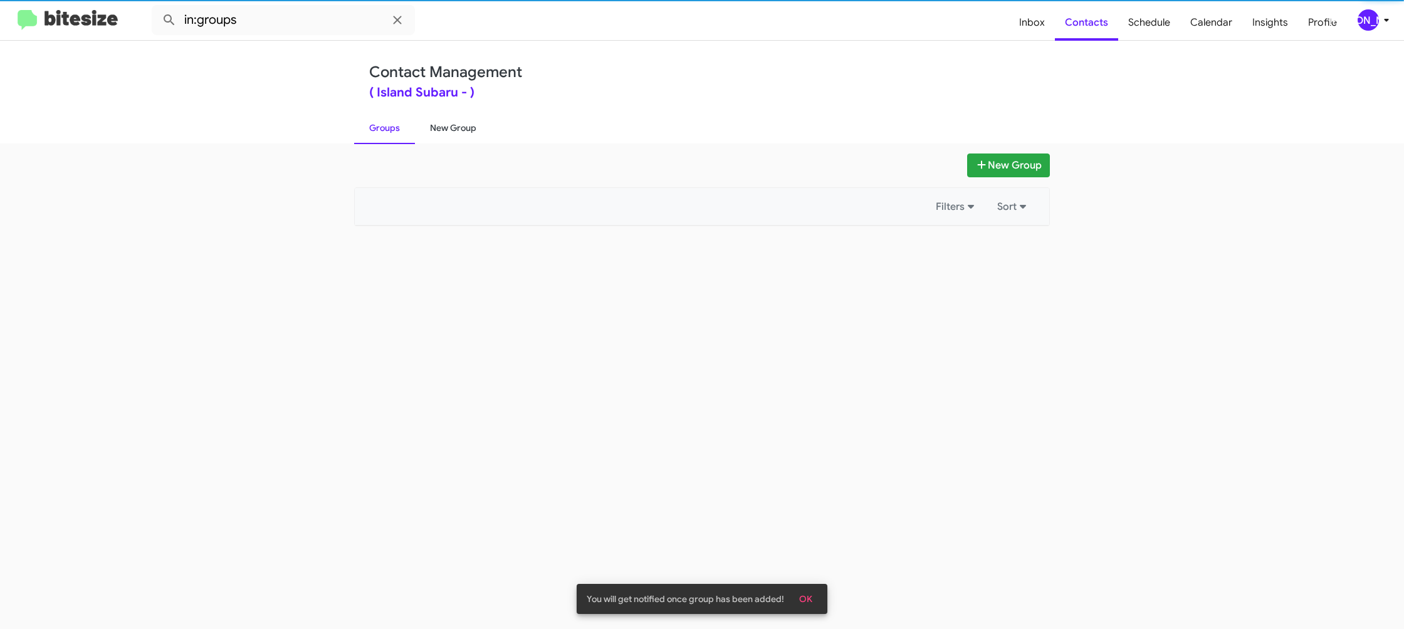
drag, startPoint x: 391, startPoint y: 133, endPoint x: 448, endPoint y: 129, distance: 57.8
click at [391, 133] on link "Groups" at bounding box center [384, 128] width 61 height 33
click at [448, 129] on link "New Group" at bounding box center [453, 128] width 76 height 33
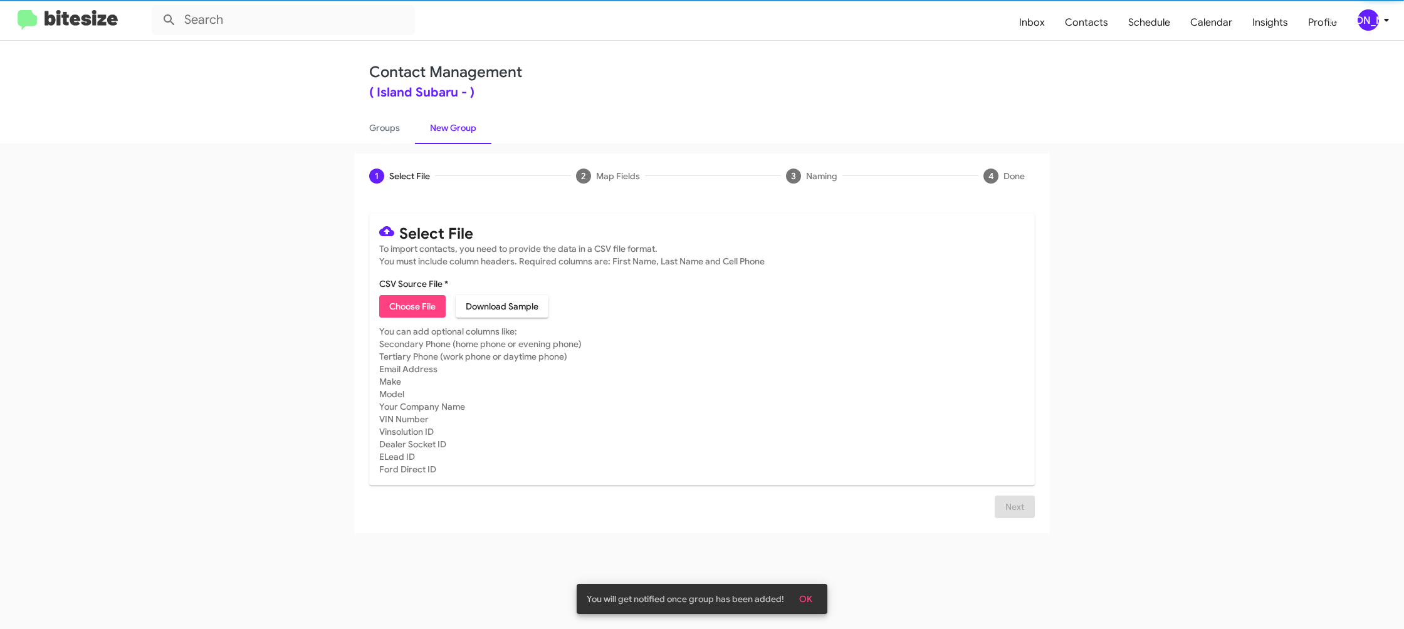
drag, startPoint x: 448, startPoint y: 129, endPoint x: 419, endPoint y: 26, distance: 107.6
click at [443, 118] on link "New Group" at bounding box center [453, 128] width 76 height 33
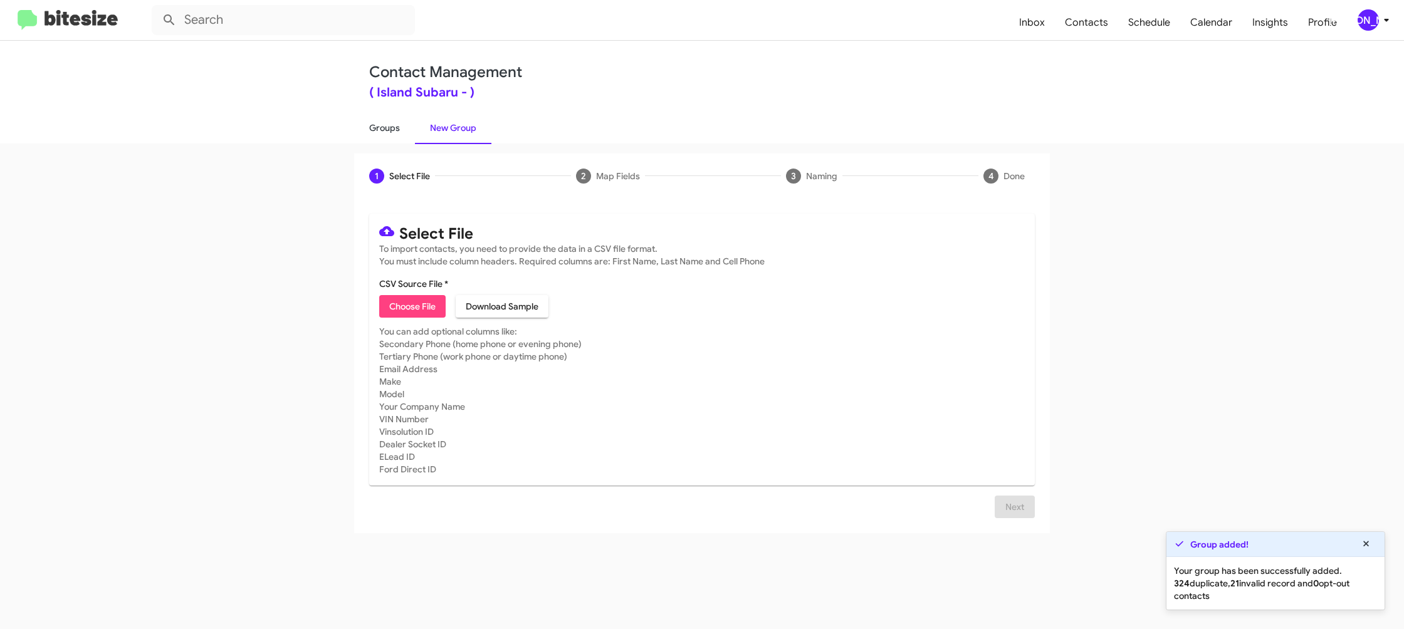
click at [414, 140] on link "Groups" at bounding box center [384, 128] width 61 height 33
type input "in:groups"
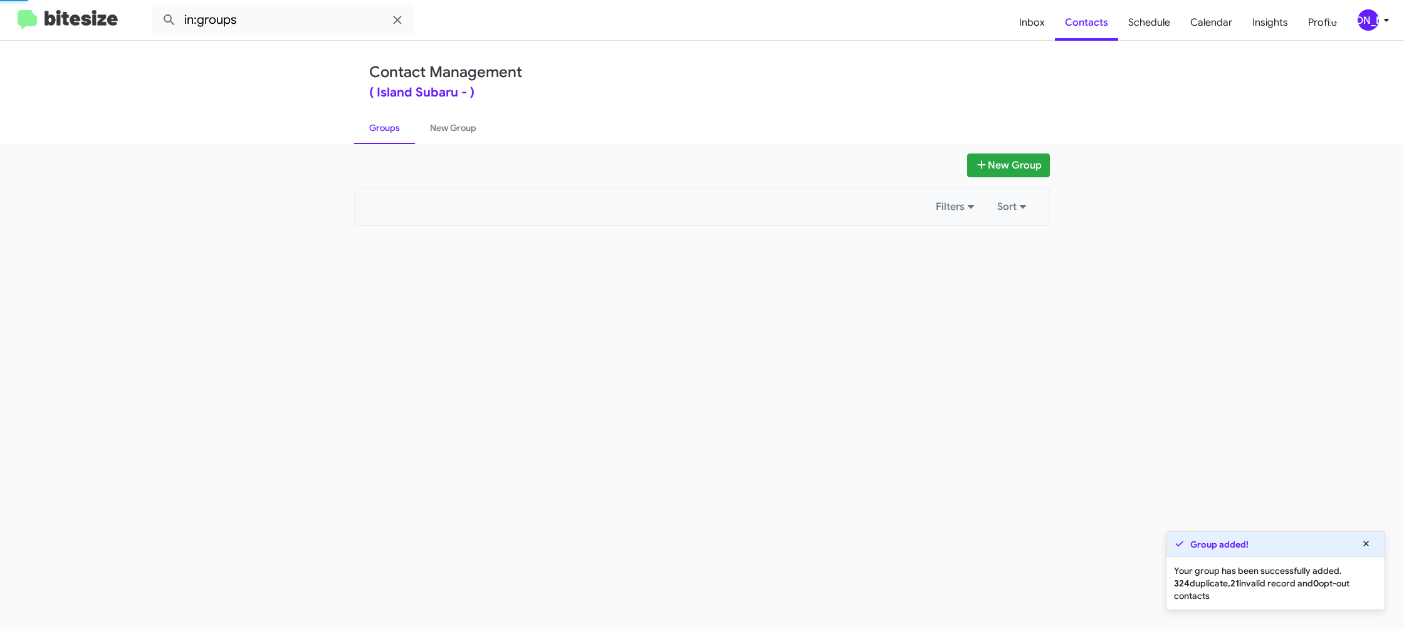
click at [413, 140] on link "Groups" at bounding box center [384, 128] width 61 height 33
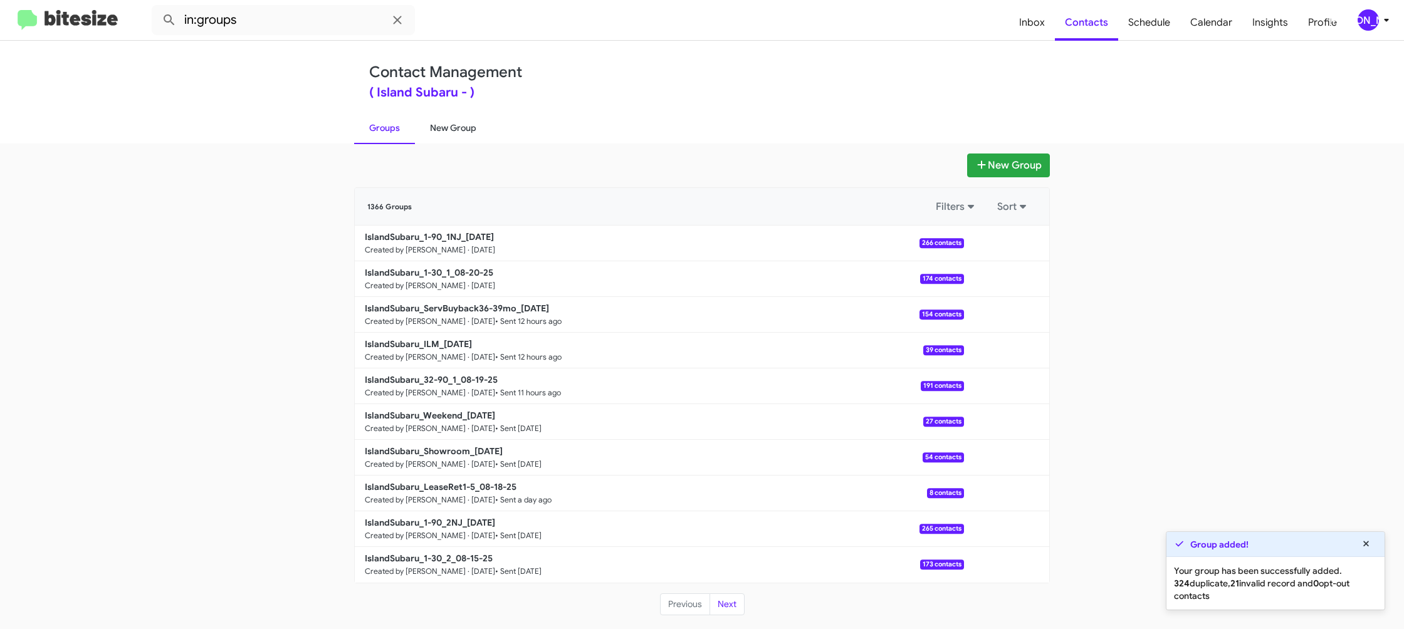
click at [469, 133] on link "New Group" at bounding box center [453, 128] width 76 height 33
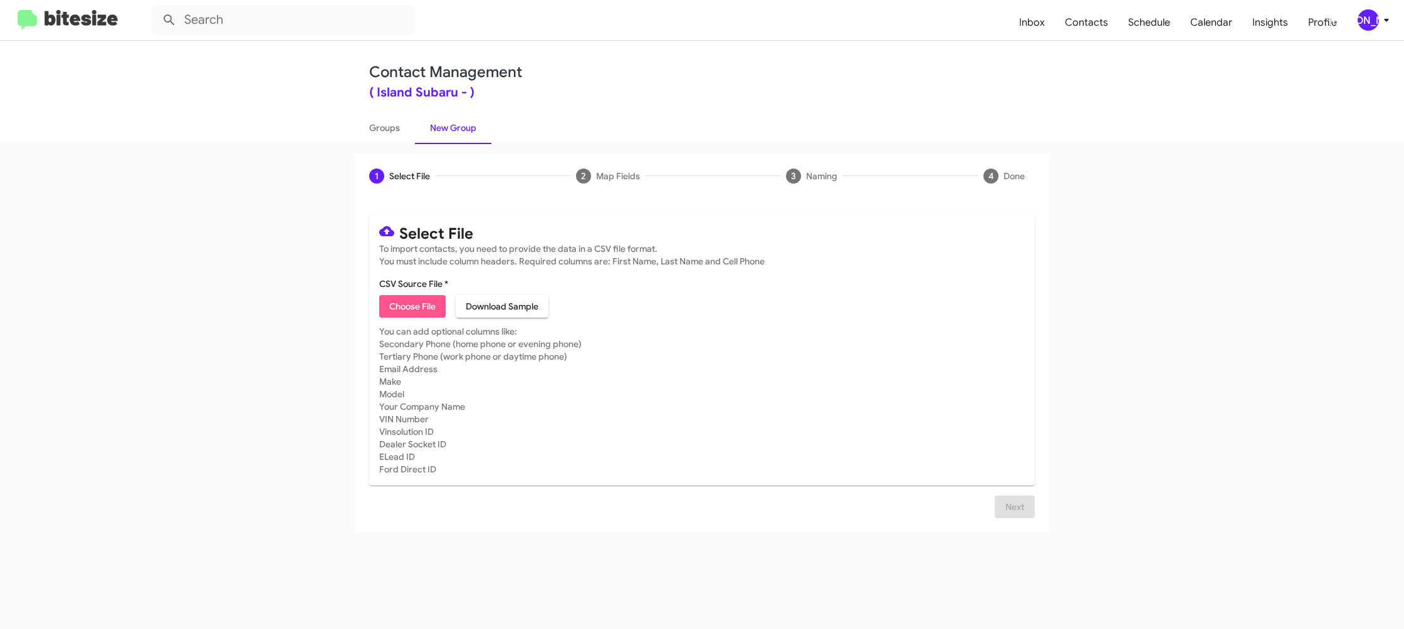
drag, startPoint x: 406, startPoint y: 315, endPoint x: 394, endPoint y: 307, distance: 14.1
click at [400, 312] on span "Choose File" at bounding box center [412, 306] width 46 height 23
type input "IslandSubaru_Buyback48-51_08-20-25"
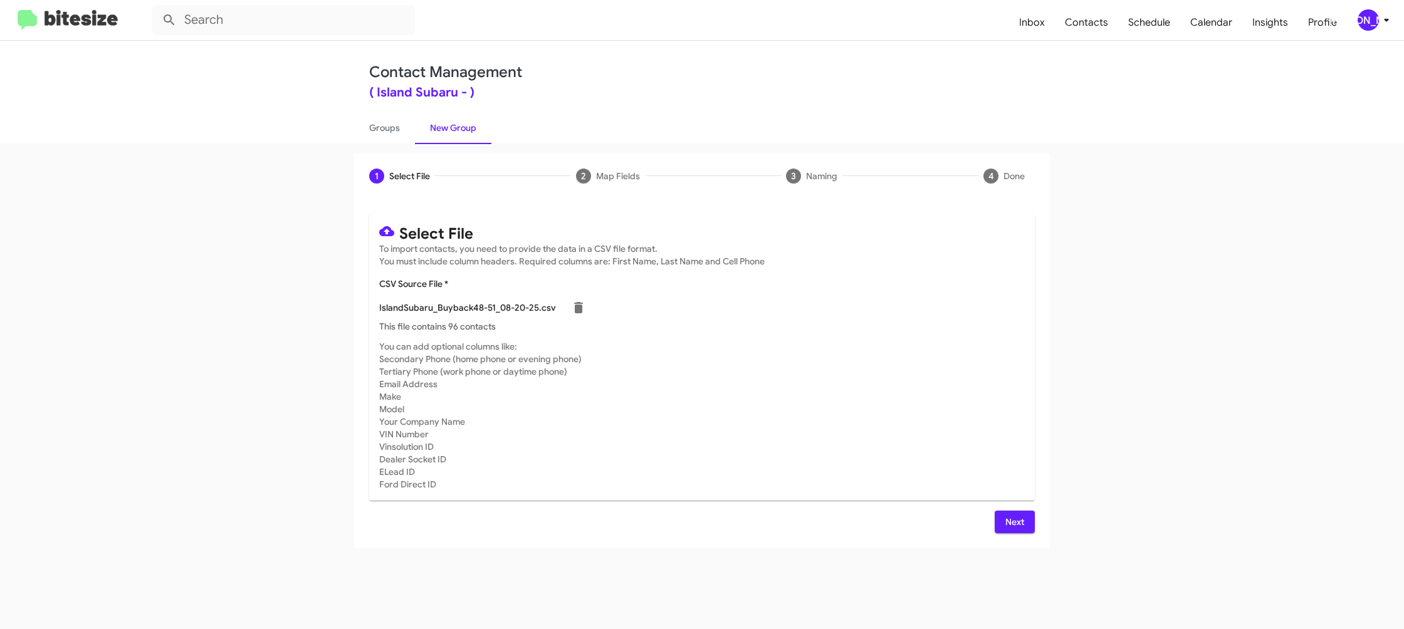
drag, startPoint x: 925, startPoint y: 419, endPoint x: 931, endPoint y: 476, distance: 57.4
click at [925, 419] on mat-card-subtitle "You can add optional columns like: Secondary Phone (home phone or evening phone…" at bounding box center [702, 415] width 646 height 150
click at [1001, 521] on button "Next" at bounding box center [1015, 522] width 40 height 23
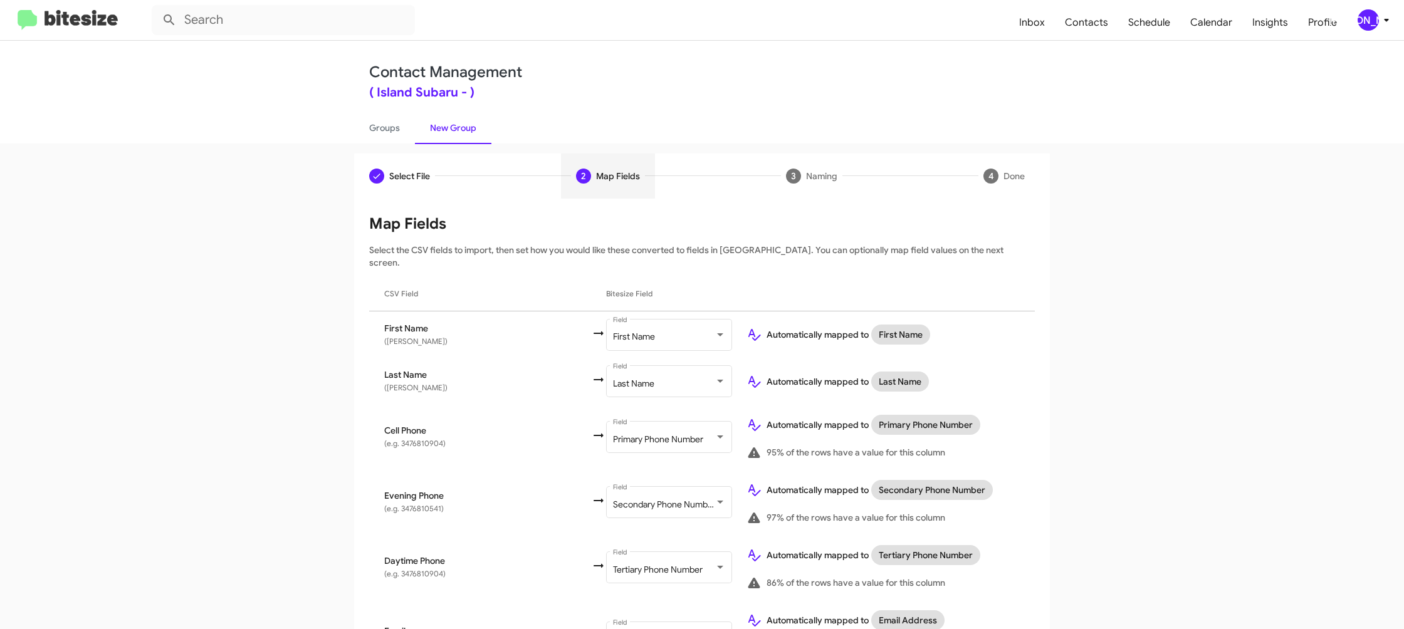
click at [1385, 11] on span "[PERSON_NAME]" at bounding box center [1376, 19] width 38 height 21
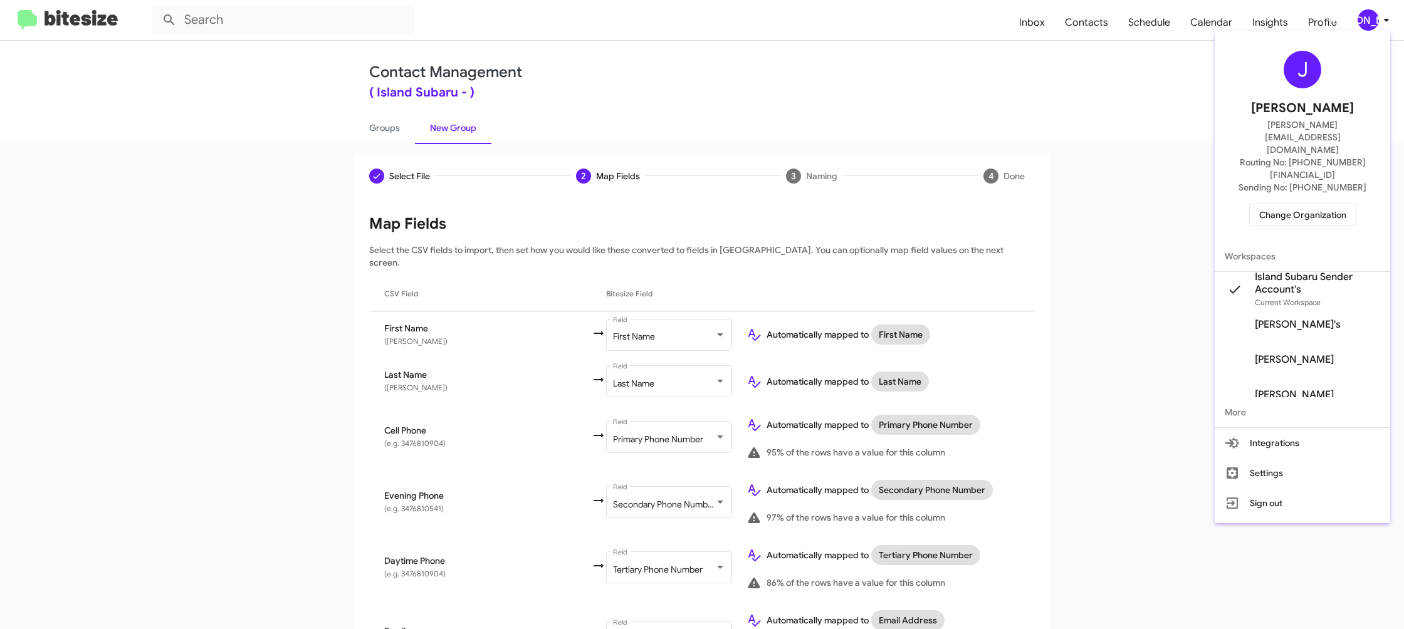
click at [1385, 11] on div at bounding box center [702, 314] width 1404 height 629
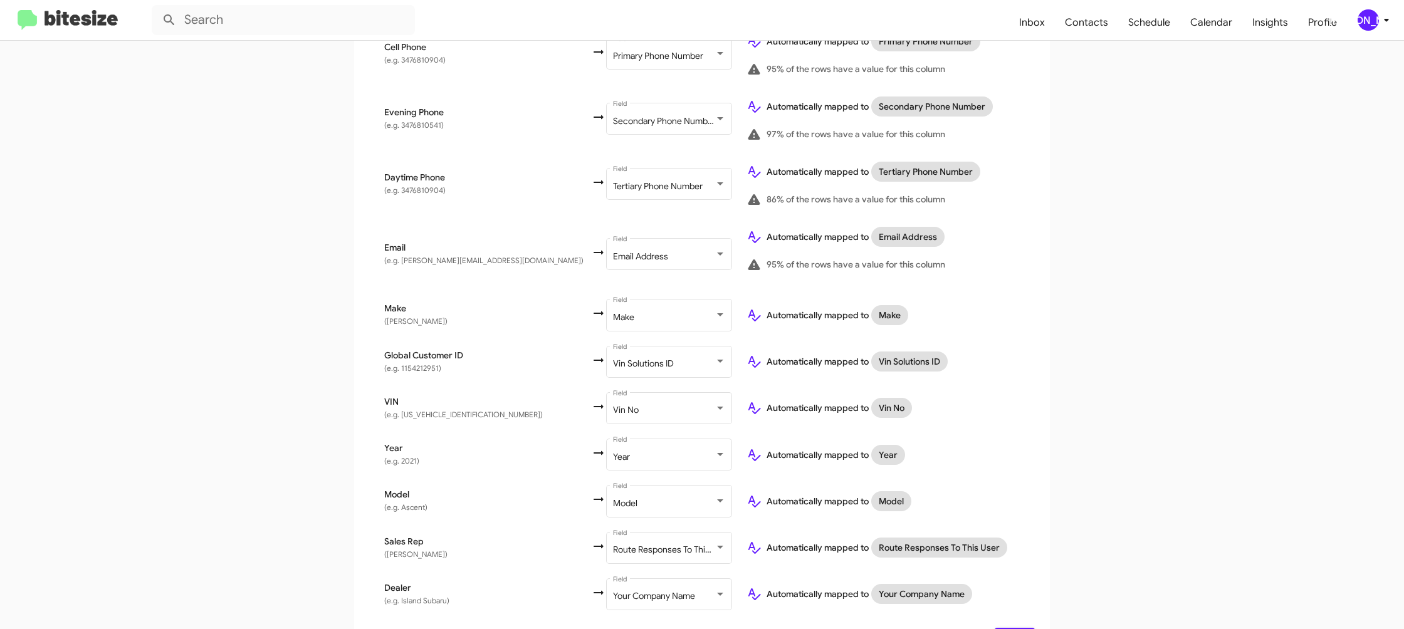
scroll to position [410, 0]
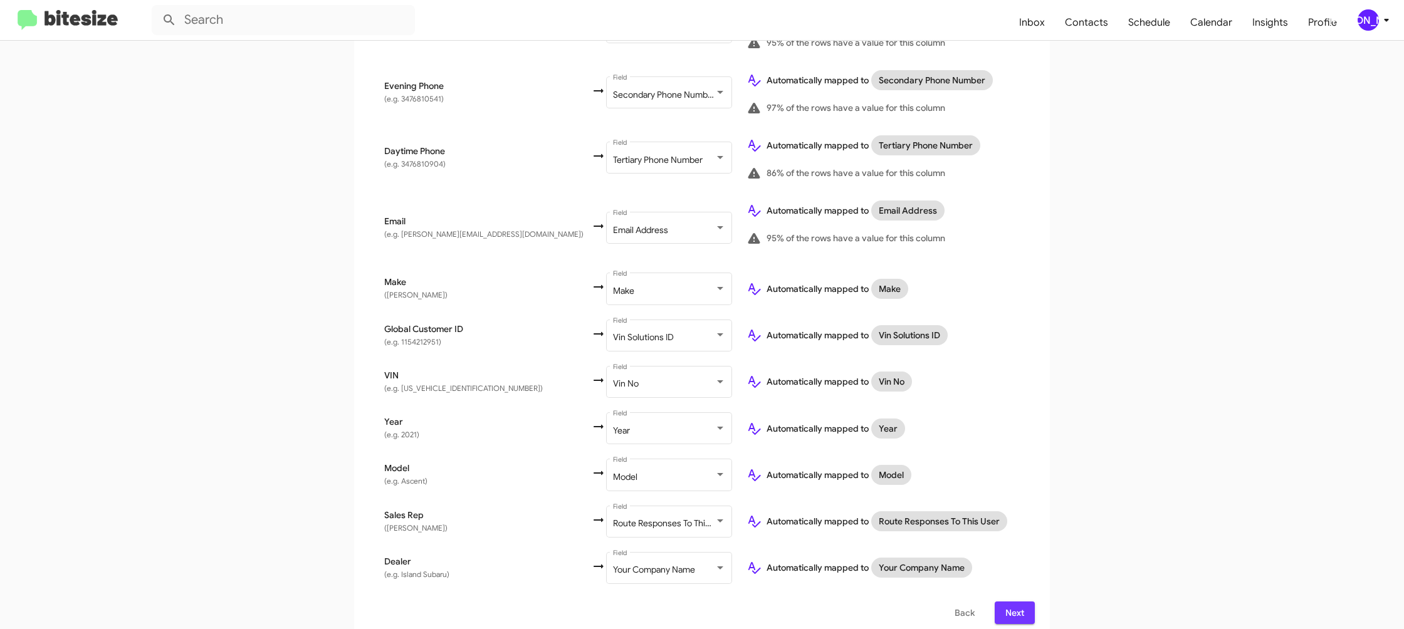
click at [1014, 603] on span "Next" at bounding box center [1015, 613] width 20 height 23
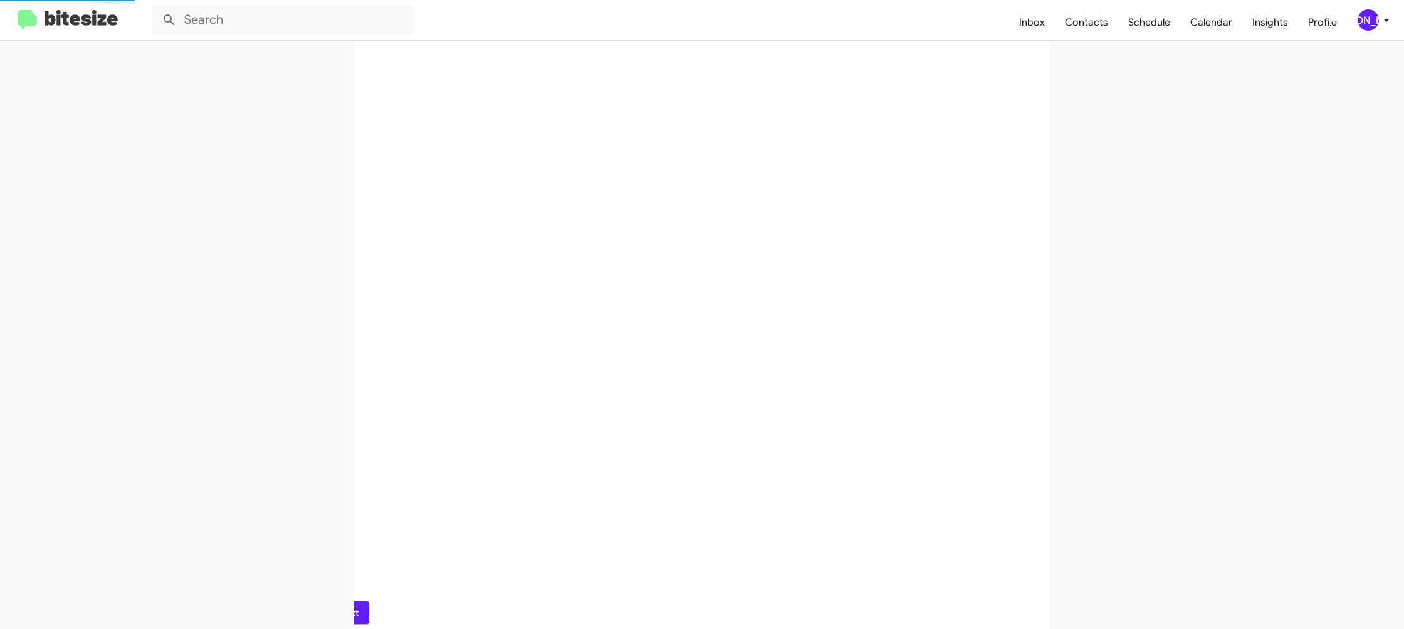
scroll to position [0, 0]
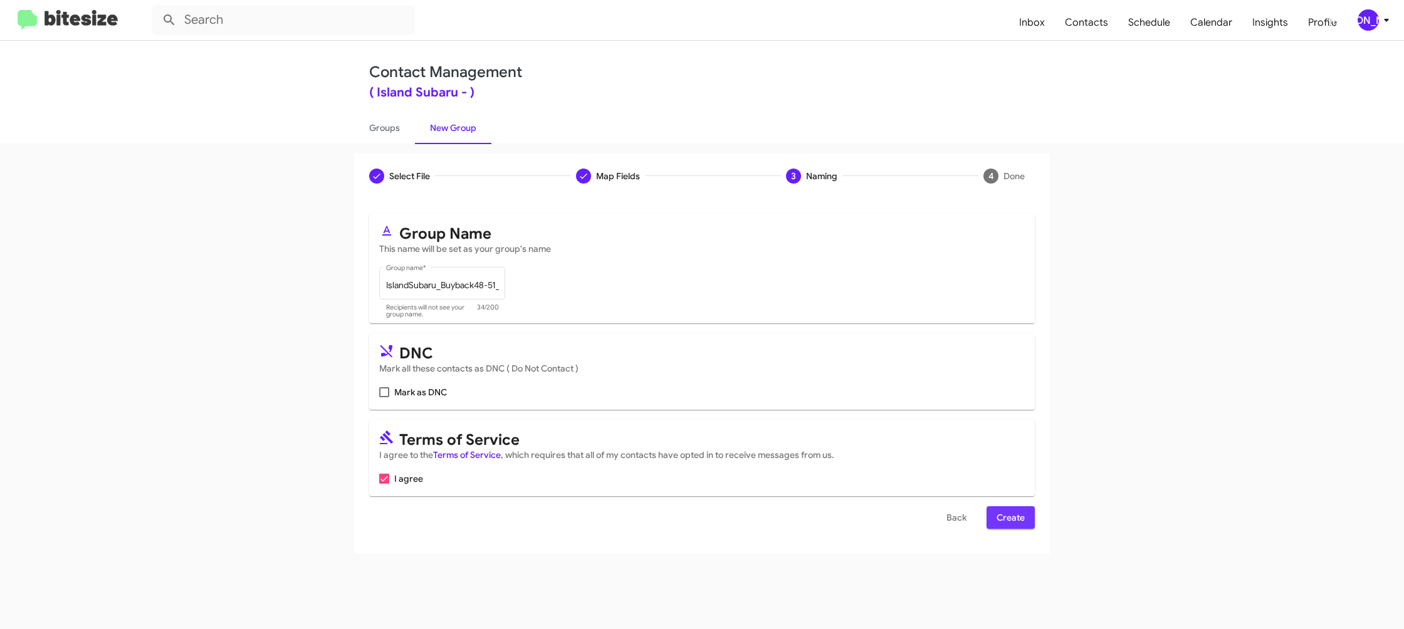
click at [1008, 514] on span "Create" at bounding box center [1011, 518] width 28 height 23
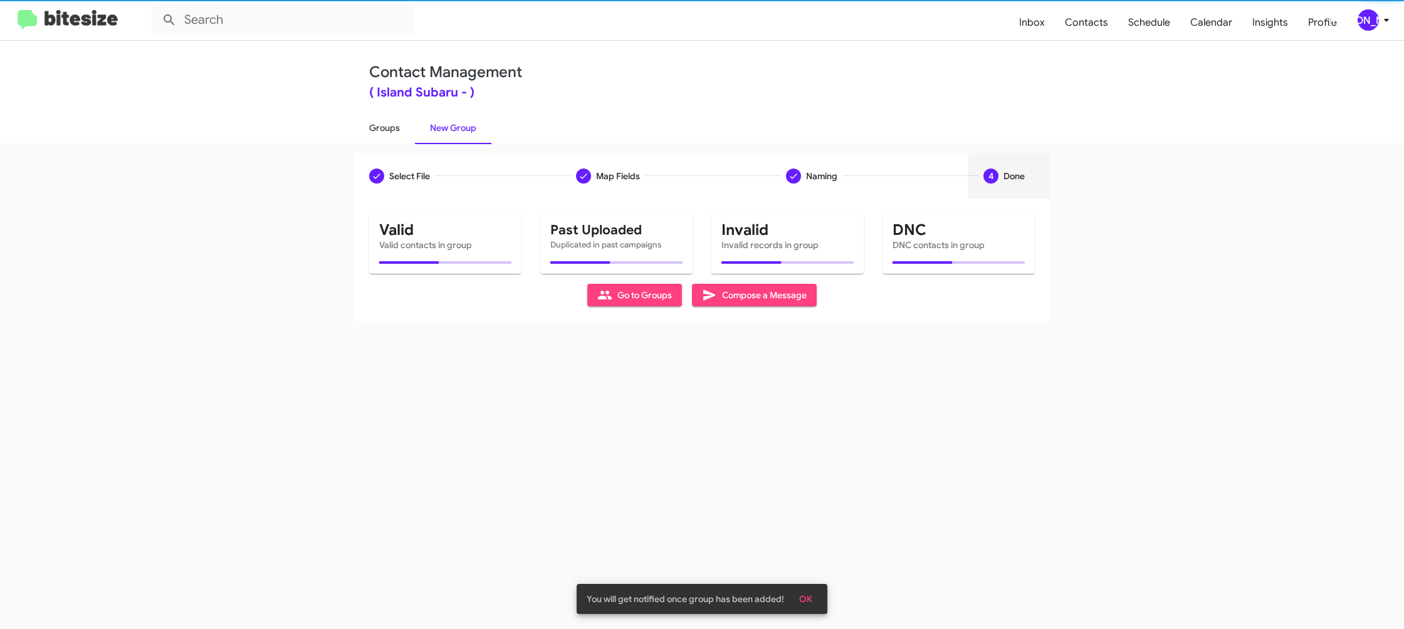
click at [374, 129] on link "Groups" at bounding box center [384, 128] width 61 height 33
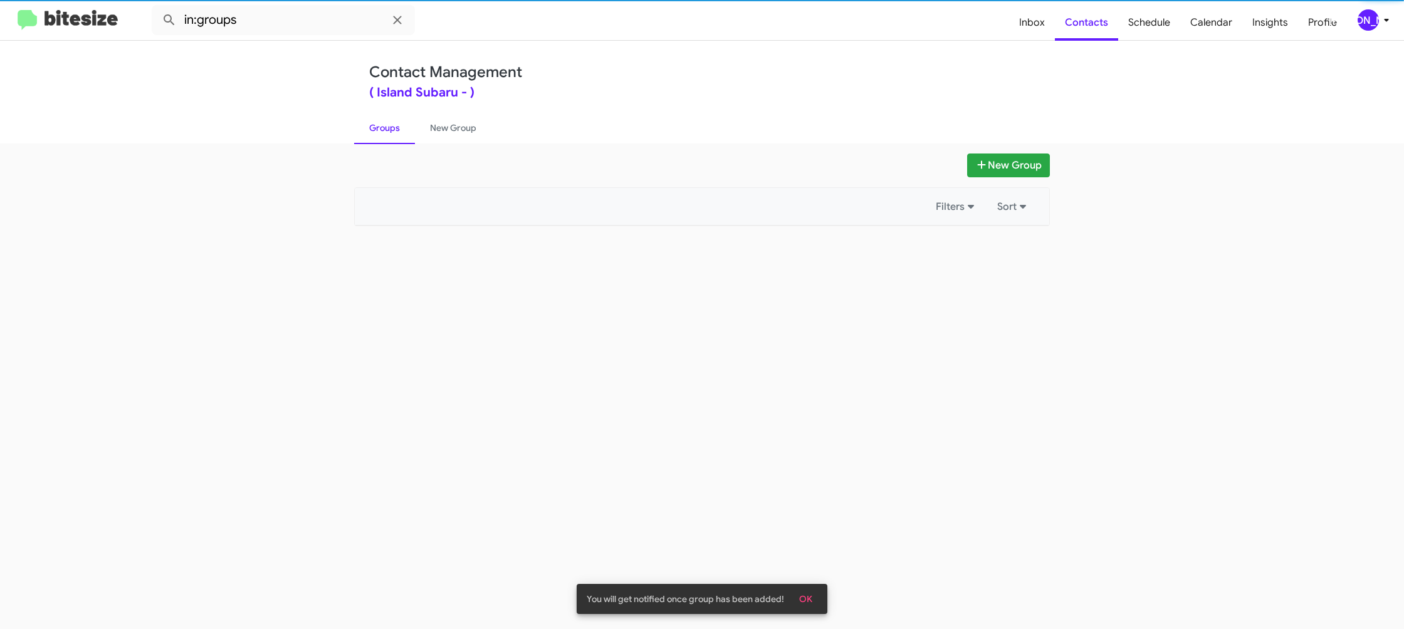
click at [374, 129] on link "Groups" at bounding box center [384, 128] width 61 height 33
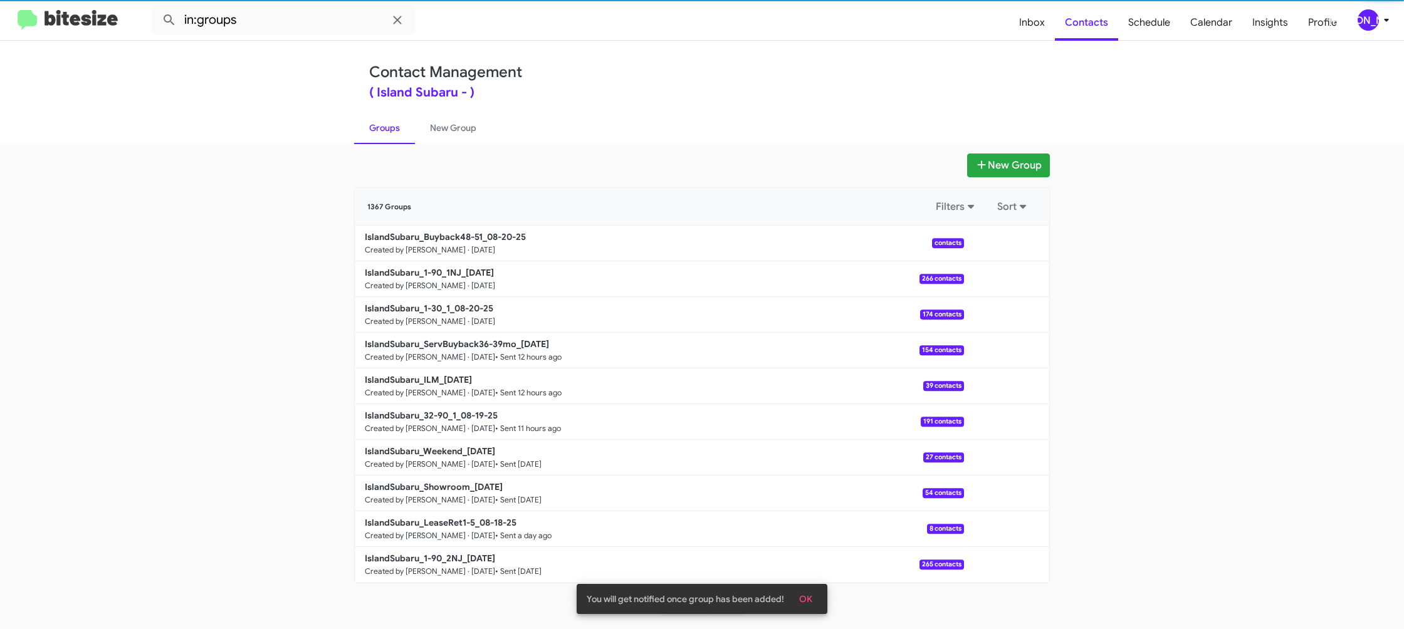
drag, startPoint x: 374, startPoint y: 129, endPoint x: 570, endPoint y: 87, distance: 200.7
click at [374, 128] on link "Groups" at bounding box center [384, 128] width 61 height 33
click at [684, 94] on div "( Island Subaru - )" at bounding box center [702, 93] width 666 height 13
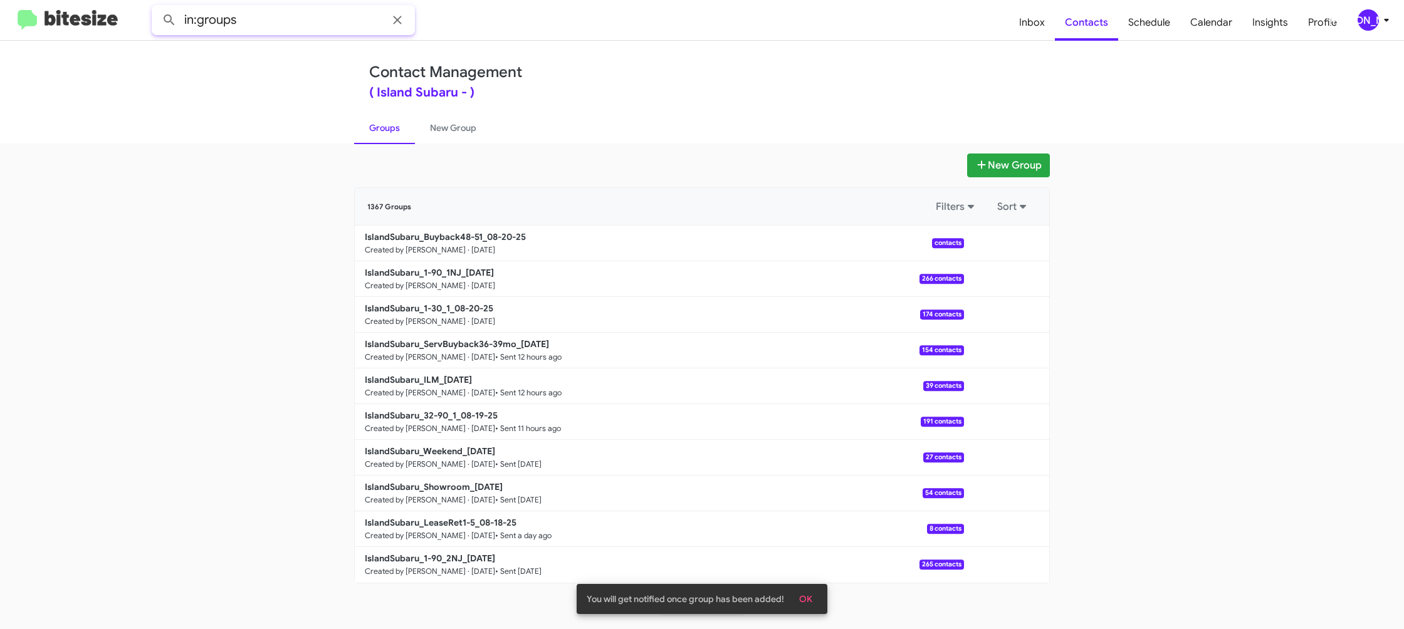
click at [298, 29] on input "in:groups" at bounding box center [283, 20] width 263 height 30
click at [157, 8] on button at bounding box center [169, 20] width 25 height 25
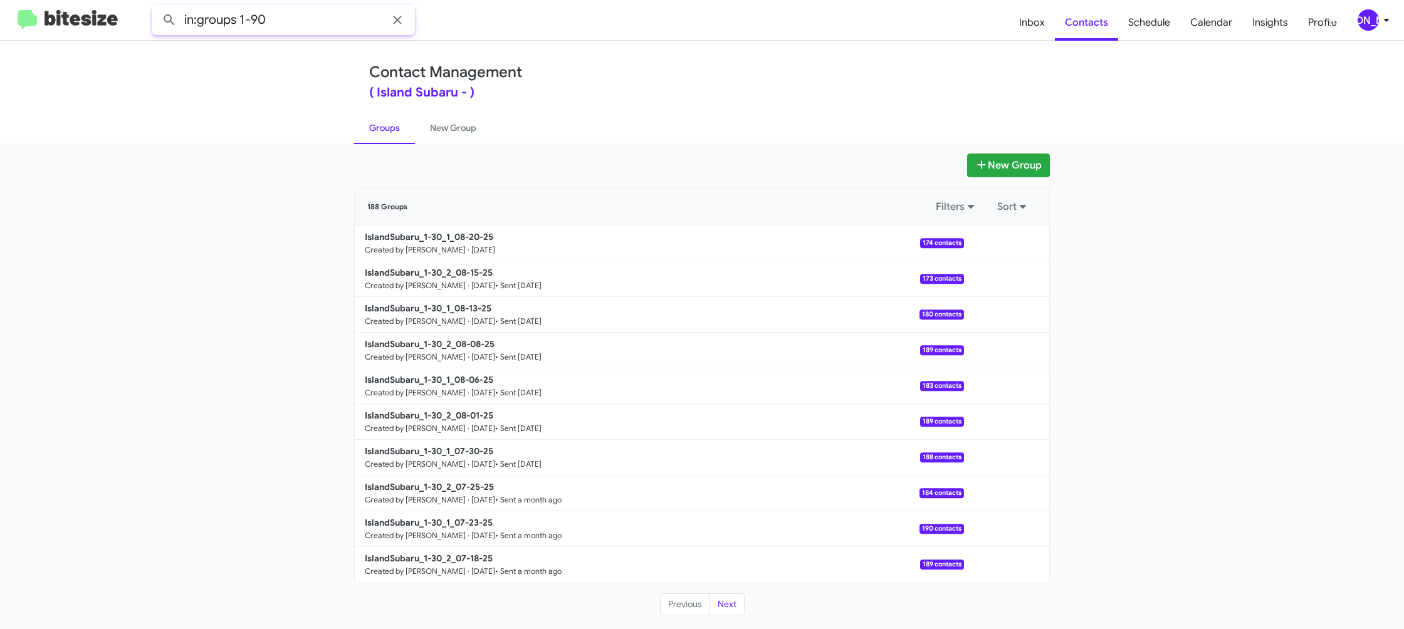
type input "in:groups 1-90"
click at [157, 8] on button at bounding box center [169, 20] width 25 height 25
drag, startPoint x: 442, startPoint y: 127, endPoint x: 393, endPoint y: 128, distance: 48.9
click at [441, 128] on link "New Group" at bounding box center [453, 128] width 76 height 33
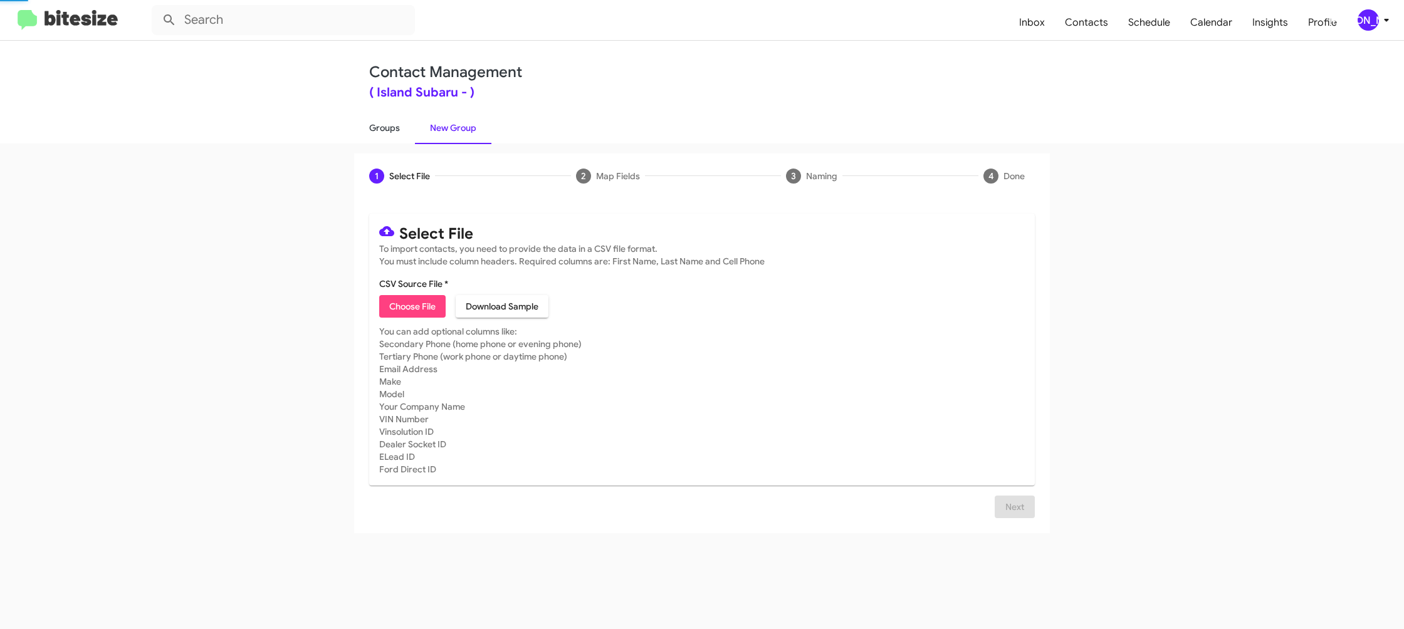
click at [390, 129] on link "Groups" at bounding box center [384, 128] width 61 height 33
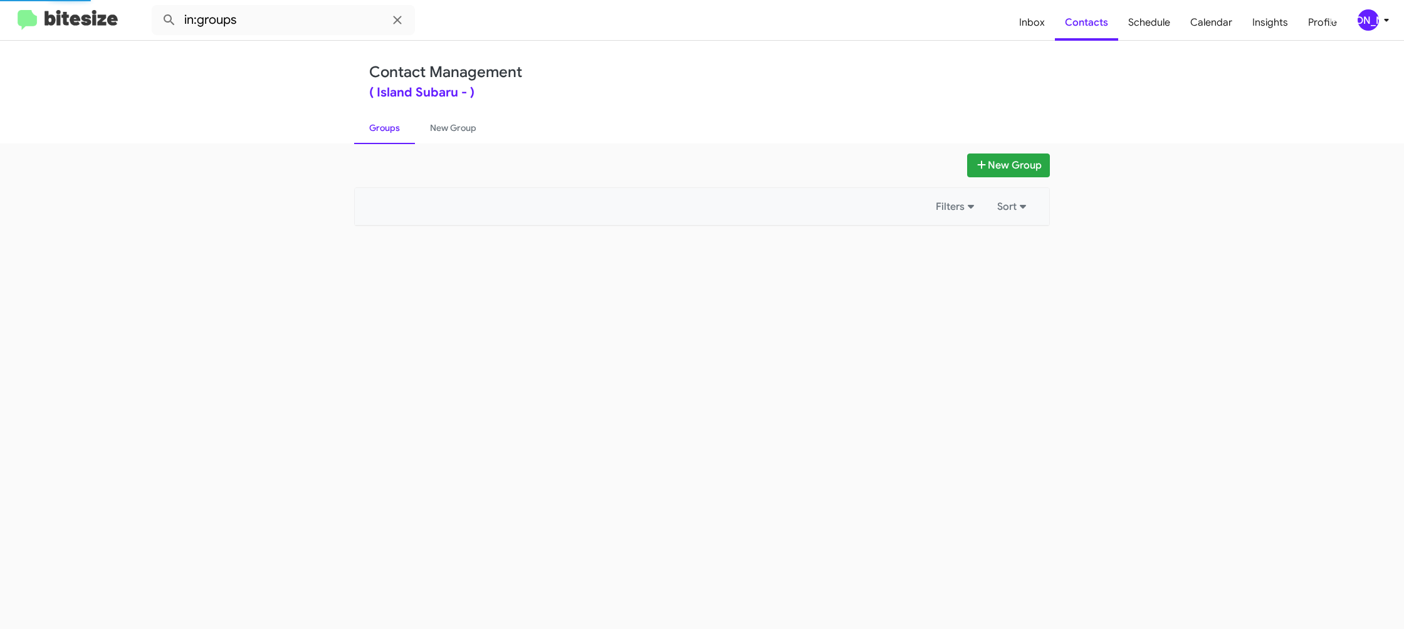
drag, startPoint x: 390, startPoint y: 129, endPoint x: 299, endPoint y: 43, distance: 124.6
click at [387, 125] on link "Groups" at bounding box center [384, 128] width 61 height 33
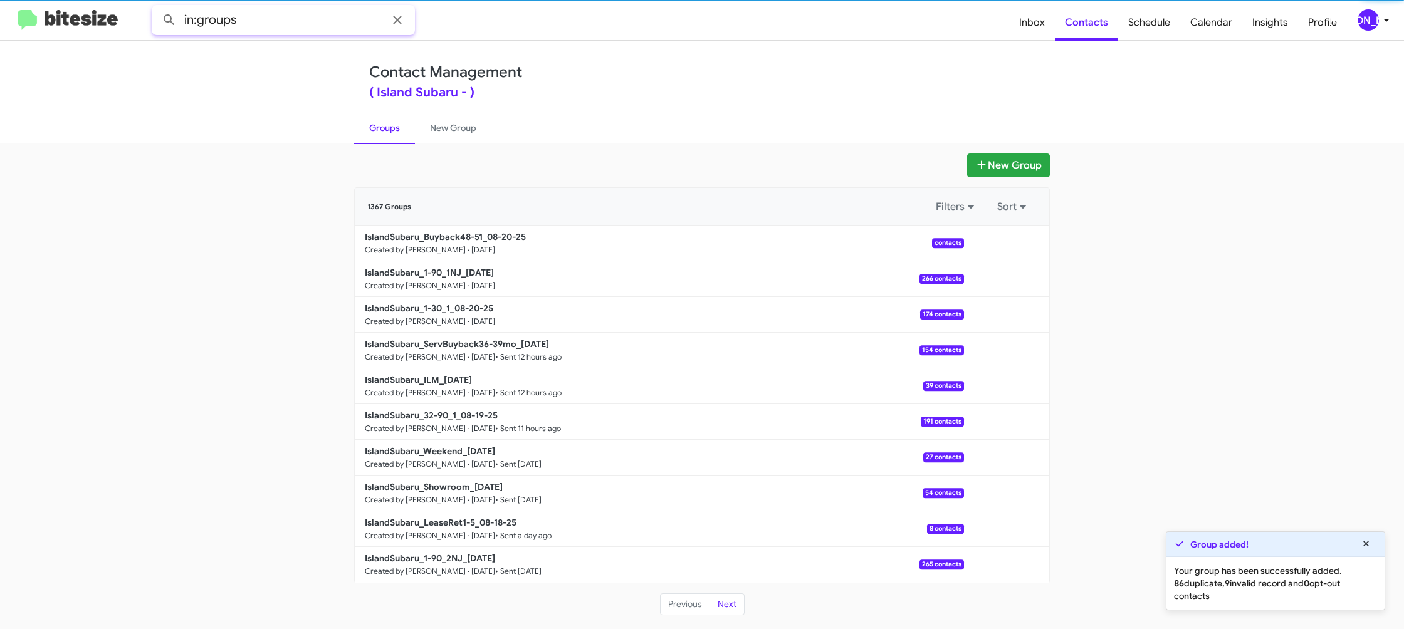
click at [293, 23] on input "in:groups" at bounding box center [283, 20] width 263 height 30
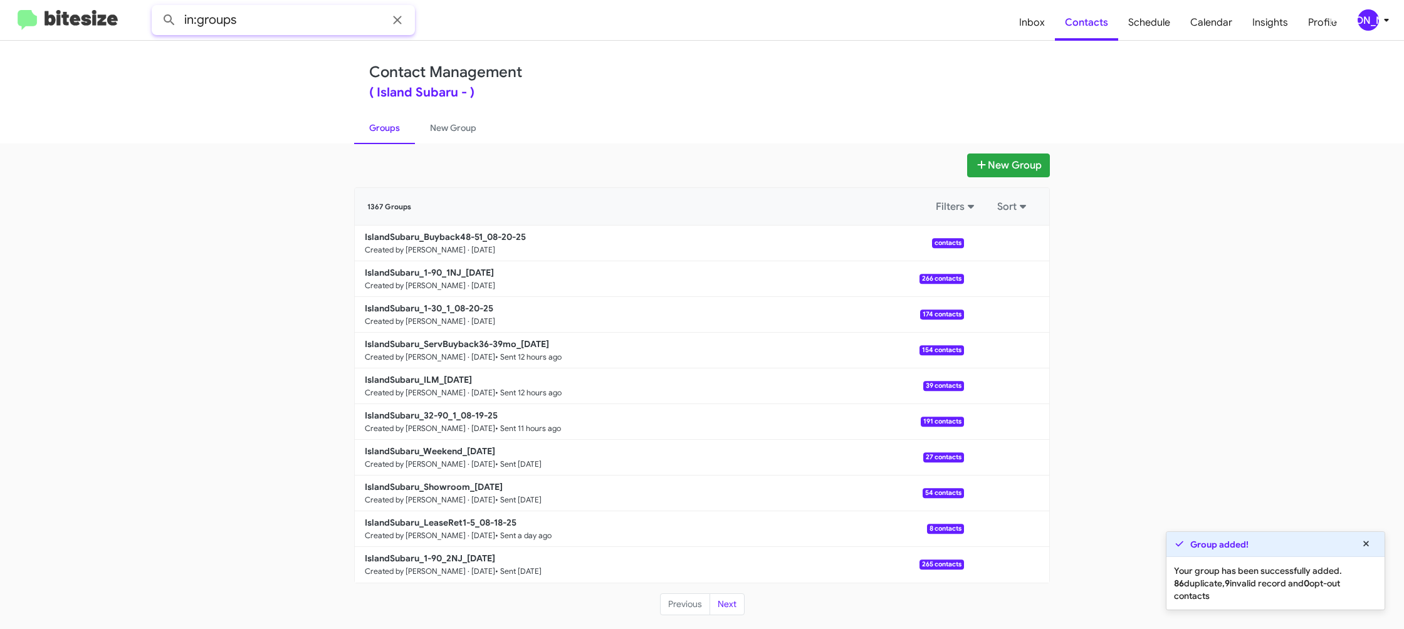
click at [293, 23] on input "in:groups" at bounding box center [283, 20] width 263 height 30
click at [157, 8] on button at bounding box center [169, 20] width 25 height 25
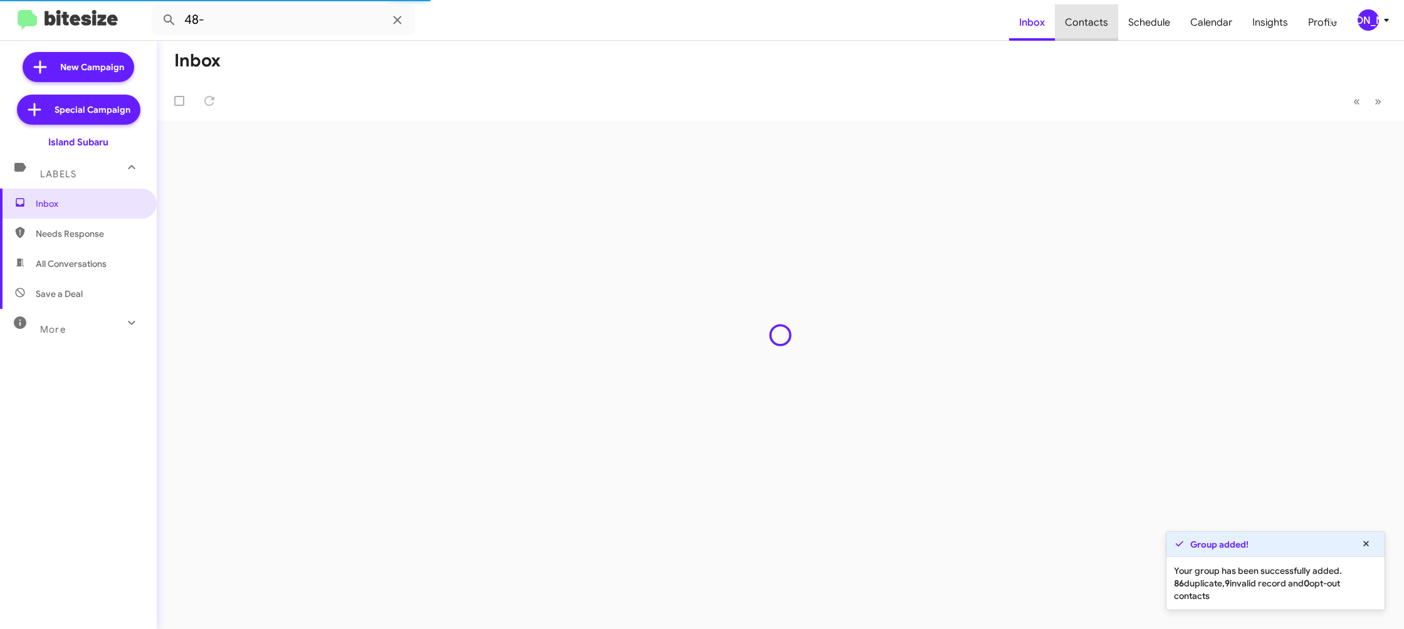
click at [1108, 30] on span "Contacts" at bounding box center [1086, 22] width 63 height 36
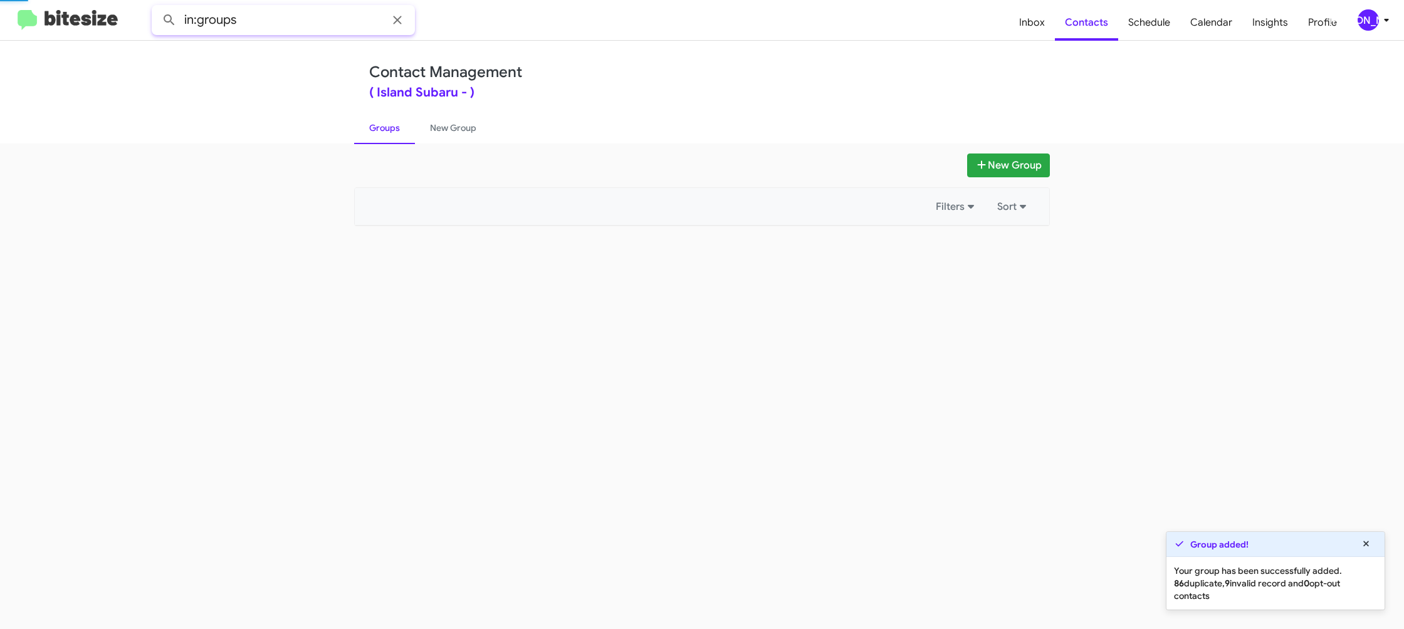
click at [316, 27] on input "in:groups" at bounding box center [283, 20] width 263 height 30
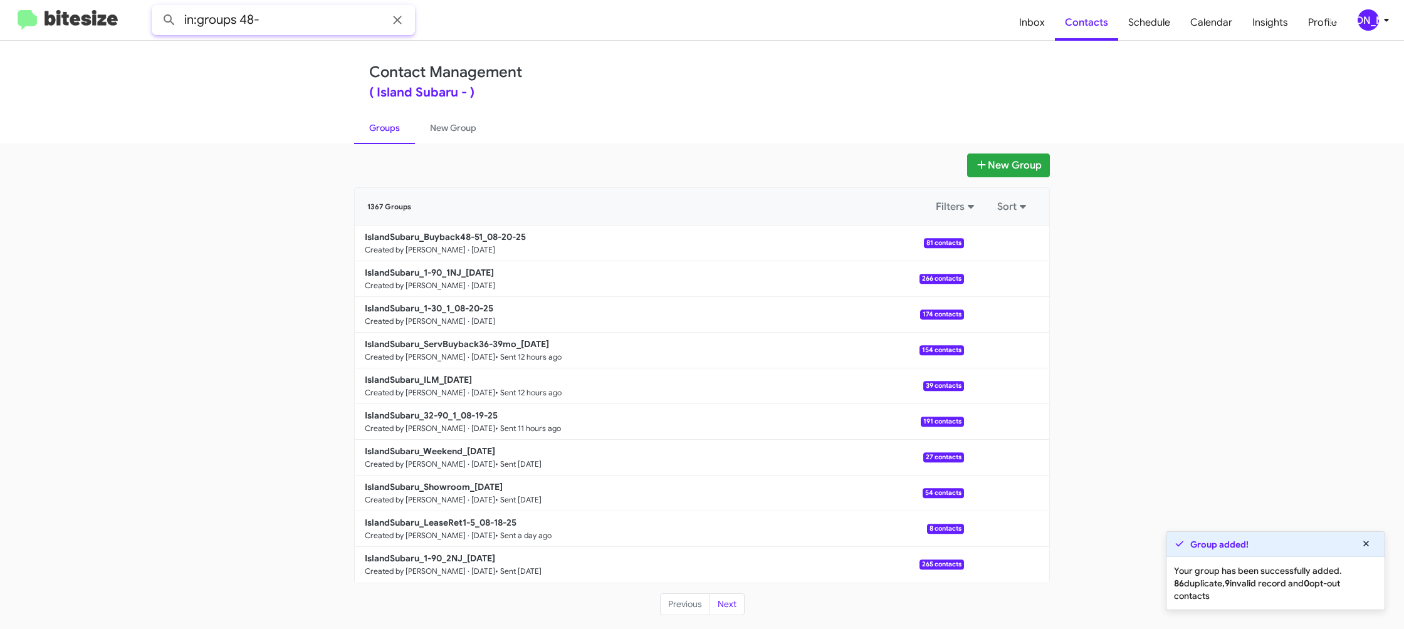
type input "in:groups 48-"
click at [157, 8] on button at bounding box center [169, 20] width 25 height 25
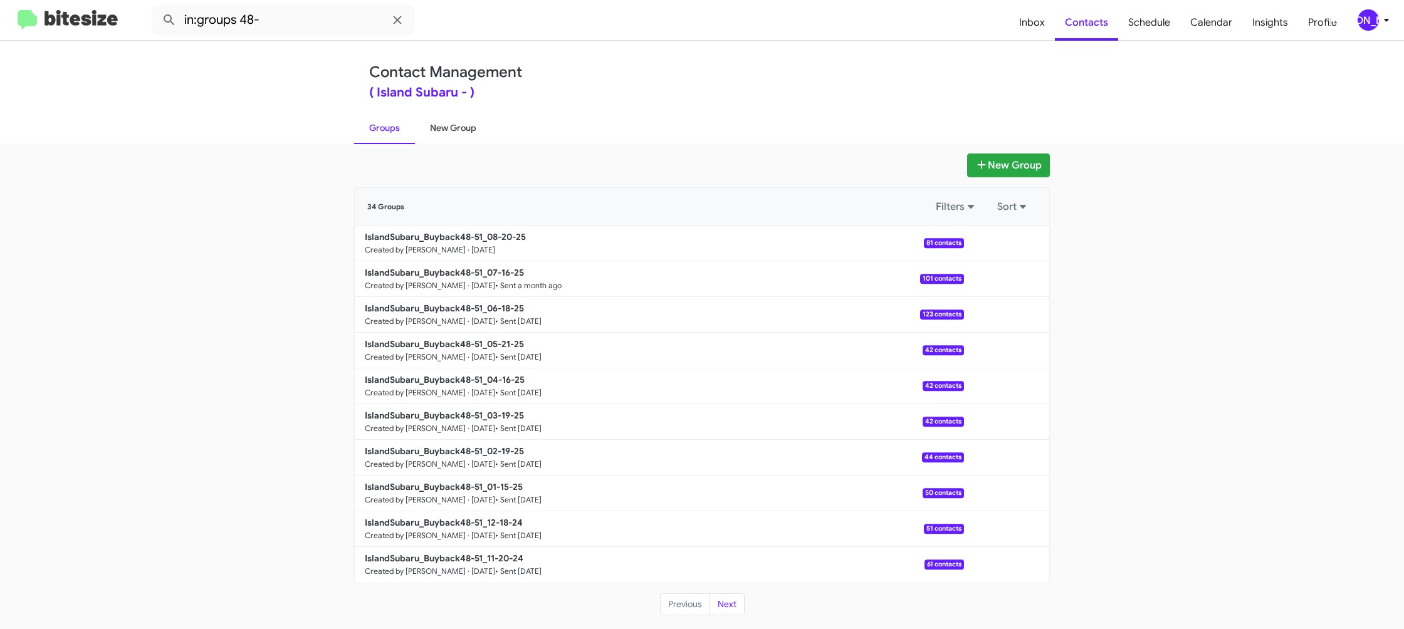
click at [431, 139] on link "New Group" at bounding box center [453, 128] width 76 height 33
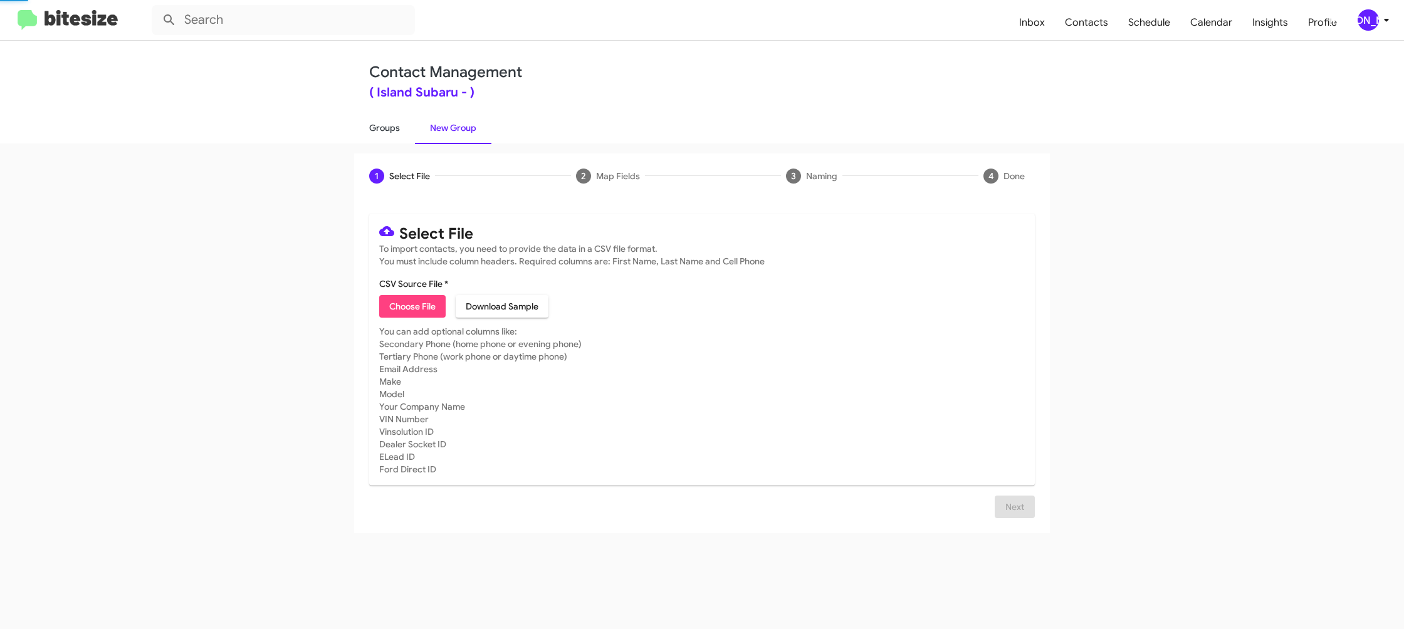
drag, startPoint x: 431, startPoint y: 139, endPoint x: 391, endPoint y: 134, distance: 41.1
click at [430, 139] on link "New Group" at bounding box center [453, 128] width 76 height 33
click at [390, 134] on link "Groups" at bounding box center [384, 128] width 61 height 33
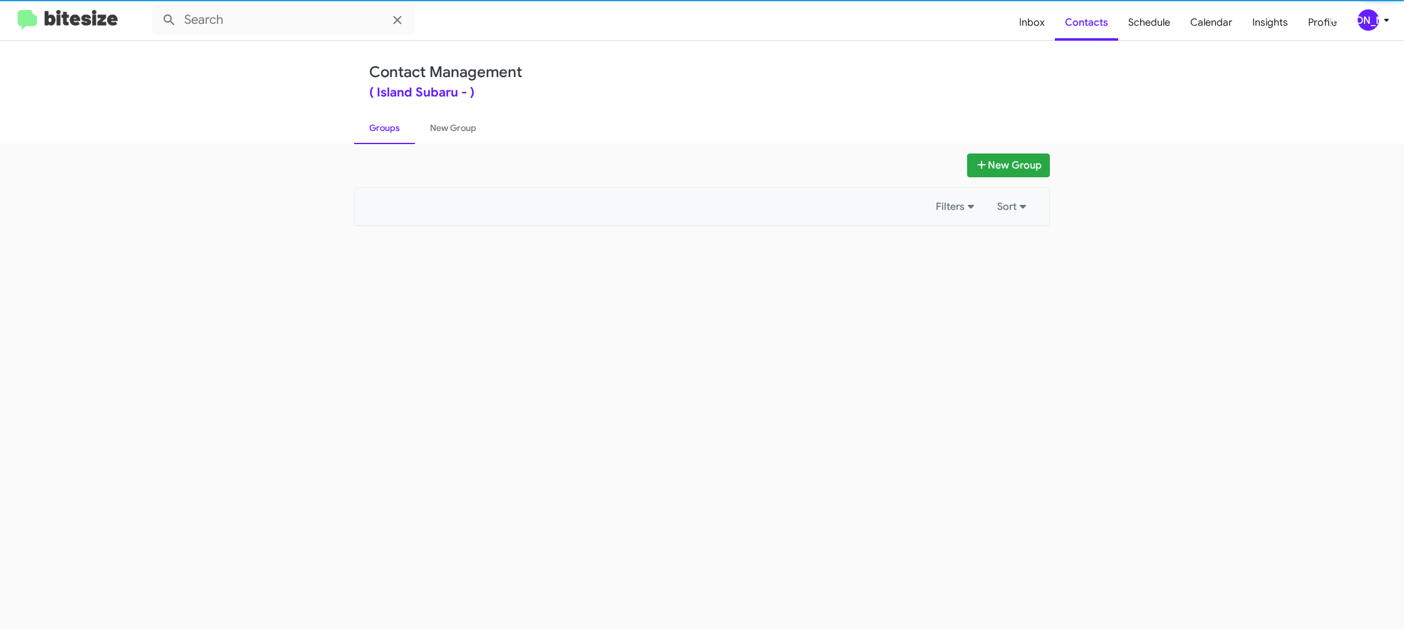
type input "in:groups"
click at [390, 134] on link "Groups" at bounding box center [384, 128] width 61 height 33
drag, startPoint x: 390, startPoint y: 134, endPoint x: 399, endPoint y: 132, distance: 9.5
click at [393, 132] on link "Groups" at bounding box center [384, 128] width 61 height 33
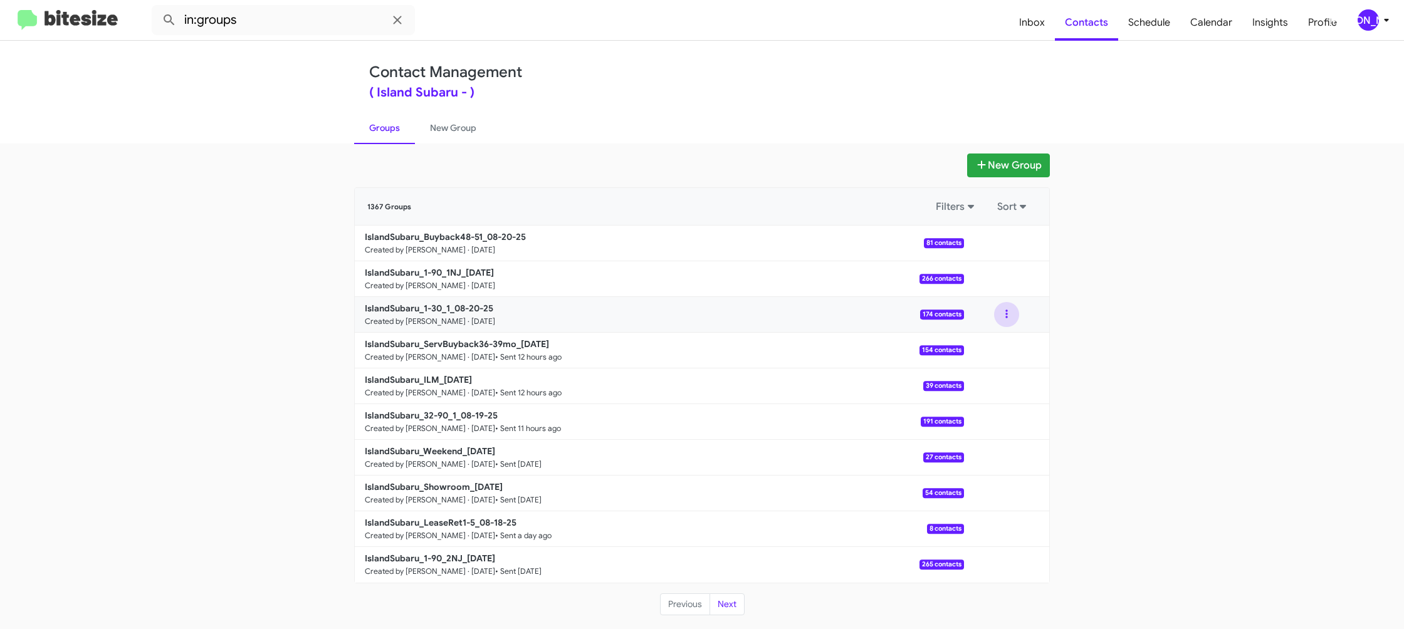
click at [1012, 319] on button at bounding box center [1006, 314] width 25 height 25
click at [1006, 339] on button "View contacts" at bounding box center [969, 349] width 100 height 30
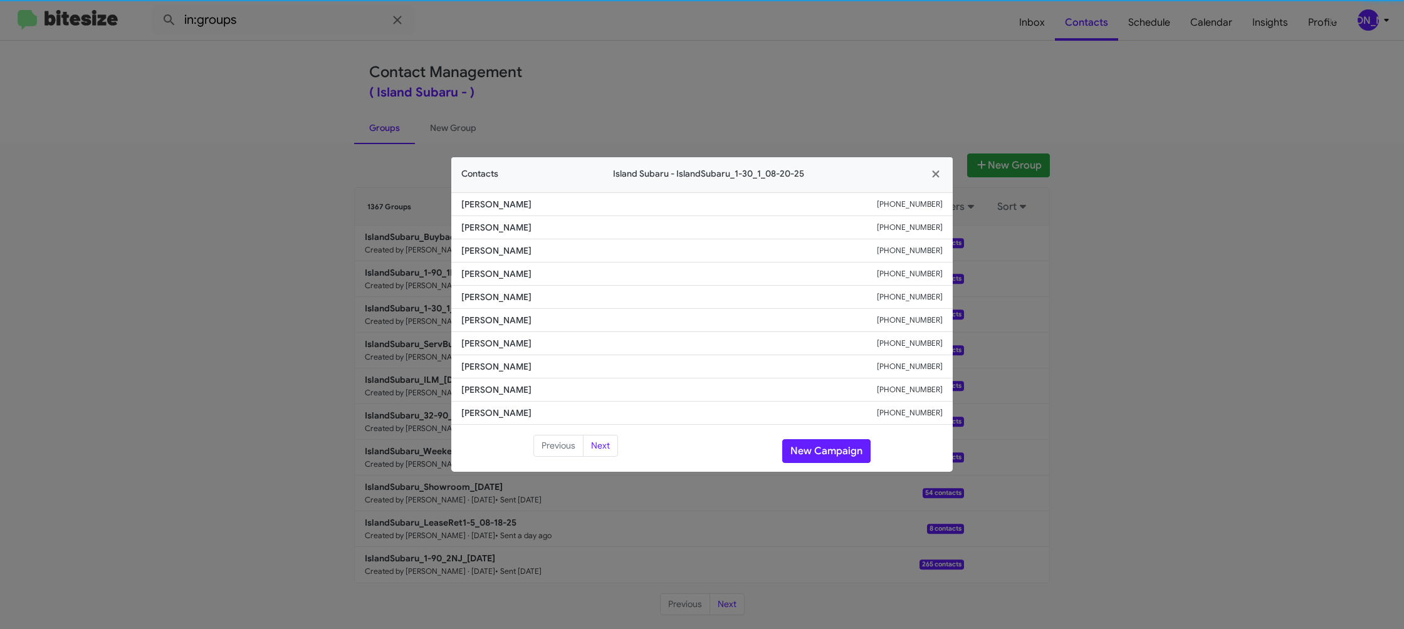
click at [478, 306] on li "Nicholas Weekes +13475950800" at bounding box center [702, 297] width 502 height 23
copy span "Nicholas Weekes"
drag, startPoint x: 699, startPoint y: 65, endPoint x: 727, endPoint y: 100, distance: 44.6
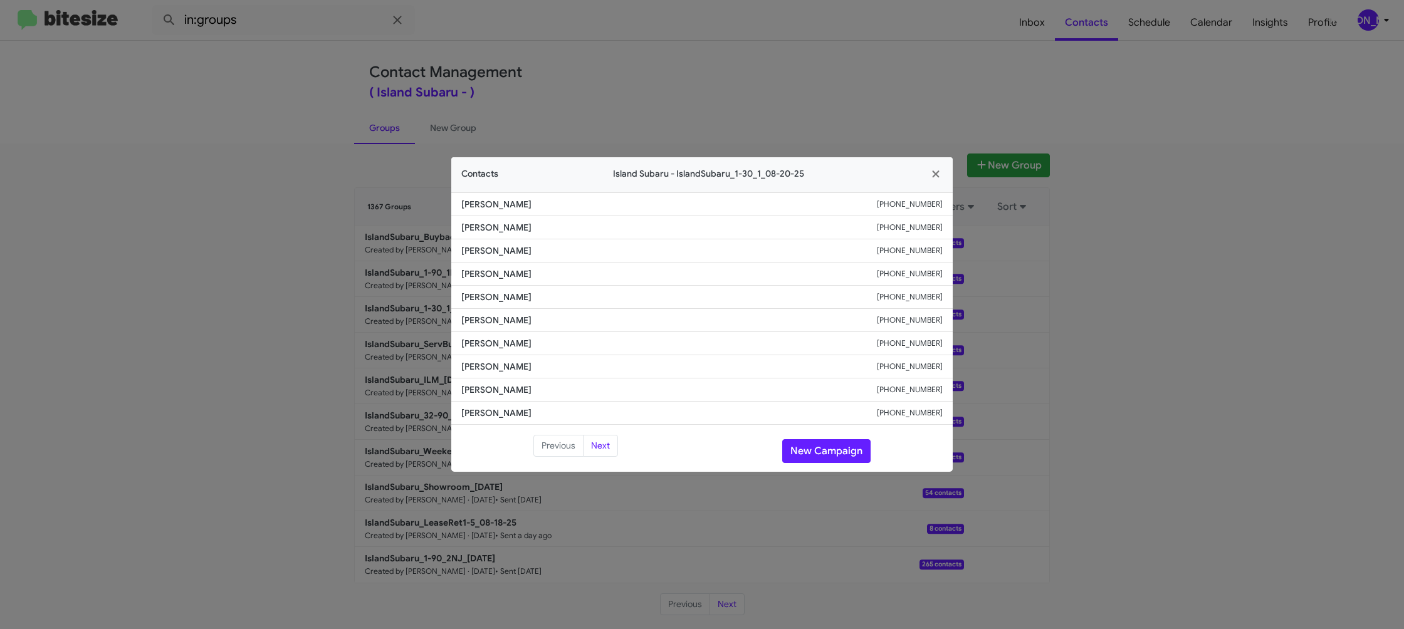
click at [712, 80] on modal-container "Contacts Island Subaru - IslandSubaru_1-30_1_08-20-25 Michael Nemoyten +1917335…" at bounding box center [702, 314] width 1404 height 629
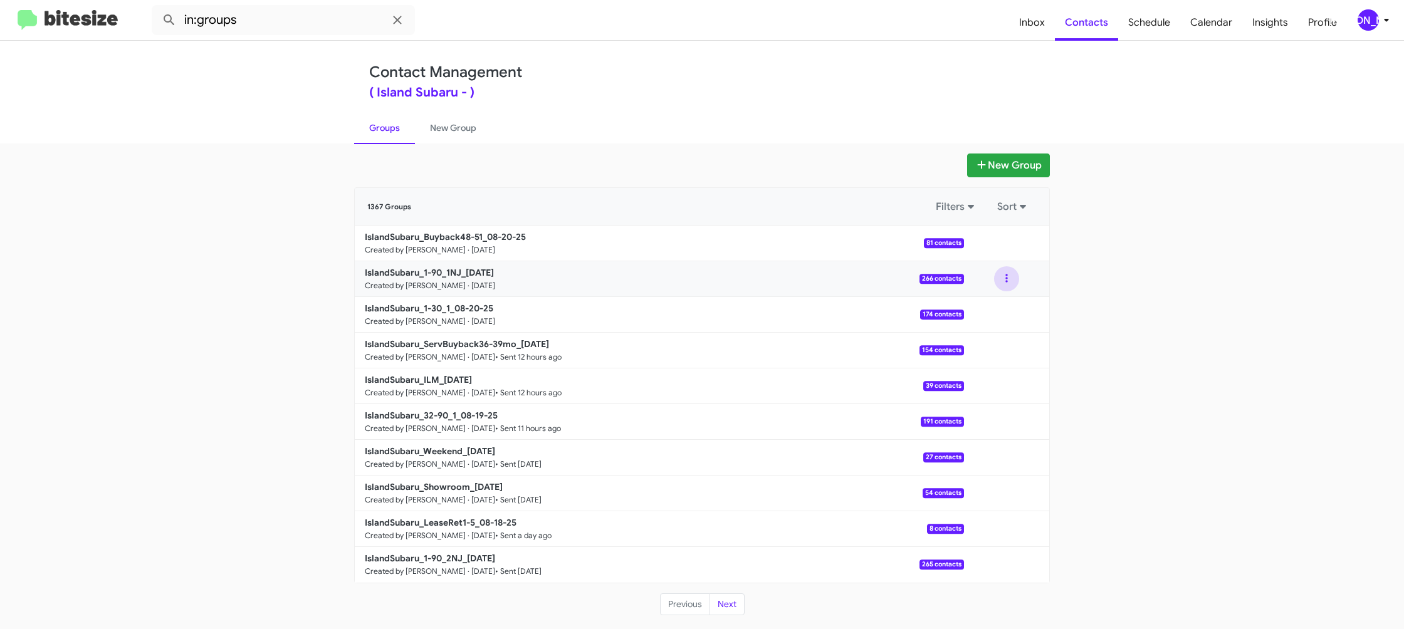
click at [1008, 284] on button at bounding box center [1006, 278] width 25 height 25
click at [997, 308] on button "View contacts" at bounding box center [969, 313] width 100 height 30
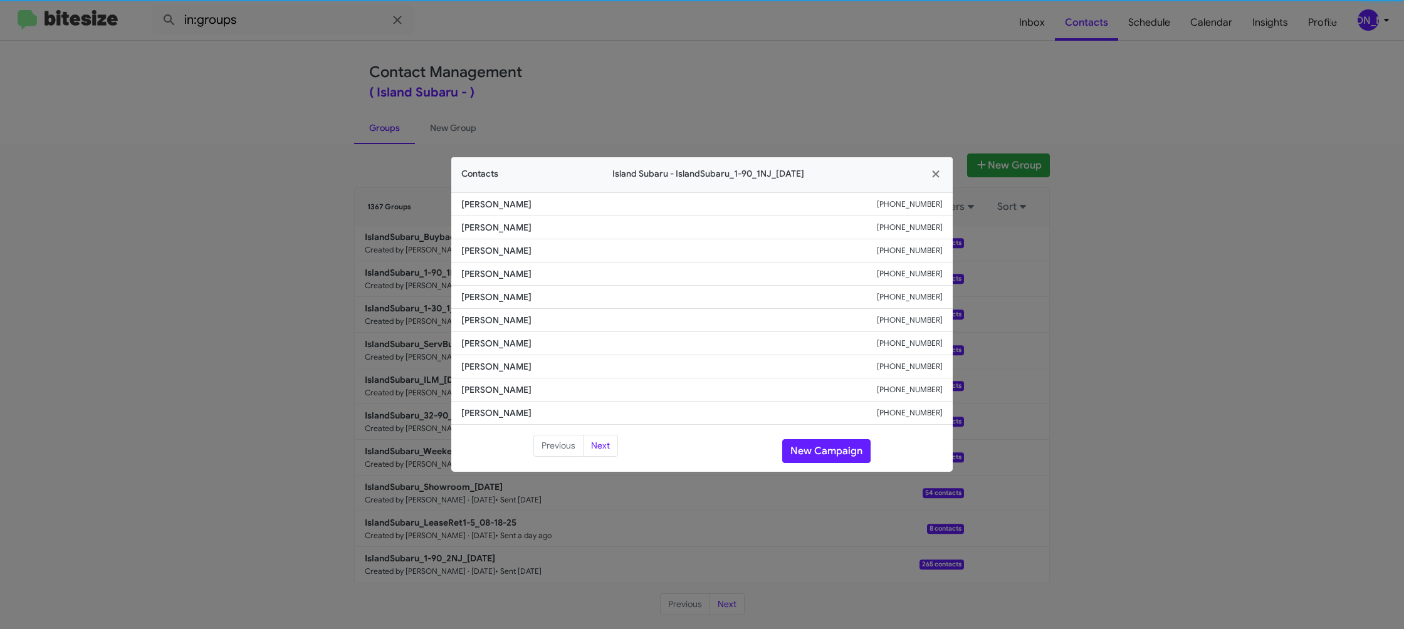
click at [481, 319] on span "Elizabeth Cohen" at bounding box center [669, 320] width 416 height 13
copy span "Elizabeth Cohen"
drag, startPoint x: 646, startPoint y: 29, endPoint x: 923, endPoint y: 176, distance: 313.8
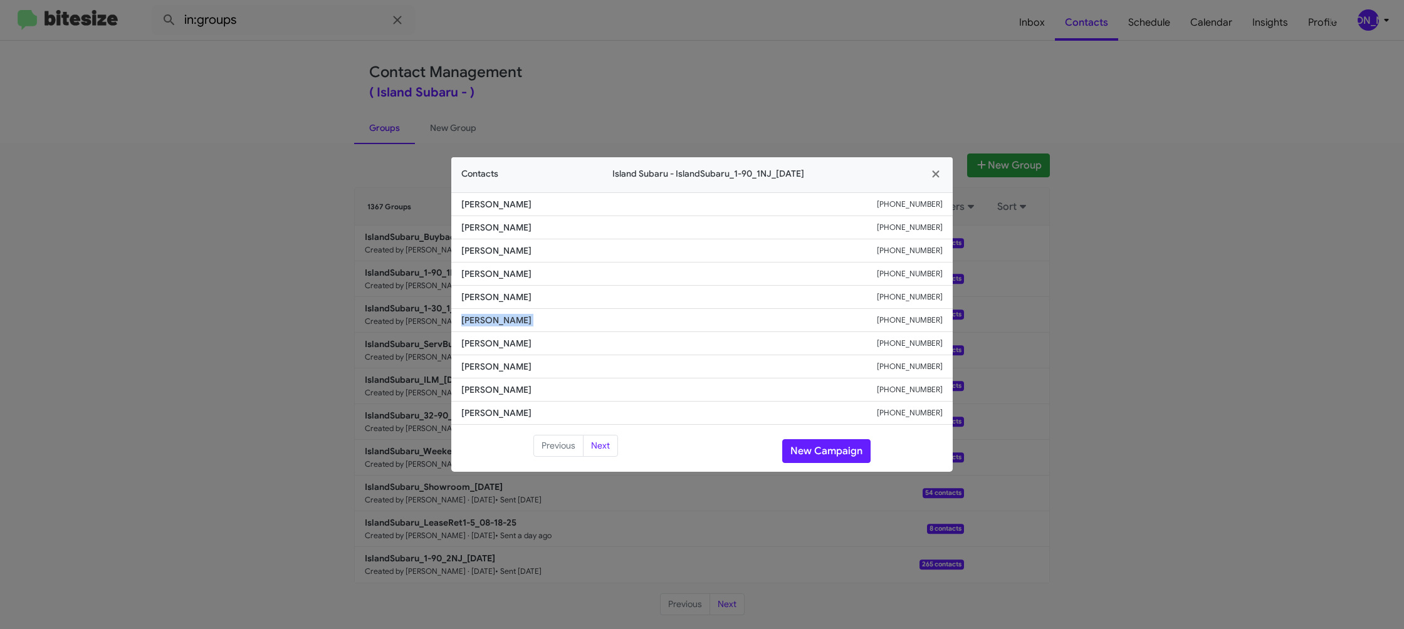
click at [646, 29] on modal-container "Contacts Island Subaru - IslandSubaru_1-90_1NJ_08-20-25 Edwin Trinidad +1347768…" at bounding box center [702, 314] width 1404 height 629
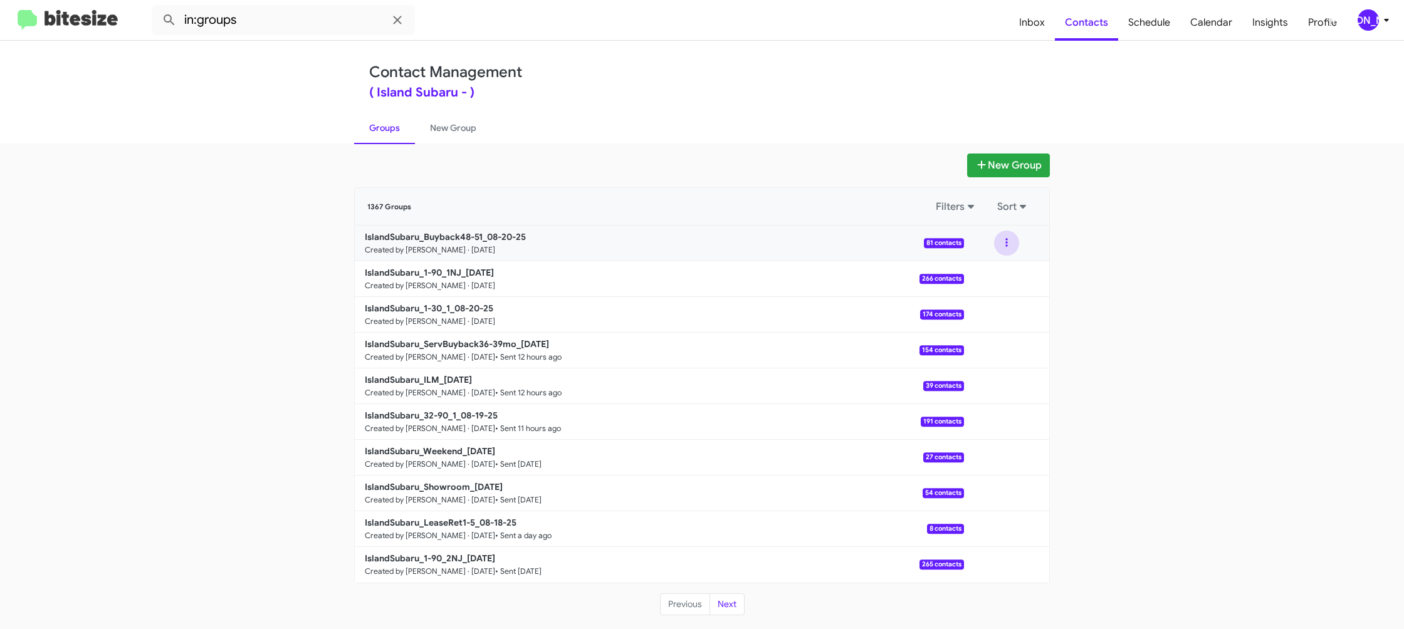
drag, startPoint x: 1015, startPoint y: 250, endPoint x: 1012, endPoint y: 256, distance: 6.8
click at [1016, 250] on button at bounding box center [1006, 243] width 25 height 25
click at [999, 273] on button "View contacts" at bounding box center [969, 277] width 100 height 30
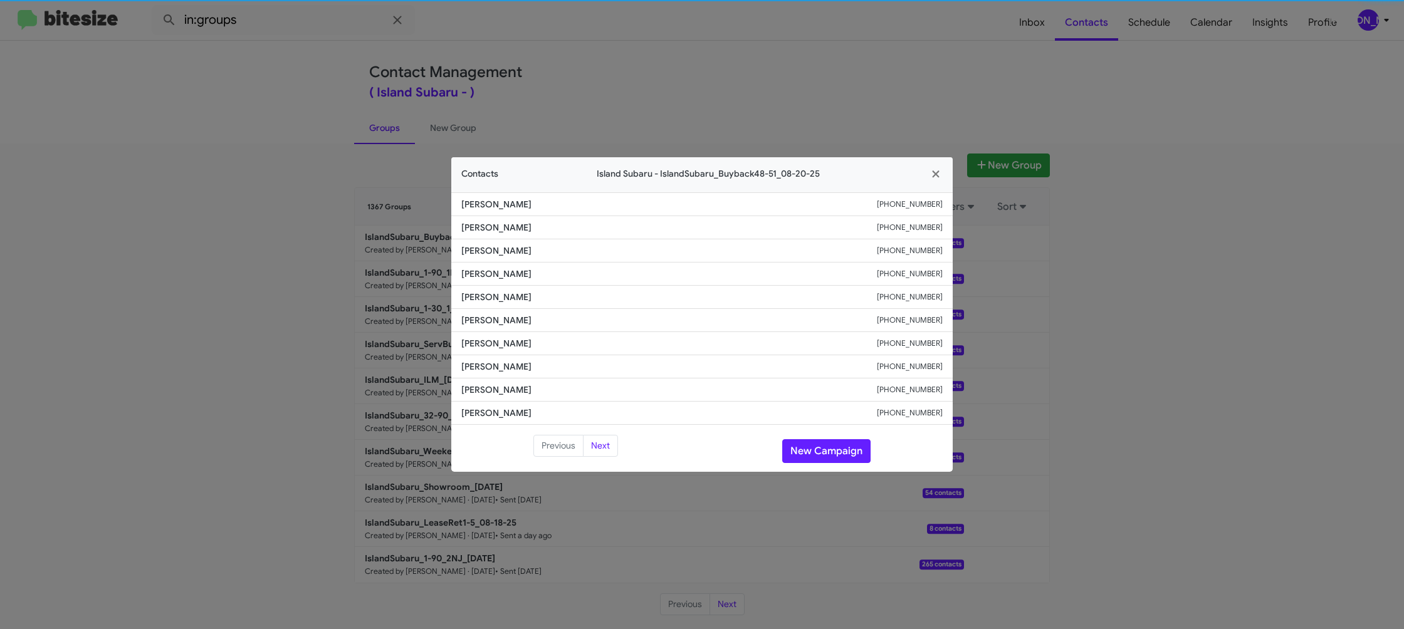
click at [490, 316] on span "Diana Gonzalez" at bounding box center [669, 320] width 416 height 13
drag, startPoint x: 265, startPoint y: 172, endPoint x: 288, endPoint y: 186, distance: 27.3
click at [265, 171] on modal-container "Contacts Island Subaru - IslandSubaru_Buyback48-51_08-20-25 Lamberto Garcia +19…" at bounding box center [702, 314] width 1404 height 629
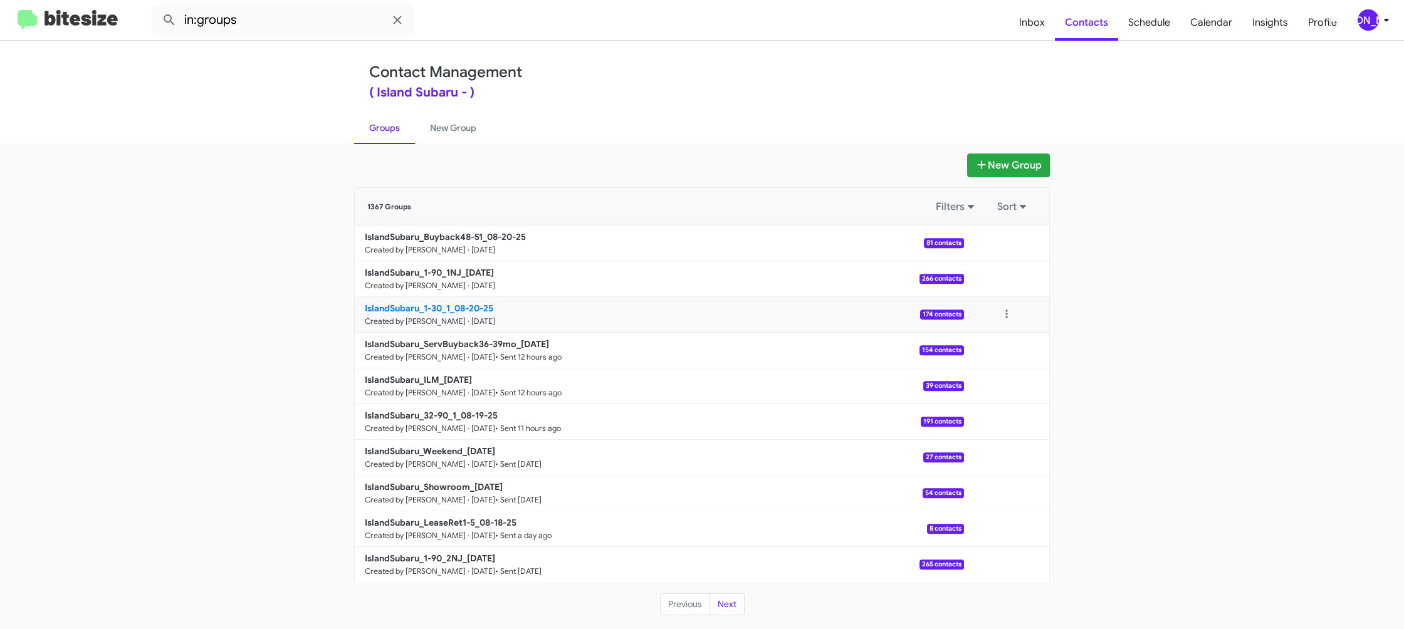
click at [468, 307] on b "IslandSubaru_1-30_1_08-20-25" at bounding box center [429, 308] width 129 height 11
drag, startPoint x: 468, startPoint y: 307, endPoint x: 345, endPoint y: 136, distance: 210.3
click at [469, 305] on b "IslandSubaru_1-30_1_08-20-25" at bounding box center [429, 308] width 129 height 11
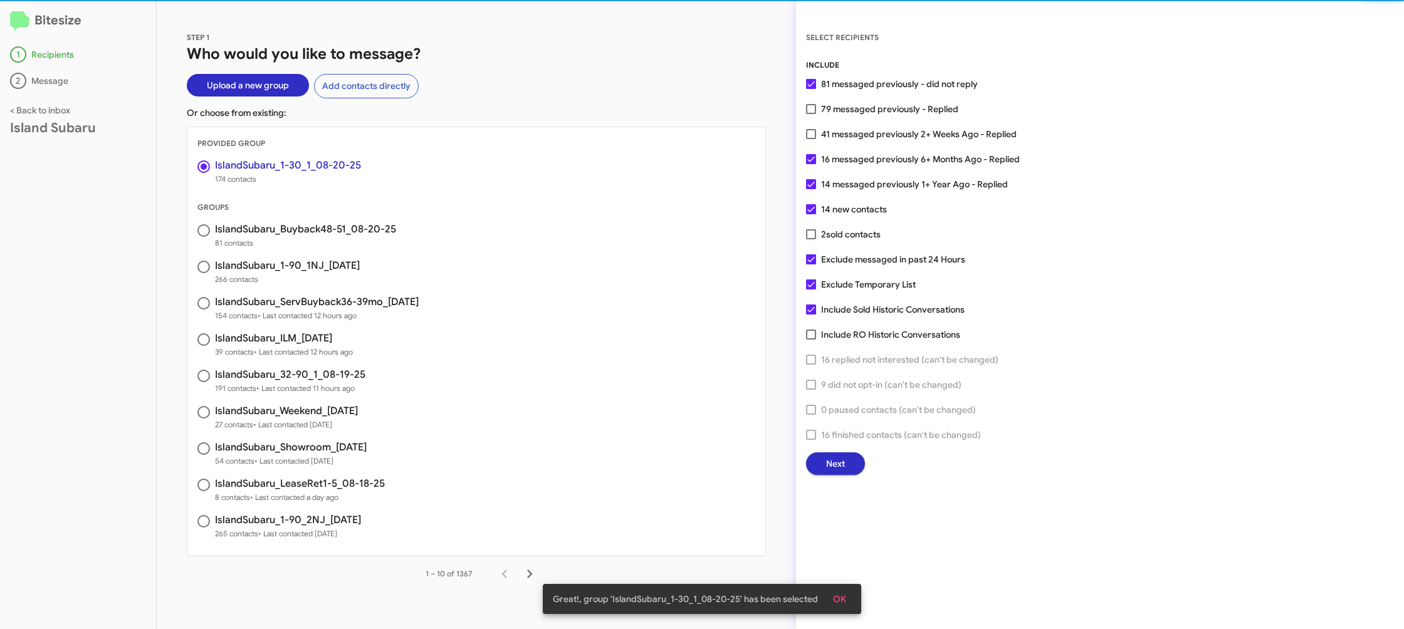
click at [846, 135] on span "41 messaged previously 2+ Weeks Ago - Replied" at bounding box center [919, 134] width 196 height 15
click at [811, 139] on input "41 messaged previously 2+ Weeks Ago - Replied" at bounding box center [811, 139] width 1 height 1
checkbox input "true"
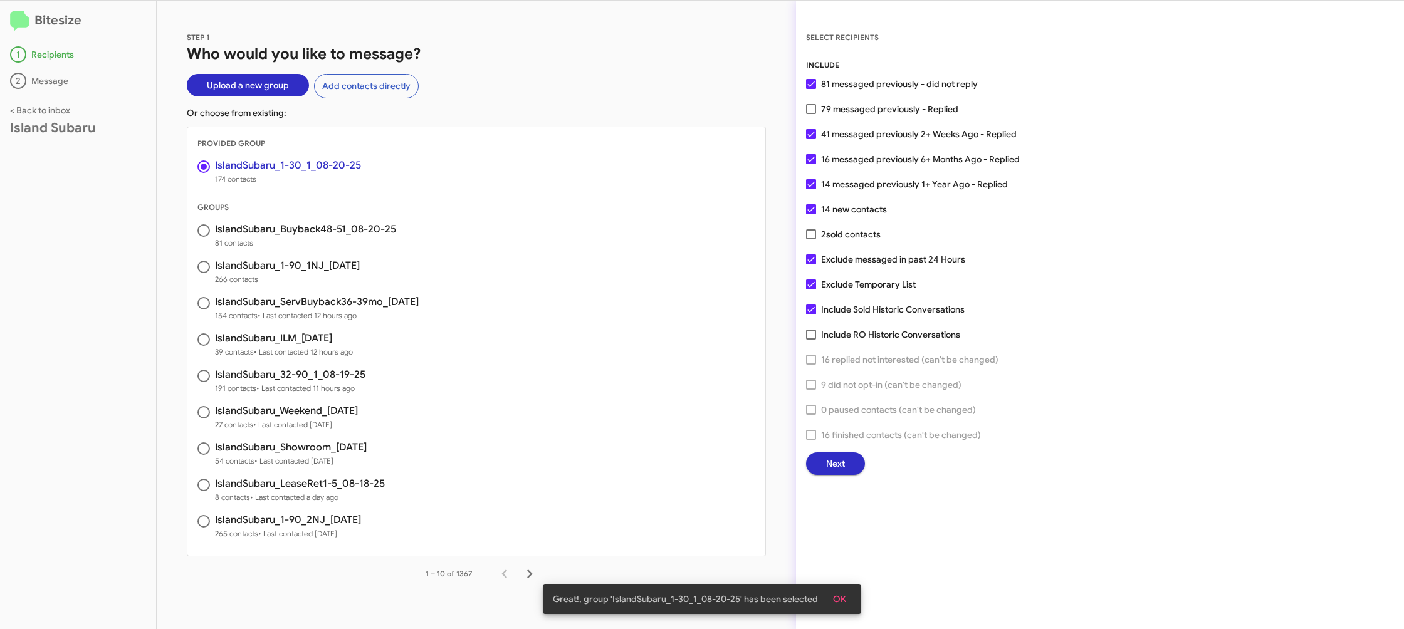
click at [826, 458] on span "Next" at bounding box center [835, 464] width 19 height 23
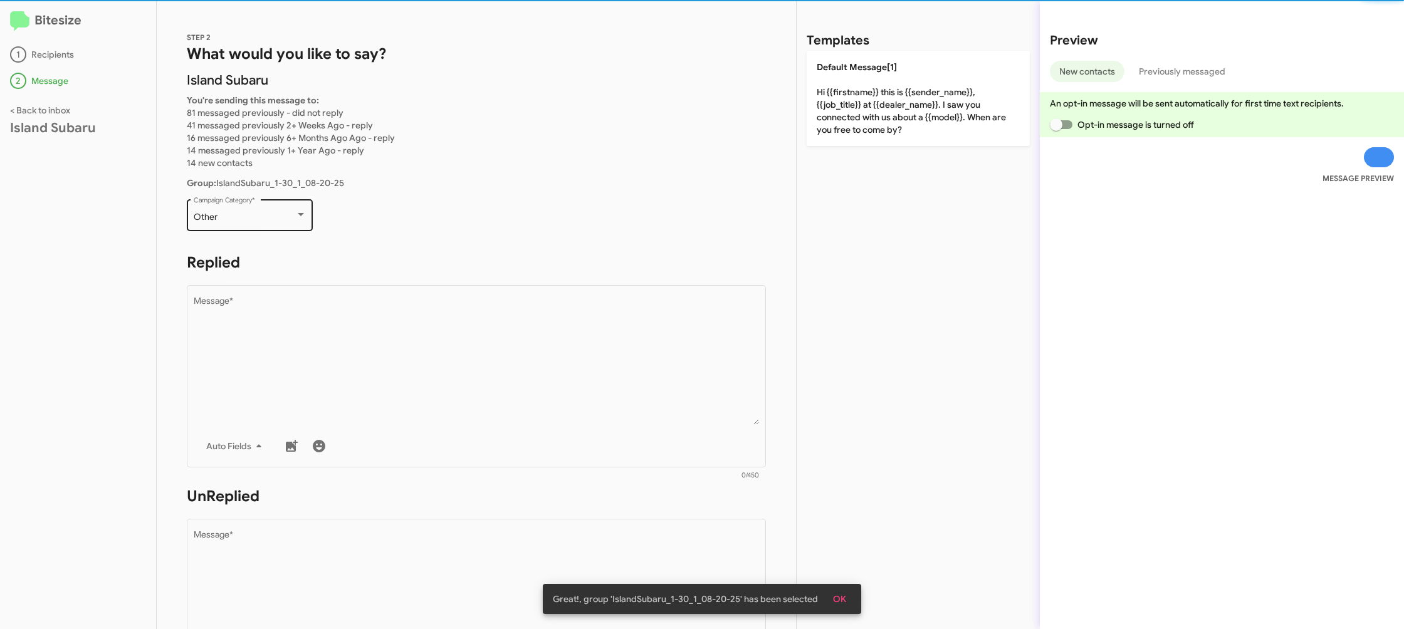
click at [246, 200] on div "Other Campaign Category *" at bounding box center [250, 214] width 113 height 34
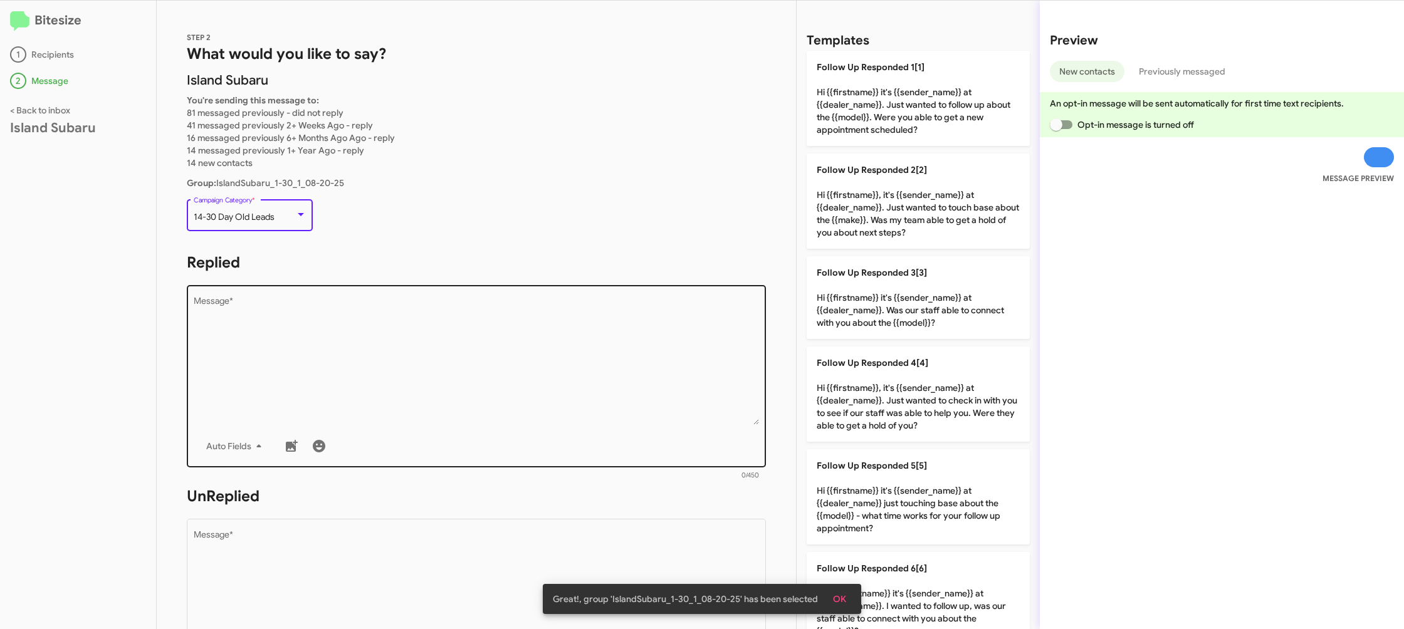
click at [451, 354] on textarea "Message *" at bounding box center [477, 361] width 566 height 128
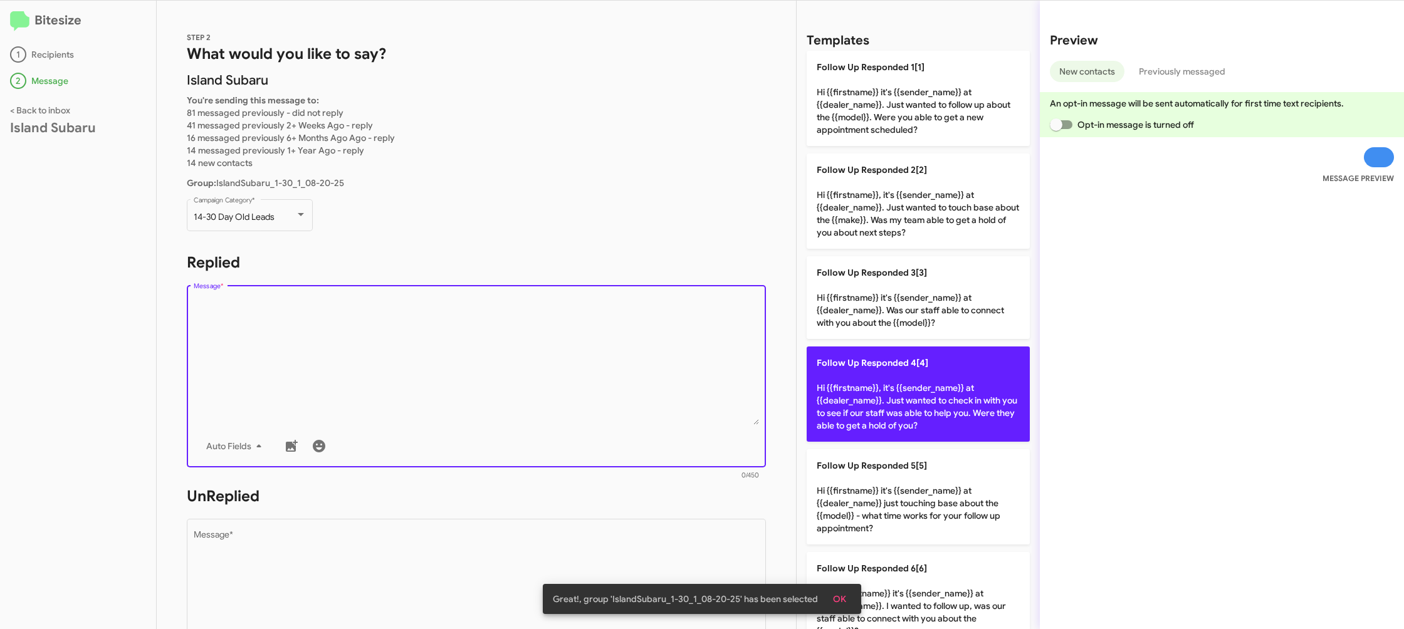
scroll to position [3, 0]
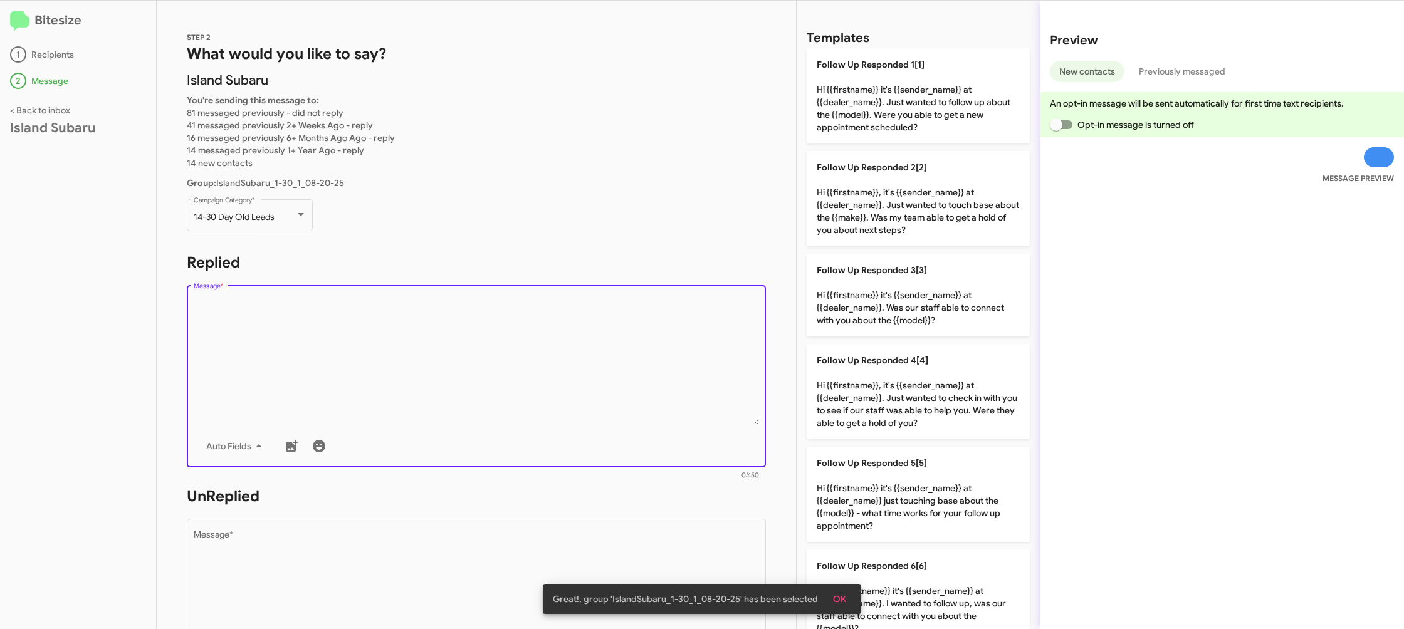
click at [876, 399] on p "Follow Up Responded 4[4] Hi {{firstname}}, it's {{sender_name}} at {{dealer_nam…" at bounding box center [918, 391] width 223 height 95
type textarea "Hi {{firstname}}, it's {{sender_name}} at {{dealer_name}}. Just wanted to check…"
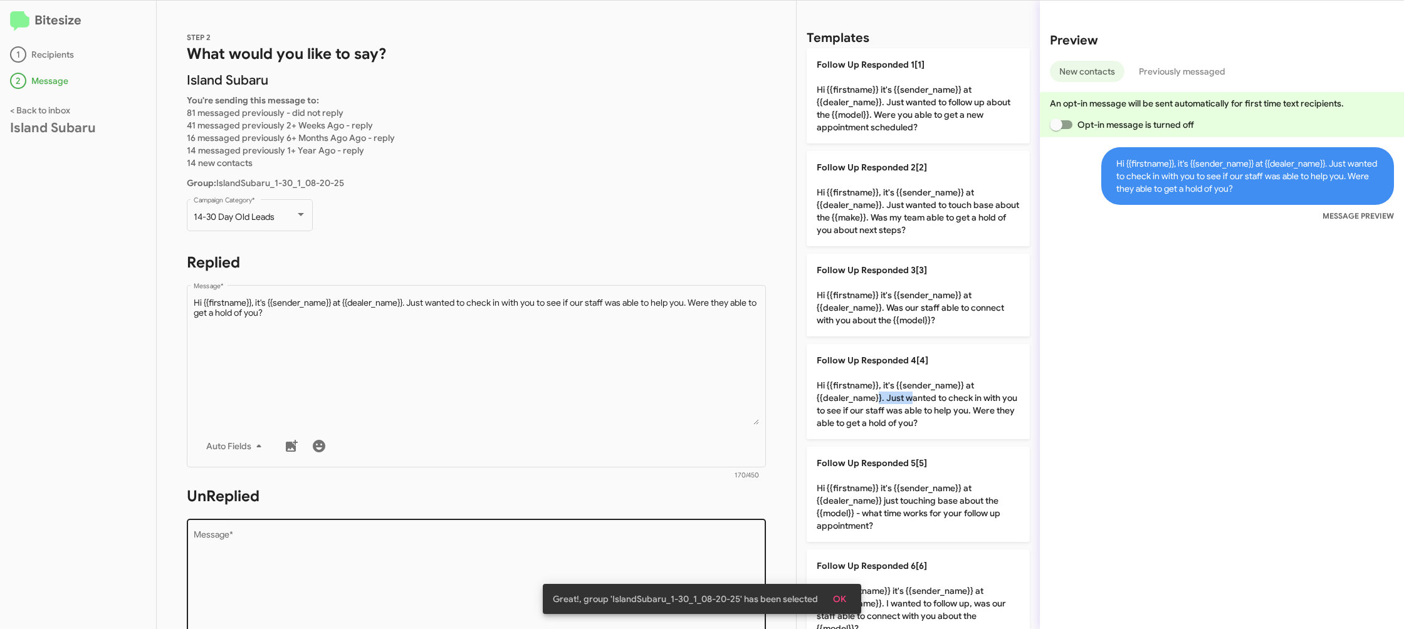
click at [690, 547] on textarea "Message *" at bounding box center [477, 595] width 566 height 128
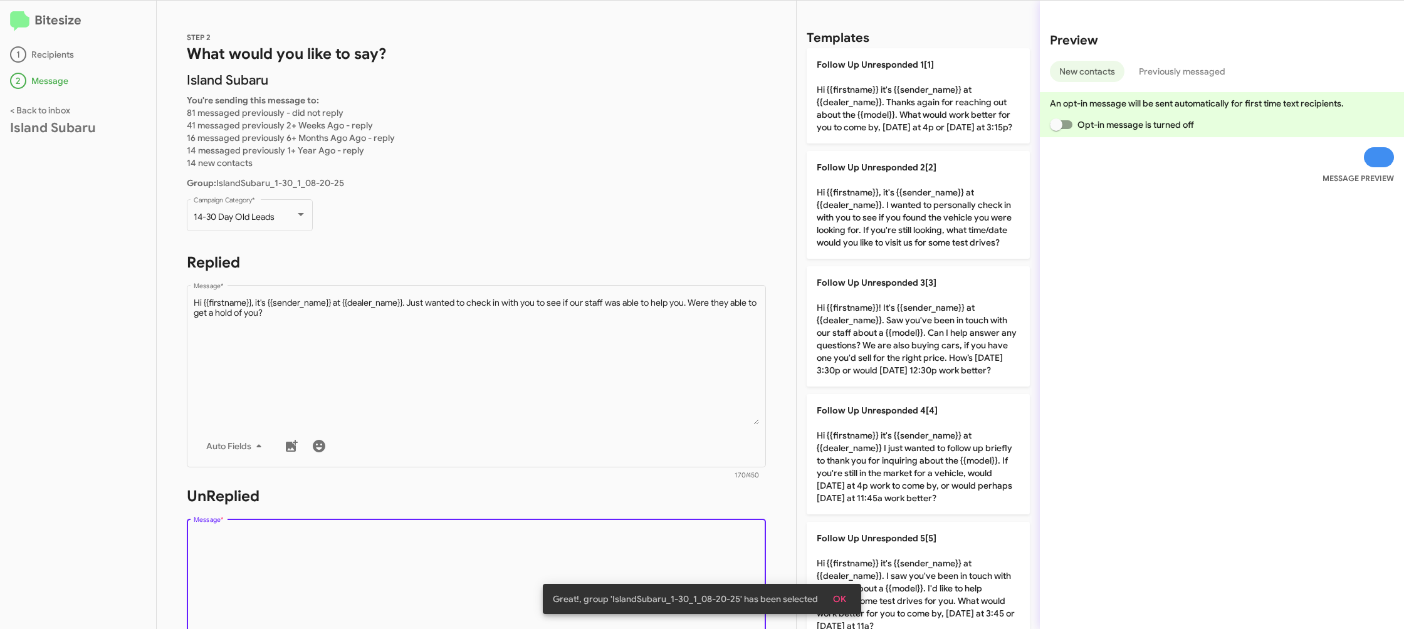
click at [690, 547] on textarea "Message *" at bounding box center [477, 595] width 566 height 128
click at [707, 522] on div "Drop image here to insert Auto Fields Message *" at bounding box center [477, 609] width 566 height 185
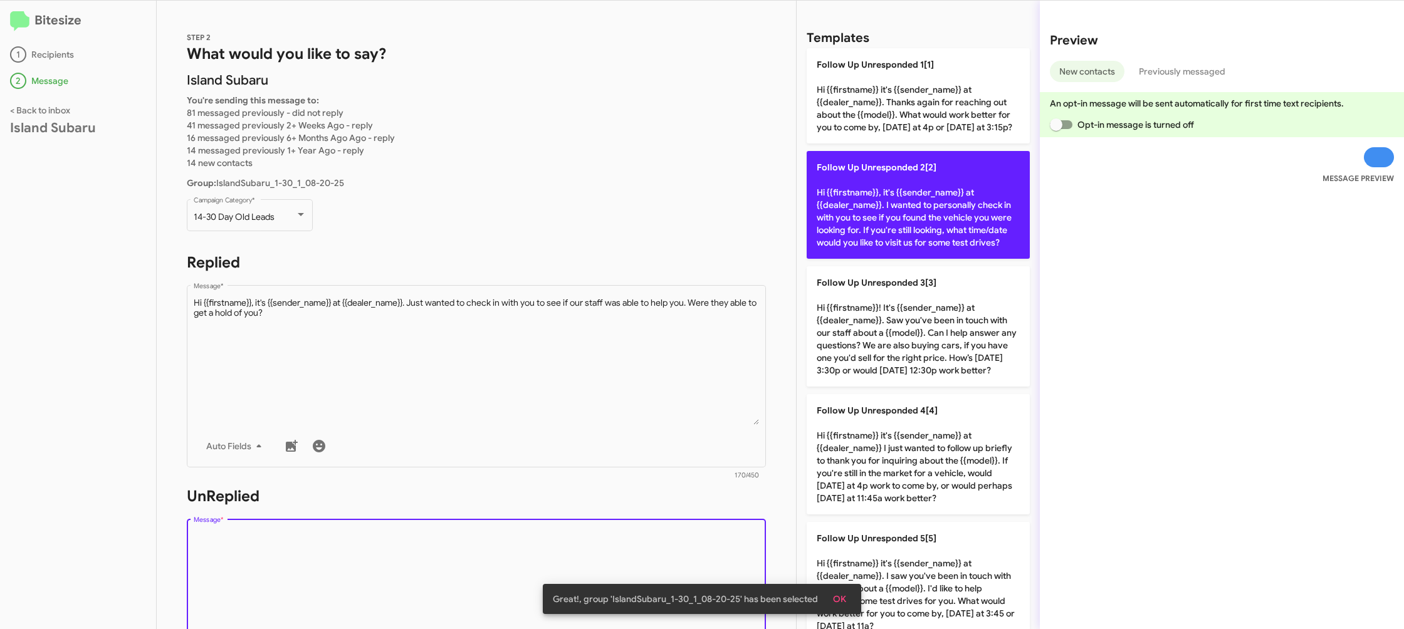
click at [957, 259] on p "Follow Up Unresponded 2[2] Hi {{firstname}}, it's {{sender_name}} at {{dealer_n…" at bounding box center [918, 205] width 223 height 108
type textarea "Hi {{firstname}}, it's {{sender_name}} at {{dealer_name}}. I wanted to personal…"
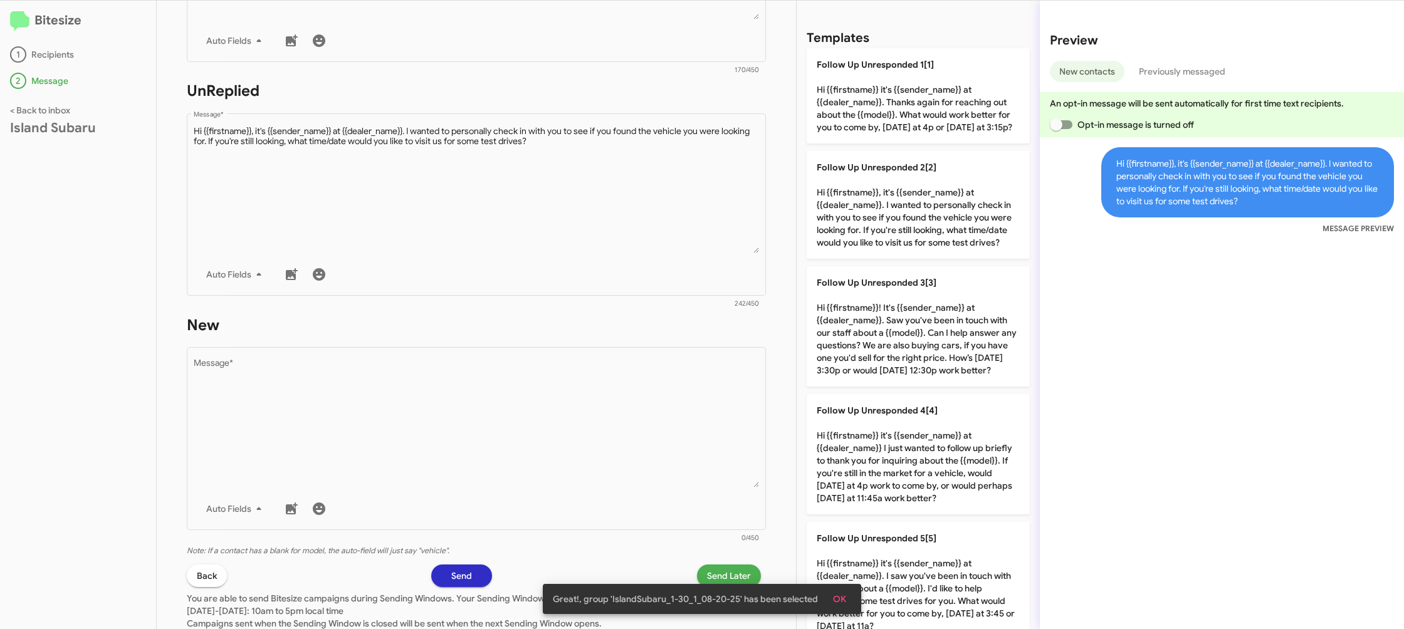
scroll to position [482, 0]
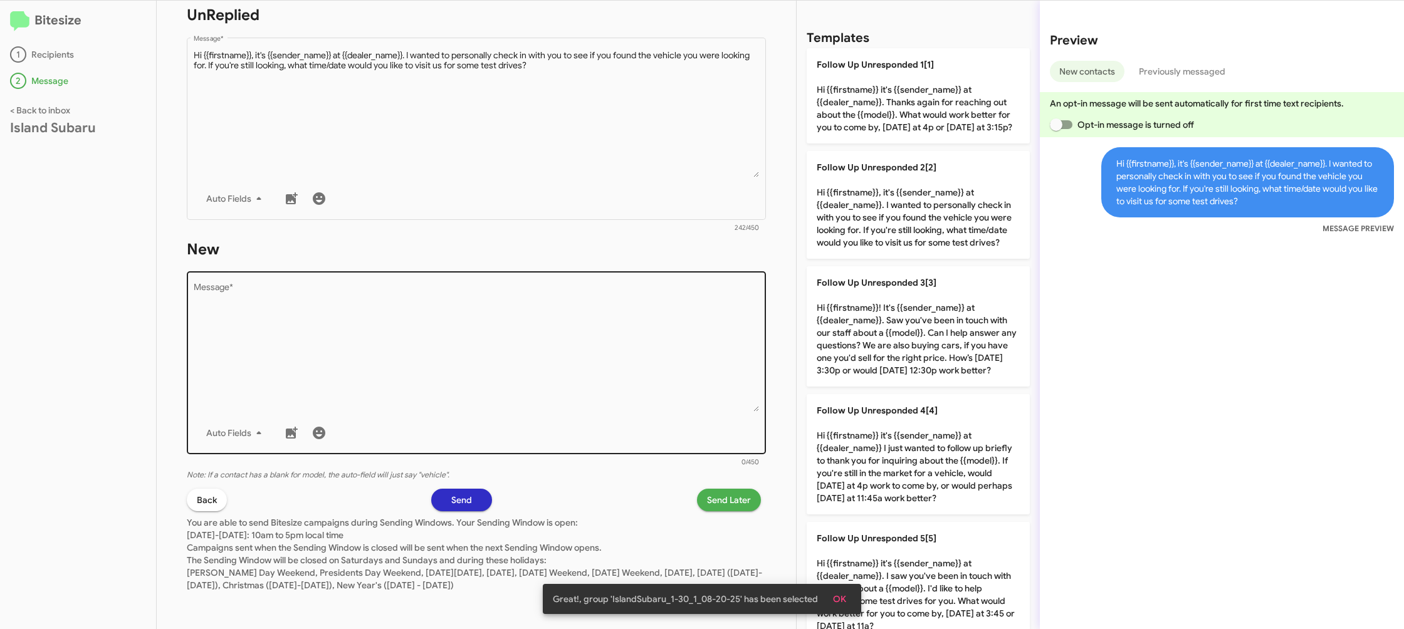
click at [728, 310] on textarea "Message *" at bounding box center [477, 348] width 566 height 128
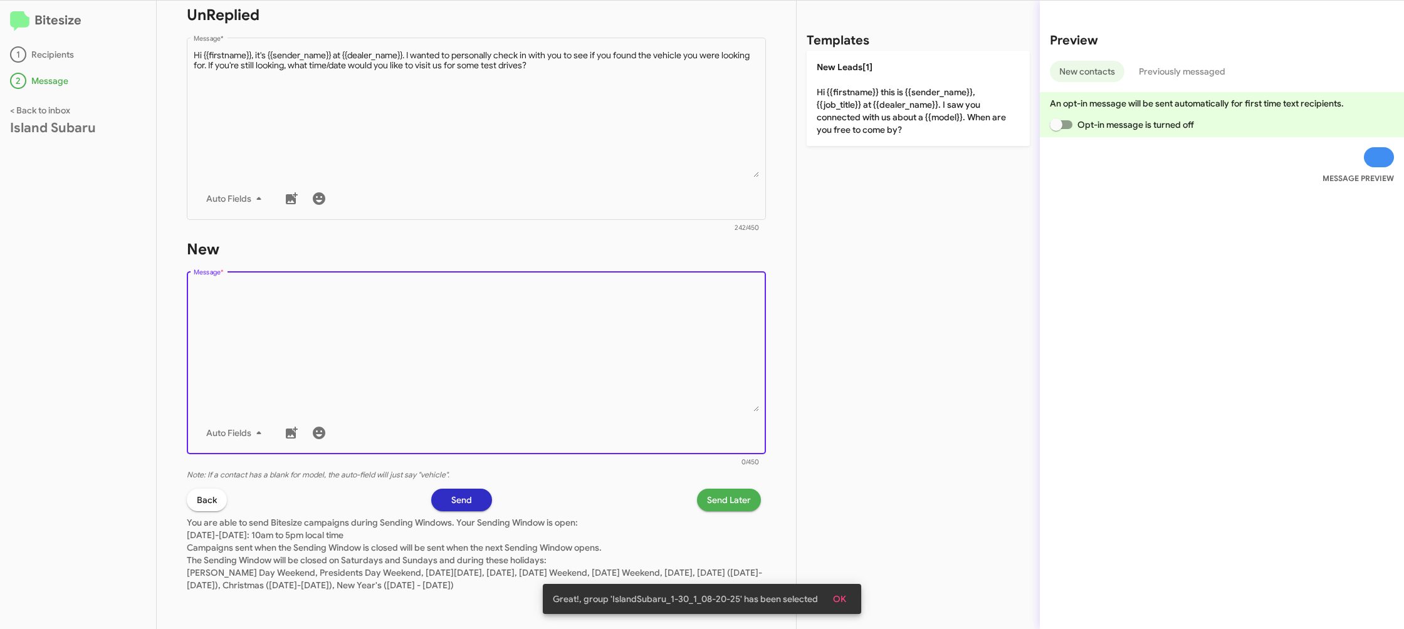
scroll to position [0, 0]
drag, startPoint x: 727, startPoint y: 315, endPoint x: 866, endPoint y: 164, distance: 205.8
click at [735, 302] on textarea "Message *" at bounding box center [477, 348] width 566 height 128
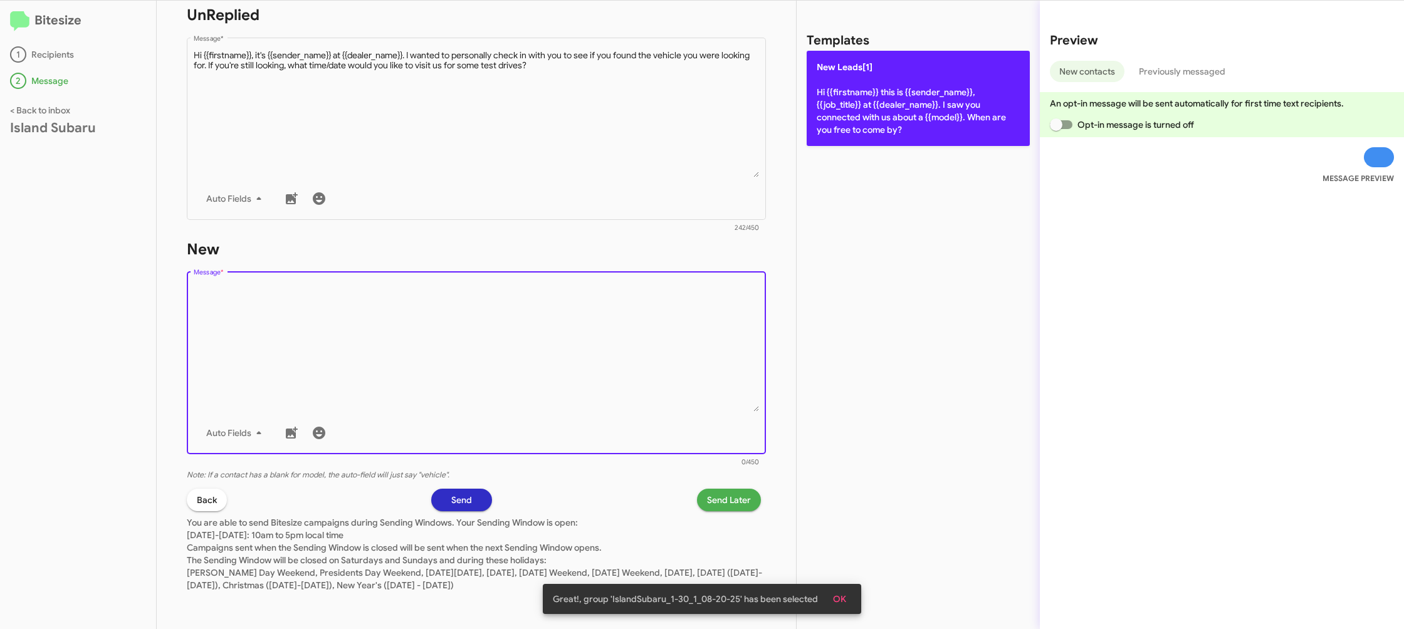
drag, startPoint x: 886, startPoint y: 129, endPoint x: 877, endPoint y: 126, distance: 9.1
click at [885, 129] on p "New Leads[1] Hi {{firstname}} this is {{sender_name}}, {{job_title}} at {{deale…" at bounding box center [918, 98] width 223 height 95
type textarea "Hi {{firstname}} this is {{sender_name}}, {{job_title}} at {{dealer_name}}. I s…"
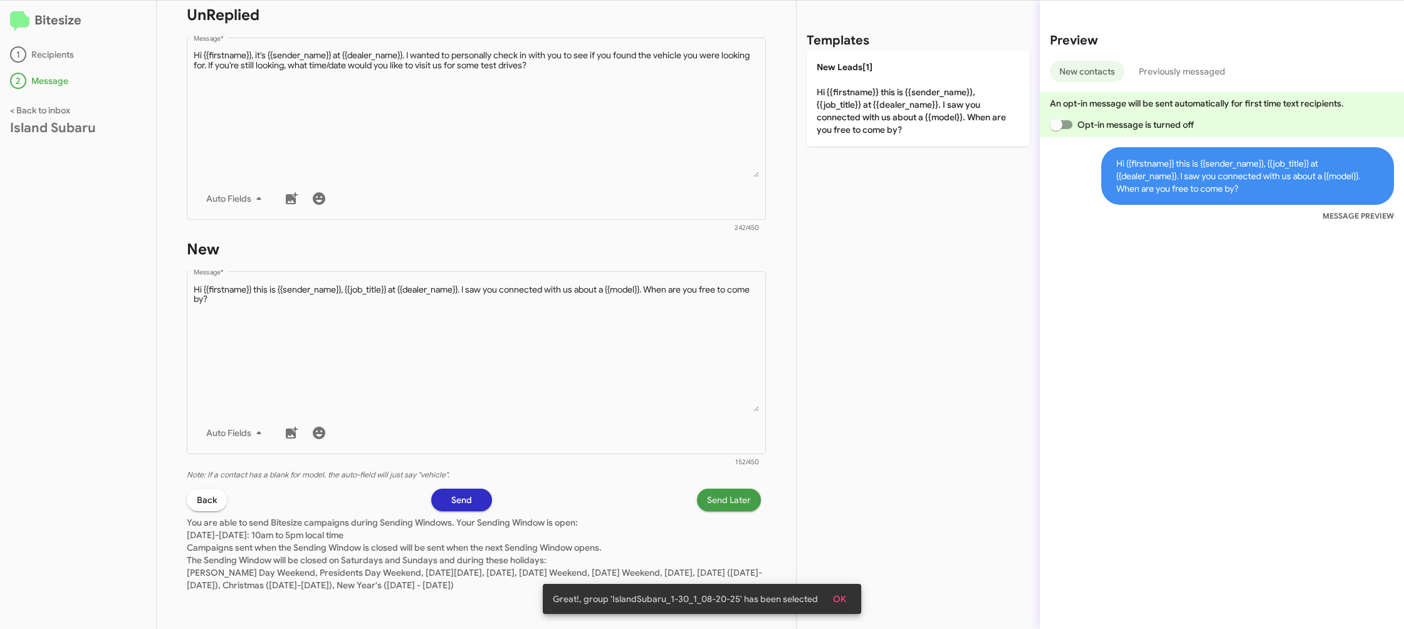
click at [718, 499] on span "Send Later" at bounding box center [729, 500] width 44 height 23
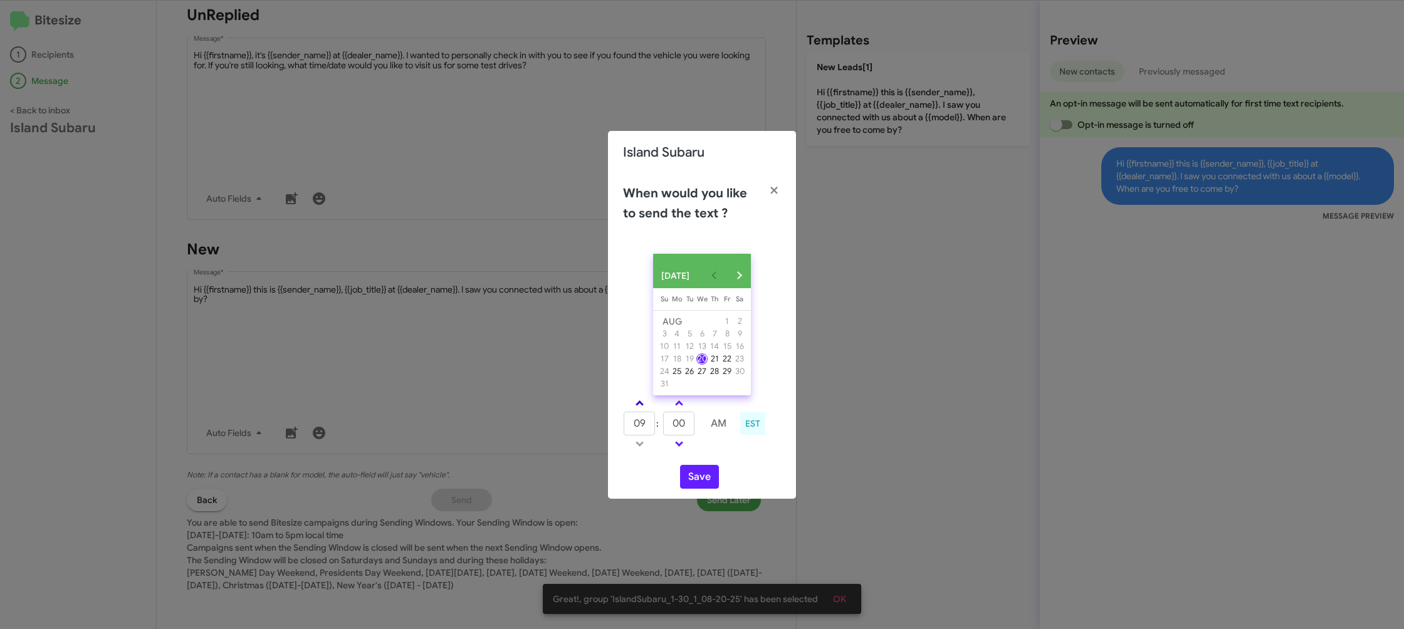
click at [636, 406] on link at bounding box center [640, 403] width 22 height 14
type input "10"
click at [687, 425] on input "00" at bounding box center [678, 424] width 31 height 24
click at [686, 424] on input "00" at bounding box center [678, 424] width 31 height 24
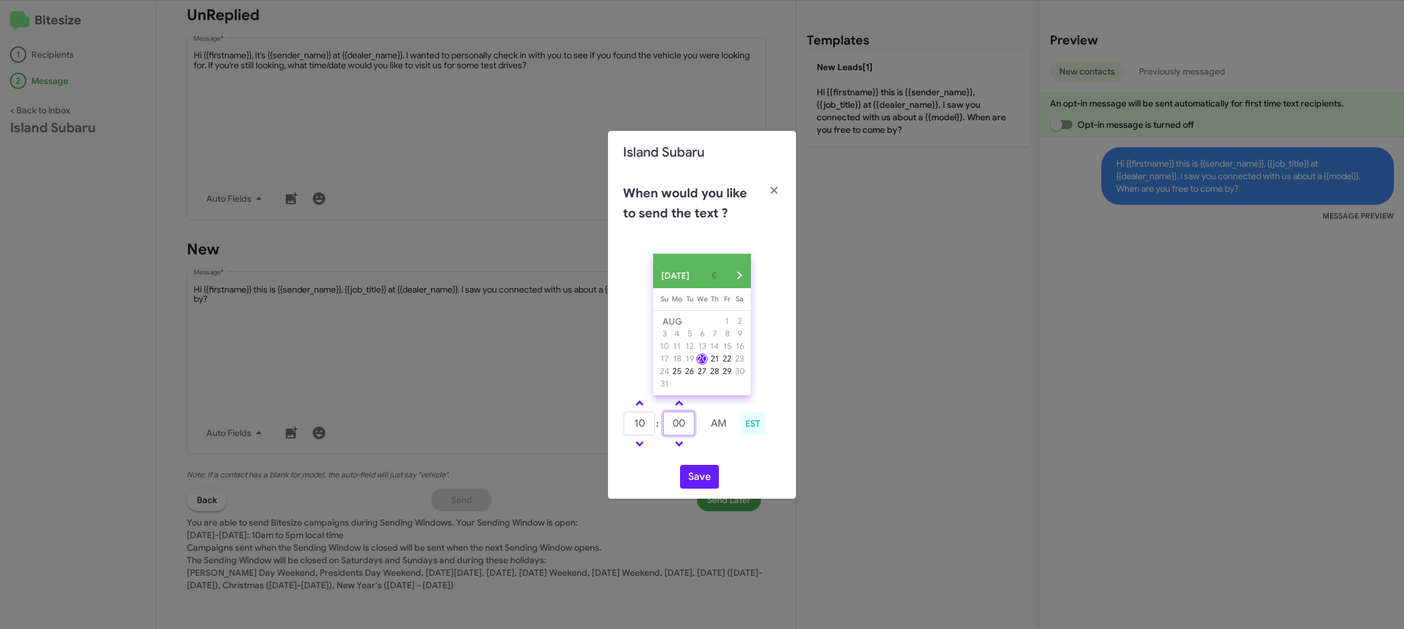
click at [686, 424] on input "00" at bounding box center [678, 424] width 31 height 24
type input "35"
click at [729, 452] on td at bounding box center [718, 444] width 33 height 16
click at [702, 481] on button "Save" at bounding box center [699, 477] width 39 height 24
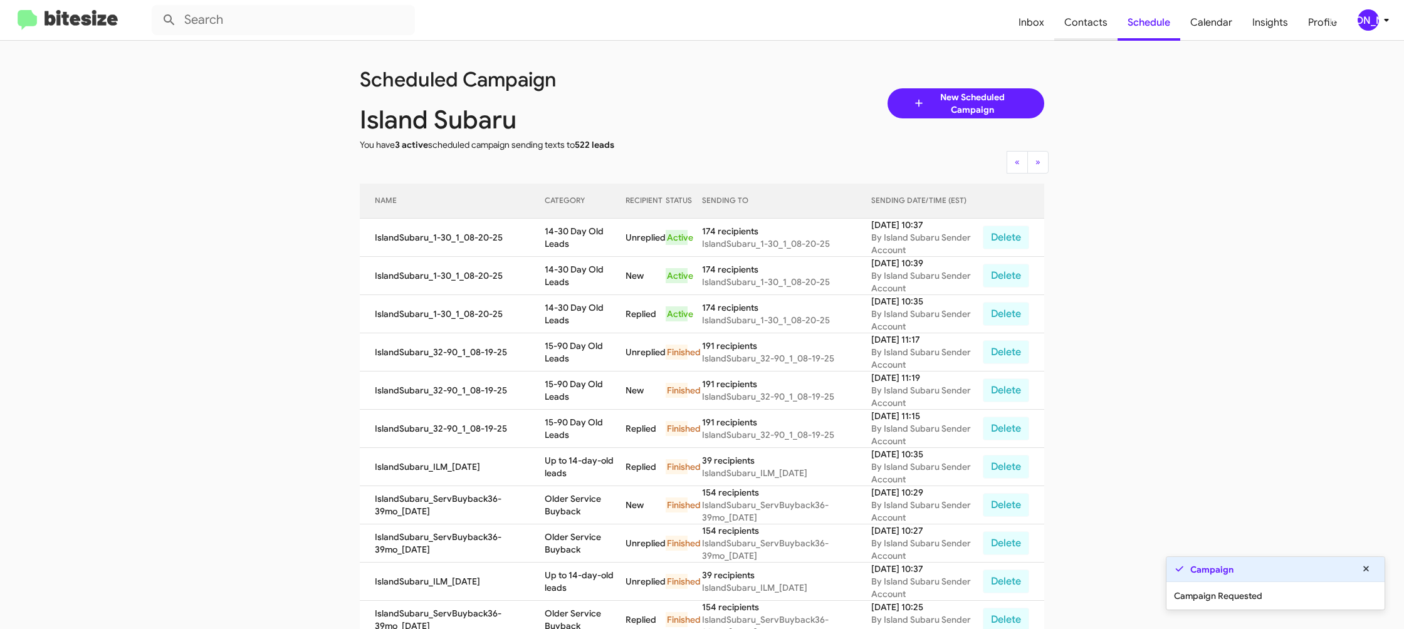
click at [1070, 23] on span "Contacts" at bounding box center [1085, 22] width 63 height 36
type input "in:groups"
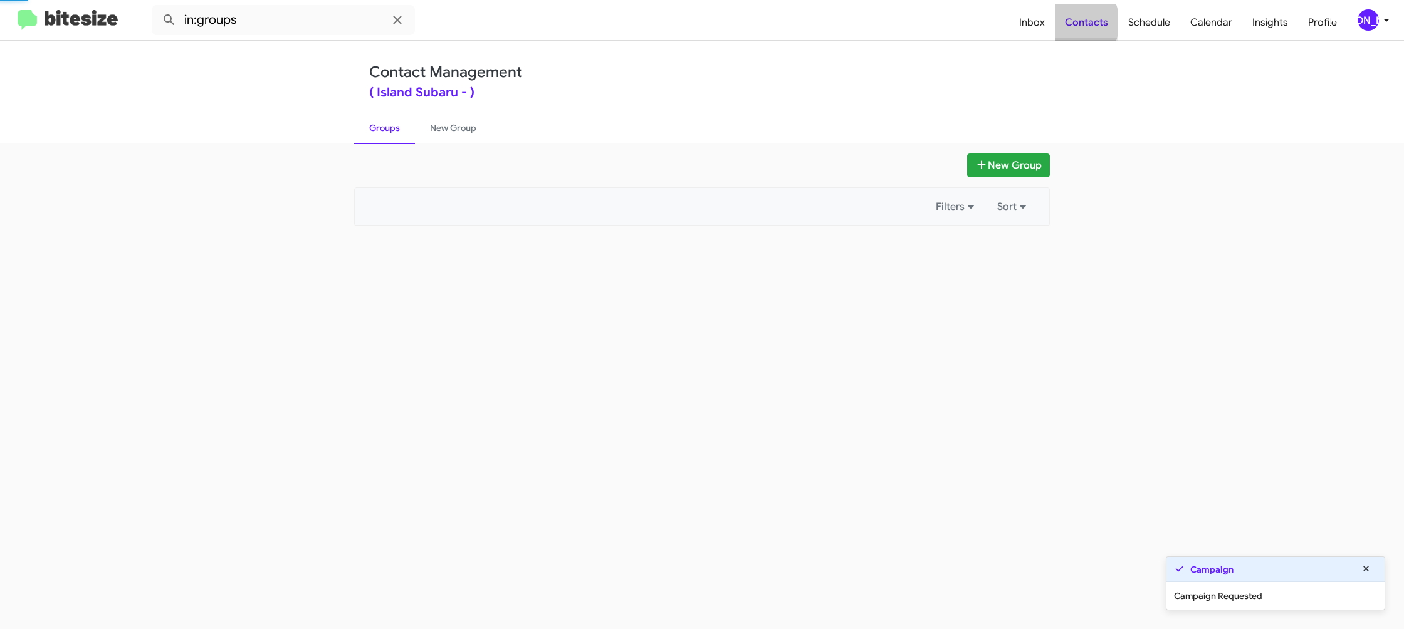
click at [1070, 23] on span "Contacts" at bounding box center [1086, 22] width 63 height 36
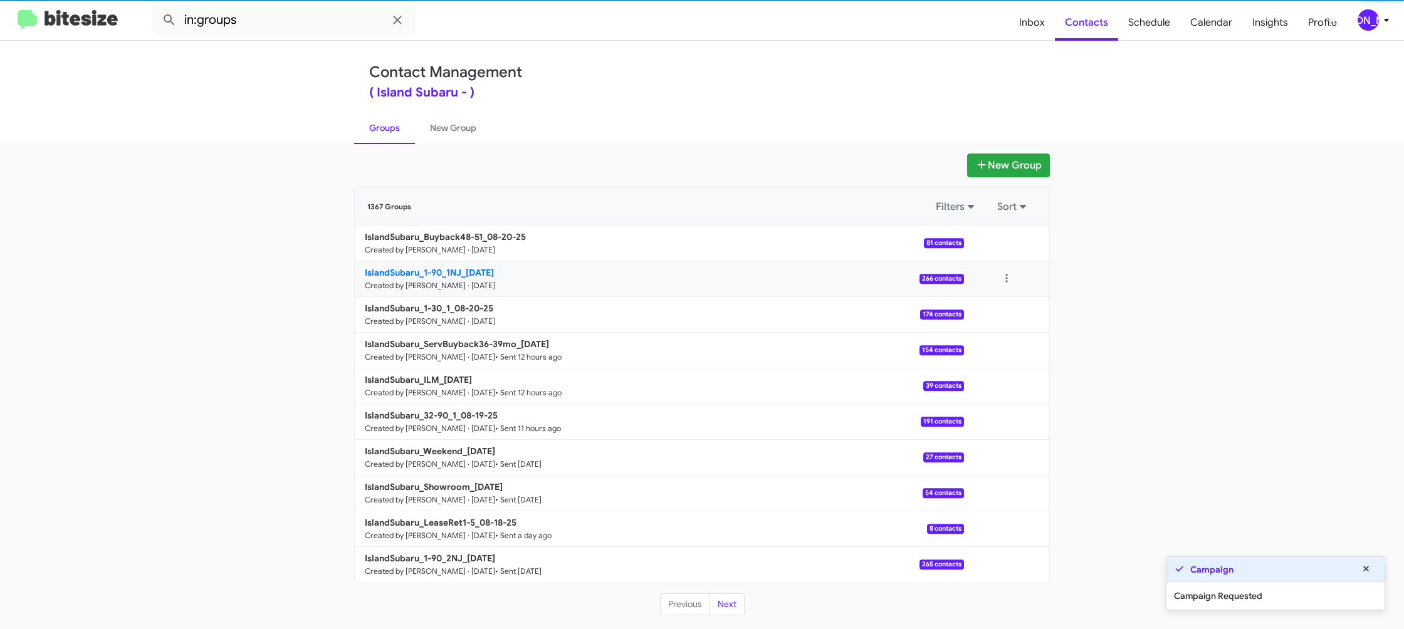
click at [487, 266] on p "IslandSubaru_1-90_1NJ_08-20-25" at bounding box center [659, 272] width 589 height 13
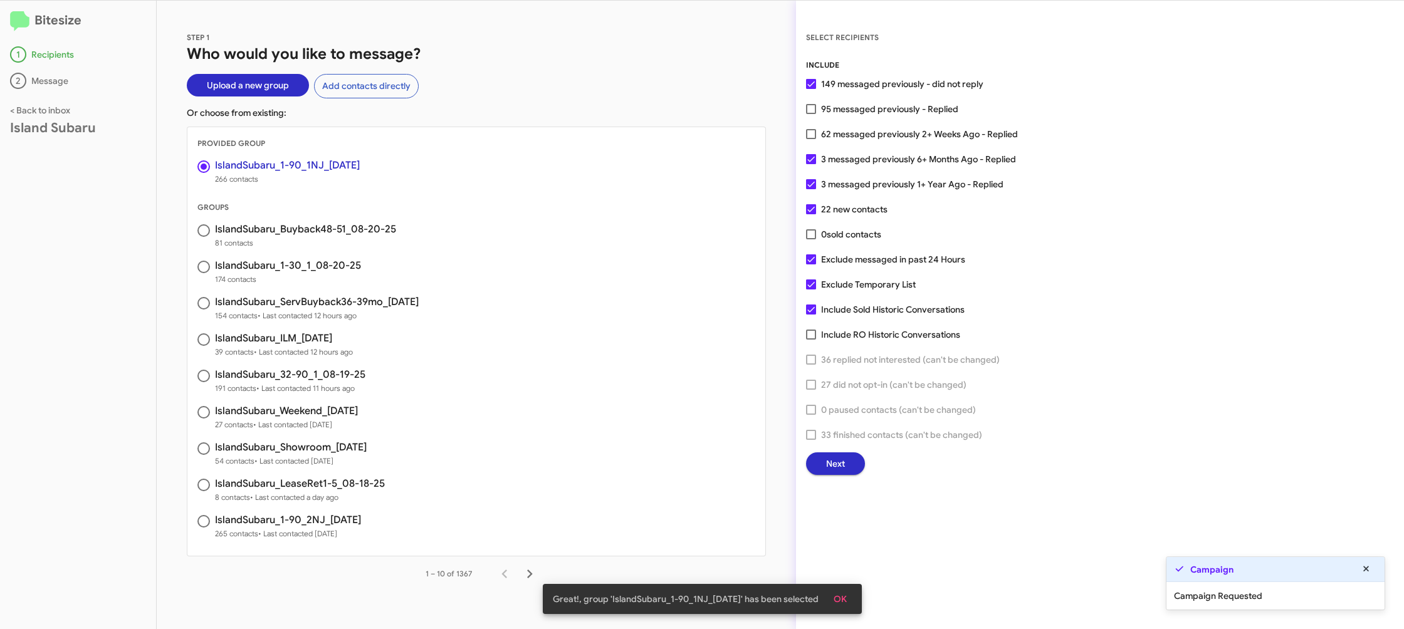
drag, startPoint x: 846, startPoint y: 129, endPoint x: 779, endPoint y: 116, distance: 68.4
click at [846, 129] on span "62 messaged previously 2+ Weeks Ago - Replied" at bounding box center [919, 134] width 197 height 15
click at [811, 139] on input "62 messaged previously 2+ Weeks Ago - Replied" at bounding box center [811, 139] width 1 height 1
checkbox input "true"
click at [812, 467] on button "Next" at bounding box center [835, 464] width 59 height 23
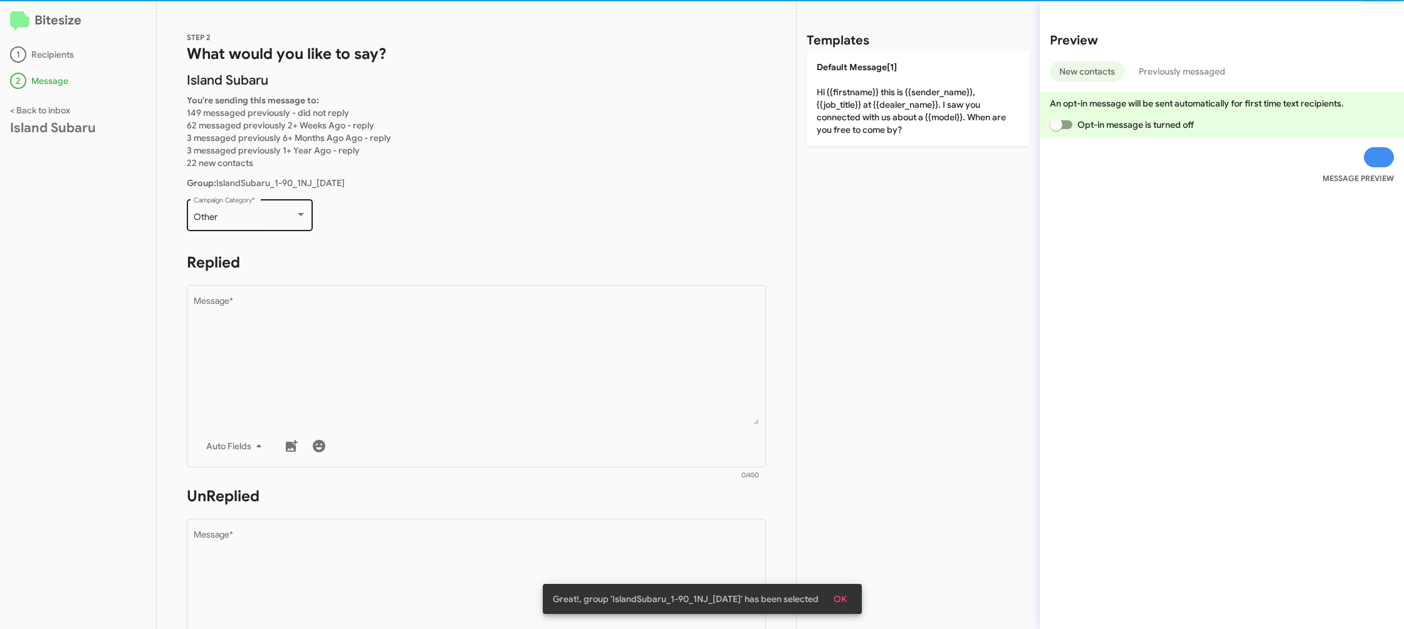
click at [268, 219] on div "Other" at bounding box center [245, 218] width 102 height 10
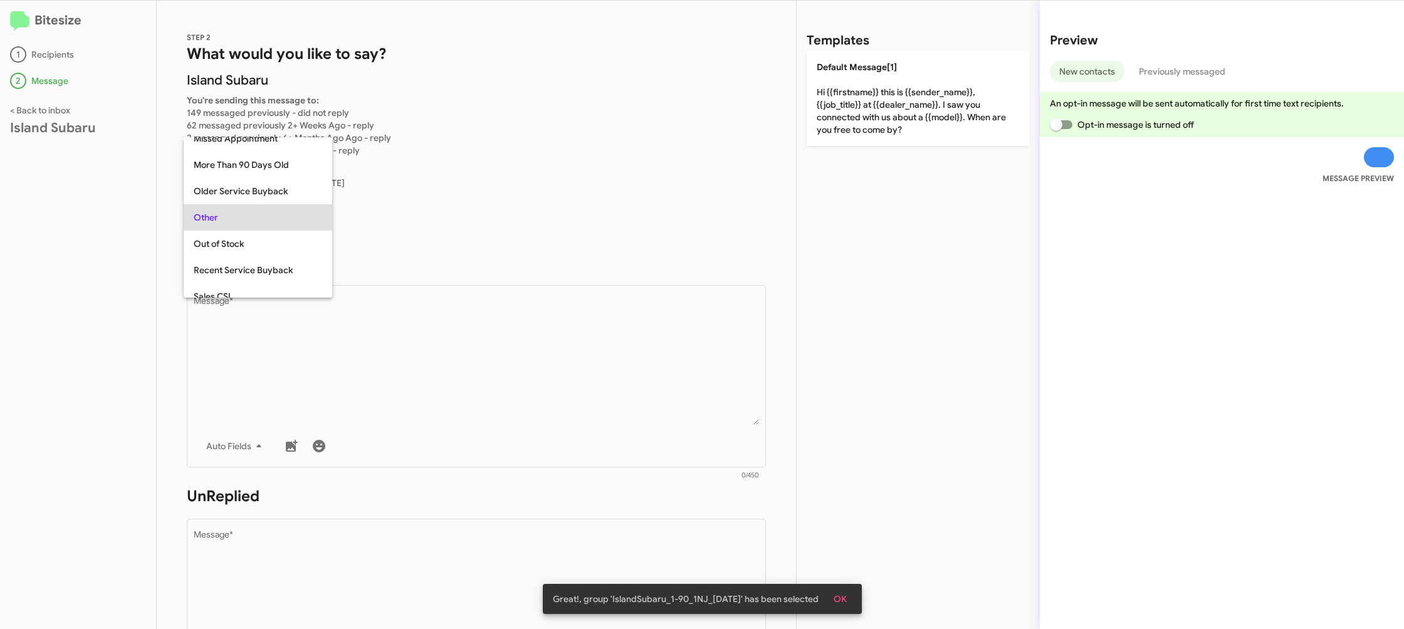
scroll to position [26, 0]
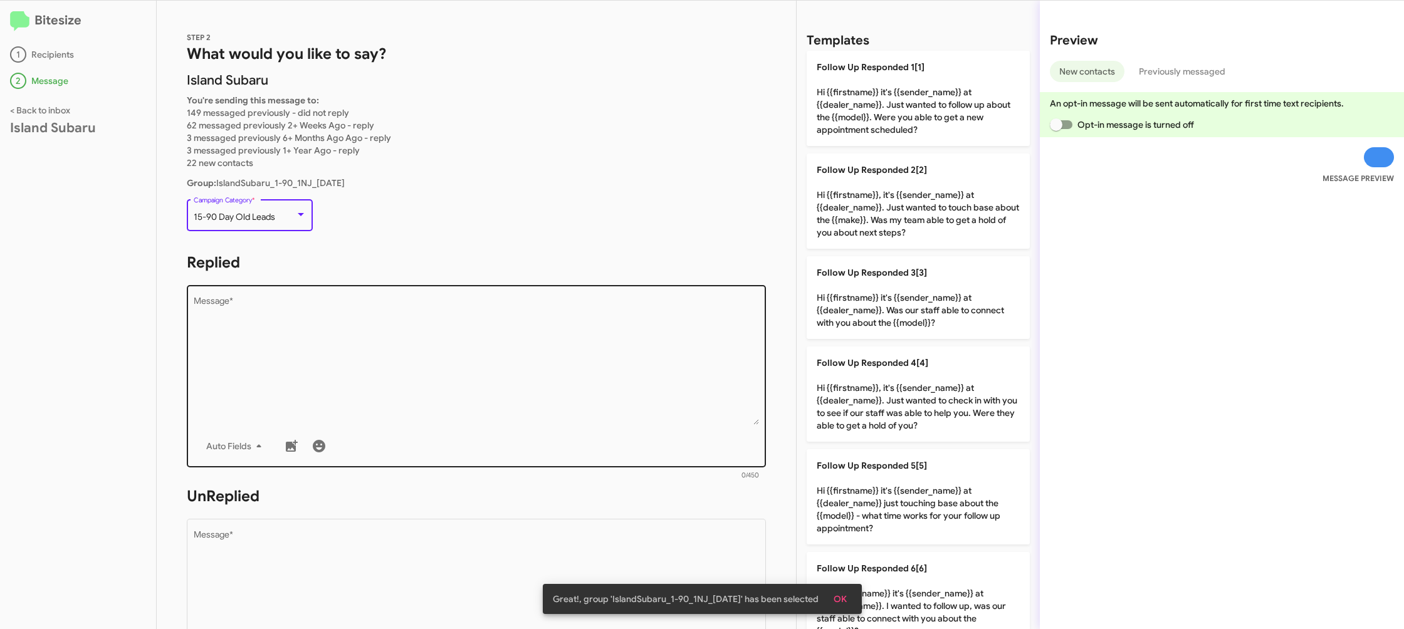
click at [434, 319] on textarea "Message *" at bounding box center [477, 361] width 566 height 128
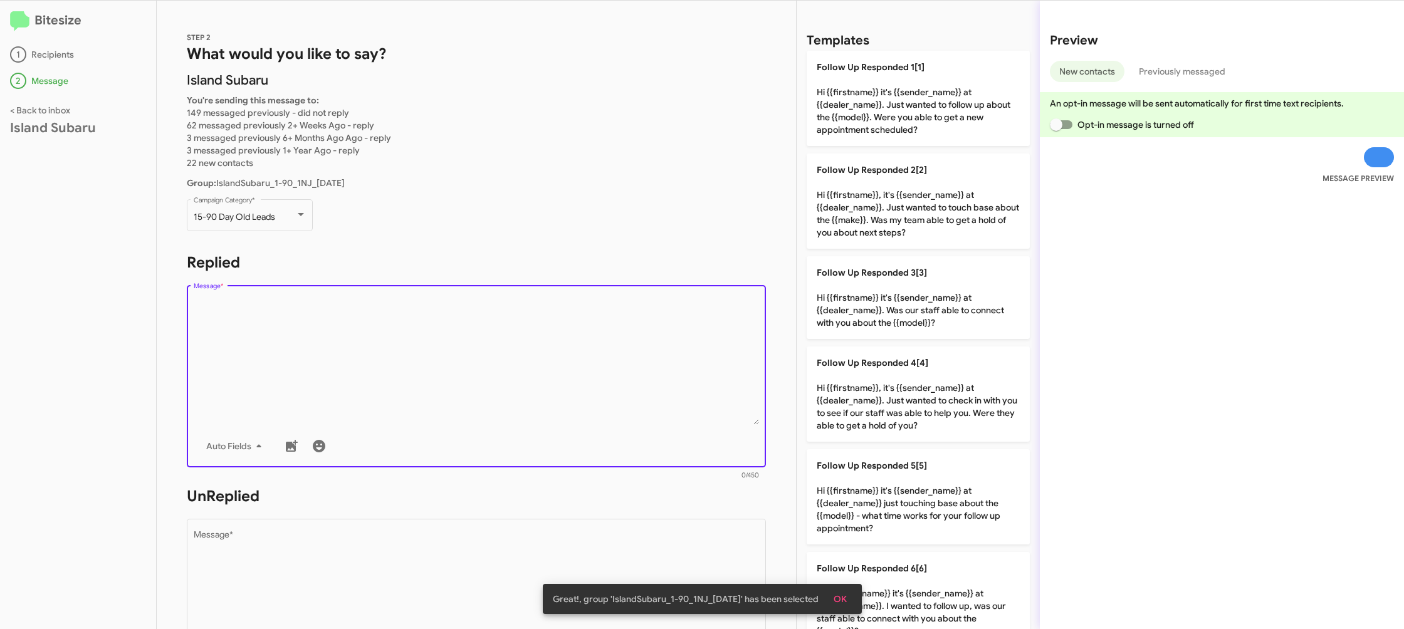
click at [436, 320] on textarea "Message *" at bounding box center [477, 361] width 566 height 128
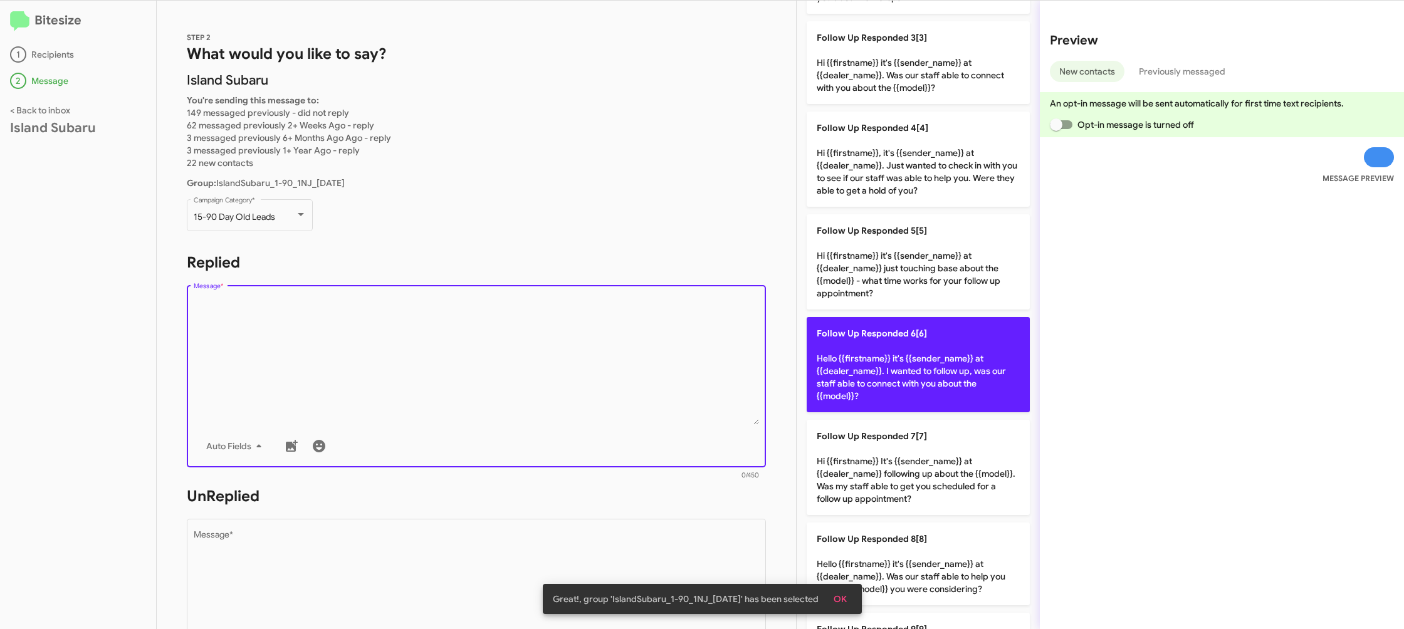
scroll to position [424, 0]
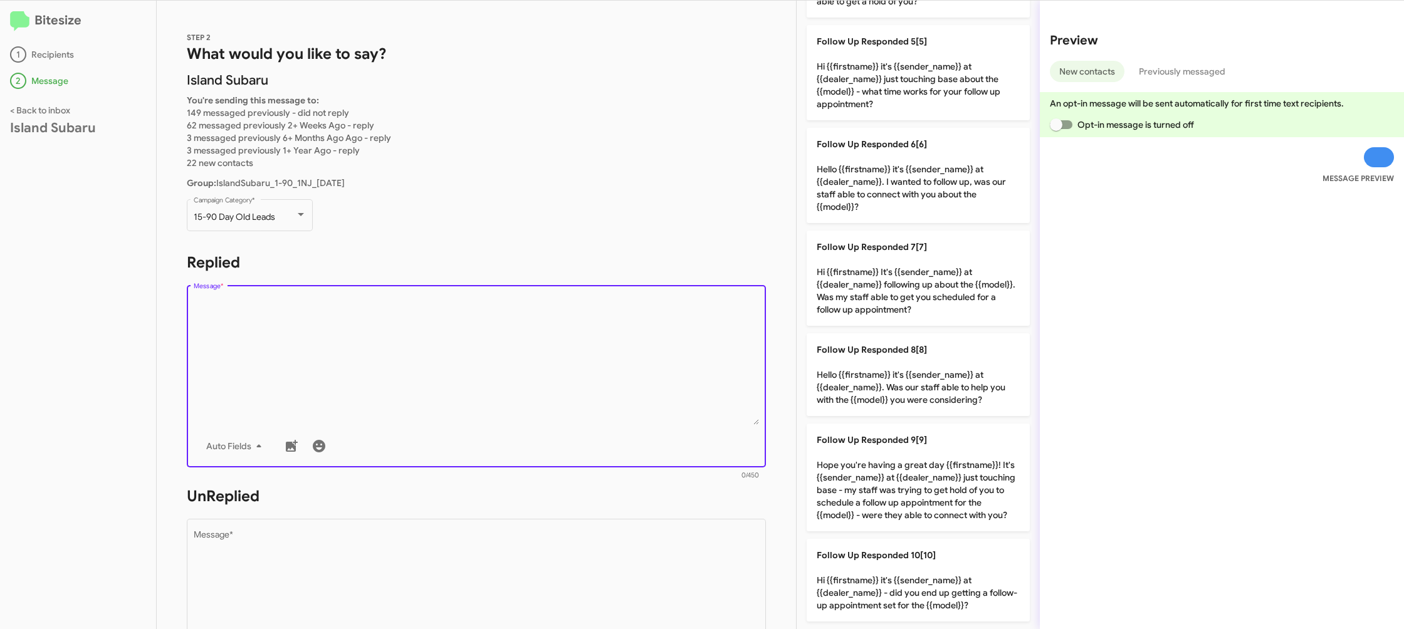
drag, startPoint x: 885, startPoint y: 183, endPoint x: 615, endPoint y: 379, distance: 333.9
click at [882, 184] on p "Follow Up Responded 6[6] Hello {{firstname}} it's {{sender_name}} at {{dealer_n…" at bounding box center [918, 175] width 223 height 95
type textarea "Hello {{firstname}} it's {{sender_name}} at {{dealer_name}}. I wanted to follow…"
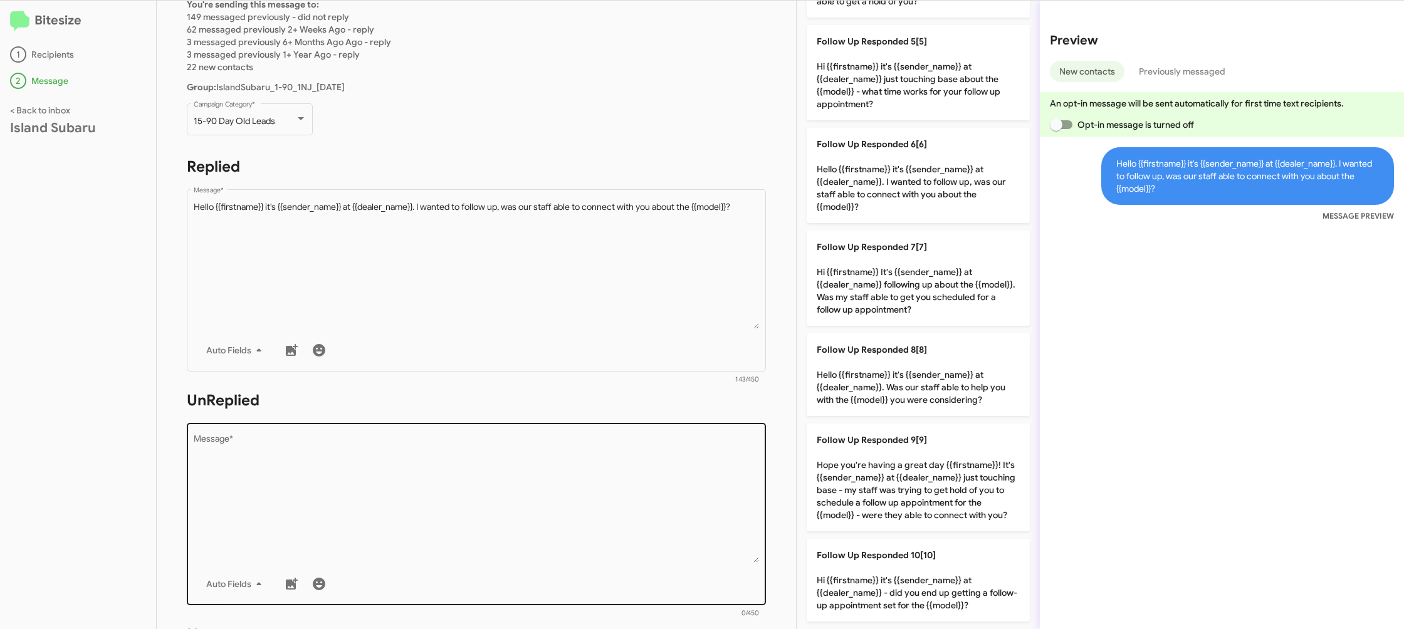
scroll to position [224, 0]
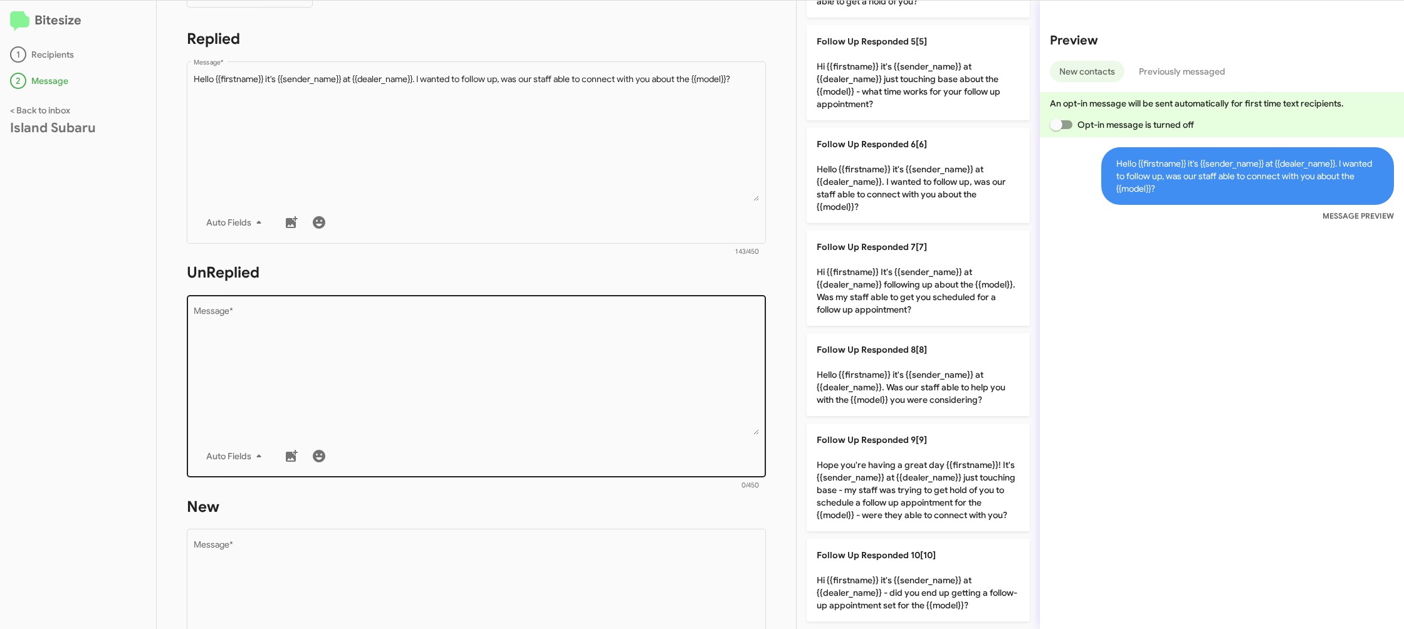
click at [620, 418] on textarea "Message *" at bounding box center [477, 371] width 566 height 128
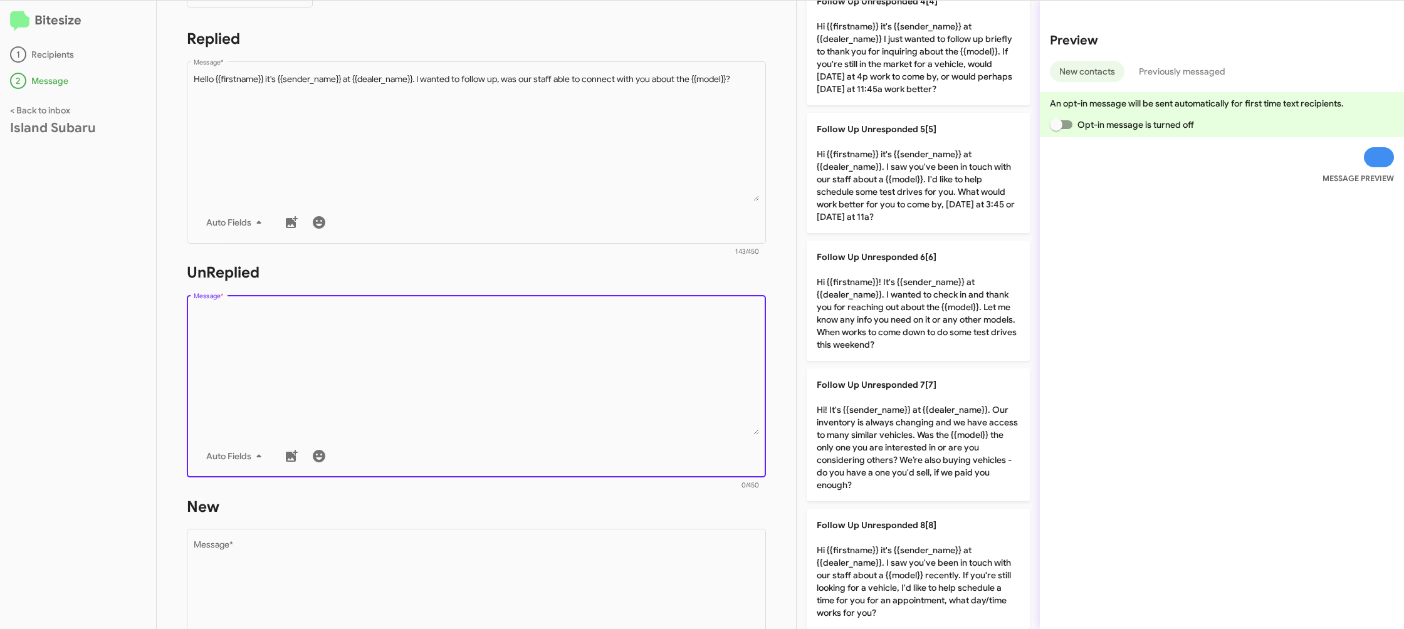
click at [620, 418] on textarea "Message *" at bounding box center [477, 371] width 566 height 128
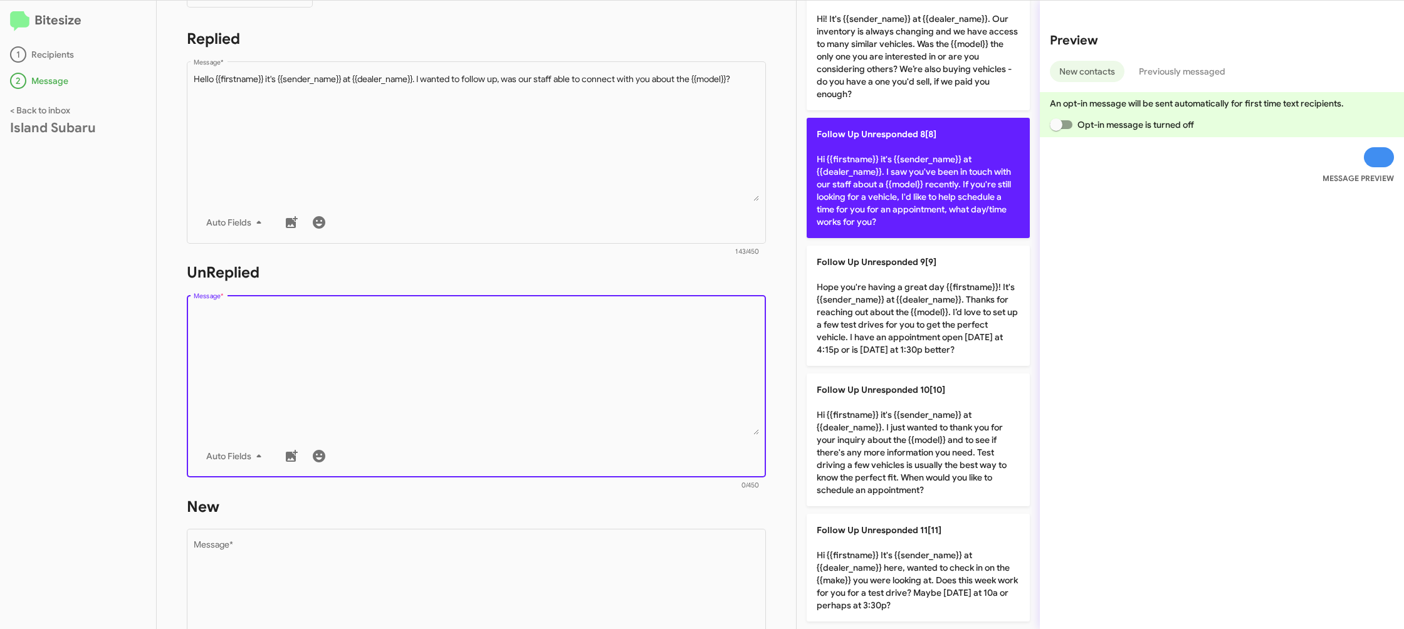
drag, startPoint x: 918, startPoint y: 170, endPoint x: 875, endPoint y: 172, distance: 44.0
click at [917, 170] on p "Follow Up Unresponded 8[8] Hi {{firstname}} it's {{sender_name}} at {{dealer_na…" at bounding box center [918, 178] width 223 height 120
type textarea "Hi {{firstname}} it's {{sender_name}} at {{dealer_name}}. I saw you've been in …"
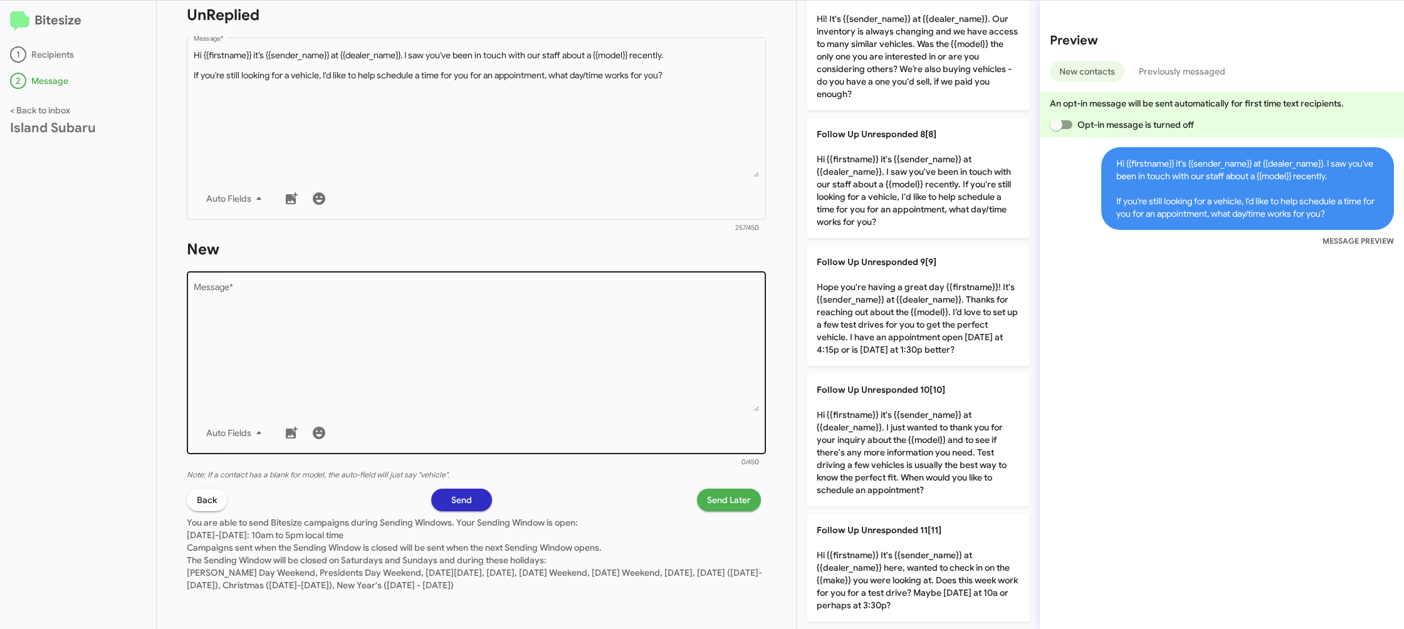
scroll to position [0, 0]
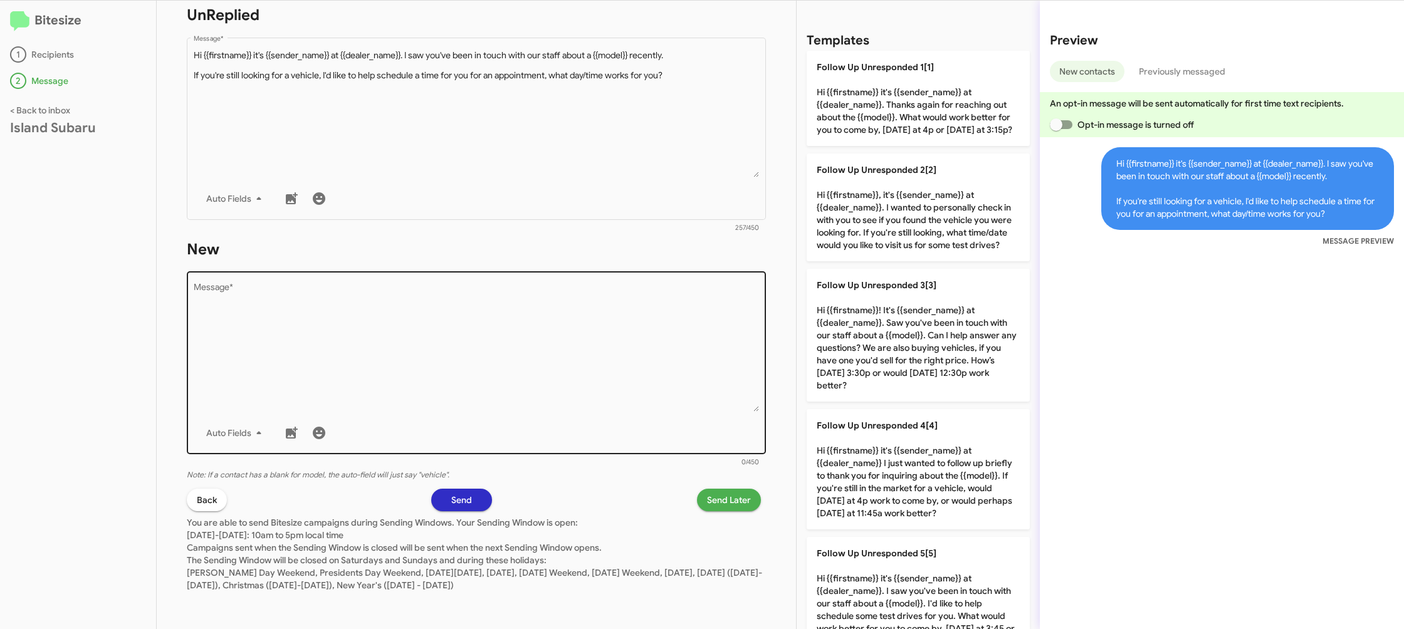
click at [530, 367] on textarea "Message *" at bounding box center [477, 348] width 566 height 128
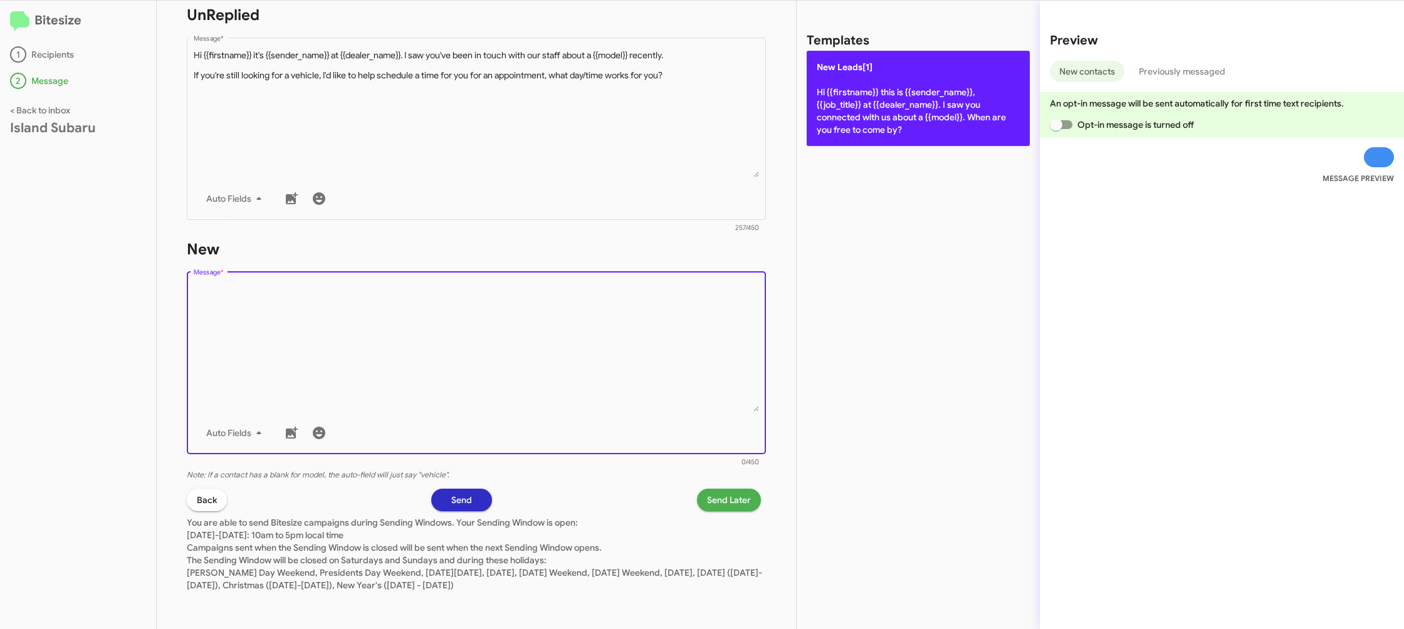
drag, startPoint x: 530, startPoint y: 367, endPoint x: 859, endPoint y: 111, distance: 416.8
click at [560, 332] on textarea "Message *" at bounding box center [477, 348] width 566 height 128
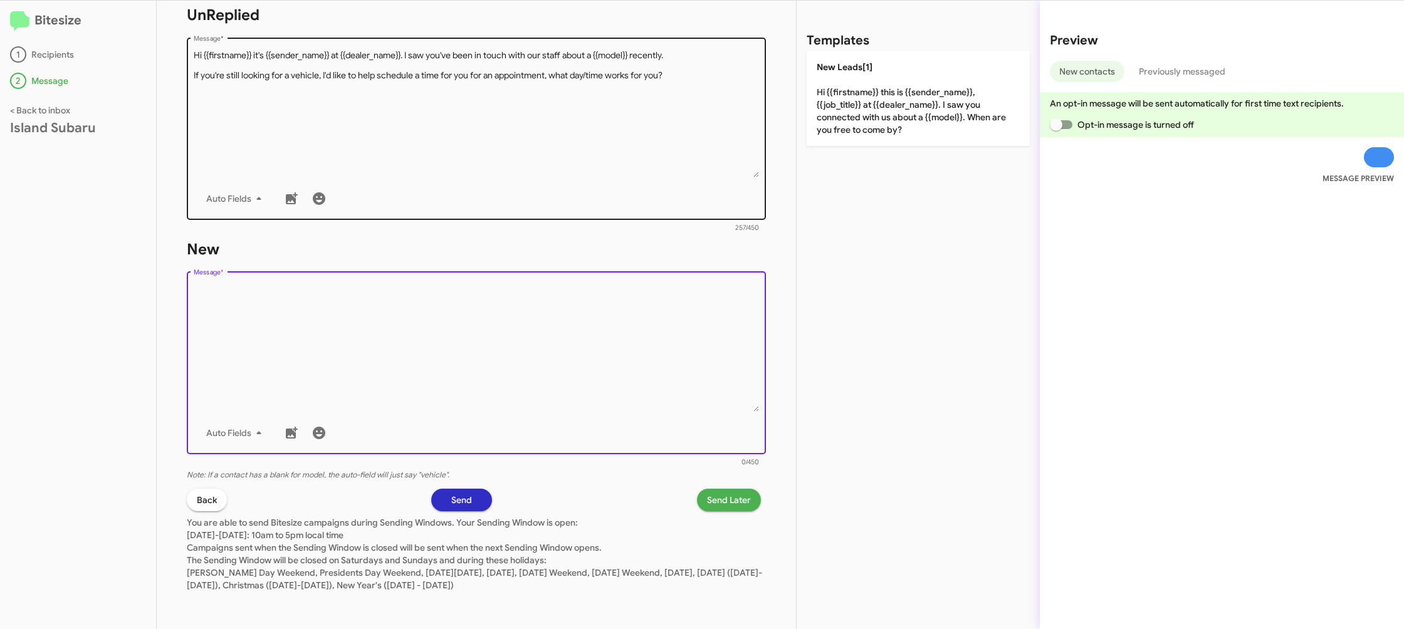
drag, startPoint x: 872, startPoint y: 107, endPoint x: 700, endPoint y: 36, distance: 186.4
click at [872, 107] on p "New Leads[1] Hi {{firstname}} this is {{sender_name}}, {{job_title}} at {{deale…" at bounding box center [918, 98] width 223 height 95
type textarea "Hi {{firstname}} this is {{sender_name}}, {{job_title}} at {{dealer_name}}. I s…"
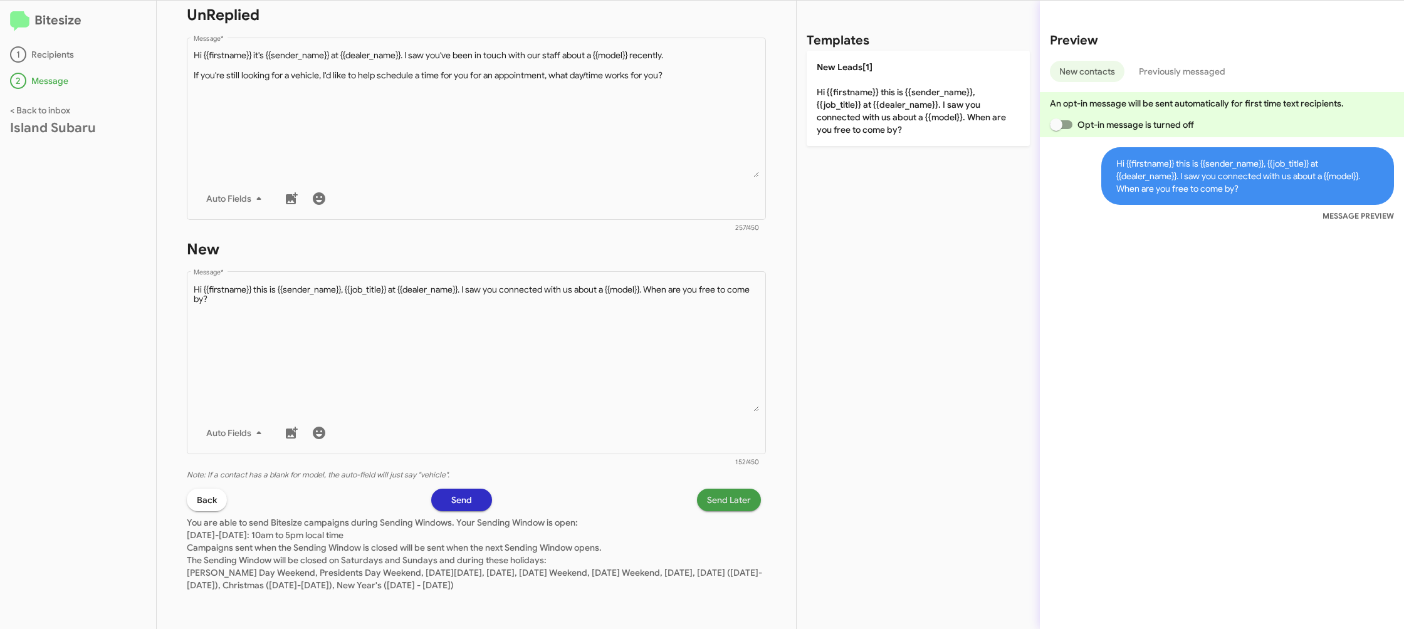
click at [717, 502] on span "Send Later" at bounding box center [729, 500] width 44 height 23
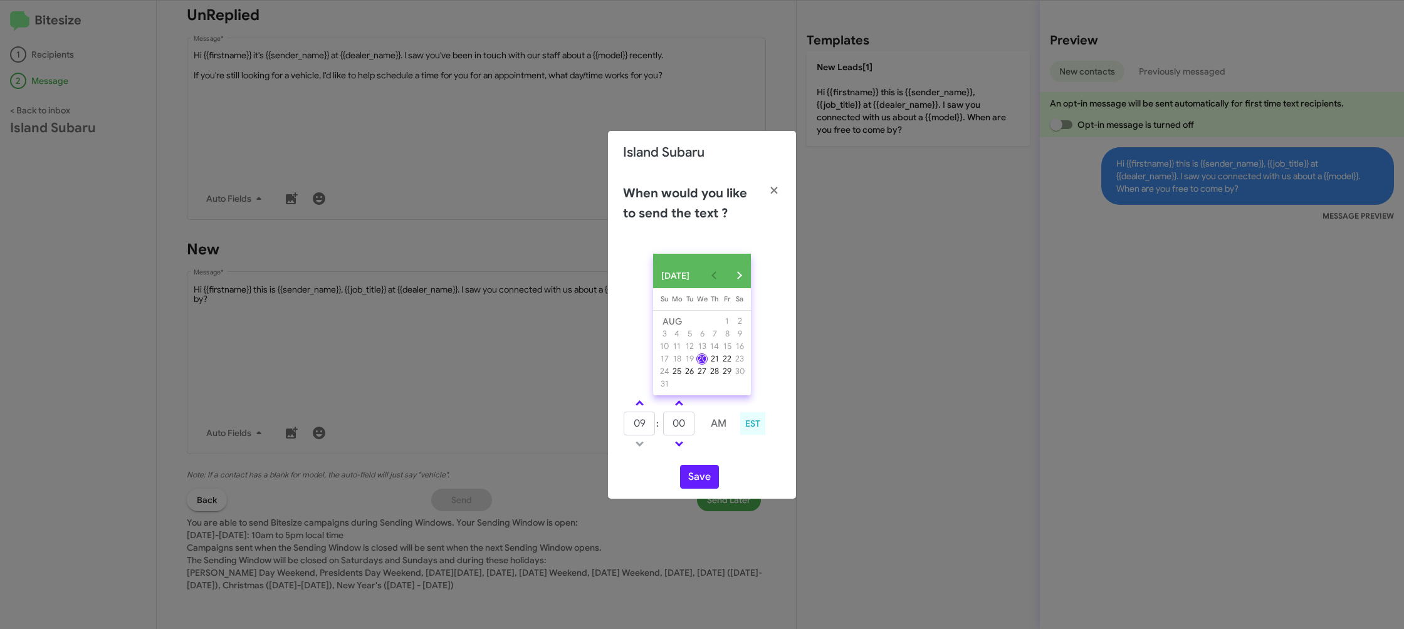
drag, startPoint x: 642, startPoint y: 409, endPoint x: 669, endPoint y: 422, distance: 29.7
click at [642, 409] on span at bounding box center [640, 405] width 8 height 8
type input "10"
click at [686, 430] on input "00" at bounding box center [678, 424] width 31 height 24
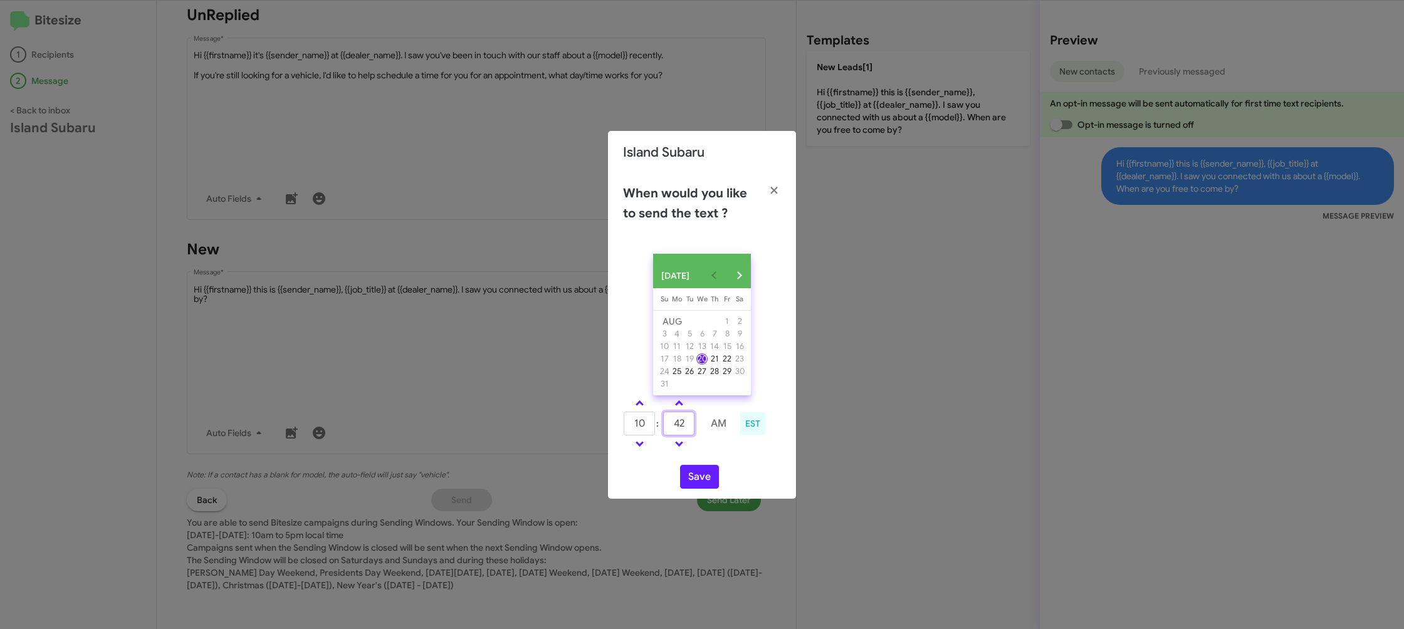
type input "42"
drag, startPoint x: 716, startPoint y: 457, endPoint x: 702, endPoint y: 478, distance: 25.4
click at [711, 455] on div "10 : 42 AM EST" at bounding box center [702, 426] width 177 height 60
click at [700, 484] on button "Save" at bounding box center [699, 477] width 39 height 24
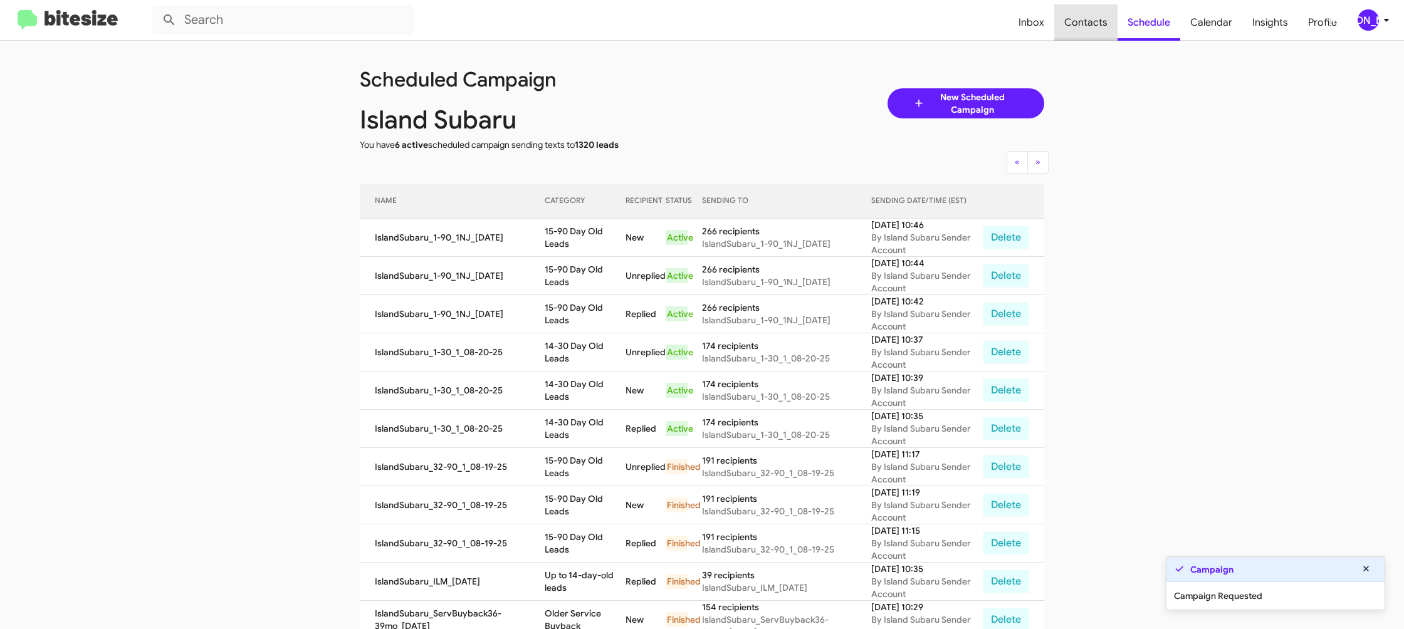
click at [1096, 27] on span "Contacts" at bounding box center [1085, 22] width 63 height 36
type input "in:groups"
click at [1096, 27] on span "Contacts" at bounding box center [1085, 22] width 63 height 36
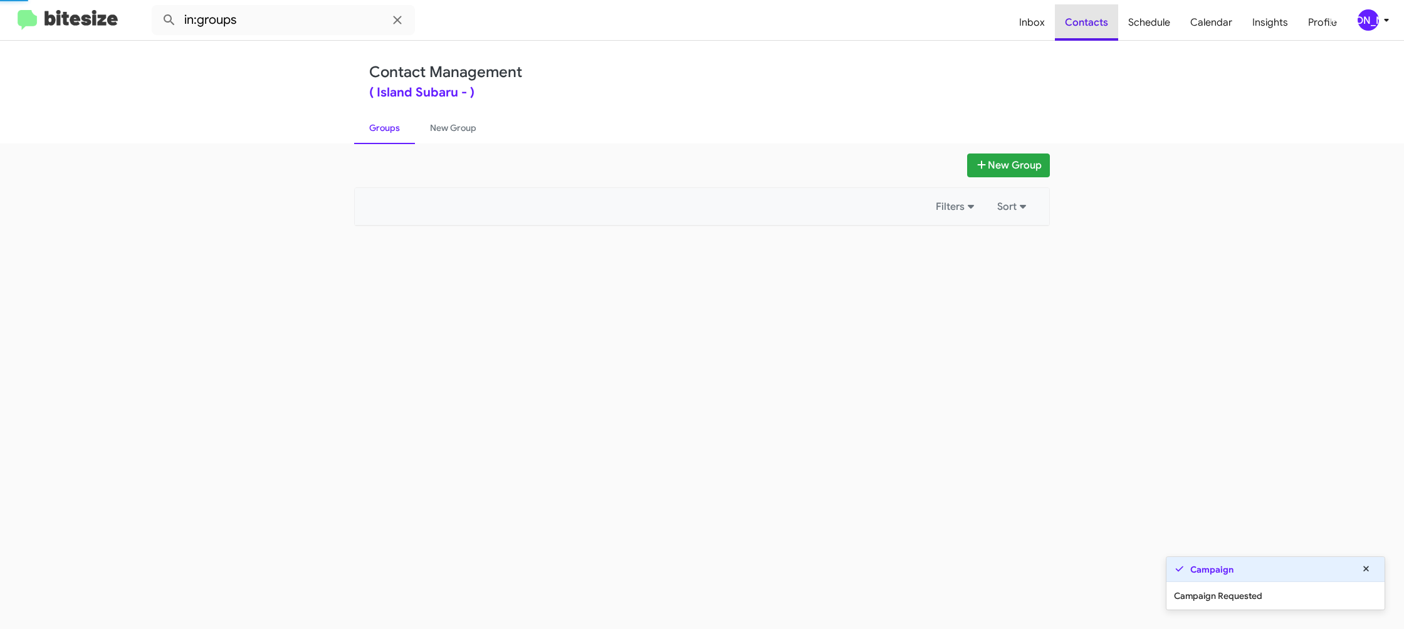
drag, startPoint x: 1096, startPoint y: 27, endPoint x: 556, endPoint y: 211, distance: 570.4
click at [1095, 26] on span "Contacts" at bounding box center [1086, 22] width 63 height 36
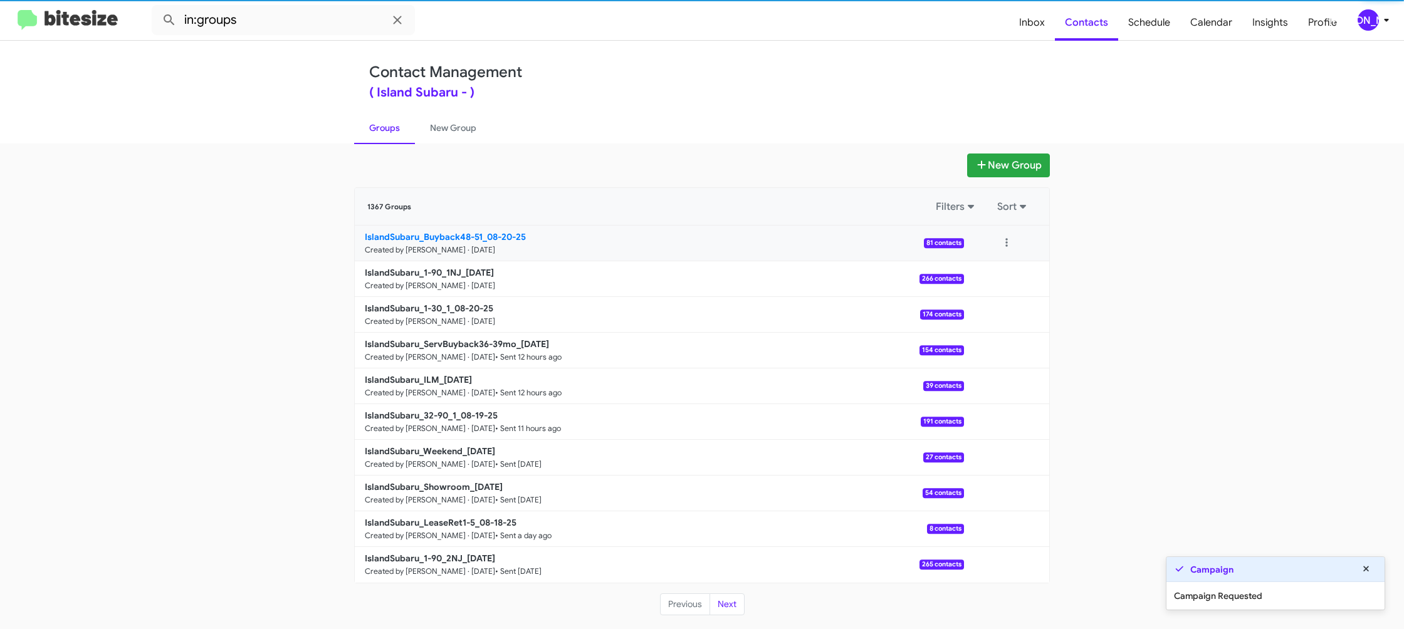
click at [471, 253] on small "Created by Jason Apdua · Aug 20, 2025" at bounding box center [430, 250] width 130 height 10
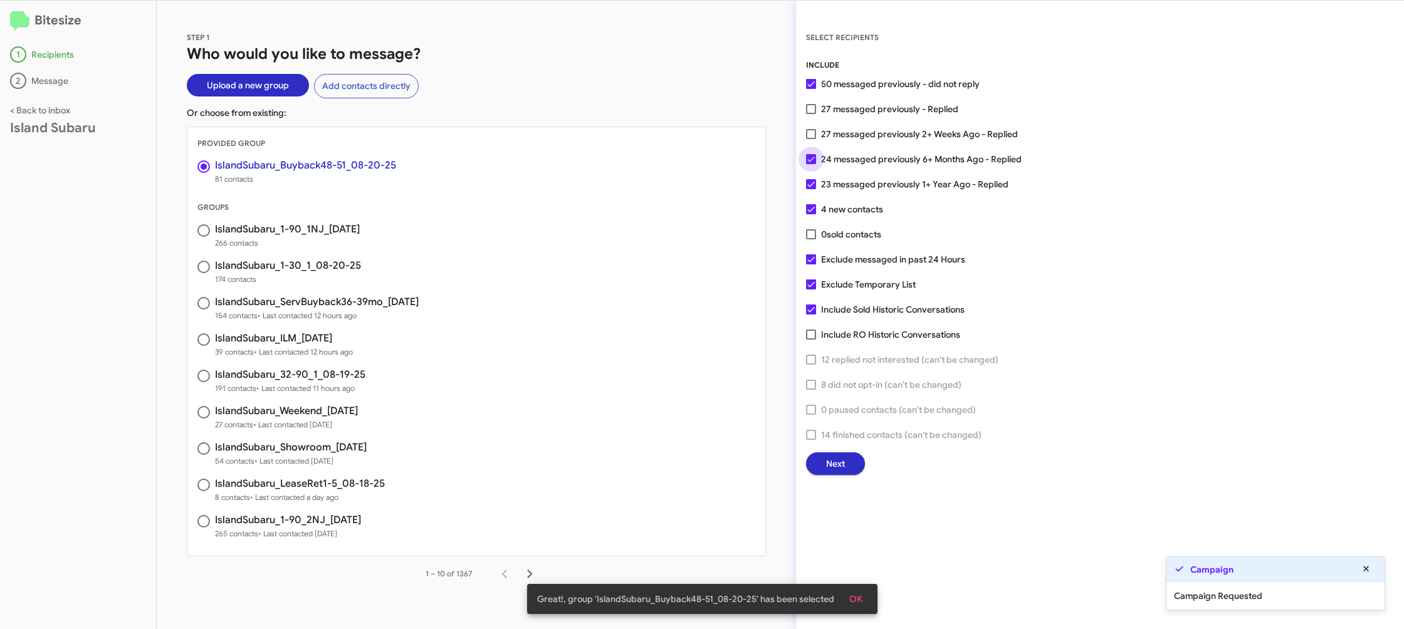
click at [831, 162] on span "24 messaged previously 6+ Months Ago - Replied" at bounding box center [921, 159] width 201 height 15
click at [811, 164] on input "24 messaged previously 6+ Months Ago - Replied" at bounding box center [811, 164] width 1 height 1
checkbox input "false"
drag, startPoint x: 846, startPoint y: 470, endPoint x: 837, endPoint y: 464, distance: 10.4
click at [837, 464] on button "Next" at bounding box center [835, 464] width 59 height 23
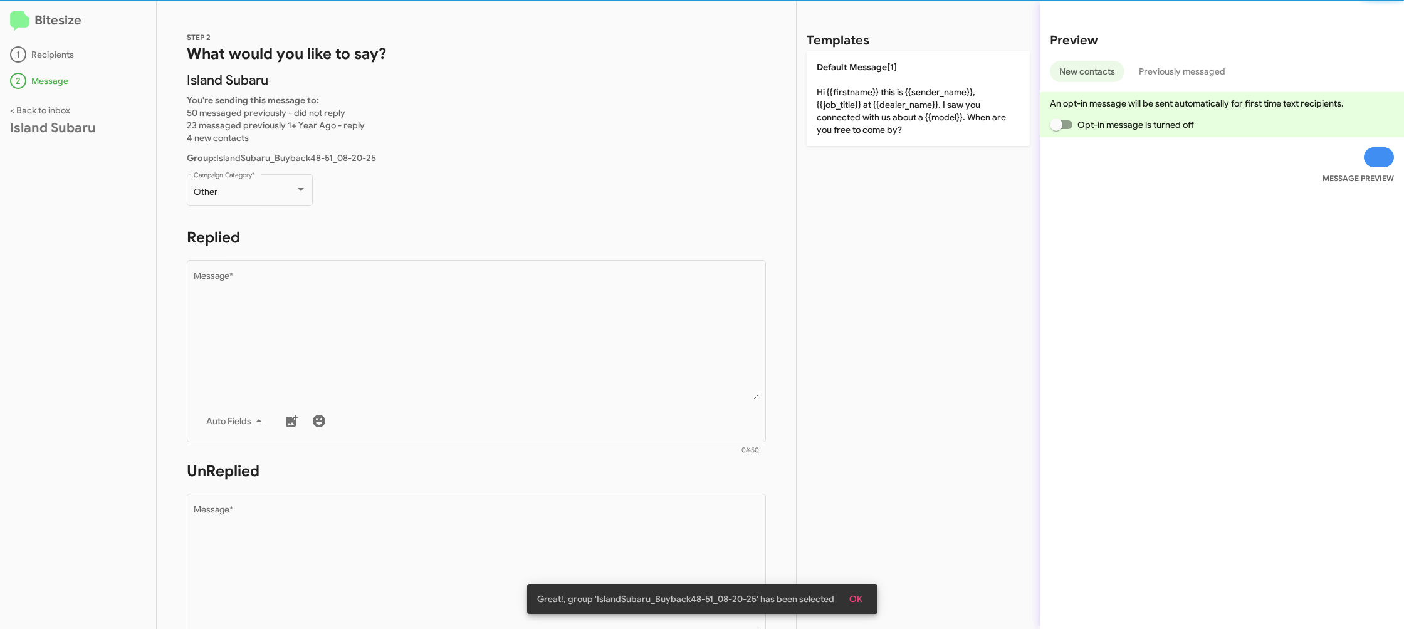
click at [266, 213] on div "Other Campaign Category *" at bounding box center [250, 196] width 126 height 44
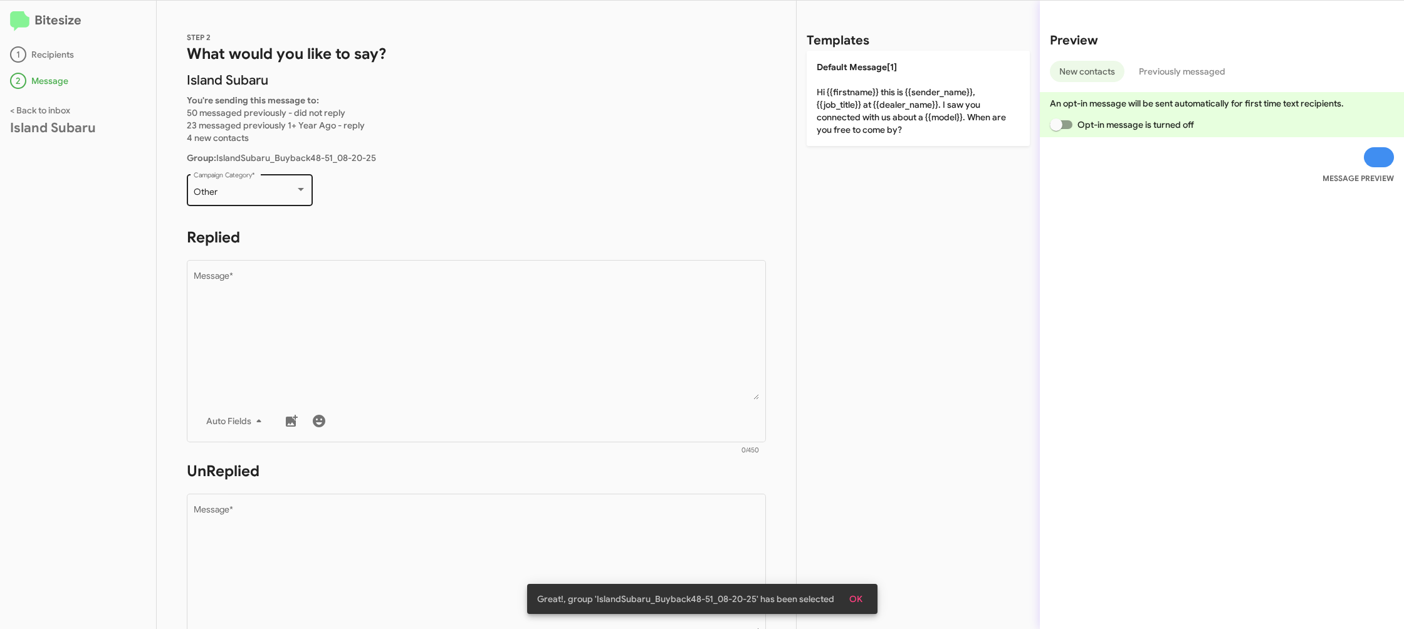
click at [256, 185] on div "Other Campaign Category *" at bounding box center [250, 189] width 113 height 34
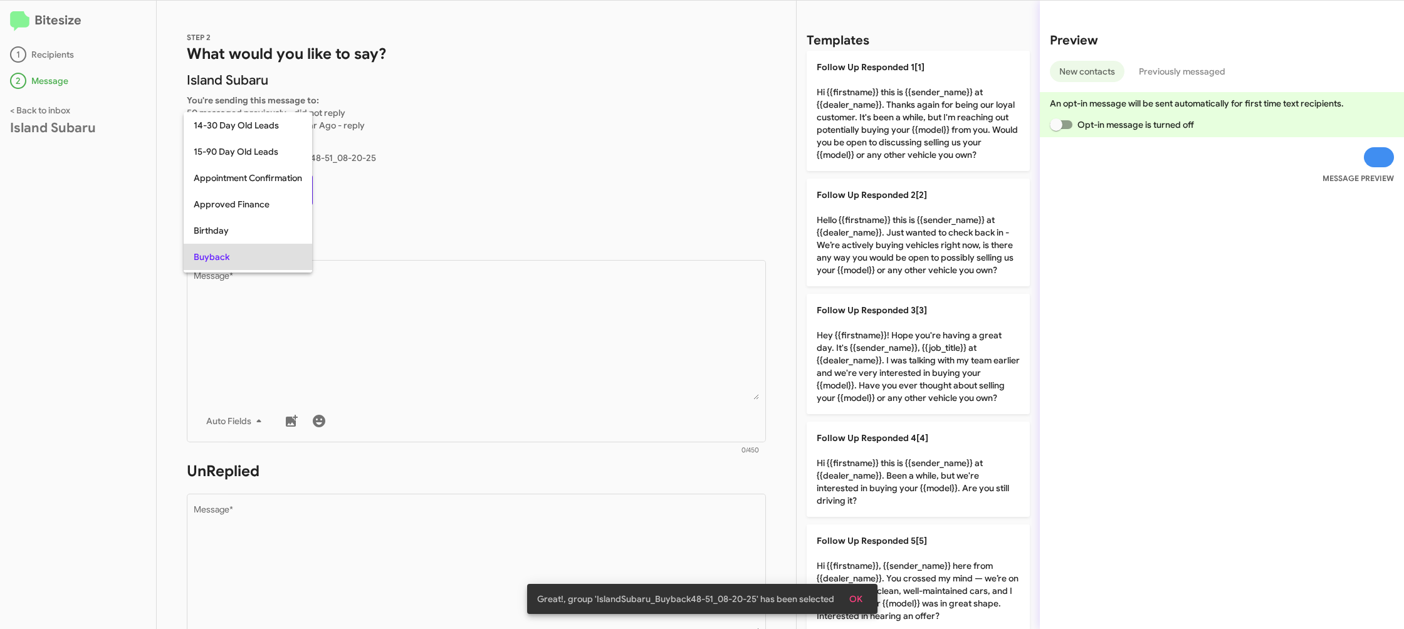
scroll to position [65, 0]
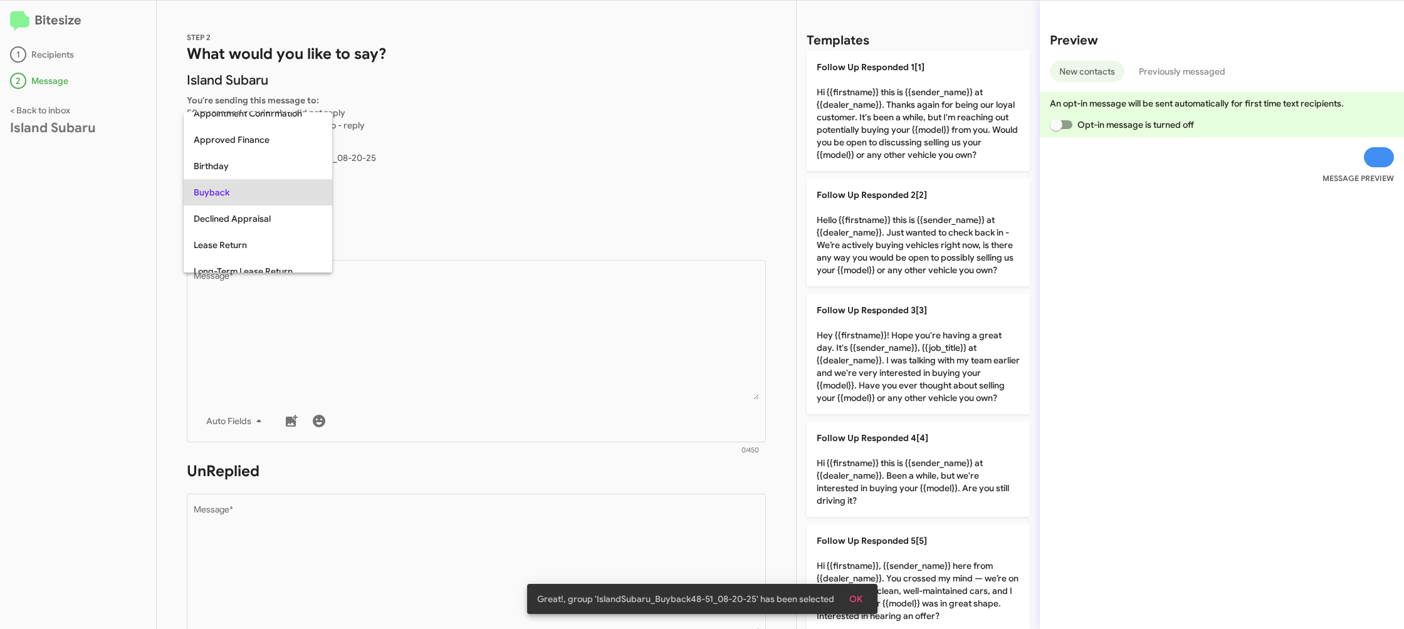
click at [492, 355] on div at bounding box center [702, 314] width 1404 height 629
click at [492, 355] on textarea "Message *" at bounding box center [477, 336] width 566 height 128
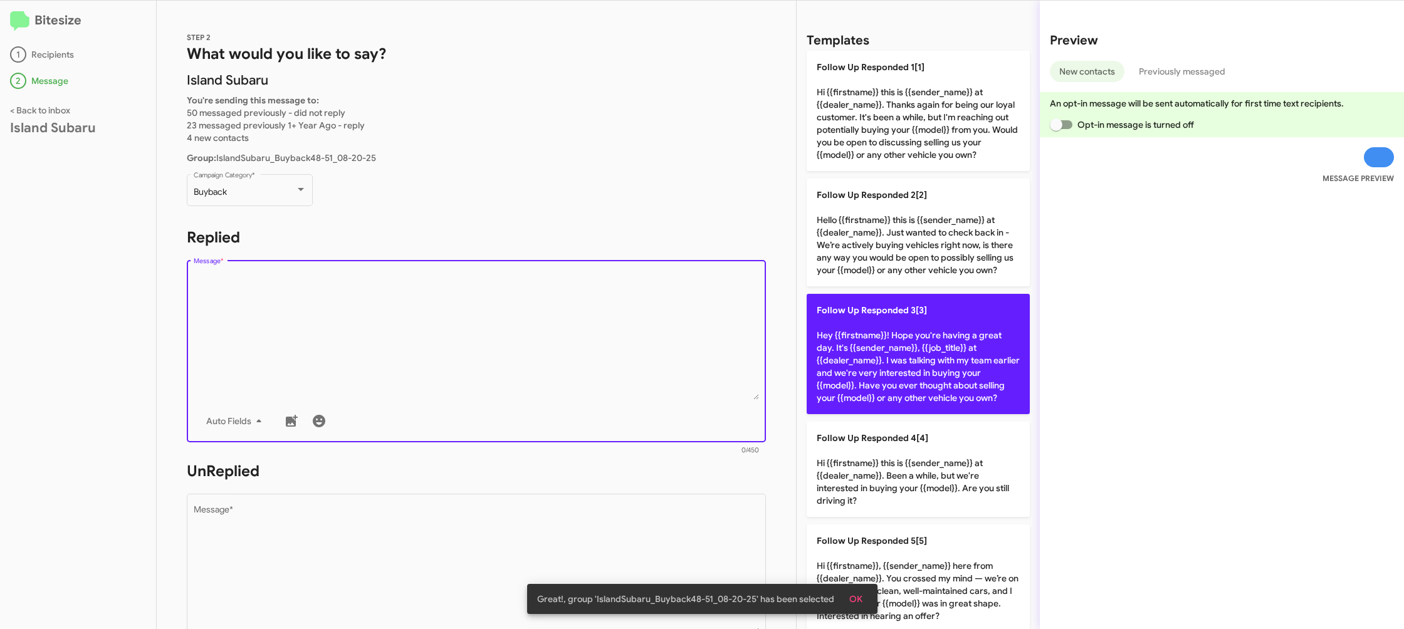
drag, startPoint x: 492, startPoint y: 355, endPoint x: 907, endPoint y: 360, distance: 414.4
click at [493, 354] on textarea "Message *" at bounding box center [477, 336] width 566 height 128
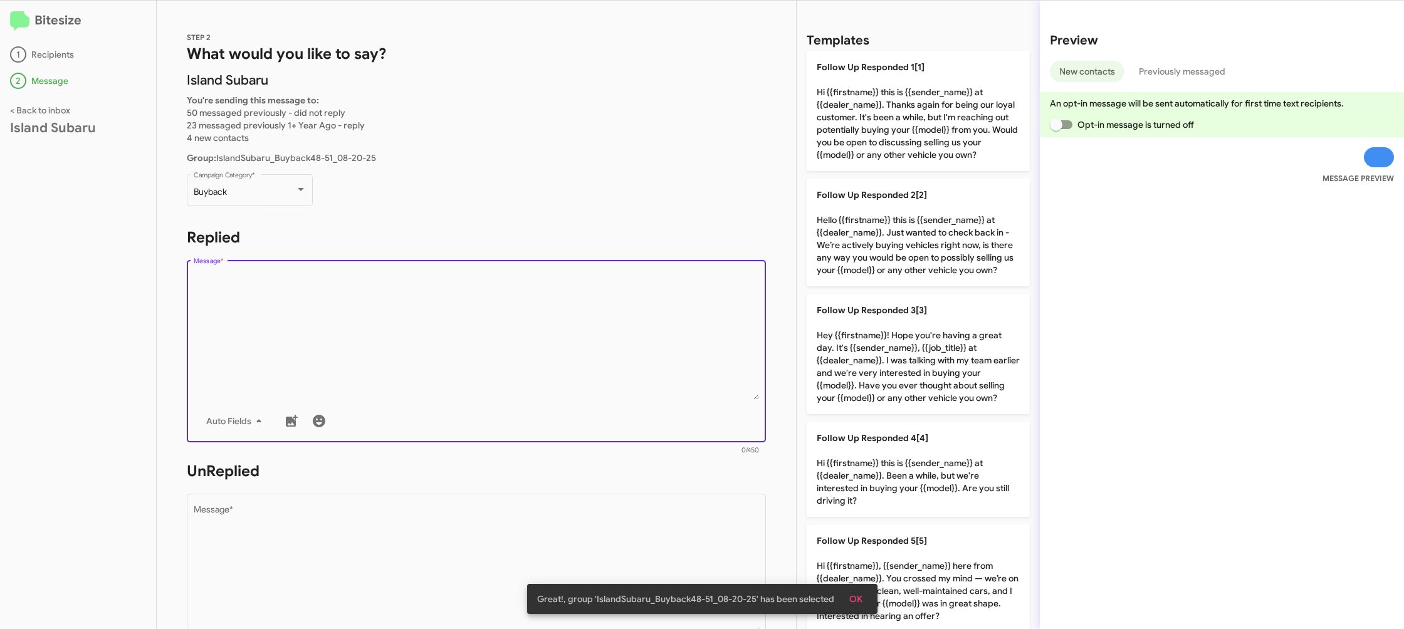
click at [891, 448] on p "Follow Up Responded 4[4] Hi {{firstname}} this is {{sender_name}} at {{dealer_n…" at bounding box center [918, 469] width 223 height 95
type textarea "Hi {{firstname}} this is {{sender_name}} at {{dealer_name}}. Been a while, but …"
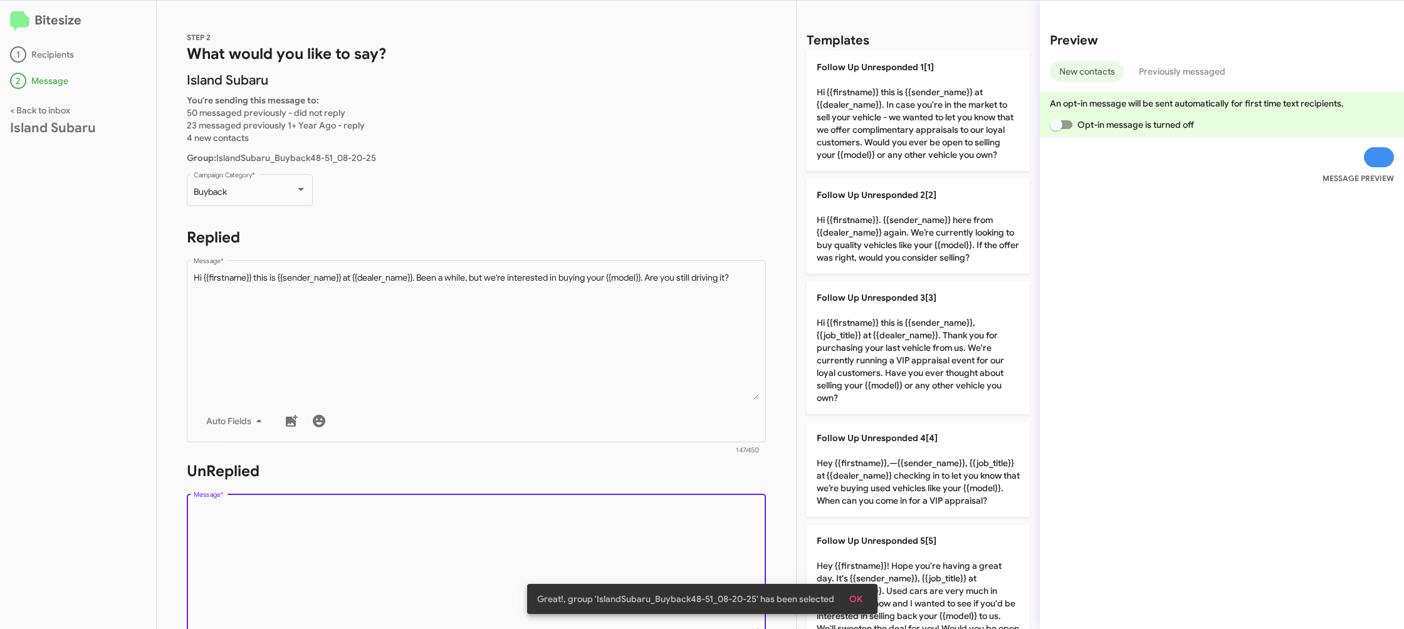
click at [541, 530] on textarea "Message *" at bounding box center [477, 570] width 566 height 128
drag, startPoint x: 541, startPoint y: 530, endPoint x: 655, endPoint y: 466, distance: 131.1
click at [546, 525] on textarea "Message *" at bounding box center [477, 570] width 566 height 128
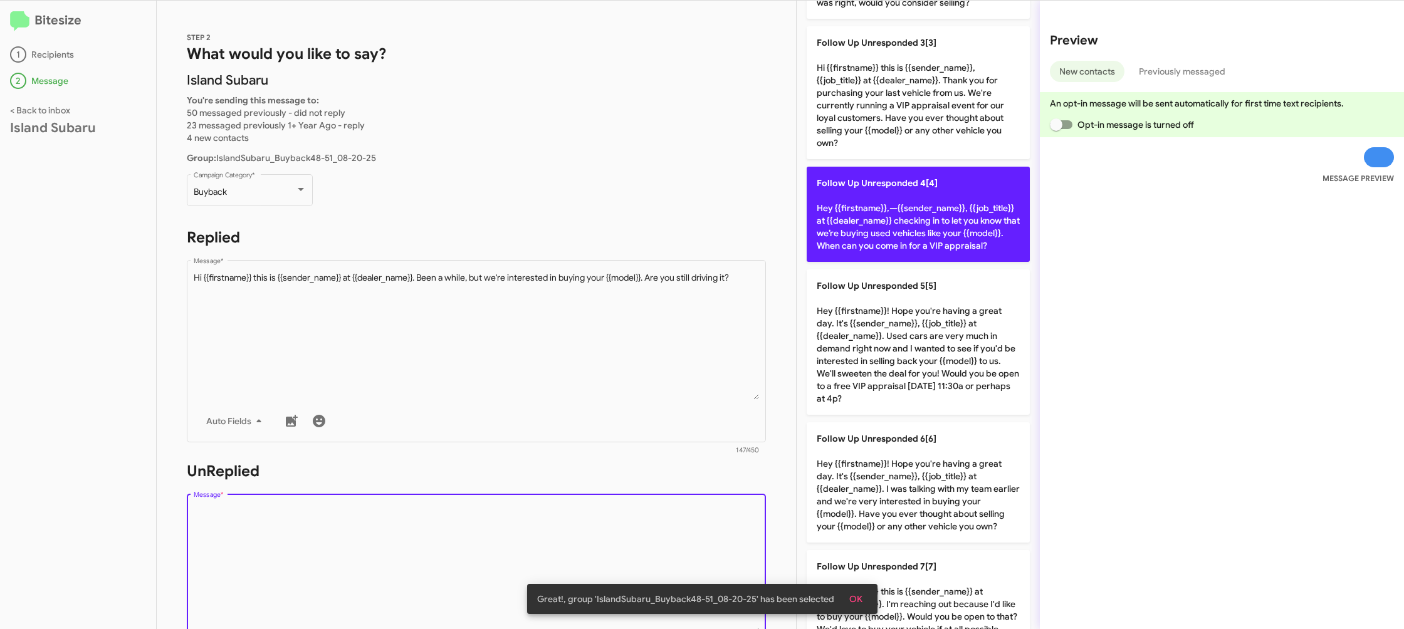
scroll to position [276, 0]
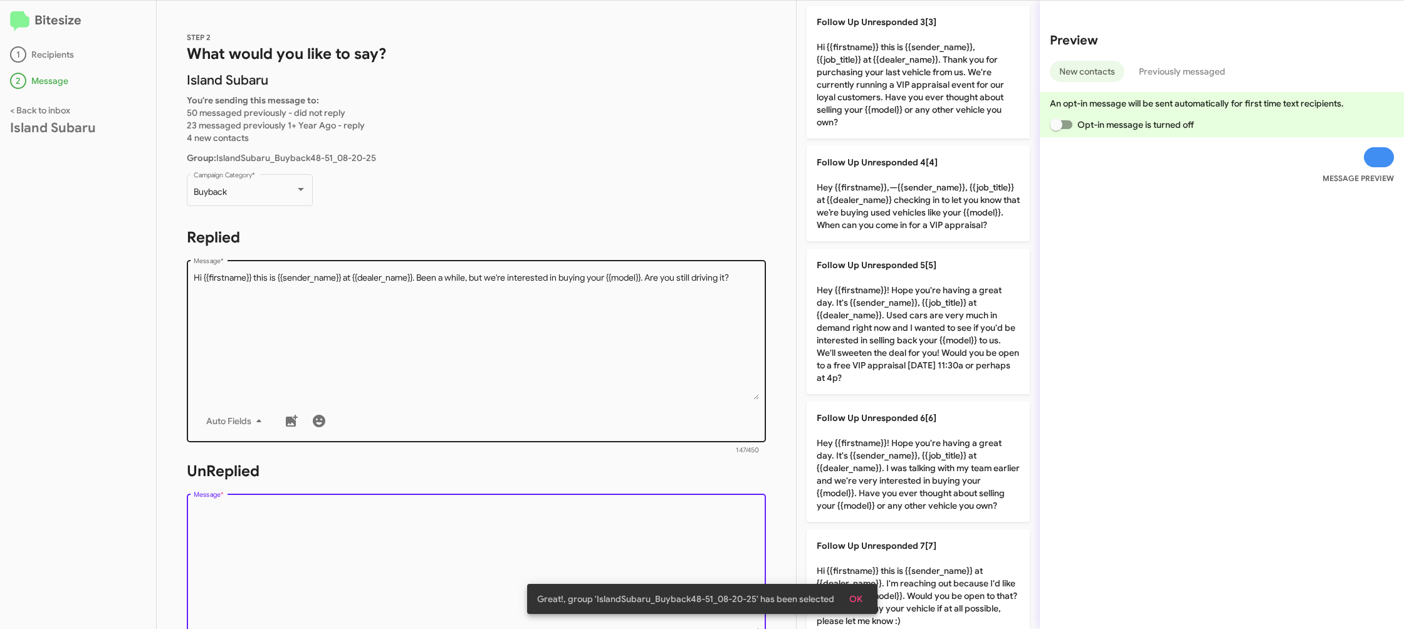
drag, startPoint x: 895, startPoint y: 429, endPoint x: 715, endPoint y: 374, distance: 188.4
click at [891, 428] on p "Follow Up Unresponded 6[6] Hey {{firstname}}! Hope you're having a great day. I…" at bounding box center [918, 462] width 223 height 120
type textarea "Hey {{firstname}}! Hope you're having a great day. It's {{sender_name}}, {{job_…"
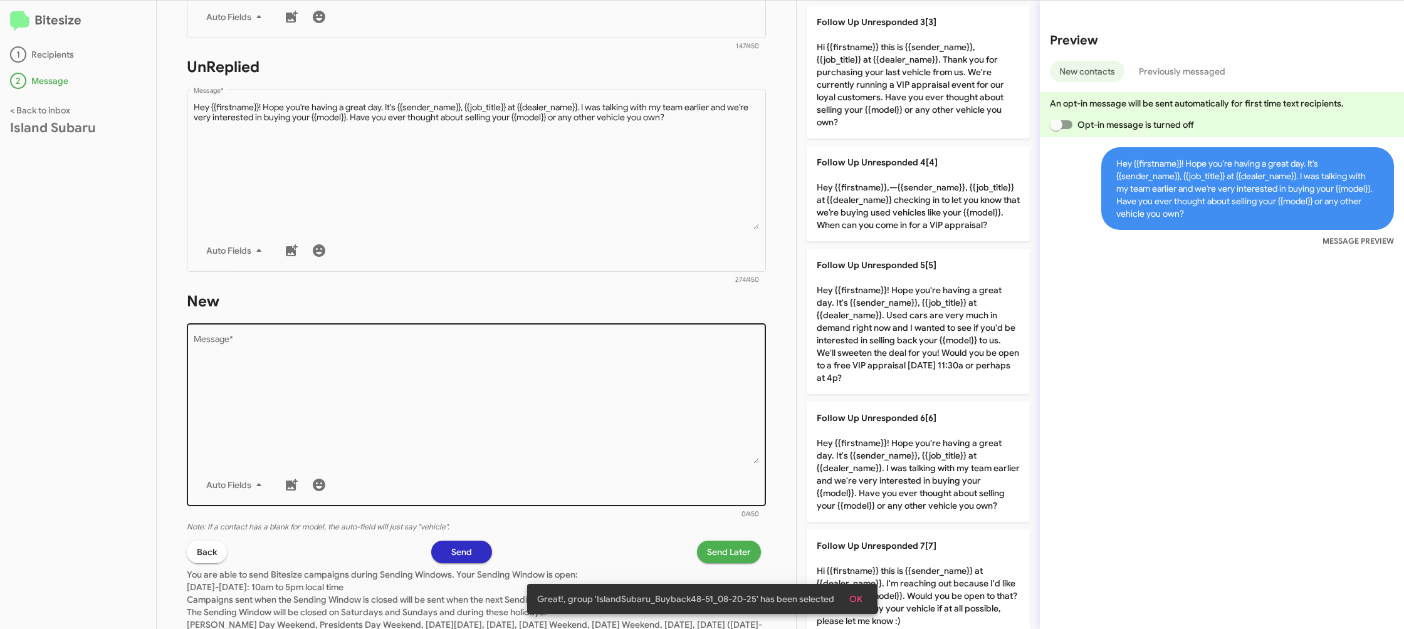
scroll to position [457, 0]
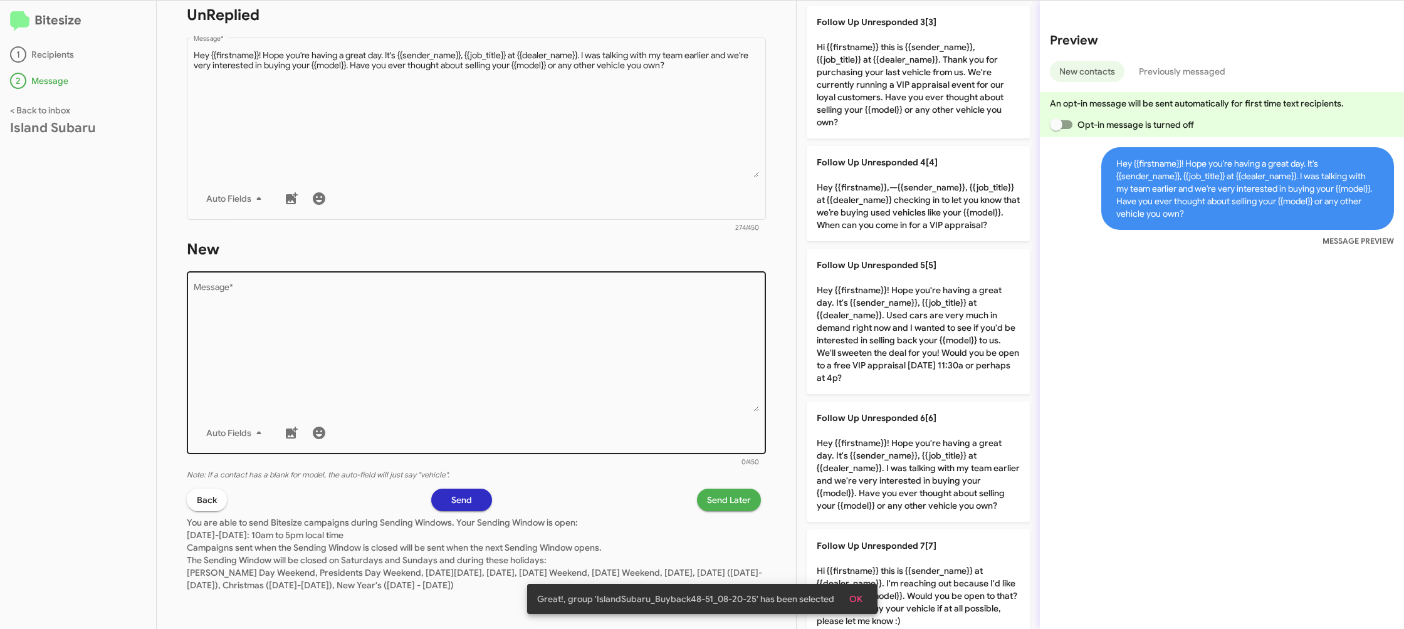
click at [629, 372] on textarea "Message *" at bounding box center [477, 348] width 566 height 128
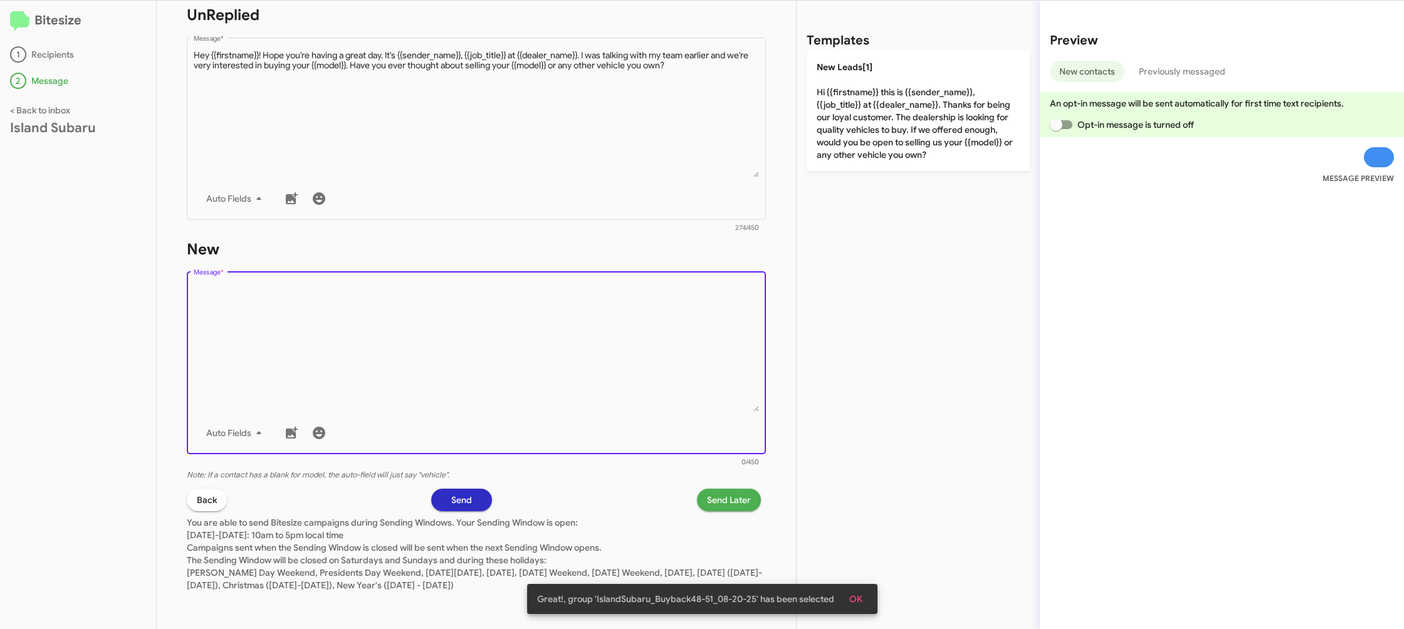
drag, startPoint x: 629, startPoint y: 372, endPoint x: 828, endPoint y: 183, distance: 274.5
click at [669, 325] on textarea "Message *" at bounding box center [477, 348] width 566 height 128
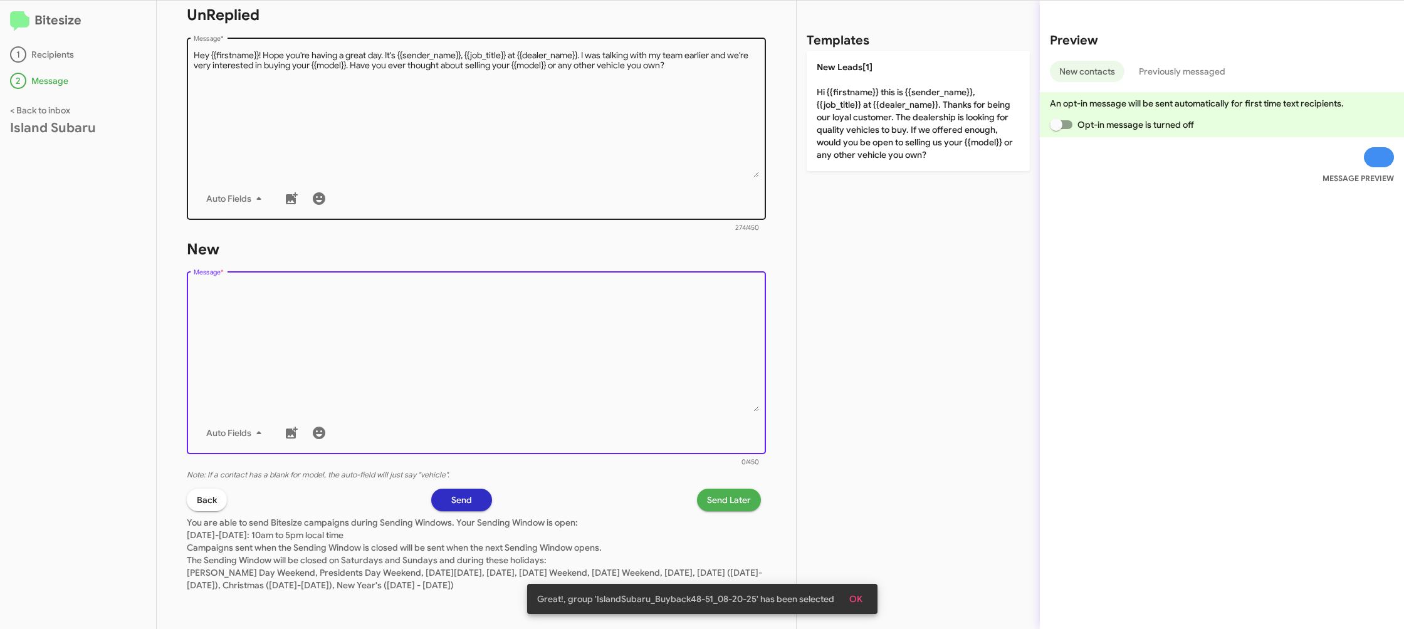
drag, startPoint x: 865, startPoint y: 167, endPoint x: 720, endPoint y: 102, distance: 158.8
click at [865, 167] on p "New Leads[1] Hi {{firstname}} this is {{sender_name}}, {{job_title}} at {{deale…" at bounding box center [918, 111] width 223 height 120
type textarea "Hi {{firstname}} this is {{sender_name}}, {{job_title}} at {{dealer_name}}. Tha…"
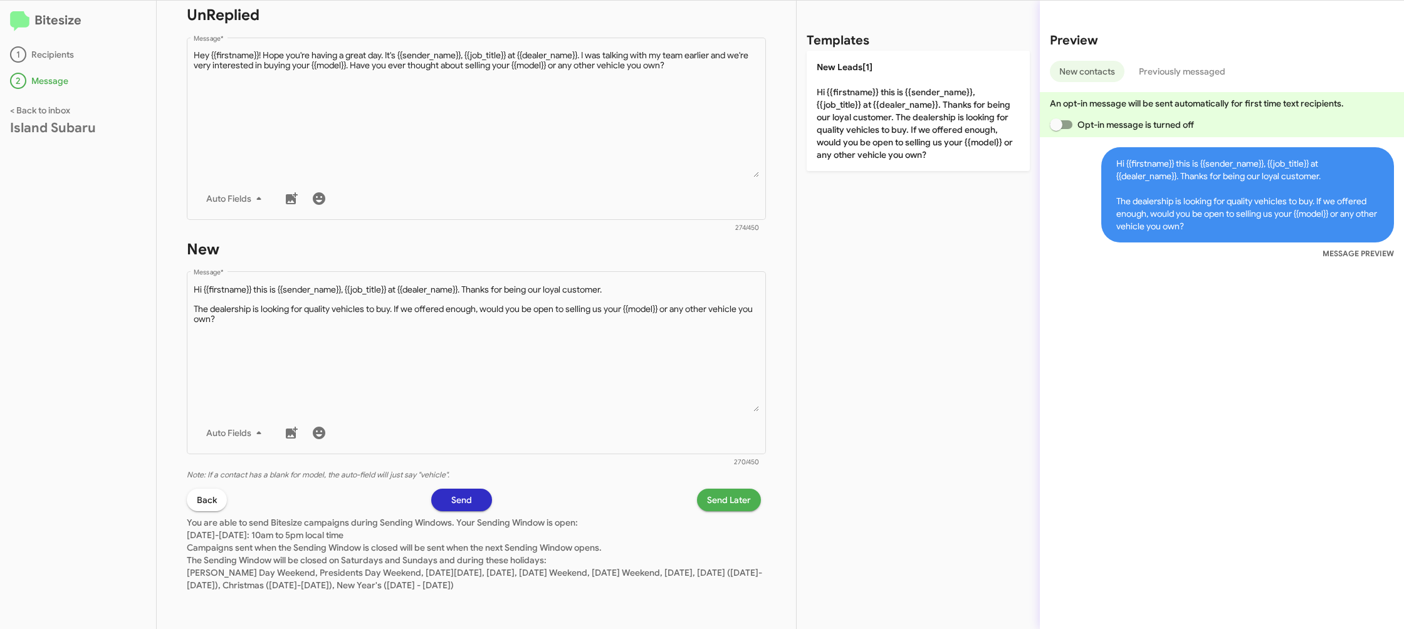
click at [744, 517] on p "You are able to send Bitesize campaigns during Sending Windows. Your Sending Wi…" at bounding box center [476, 552] width 579 height 80
click at [733, 510] on span "Send Later" at bounding box center [729, 500] width 44 height 23
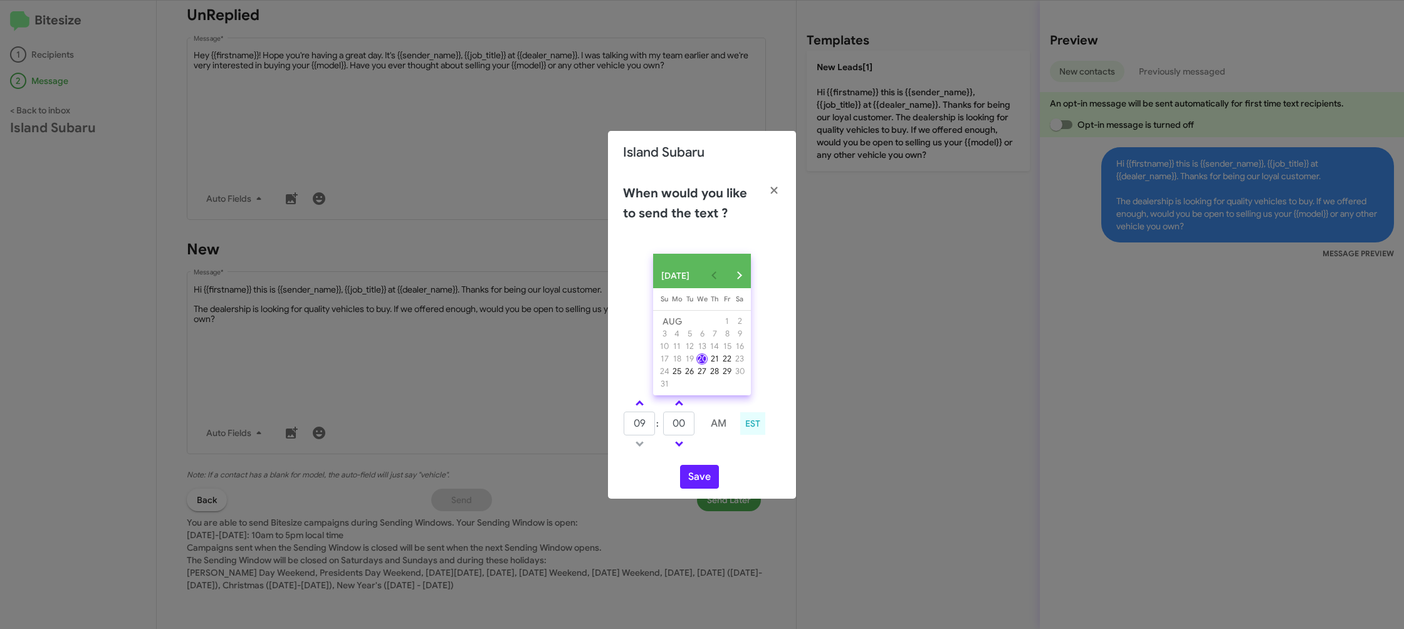
type input "08"
type input "45"
click at [638, 409] on span at bounding box center [640, 405] width 8 height 8
click at [637, 409] on span at bounding box center [640, 405] width 8 height 8
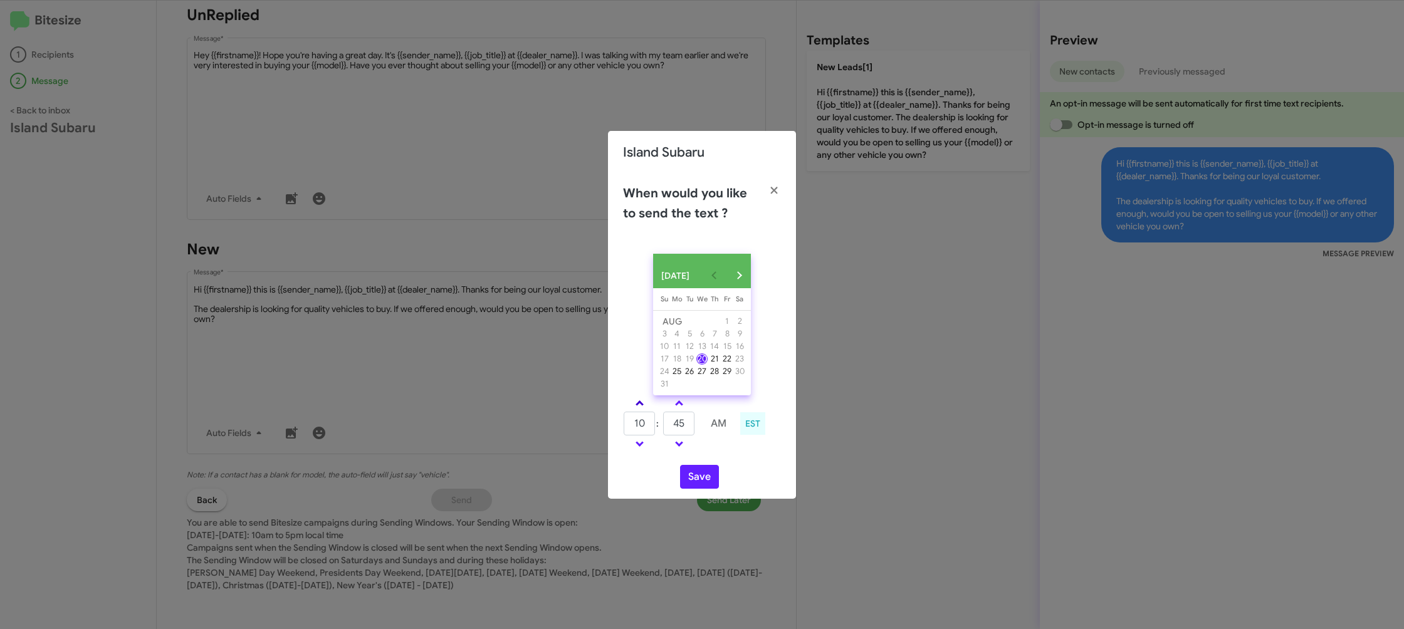
type input "11"
click at [682, 443] on link at bounding box center [679, 444] width 22 height 14
type input "40"
click at [683, 426] on input "40" at bounding box center [678, 424] width 31 height 24
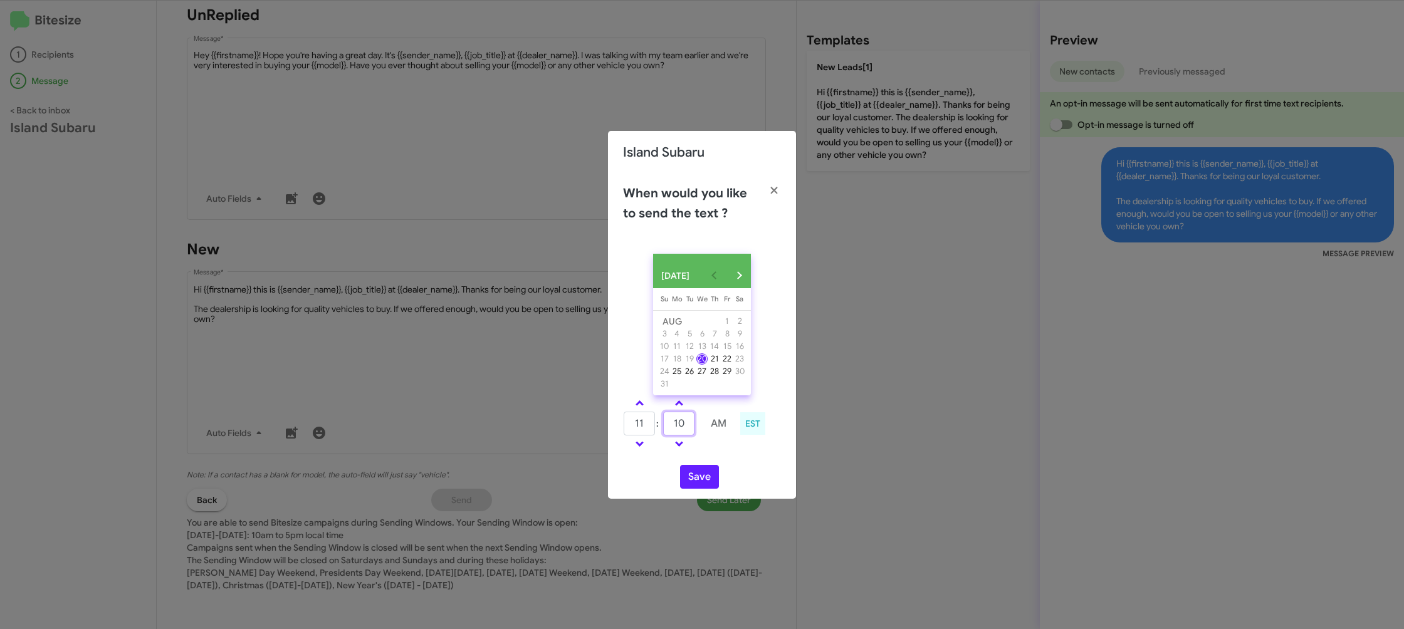
type input "10"
drag, startPoint x: 740, startPoint y: 459, endPoint x: 703, endPoint y: 481, distance: 43.0
click at [739, 455] on div "11 : 10 AM EST" at bounding box center [702, 426] width 177 height 60
click at [703, 481] on button "Save" at bounding box center [699, 477] width 39 height 24
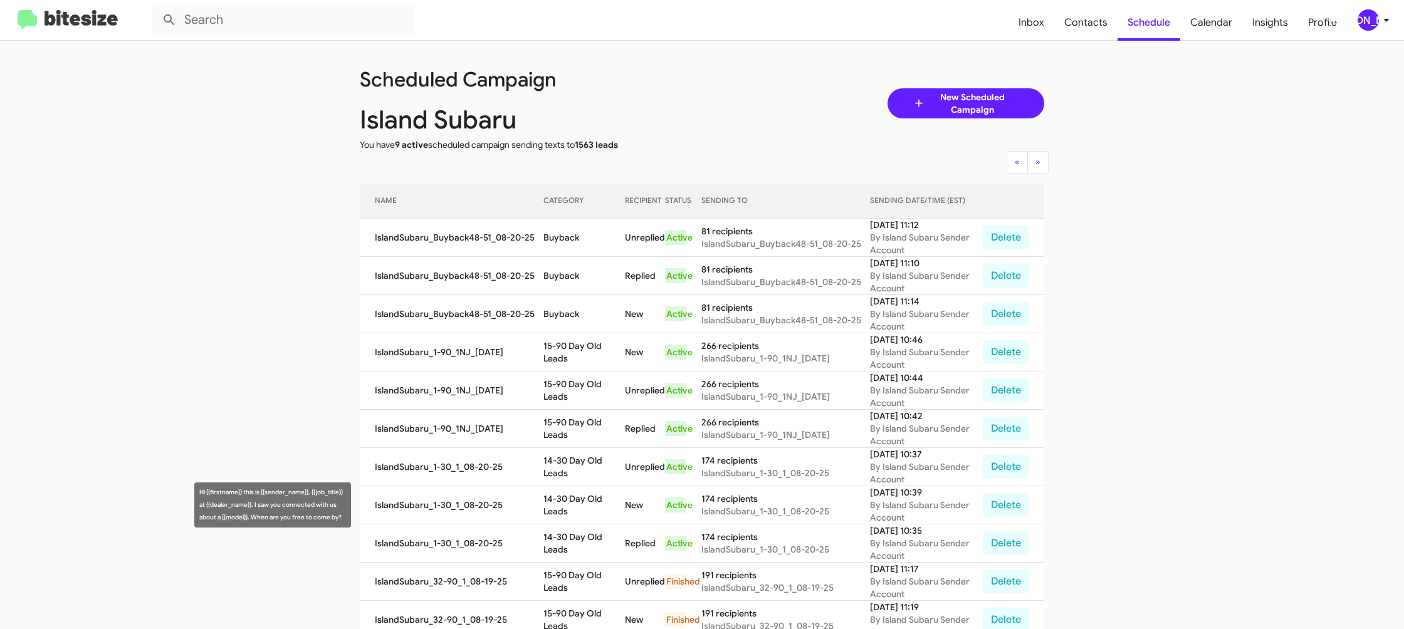
click at [567, 497] on td "14-30 Day Old Leads" at bounding box center [584, 505] width 81 height 38
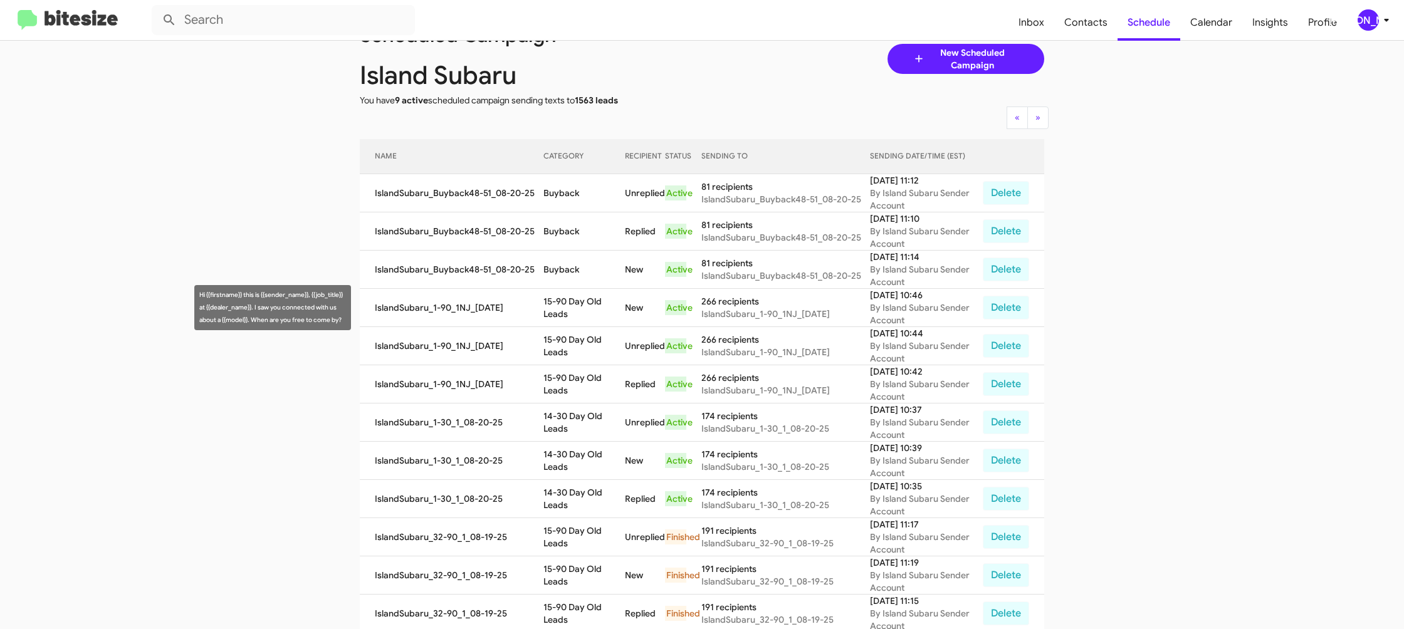
scroll to position [59, 0]
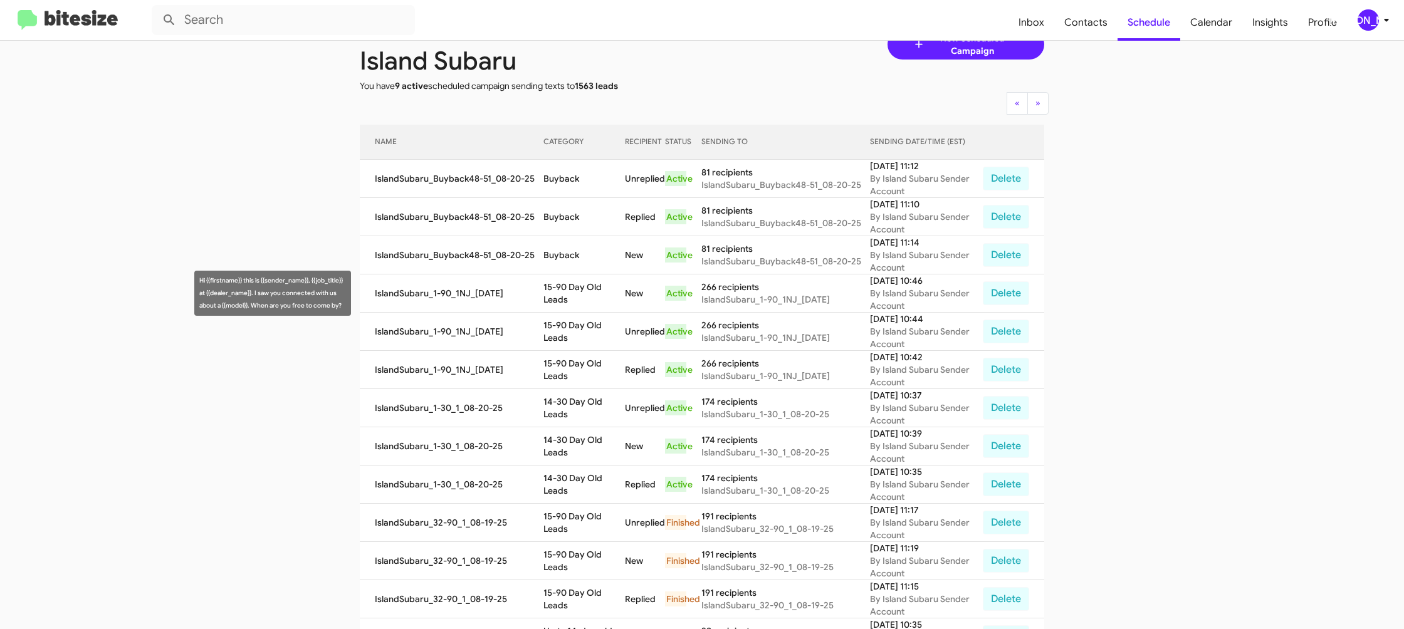
click at [557, 293] on td "15-90 Day Old Leads" at bounding box center [584, 294] width 81 height 38
copy td "15-90 Day Old Leads"
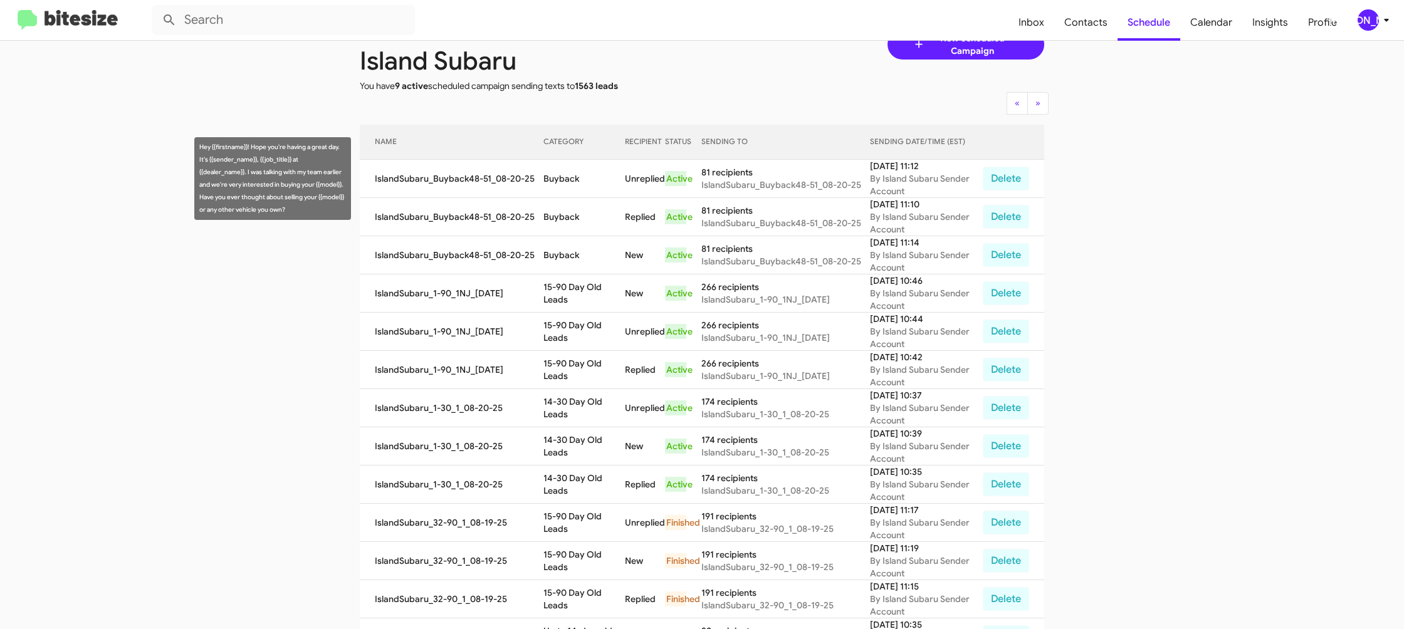
click at [555, 180] on td "Buyback" at bounding box center [584, 179] width 81 height 38
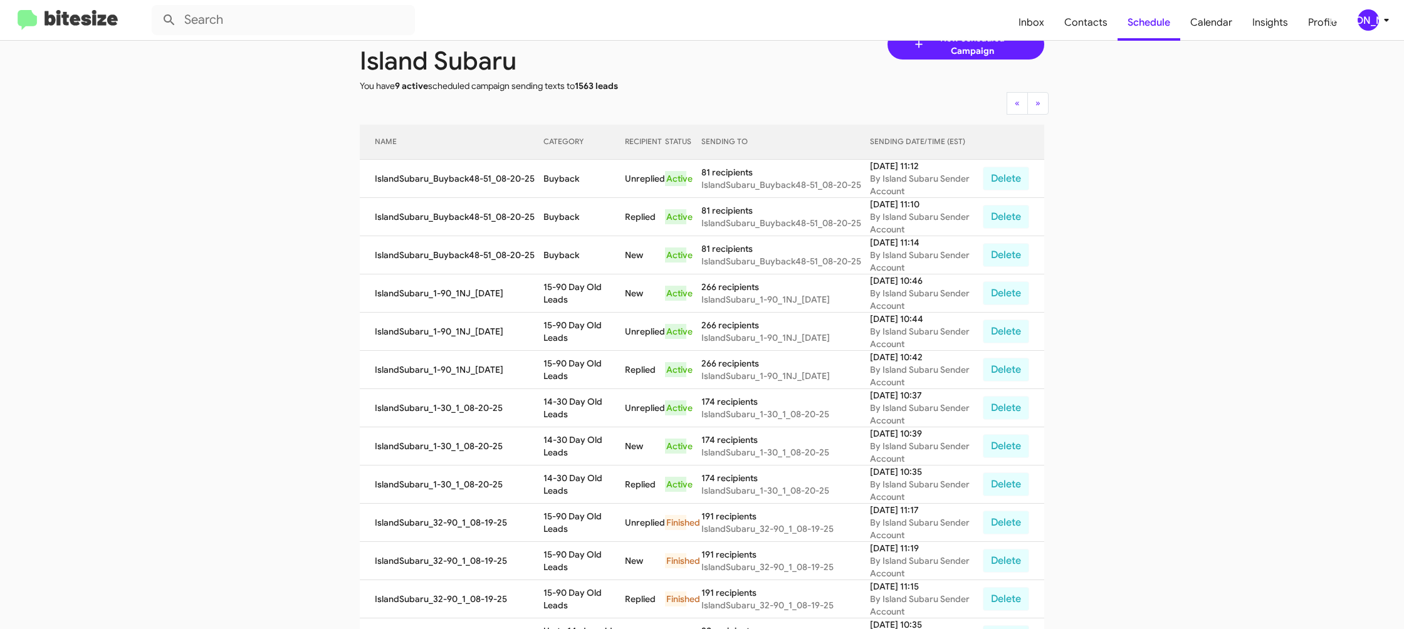
copy td "Buyback"
drag, startPoint x: 1367, startPoint y: 22, endPoint x: 1350, endPoint y: 26, distance: 16.7
click at [1364, 23] on div "[PERSON_NAME]" at bounding box center [1368, 19] width 21 height 21
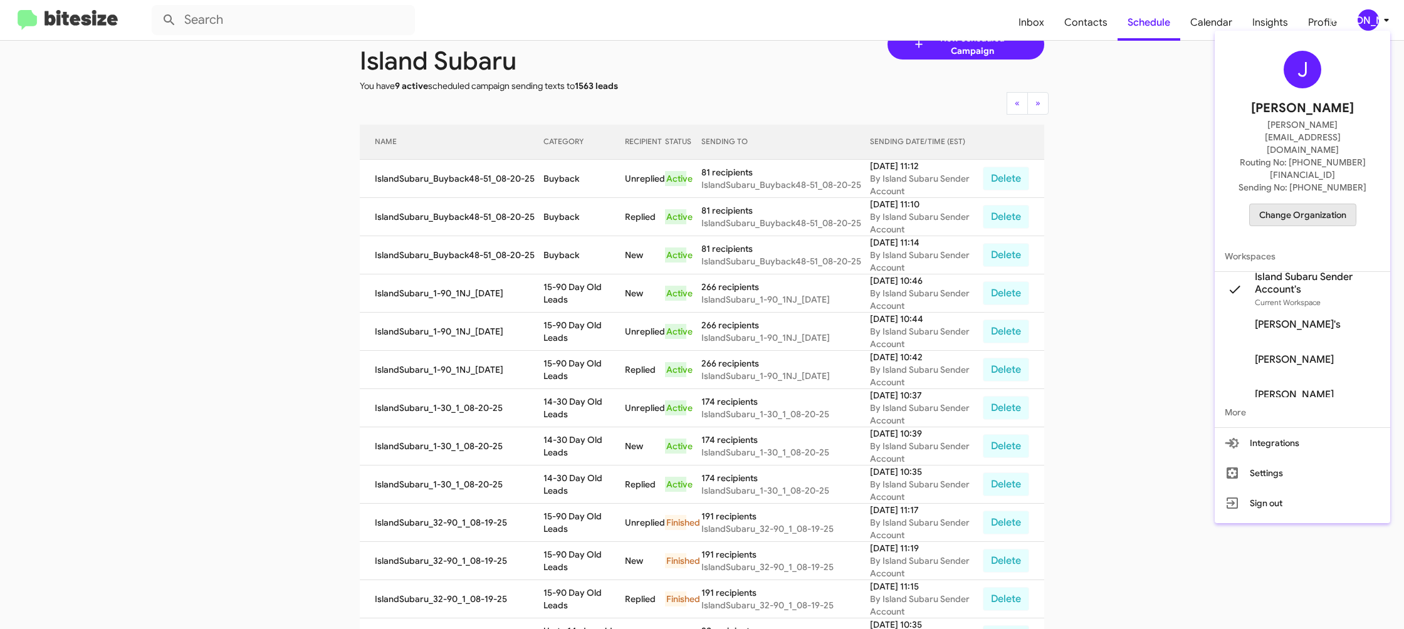
click at [1280, 204] on span "Change Organization" at bounding box center [1302, 214] width 87 height 21
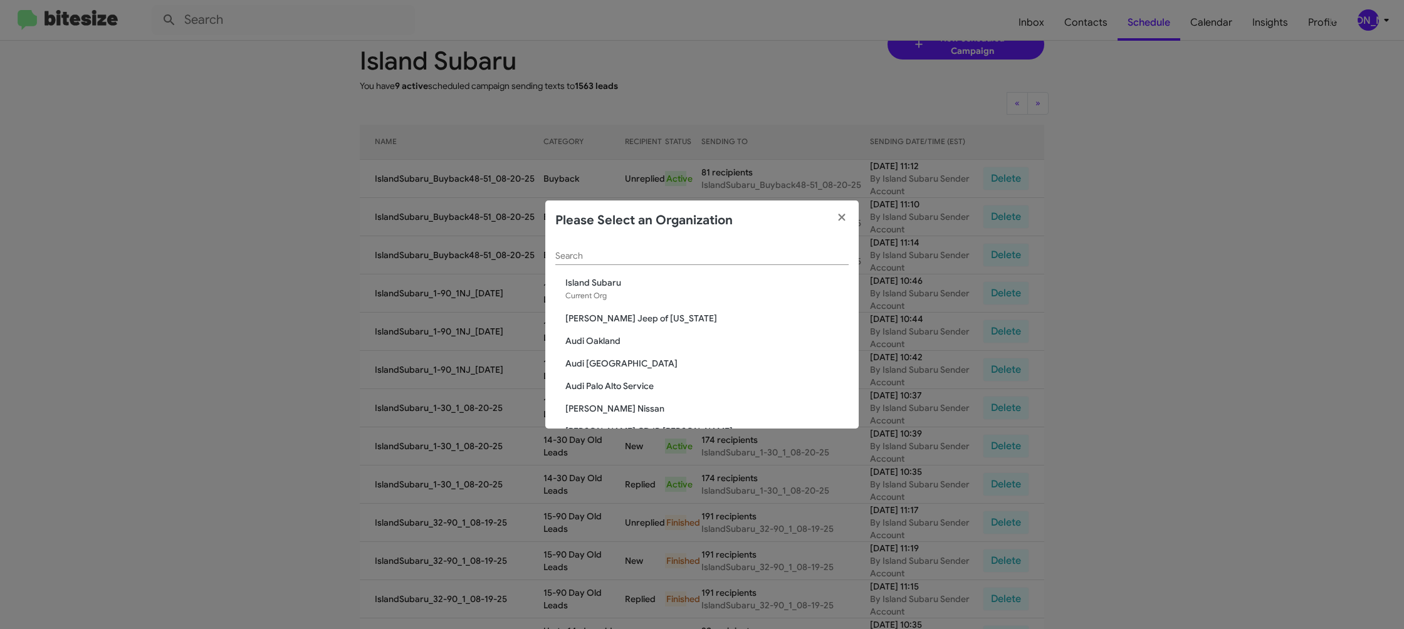
click at [601, 254] on input "Search" at bounding box center [701, 256] width 293 height 10
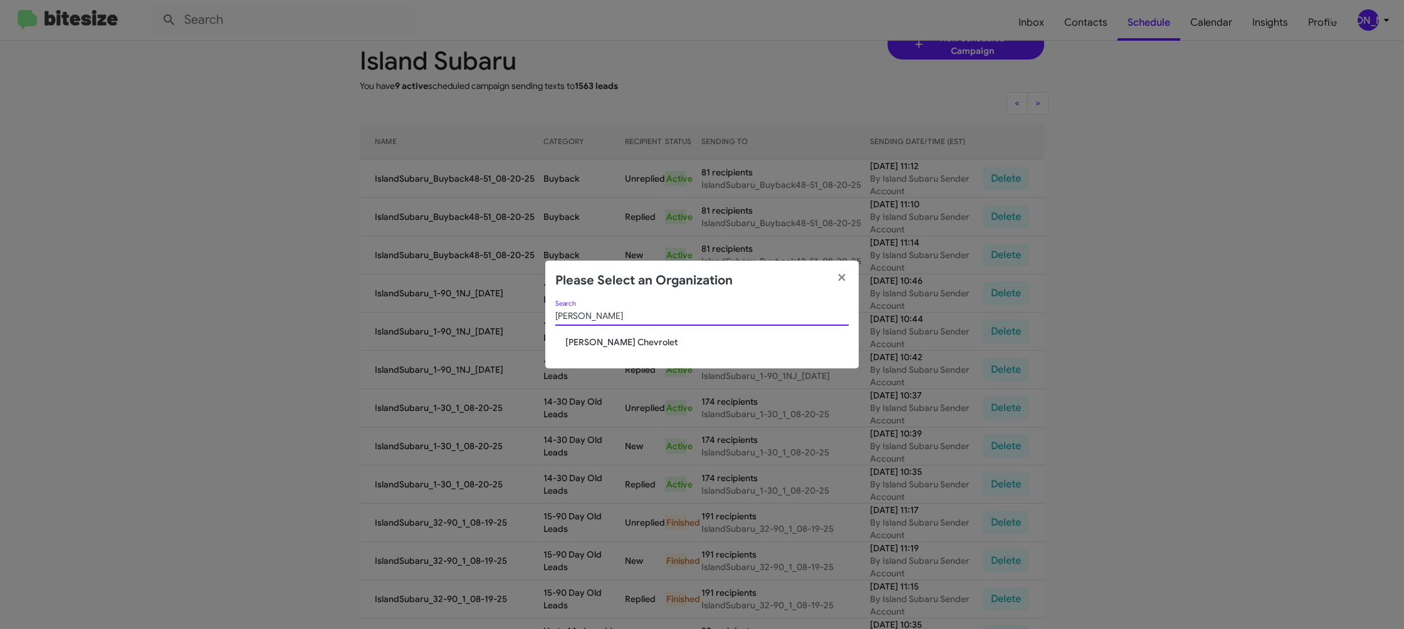
type input "elkin"
click at [591, 348] on span "[PERSON_NAME] Chevrolet" at bounding box center [706, 342] width 283 height 13
drag, startPoint x: 591, startPoint y: 348, endPoint x: 639, endPoint y: 61, distance: 291.2
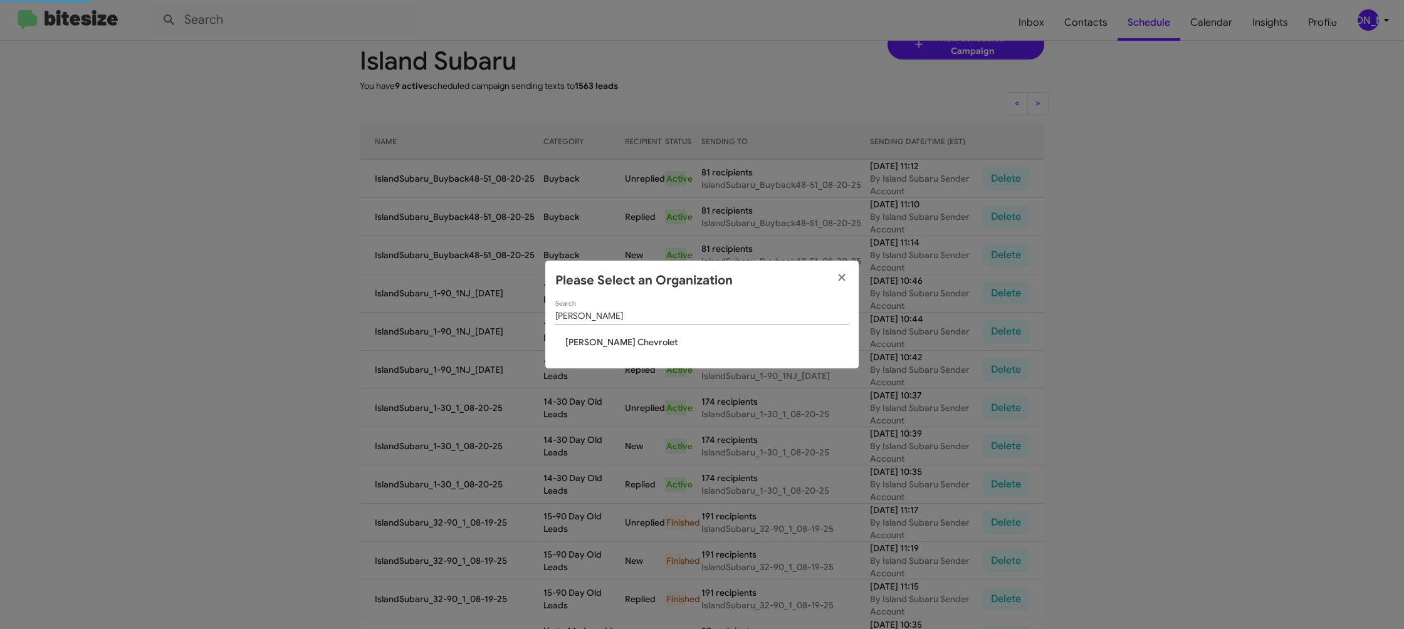
click at [591, 345] on span "[PERSON_NAME] Chevrolet" at bounding box center [706, 342] width 283 height 13
